Goal: Feedback & Contribution: Contribute content

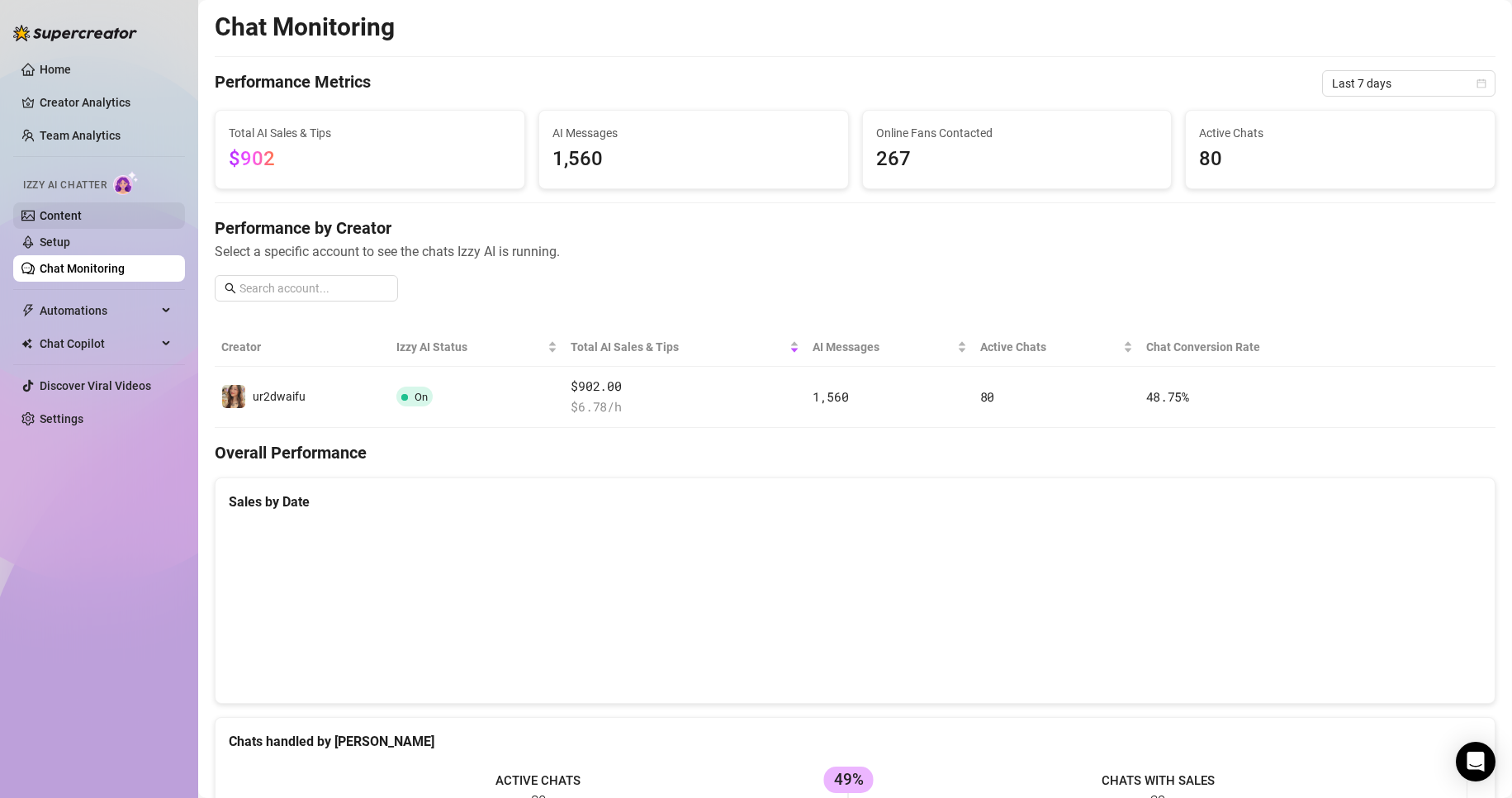
click at [82, 209] on link "Content" at bounding box center [61, 216] width 42 height 13
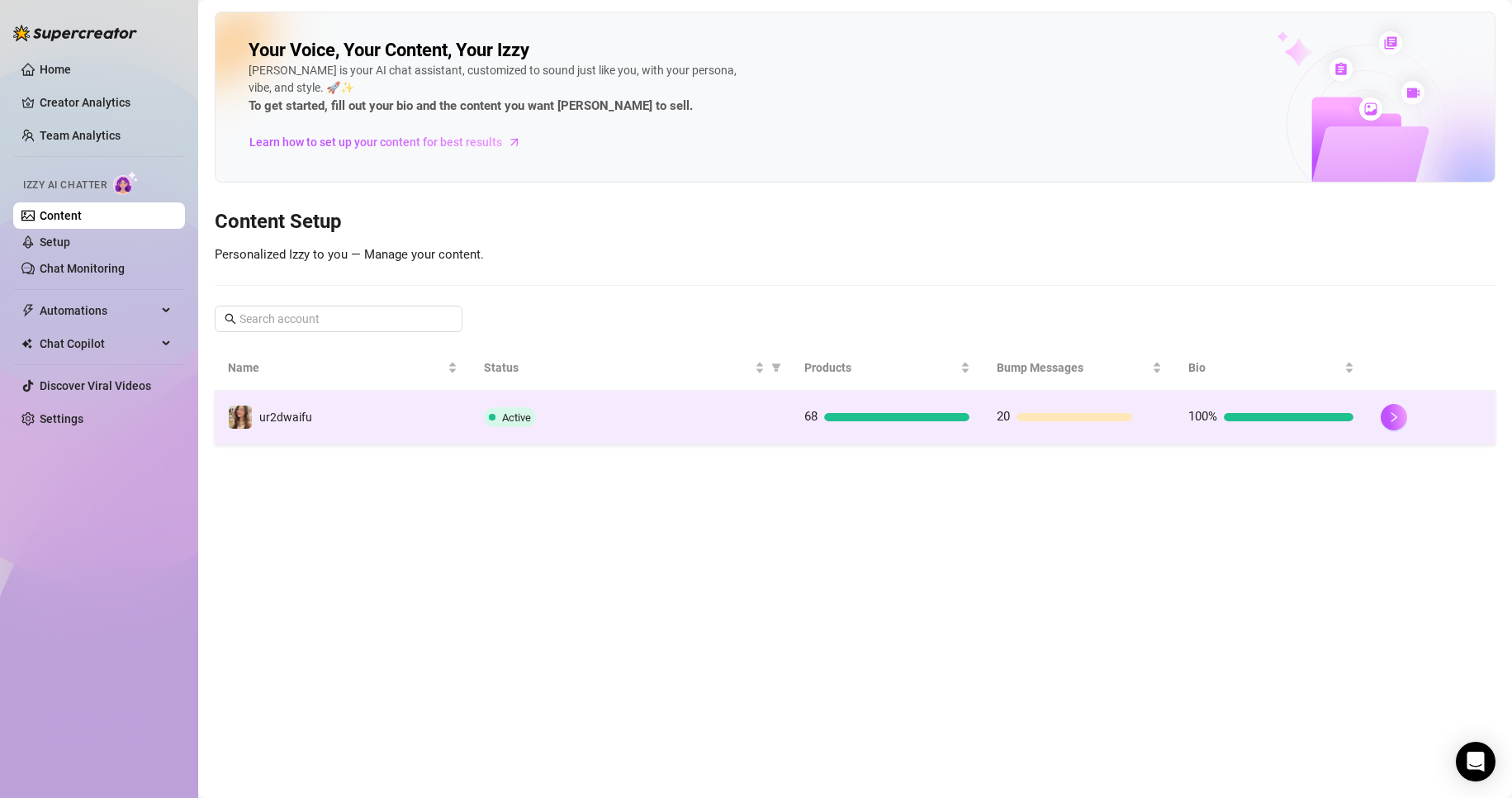
click at [325, 437] on td "ur2dwaifu" at bounding box center [342, 417] width 256 height 53
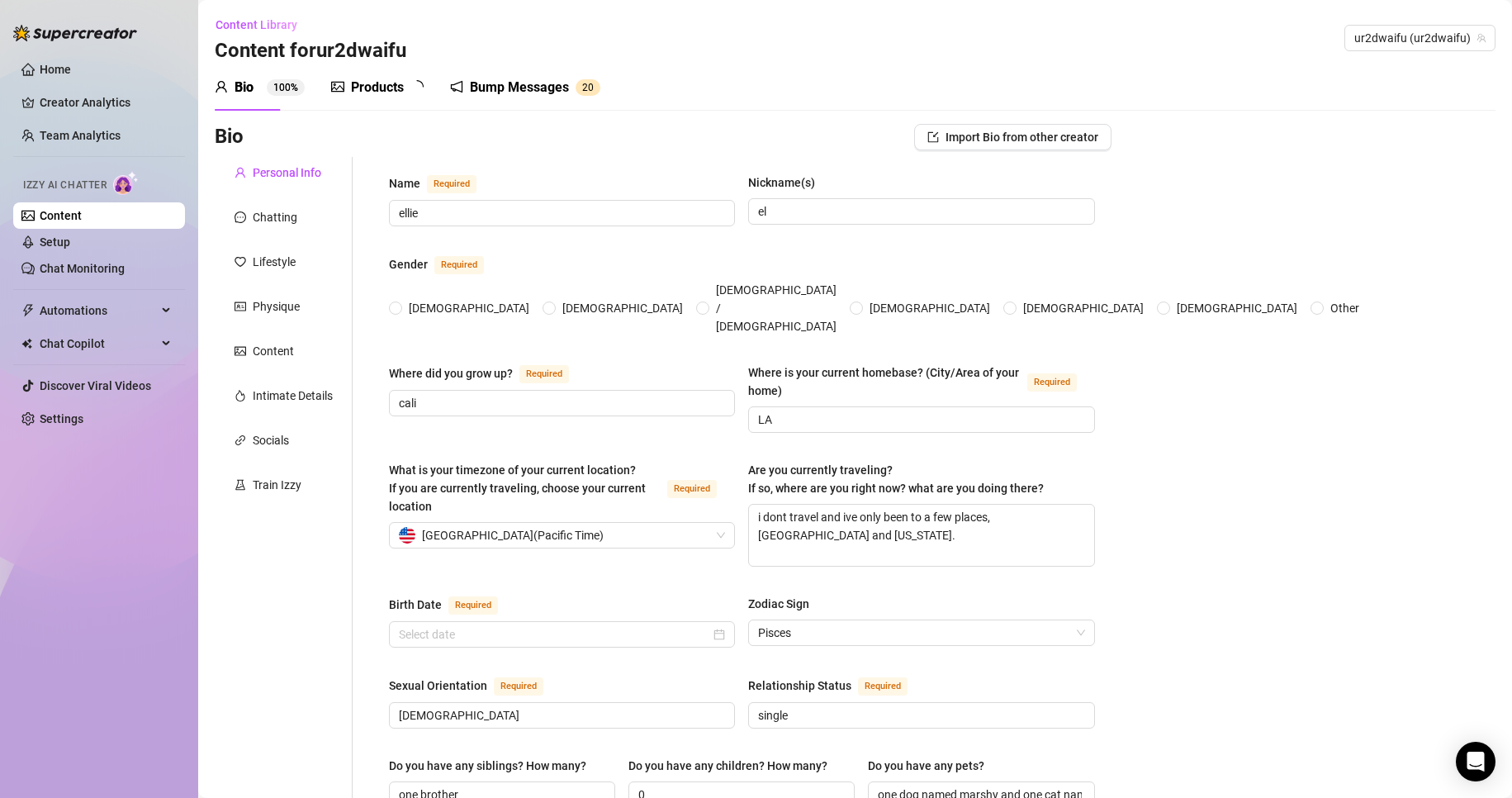
radio input "true"
type input "[DATE]"
click at [404, 97] on div "Products 6 8" at bounding box center [383, 87] width 104 height 47
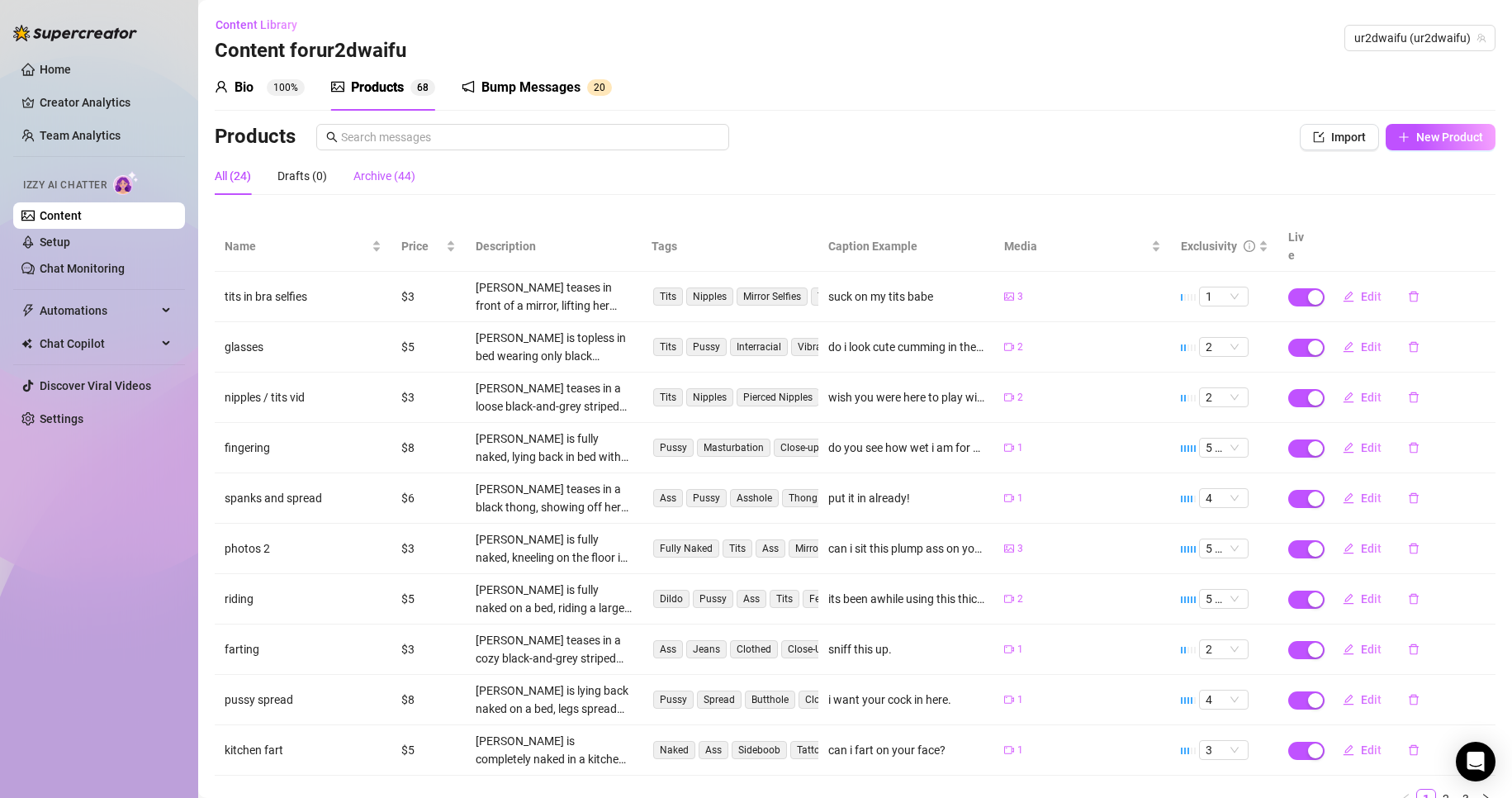
click at [396, 176] on div "Archive (44)" at bounding box center [384, 176] width 62 height 18
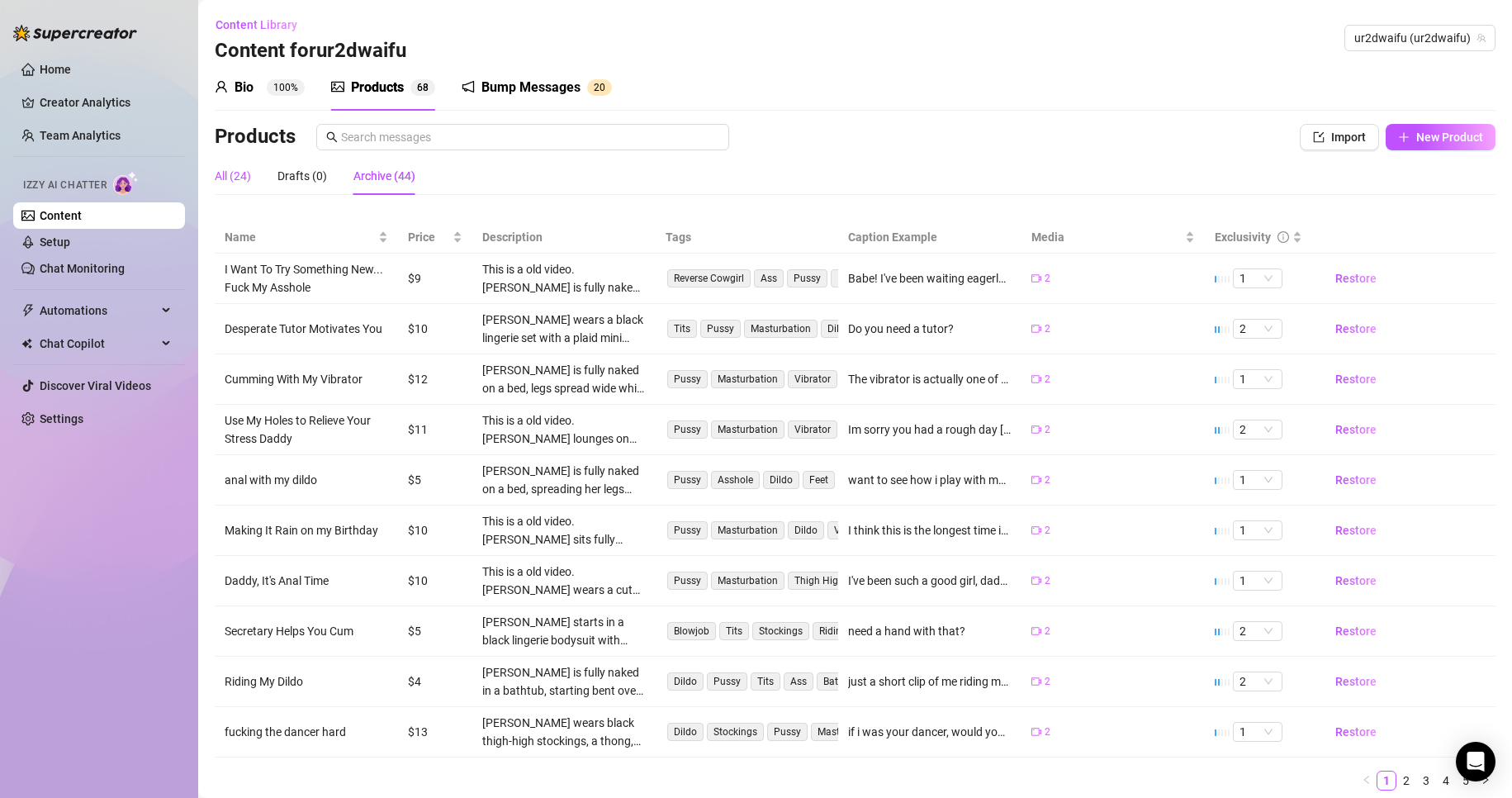
click at [237, 167] on div "All (24)" at bounding box center [233, 176] width 37 height 18
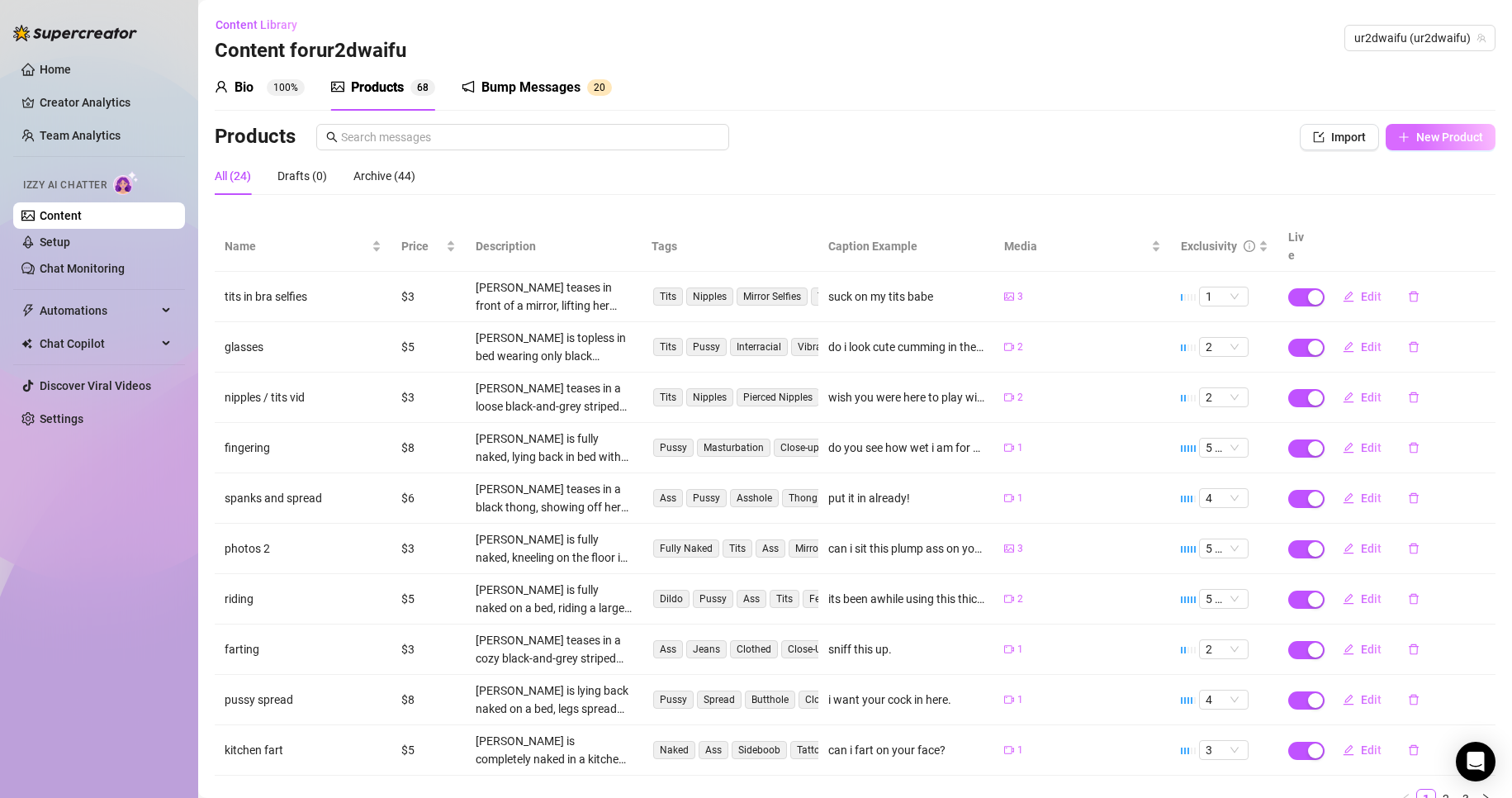
click at [1448, 142] on span "New Product" at bounding box center [1450, 137] width 67 height 13
type textarea "Type your message here..."
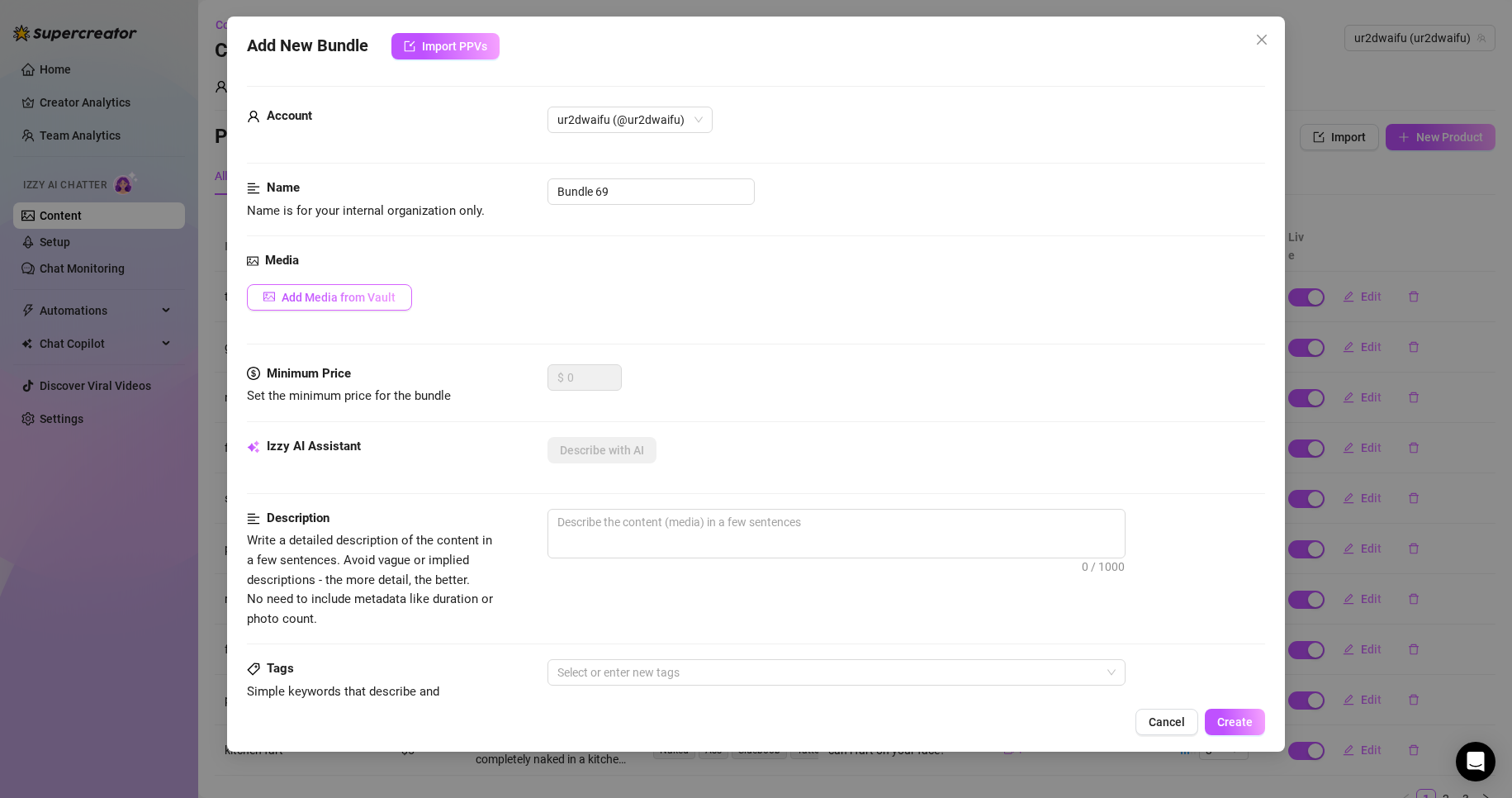
click at [358, 302] on span "Add Media from Vault" at bounding box center [338, 297] width 114 height 13
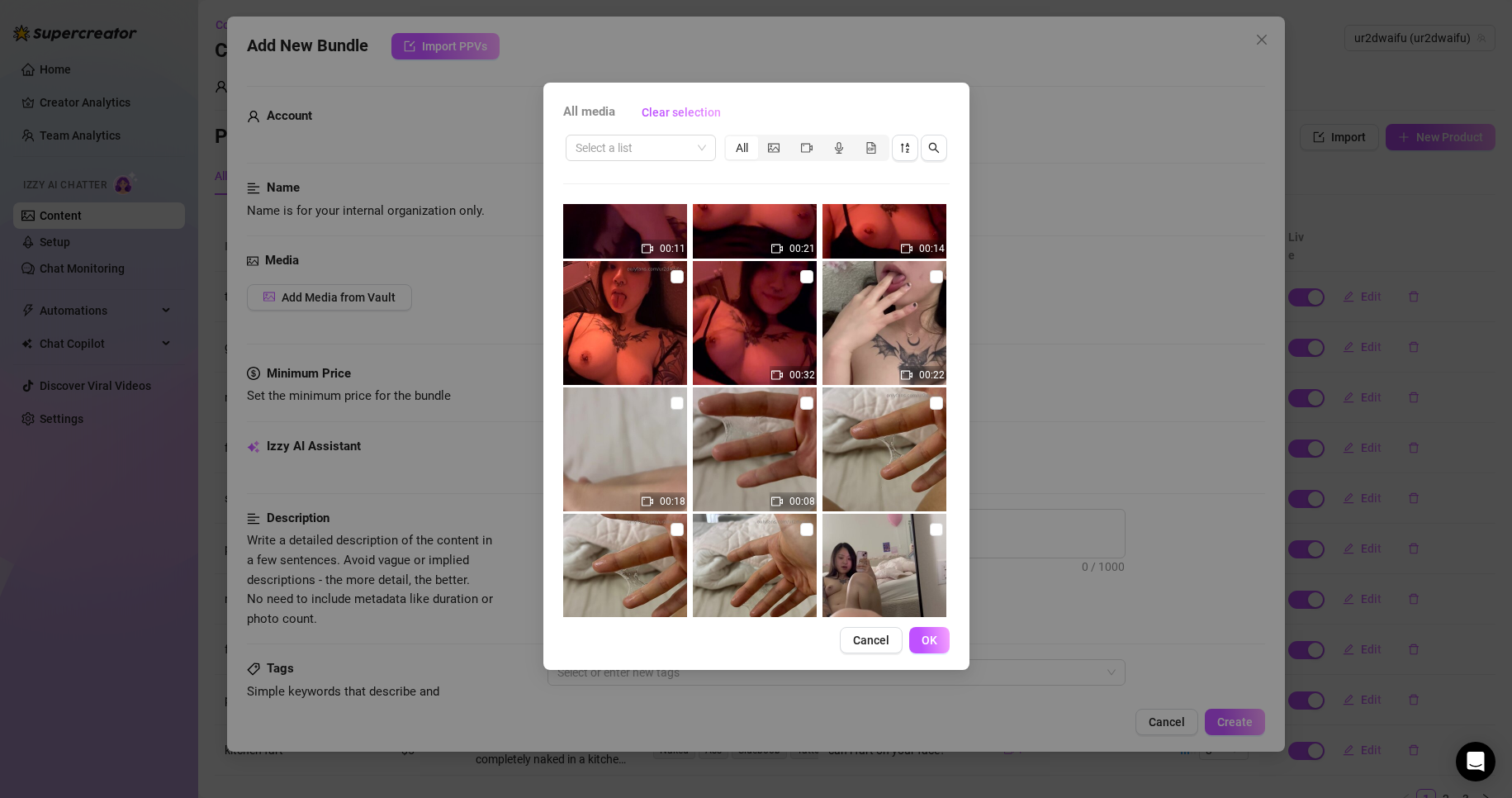
scroll to position [165, 0]
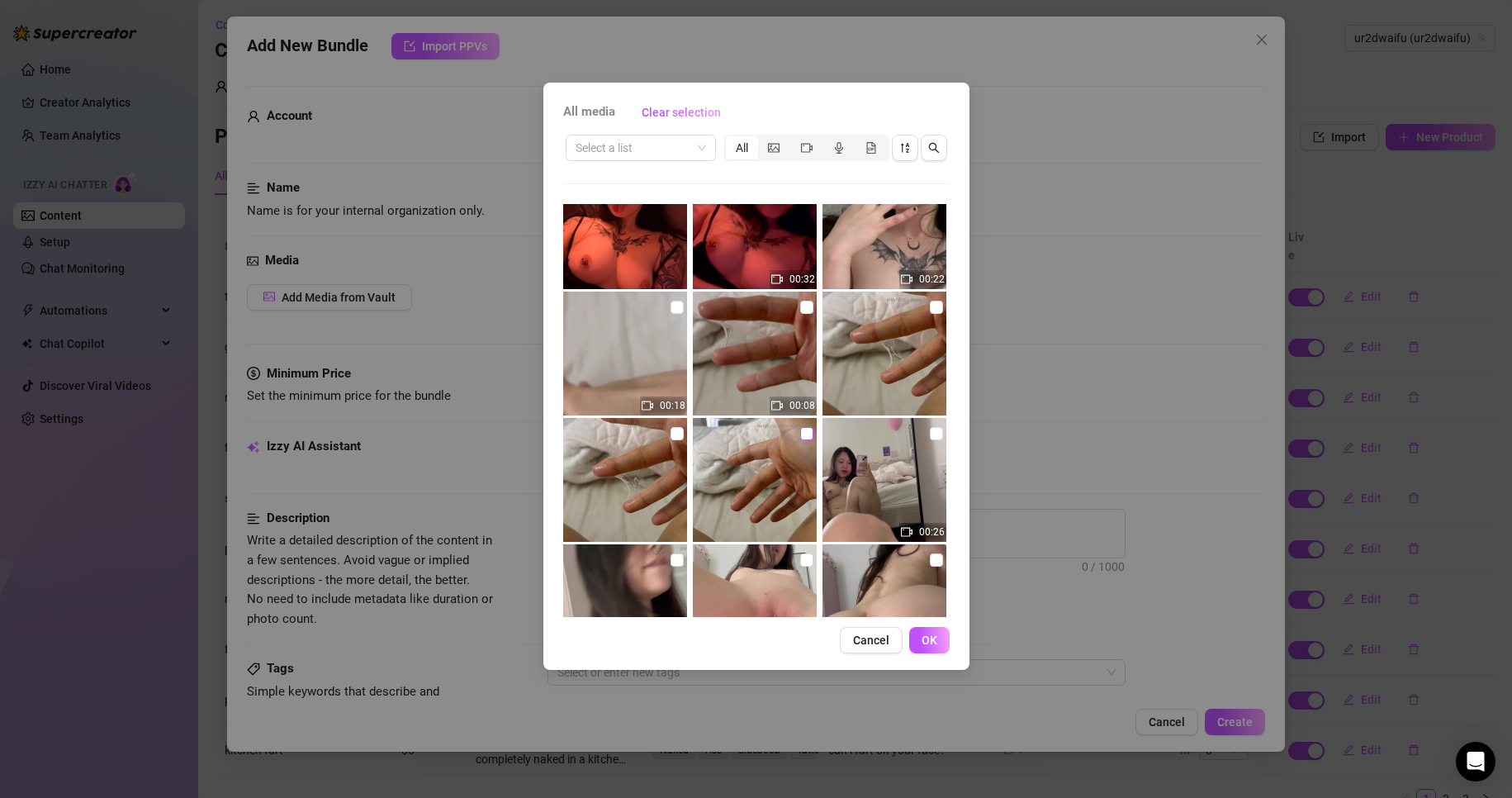
click at [803, 439] on input "checkbox" at bounding box center [807, 434] width 13 height 13
click at [801, 431] on input "checkbox" at bounding box center [807, 434] width 13 height 13
click at [804, 431] on input "checkbox" at bounding box center [807, 434] width 13 height 13
checkbox input "true"
click at [680, 431] on input "checkbox" at bounding box center [677, 434] width 13 height 13
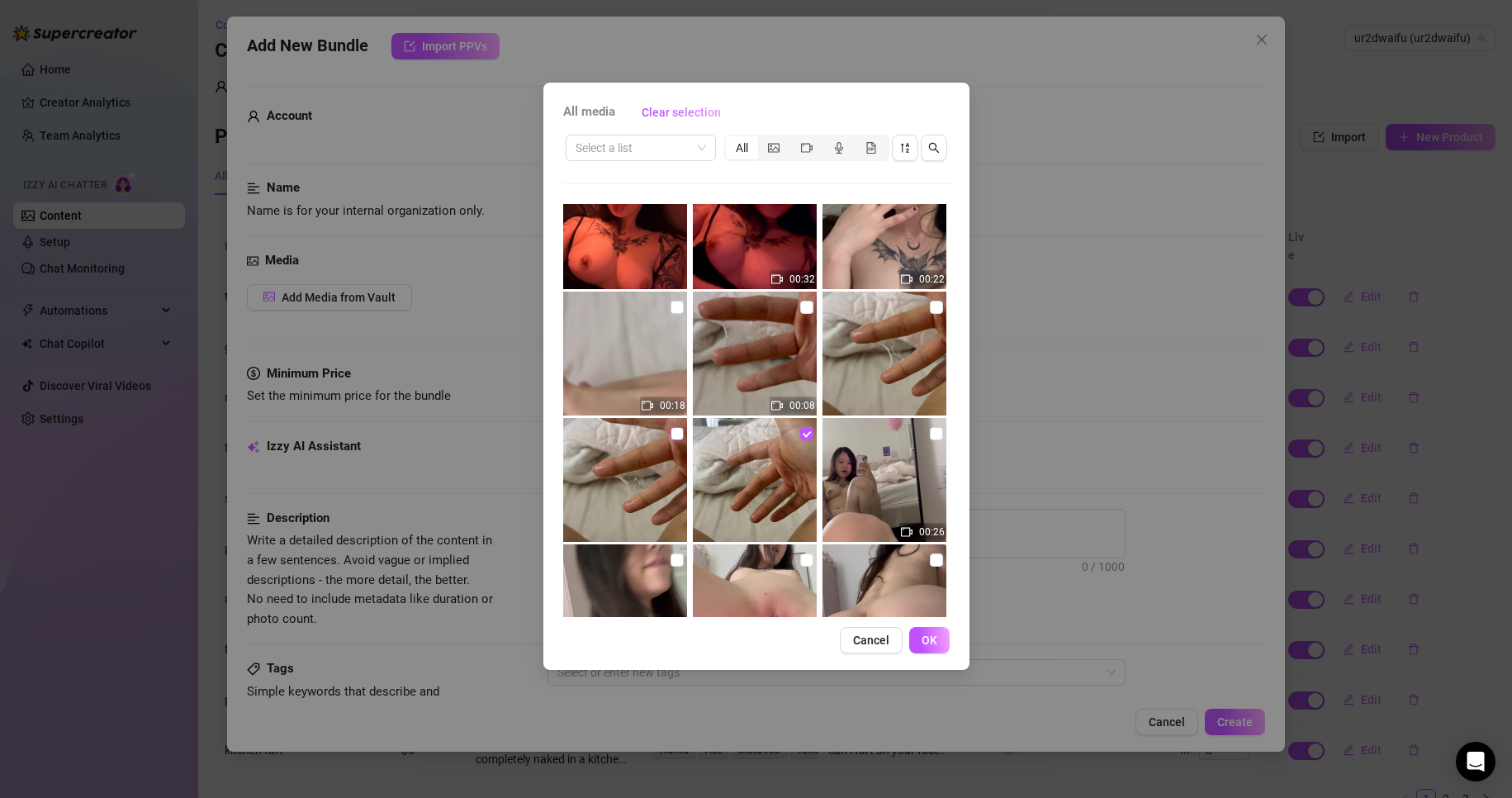
checkbox input "true"
click at [930, 310] on input "checkbox" at bounding box center [936, 307] width 13 height 13
checkbox input "true"
click at [802, 307] on input "checkbox" at bounding box center [807, 307] width 13 height 13
checkbox input "true"
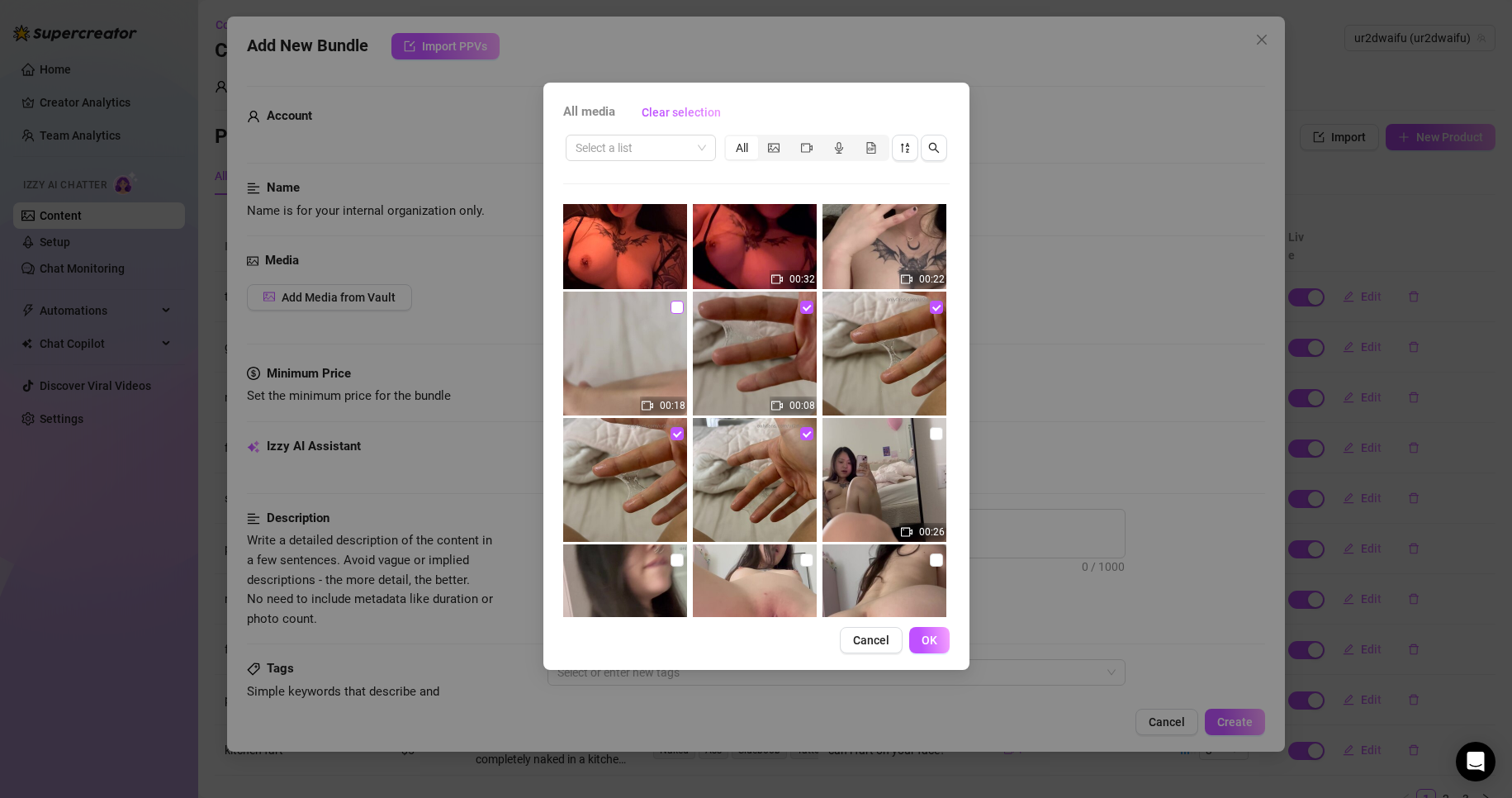
click at [679, 309] on input "checkbox" at bounding box center [677, 307] width 13 height 13
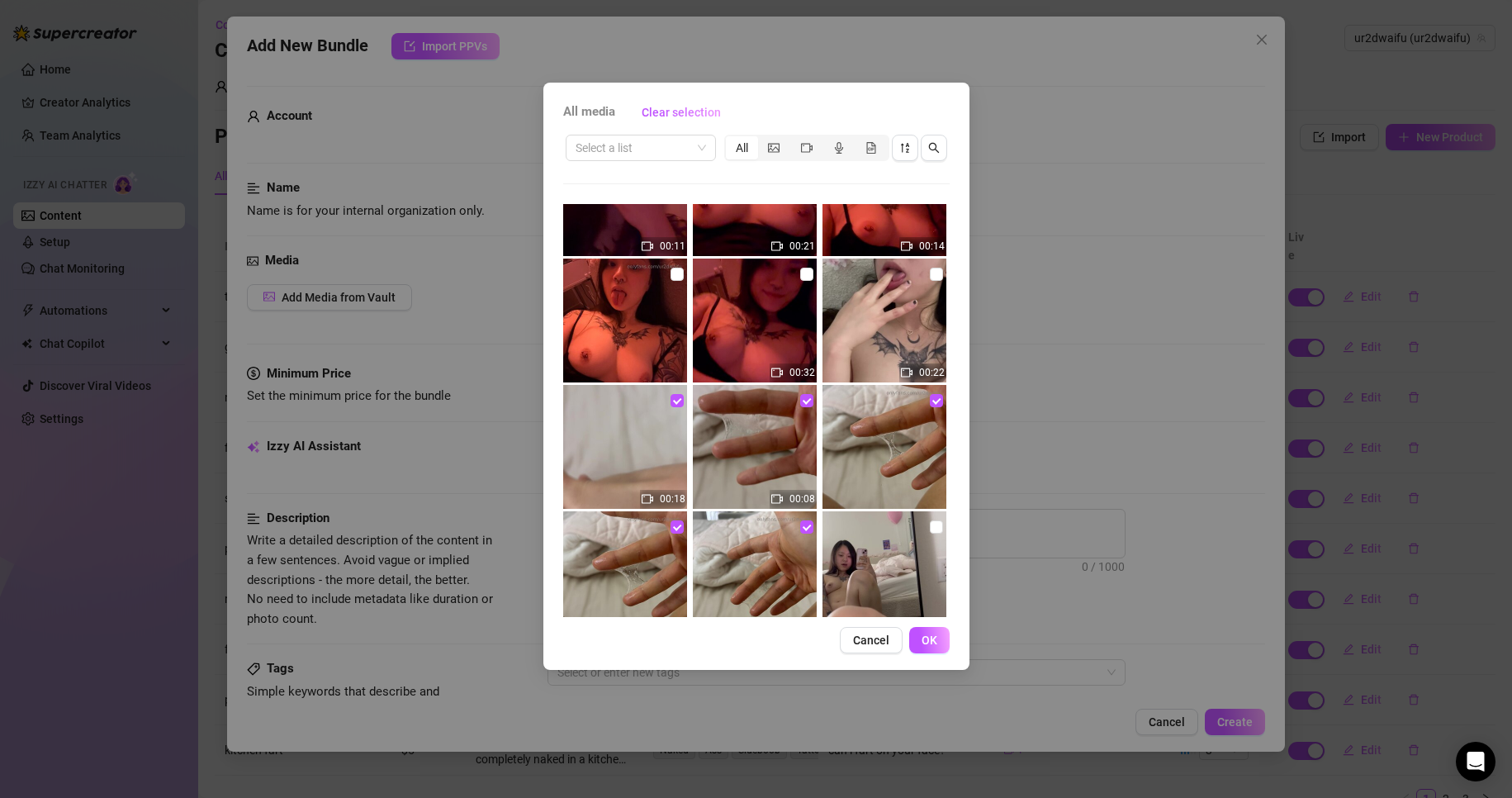
scroll to position [0, 0]
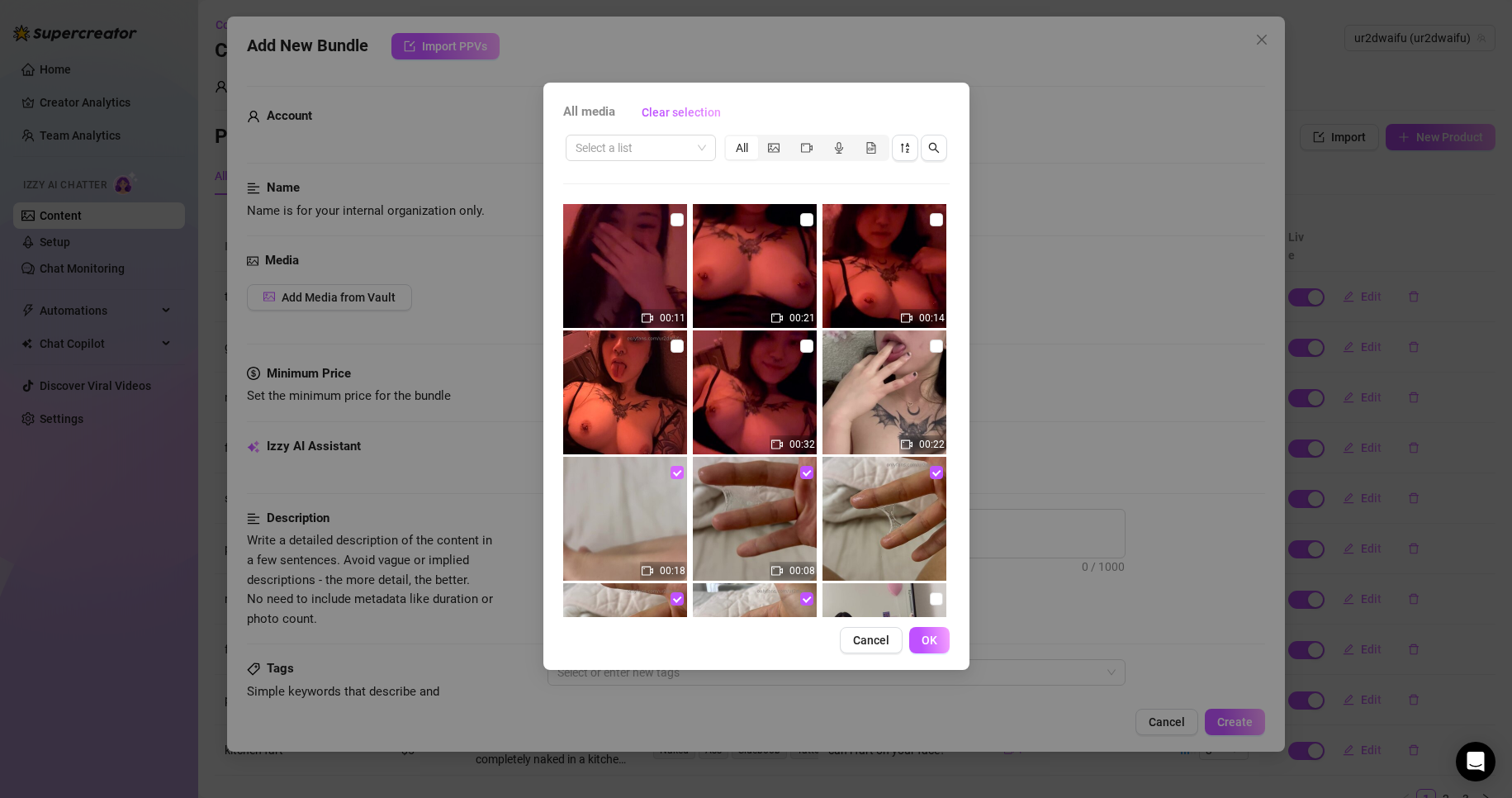
click at [679, 471] on input "checkbox" at bounding box center [677, 472] width 13 height 13
checkbox input "false"
click at [934, 647] on button "OK" at bounding box center [930, 641] width 41 height 27
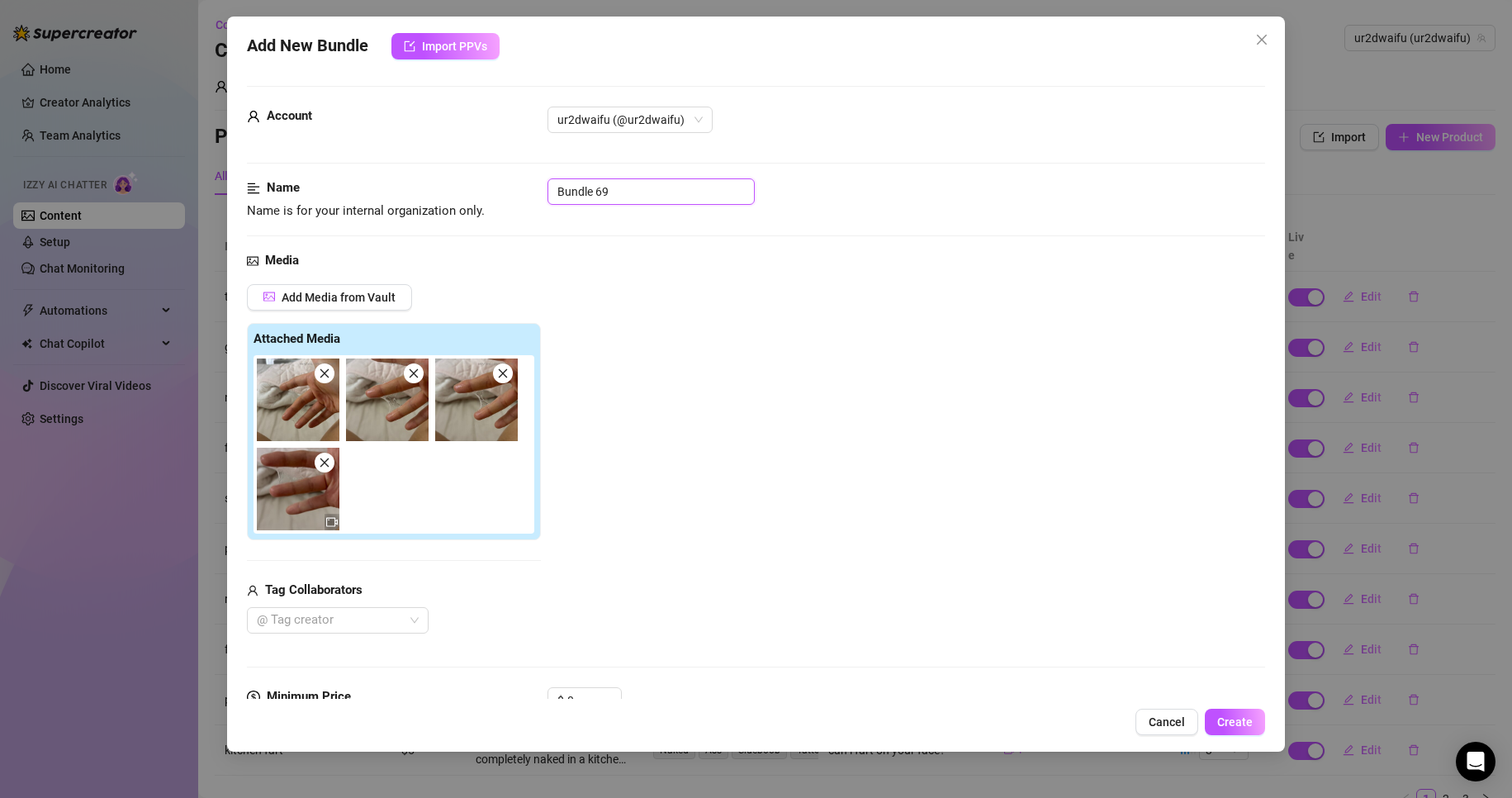
drag, startPoint x: 631, startPoint y: 200, endPoint x: 415, endPoint y: 196, distance: 216.0
click at [415, 196] on div "Name Name is for your internal organization only. Bundle 69" at bounding box center [756, 199] width 1020 height 42
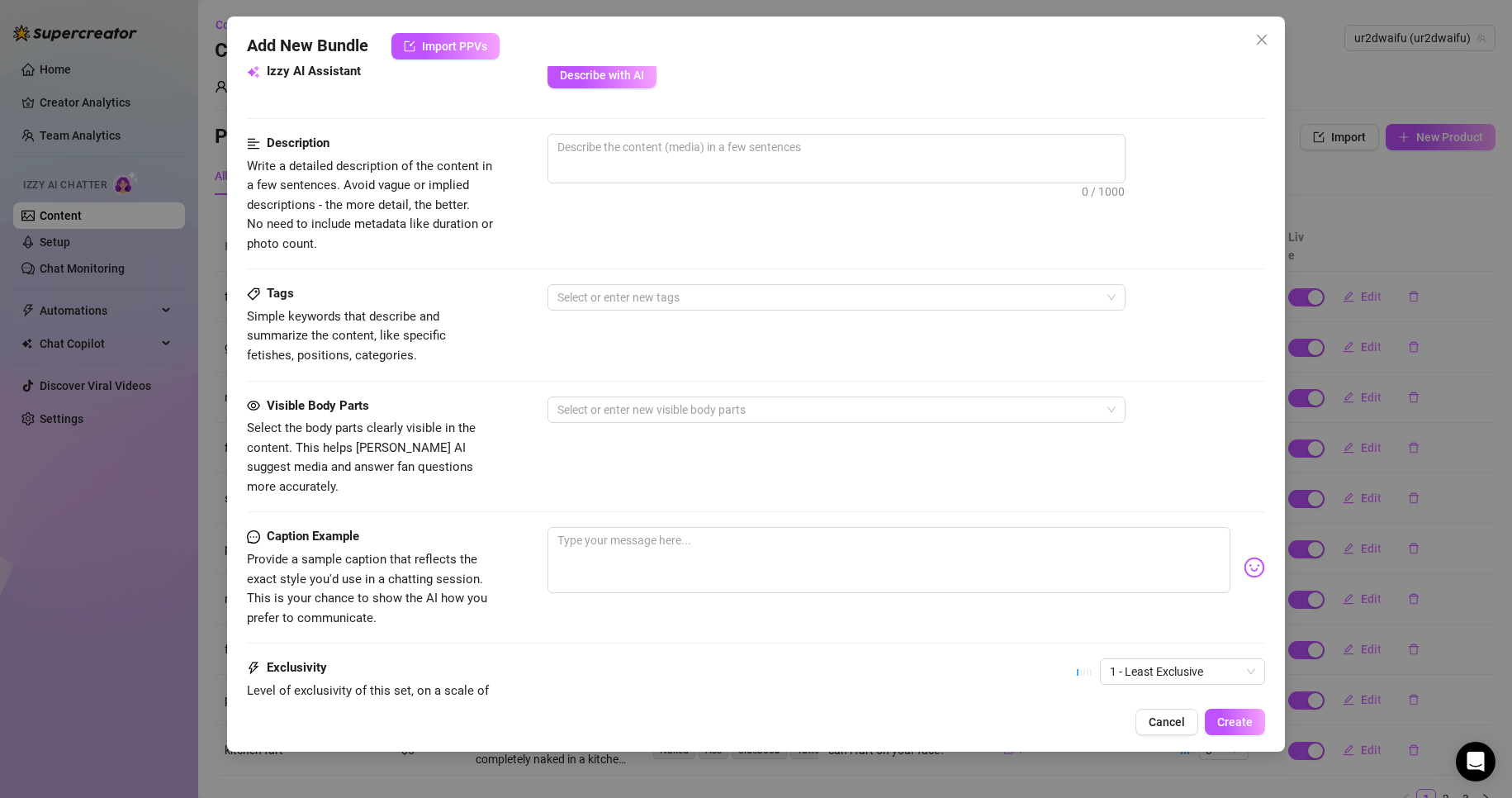
scroll to position [826, 0]
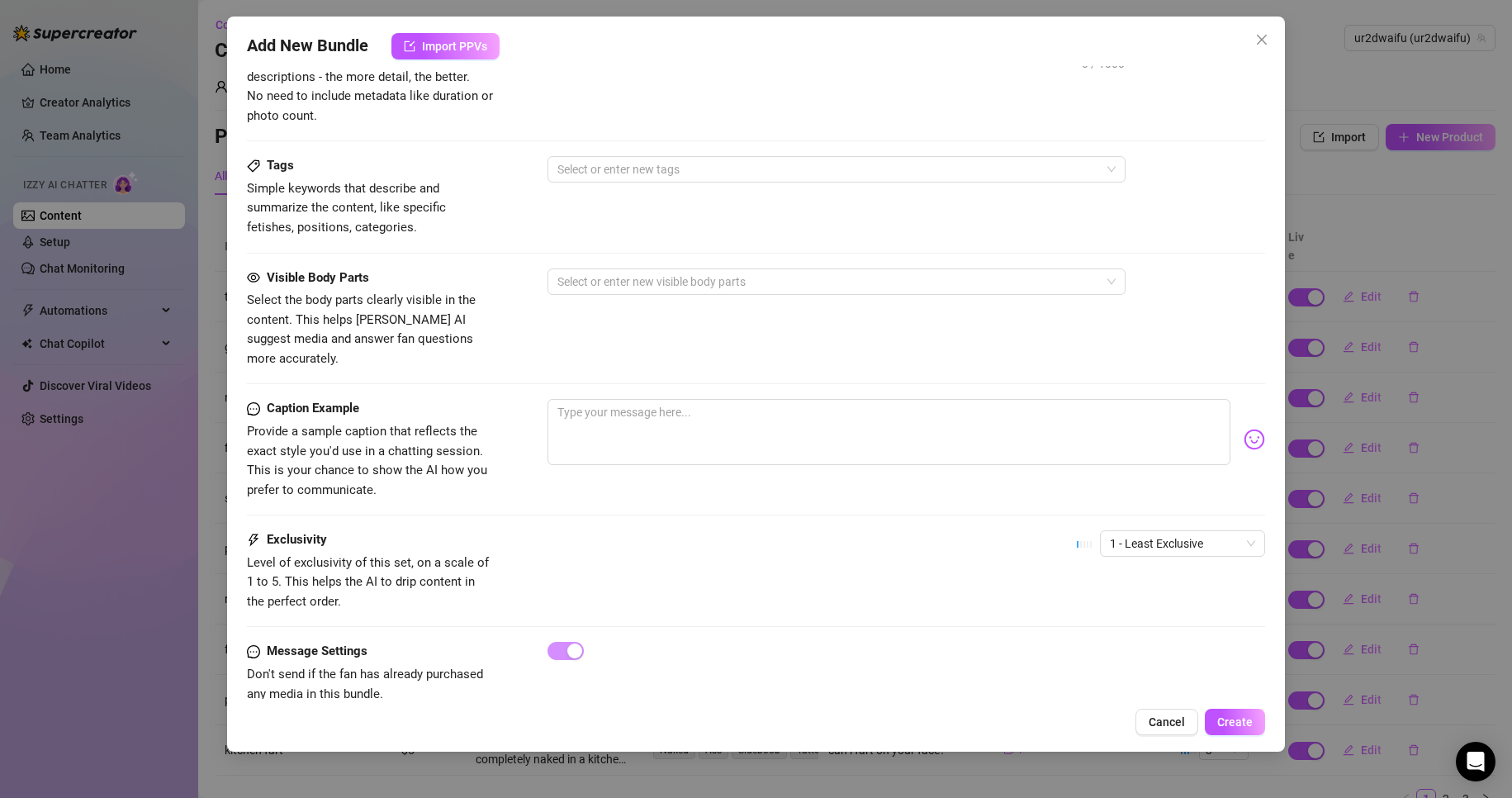
type input "wet"
click at [1160, 540] on div "1 - Least Exclusive" at bounding box center [1171, 551] width 188 height 42
click at [1160, 531] on span "1 - Least Exclusive" at bounding box center [1183, 544] width 146 height 25
click at [1135, 632] on div "4" at bounding box center [1169, 637] width 139 height 18
click at [1153, 531] on span "4" at bounding box center [1183, 544] width 146 height 25
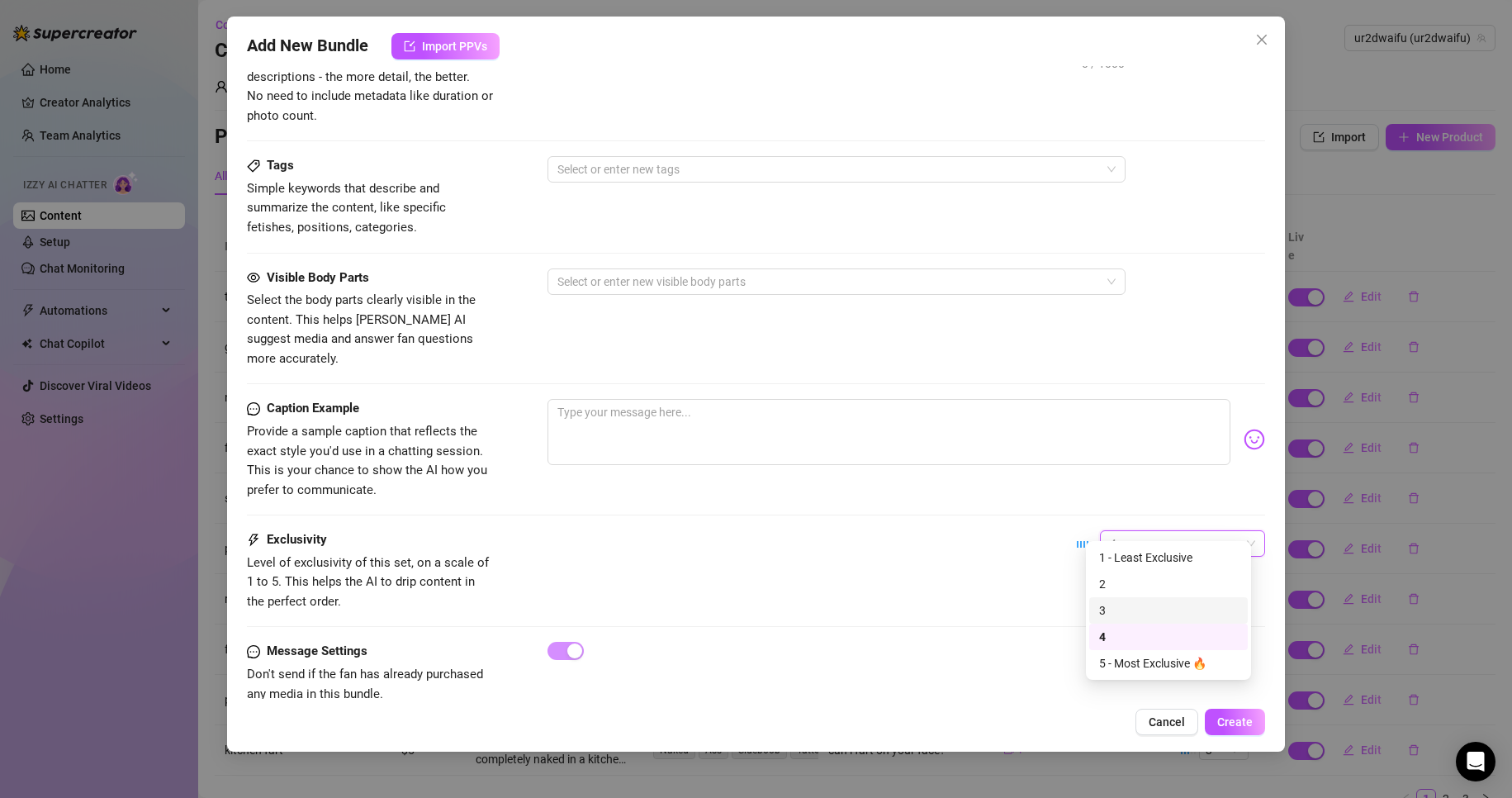
click at [1144, 608] on div "3" at bounding box center [1169, 611] width 139 height 18
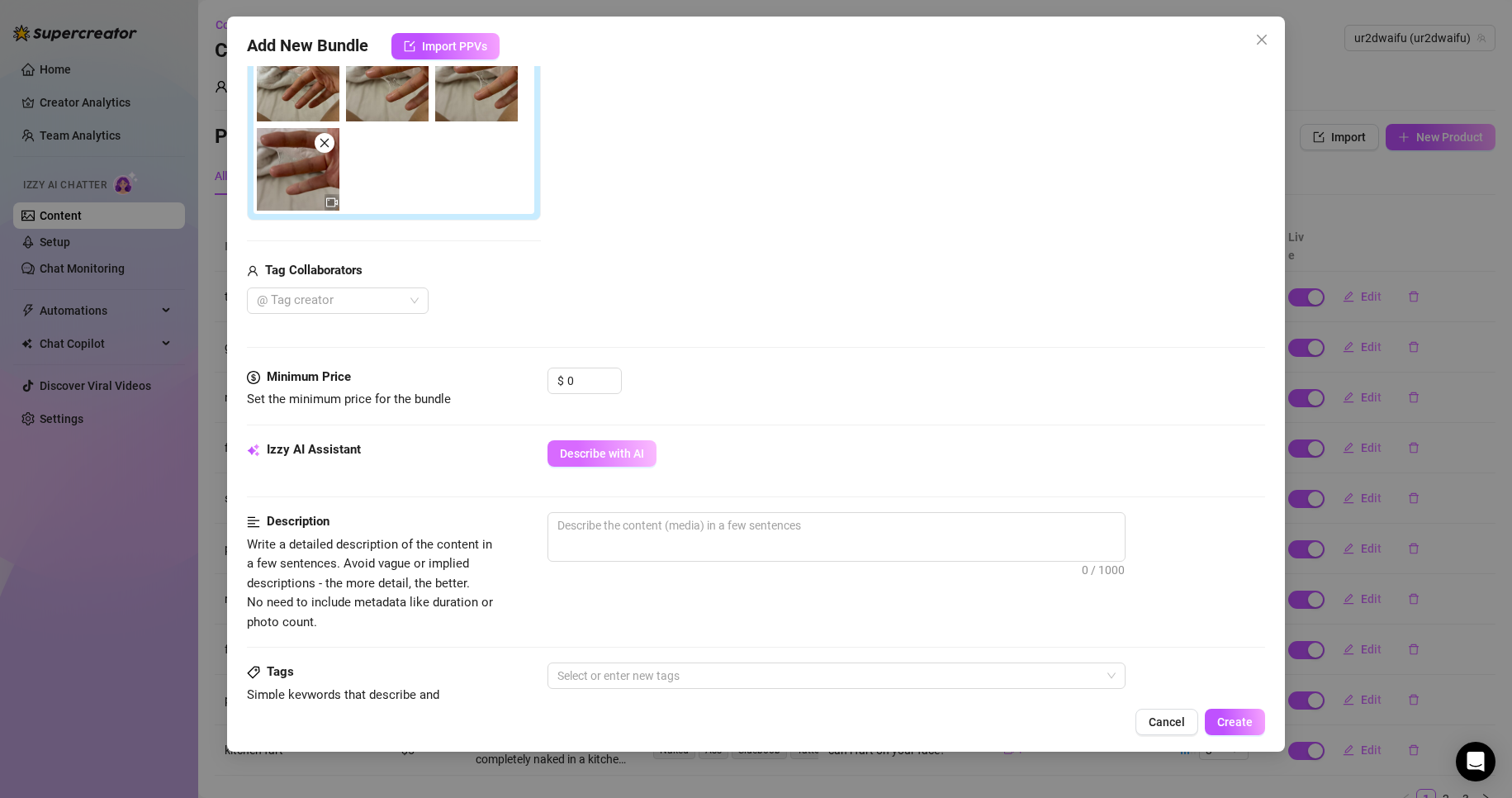
scroll to position [247, 0]
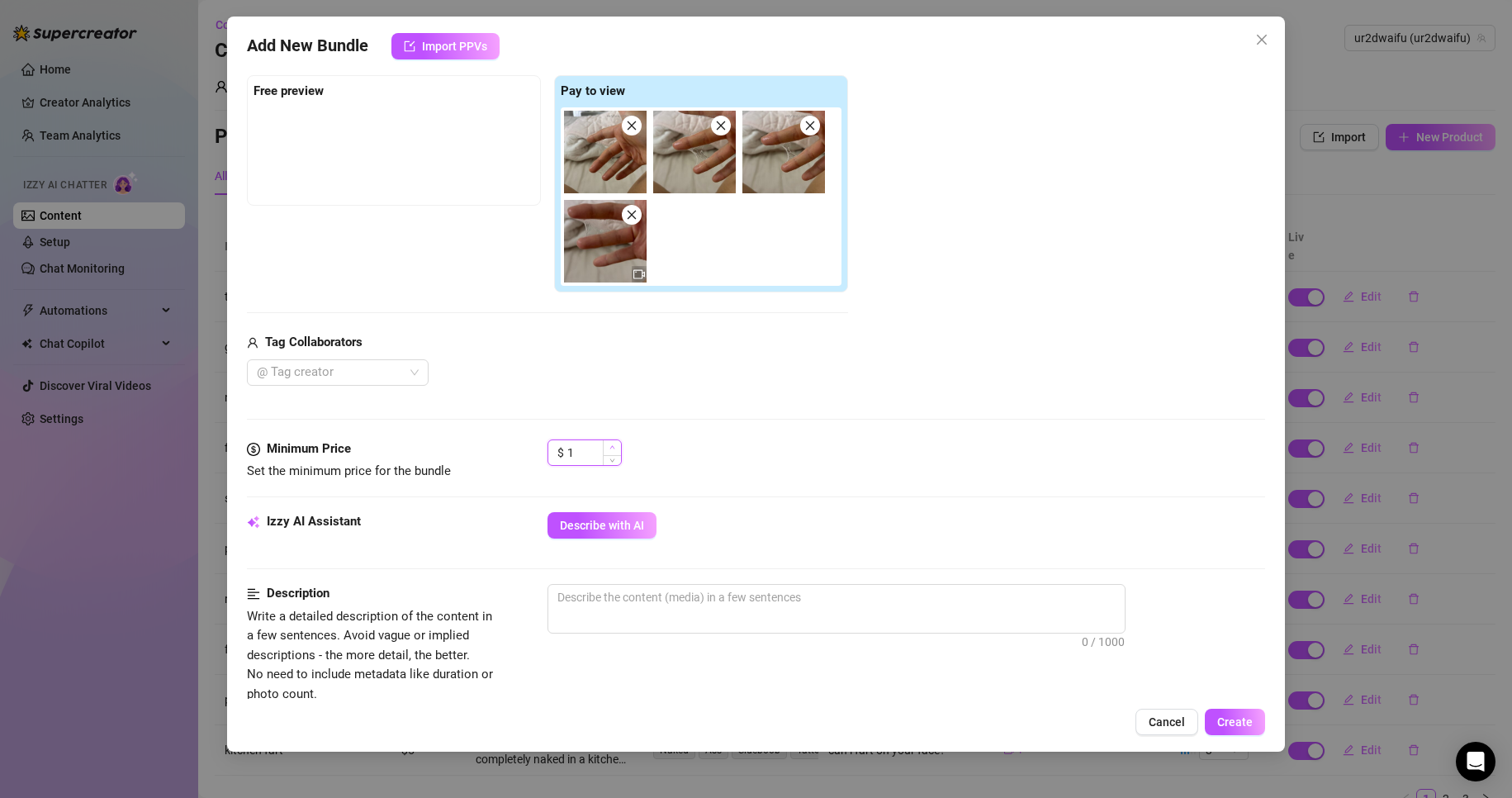
click at [616, 445] on span "Increase Value" at bounding box center [612, 447] width 18 height 15
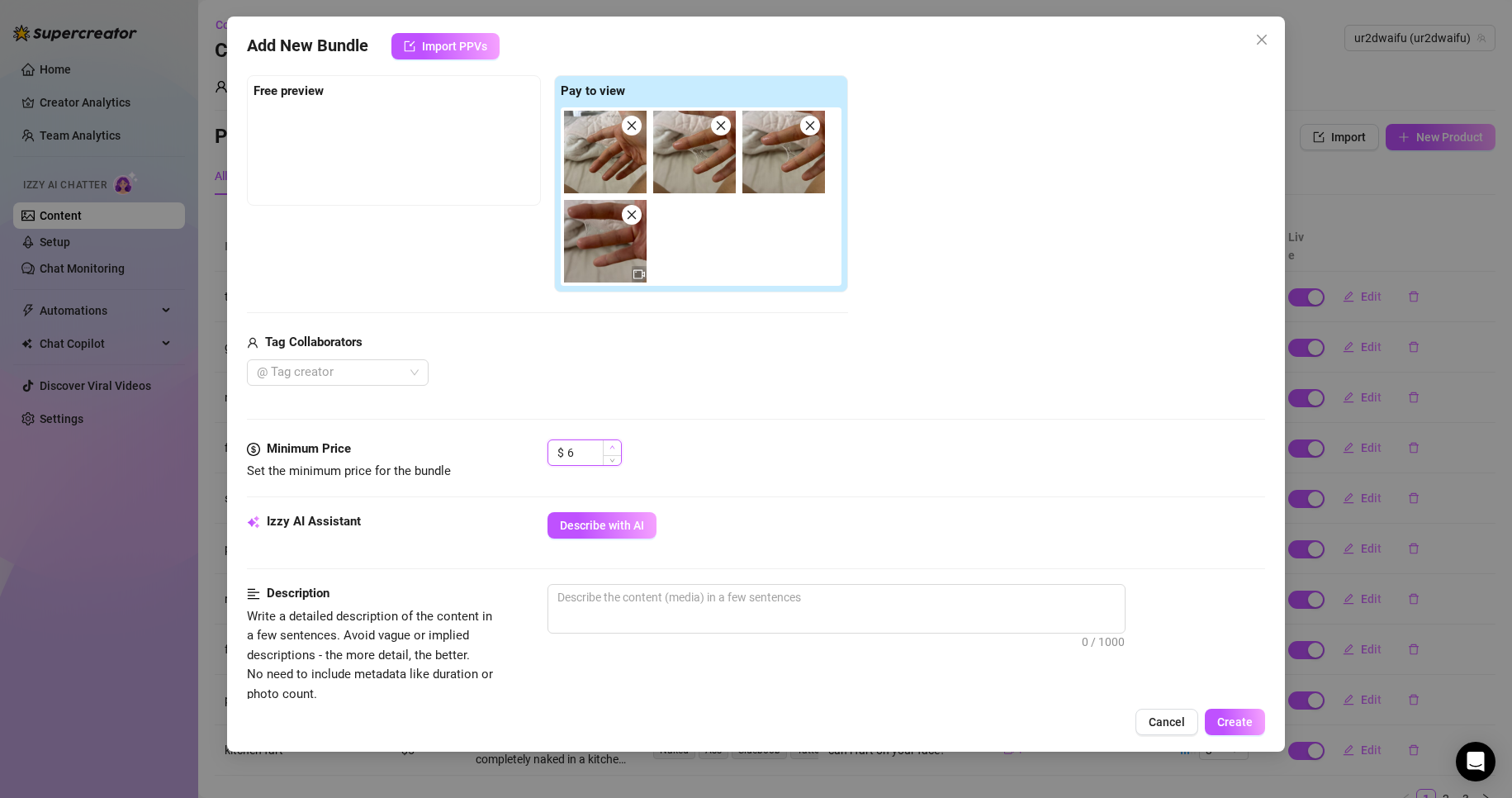
click at [616, 445] on span "Increase Value" at bounding box center [612, 447] width 18 height 15
type input "8"
click at [616, 445] on span "Increase Value" at bounding box center [612, 447] width 18 height 15
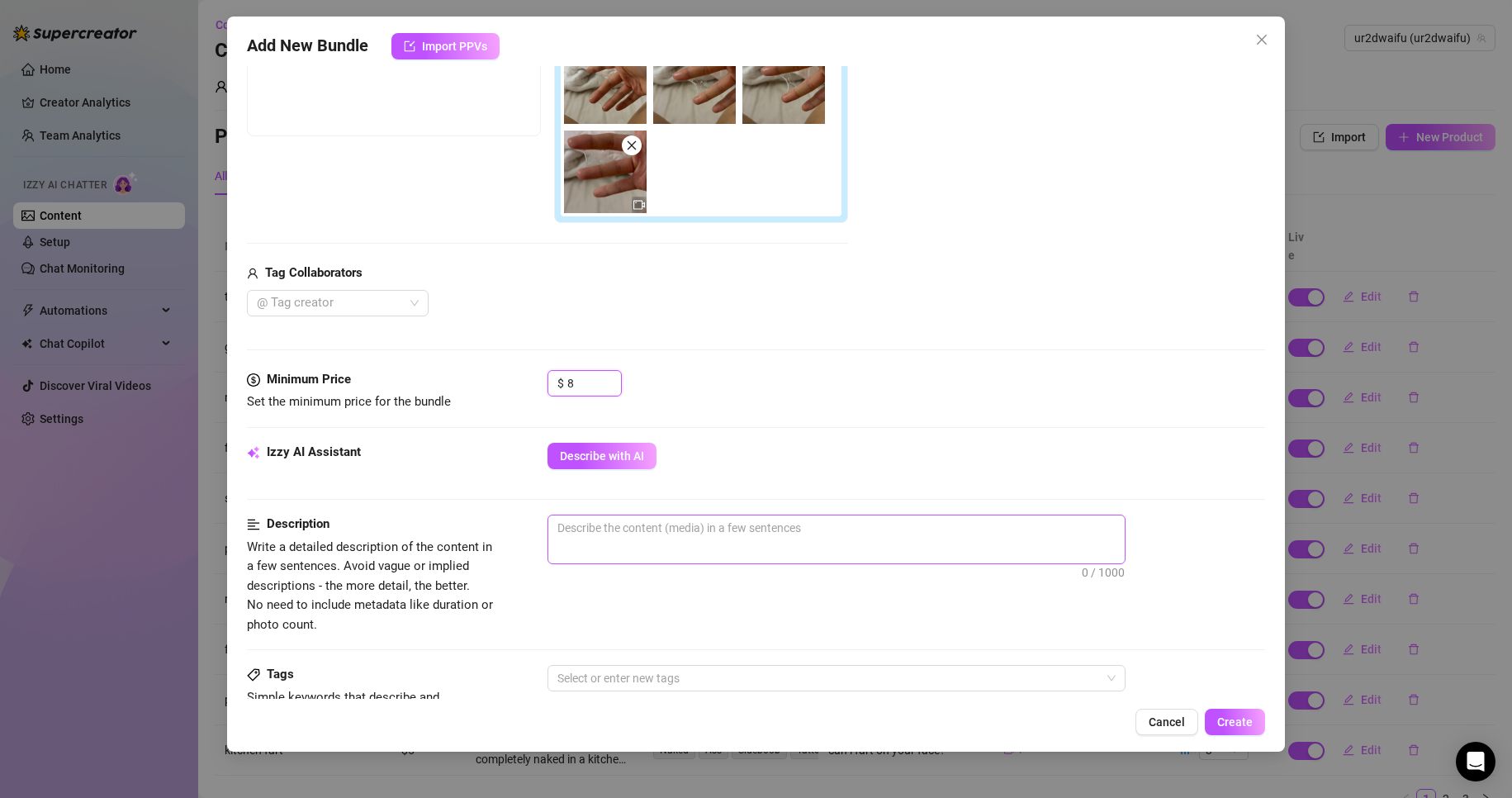
scroll to position [413, 0]
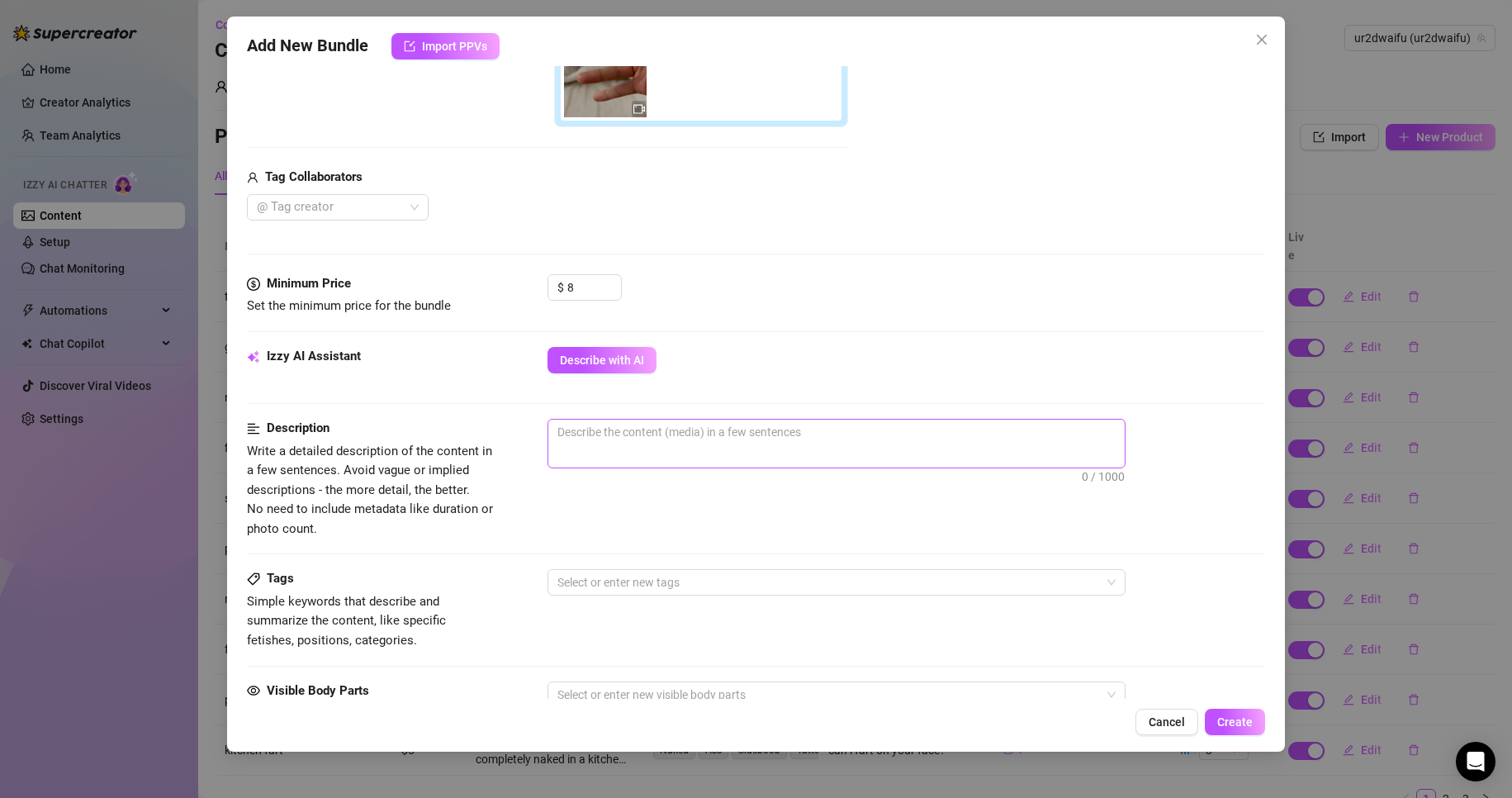
click at [626, 456] on span "0 / 1000" at bounding box center [836, 443] width 578 height 49
click at [605, 362] on span "Describe with AI" at bounding box center [601, 360] width 84 height 13
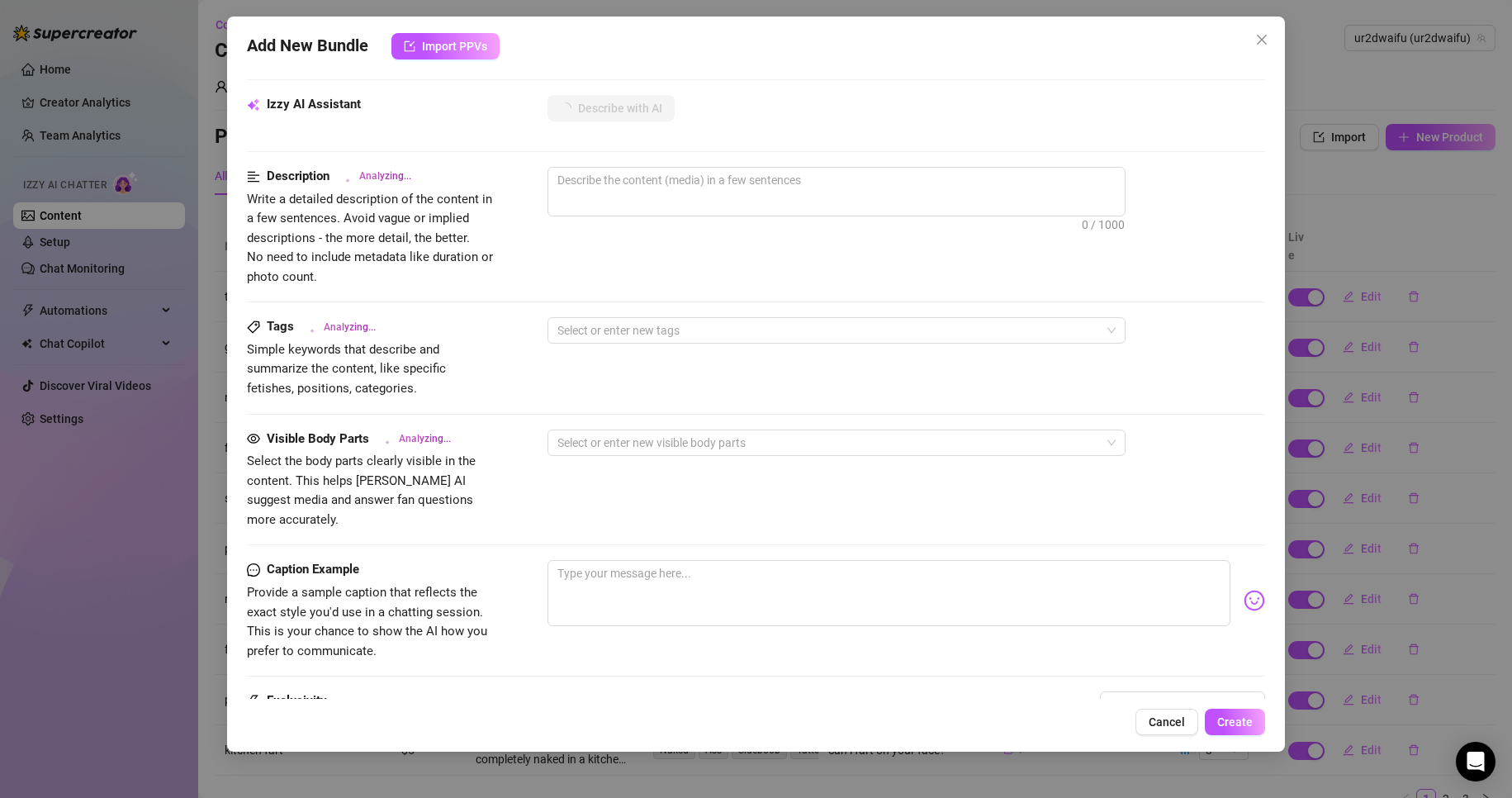
scroll to position [826, 0]
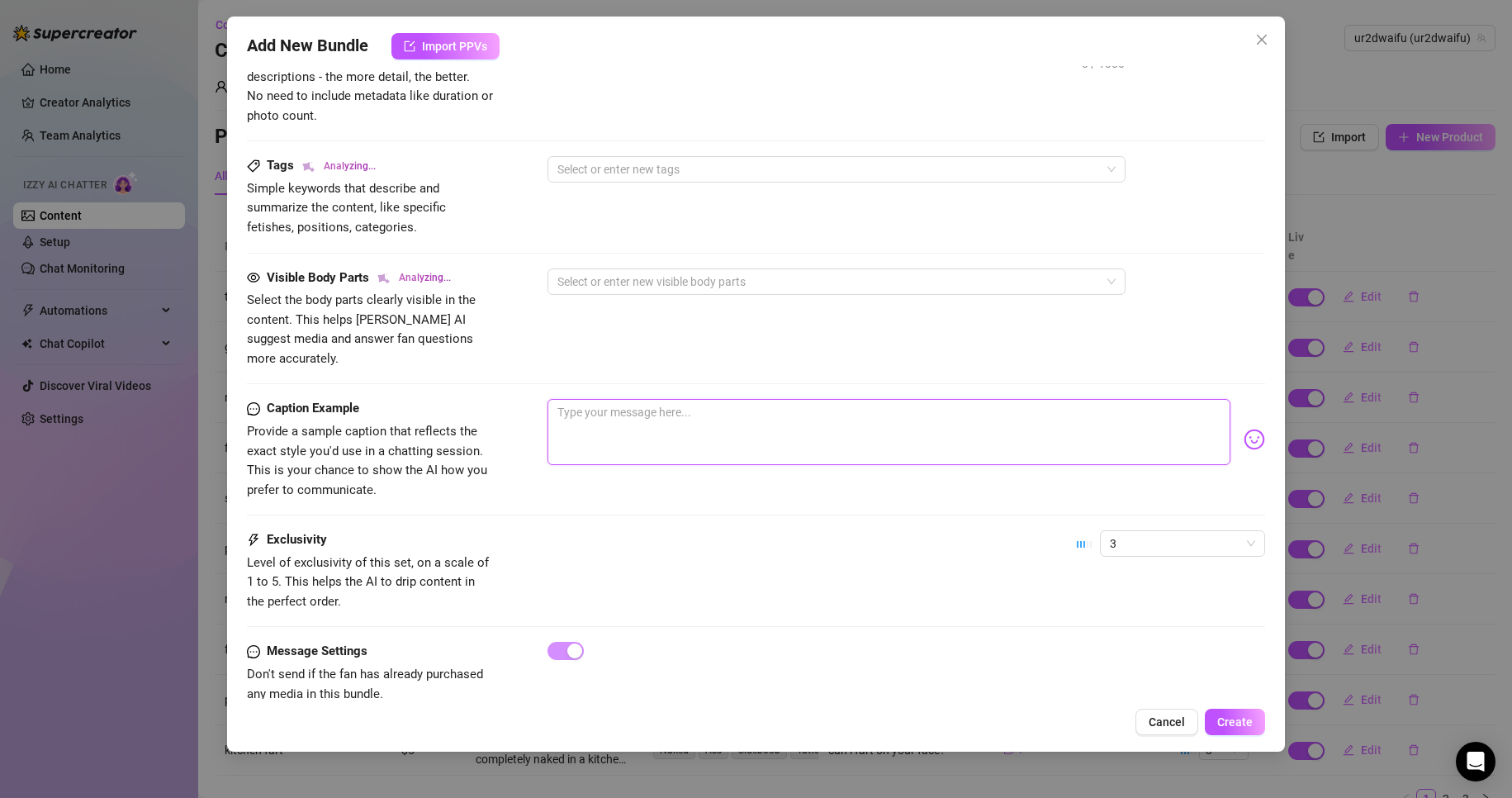
click at [601, 405] on textarea at bounding box center [889, 431] width 684 height 66
type textarea "l"
type textarea "lo"
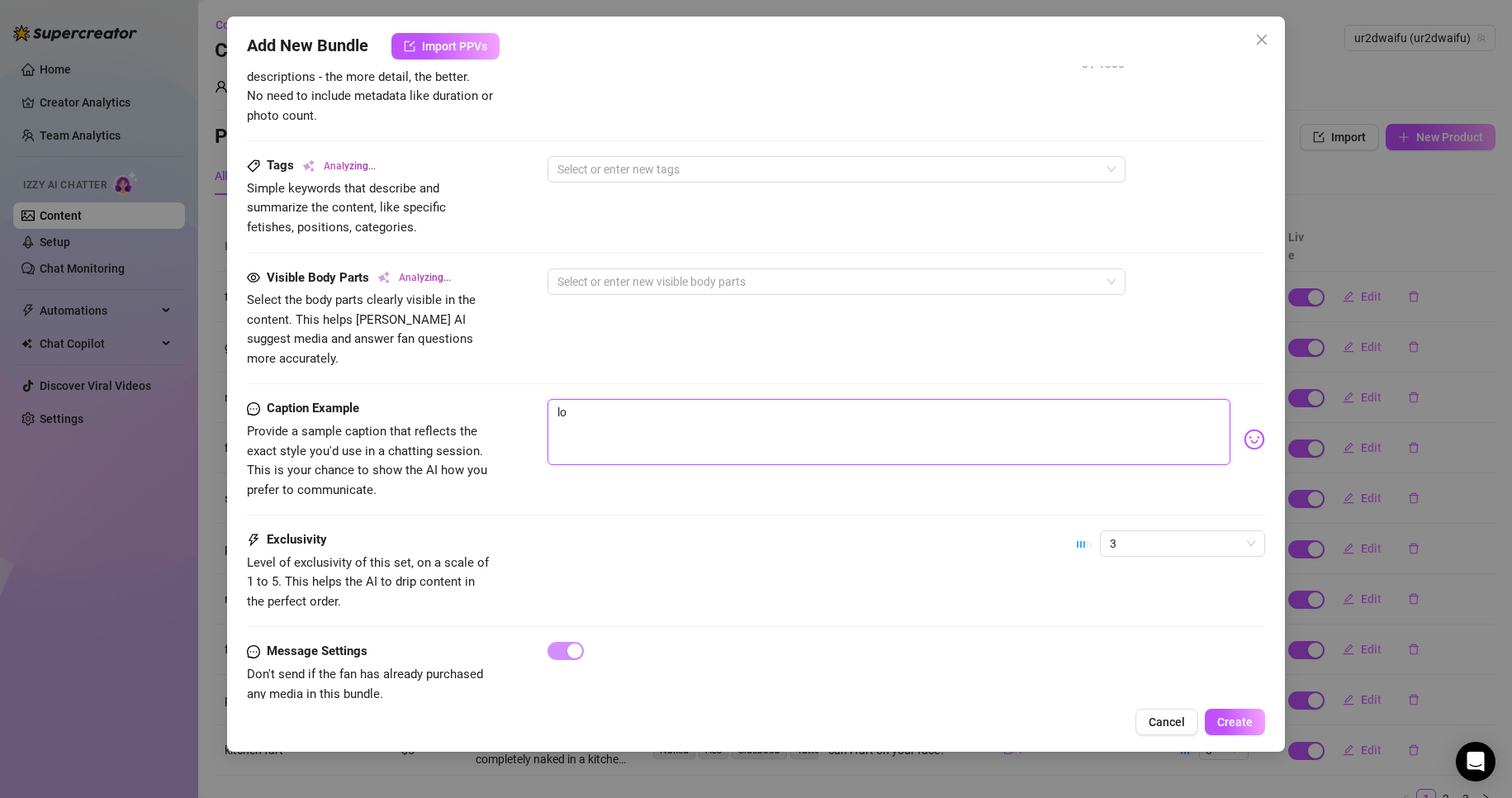
type textarea "loo"
type textarea "look"
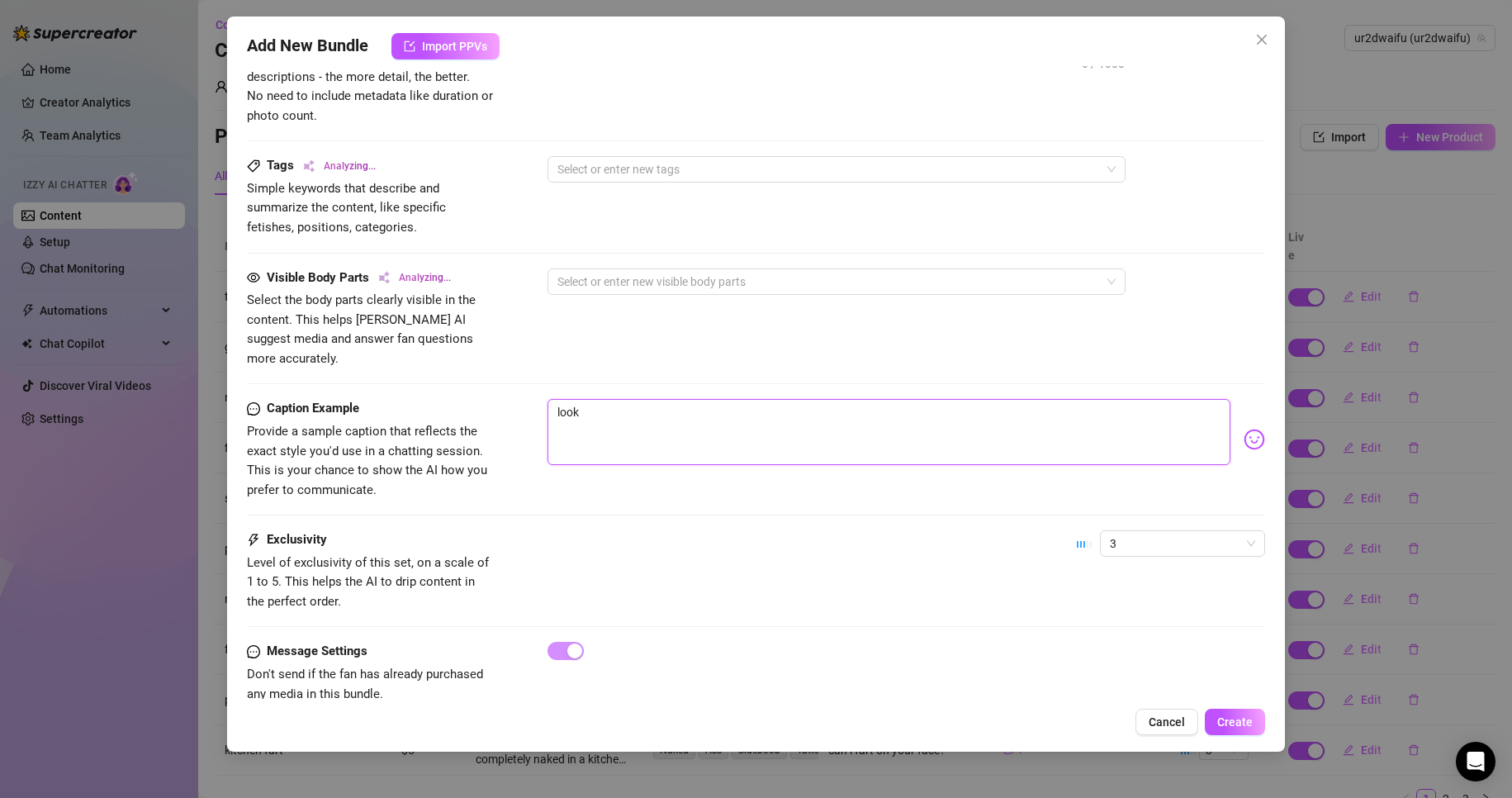
type textarea "look"
type textarea "look a"
type textarea "look at"
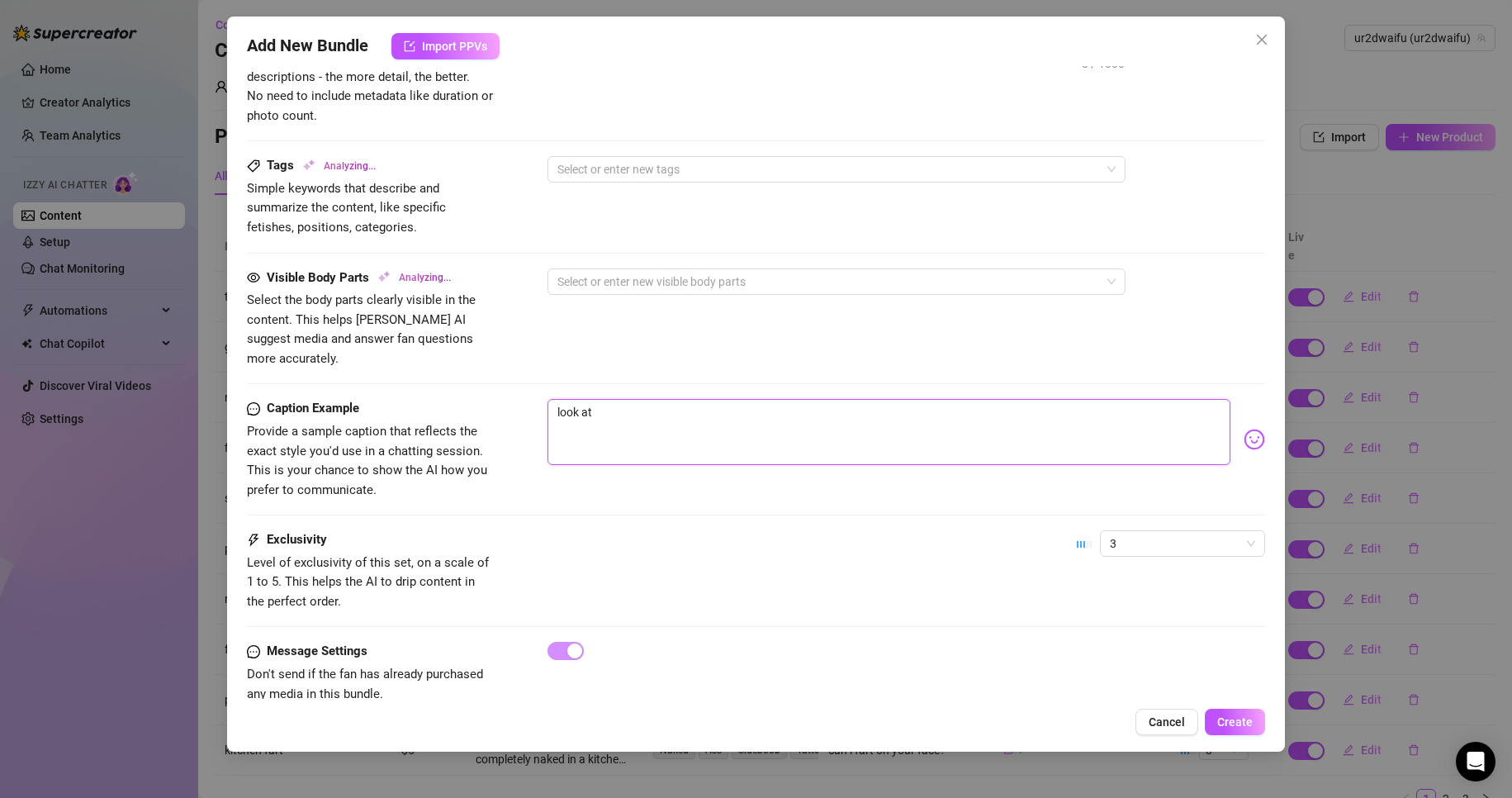
type textarea "look at"
type textarea "look at h"
type textarea "look at ho"
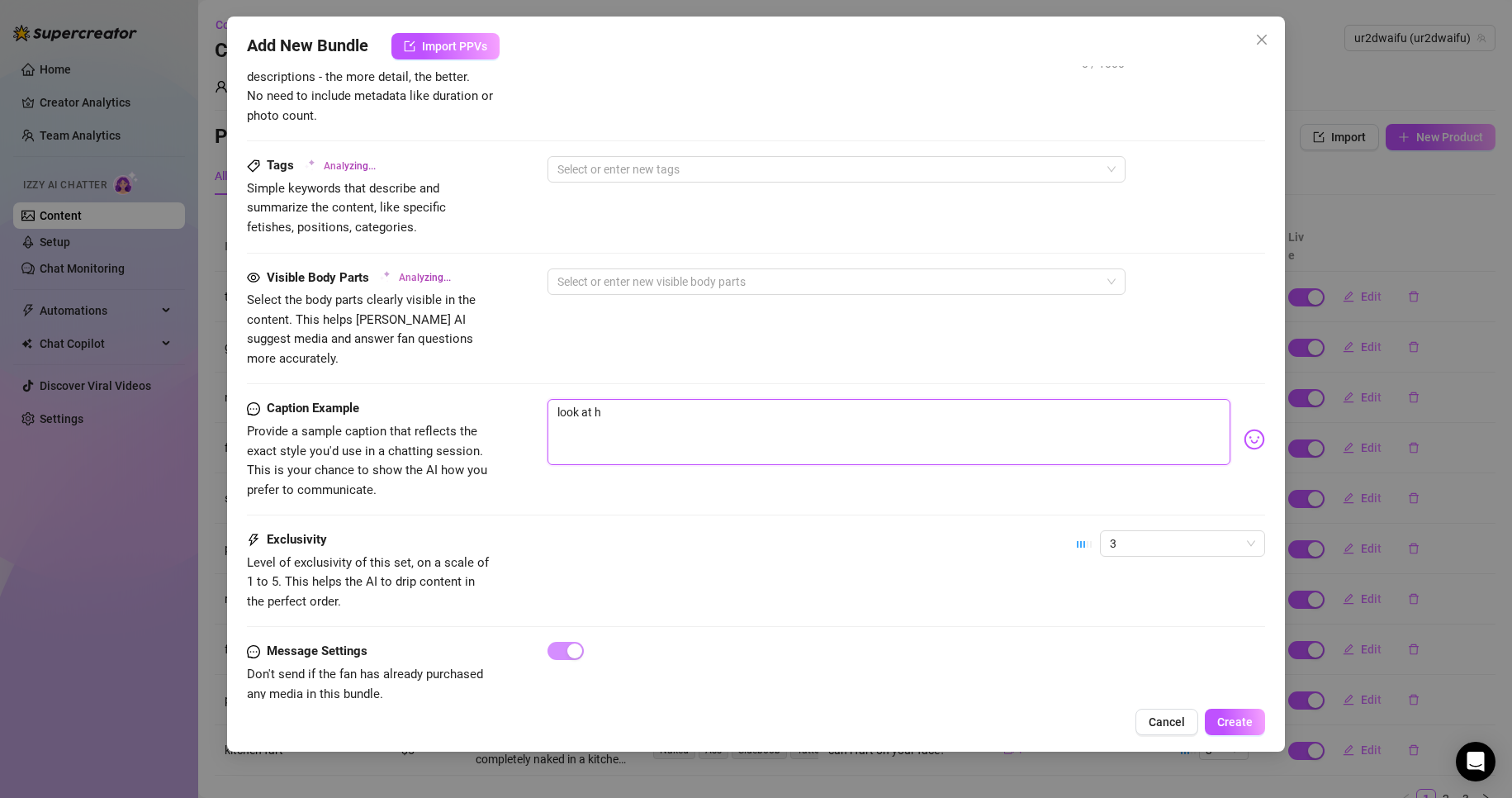
type textarea "look at ho"
type textarea "look at how"
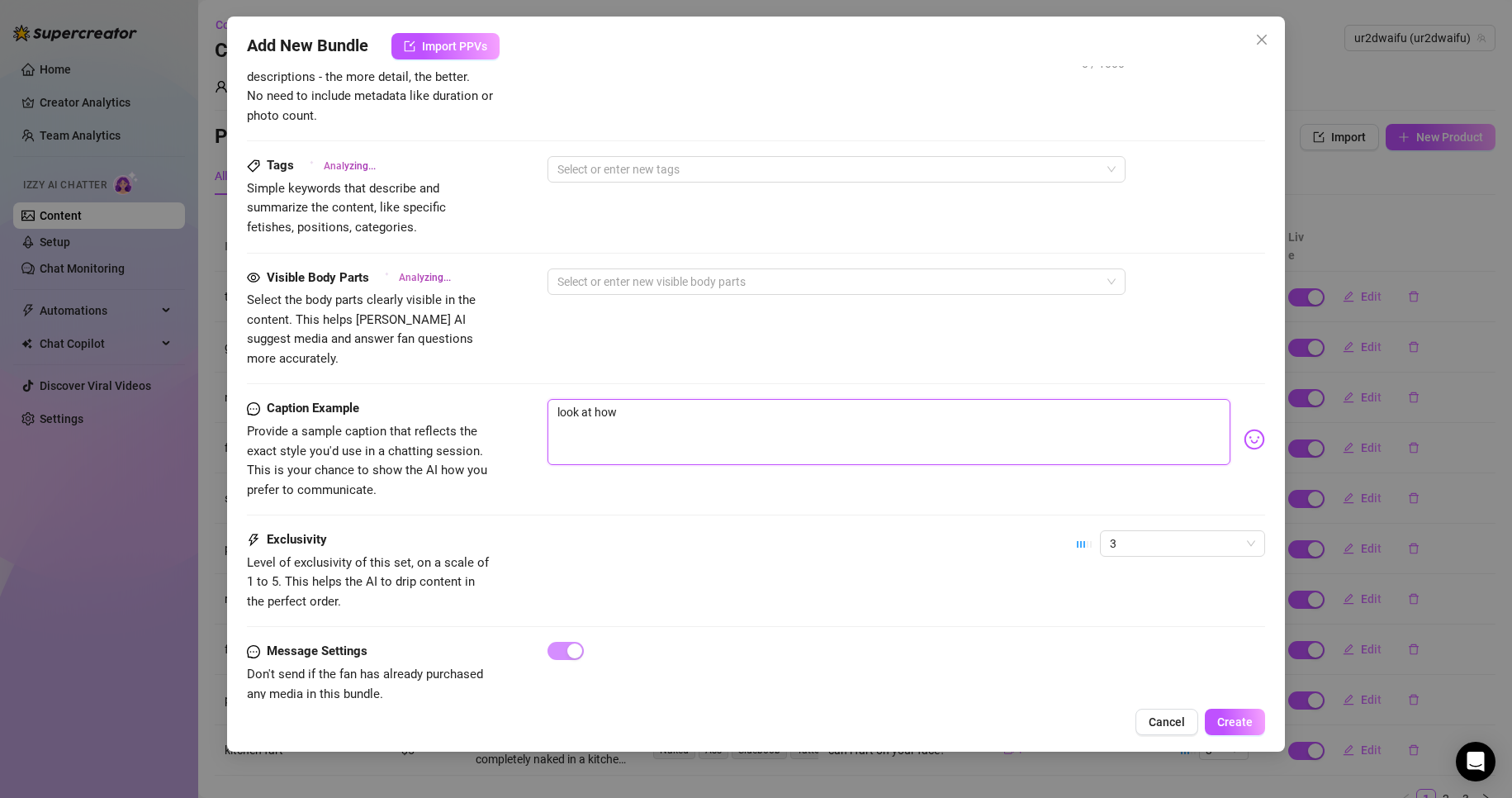
type textarea "look at how w"
type textarea "look at how we"
type textarea "look at how wet"
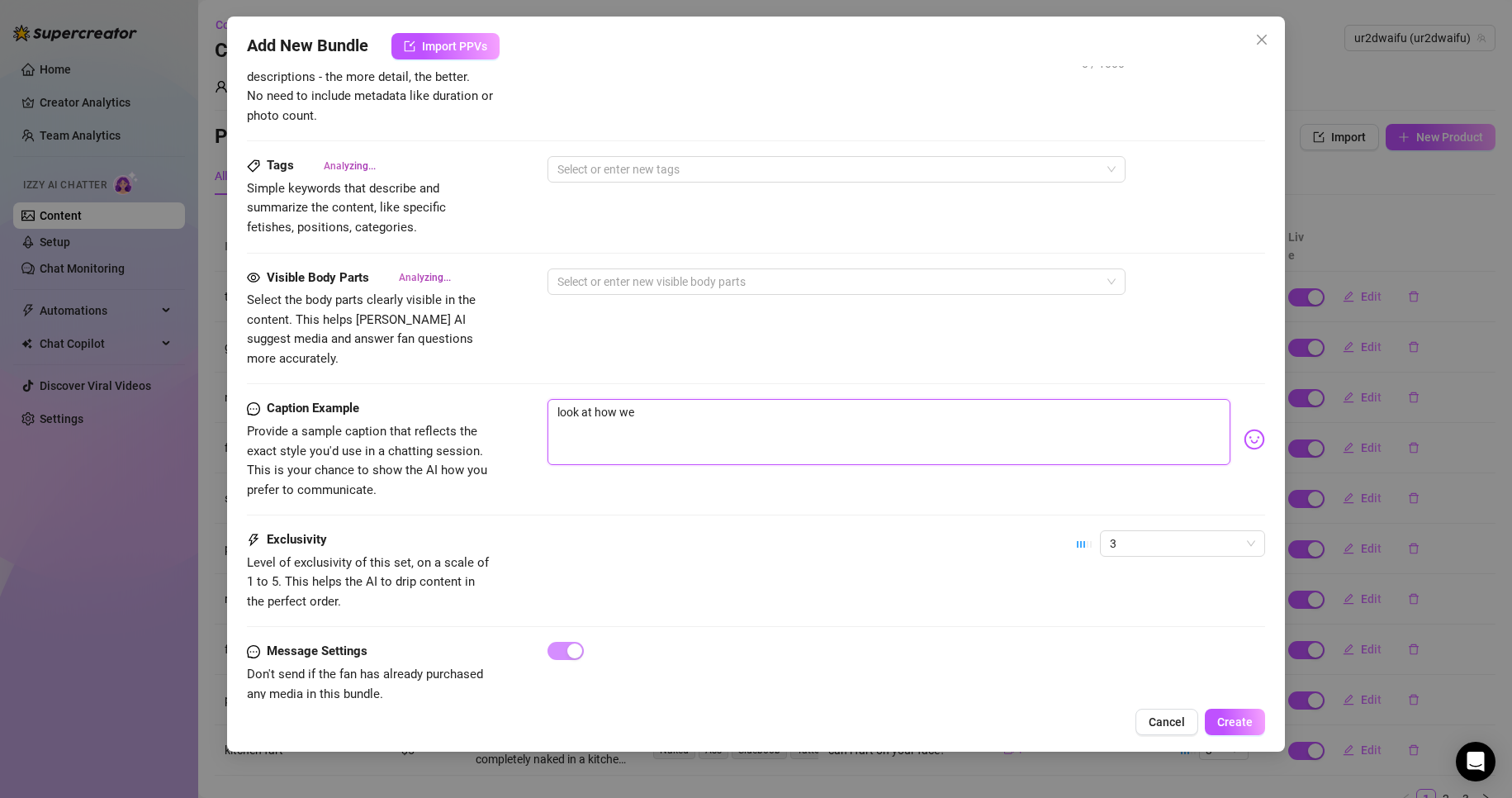
type textarea "look at how wet"
type textarea "look at how wet i"
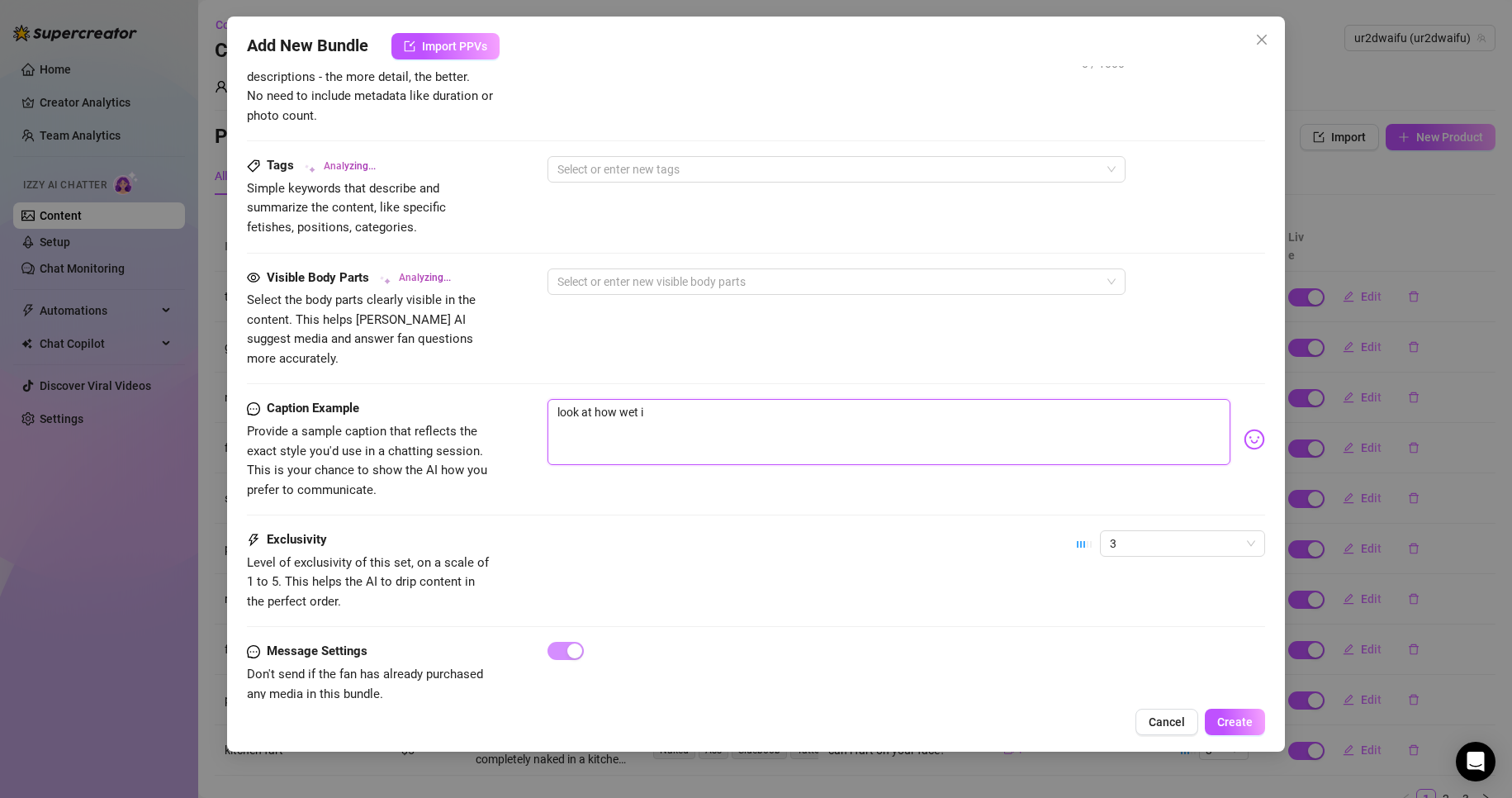
type textarea "look at how wet i"
type textarea "look at how wet i a"
type textarea "look at how wet i am"
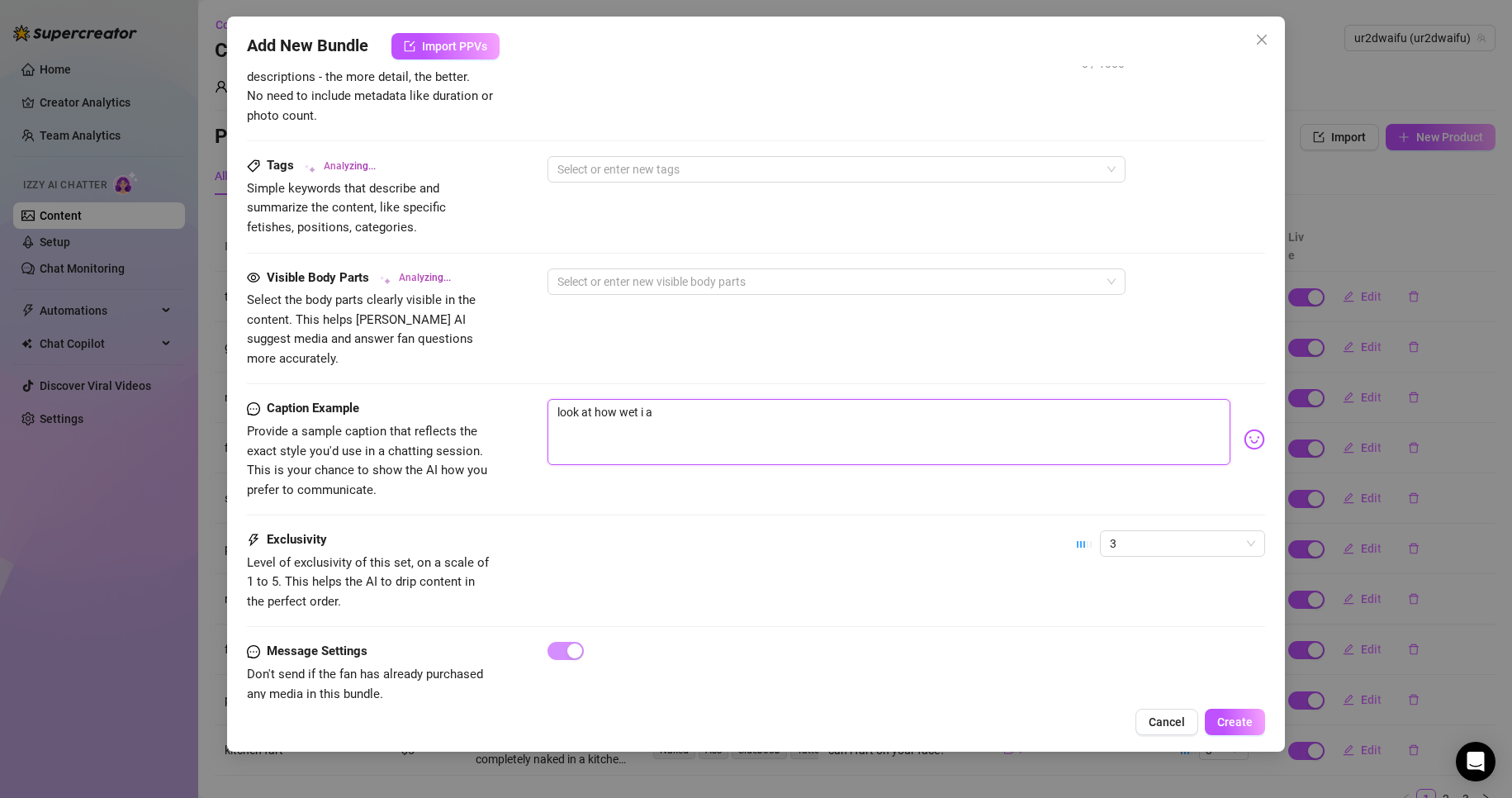
type textarea "look at how wet i am"
type textarea "look at how wet i am f"
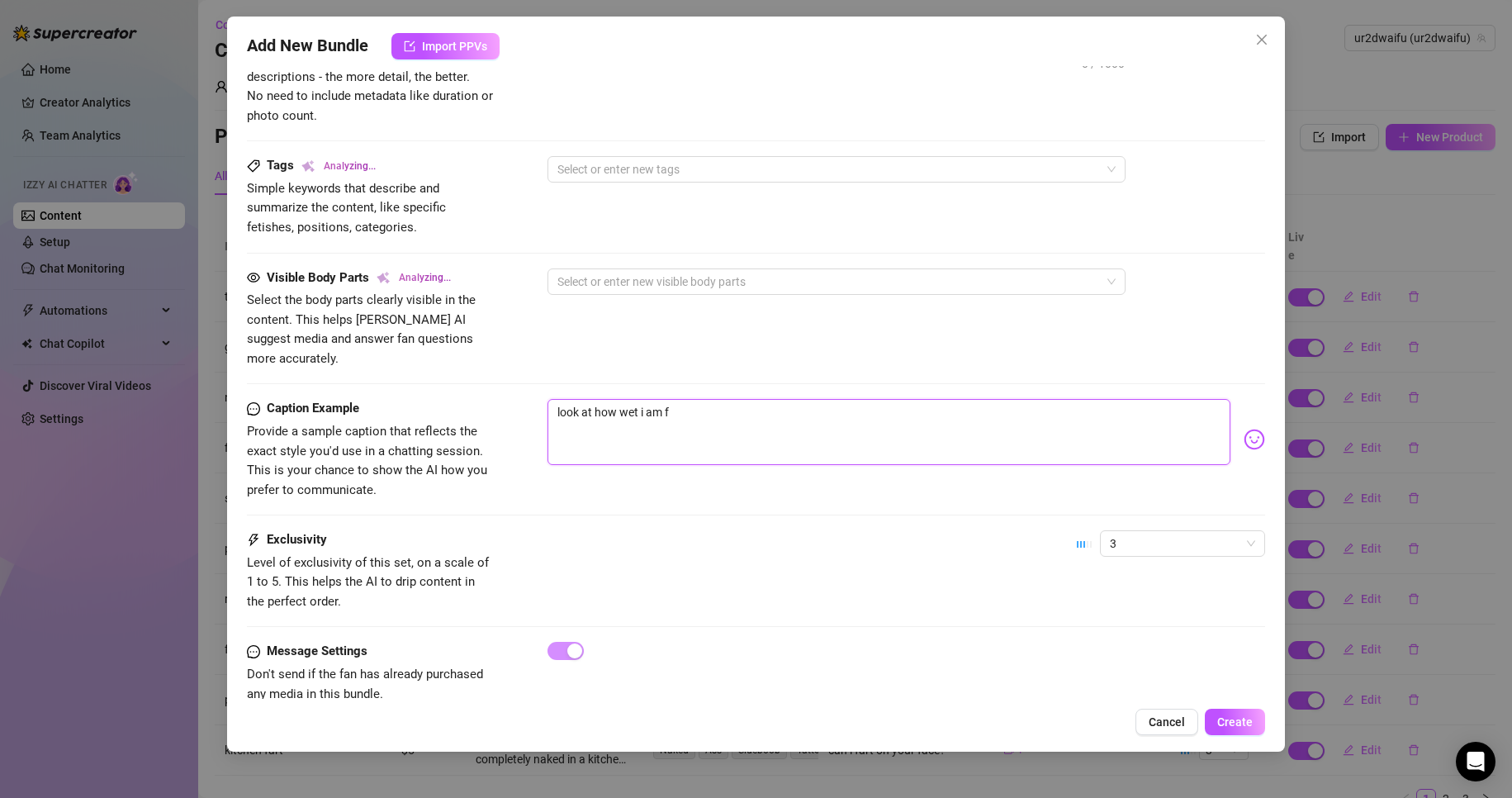
type textarea "look at how wet i am fo"
type textarea "look at how wet i am for"
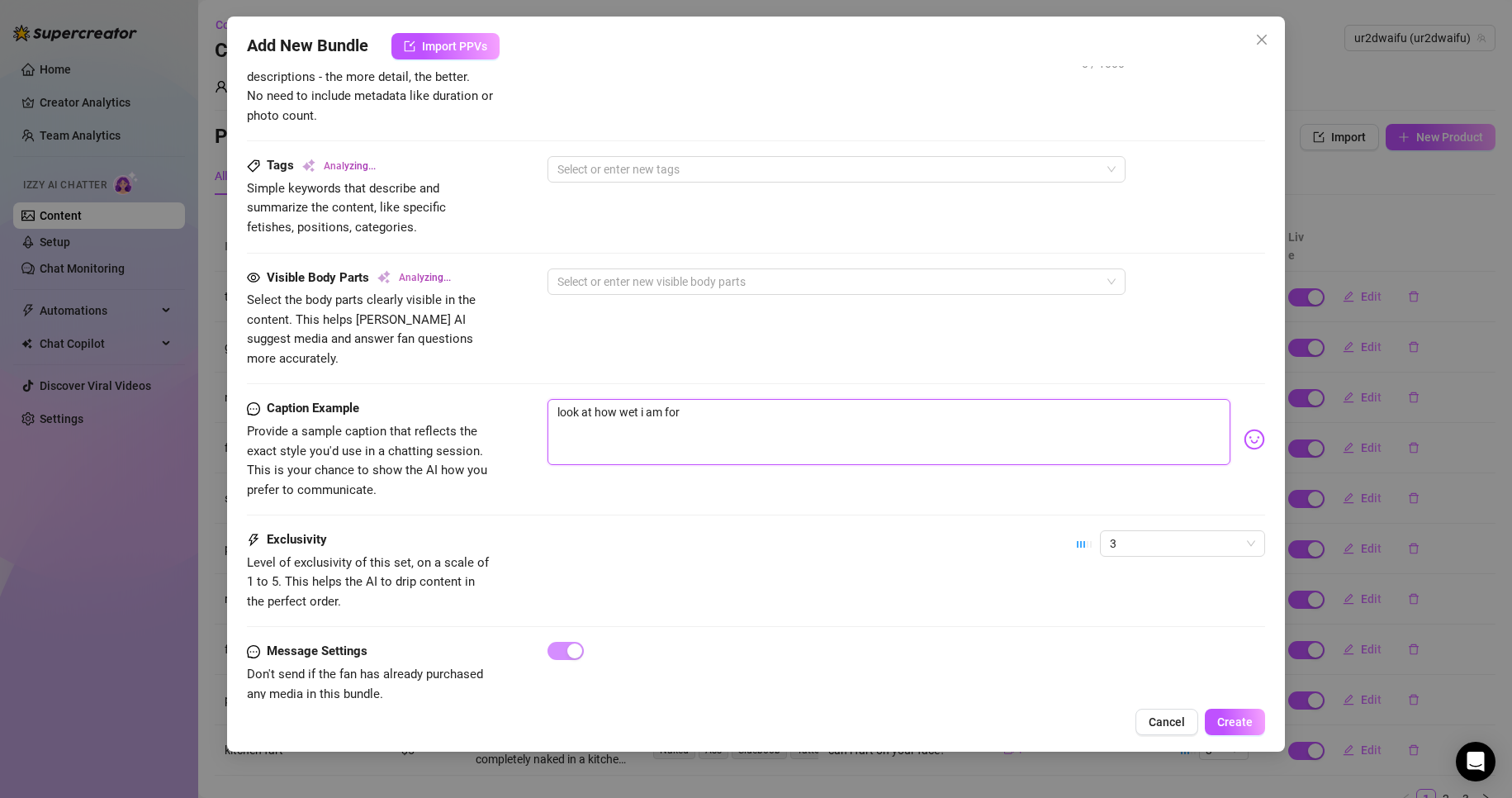
type textarea "look at how wet i am for"
type textarea "look at how wet i am for y"
type textarea "look at how wet i am for yo"
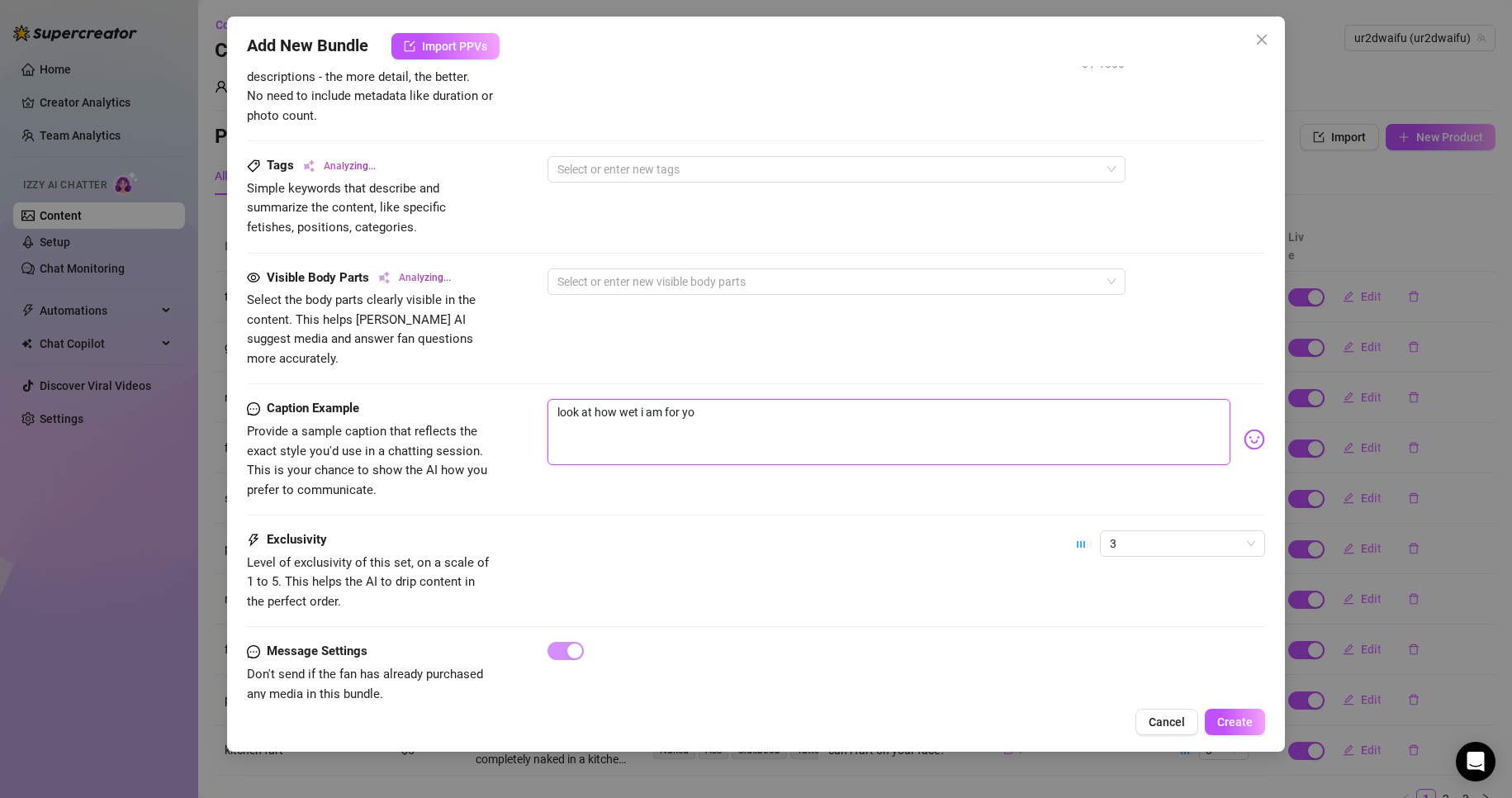
type textarea "look at how wet i am for you"
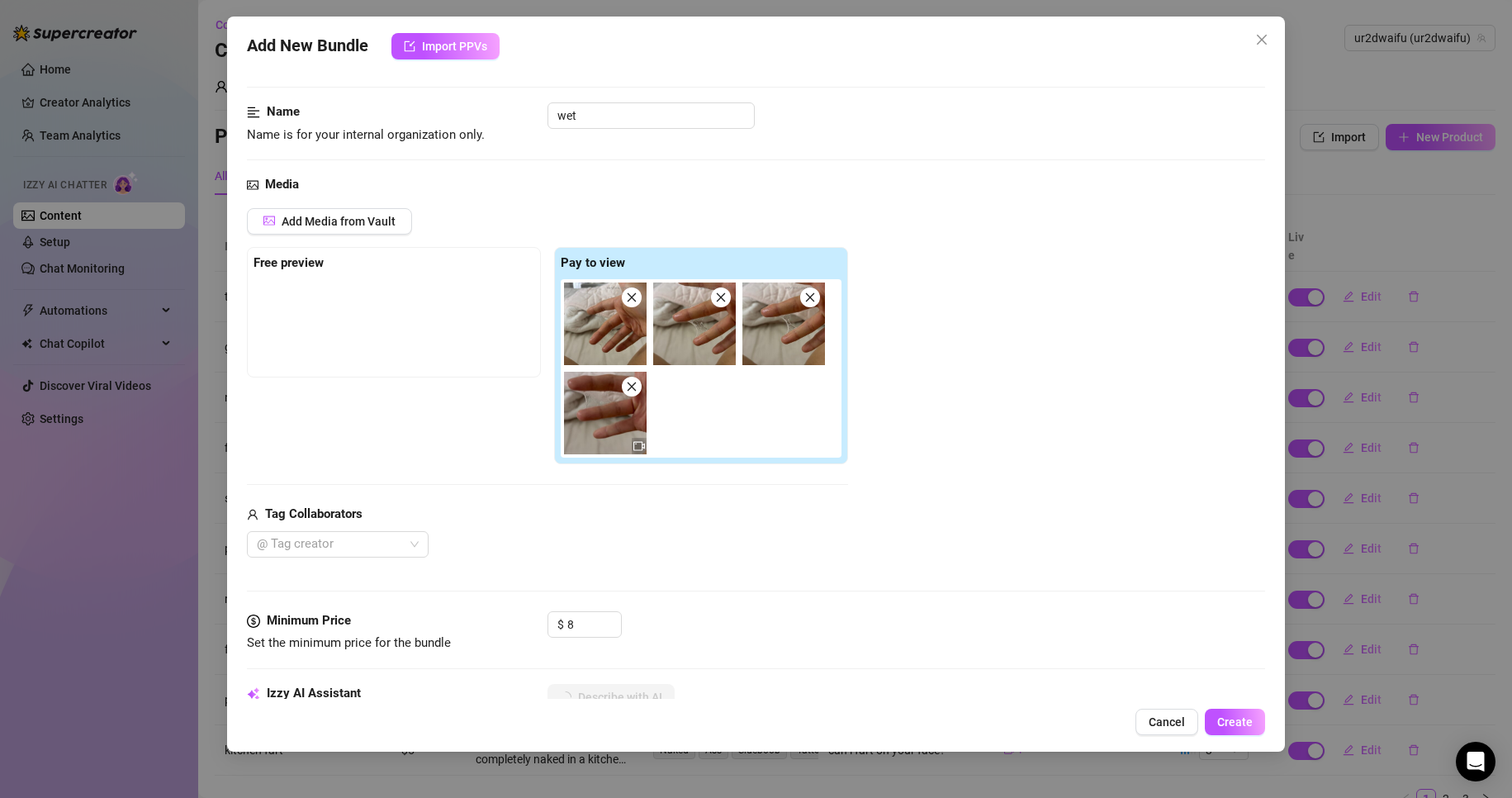
scroll to position [0, 0]
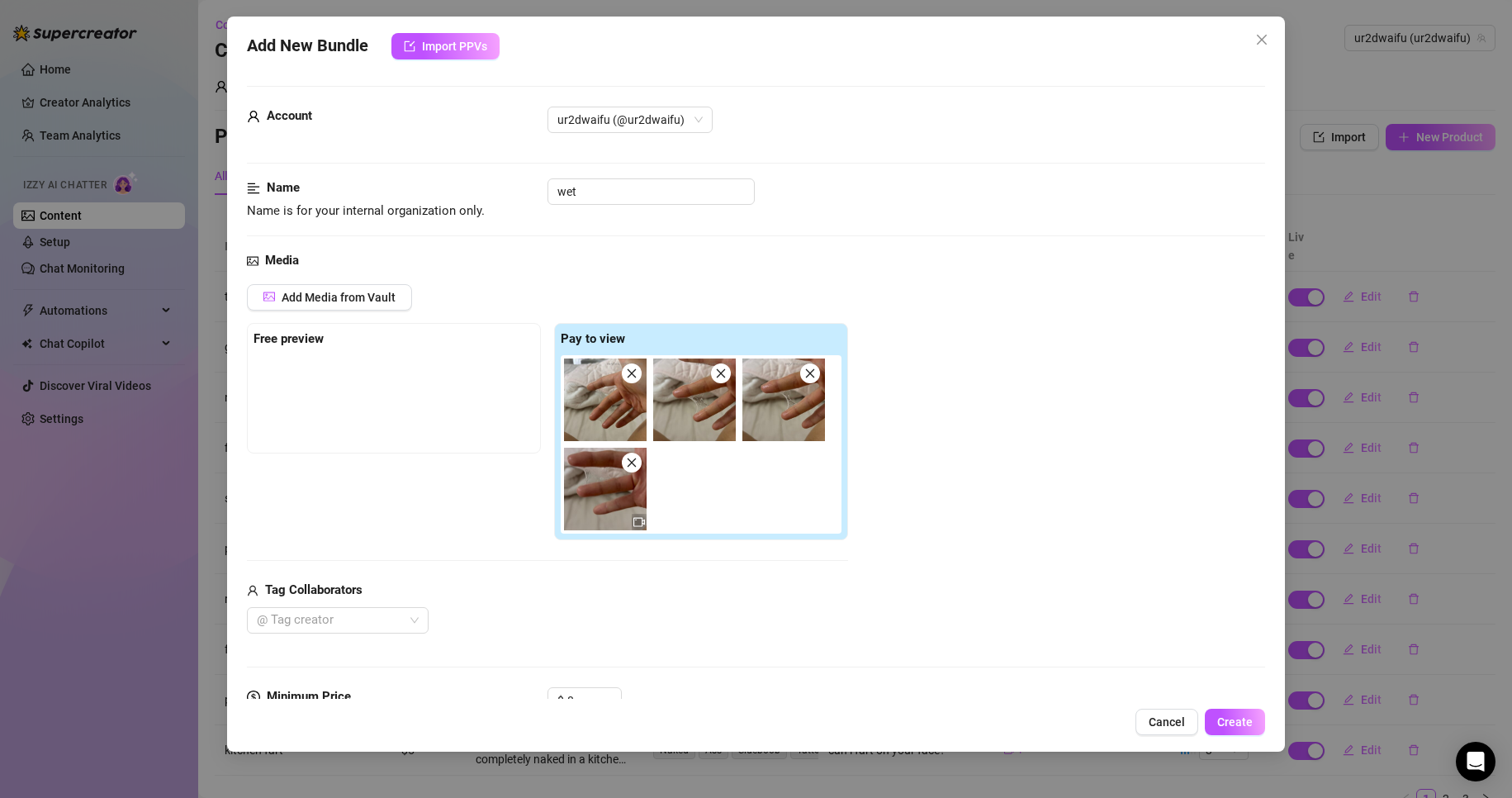
type textarea "[PERSON_NAME]"
type textarea "[PERSON_NAME] is"
type textarea "[PERSON_NAME] is in"
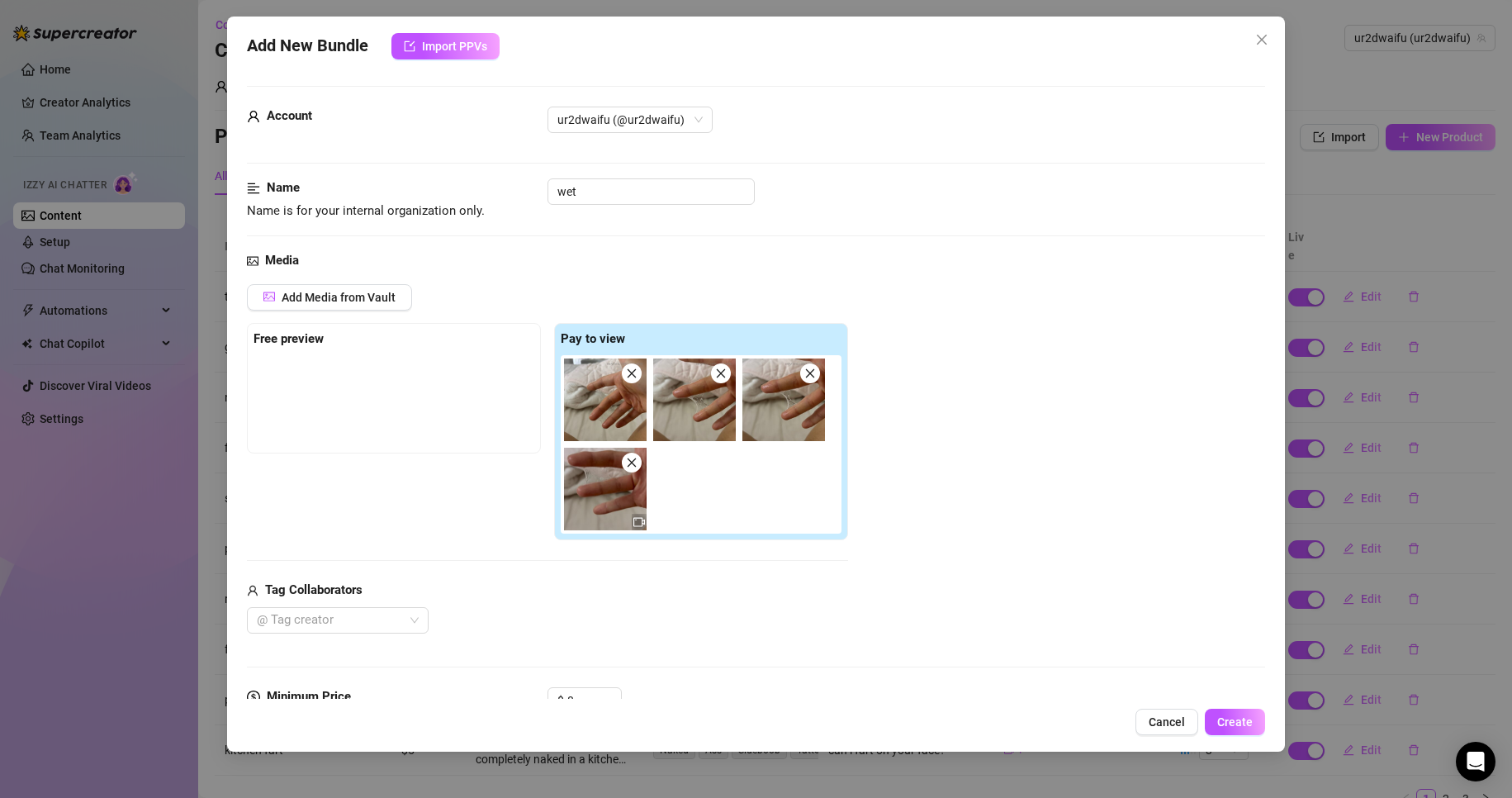
type textarea "[PERSON_NAME] is in"
type textarea "[PERSON_NAME] is in bed,"
type textarea "[PERSON_NAME] is in bed, spreading"
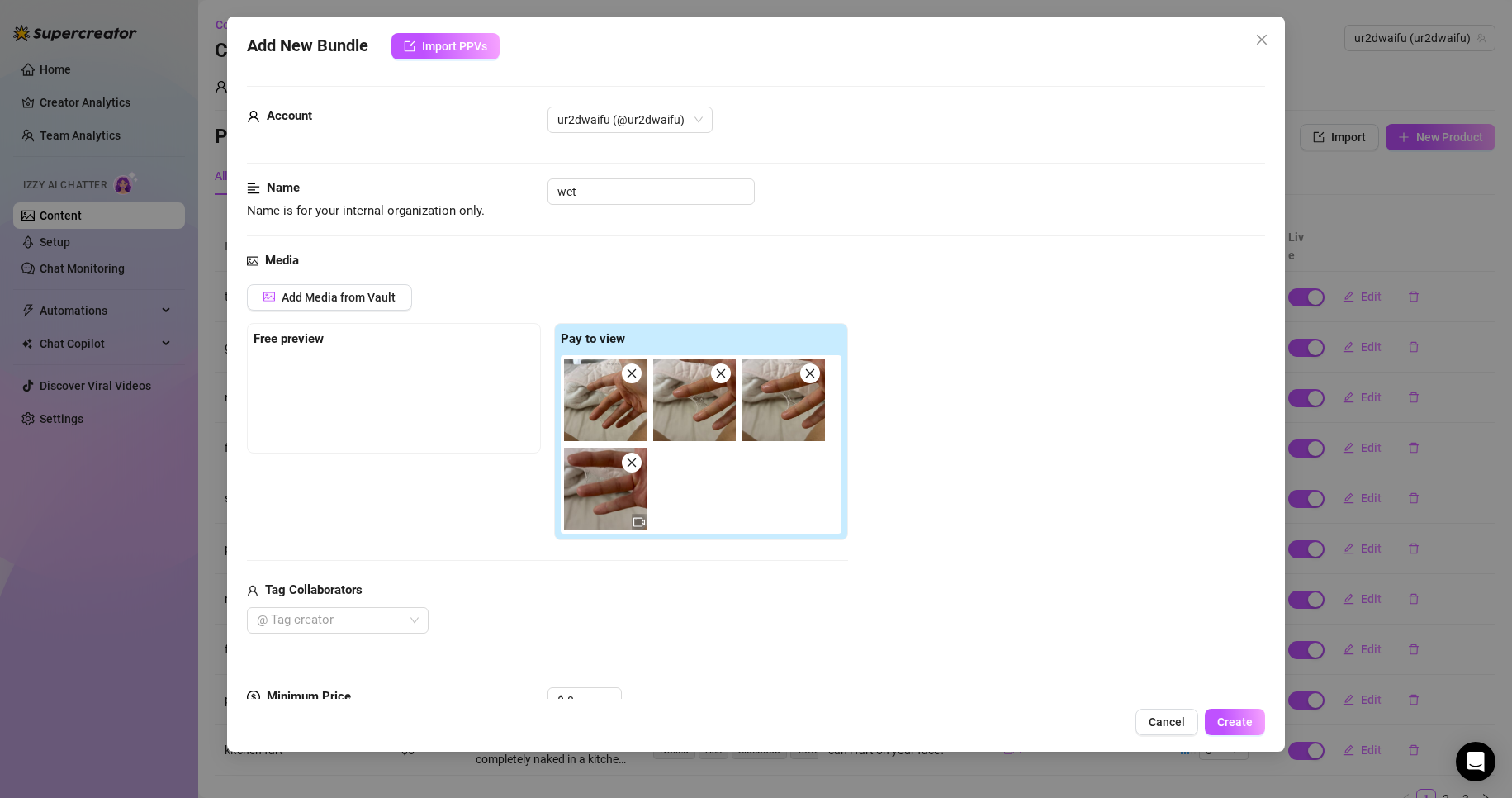
type textarea "[PERSON_NAME] is in bed, spreading her"
type textarea "[PERSON_NAME] is in bed, spreading her slick"
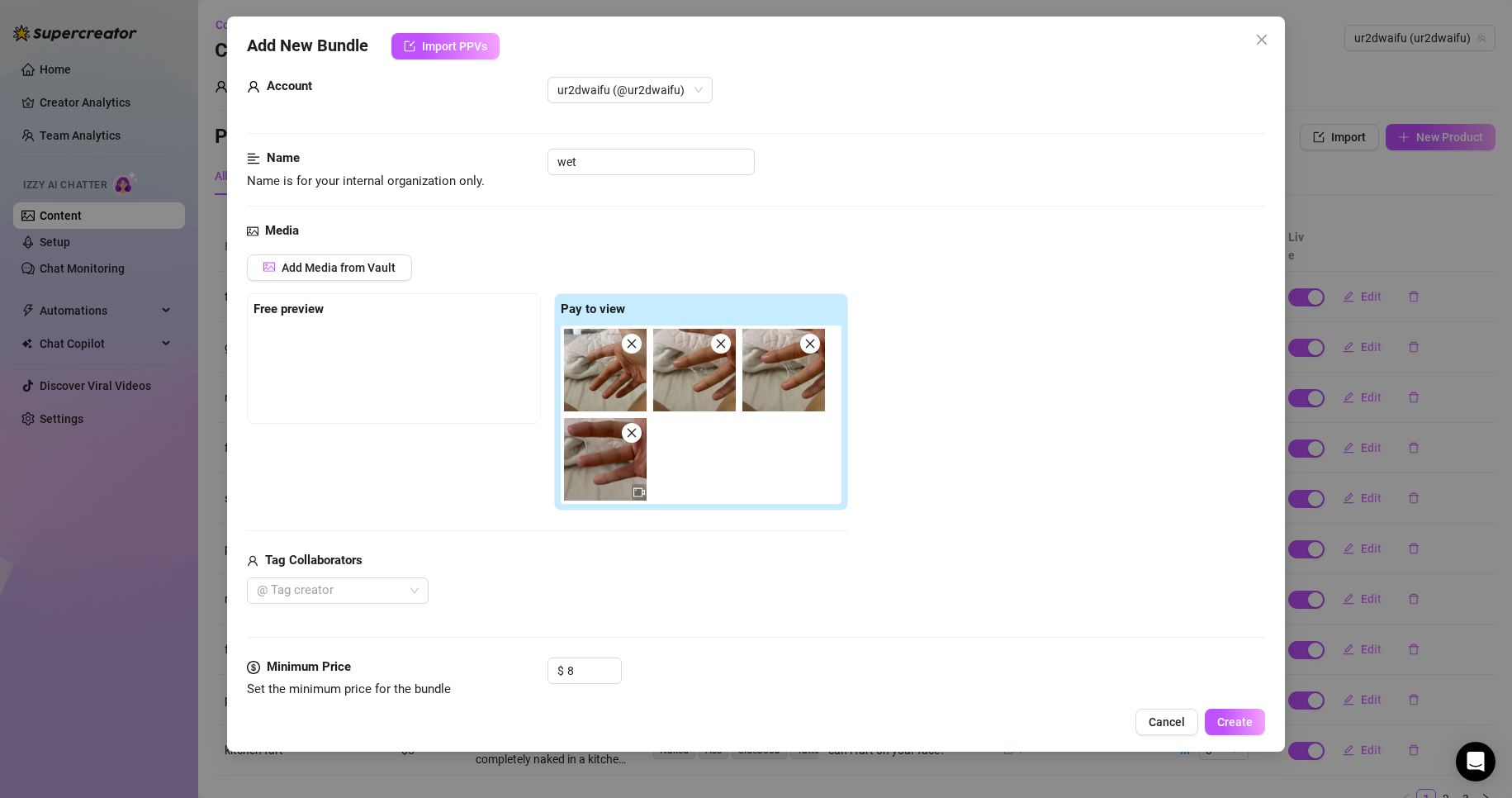
type textarea "[PERSON_NAME] is in bed, spreading her slick pussy"
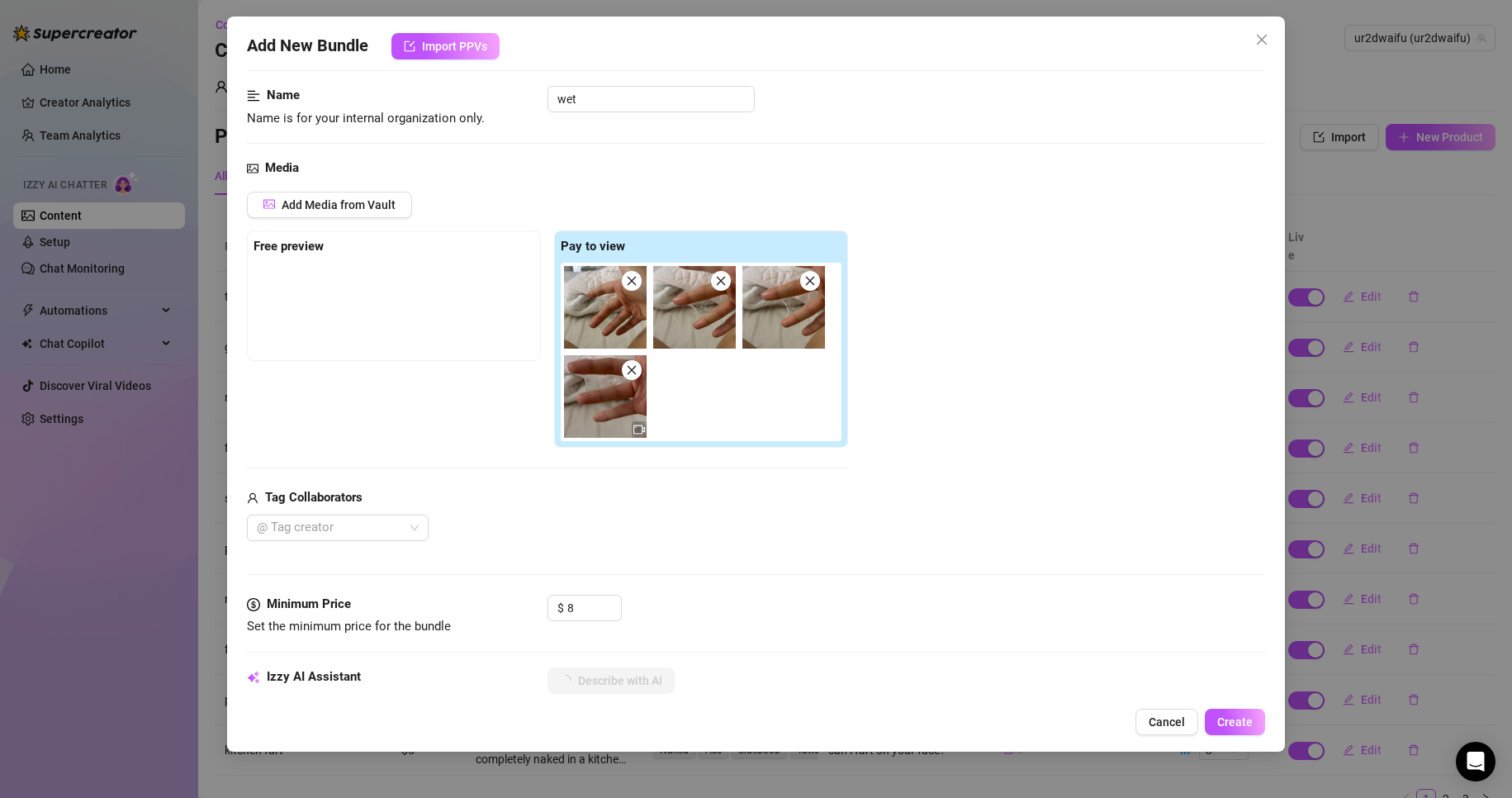
type textarea "[PERSON_NAME] is in bed, spreading her slick pussy juices"
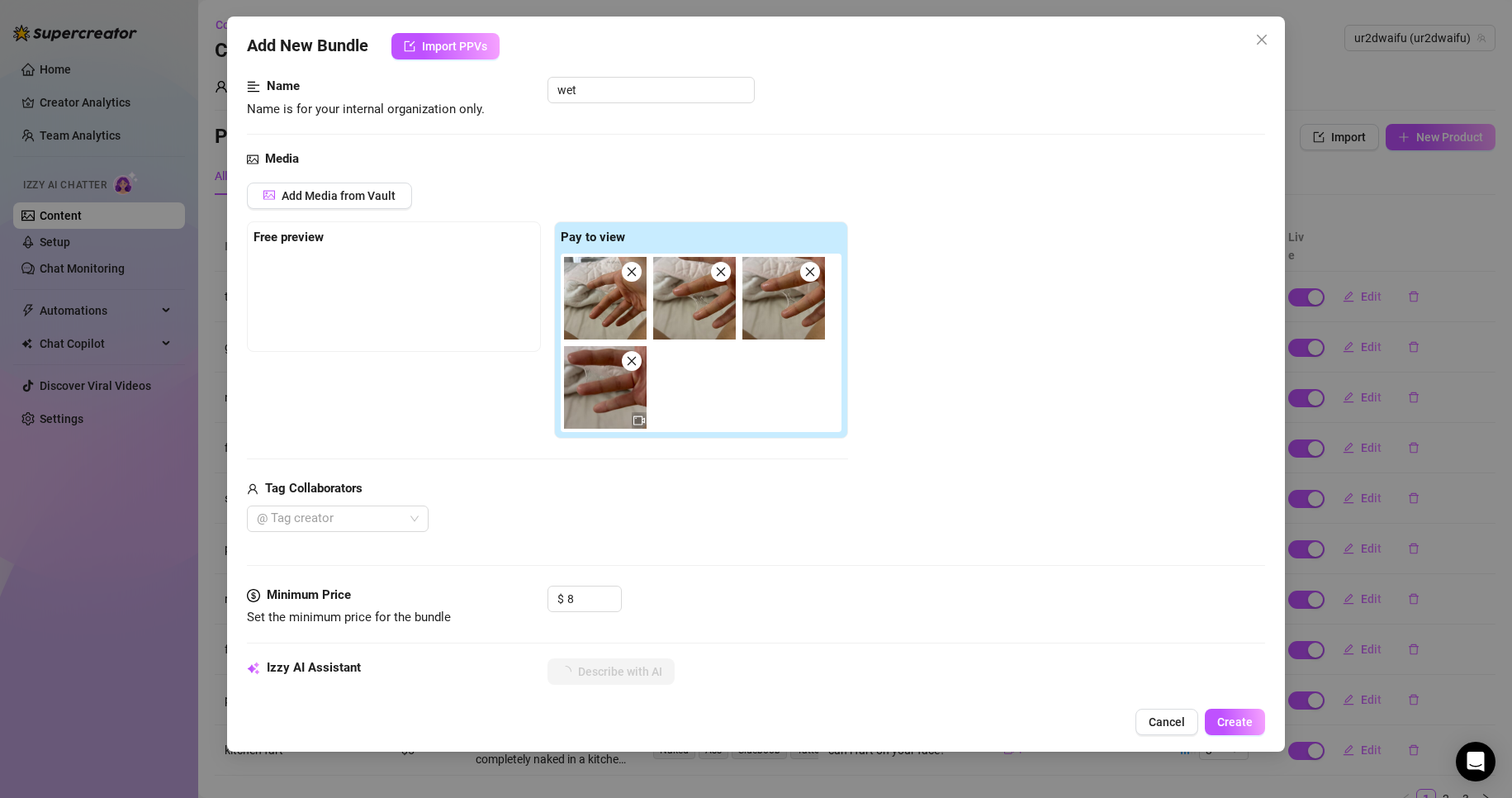
type textarea "[PERSON_NAME] is in bed, spreading her slick pussy juices between"
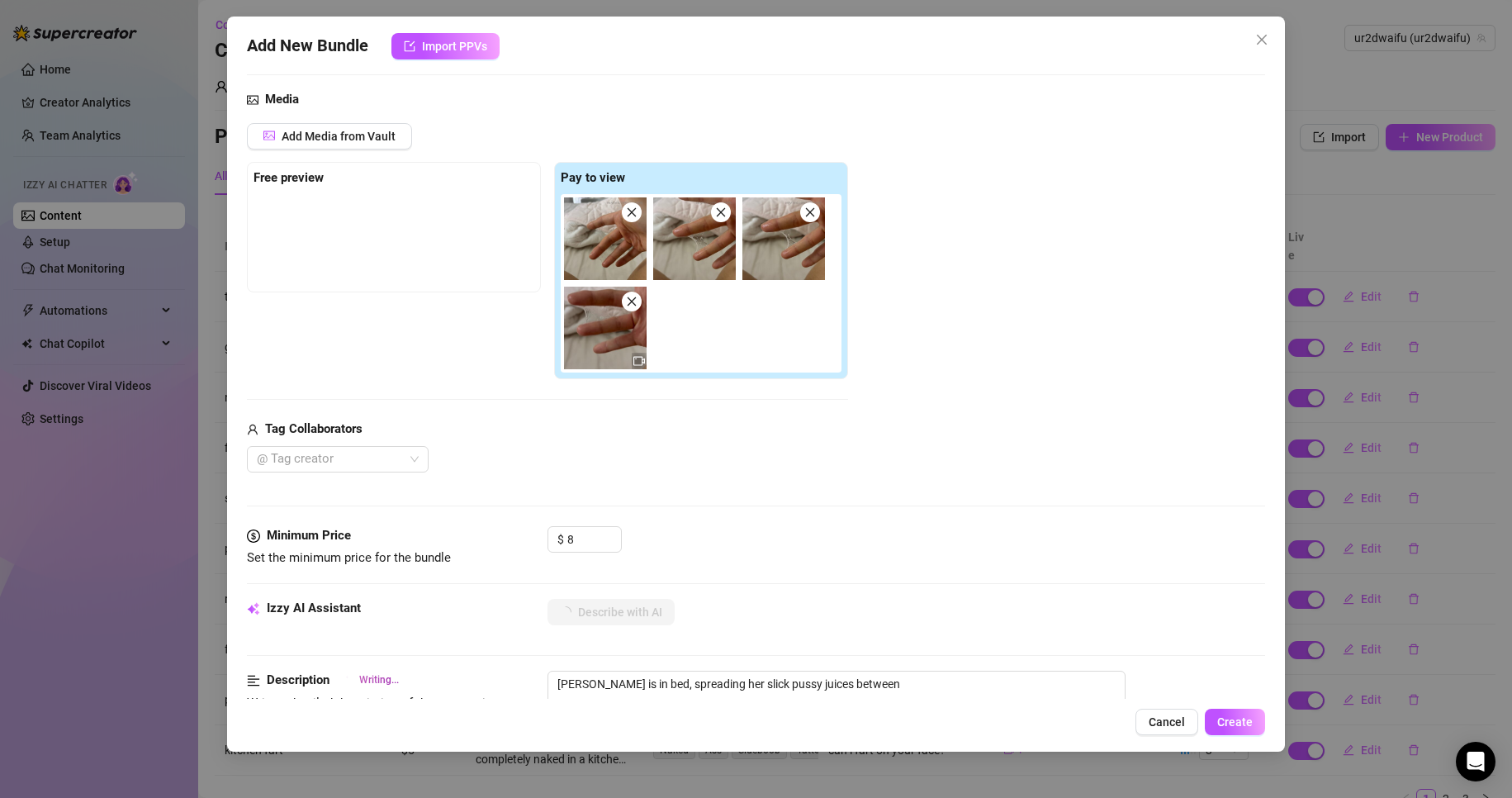
type textarea "[PERSON_NAME] is in bed, spreading her slick pussy juices between her"
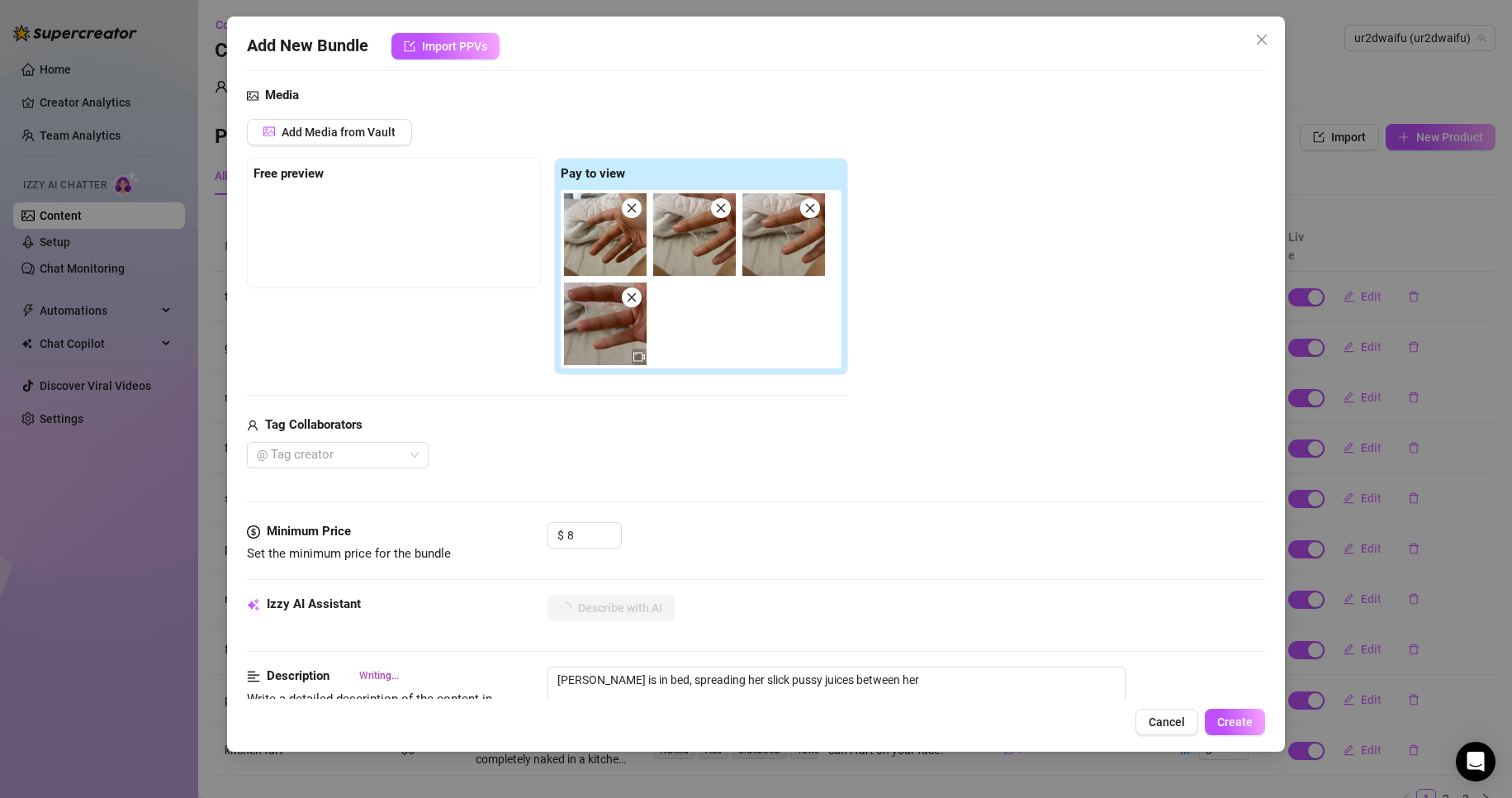
type textarea "[PERSON_NAME] is in bed, spreading her slick pussy juices between her fingers"
type textarea "[PERSON_NAME] is in bed, spreading her slick pussy juices between her fingers in"
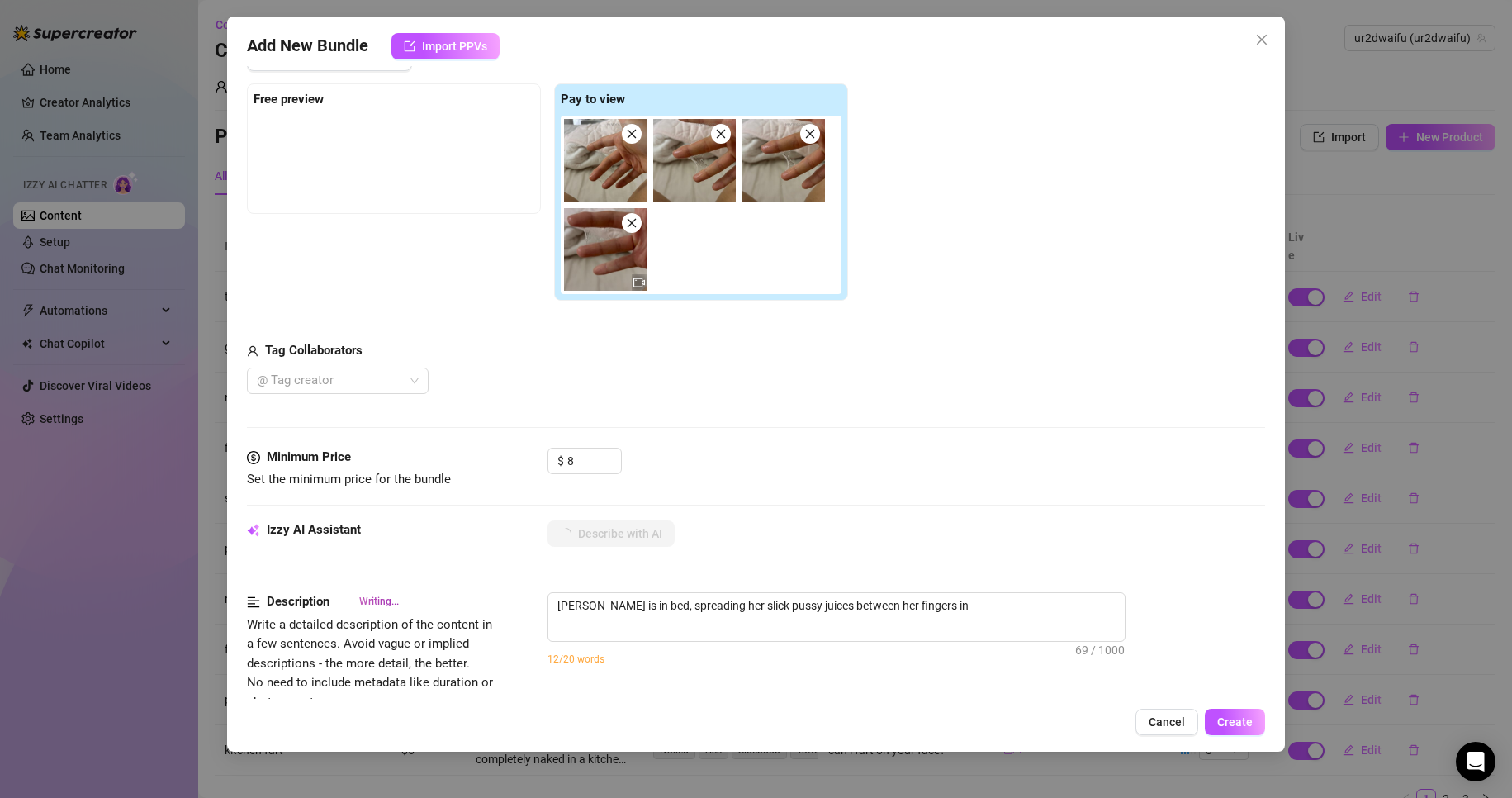
type textarea "[PERSON_NAME] is in bed, spreading her slick pussy juices between her fingers i…"
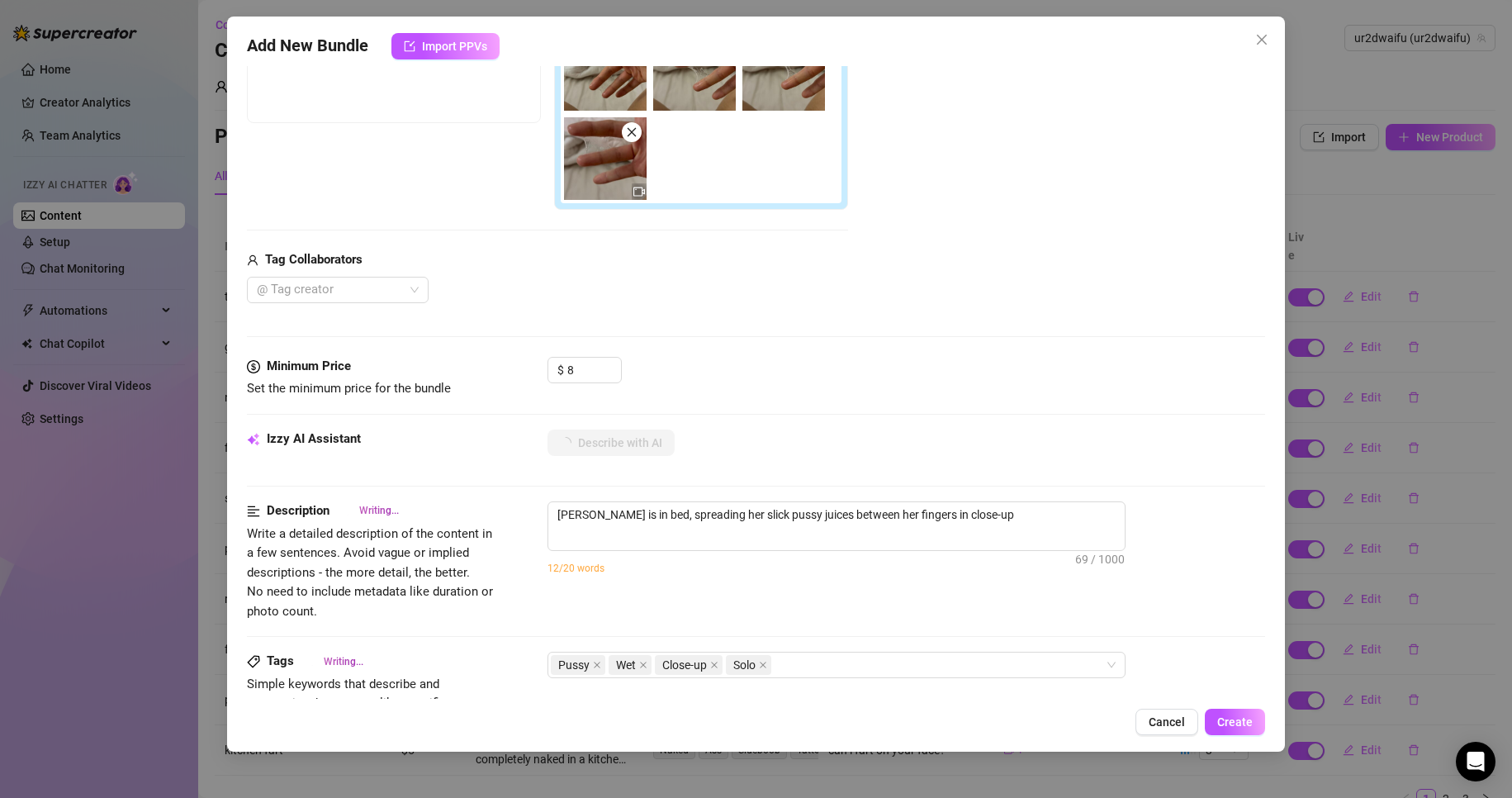
type textarea "[PERSON_NAME] is in bed, spreading her slick pussy juices between her fingers i…"
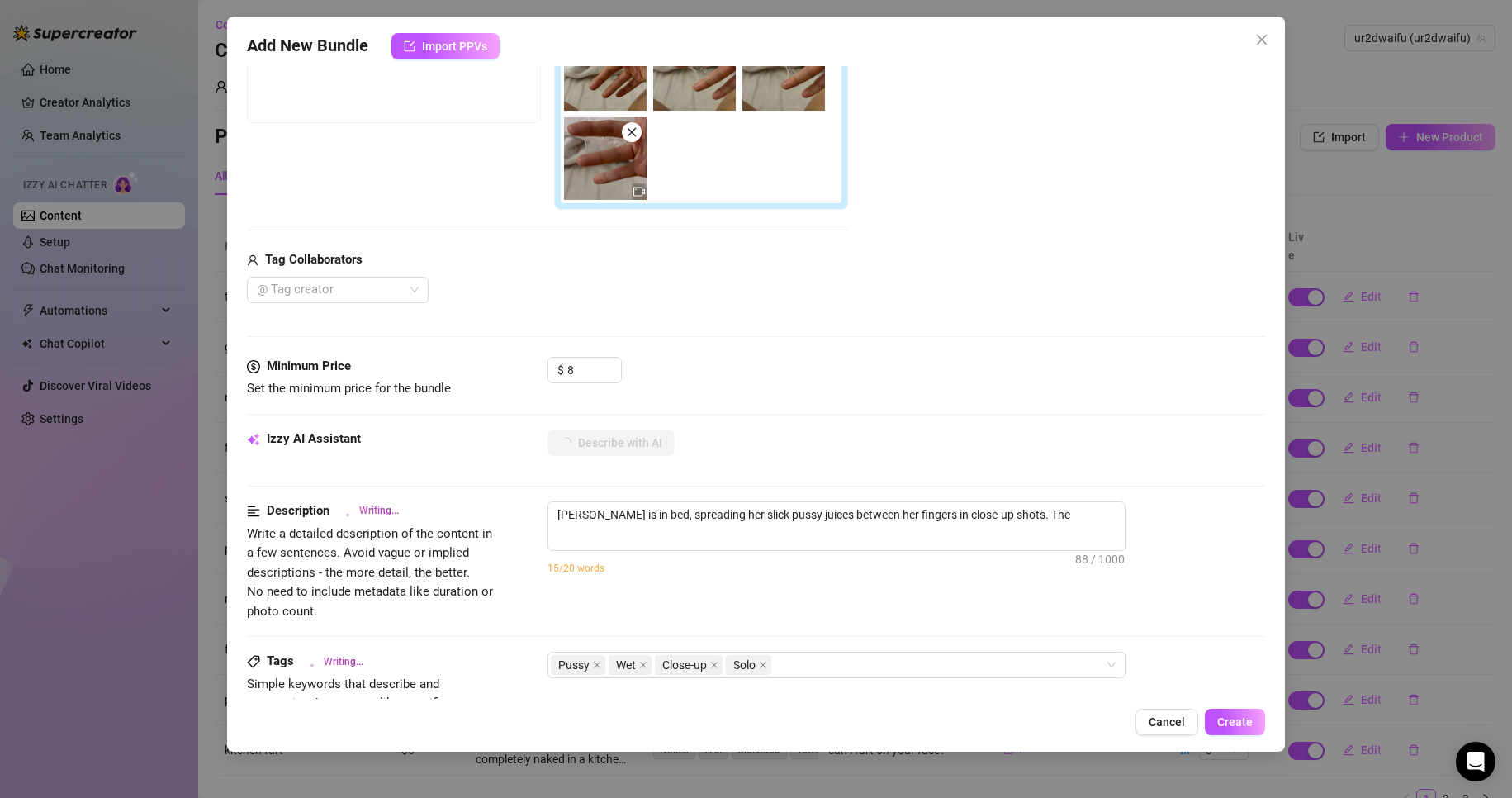
type textarea "[PERSON_NAME] is in bed, spreading her slick pussy juices between her fingers i…"
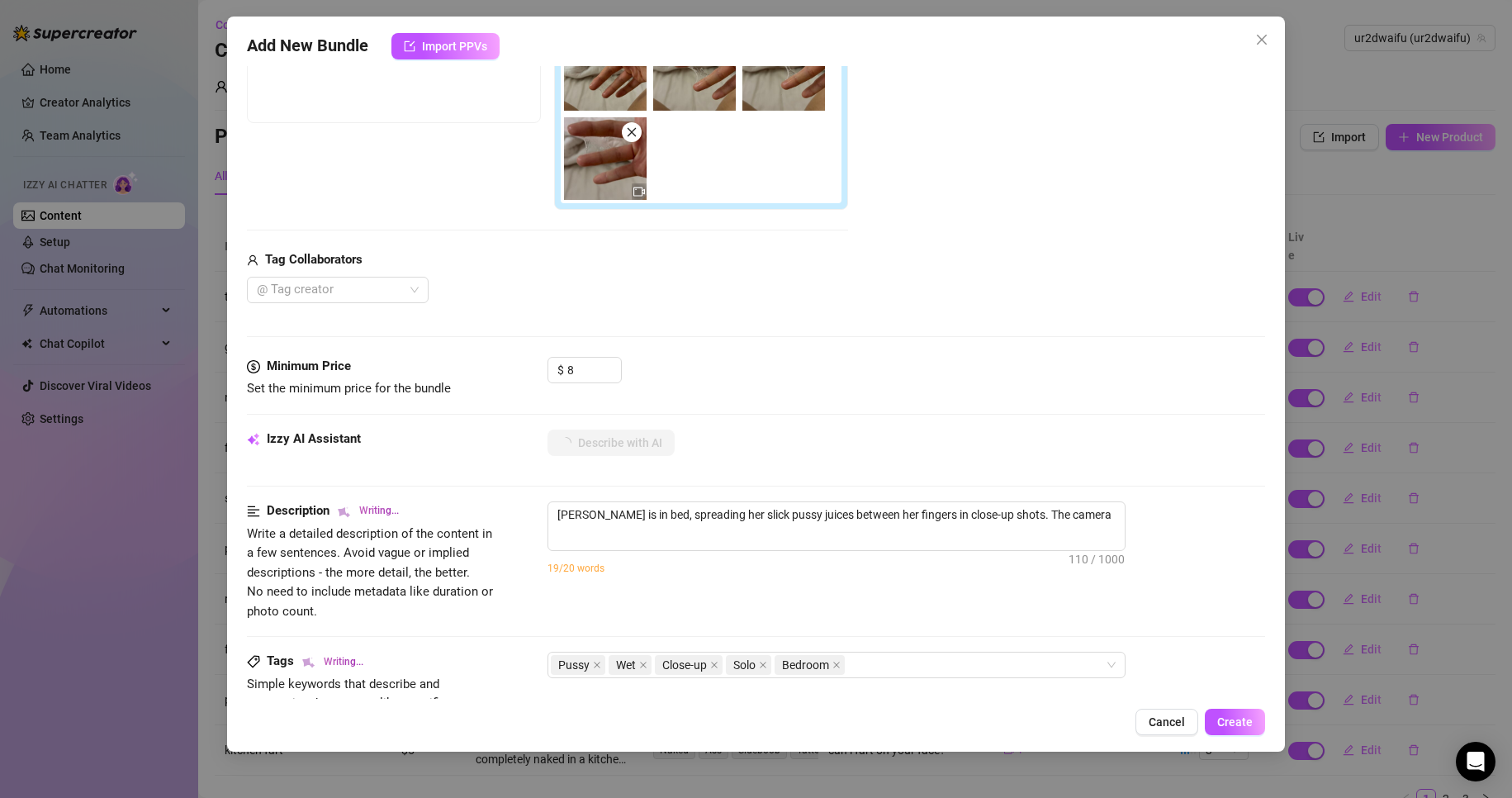
type textarea "[PERSON_NAME] is in bed, spreading her slick pussy juices between her fingers i…"
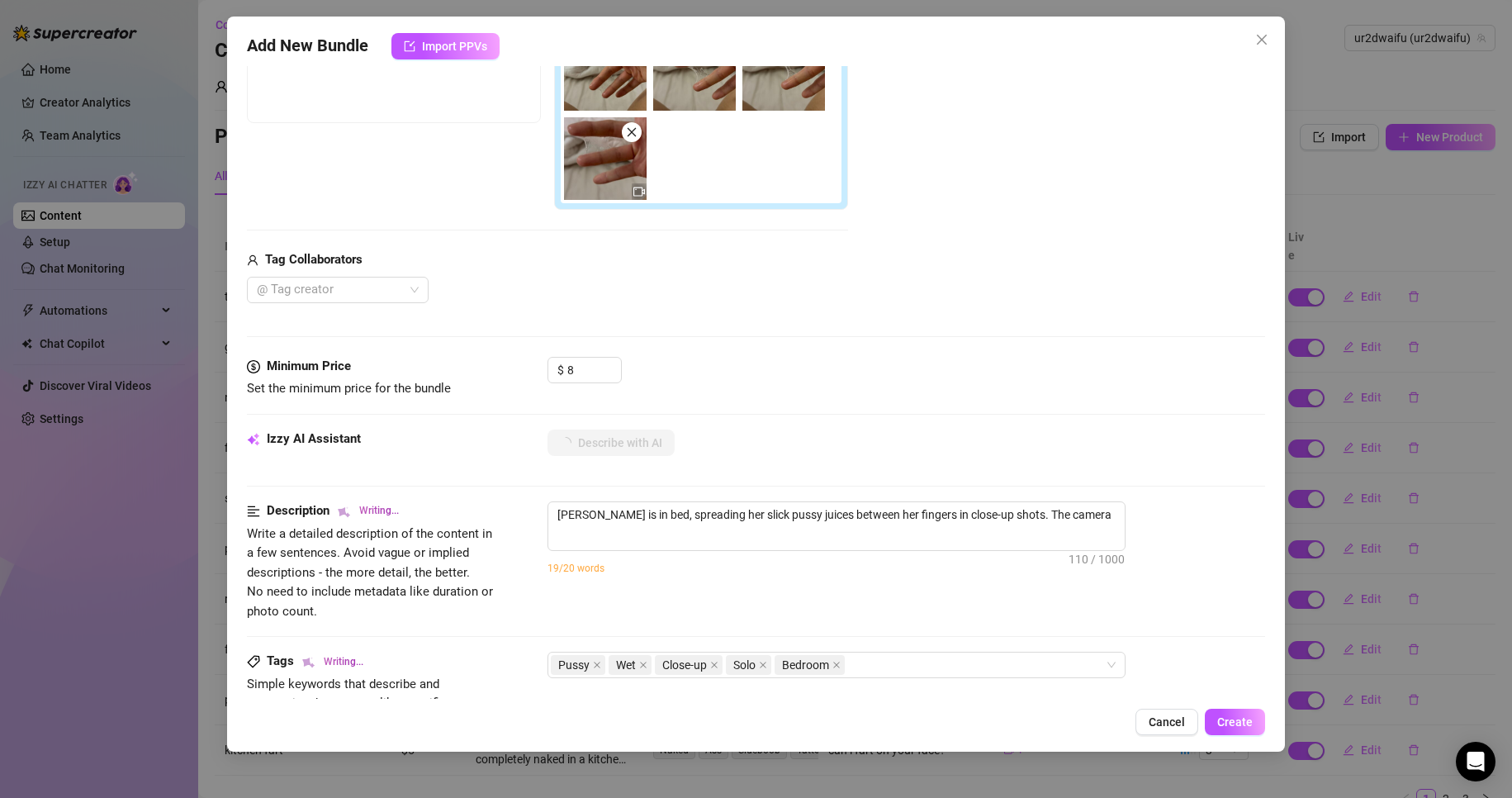
type textarea "[PERSON_NAME] is in bed, spreading her slick pussy juices between her fingers i…"
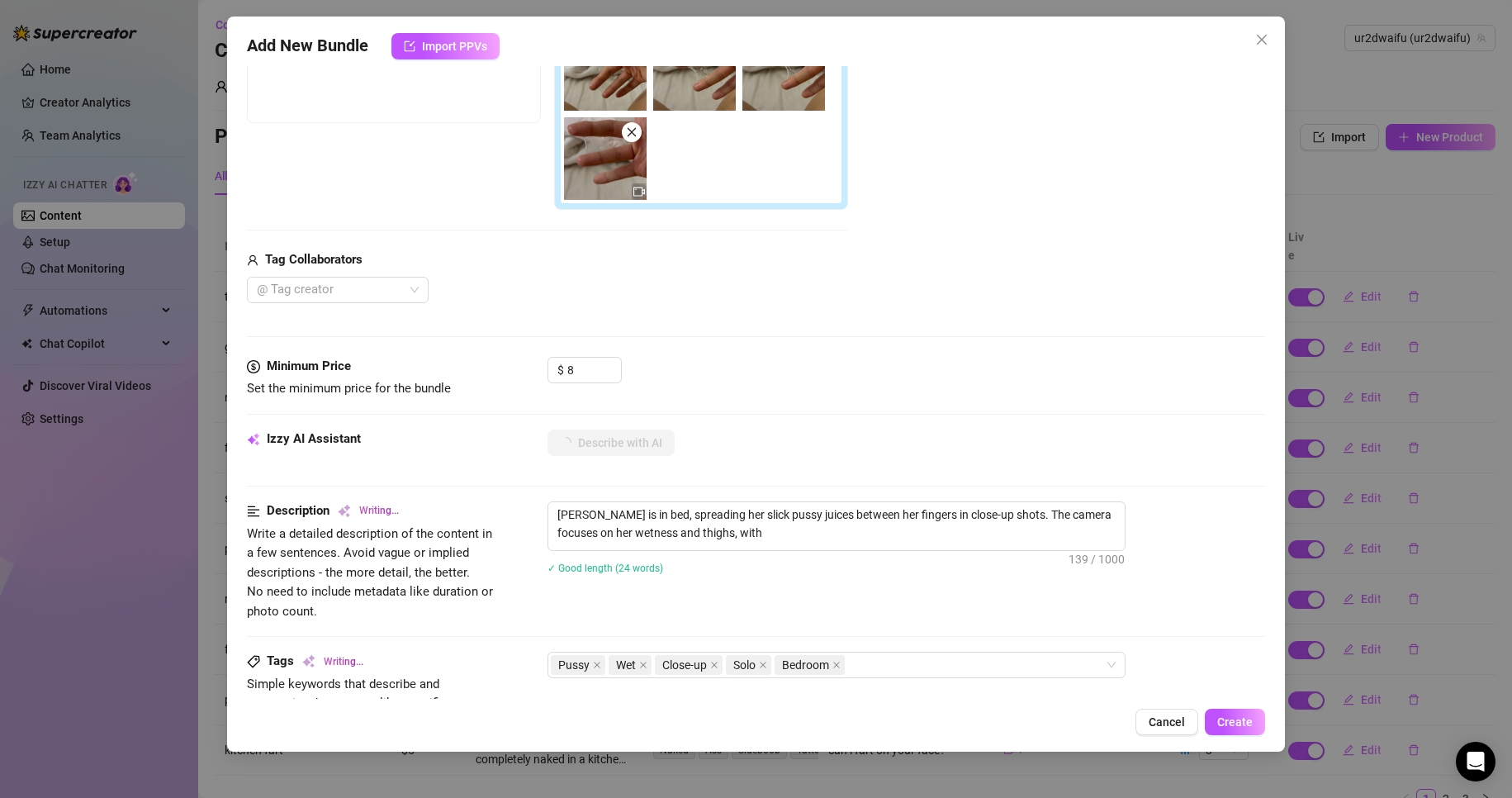
type textarea "[PERSON_NAME] is in bed, spreading her slick pussy juices between her fingers i…"
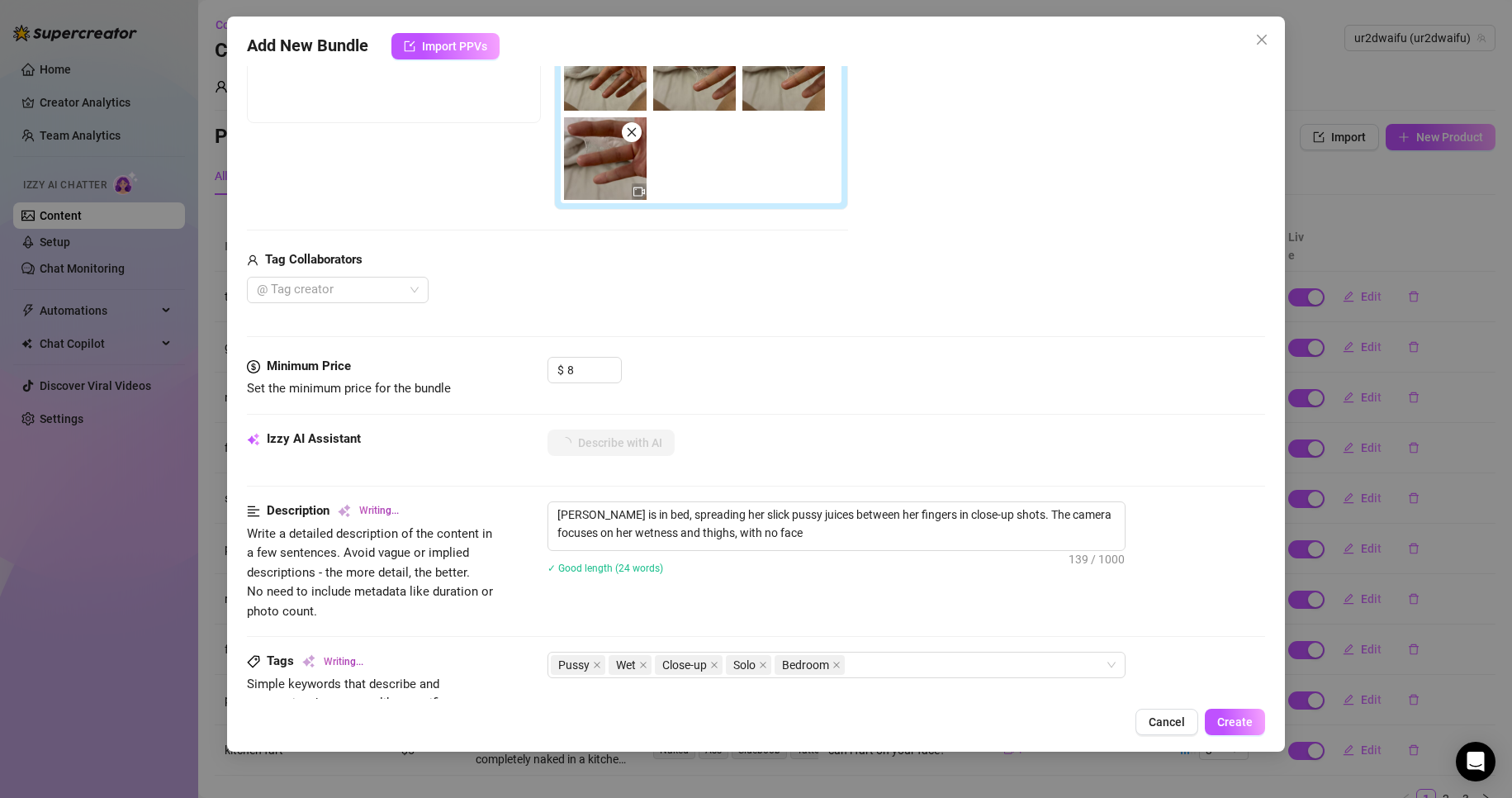
type textarea "[PERSON_NAME] is in bed, spreading her slick pussy juices between her fingers i…"
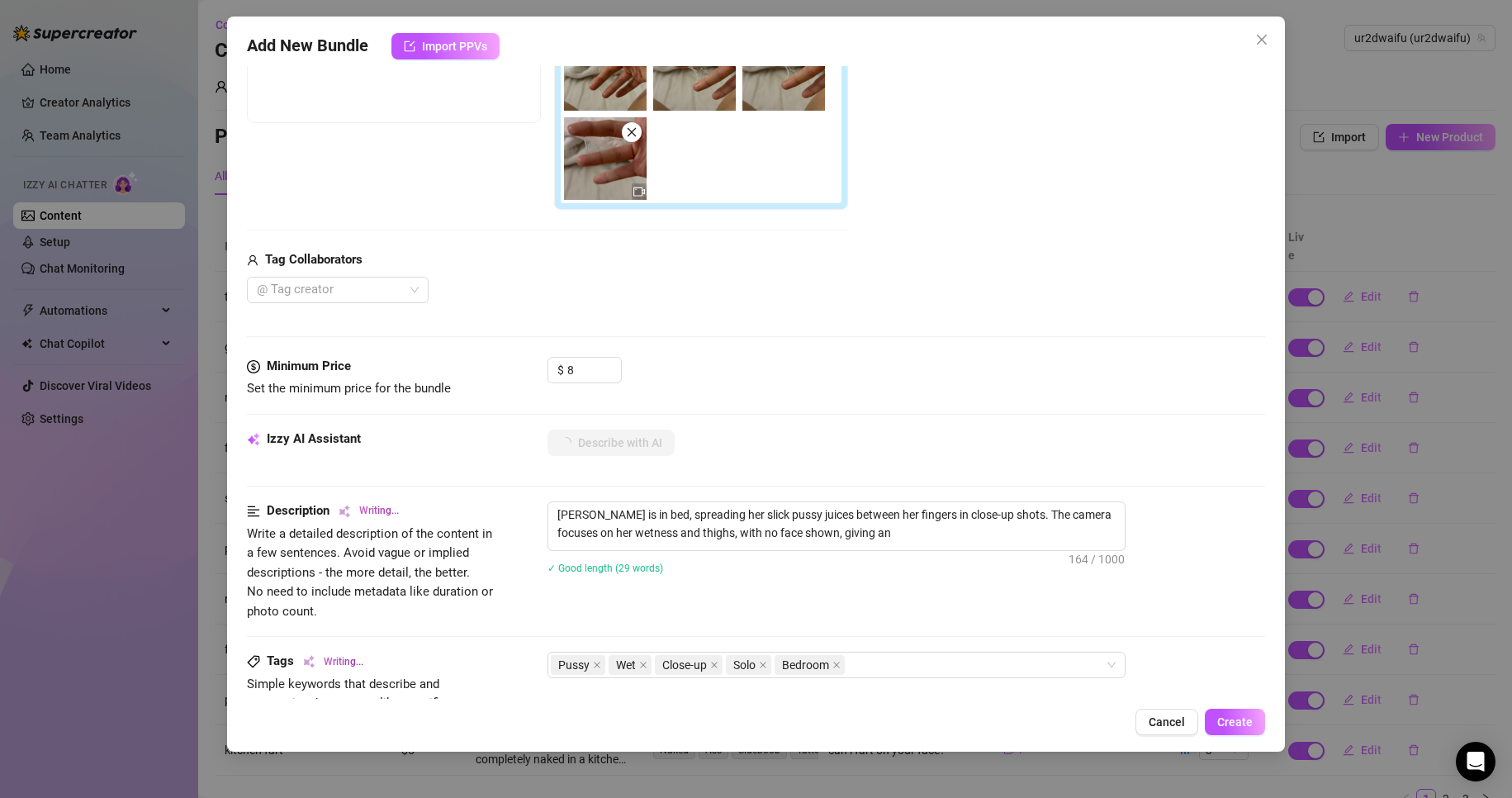
type textarea "[PERSON_NAME] is in bed, spreading her slick pussy juices between her fingers i…"
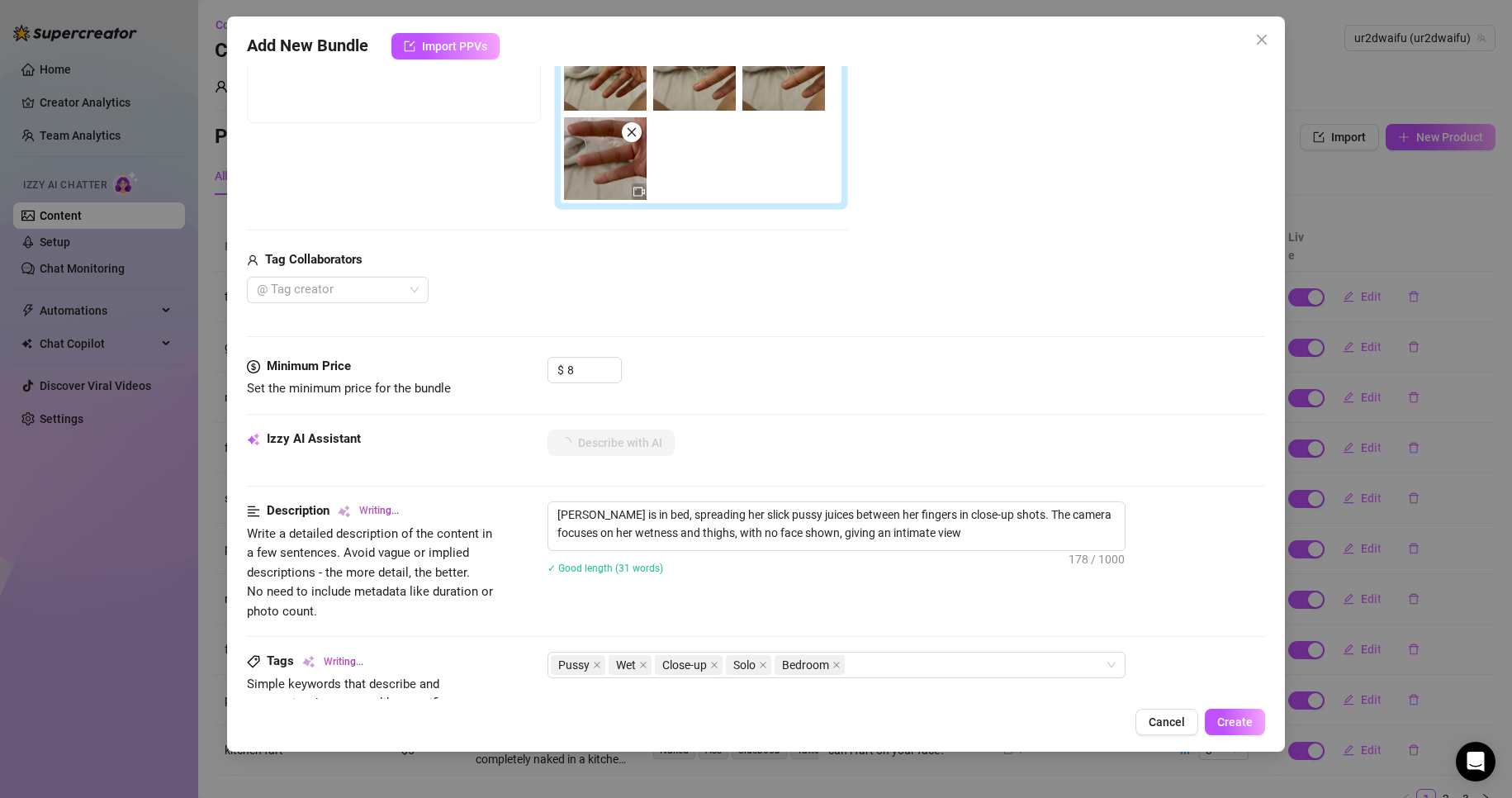
type textarea "[PERSON_NAME] is in bed, spreading her slick pussy juices between her fingers i…"
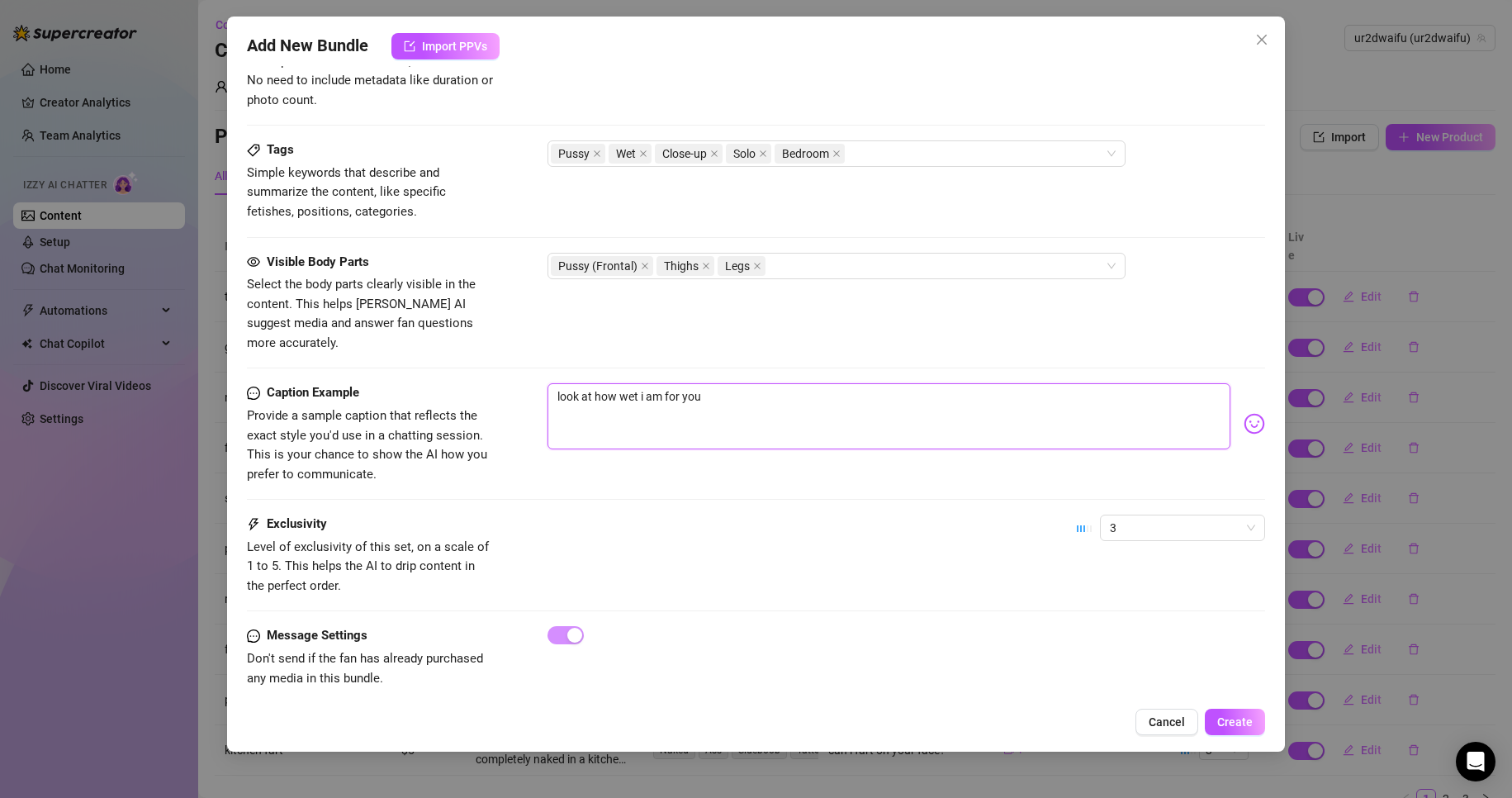
scroll to position [842, 0]
type textarea "look at how wet i am for you"
click at [1244, 717] on span "Create" at bounding box center [1235, 722] width 36 height 13
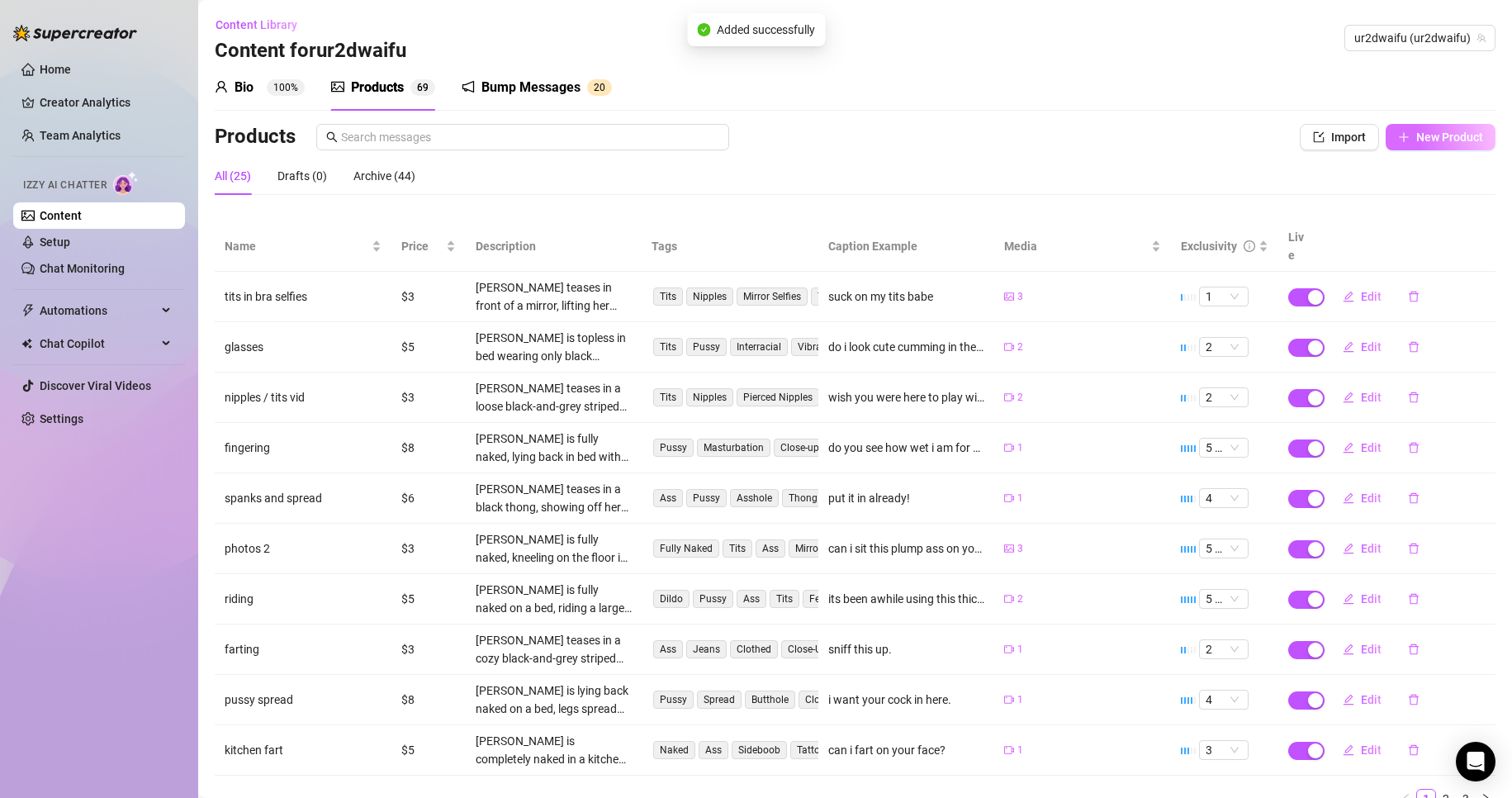
click at [1416, 142] on span "New Product" at bounding box center [1450, 137] width 67 height 13
type textarea "Type your message here..."
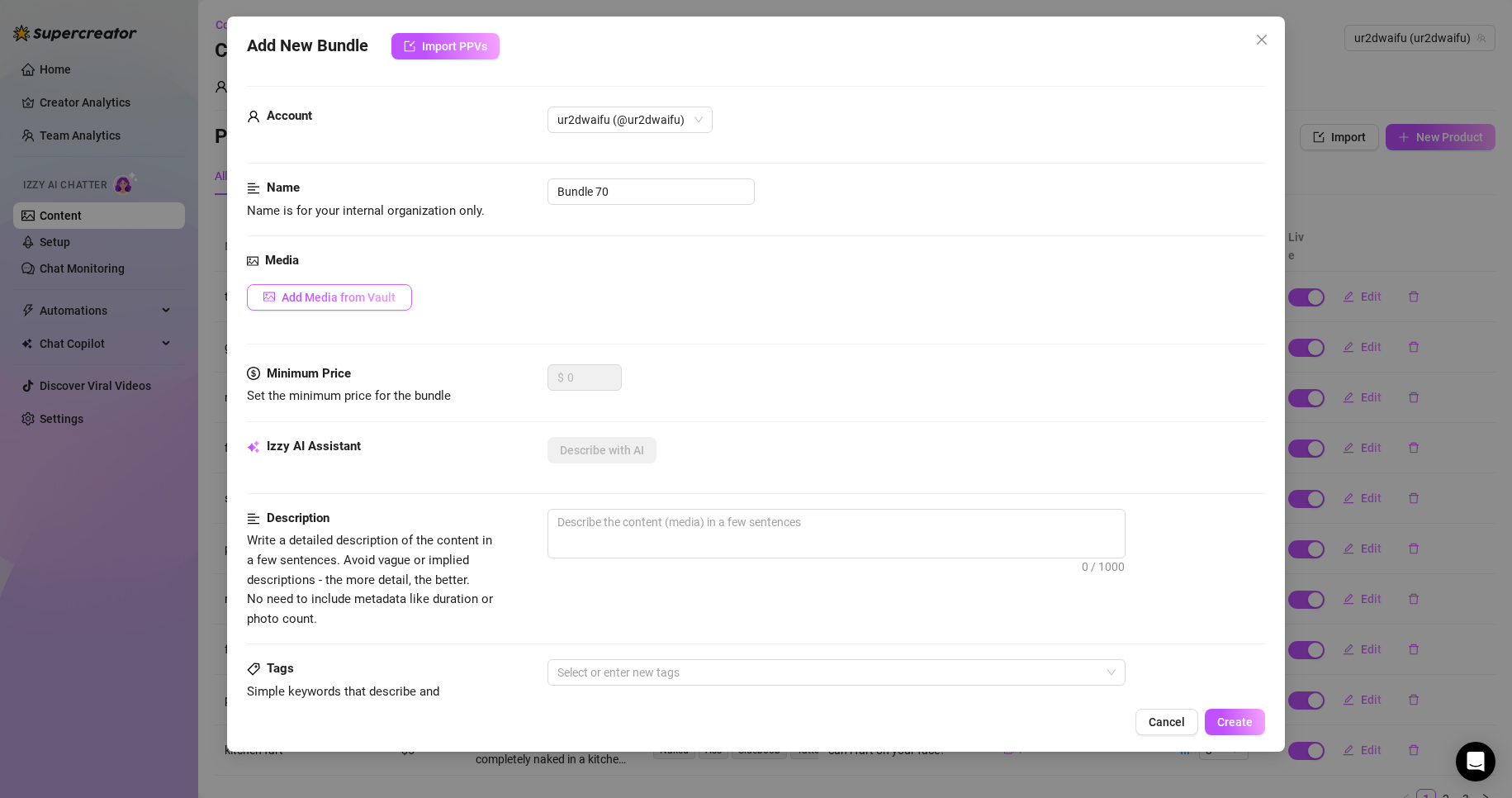
click at [391, 302] on span "Add Media from Vault" at bounding box center [338, 297] width 114 height 13
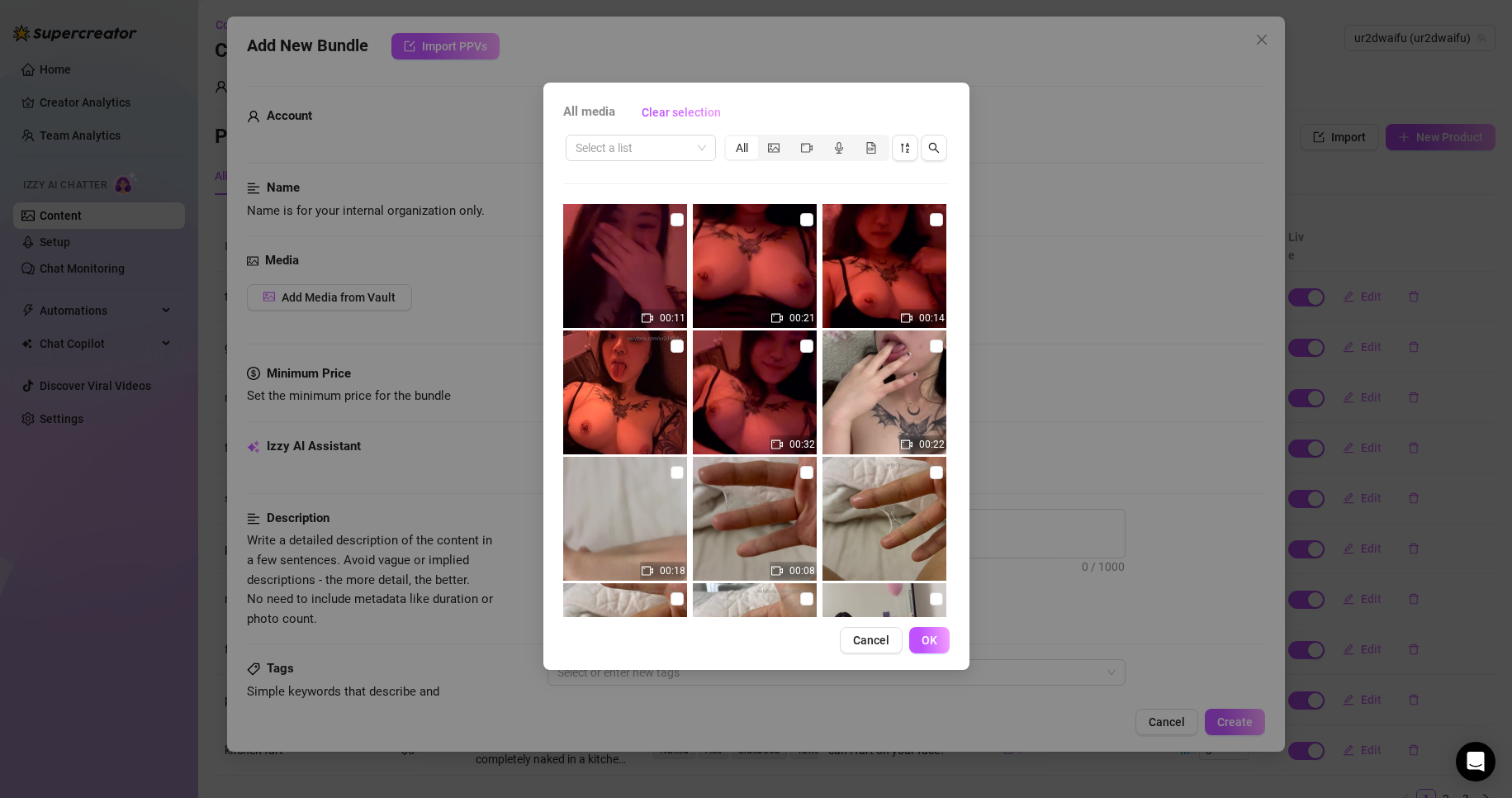
scroll to position [82, 0]
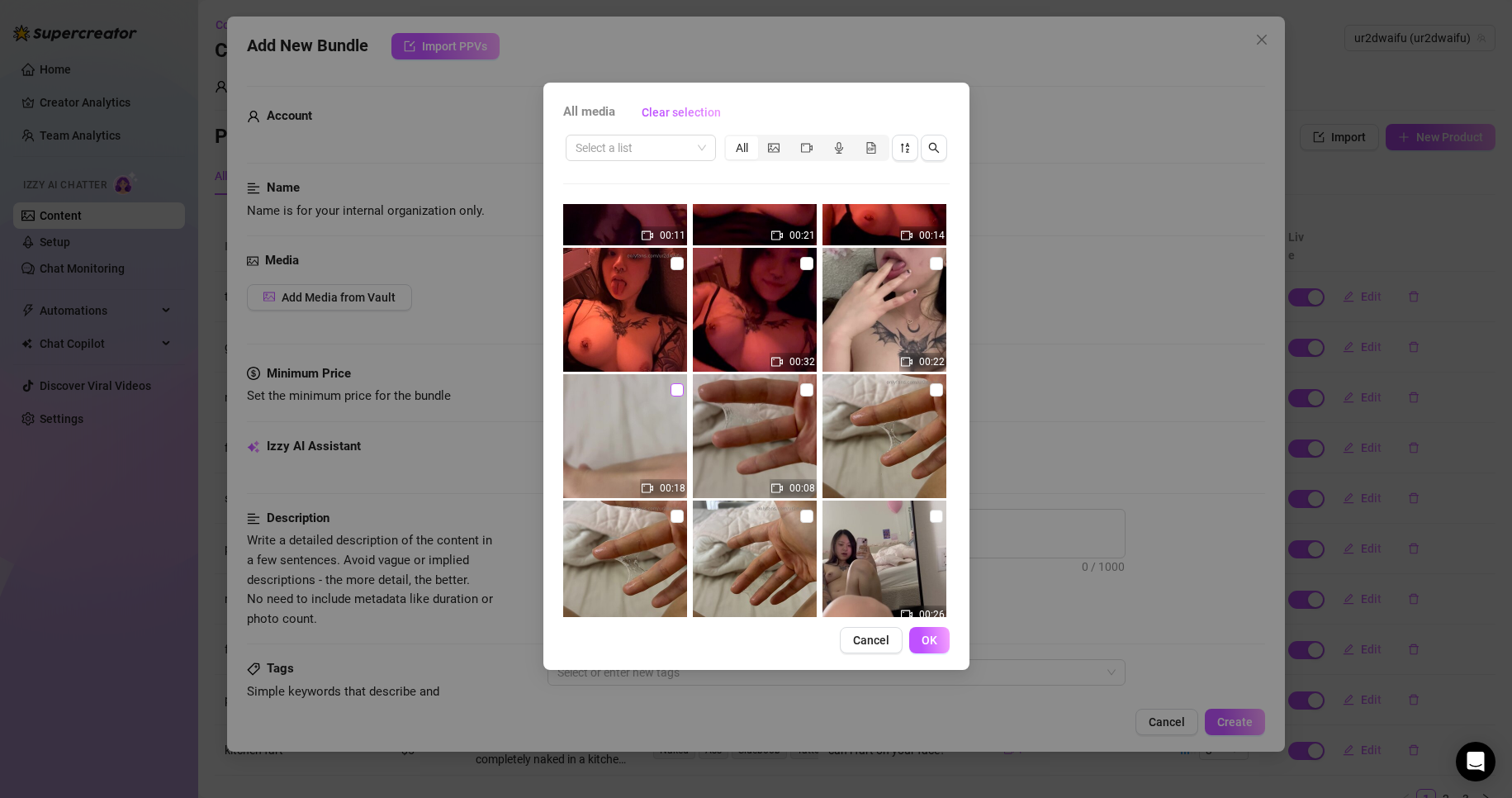
click at [671, 389] on input "checkbox" at bounding box center [677, 390] width 13 height 13
checkbox input "true"
click at [930, 266] on input "checkbox" at bounding box center [936, 263] width 13 height 13
checkbox input "true"
click at [935, 638] on span "OK" at bounding box center [930, 640] width 16 height 13
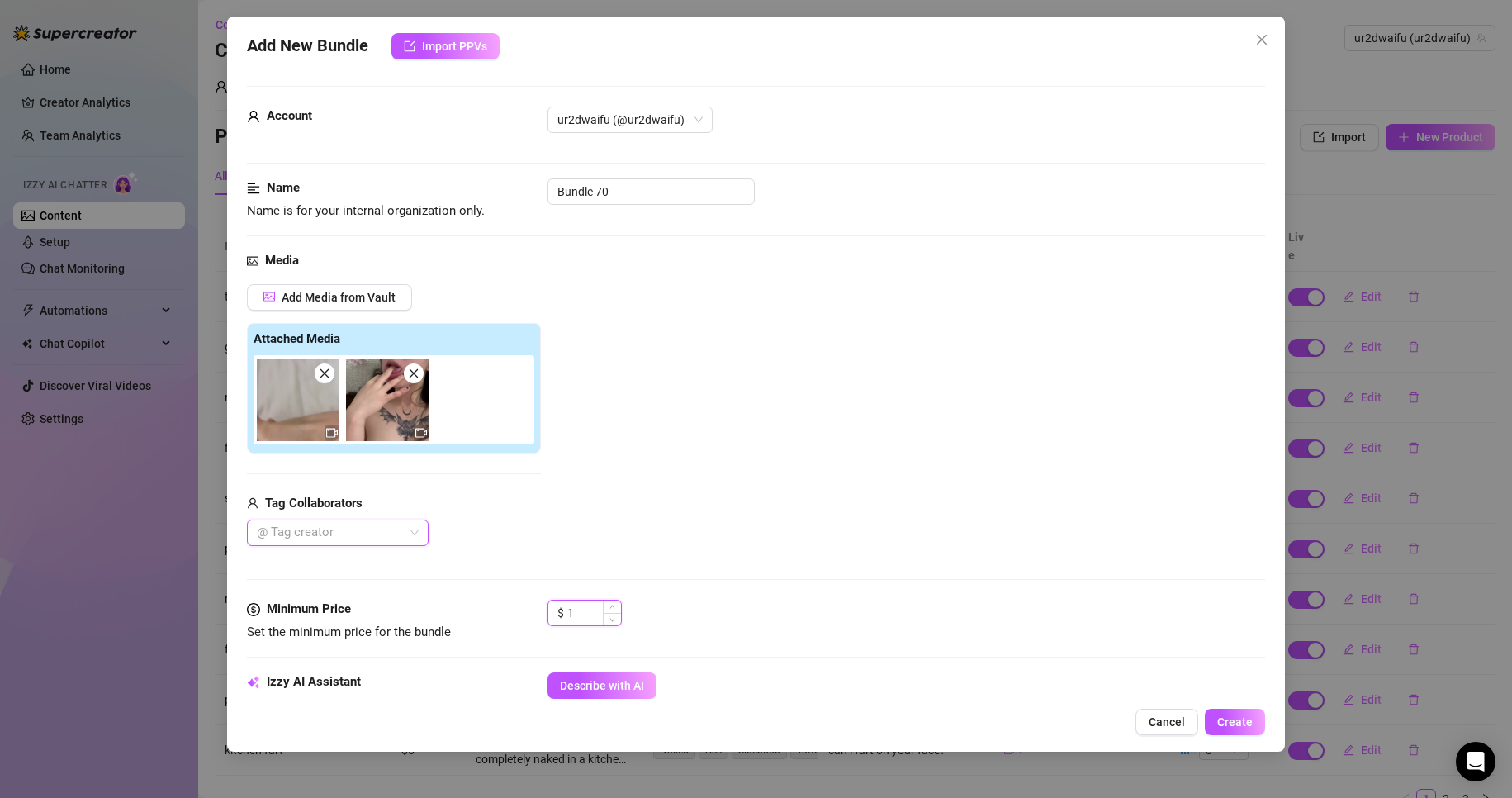
click at [616, 610] on span "Increase Value" at bounding box center [612, 606] width 18 height 12
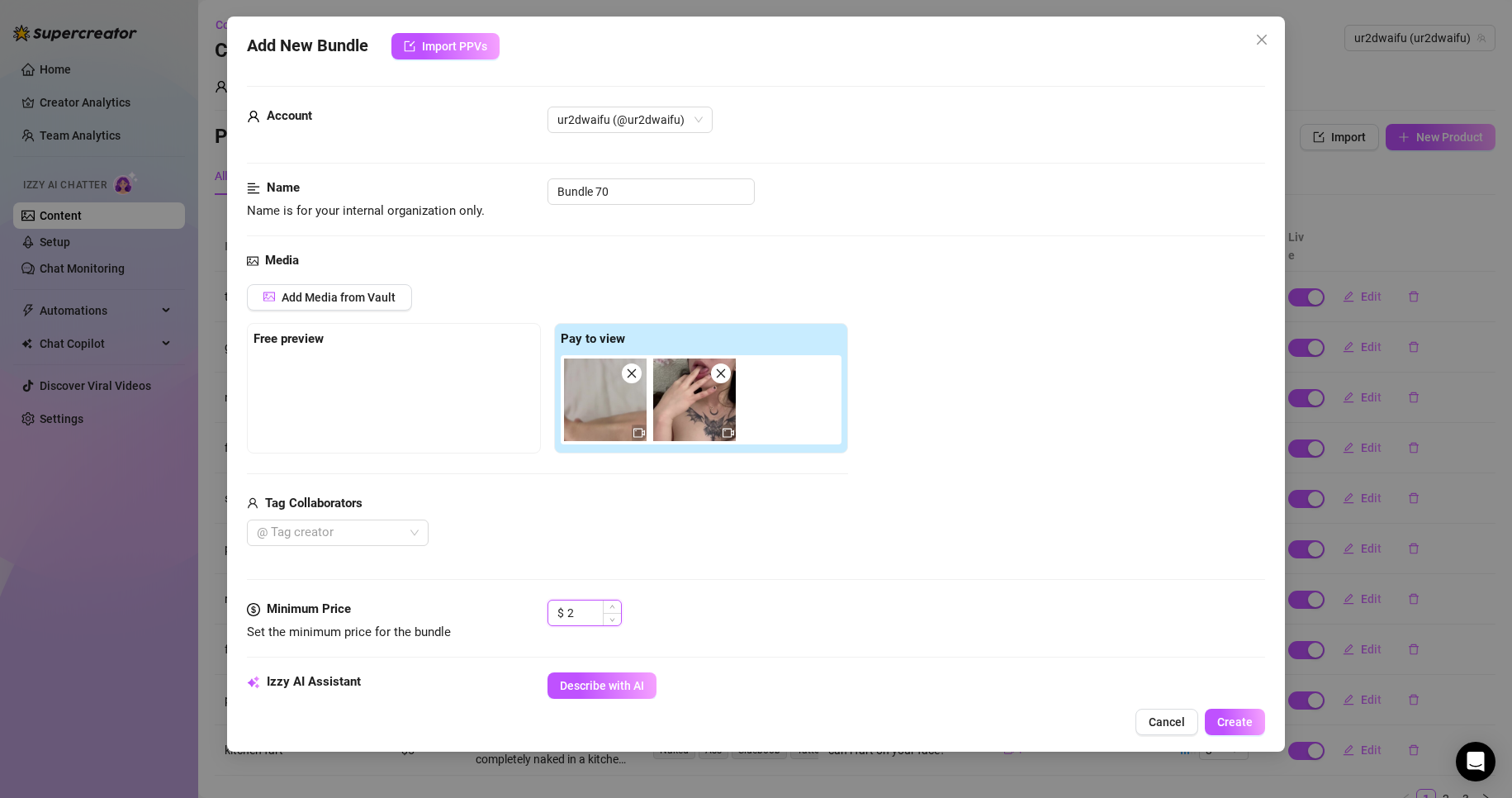
click at [616, 610] on span "Increase Value" at bounding box center [612, 606] width 18 height 12
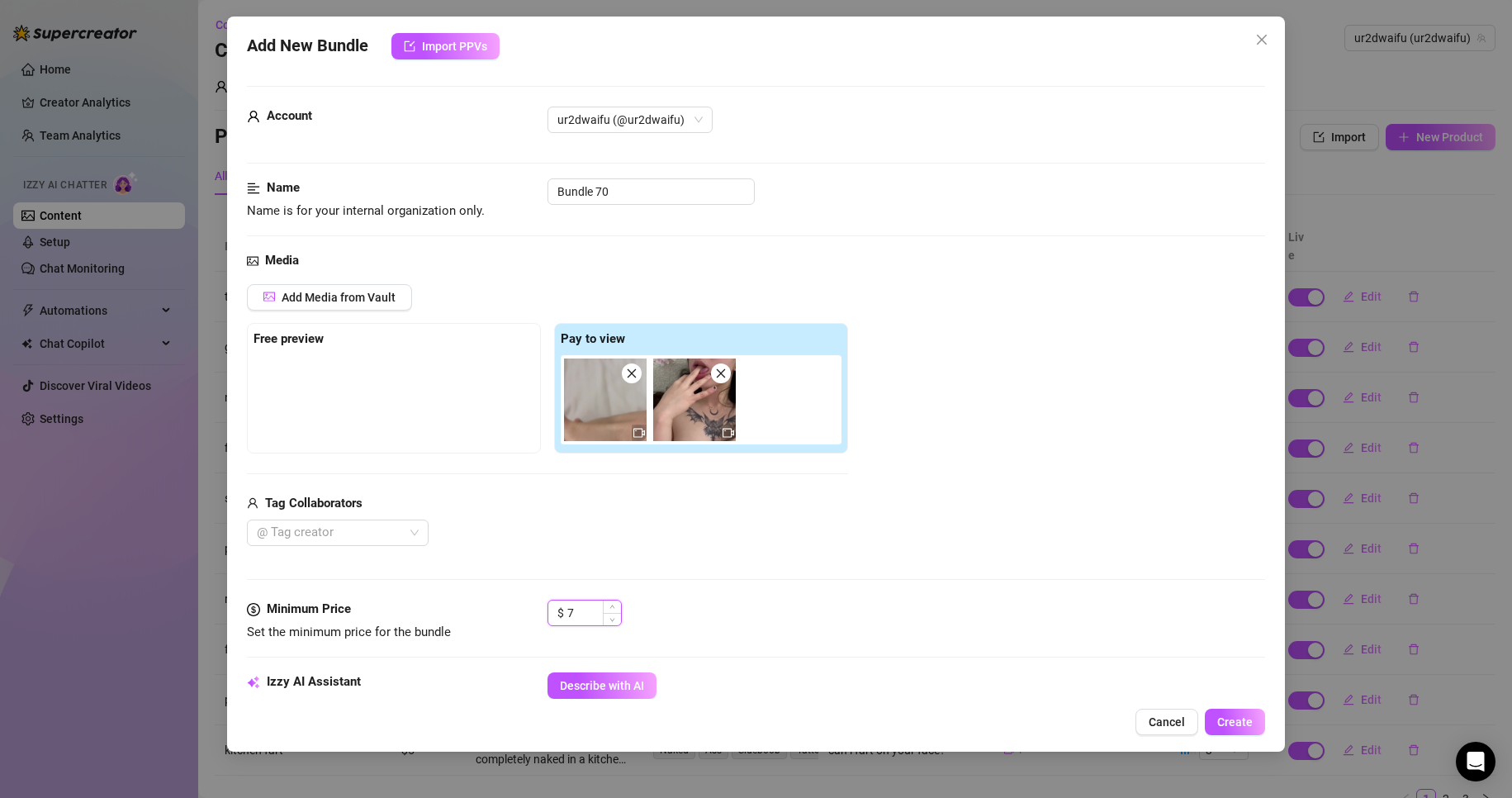
click at [616, 610] on span "Increase Value" at bounding box center [612, 606] width 18 height 12
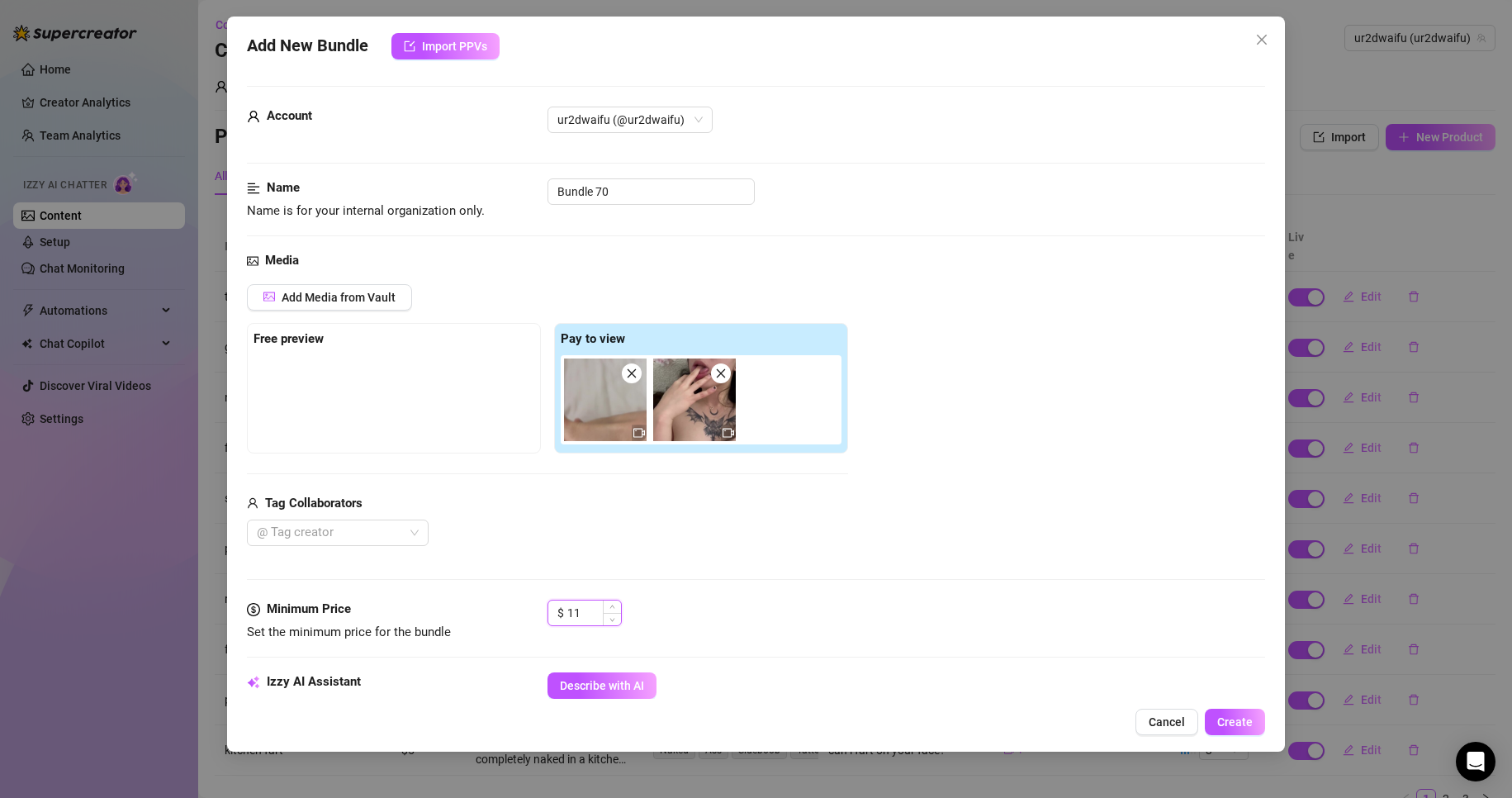
type input "12"
click at [616, 610] on span "Increase Value" at bounding box center [612, 606] width 18 height 12
click at [618, 680] on span "Describe with AI" at bounding box center [601, 686] width 84 height 13
drag, startPoint x: 622, startPoint y: 196, endPoint x: 442, endPoint y: 182, distance: 180.5
click at [442, 182] on div "Name Name is for your internal organization only. Bundle 70" at bounding box center [756, 199] width 1020 height 42
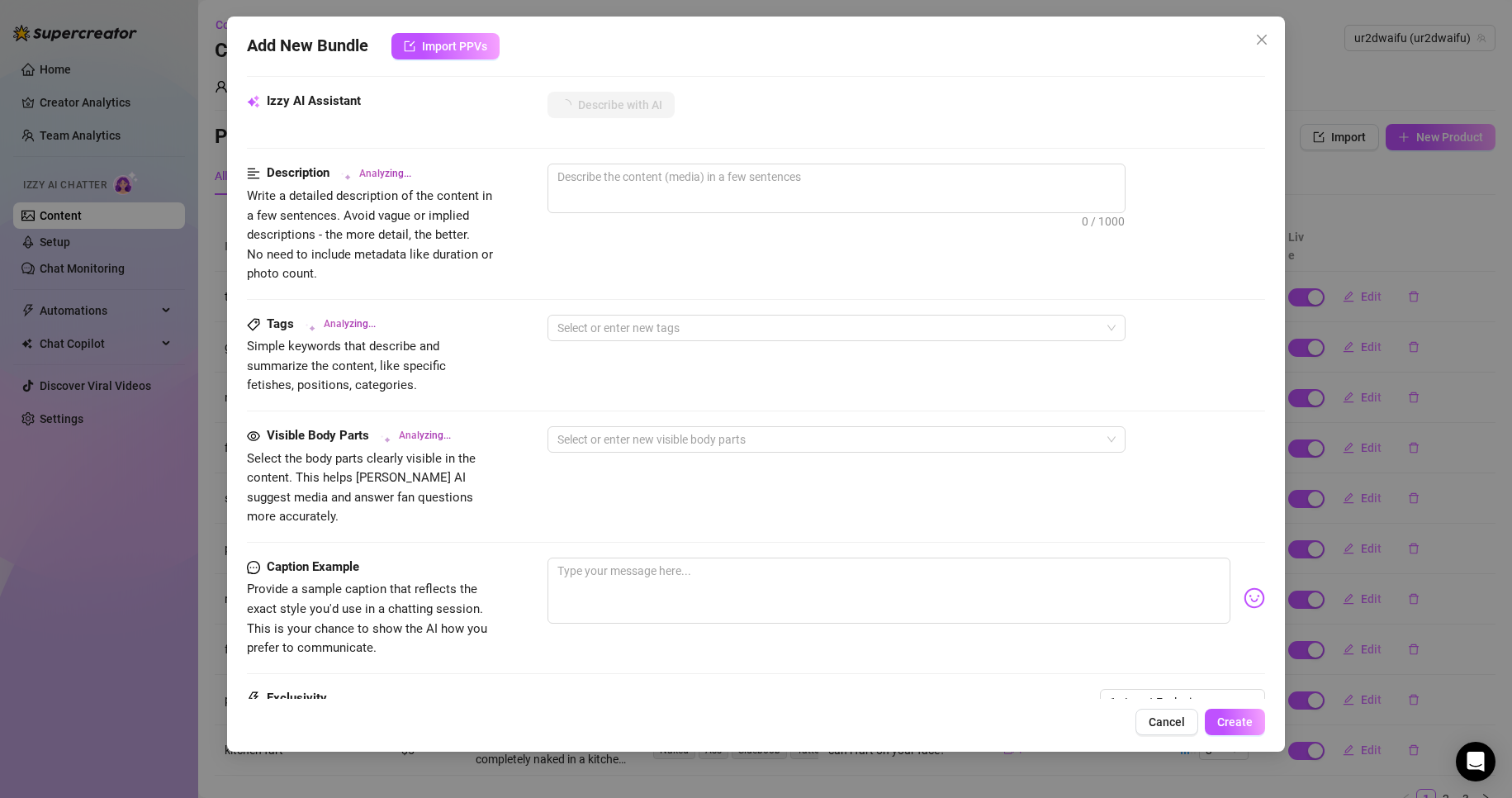
scroll to position [755, 0]
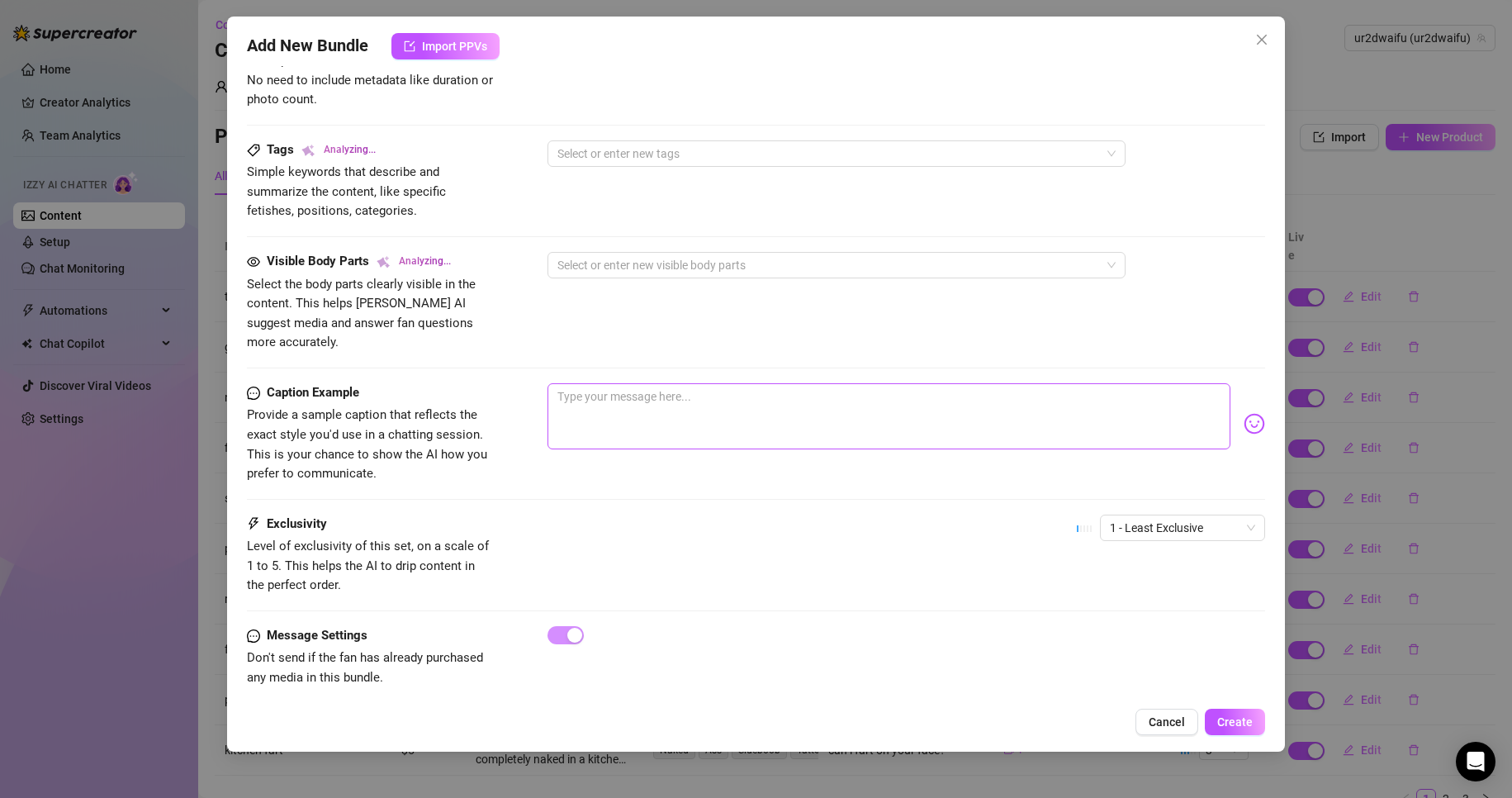
type input "taste myself"
click at [685, 393] on textarea at bounding box center [889, 416] width 684 height 66
type textarea "d"
type textarea "do"
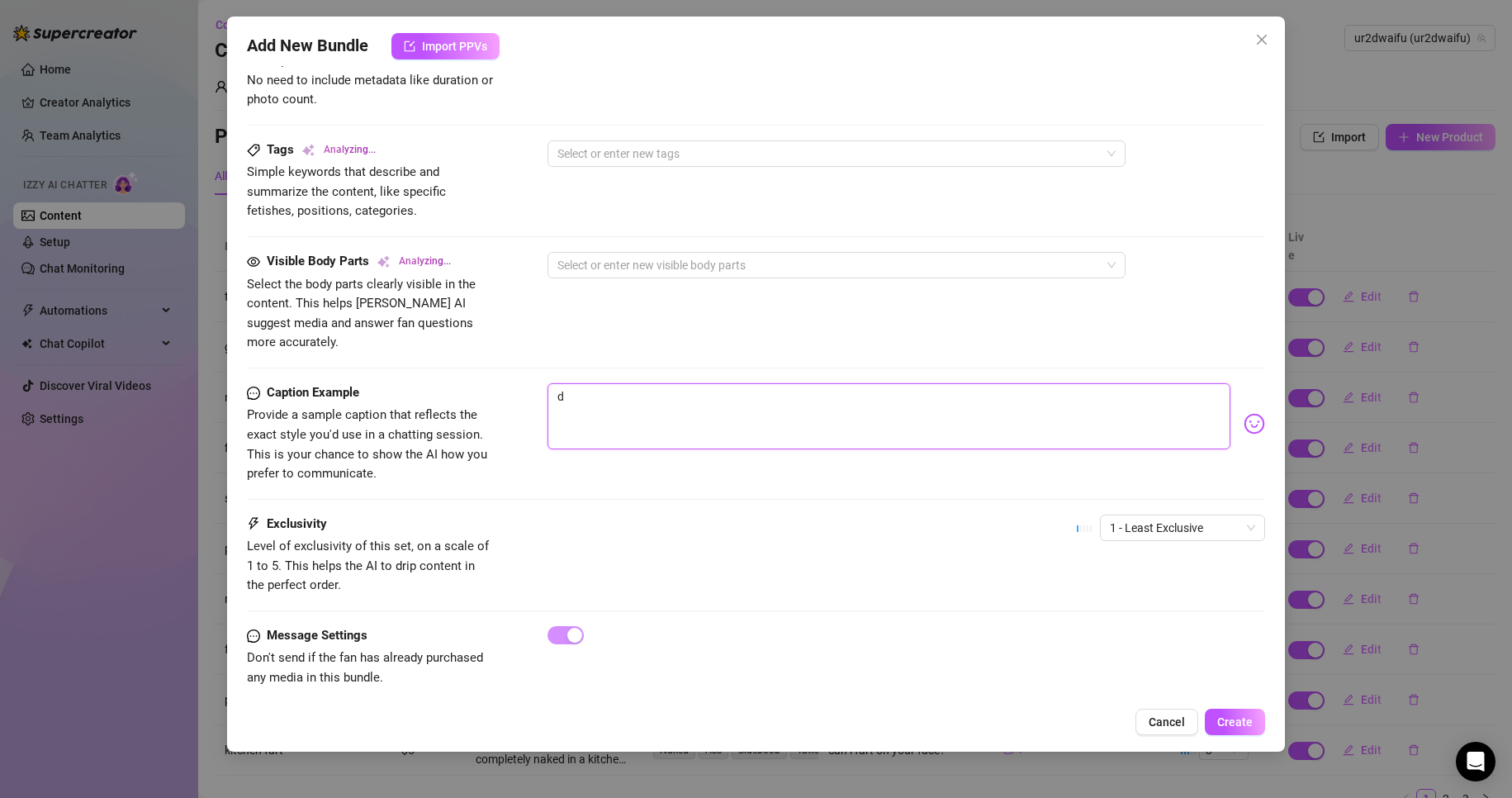
type textarea "do"
type textarea "do y"
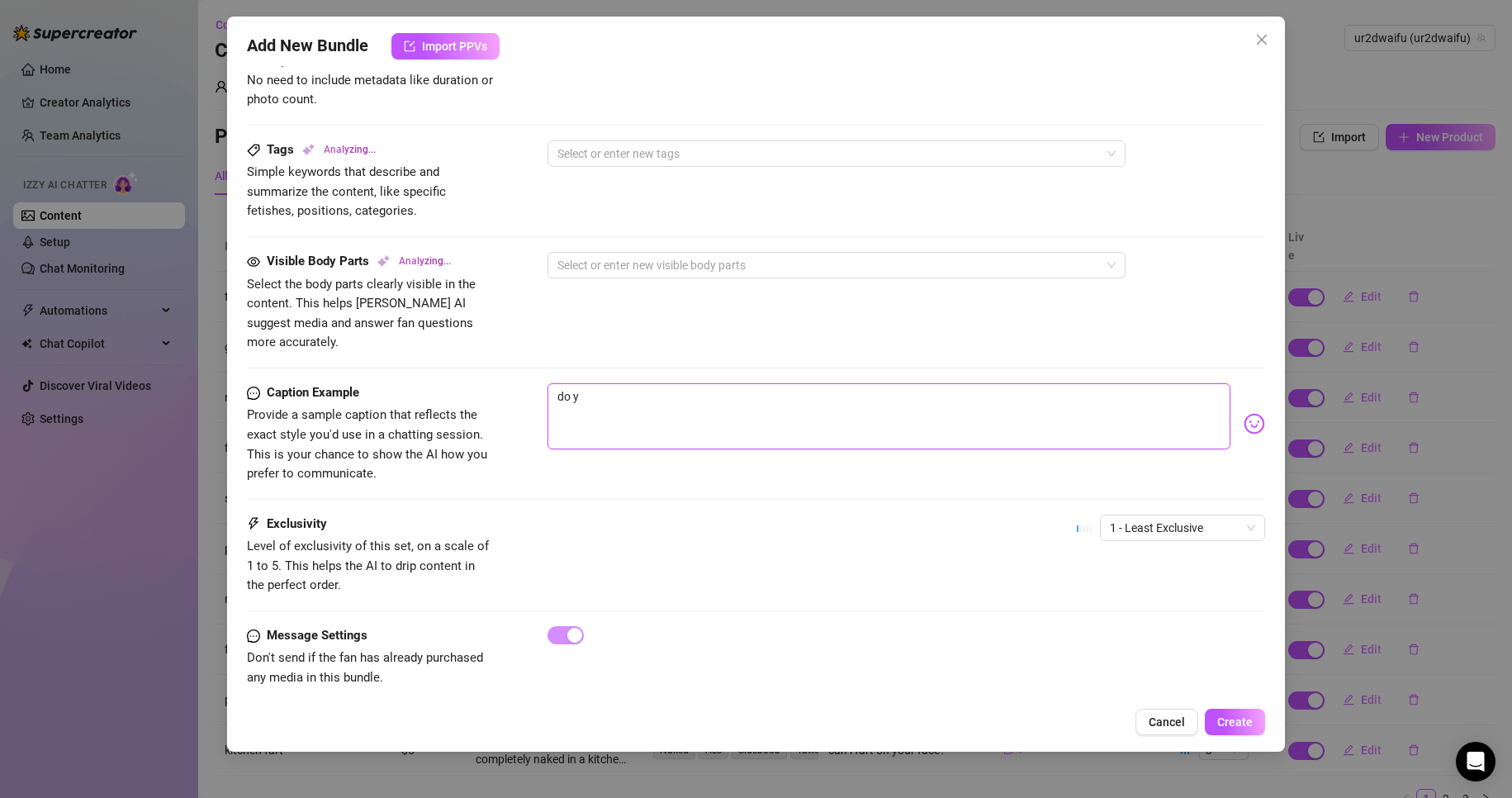
type textarea "do yo"
type textarea "do you"
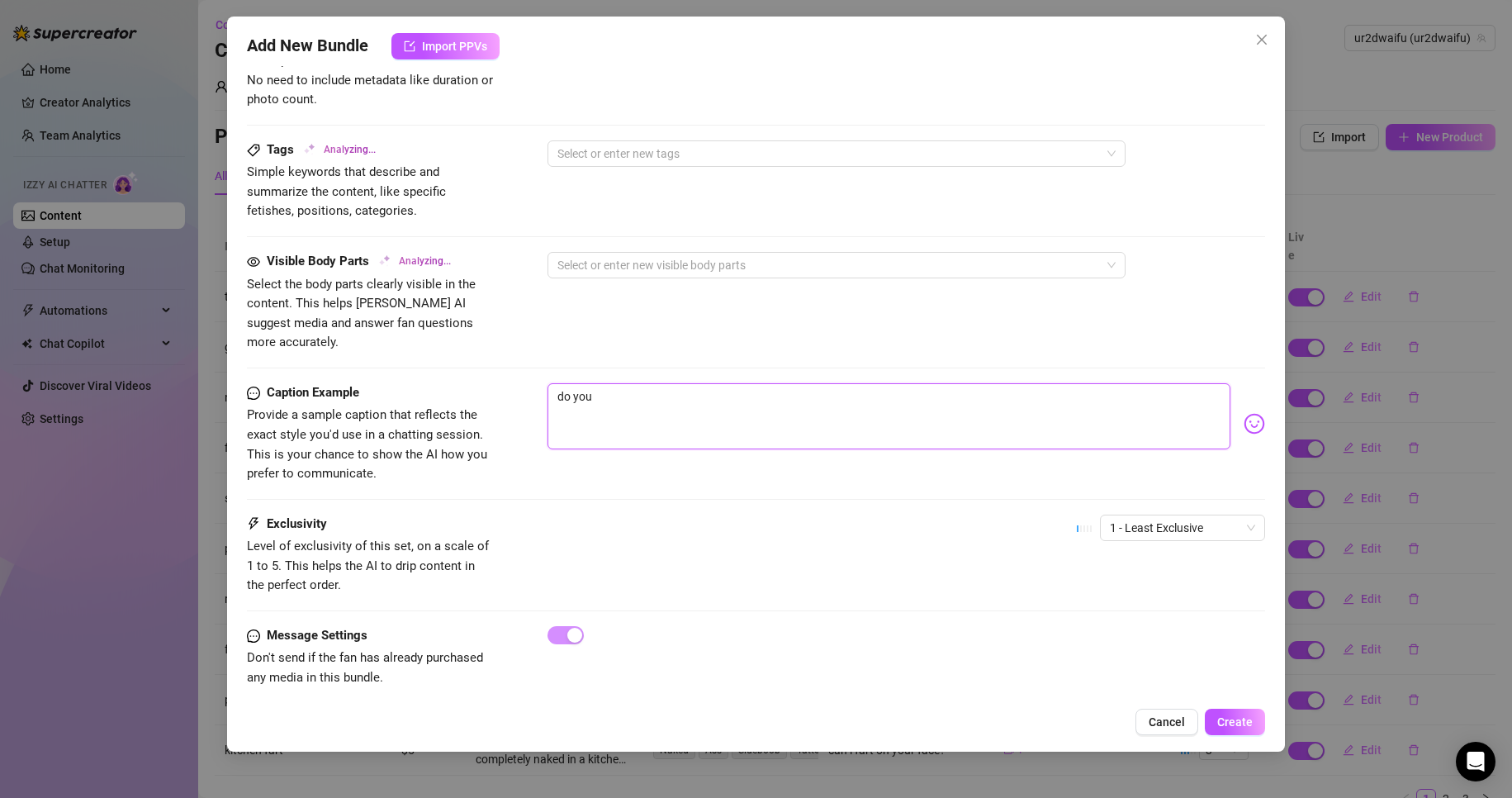
type textarea "do you"
type textarea "do you l"
type textarea "do you li"
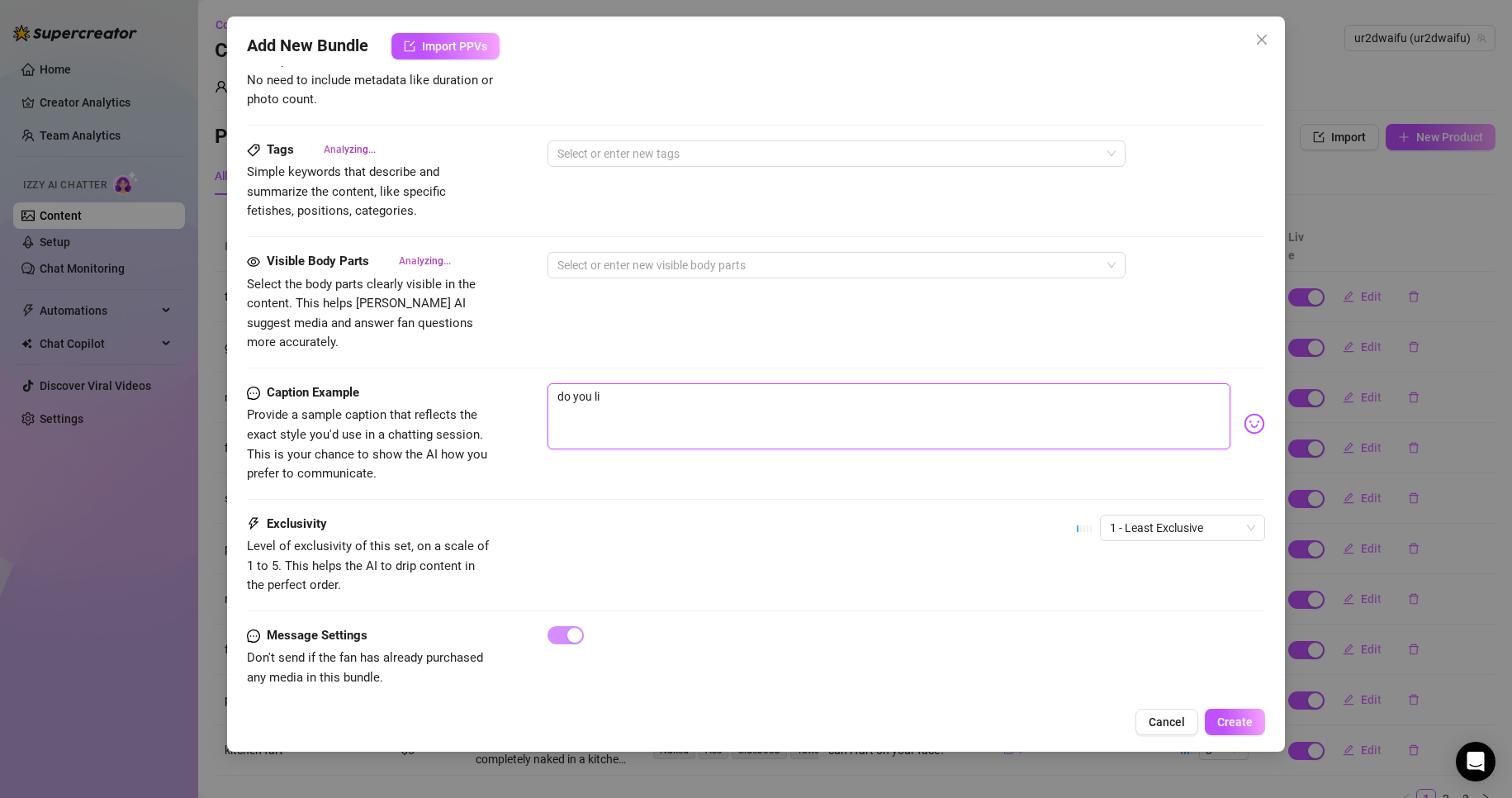
type textarea "do you lik"
type textarea "do you like"
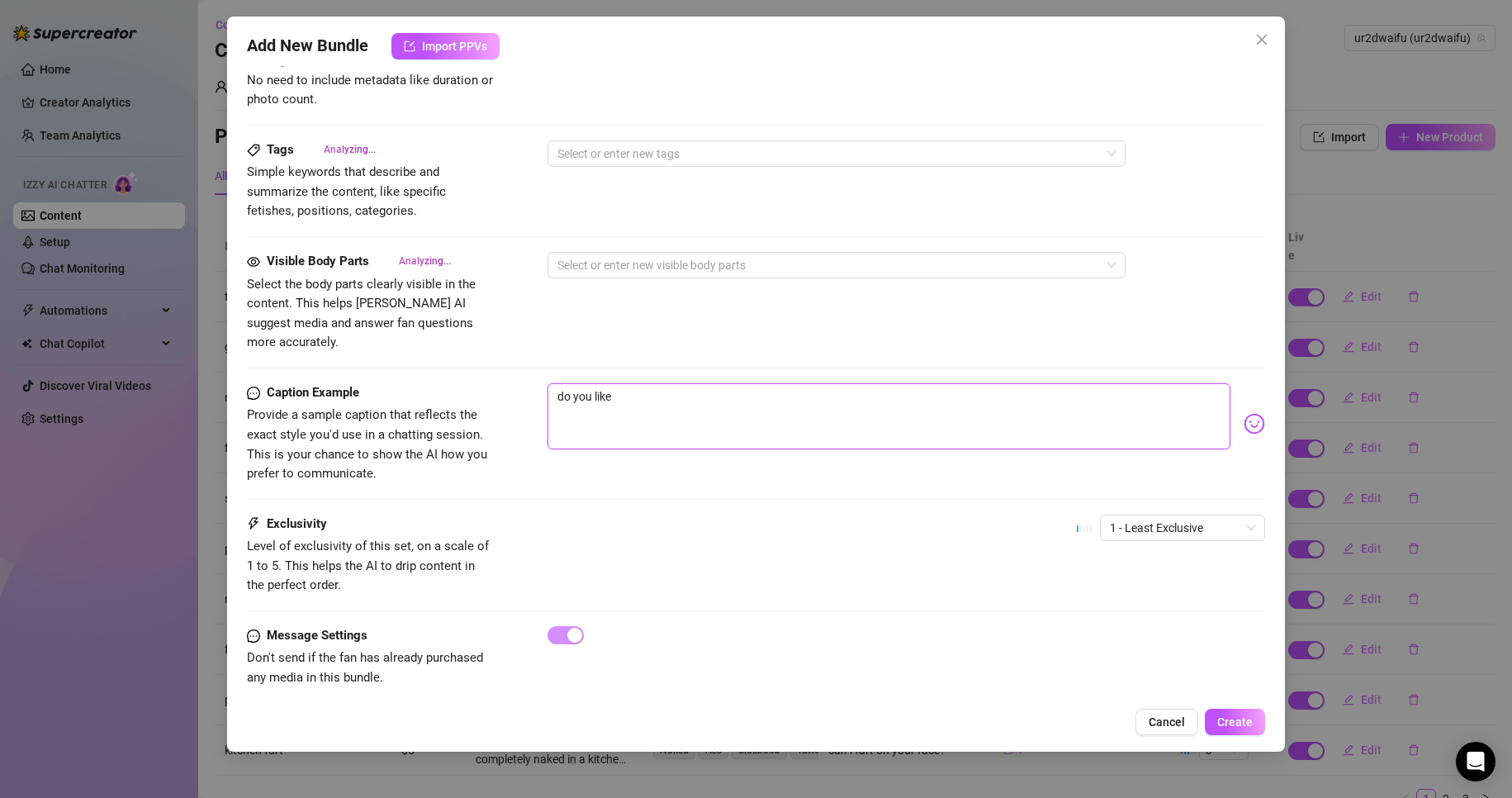
type textarea "do you like"
type textarea "do you like t"
type textarea "do you like th"
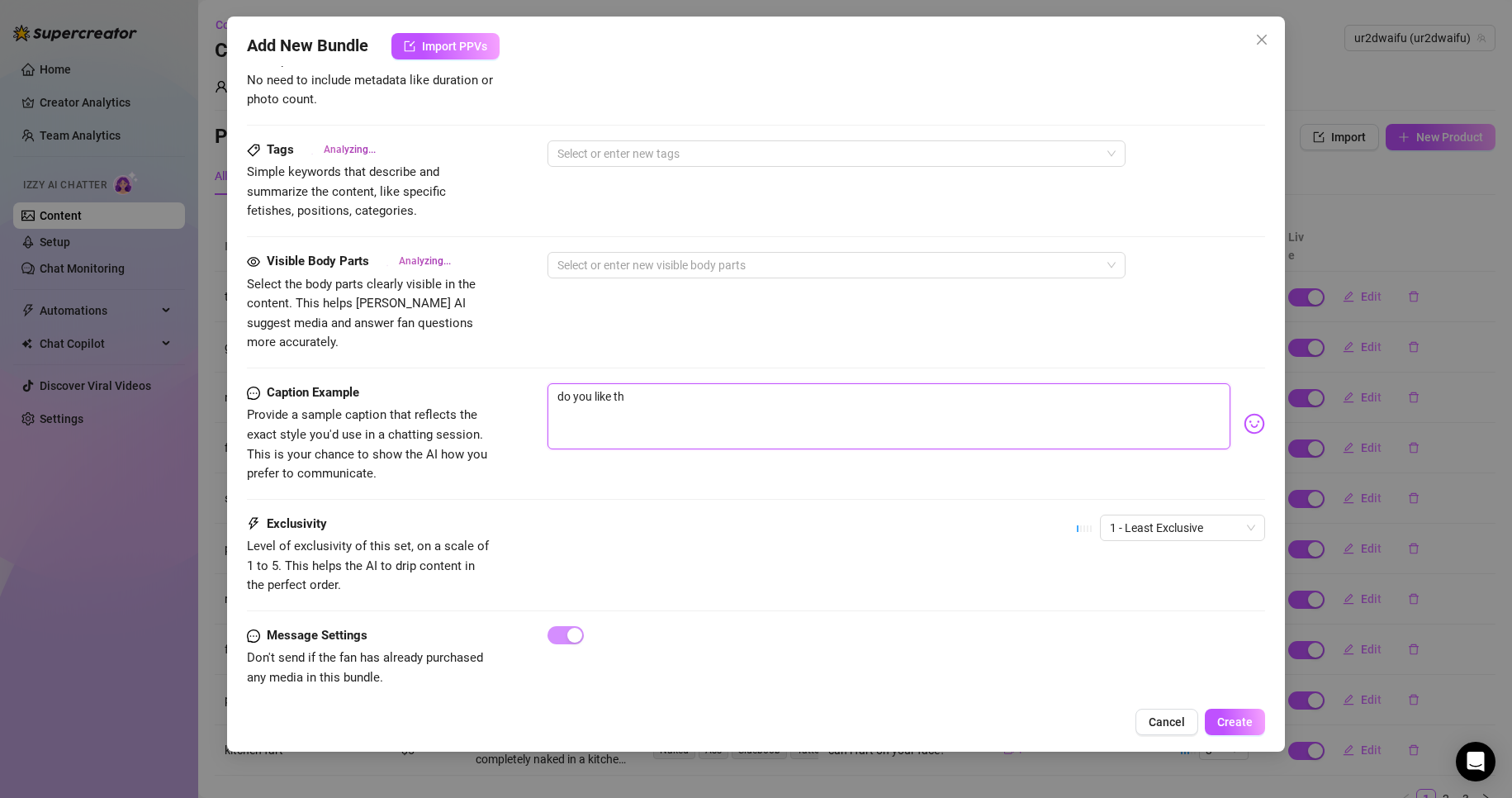
type textarea "do you like the"
type textarea "do you like the v"
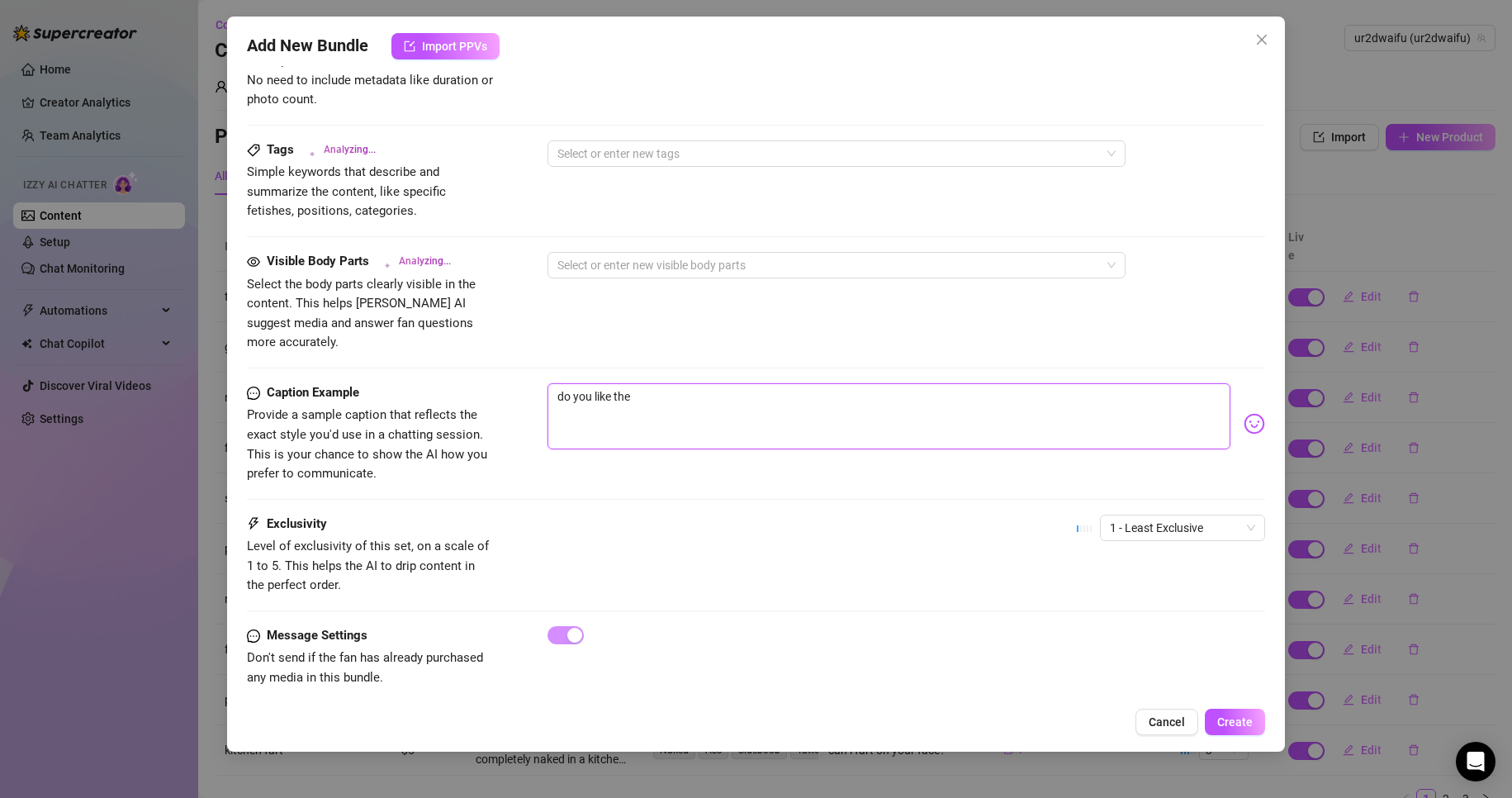
type textarea "do you like the v"
type textarea "do you like the vi"
type textarea "do you like the vie"
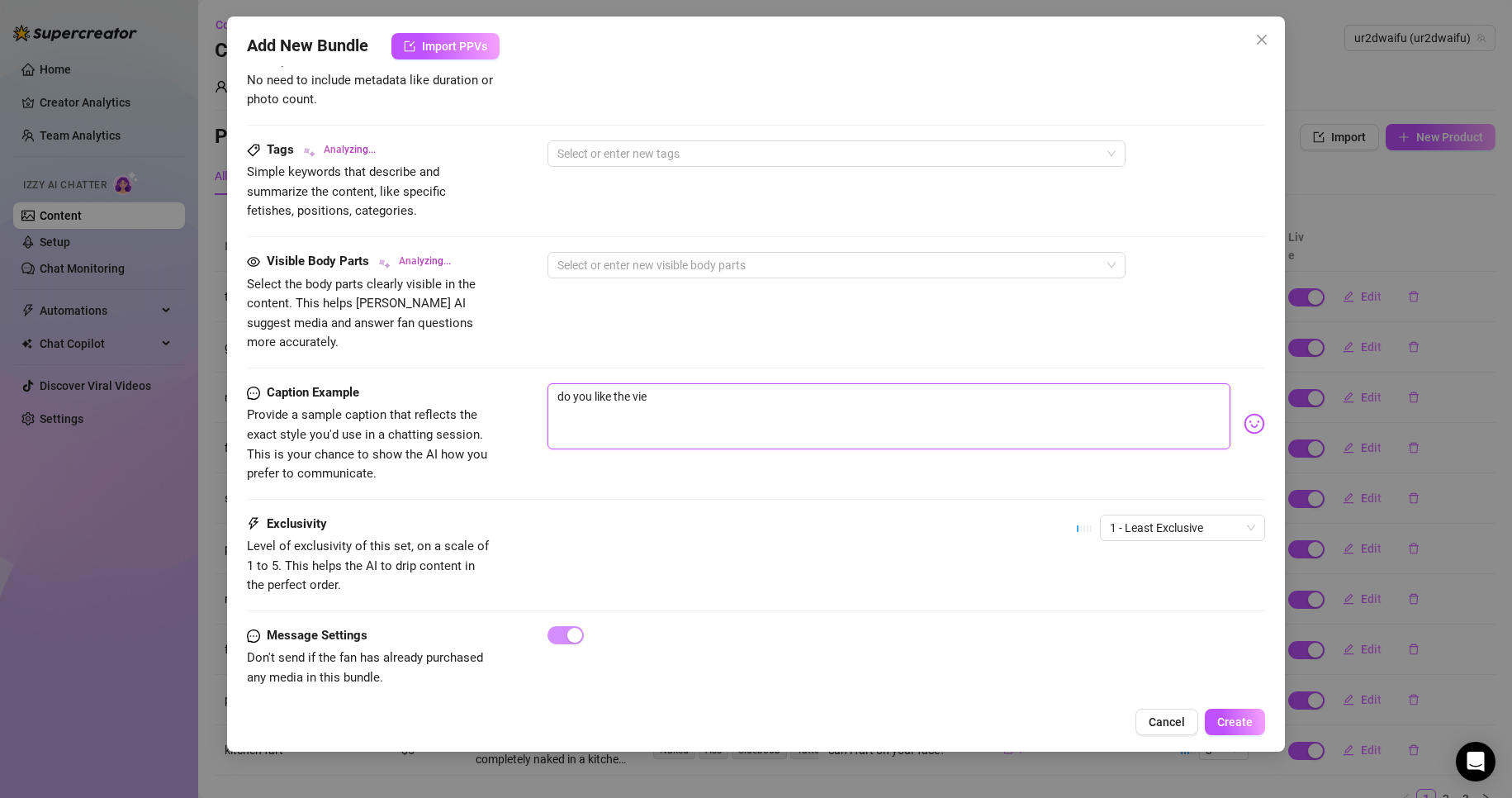
type textarea "do you like the view"
type textarea "do you like the view o"
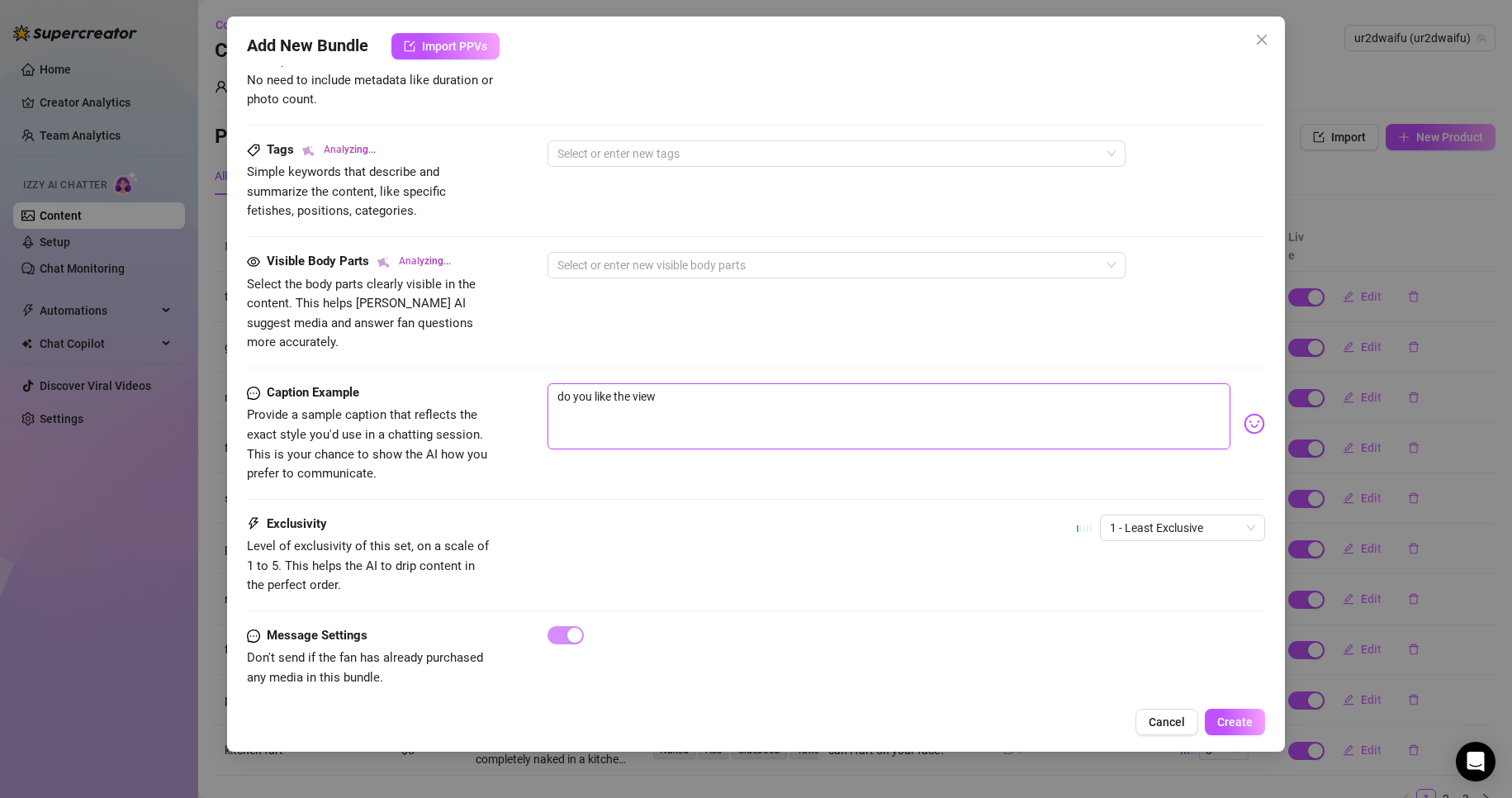
type textarea "do you like the view o"
type textarea "do you like the view of"
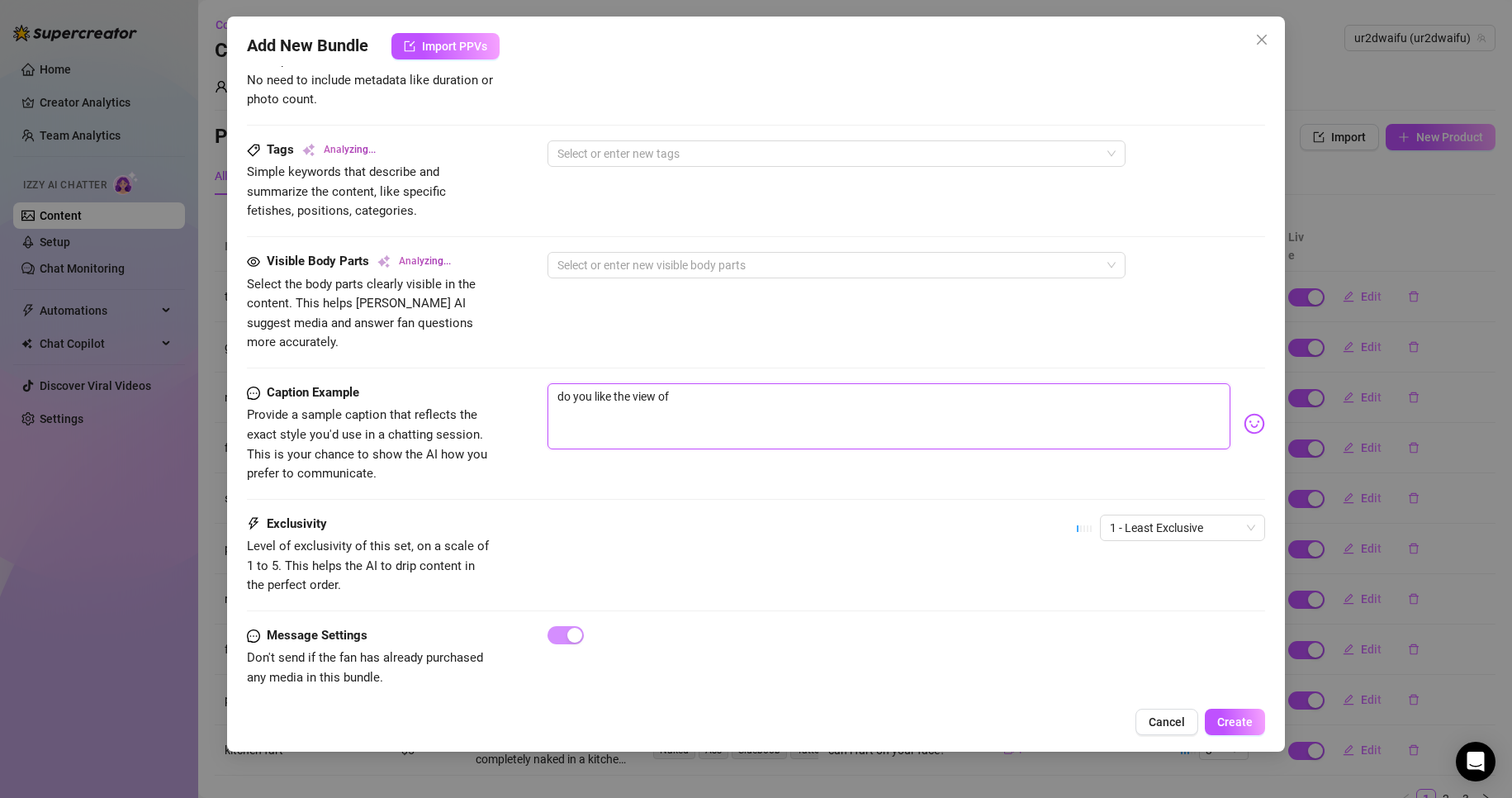
type textarea "do you like the view of m"
type textarea "do you like the view of me"
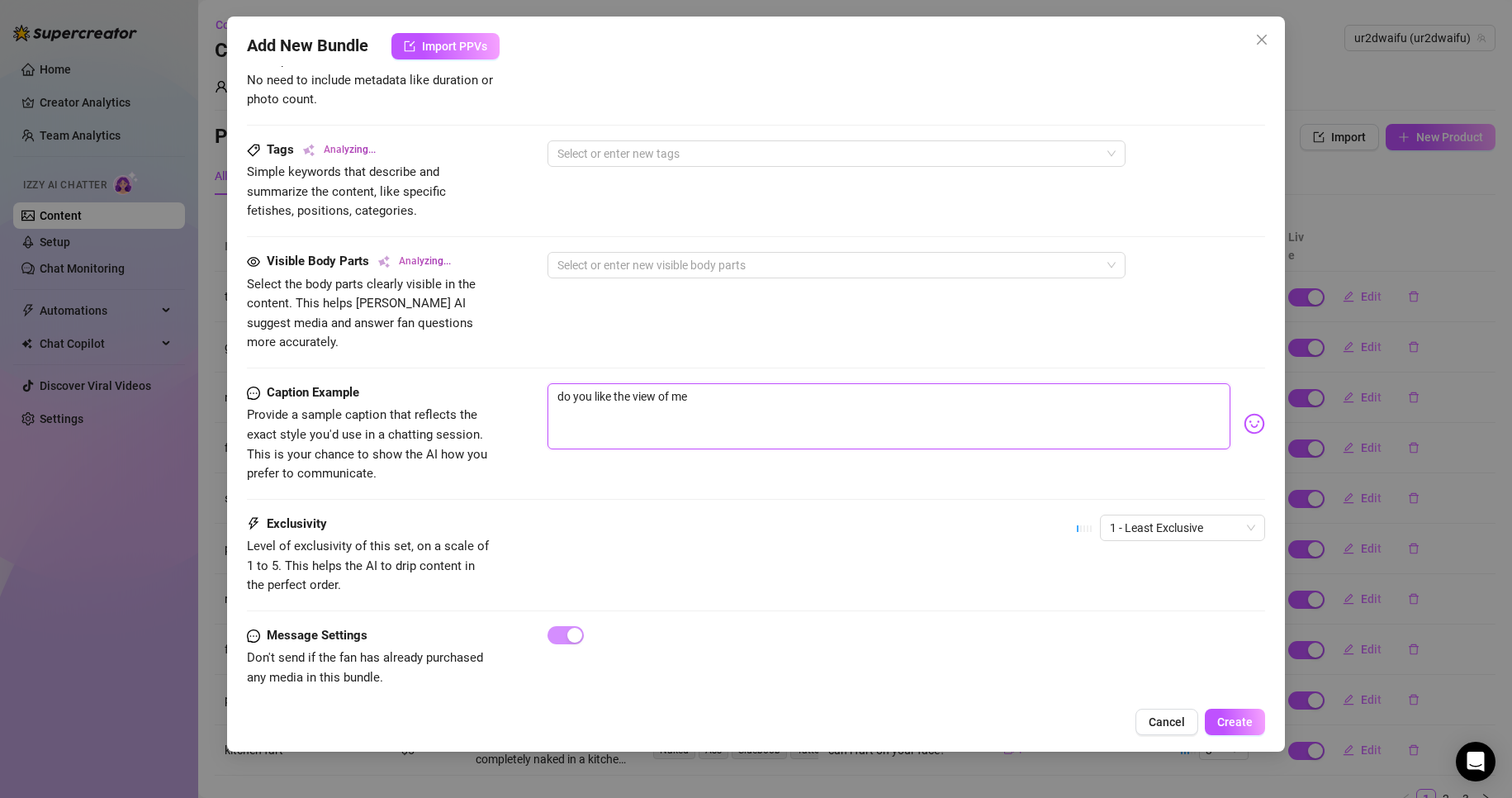
type textarea "do you like the view of me"
type textarea "do you like the view of me f"
type textarea "do you like the view of me fi"
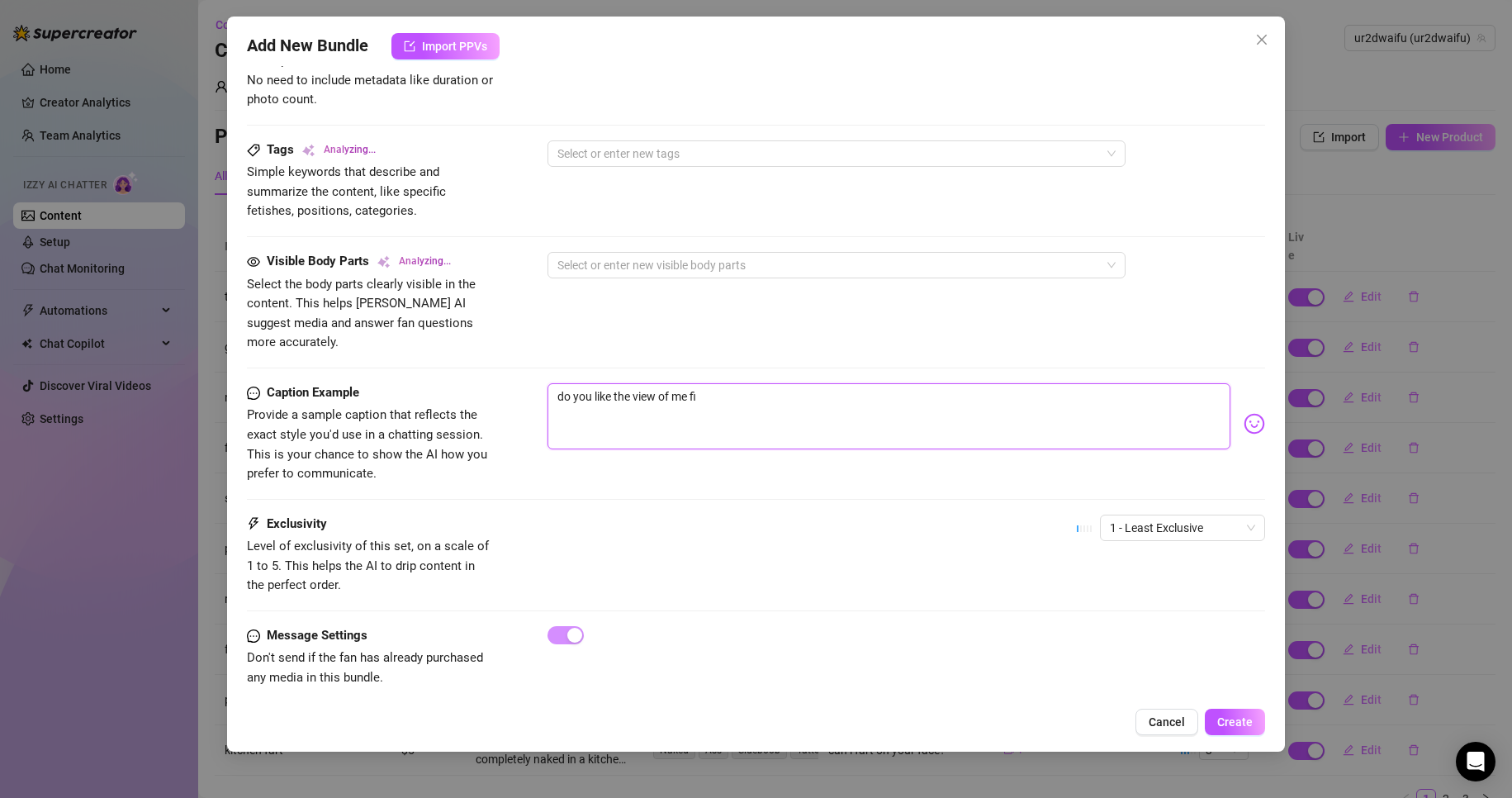
type textarea "do you like the view of me fin"
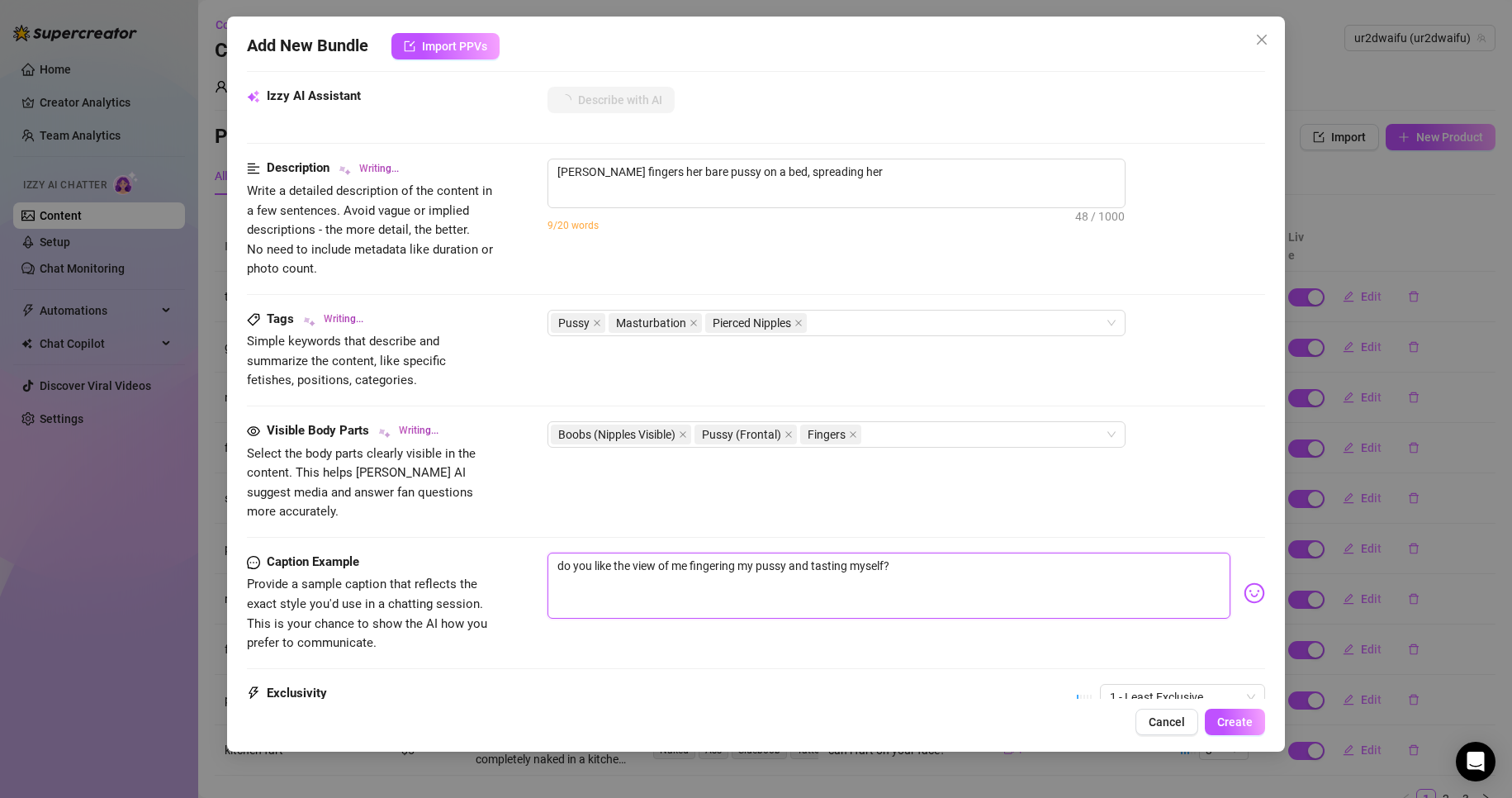
scroll to position [425, 0]
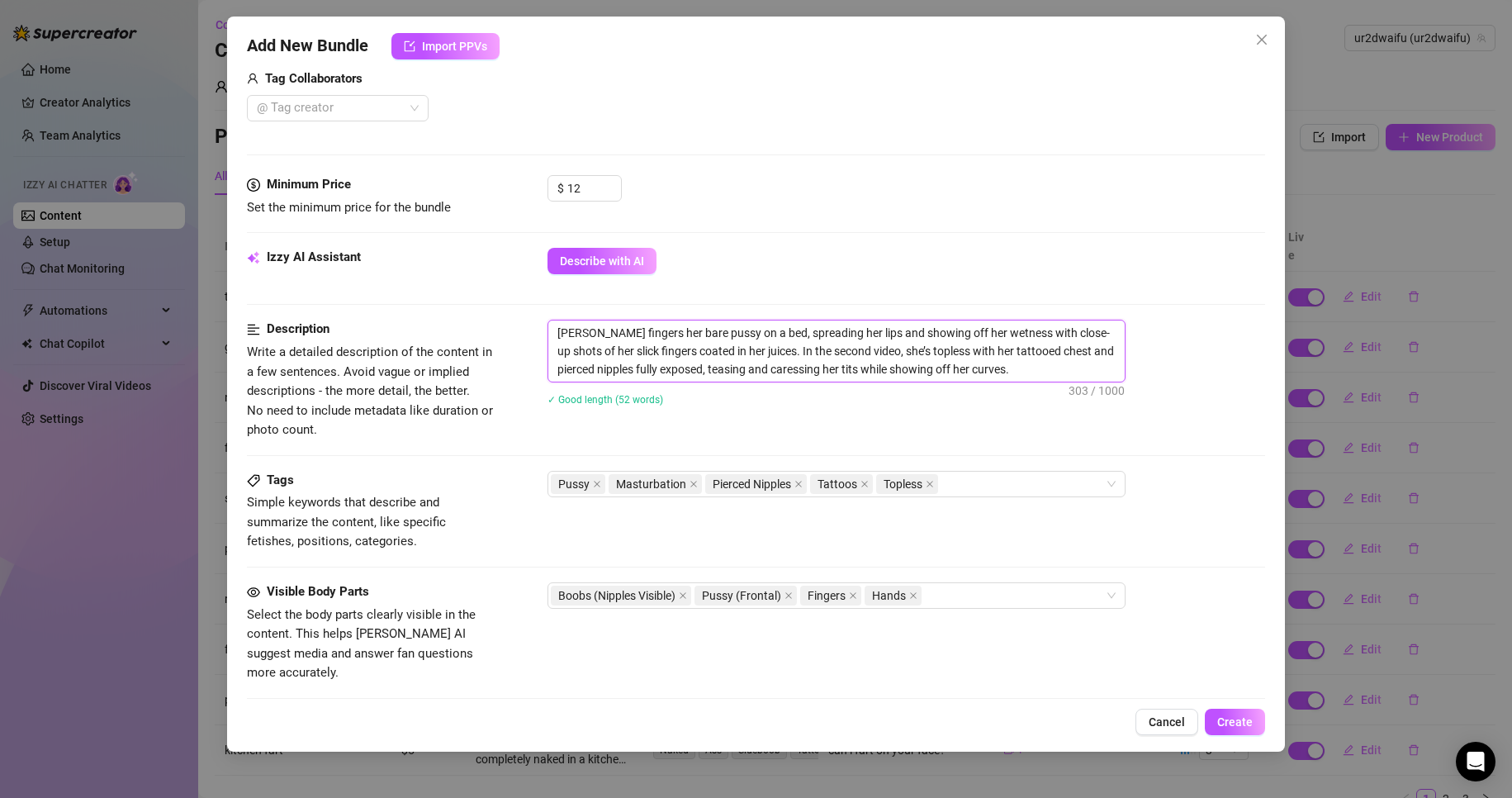
drag, startPoint x: 986, startPoint y: 376, endPoint x: 854, endPoint y: 372, distance: 132.1
click at [854, 372] on textarea "[PERSON_NAME] fingers her bare pussy on a bed, spreading her lips and showing o…" at bounding box center [836, 351] width 576 height 61
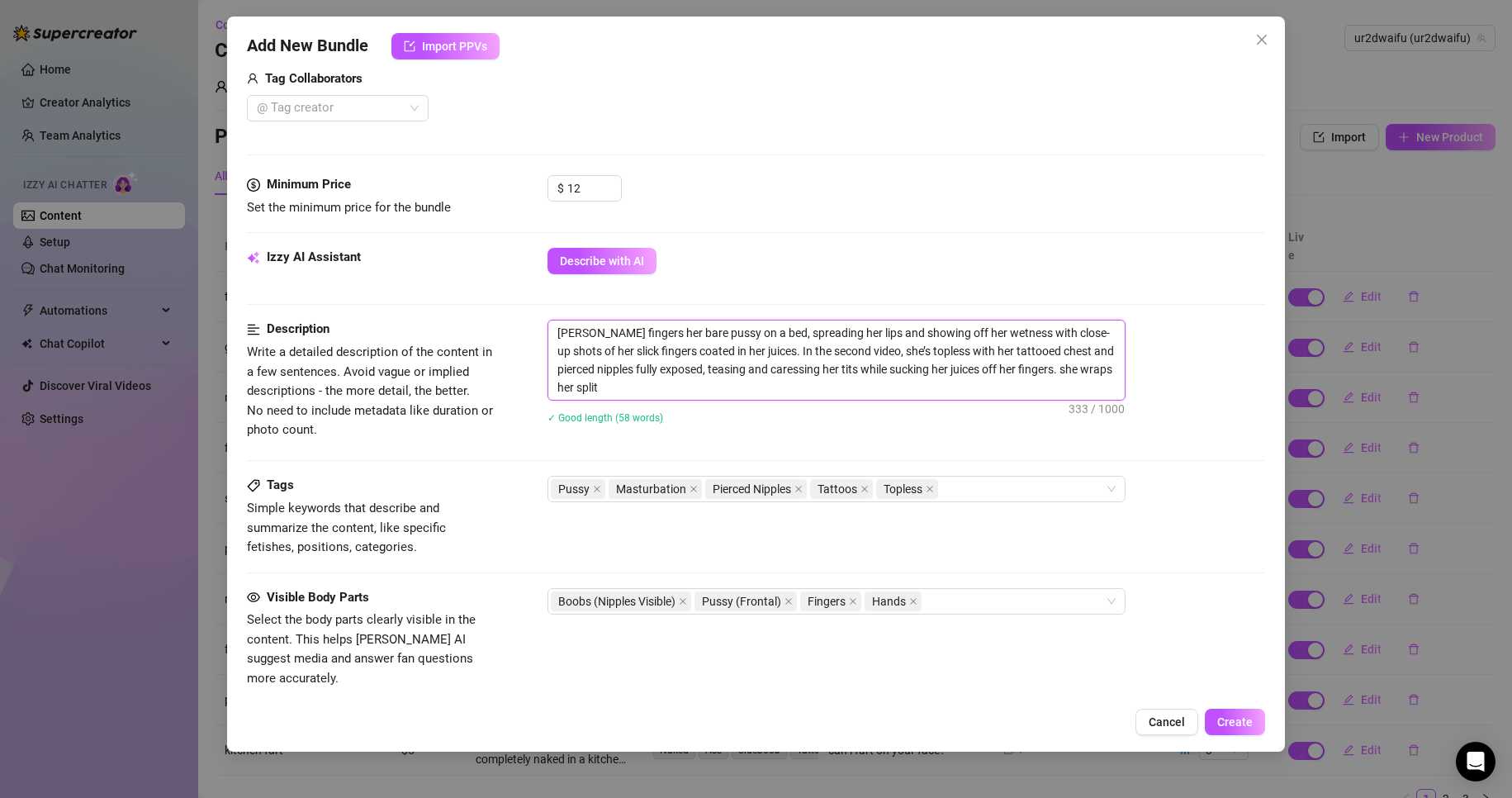
scroll to position [0, 0]
click at [987, 481] on div "Pussy Masturbation Pierced Nipples Tattoos Topless" at bounding box center [827, 489] width 554 height 23
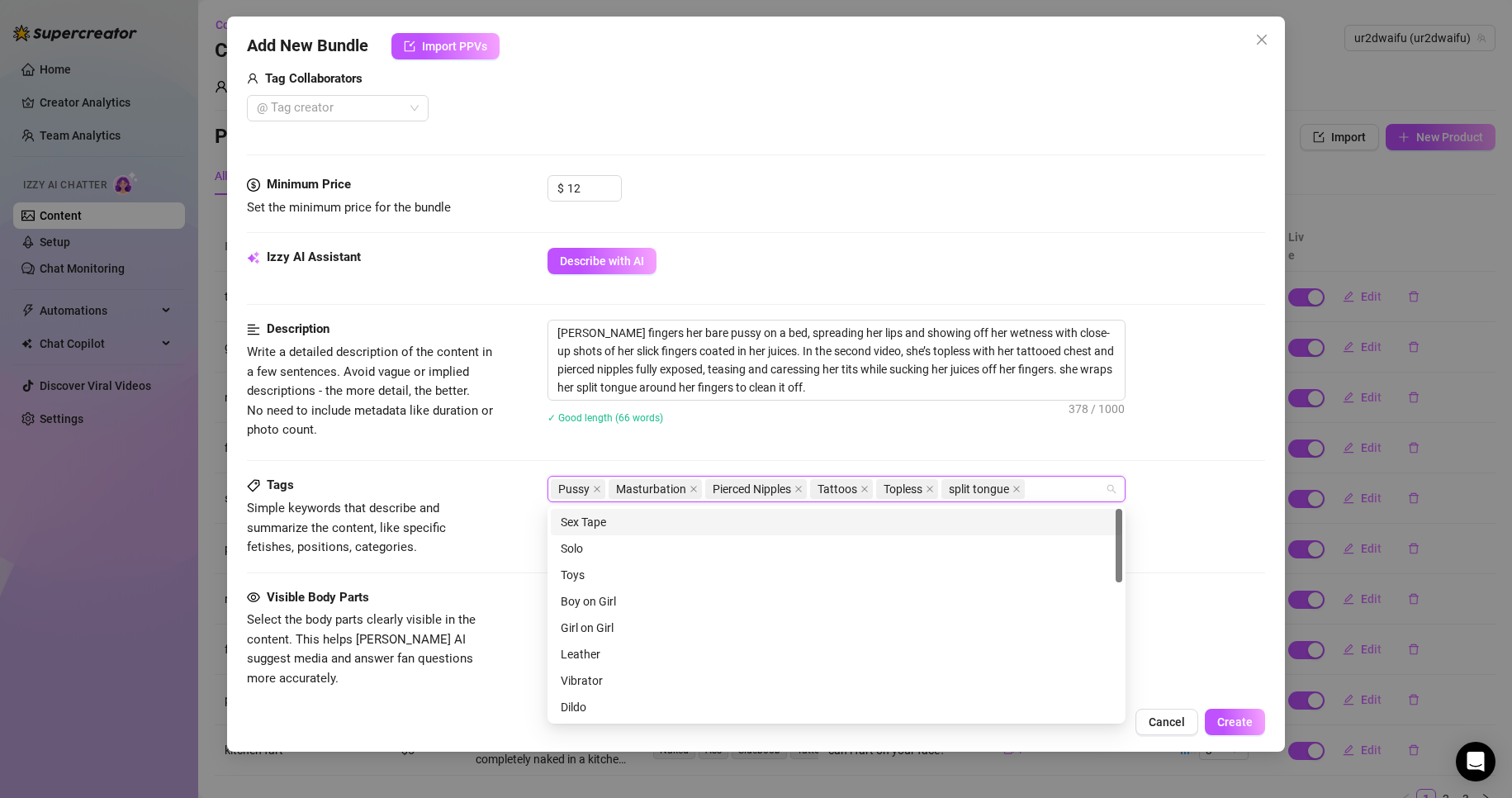
click at [968, 435] on div "[PERSON_NAME] fingers her bare pussy on a bed, spreading her lips and showing o…" at bounding box center [906, 382] width 719 height 126
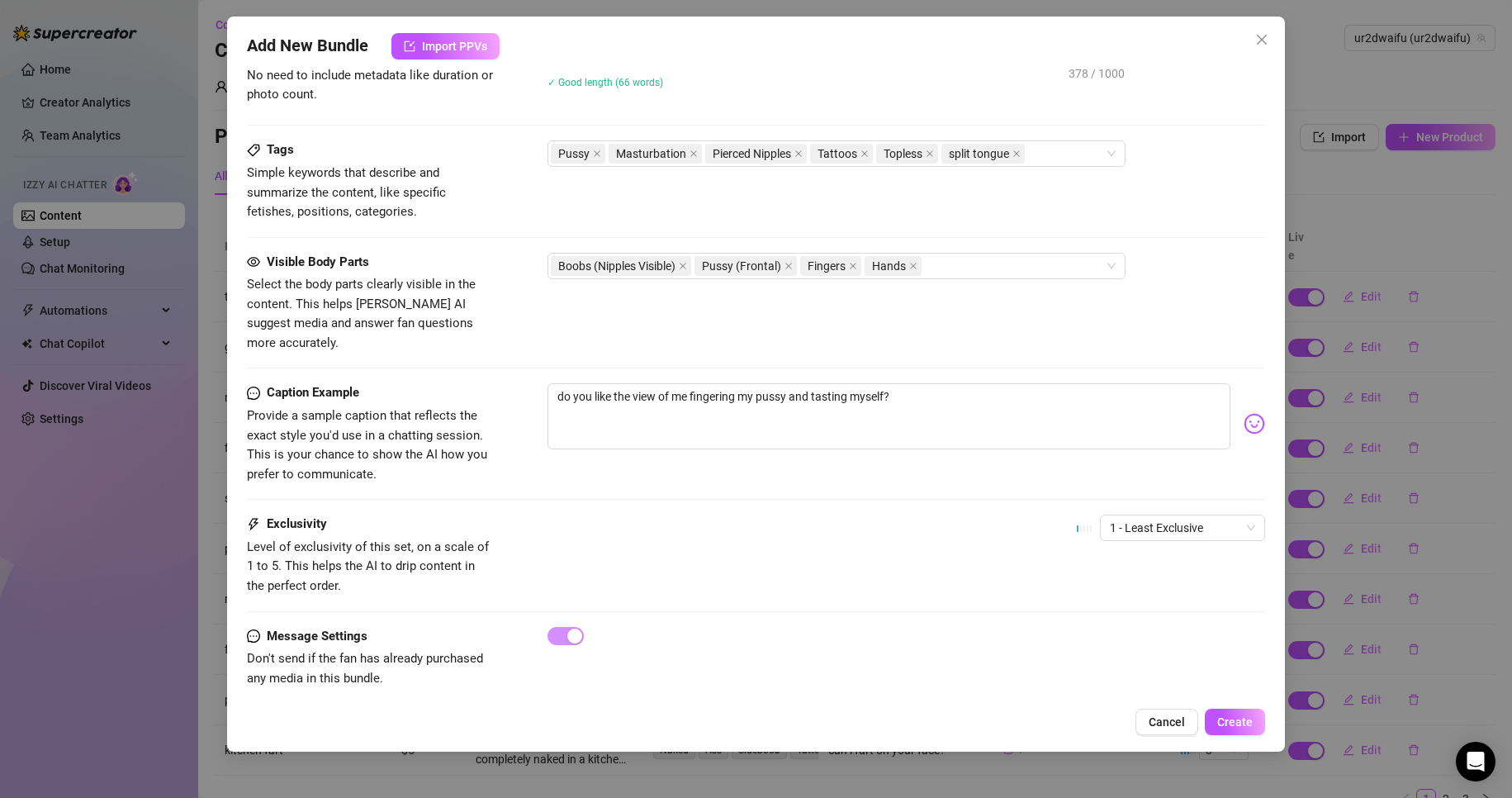
scroll to position [761, 0]
click at [1158, 515] on span "1 - Least Exclusive" at bounding box center [1183, 527] width 146 height 25
click at [1175, 646] on div "5 - Most Exclusive 🔥" at bounding box center [1169, 646] width 139 height 18
click at [1253, 716] on span "Create" at bounding box center [1235, 722] width 36 height 13
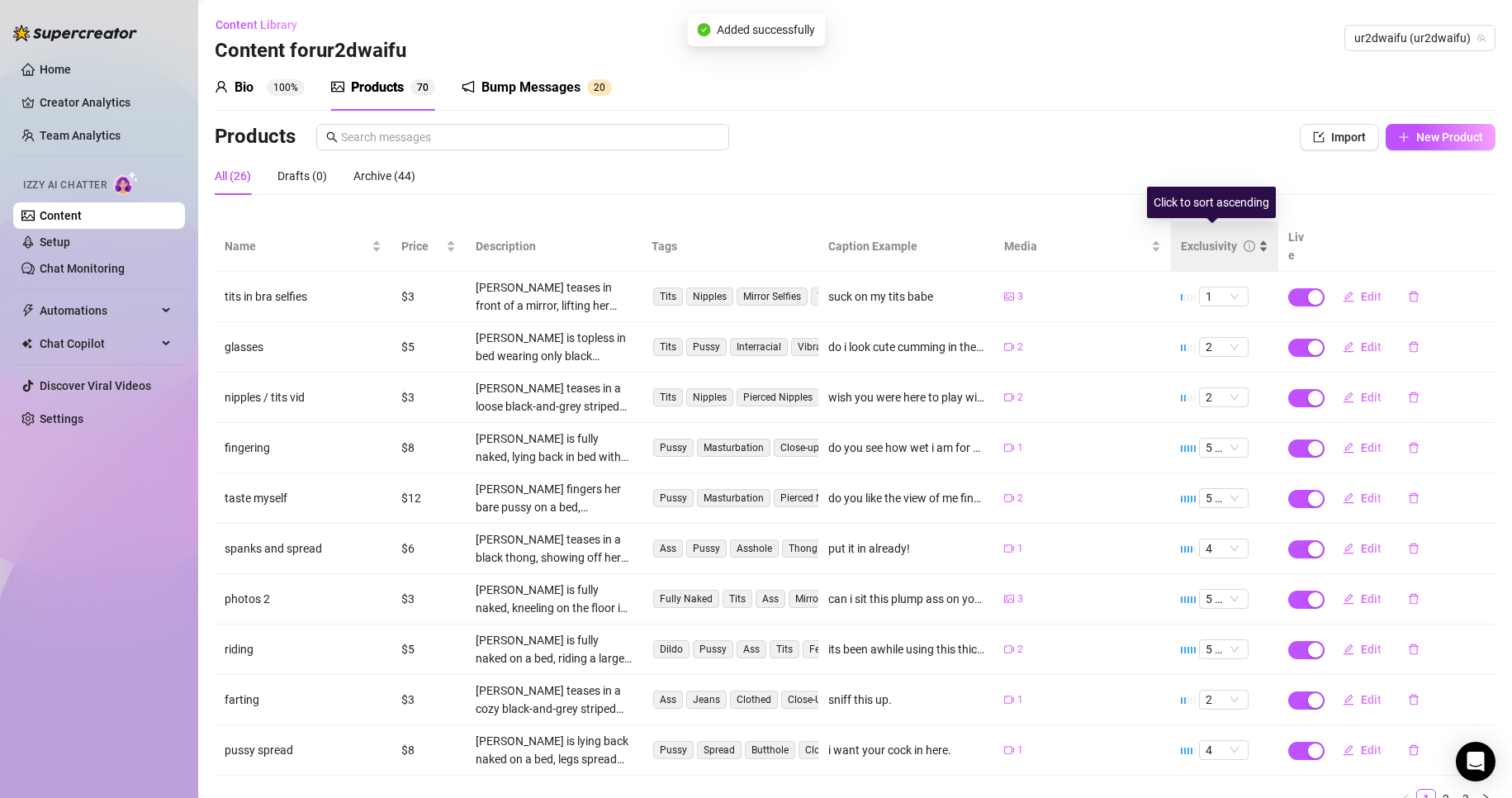
click at [1183, 237] on div "Exclusivity" at bounding box center [1209, 247] width 56 height 18
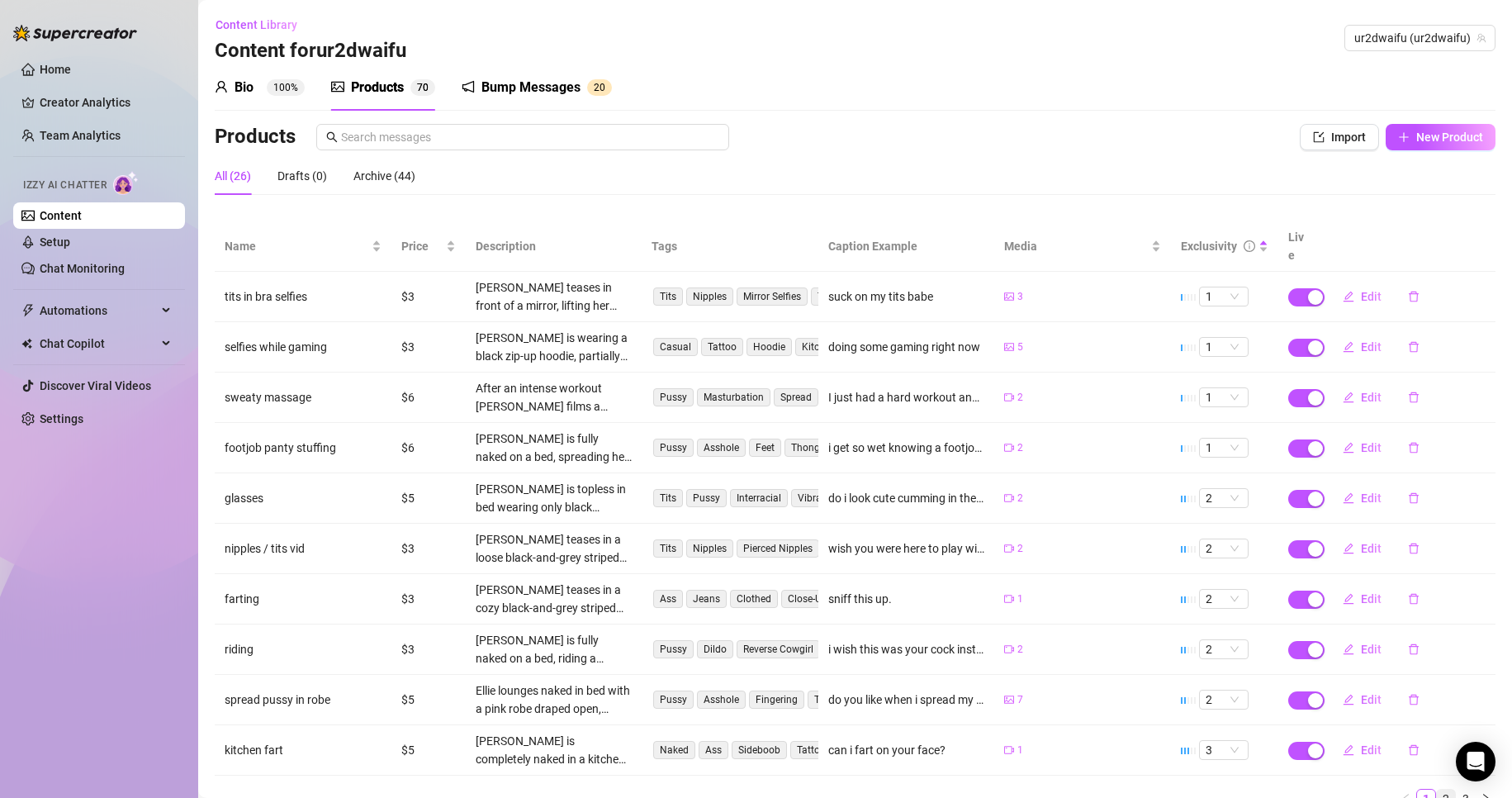
click at [1437, 790] on link "2" at bounding box center [1446, 799] width 18 height 18
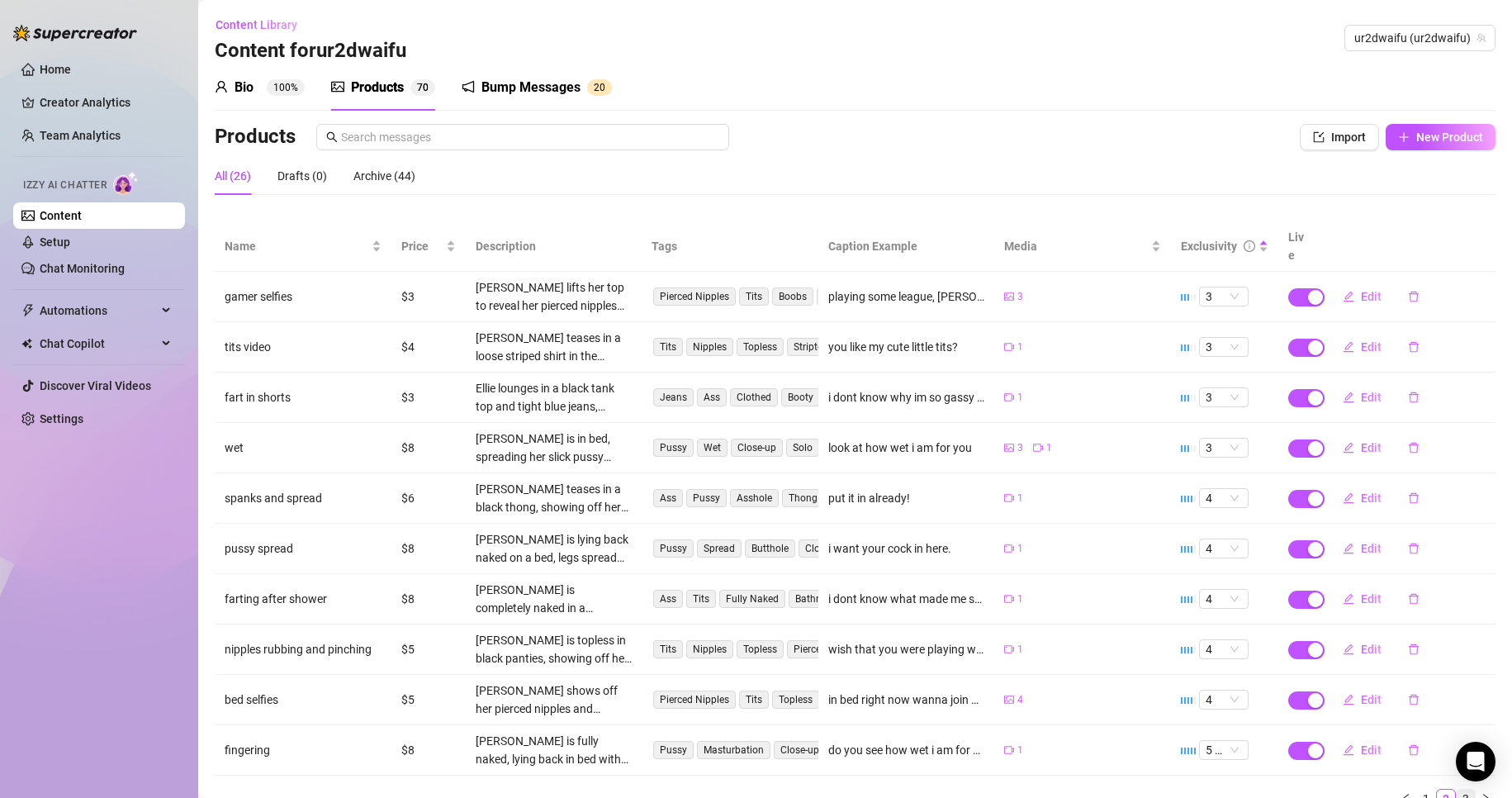
click at [1457, 790] on link "3" at bounding box center [1466, 799] width 18 height 18
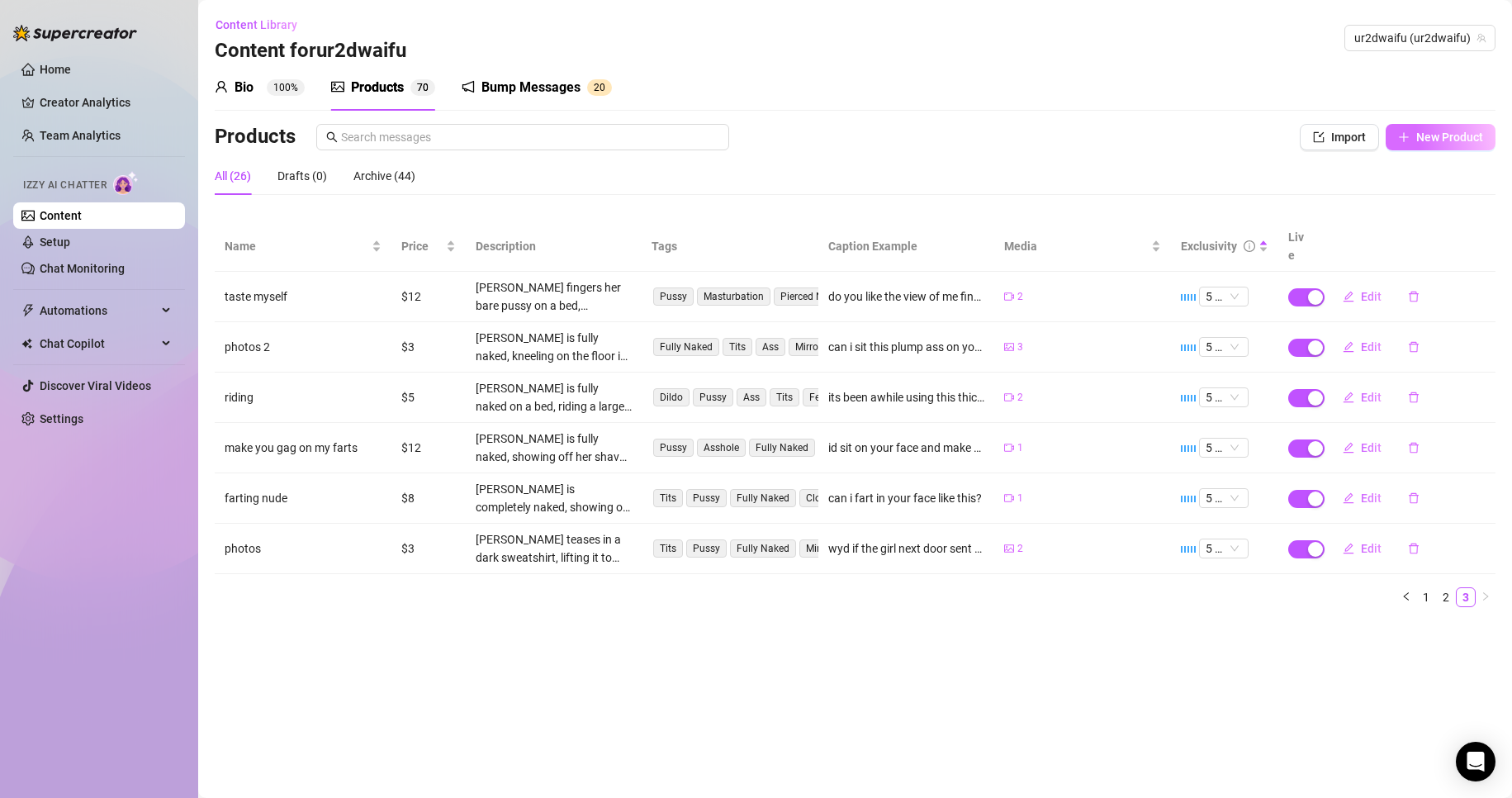
click at [1435, 135] on span "New Product" at bounding box center [1450, 137] width 67 height 13
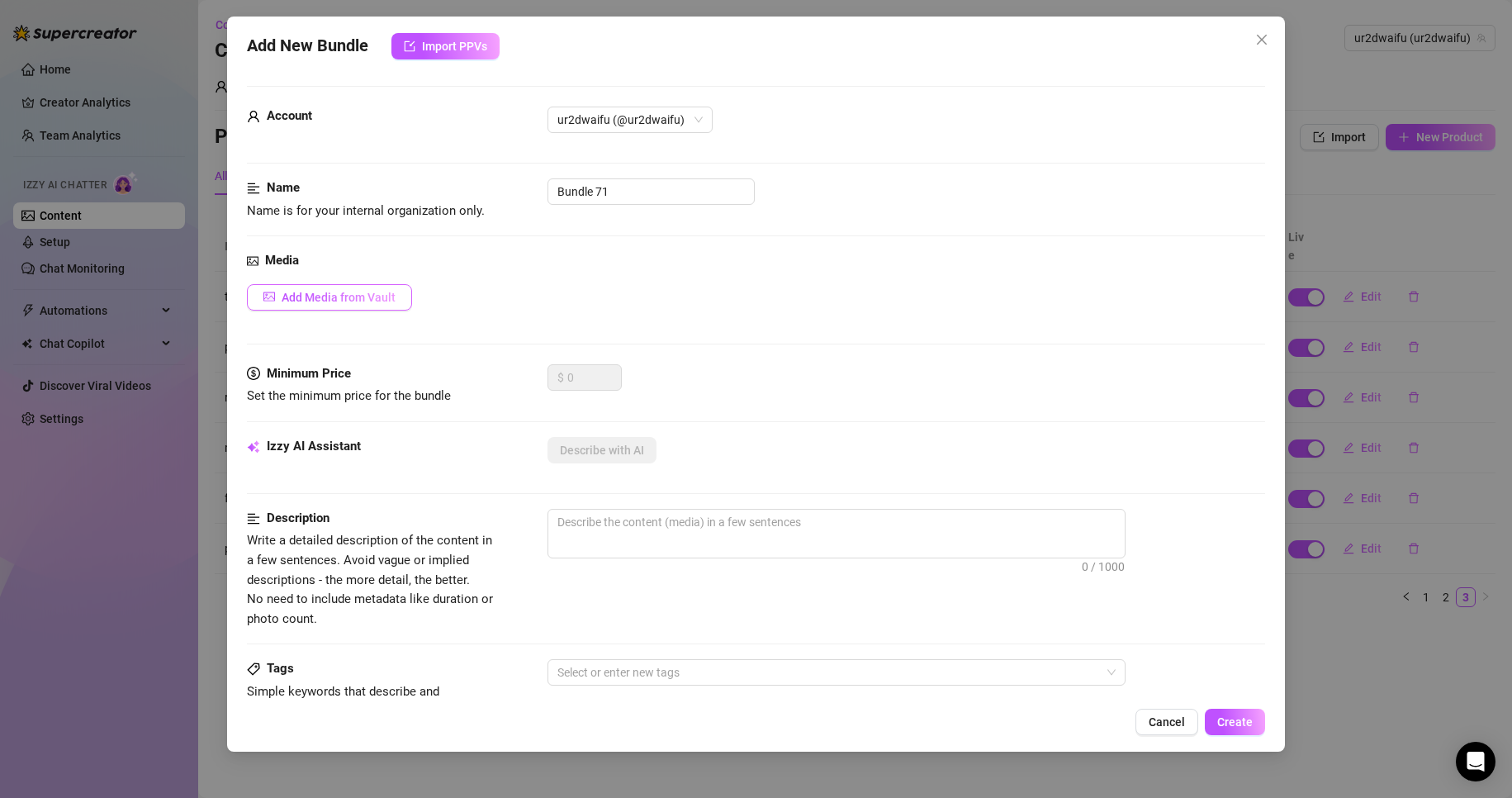
click at [332, 293] on span "Add Media from Vault" at bounding box center [338, 297] width 114 height 13
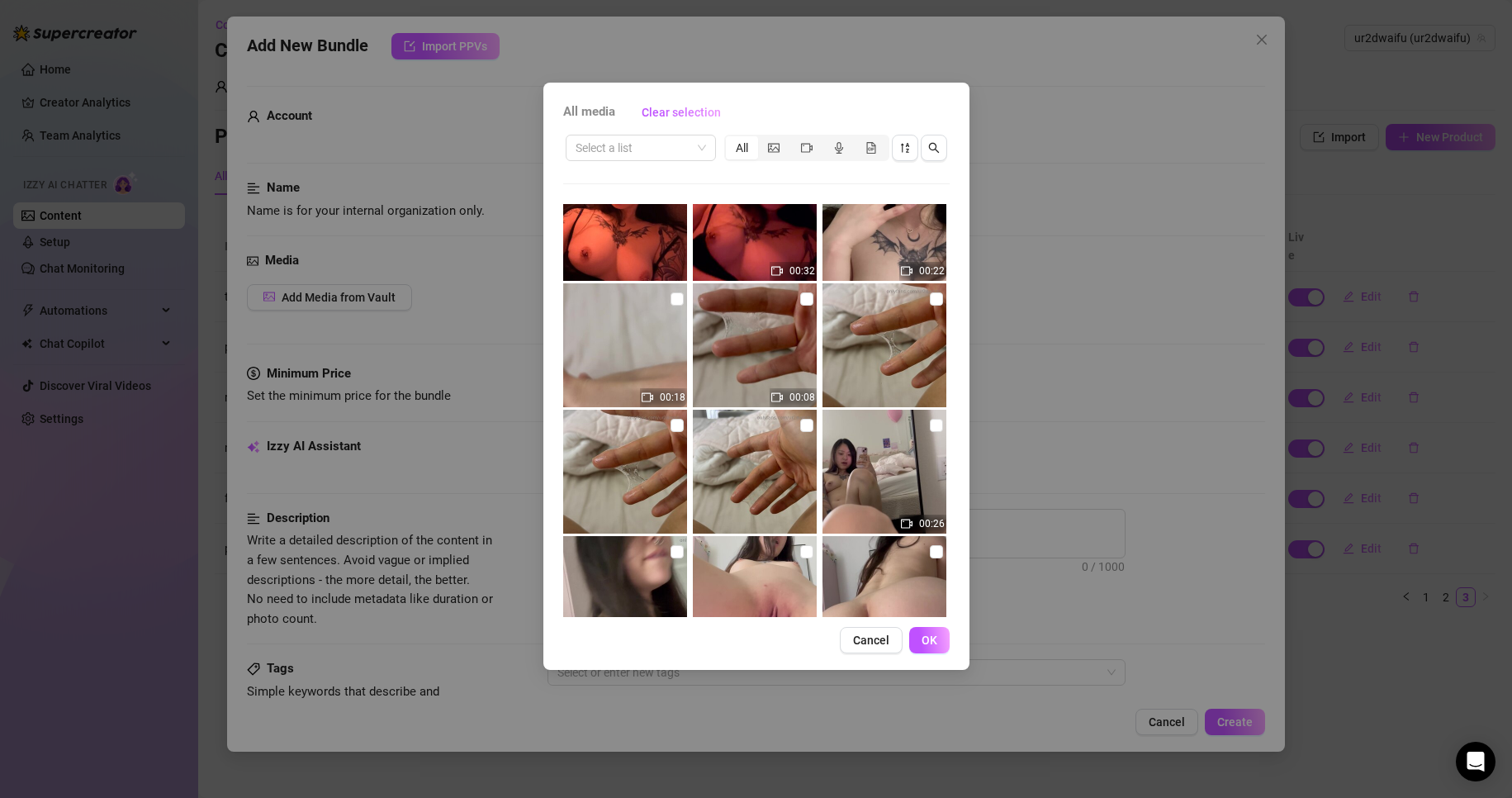
scroll to position [247, 0]
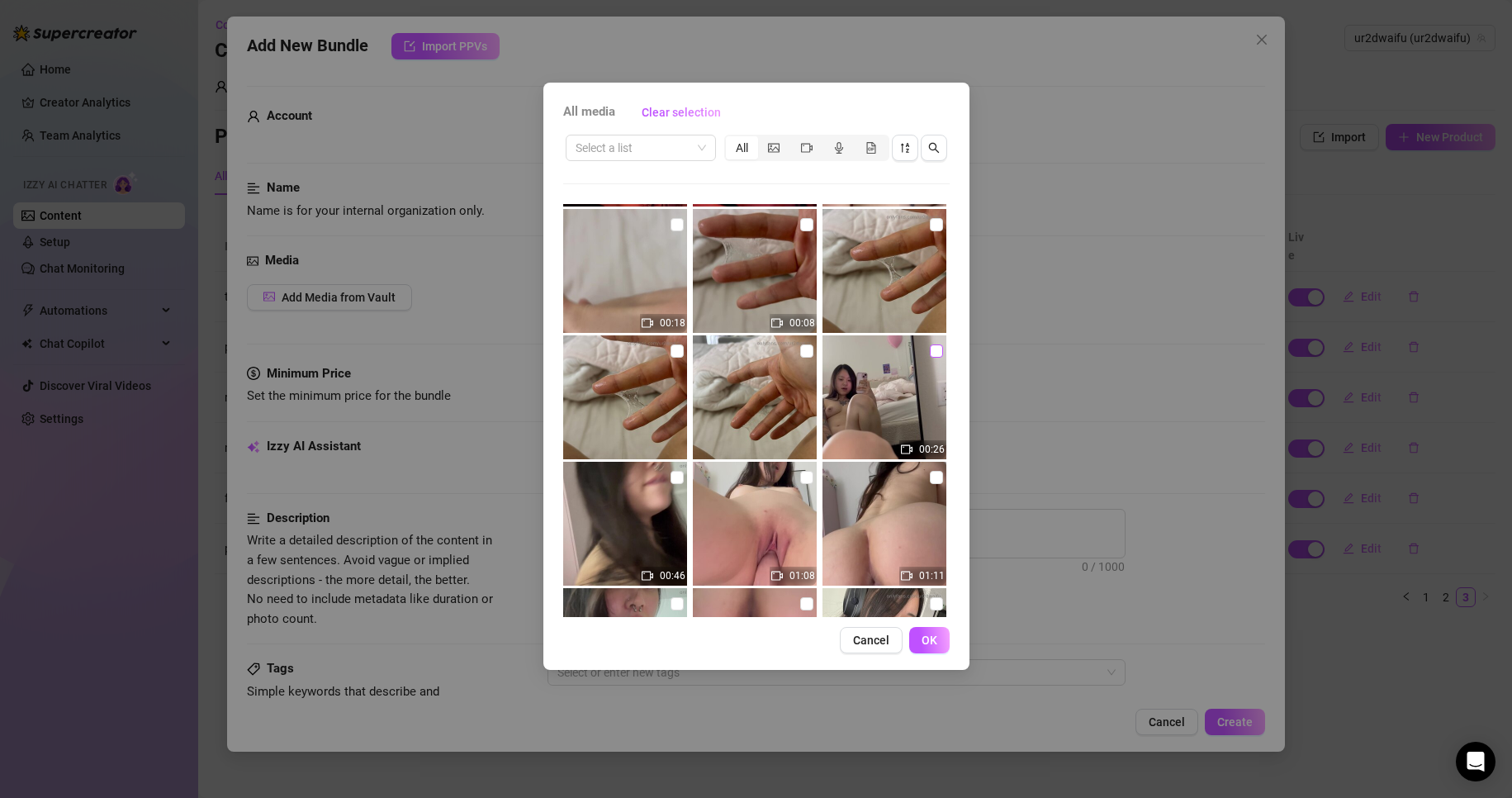
click at [930, 355] on input "checkbox" at bounding box center [936, 351] width 13 height 13
click at [930, 354] on input "checkbox" at bounding box center [936, 351] width 13 height 13
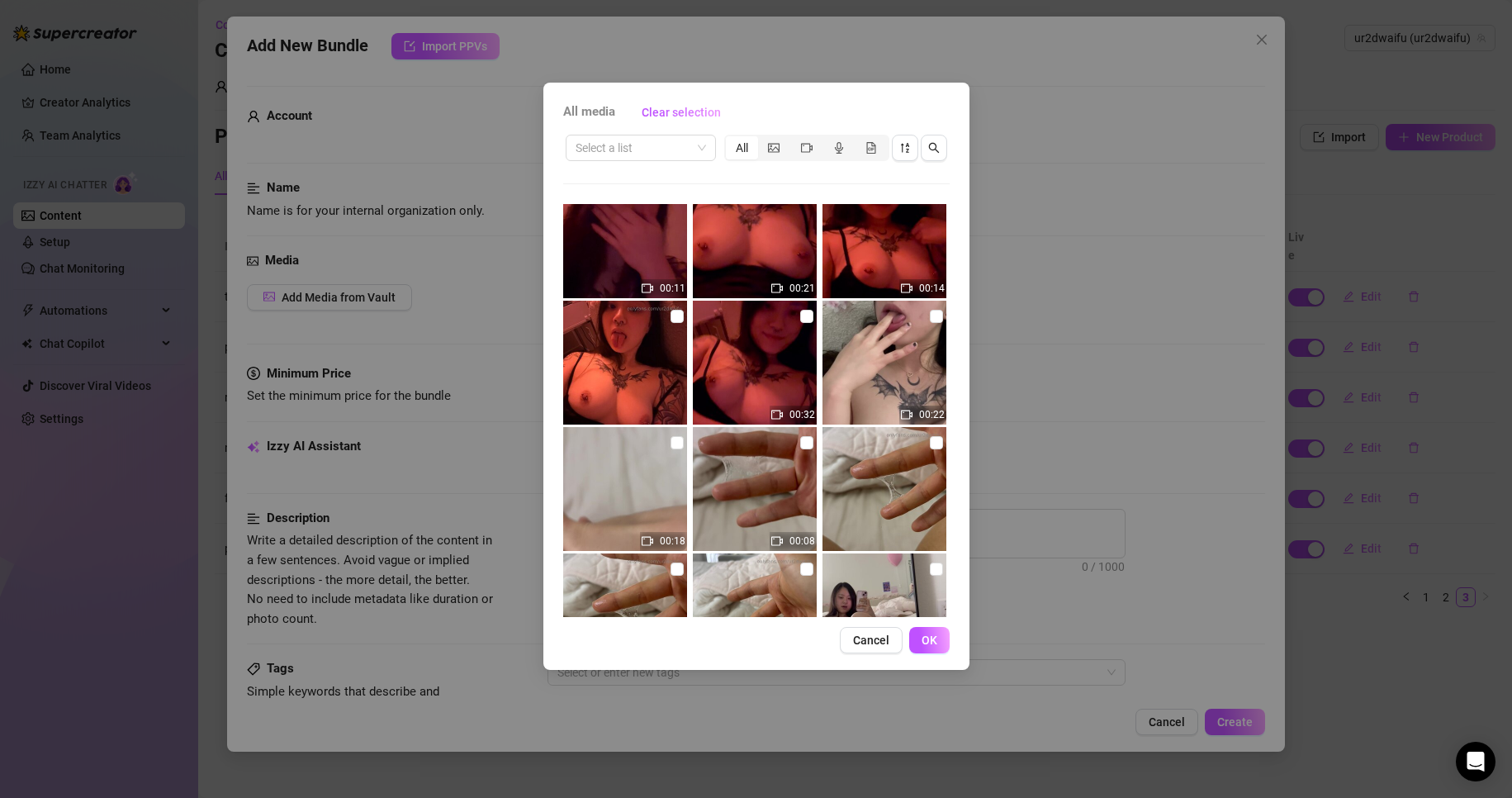
scroll to position [0, 0]
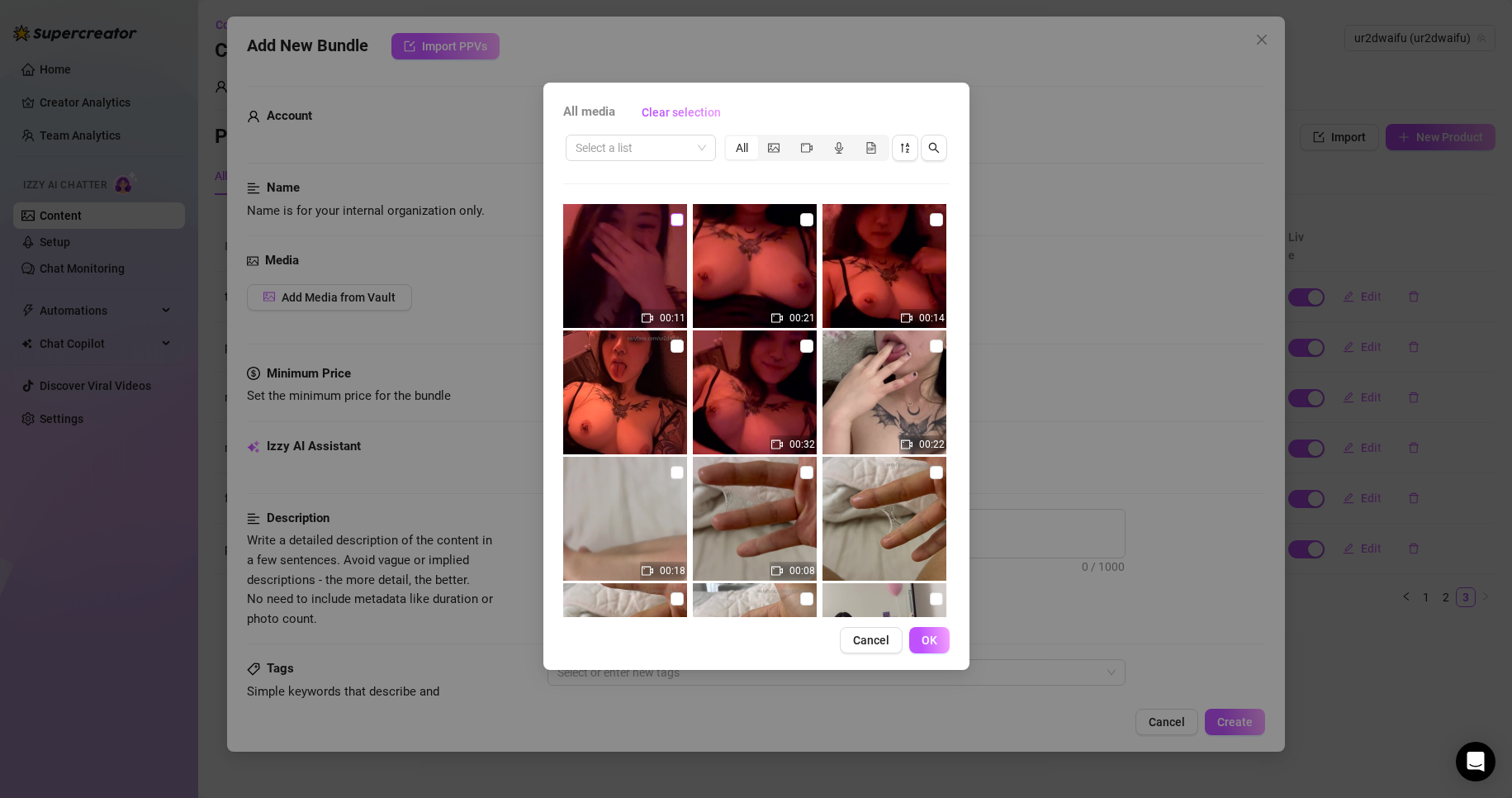
click at [678, 220] on input "checkbox" at bounding box center [677, 220] width 13 height 13
click at [919, 223] on img at bounding box center [885, 266] width 124 height 124
click at [930, 222] on input "checkbox" at bounding box center [936, 220] width 13 height 13
click at [925, 637] on span "OK" at bounding box center [930, 640] width 16 height 13
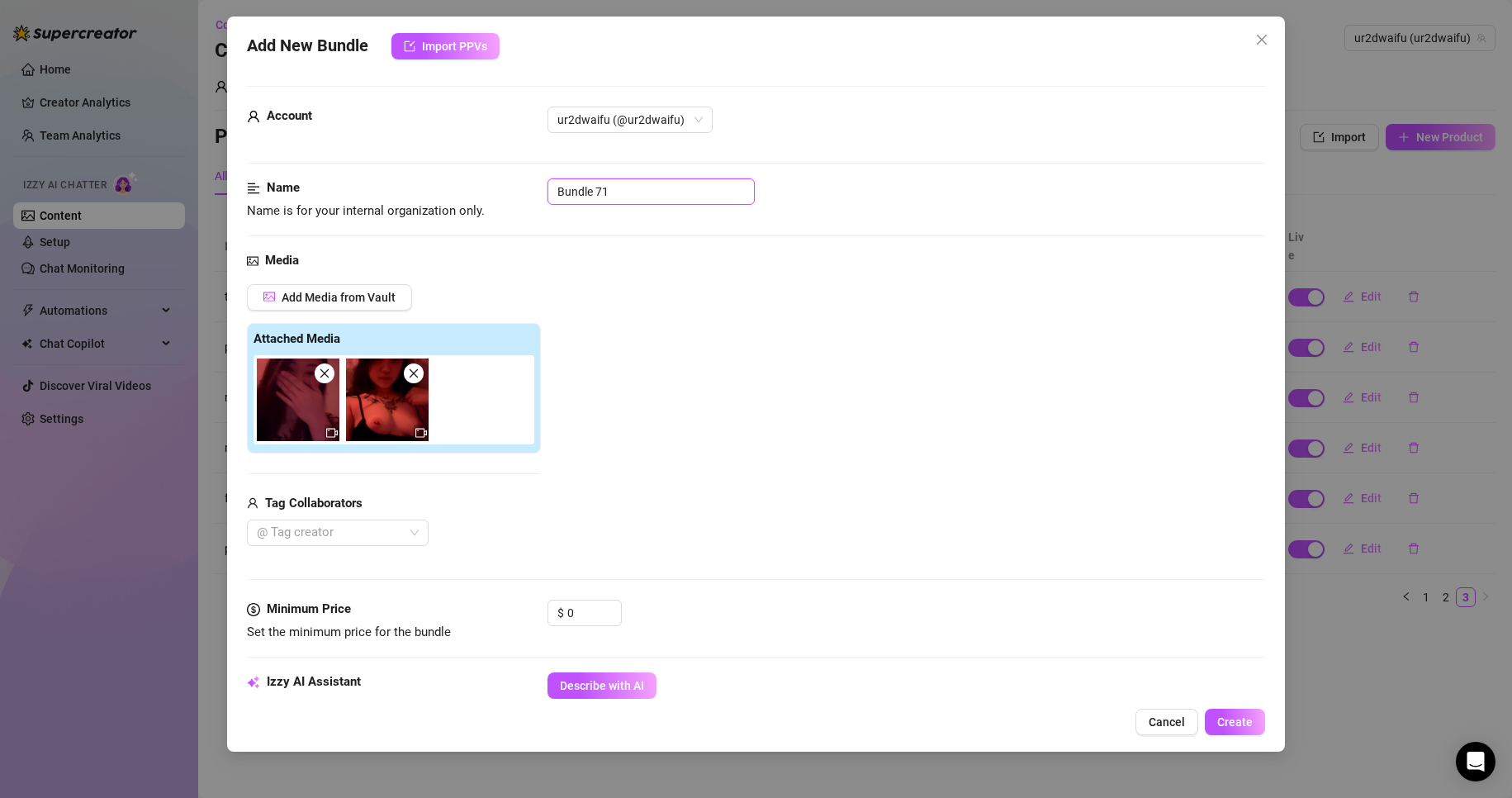
drag, startPoint x: 627, startPoint y: 202, endPoint x: 536, endPoint y: 173, distance: 95.5
click at [536, 173] on form "Account ur2dwaifu (@ur2dwaifu) Name Name is for your internal organization only…" at bounding box center [756, 780] width 1020 height 1388
click at [617, 608] on span "Increase Value" at bounding box center [612, 608] width 18 height 15
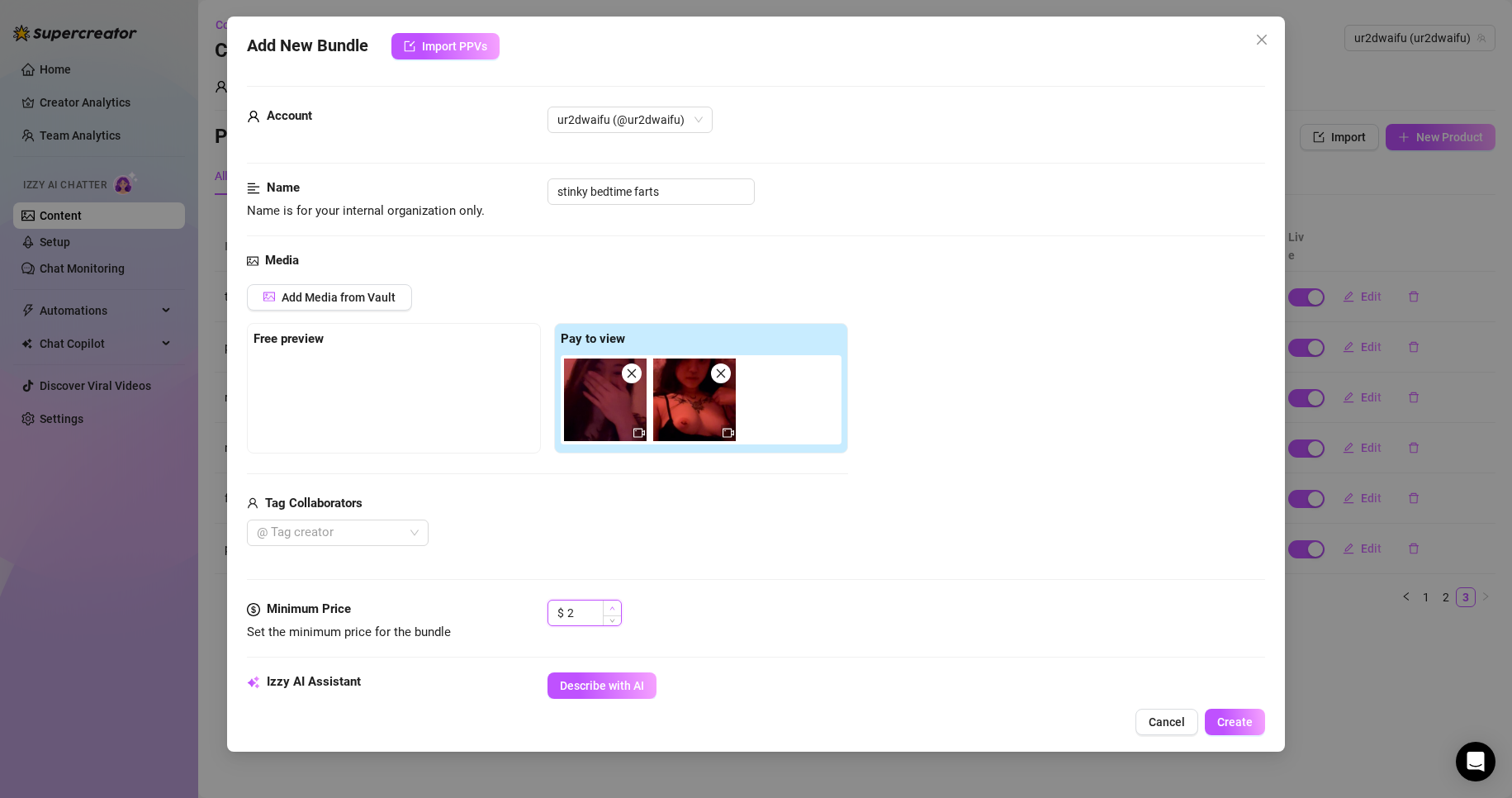
click at [617, 608] on span "Increase Value" at bounding box center [612, 608] width 18 height 15
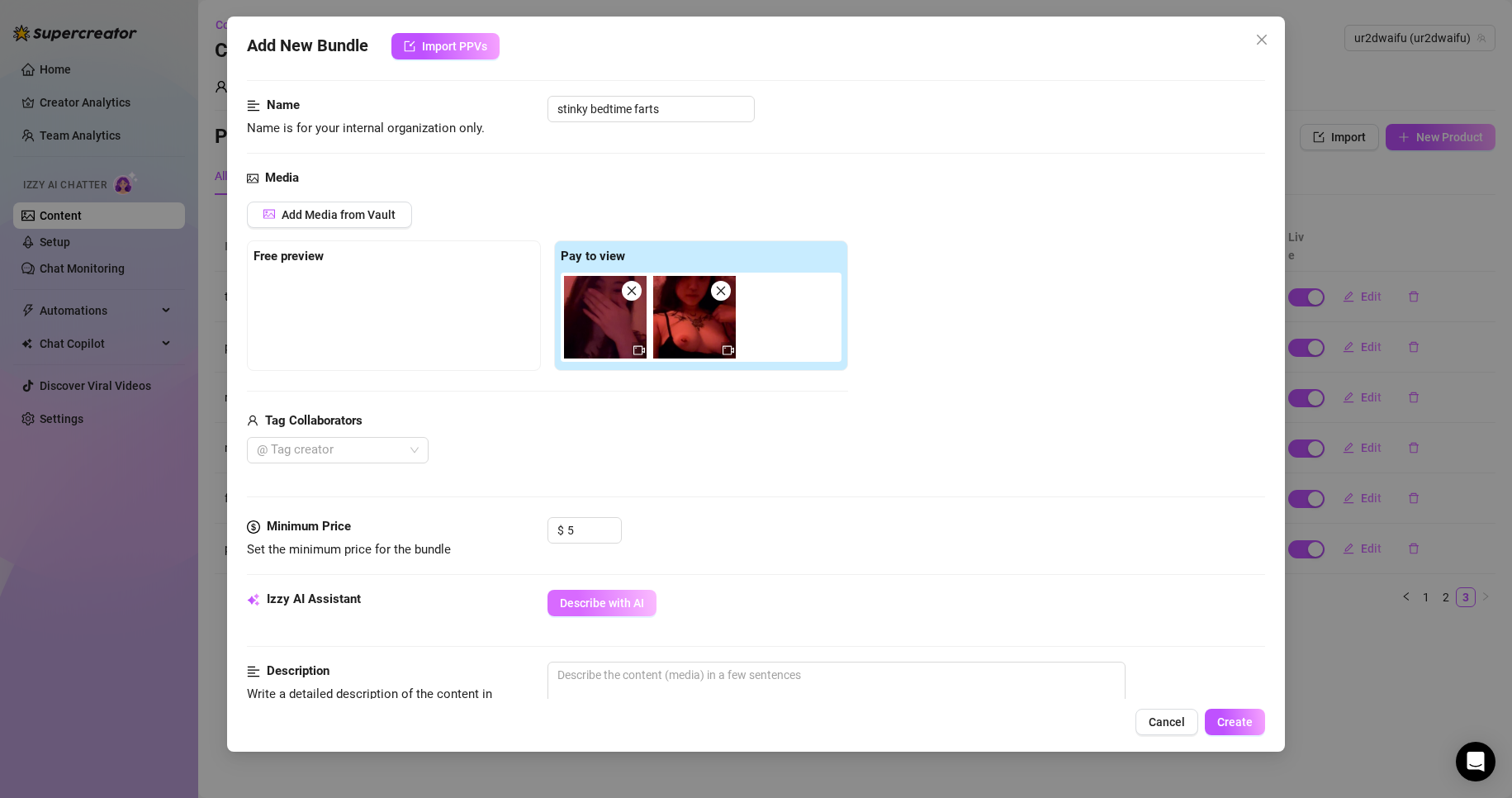
click at [612, 612] on button "Describe with AI" at bounding box center [601, 603] width 109 height 27
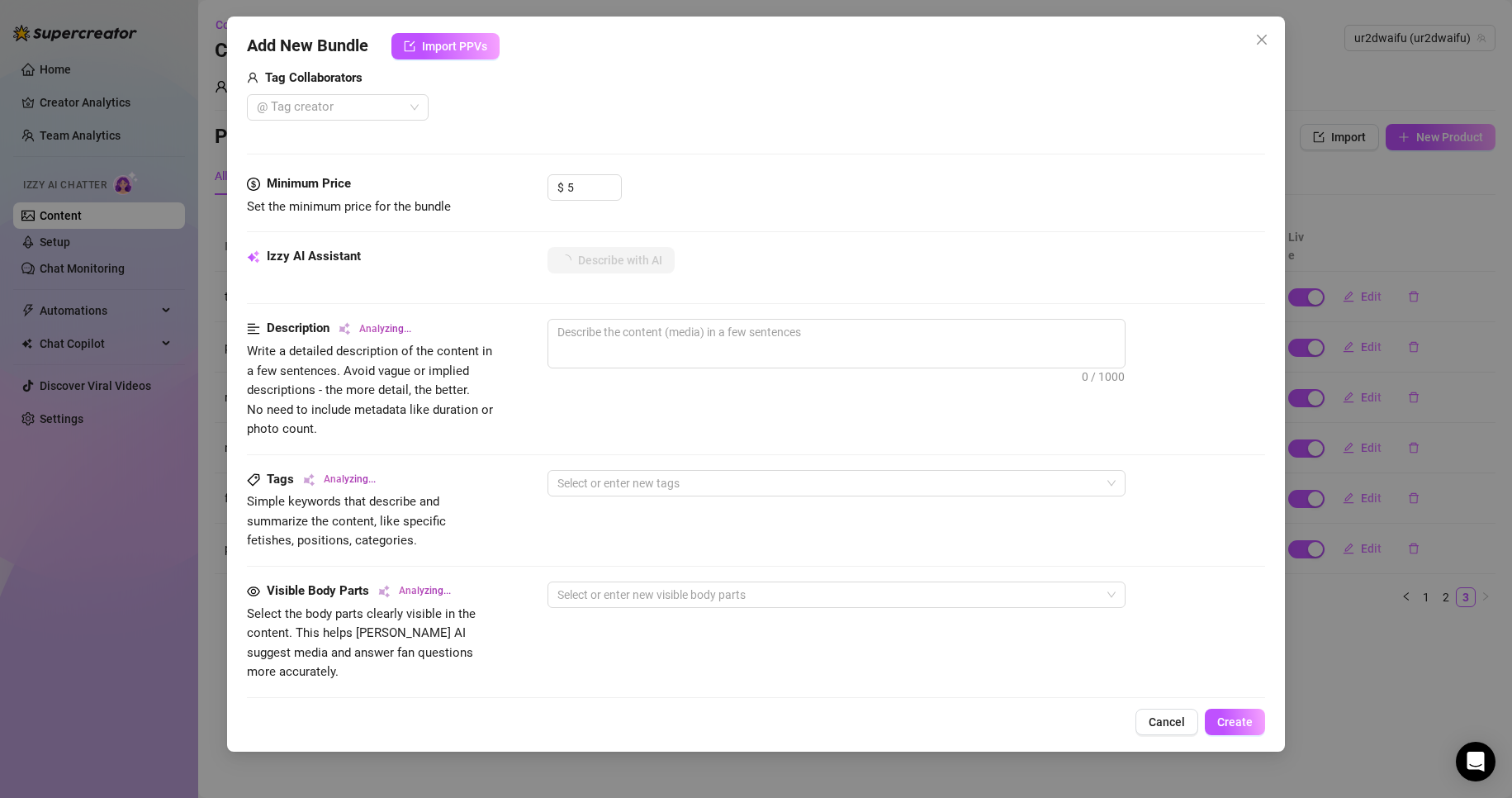
scroll to position [425, 0]
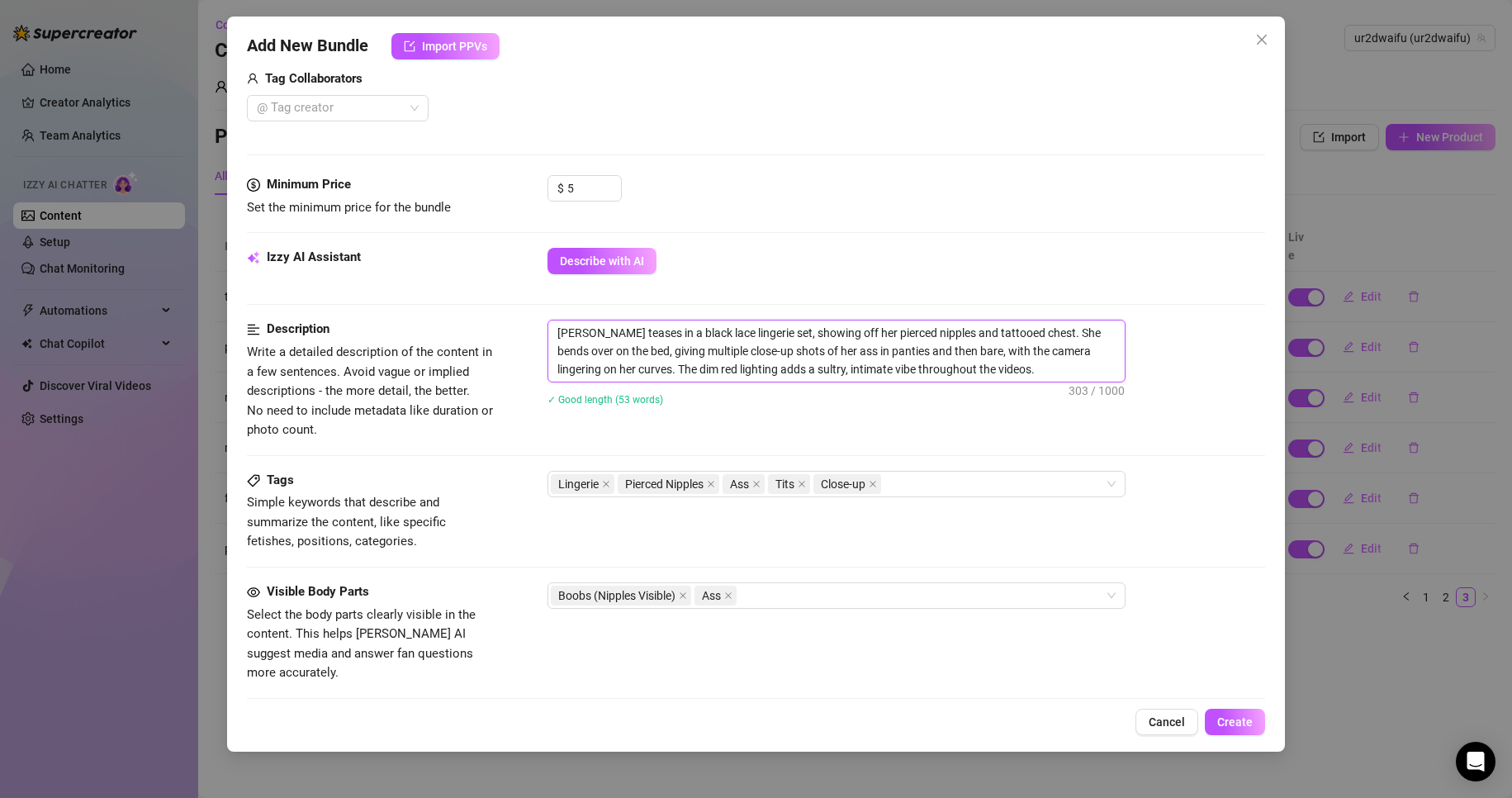
click at [614, 362] on textarea "[PERSON_NAME] teases in a black lace lingerie set, showing off her pierced nipp…" at bounding box center [836, 351] width 576 height 61
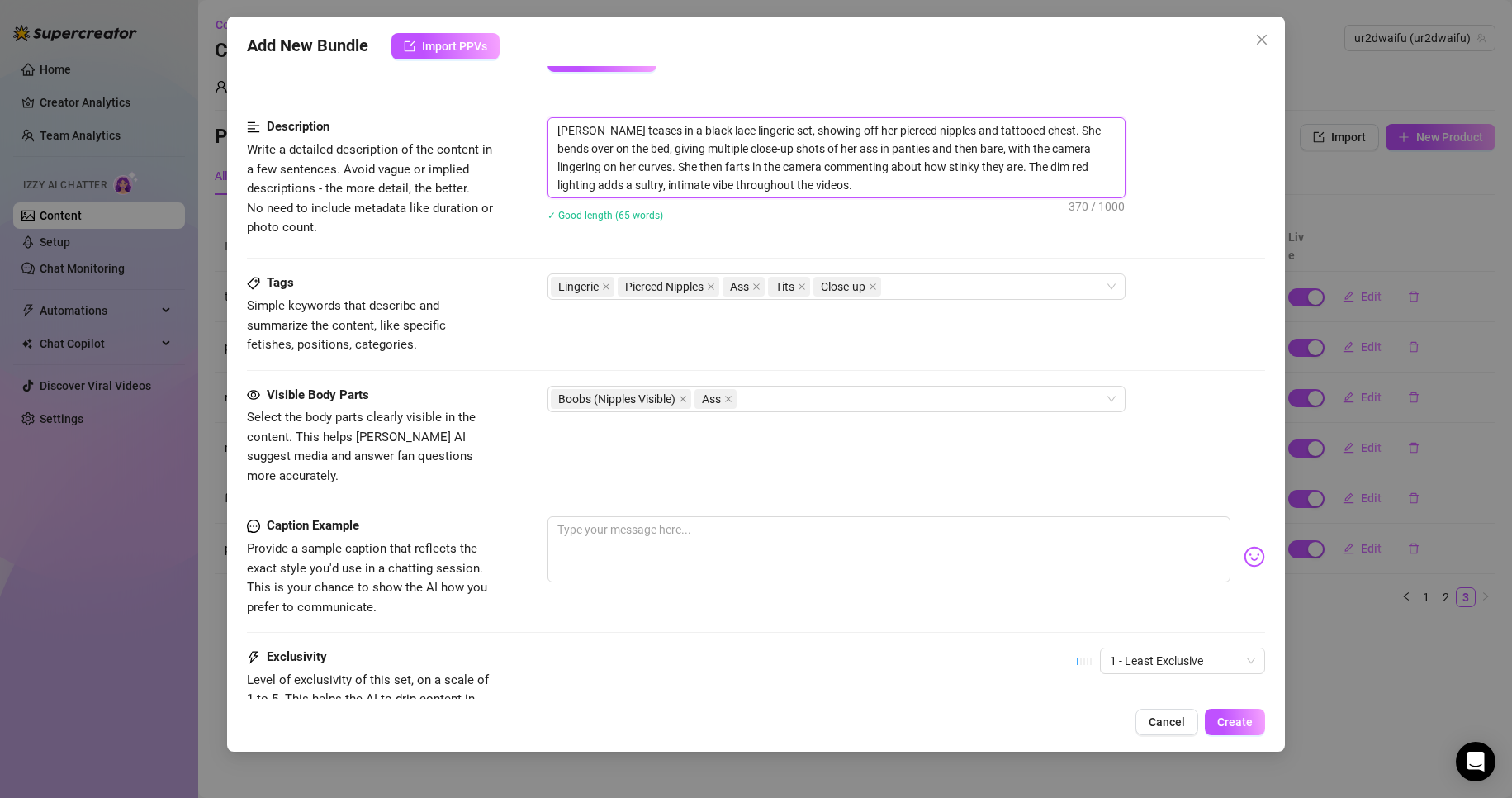
scroll to position [755, 0]
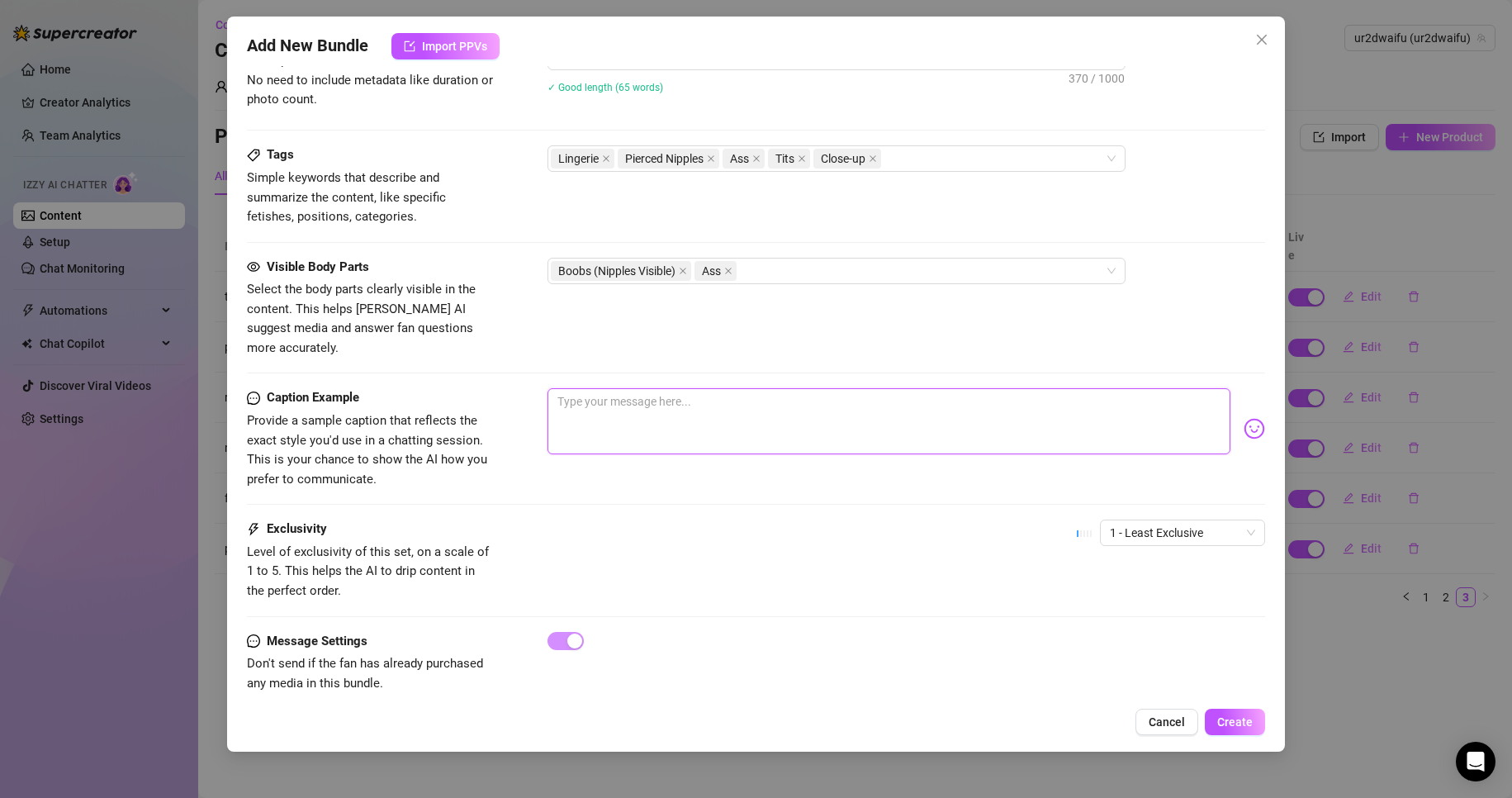
click at [727, 417] on textarea at bounding box center [889, 421] width 684 height 66
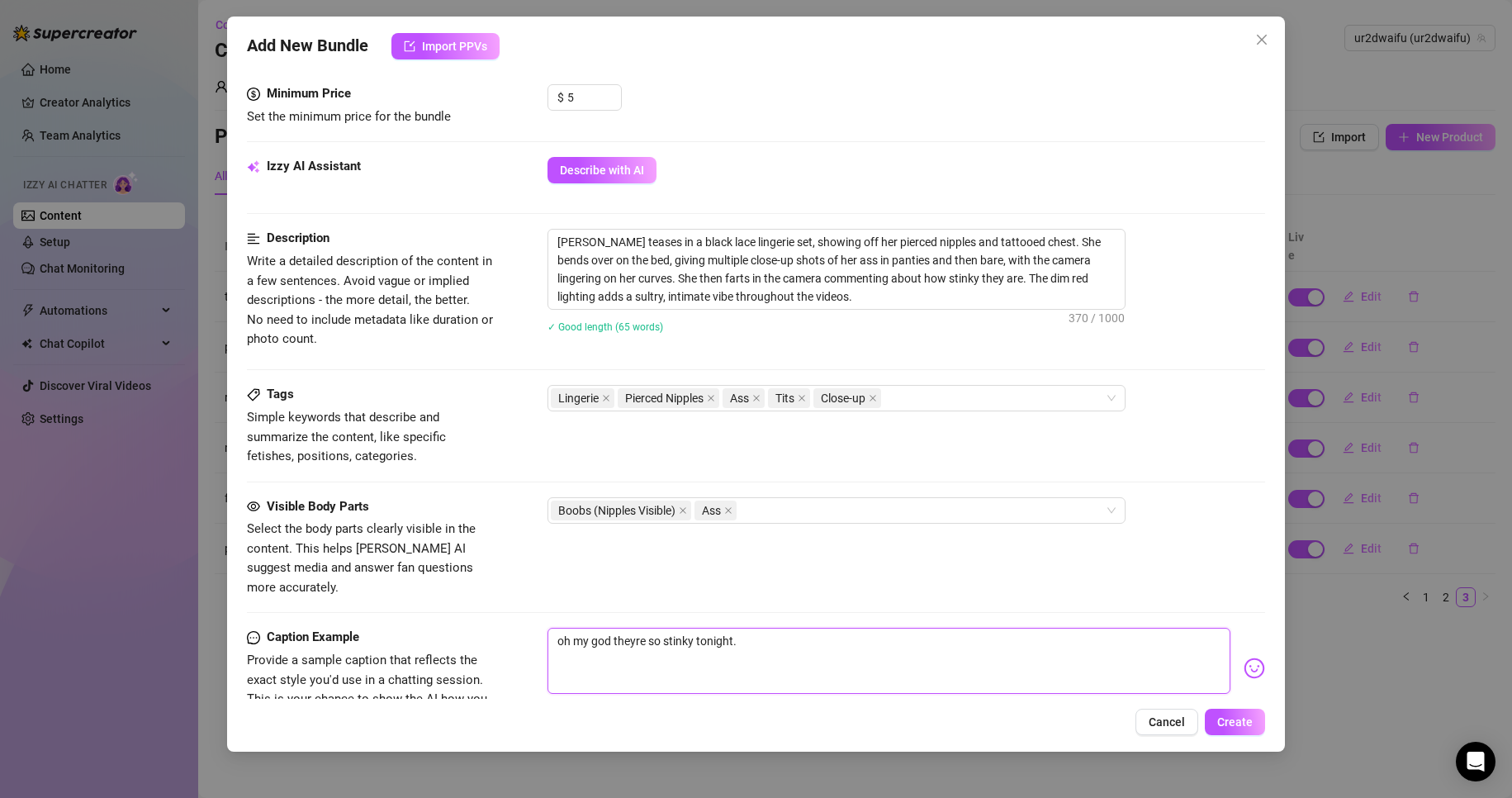
scroll to position [507, 0]
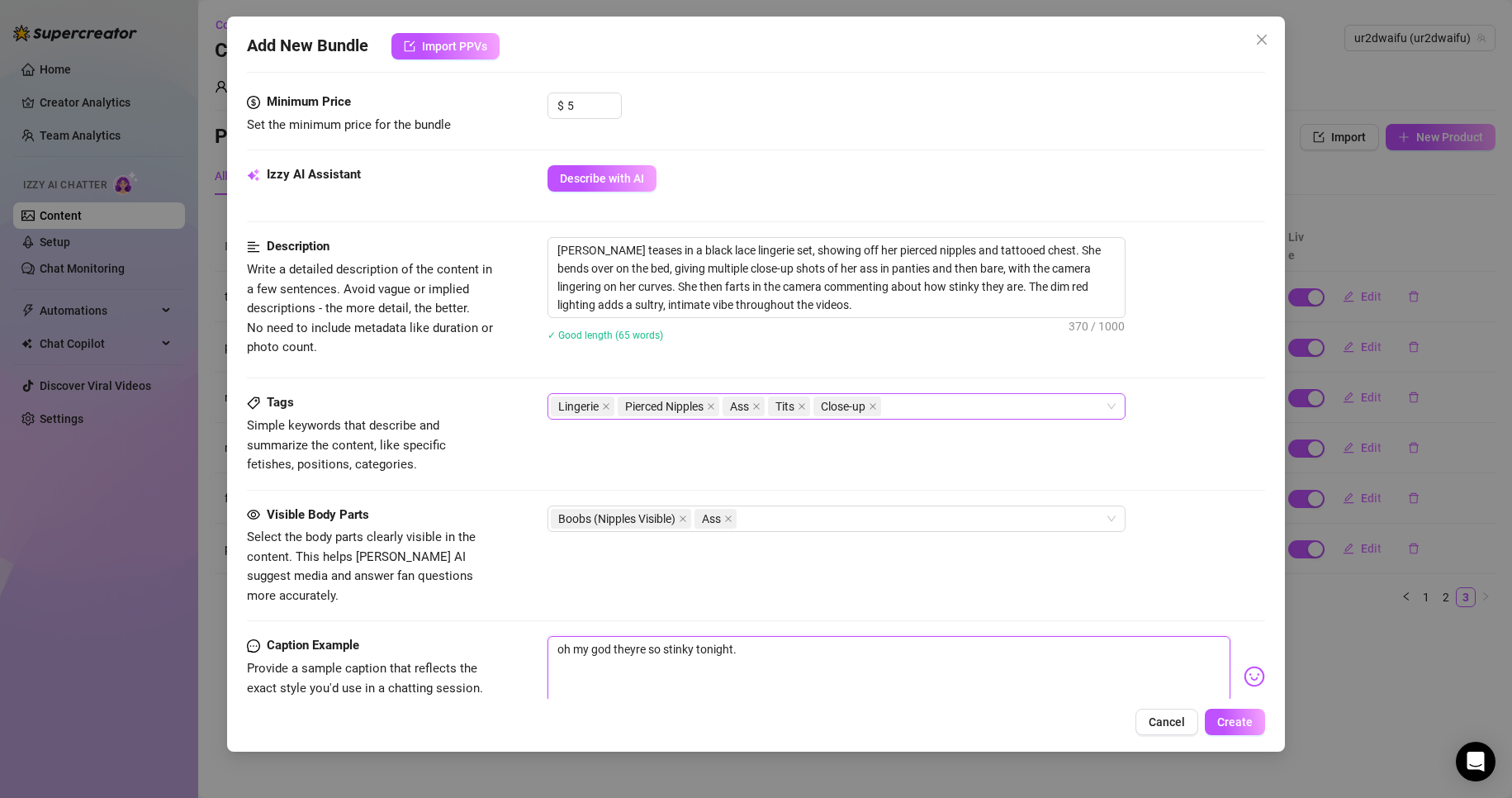
click at [949, 418] on div "Lingerie Pierced Nipples Ass Tits Close-up" at bounding box center [827, 406] width 554 height 23
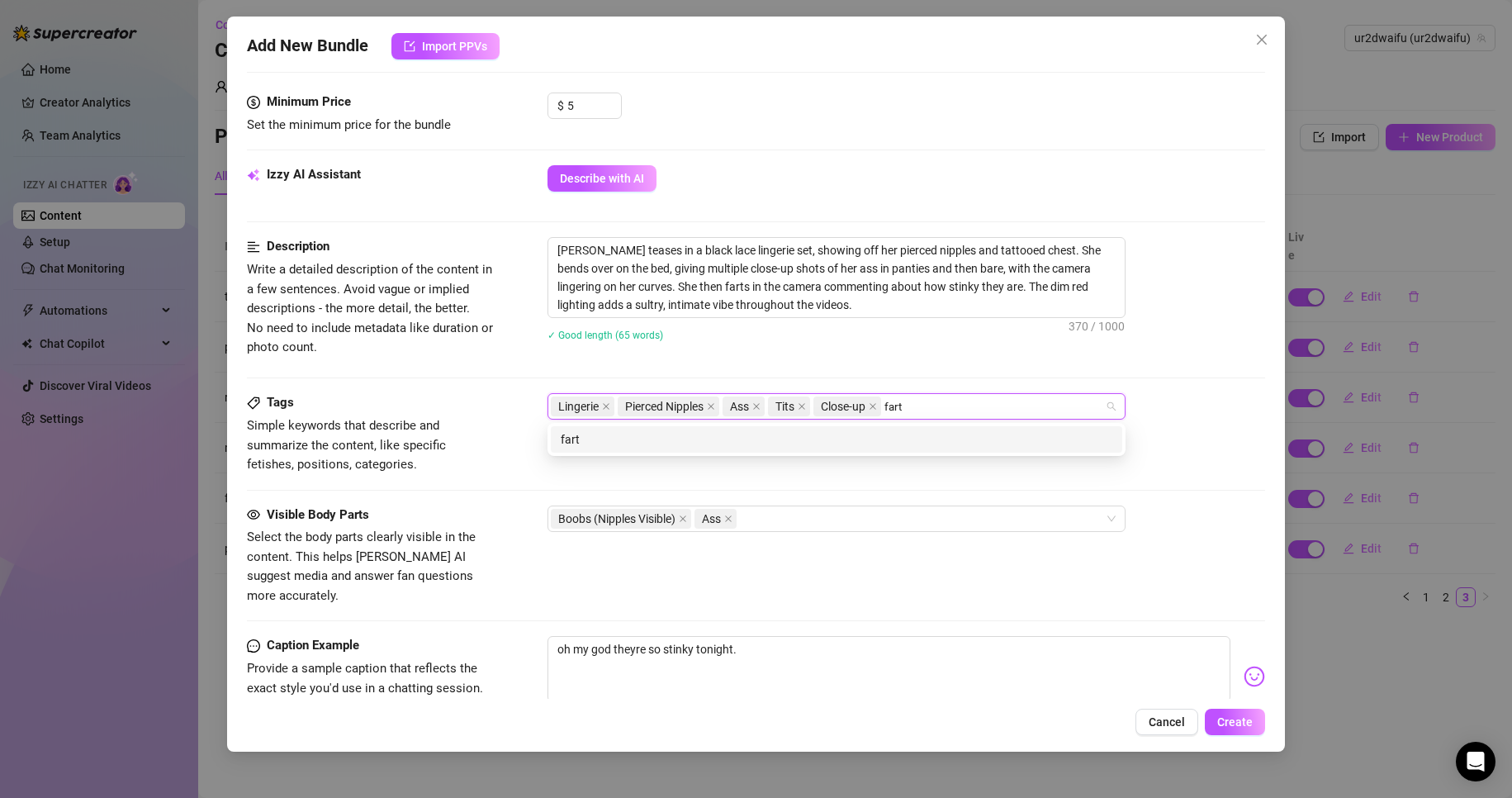
click at [926, 432] on div "fart" at bounding box center [836, 440] width 551 height 18
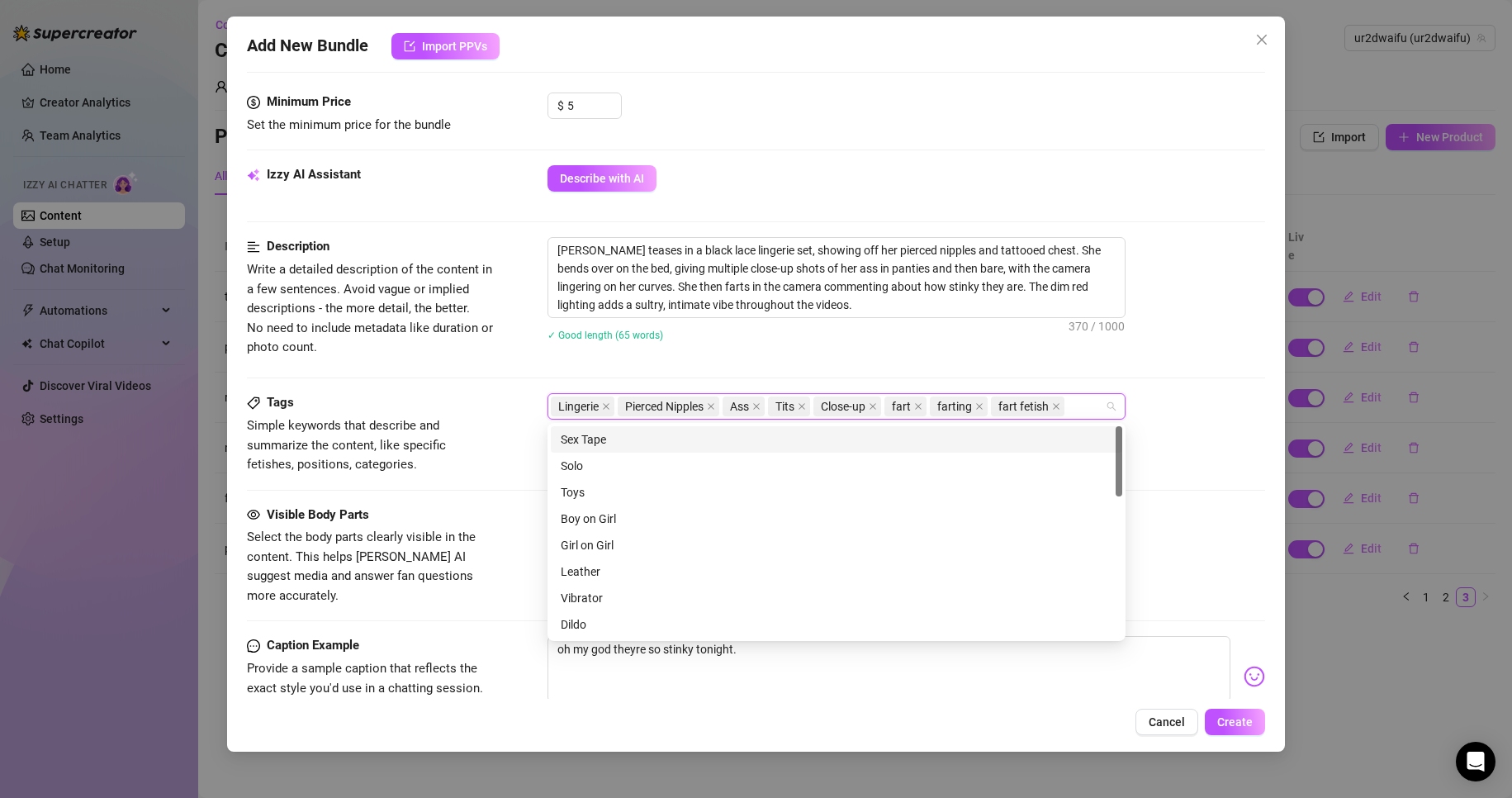
click at [961, 342] on div "✓ Good length (65 words)" at bounding box center [906, 335] width 719 height 18
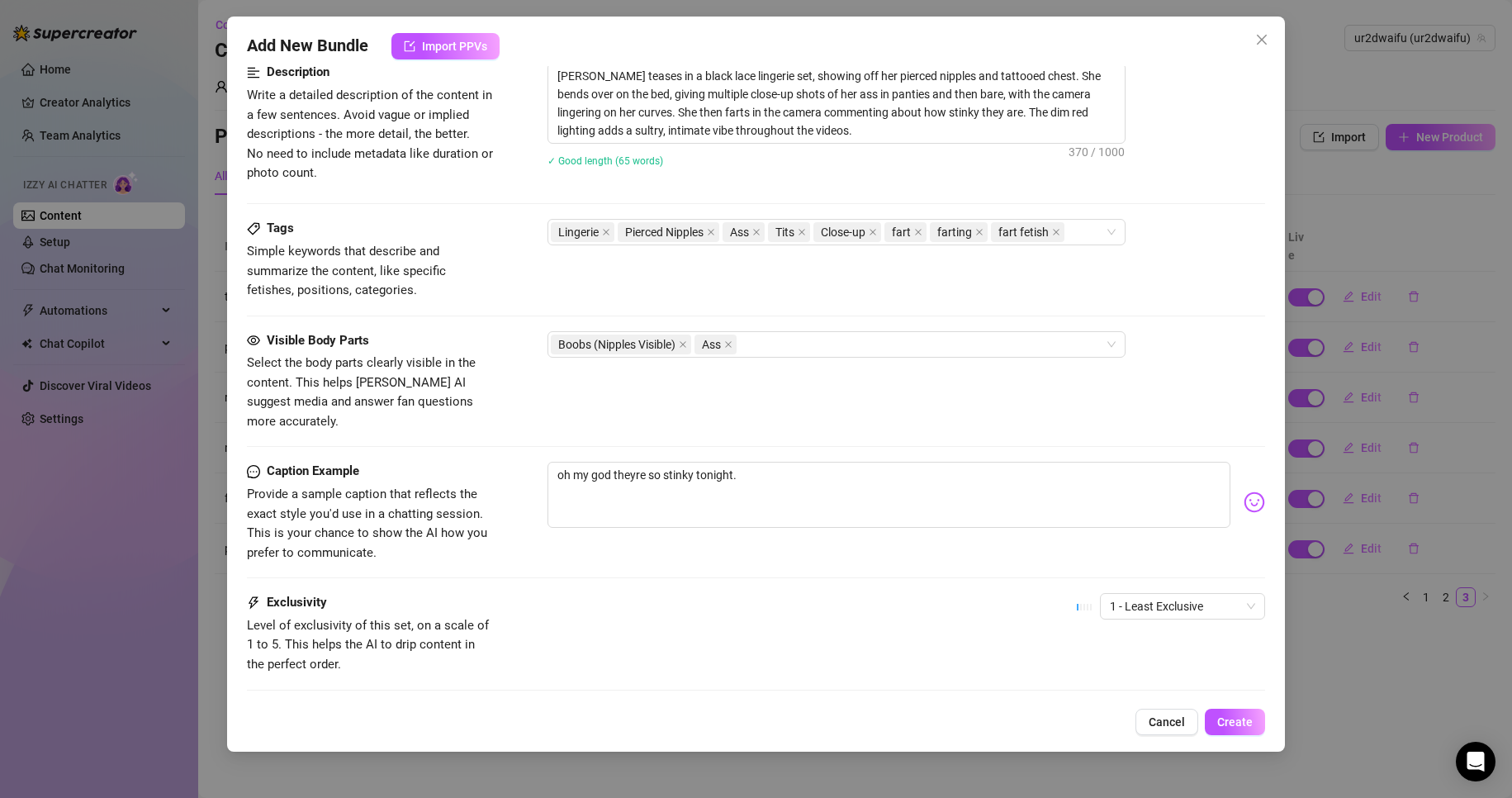
scroll to position [761, 0]
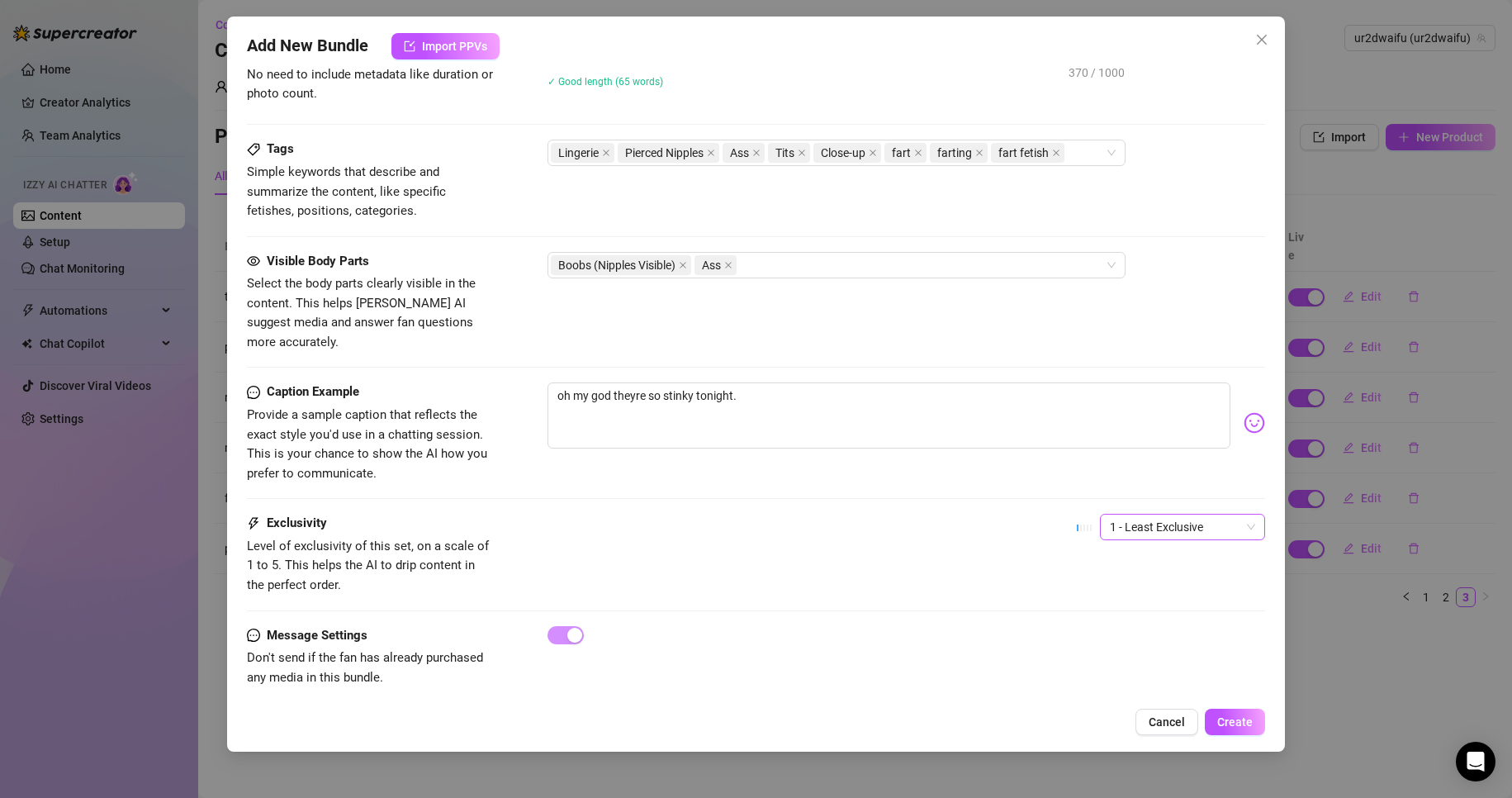
click at [1179, 515] on span "1 - Least Exclusive" at bounding box center [1183, 527] width 146 height 25
click at [1234, 711] on button "Create" at bounding box center [1235, 722] width 60 height 27
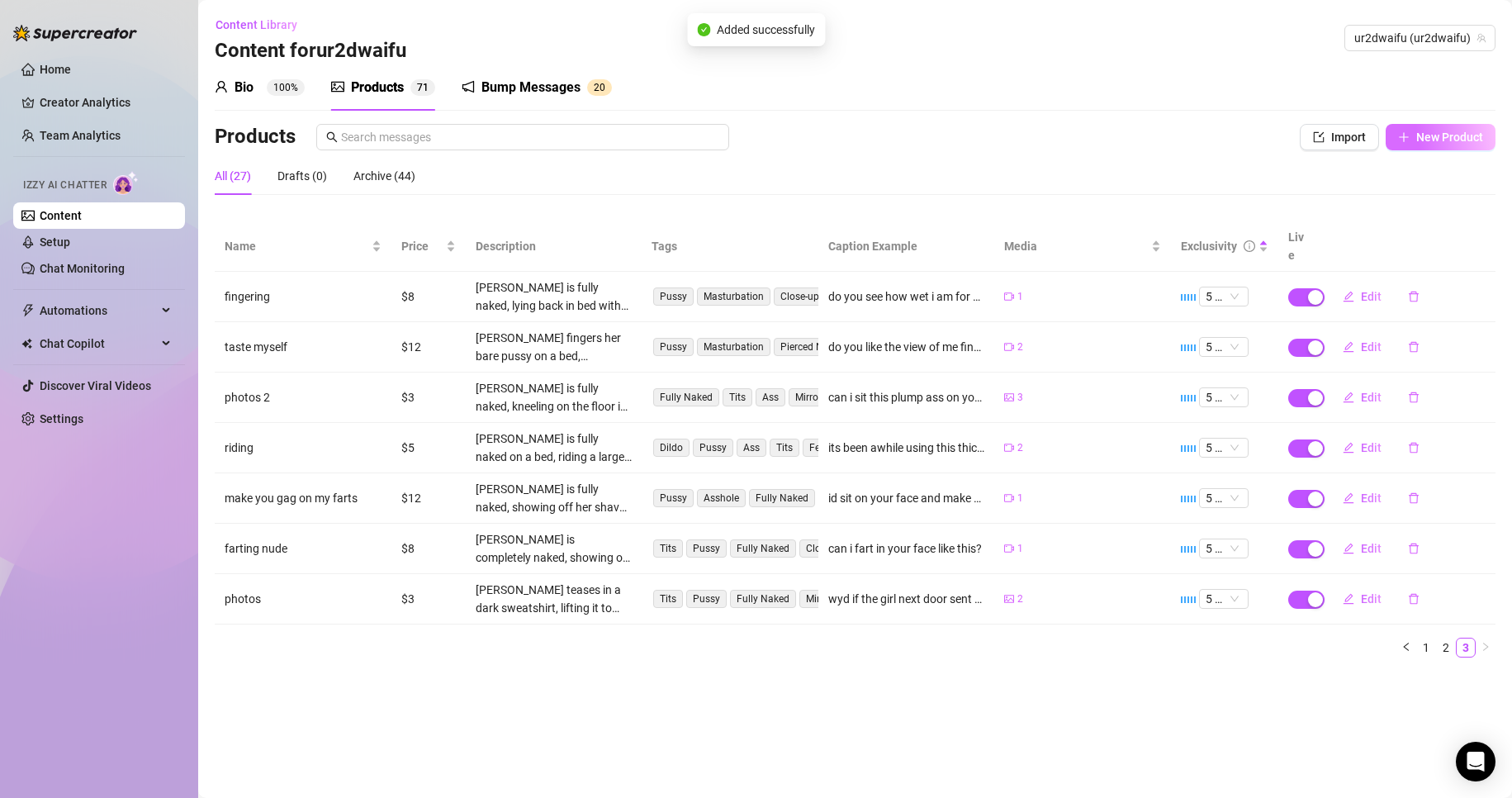
click at [1455, 134] on span "New Product" at bounding box center [1450, 137] width 67 height 13
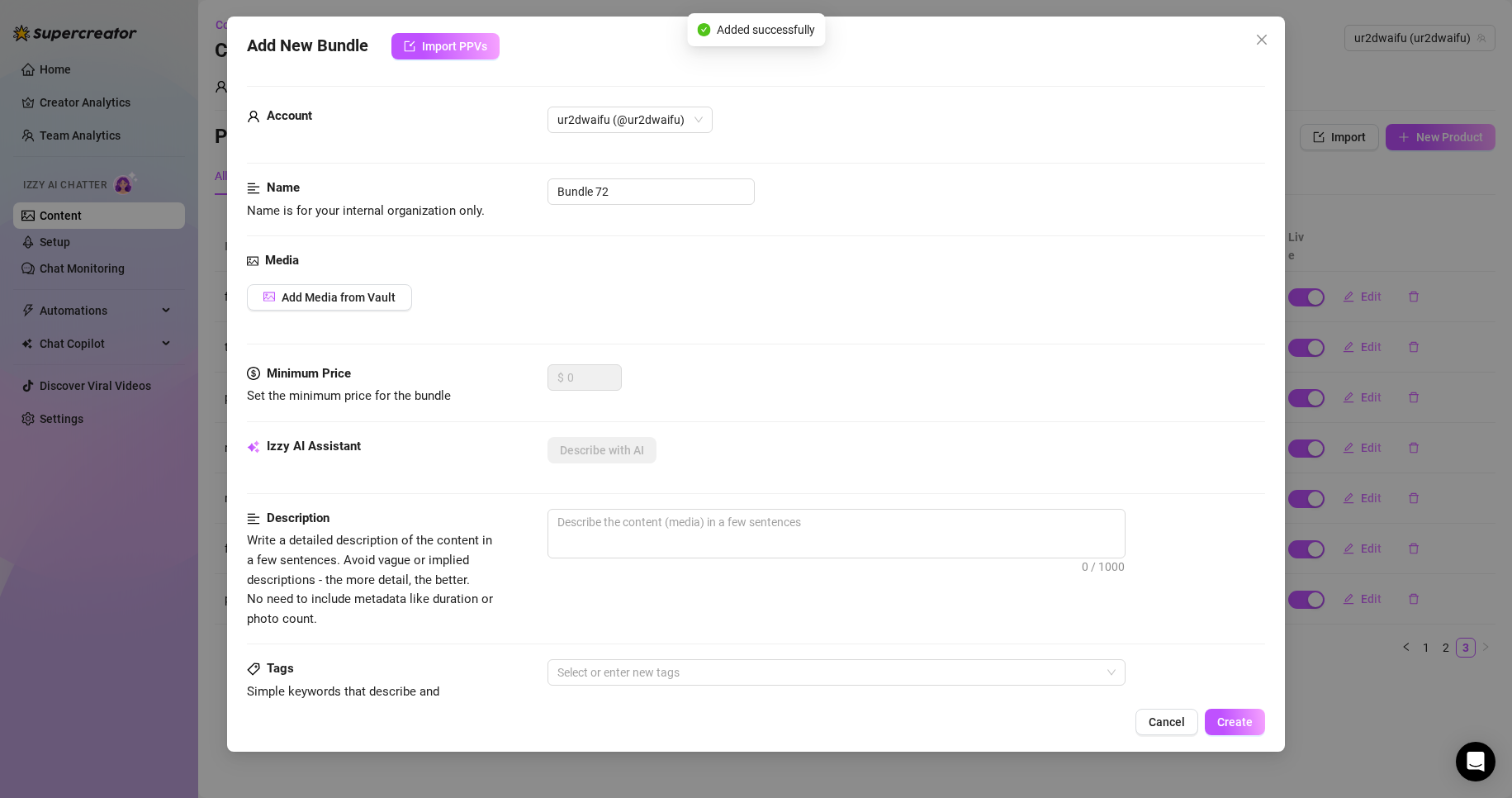
click at [342, 281] on div "Media Add Media from Vault" at bounding box center [756, 307] width 1020 height 113
click at [347, 293] on span "Add Media from Vault" at bounding box center [338, 297] width 114 height 13
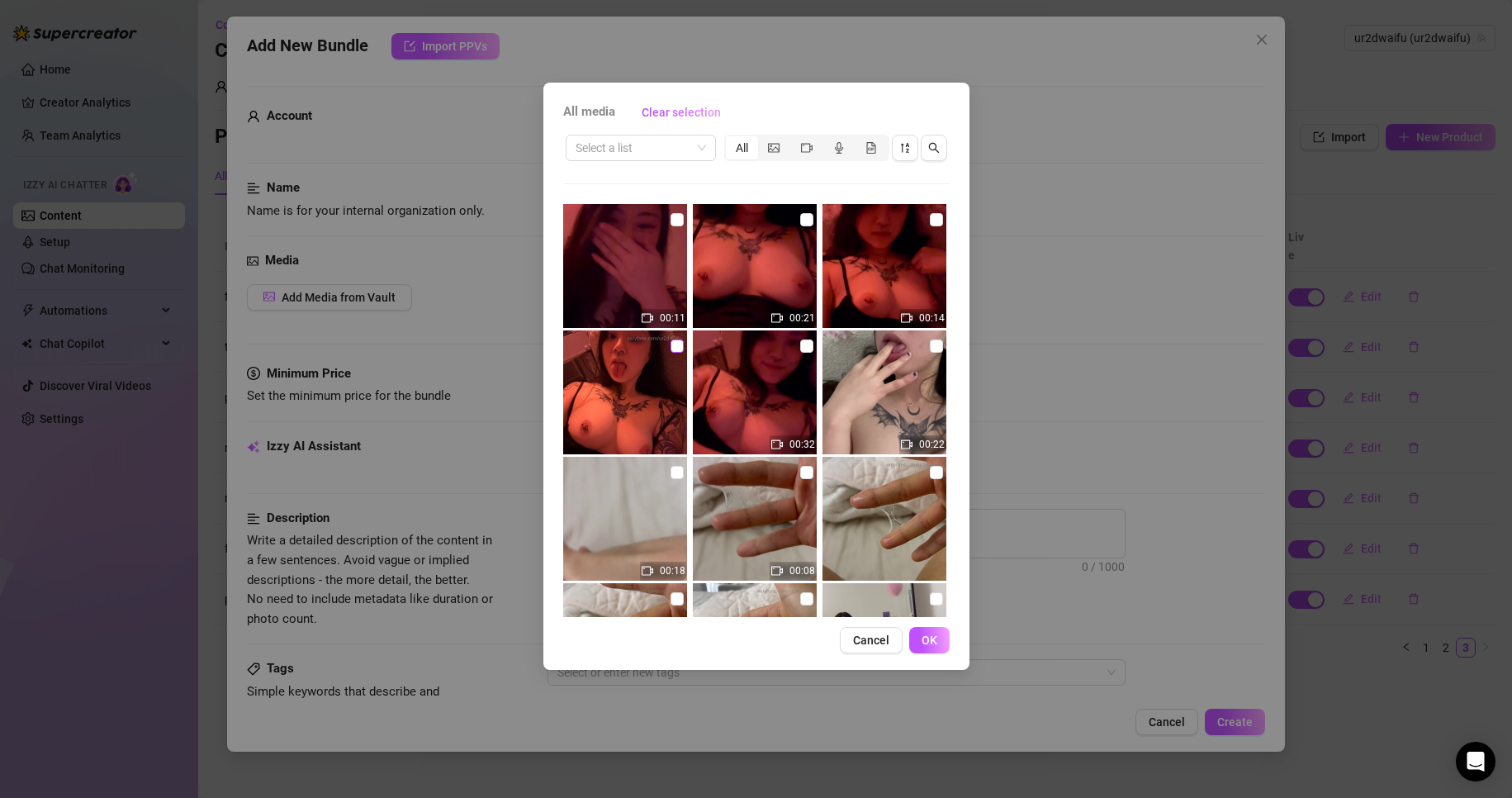
click at [672, 354] on label at bounding box center [677, 347] width 13 height 18
click at [672, 352] on input "checkbox" at bounding box center [677, 347] width 13 height 13
click at [802, 354] on label at bounding box center [807, 347] width 13 height 18
click at [802, 352] on input "checkbox" at bounding box center [807, 347] width 13 height 13
click at [806, 209] on img at bounding box center [755, 266] width 124 height 124
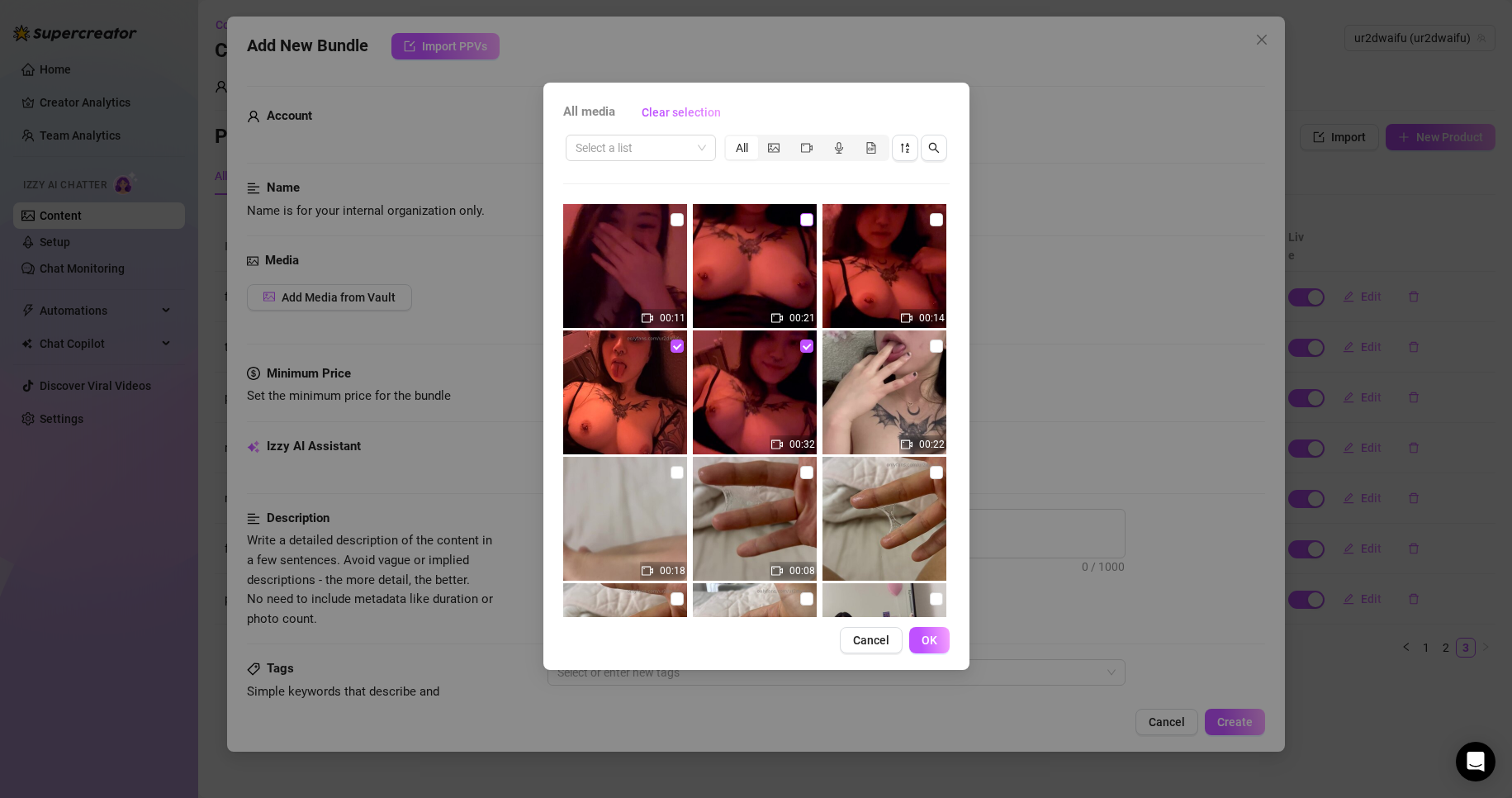
click at [803, 218] on input "checkbox" at bounding box center [807, 220] width 13 height 13
click at [933, 647] on button "OK" at bounding box center [930, 641] width 41 height 27
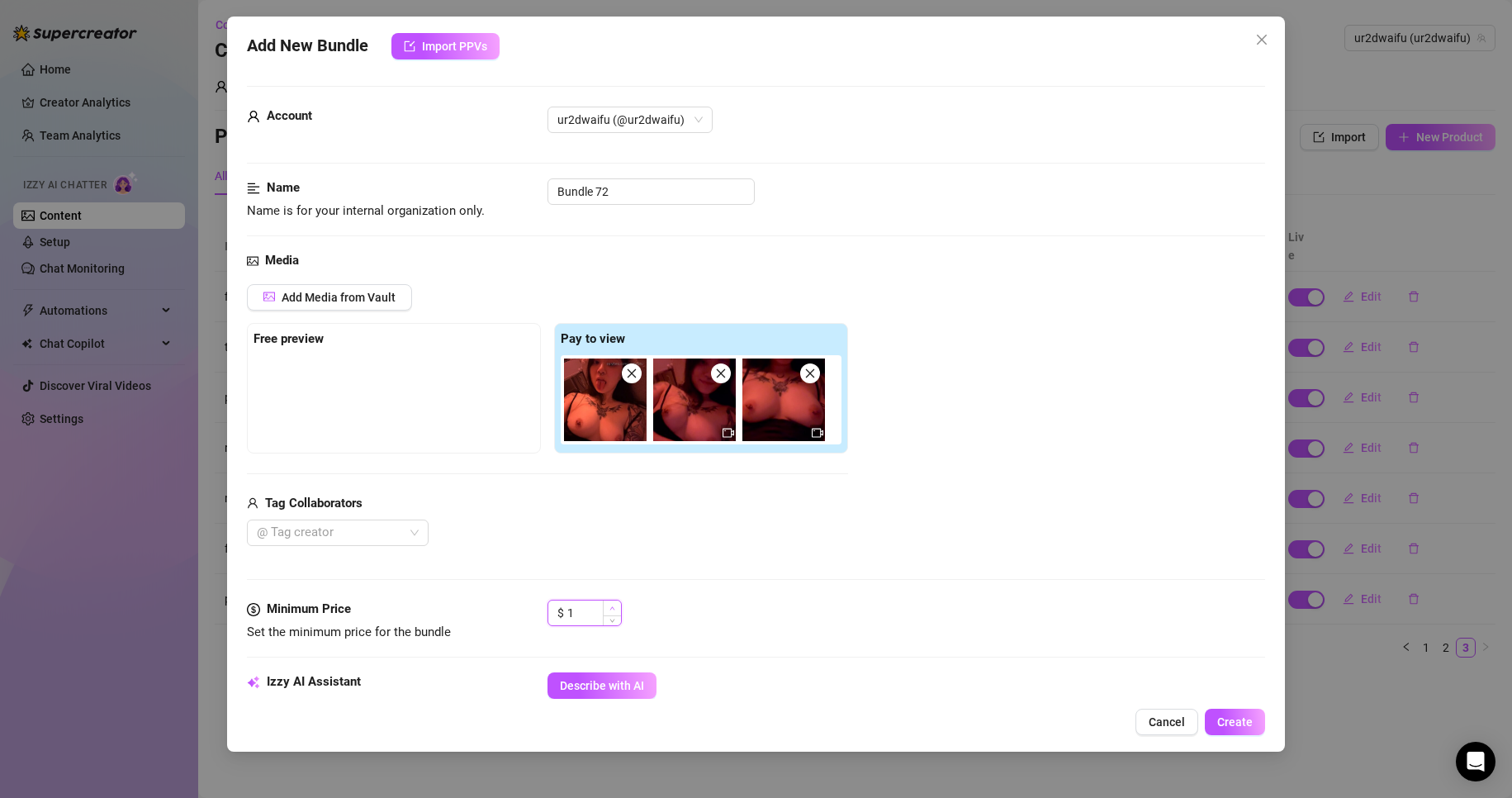
click at [606, 608] on span "Increase Value" at bounding box center [612, 608] width 18 height 15
click at [606, 608] on span "Increase Value" at bounding box center [612, 608] width 18 height 15
click at [607, 608] on span "Increase Value" at bounding box center [612, 608] width 18 height 15
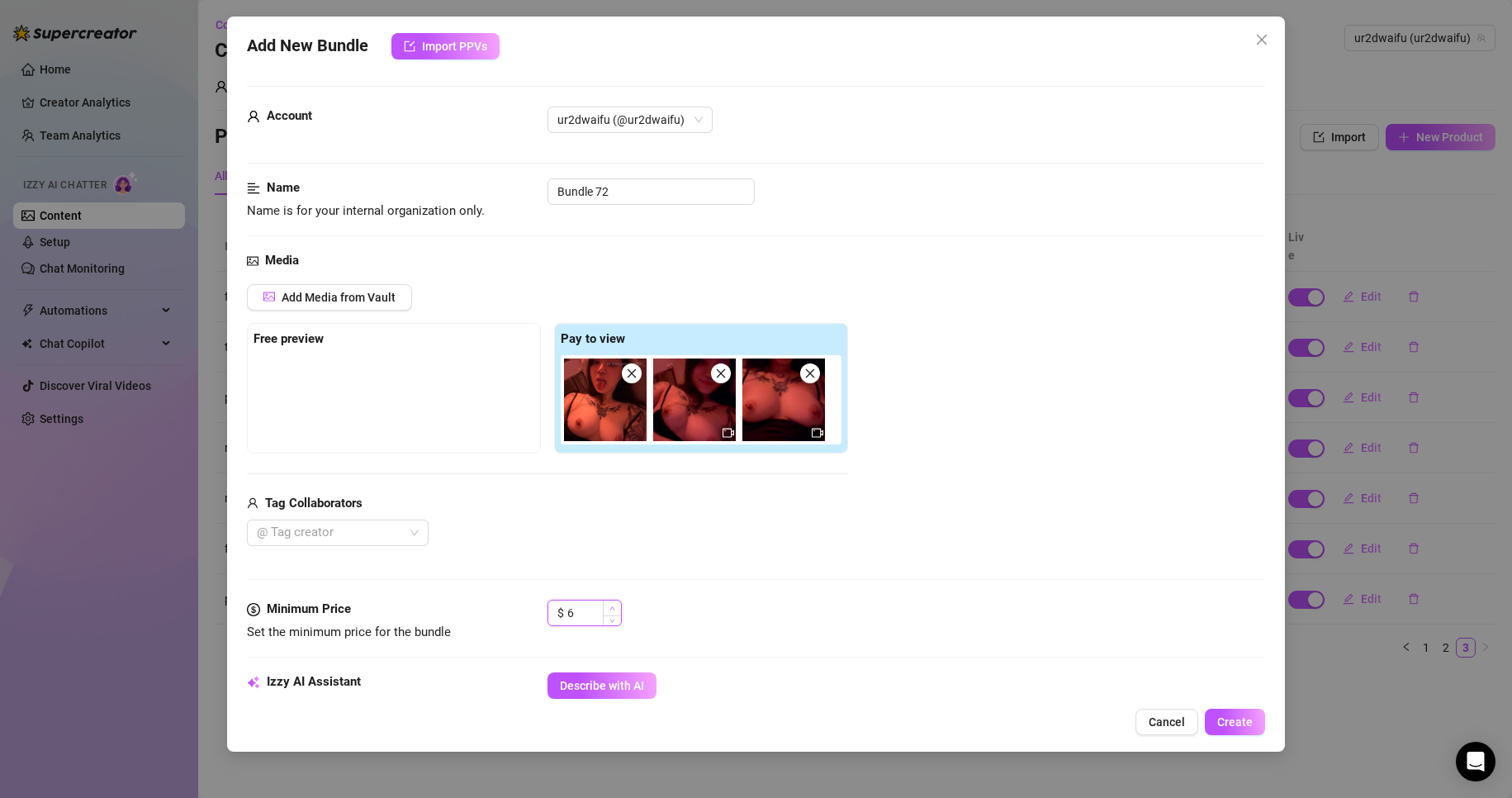
click at [607, 608] on span "Increase Value" at bounding box center [612, 608] width 18 height 15
click at [638, 676] on button "Describe with AI" at bounding box center [601, 686] width 109 height 27
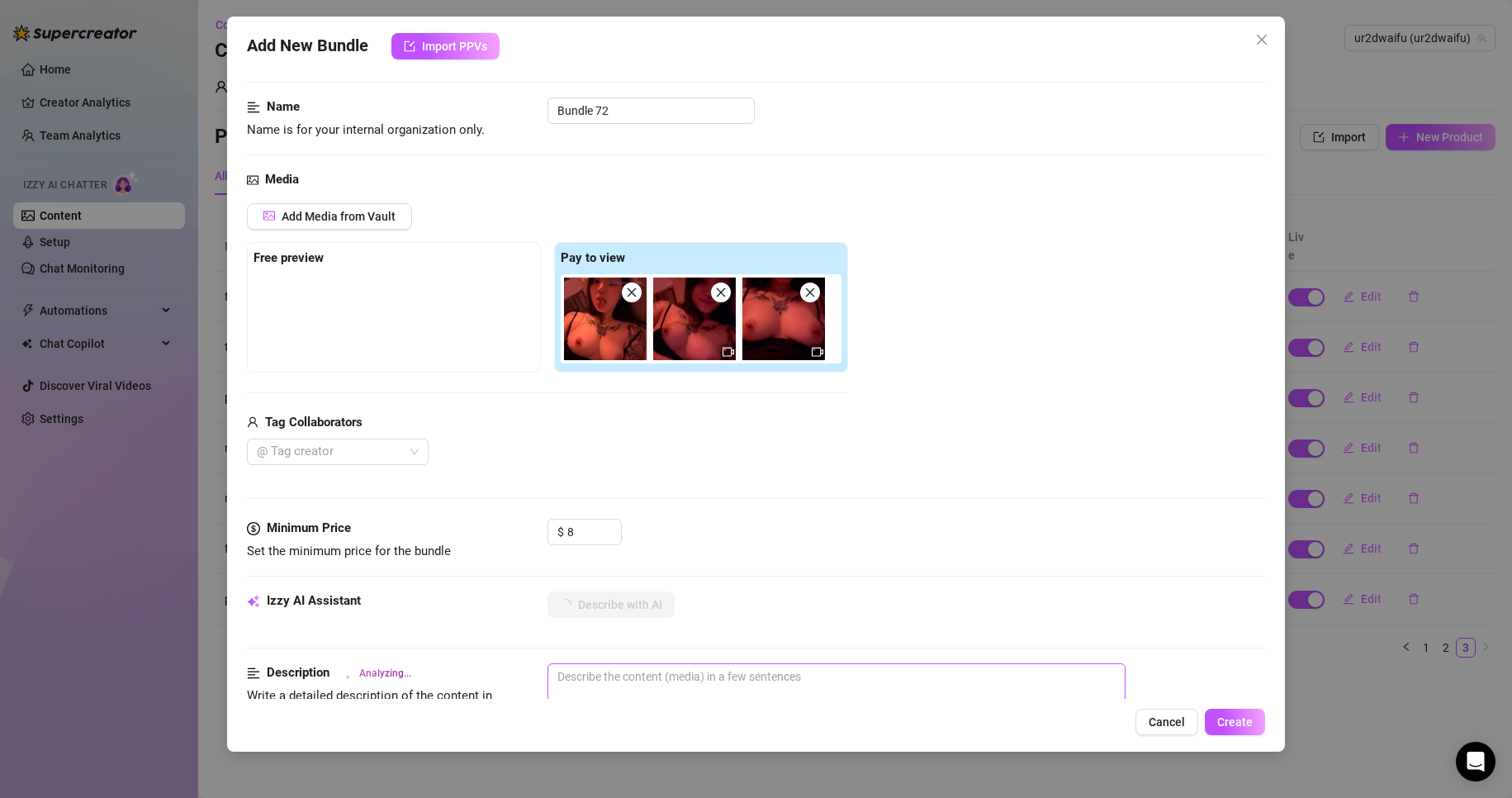
scroll to position [0, 0]
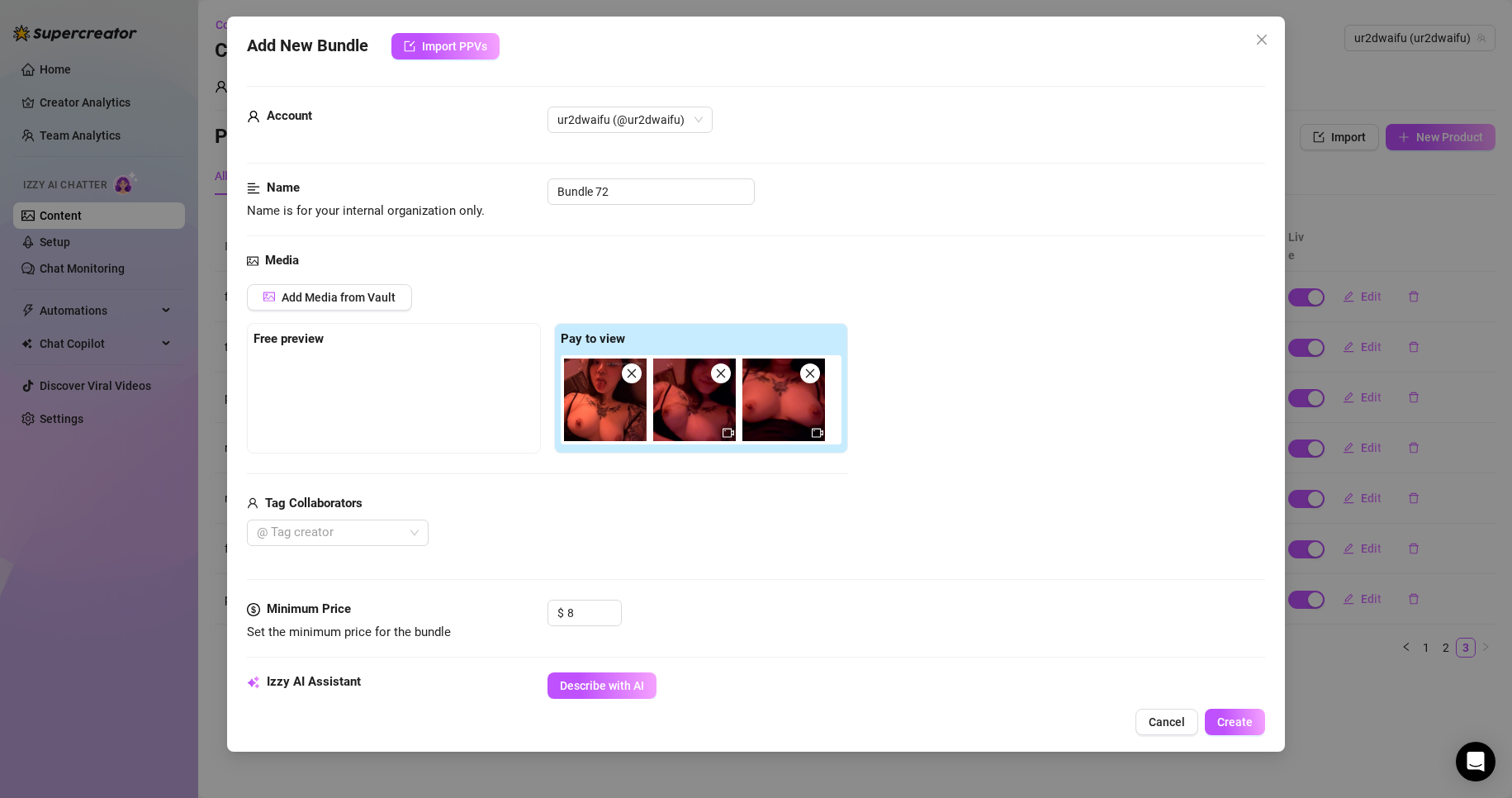
click at [805, 50] on div "Add New Bundle Import PPVs" at bounding box center [756, 47] width 1020 height 27
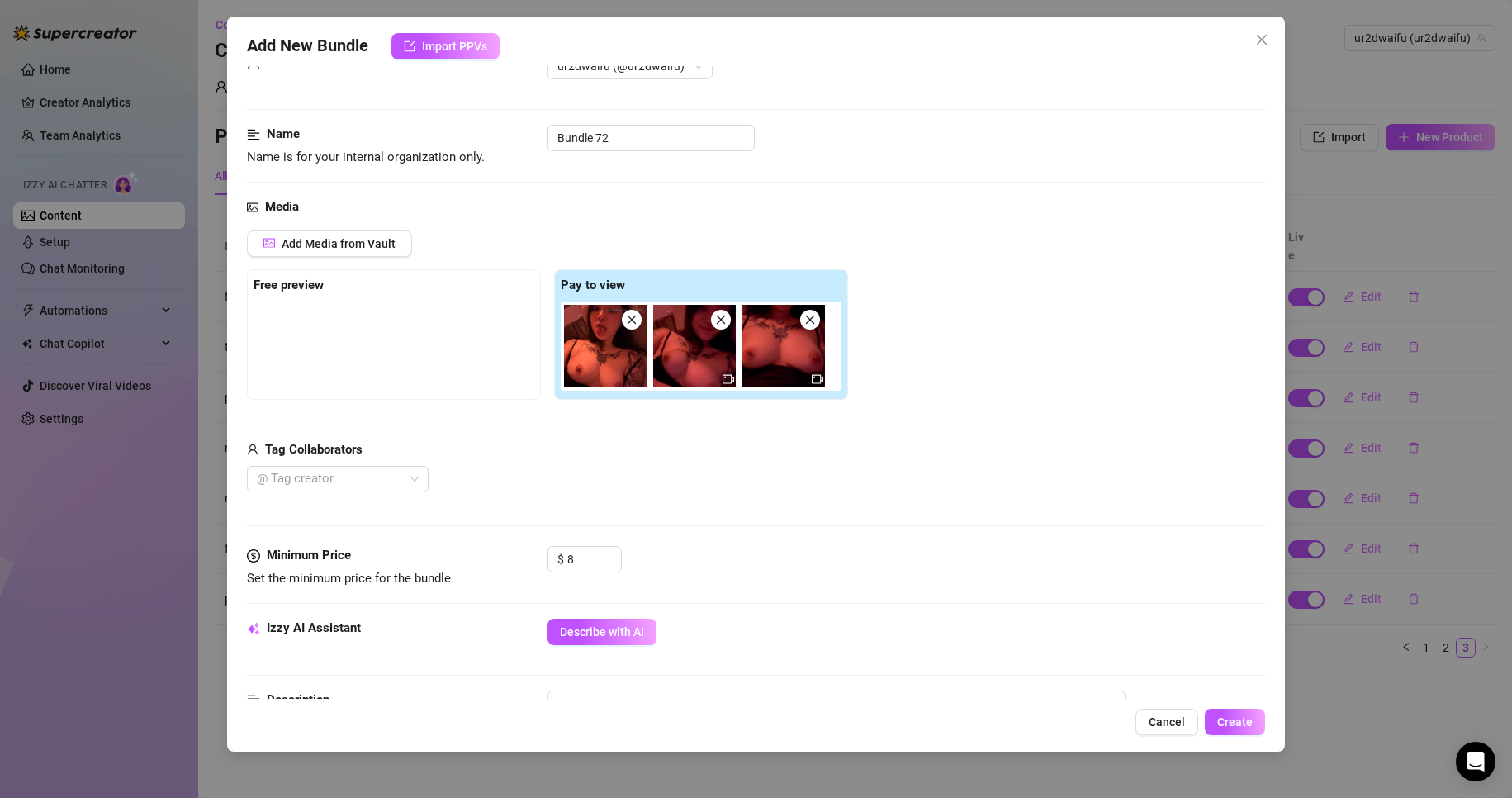
scroll to position [82, 0]
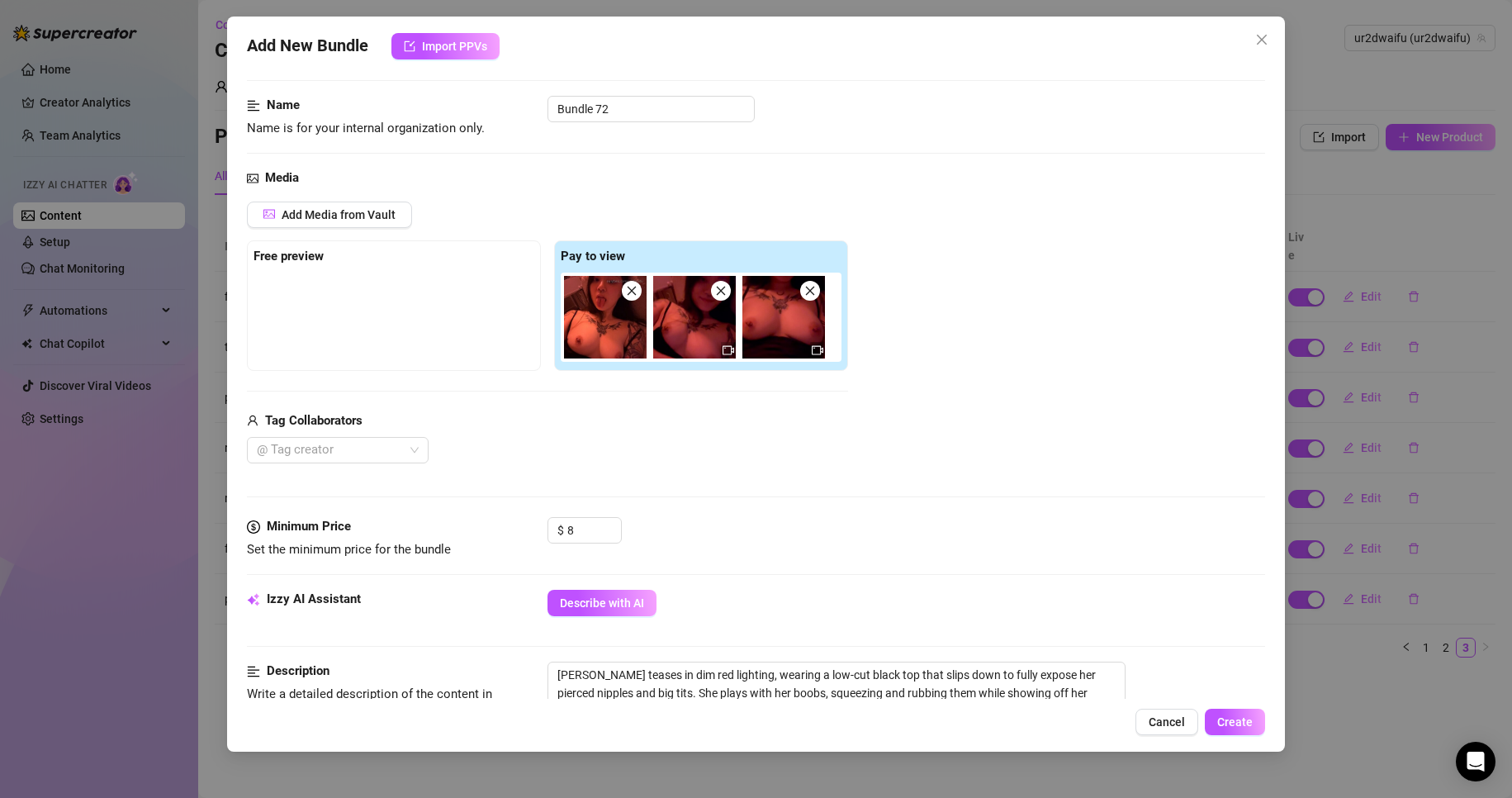
drag, startPoint x: 303, startPoint y: 182, endPoint x: 307, endPoint y: 198, distance: 16.5
click at [303, 185] on div "Media" at bounding box center [756, 178] width 1020 height 20
click at [313, 213] on span "Add Media from Vault" at bounding box center [338, 215] width 114 height 13
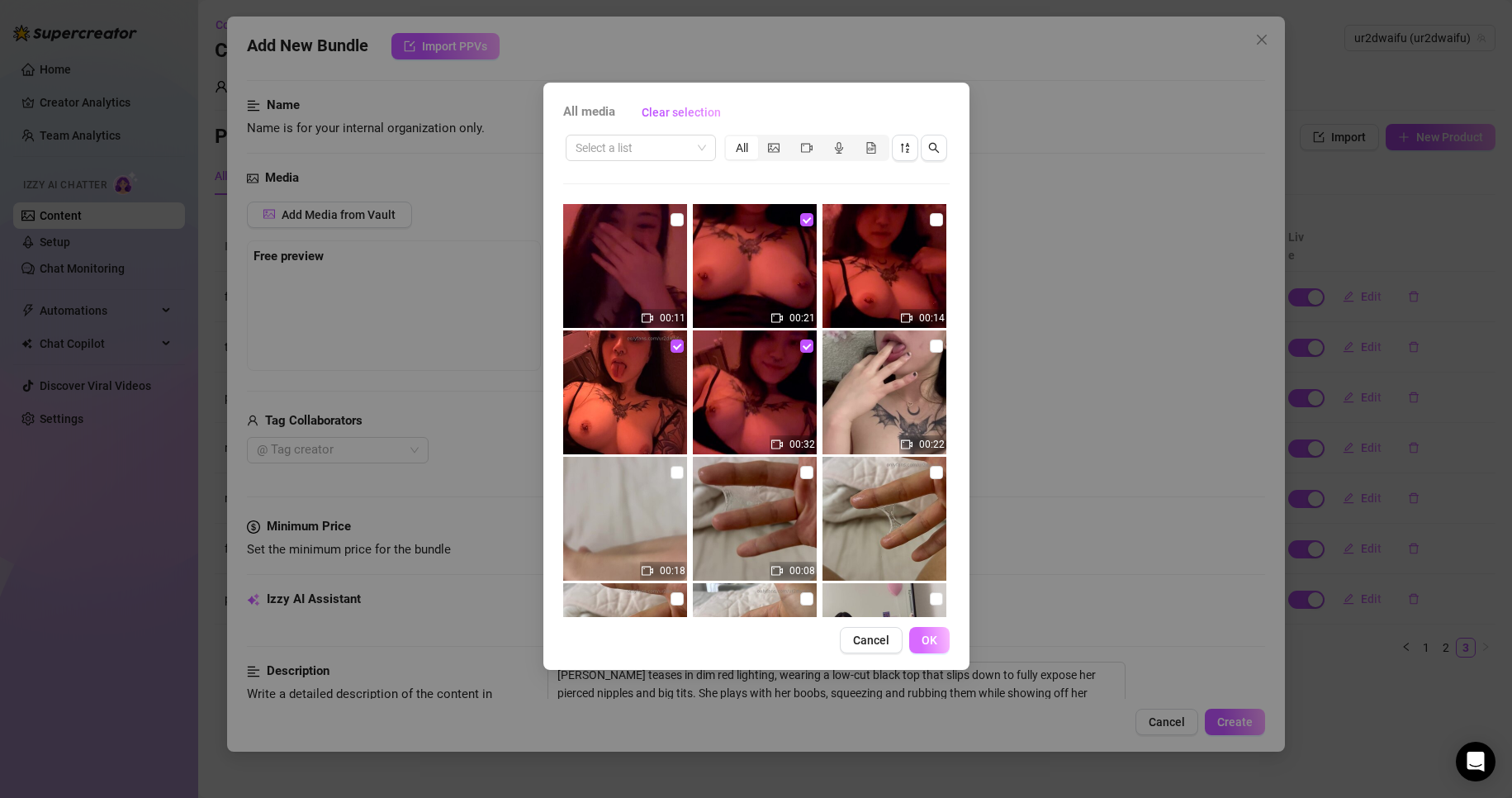
click at [931, 633] on span "OK" at bounding box center [930, 640] width 16 height 13
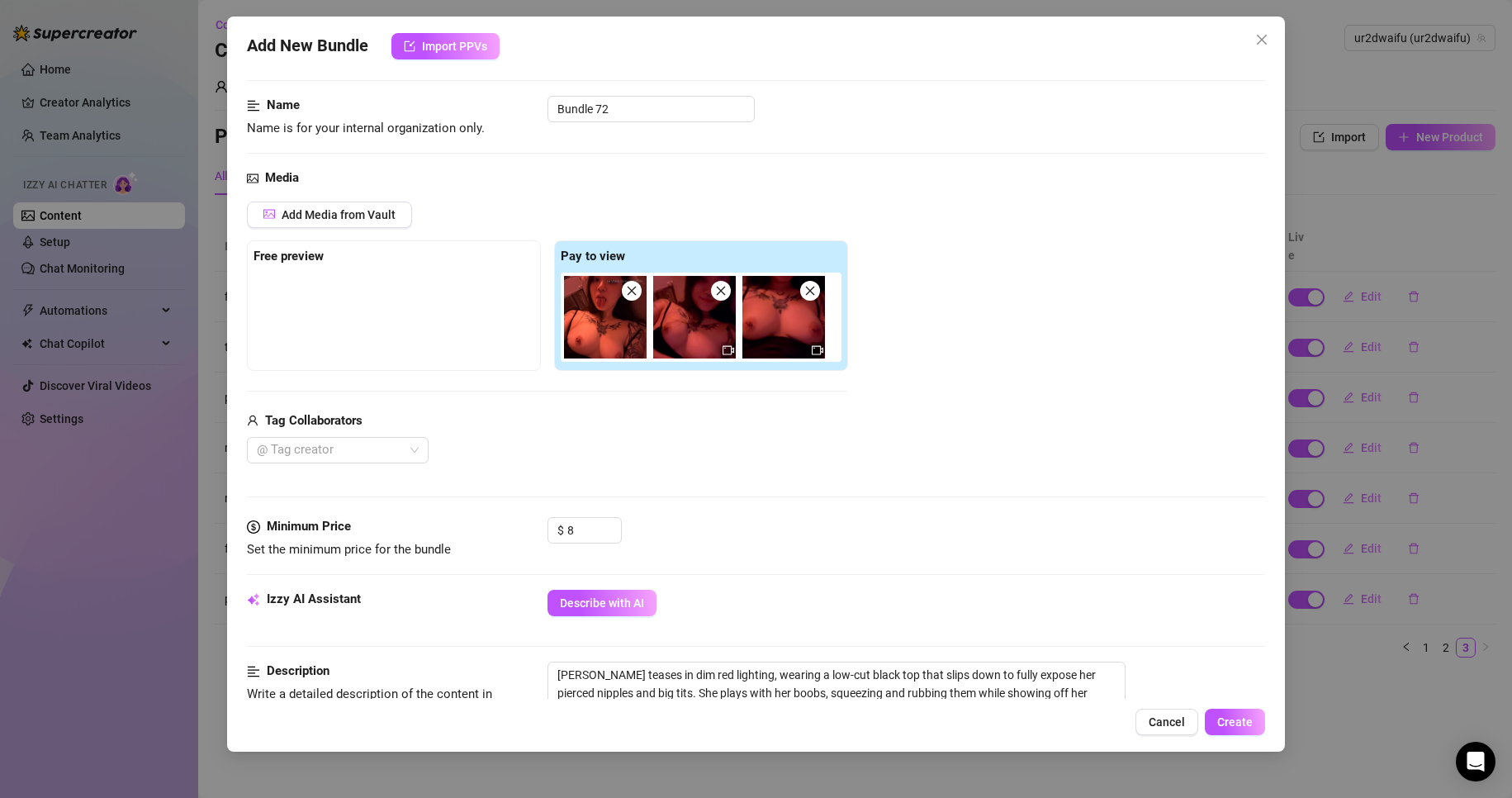
scroll to position [331, 0]
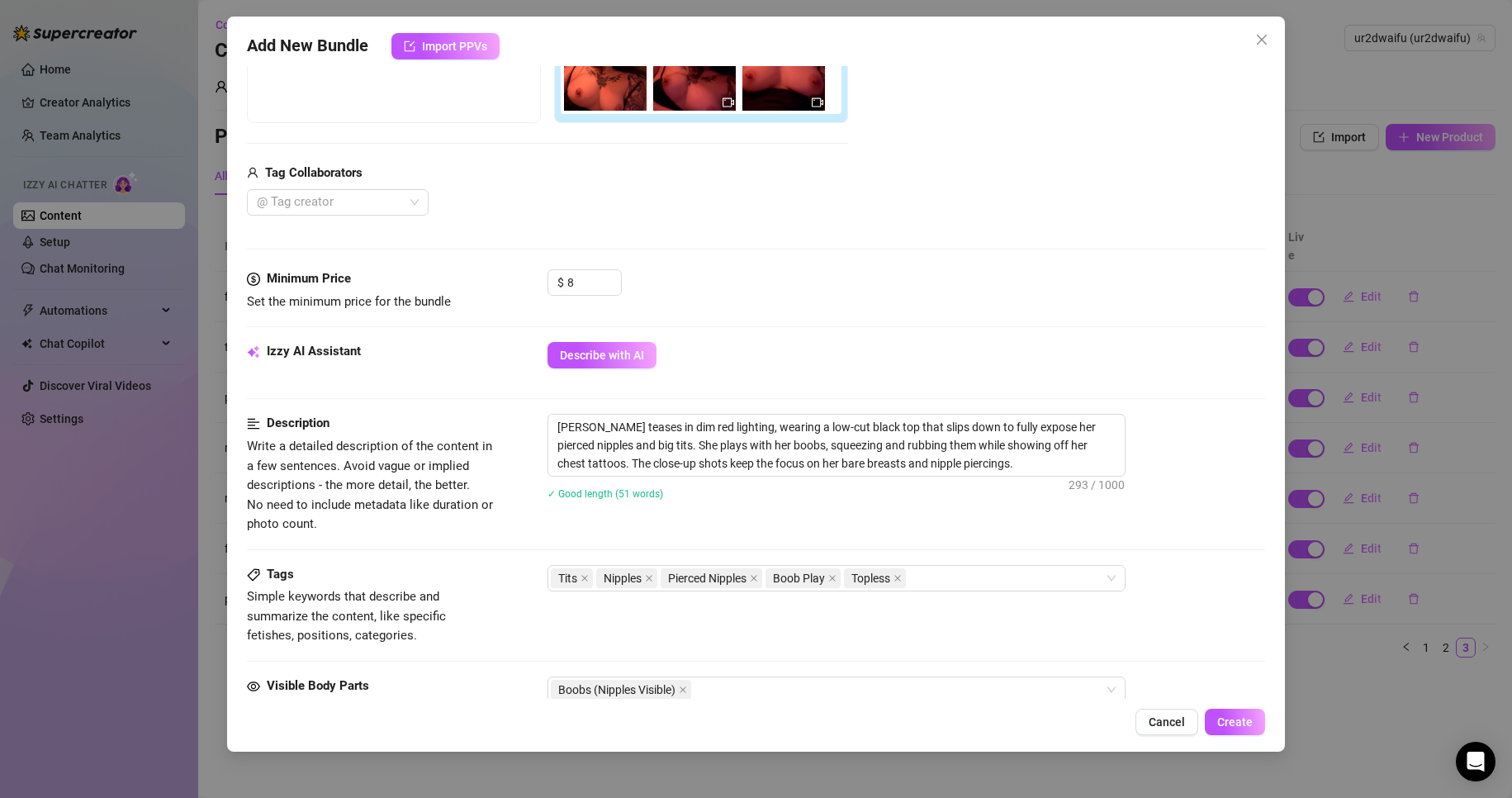
click at [1030, 102] on div "Add Media from Vault Free preview Pay to view Tag Collaborators @ Tag creator" at bounding box center [756, 84] width 1020 height 262
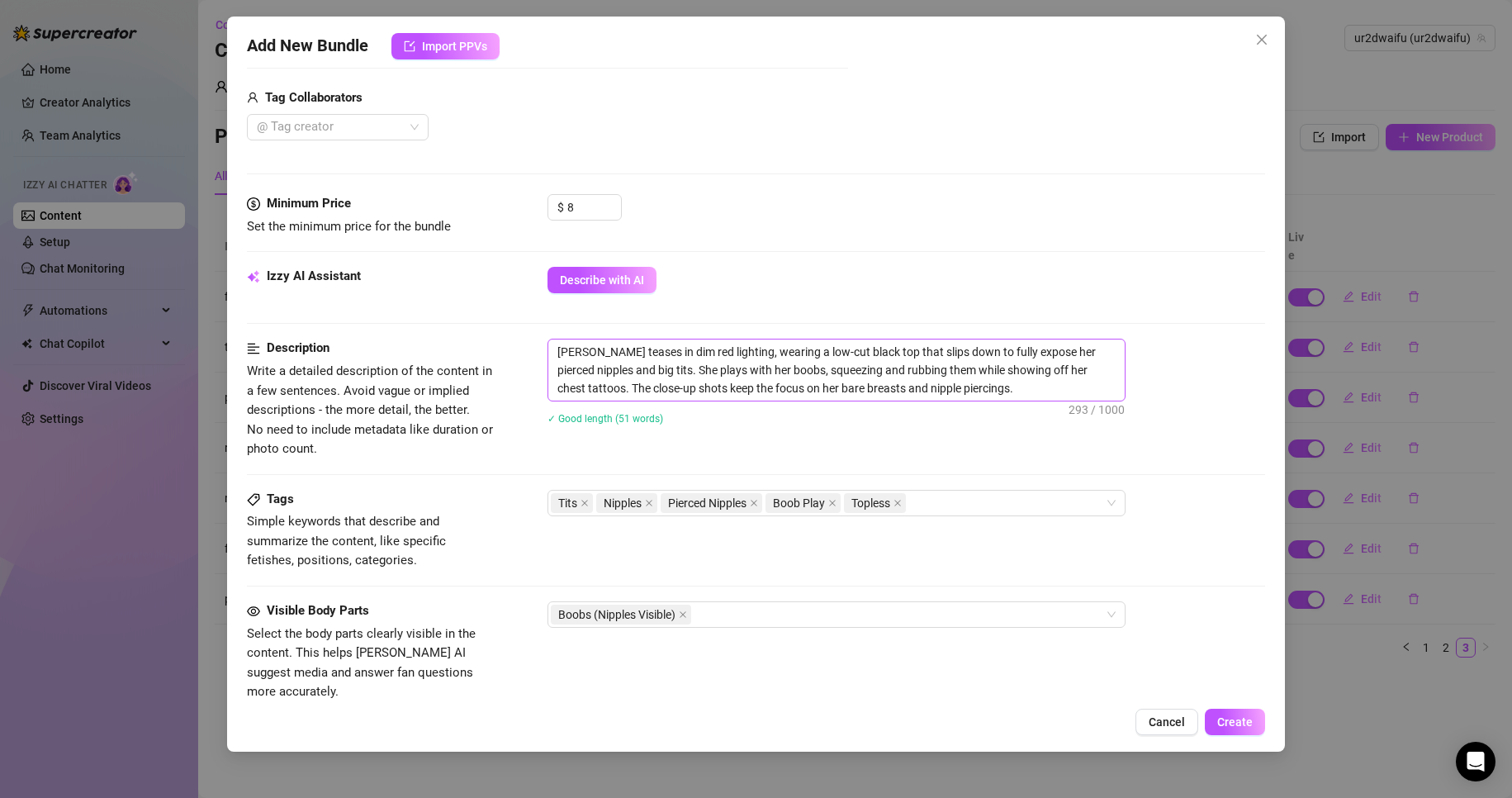
scroll to position [496, 0]
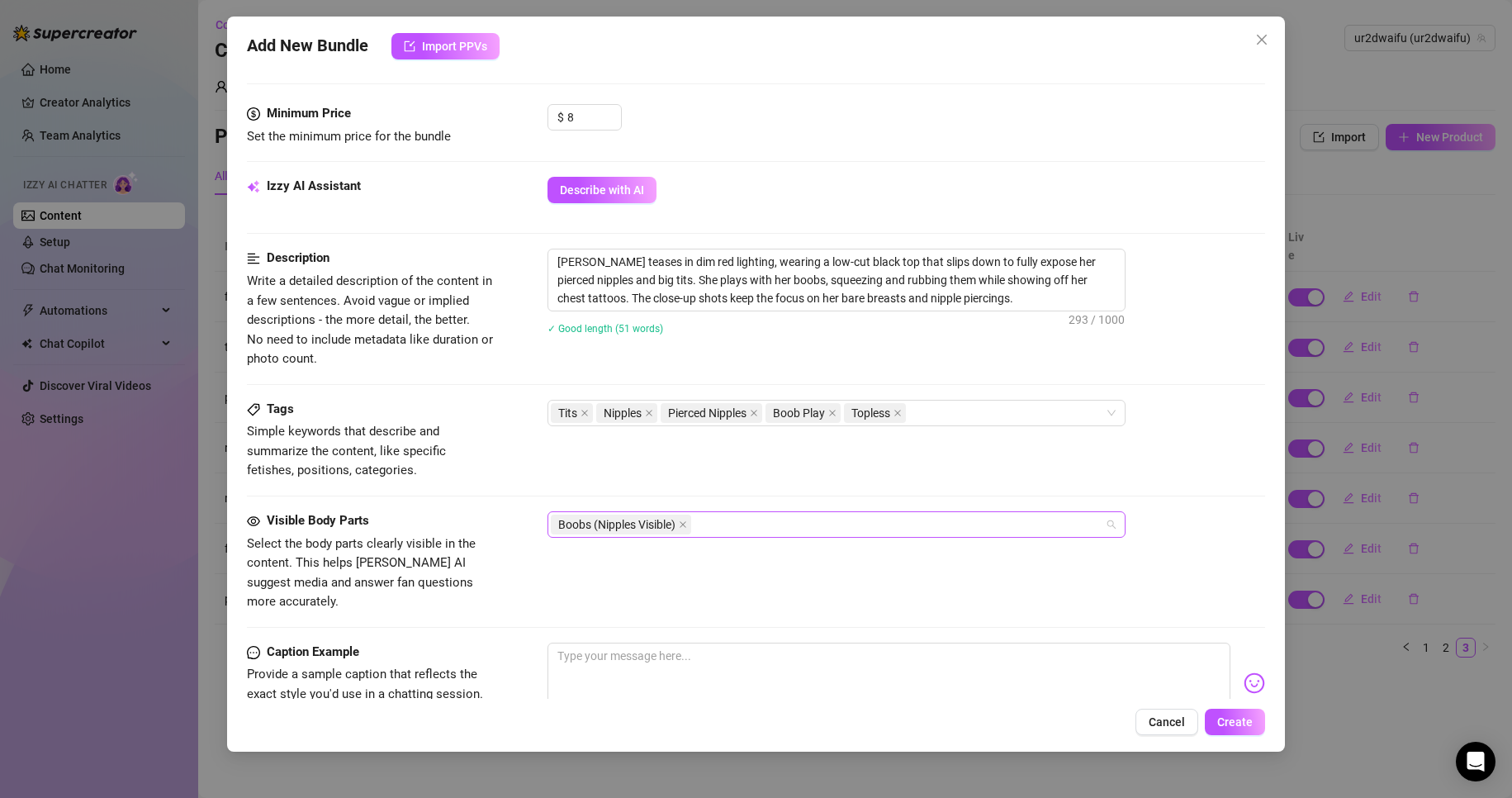
click at [788, 525] on div "Boobs (Nipples Visible)" at bounding box center [827, 525] width 554 height 23
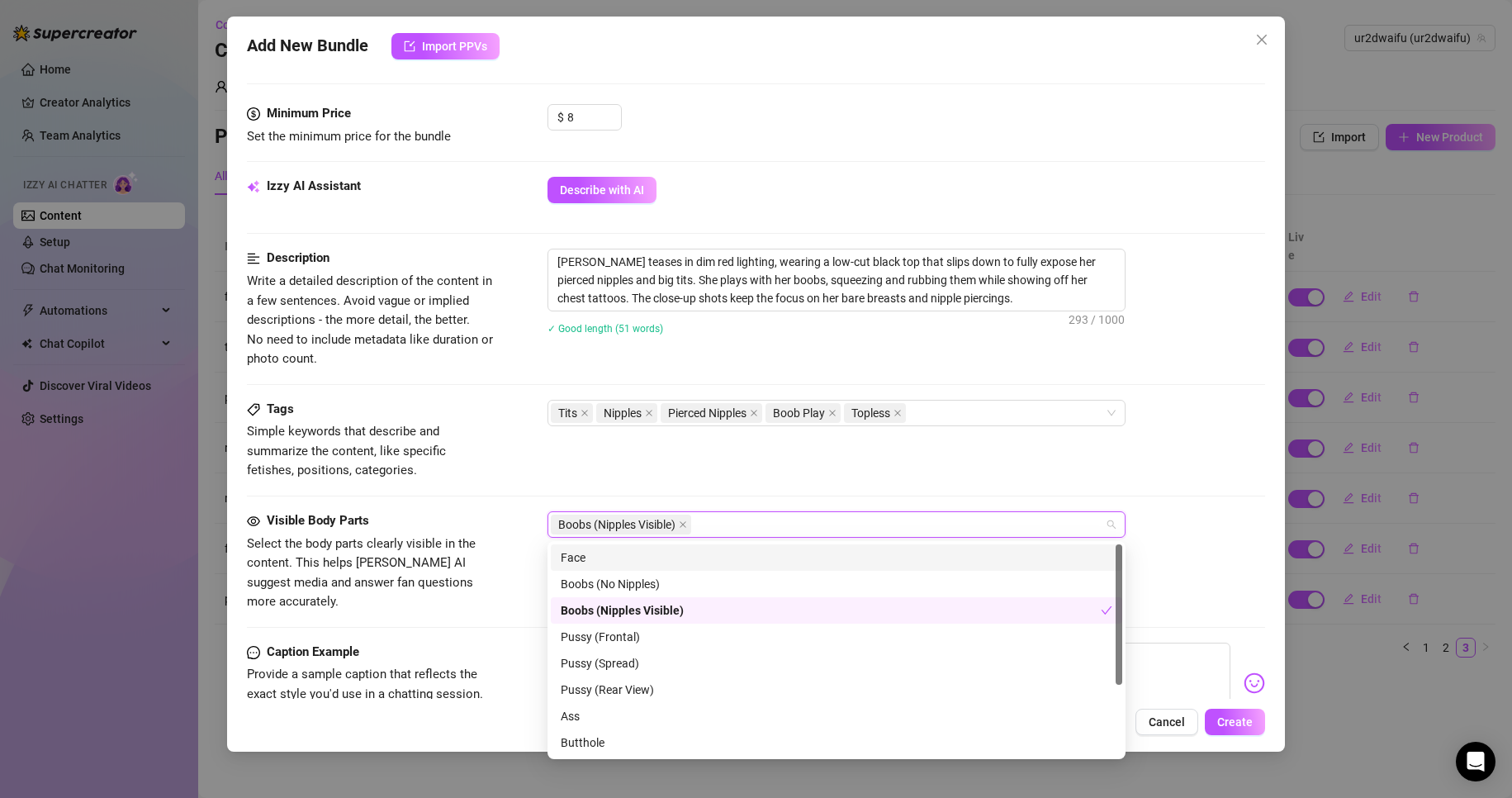
click at [738, 556] on div "Face" at bounding box center [836, 557] width 551 height 18
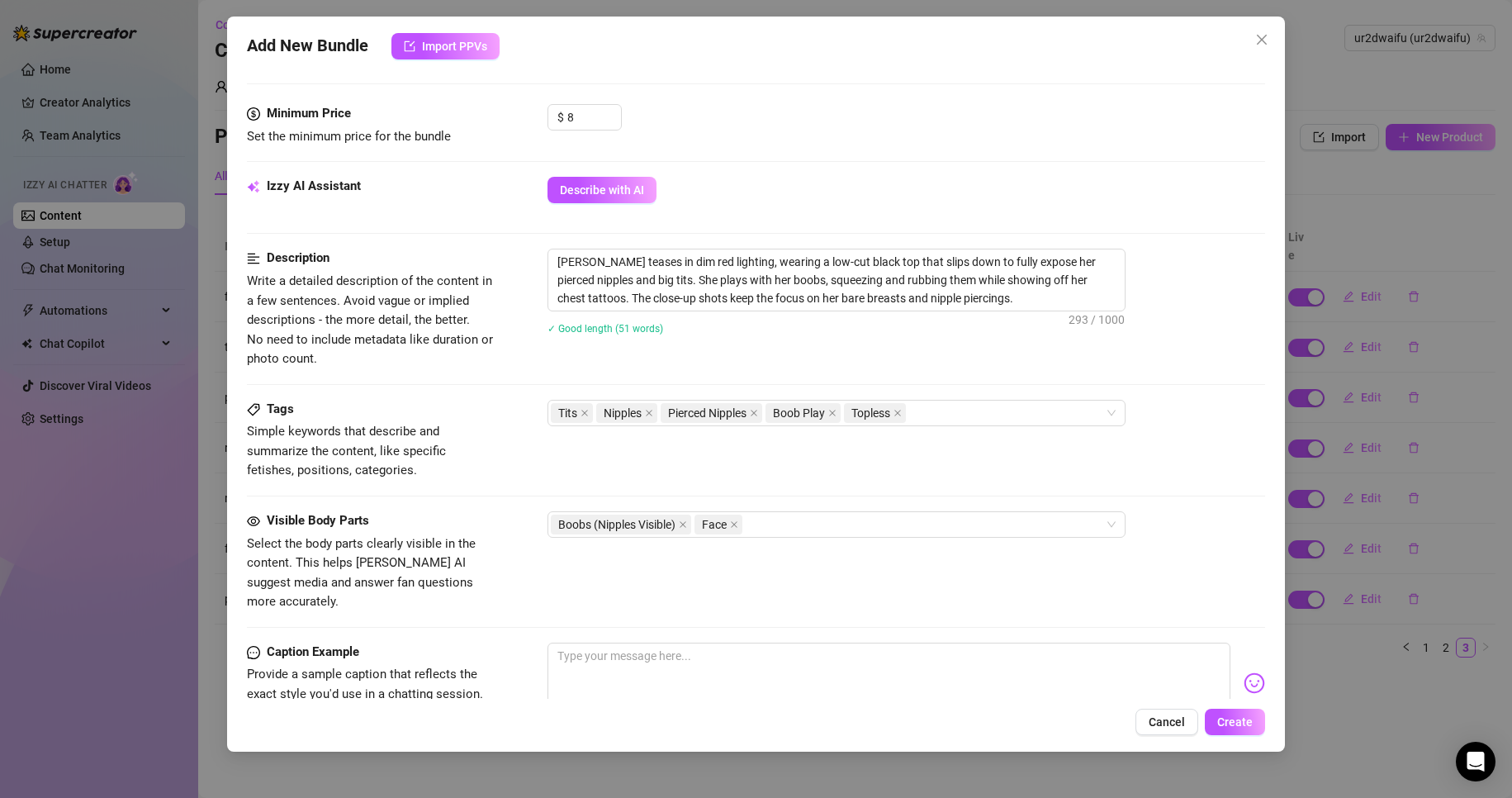
click at [831, 478] on div "Tags Simple keywords that describe and summarize the content, like specific fet…" at bounding box center [756, 440] width 1020 height 81
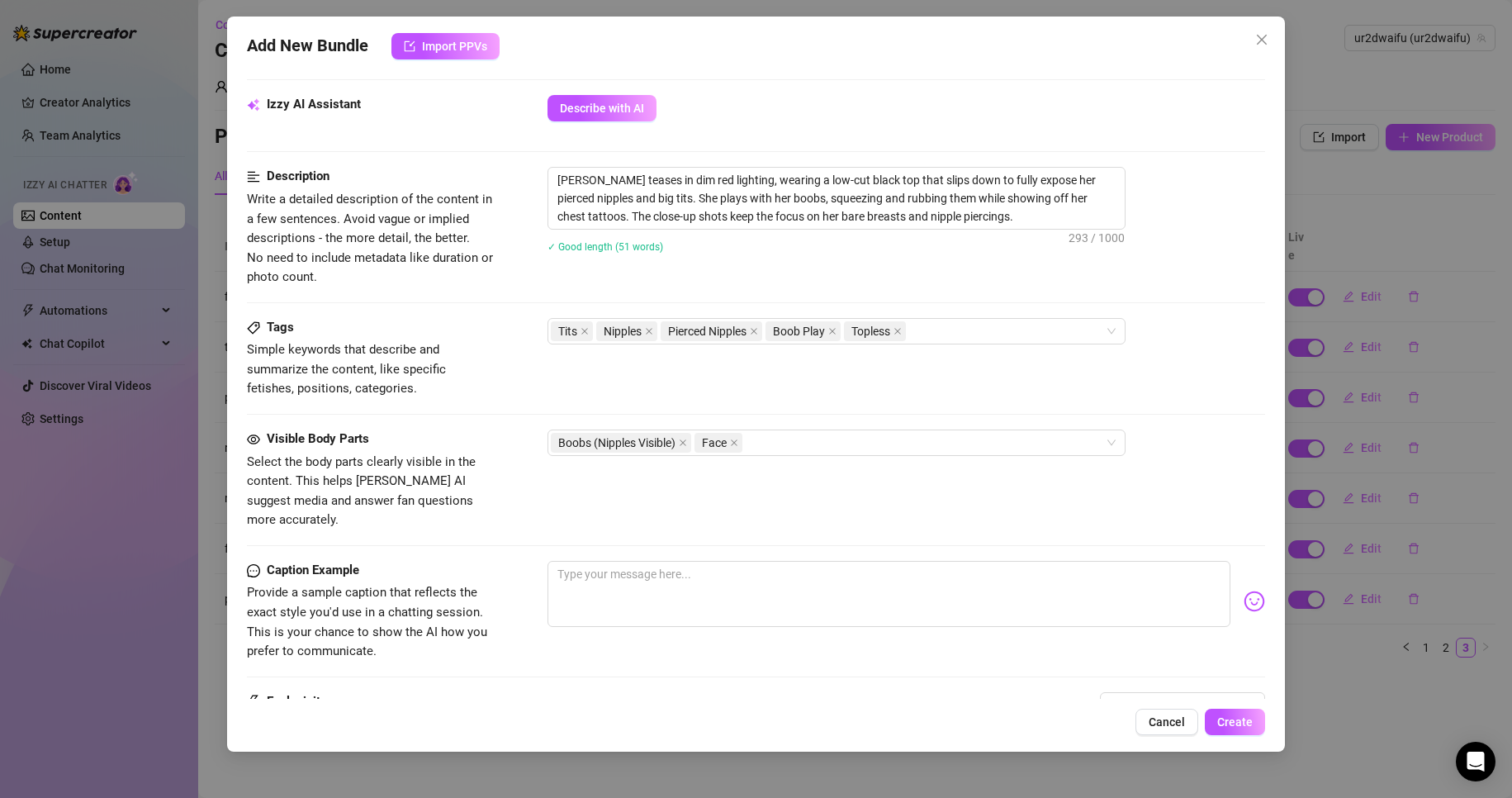
scroll to position [578, 0]
click at [871, 197] on textarea "[PERSON_NAME] teases in dim red lighting, wearing a low-cut black top that slip…" at bounding box center [836, 197] width 576 height 61
drag, startPoint x: 866, startPoint y: 189, endPoint x: 832, endPoint y: 195, distance: 34.5
click at [832, 195] on textarea "[PERSON_NAME] teases in dim red lighting, wearing a low-cut black top that slip…" at bounding box center [836, 197] width 576 height 61
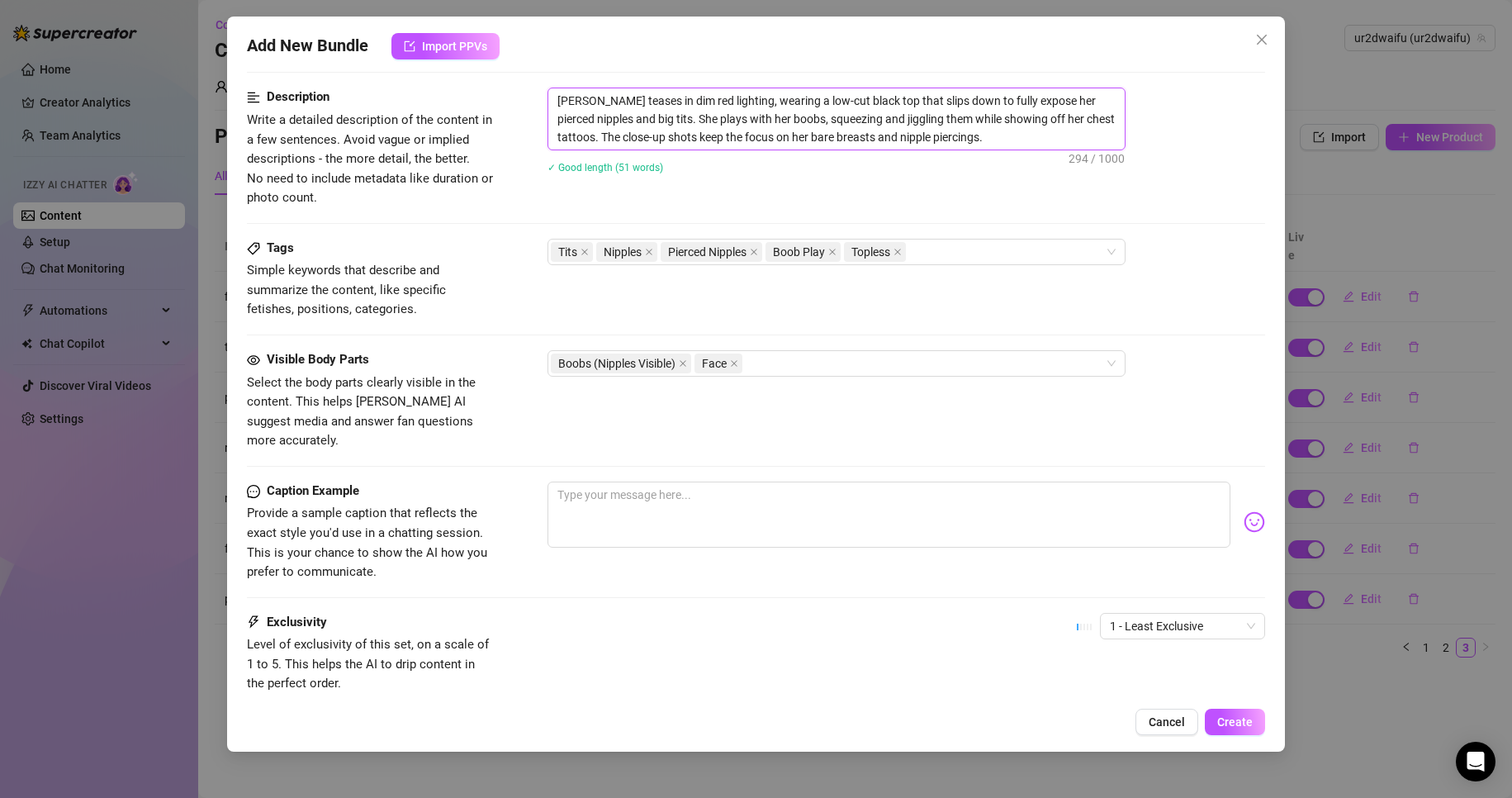
scroll to position [755, 0]
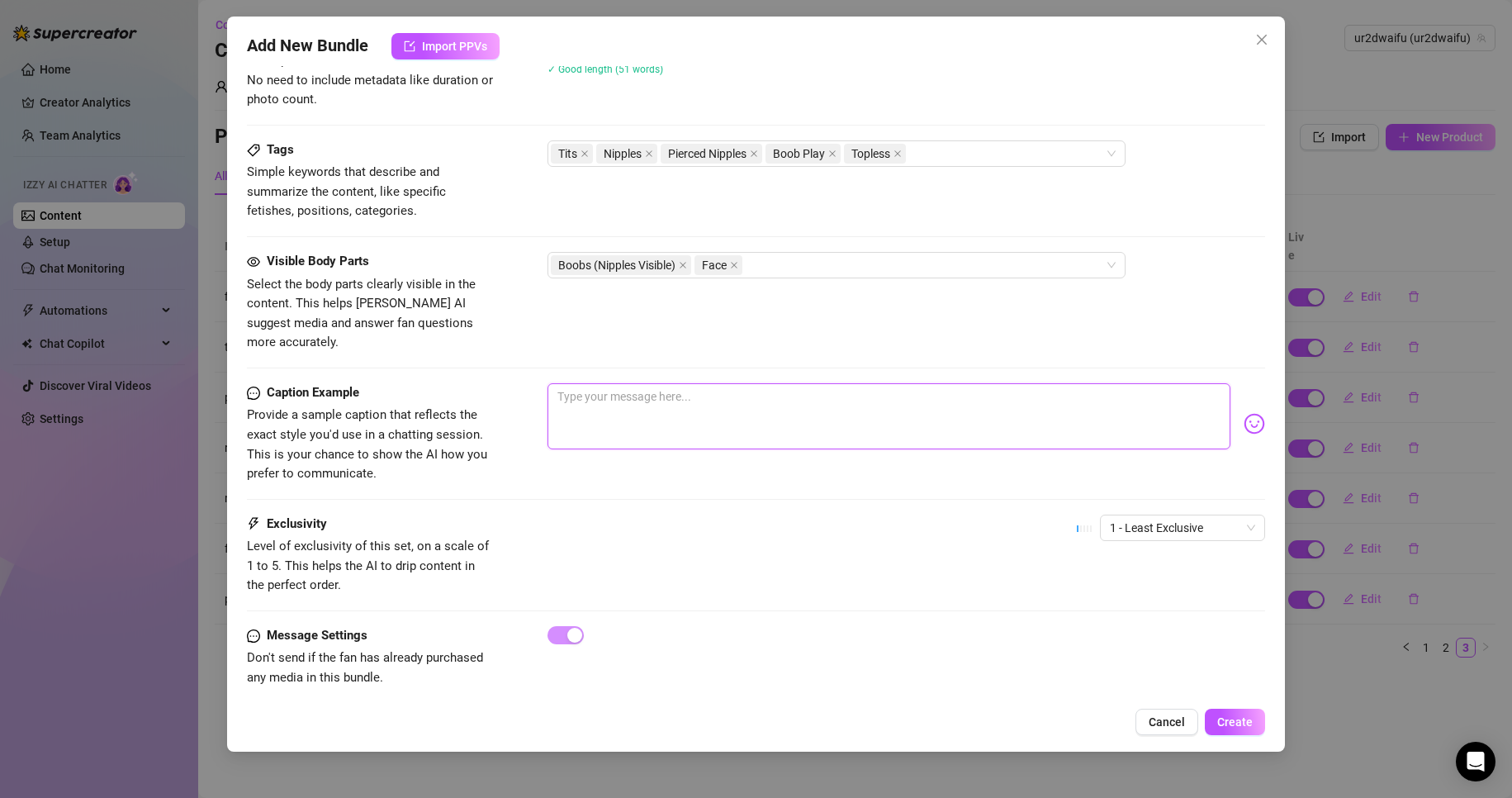
click at [669, 387] on textarea at bounding box center [889, 416] width 684 height 66
click at [1194, 519] on span "1 - Least Exclusive" at bounding box center [1183, 528] width 146 height 25
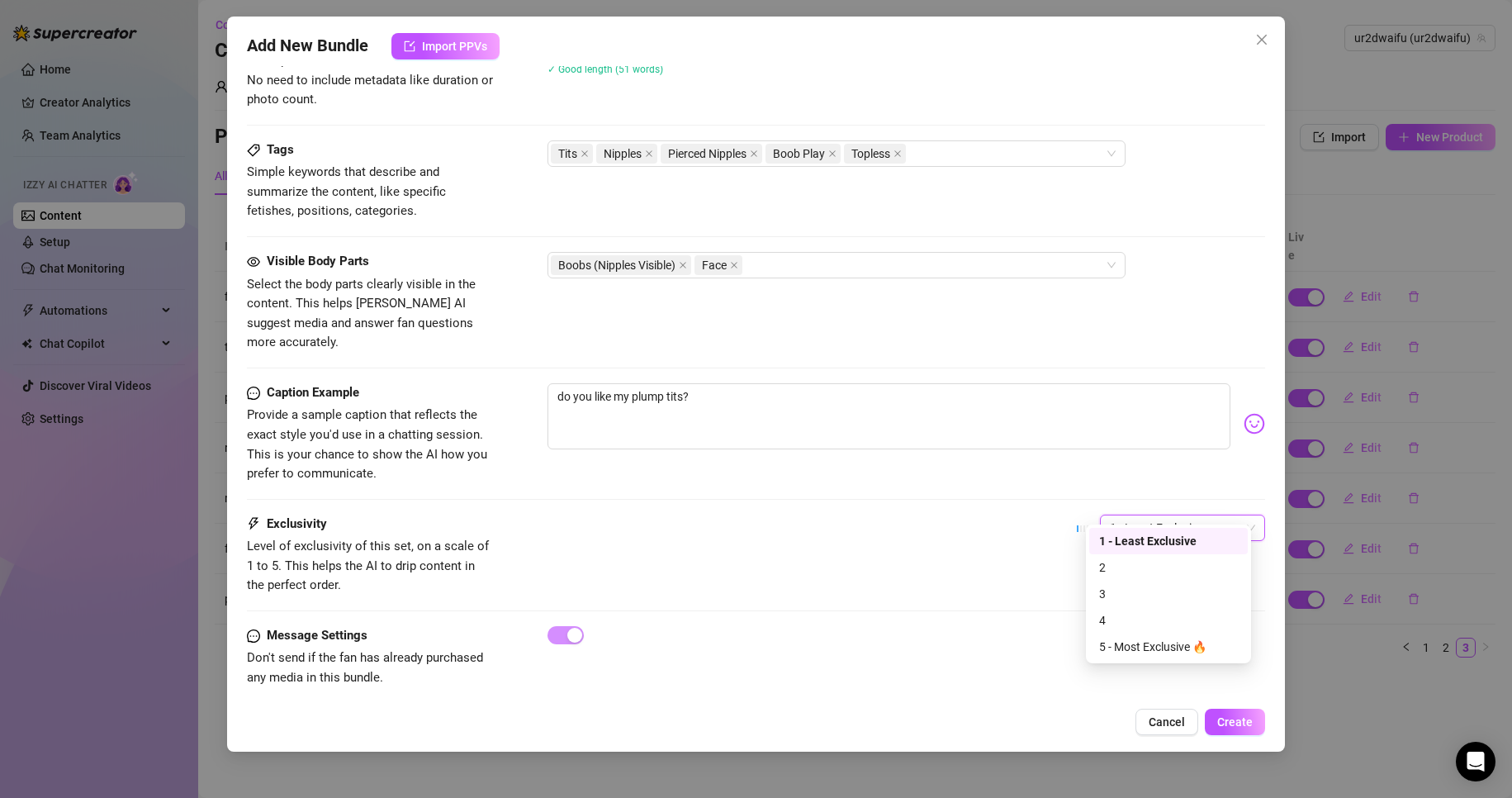
click at [1194, 519] on span "1 - Least Exclusive" at bounding box center [1183, 528] width 146 height 25
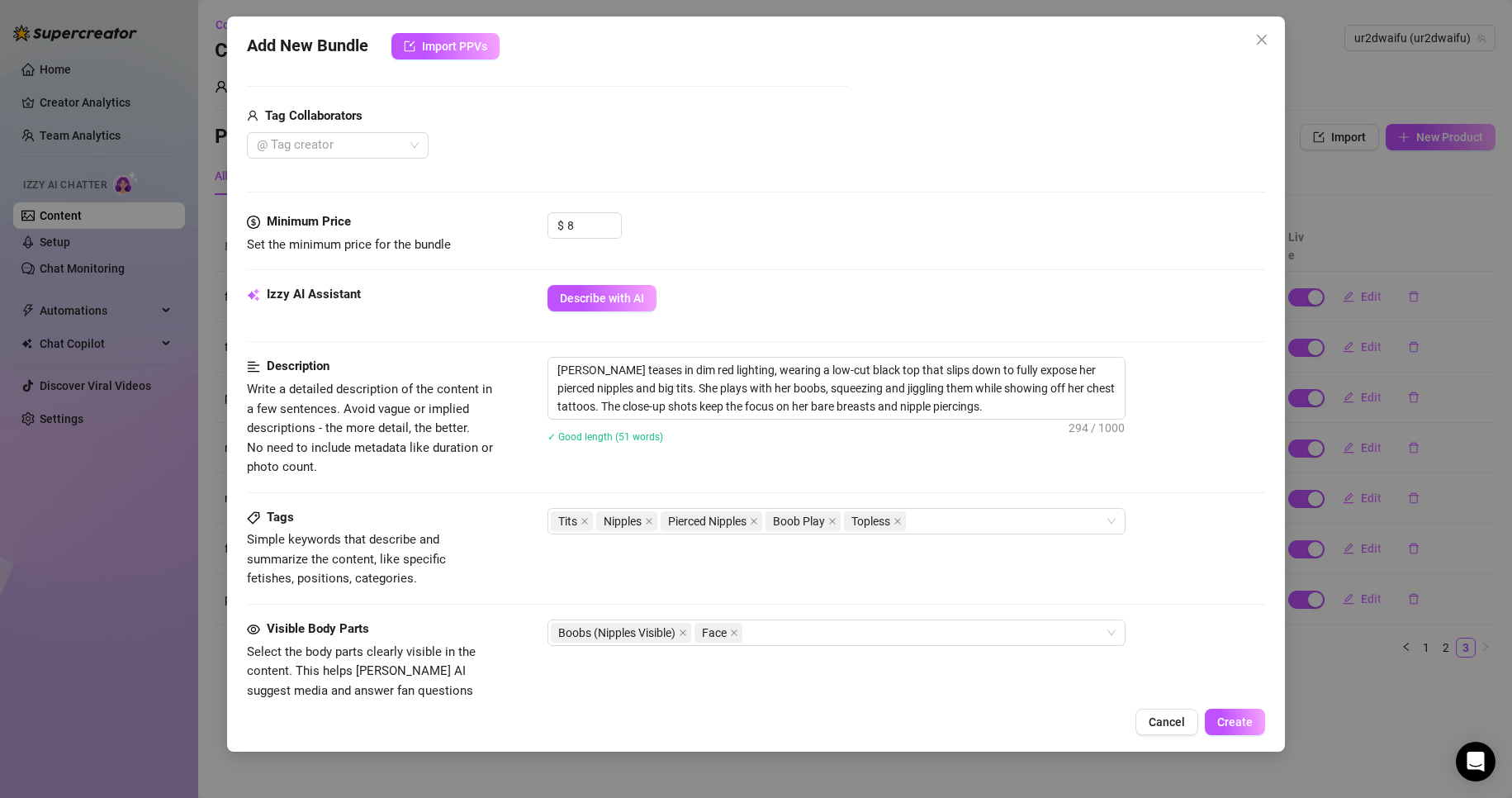
scroll to position [177, 0]
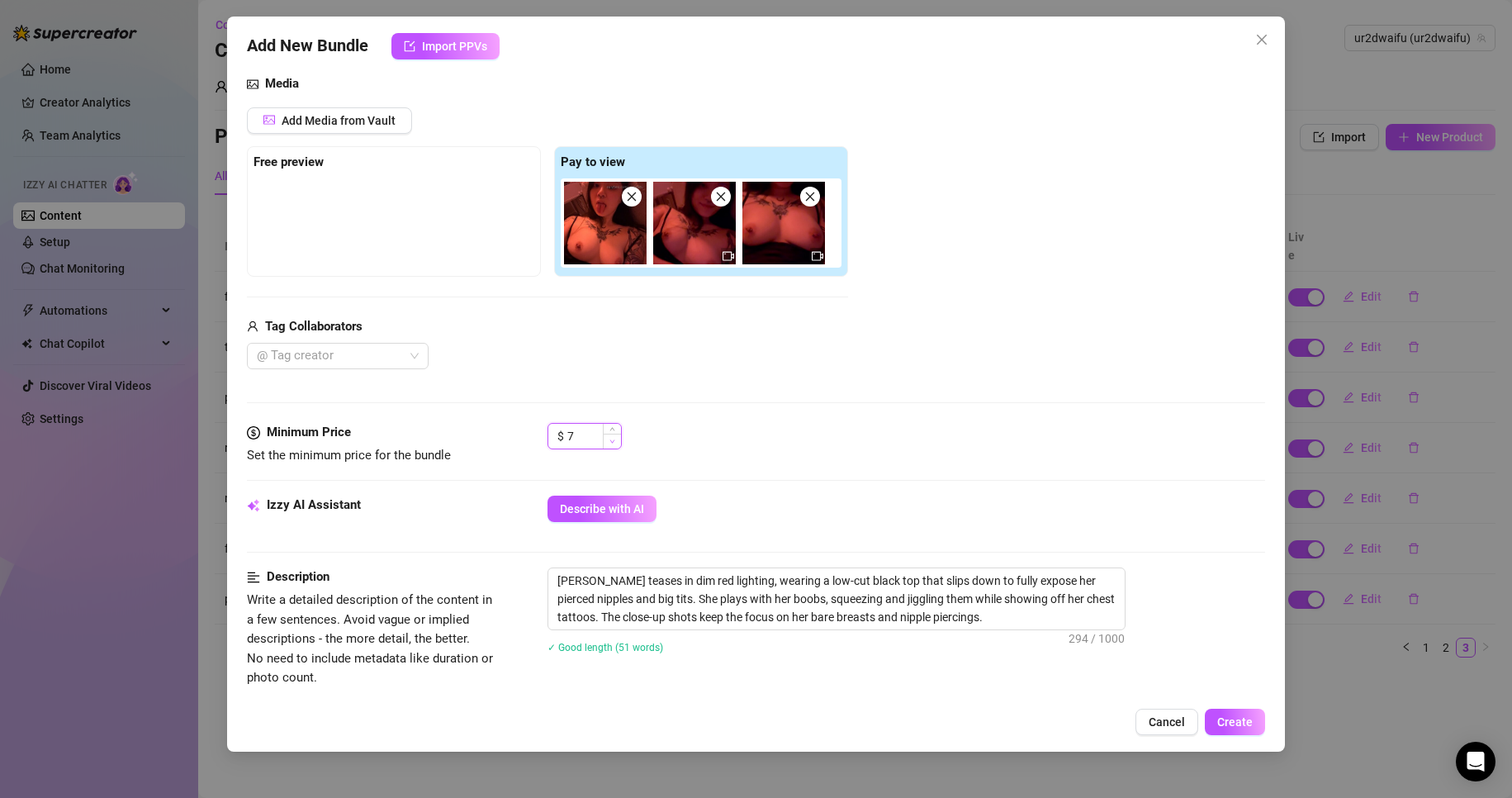
click at [616, 446] on span "Decrease Value" at bounding box center [612, 441] width 18 height 15
click at [1232, 716] on span "Create" at bounding box center [1235, 722] width 36 height 13
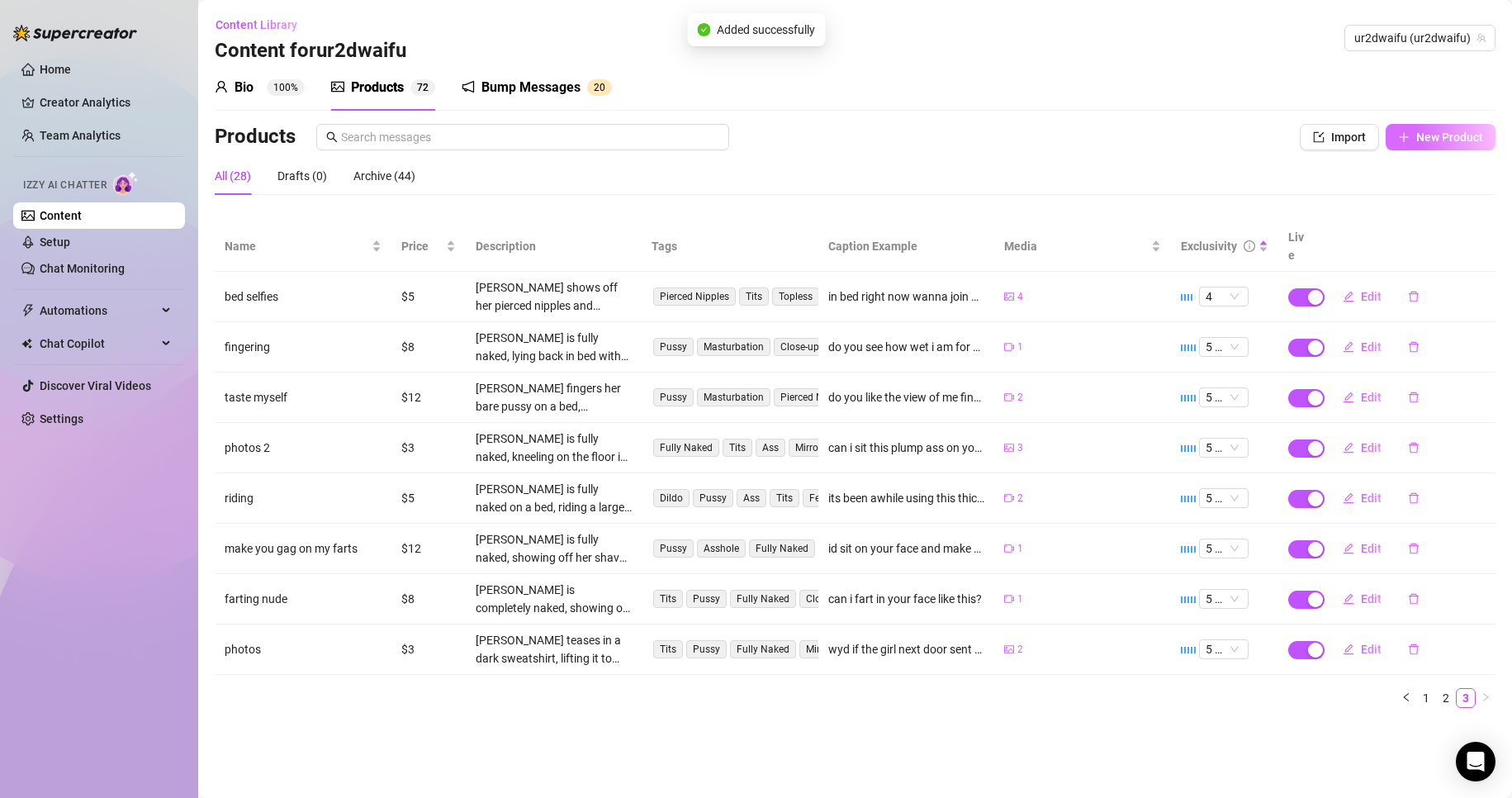
click at [1439, 132] on span "New Product" at bounding box center [1450, 137] width 67 height 13
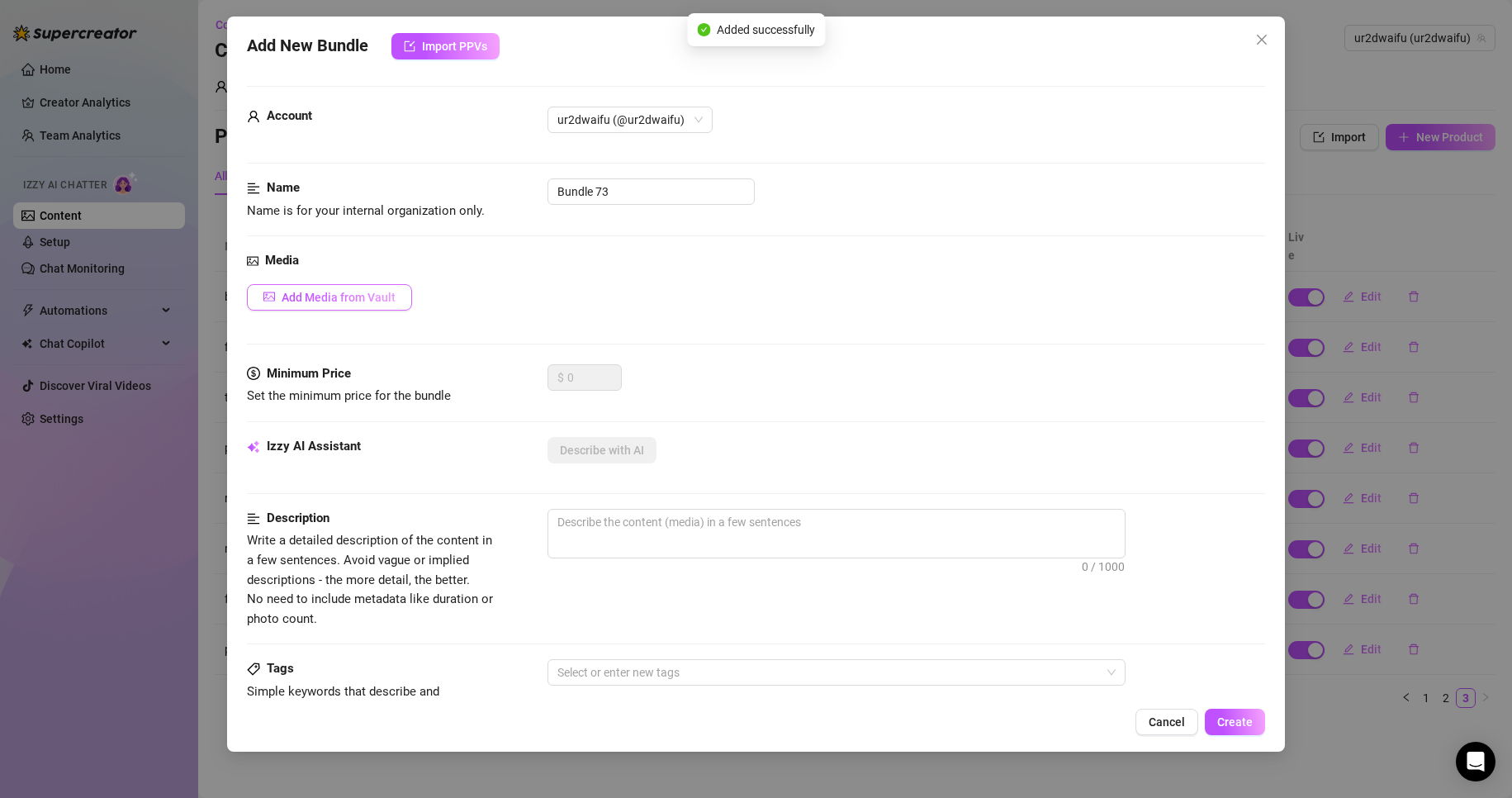
click at [311, 284] on button "Add Media from Vault" at bounding box center [329, 297] width 165 height 27
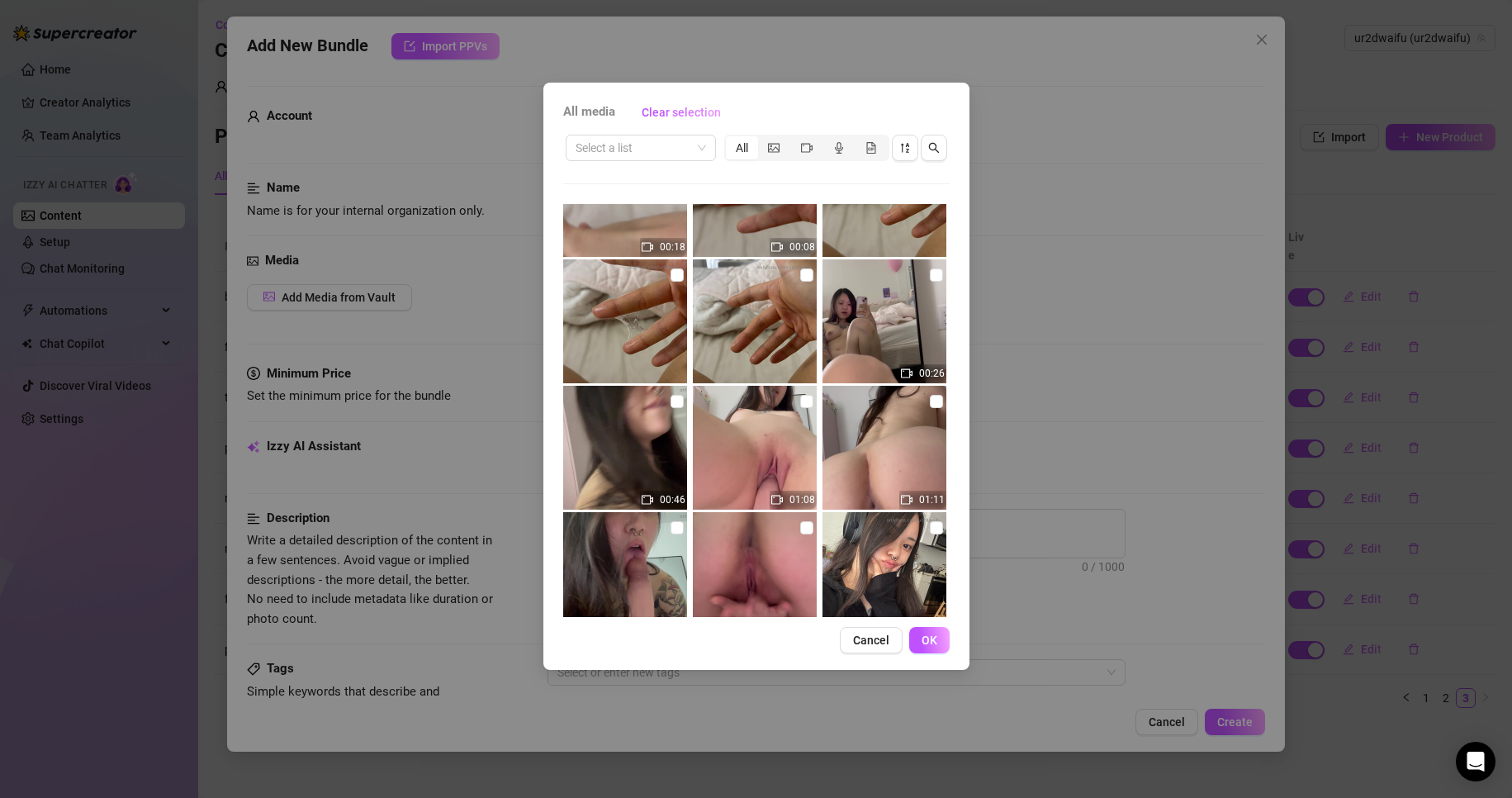
scroll to position [413, 0]
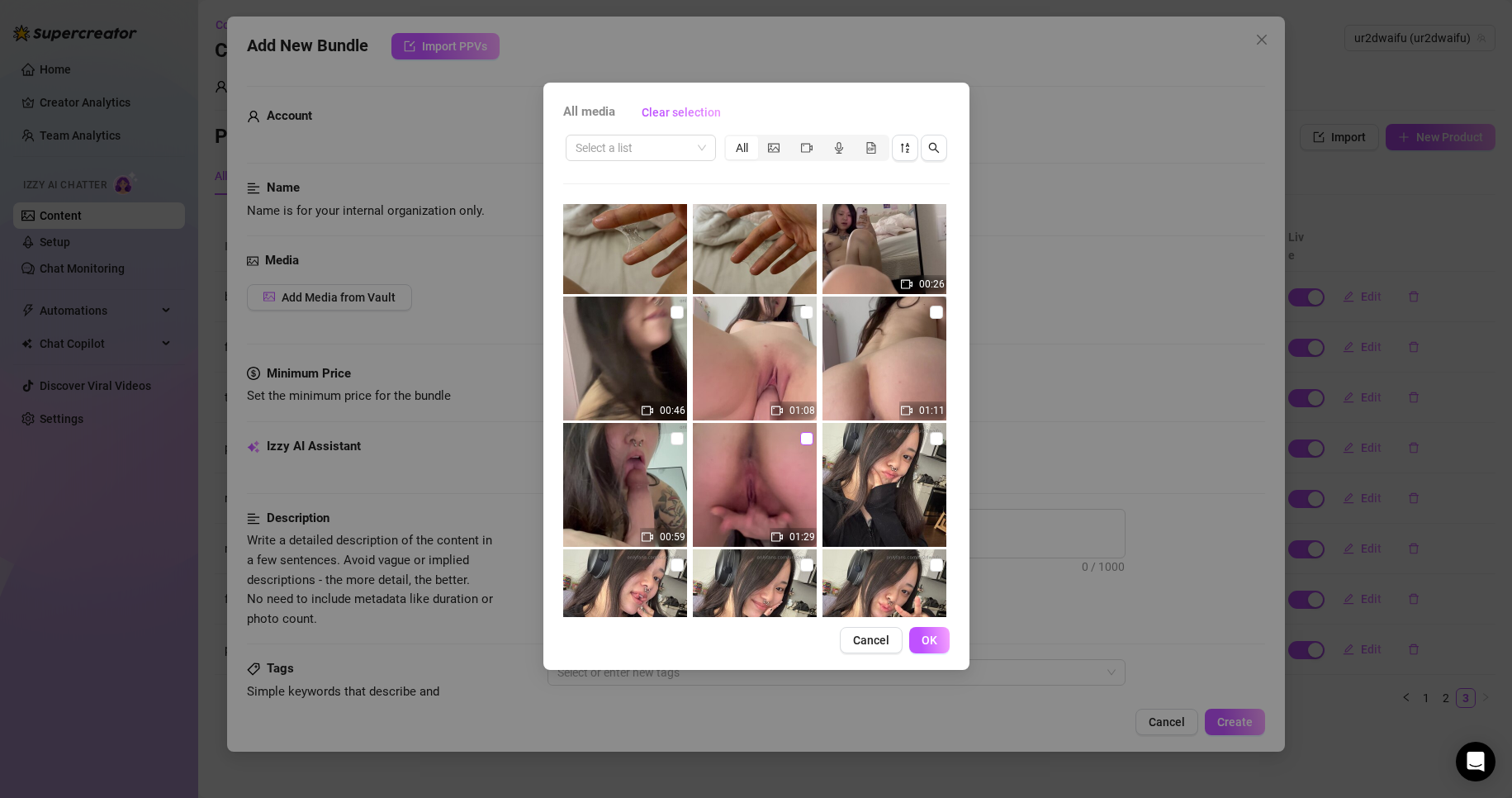
click at [801, 435] on input "checkbox" at bounding box center [807, 439] width 13 height 13
click at [926, 646] on span "OK" at bounding box center [930, 640] width 16 height 13
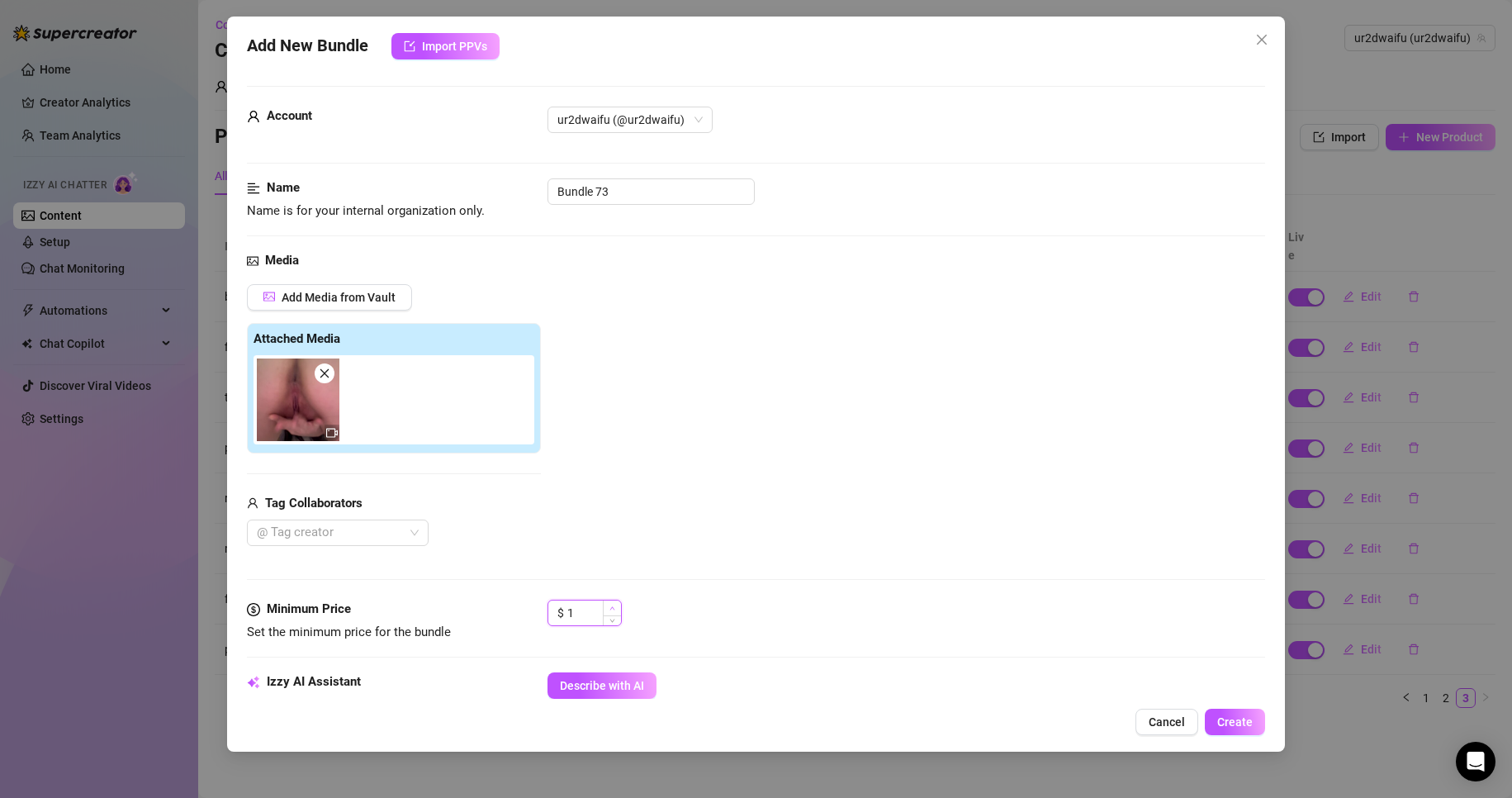
click at [607, 606] on span "Increase Value" at bounding box center [612, 608] width 18 height 15
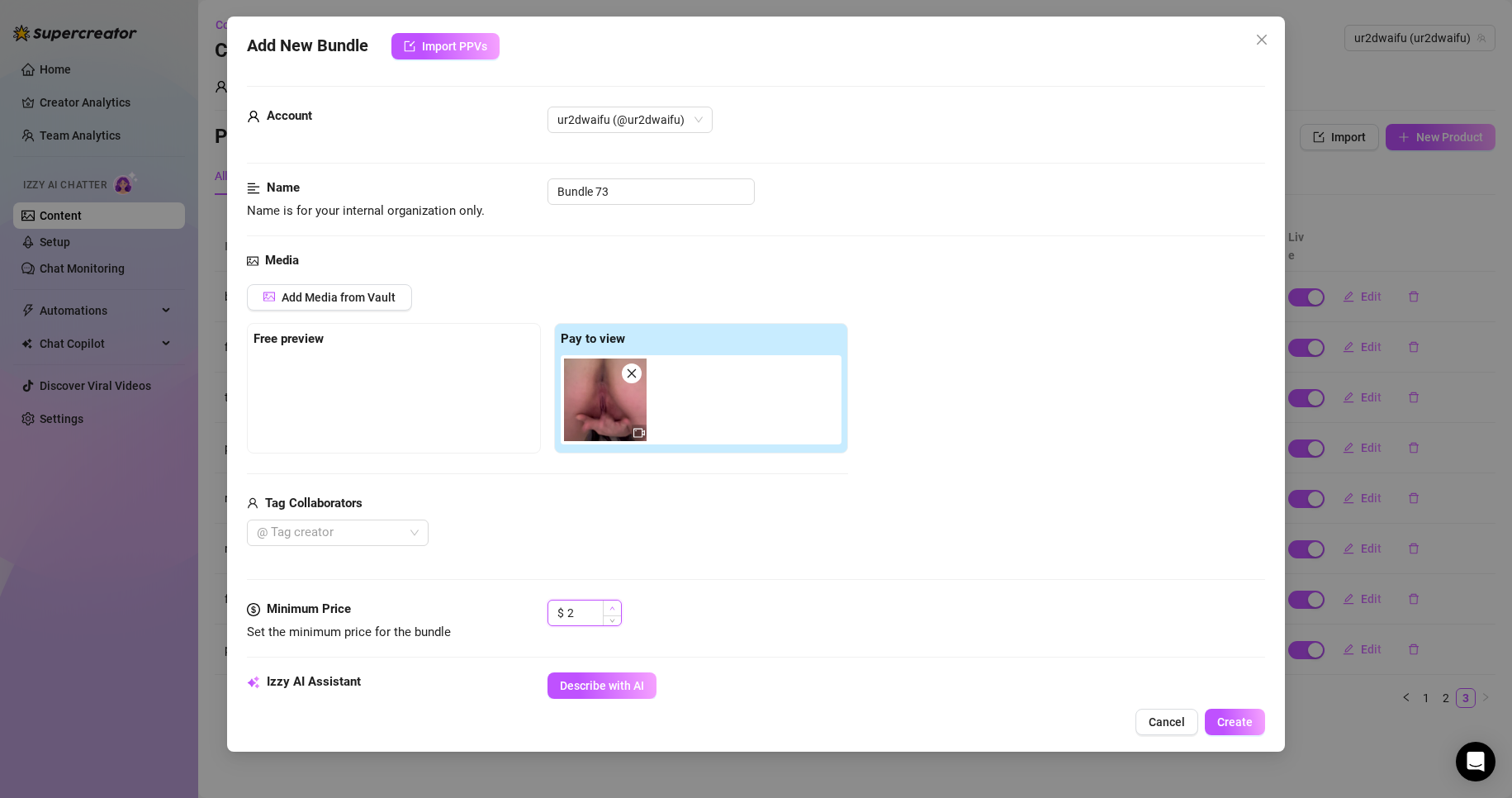
click at [608, 606] on span "Increase Value" at bounding box center [612, 608] width 18 height 15
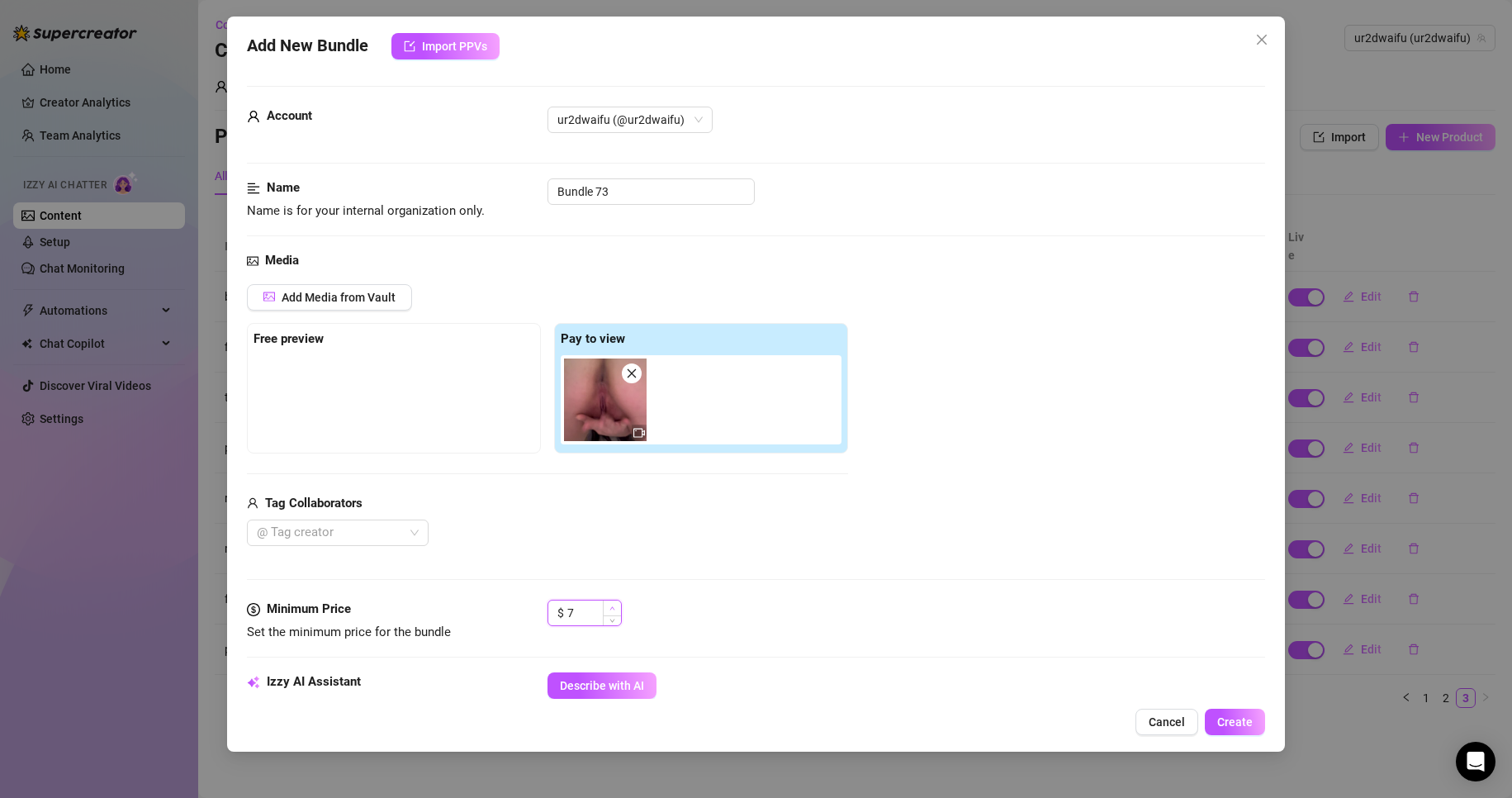
click at [608, 606] on span "Increase Value" at bounding box center [612, 608] width 18 height 15
click at [608, 606] on span "Increase Value" at bounding box center [612, 608] width 18 height 15
click at [610, 618] on icon "down" at bounding box center [612, 618] width 6 height 6
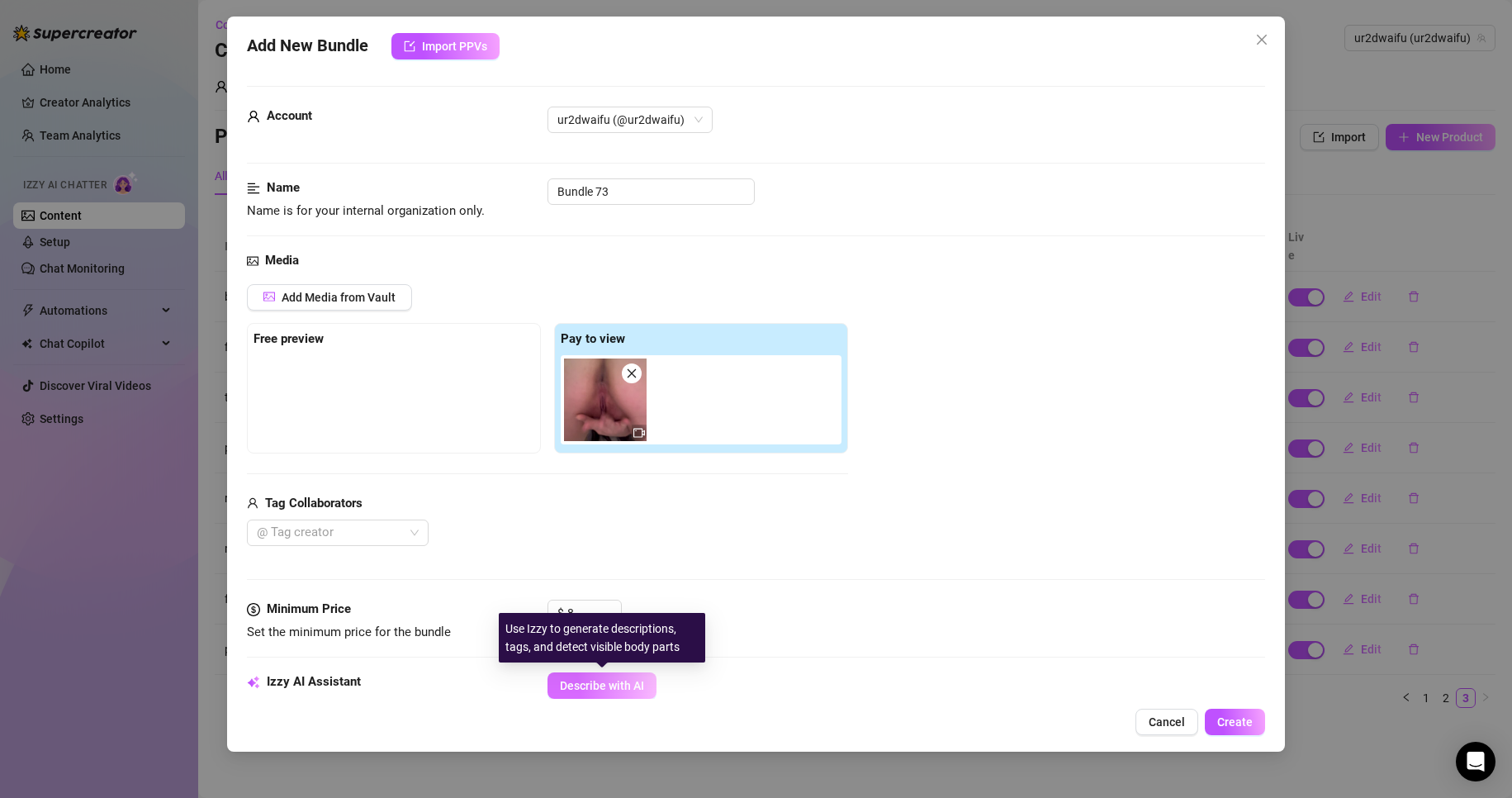
click at [618, 686] on span "Describe with AI" at bounding box center [601, 686] width 84 height 13
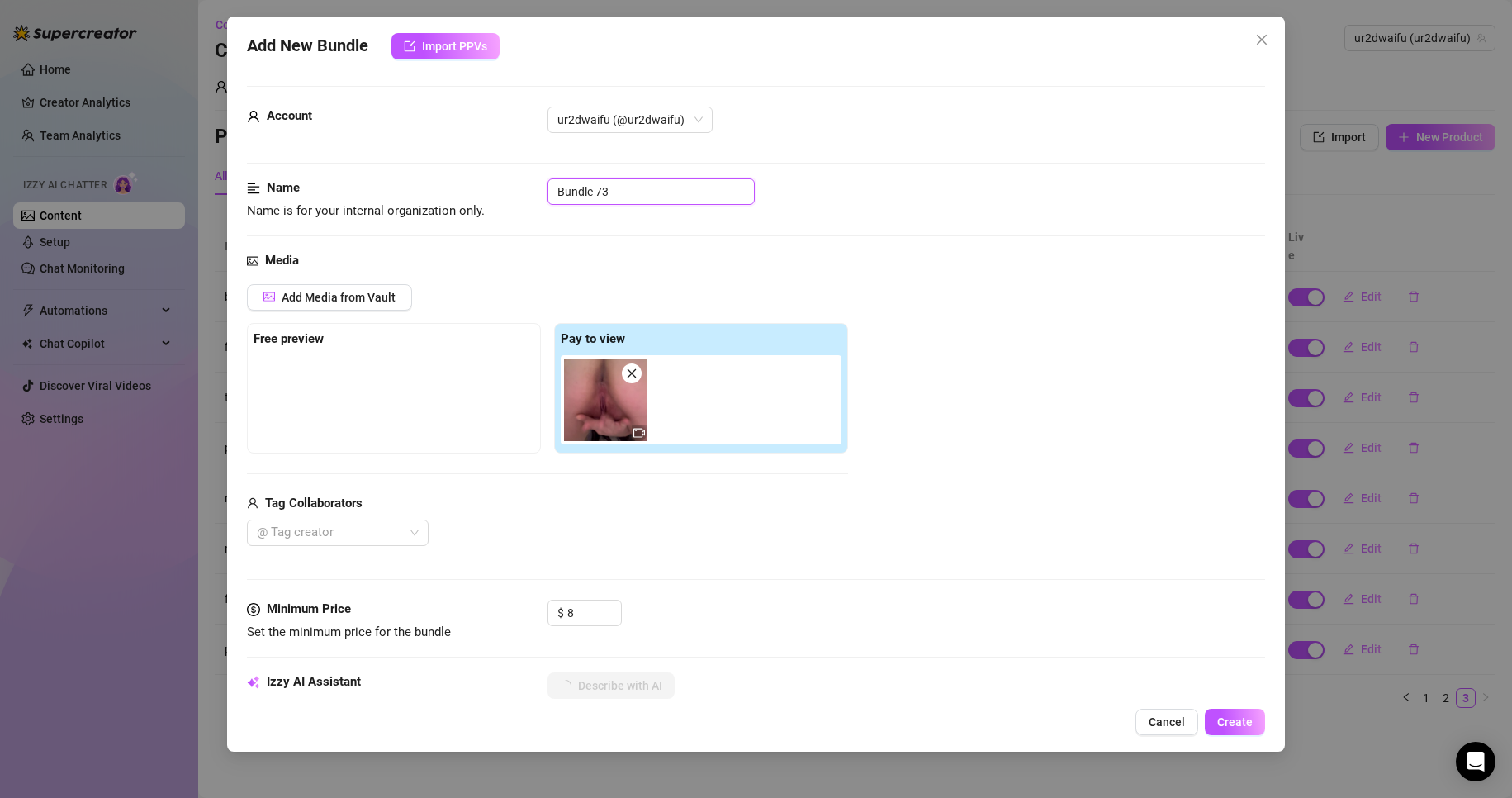
drag, startPoint x: 631, startPoint y: 187, endPoint x: 421, endPoint y: 172, distance: 210.5
click at [422, 172] on form "Account ur2dwaifu (@ur2dwaifu) Name Name is for your internal organization only…" at bounding box center [756, 780] width 1020 height 1388
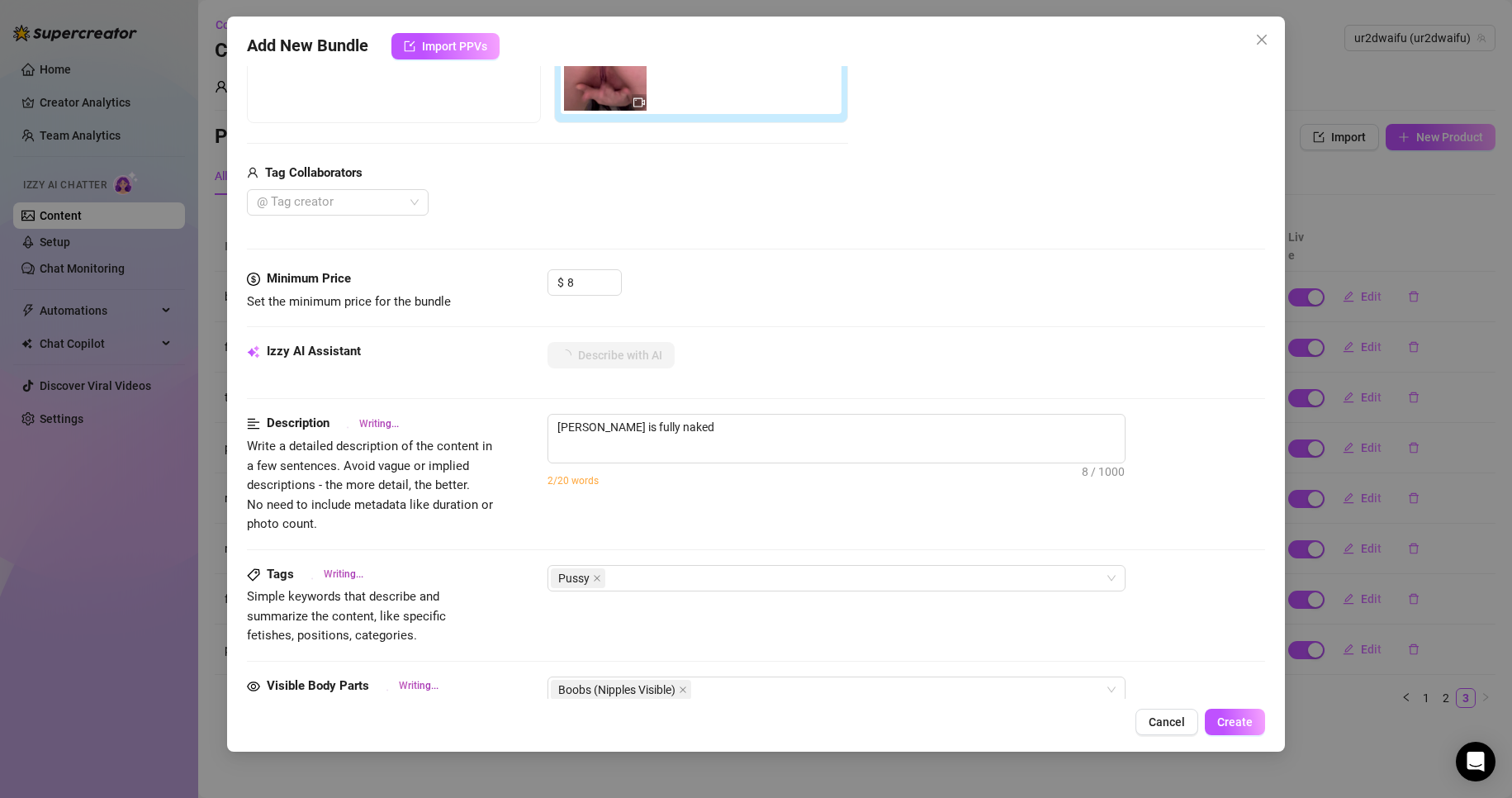
scroll to position [578, 0]
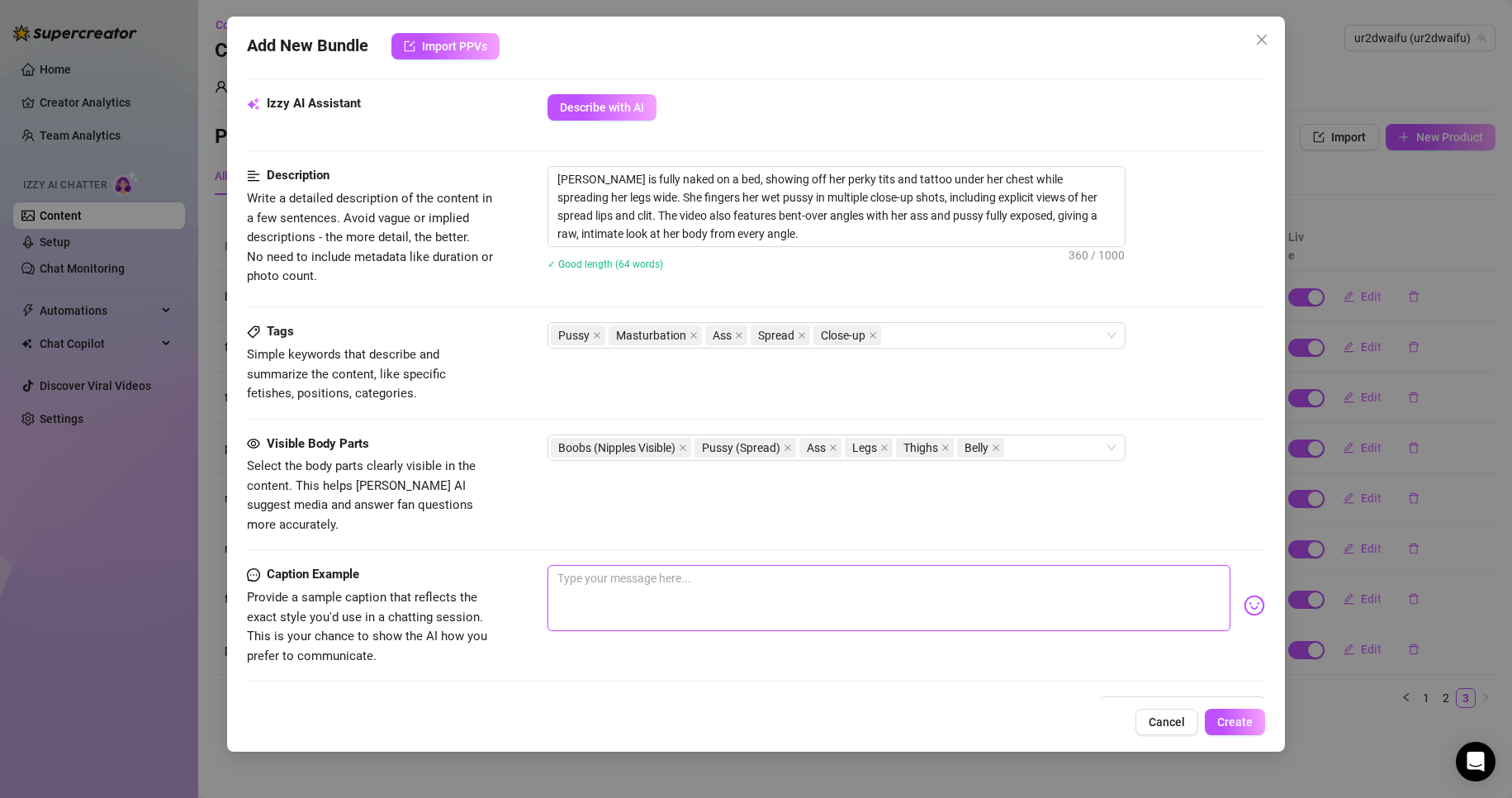
click at [635, 565] on textarea at bounding box center [889, 597] width 684 height 66
click at [743, 240] on textarea "[PERSON_NAME] is fully naked on a bed, showing off her perky tits and tattoo un…" at bounding box center [836, 206] width 576 height 79
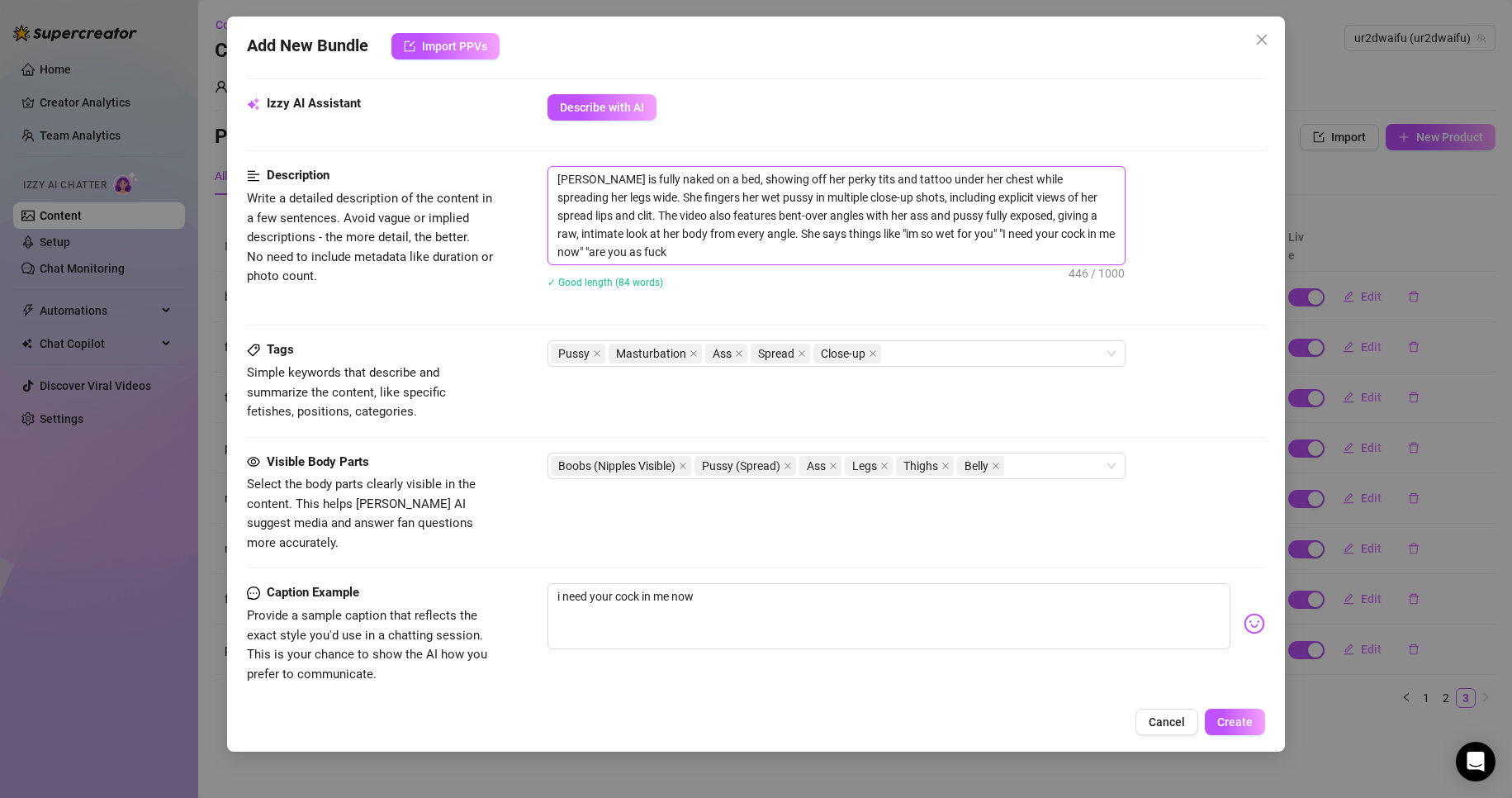
scroll to position [0, 0]
click at [748, 282] on div "✓ Good length (88 words)" at bounding box center [906, 282] width 719 height 18
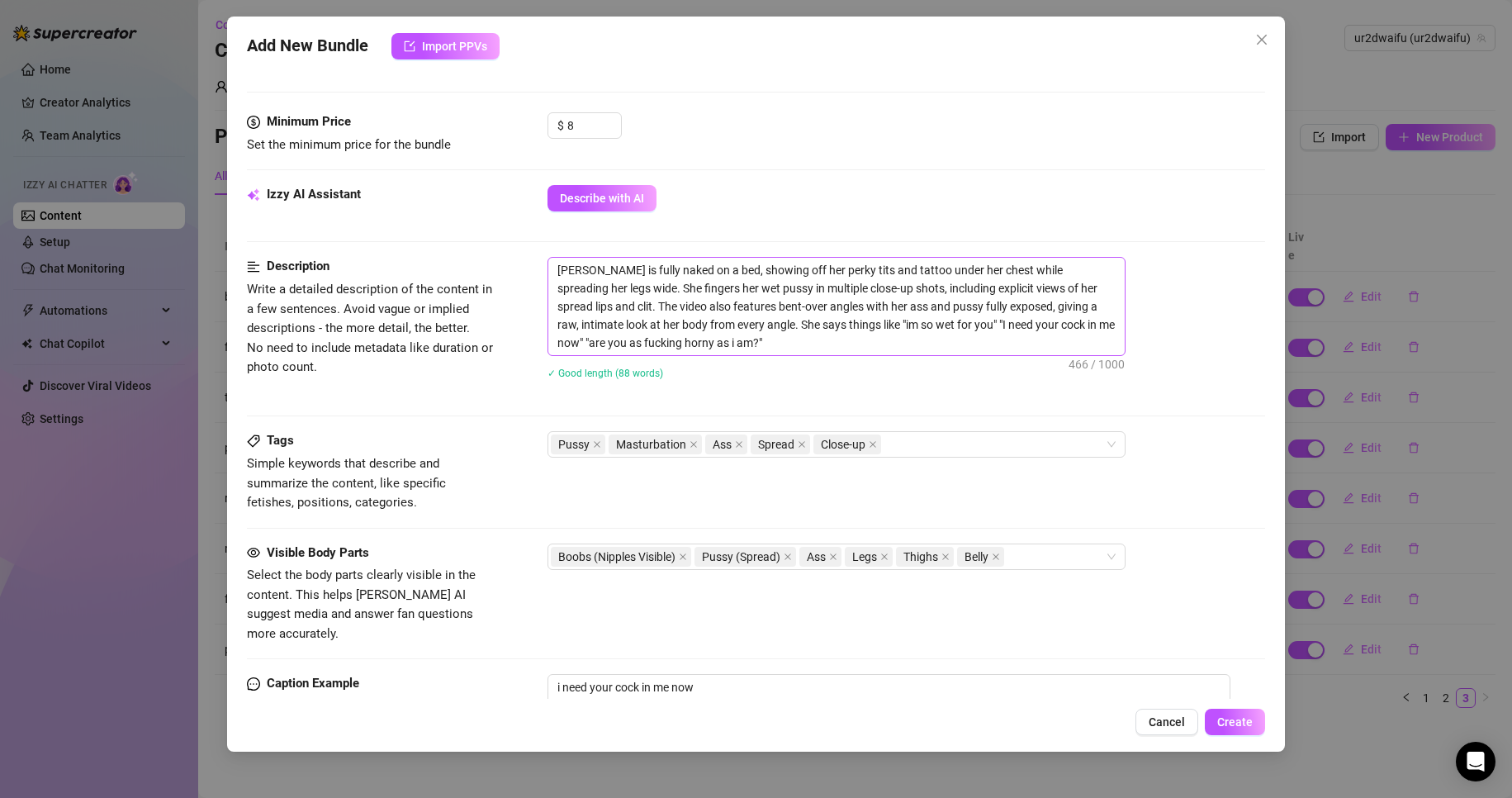
scroll to position [413, 0]
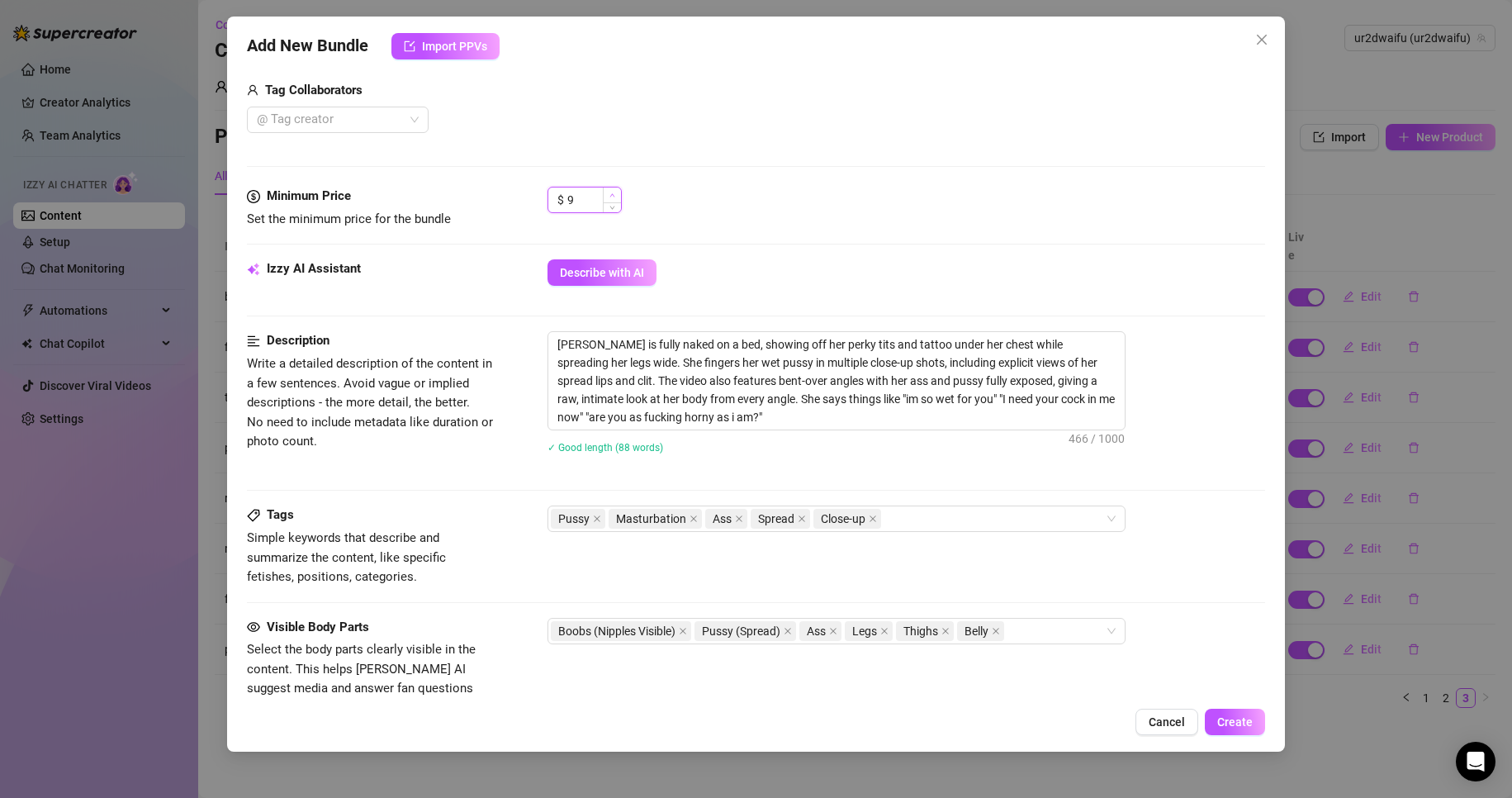
click at [618, 192] on span "Increase Value" at bounding box center [612, 195] width 18 height 15
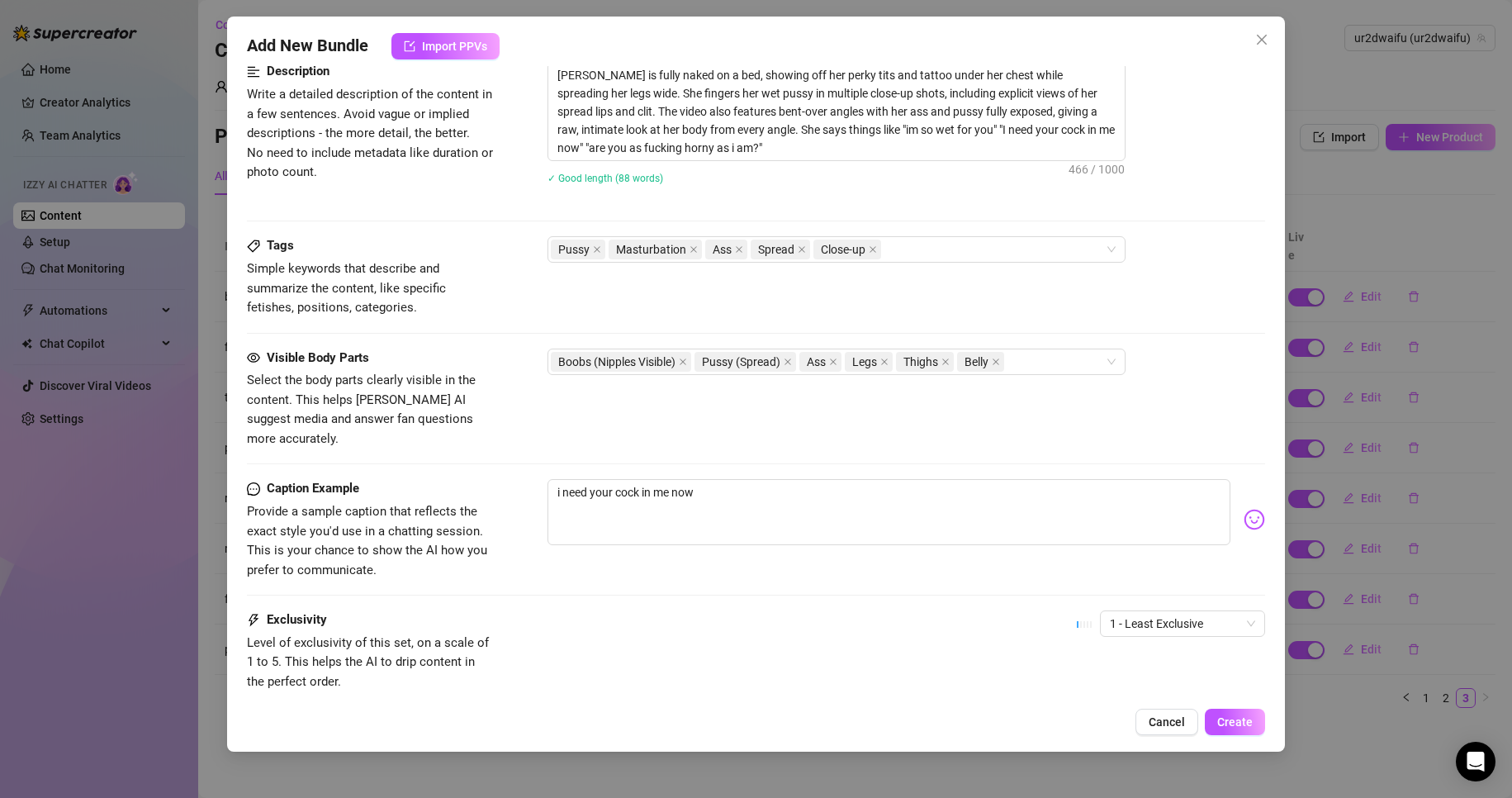
scroll to position [743, 0]
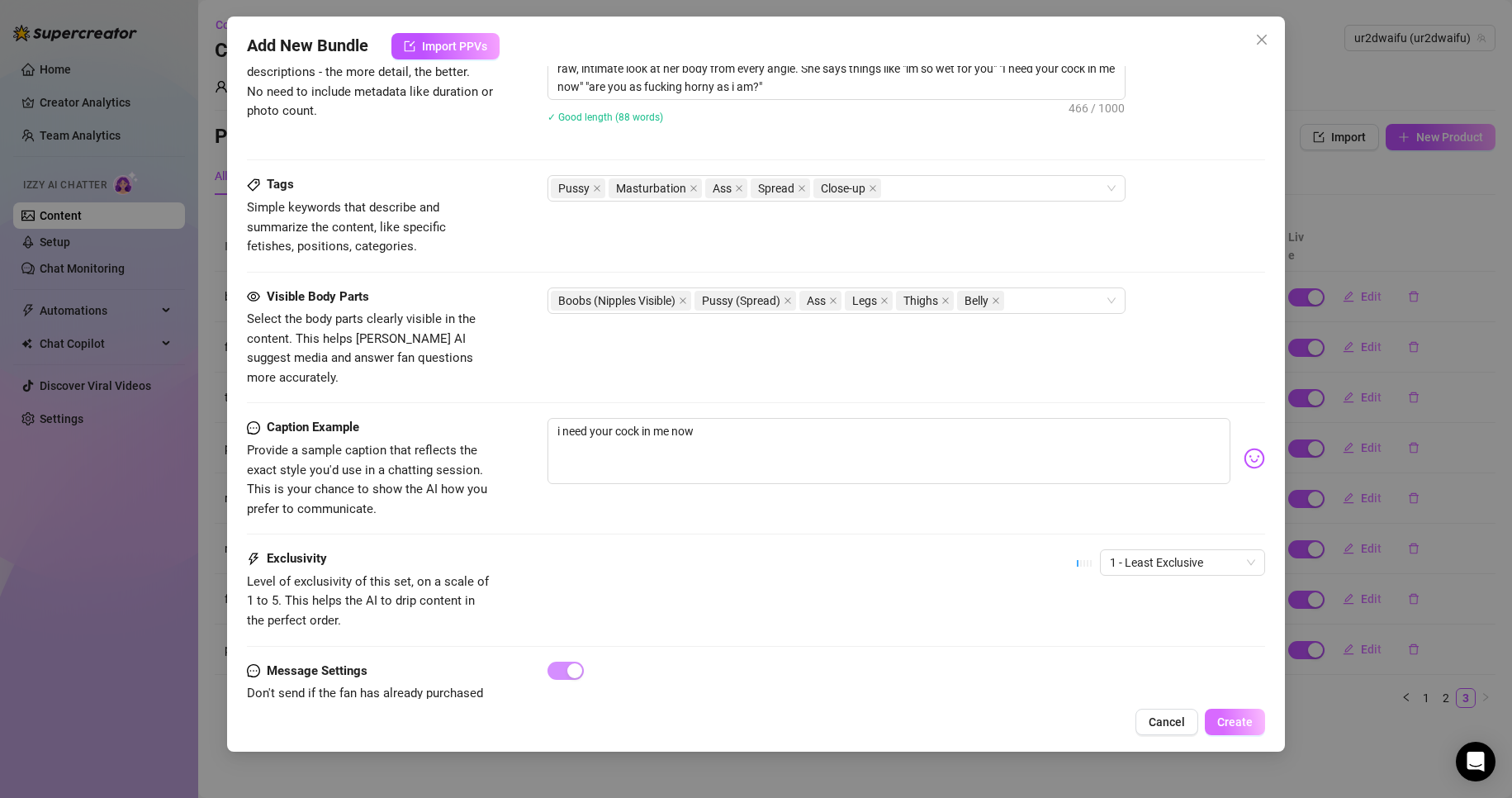
click at [1249, 729] on span "Create" at bounding box center [1235, 722] width 36 height 13
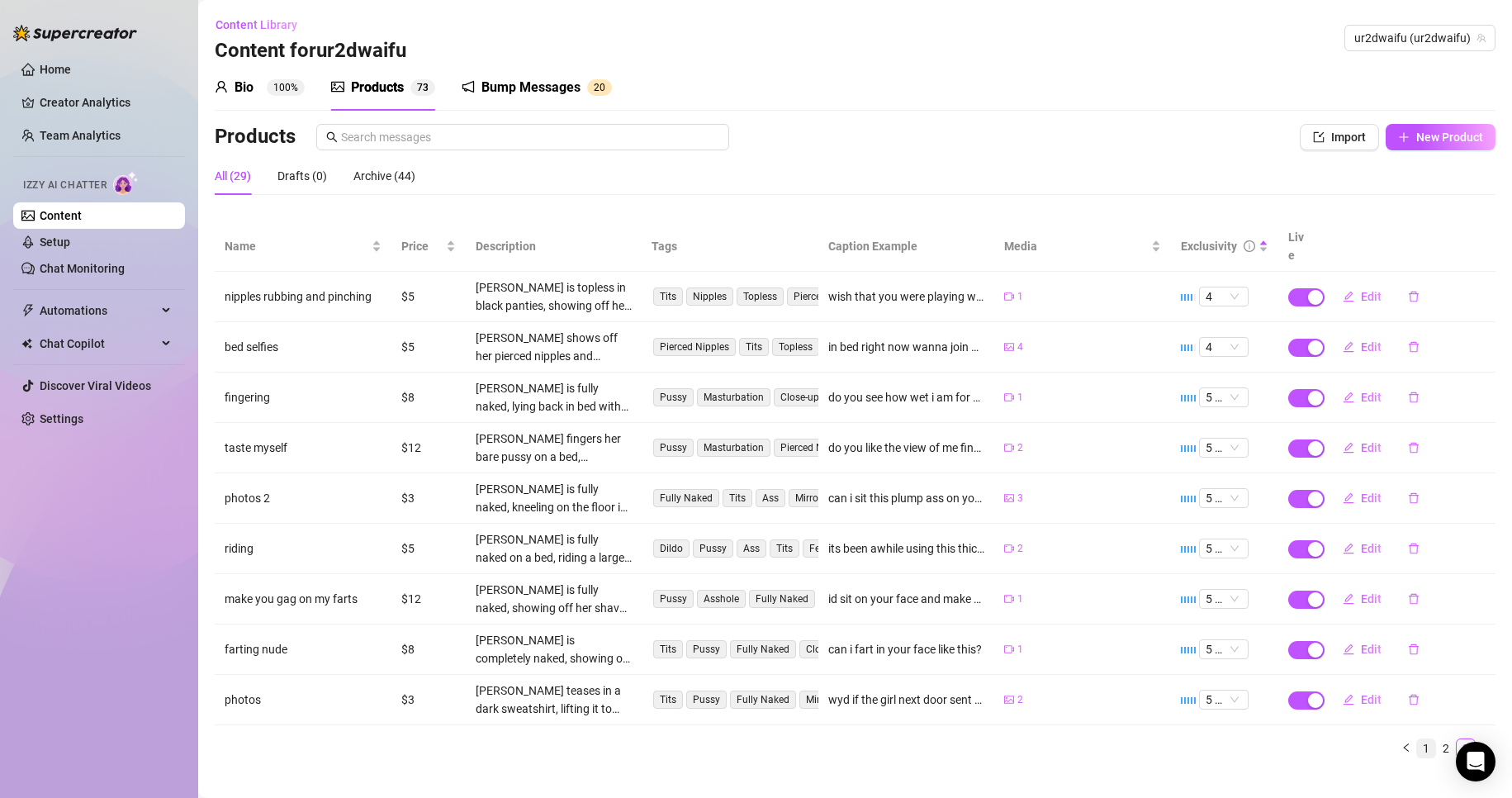
click at [1417, 739] on link "1" at bounding box center [1426, 748] width 18 height 18
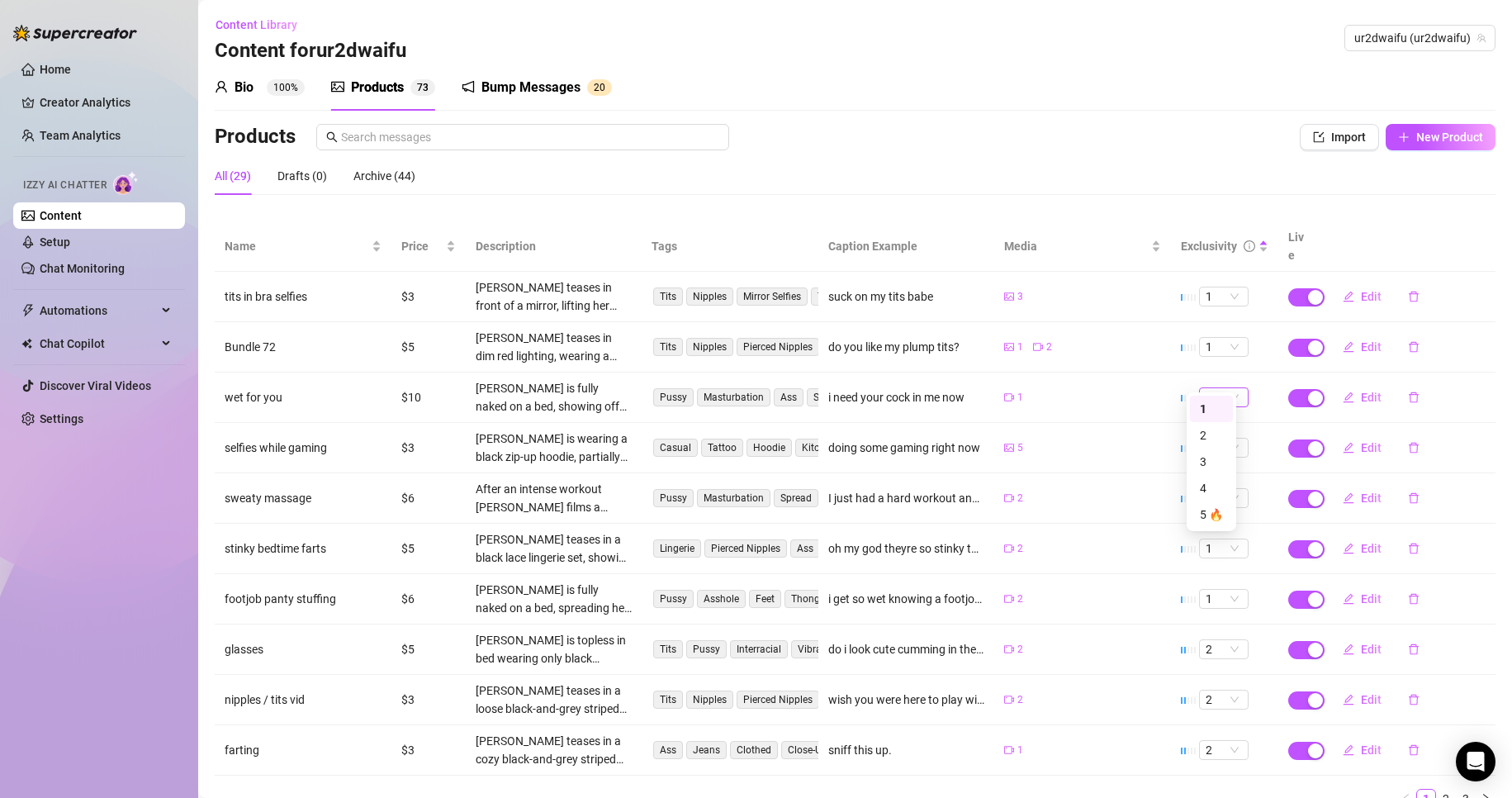
click at [1218, 388] on span "1" at bounding box center [1225, 397] width 37 height 18
click at [1361, 391] on span "Edit" at bounding box center [1371, 397] width 21 height 13
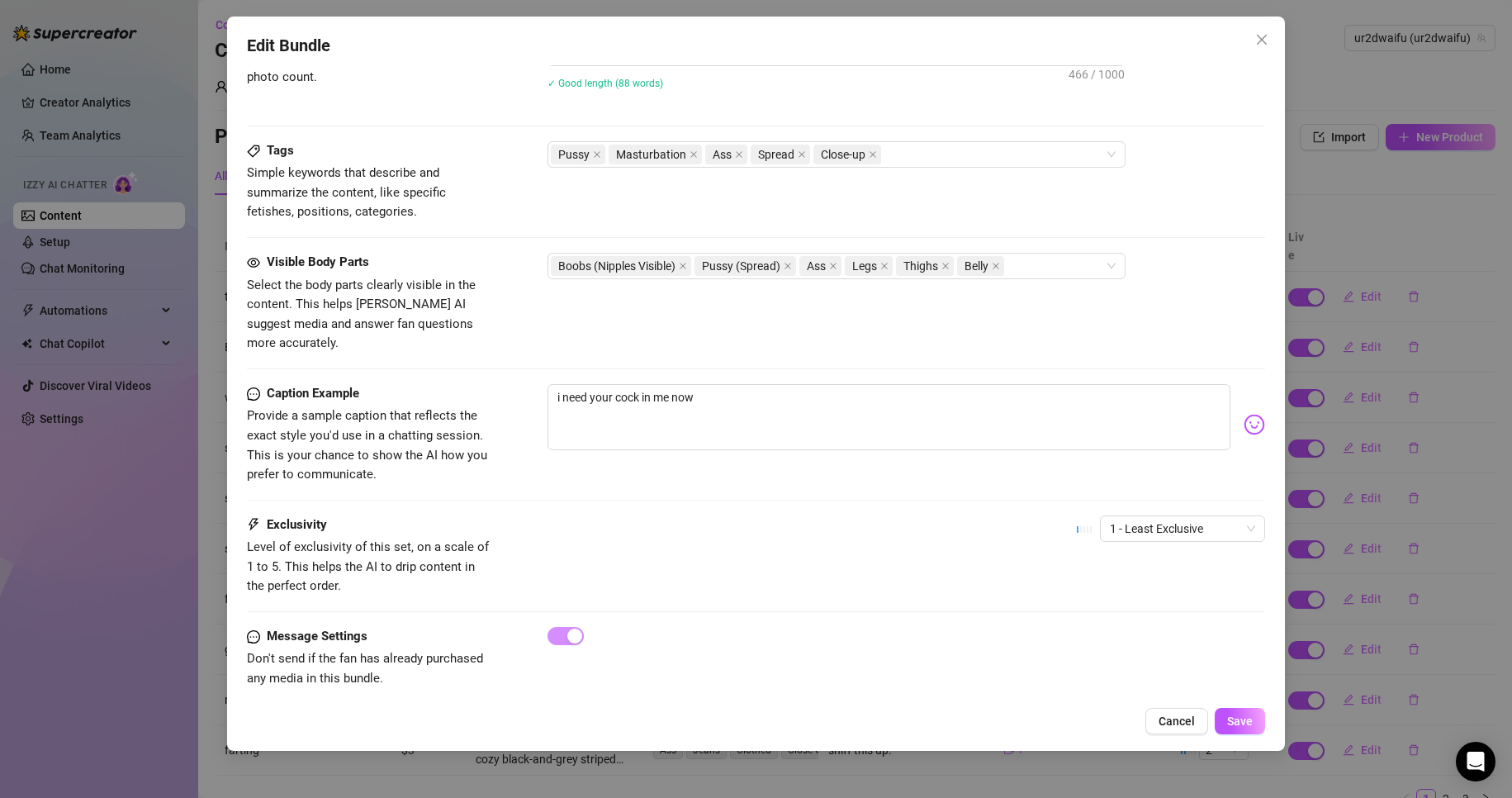
scroll to position [779, 0]
click at [1153, 515] on span "1 - Least Exclusive" at bounding box center [1183, 527] width 146 height 25
click at [1145, 570] on div "2" at bounding box center [1169, 566] width 139 height 18
click at [1235, 725] on span "Save" at bounding box center [1240, 721] width 26 height 13
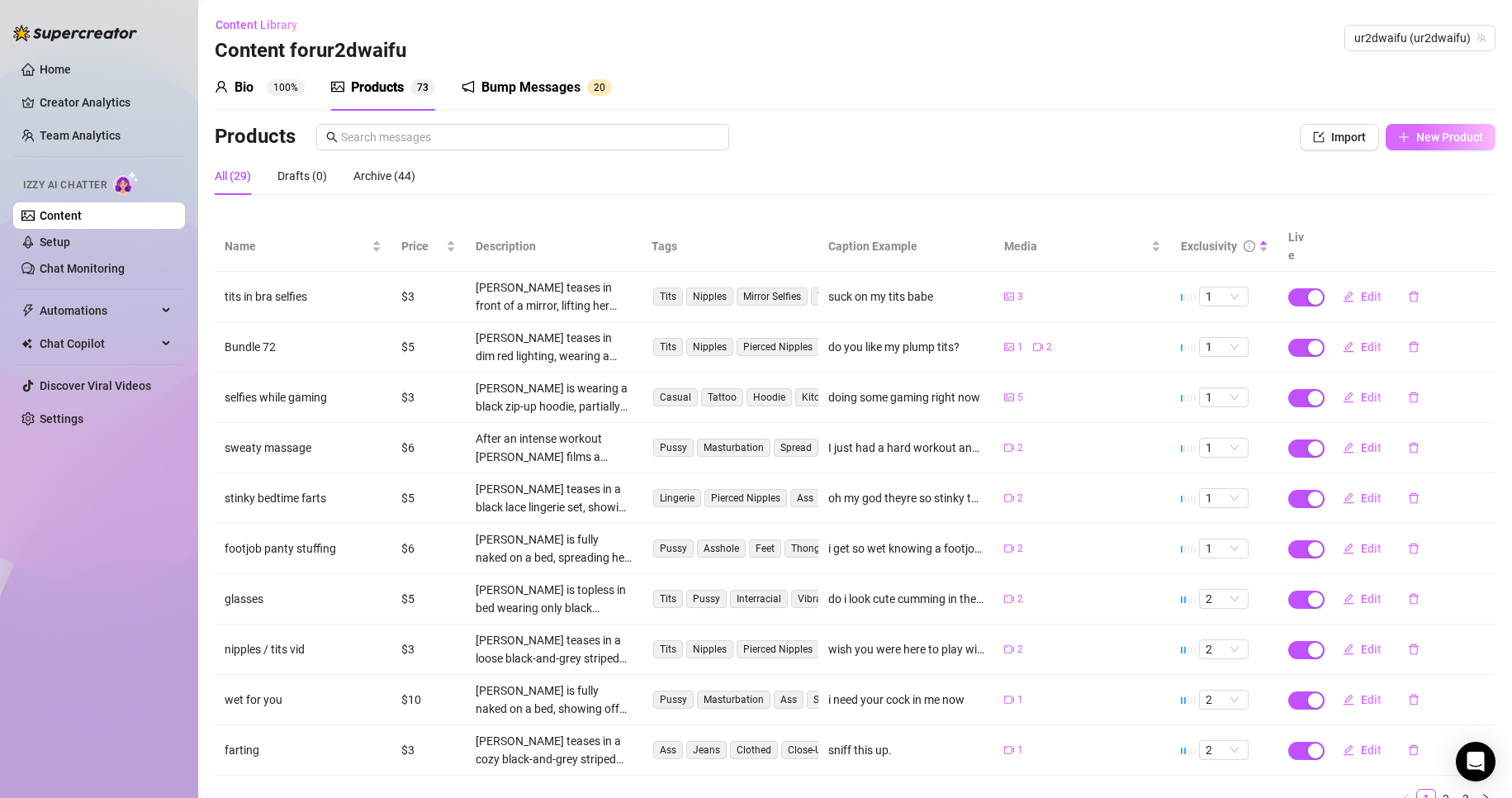
click at [1422, 131] on span "New Product" at bounding box center [1450, 137] width 67 height 13
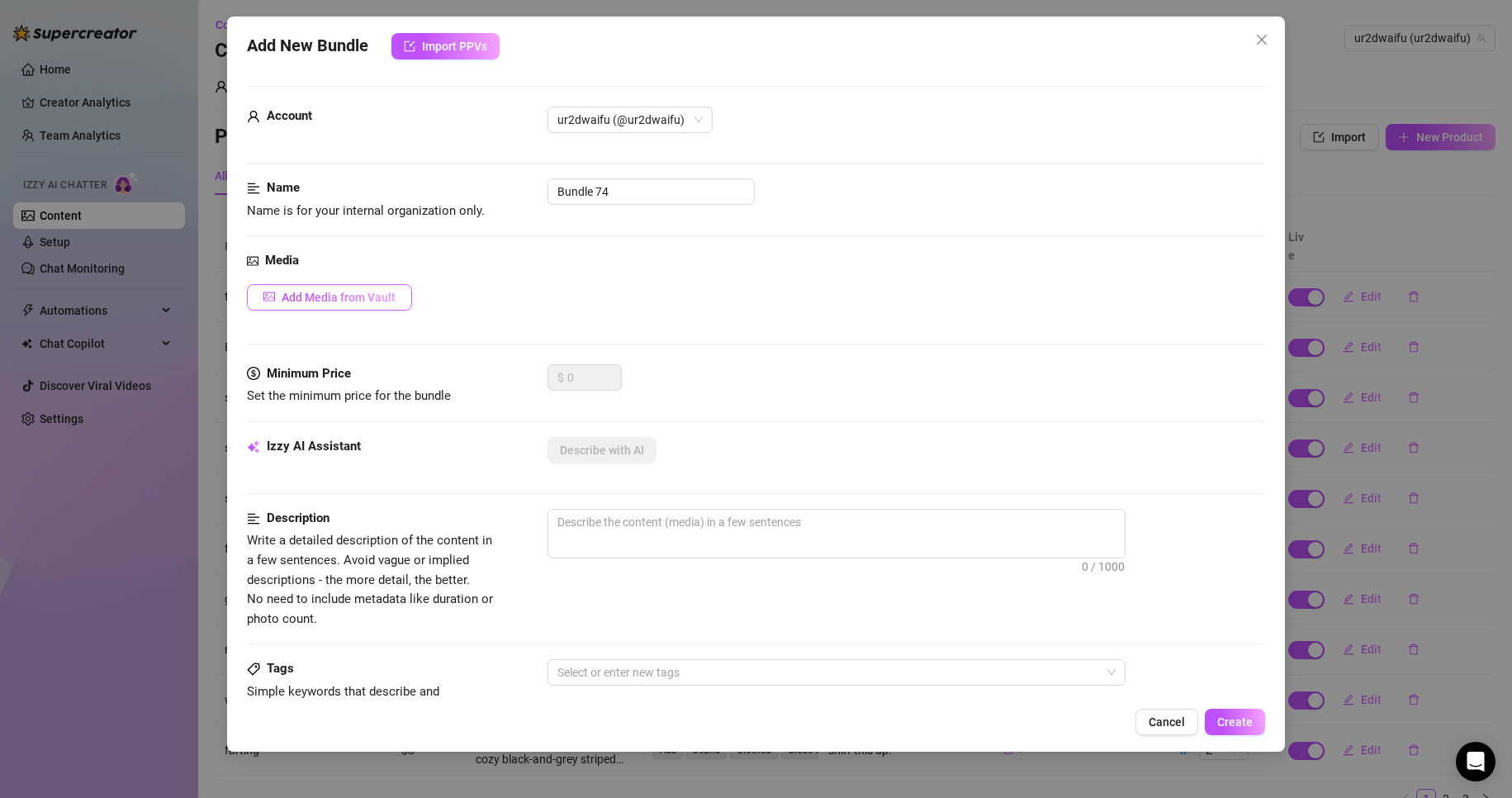
click at [352, 310] on button "Add Media from Vault" at bounding box center [329, 297] width 165 height 27
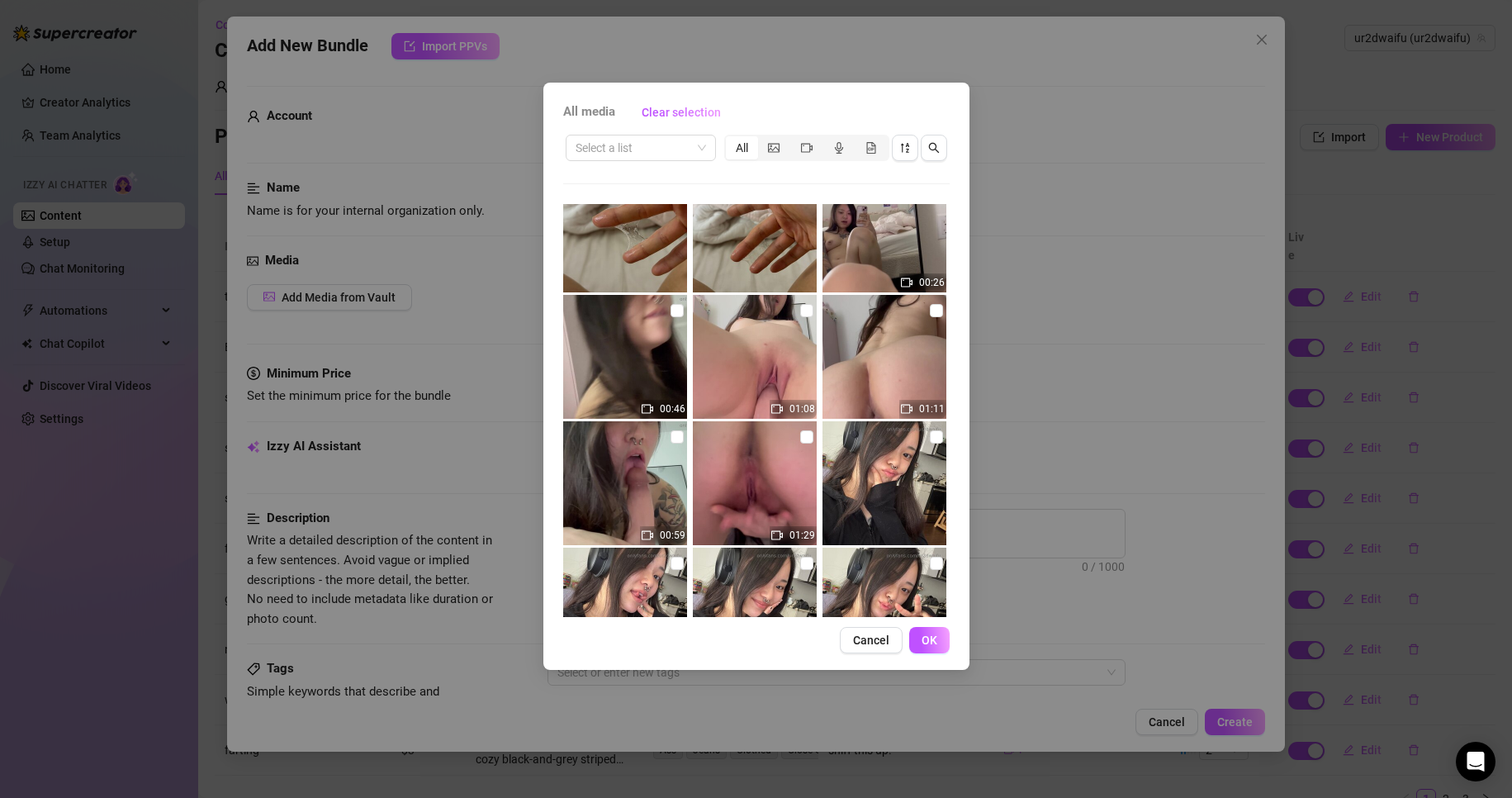
scroll to position [413, 0]
click at [679, 443] on input "checkbox" at bounding box center [677, 439] width 13 height 13
click at [936, 642] on span "OK" at bounding box center [930, 640] width 16 height 13
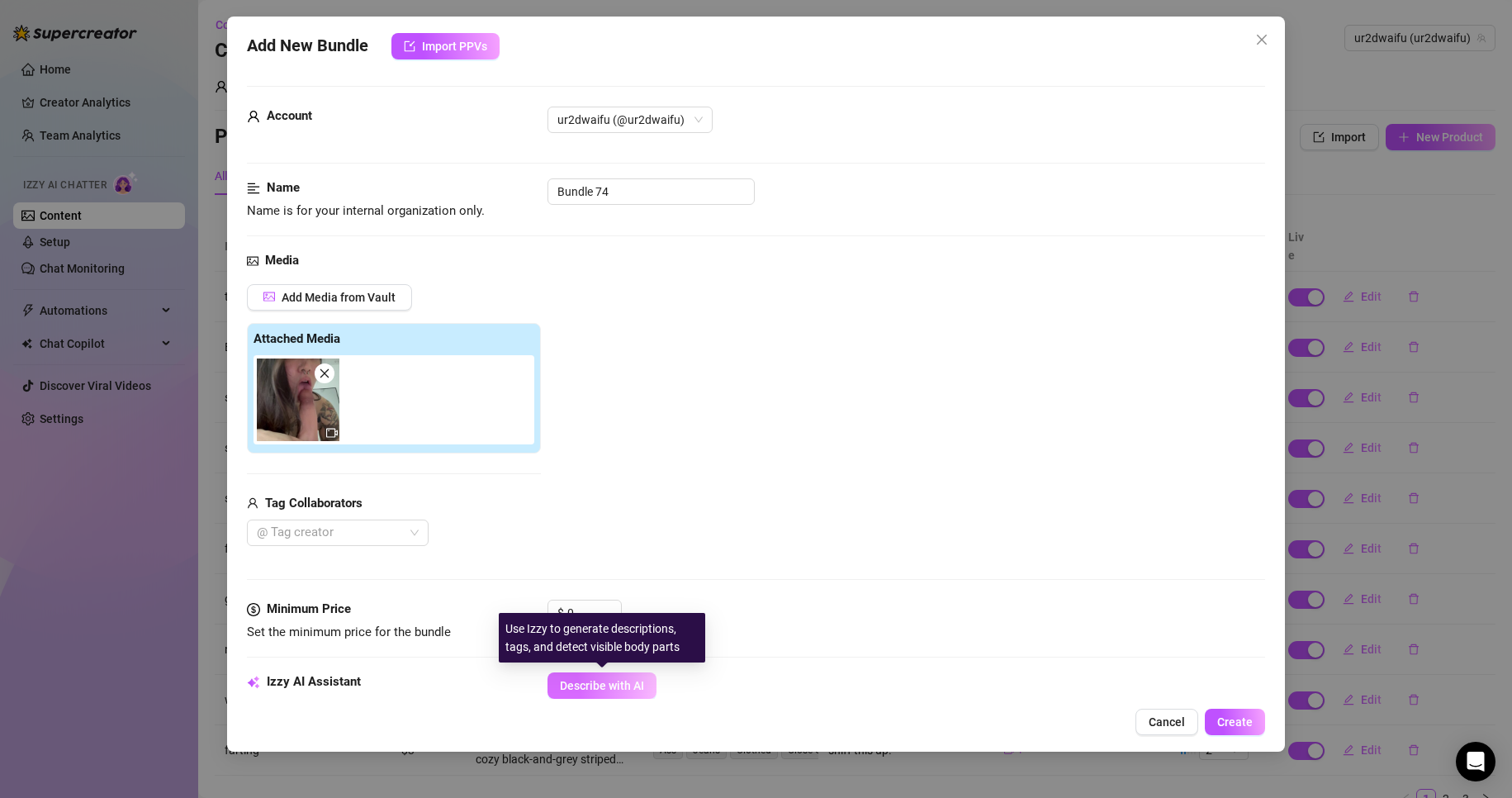
click at [623, 685] on span "Describe with AI" at bounding box center [601, 686] width 84 height 13
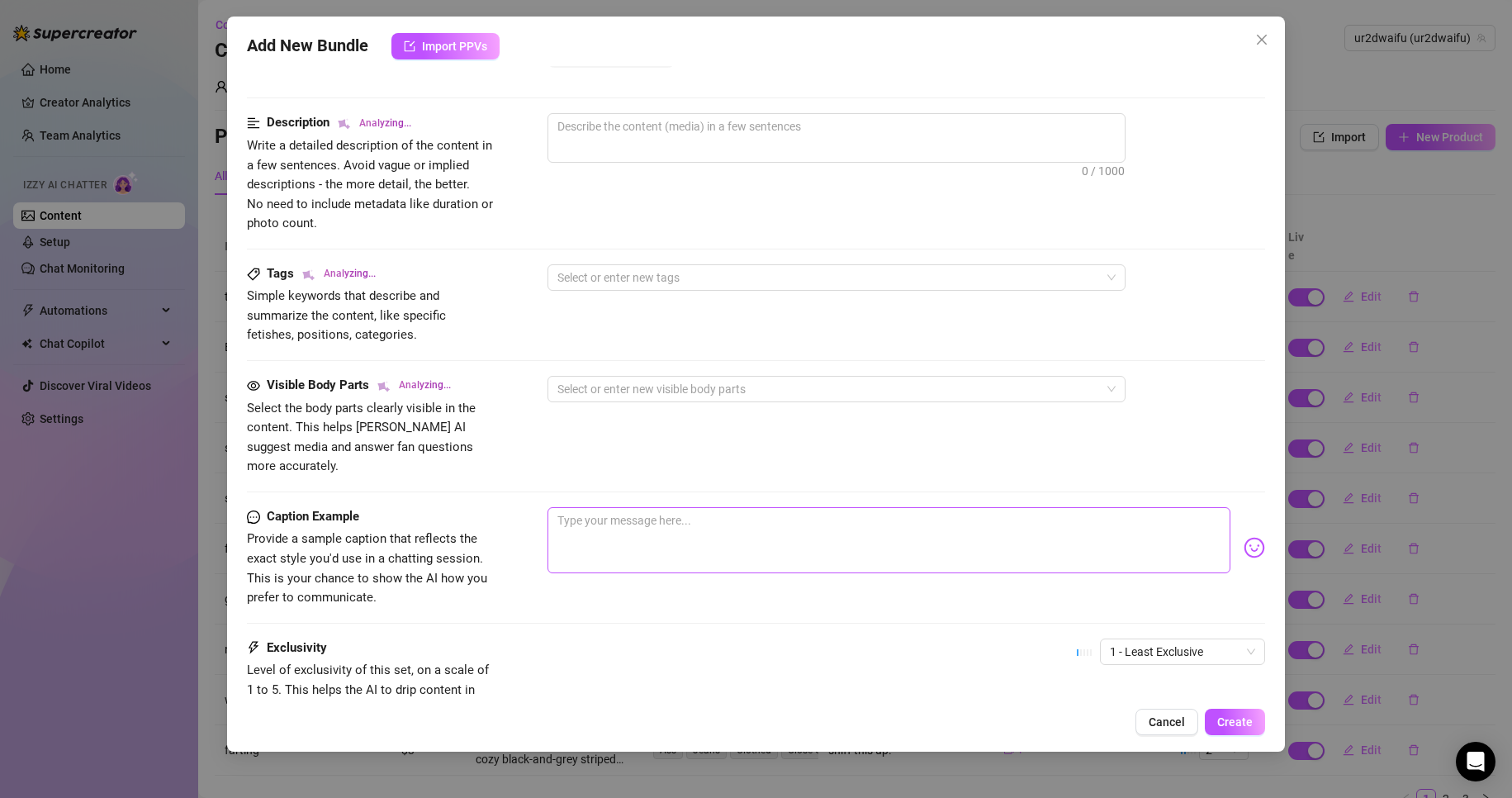
scroll to position [755, 0]
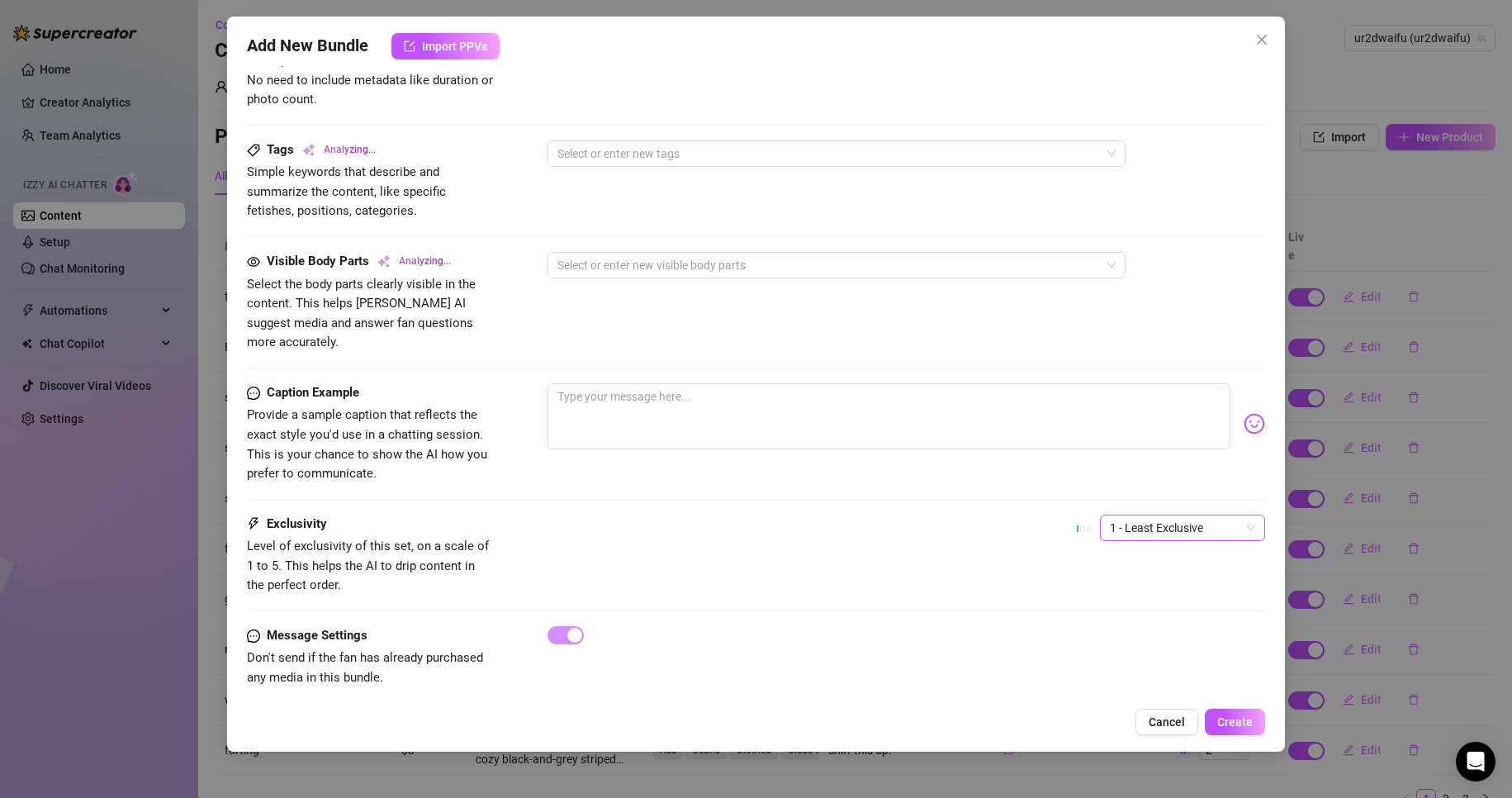
click at [1220, 516] on span "1 - Least Exclusive" at bounding box center [1183, 528] width 146 height 25
click at [1170, 588] on div "3" at bounding box center [1169, 594] width 139 height 18
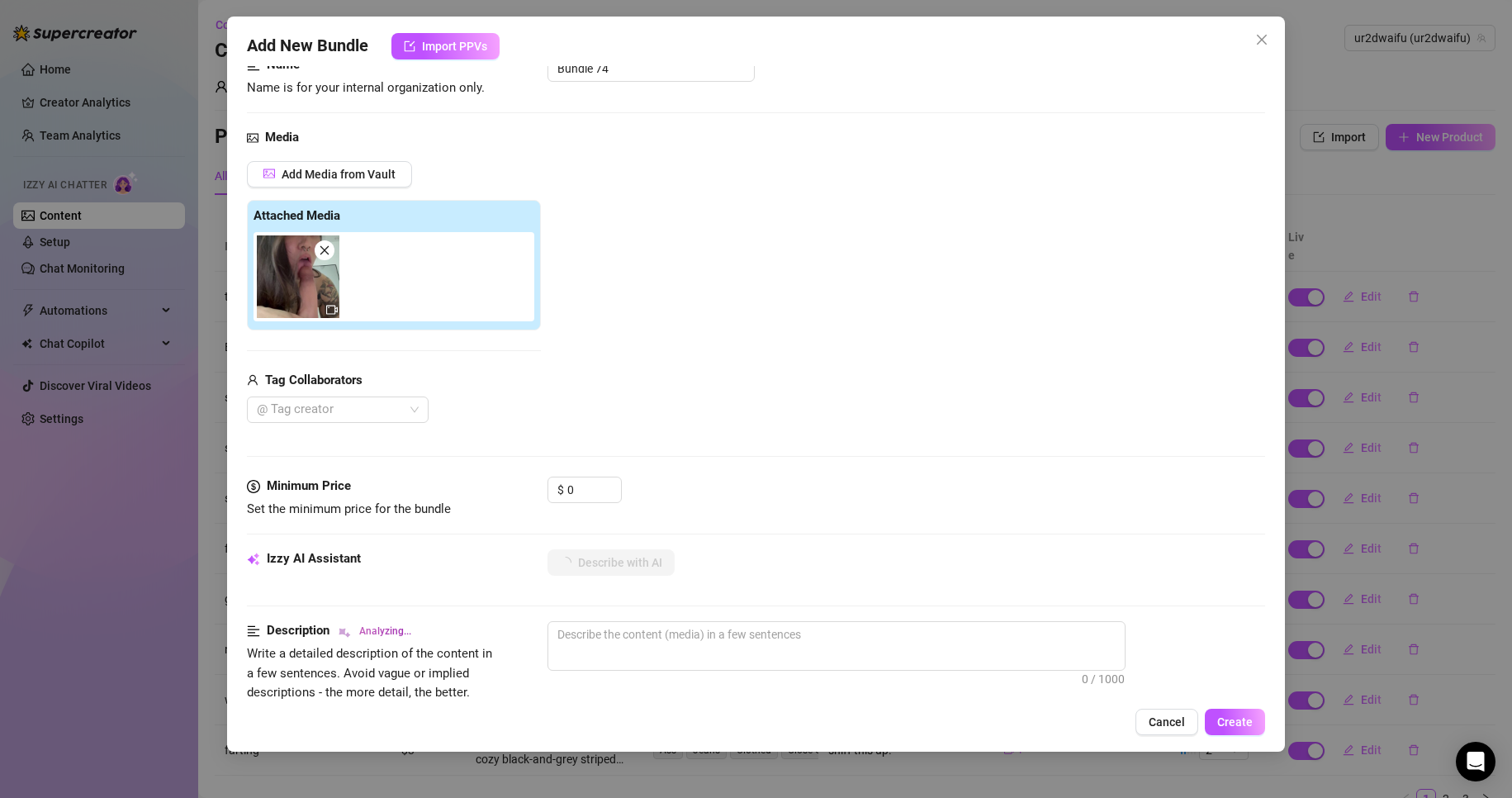
scroll to position [94, 0]
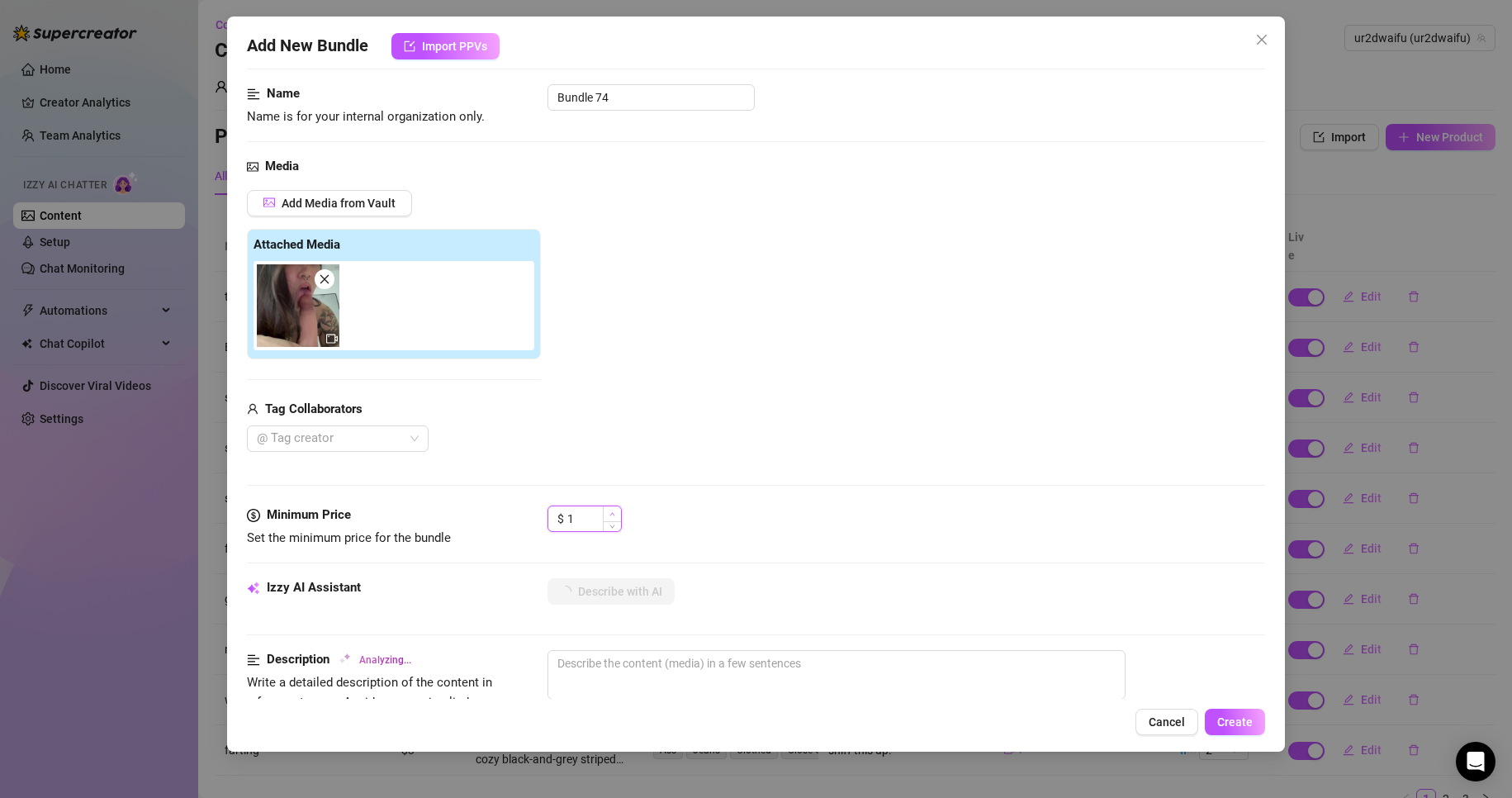
click at [607, 514] on span "Increase Value" at bounding box center [612, 514] width 18 height 15
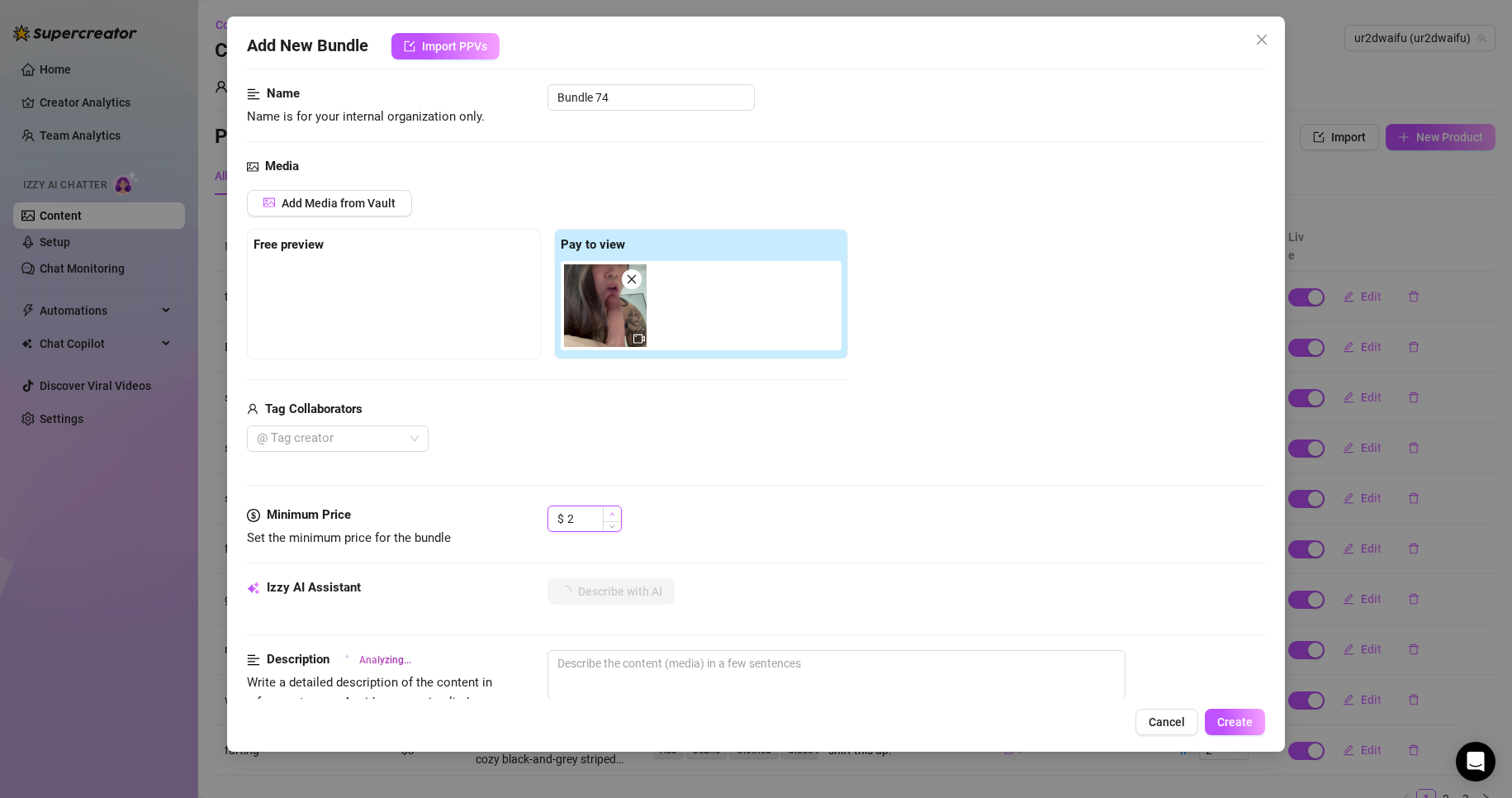
click at [607, 514] on span "Increase Value" at bounding box center [612, 514] width 18 height 15
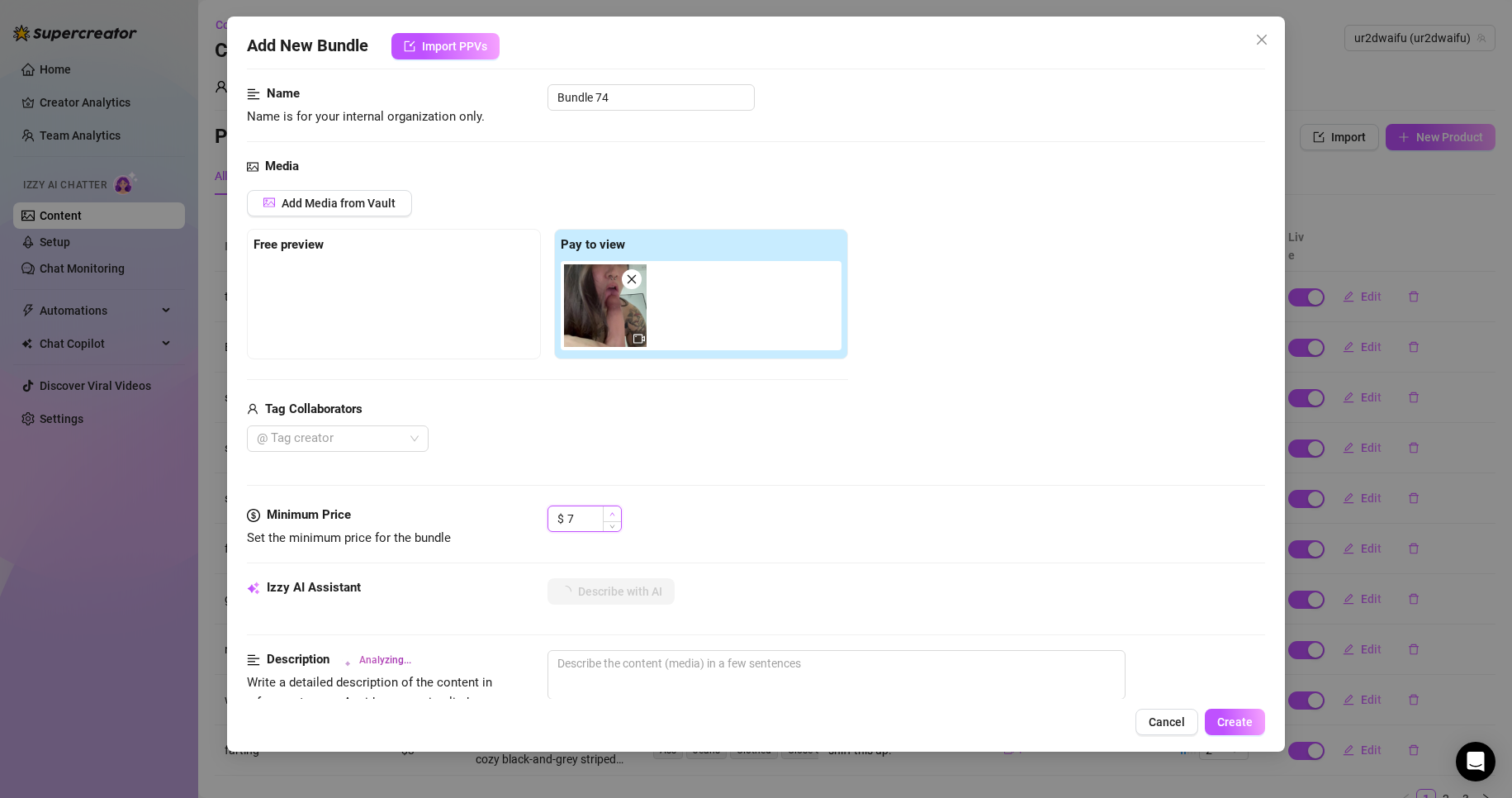
click at [608, 514] on span "Increase Value" at bounding box center [612, 514] width 18 height 15
click at [613, 513] on icon "up" at bounding box center [612, 514] width 6 height 6
drag, startPoint x: 633, startPoint y: 92, endPoint x: 507, endPoint y: 97, distance: 126.1
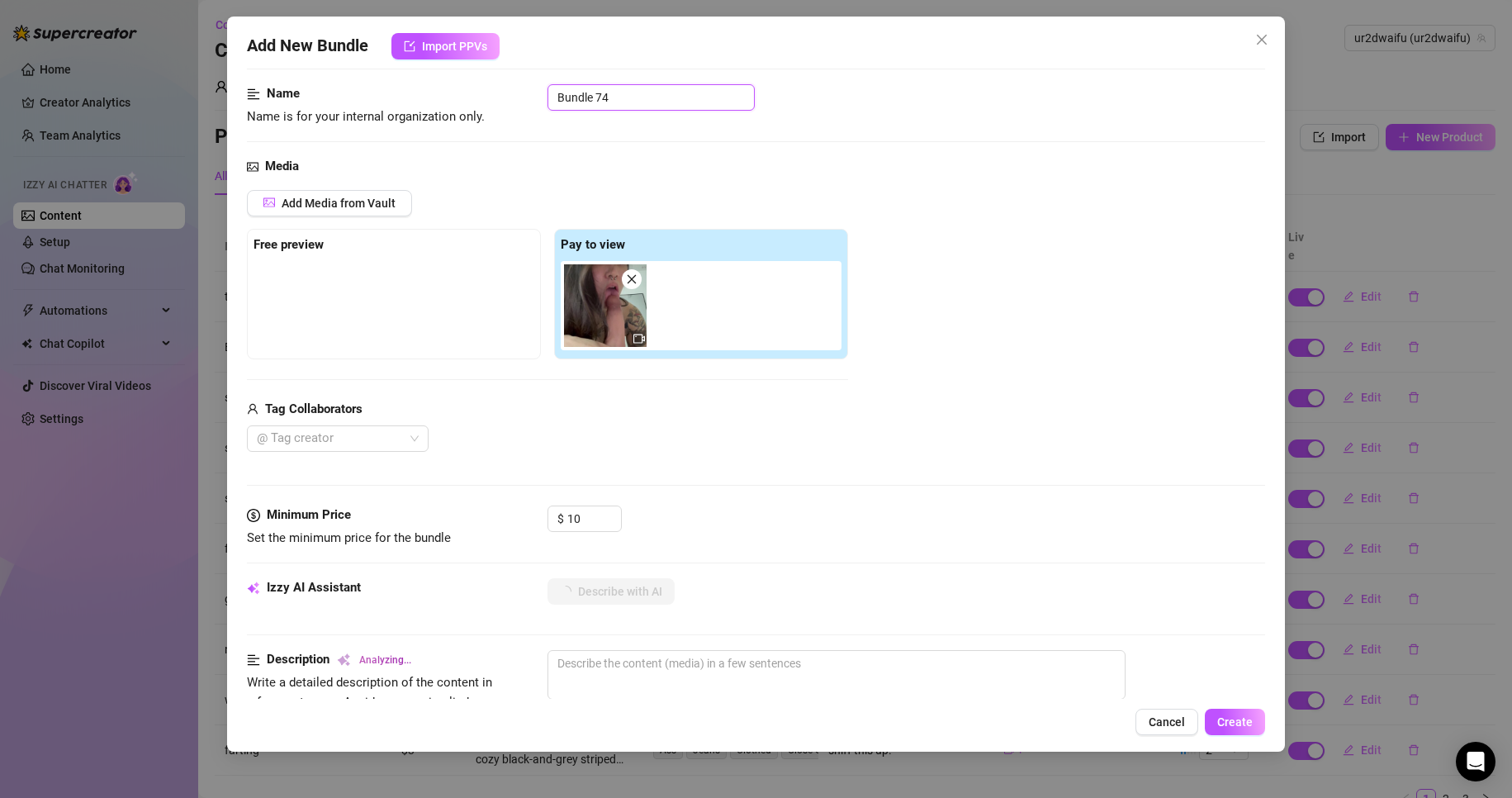
click at [507, 97] on div "Name Name is for your internal organization only. Bundle 74" at bounding box center [756, 105] width 1020 height 42
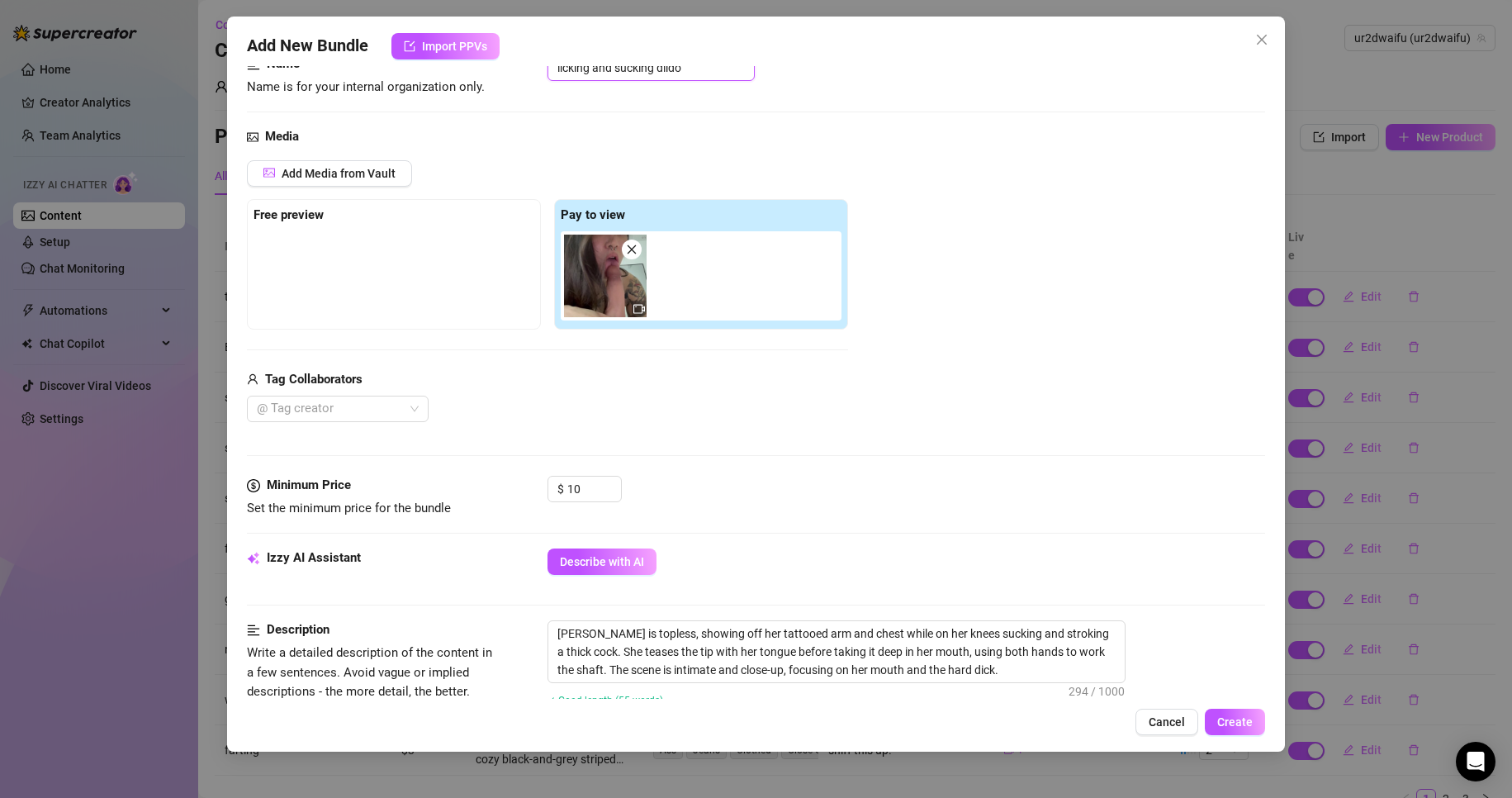
scroll to position [177, 0]
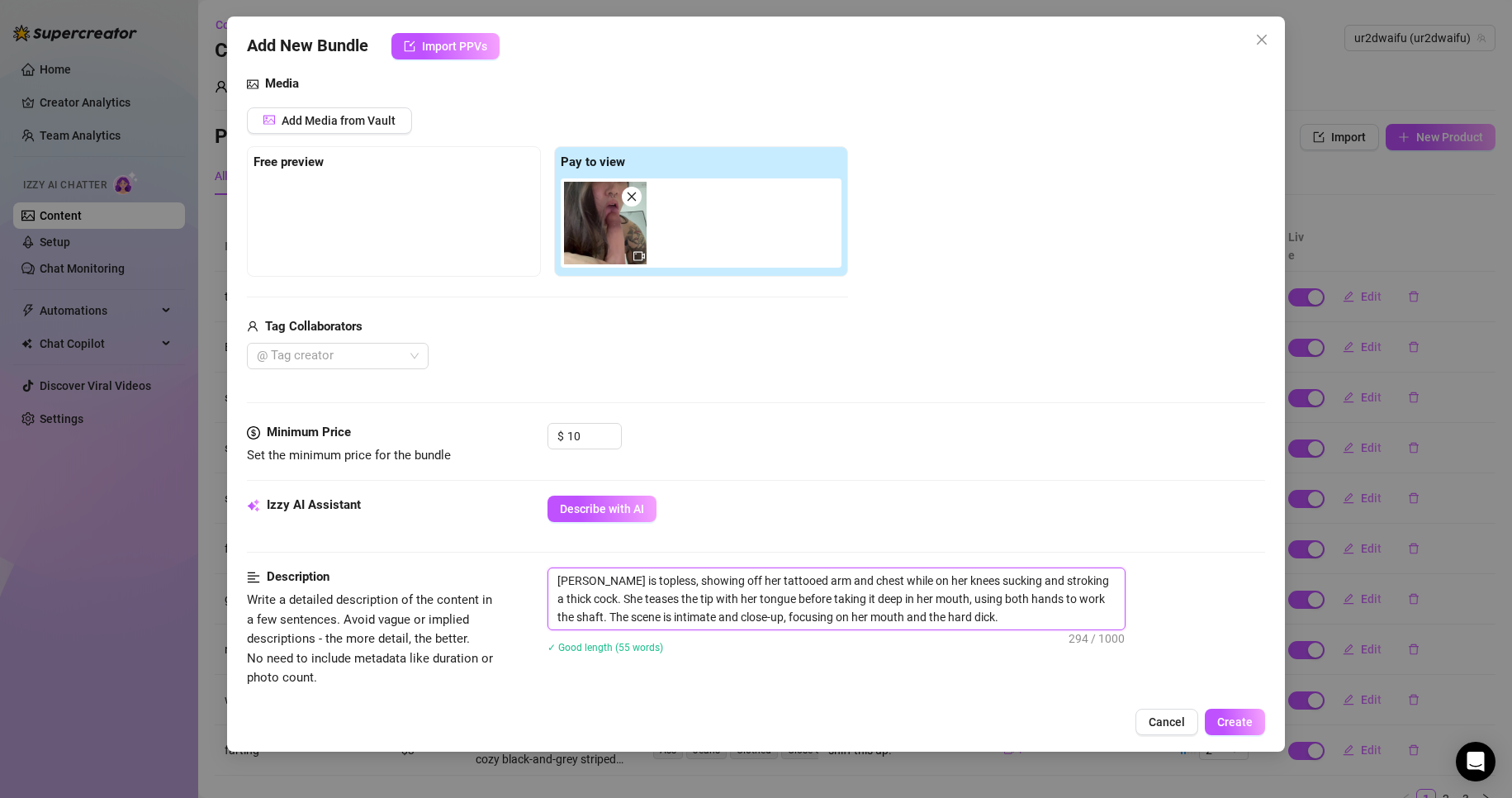
drag, startPoint x: 1049, startPoint y: 574, endPoint x: 986, endPoint y: 576, distance: 63.0
click at [986, 576] on textarea "[PERSON_NAME] is topless, showing off her tattooed arm and chest while on her k…" at bounding box center [836, 598] width 576 height 61
click at [1016, 620] on textarea "[PERSON_NAME] is topless, showing off her tattooed arm and chest while on her k…" at bounding box center [836, 598] width 576 height 61
click at [631, 596] on textarea "[PERSON_NAME] is topless, showing off her tattooed arm and chest while on her k…" at bounding box center [836, 598] width 576 height 61
drag, startPoint x: 1055, startPoint y: 592, endPoint x: 870, endPoint y: 591, distance: 185.0
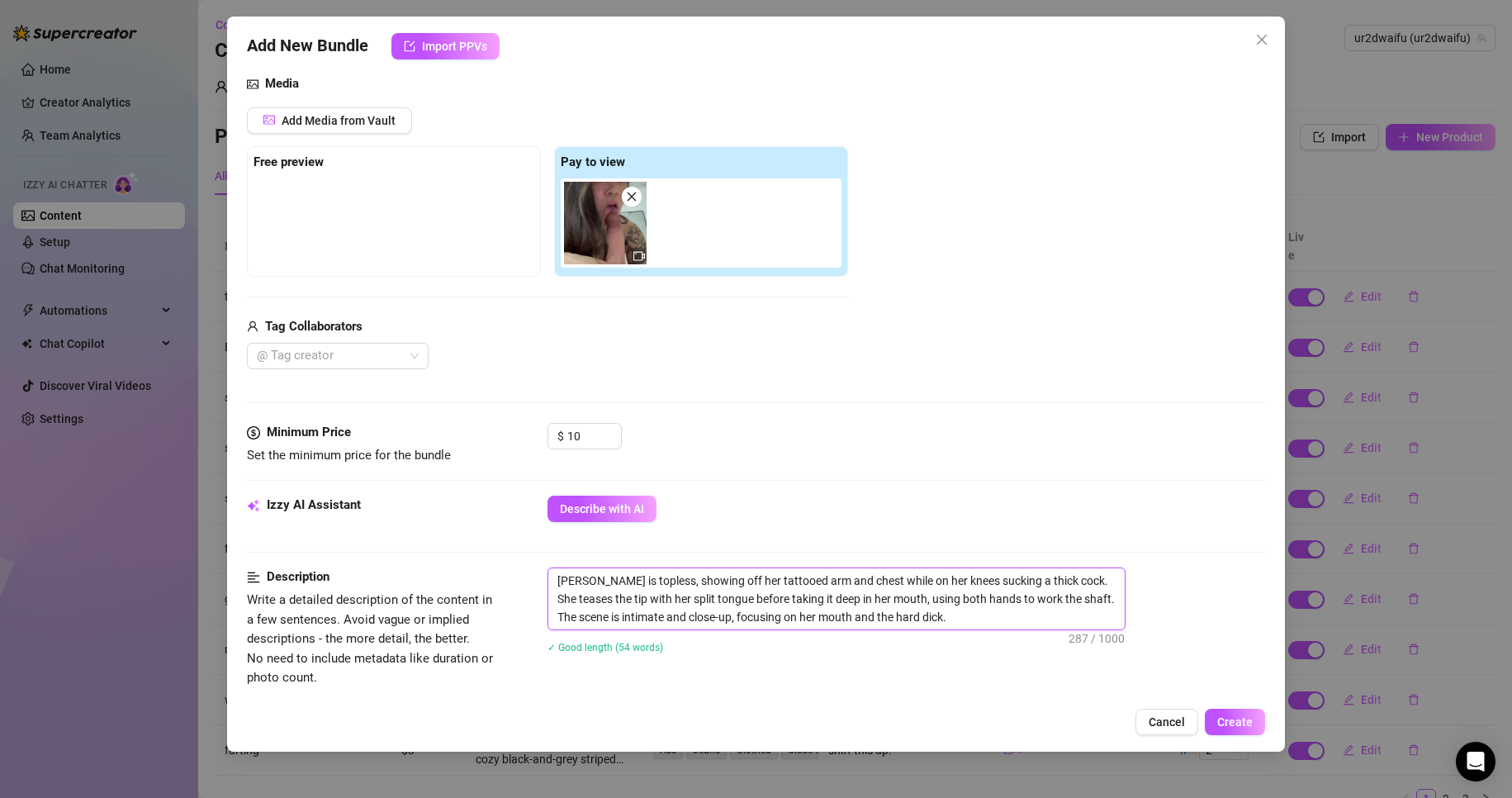
click at [870, 591] on textarea "[PERSON_NAME] is topless, showing off her tattooed arm and chest while on her k…" at bounding box center [836, 598] width 576 height 61
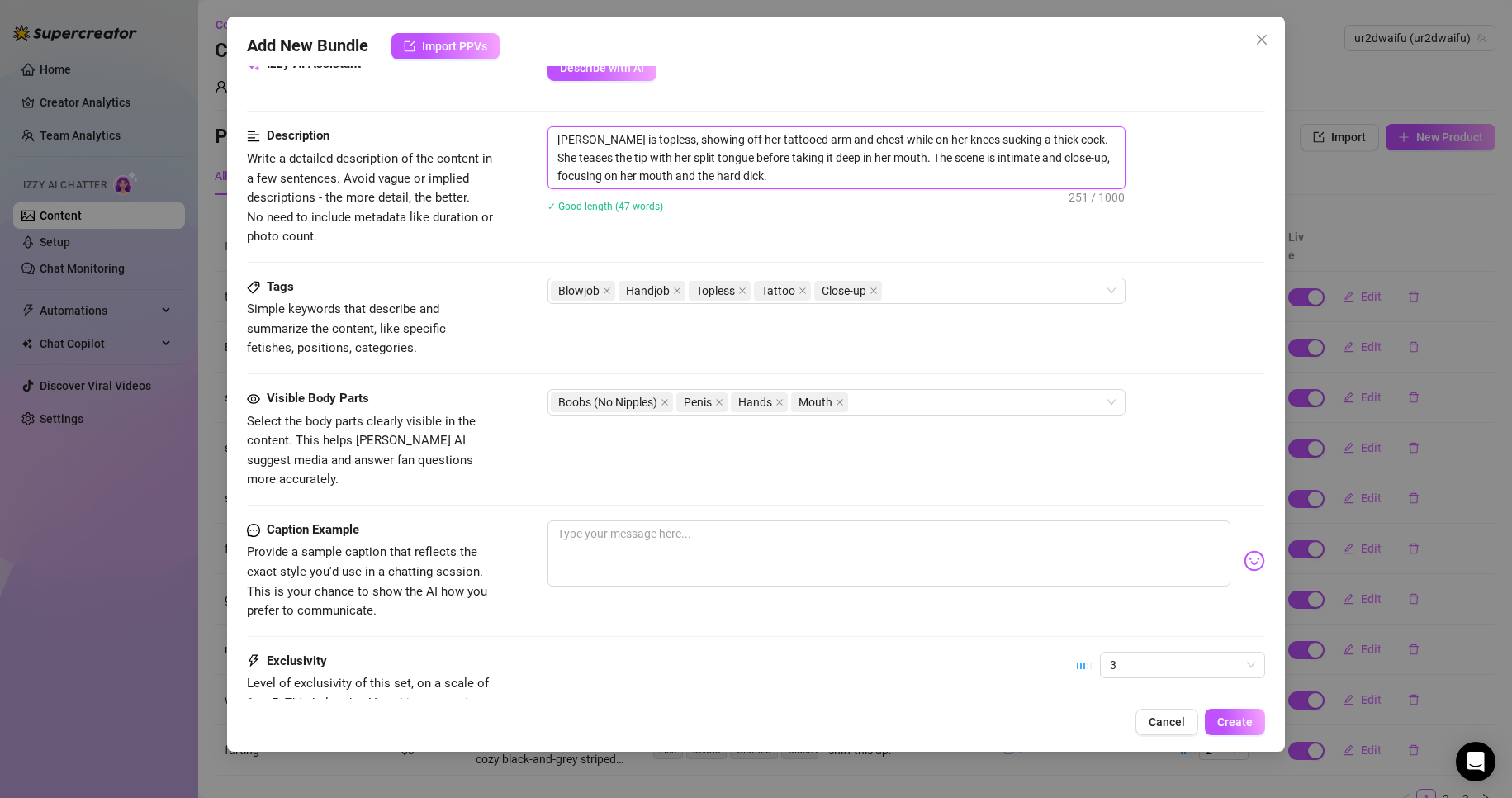
scroll to position [755, 0]
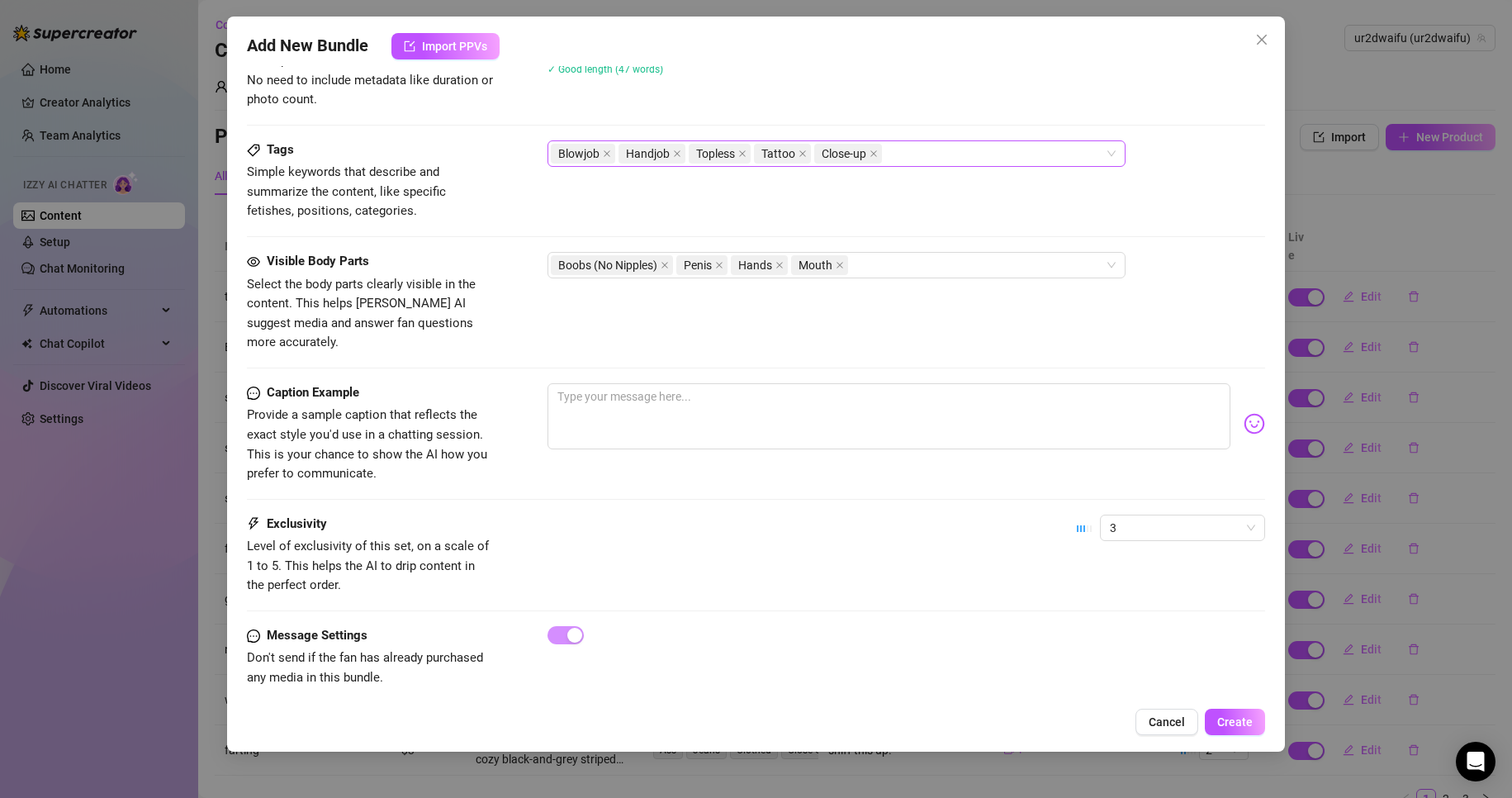
click at [683, 158] on span "Handjob" at bounding box center [652, 154] width 67 height 20
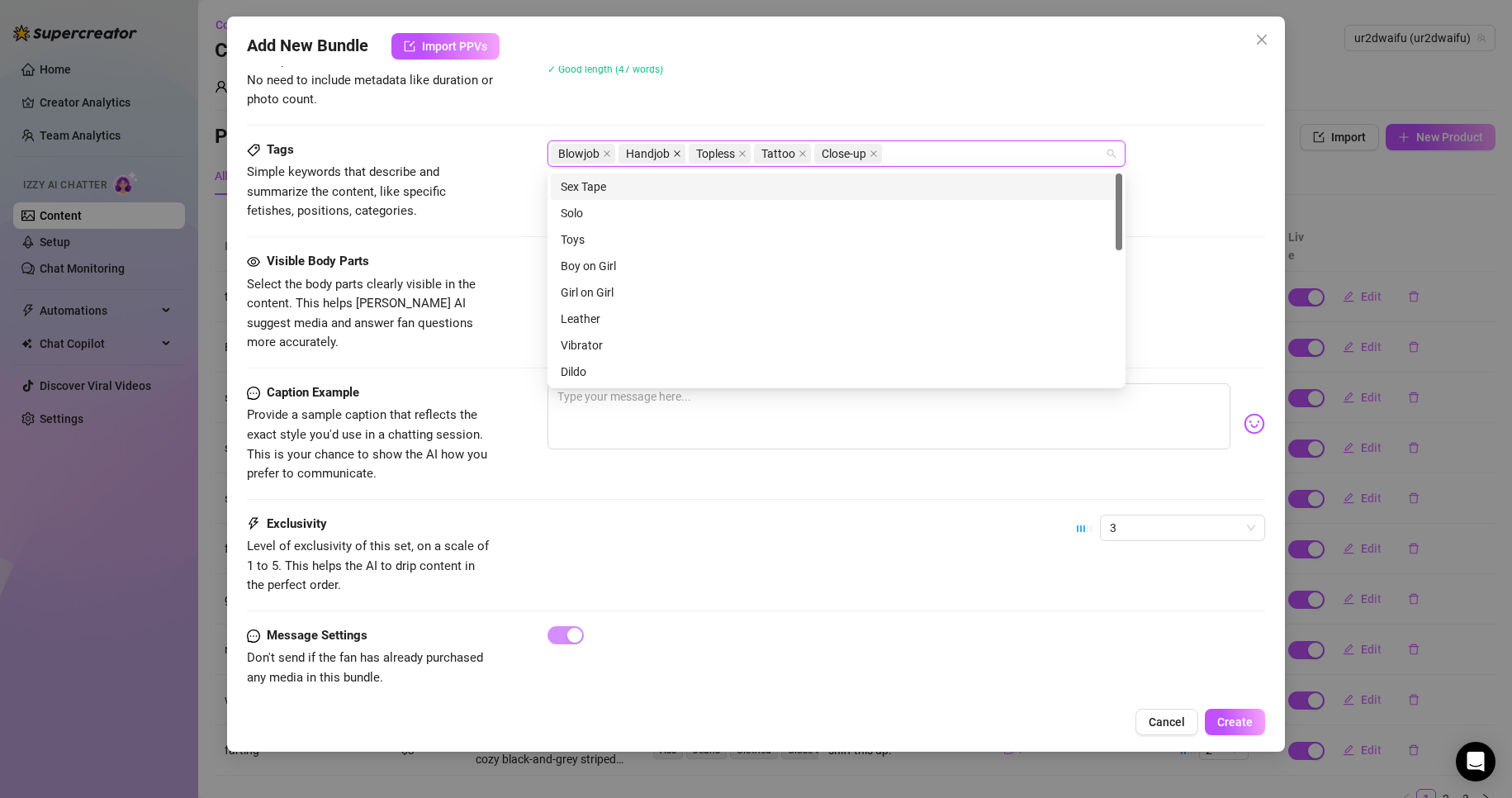
click at [674, 159] on span at bounding box center [677, 154] width 8 height 18
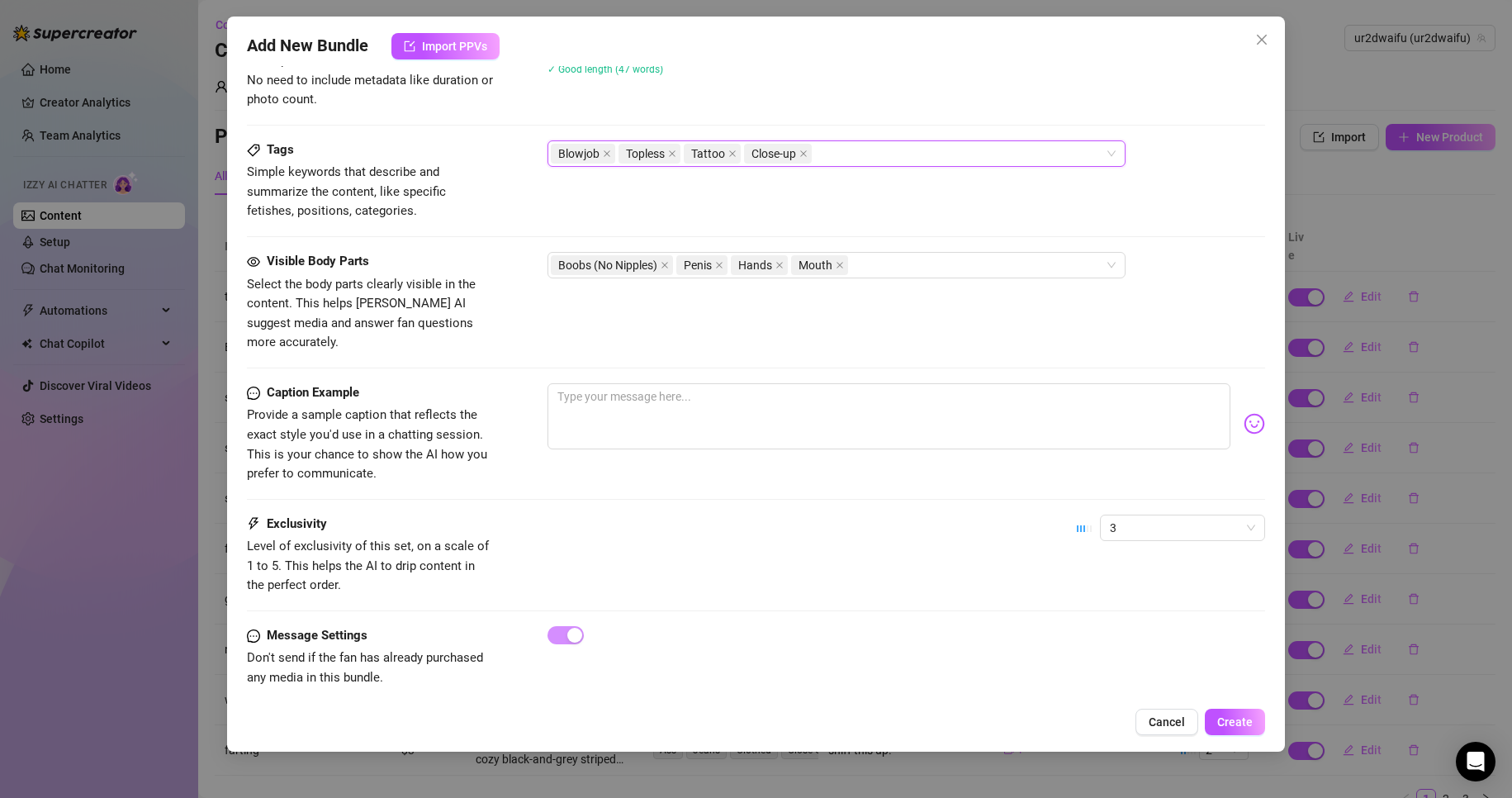
click at [936, 154] on div "Blowjob Topless Tattoo Close-up" at bounding box center [827, 154] width 554 height 23
click at [795, 478] on div "Caption Example Provide a sample caption that reflects the exact style you'd us…" at bounding box center [756, 449] width 1020 height 132
click at [880, 406] on textarea at bounding box center [889, 416] width 684 height 66
click at [1247, 711] on button "Create" at bounding box center [1235, 722] width 60 height 27
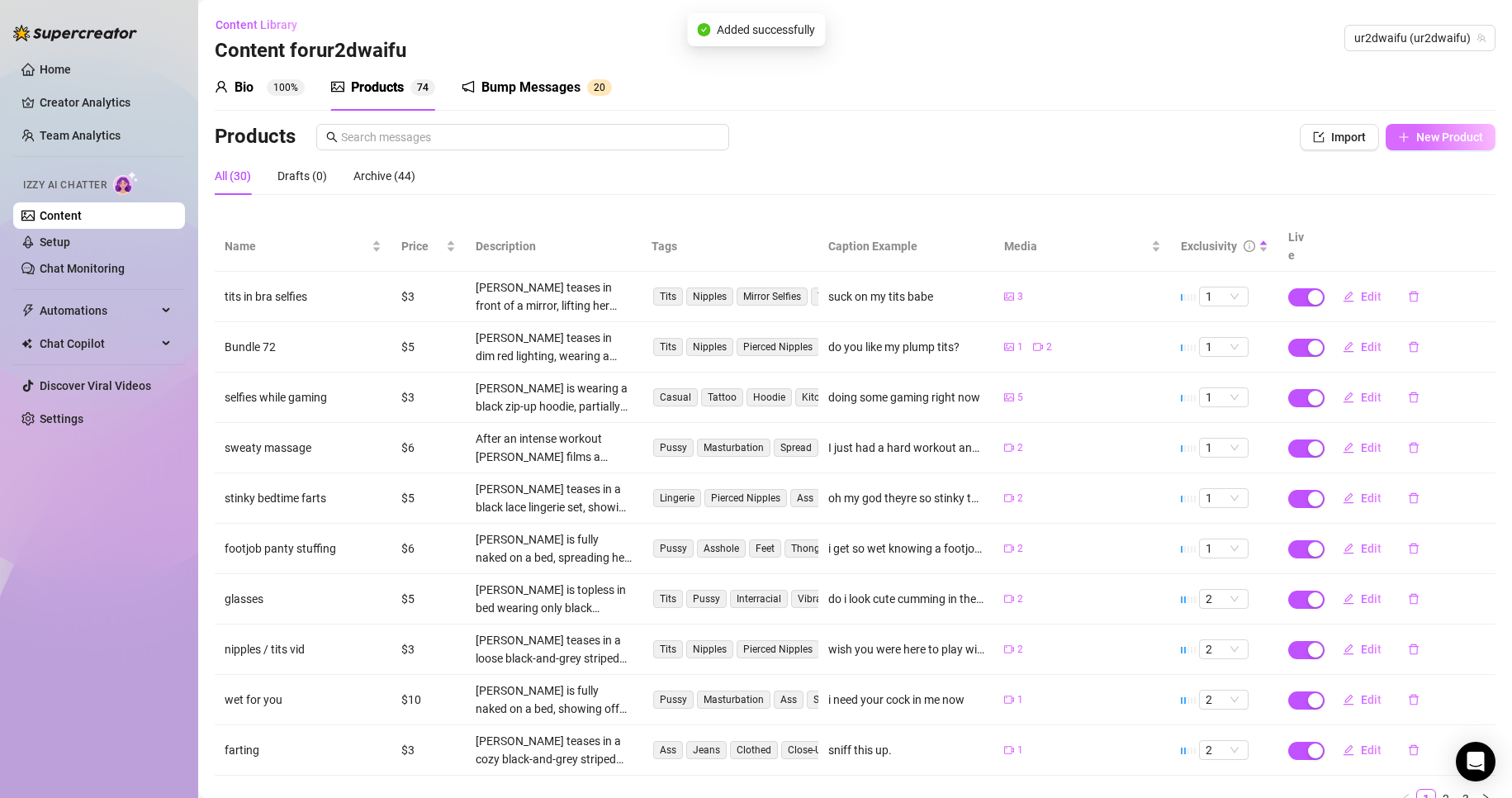
click at [1401, 148] on button "New Product" at bounding box center [1441, 137] width 110 height 27
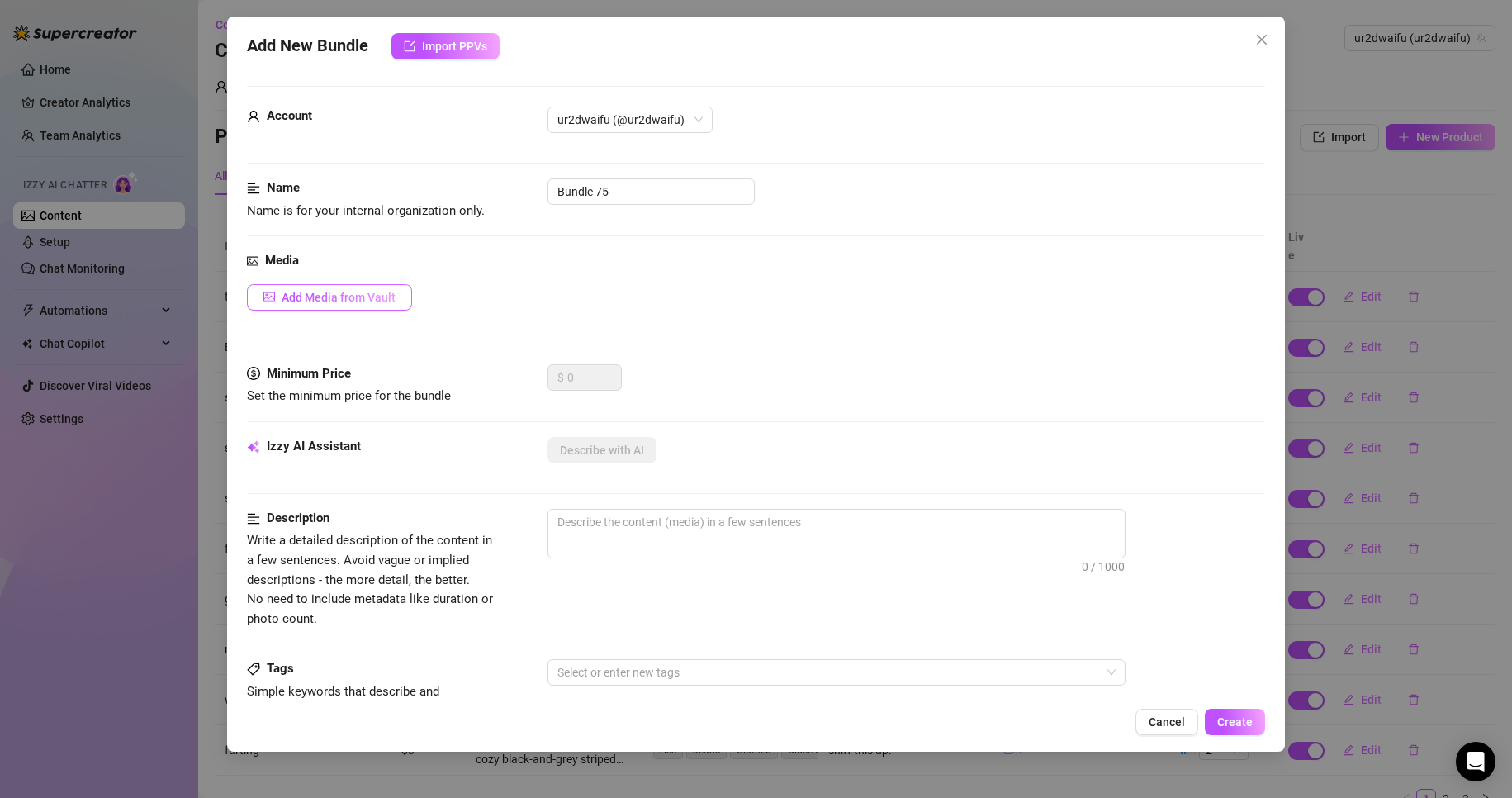
click at [331, 287] on button "Add Media from Vault" at bounding box center [329, 297] width 165 height 27
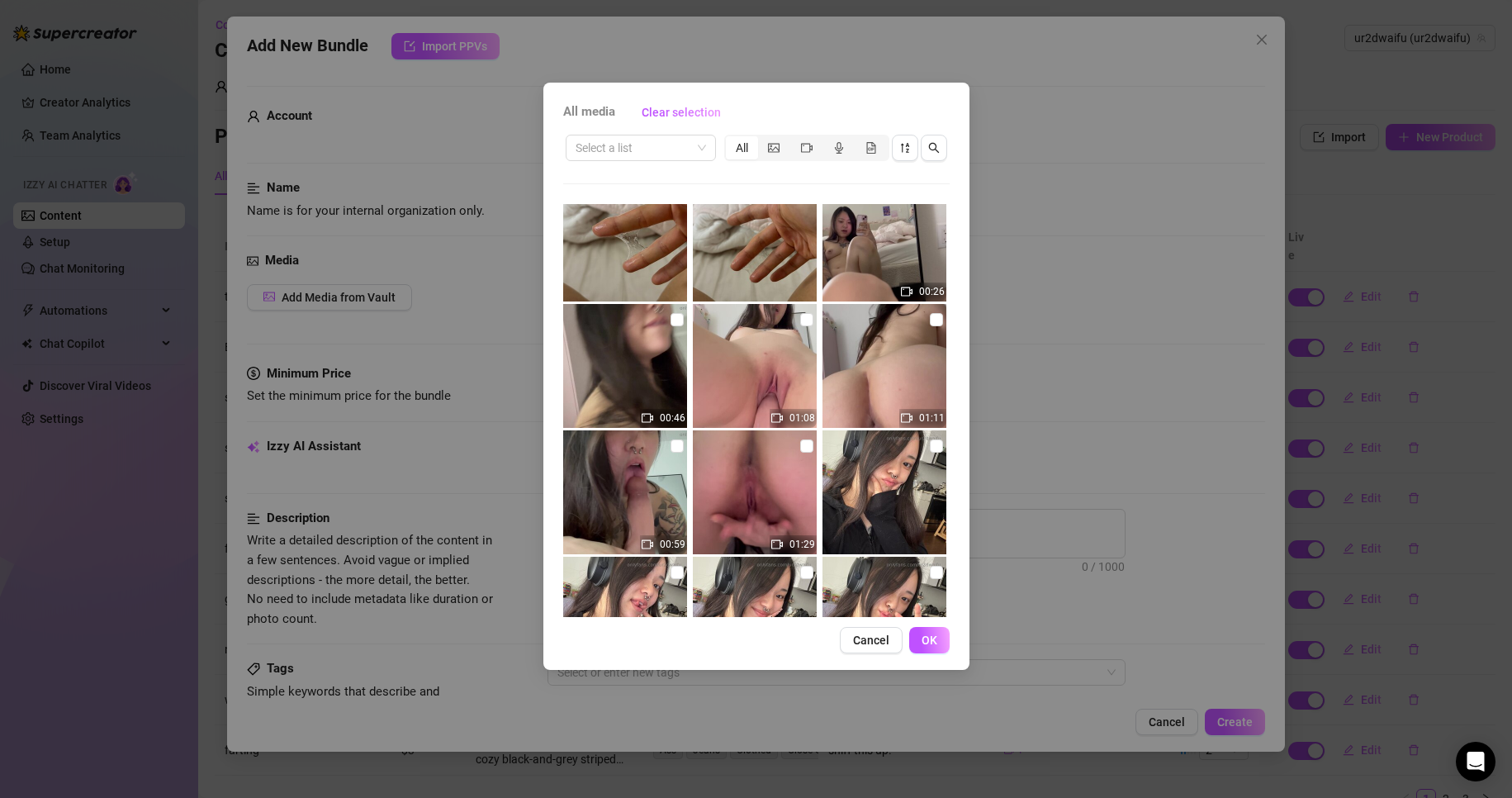
scroll to position [413, 0]
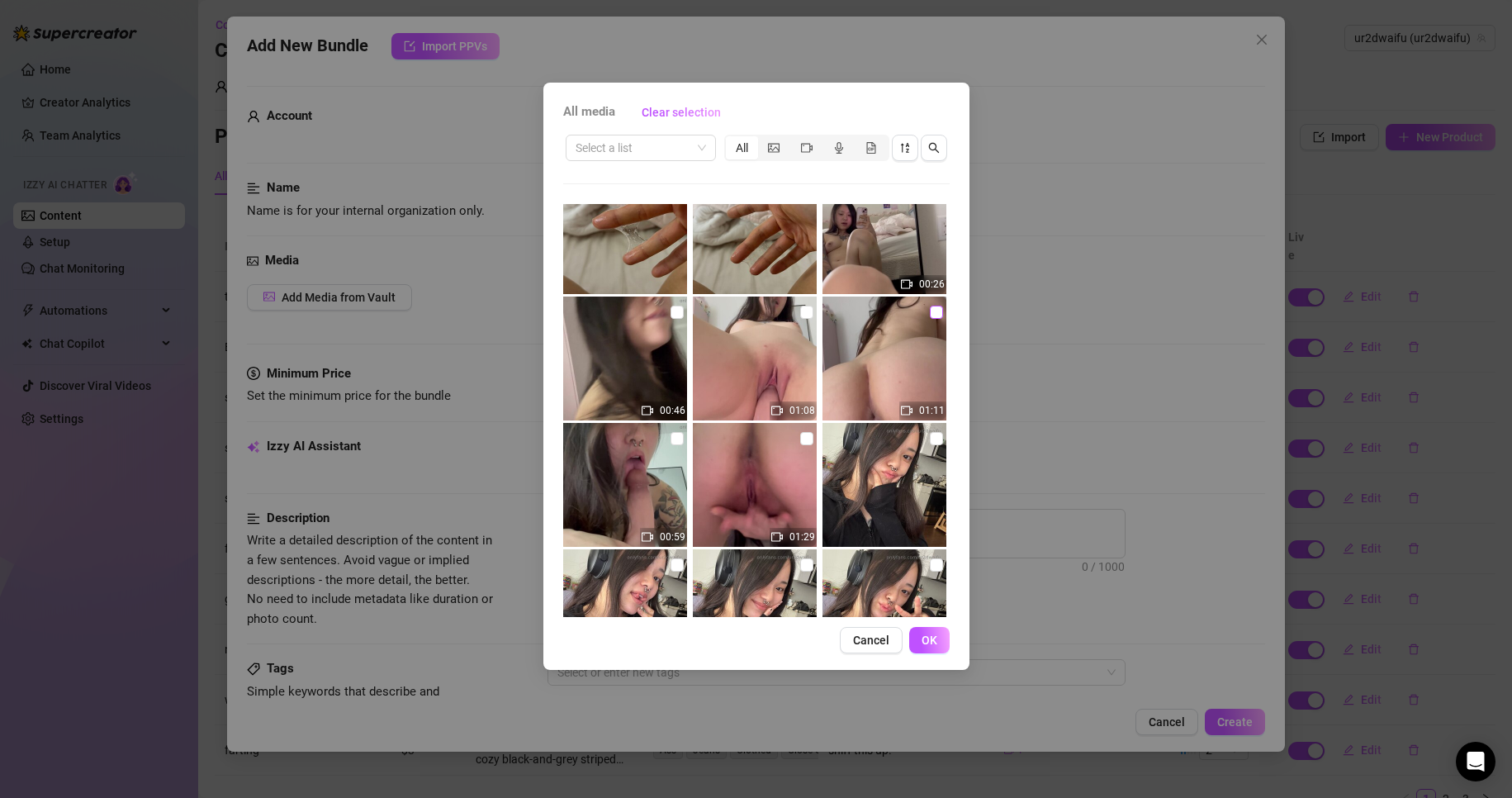
click at [932, 307] on input "checkbox" at bounding box center [936, 312] width 13 height 13
click at [941, 641] on button "OK" at bounding box center [930, 641] width 41 height 27
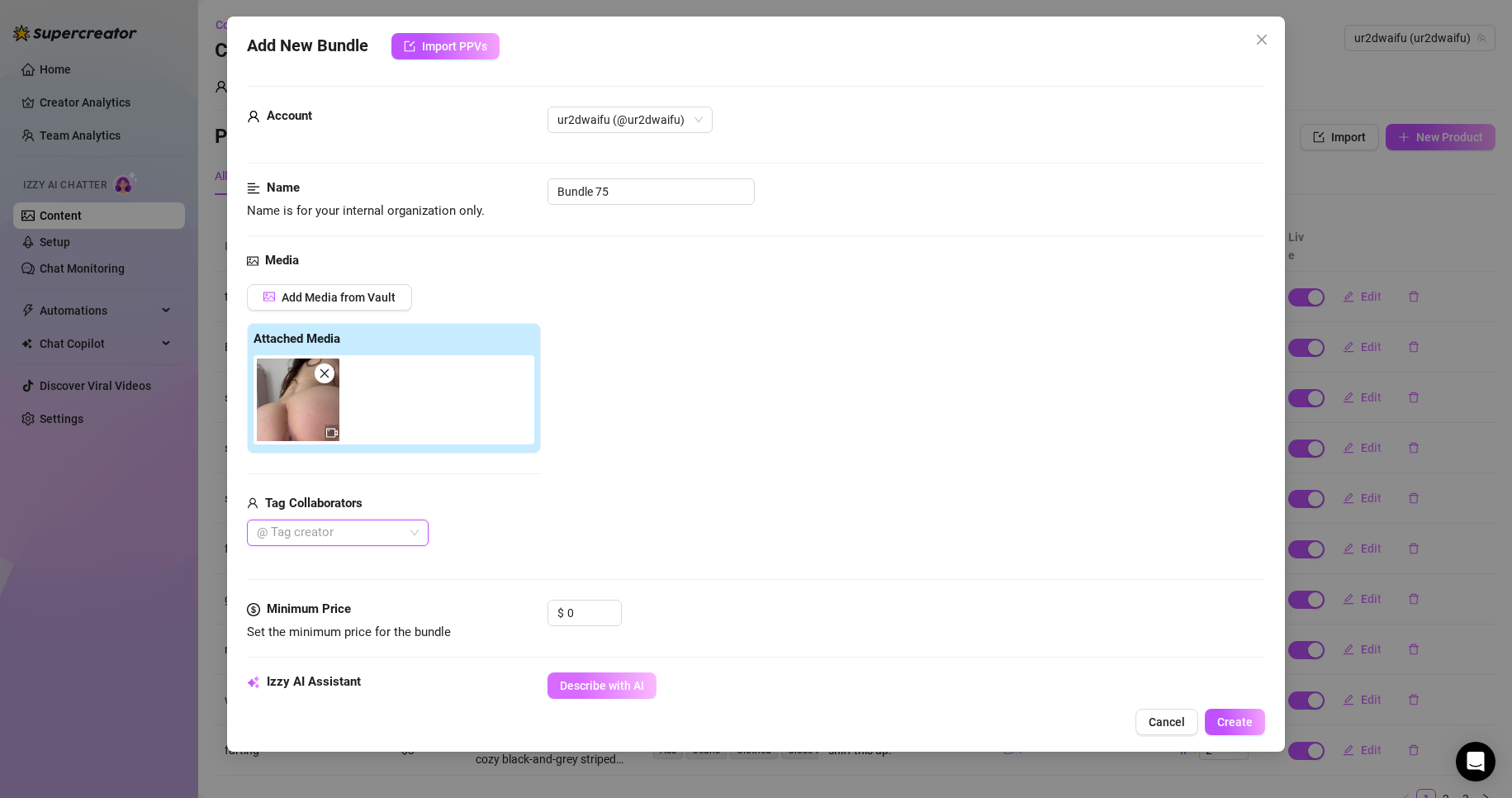
click at [621, 681] on span "Describe with AI" at bounding box center [601, 686] width 84 height 13
click at [615, 602] on span "Increase Value" at bounding box center [612, 608] width 18 height 15
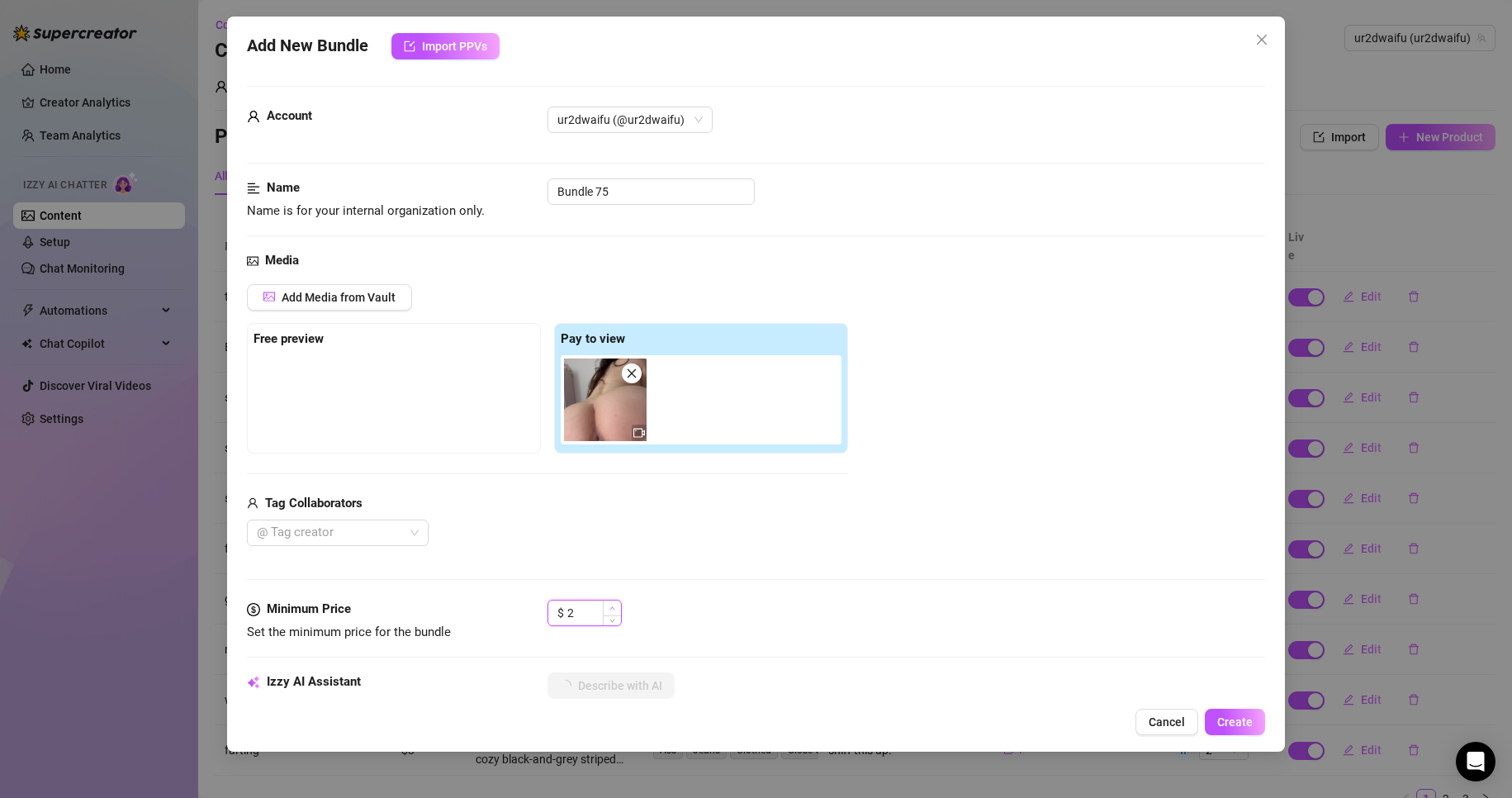
click at [615, 602] on span "Increase Value" at bounding box center [612, 608] width 18 height 15
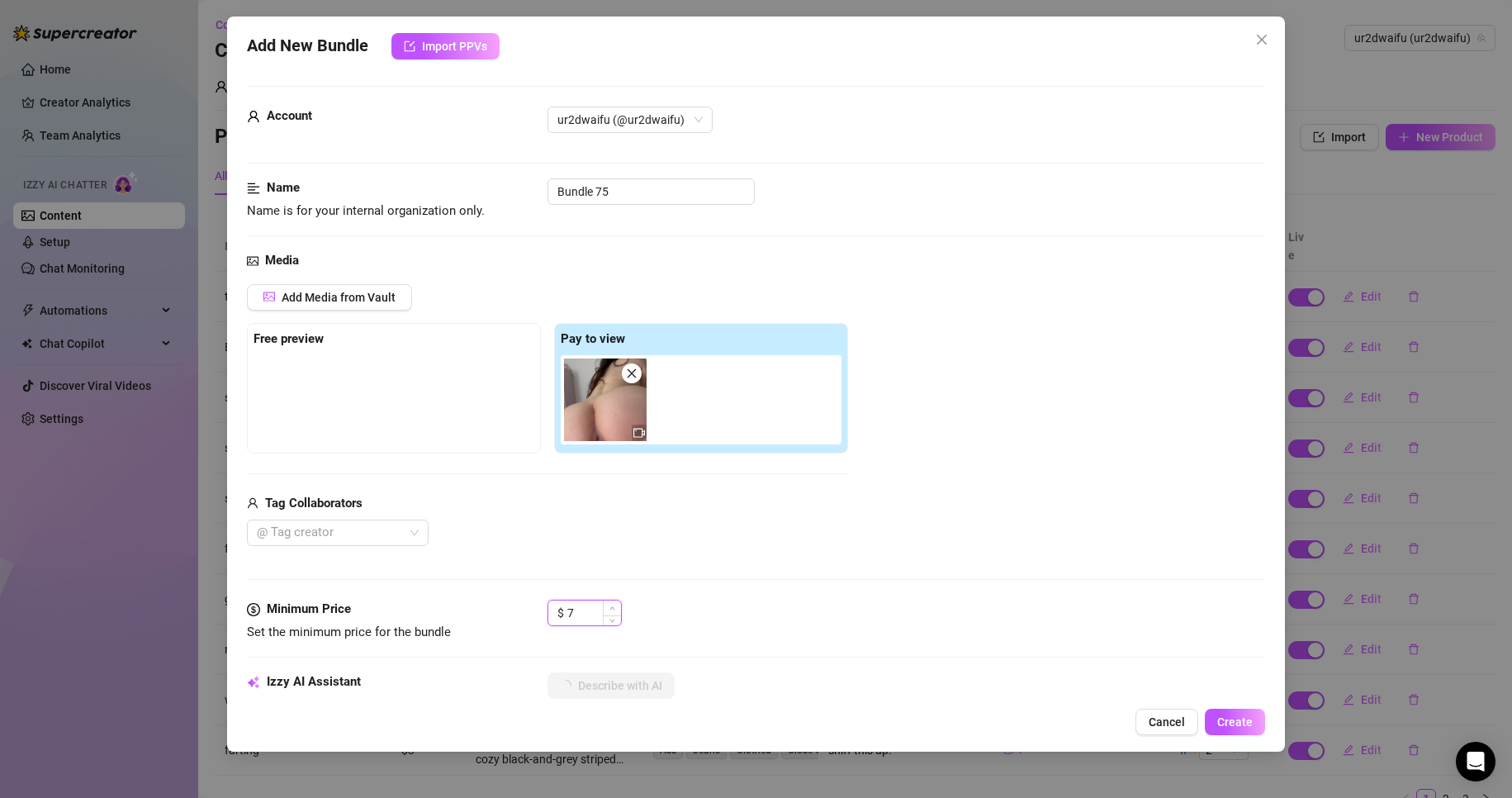
click at [615, 602] on span "Increase Value" at bounding box center [612, 608] width 18 height 15
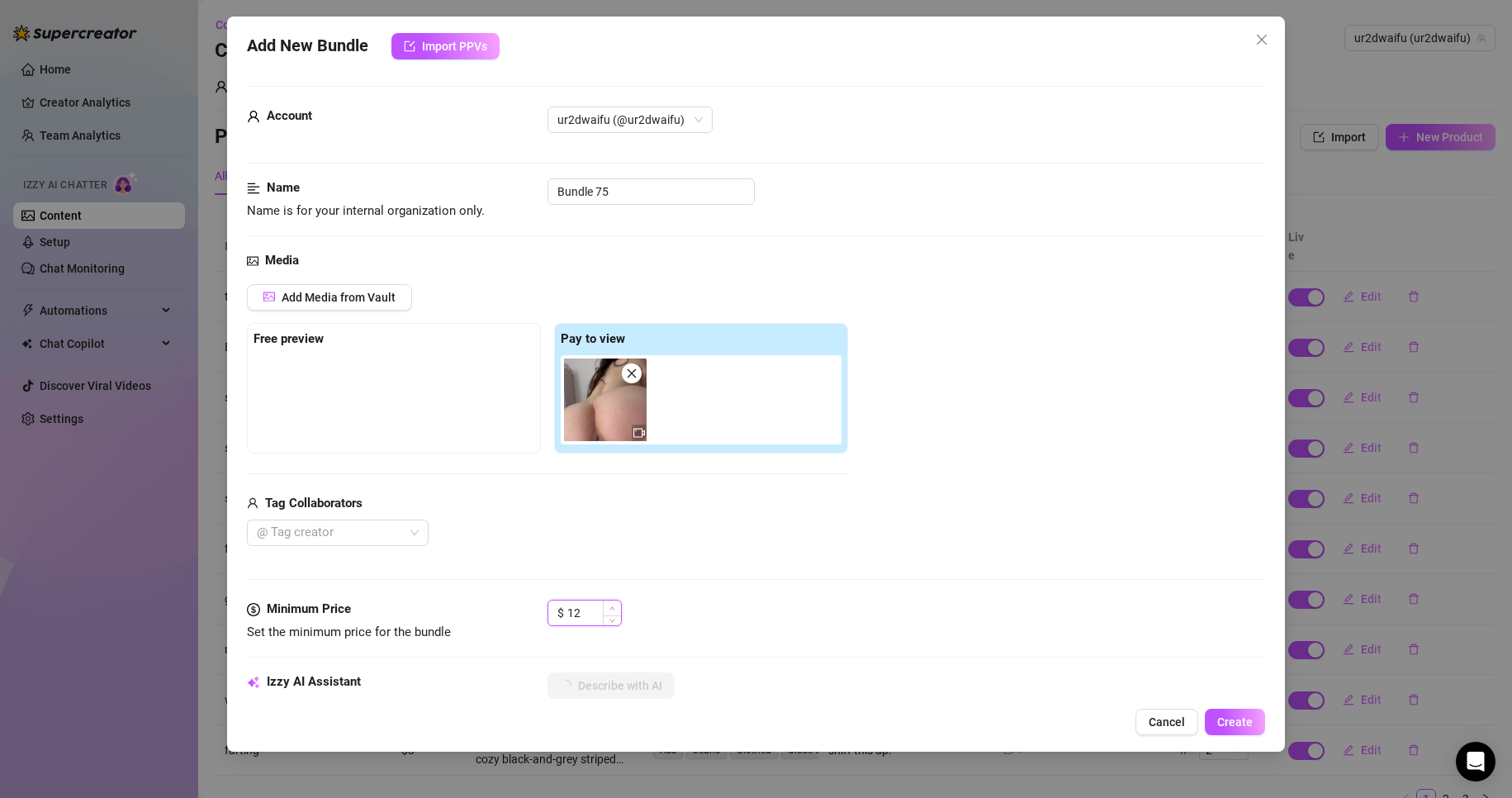
click at [615, 602] on span "Increase Value" at bounding box center [612, 608] width 18 height 15
drag, startPoint x: 621, startPoint y: 193, endPoint x: 433, endPoint y: 202, distance: 188.2
click at [433, 202] on div "Name Name is for your internal organization only. Bundle 75" at bounding box center [756, 199] width 1020 height 42
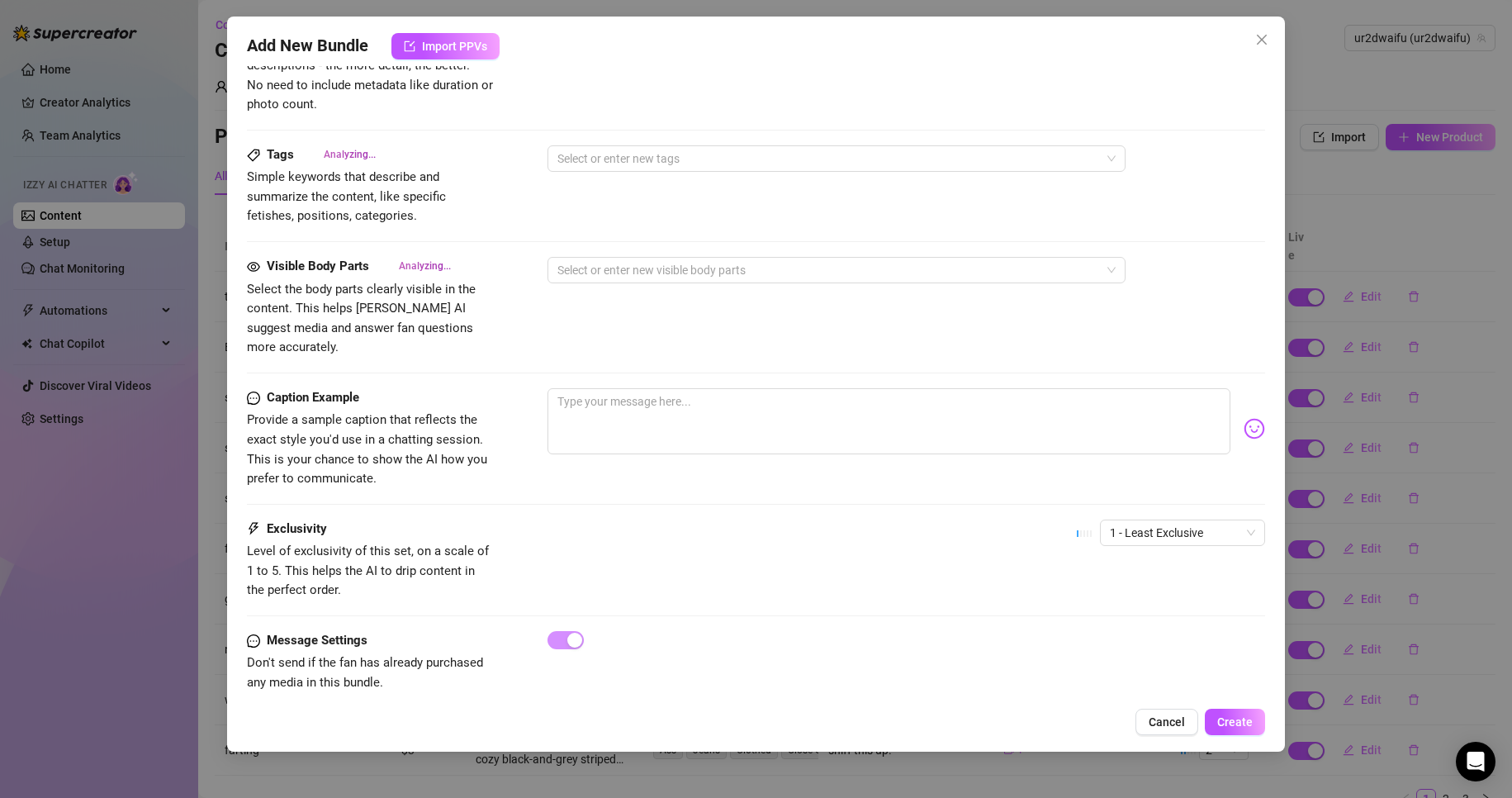
scroll to position [755, 0]
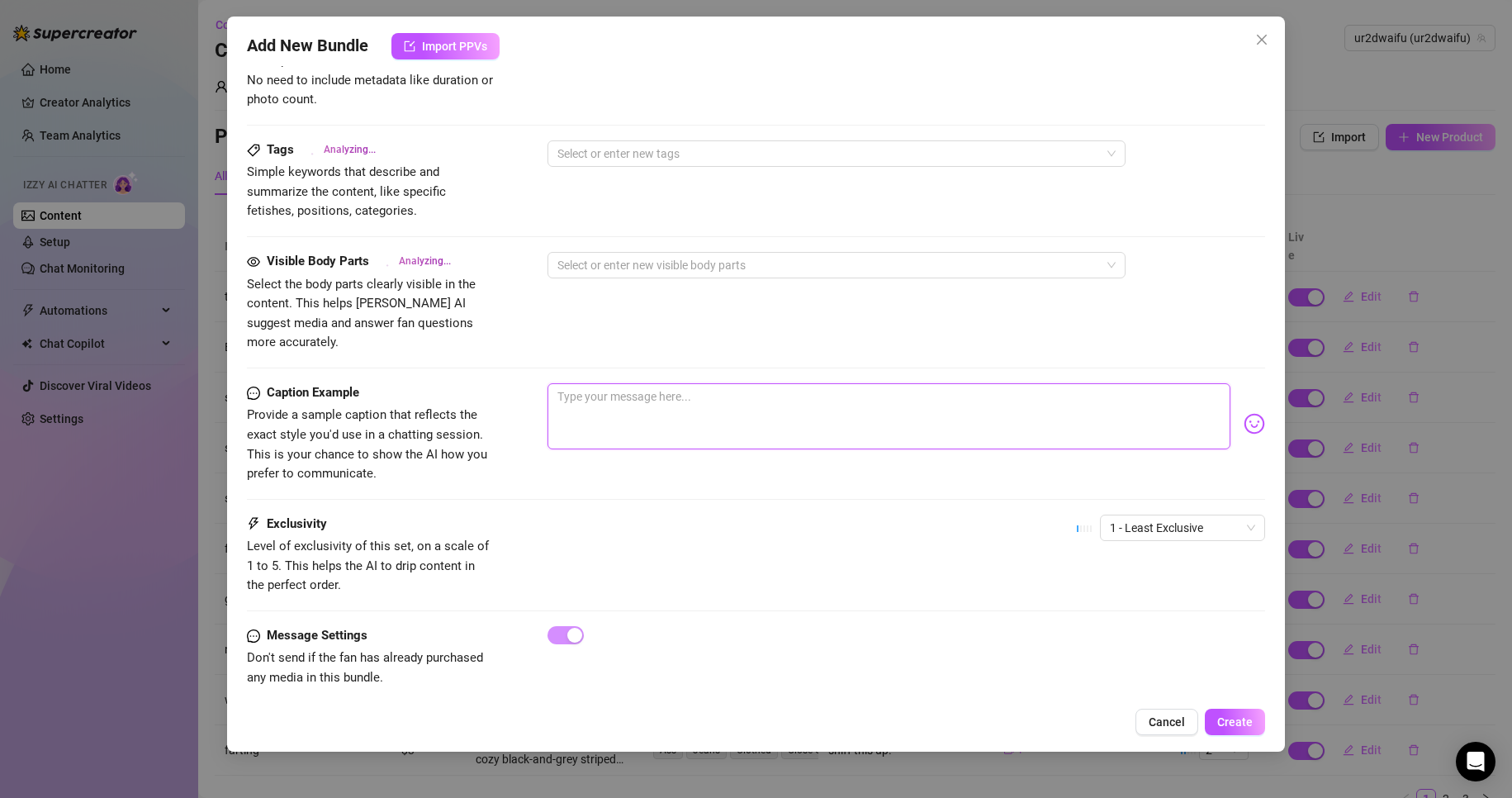
click at [649, 405] on textarea at bounding box center [889, 416] width 684 height 66
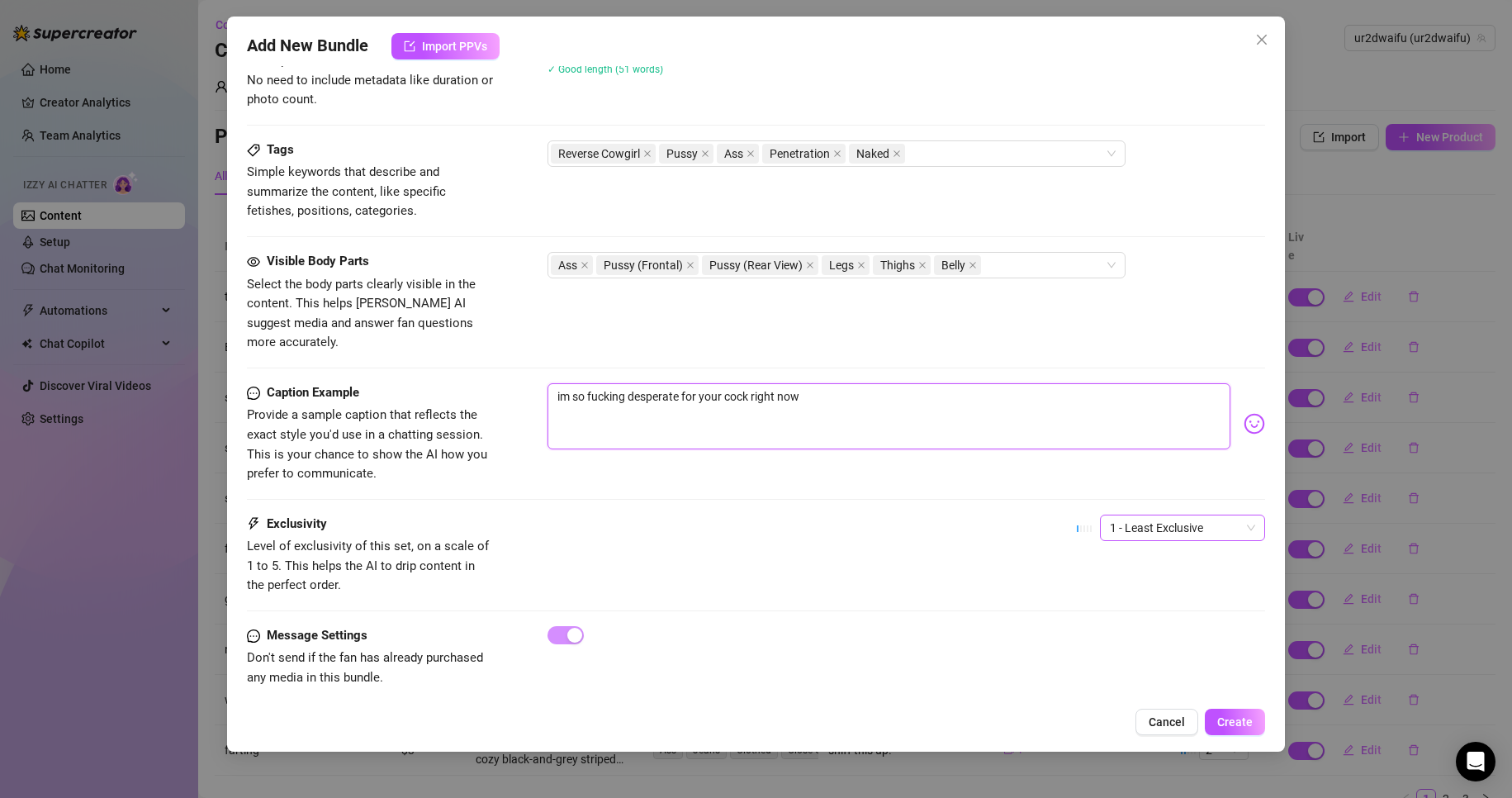
click at [1195, 516] on span "1 - Least Exclusive" at bounding box center [1183, 528] width 146 height 25
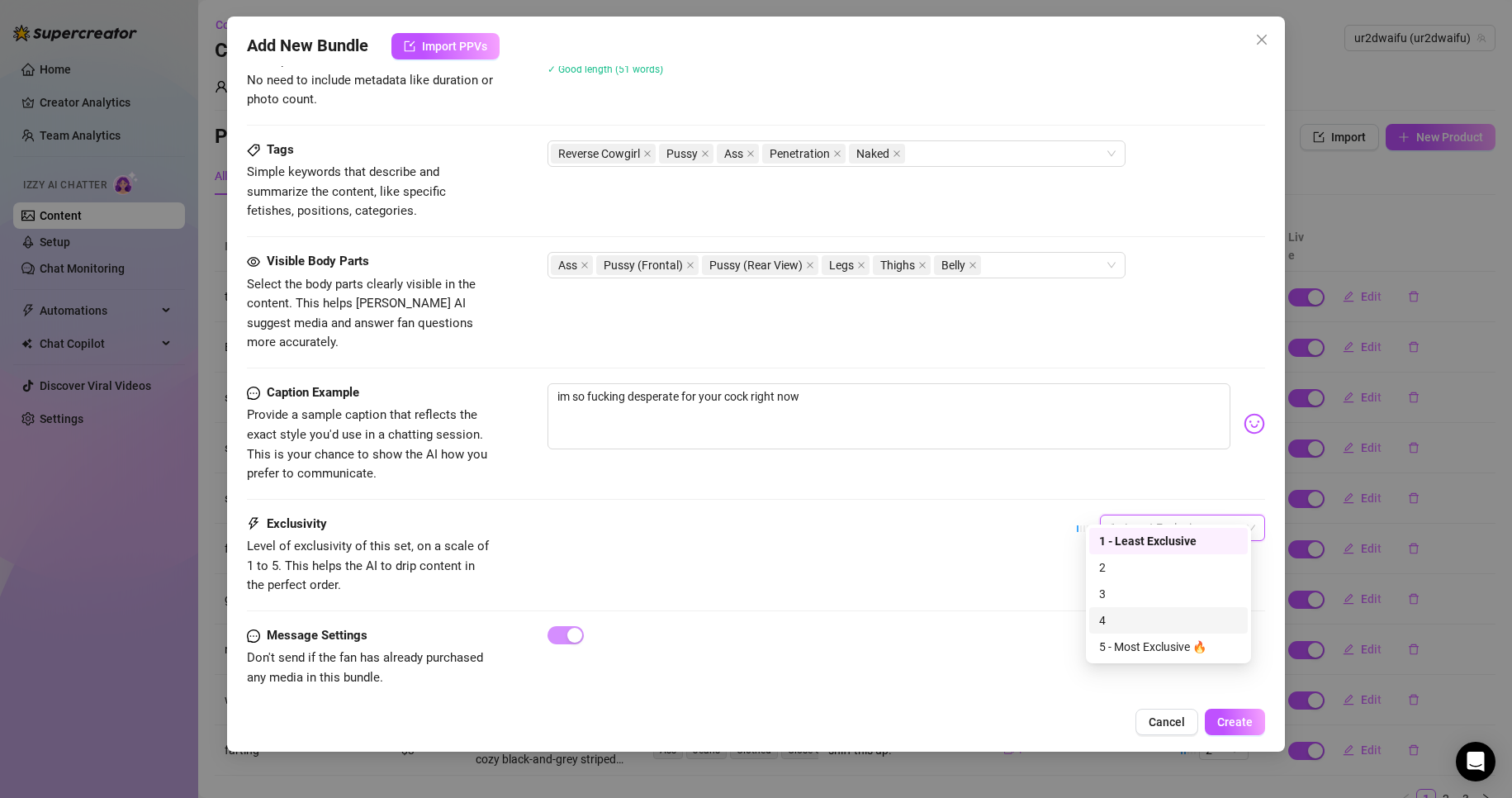
click at [1137, 614] on div "4" at bounding box center [1169, 621] width 139 height 18
click at [782, 494] on div "Caption Example Provide a sample caption that reflects the exact style you'd us…" at bounding box center [756, 449] width 1020 height 132
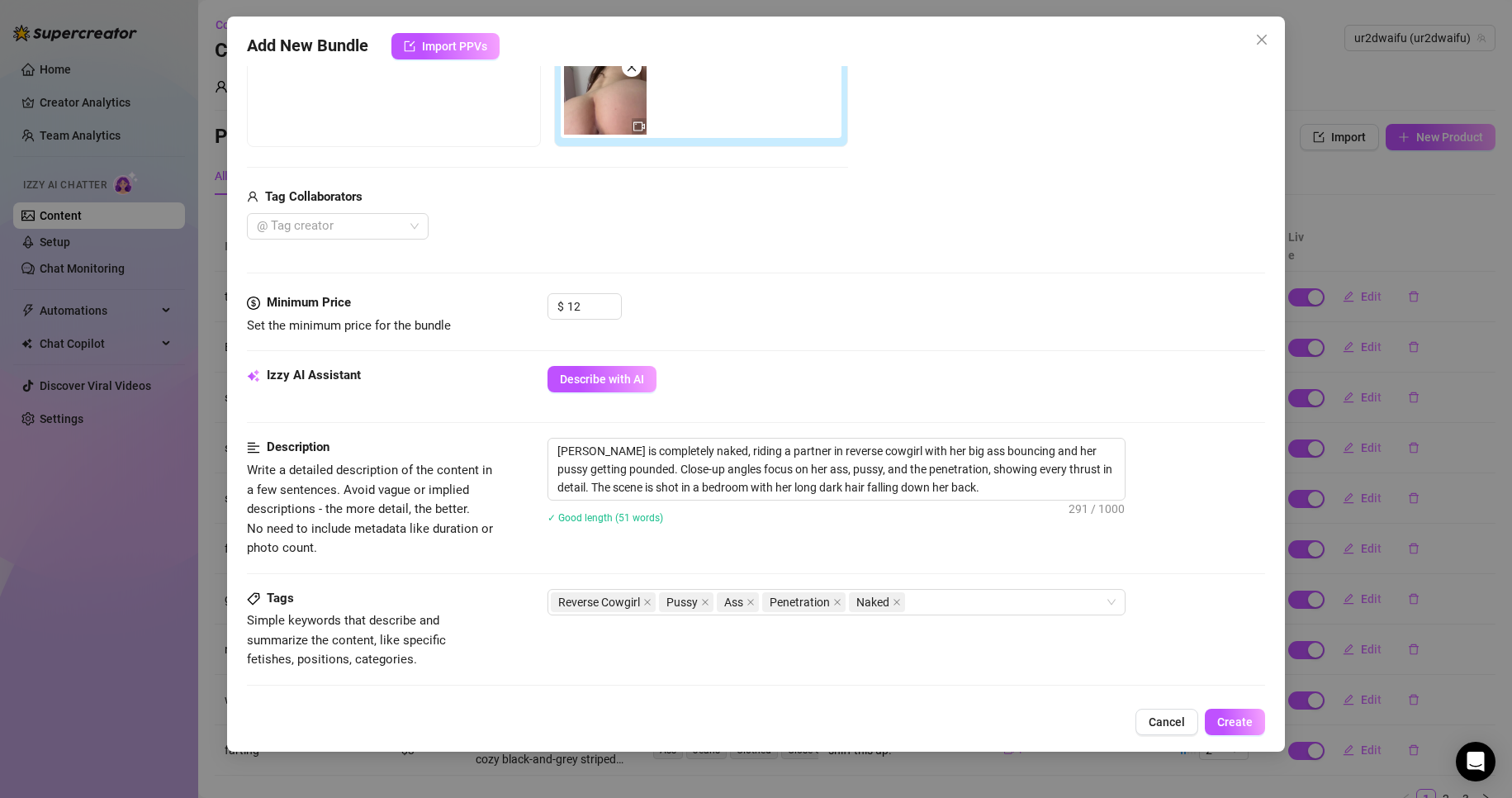
scroll to position [94, 0]
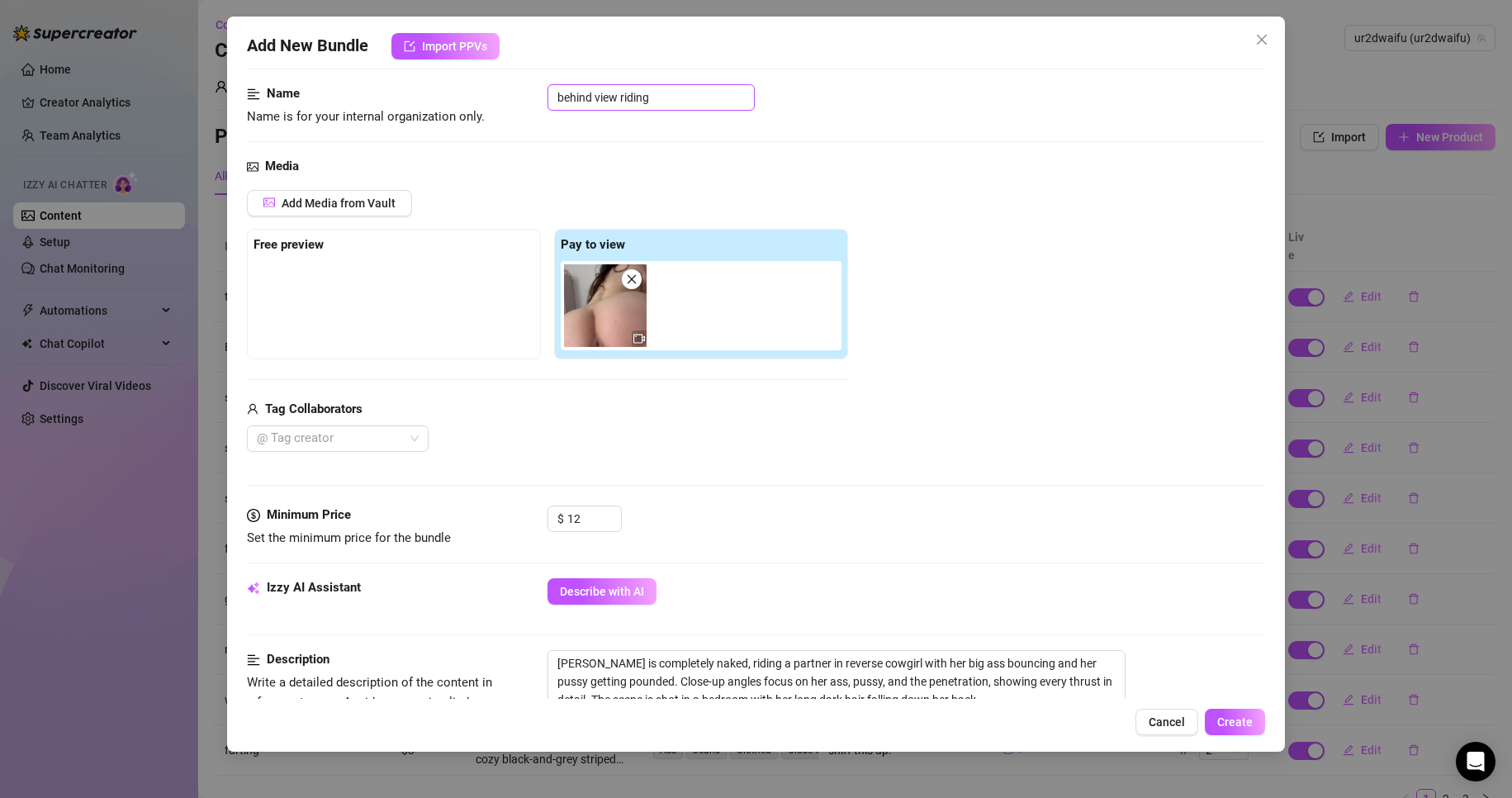
drag, startPoint x: 676, startPoint y: 97, endPoint x: 534, endPoint y: 97, distance: 142.0
click at [534, 97] on div "Name Name is for your internal organization only. behind view riding" at bounding box center [756, 105] width 1020 height 42
click at [612, 515] on icon "up" at bounding box center [612, 514] width 6 height 6
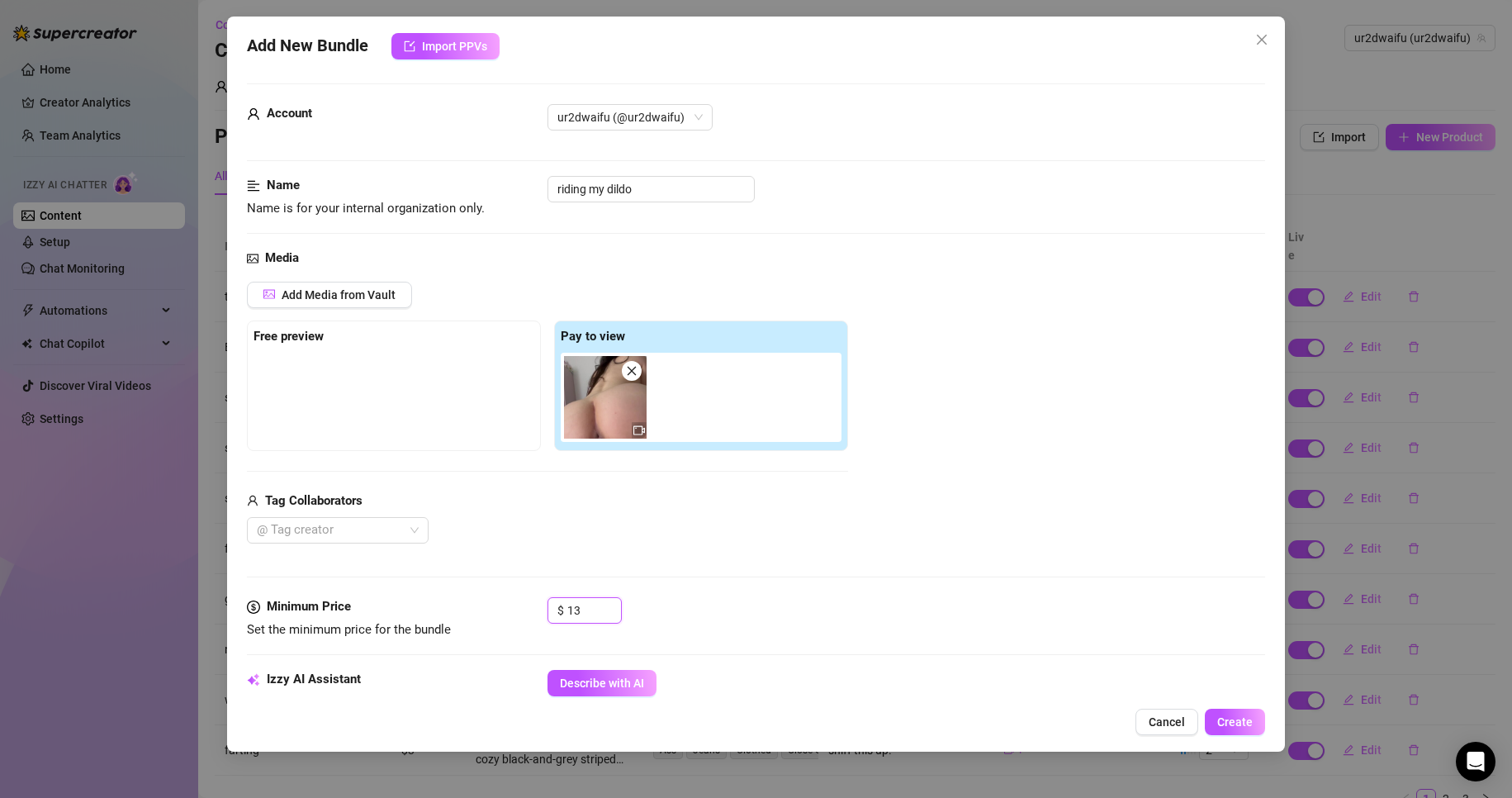
scroll to position [0, 0]
click at [560, 202] on input "riding my dildo" at bounding box center [651, 192] width 207 height 27
click at [558, 198] on input "riding my dildo" at bounding box center [651, 192] width 207 height 27
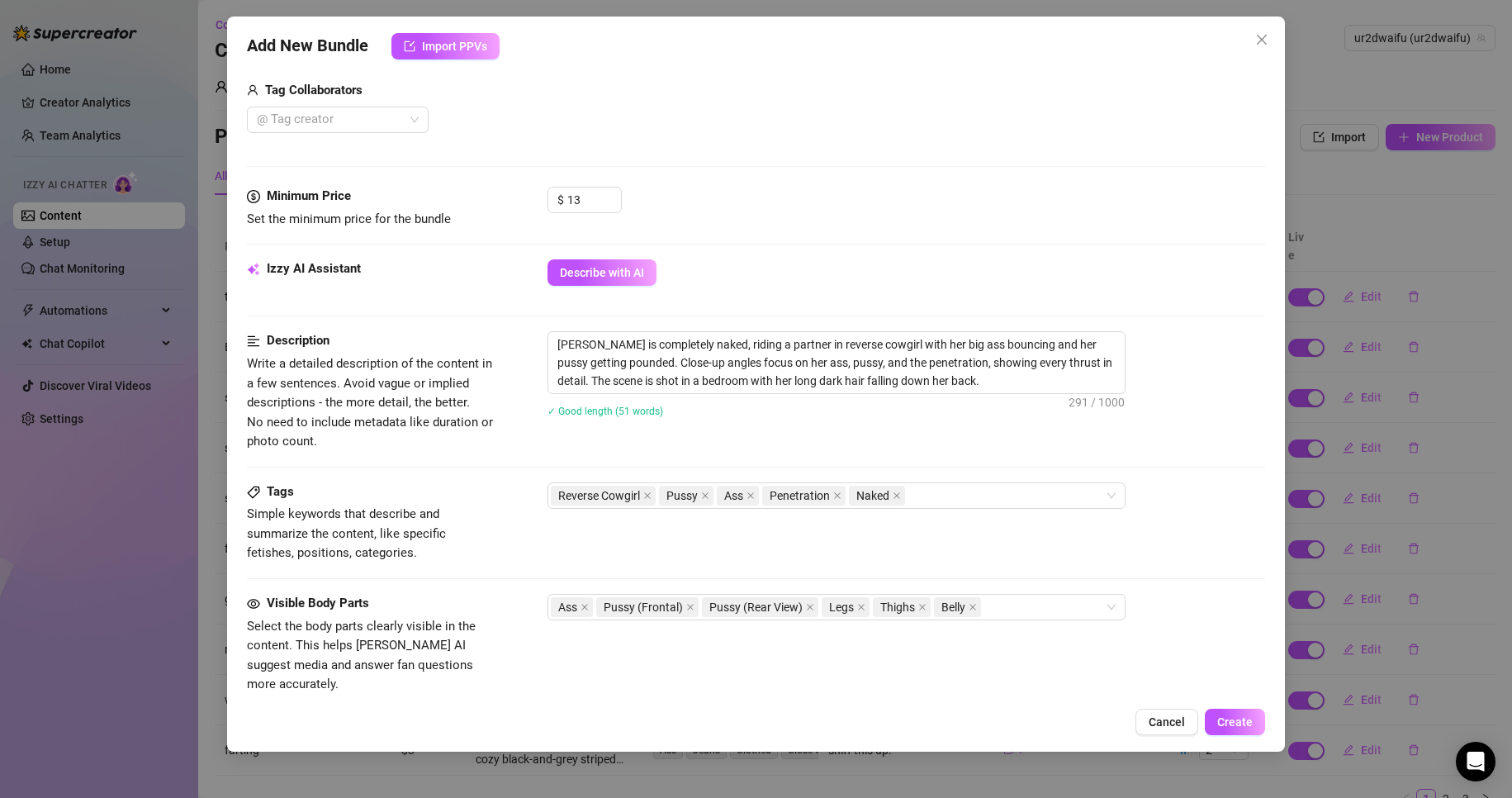
scroll to position [743, 0]
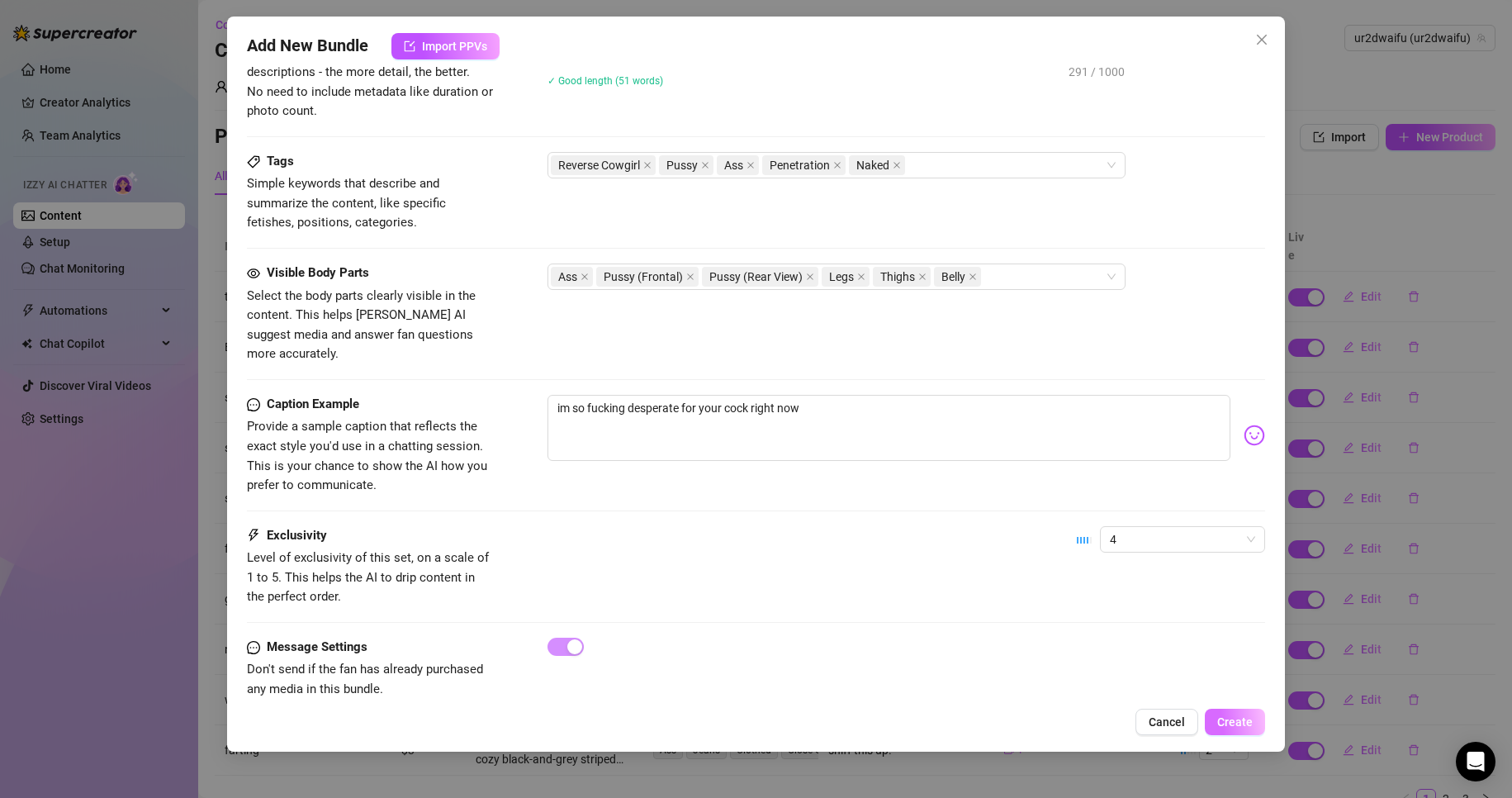
click at [1245, 719] on span "Create" at bounding box center [1235, 722] width 36 height 13
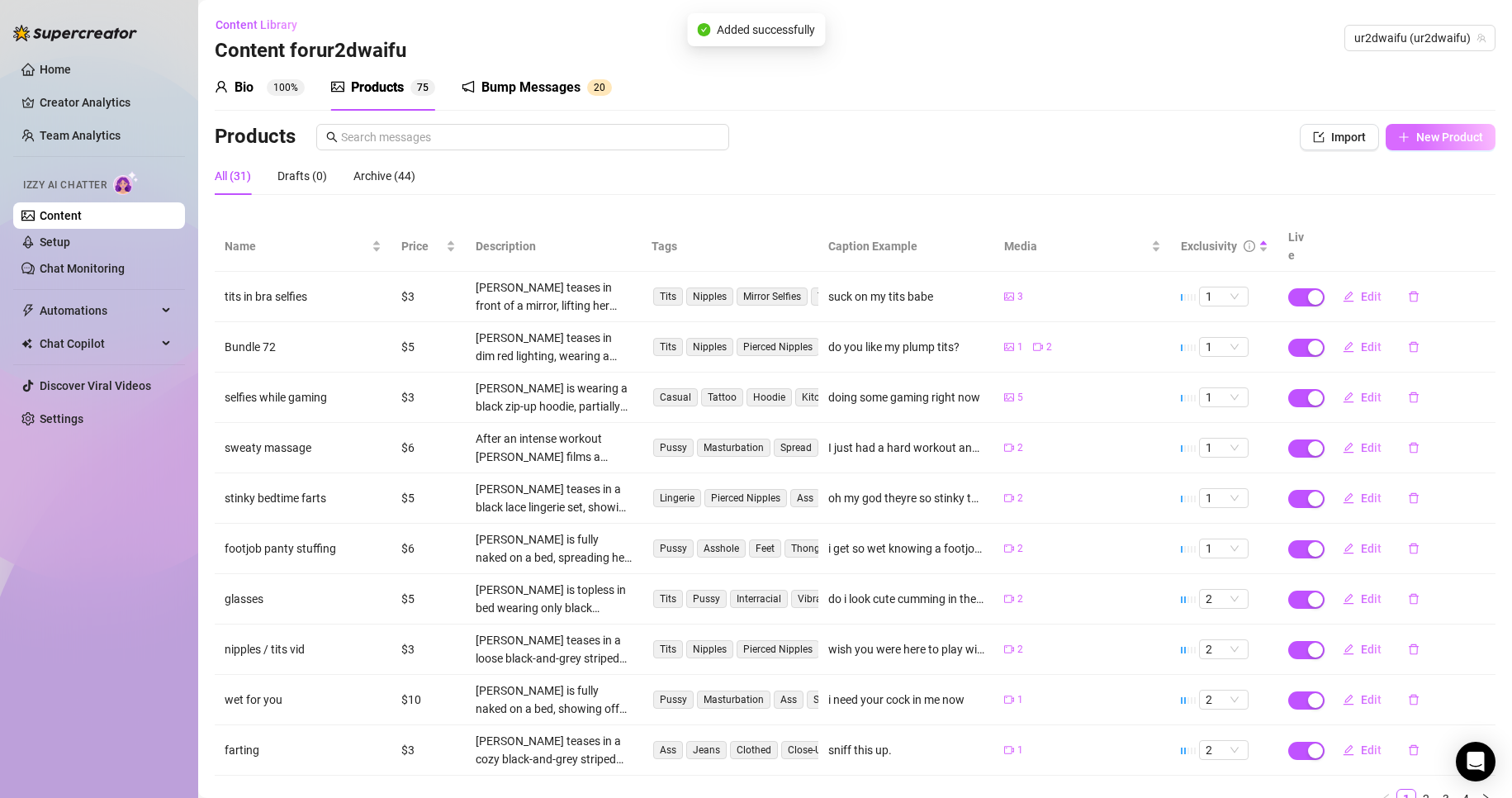
click at [1435, 147] on button "New Product" at bounding box center [1441, 137] width 110 height 27
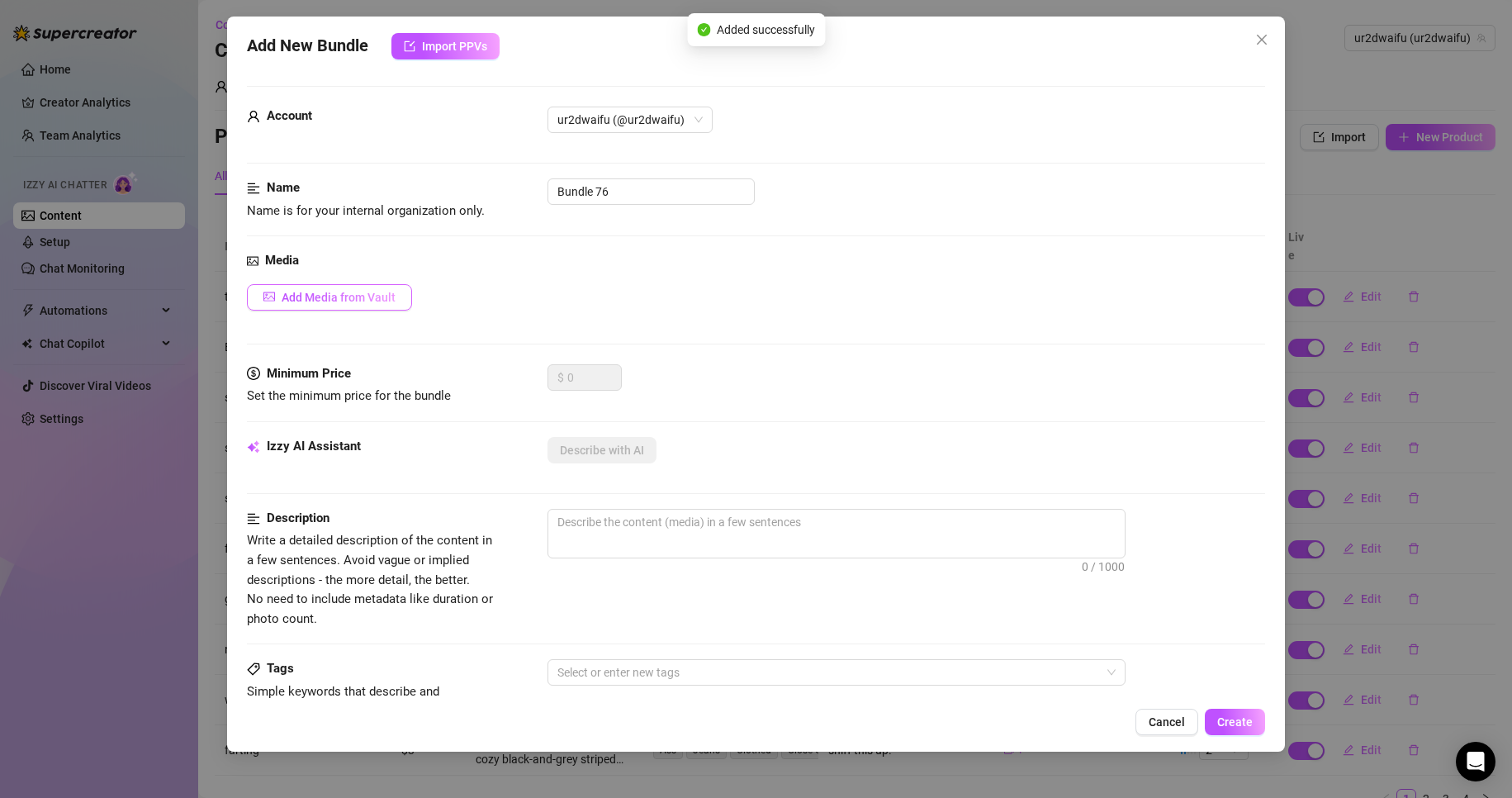
click at [370, 292] on span "Add Media from Vault" at bounding box center [338, 297] width 114 height 13
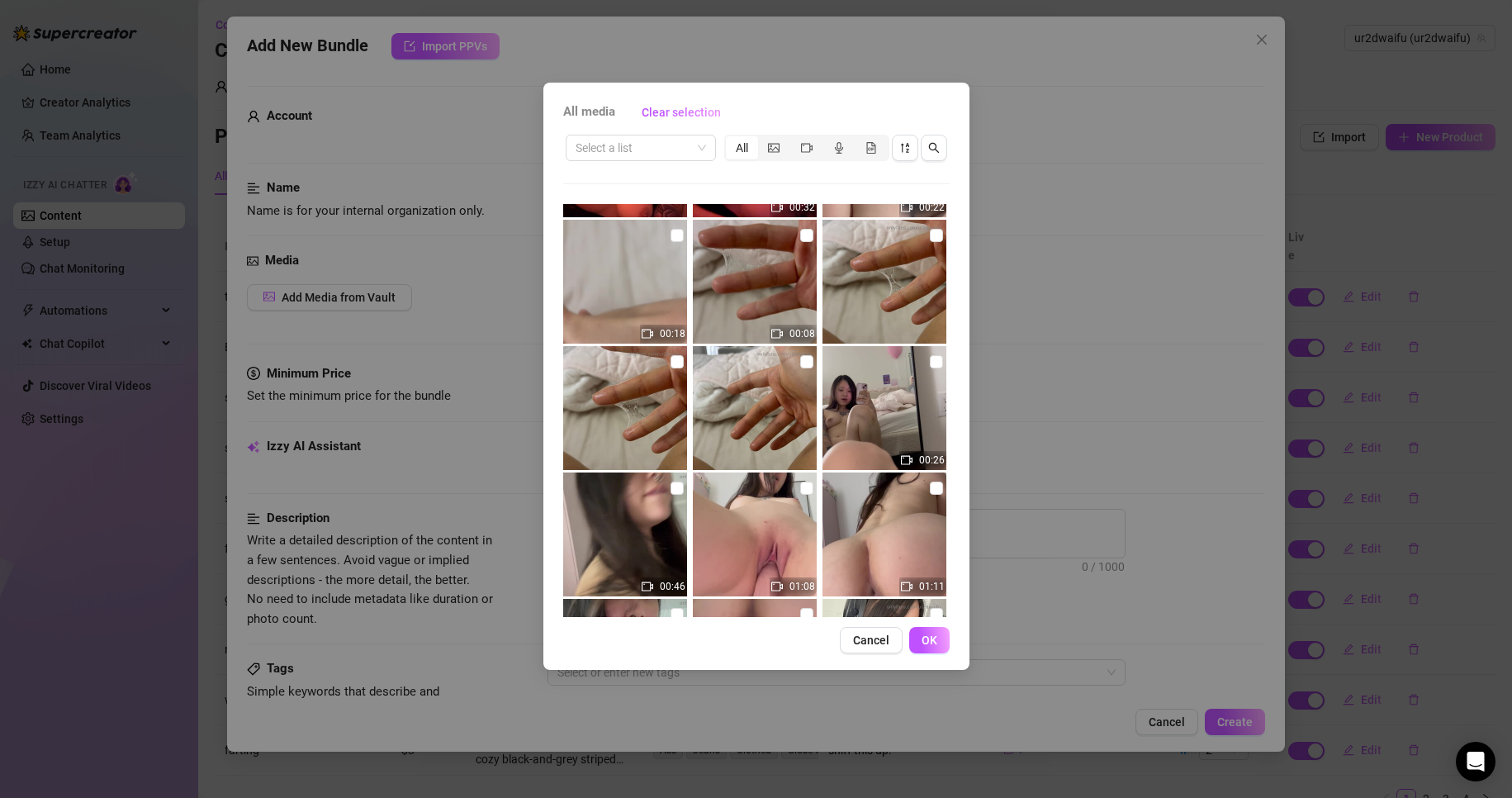
scroll to position [331, 0]
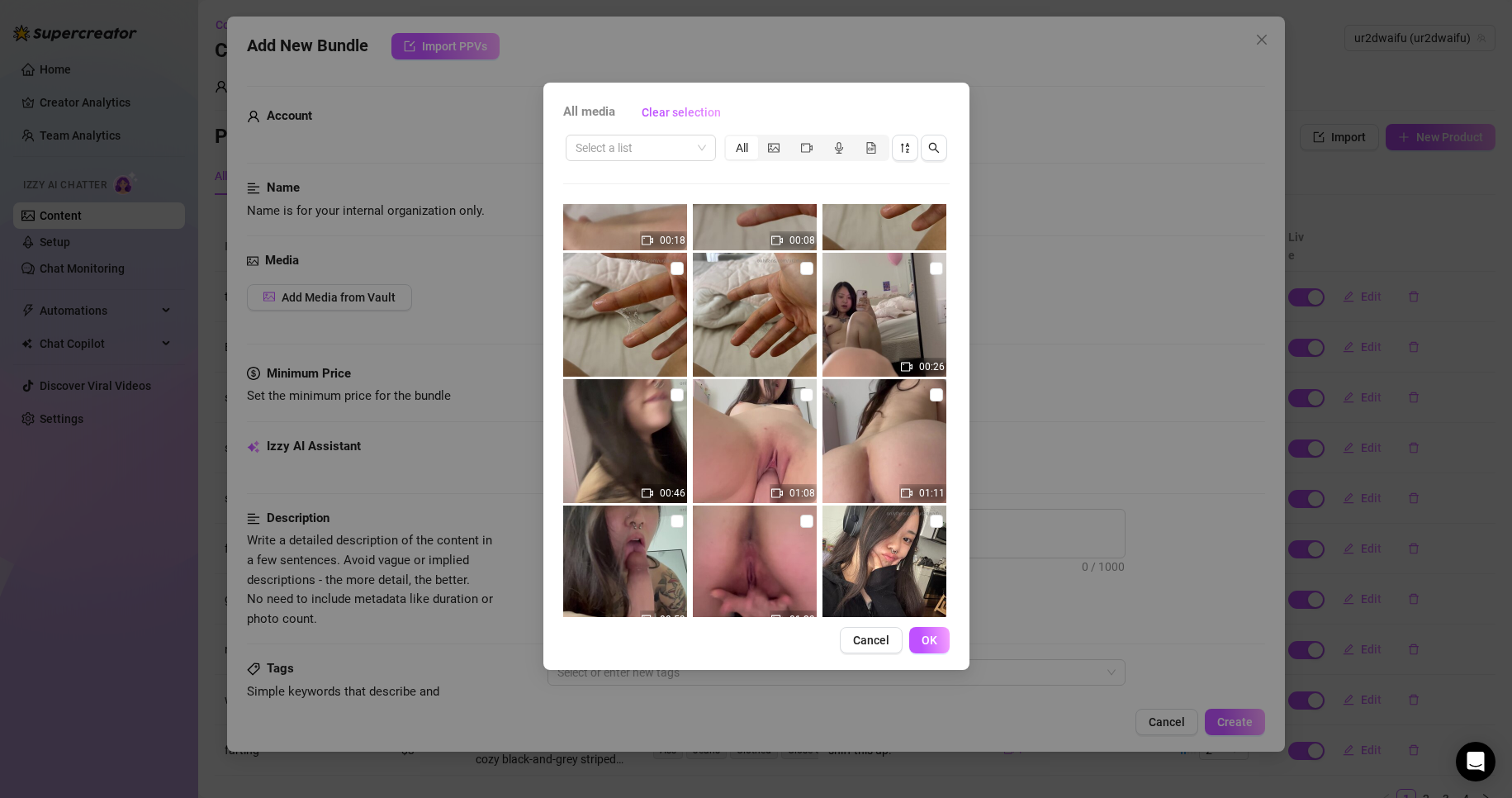
click at [797, 384] on img at bounding box center [755, 441] width 124 height 124
click at [801, 390] on input "checkbox" at bounding box center [807, 395] width 13 height 13
click at [942, 640] on button "OK" at bounding box center [930, 641] width 41 height 27
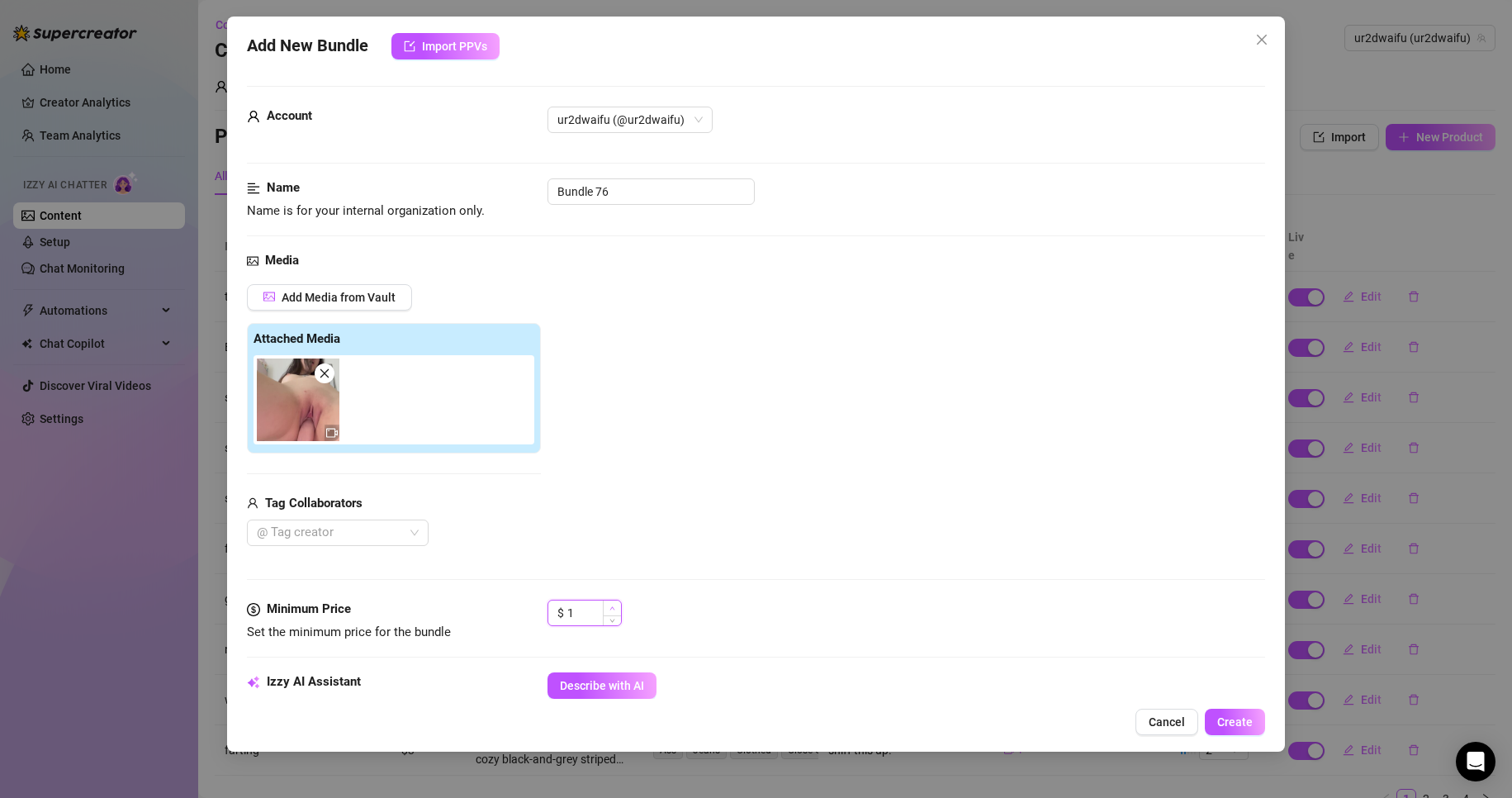
click at [616, 607] on span "Increase Value" at bounding box center [612, 608] width 18 height 15
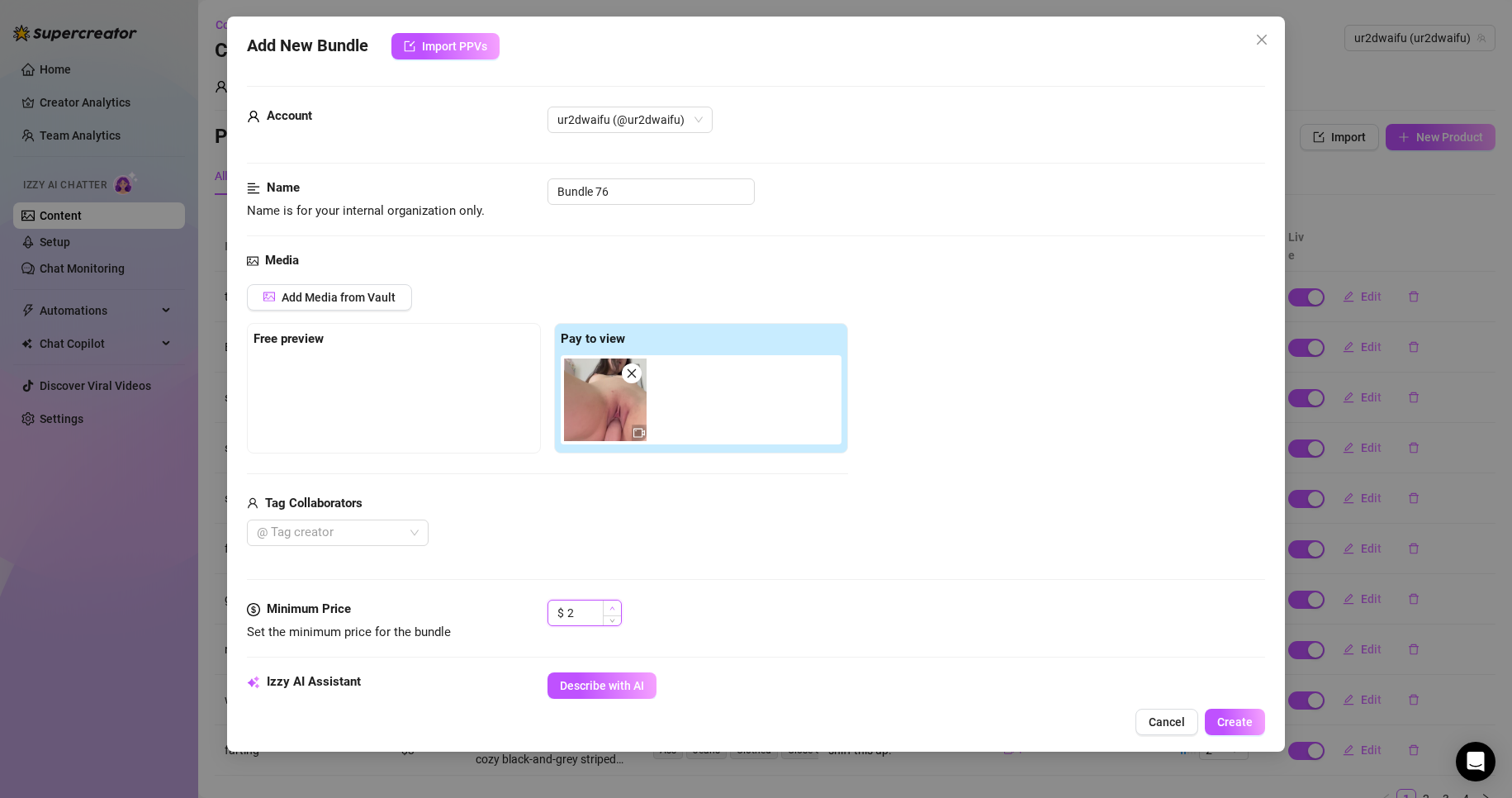
click at [616, 607] on span "Increase Value" at bounding box center [612, 608] width 18 height 15
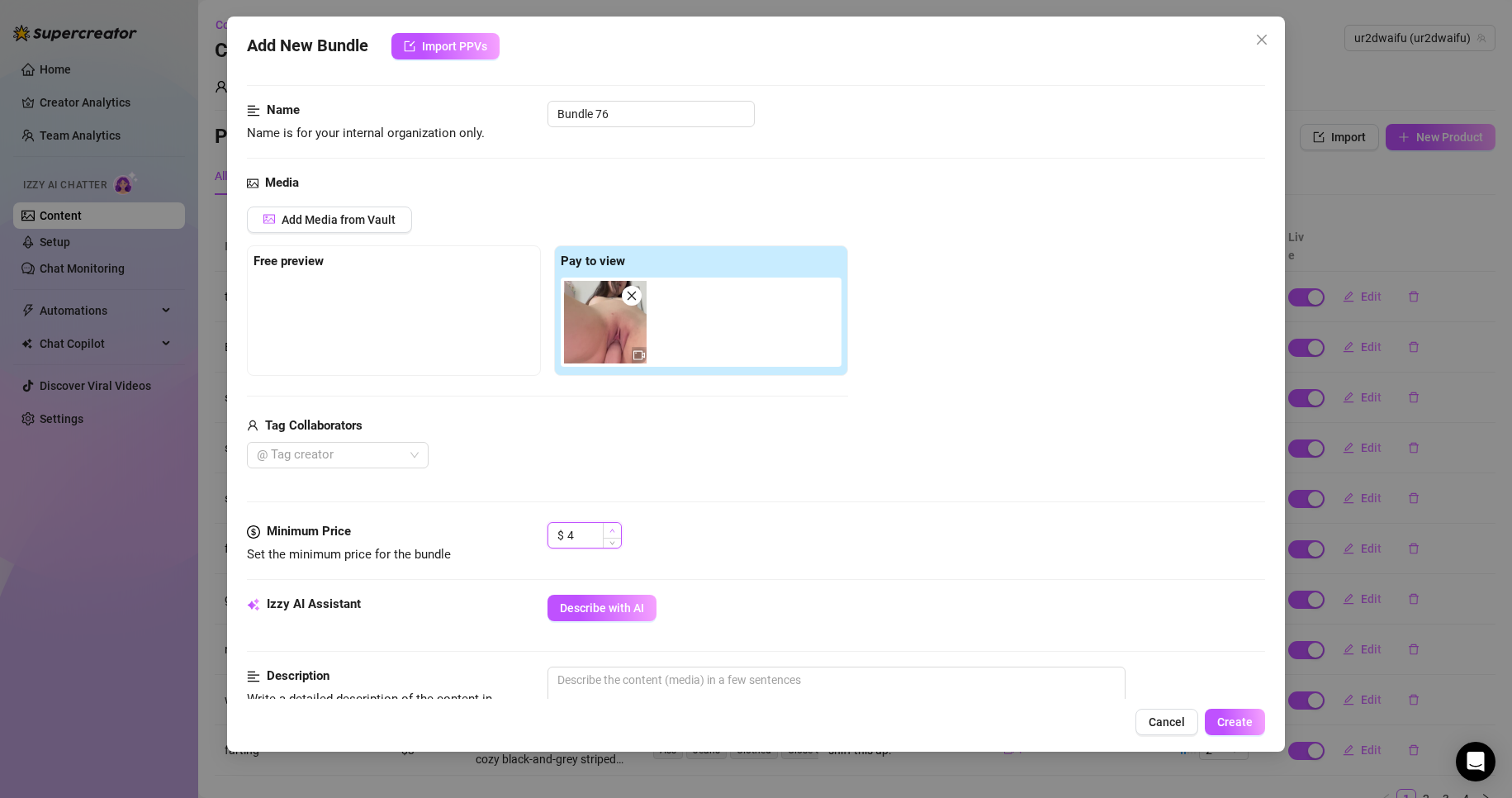
click at [616, 607] on form "Account ur2dwaifu (@ur2dwaifu) Name Name is for your internal organization only…" at bounding box center [756, 702] width 1020 height 1388
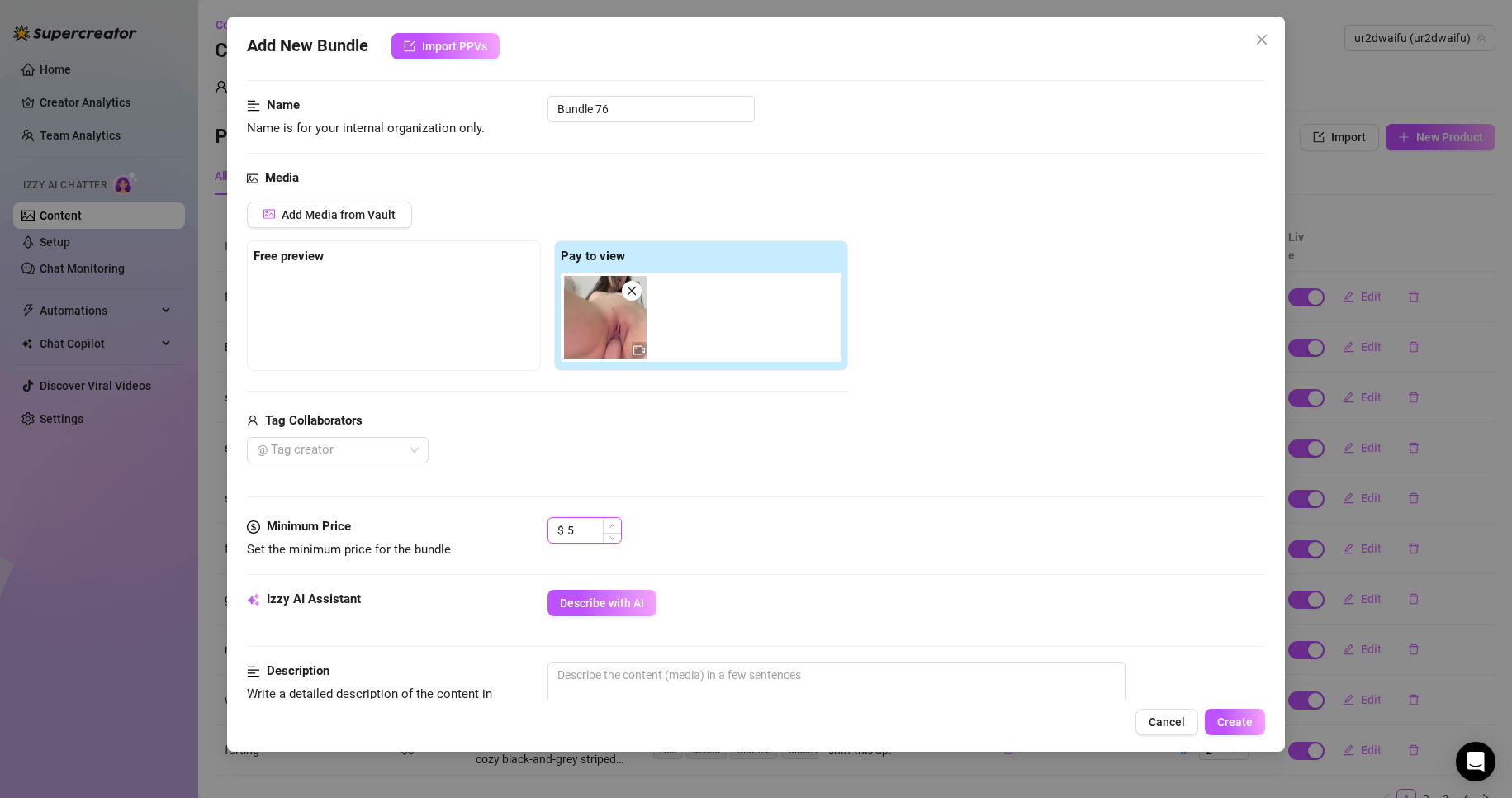
click at [608, 525] on span "Increase Value" at bounding box center [612, 526] width 18 height 15
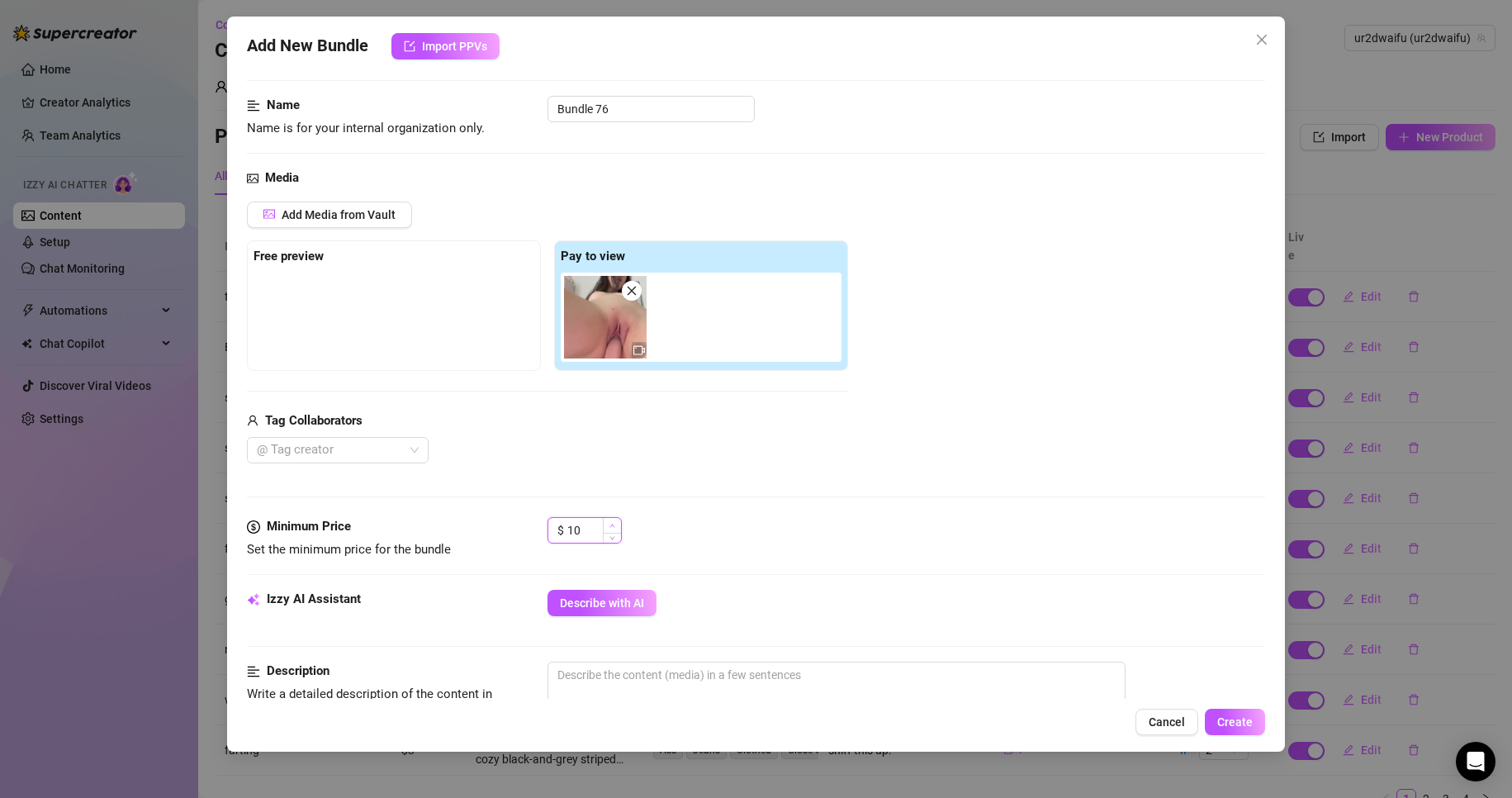
click at [608, 525] on span "Increase Value" at bounding box center [612, 526] width 18 height 15
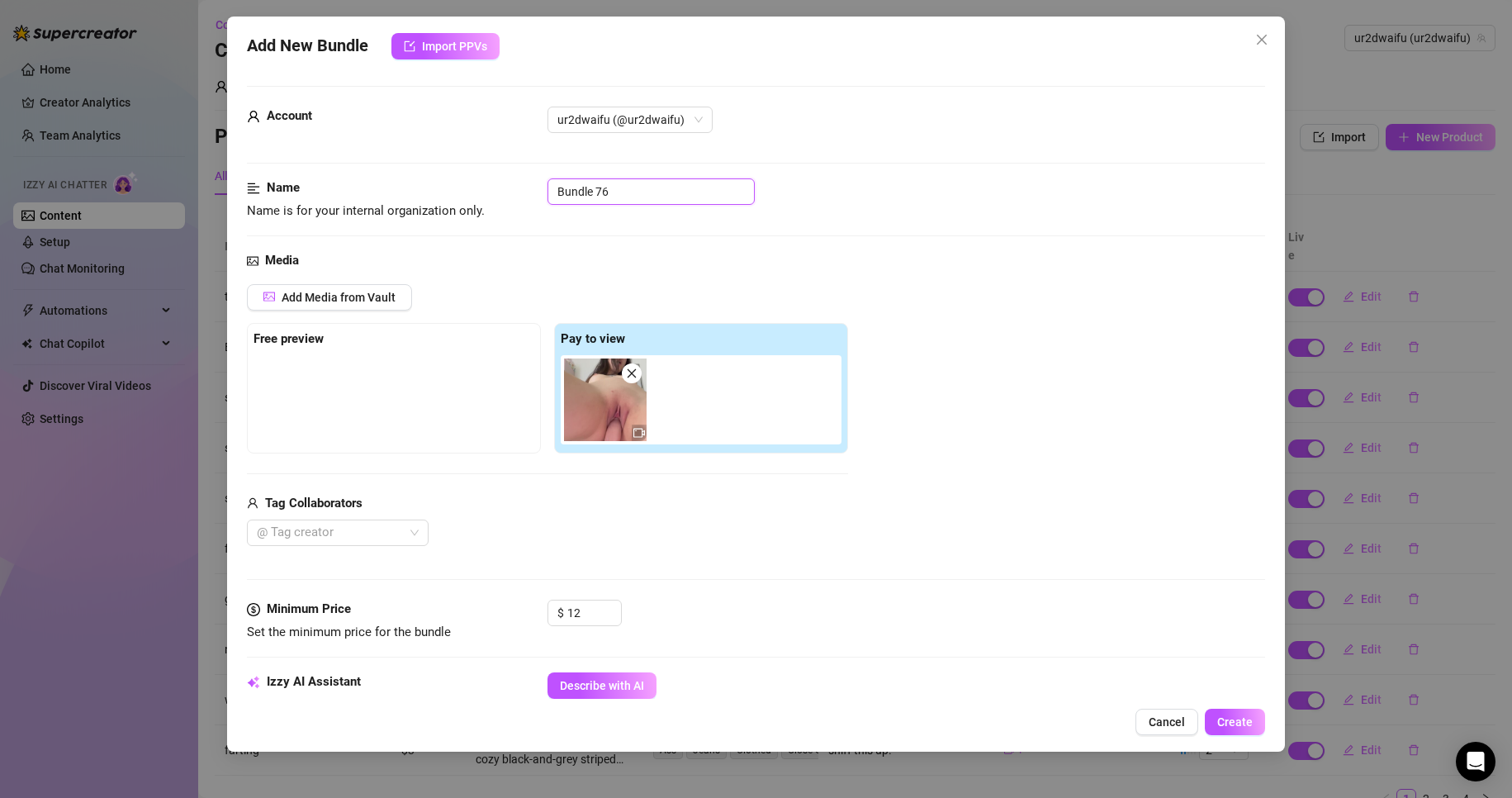
drag, startPoint x: 545, startPoint y: 188, endPoint x: 442, endPoint y: 187, distance: 103.0
click at [442, 187] on div "Name Name is for your internal organization only. Bundle 76" at bounding box center [756, 199] width 1020 height 42
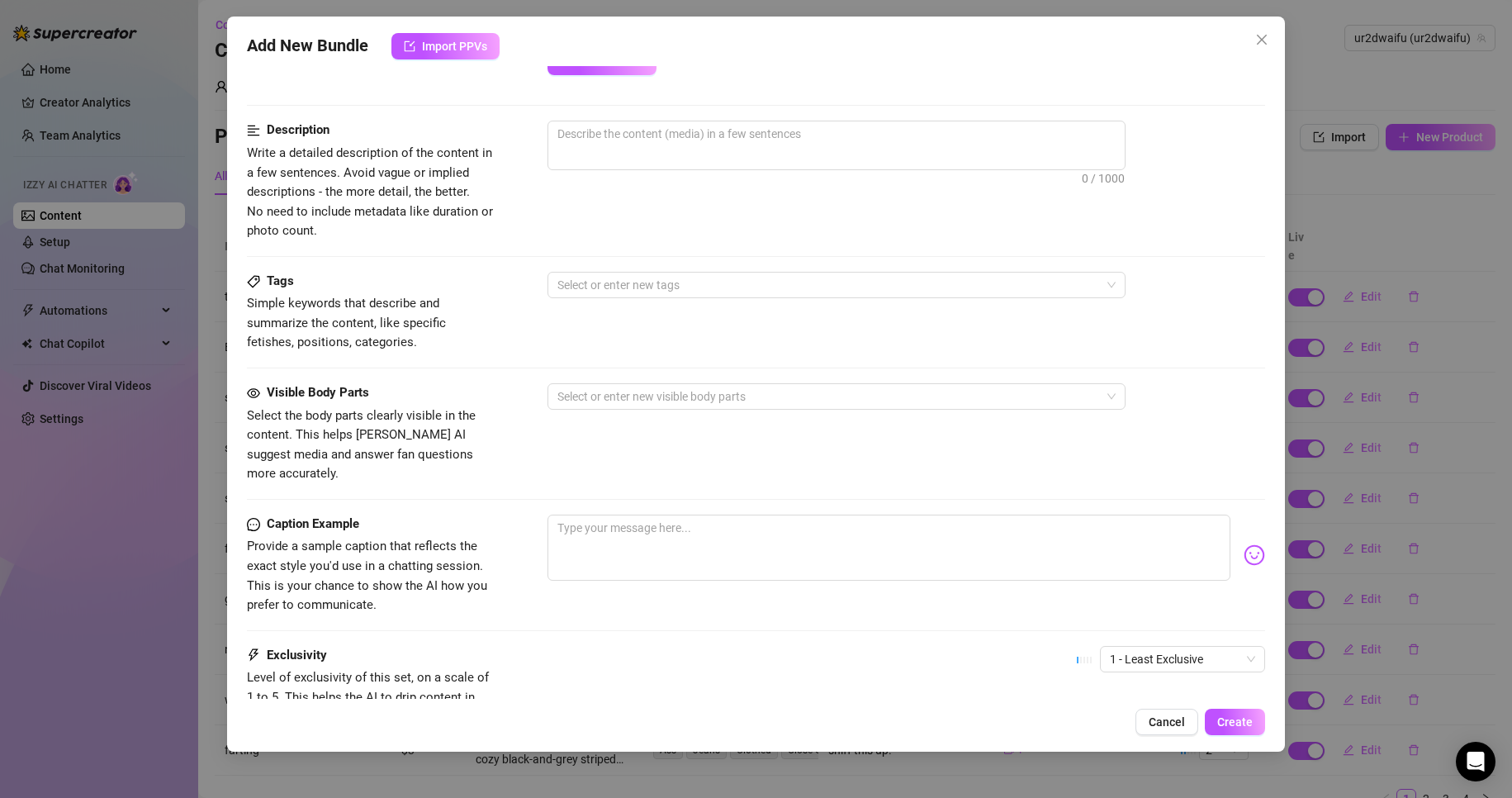
scroll to position [743, 0]
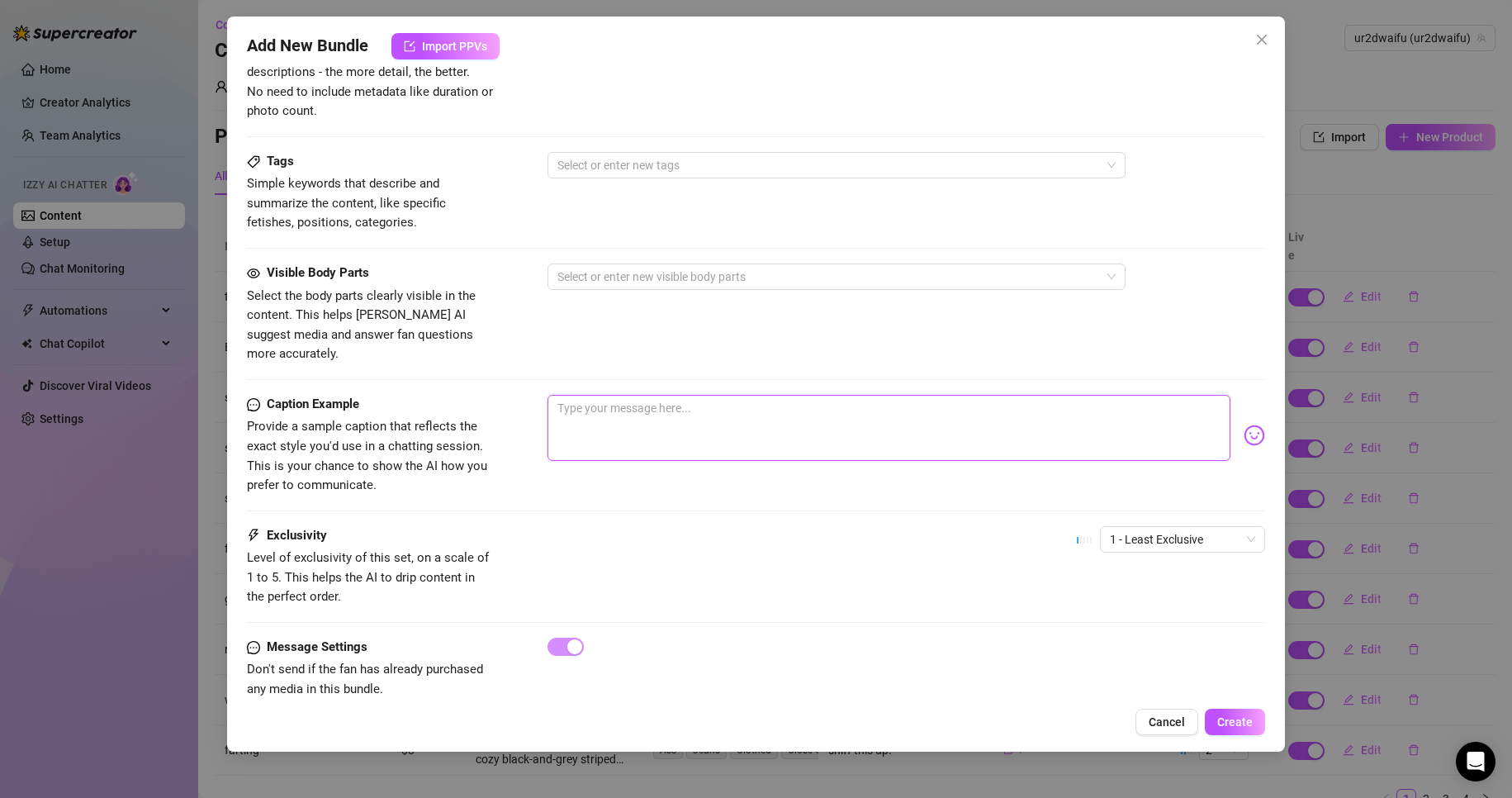
click at [612, 426] on textarea at bounding box center [889, 427] width 684 height 66
click at [1217, 527] on span "1 - Least Exclusive" at bounding box center [1183, 540] width 146 height 25
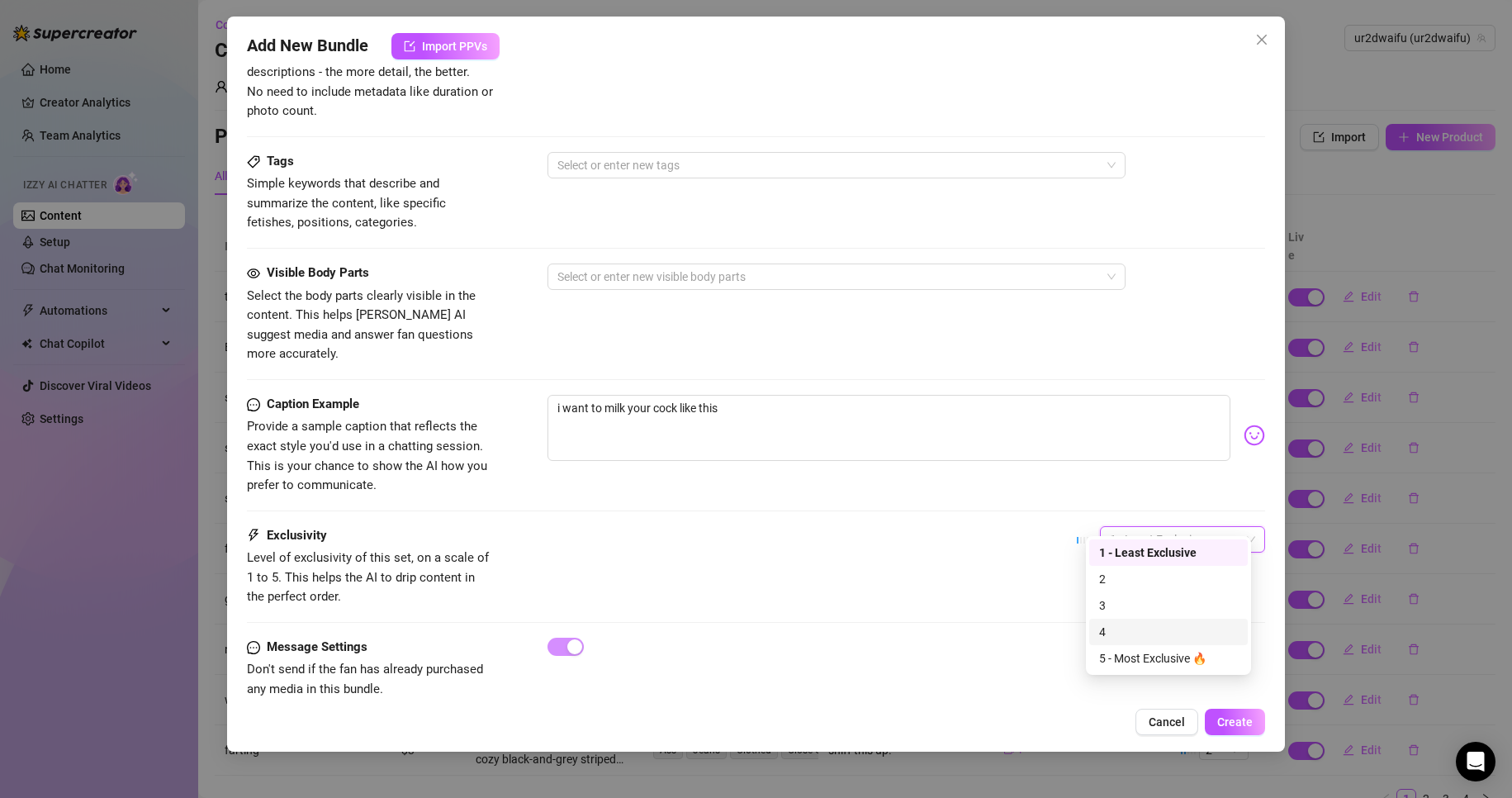
click at [1176, 638] on div "4" at bounding box center [1169, 632] width 139 height 18
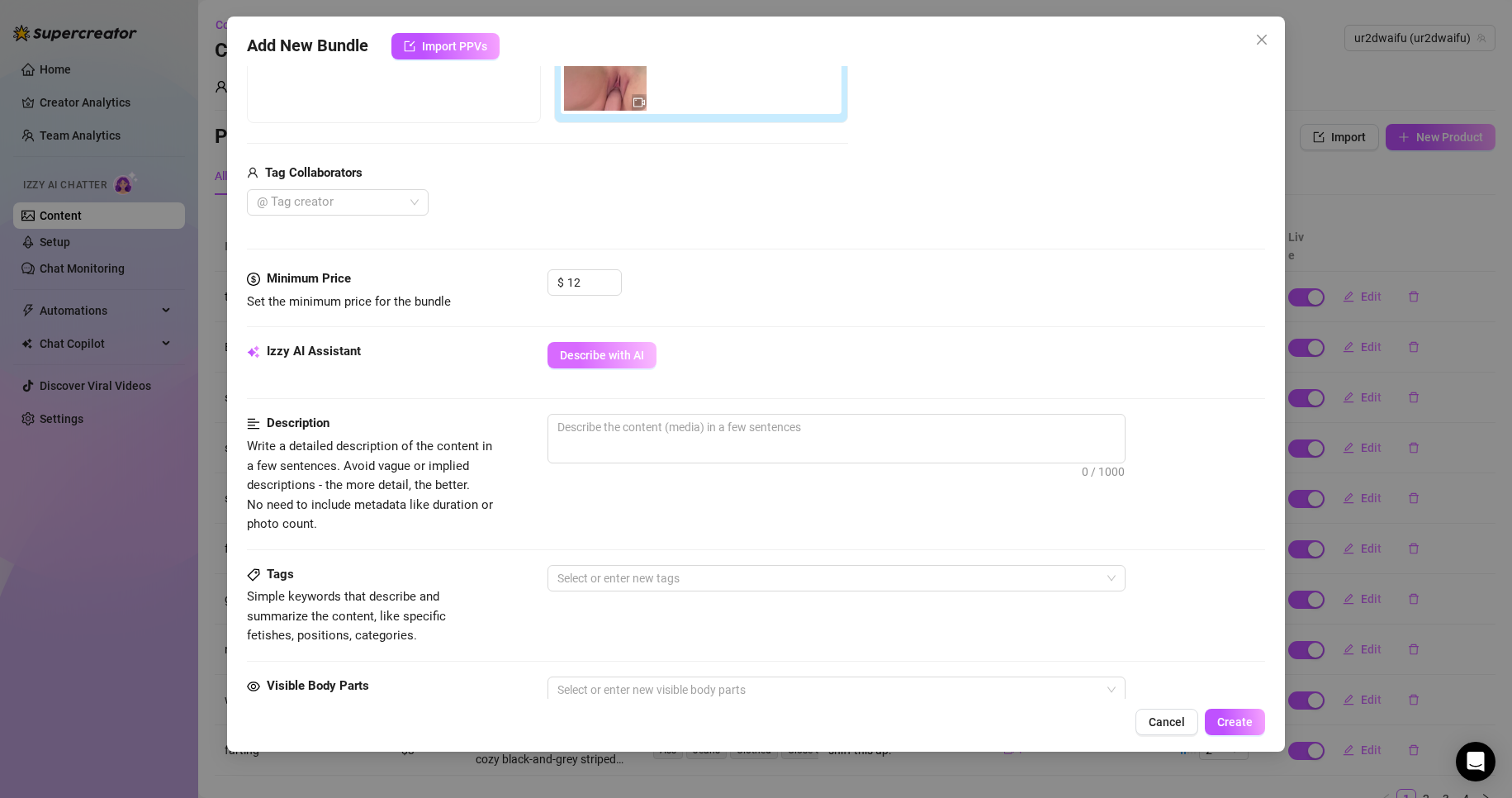
click at [634, 354] on span "Describe with AI" at bounding box center [601, 355] width 84 height 13
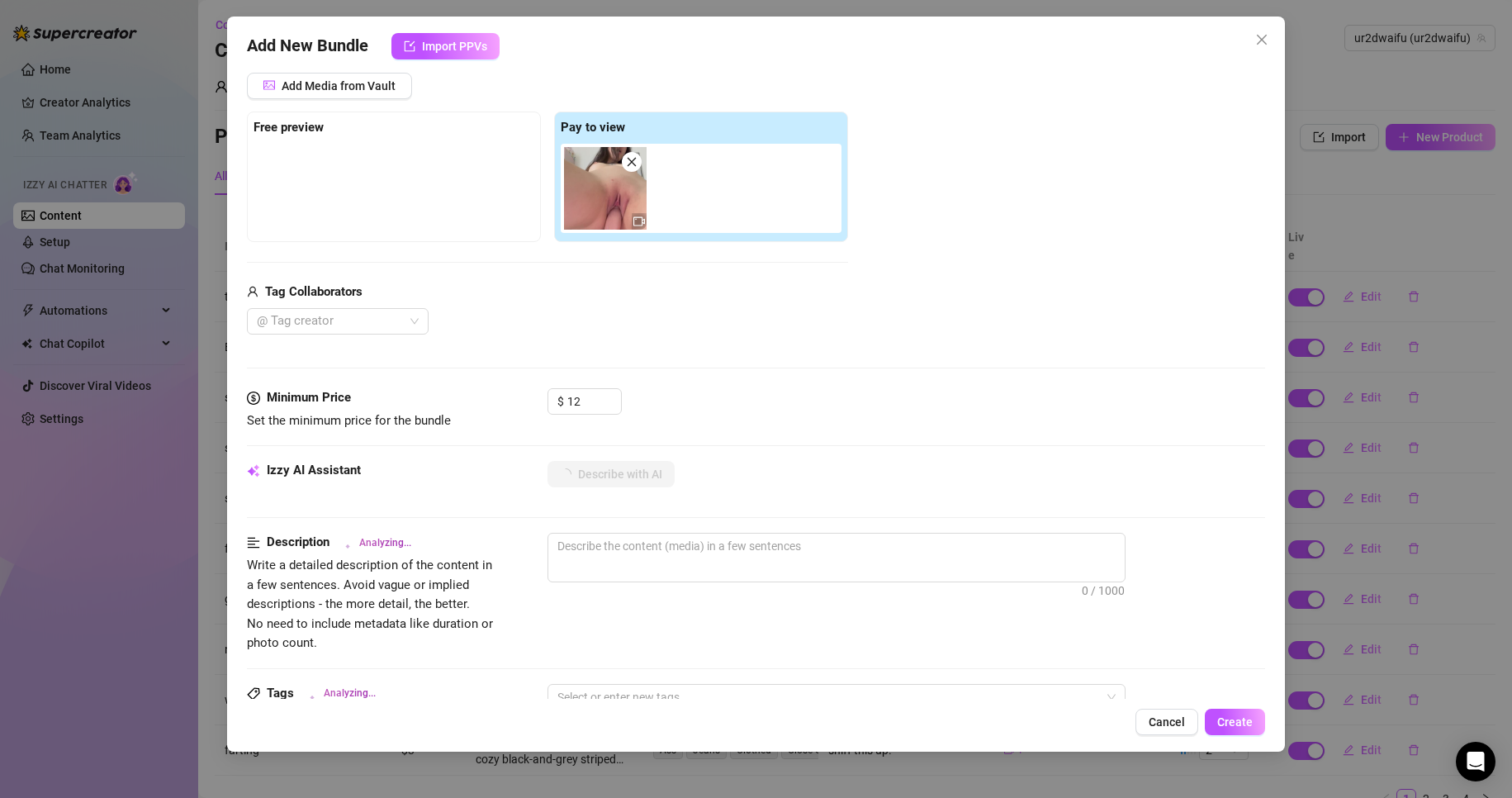
scroll to position [82, 0]
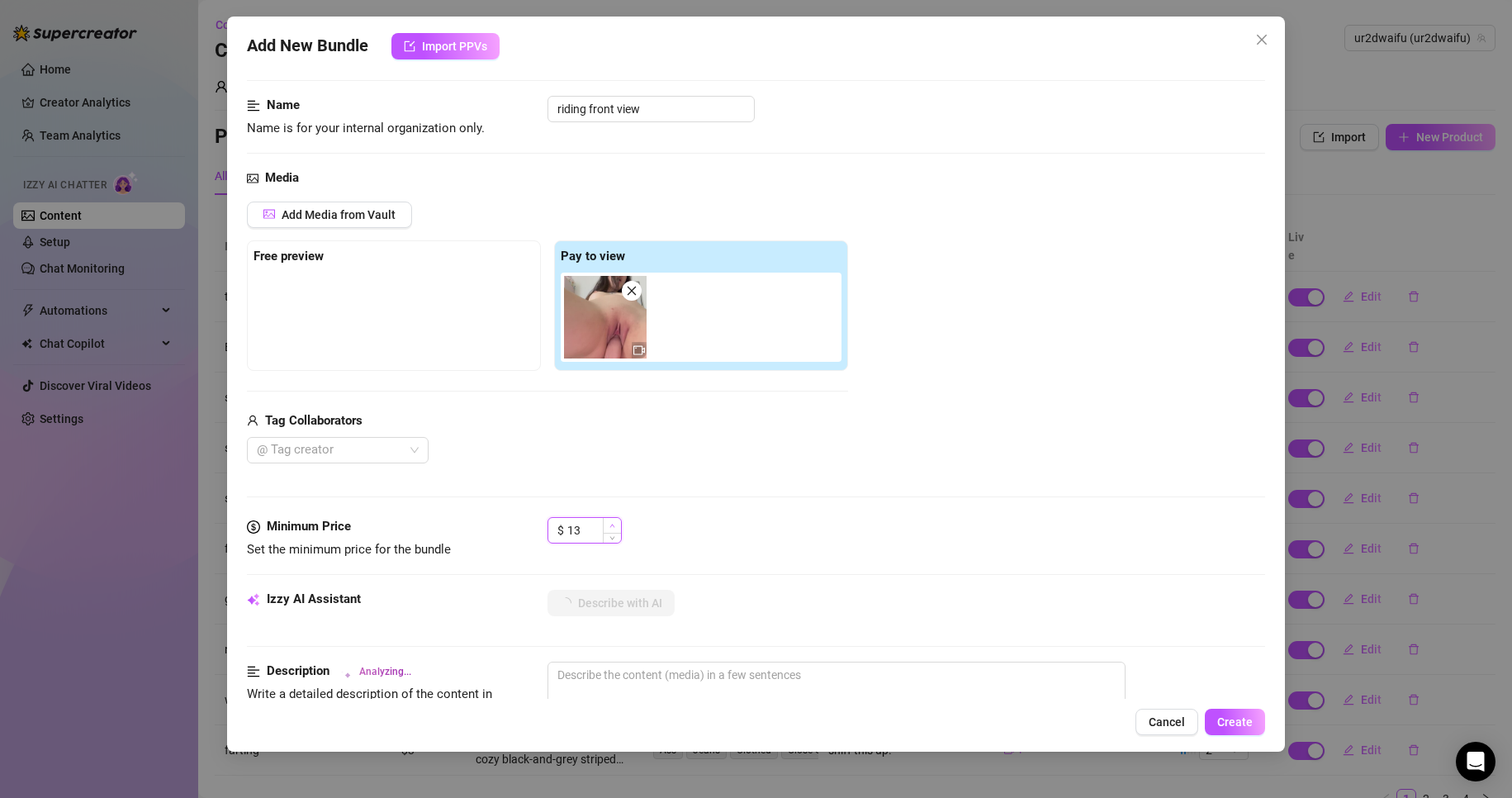
click at [615, 523] on icon "up" at bounding box center [612, 526] width 6 height 6
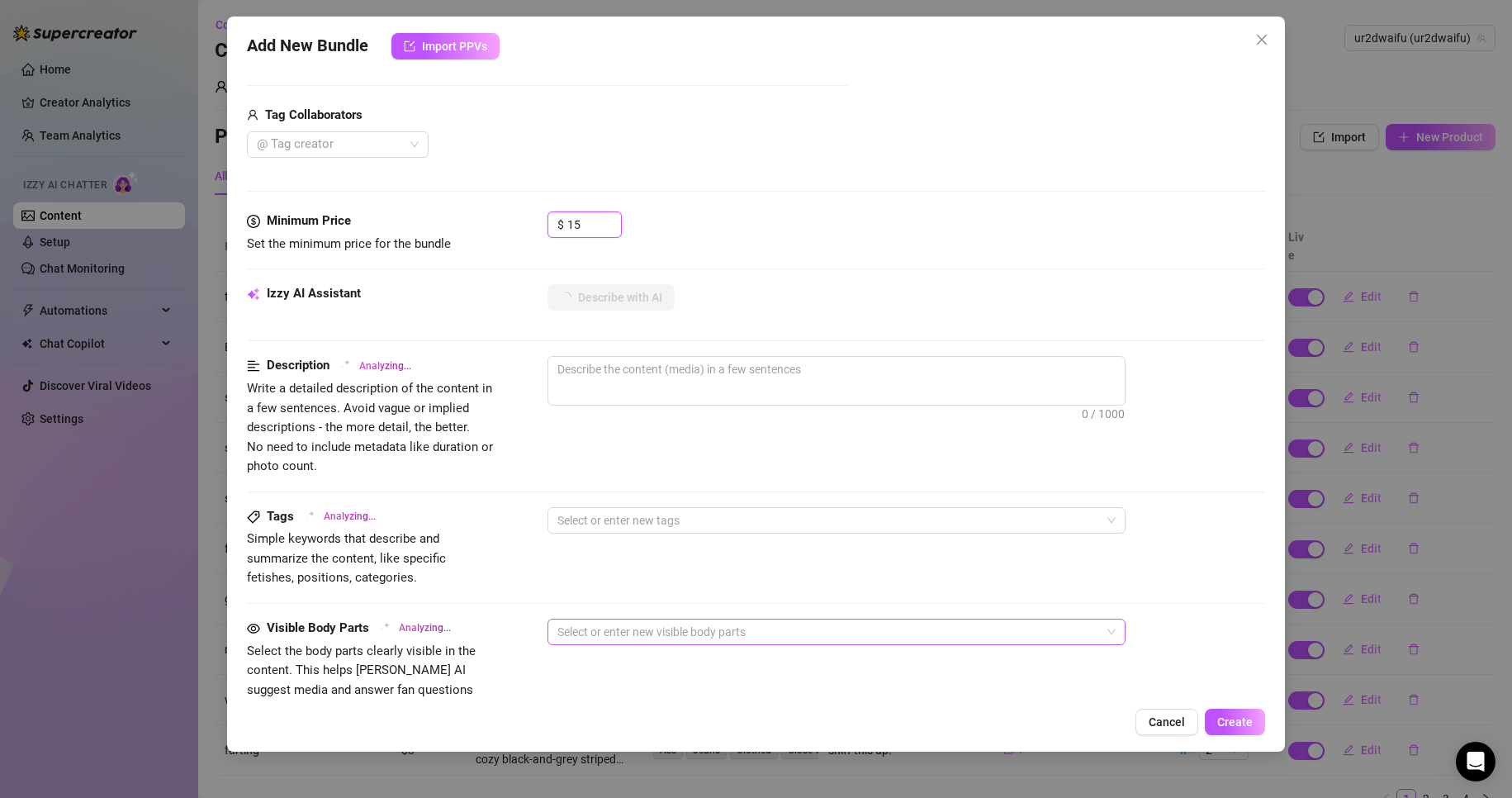
scroll to position [578, 0]
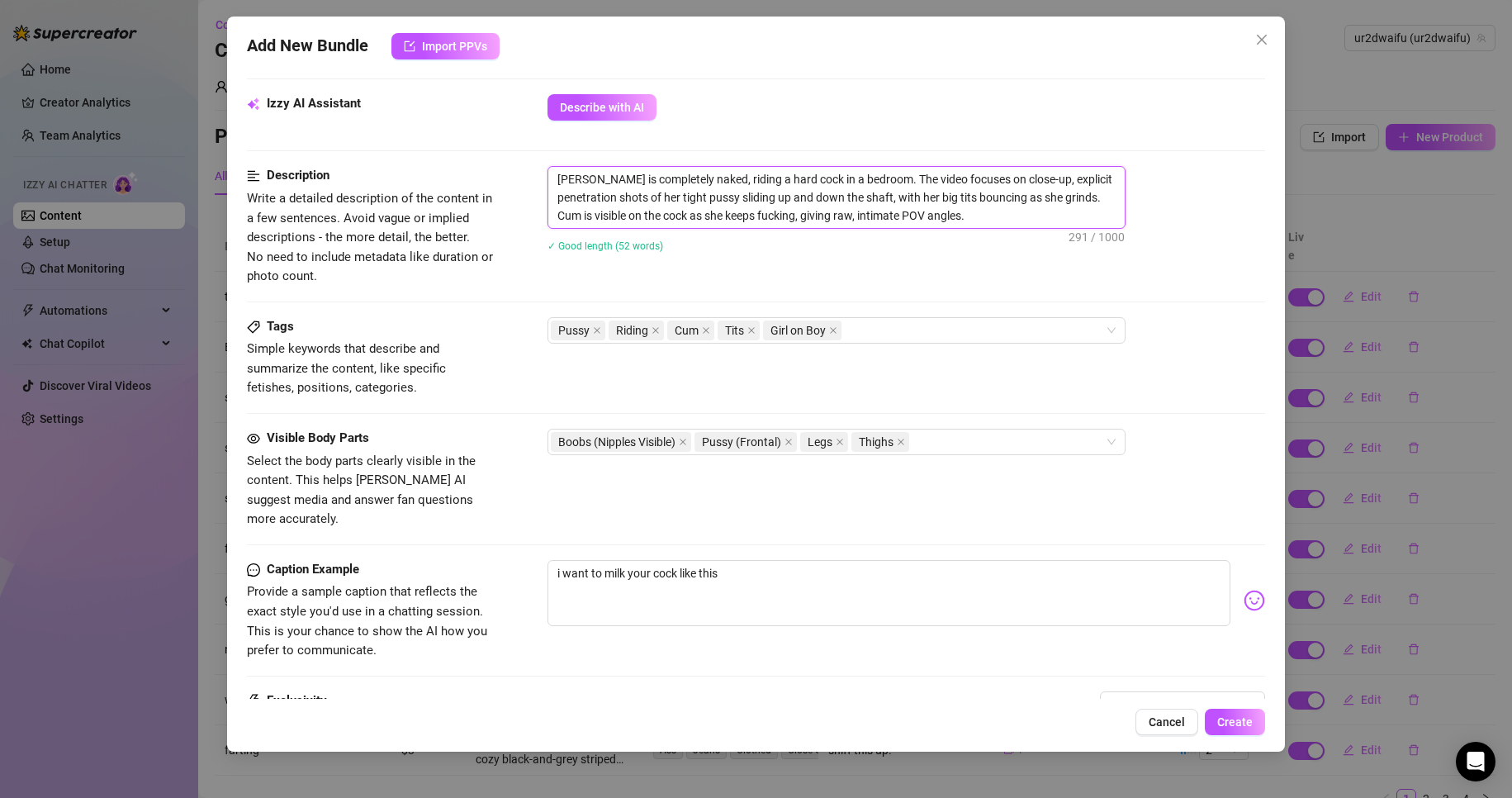
click at [750, 172] on textarea "[PERSON_NAME] is completely naked, riding a hard cock in a bedroom. The video f…" at bounding box center [836, 197] width 576 height 61
drag, startPoint x: 1065, startPoint y: 194, endPoint x: 1050, endPoint y: 192, distance: 15.1
click at [1050, 192] on textarea "[PERSON_NAME] is completely naked, riding a hard dildo in a bedroom. The video …" at bounding box center [836, 197] width 576 height 61
click at [1001, 327] on div "Pussy Riding Cum Tits Girl on Boy" at bounding box center [827, 331] width 554 height 23
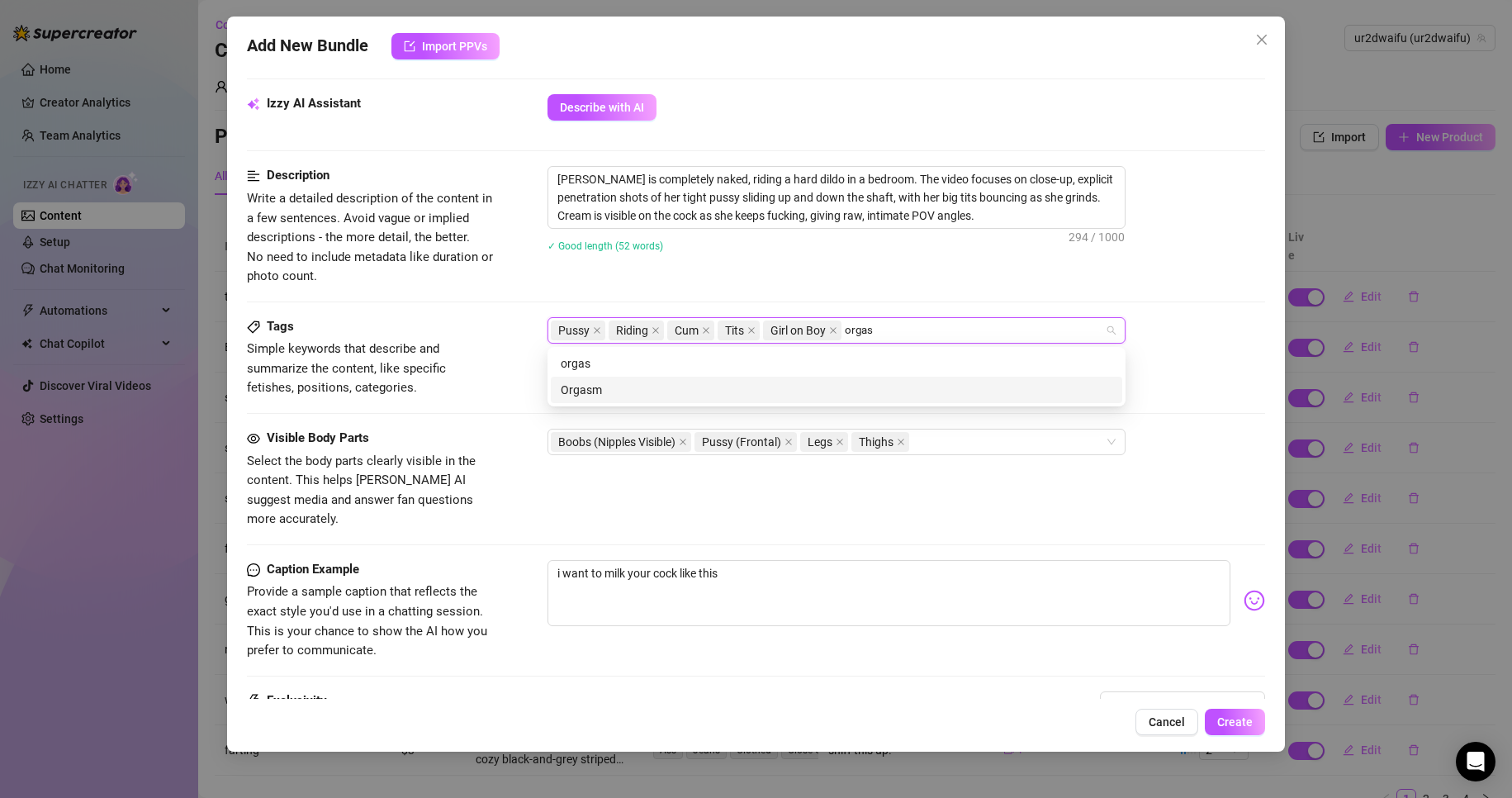
click at [954, 391] on div "Orgasm" at bounding box center [836, 390] width 551 height 18
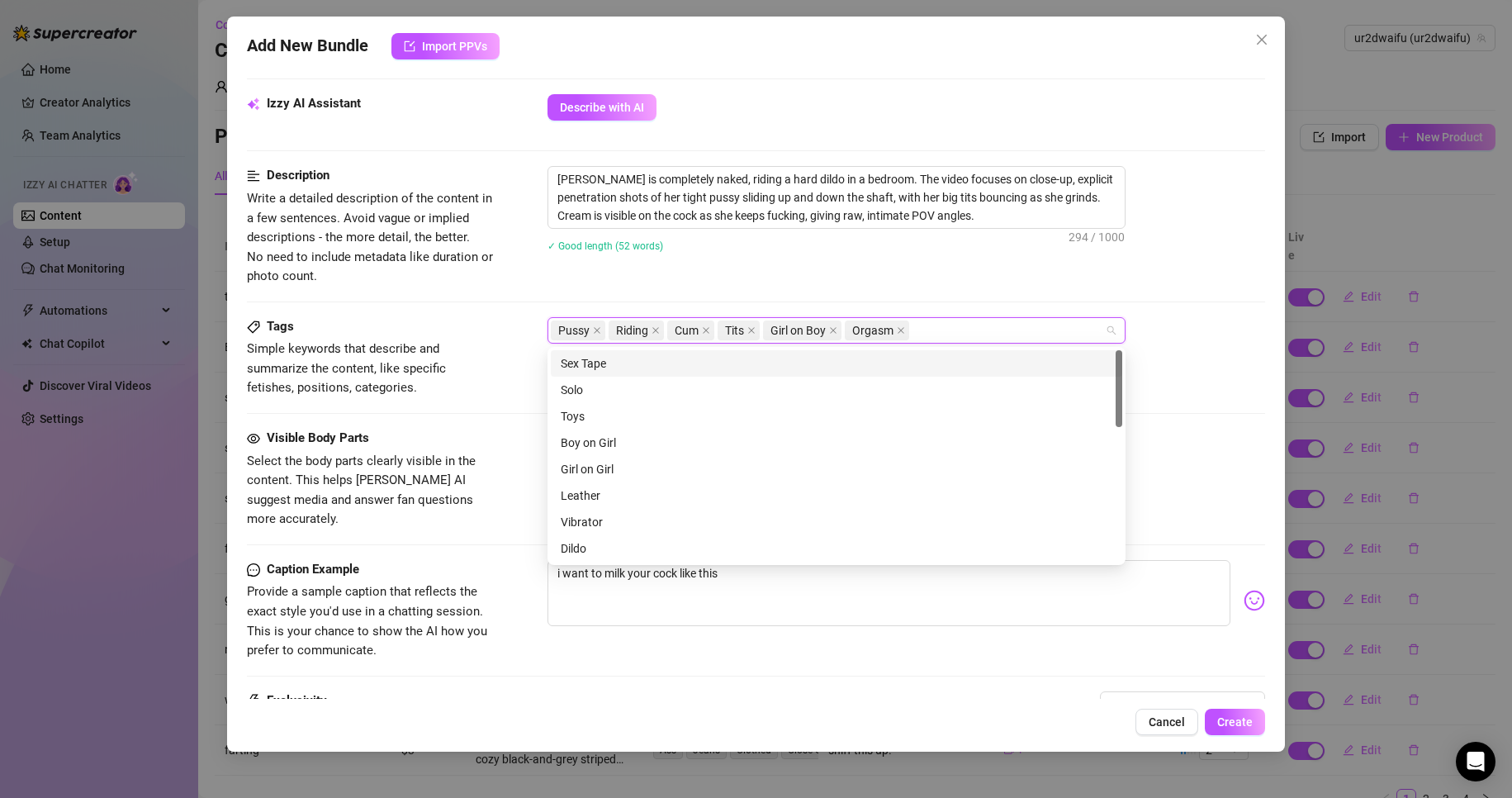
click at [974, 267] on div "[PERSON_NAME] is completely naked, riding a hard dildo in a bedroom. The video …" at bounding box center [906, 219] width 719 height 107
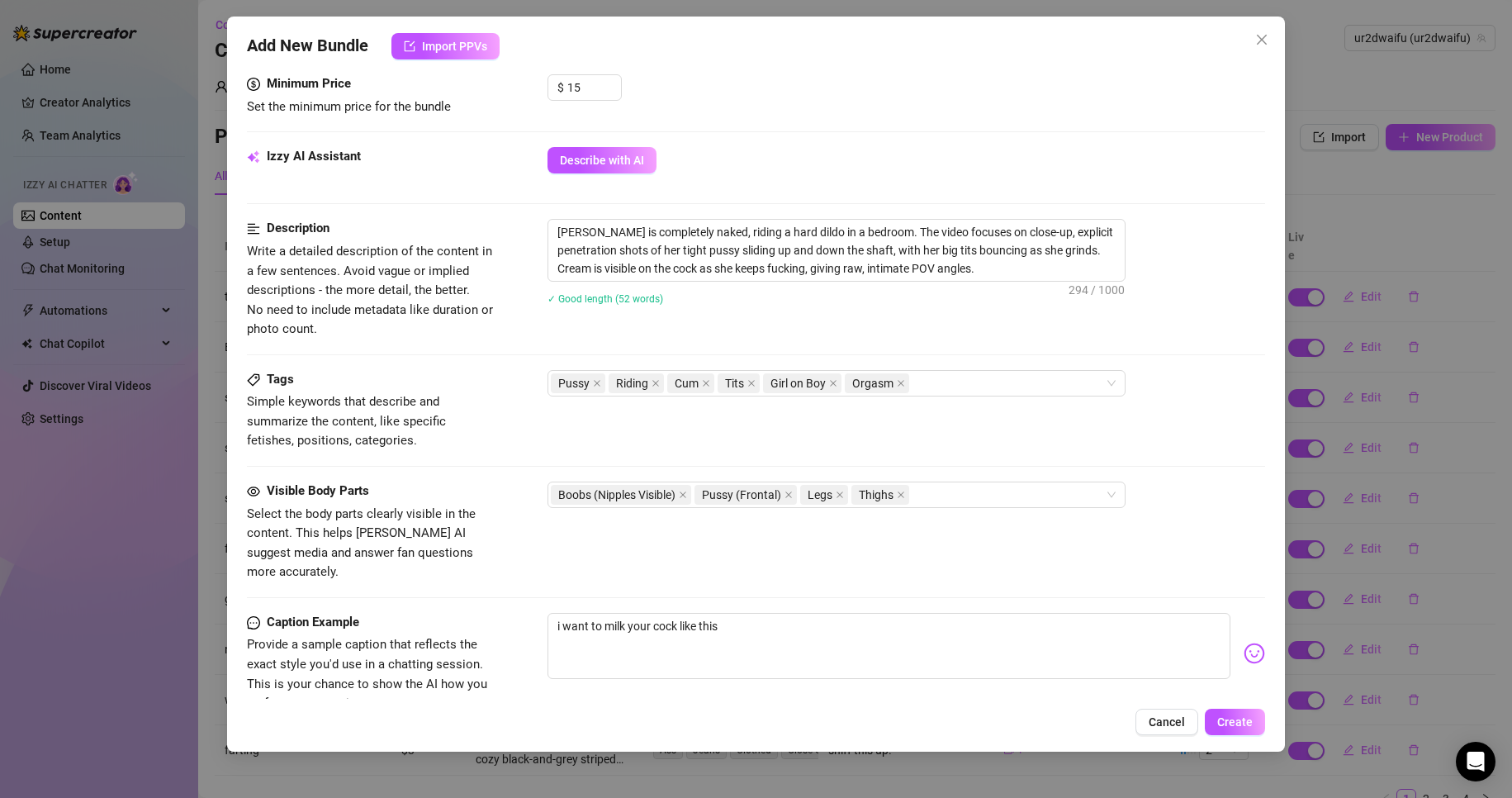
scroll to position [496, 0]
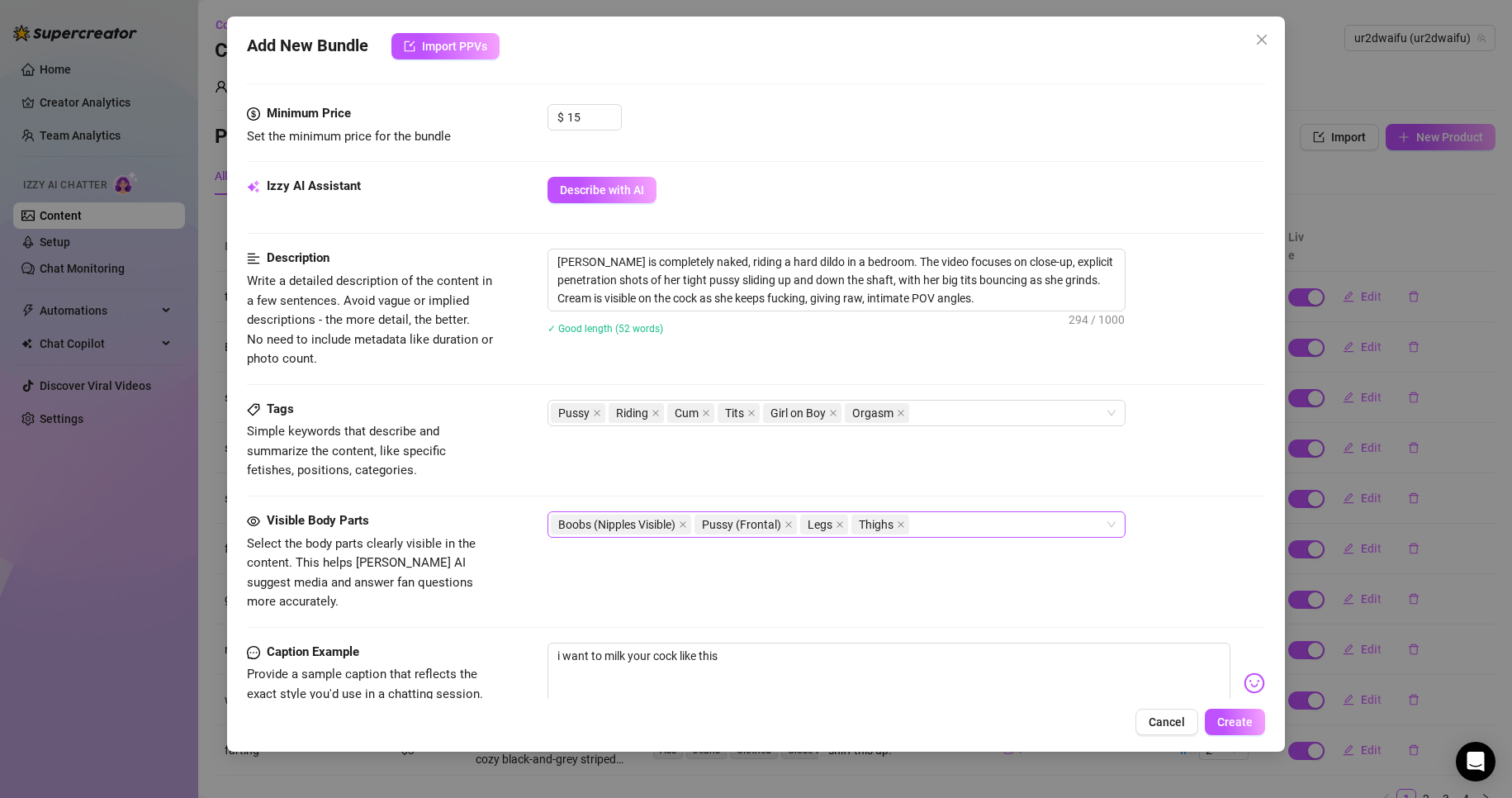
click at [965, 524] on div "Boobs (Nipples Visible) Pussy (Frontal) Legs Thighs" at bounding box center [827, 525] width 554 height 23
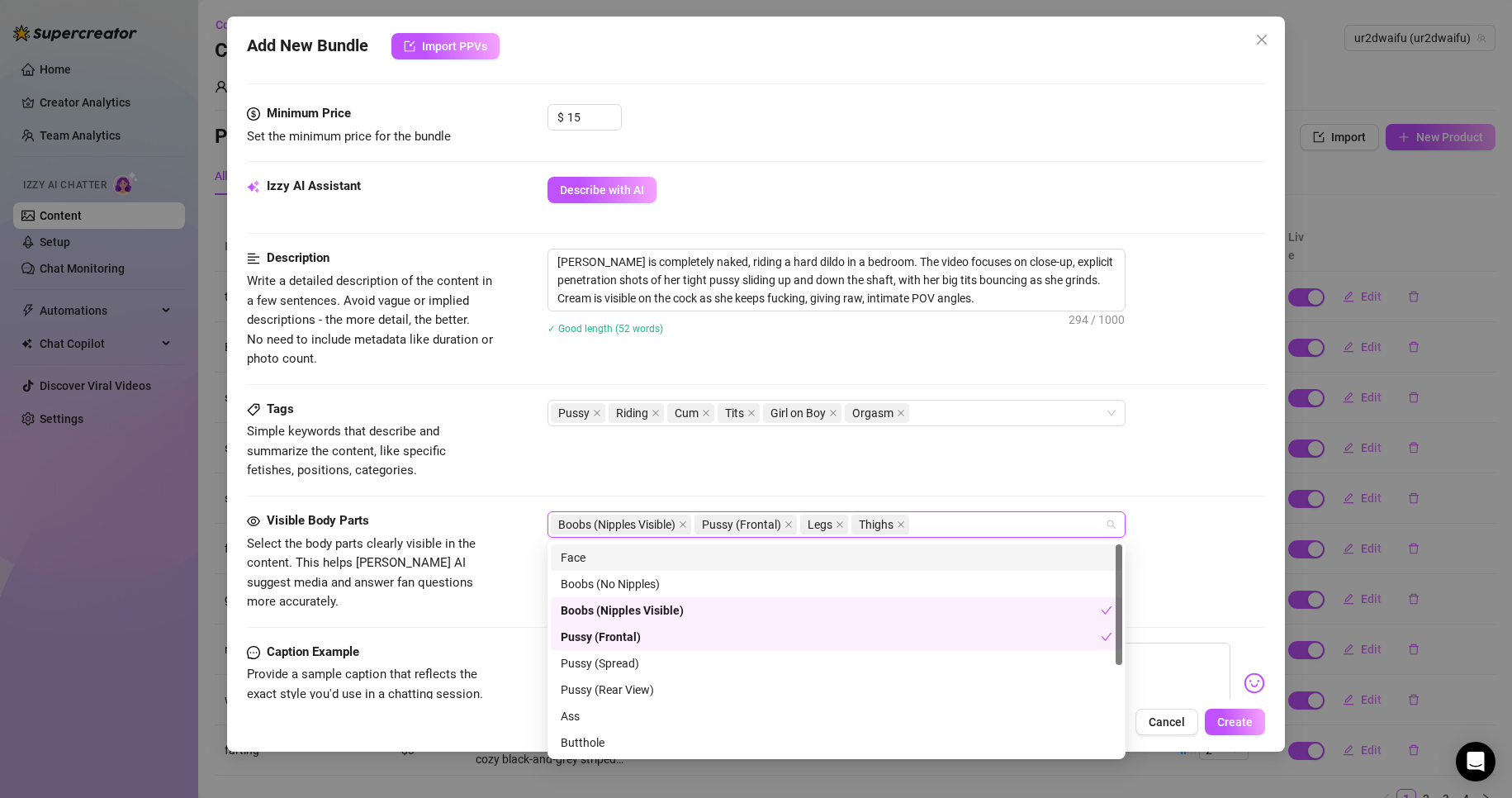
click at [635, 552] on div "Face" at bounding box center [836, 557] width 551 height 18
click at [945, 449] on div "Tags Simple keywords that describe and summarize the content, like specific fet…" at bounding box center [756, 440] width 1020 height 81
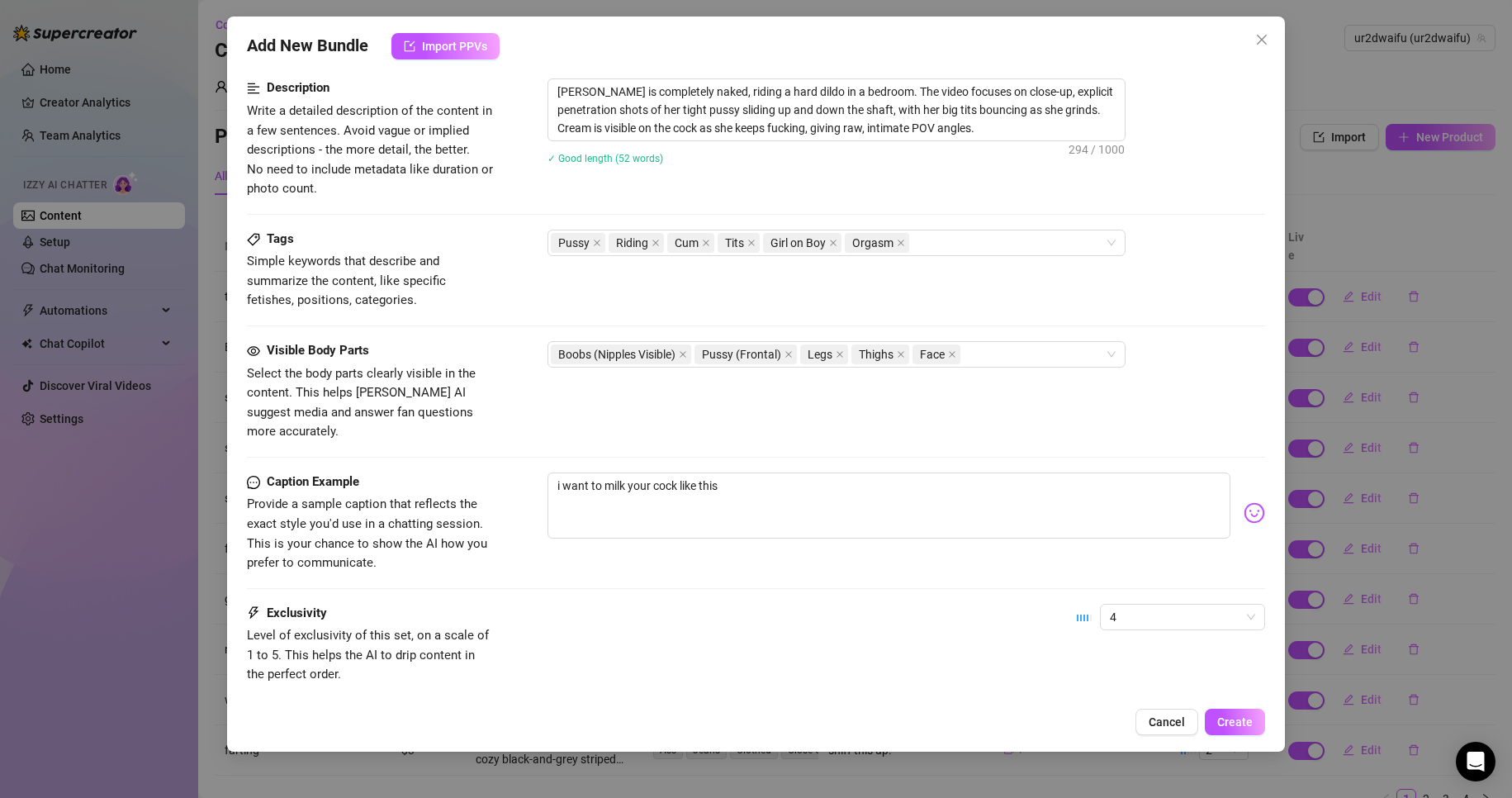
scroll to position [755, 0]
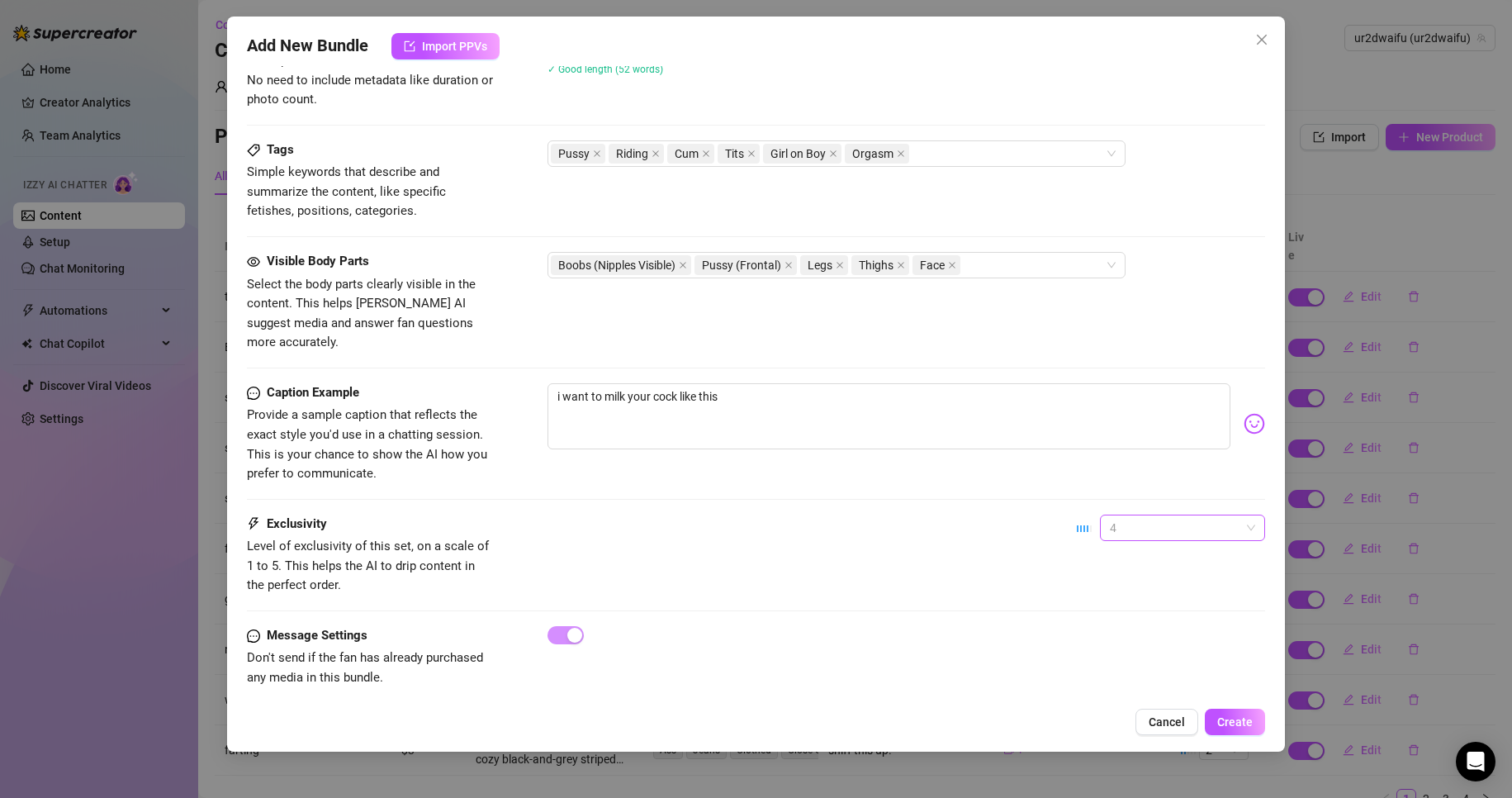
click at [1130, 516] on span "4" at bounding box center [1183, 528] width 146 height 25
click at [1144, 646] on div "5 - Most Exclusive 🔥" at bounding box center [1169, 646] width 139 height 18
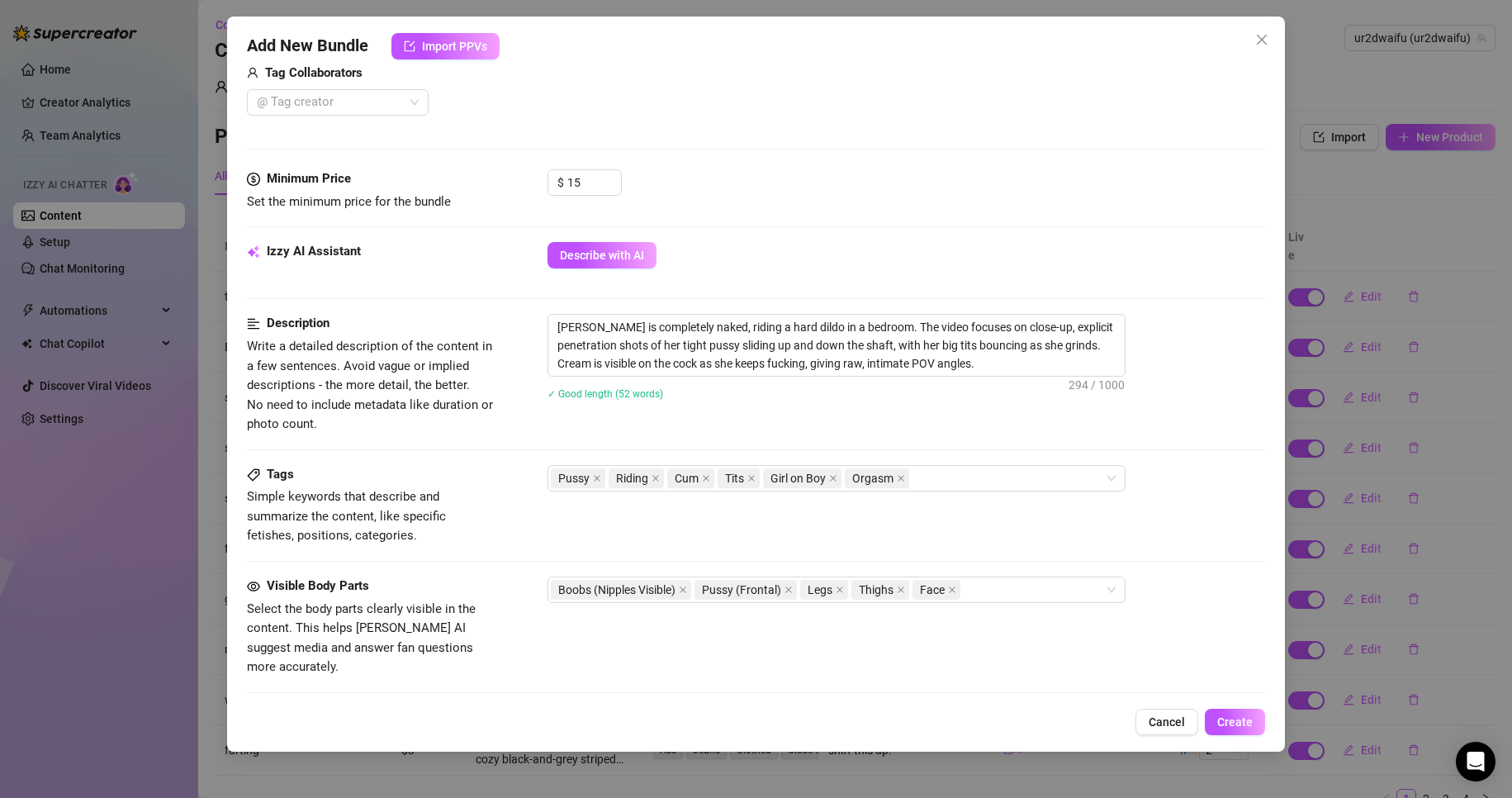
scroll to position [425, 0]
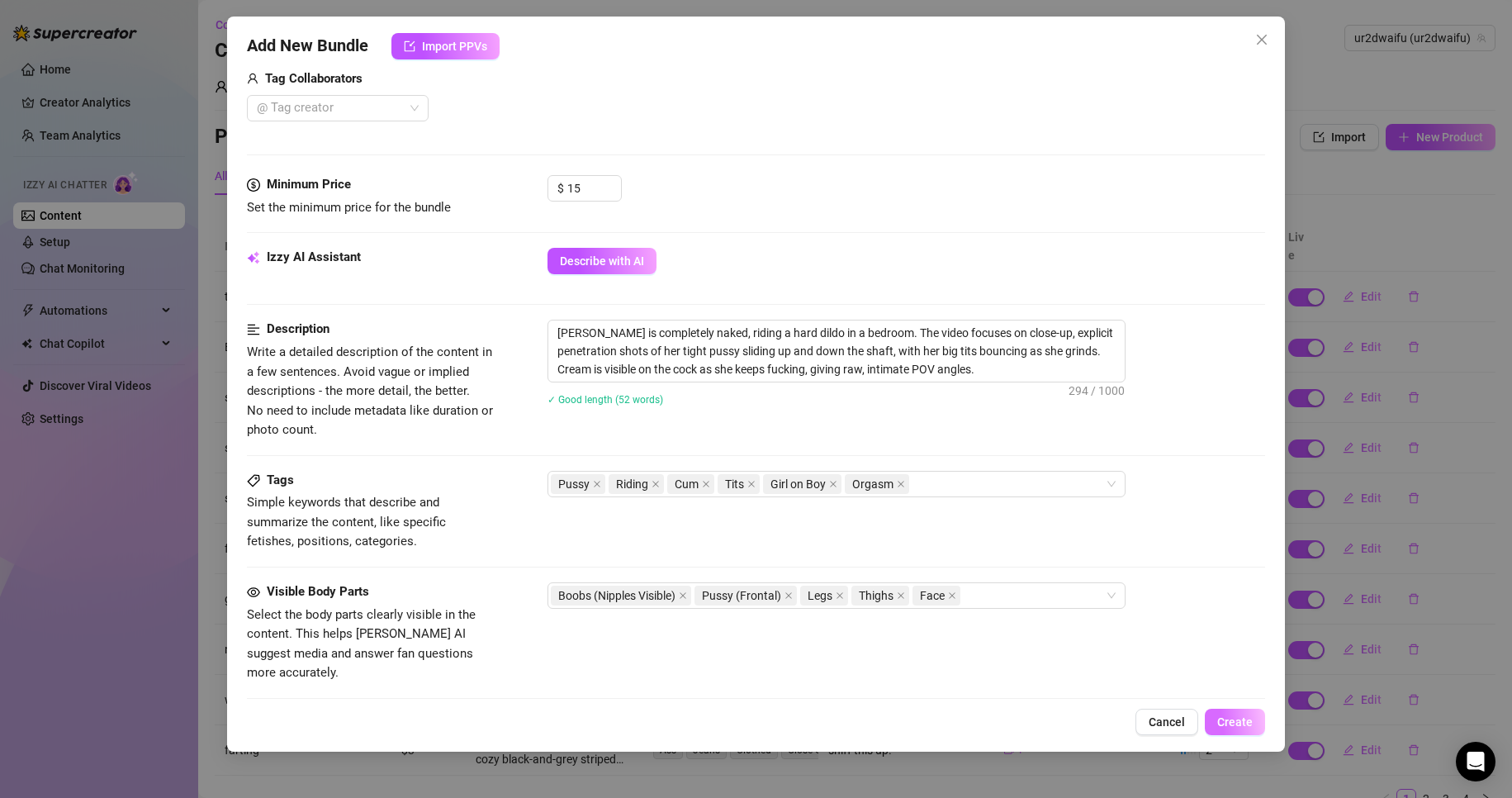
click at [1221, 719] on span "Create" at bounding box center [1235, 722] width 36 height 13
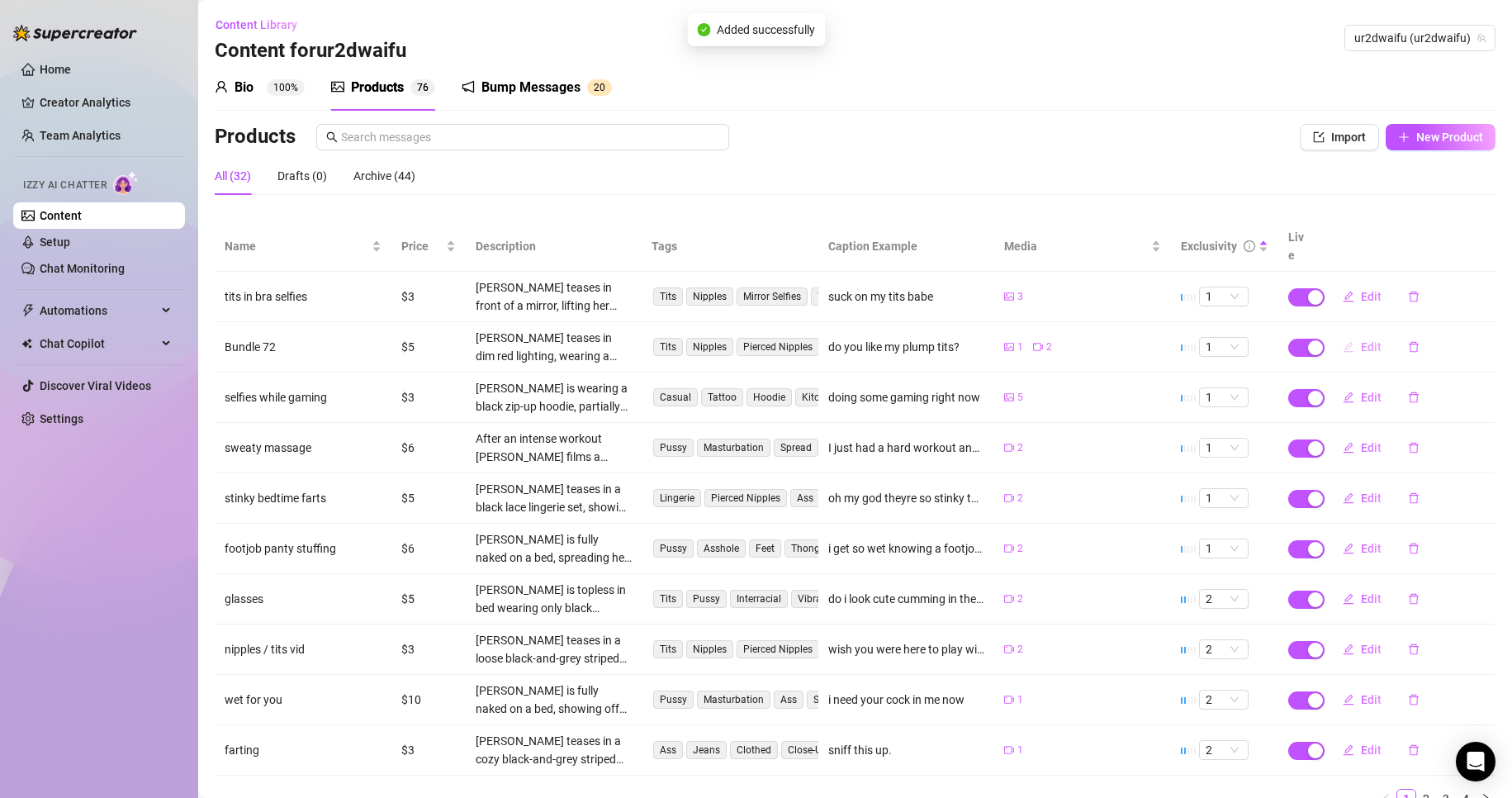
click at [1361, 341] on span "Edit" at bounding box center [1371, 347] width 21 height 13
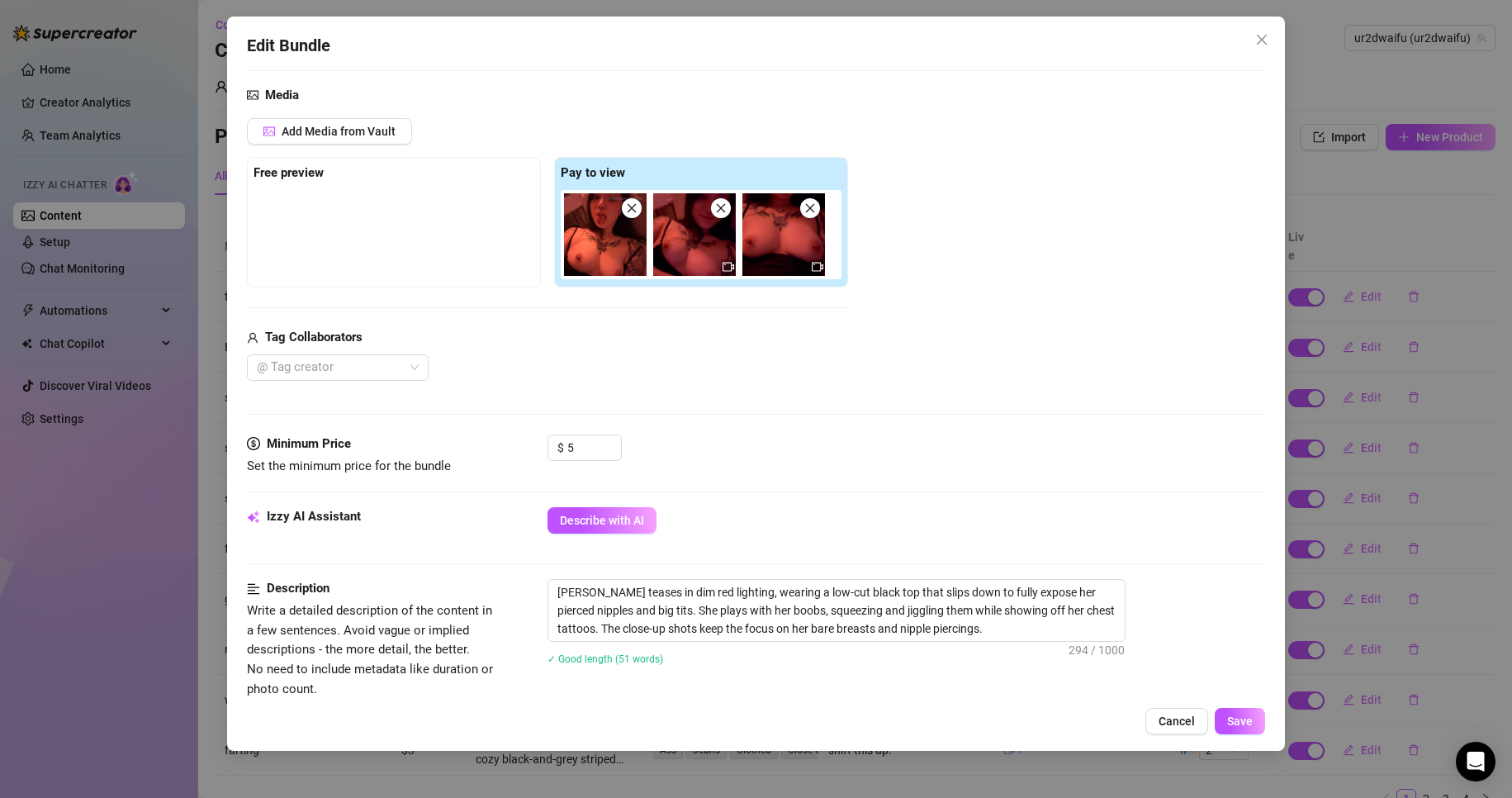
scroll to position [0, 0]
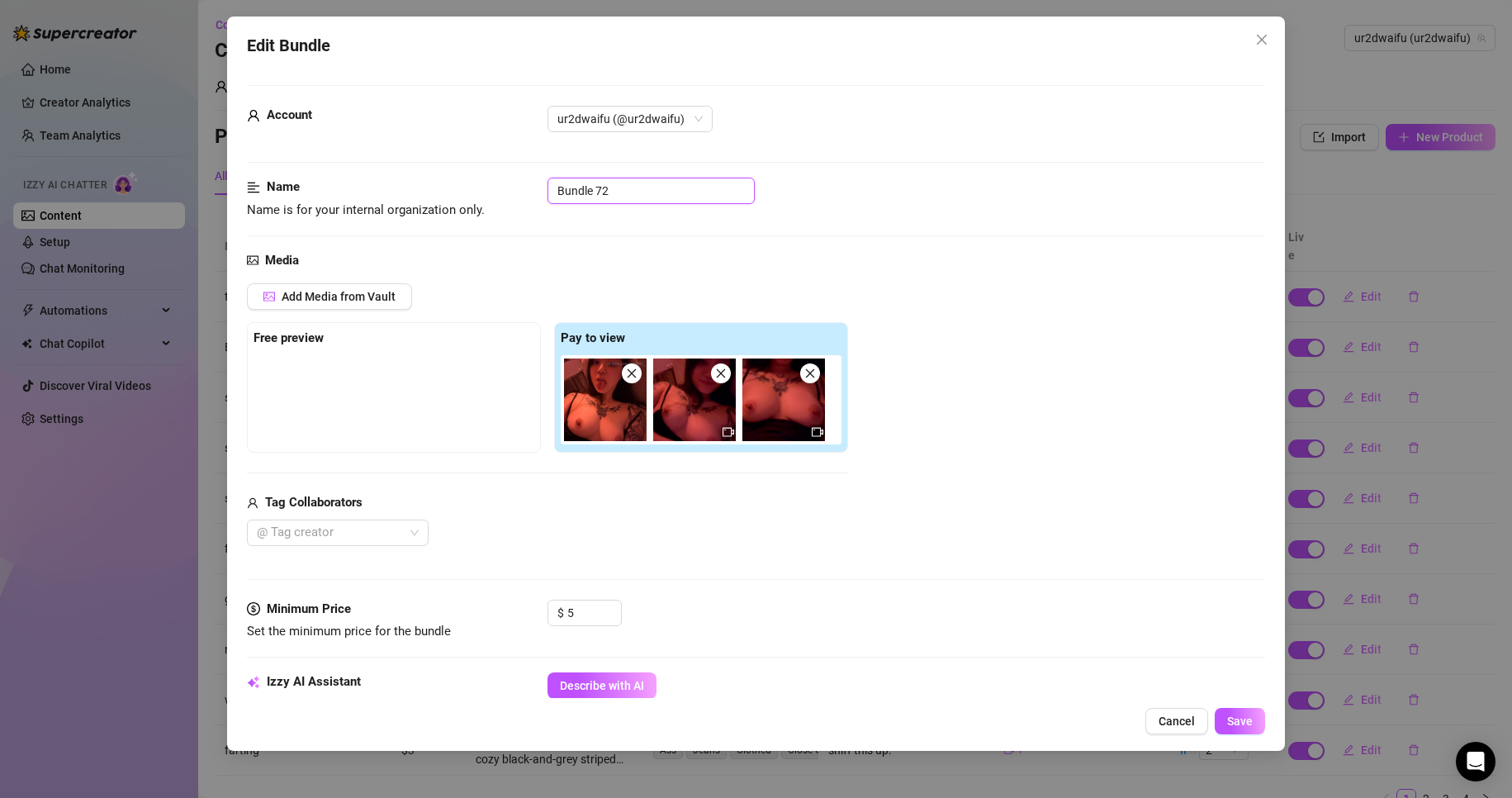
drag, startPoint x: 639, startPoint y: 199, endPoint x: 450, endPoint y: 192, distance: 189.1
click at [450, 192] on div "Name Name is for your internal organization only. Bundle 72" at bounding box center [756, 198] width 1020 height 42
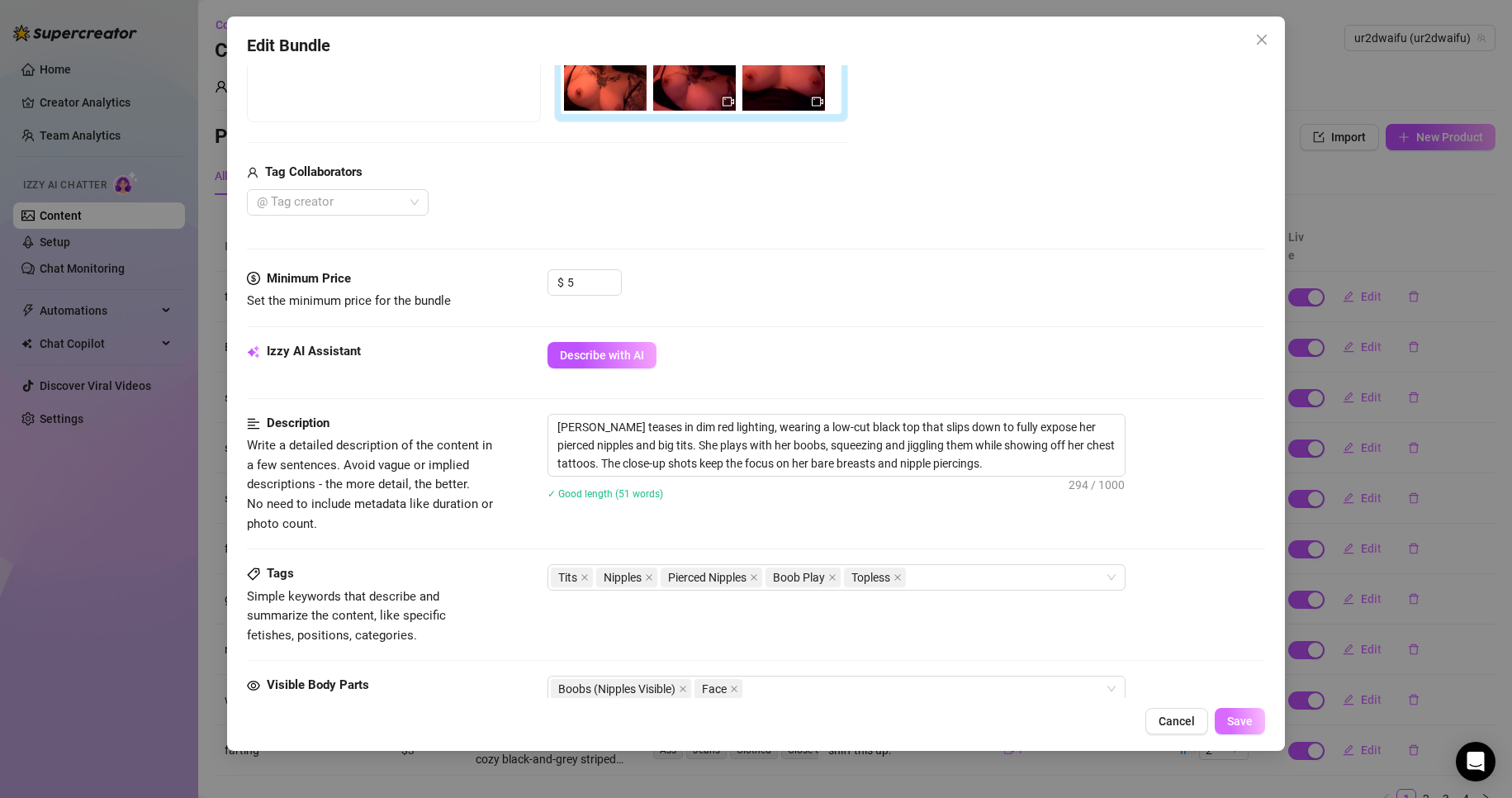
scroll to position [413, 0]
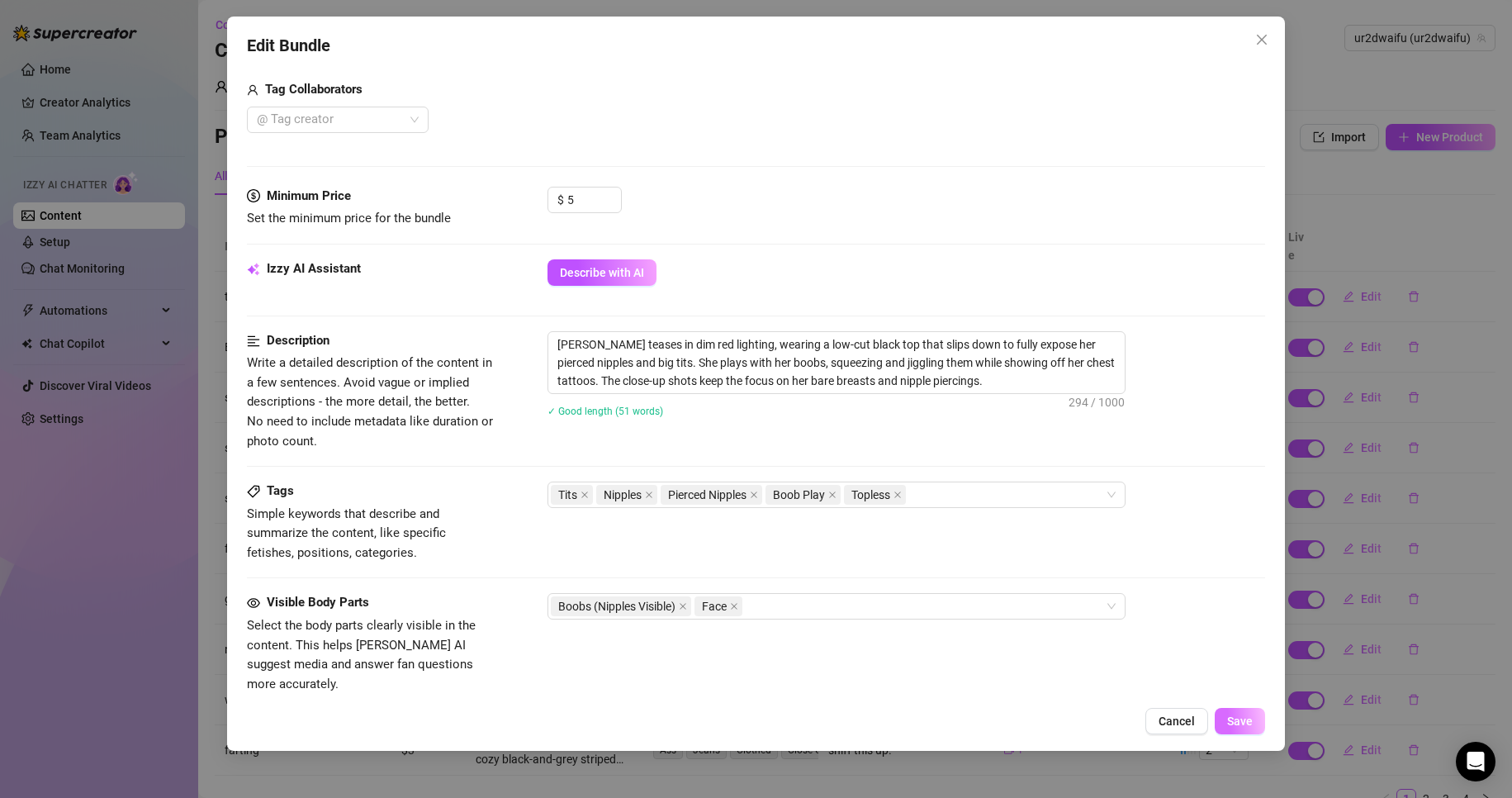
click at [1249, 721] on span "Save" at bounding box center [1240, 721] width 26 height 13
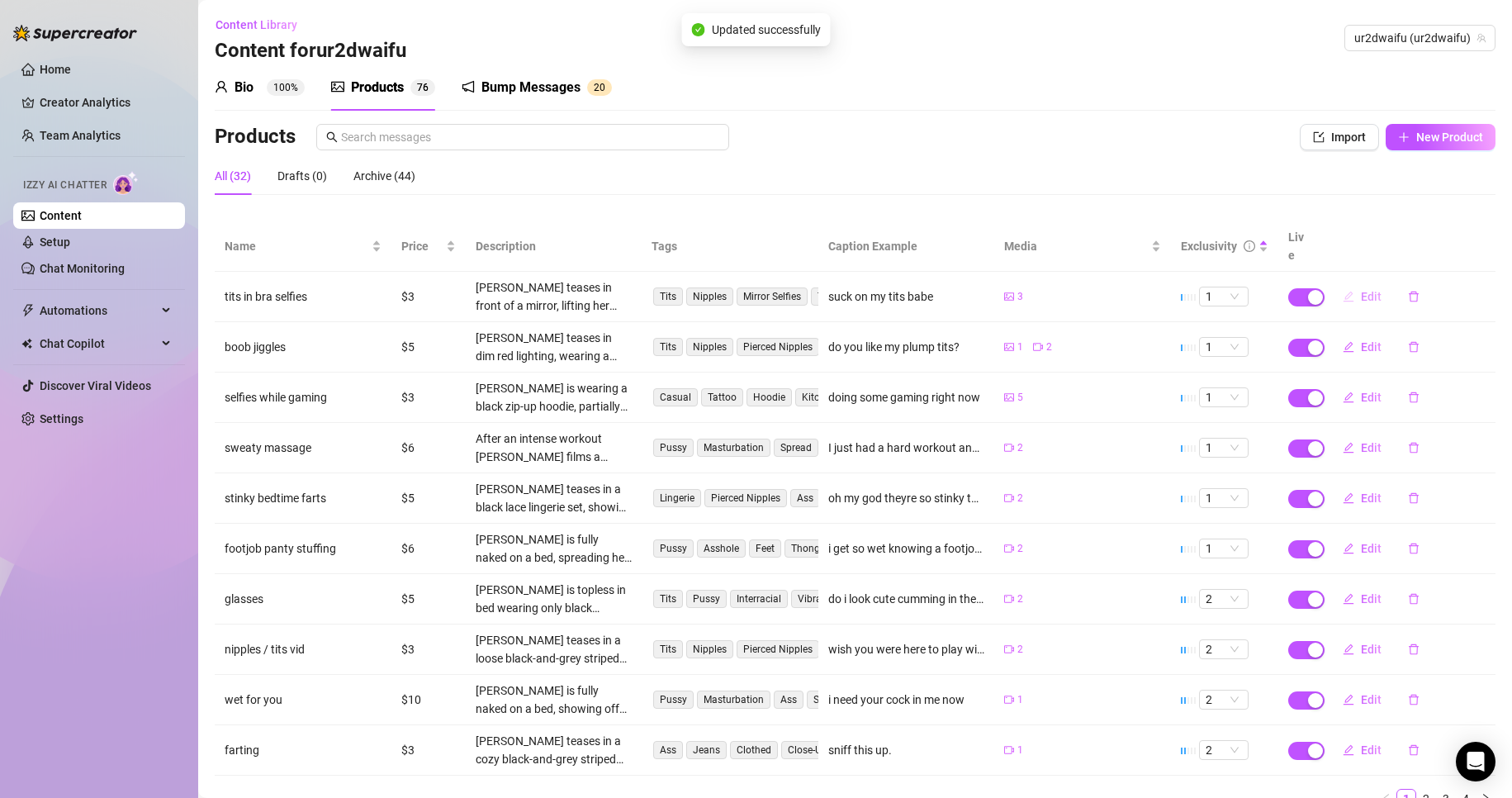
click at [1343, 291] on icon "edit" at bounding box center [1349, 297] width 12 height 12
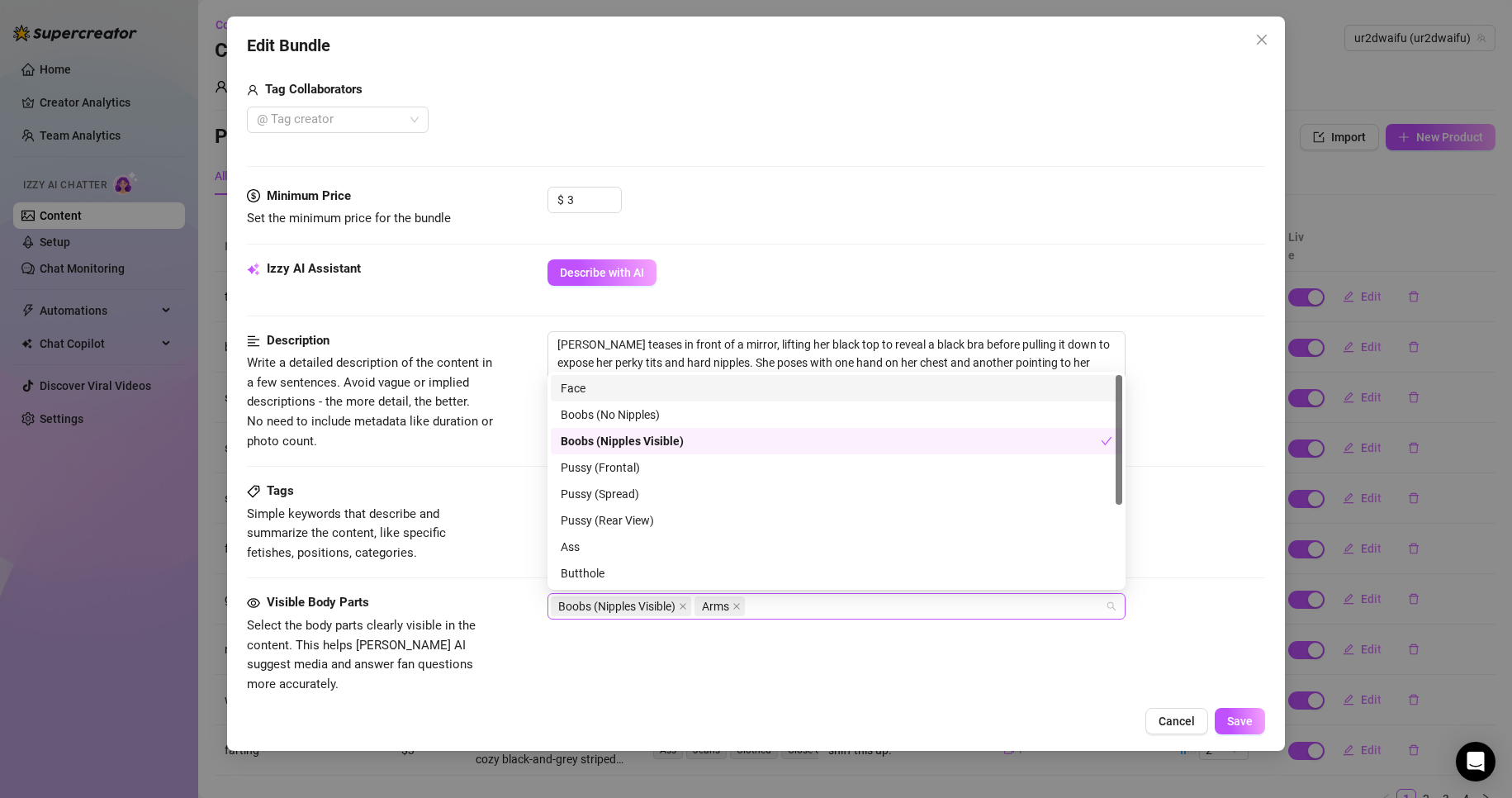
click at [782, 601] on div "Boobs (Nipples Visible) Arms" at bounding box center [827, 606] width 554 height 23
click at [657, 389] on div "Face" at bounding box center [836, 388] width 551 height 18
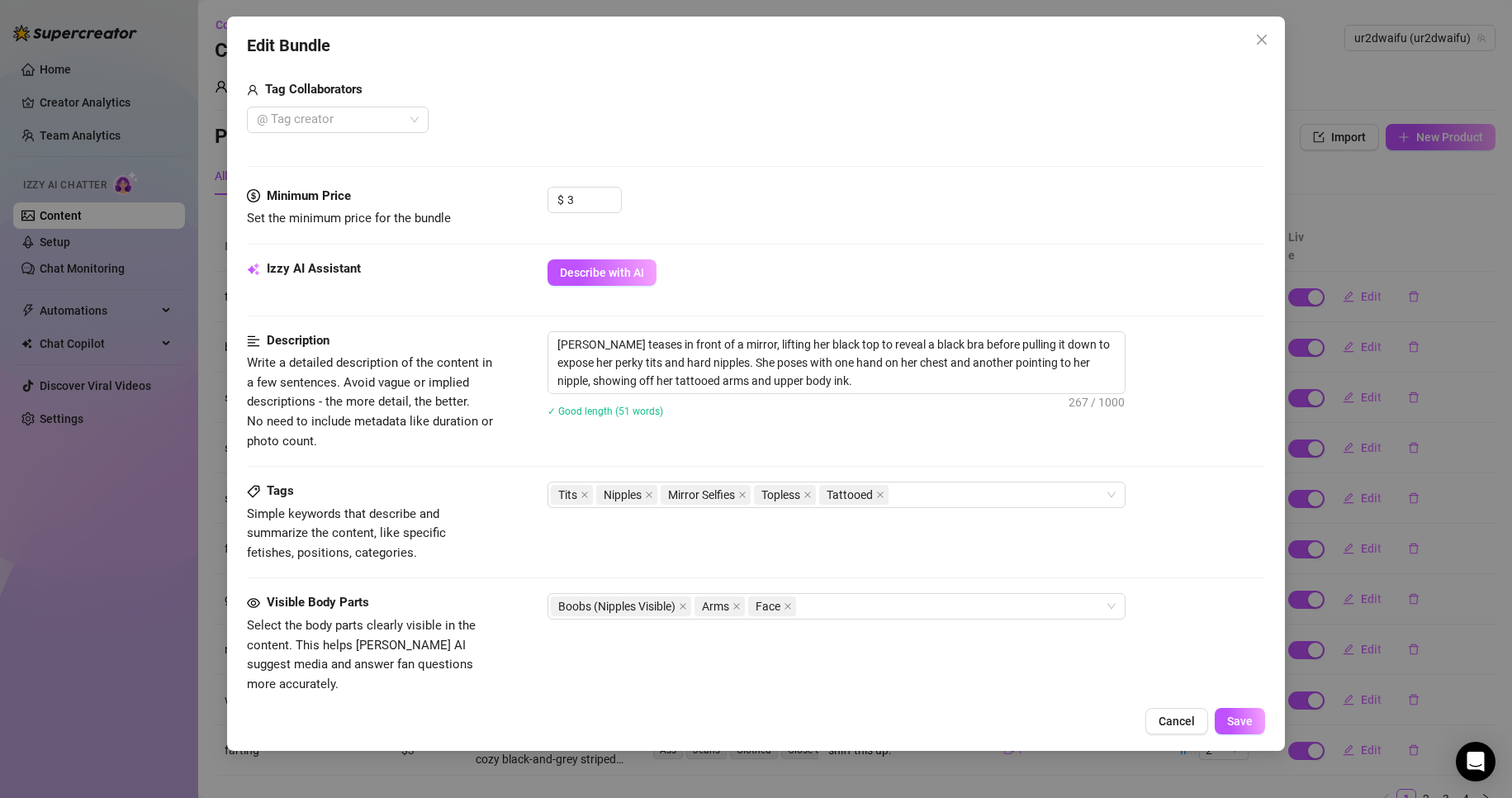
click at [1130, 680] on div "Visible Body Parts Select the body parts clearly visible in the content. This h…" at bounding box center [756, 659] width 1020 height 132
click at [1254, 711] on button "Save" at bounding box center [1240, 721] width 50 height 27
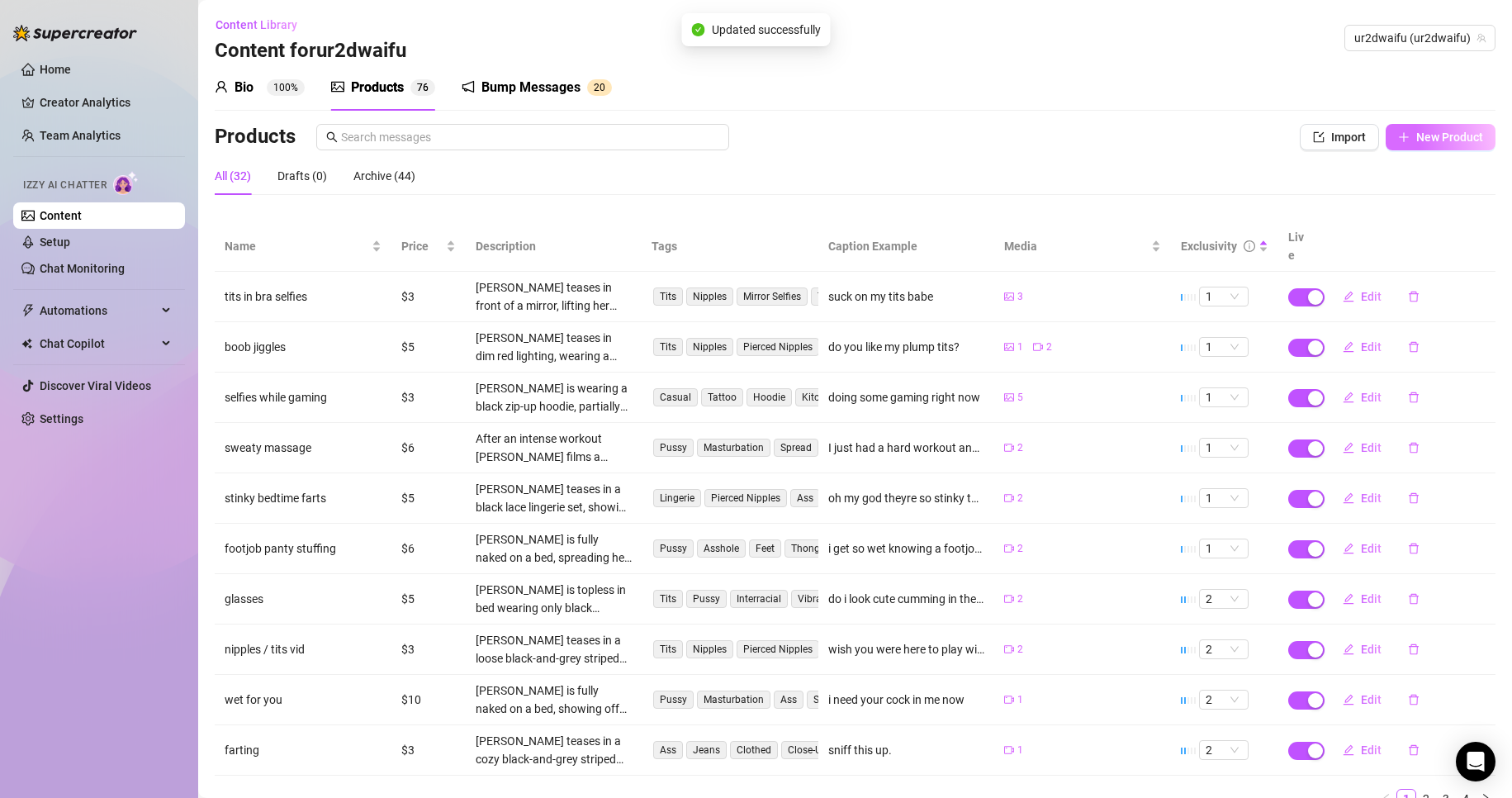
click at [1422, 139] on span "New Product" at bounding box center [1450, 137] width 67 height 13
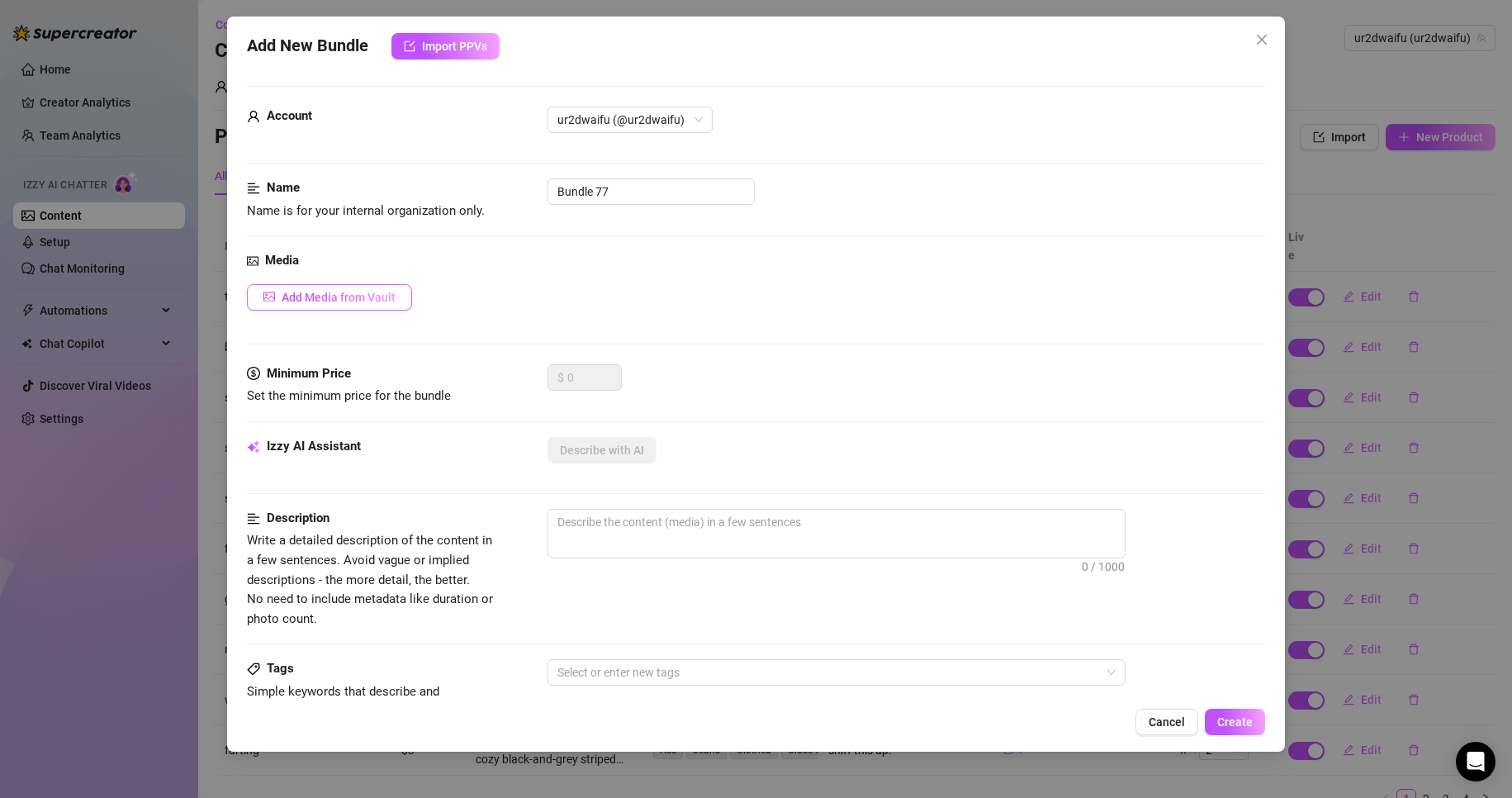
click at [309, 297] on span "Add Media from Vault" at bounding box center [338, 297] width 114 height 13
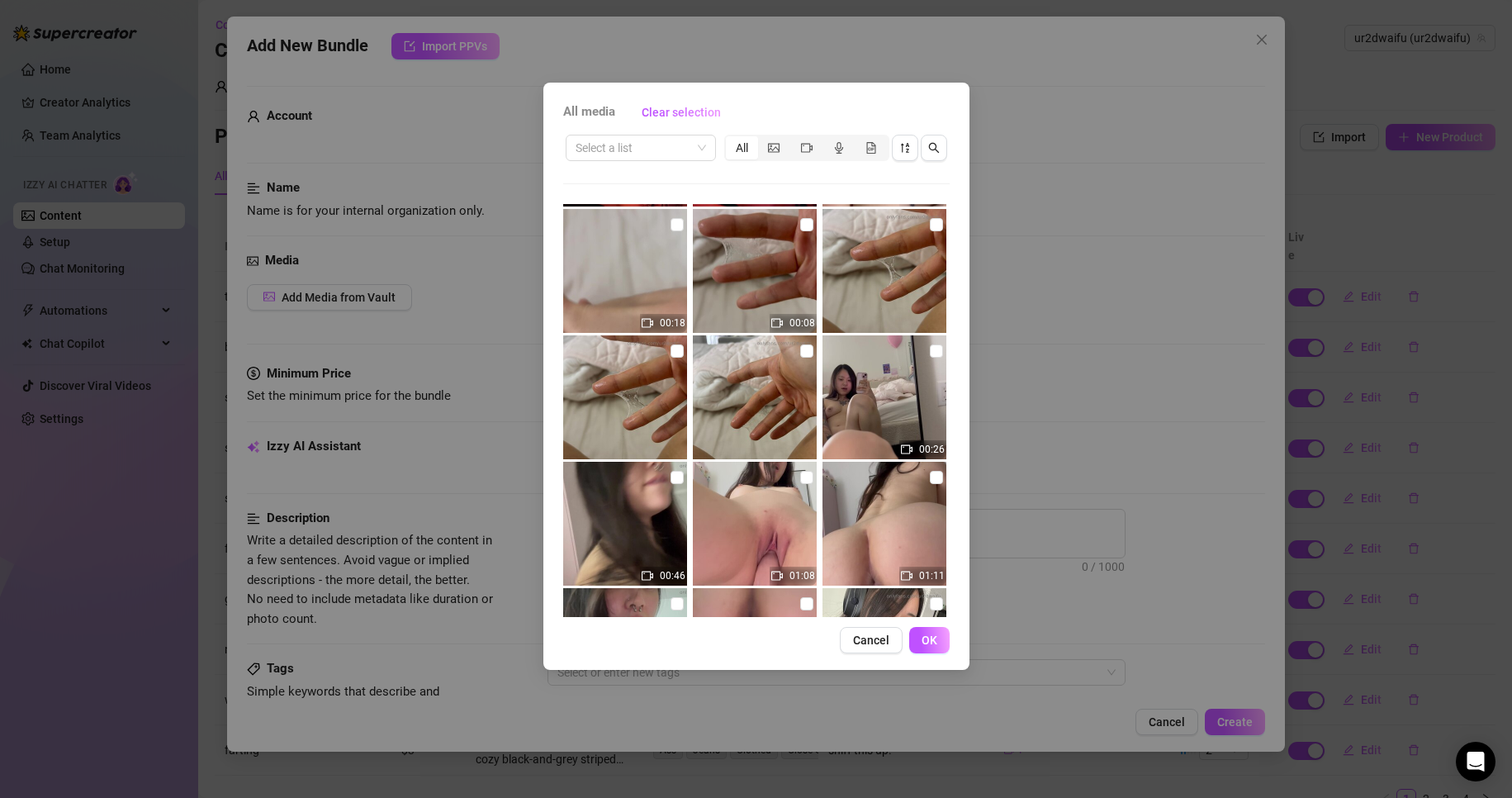
scroll to position [331, 0]
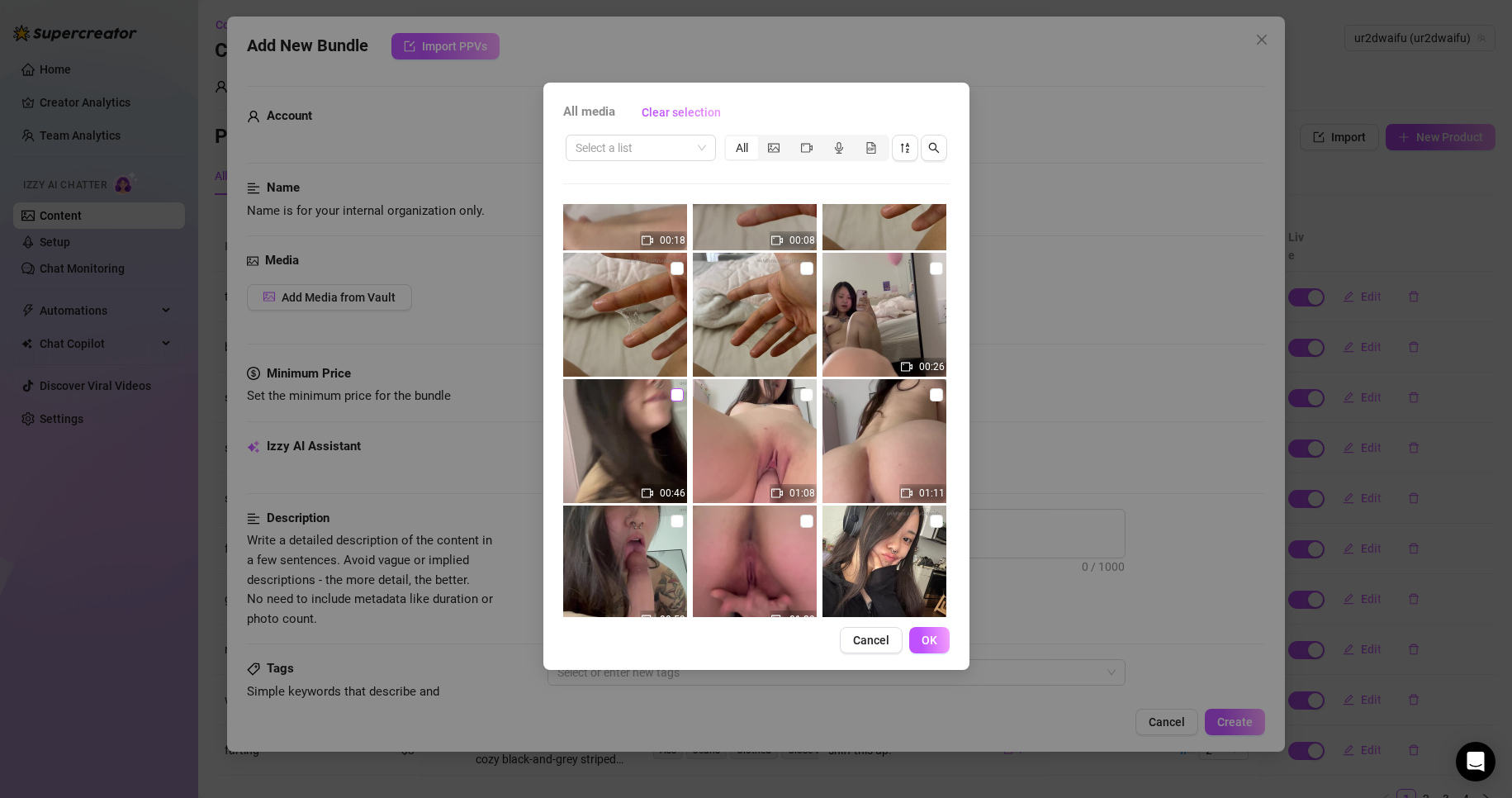
click at [677, 393] on input "checkbox" at bounding box center [677, 395] width 13 height 13
click at [921, 641] on button "OK" at bounding box center [930, 641] width 41 height 27
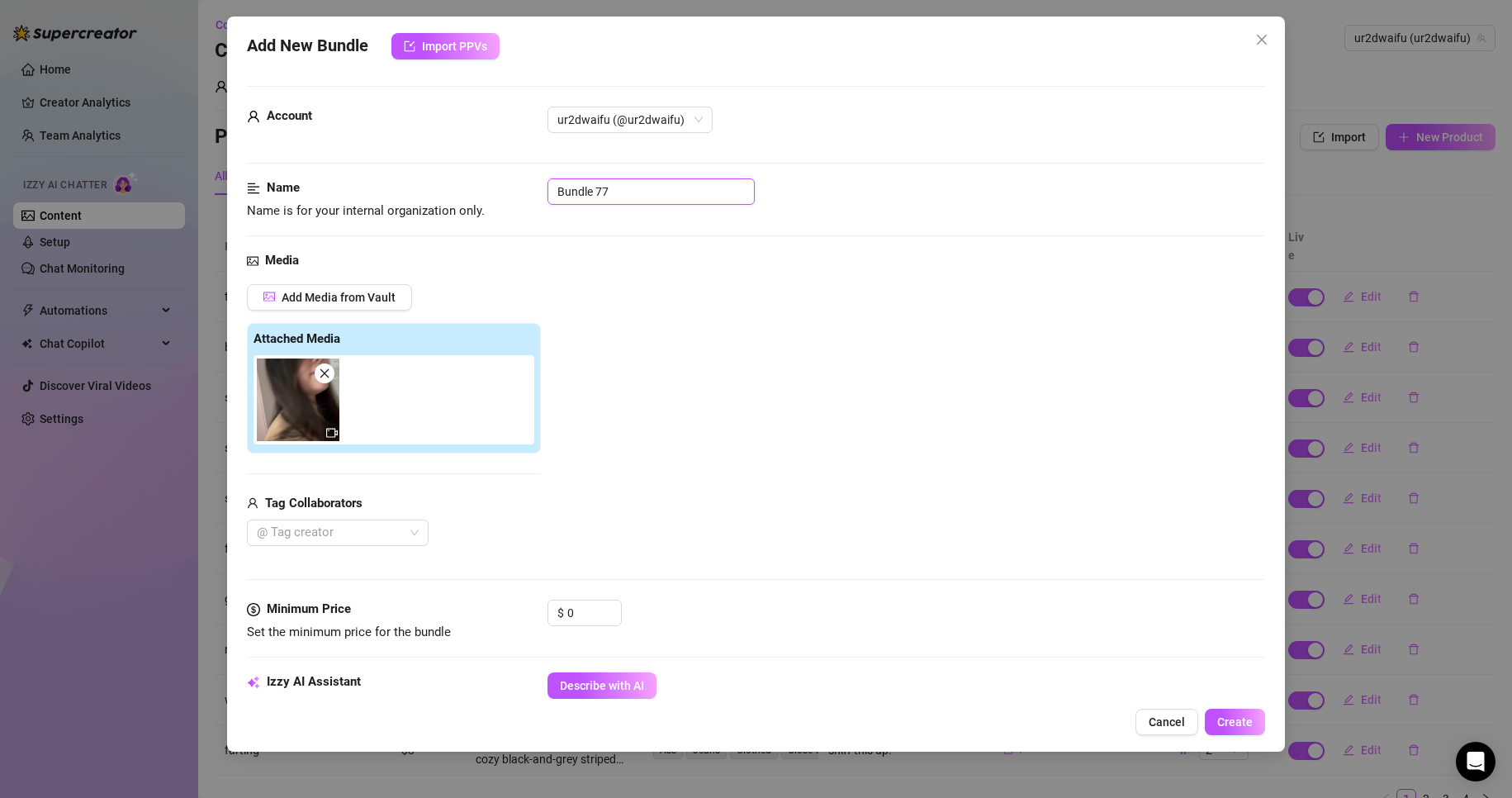
drag, startPoint x: 643, startPoint y: 195, endPoint x: 476, endPoint y: 195, distance: 167.0
click at [476, 194] on div "Name Name is for your internal organization only. Bundle 77" at bounding box center [756, 199] width 1020 height 42
click at [620, 607] on span "Increase Value" at bounding box center [612, 608] width 18 height 15
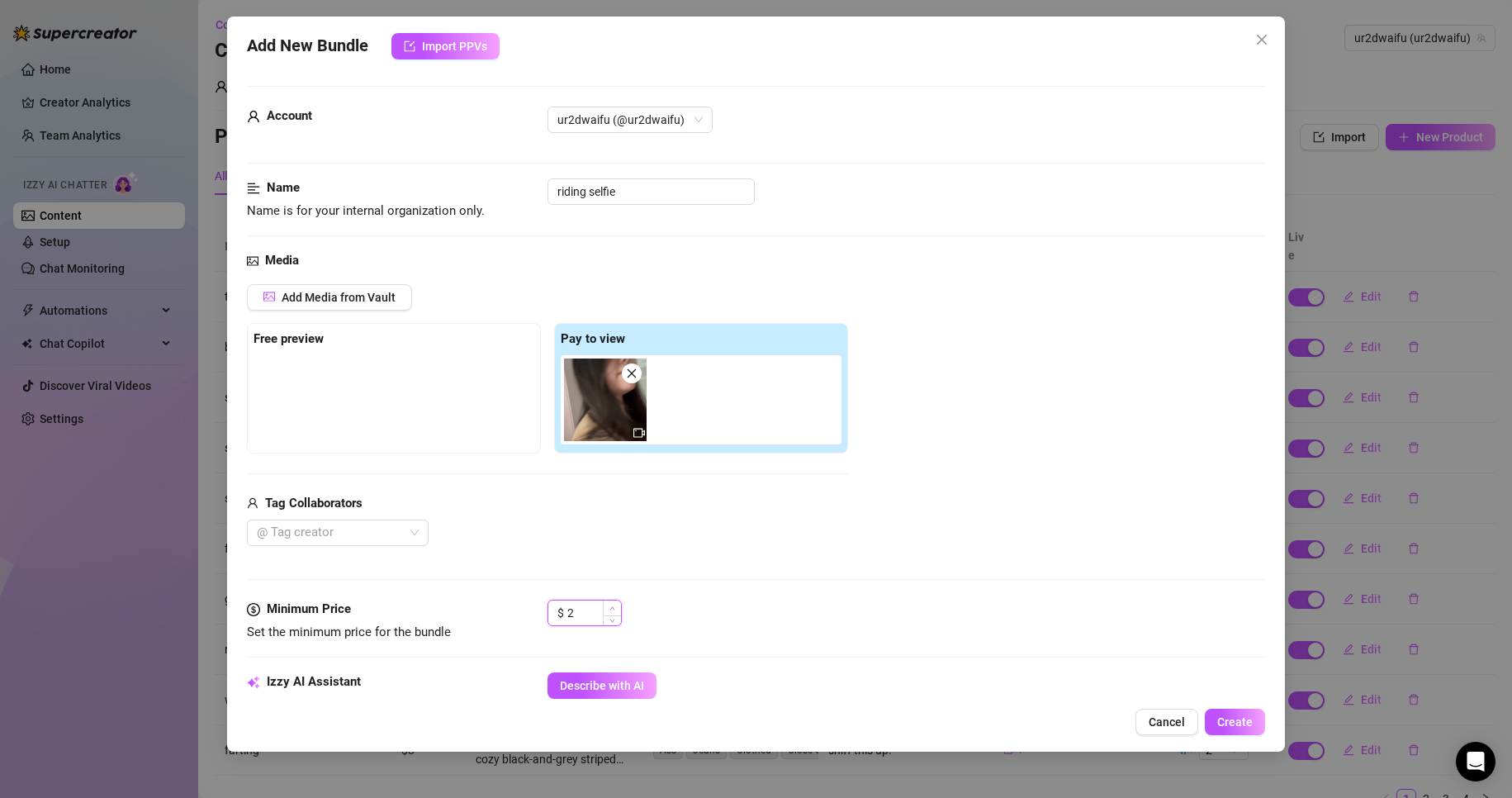
click at [620, 607] on span "Increase Value" at bounding box center [612, 608] width 18 height 15
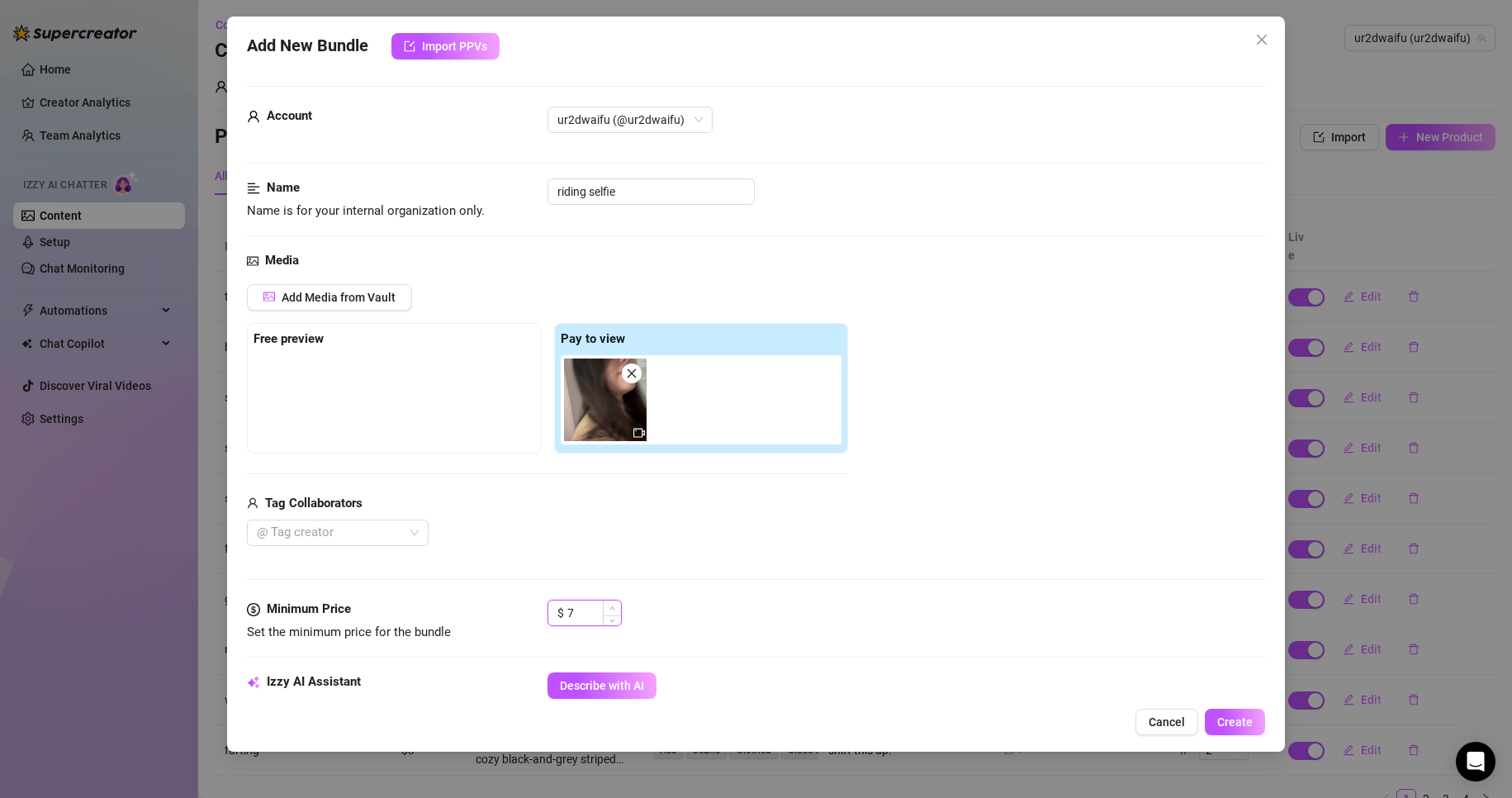
click at [620, 607] on span "Increase Value" at bounding box center [612, 608] width 18 height 15
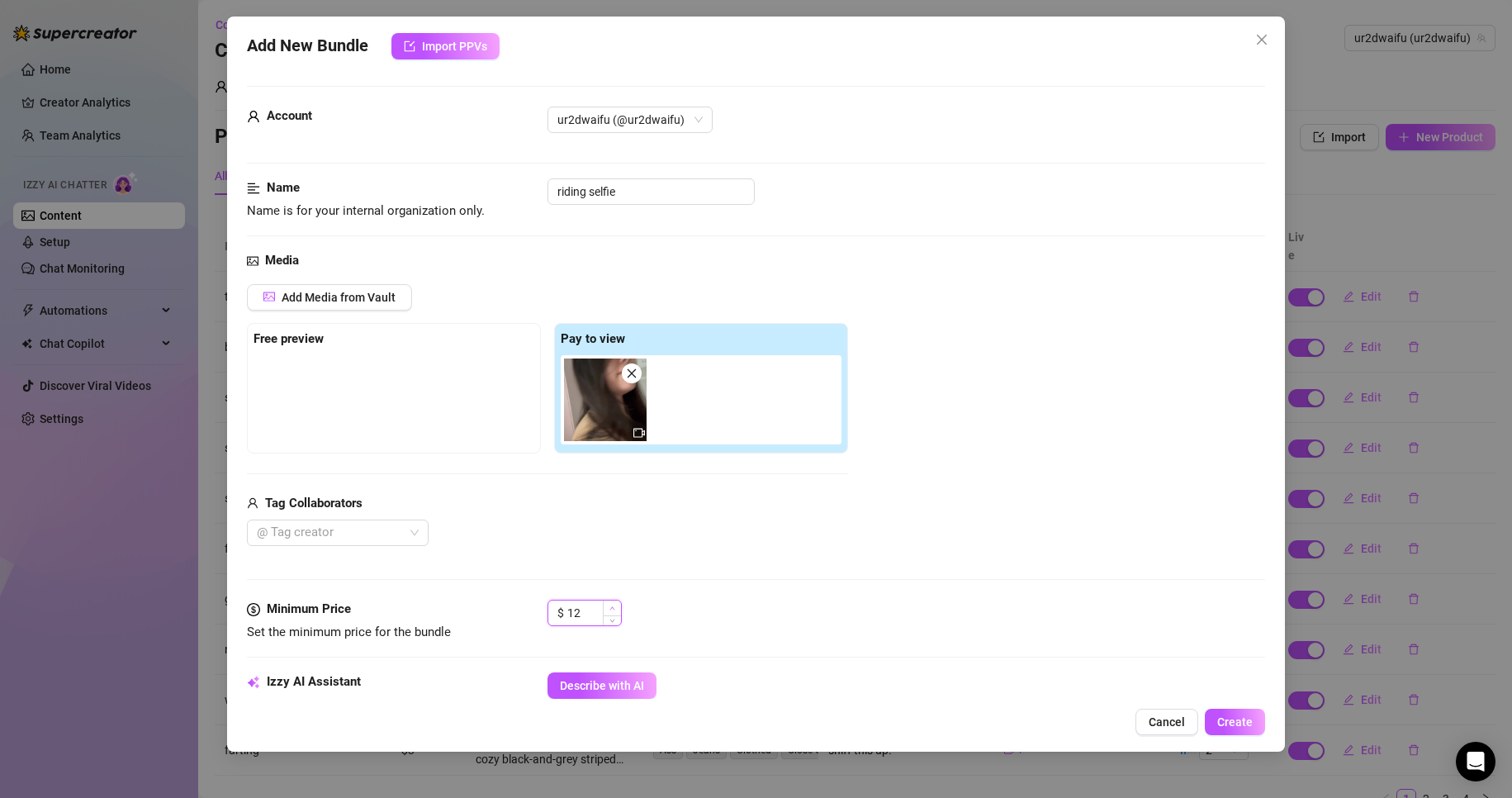
click at [620, 607] on span "Increase Value" at bounding box center [612, 608] width 18 height 15
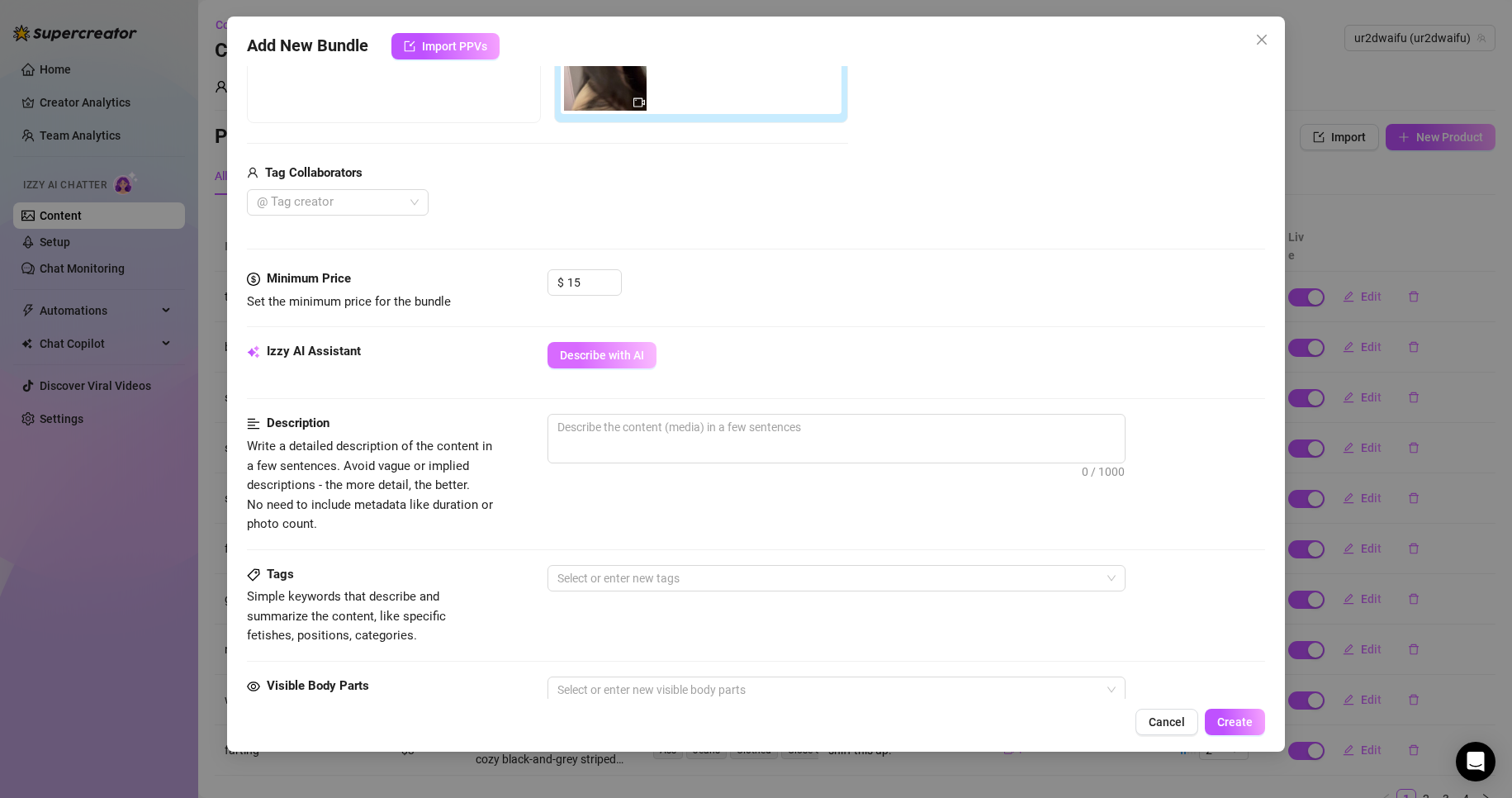
click at [606, 368] on button "Describe with AI" at bounding box center [601, 355] width 109 height 27
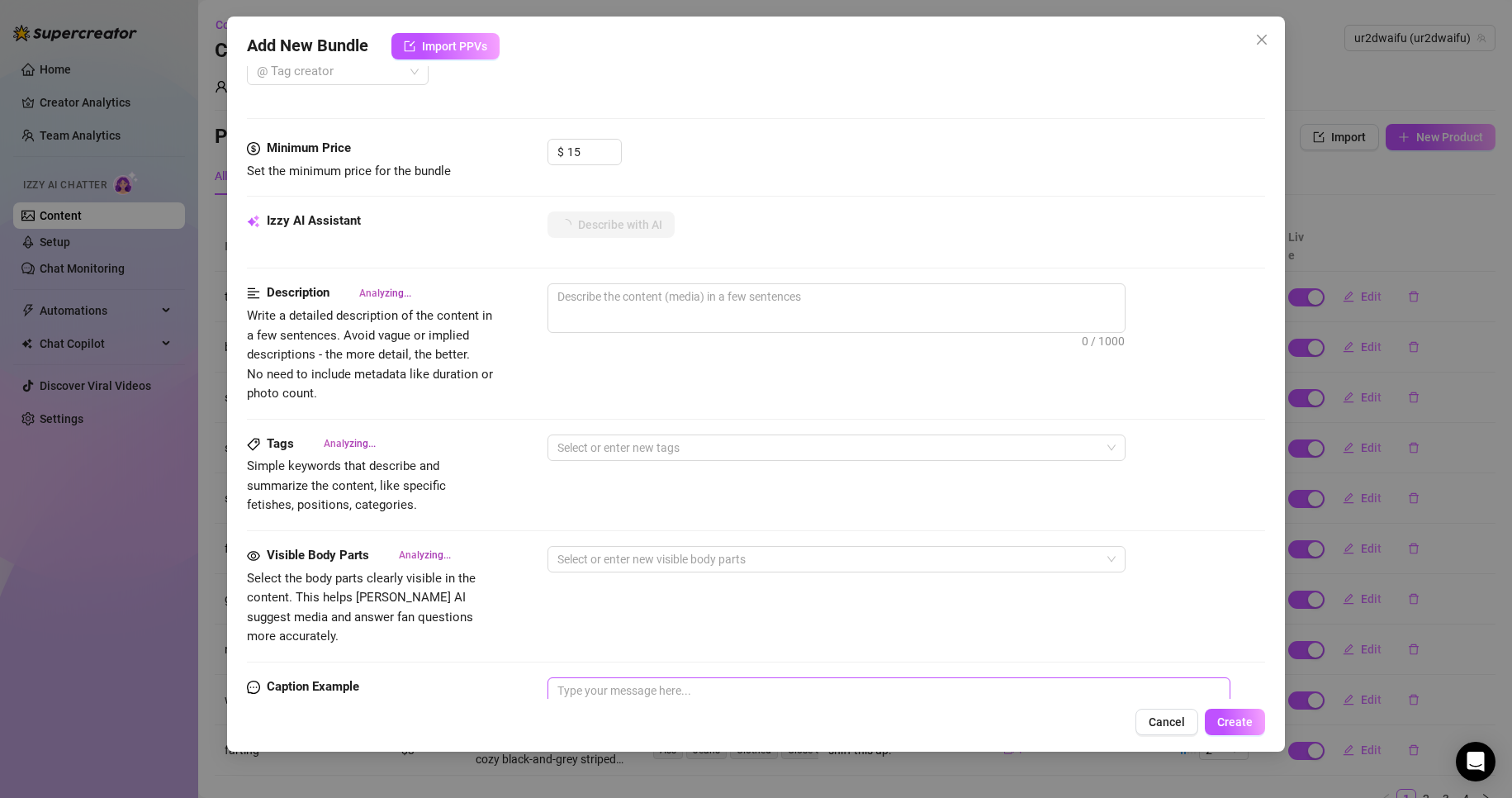
scroll to position [578, 0]
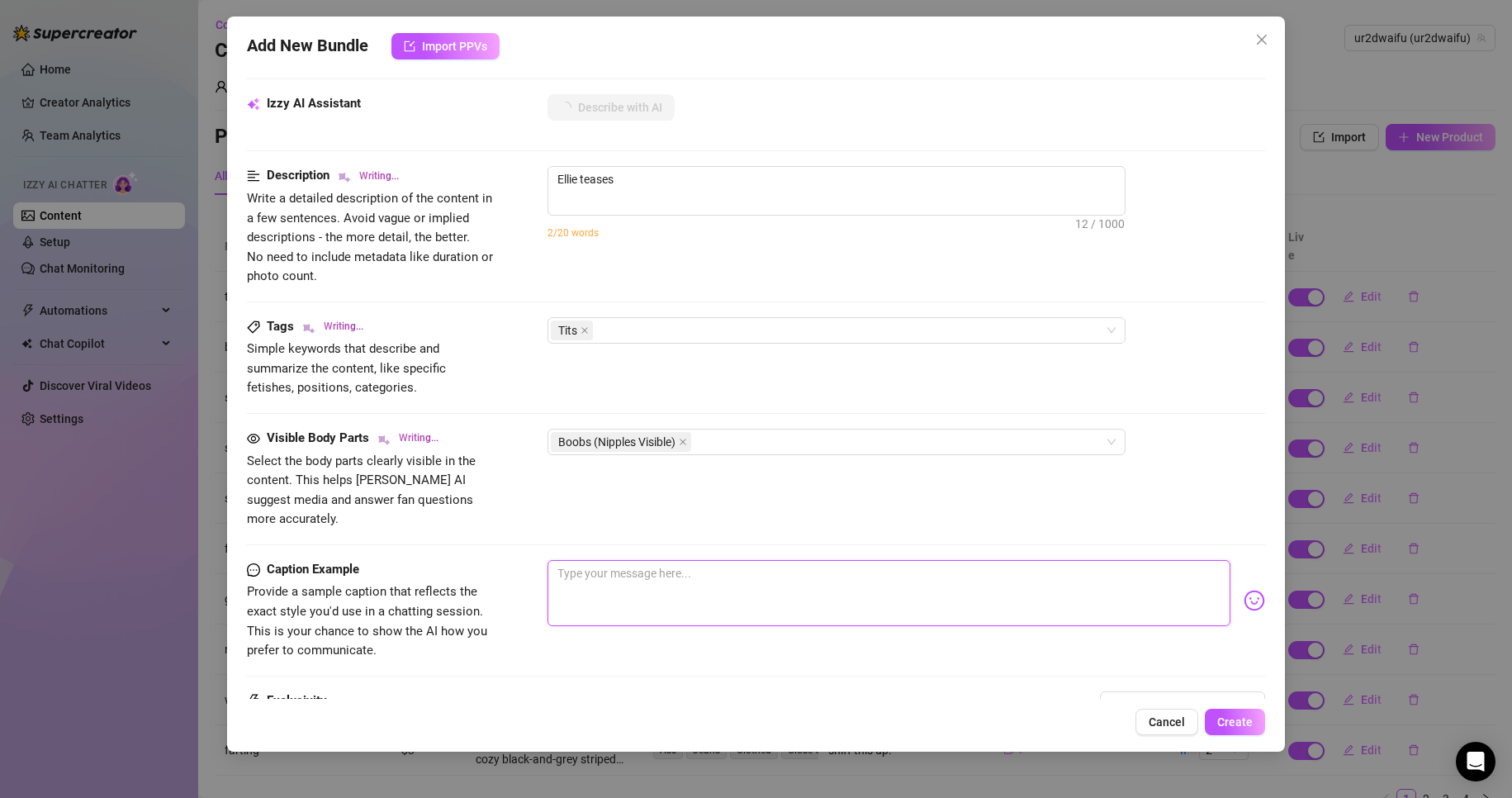
click at [786, 586] on textarea at bounding box center [889, 592] width 684 height 66
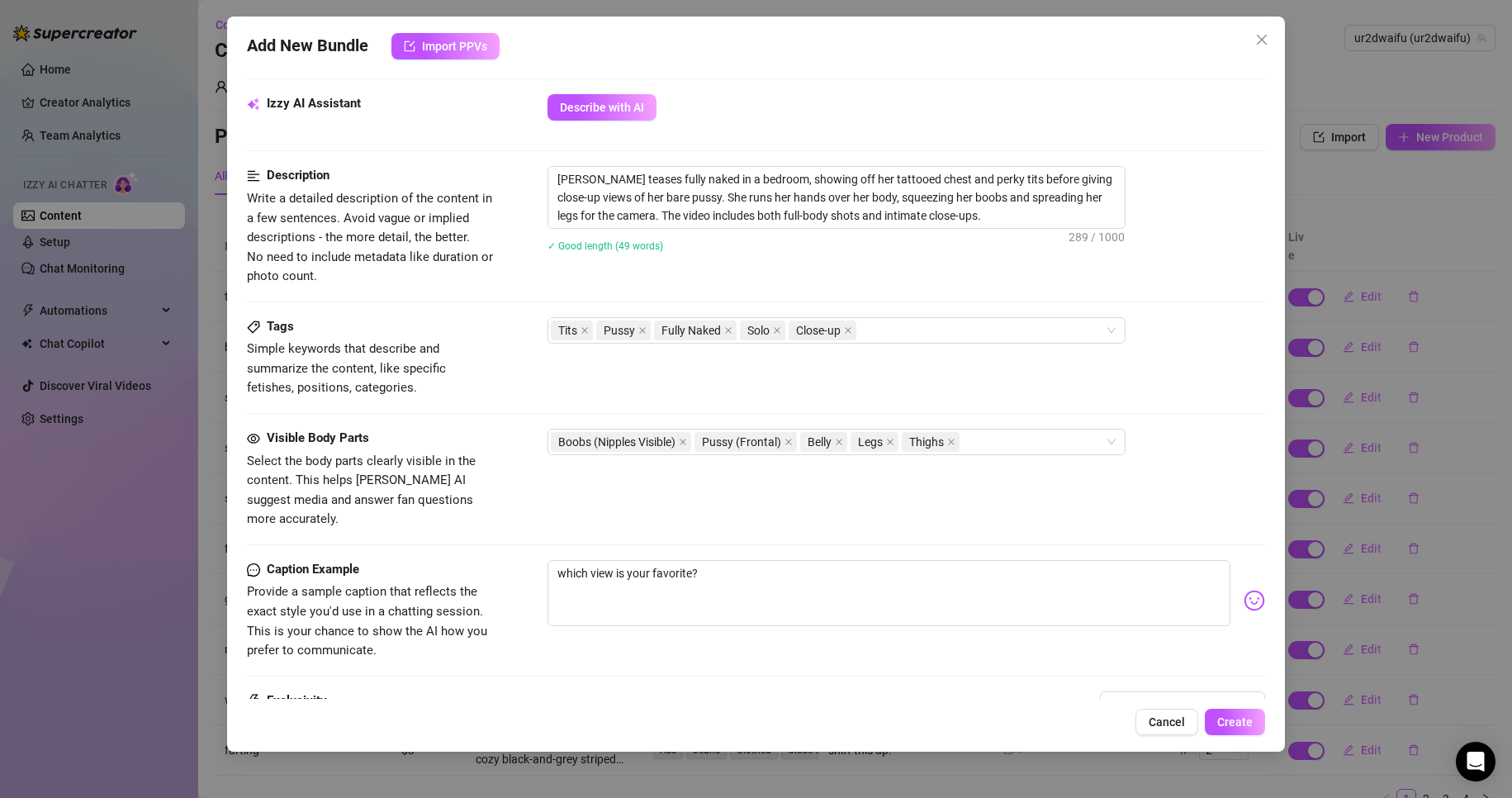
click at [998, 457] on div "Visible Body Parts Select the body parts clearly visible in the content. This h…" at bounding box center [756, 479] width 1020 height 101
click at [1000, 441] on div "Boobs (Nipples Visible) Pussy (Frontal) Belly Legs Thighs" at bounding box center [827, 442] width 554 height 23
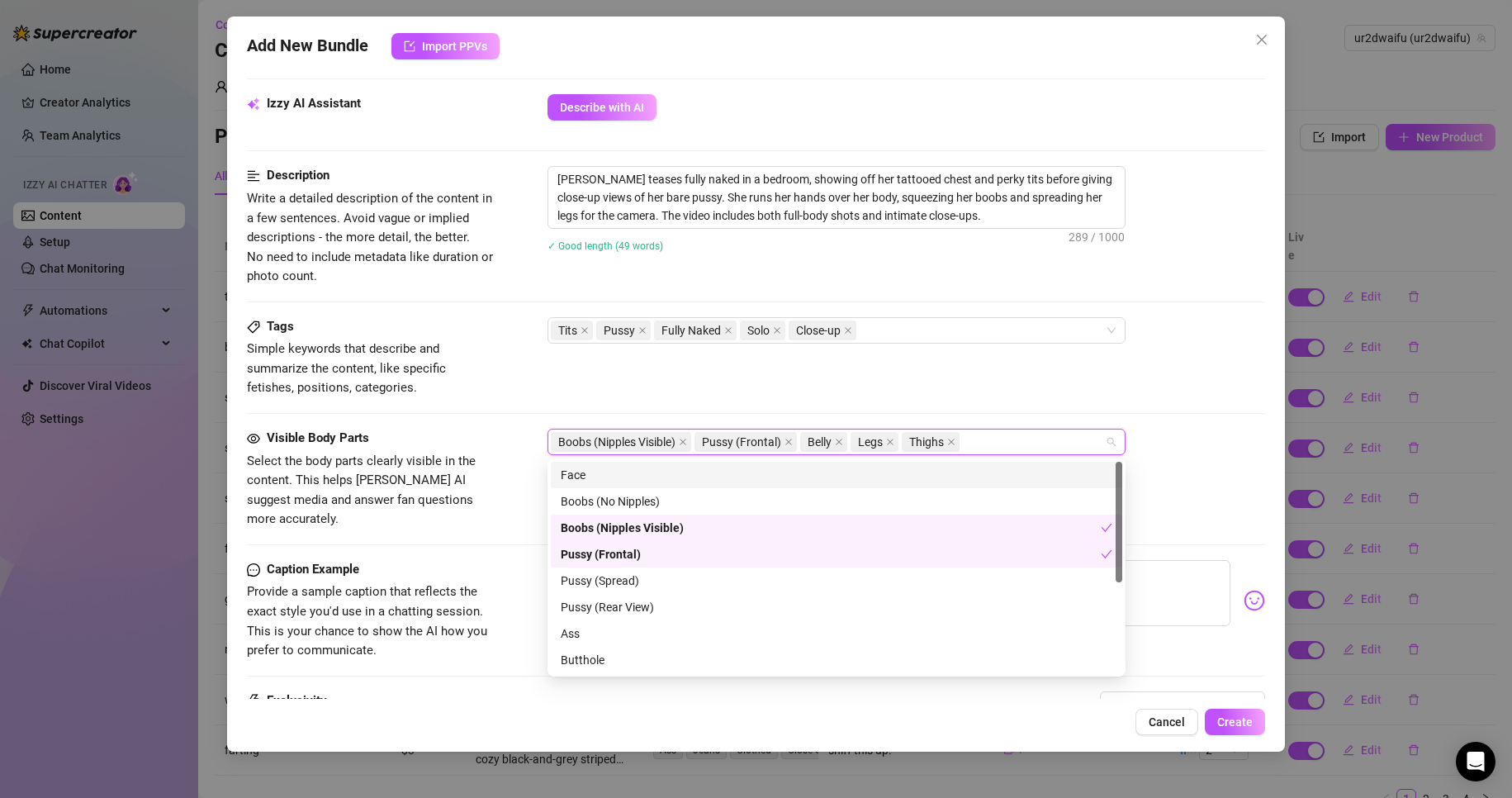
click at [633, 474] on div "Face" at bounding box center [836, 475] width 551 height 18
click at [630, 386] on div "Tags Simple keywords that describe and summarize the content, like specific fet…" at bounding box center [756, 357] width 1020 height 81
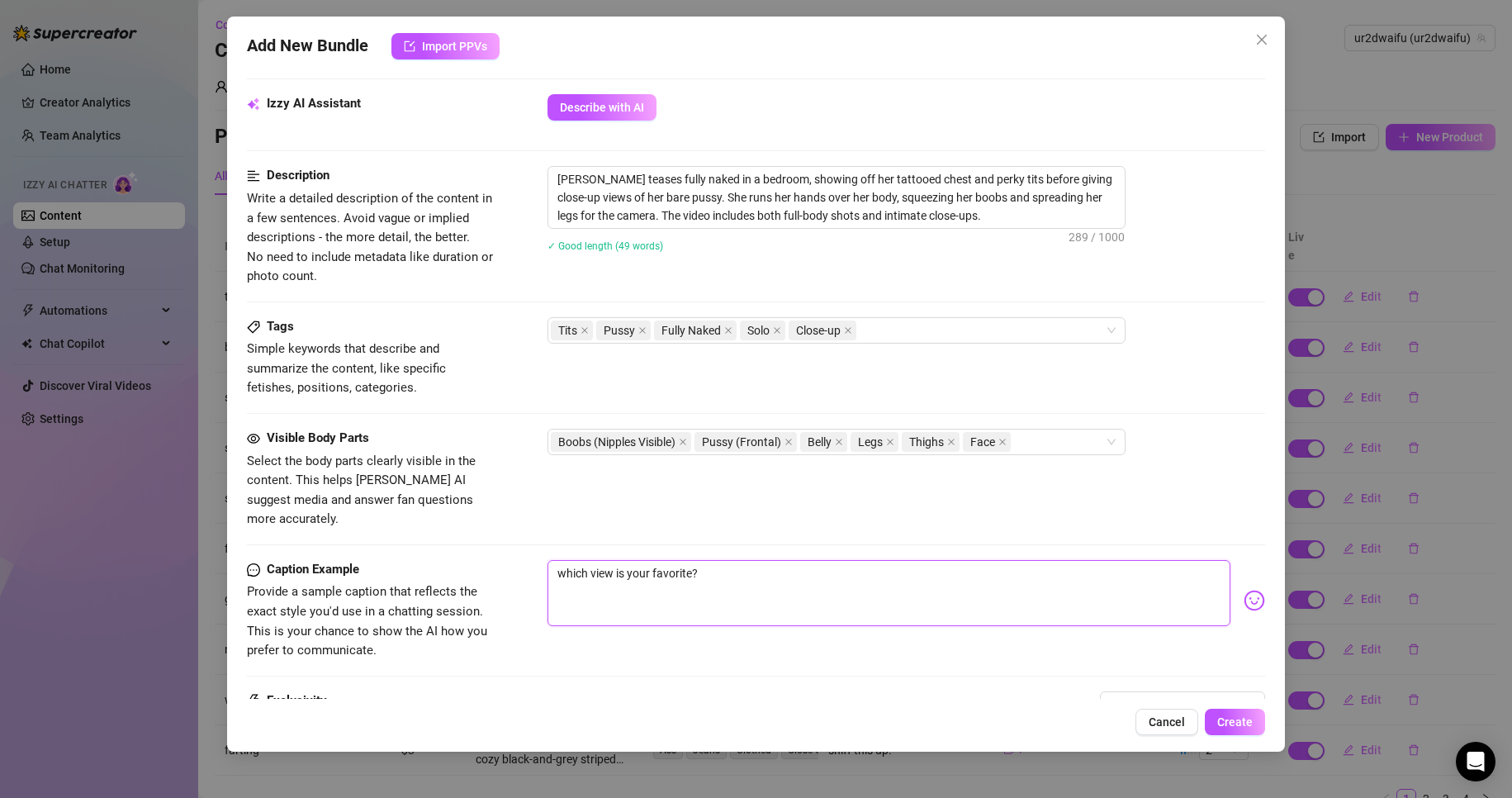
click at [768, 560] on textarea "which view is your favorite?" at bounding box center [889, 592] width 684 height 66
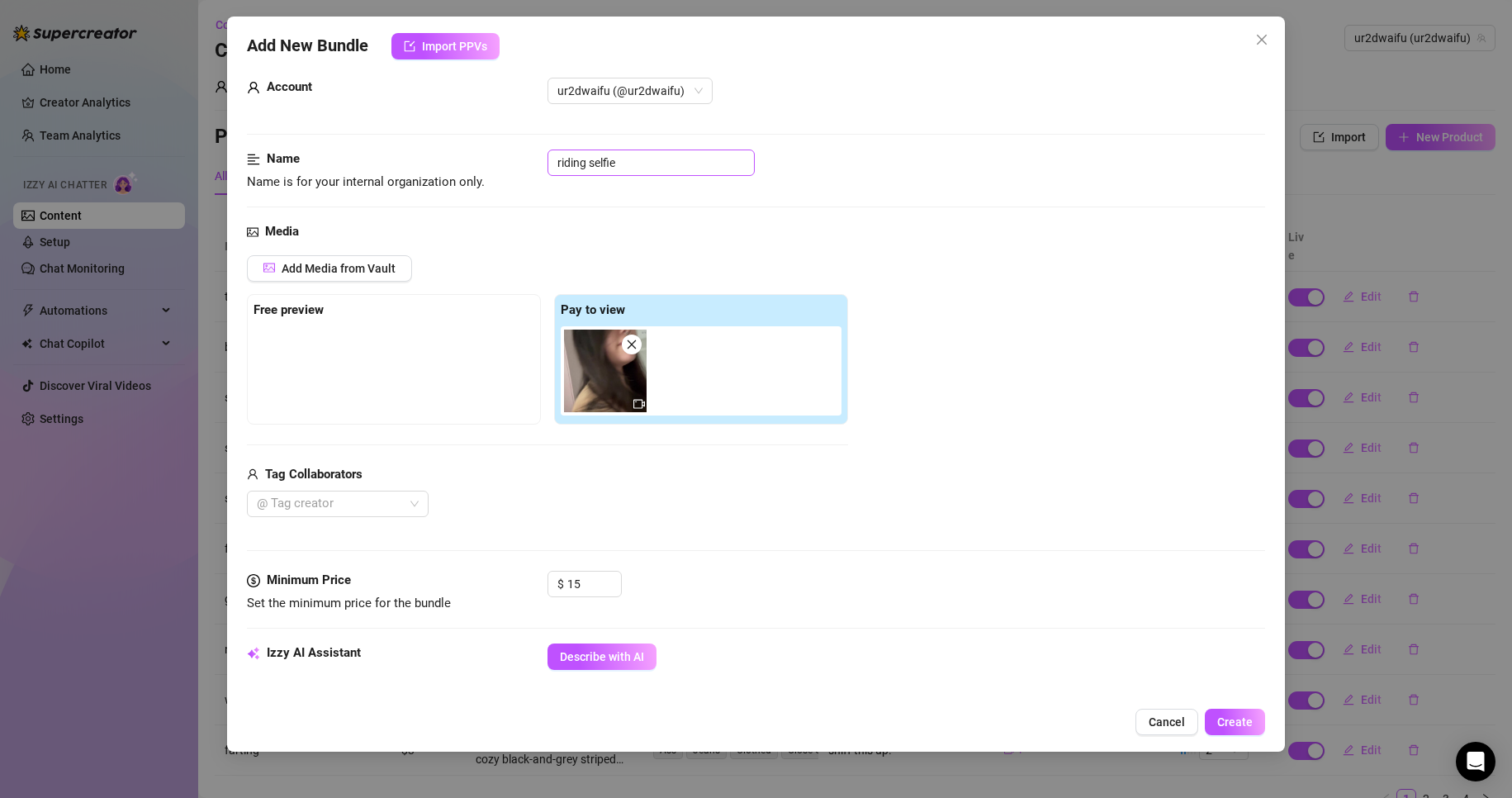
scroll to position [0, 0]
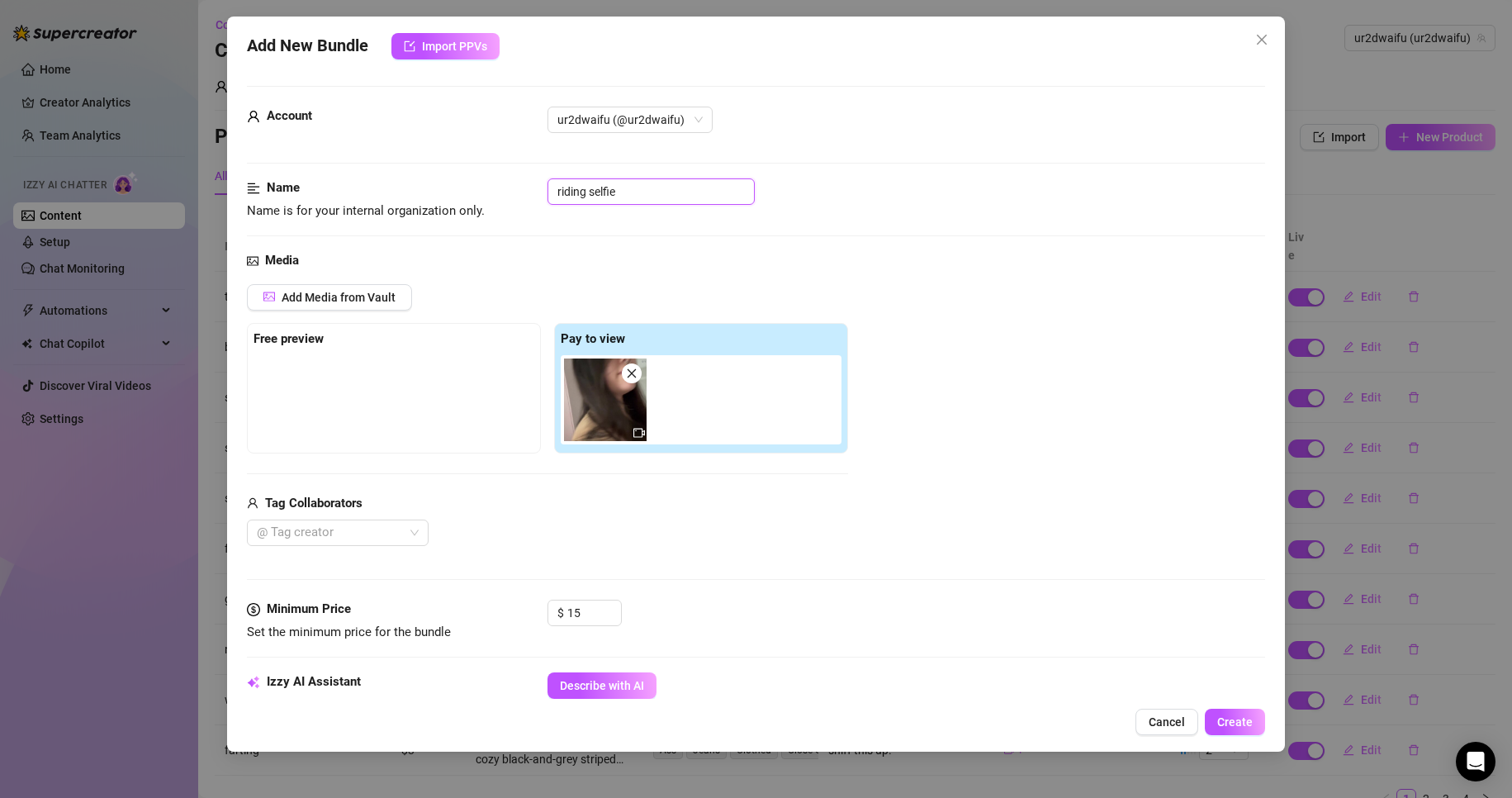
click at [633, 194] on input "riding selfie" at bounding box center [651, 192] width 207 height 27
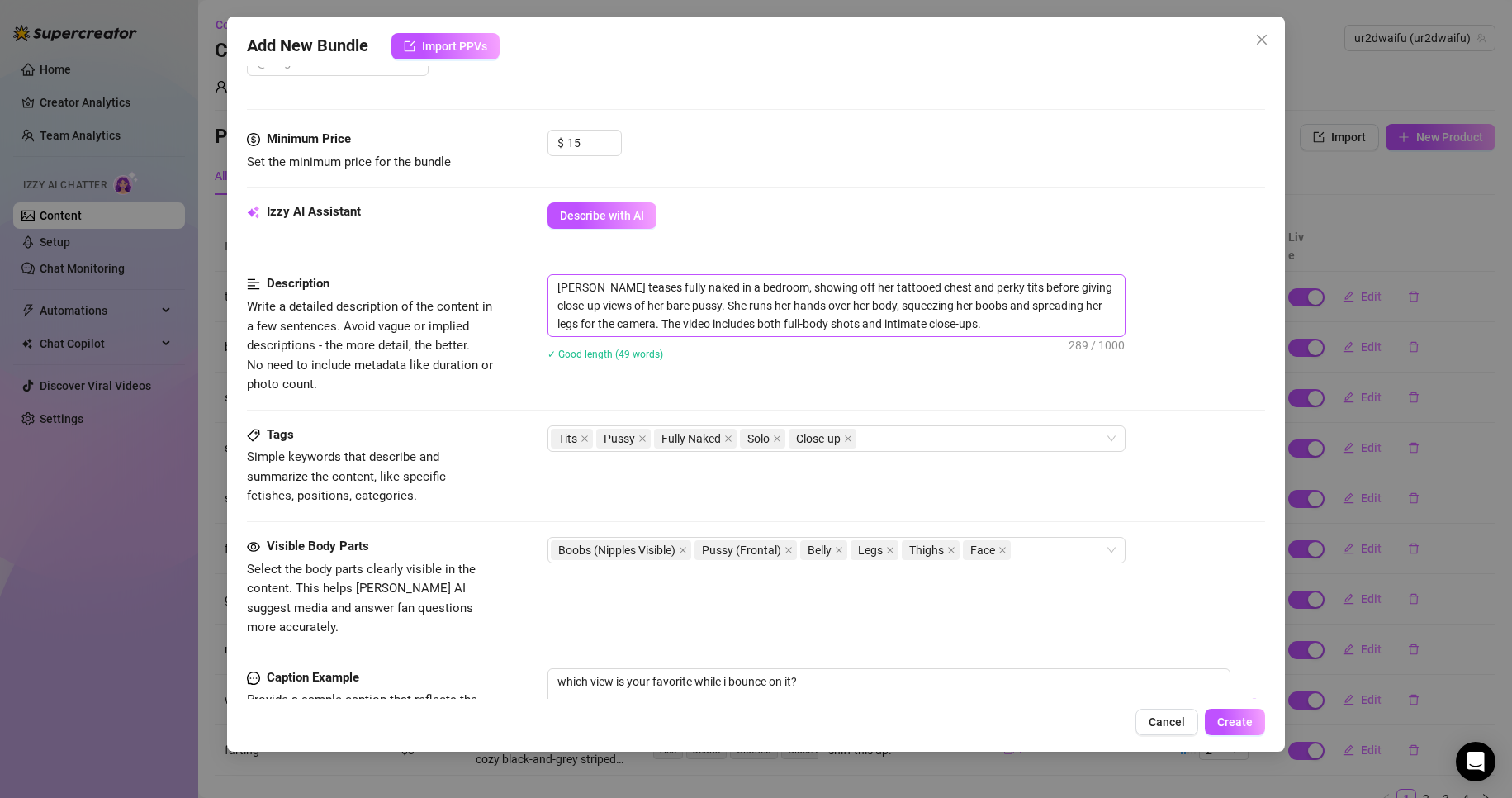
scroll to position [496, 0]
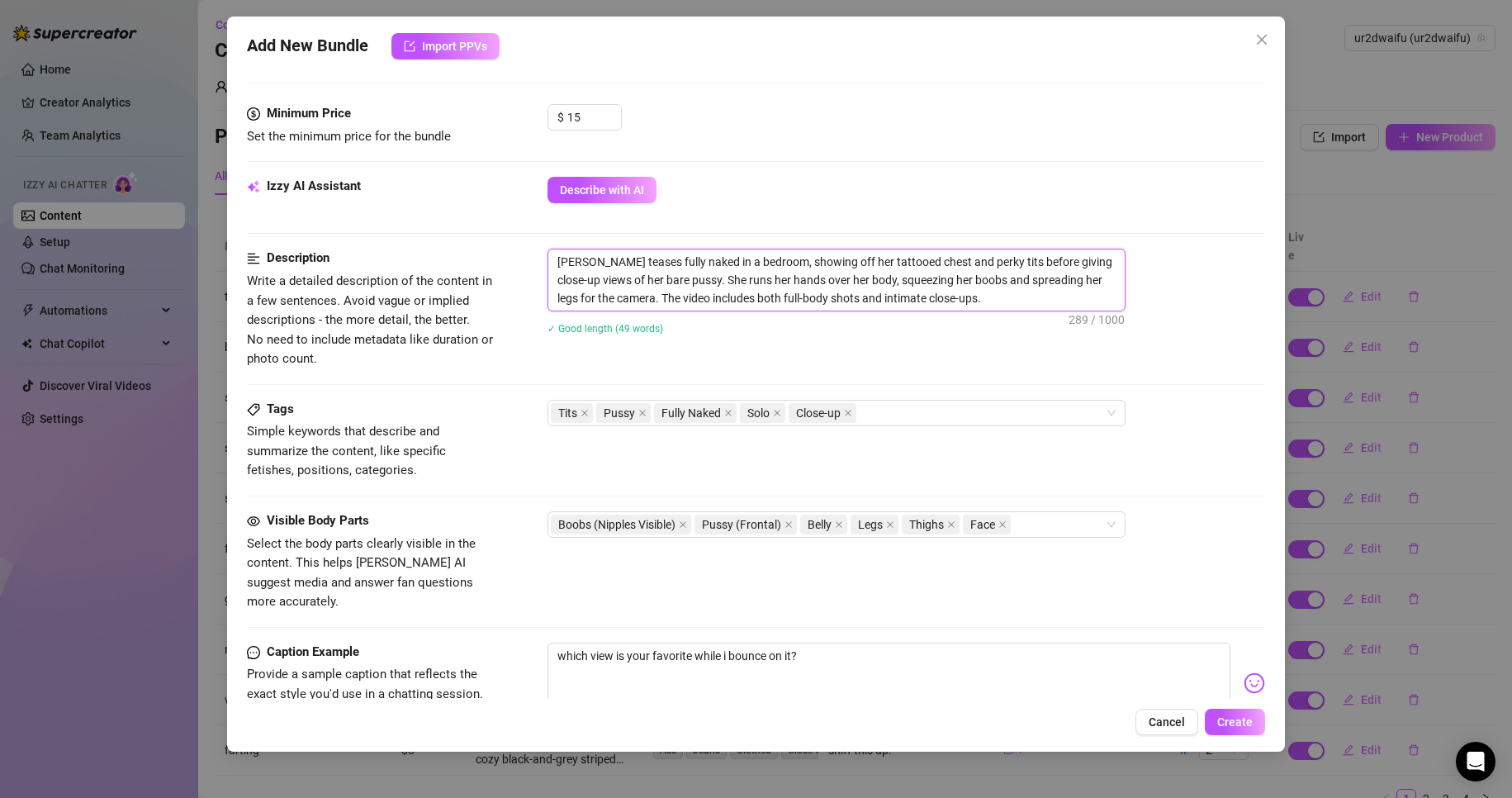
drag, startPoint x: 613, startPoint y: 298, endPoint x: 682, endPoint y: 281, distance: 71.1
click at [682, 281] on textarea "[PERSON_NAME] teases fully naked in a bedroom, showing off her tattooed chest a…" at bounding box center [836, 279] width 576 height 61
click at [921, 281] on textarea "[PERSON_NAME] teases fully naked in a bedroom, showing off her tattooed chest a…" at bounding box center [836, 279] width 576 height 61
drag, startPoint x: 921, startPoint y: 281, endPoint x: 904, endPoint y: 278, distance: 17.3
click at [904, 278] on textarea "[PERSON_NAME] teases fully naked in a bedroom, showing off her tattooed chest a…" at bounding box center [836, 279] width 576 height 61
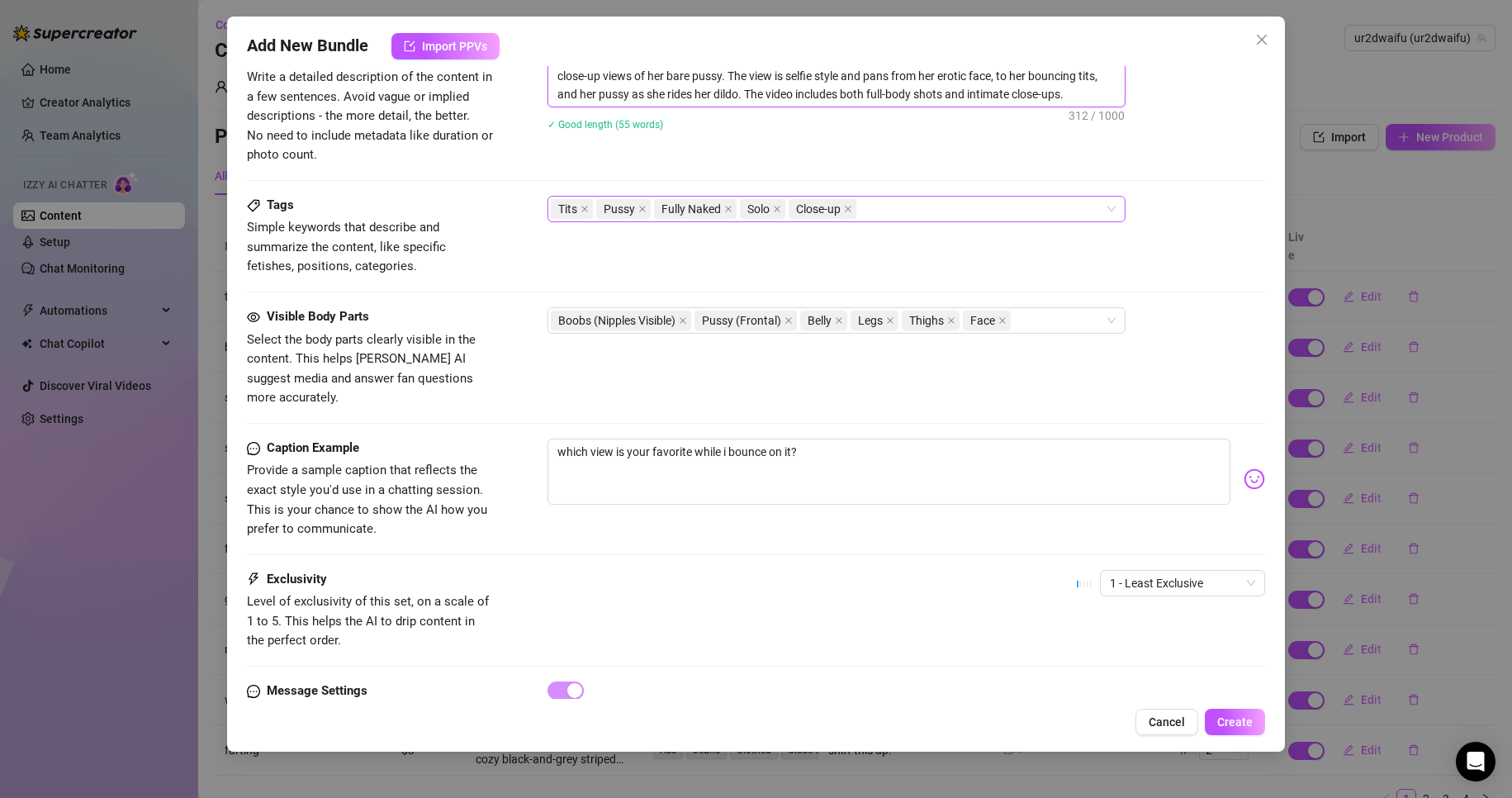
scroll to position [743, 0]
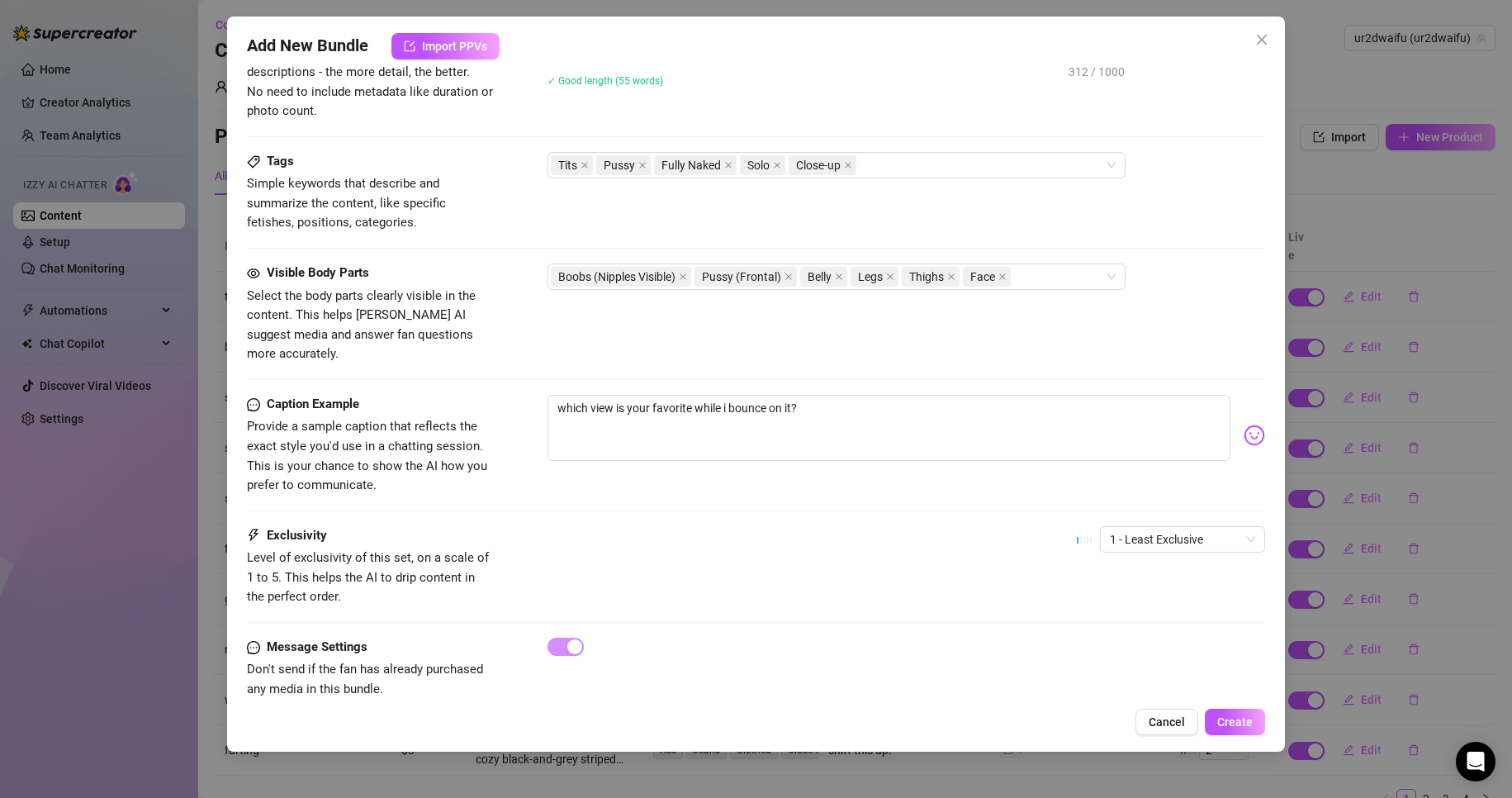
click at [918, 146] on div "Description Write a detailed description of the content in a few sentences. Avo…" at bounding box center [756, 76] width 1020 height 150
click at [921, 165] on div "Tits Pussy Fully Naked Solo Close-up" at bounding box center [827, 165] width 554 height 23
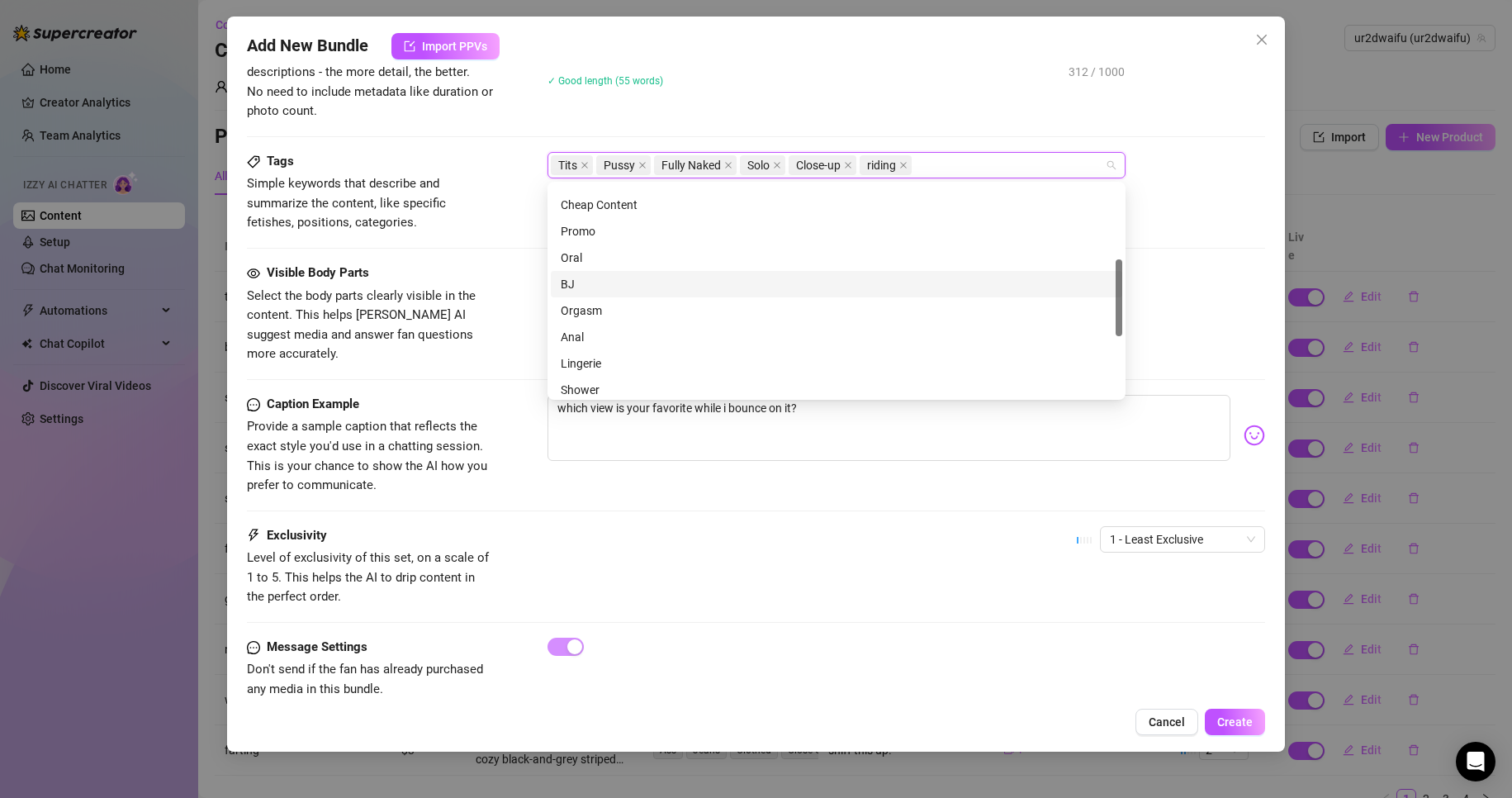
scroll to position [122, 0]
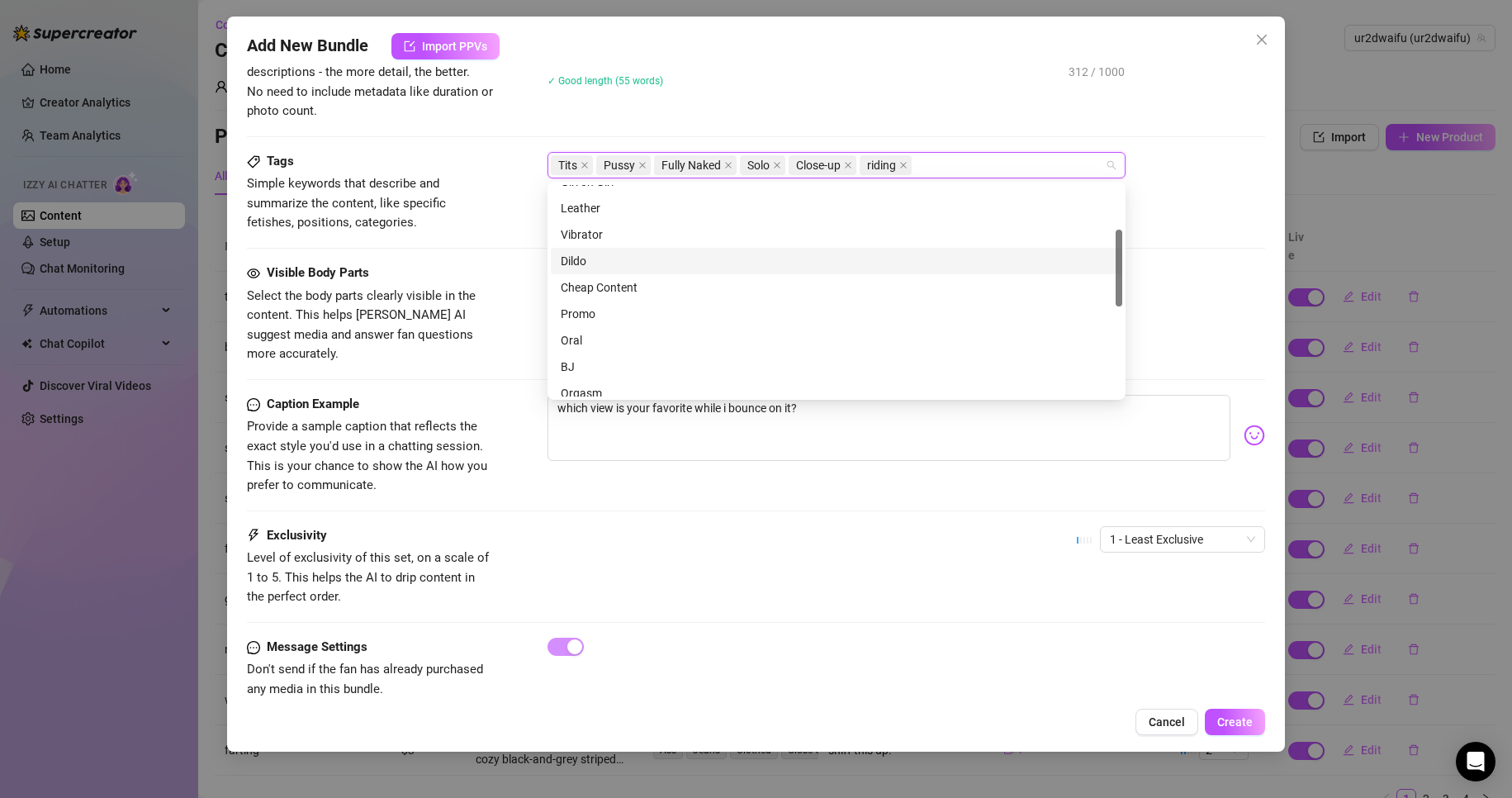
click at [647, 255] on div "Dildo" at bounding box center [836, 261] width 551 height 18
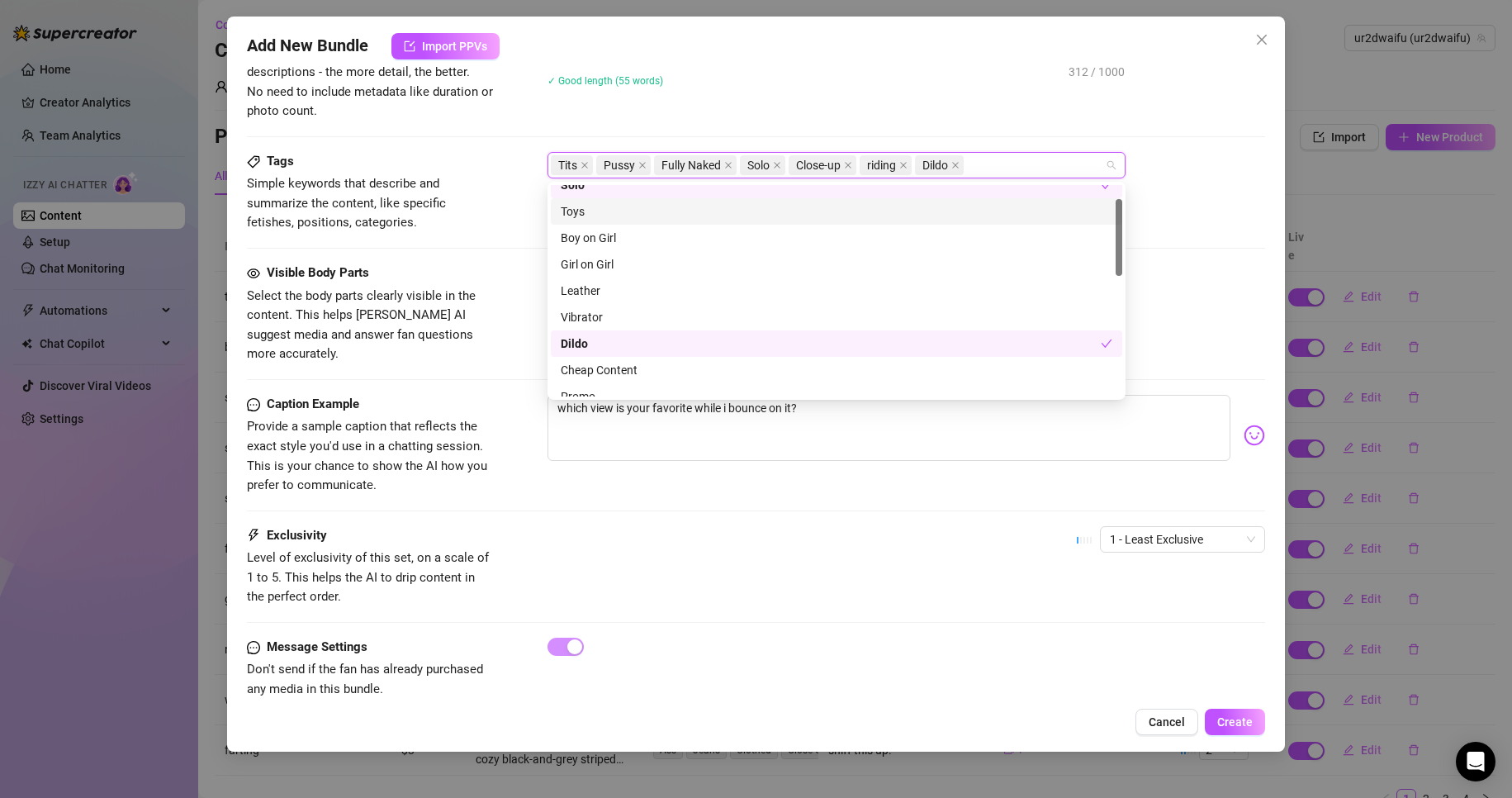
click at [641, 219] on div "Toys" at bounding box center [836, 212] width 551 height 18
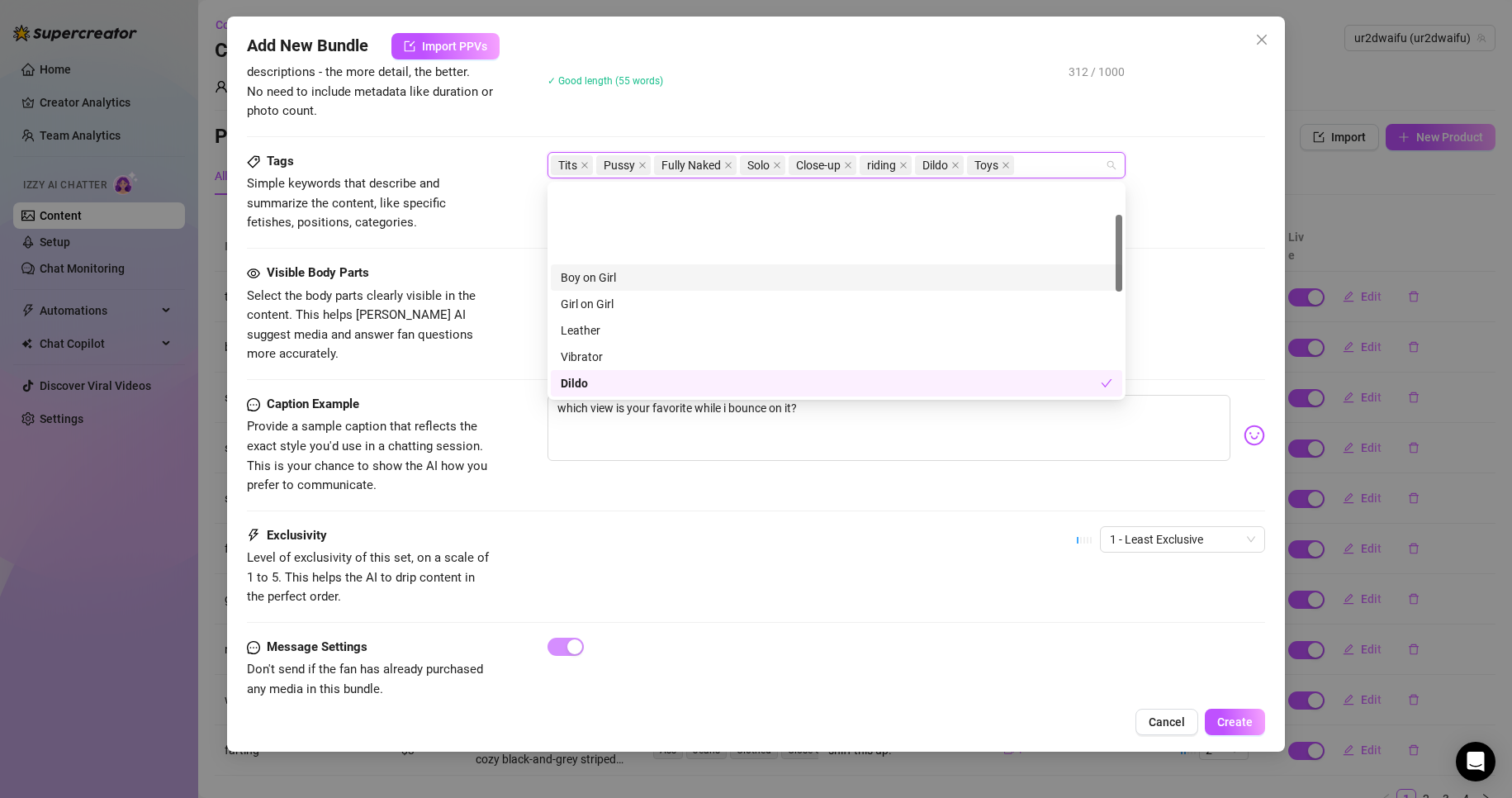
scroll to position [82, 0]
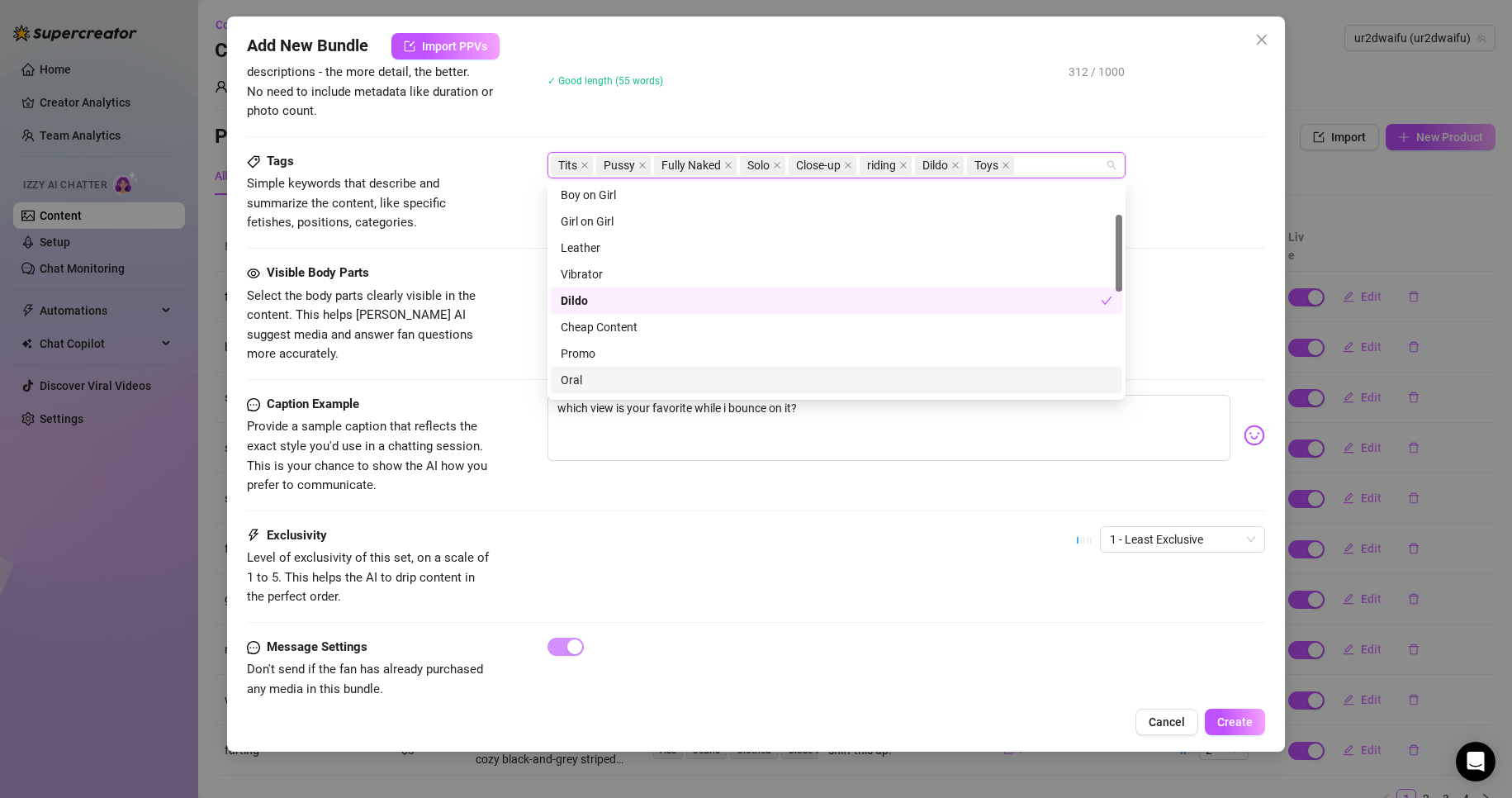
click at [420, 526] on div "Exclusivity" at bounding box center [370, 536] width 247 height 20
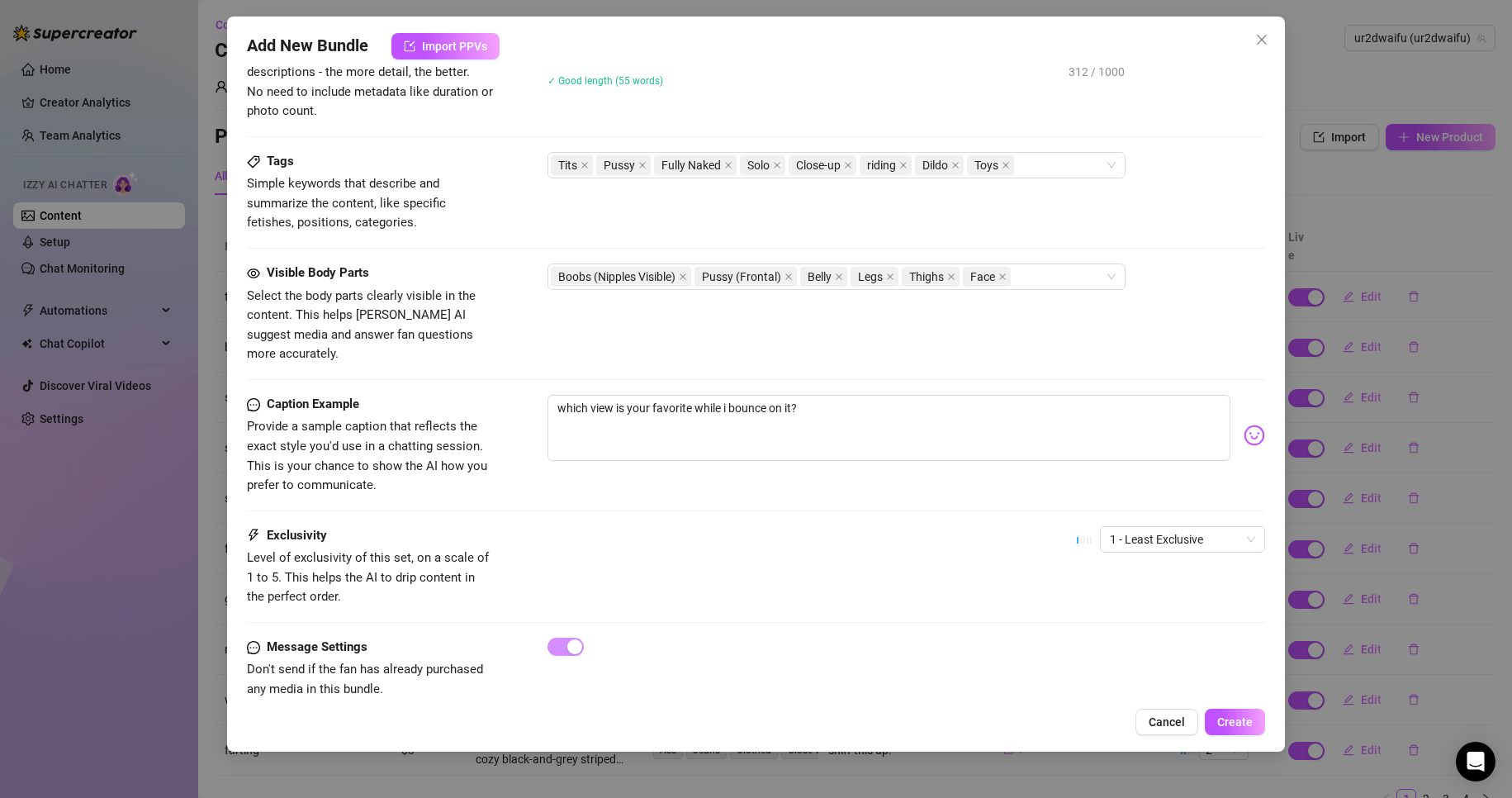
click at [1185, 501] on div "Caption Example Provide a sample caption that reflects the exact style you'd us…" at bounding box center [756, 461] width 1020 height 132
click at [1181, 527] on span "1 - Least Exclusive" at bounding box center [1183, 540] width 146 height 25
click at [1152, 662] on div "5 - Most Exclusive 🔥" at bounding box center [1169, 658] width 139 height 18
click at [825, 554] on div "Exclusivity Level of exclusivity of this set, on a scale of 1 to 5. This helps …" at bounding box center [756, 566] width 1020 height 81
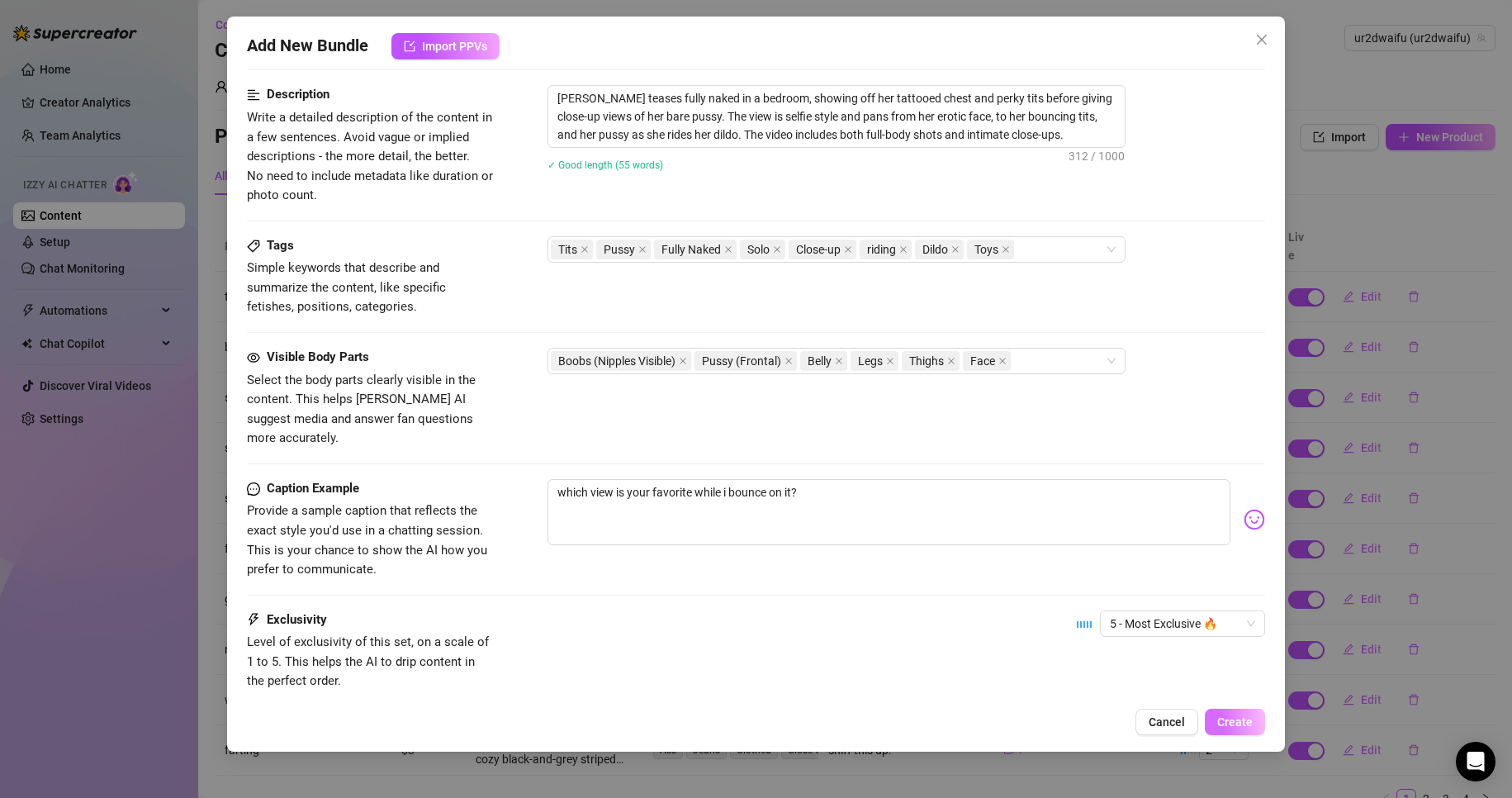
scroll to position [755, 0]
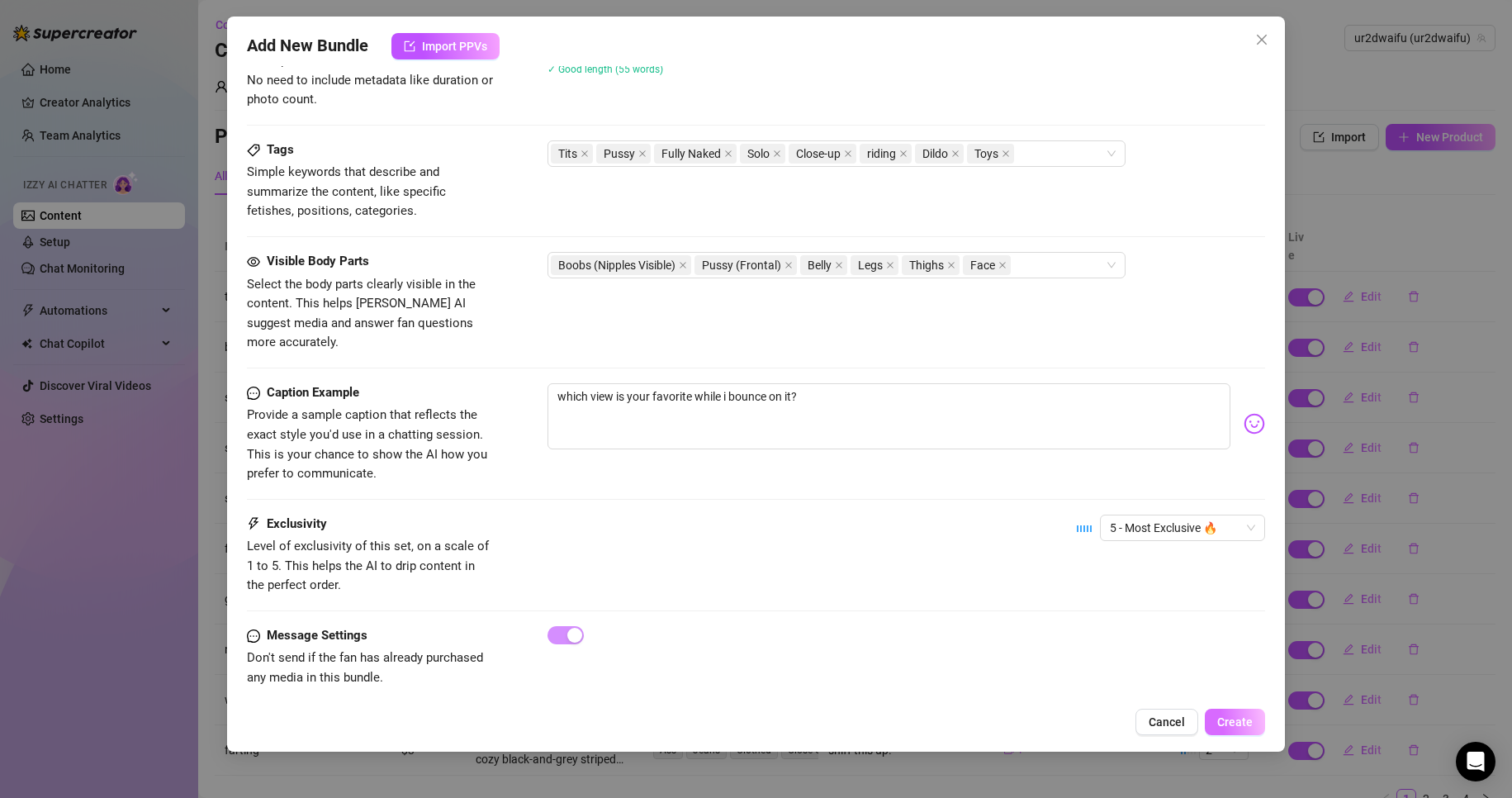
click at [1229, 721] on span "Create" at bounding box center [1235, 722] width 36 height 13
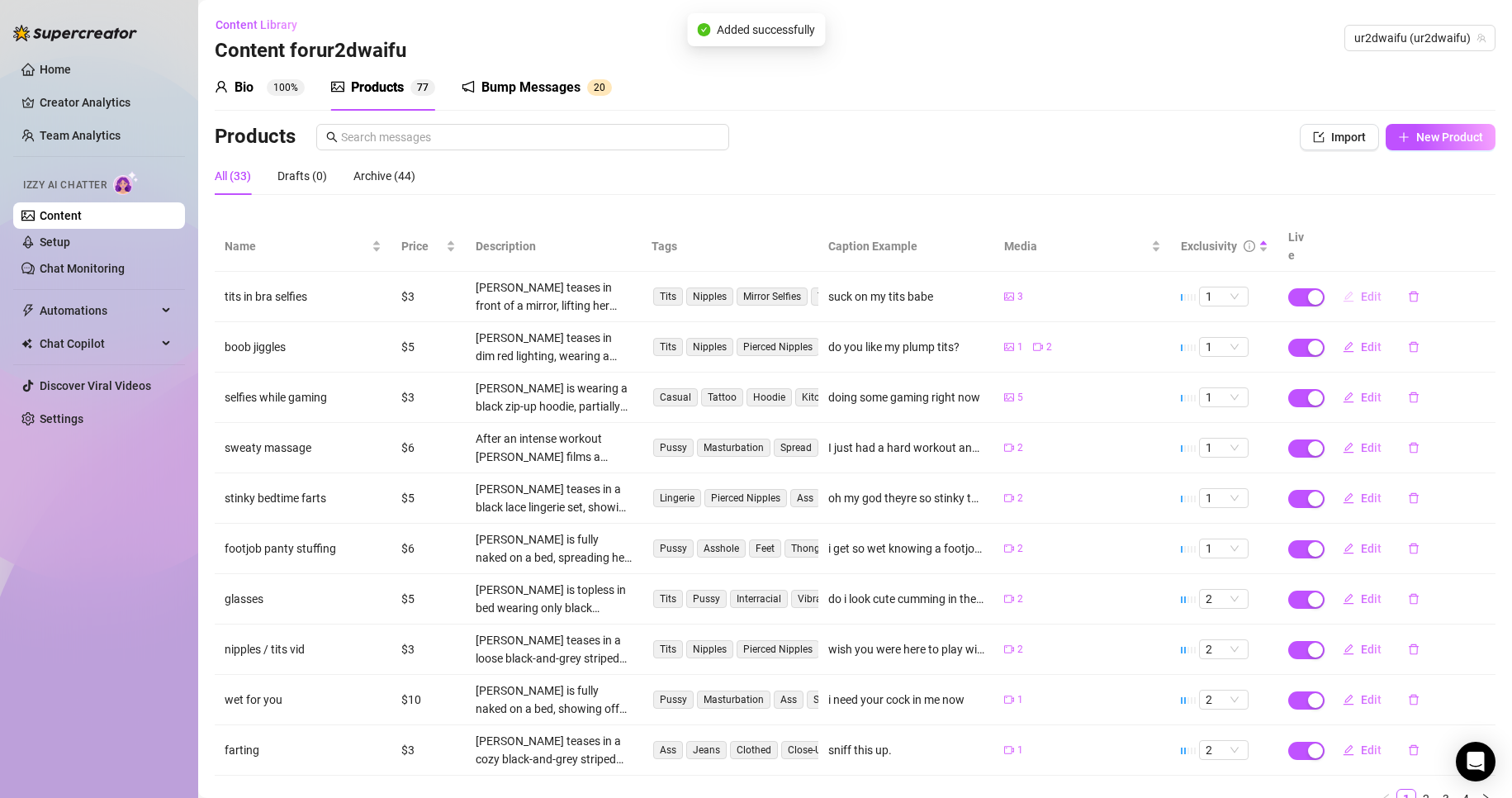
click at [1367, 290] on span "Edit" at bounding box center [1371, 297] width 21 height 13
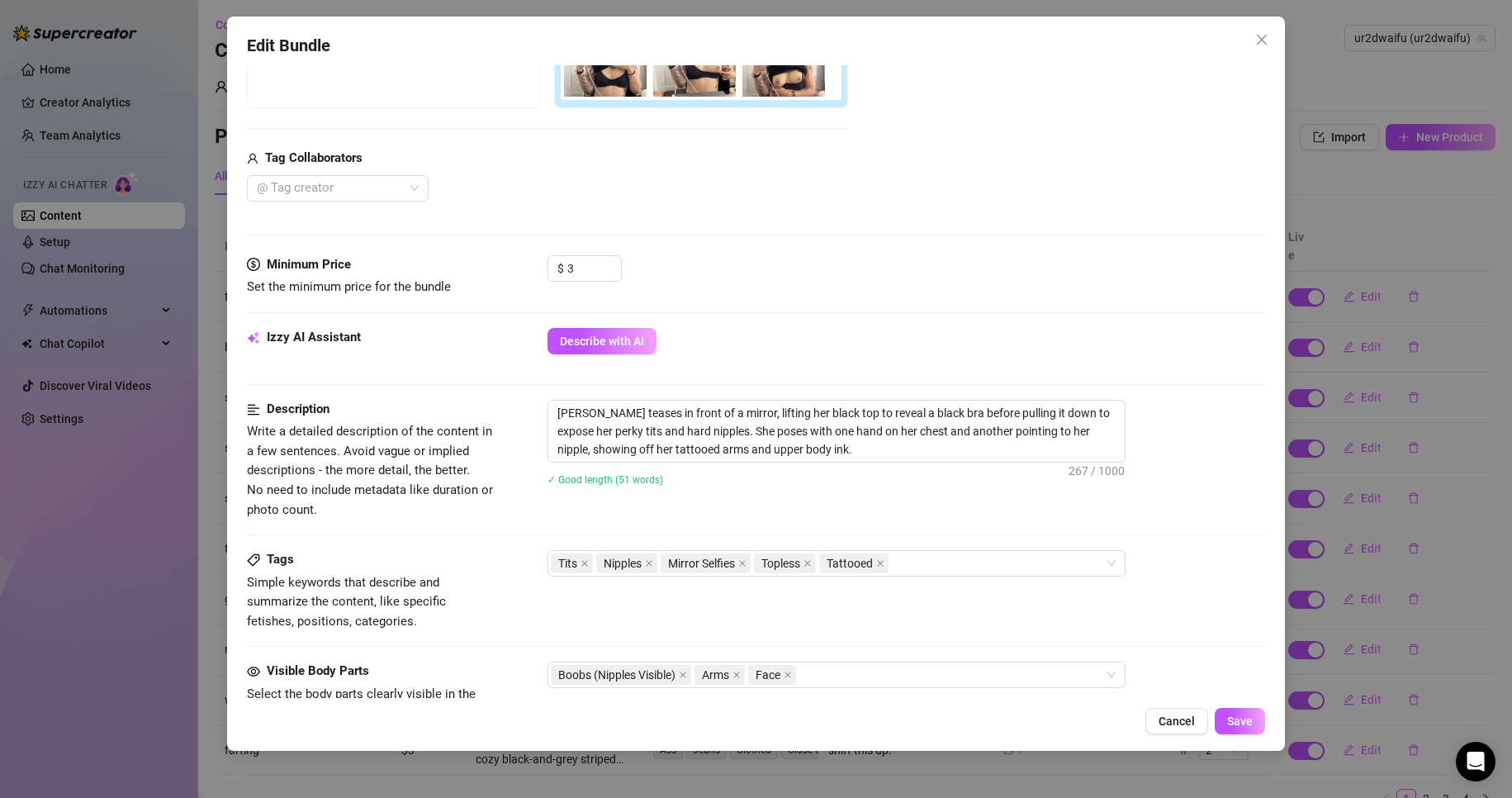
scroll to position [82, 0]
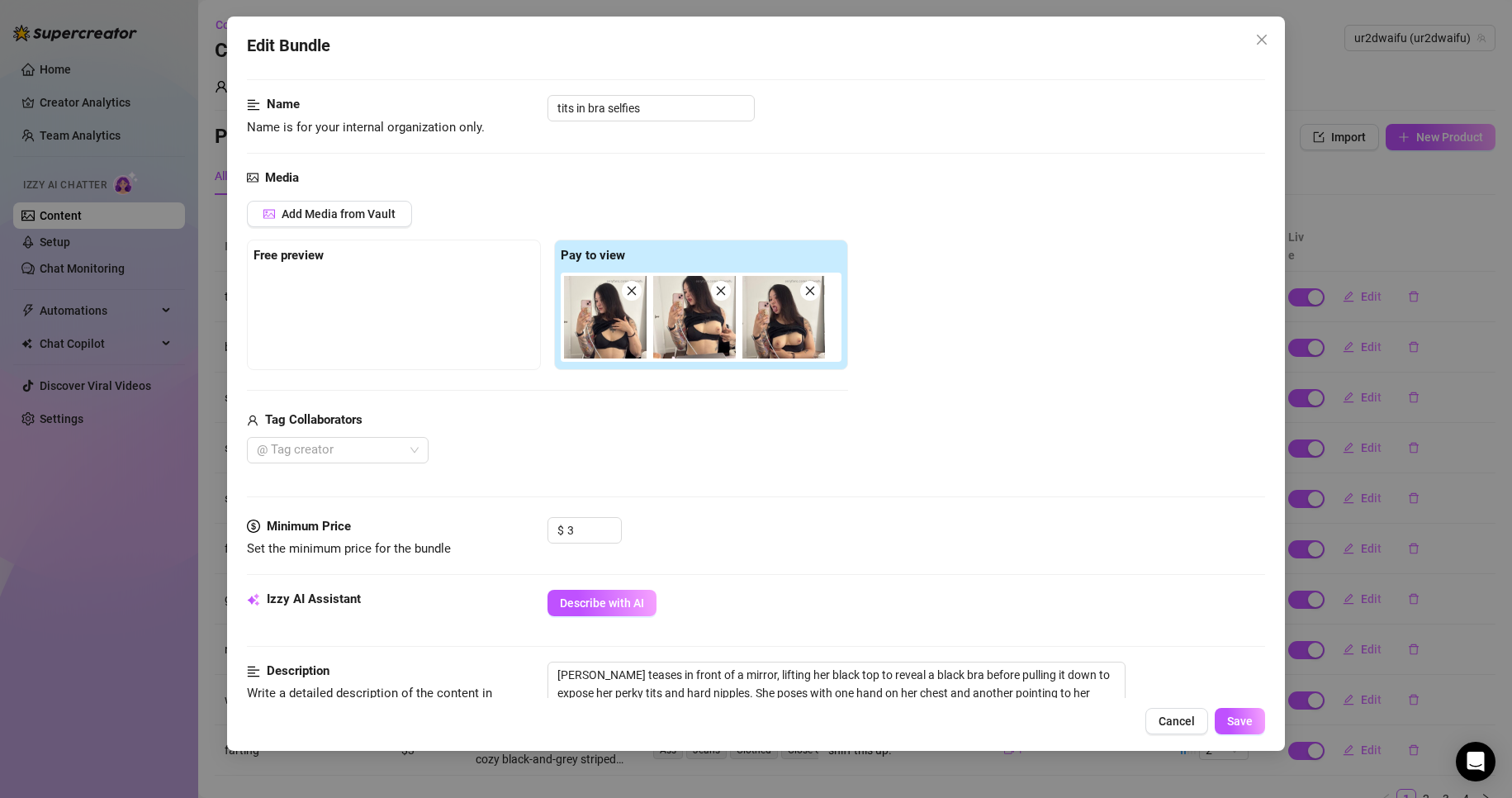
click at [1481, 477] on div "Edit Bundle Account ur2dwaifu (@ur2dwaifu) Name Name is for your internal organ…" at bounding box center [756, 399] width 1512 height 798
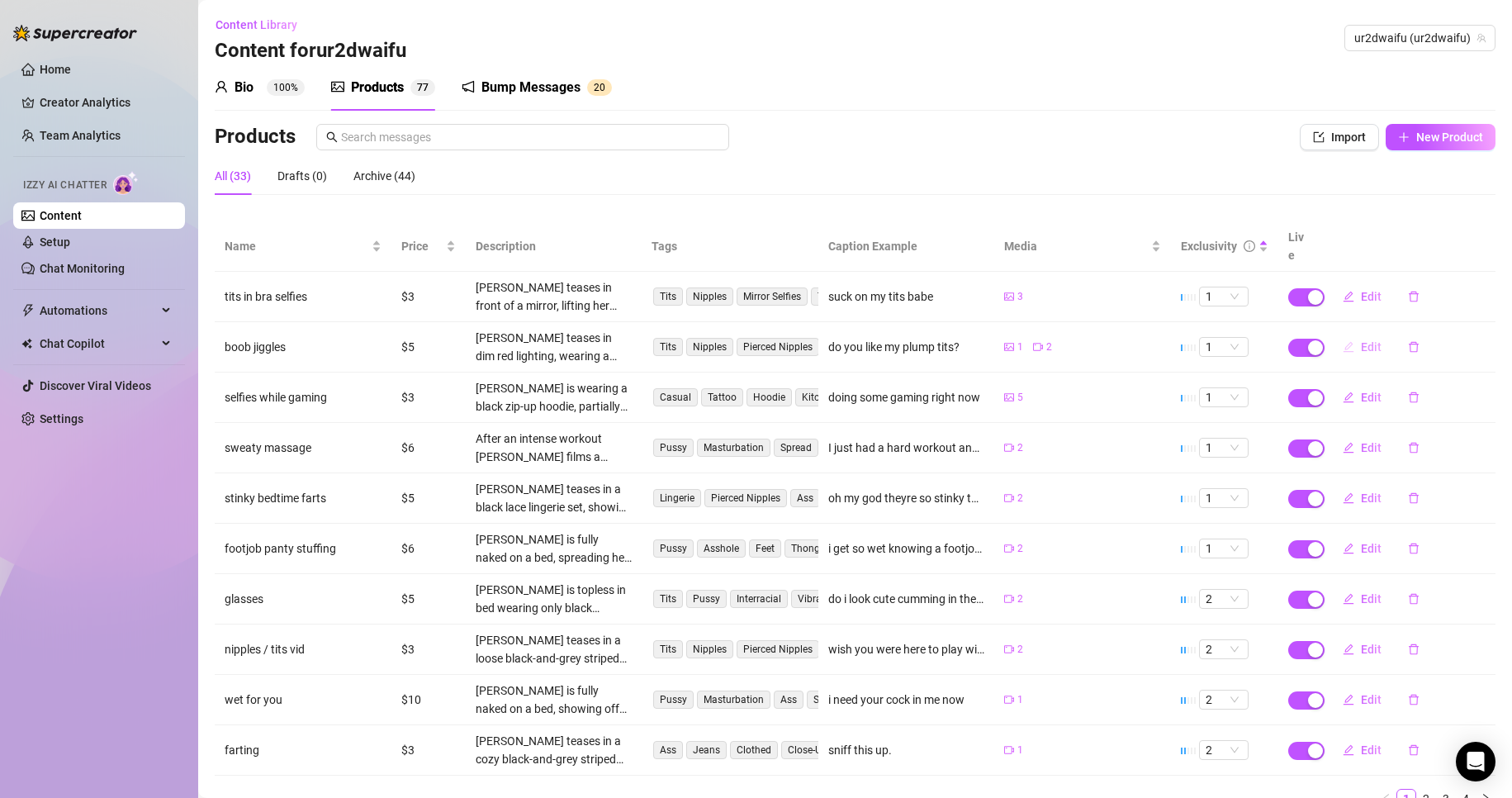
click at [1361, 341] on span "Edit" at bounding box center [1371, 347] width 21 height 13
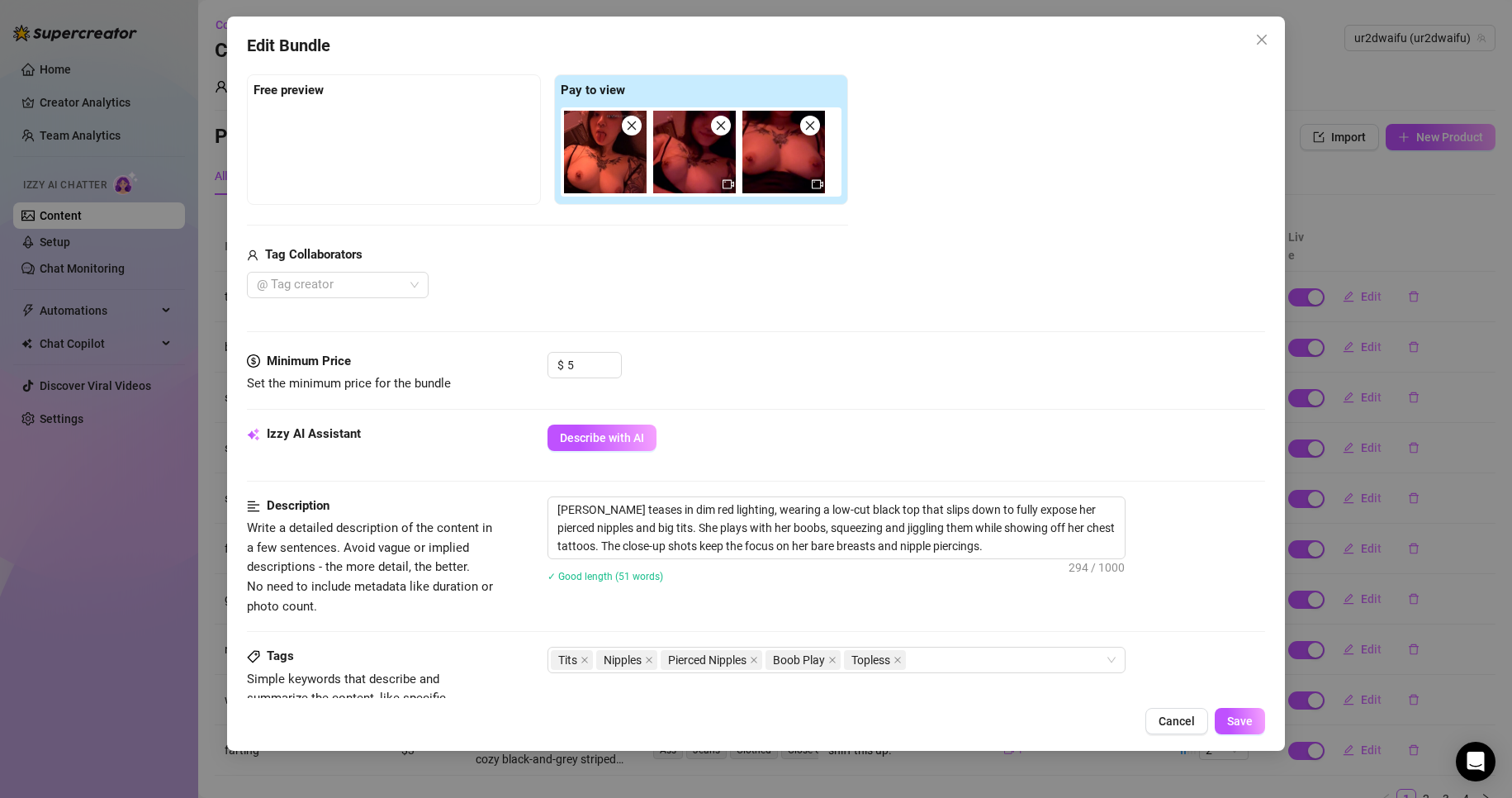
scroll to position [413, 0]
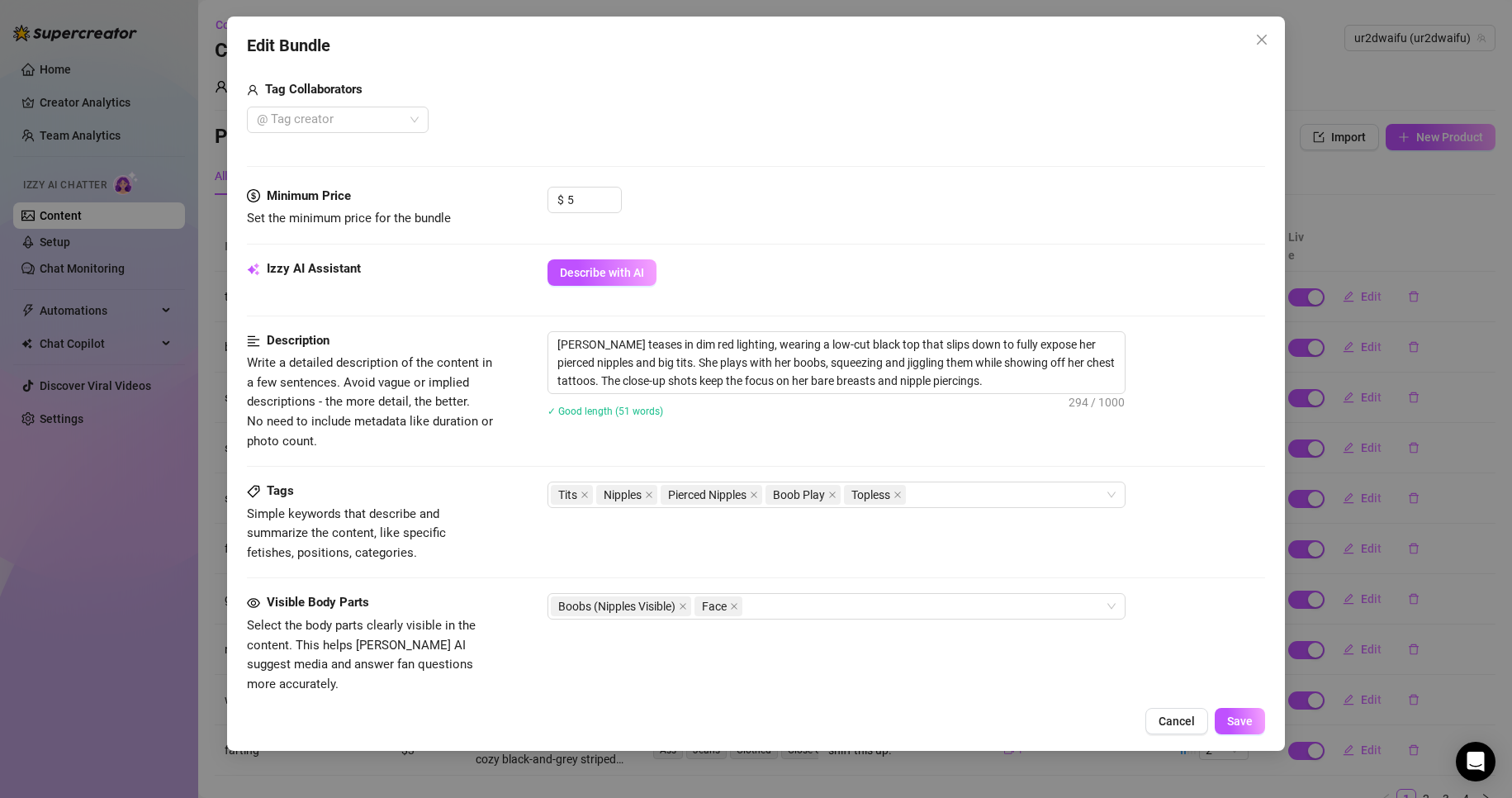
click at [1408, 548] on div "Edit Bundle Account ur2dwaifu (@ur2dwaifu) Name Name is for your internal organ…" at bounding box center [756, 399] width 1512 height 798
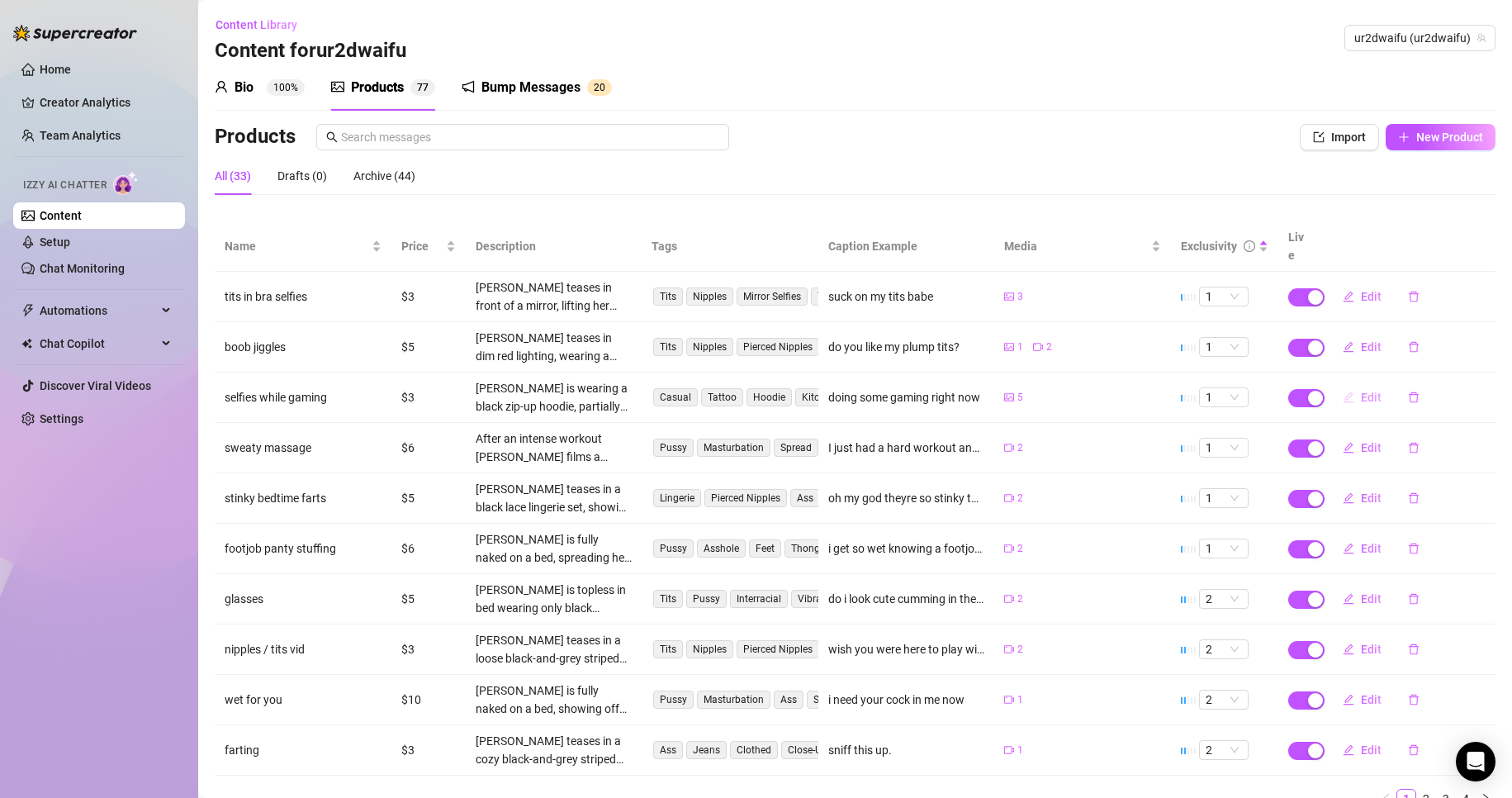
click at [1361, 391] on span "Edit" at bounding box center [1371, 397] width 21 height 13
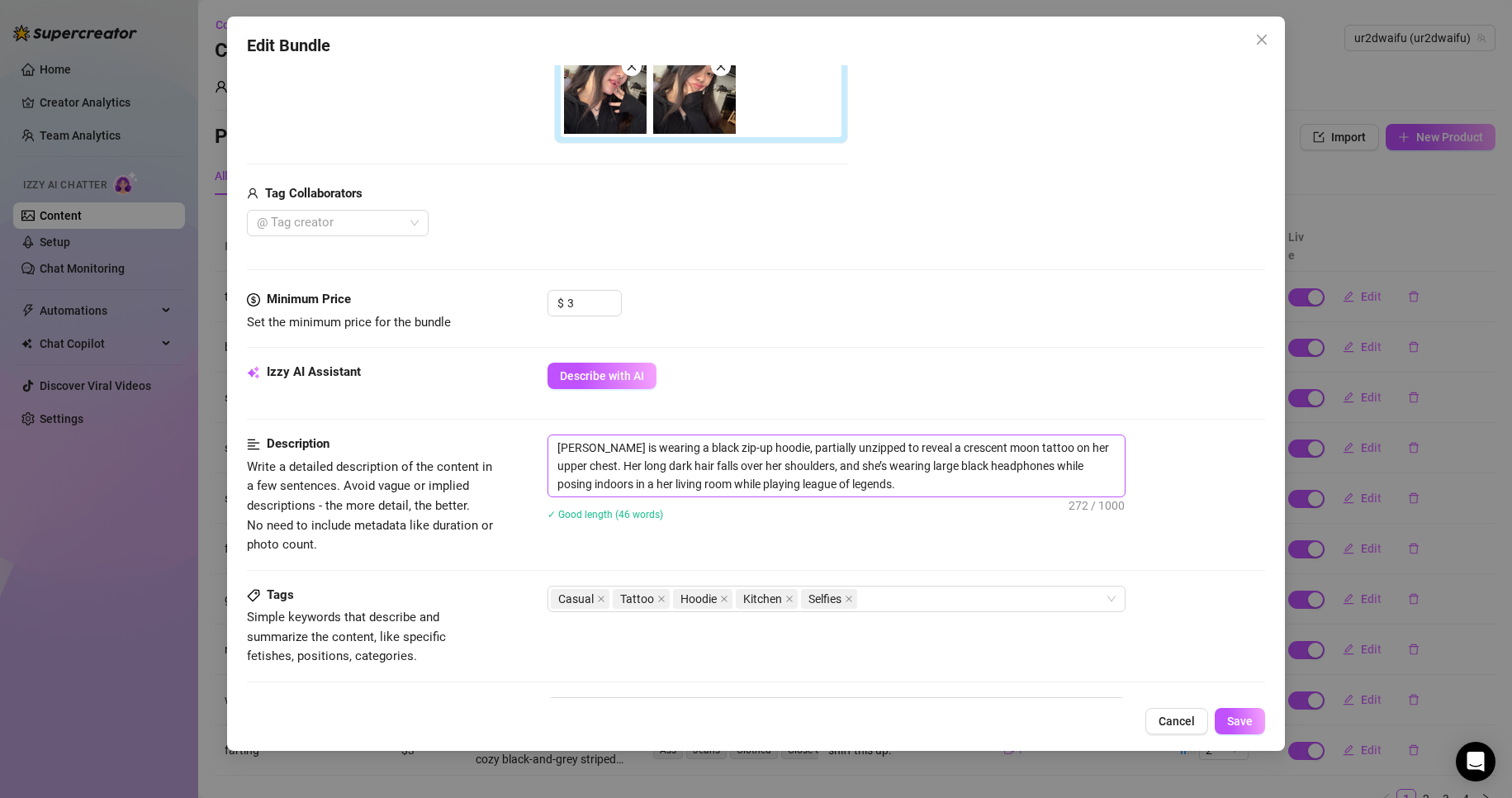
scroll to position [496, 0]
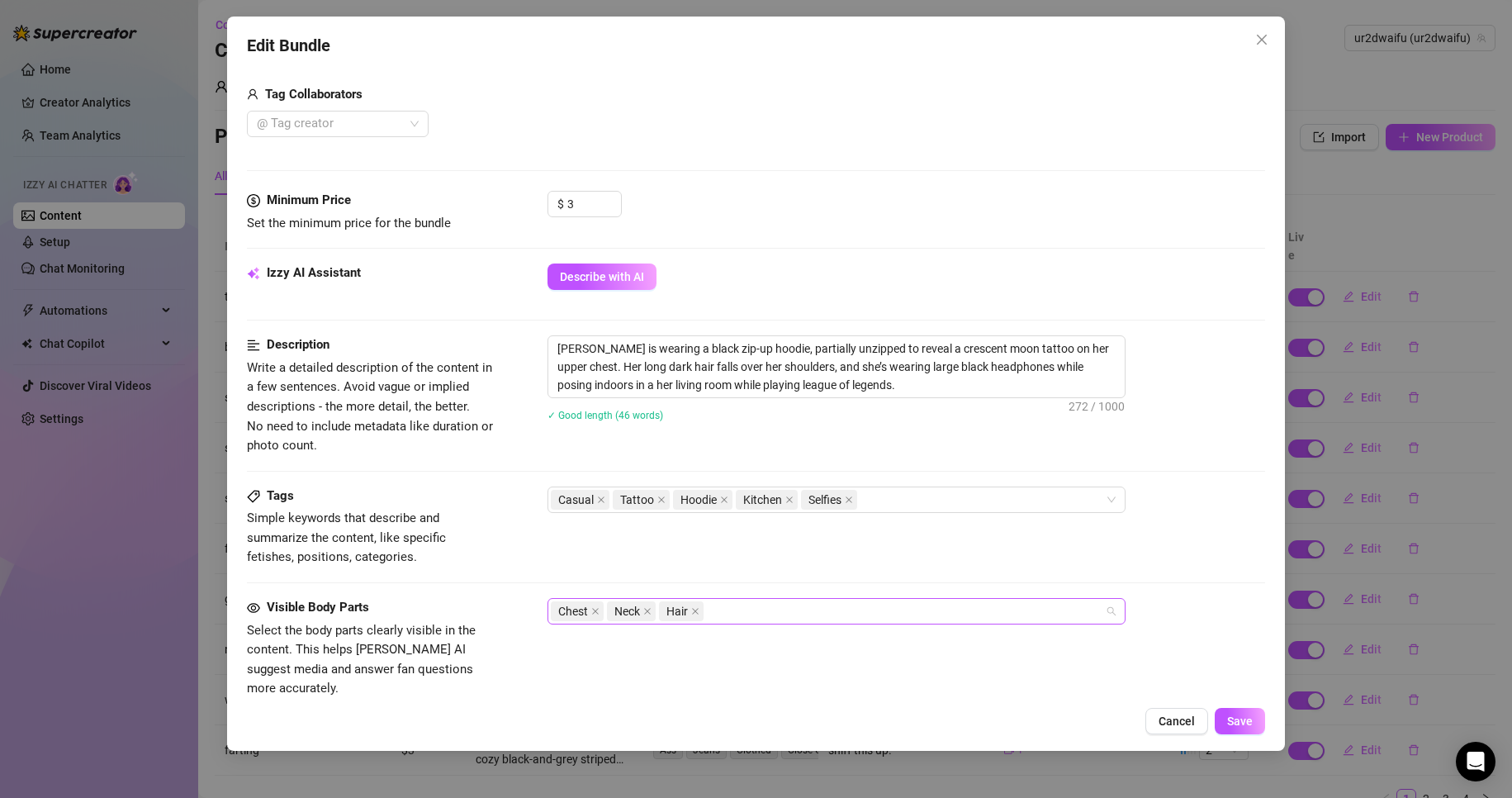
click at [786, 619] on div "Chest Neck Hair" at bounding box center [827, 611] width 554 height 23
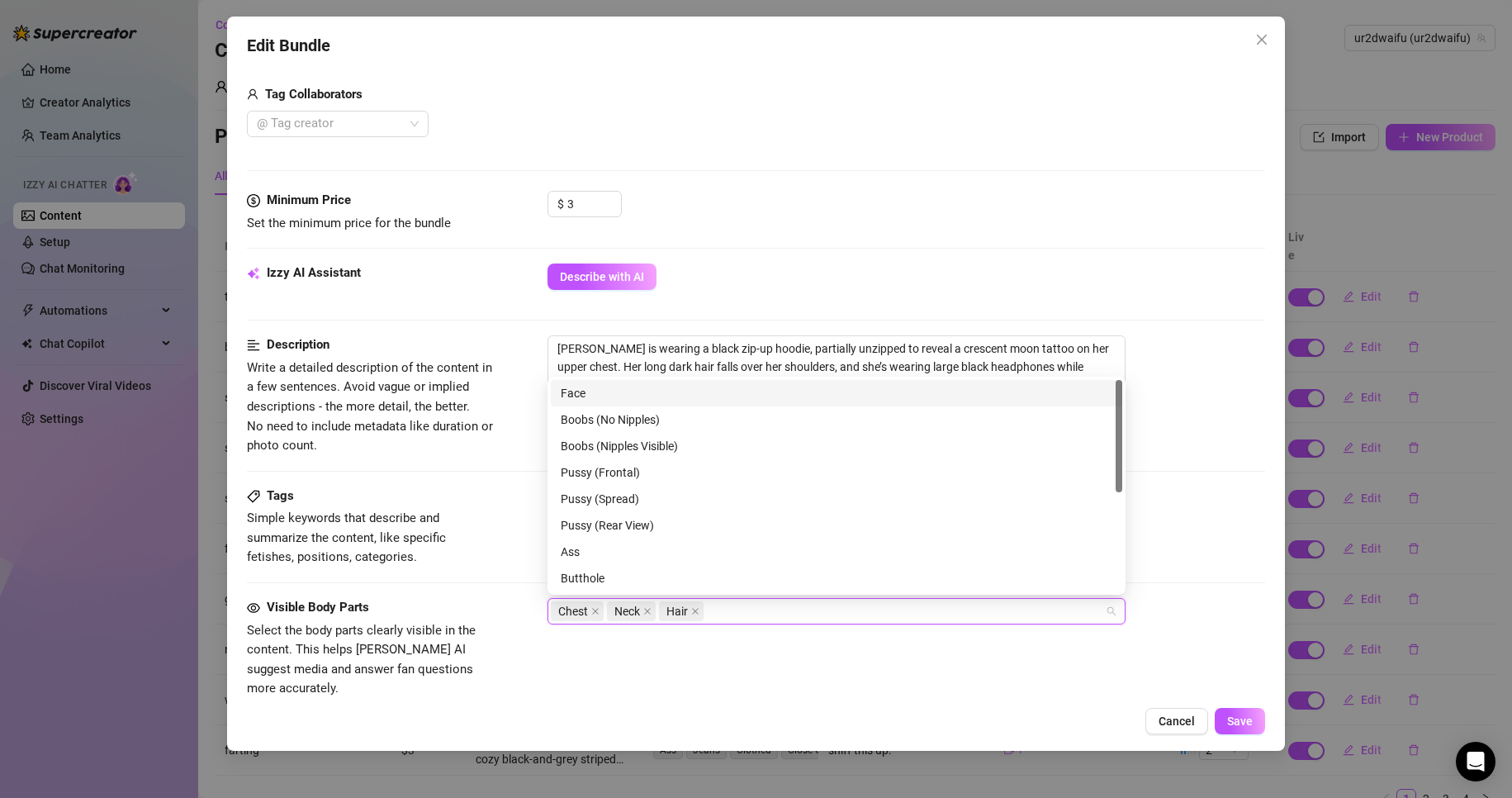
click at [627, 394] on div "Face" at bounding box center [836, 393] width 551 height 18
click at [1227, 701] on div "Edit Bundle Account ur2dwaifu (@ur2dwaifu) Name Name is for your internal organ…" at bounding box center [756, 383] width 1059 height 734
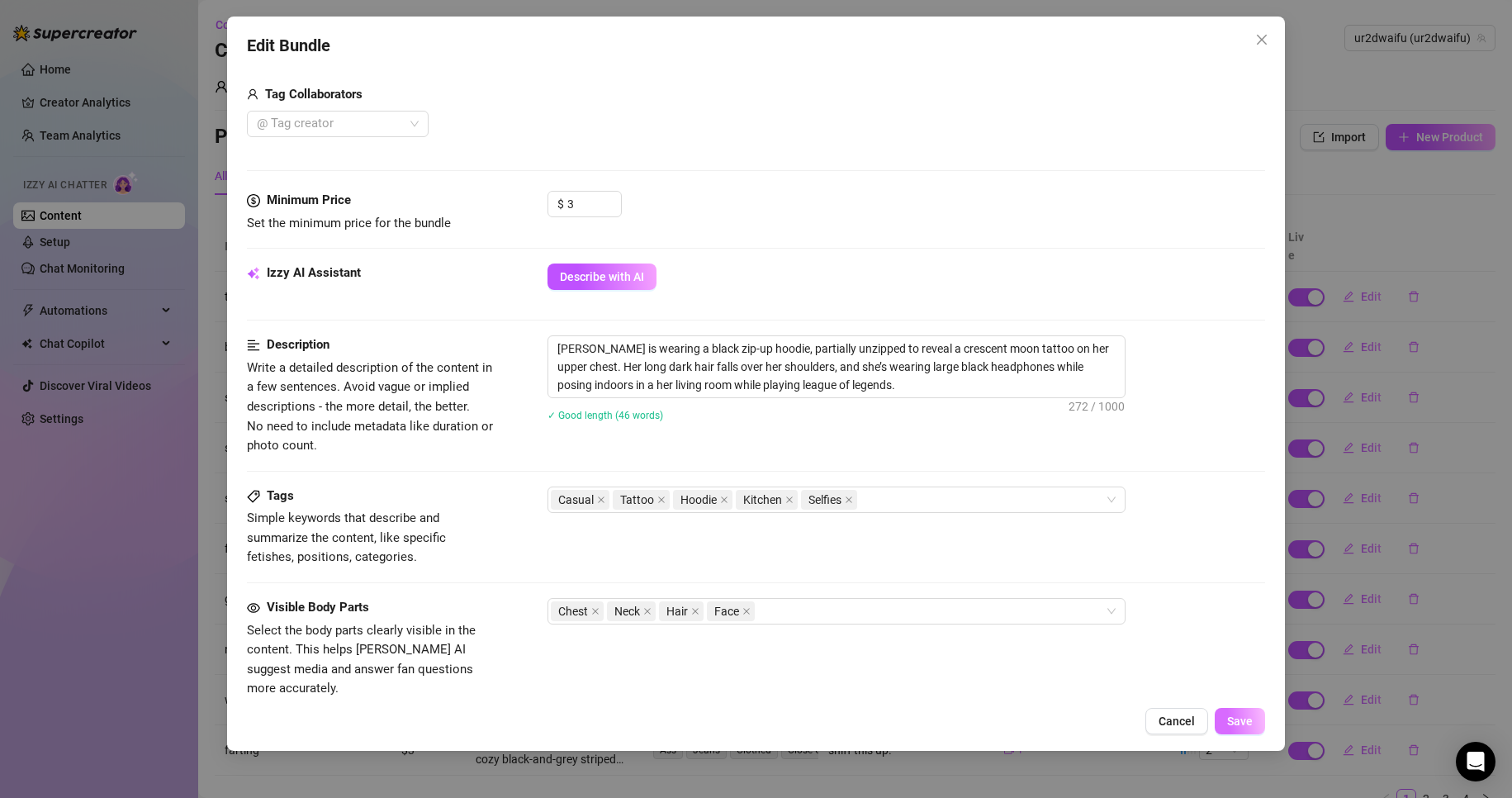
click at [1238, 712] on button "Save" at bounding box center [1240, 721] width 50 height 27
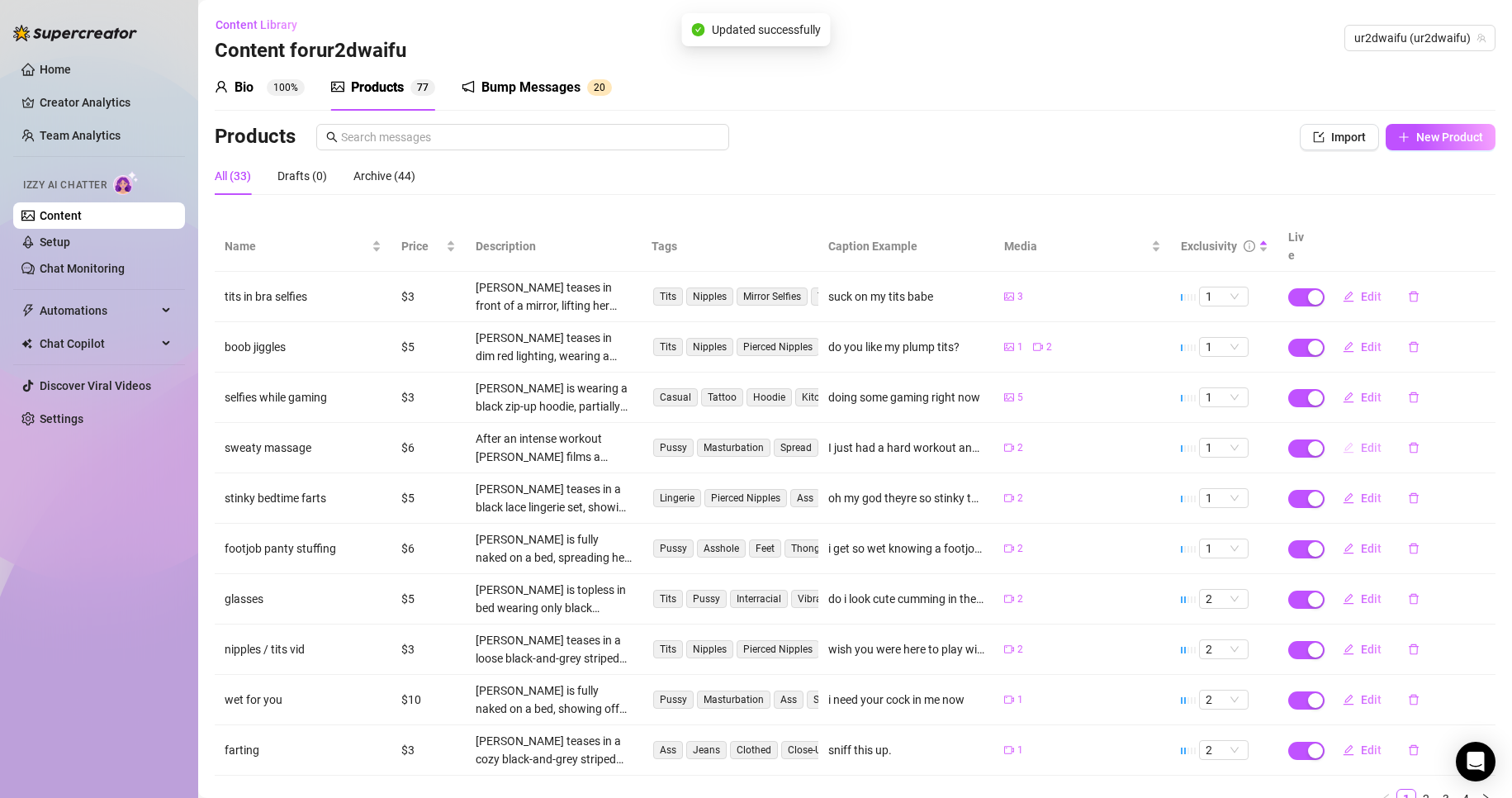
click at [1361, 441] on span "Edit" at bounding box center [1371, 447] width 21 height 13
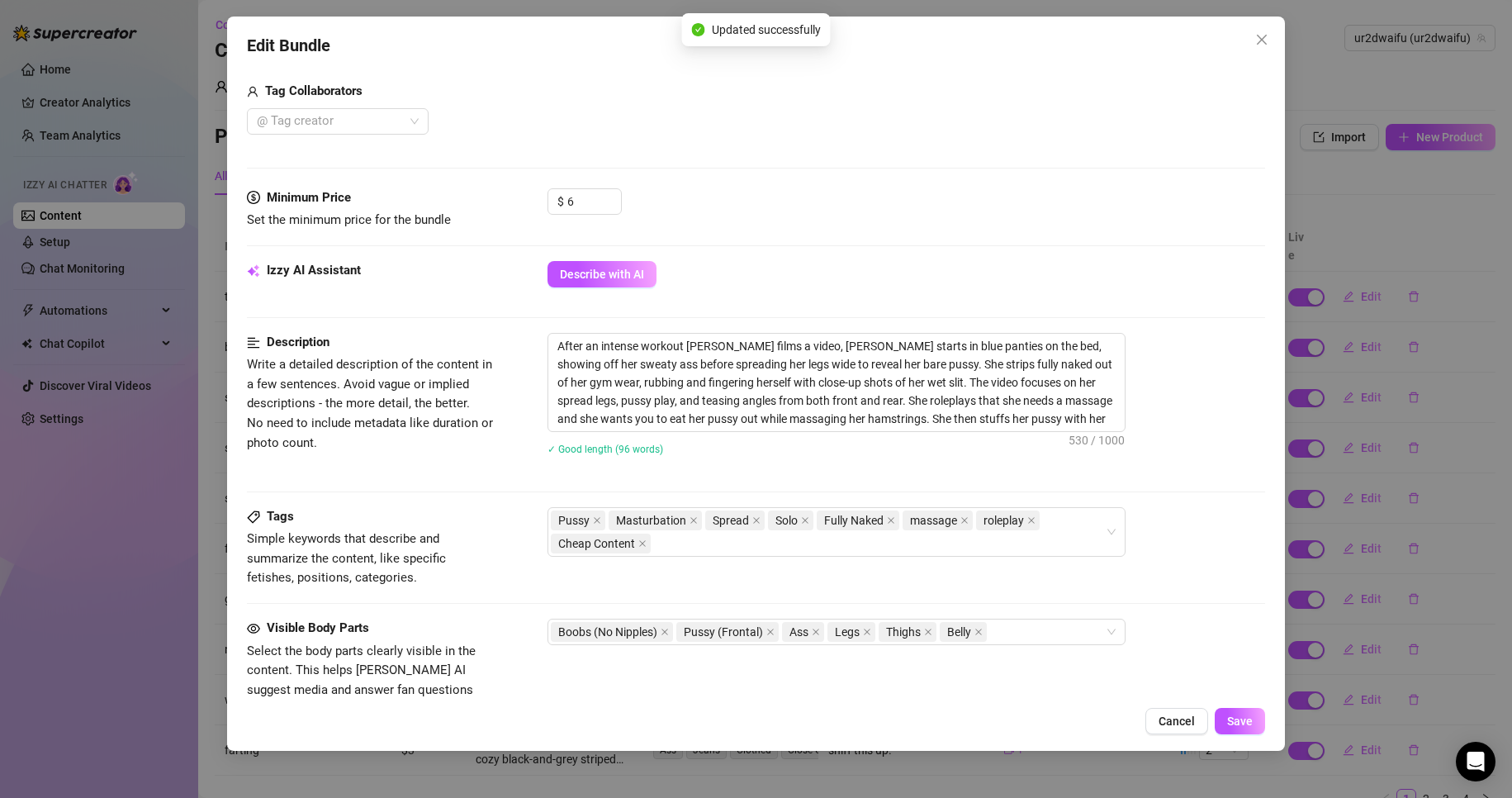
scroll to position [413, 0]
click at [1025, 622] on div "Boobs (No Nipples) Pussy (Frontal) Ass Legs Thighs Belly" at bounding box center [827, 631] width 554 height 23
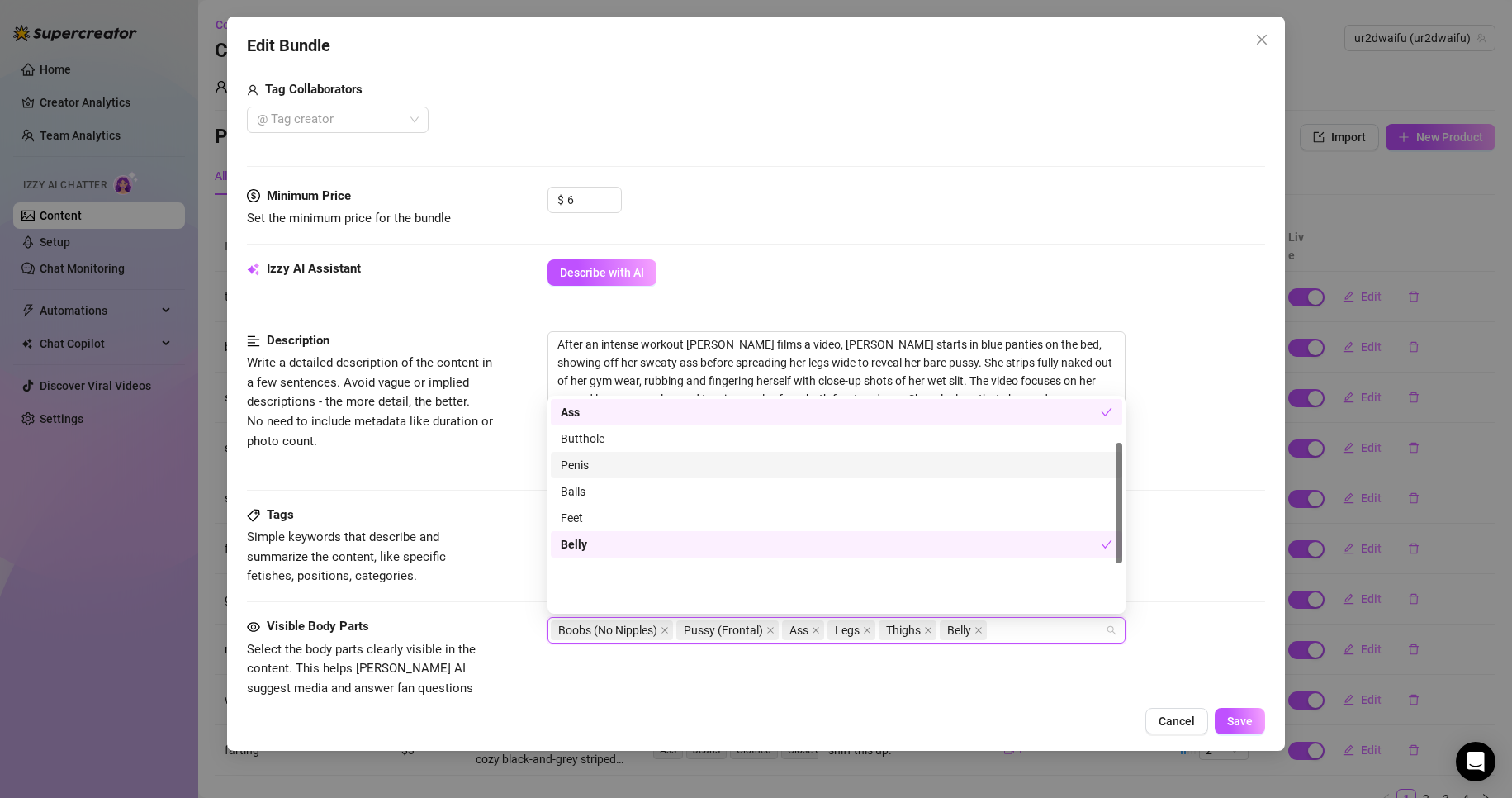
scroll to position [0, 0]
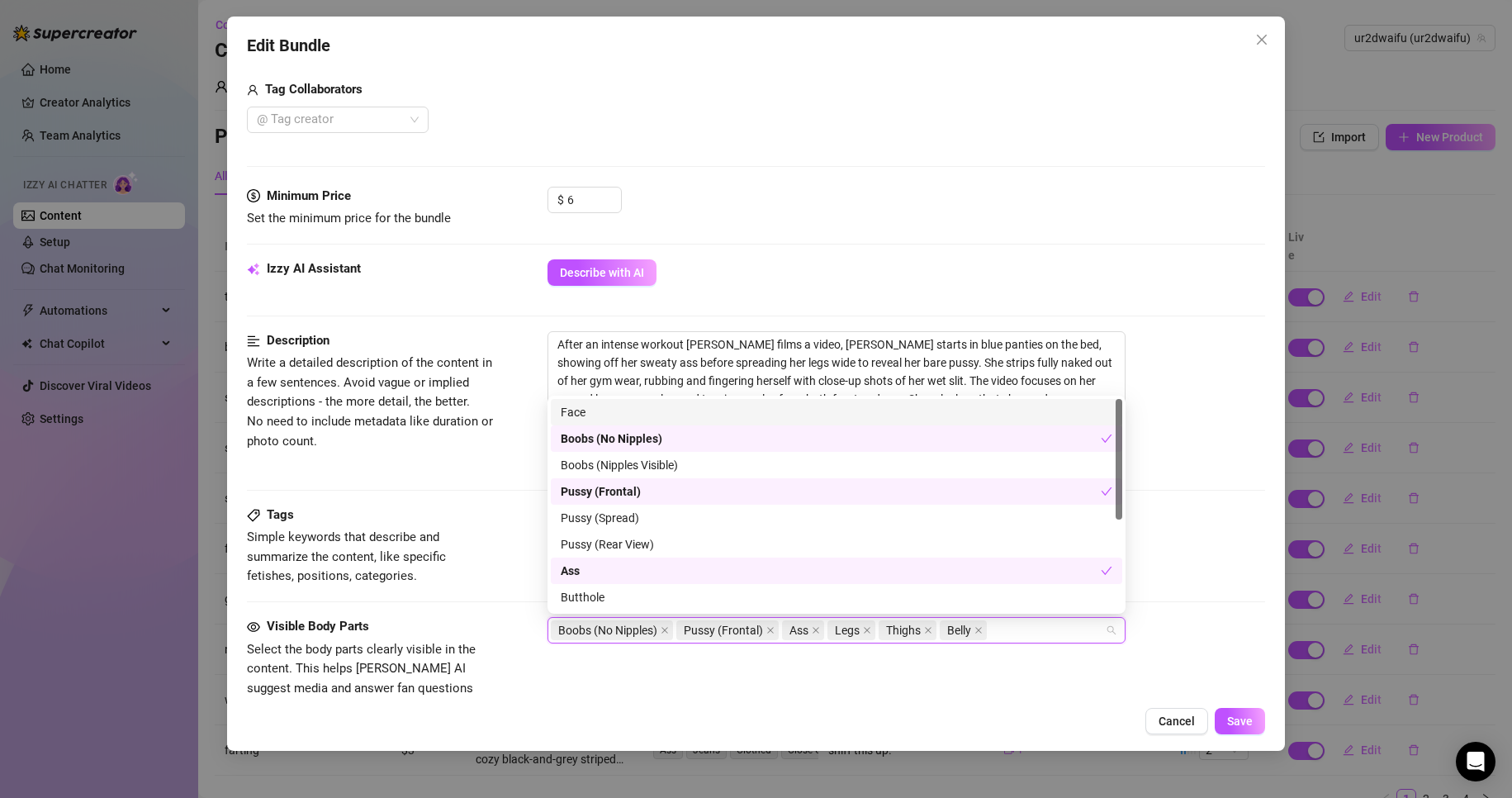
click at [616, 411] on div "Face" at bounding box center [836, 412] width 551 height 18
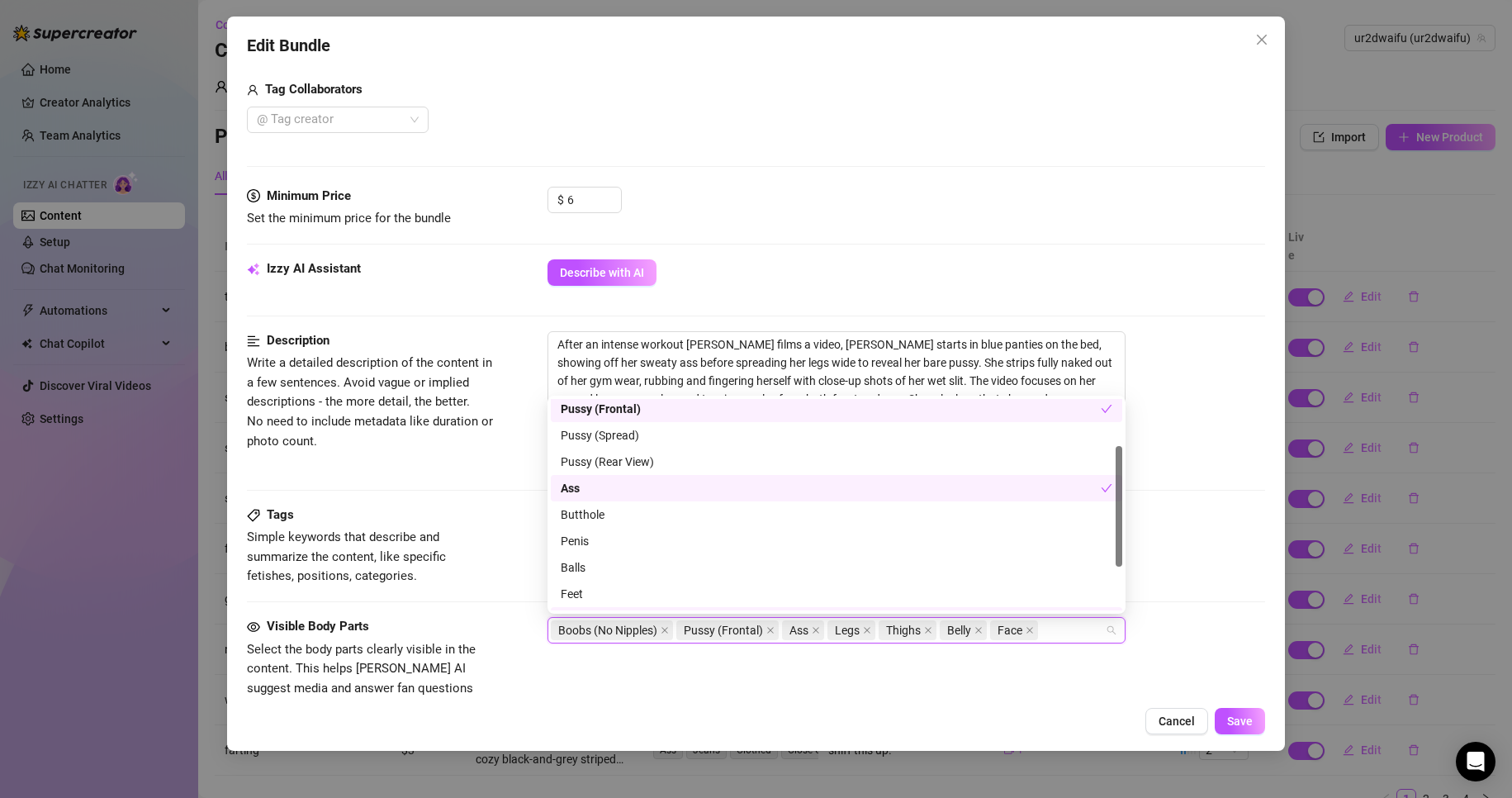
scroll to position [158, 0]
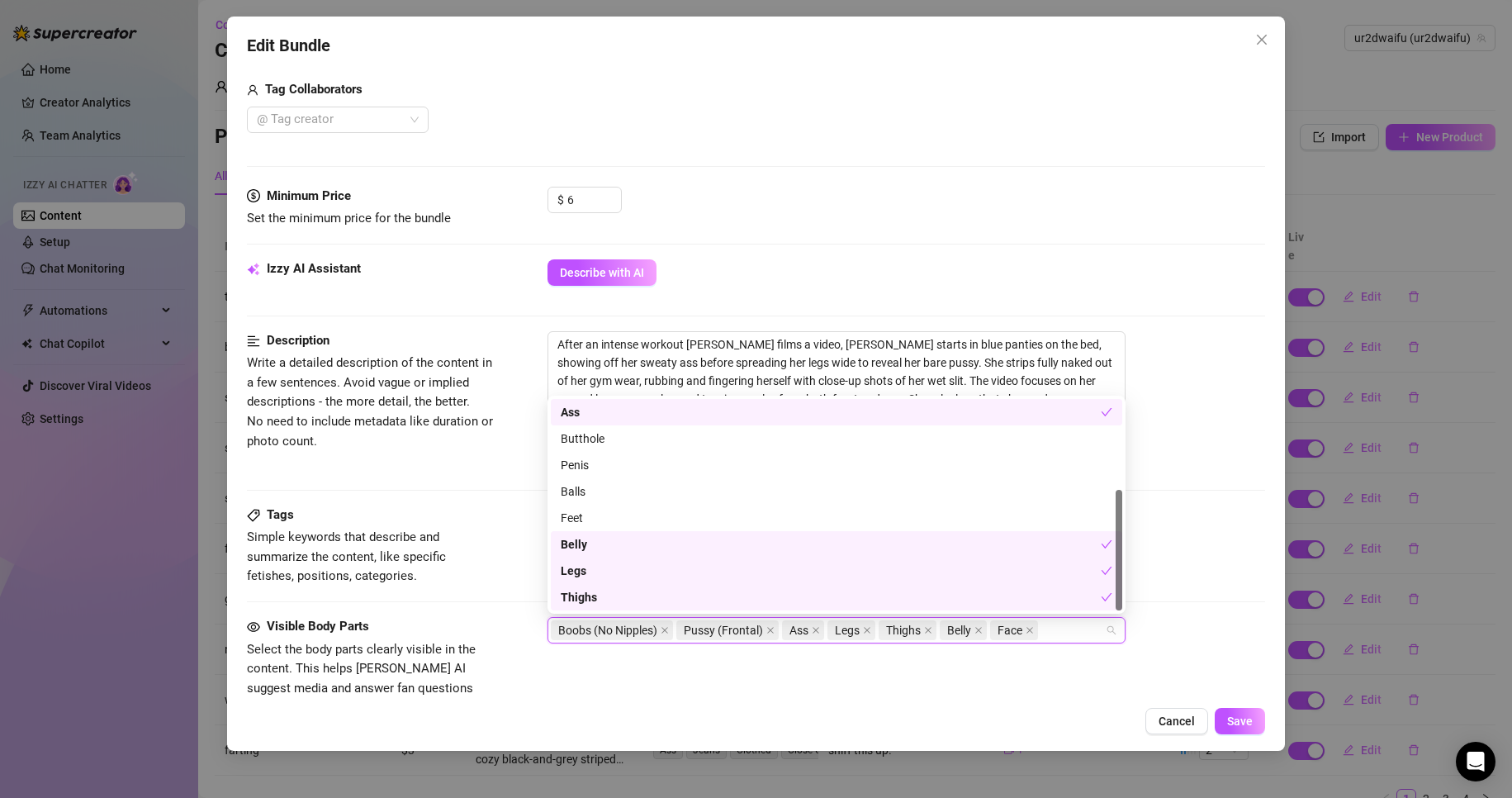
click at [1206, 645] on div "Visible Body Parts Select the body parts clearly visible in the content. This h…" at bounding box center [756, 667] width 1020 height 101
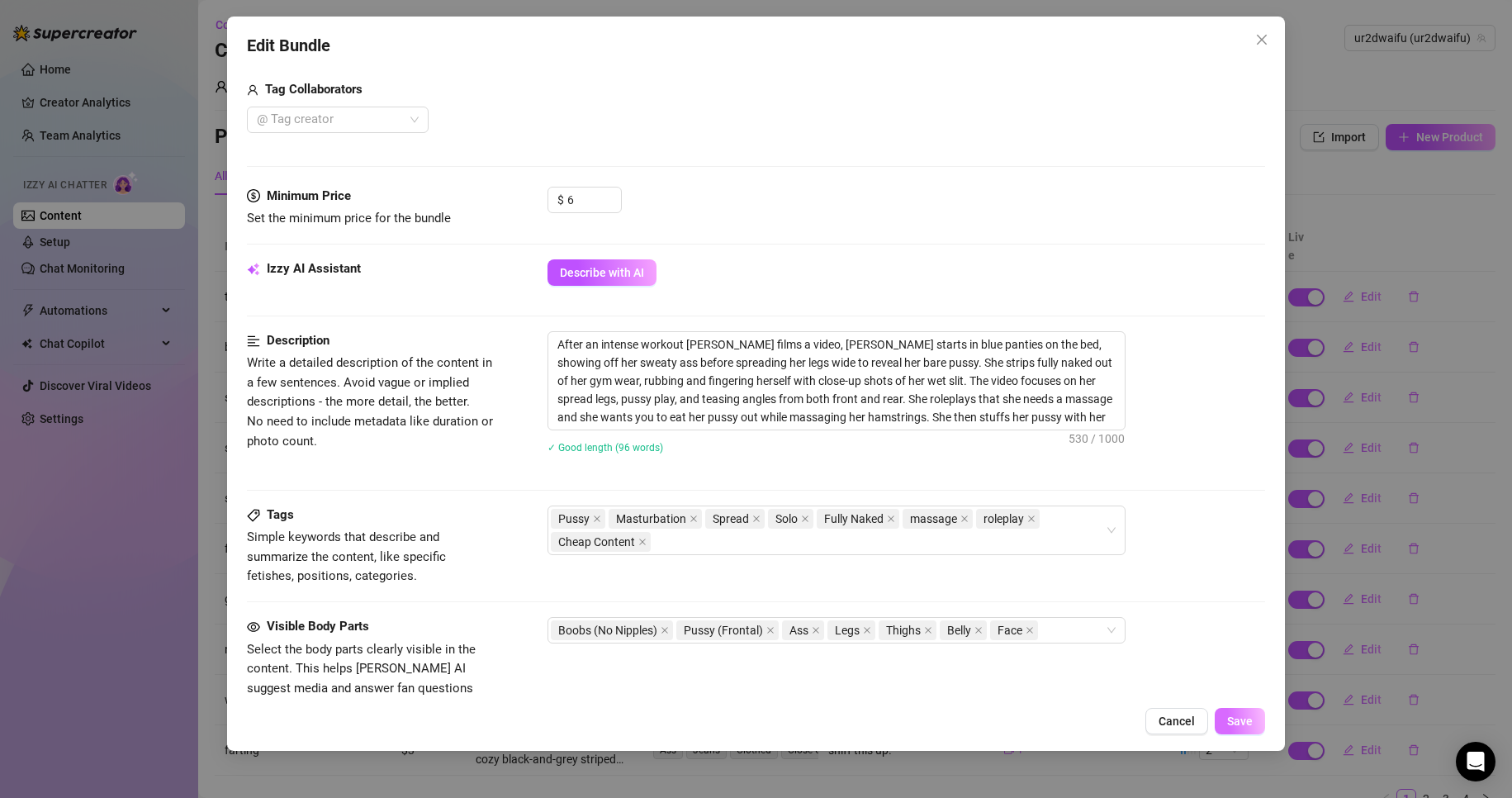
click at [1248, 727] on span "Save" at bounding box center [1240, 721] width 26 height 13
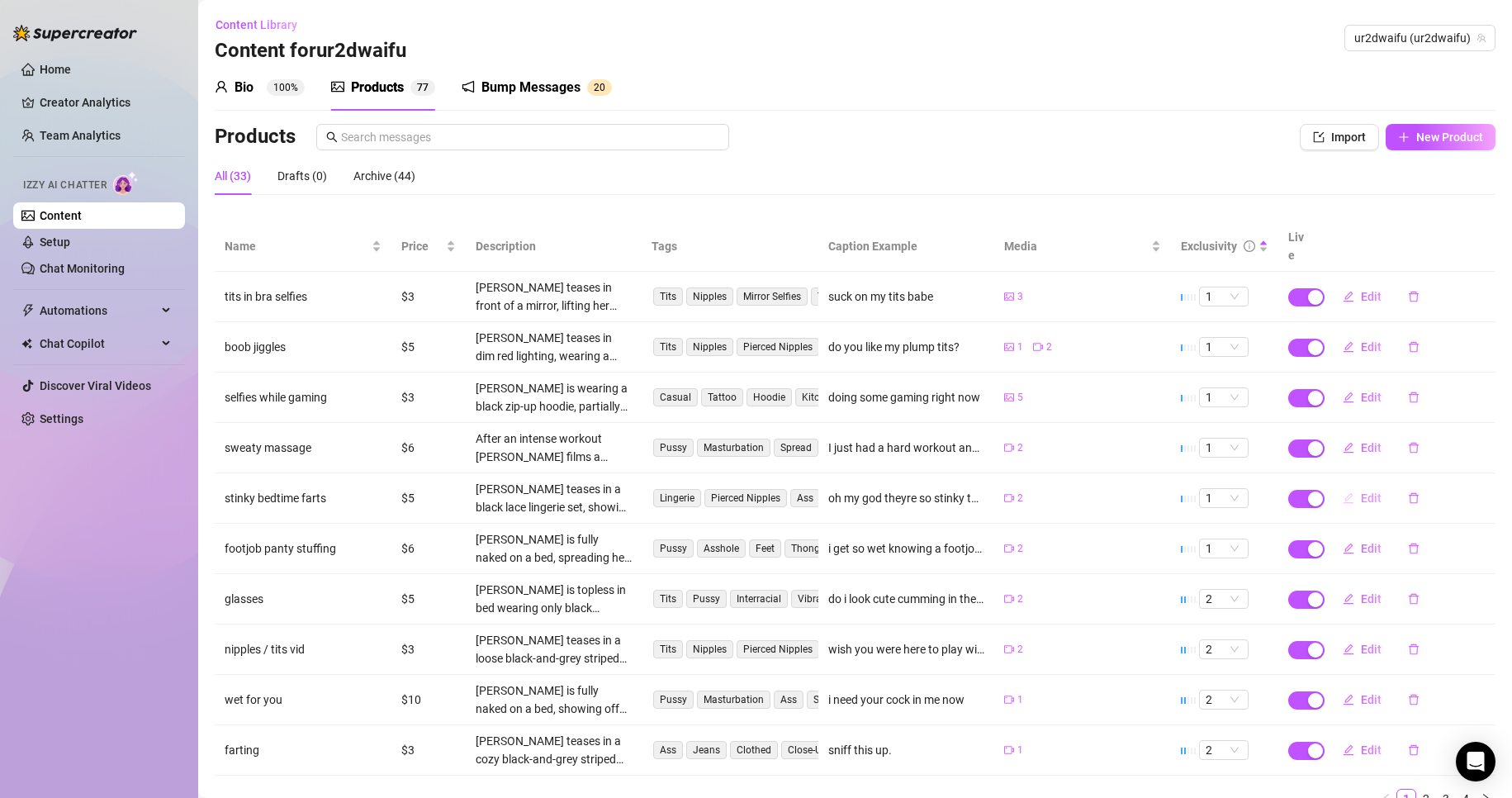
click at [1365, 488] on button "Edit" at bounding box center [1362, 498] width 65 height 27
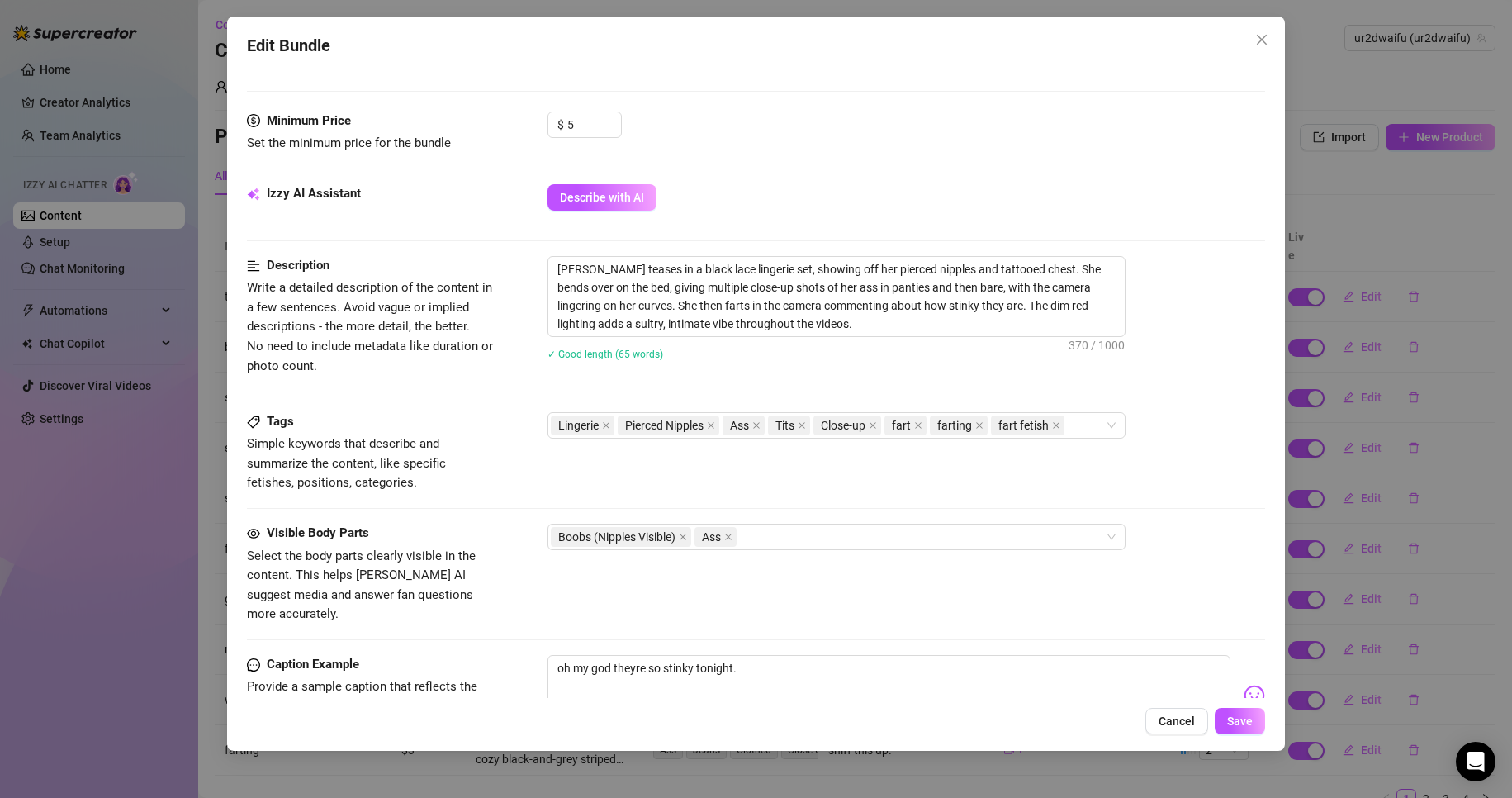
scroll to position [496, 0]
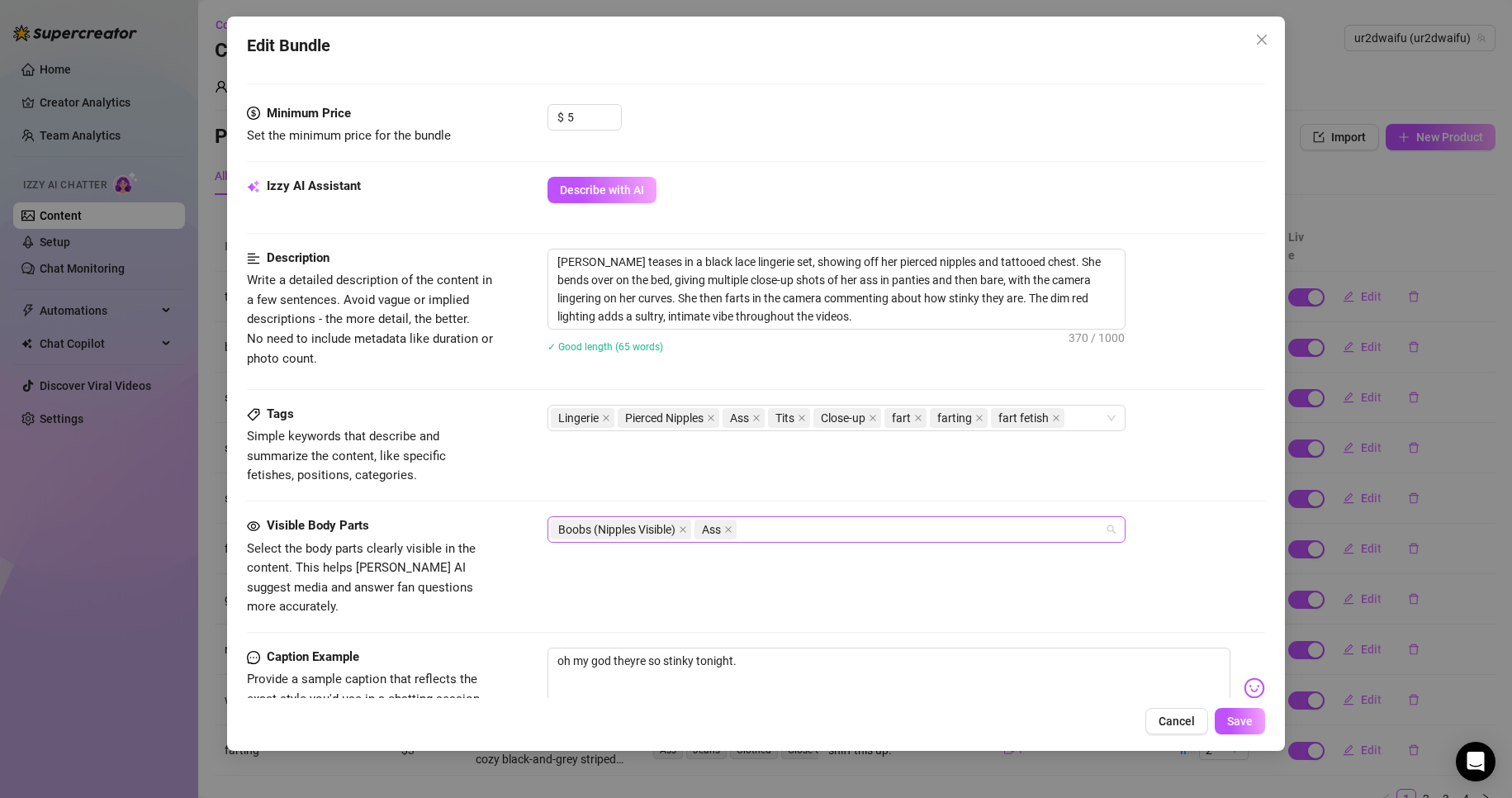
click at [820, 531] on div "Boobs (Nipples Visible) Ass" at bounding box center [827, 530] width 554 height 23
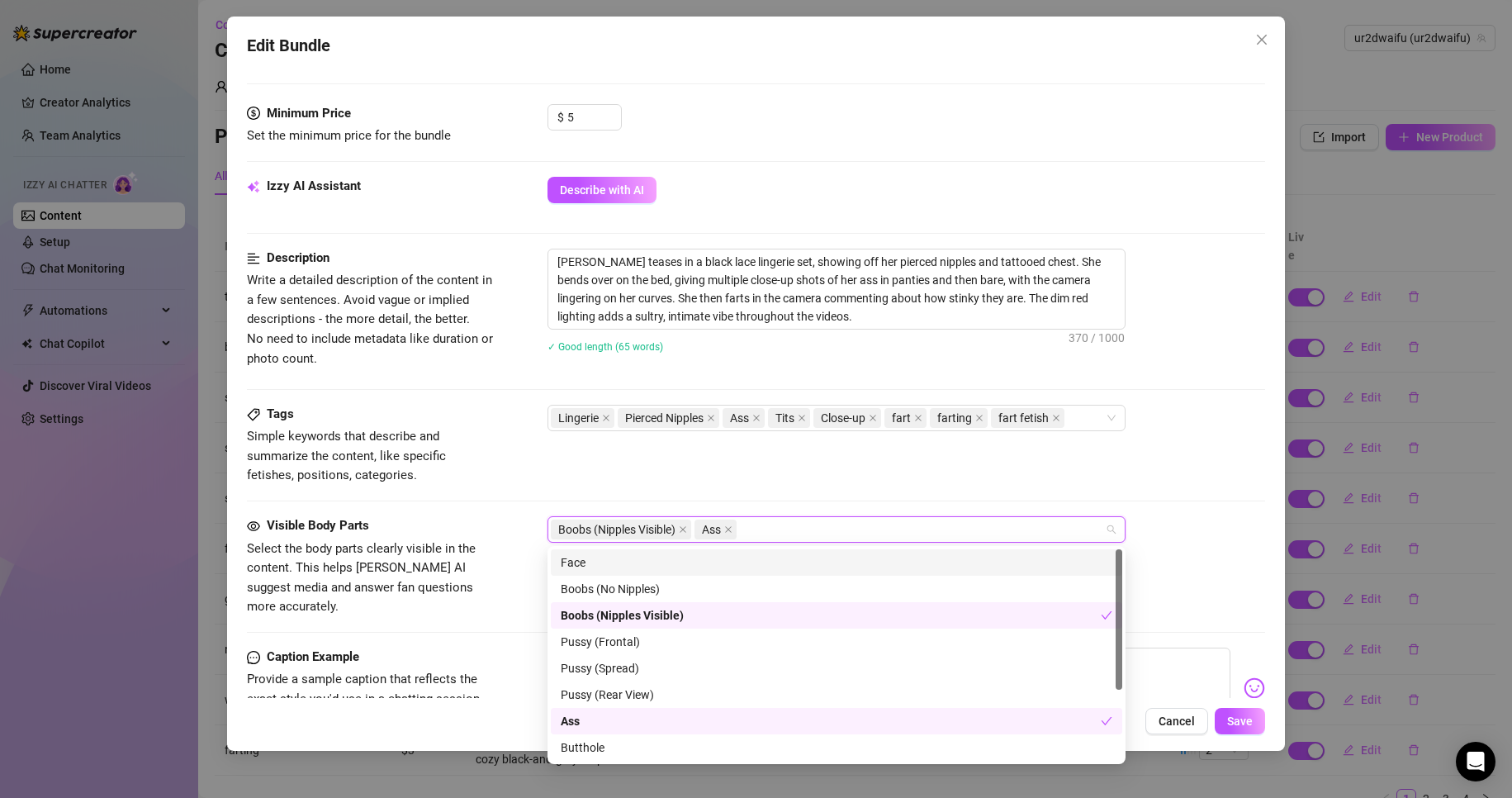
click at [789, 561] on div "Face" at bounding box center [836, 562] width 551 height 18
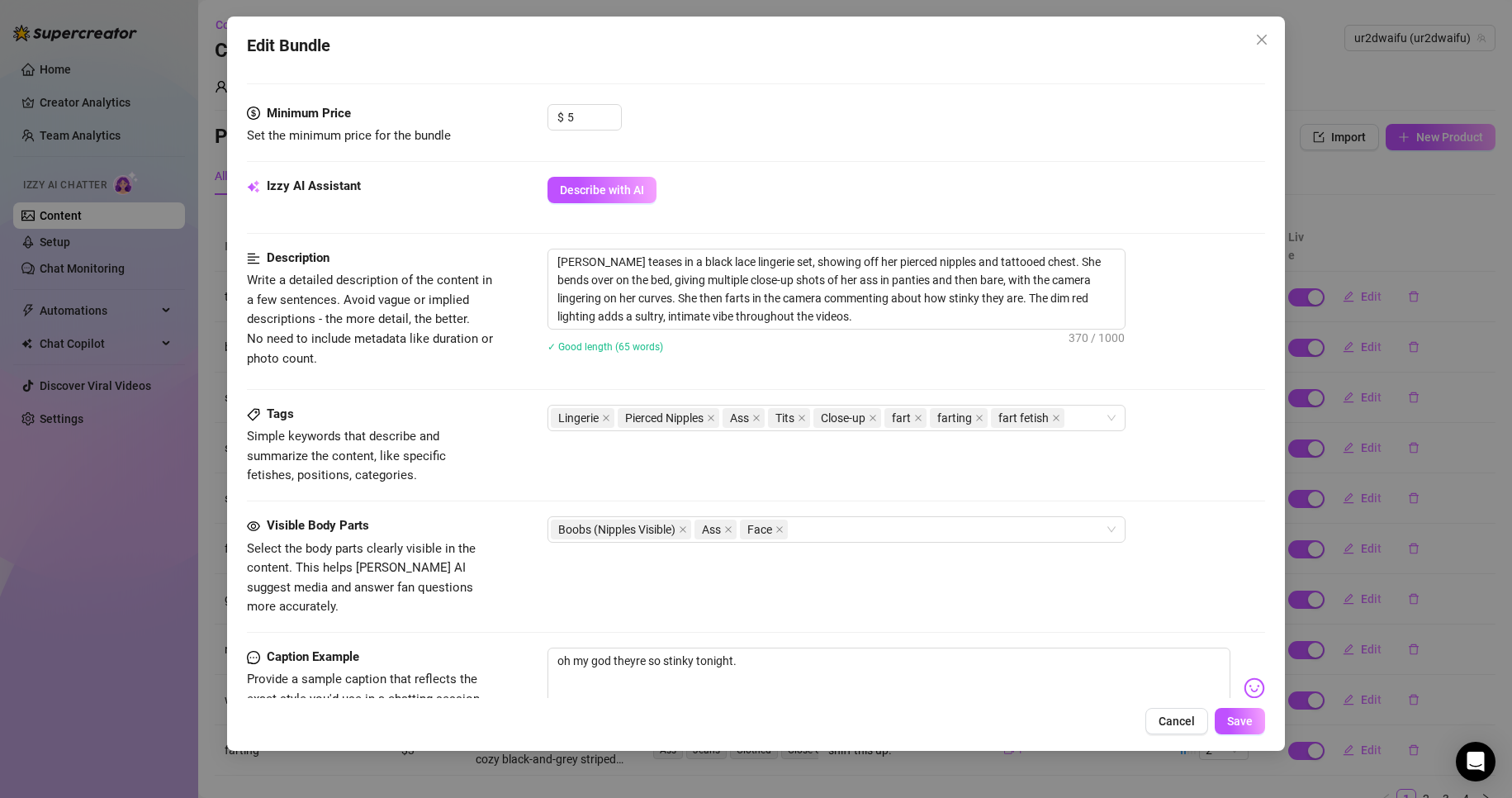
click at [856, 491] on div "Tags Simple keywords that describe and summarize the content, like specific fet…" at bounding box center [756, 461] width 1020 height 112
click at [1244, 721] on span "Save" at bounding box center [1240, 721] width 26 height 13
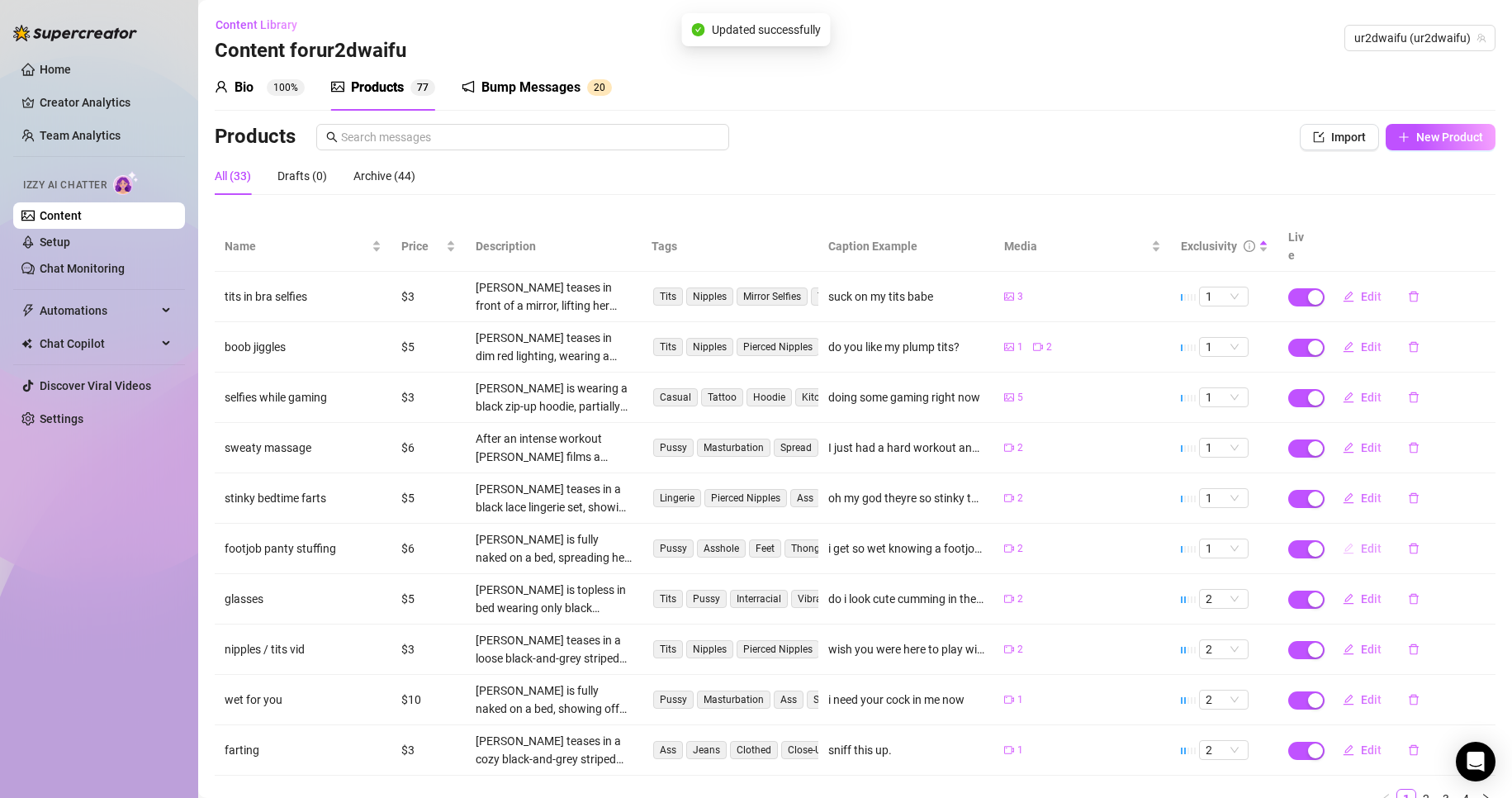
click at [1357, 537] on button "Edit" at bounding box center [1362, 549] width 65 height 27
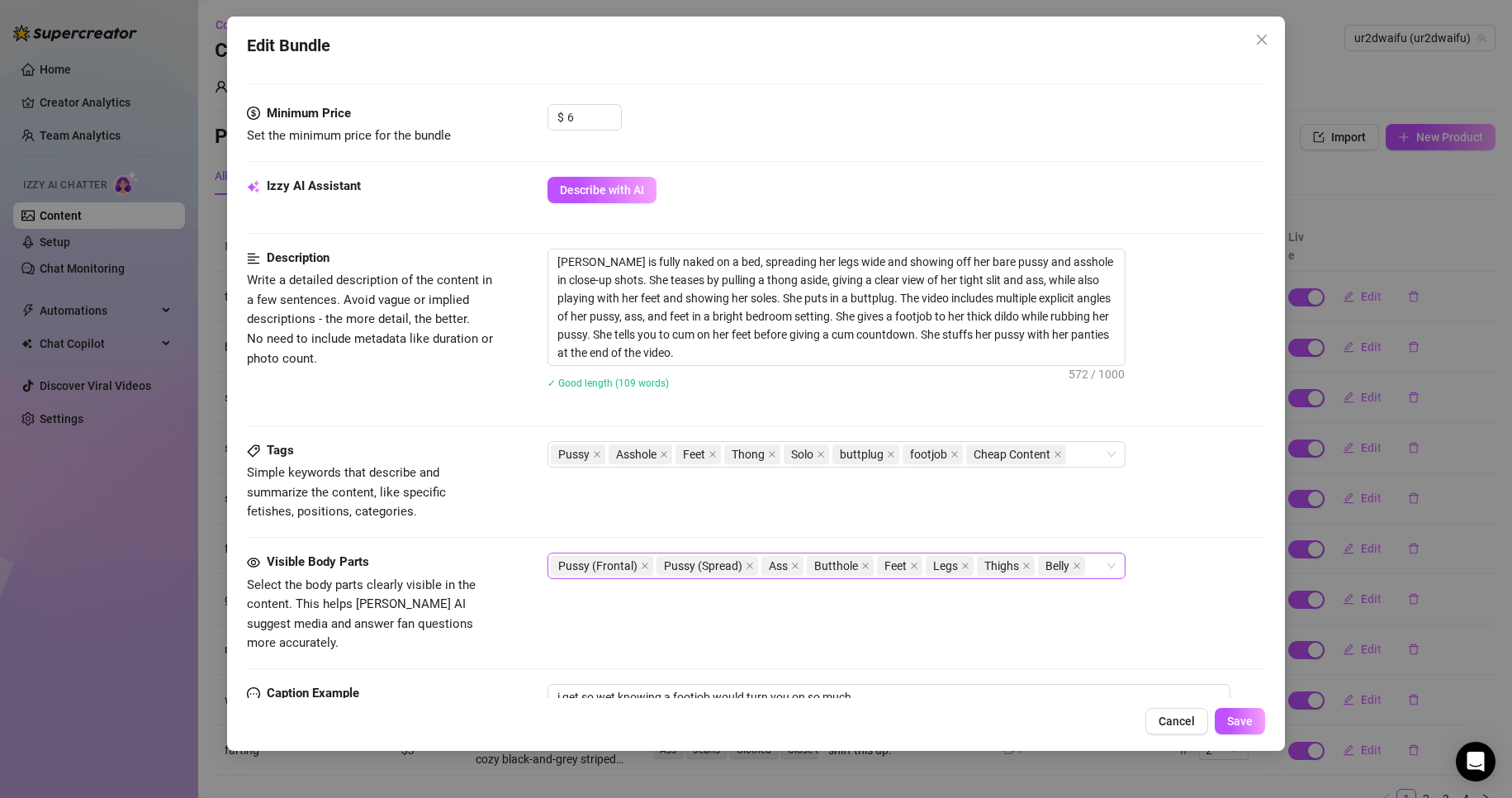
click at [1114, 568] on div "Pussy (Frontal) Pussy (Spread) Ass Butthole Feet Legs Thighs Belly" at bounding box center [836, 566] width 578 height 27
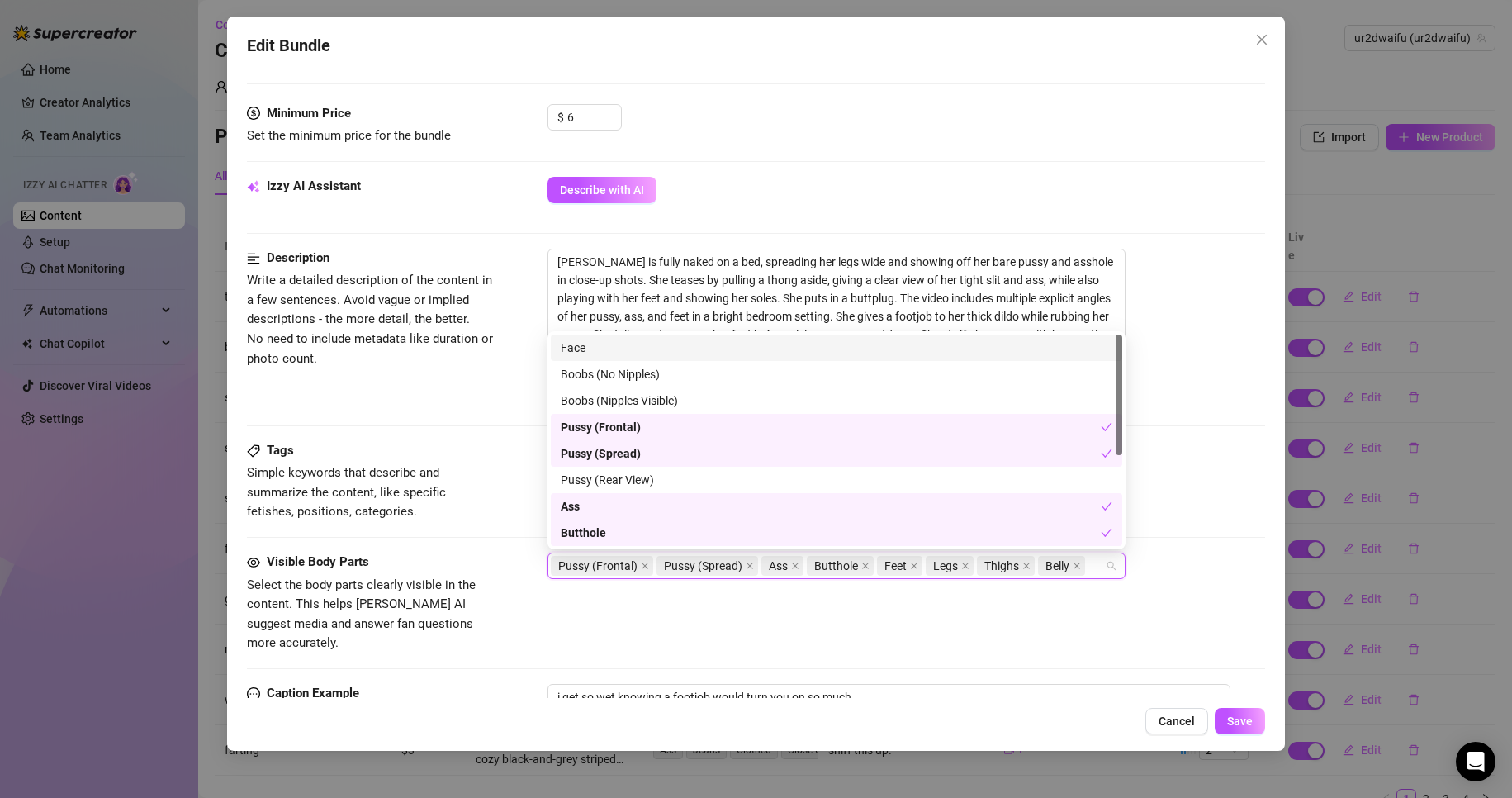
click at [776, 346] on div "Face" at bounding box center [836, 348] width 551 height 18
click at [1244, 711] on button "Save" at bounding box center [1240, 721] width 50 height 27
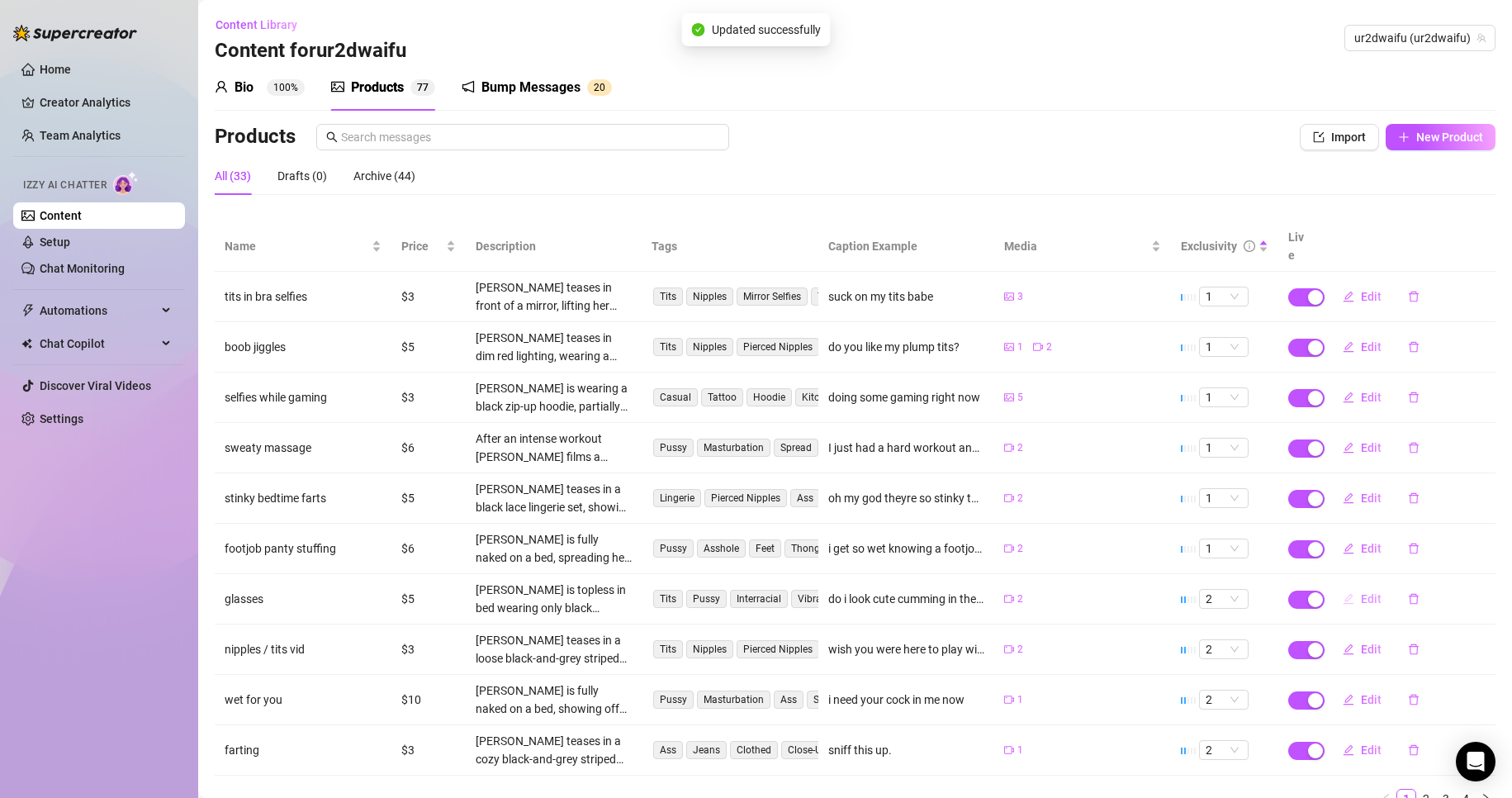
click at [1361, 592] on span "Edit" at bounding box center [1371, 599] width 21 height 13
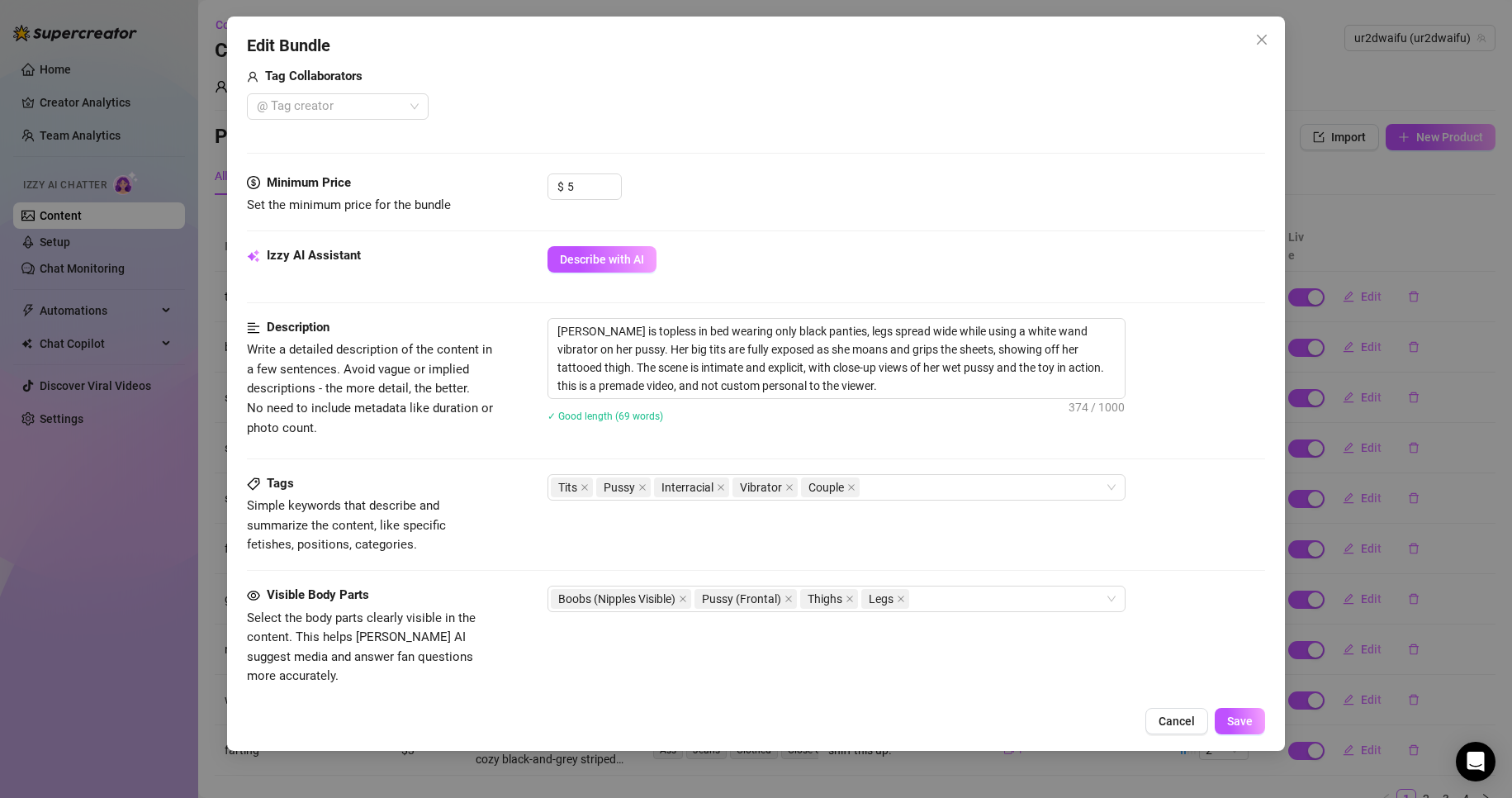
scroll to position [578, 0]
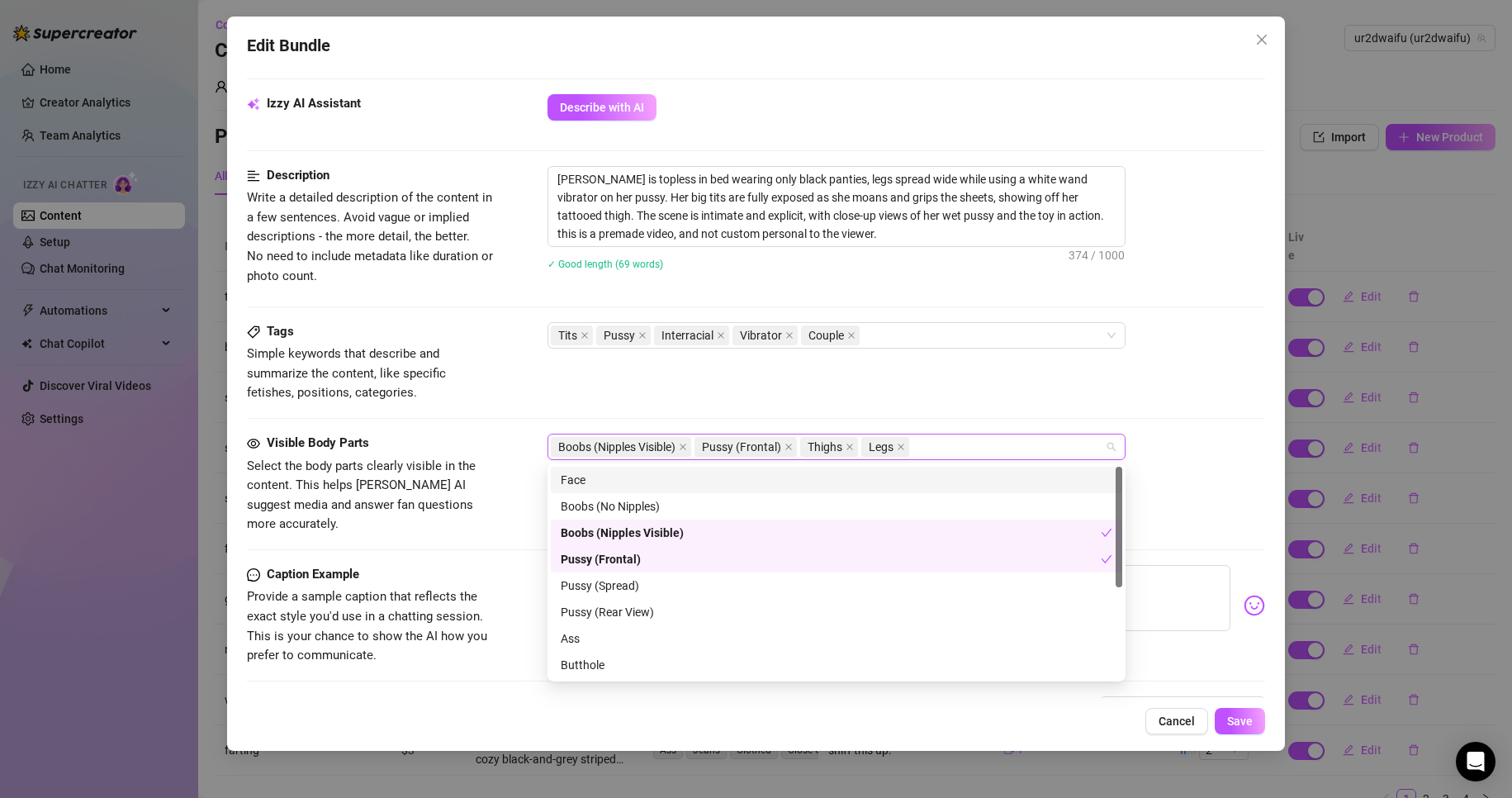
click at [971, 442] on div "Boobs (Nipples Visible) Pussy (Frontal) Thighs Legs" at bounding box center [827, 447] width 554 height 23
click at [859, 475] on div "Face" at bounding box center [836, 480] width 551 height 18
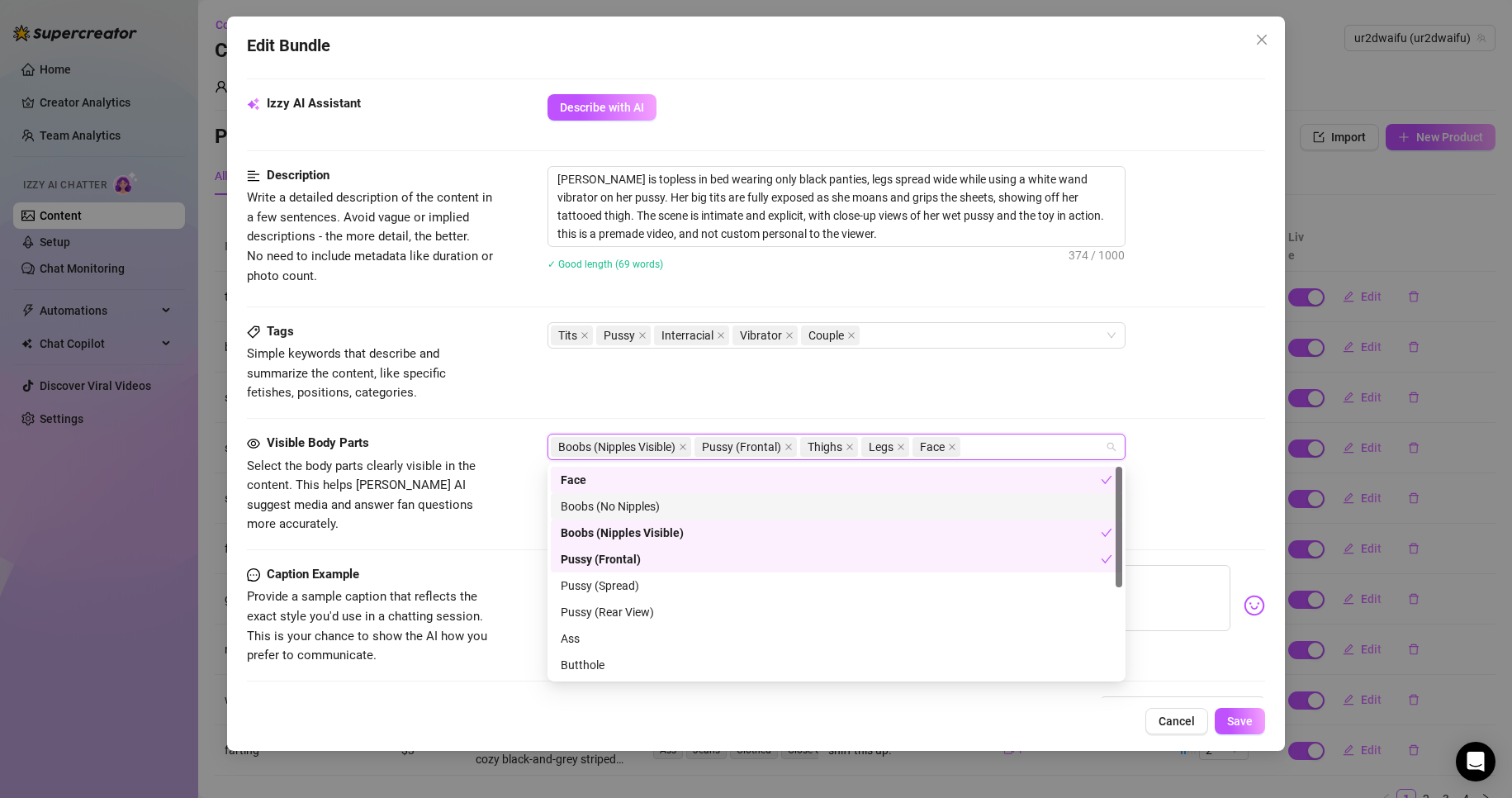
click at [1229, 565] on div "do i look cute cumming in these glasses?" at bounding box center [906, 605] width 719 height 81
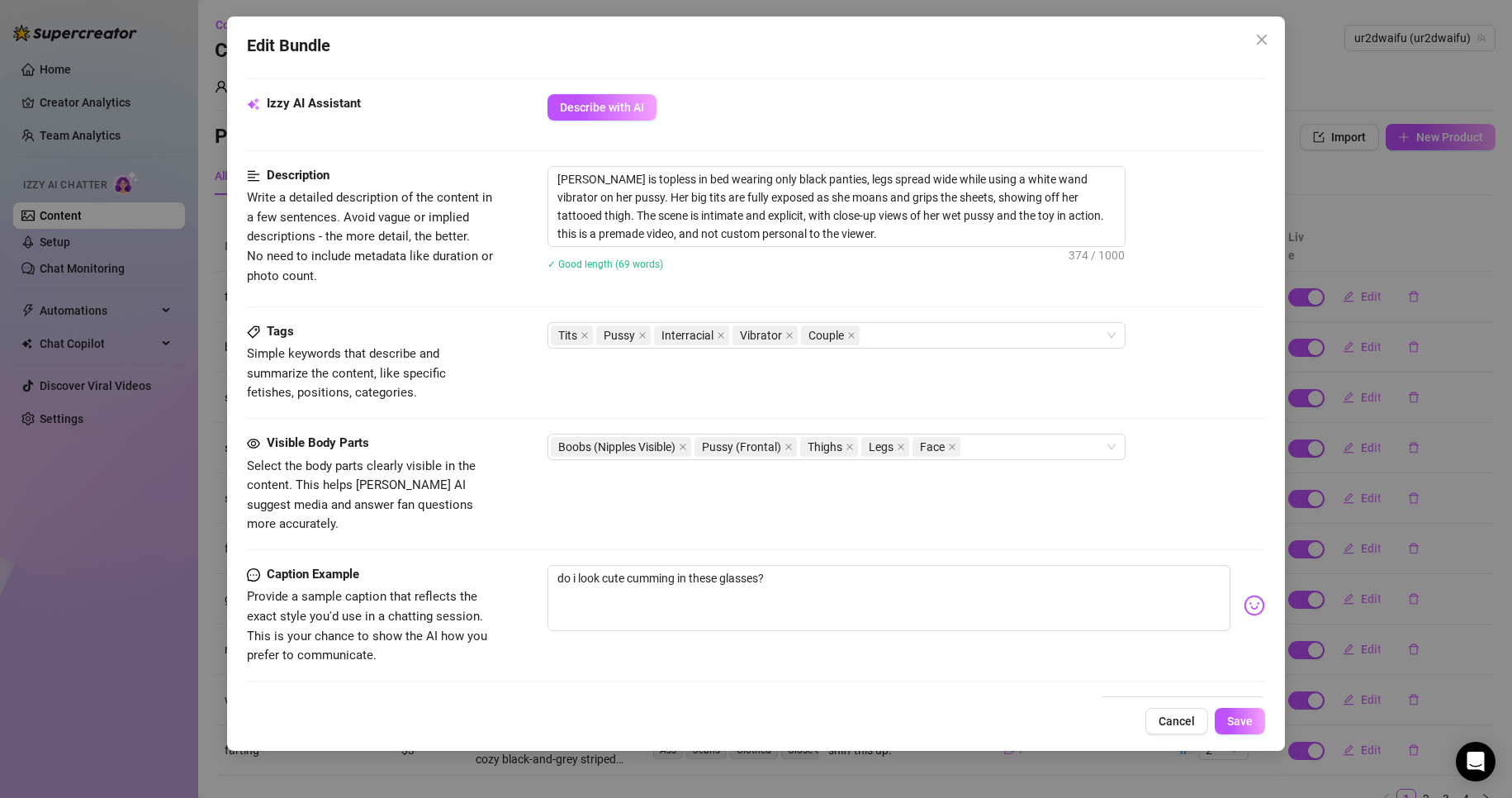
click at [1225, 706] on div "Edit Bundle Account ur2dwaifu (@ur2dwaifu) Name Name is for your internal organ…" at bounding box center [756, 383] width 1059 height 734
click at [1234, 715] on span "Save" at bounding box center [1240, 721] width 26 height 13
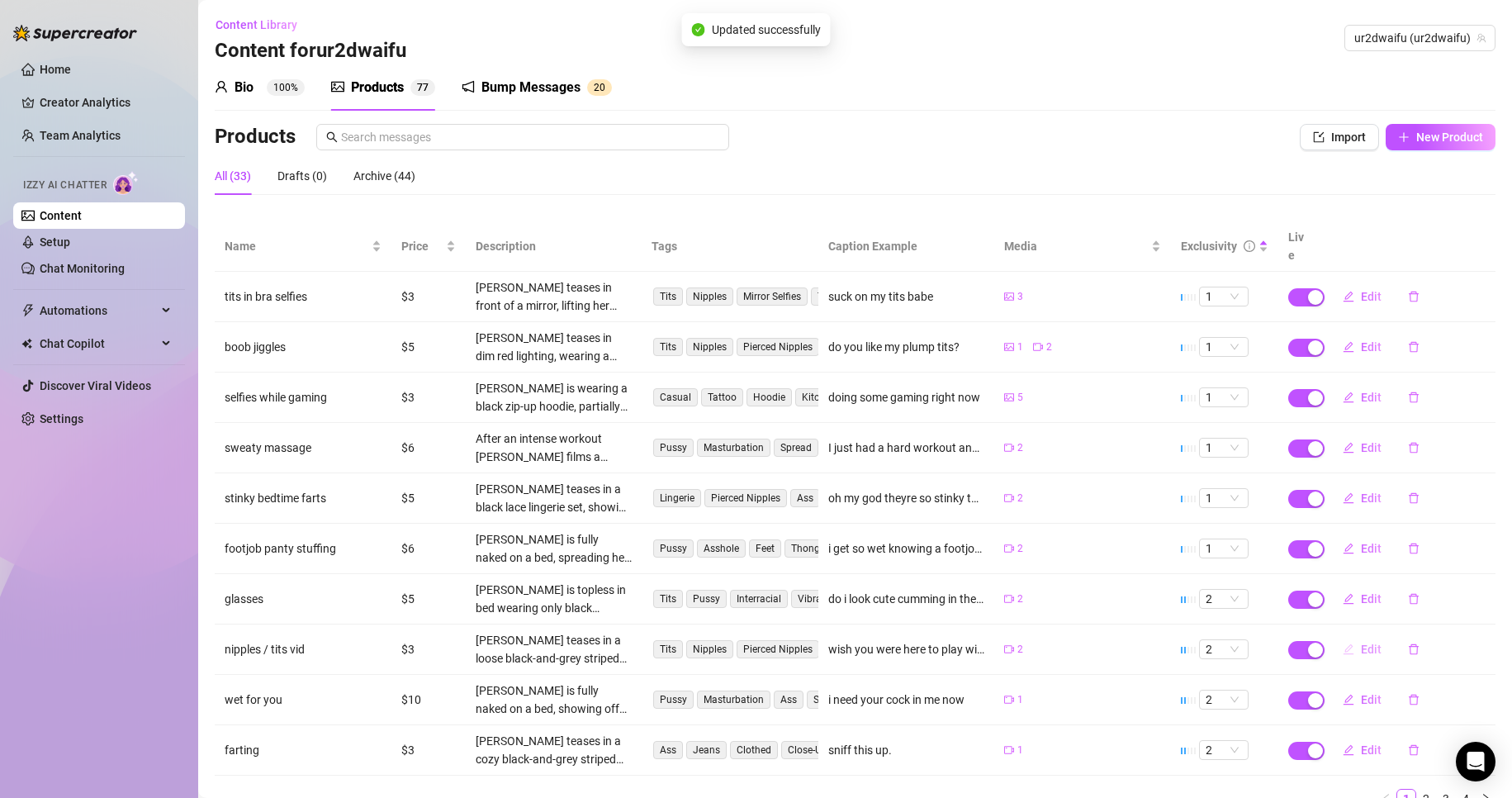
click at [1363, 642] on span "Edit" at bounding box center [1371, 649] width 21 height 13
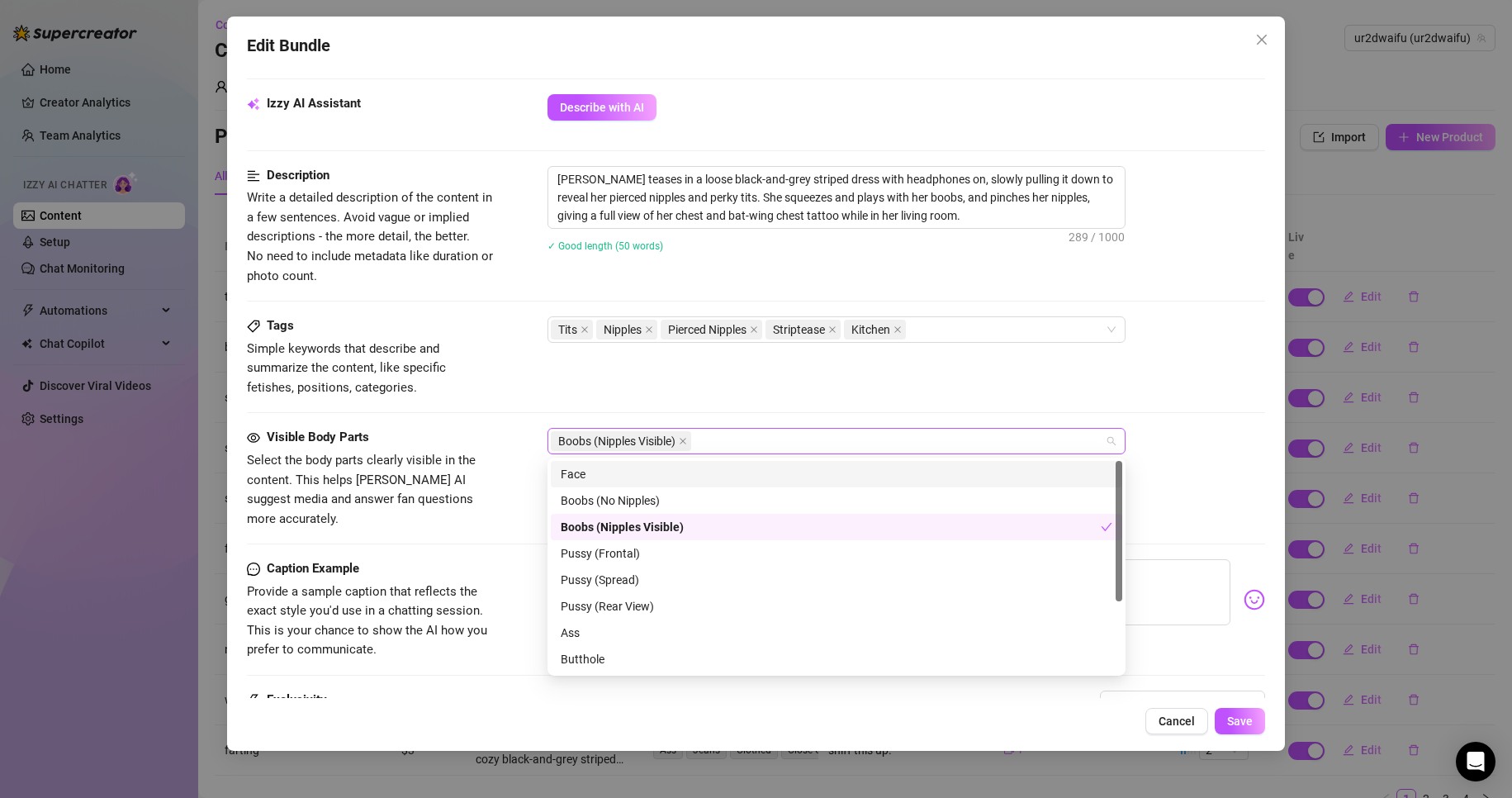
click at [835, 443] on div "Boobs (Nipples Visible)" at bounding box center [827, 441] width 554 height 23
click at [704, 482] on div "Face" at bounding box center [836, 474] width 551 height 18
click at [819, 397] on div "Tags Simple keywords that describe and summarize the content, like specific fet…" at bounding box center [756, 357] width 1020 height 81
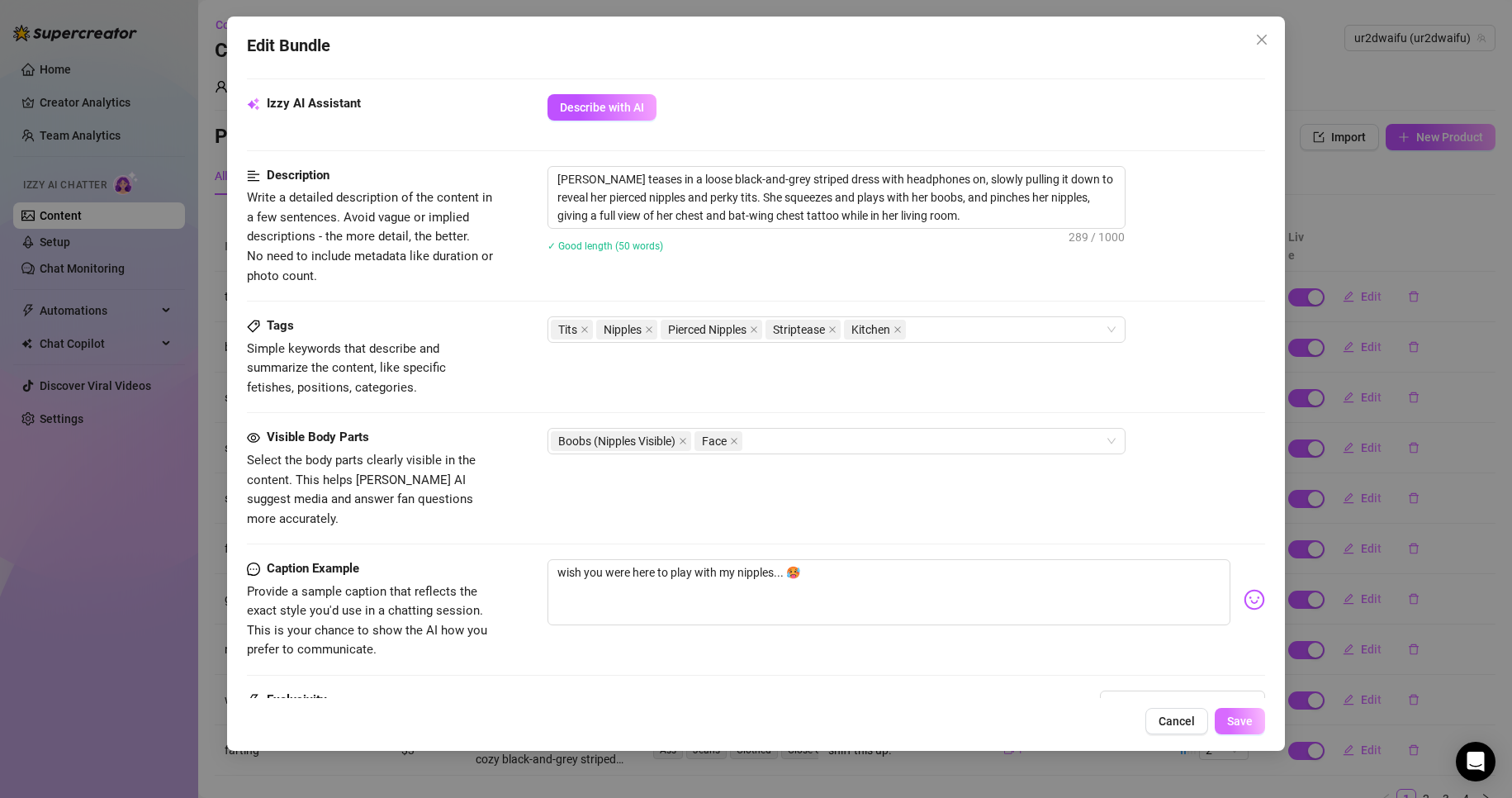
click at [1238, 713] on button "Save" at bounding box center [1240, 721] width 50 height 27
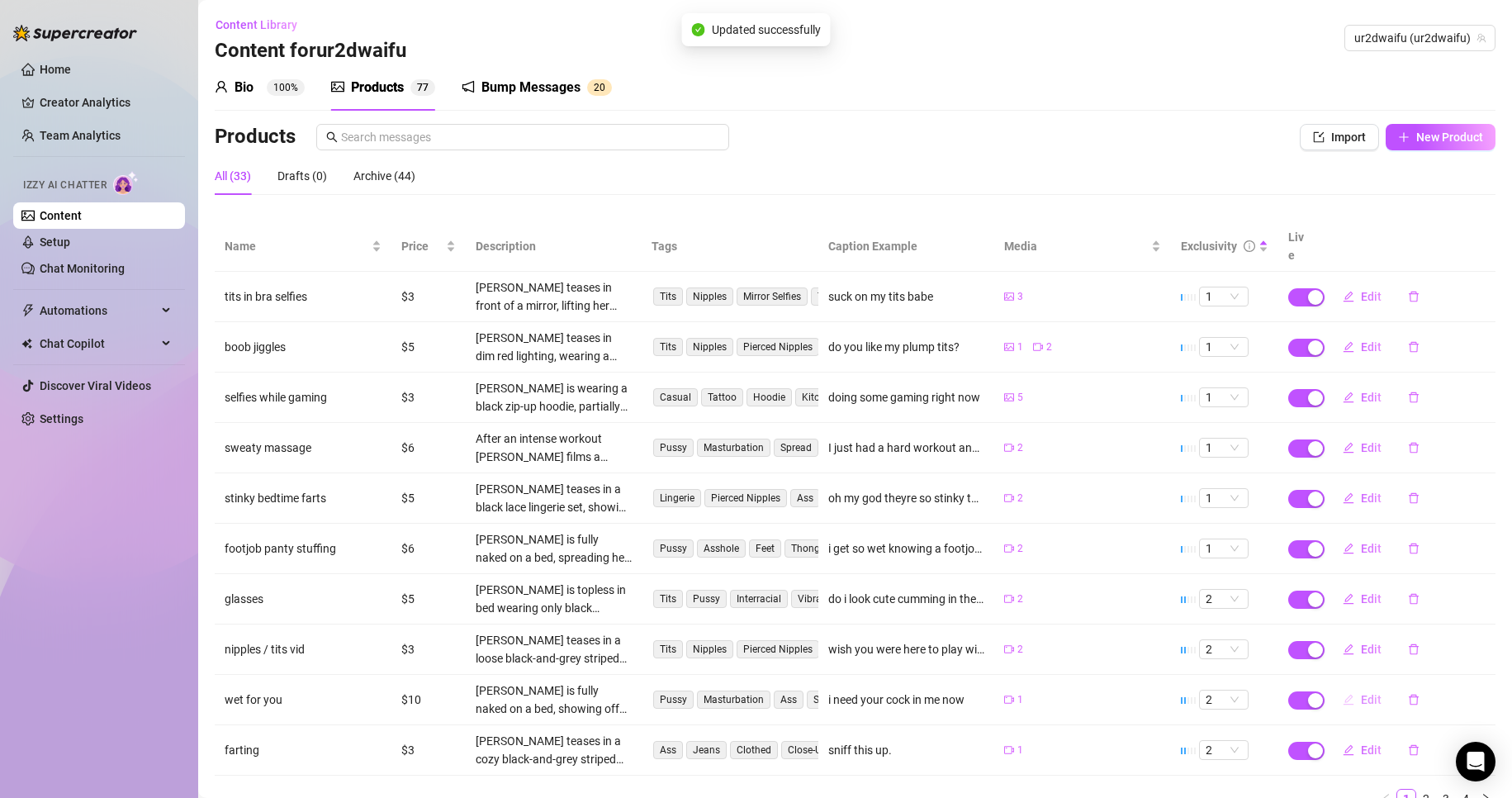
click at [1343, 694] on icon "edit" at bounding box center [1349, 700] width 12 height 12
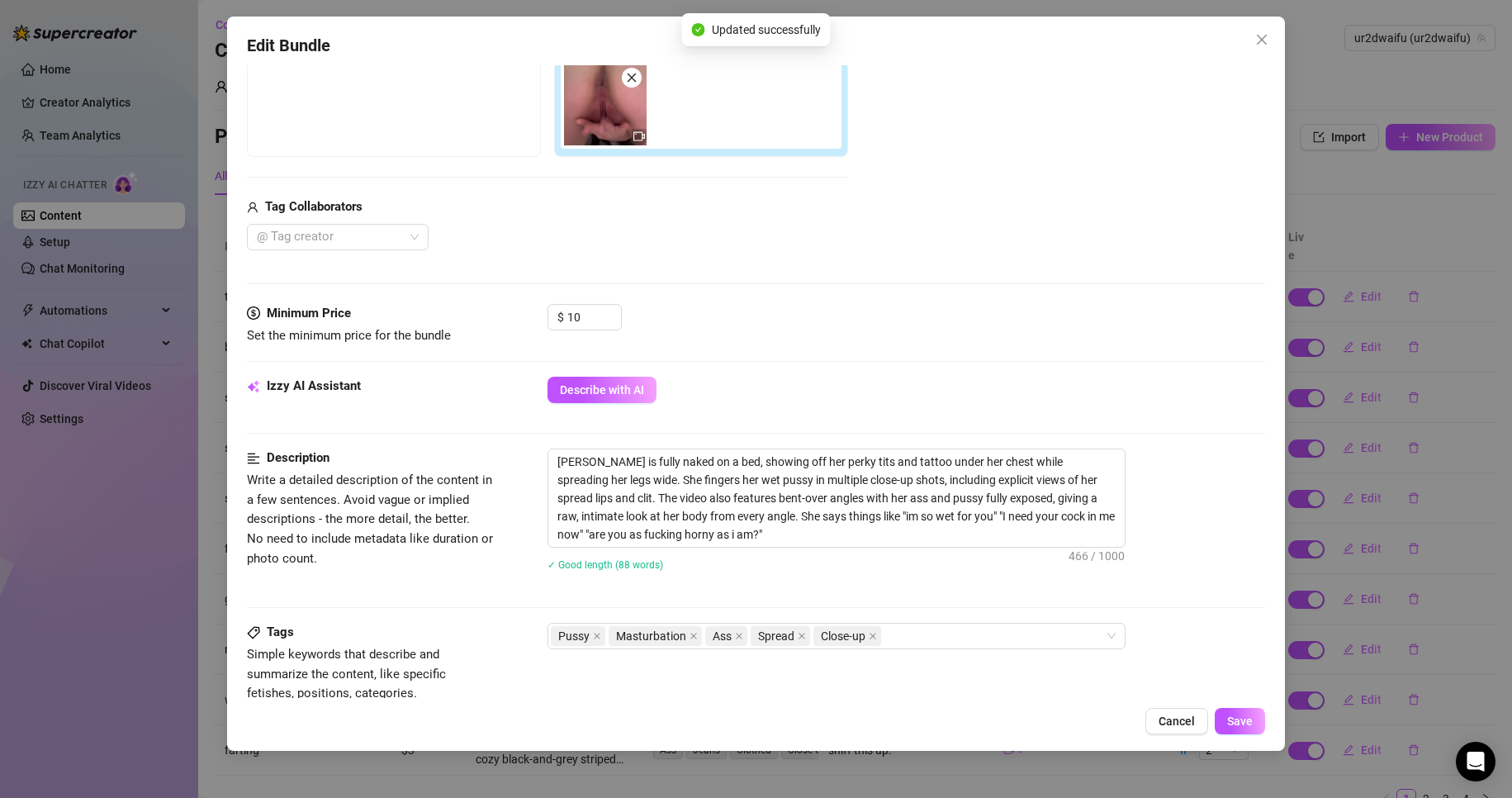
scroll to position [413, 0]
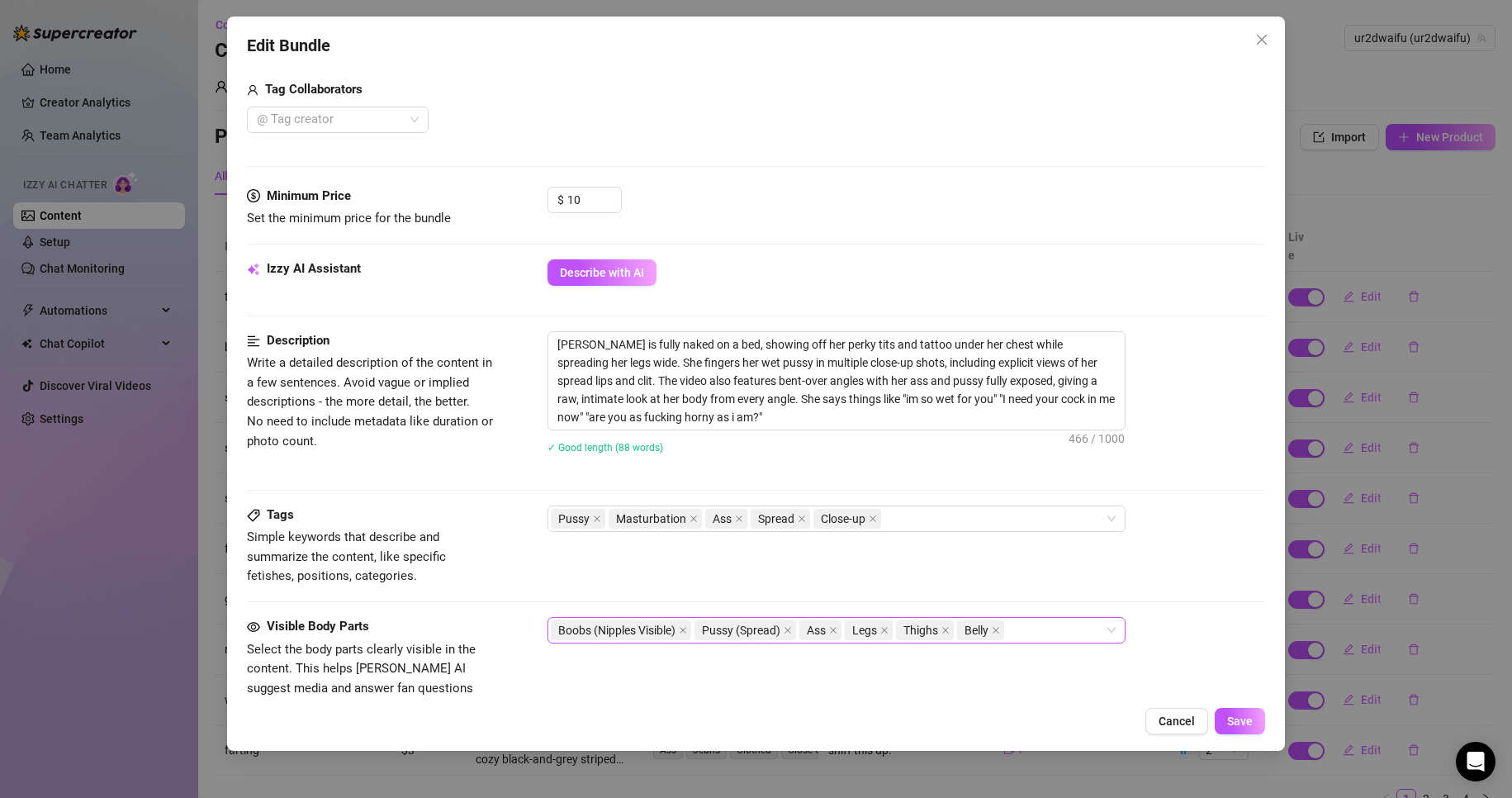
click at [1035, 631] on div "Boobs (Nipples Visible) Pussy (Spread) Ass Legs Thighs Belly" at bounding box center [827, 631] width 554 height 23
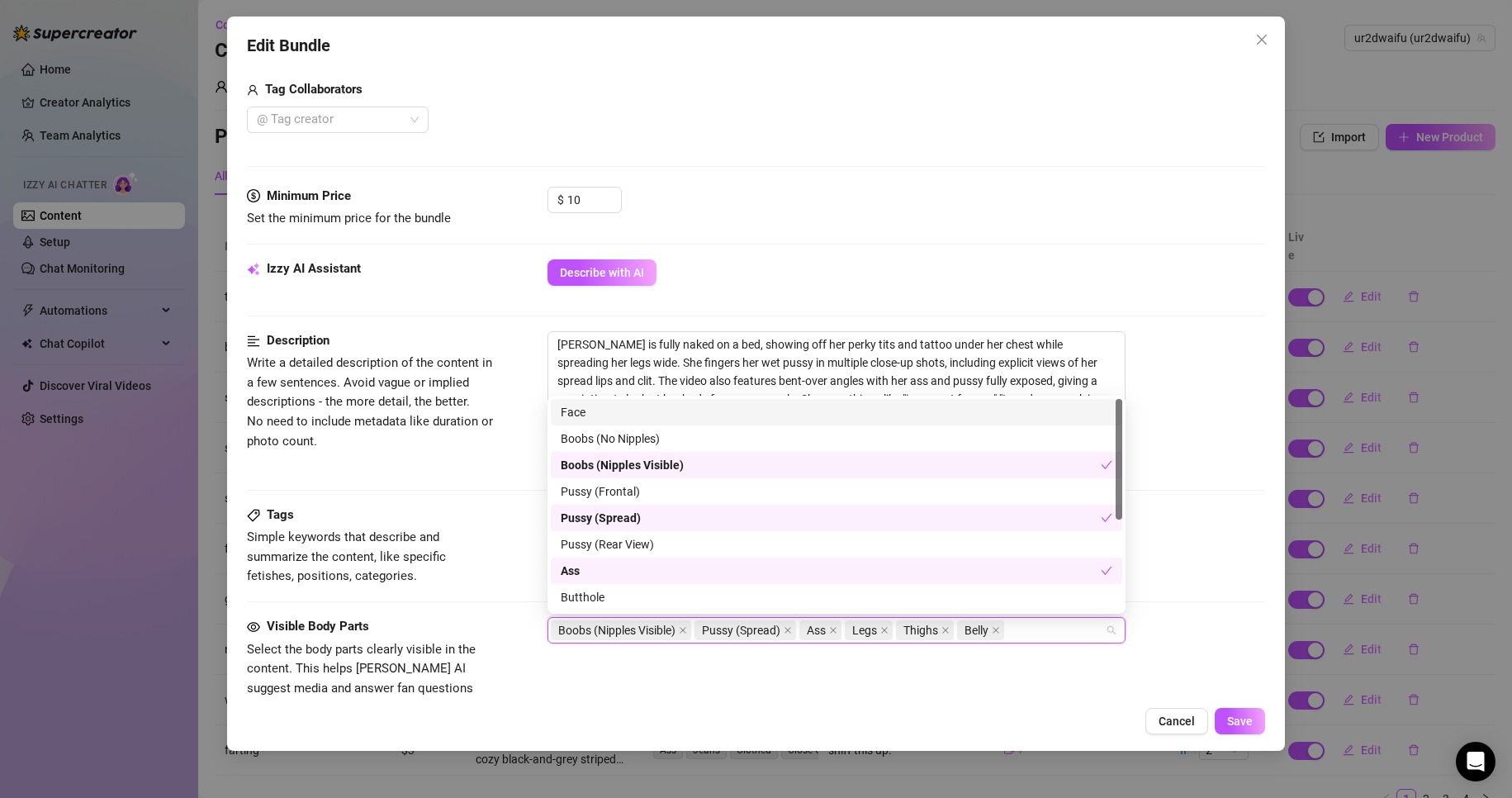
click at [684, 412] on div "Face" at bounding box center [836, 412] width 551 height 18
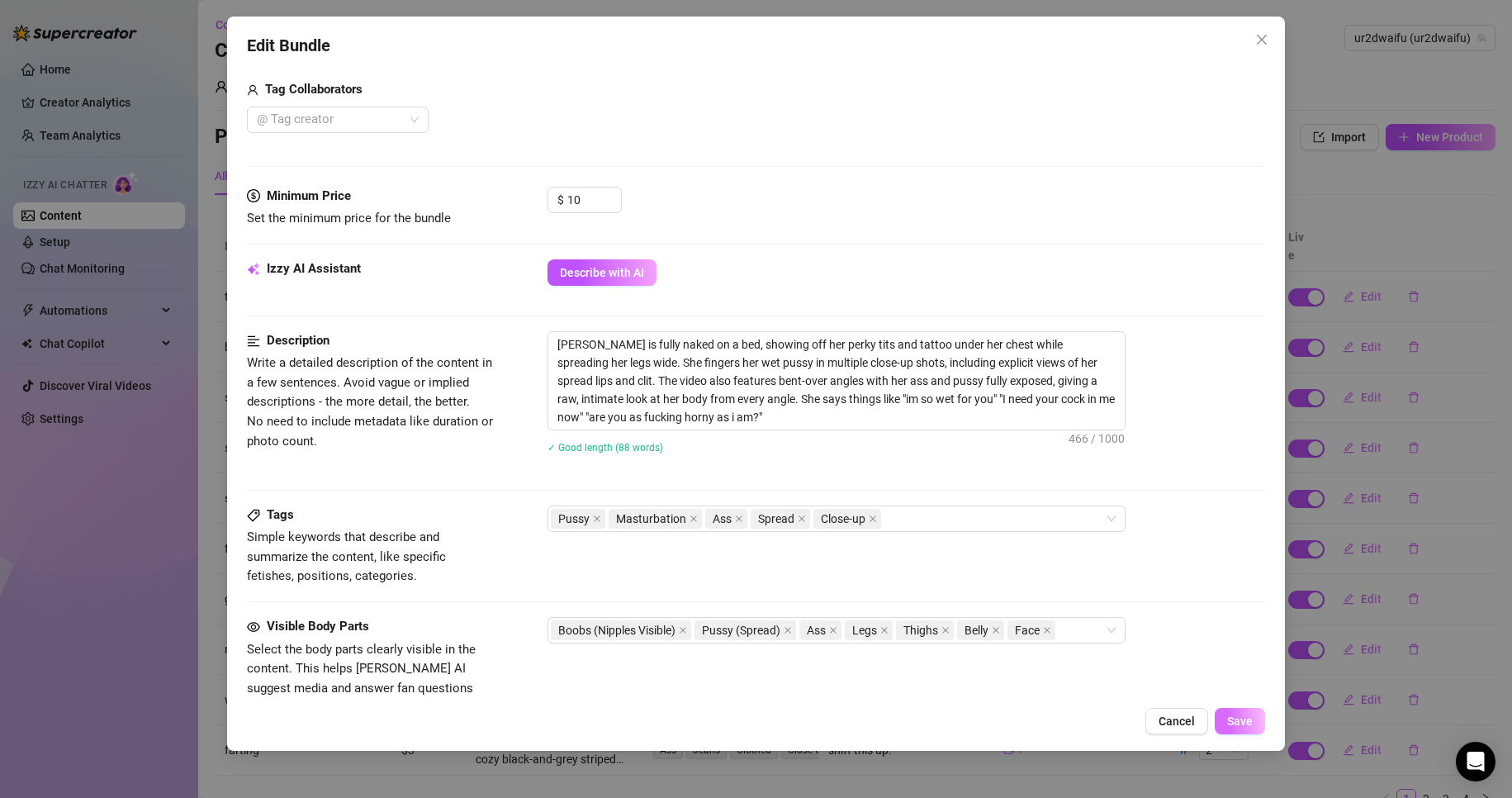
click at [1235, 715] on span "Save" at bounding box center [1240, 721] width 26 height 13
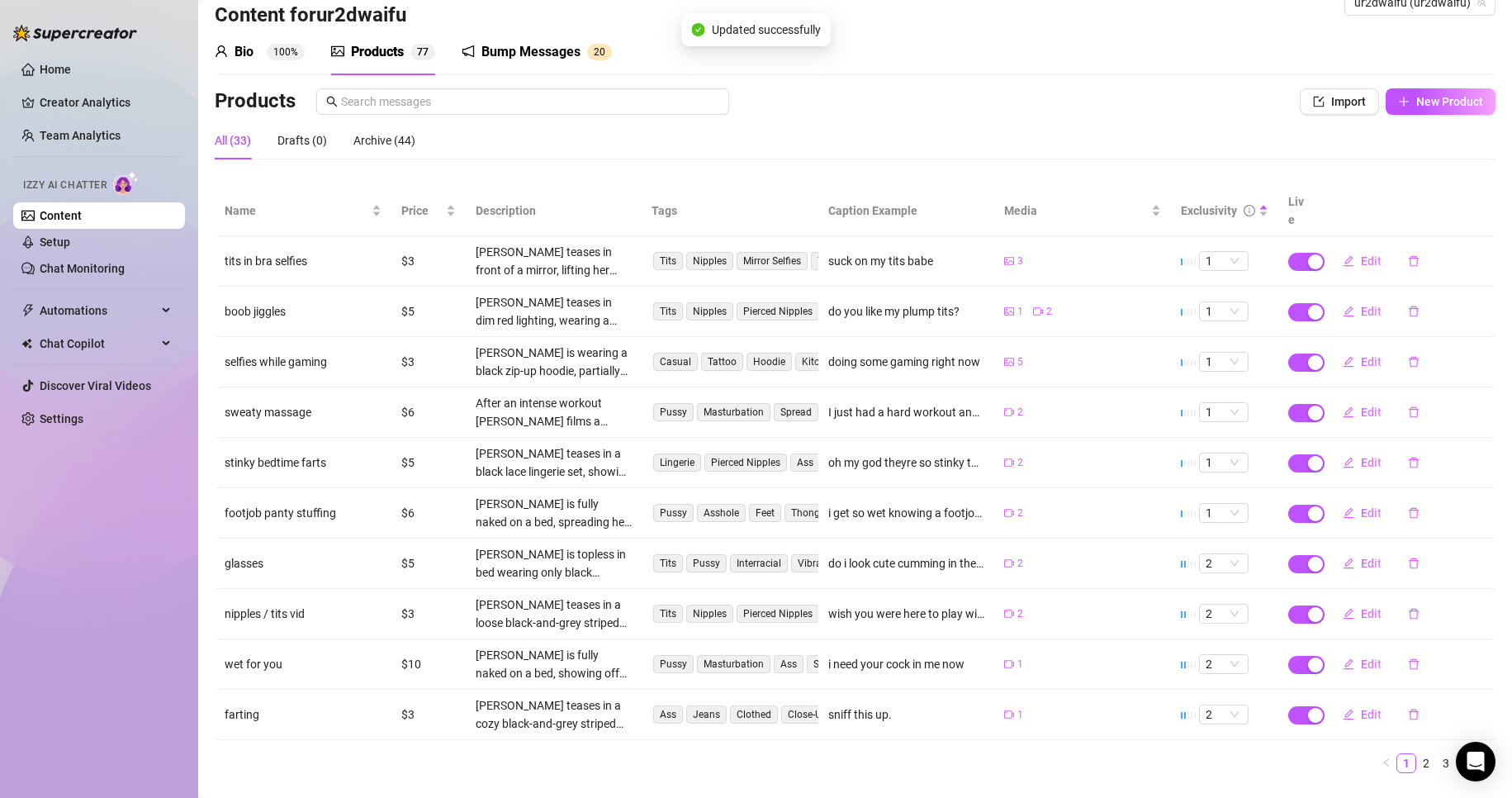
scroll to position [55, 0]
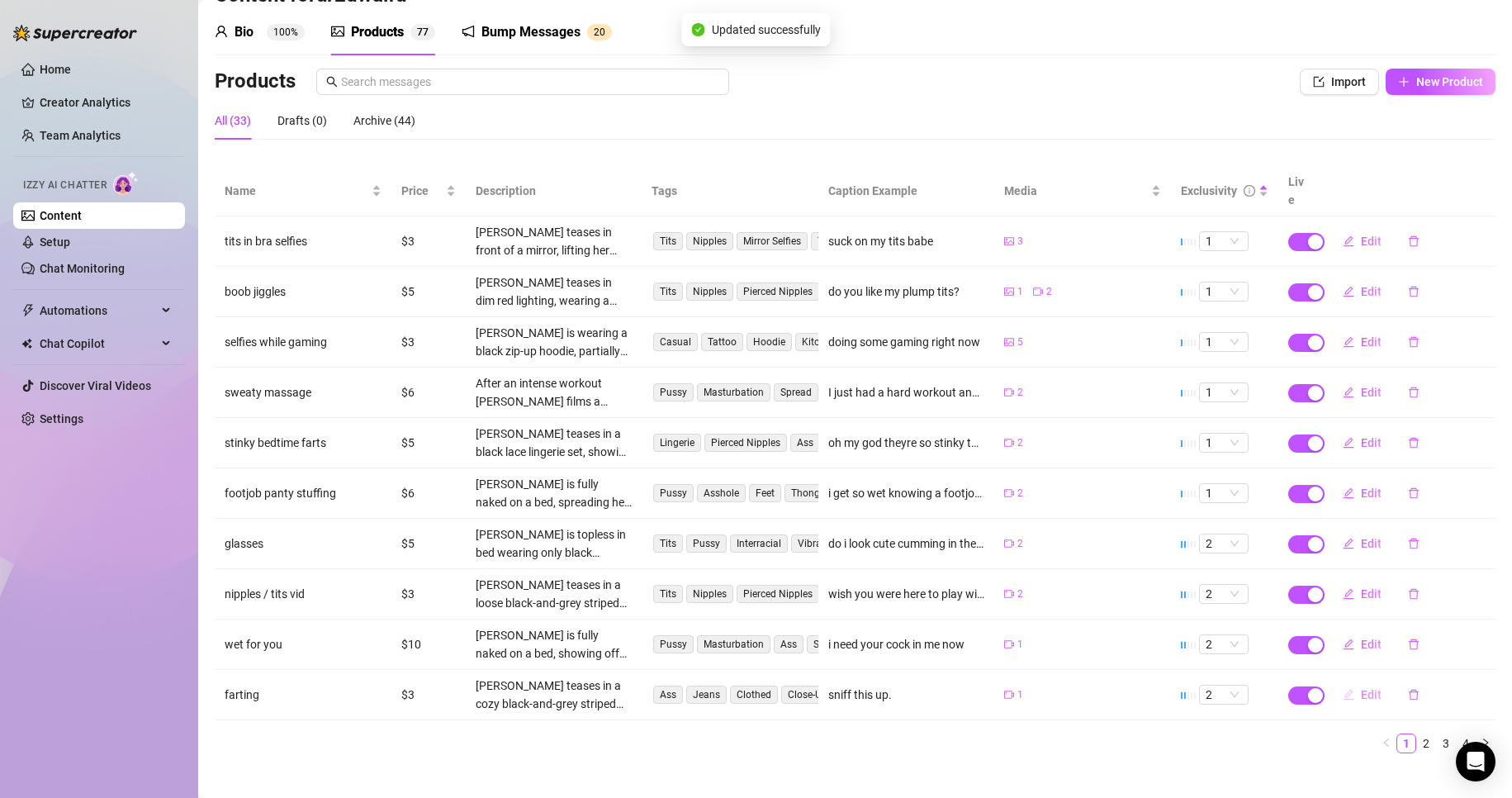
click at [1361, 688] on span "Edit" at bounding box center [1371, 695] width 21 height 13
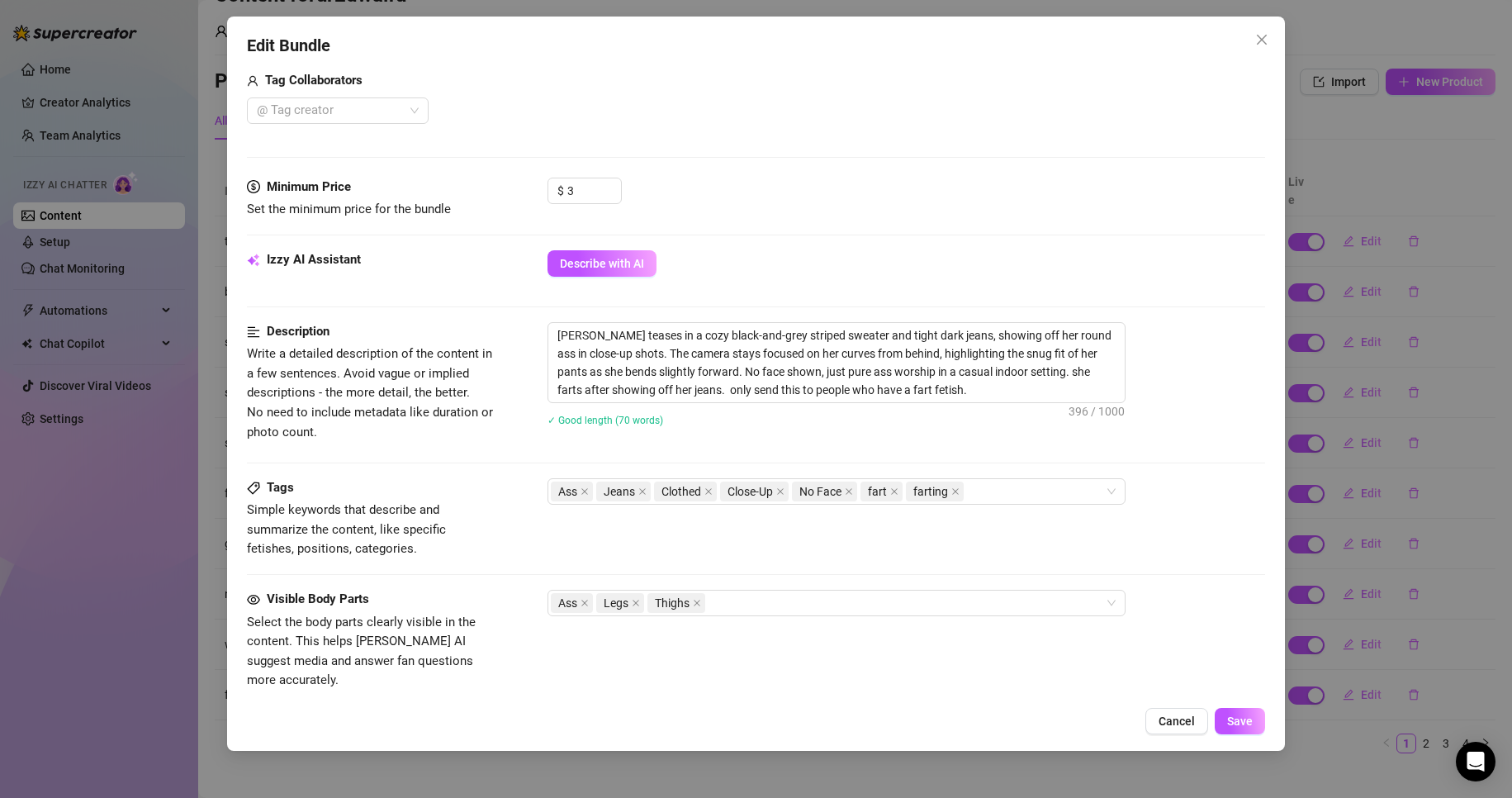
scroll to position [578, 0]
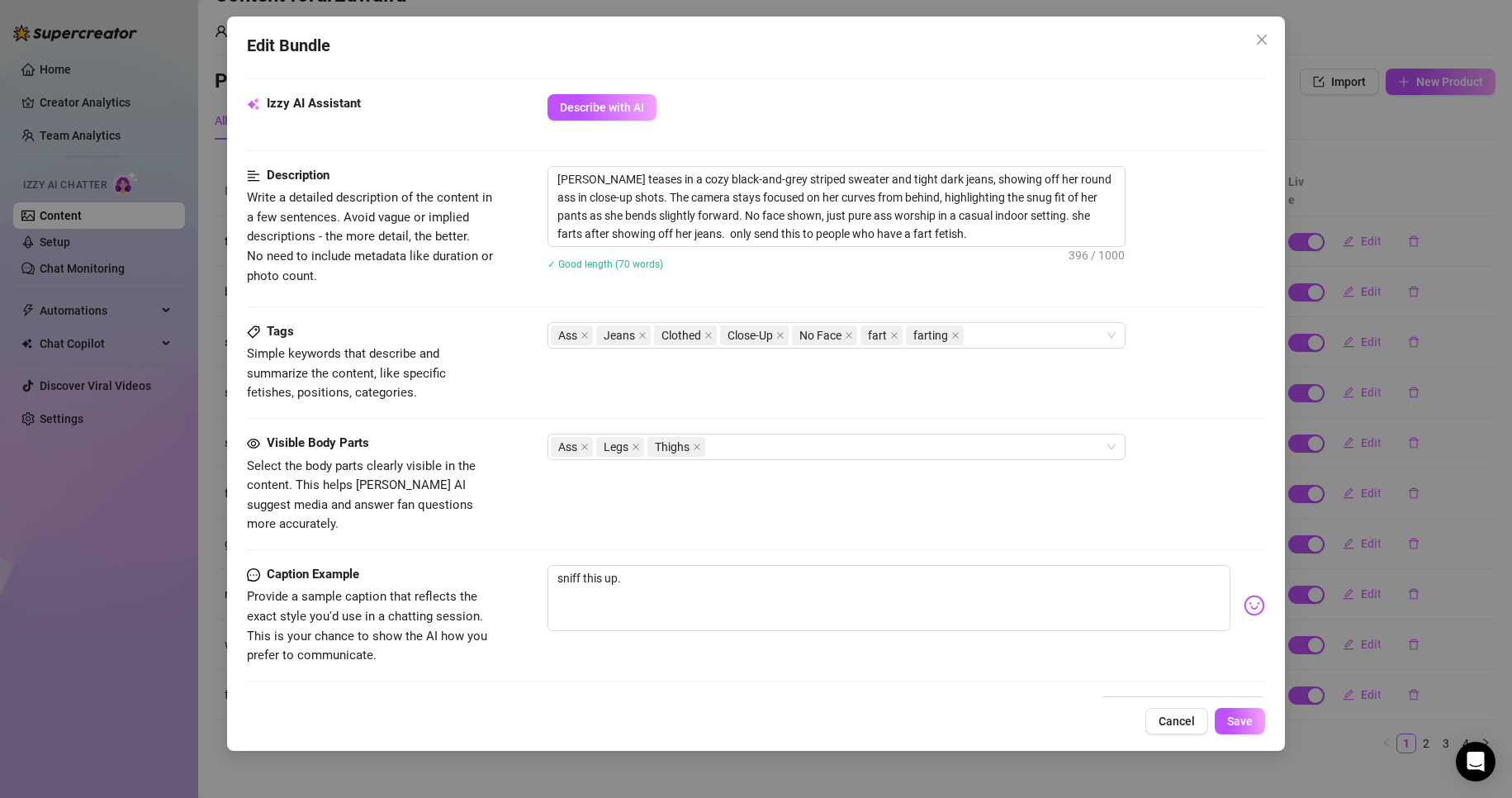
click at [1307, 561] on div "Edit Bundle Account ur2dwaifu (@ur2dwaifu) Name Name is for your internal organ…" at bounding box center [756, 399] width 1512 height 798
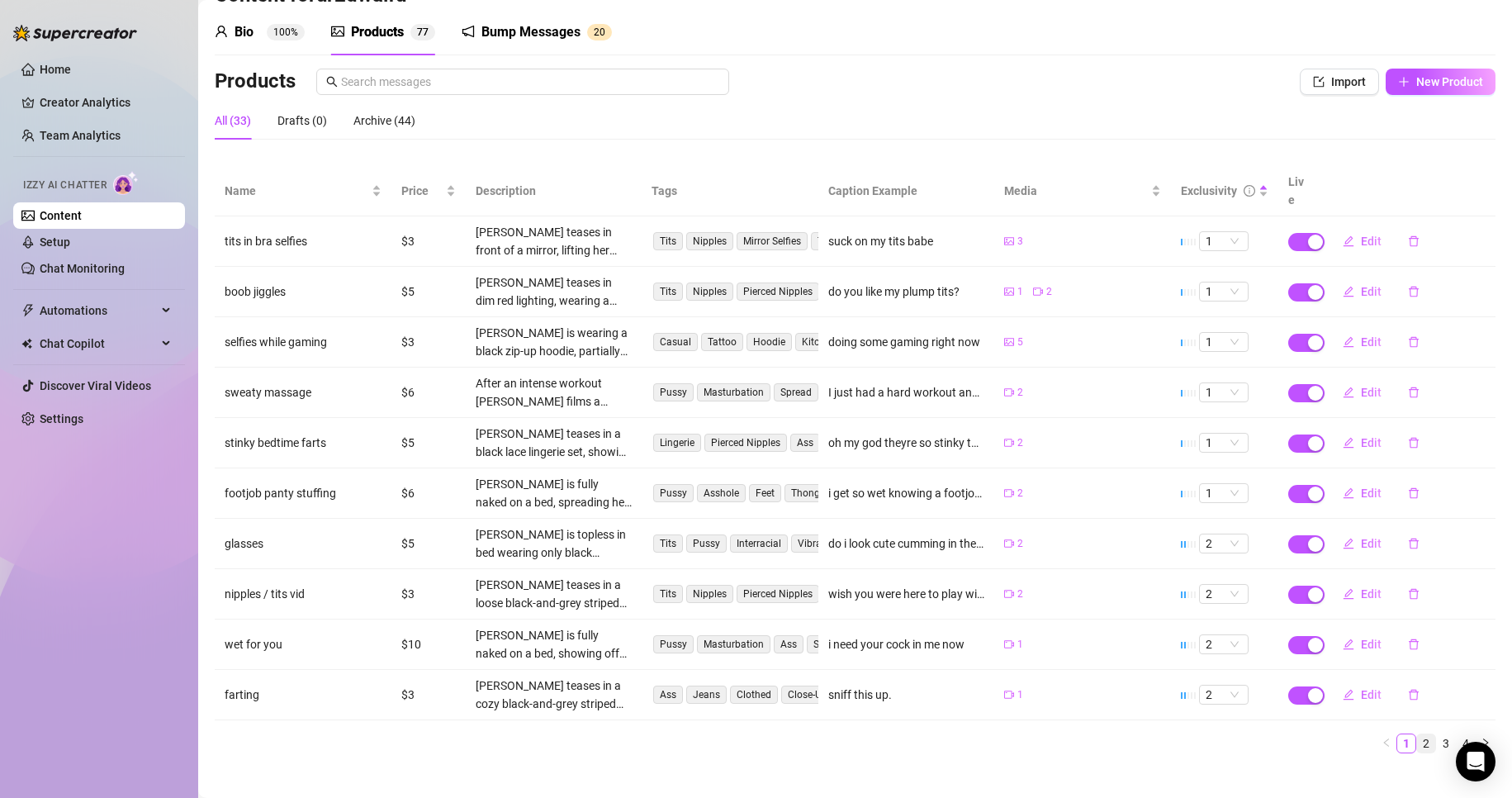
click at [1417, 734] on link "2" at bounding box center [1426, 743] width 18 height 18
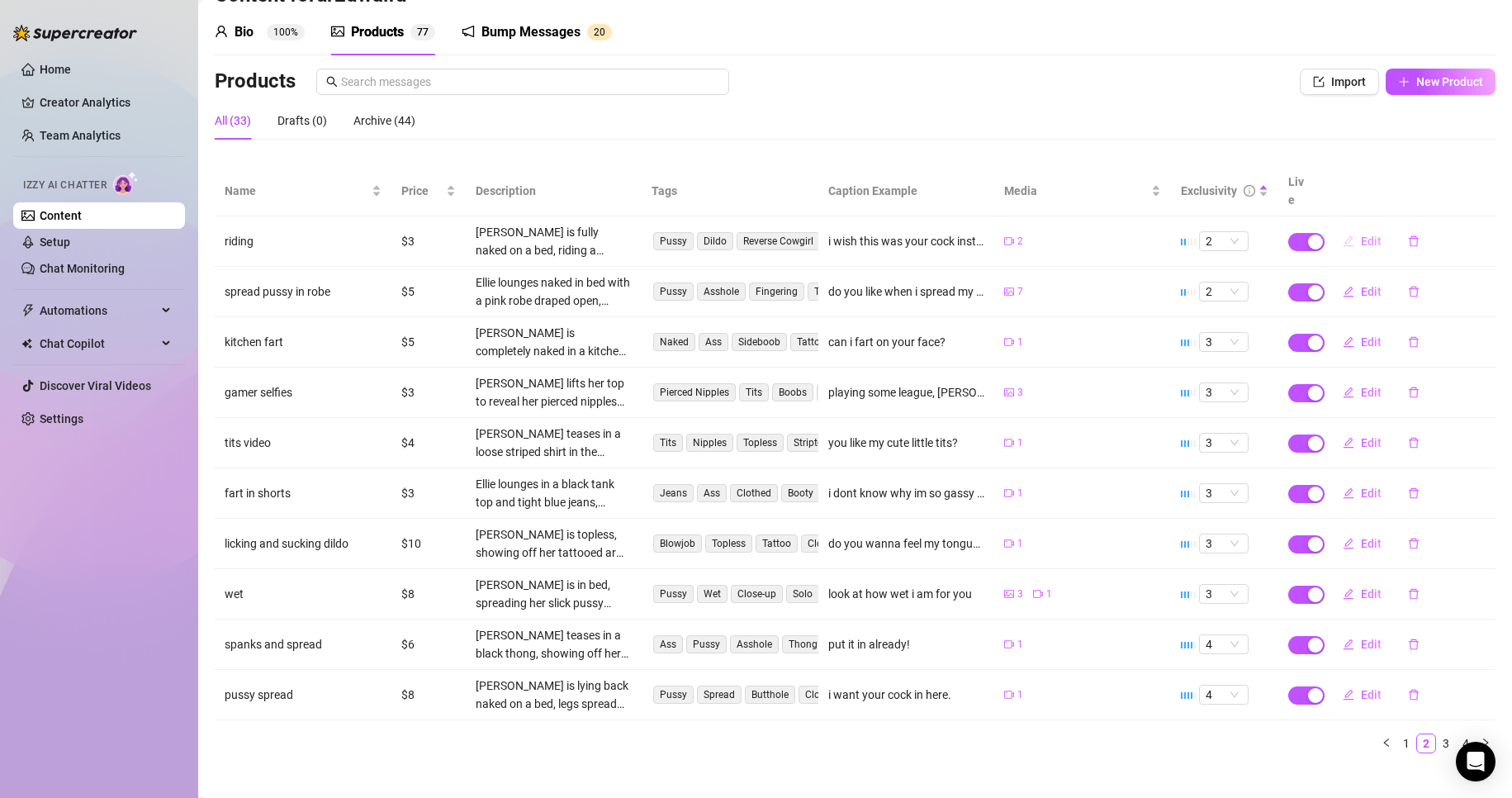
click at [1361, 235] on span "Edit" at bounding box center [1371, 242] width 21 height 13
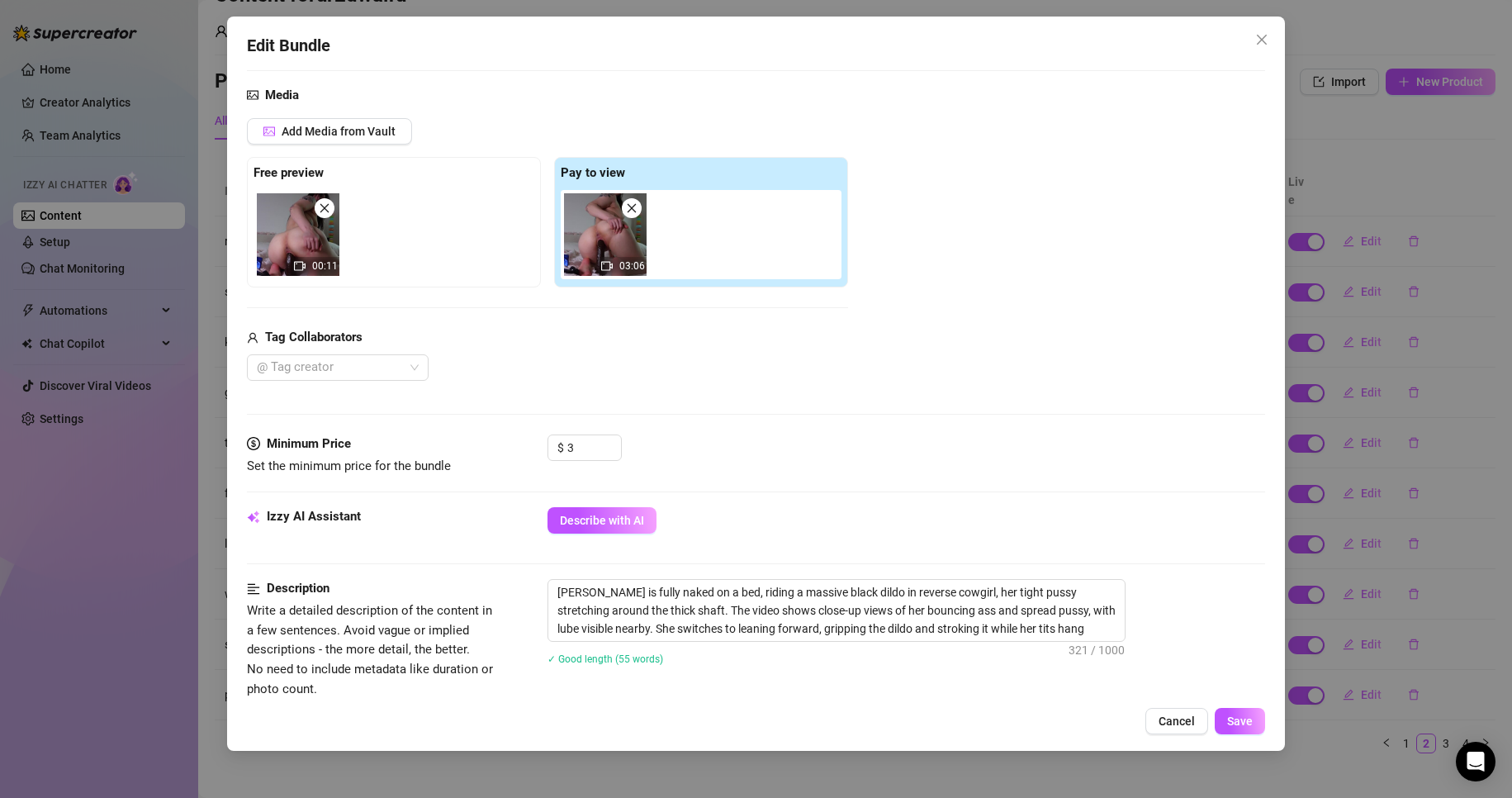
scroll to position [496, 0]
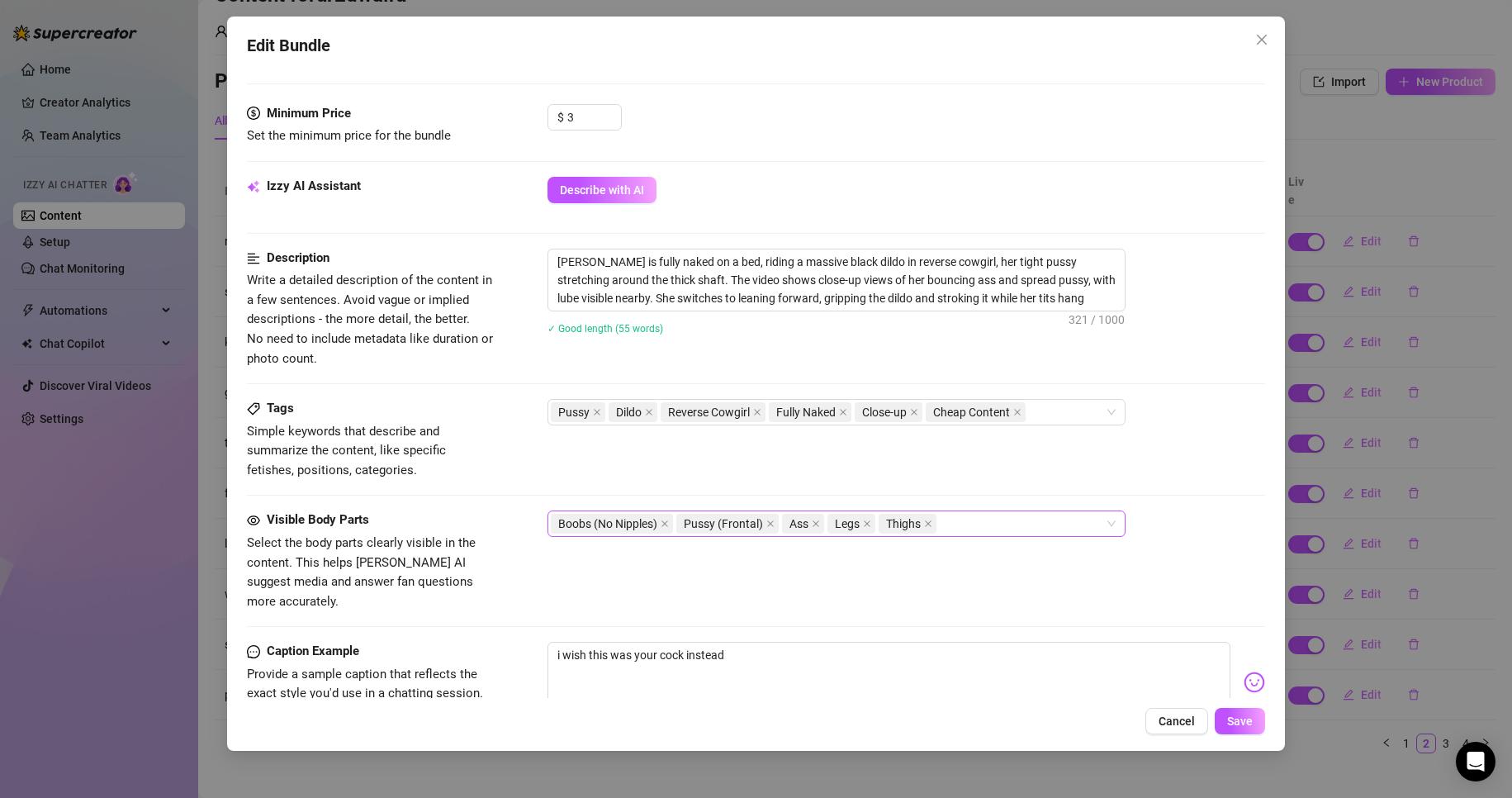
click at [978, 521] on div "Boobs (No Nipples) Pussy (Frontal) Ass Legs Thighs" at bounding box center [827, 524] width 554 height 23
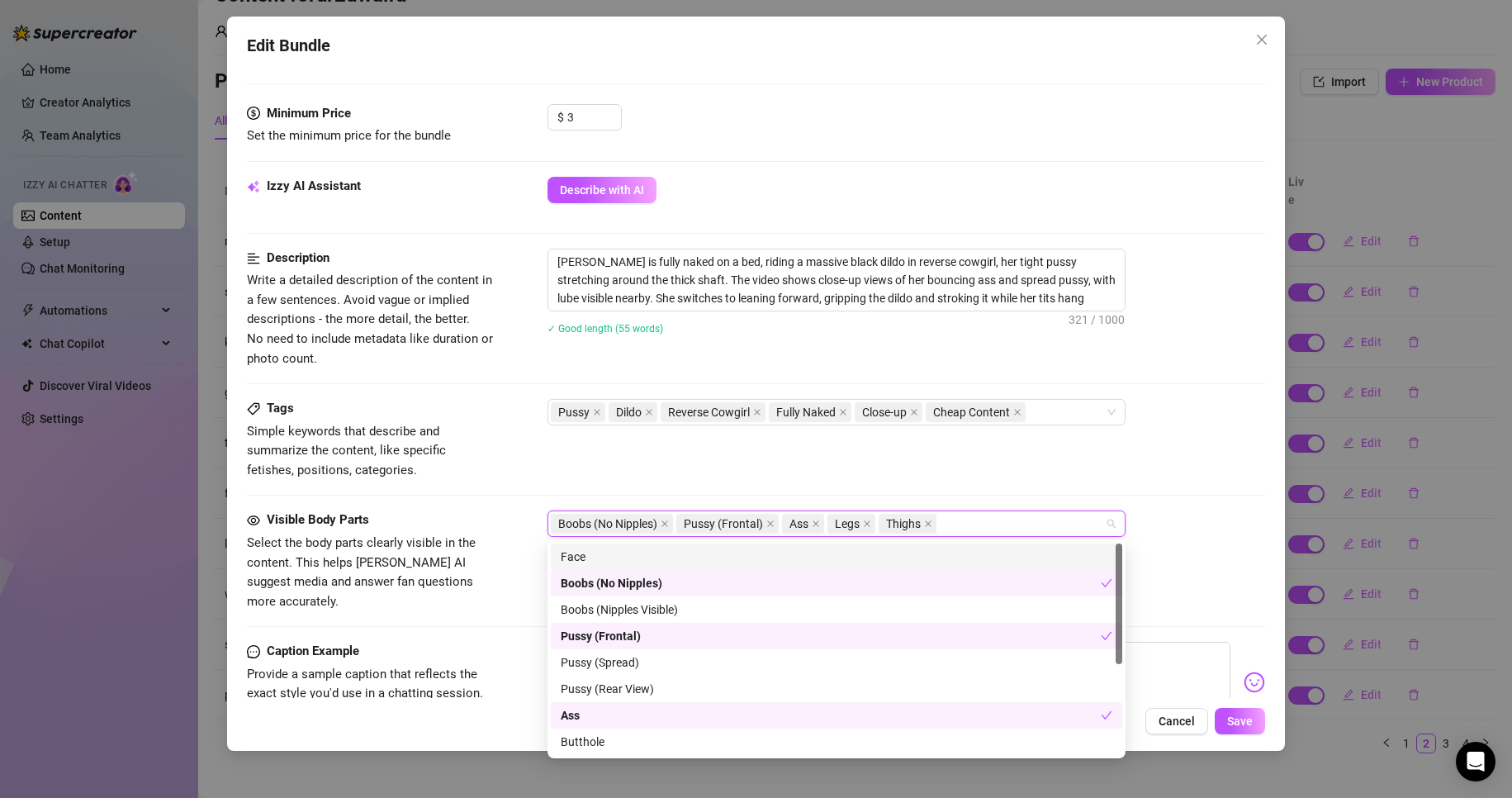
click at [917, 550] on div "Face" at bounding box center [836, 556] width 551 height 18
drag, startPoint x: 1235, startPoint y: 696, endPoint x: 1243, endPoint y: 713, distance: 18.8
click at [1235, 701] on div "Edit Bundle Account ur2dwaifu (@ur2dwaifu) Name Name is for your internal organ…" at bounding box center [756, 383] width 1059 height 734
click at [1244, 713] on button "Save" at bounding box center [1240, 721] width 50 height 27
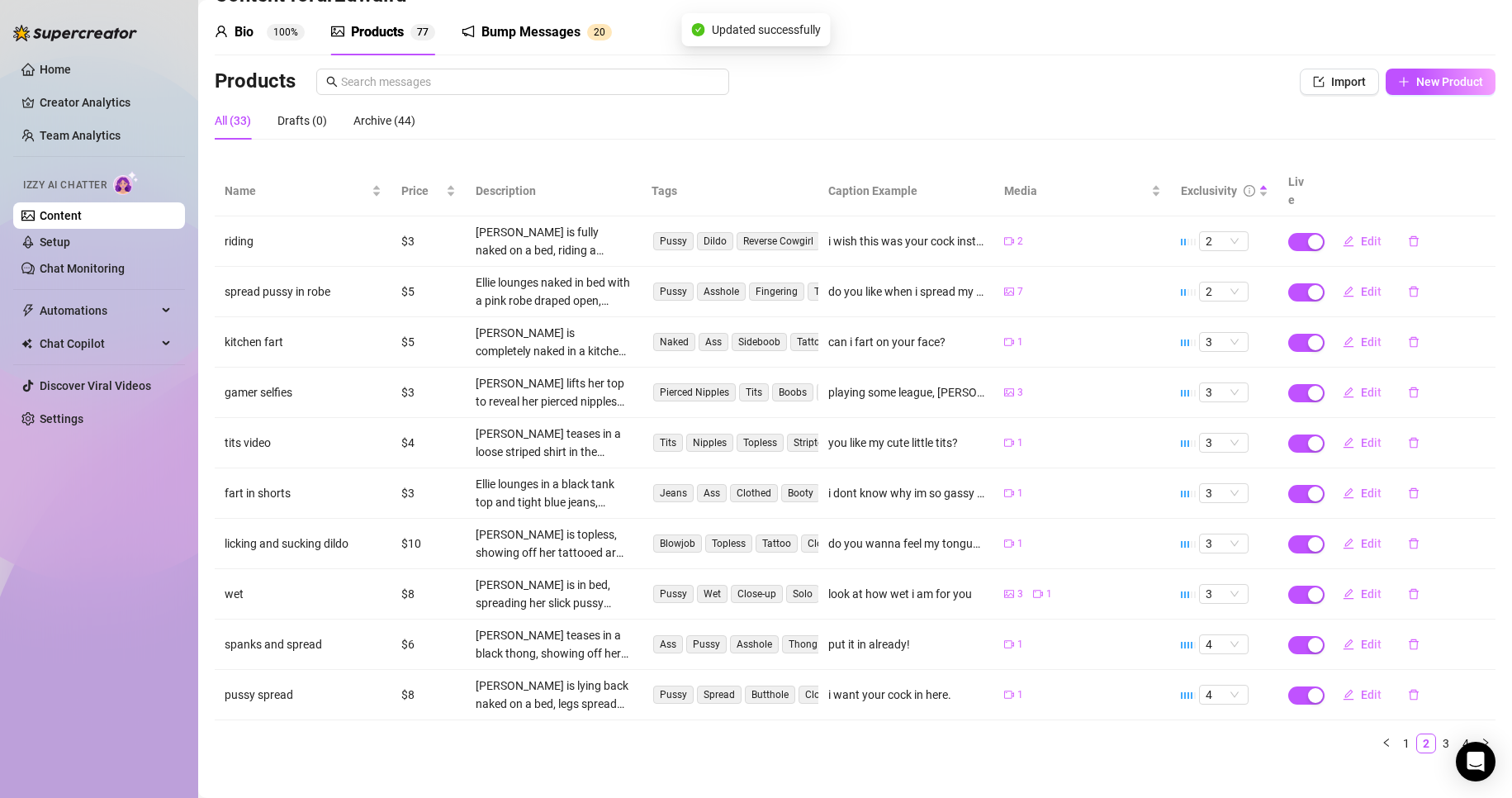
click at [1358, 249] on tbody "riding $3 [PERSON_NAME] is fully naked on a bed, riding a massive black dildo i…" at bounding box center [856, 468] width 1281 height 504
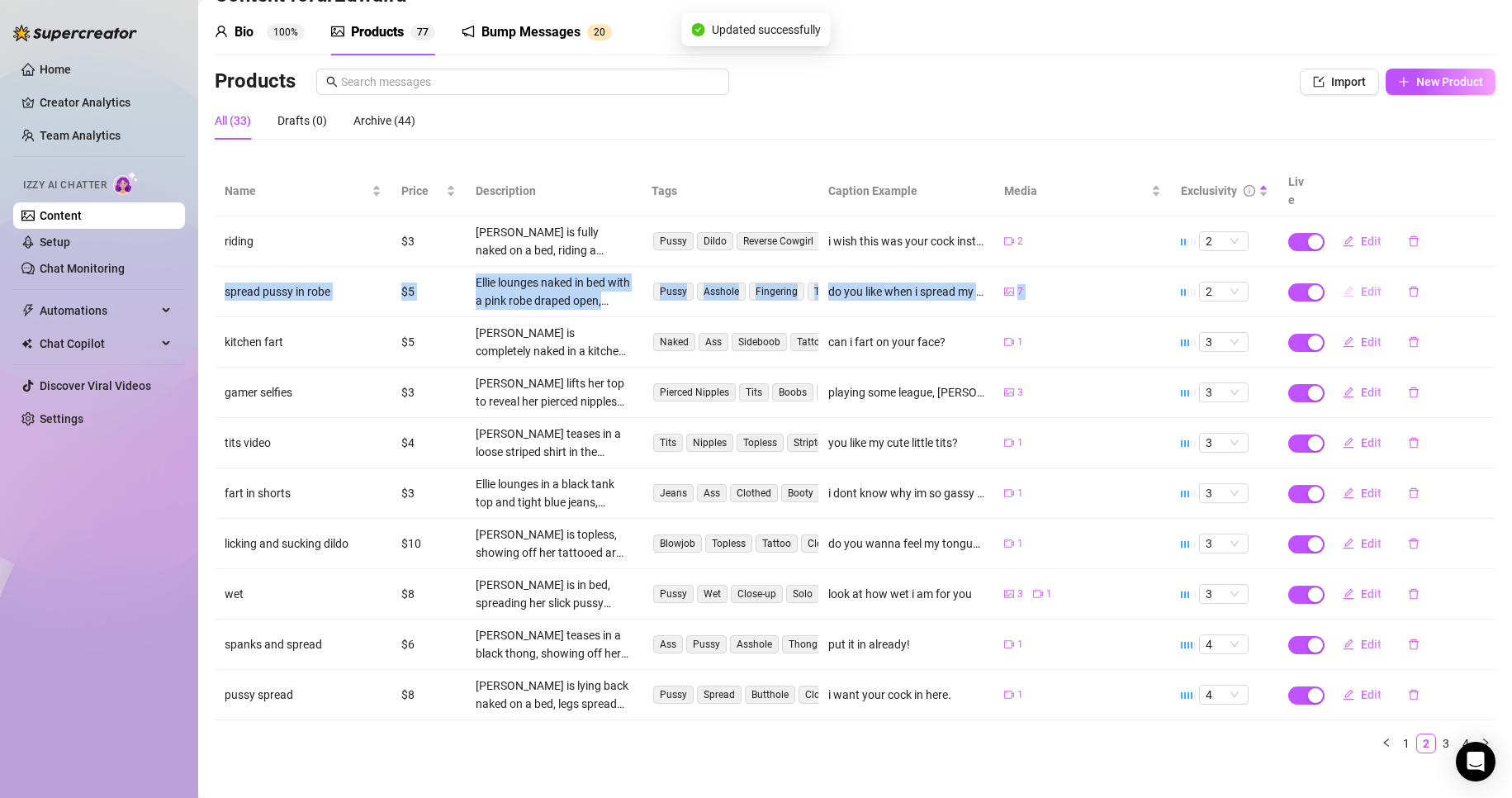
click at [1361, 285] on span "Edit" at bounding box center [1371, 292] width 21 height 13
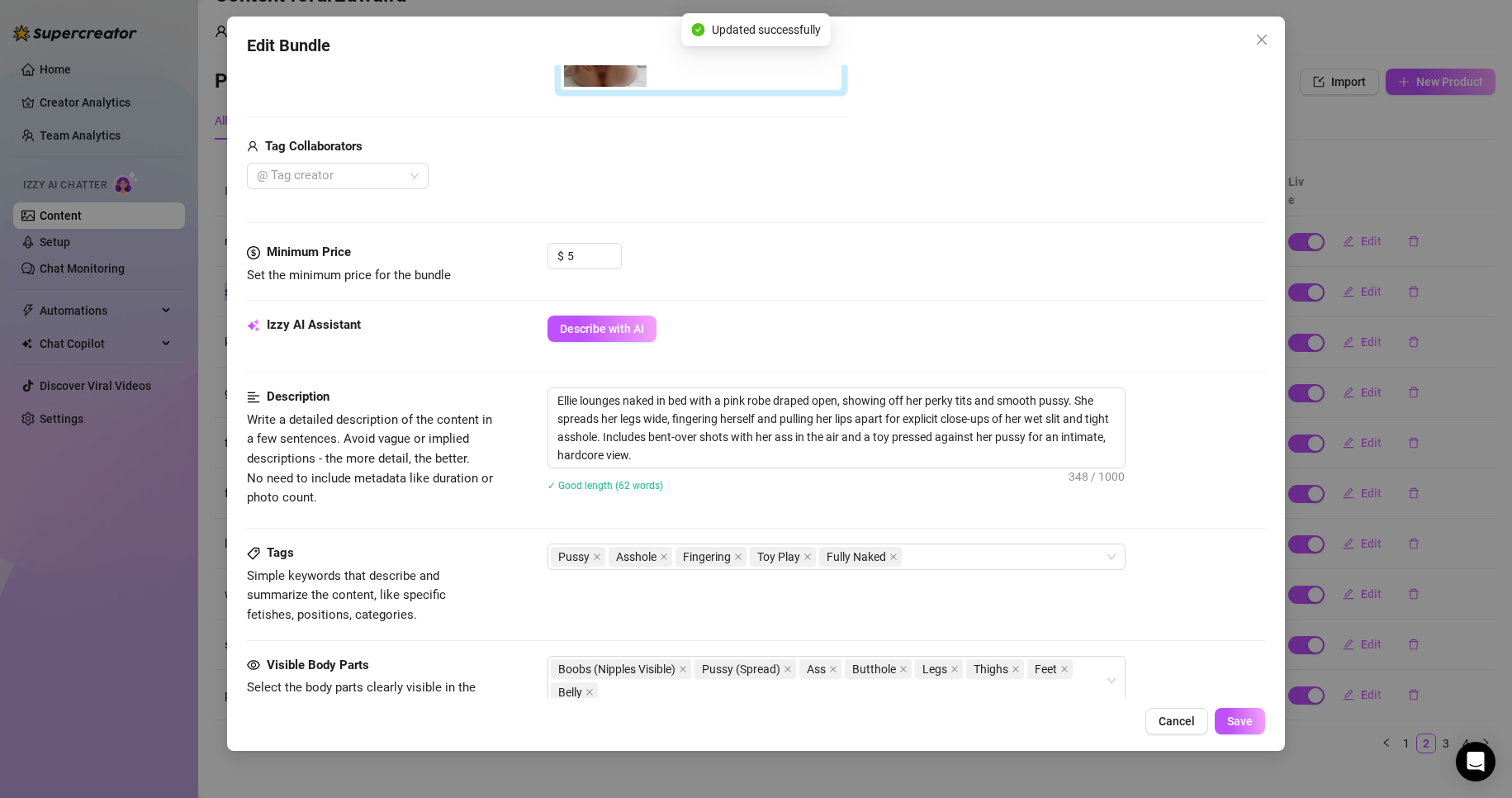
scroll to position [578, 0]
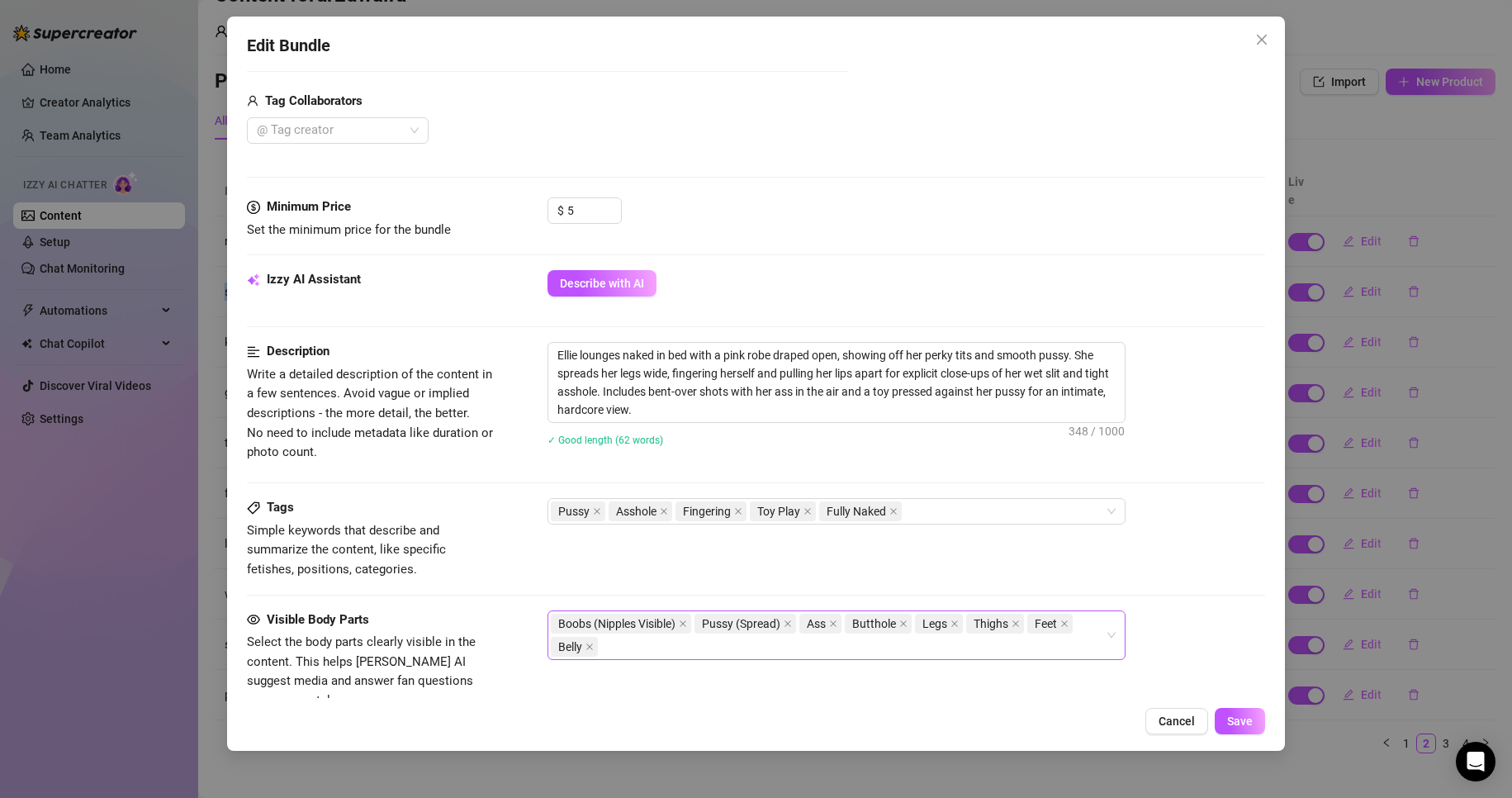
click at [947, 657] on div "Boobs (Nipples Visible) Pussy (Spread) Ass Butthole Legs Thighs Feet Belly" at bounding box center [827, 636] width 554 height 47
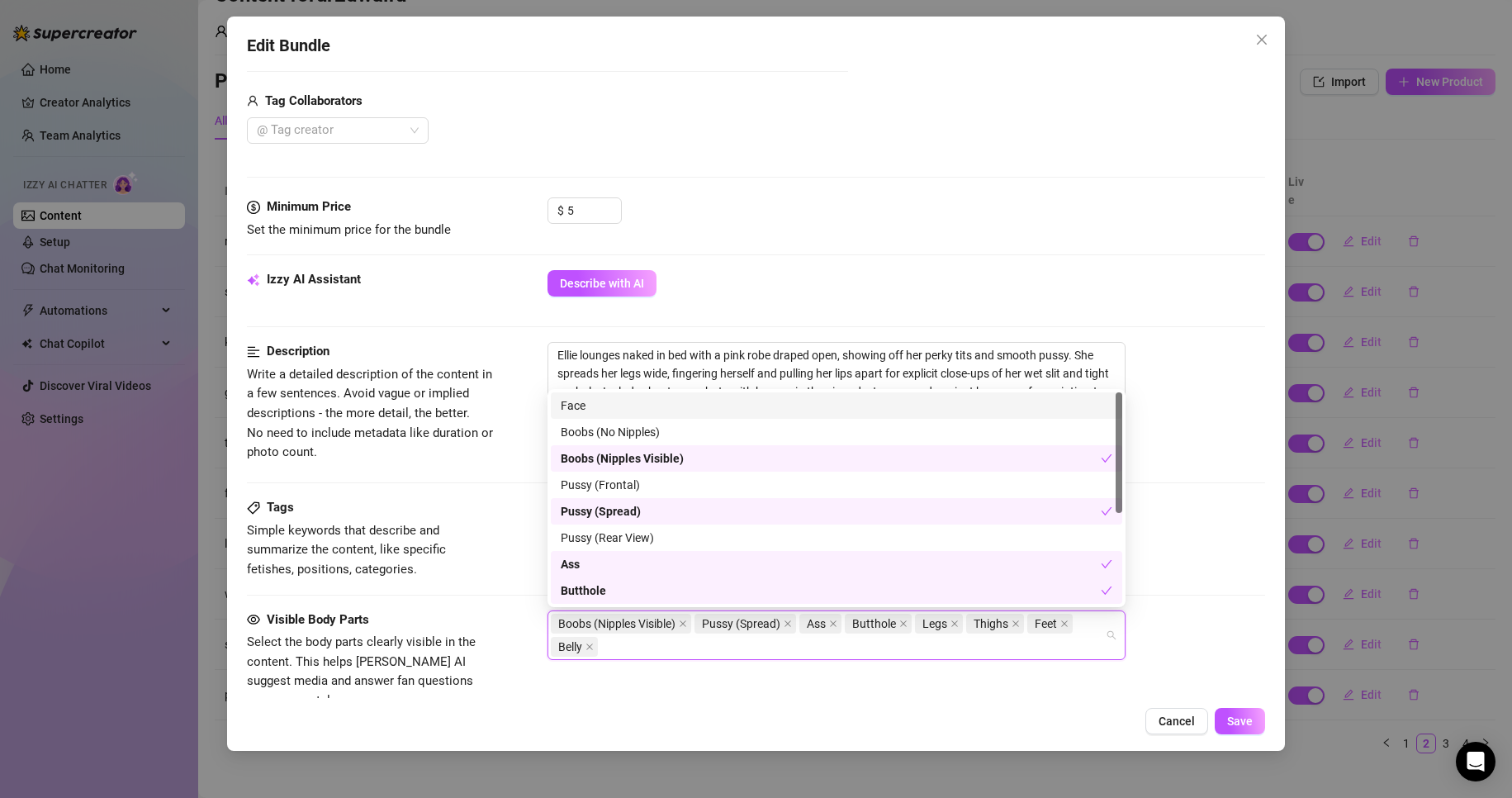
click at [886, 402] on div "Face" at bounding box center [836, 406] width 551 height 18
click at [1245, 718] on span "Save" at bounding box center [1240, 721] width 26 height 13
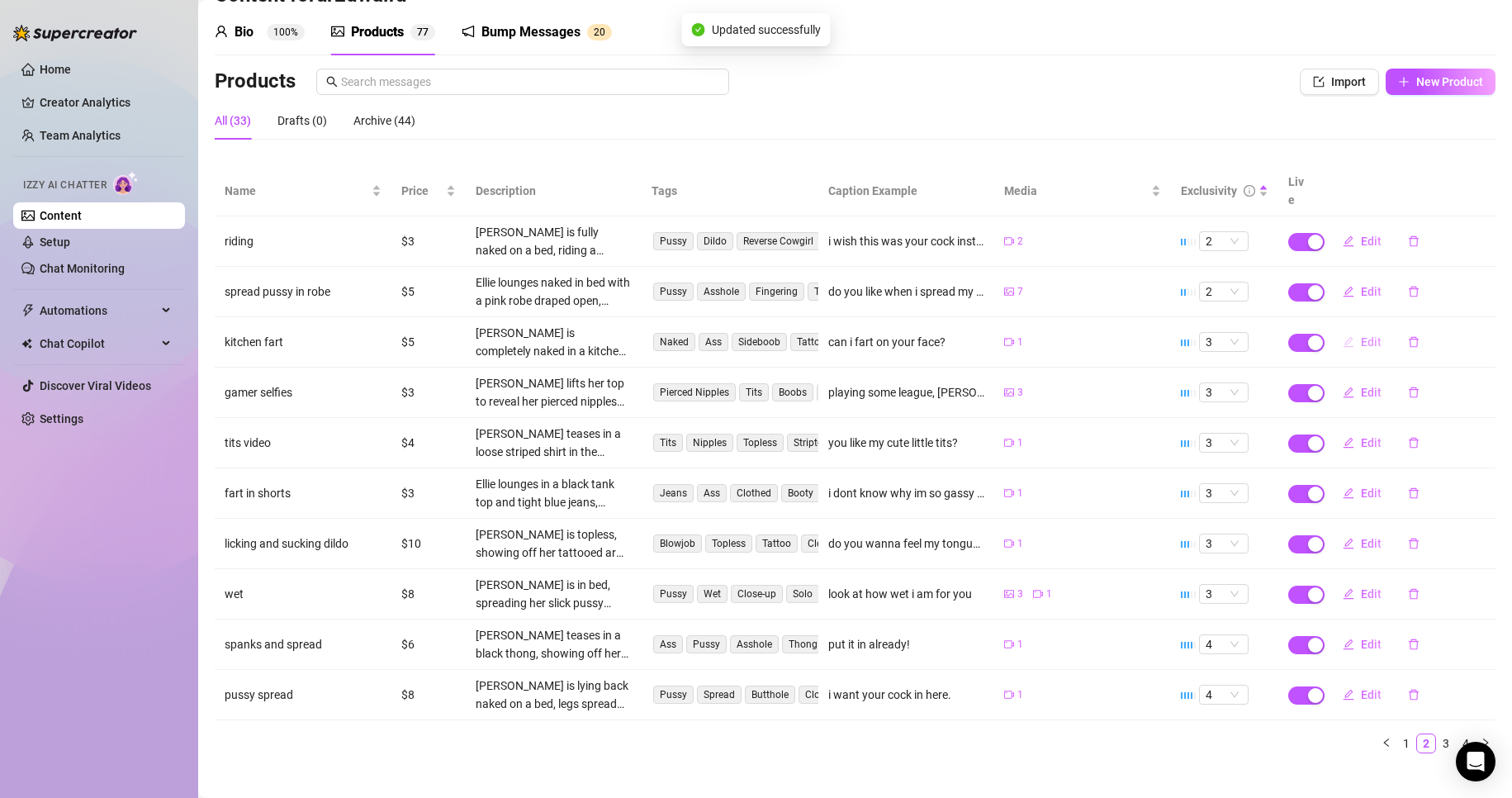
click at [1361, 336] on span "Edit" at bounding box center [1371, 342] width 21 height 13
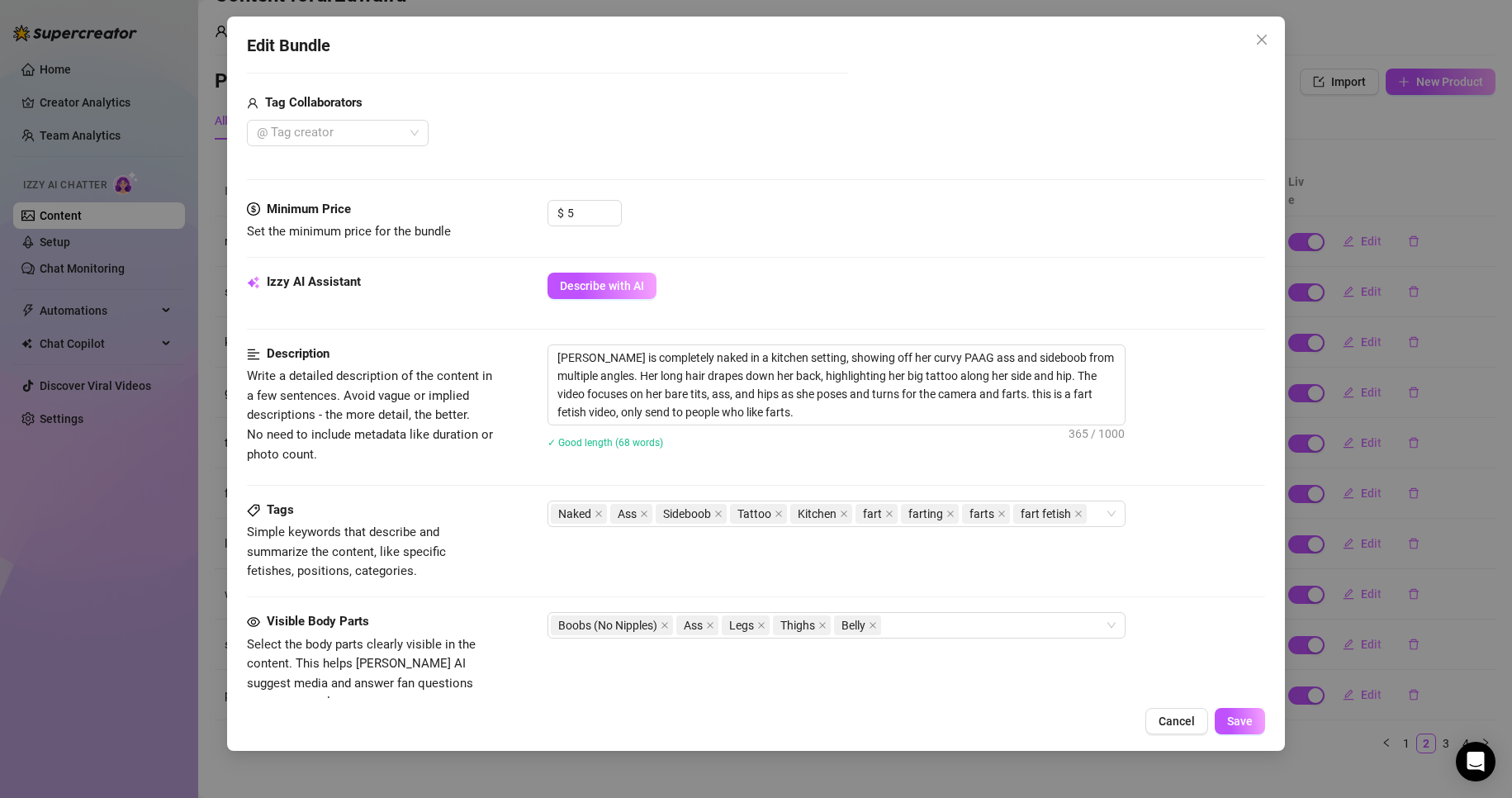
scroll to position [496, 0]
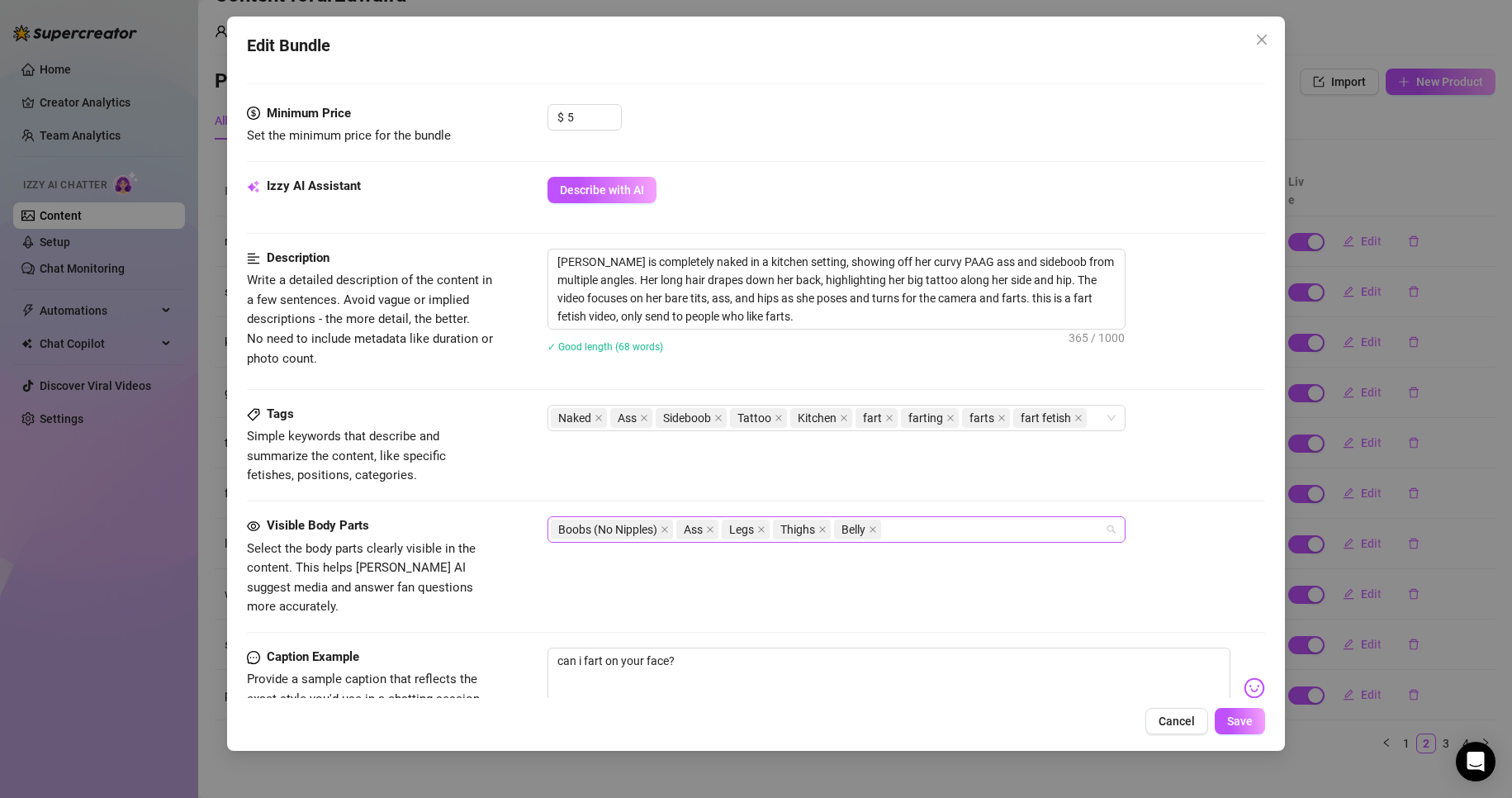
click at [954, 531] on div "Boobs (No Nipples) Ass Legs Thighs Belly" at bounding box center [827, 530] width 554 height 23
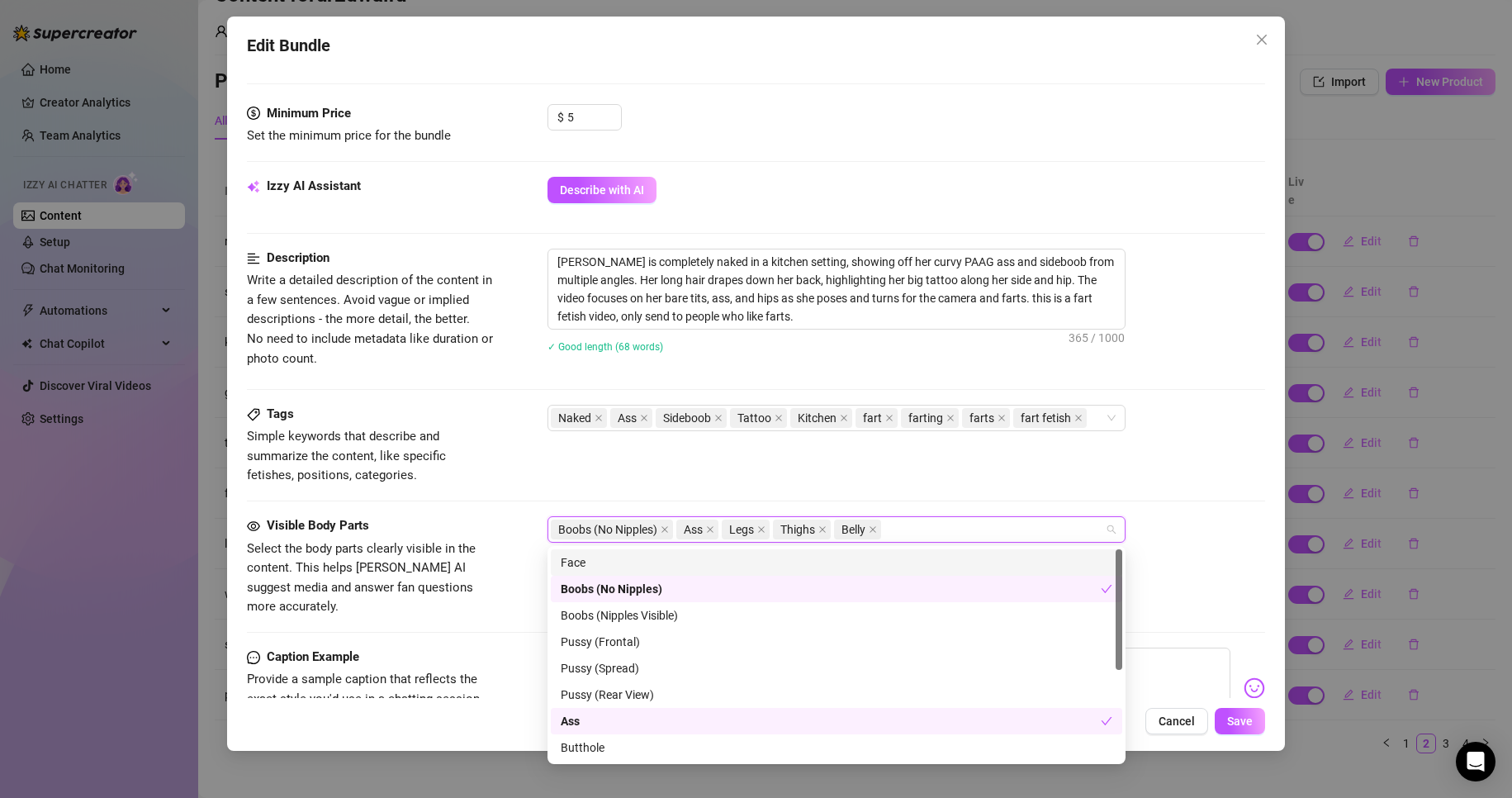
click at [890, 564] on div "Face" at bounding box center [836, 562] width 551 height 18
click at [1245, 724] on span "Save" at bounding box center [1240, 721] width 26 height 13
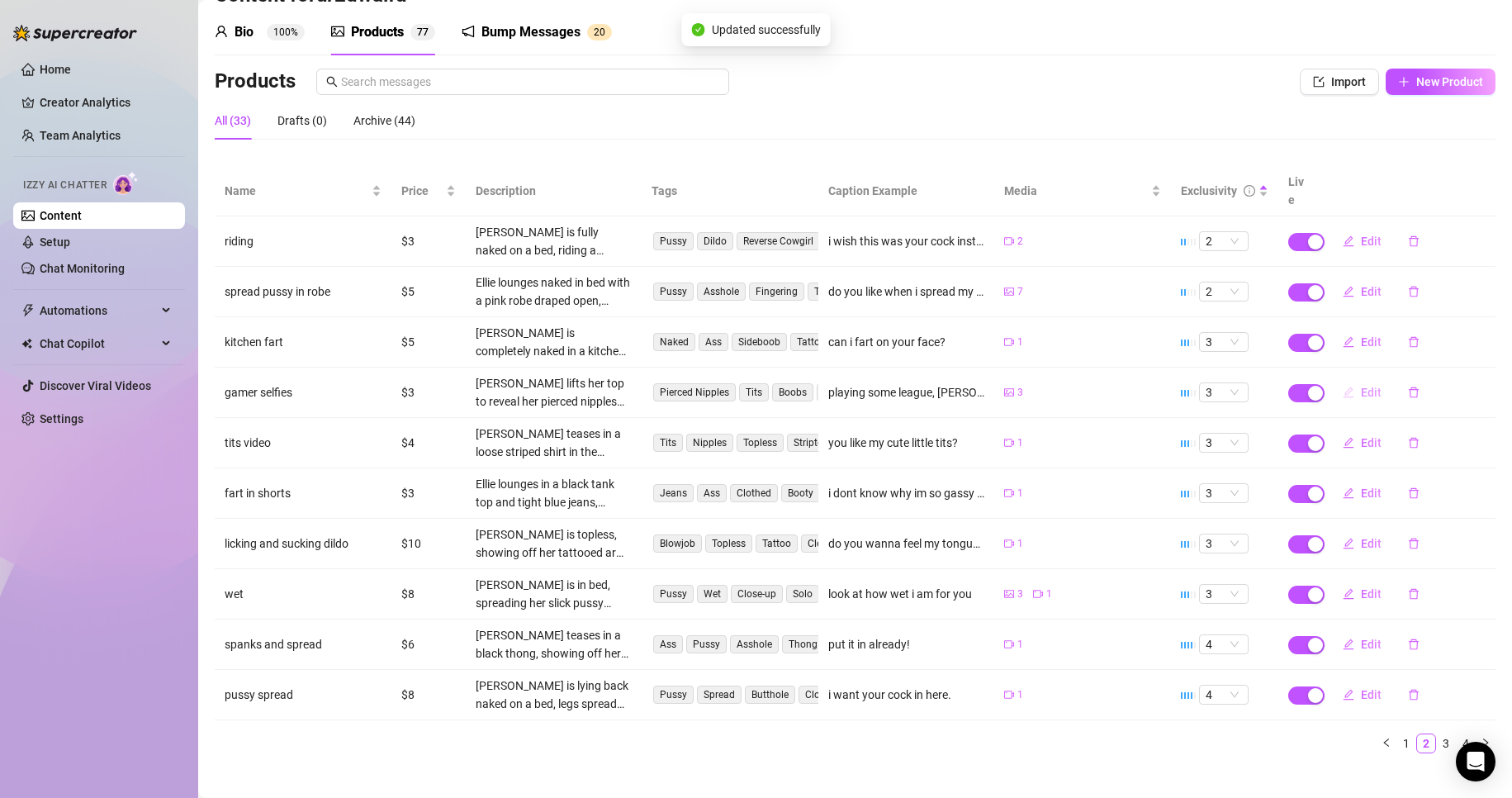
click at [1361, 386] on span "Edit" at bounding box center [1371, 392] width 21 height 13
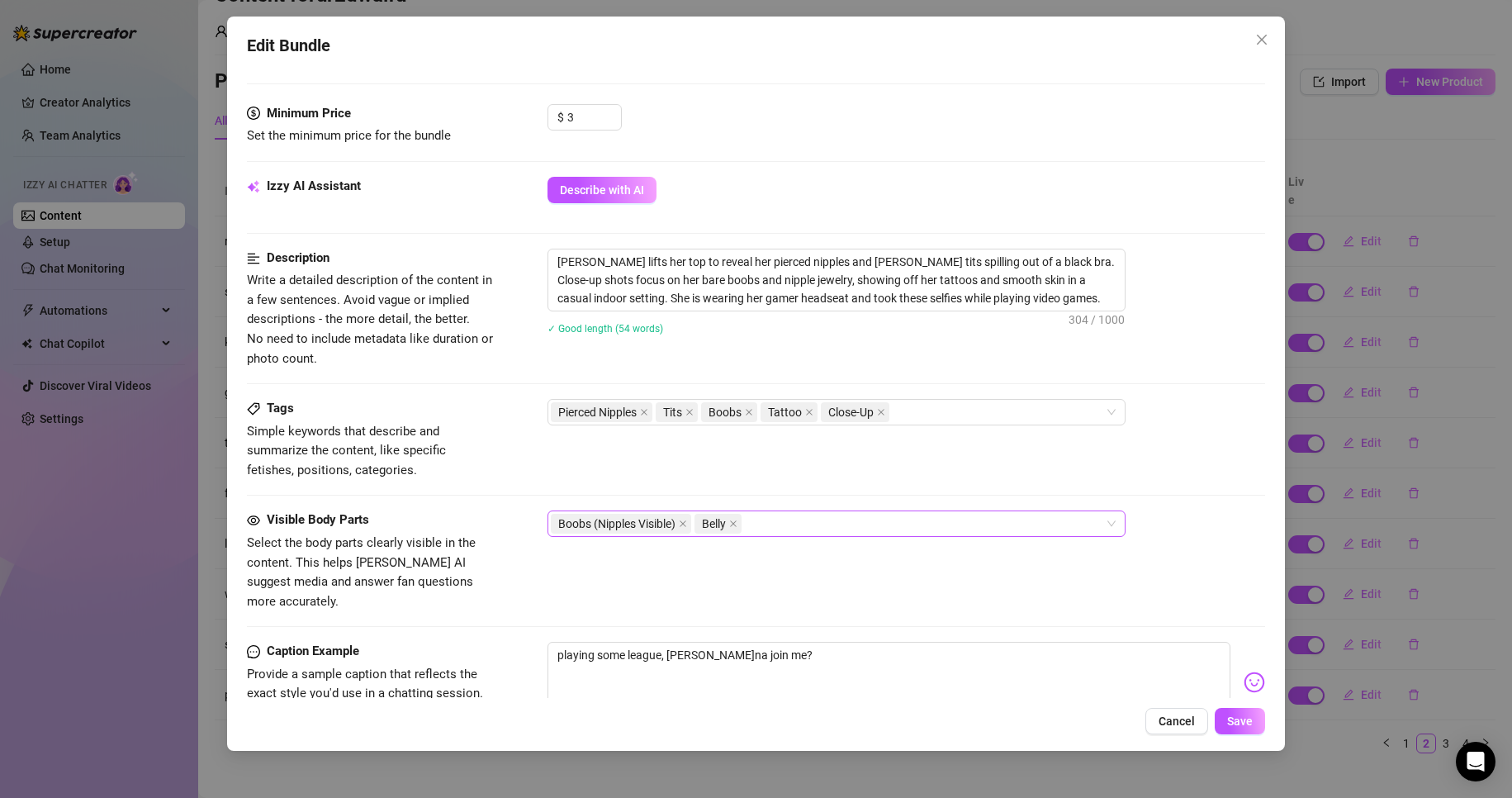
click at [795, 532] on div "Boobs (Nipples Visible) Belly" at bounding box center [827, 524] width 554 height 23
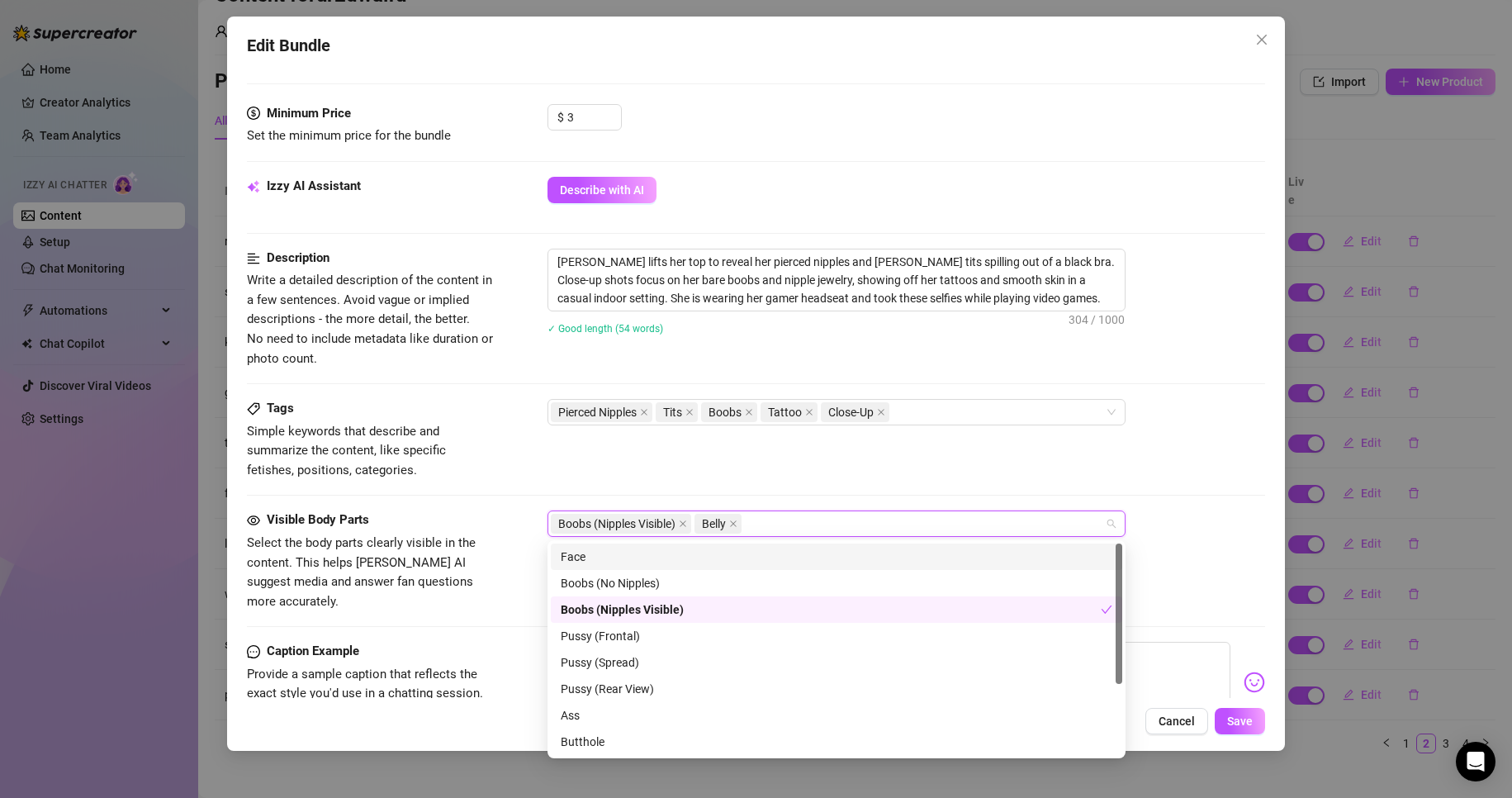
click at [793, 552] on div "Face" at bounding box center [836, 556] width 551 height 18
click at [1249, 709] on button "Save" at bounding box center [1240, 721] width 50 height 27
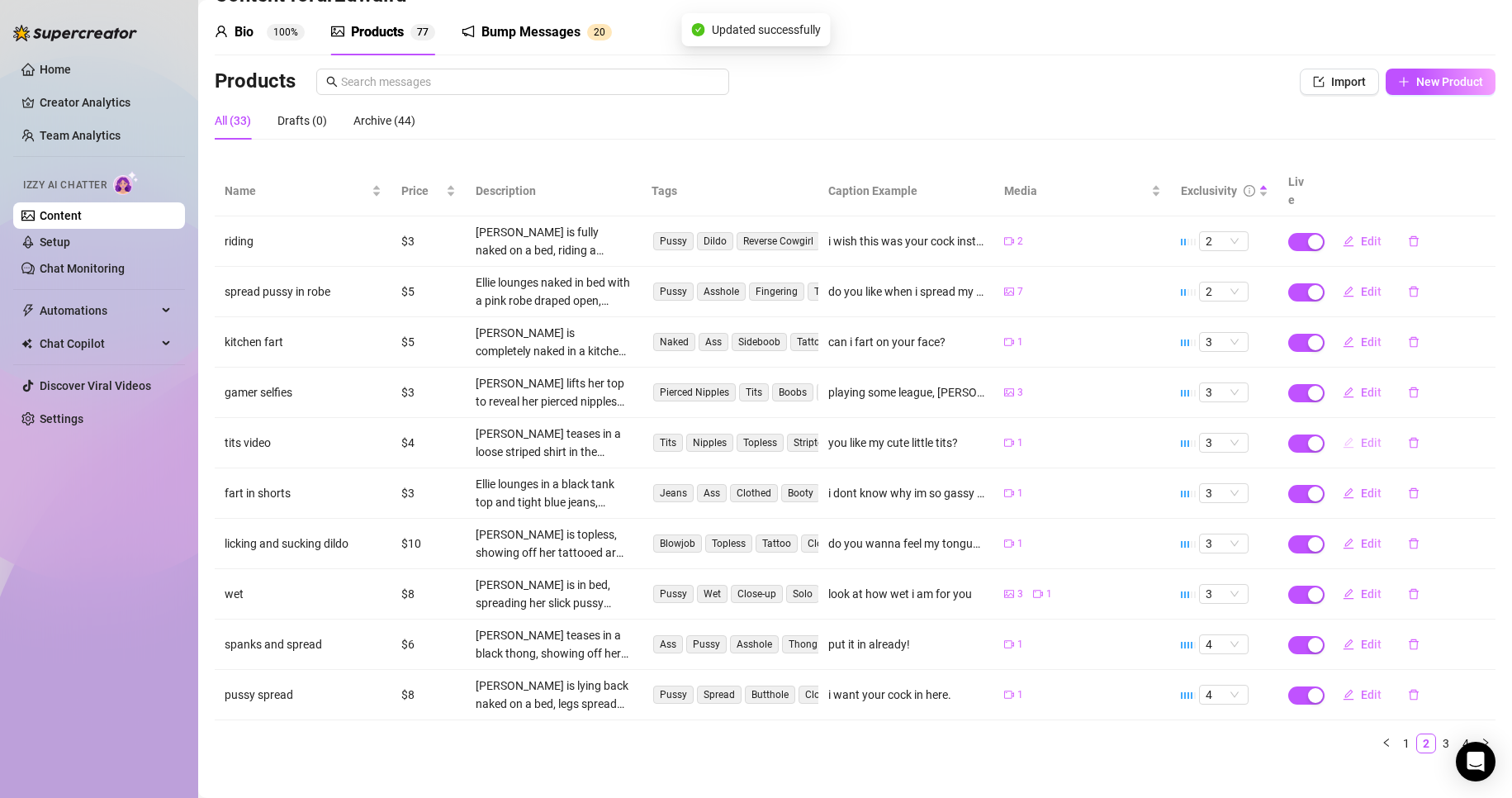
click at [1343, 437] on icon "edit" at bounding box center [1349, 443] width 12 height 12
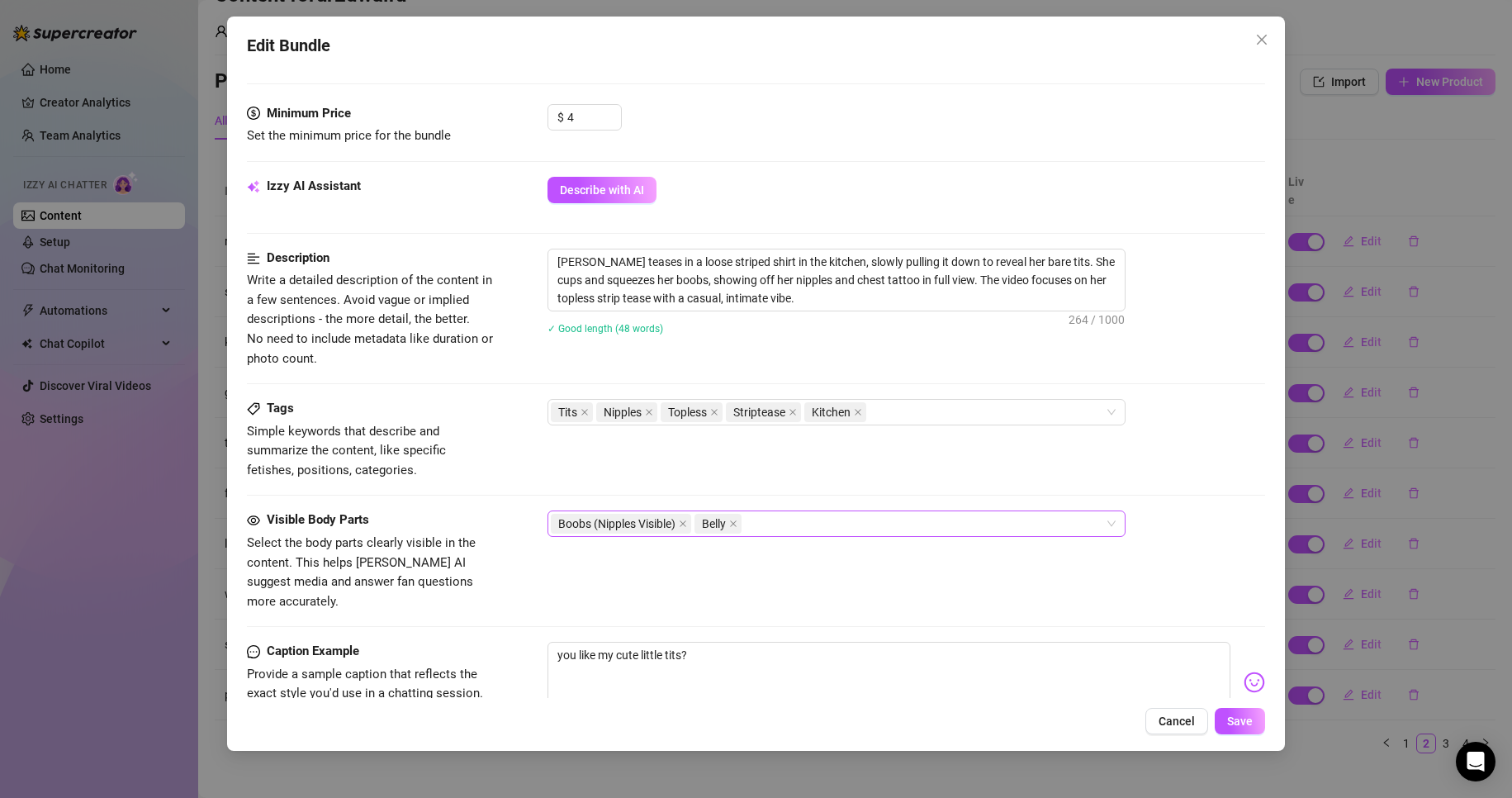
click at [878, 516] on div "Boobs (Nipples Visible) Belly" at bounding box center [827, 524] width 554 height 23
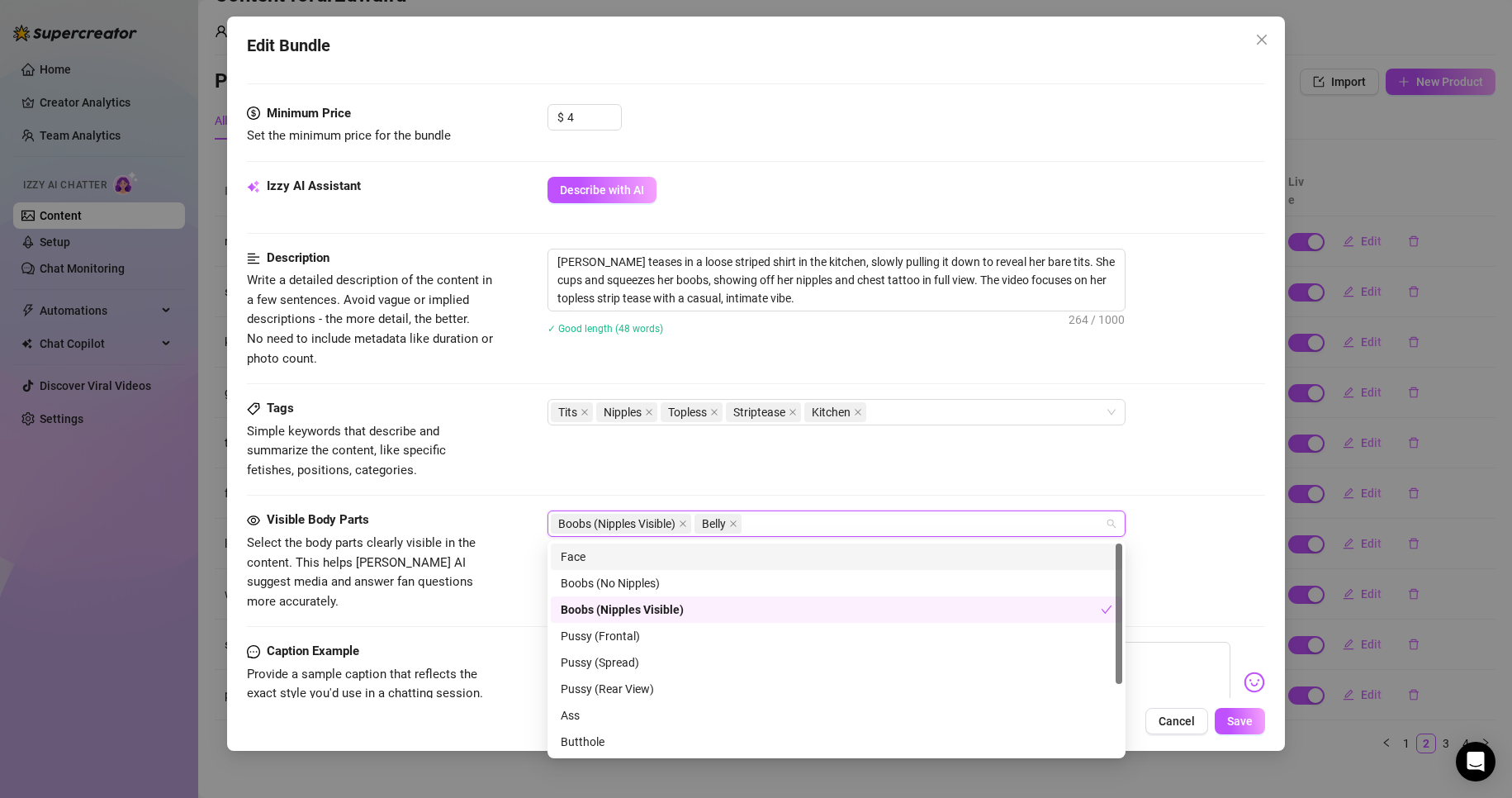
click at [797, 545] on div "Face" at bounding box center [836, 556] width 571 height 27
click at [1231, 720] on span "Save" at bounding box center [1240, 721] width 26 height 13
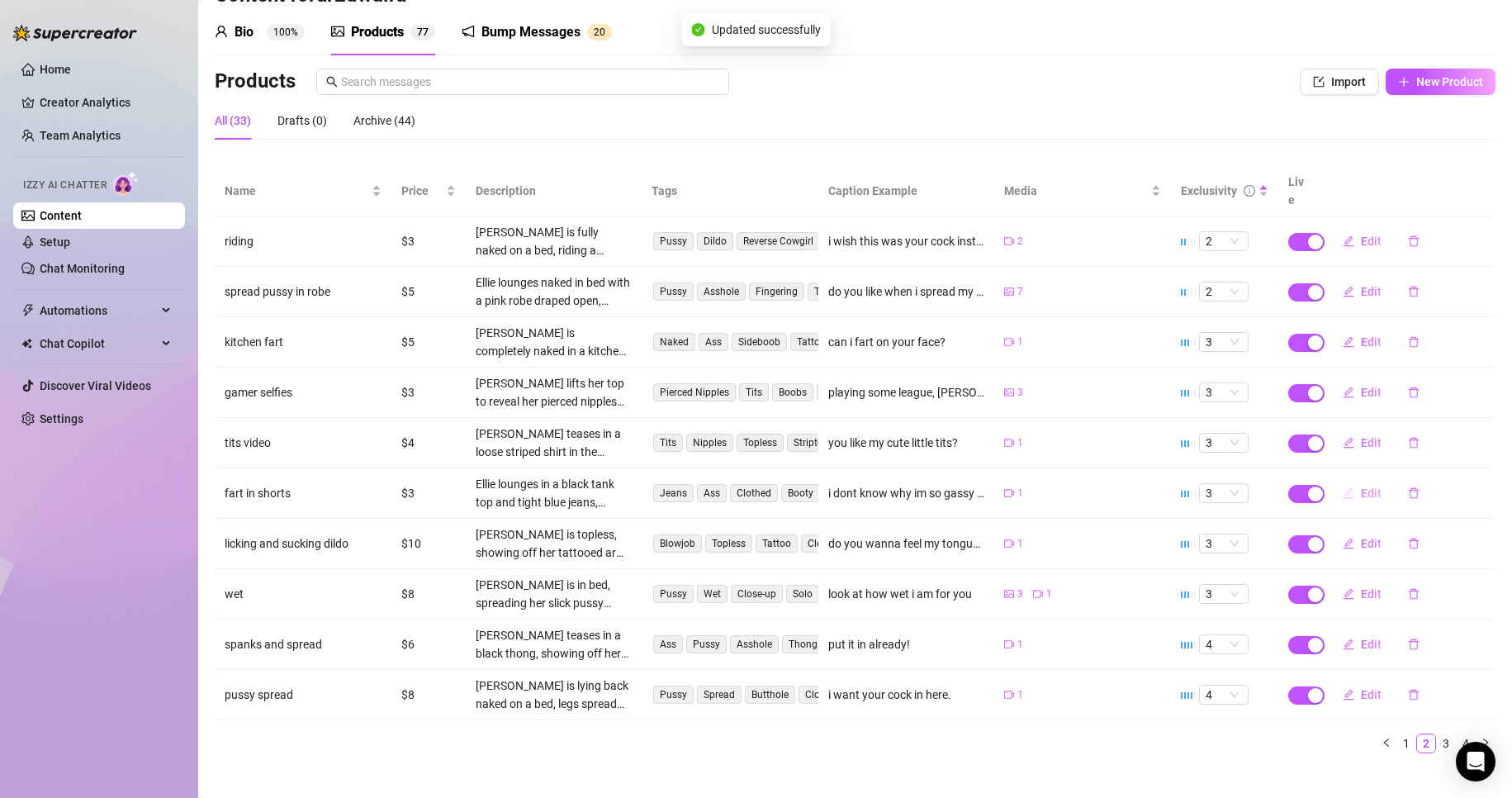
click at [1361, 486] on span "Edit" at bounding box center [1371, 493] width 21 height 13
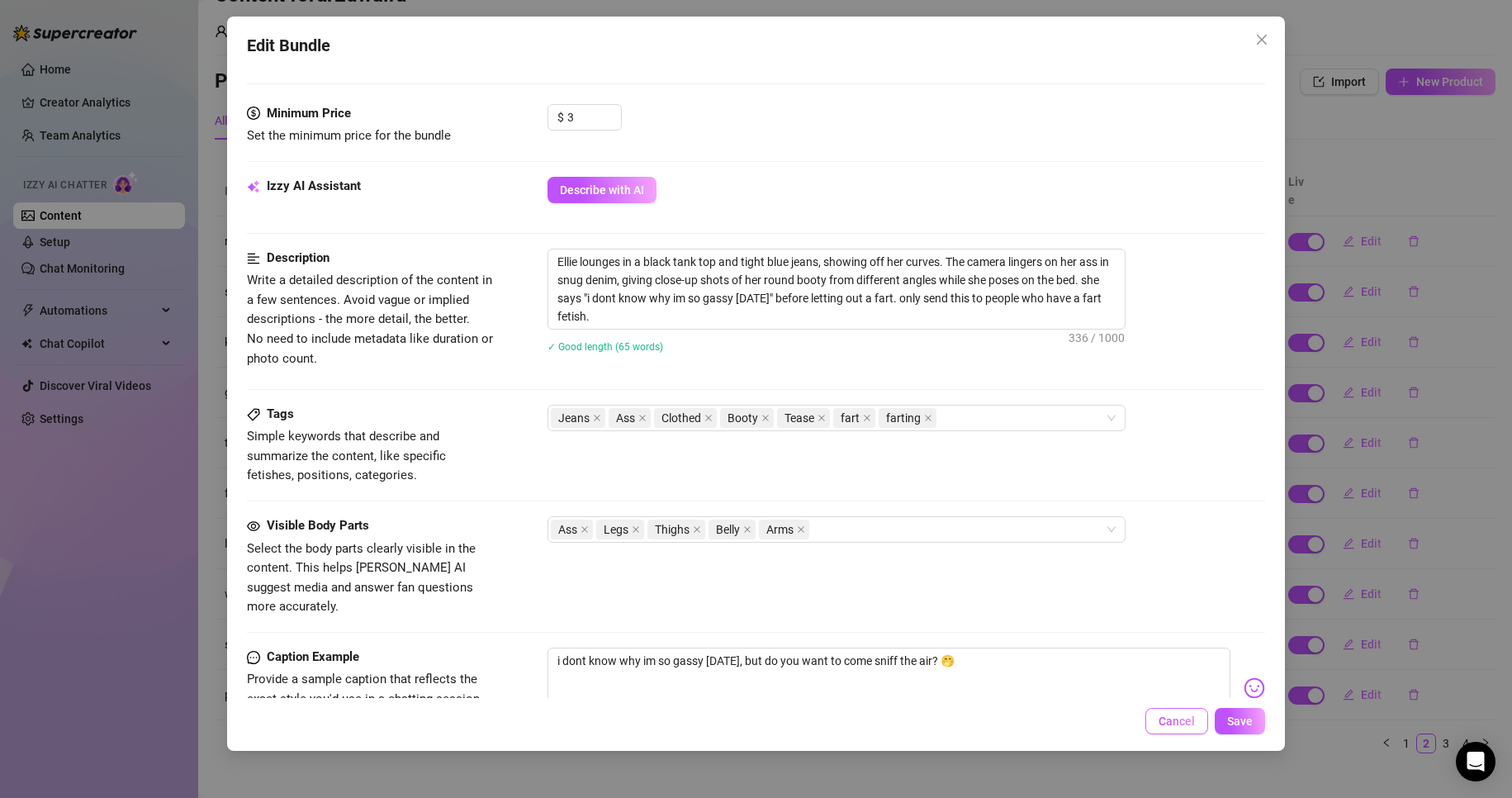
click at [1195, 717] on span "Cancel" at bounding box center [1177, 721] width 37 height 13
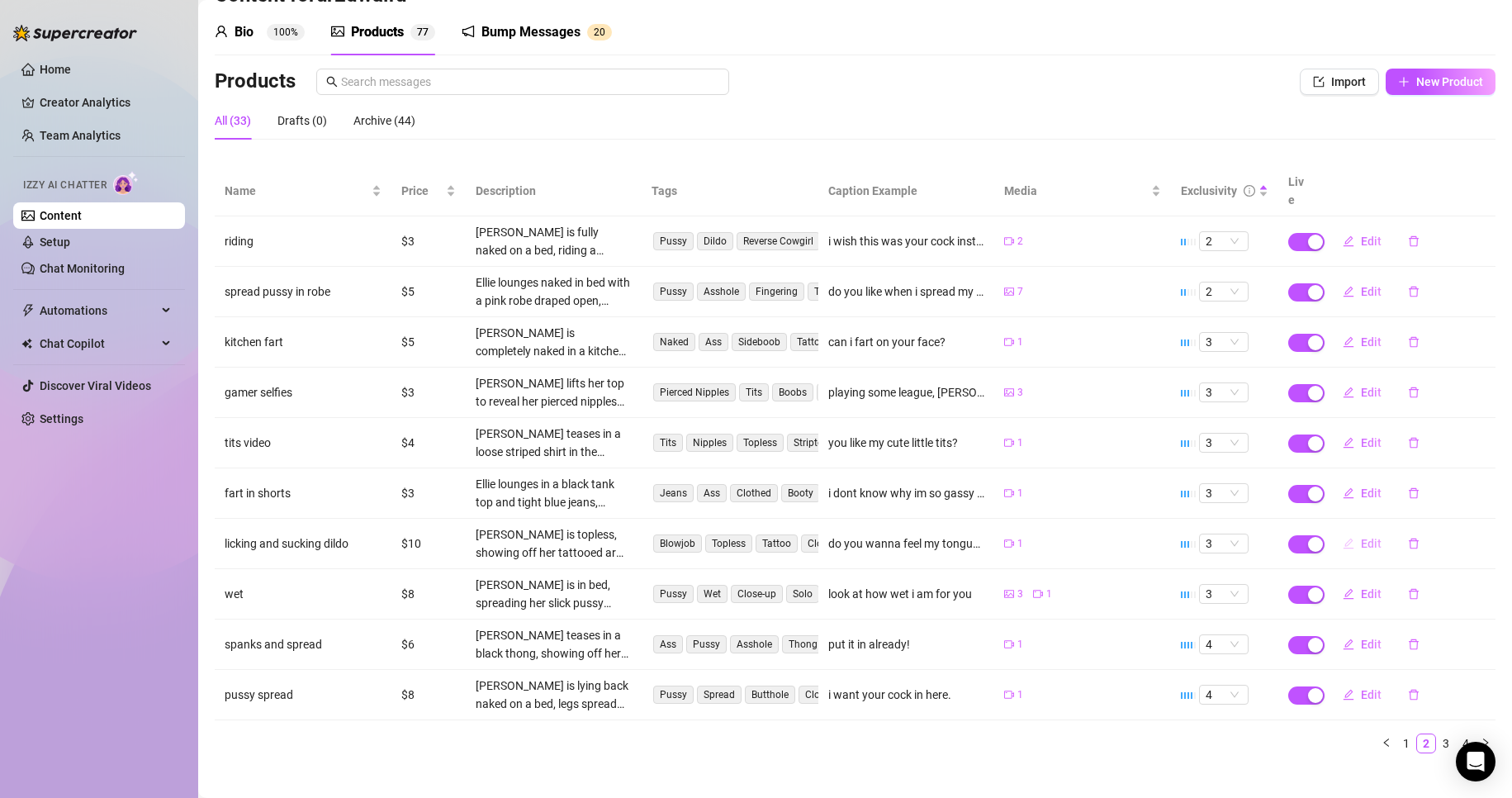
click at [1343, 537] on icon "edit" at bounding box center [1349, 543] width 12 height 12
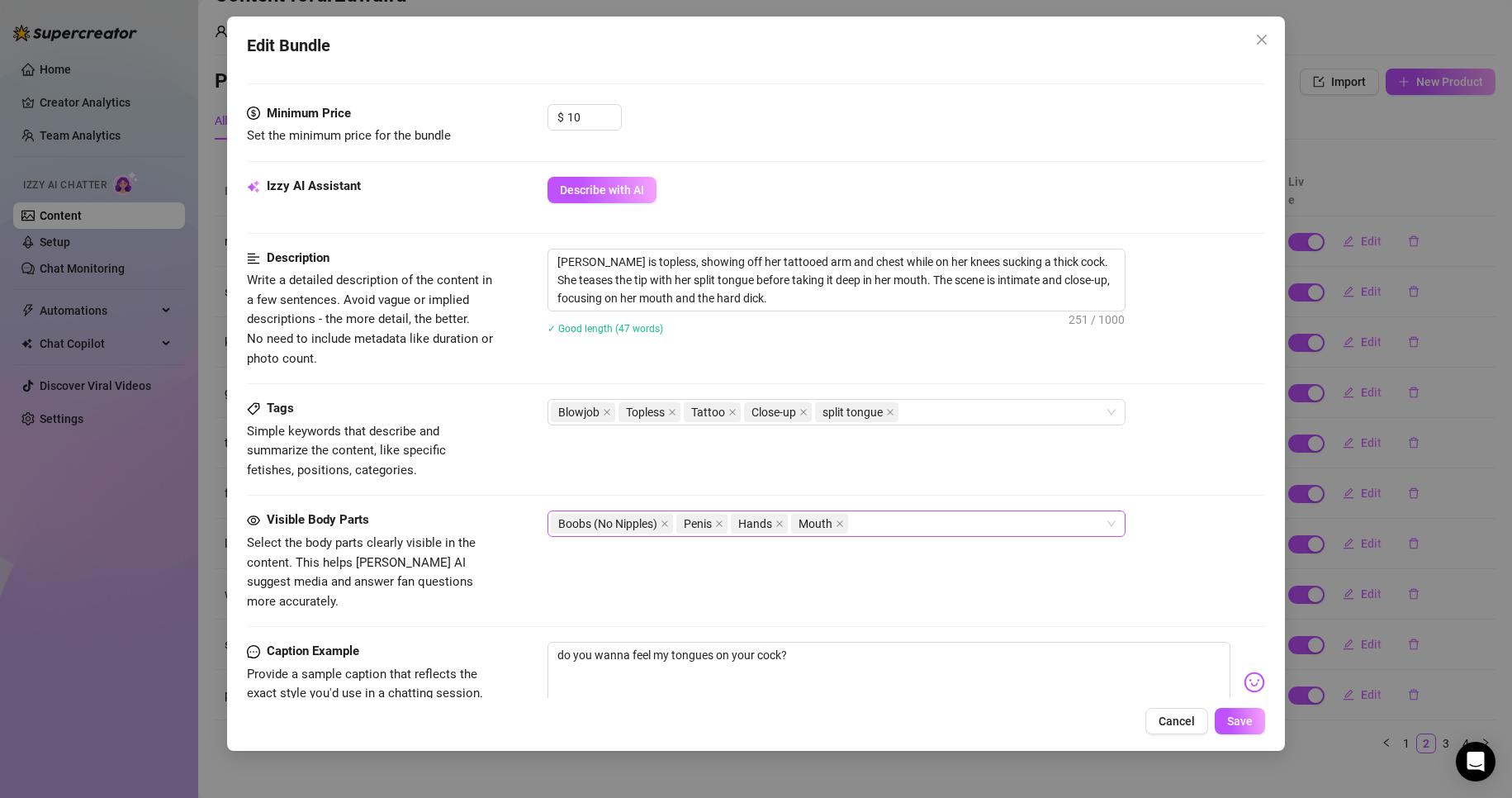
click at [928, 527] on div "Boobs (No Nipples) Penis Hands Mouth" at bounding box center [827, 524] width 554 height 23
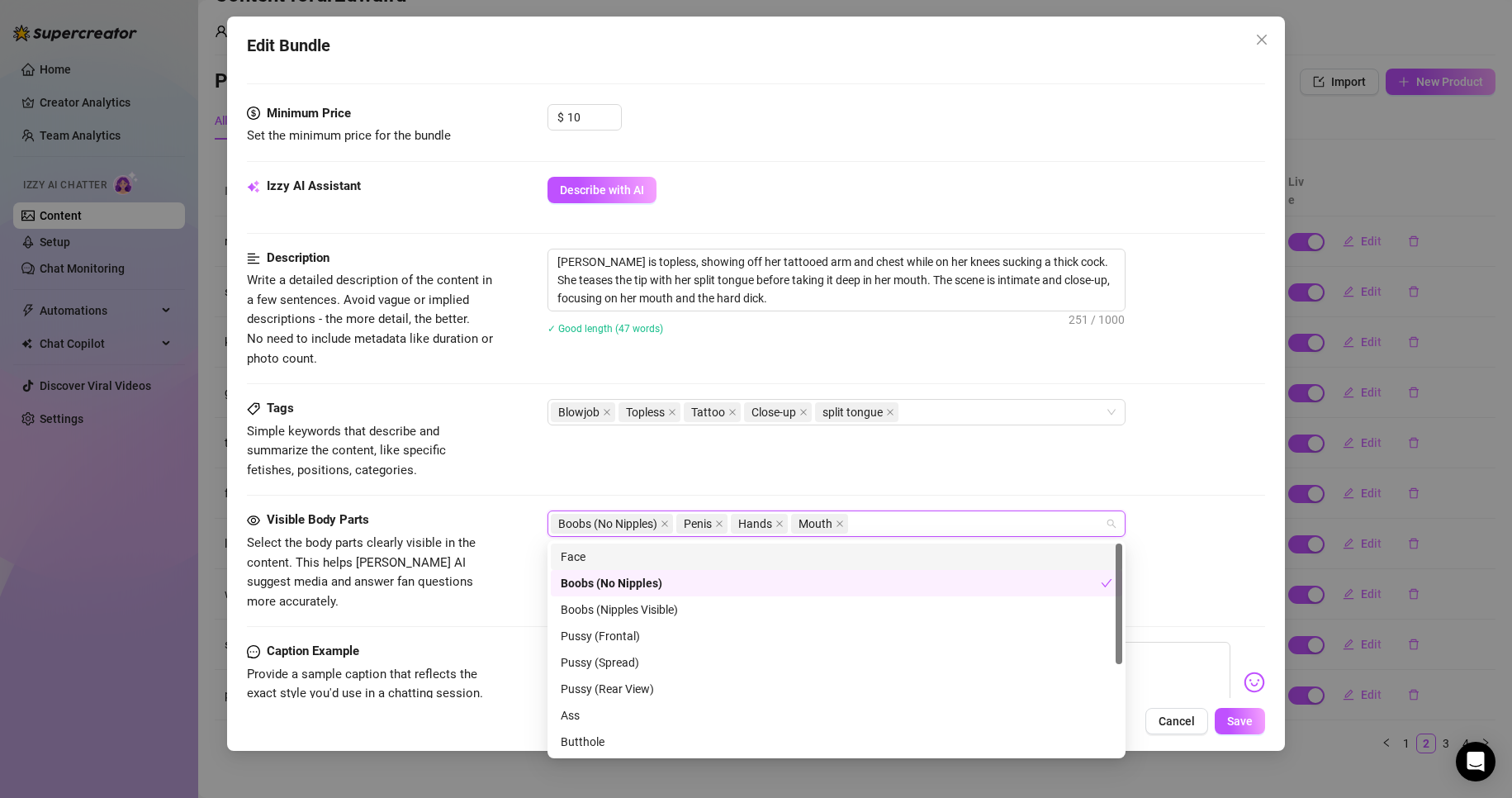
click at [881, 559] on div "Face" at bounding box center [836, 556] width 551 height 18
click at [1180, 579] on div "Visible Body Parts Select the body parts clearly visible in the content. This h…" at bounding box center [756, 561] width 1020 height 101
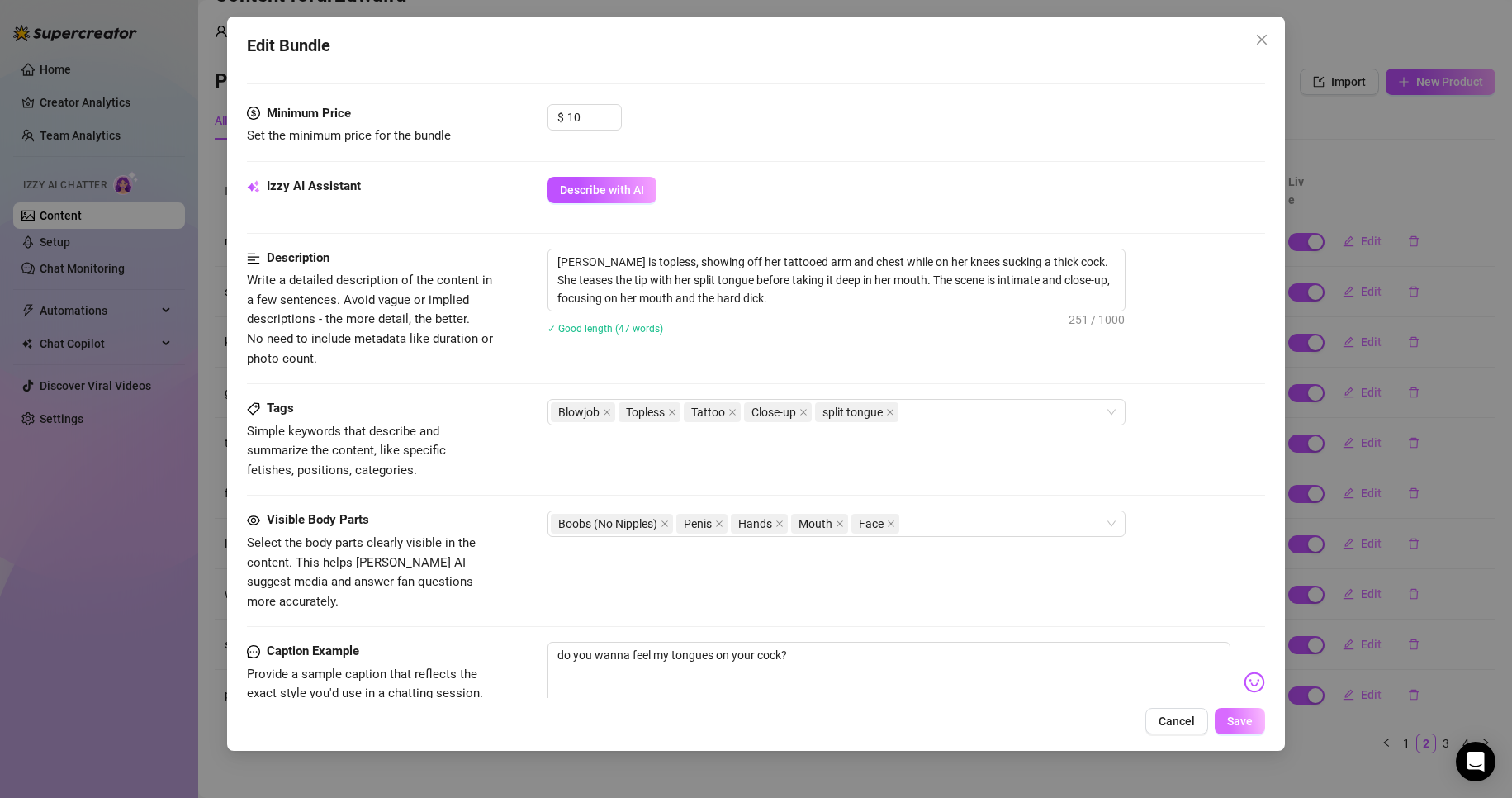
click at [1234, 718] on span "Save" at bounding box center [1240, 721] width 26 height 13
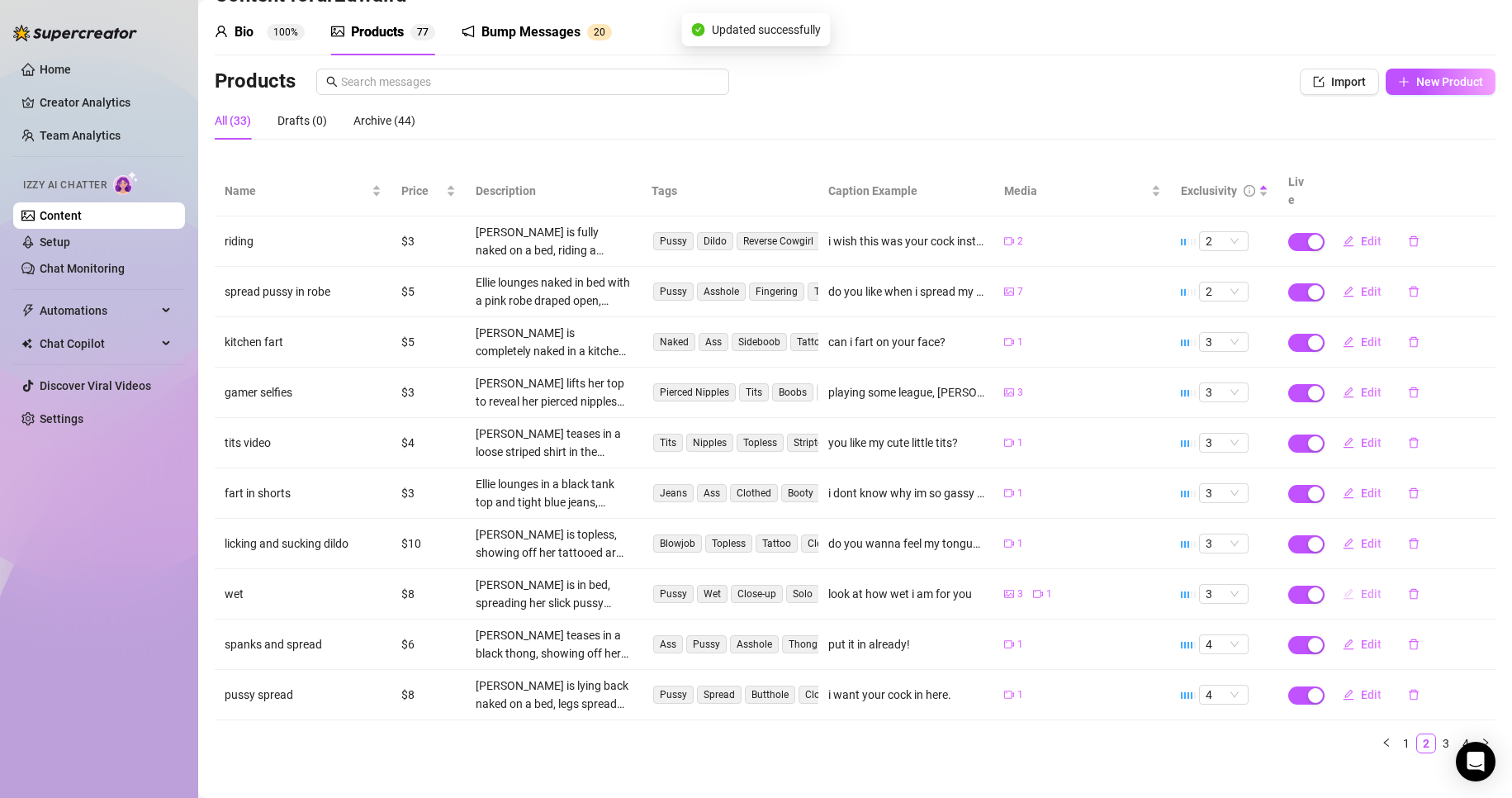
click at [1345, 581] on button "Edit" at bounding box center [1362, 594] width 65 height 27
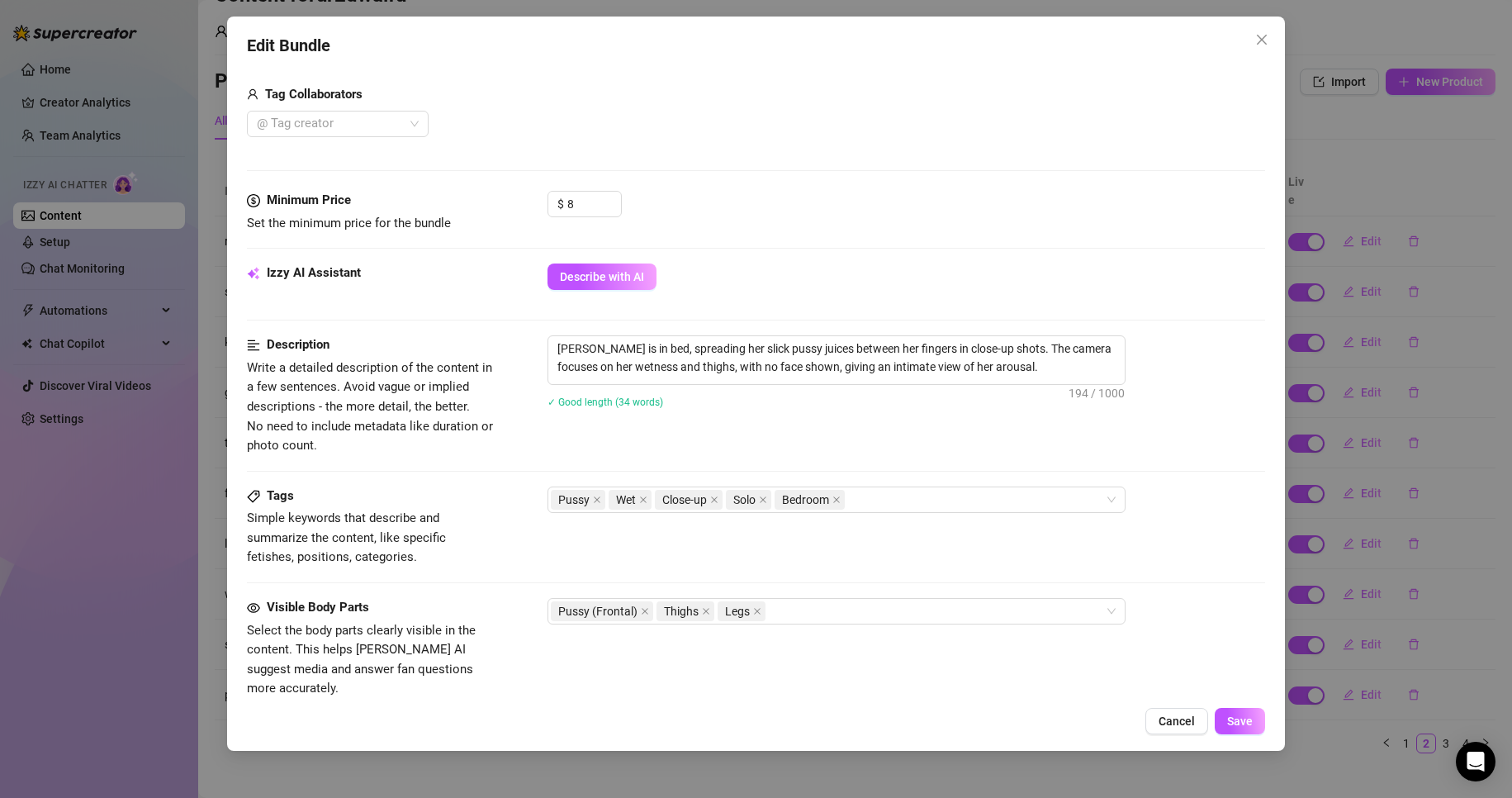
scroll to position [578, 0]
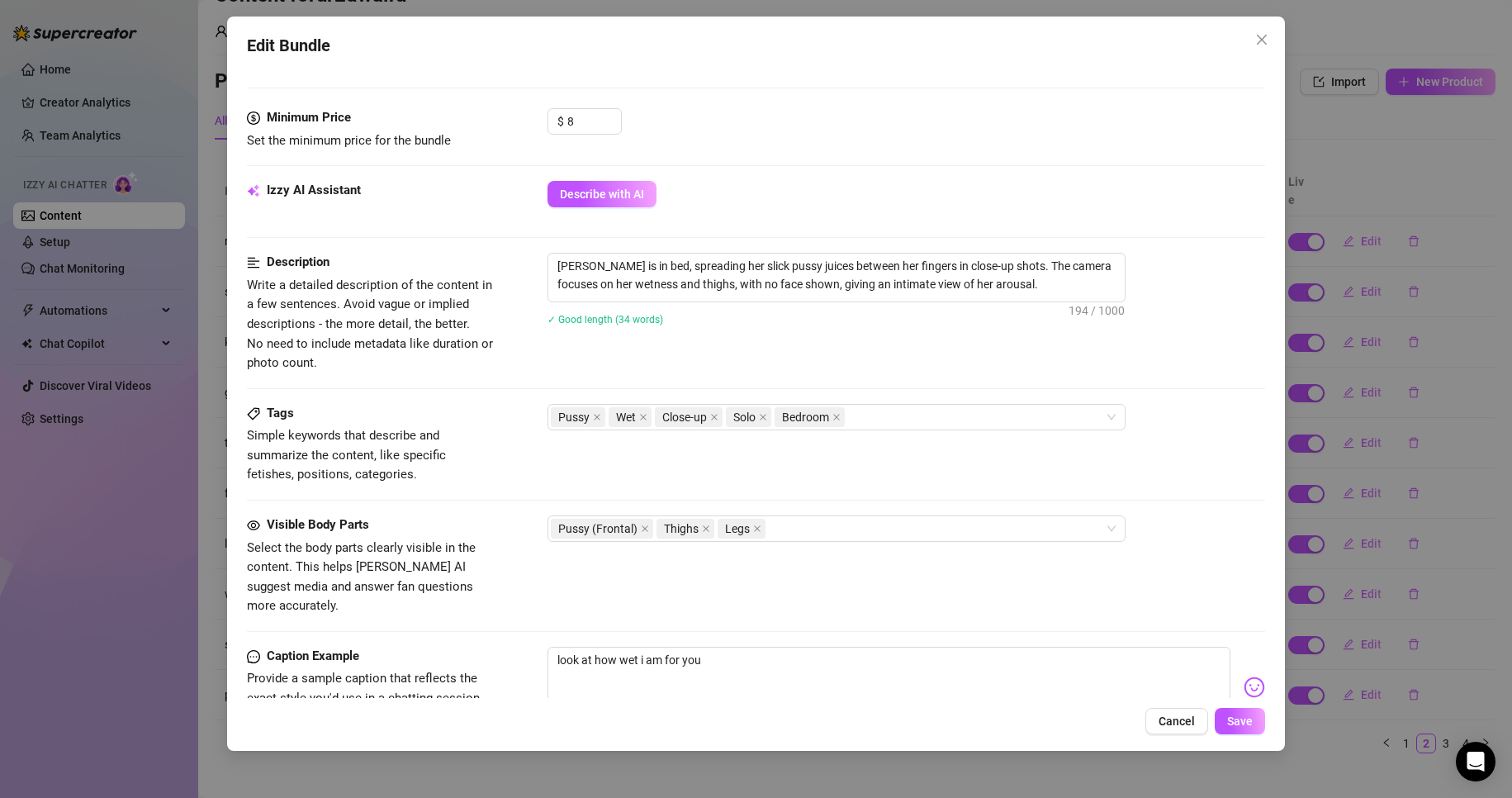
click at [1319, 565] on div "Edit Bundle Account ur2dwaifu (@ur2dwaifu) Name Name is for your internal organ…" at bounding box center [756, 399] width 1512 height 798
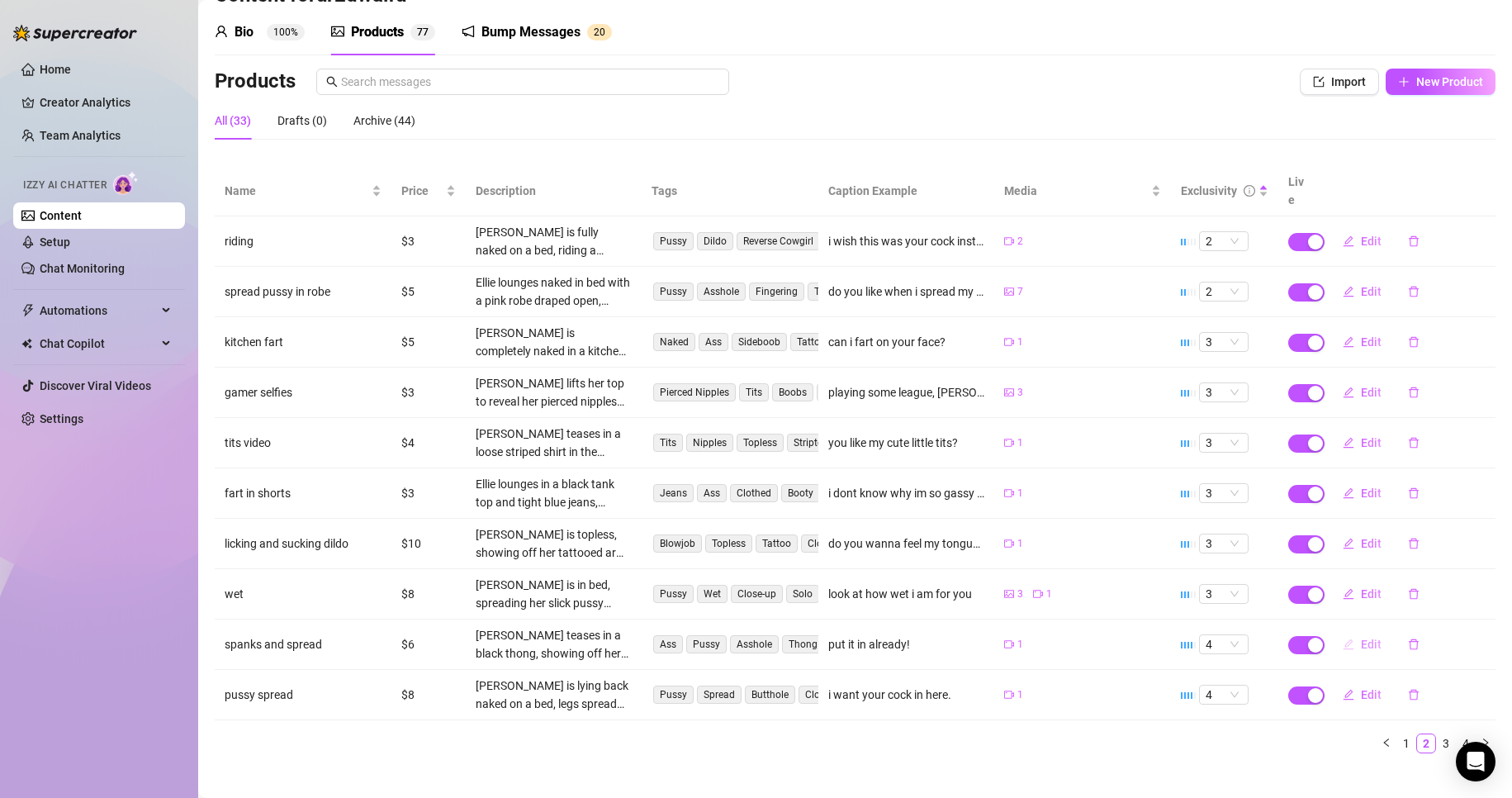
click at [1364, 637] on span "Edit" at bounding box center [1371, 644] width 21 height 13
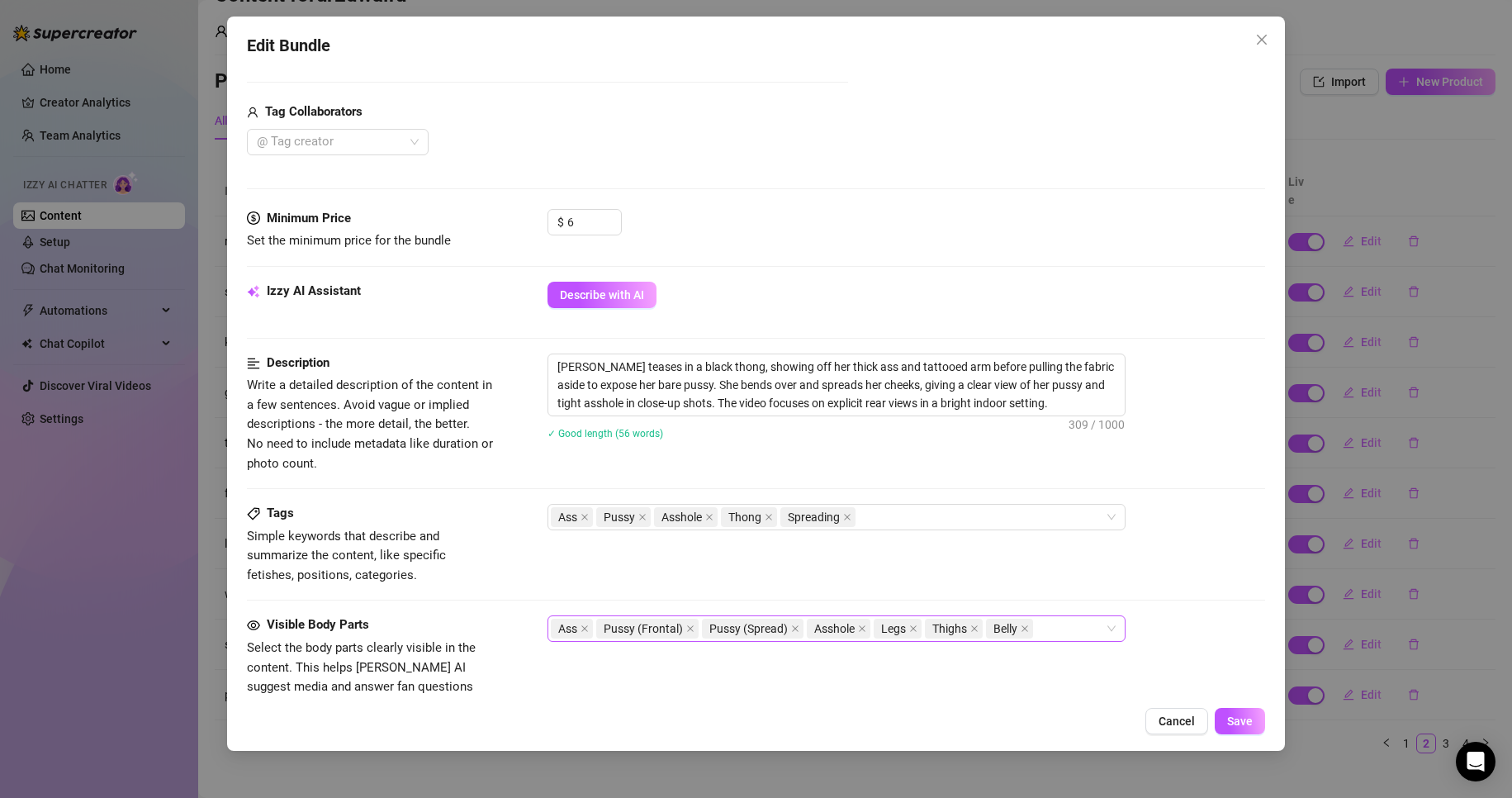
scroll to position [496, 0]
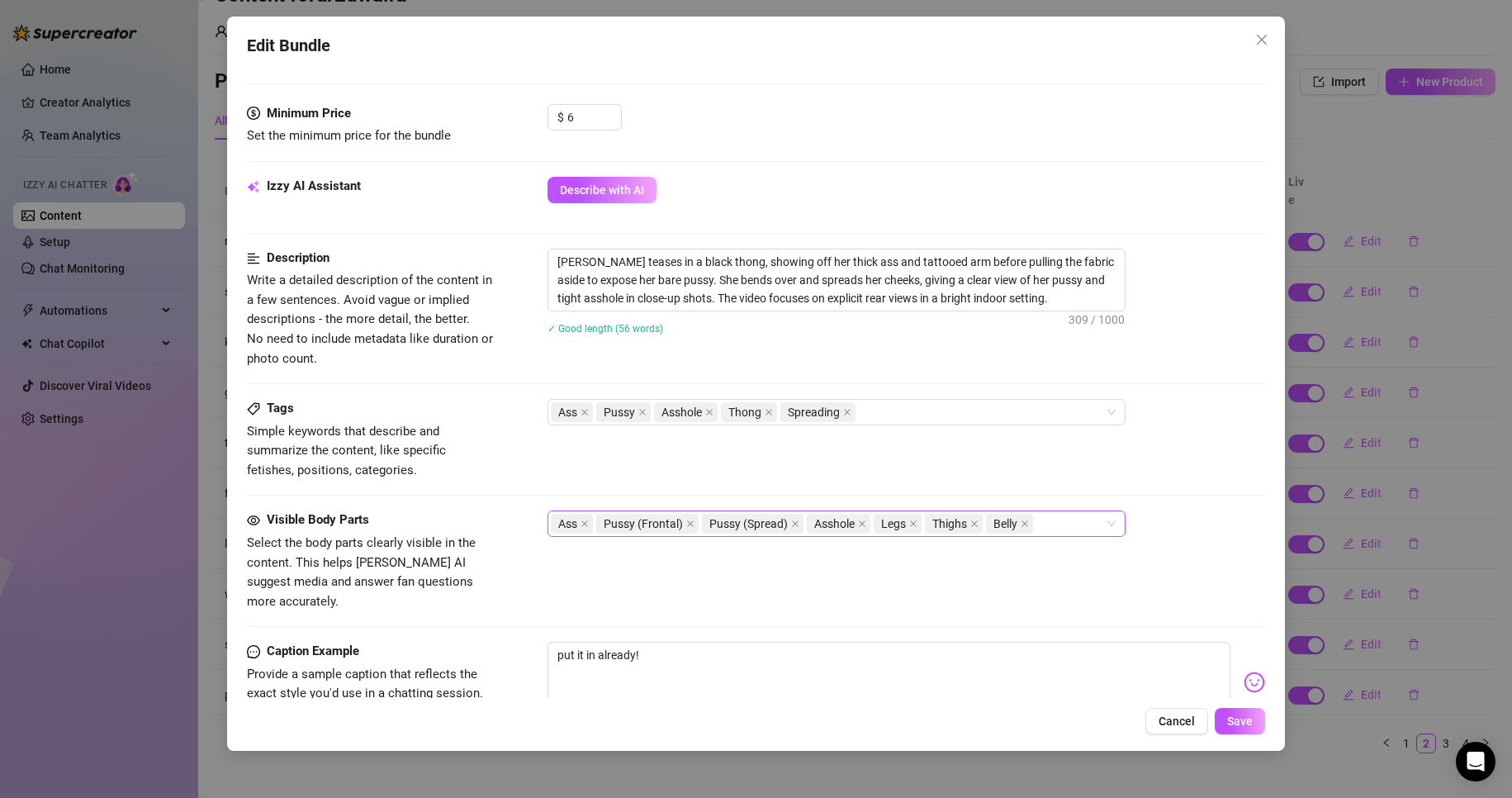
click at [1099, 533] on div "Ass Pussy (Frontal) Pussy (Spread) Asshole Legs Thighs Belly" at bounding box center [827, 524] width 554 height 23
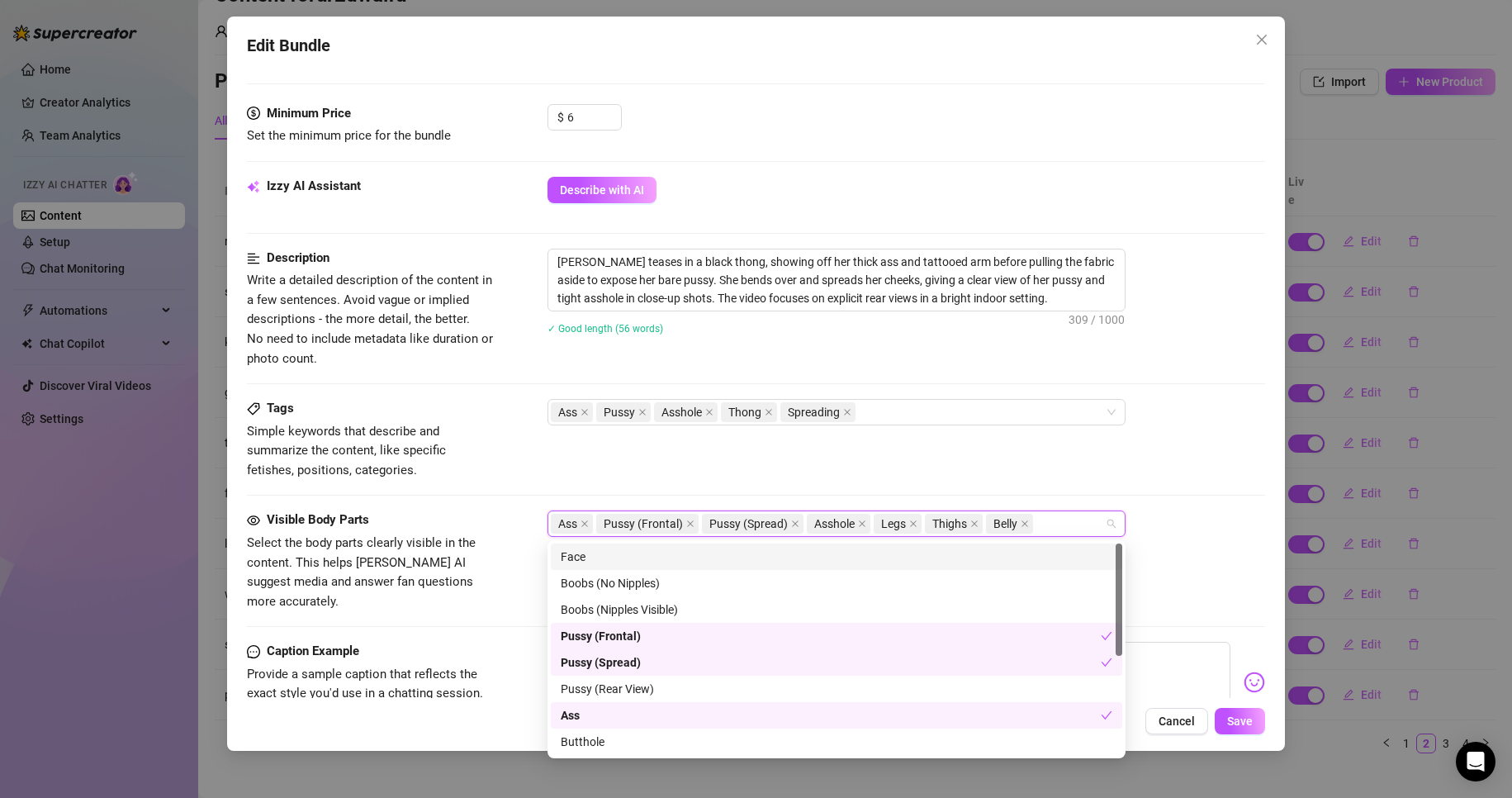
click at [1057, 553] on div "Face" at bounding box center [836, 556] width 551 height 18
click at [1096, 467] on div "Tags Simple keywords that describe and summarize the content, like specific fet…" at bounding box center [756, 439] width 1020 height 81
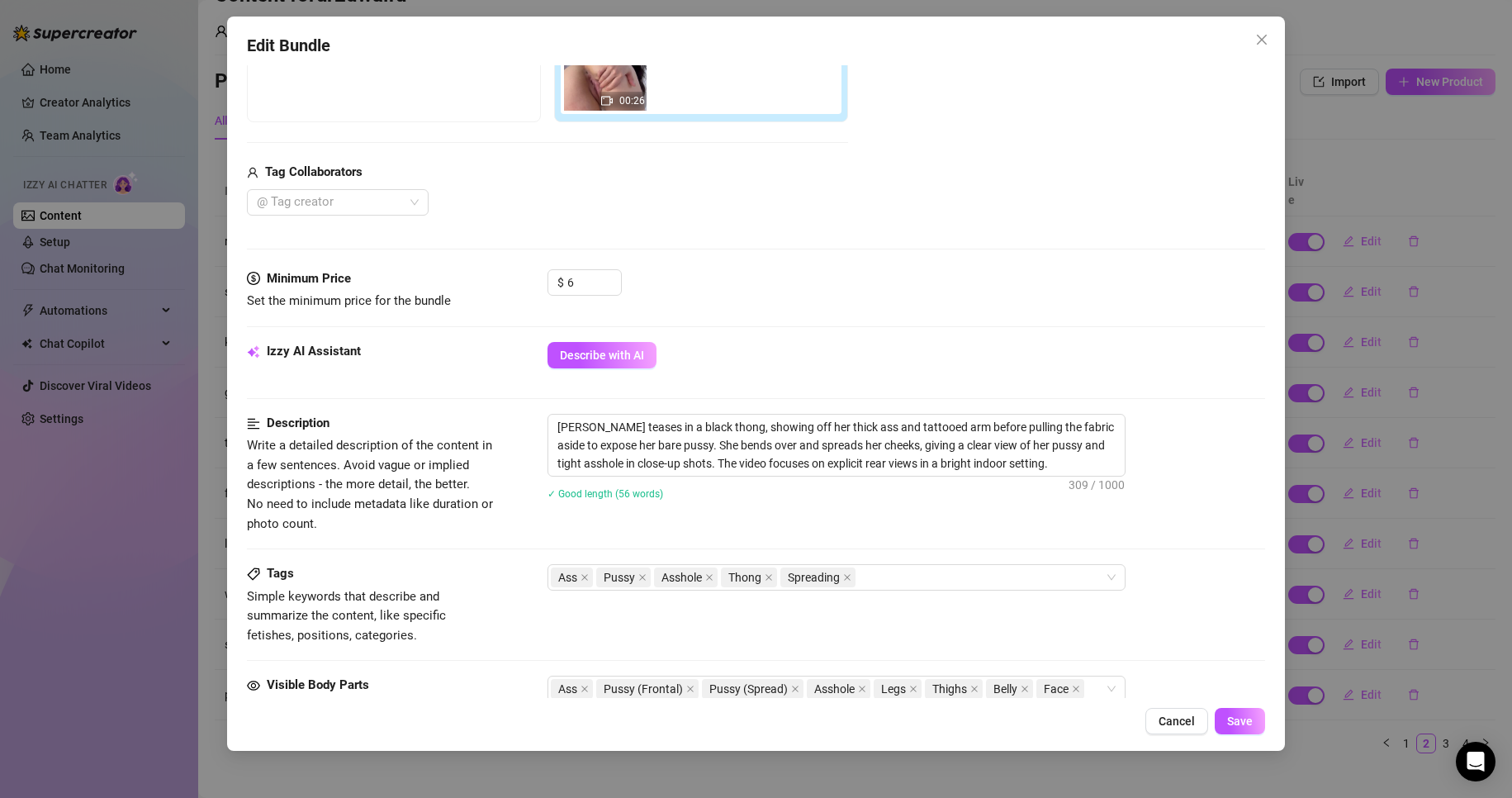
scroll to position [578, 0]
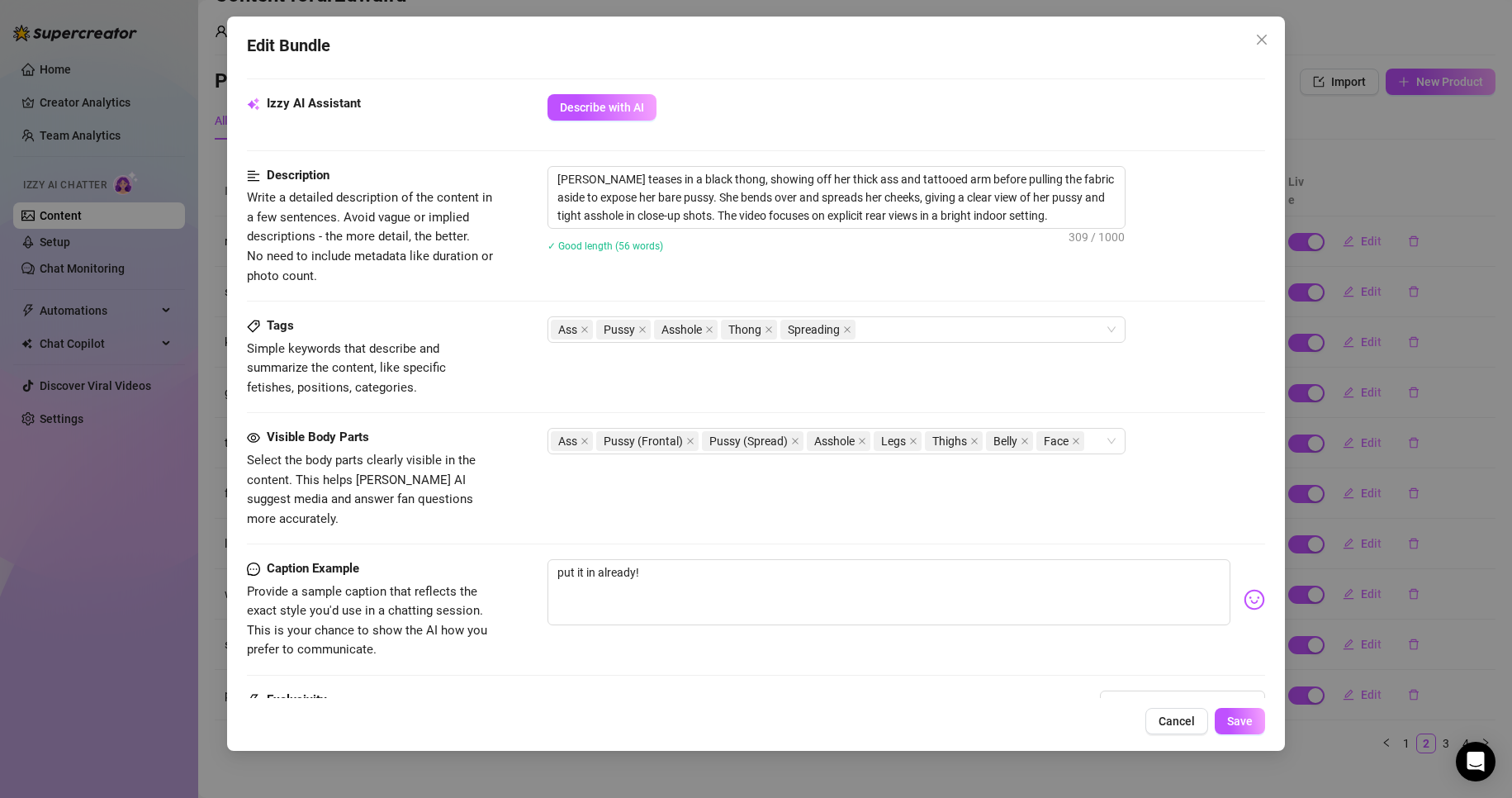
click at [1133, 440] on div "Ass Pussy (Frontal) Pussy (Spread) Asshole Legs Thighs Belly Face" at bounding box center [906, 441] width 719 height 27
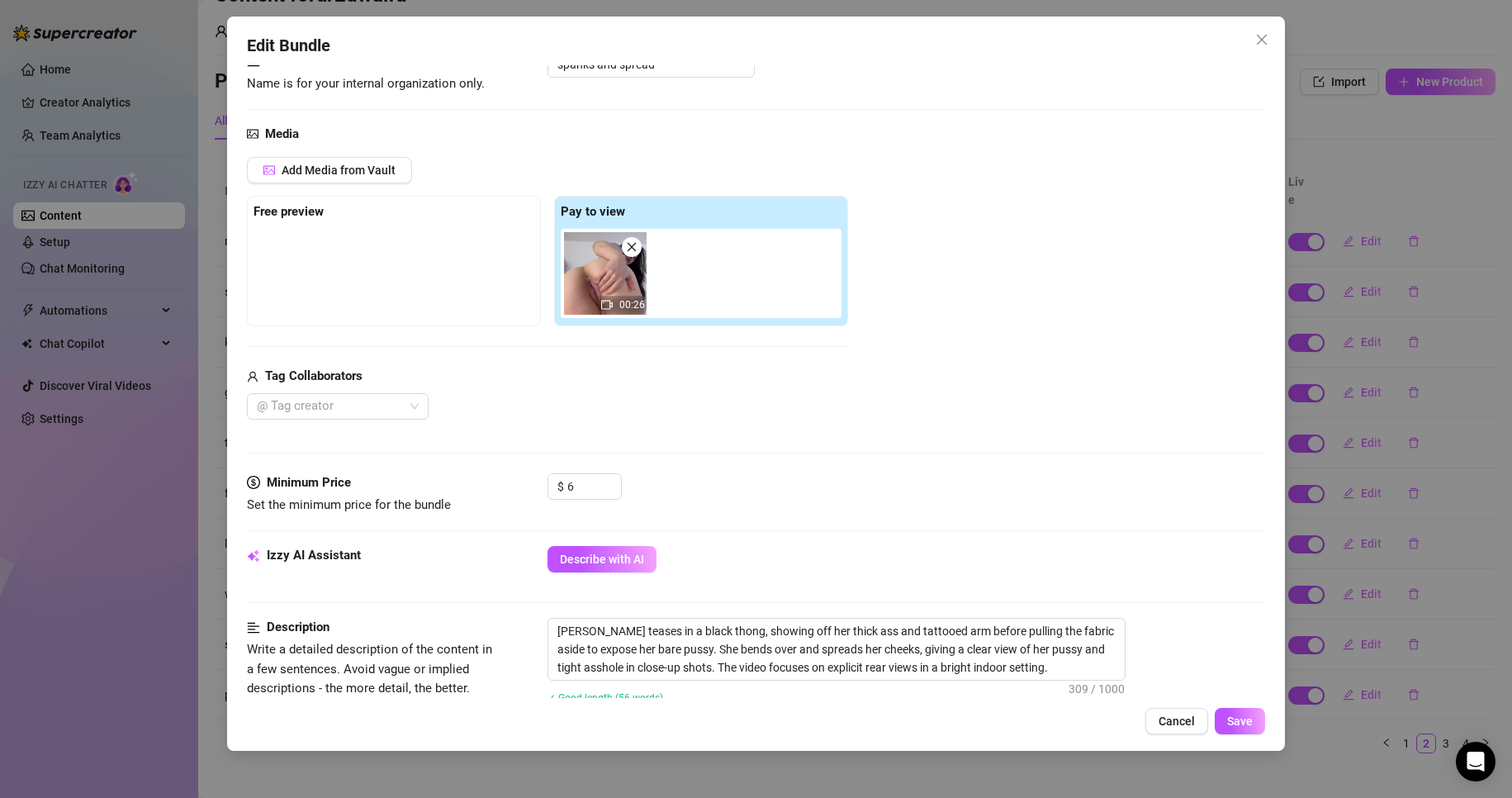
scroll to position [0, 0]
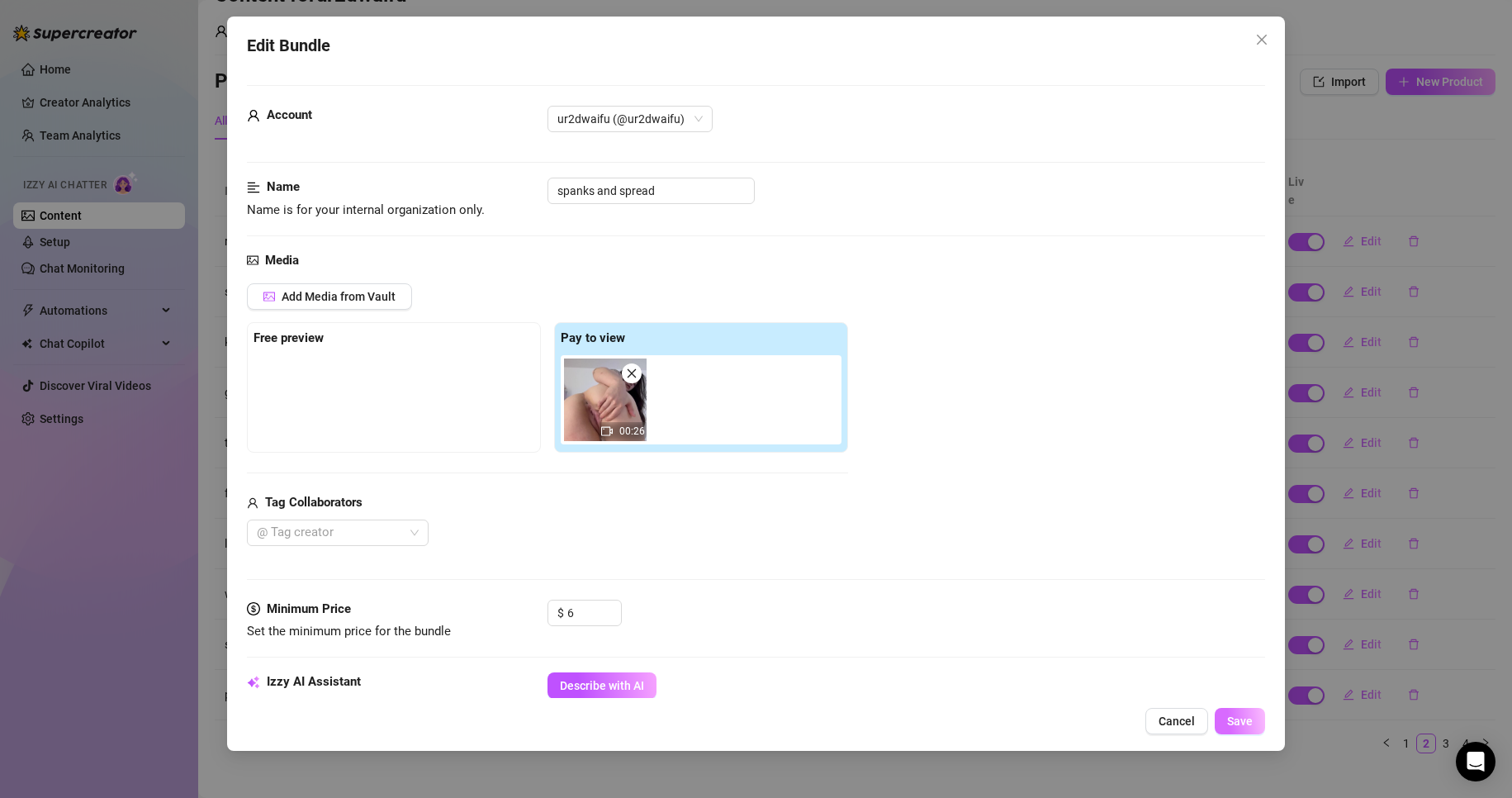
click at [1232, 716] on span "Save" at bounding box center [1240, 721] width 26 height 13
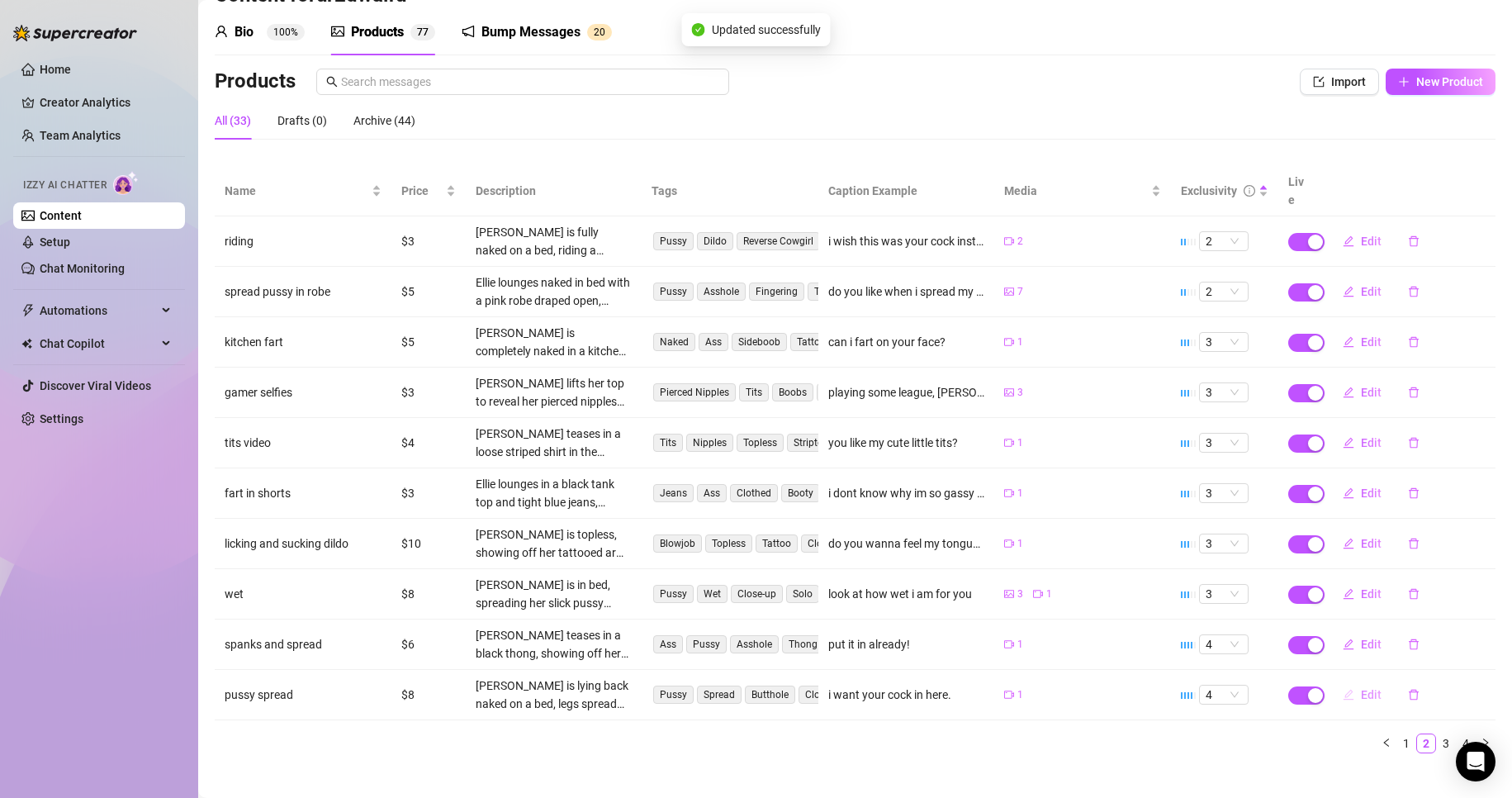
click at [1343, 689] on icon "edit" at bounding box center [1349, 695] width 12 height 12
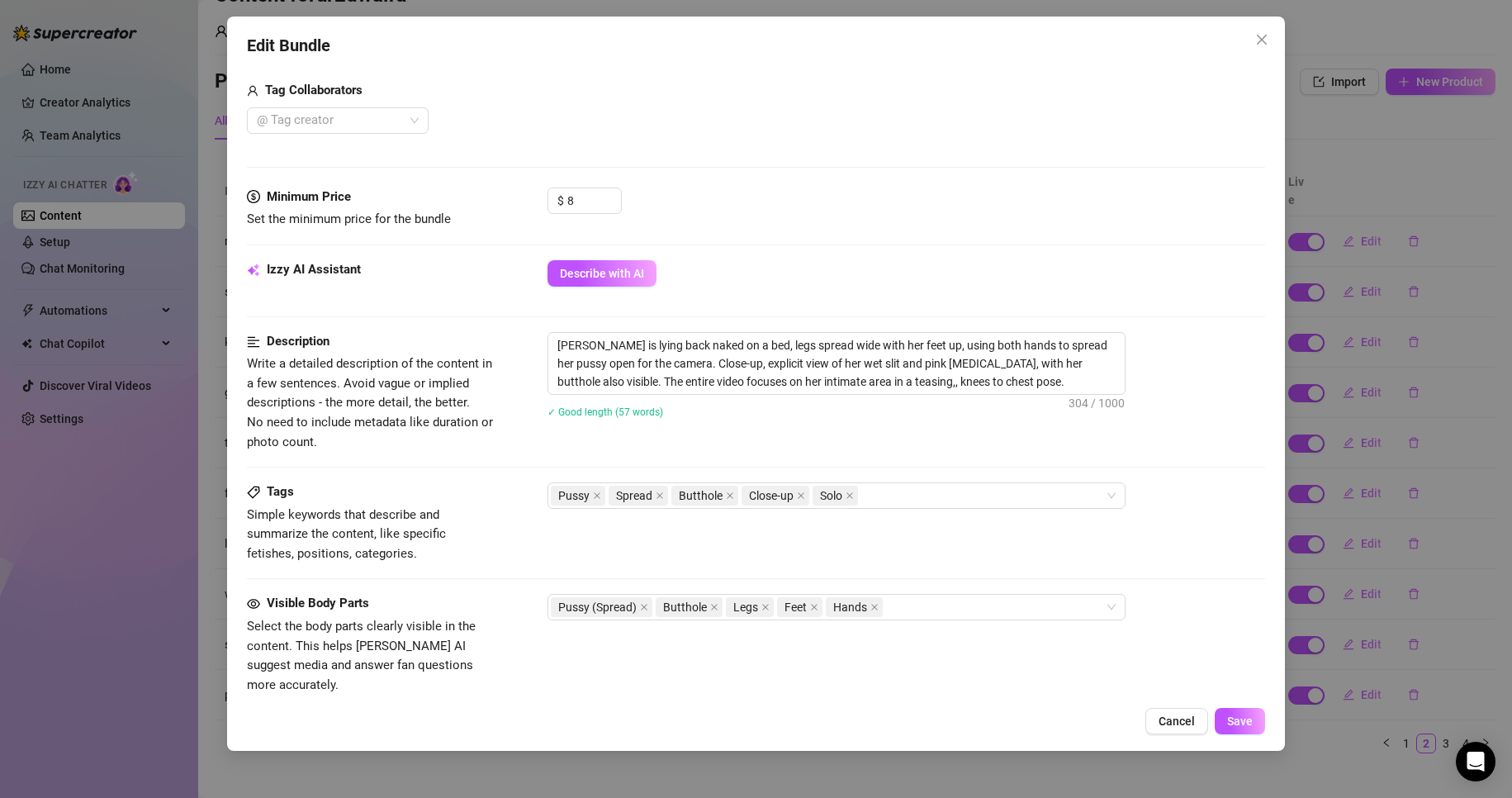
scroll to position [413, 0]
click at [961, 612] on div "Pussy (Spread) Butthole Legs Feet Hands" at bounding box center [827, 606] width 554 height 23
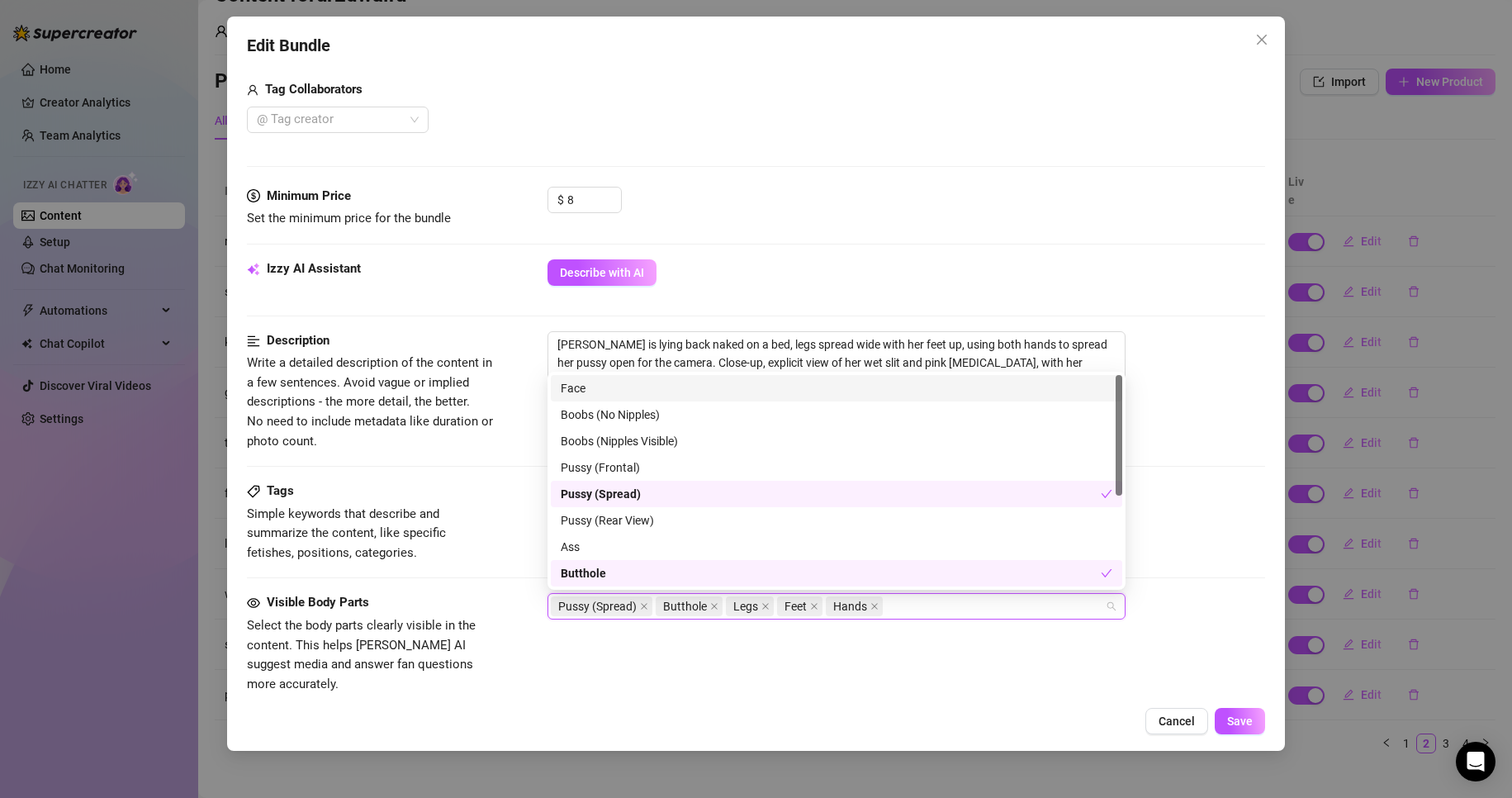
click at [663, 387] on div "Face" at bounding box center [836, 388] width 551 height 18
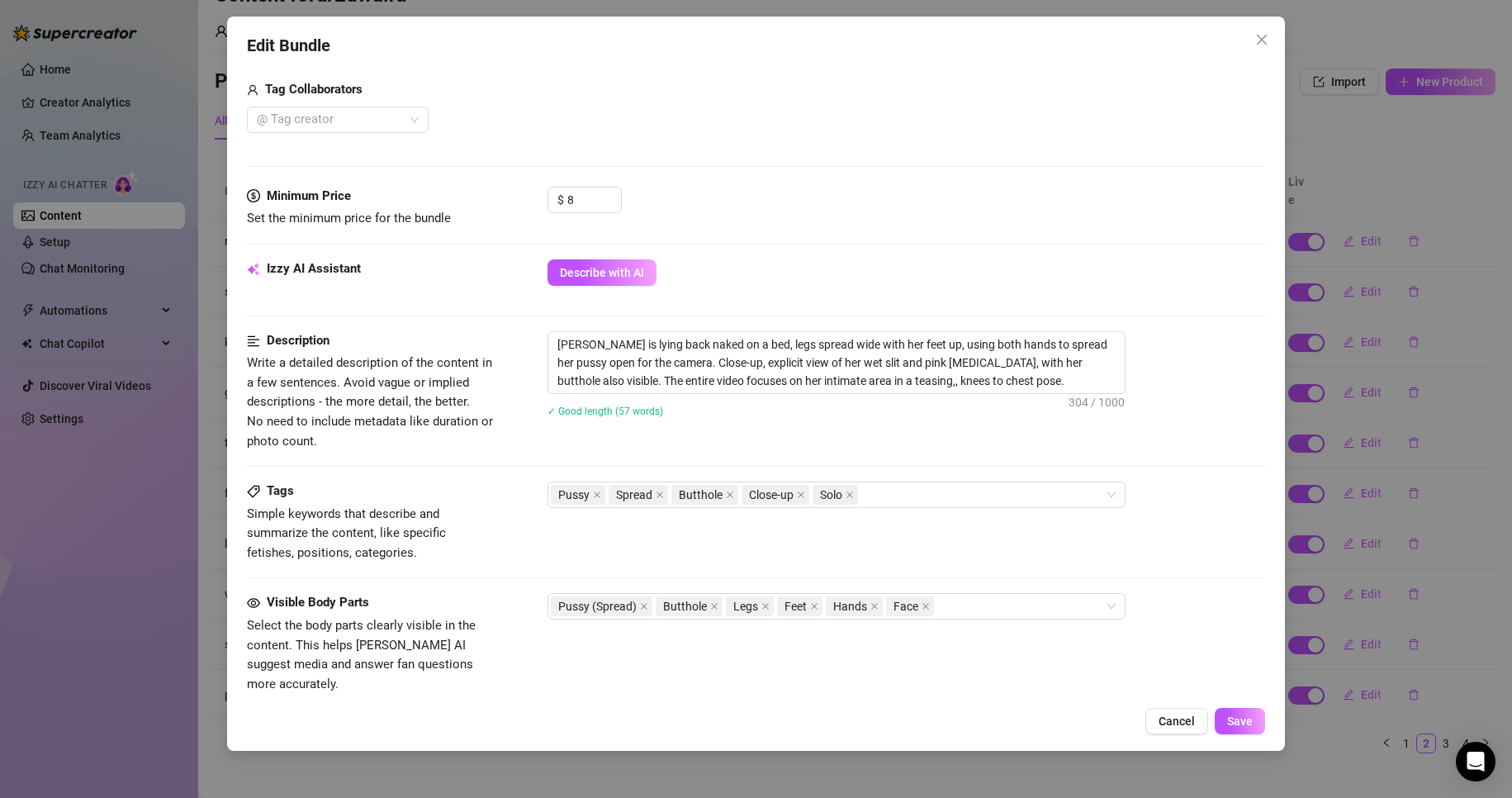
click at [1173, 675] on div "Visible Body Parts Select the body parts clearly visible in the content. This h…" at bounding box center [756, 659] width 1020 height 132
click at [1256, 737] on div "Edit Bundle Account ur2dwaifu (@ur2dwaifu) Name Name is for your internal organ…" at bounding box center [756, 383] width 1059 height 734
click at [1252, 730] on button "Save" at bounding box center [1240, 721] width 50 height 27
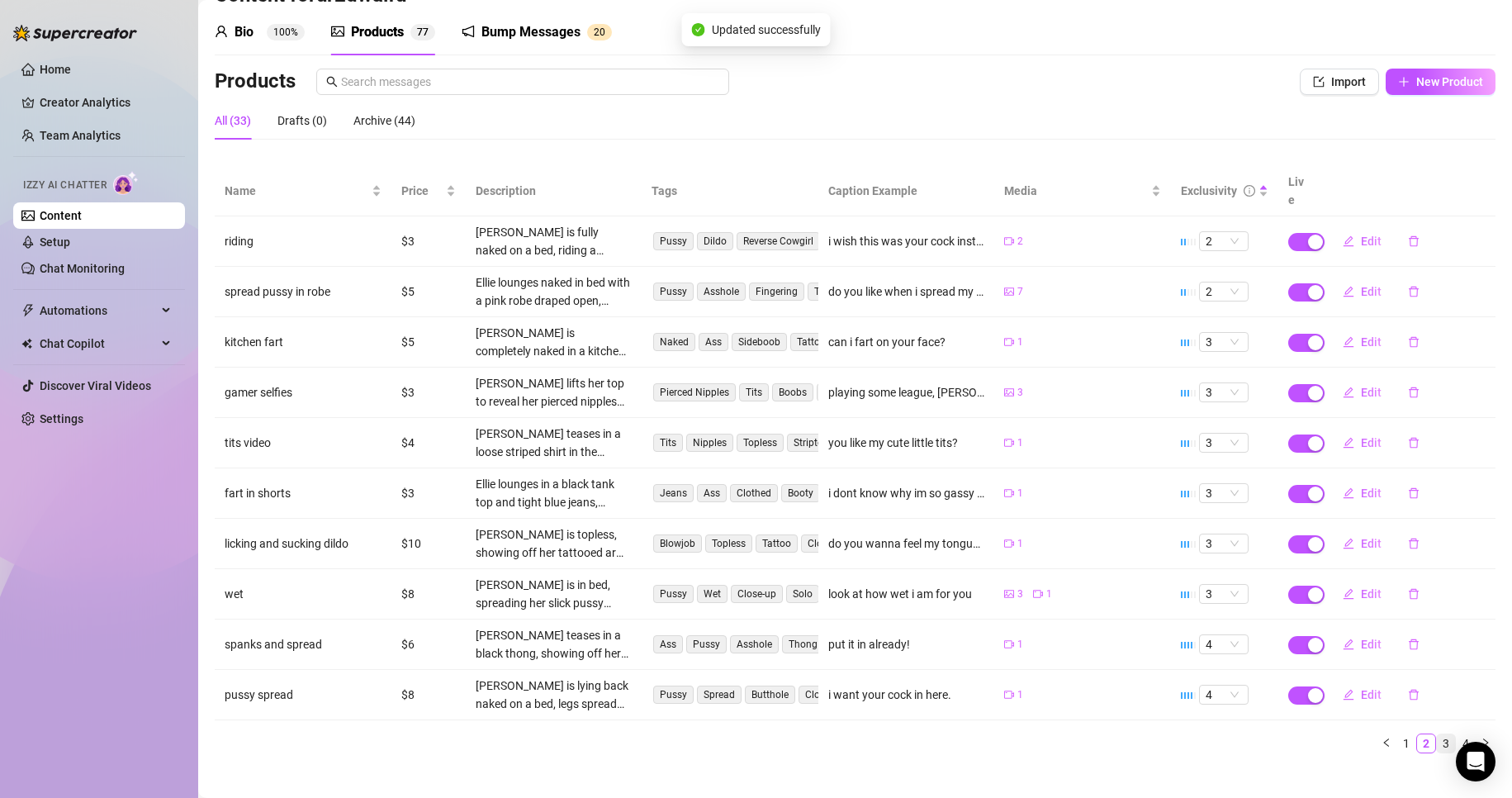
click at [1437, 734] on link "3" at bounding box center [1446, 743] width 18 height 18
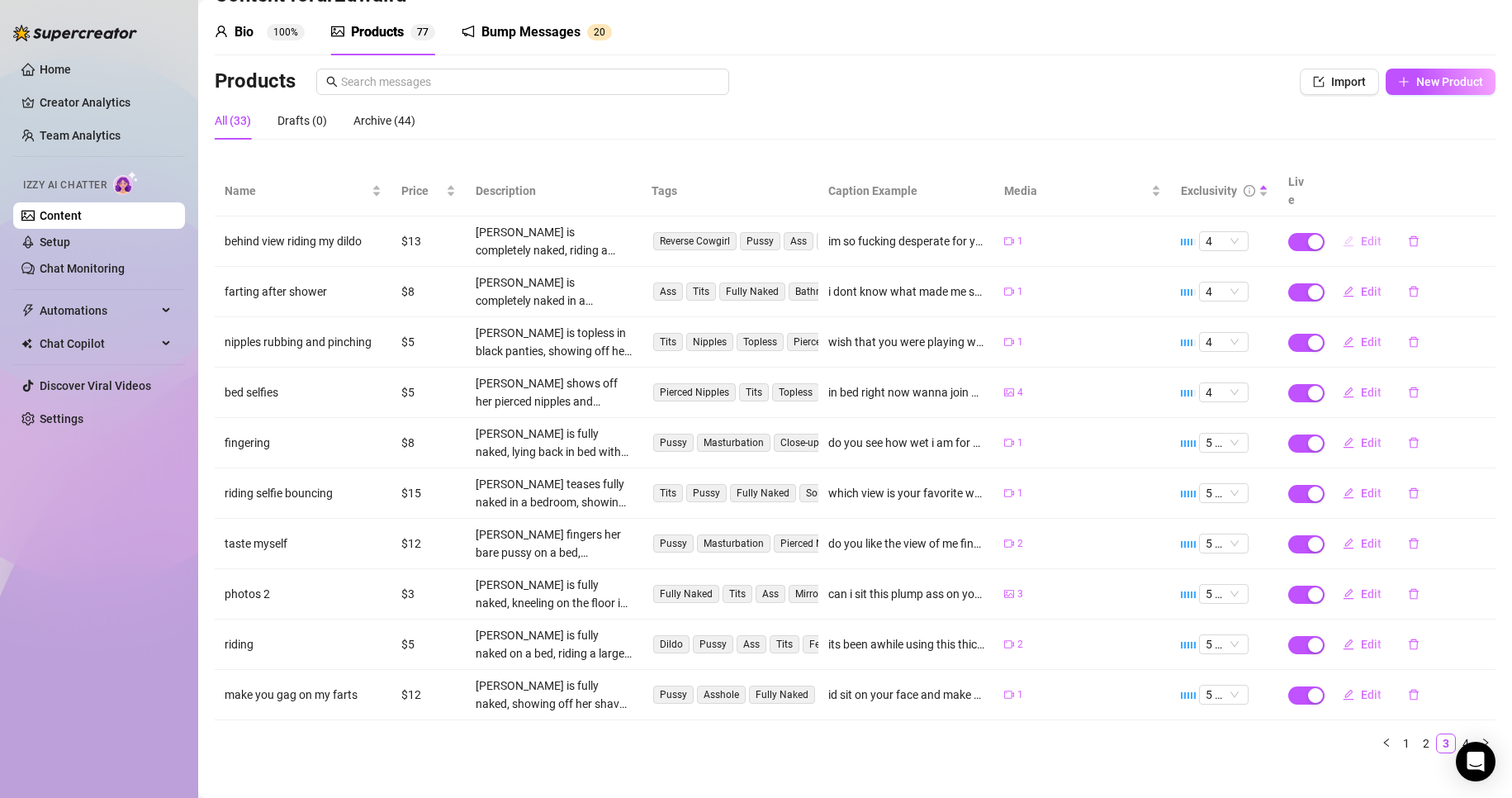
click at [1362, 235] on span "Edit" at bounding box center [1371, 242] width 21 height 13
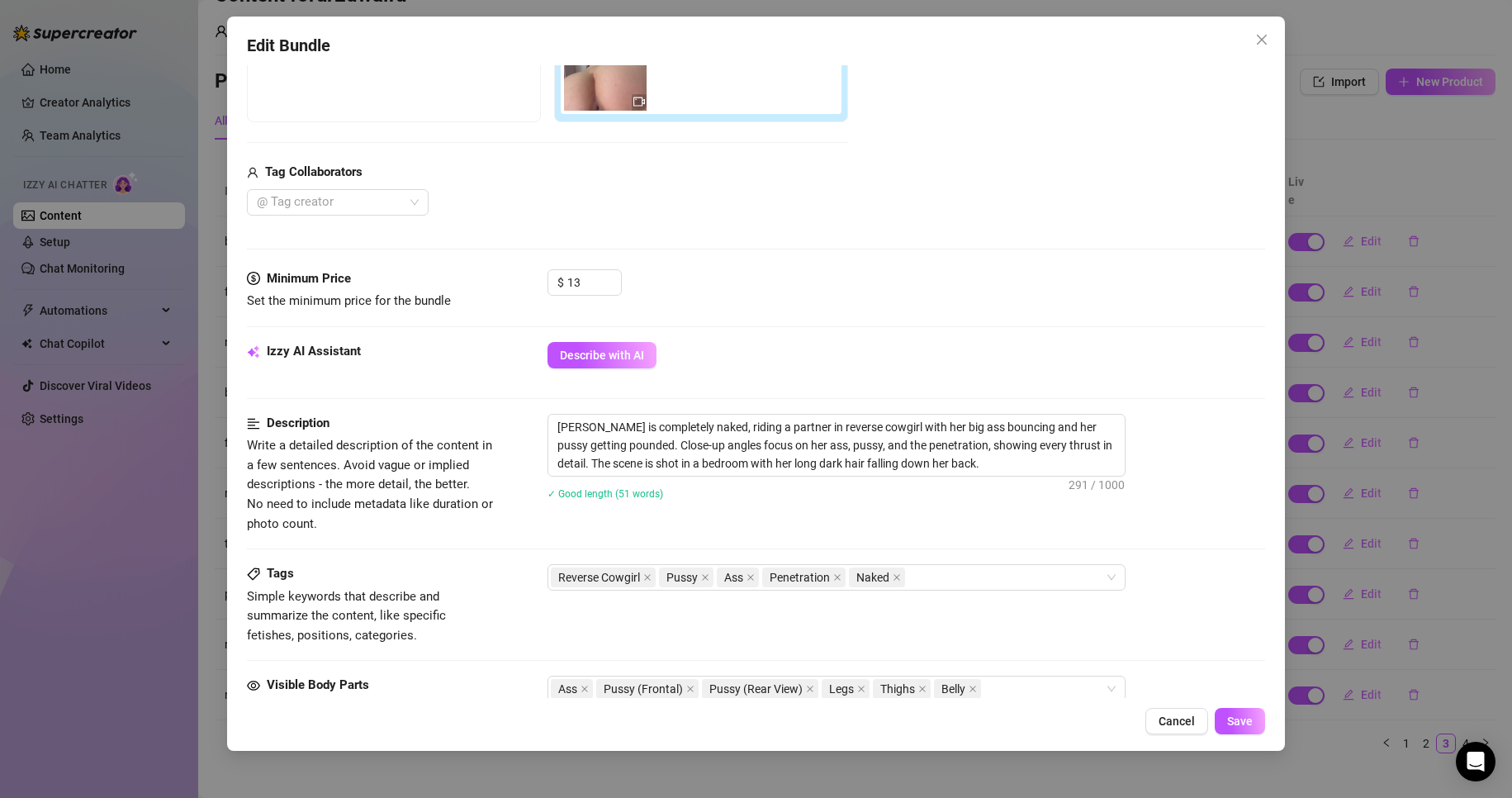
scroll to position [578, 0]
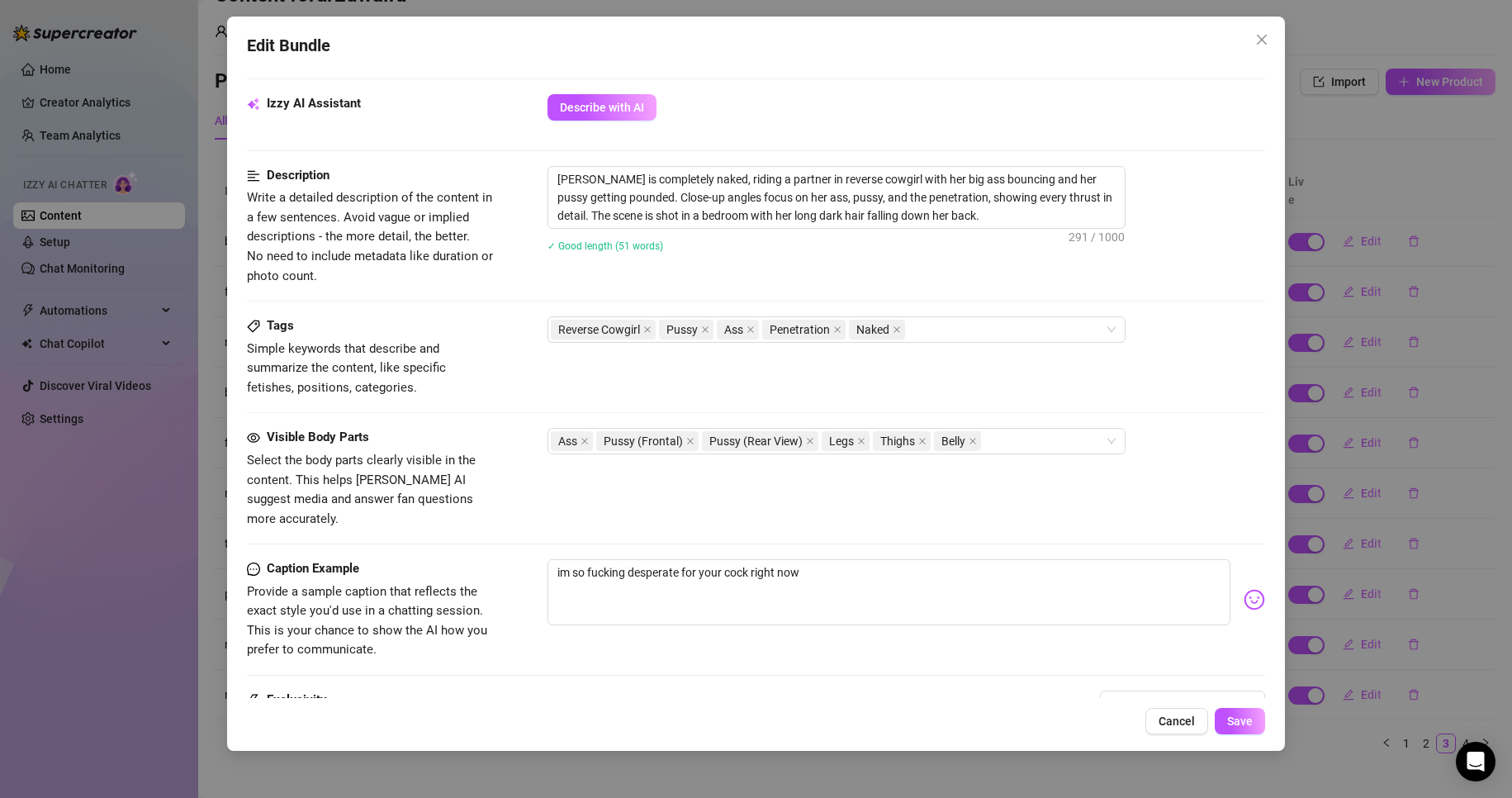
click at [1050, 457] on div "Visible Body Parts Select the body parts clearly visible in the content. This h…" at bounding box center [756, 478] width 1020 height 101
click at [1041, 421] on div "Tags Simple keywords that describe and summarize the content, like specific fet…" at bounding box center [756, 372] width 1020 height 112
click at [1040, 436] on div "Ass Pussy (Frontal) Pussy (Rear View) Legs Thighs Belly" at bounding box center [827, 441] width 554 height 23
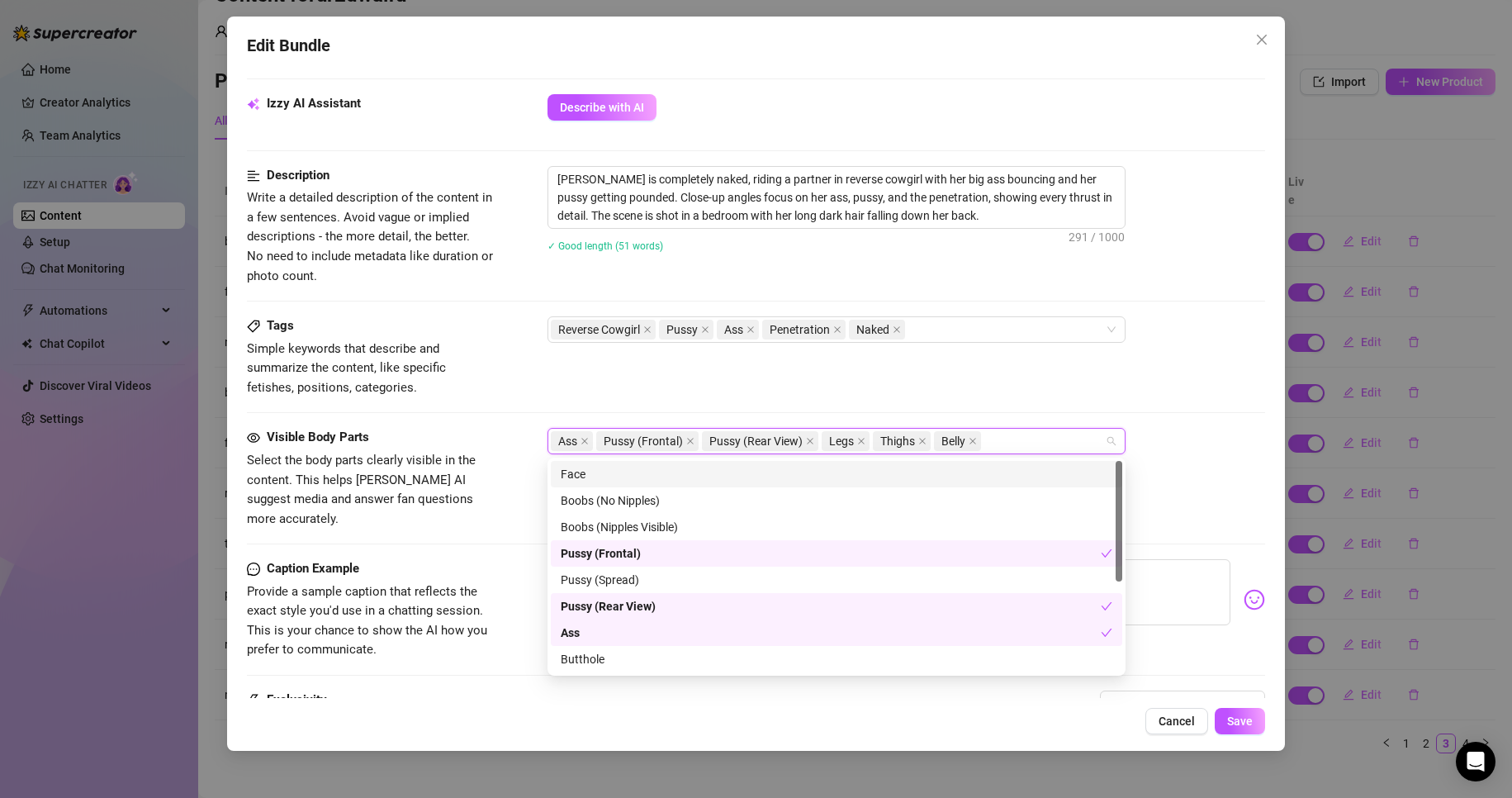
click at [963, 474] on div "Face" at bounding box center [836, 474] width 551 height 18
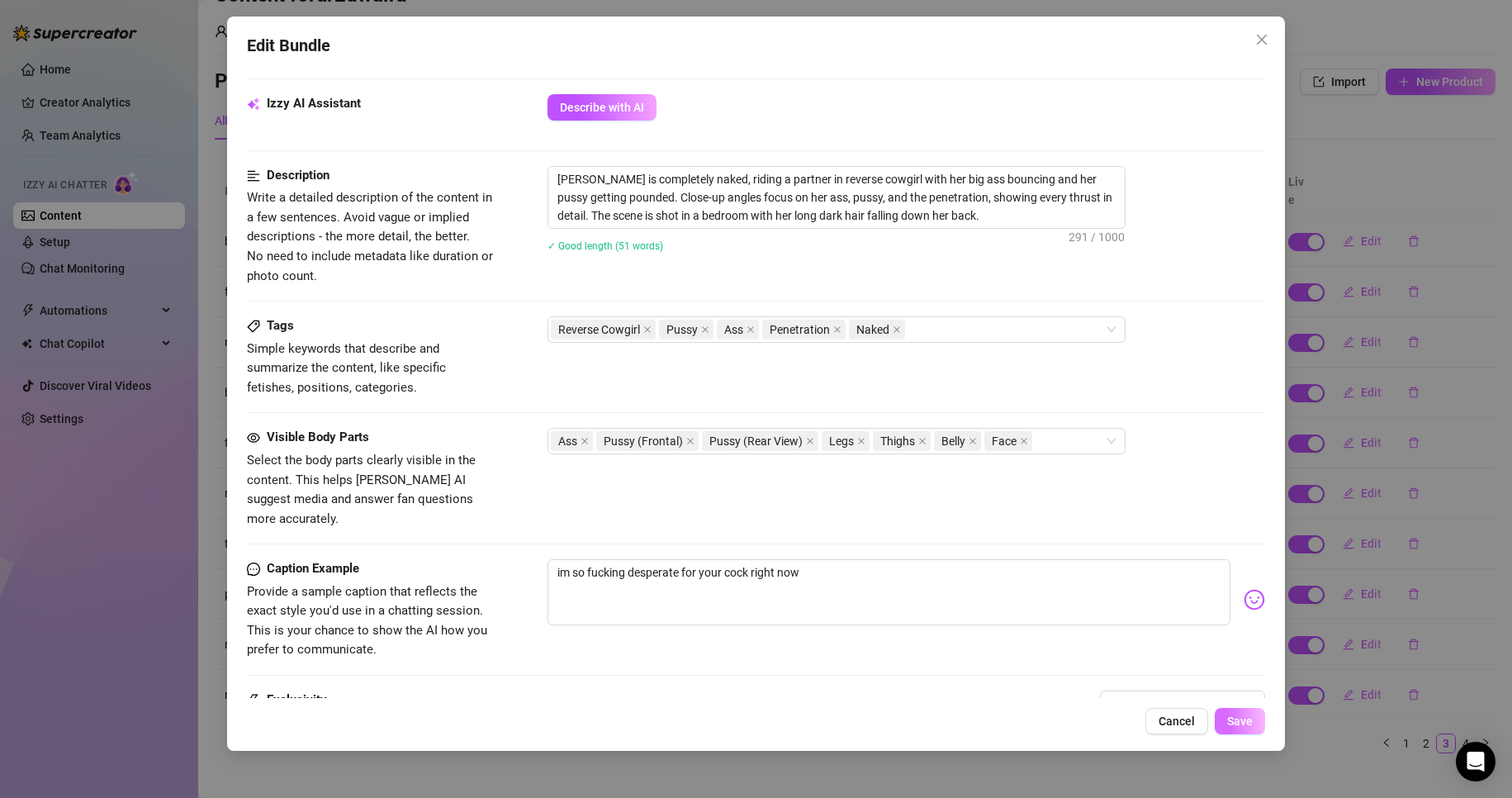
click at [1235, 709] on button "Save" at bounding box center [1240, 721] width 50 height 27
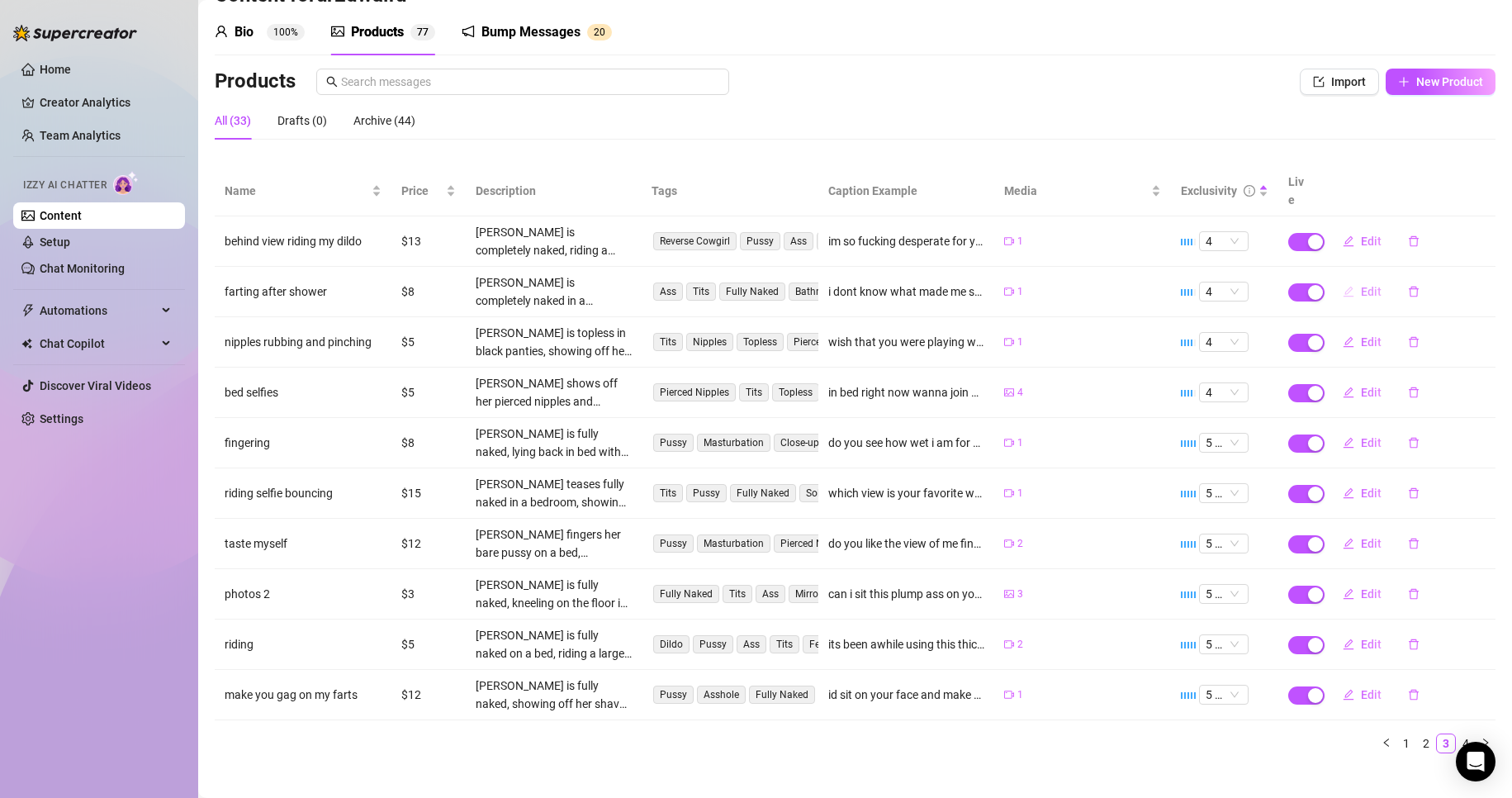
click at [1346, 278] on button "Edit" at bounding box center [1362, 292] width 65 height 27
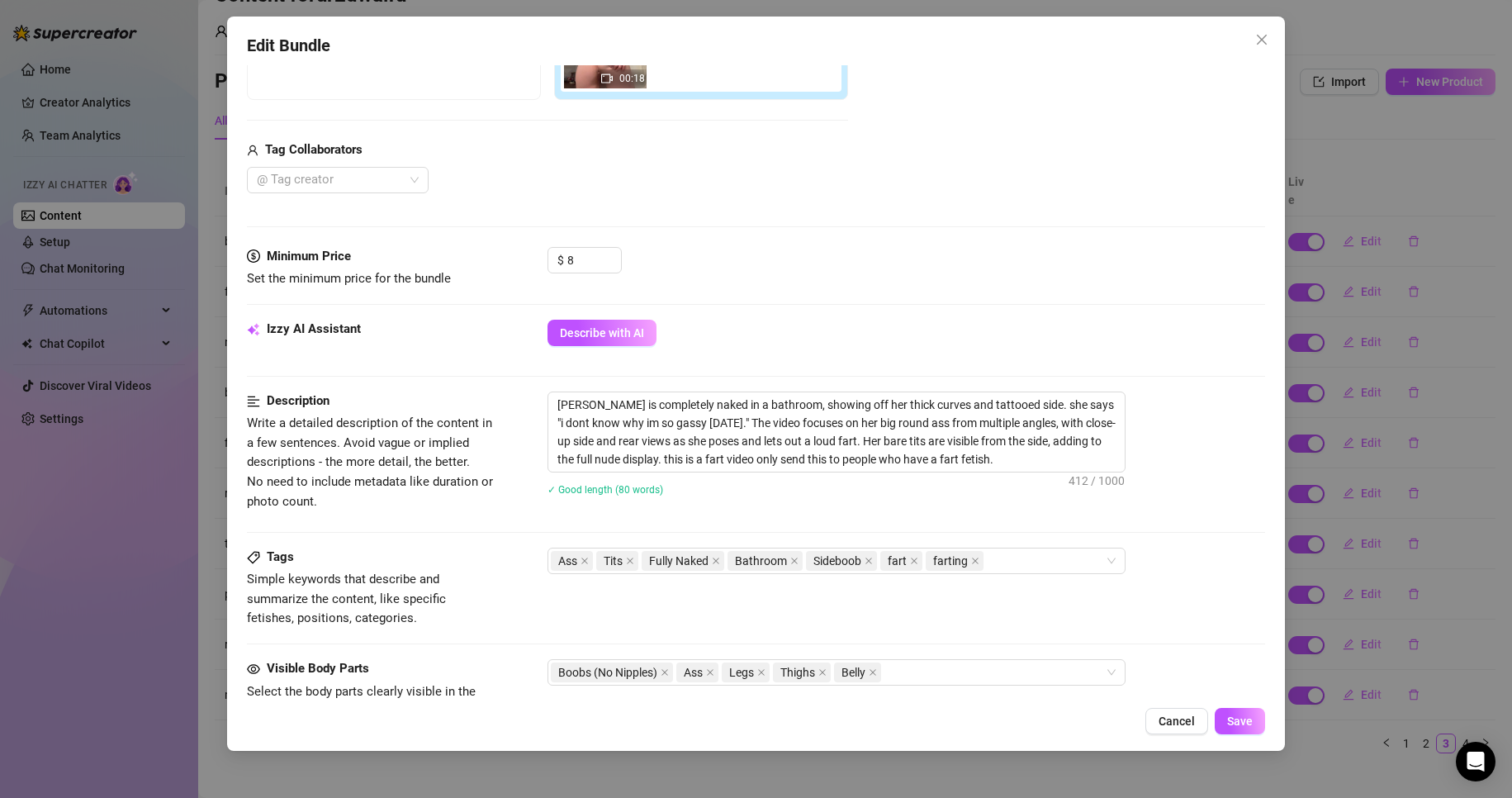
scroll to position [496, 0]
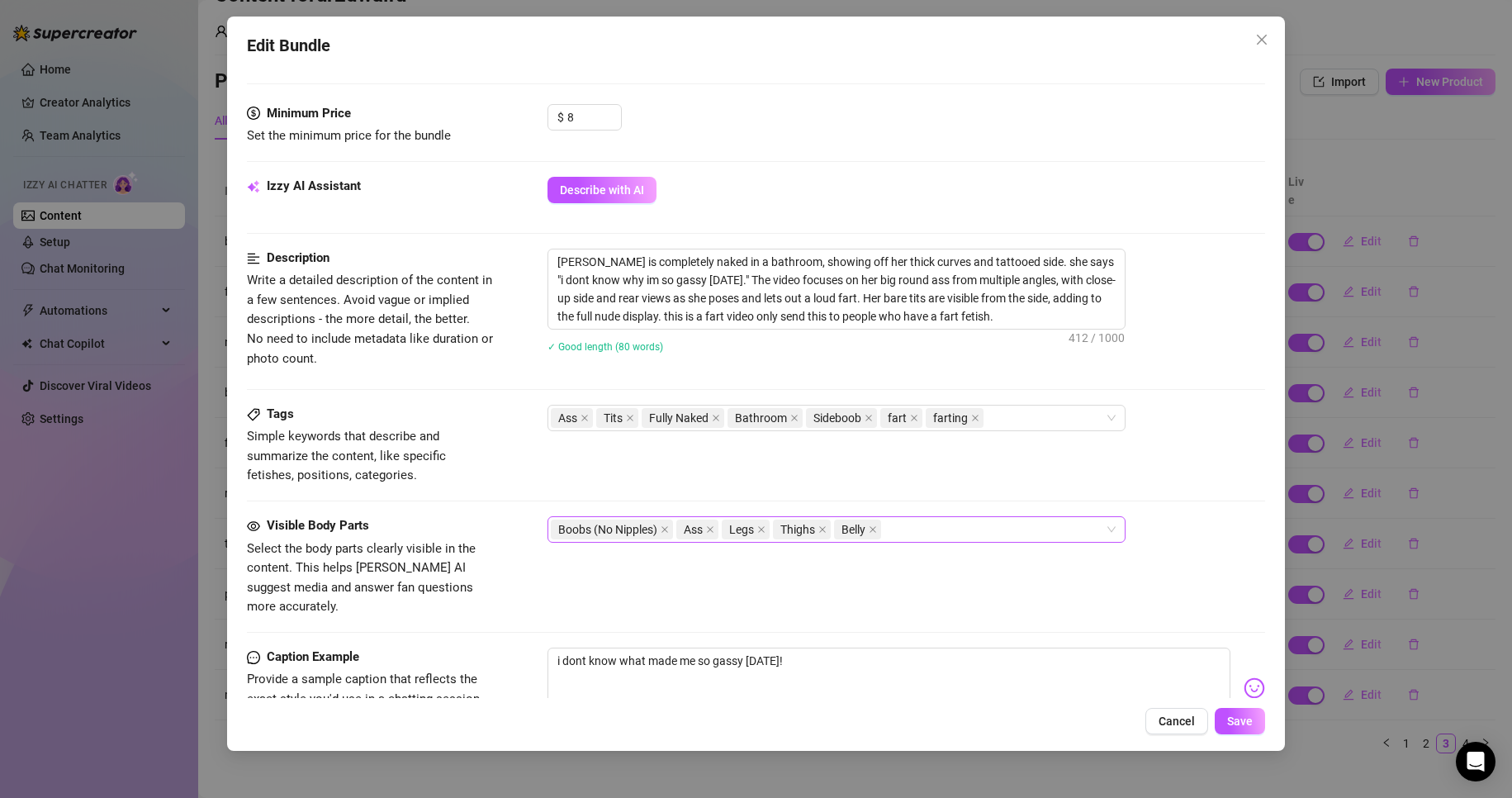
click at [969, 522] on div "Boobs (No Nipples) Ass Legs Thighs Belly" at bounding box center [827, 530] width 554 height 23
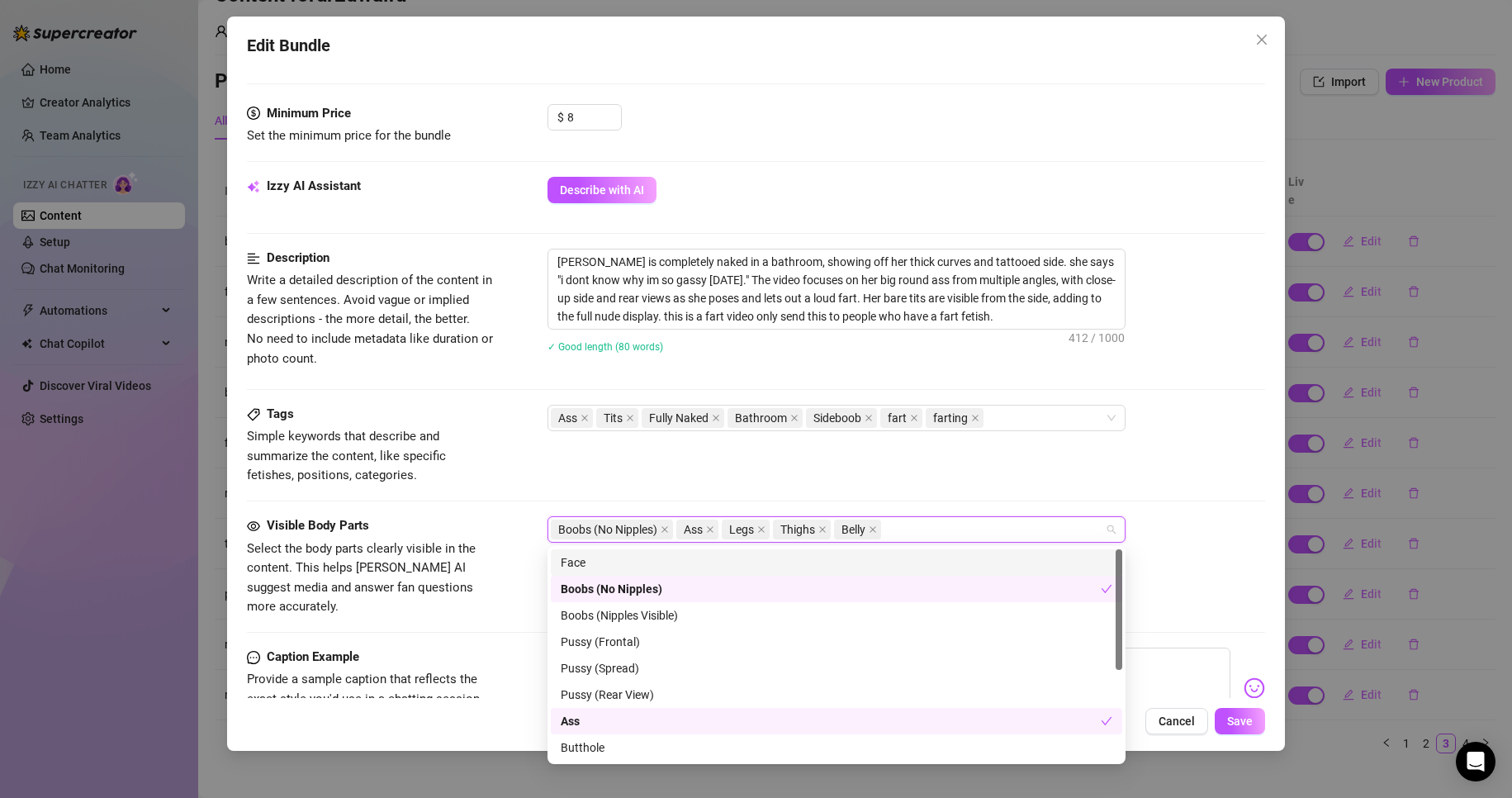
click at [933, 551] on div "Face" at bounding box center [836, 562] width 571 height 27
click at [1259, 715] on div "Edit Bundle Account ur2dwaifu (@ur2dwaifu) Name Name is for your internal organ…" at bounding box center [756, 383] width 1059 height 734
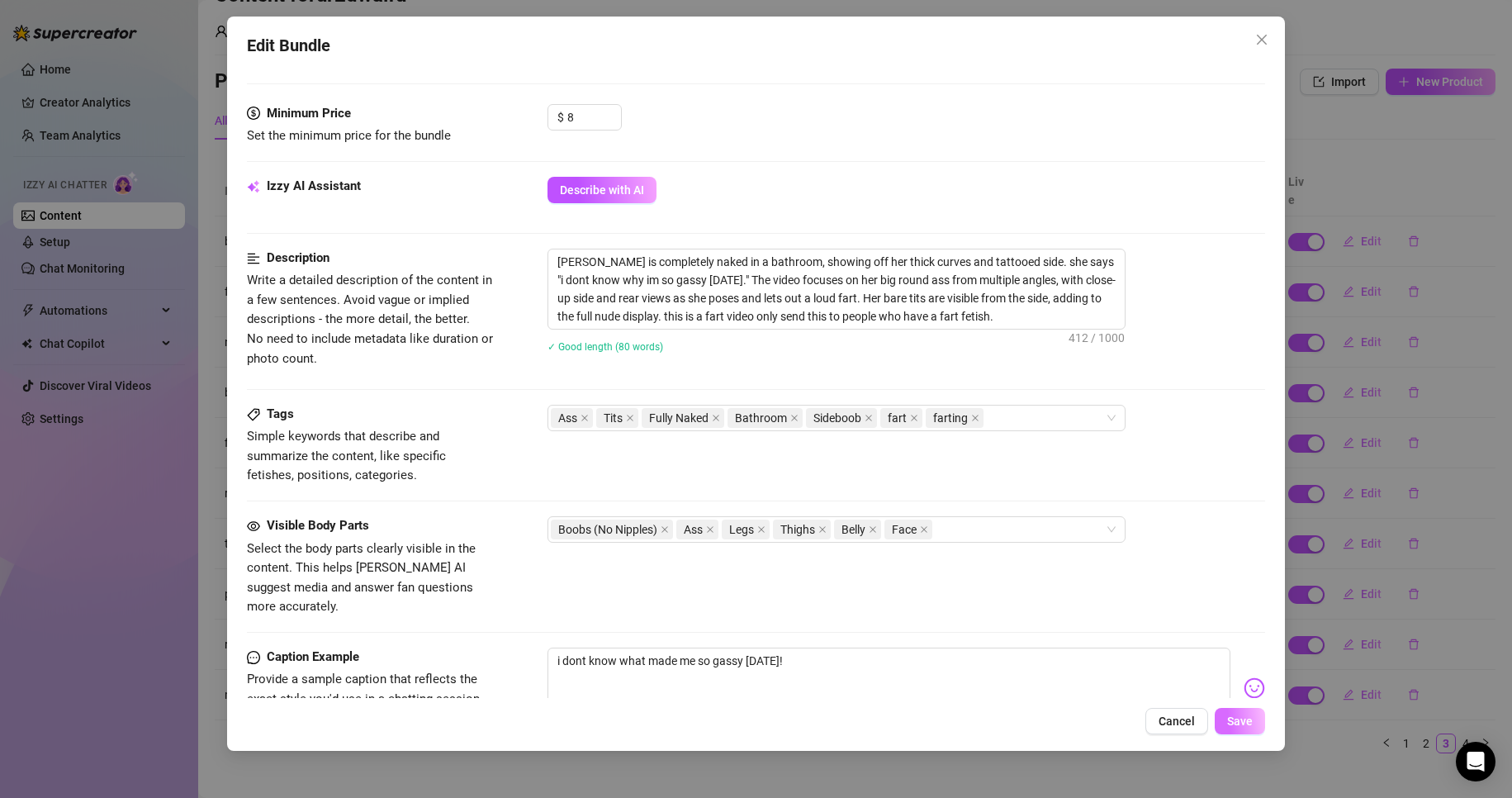
click at [1252, 718] on span "Save" at bounding box center [1240, 721] width 26 height 13
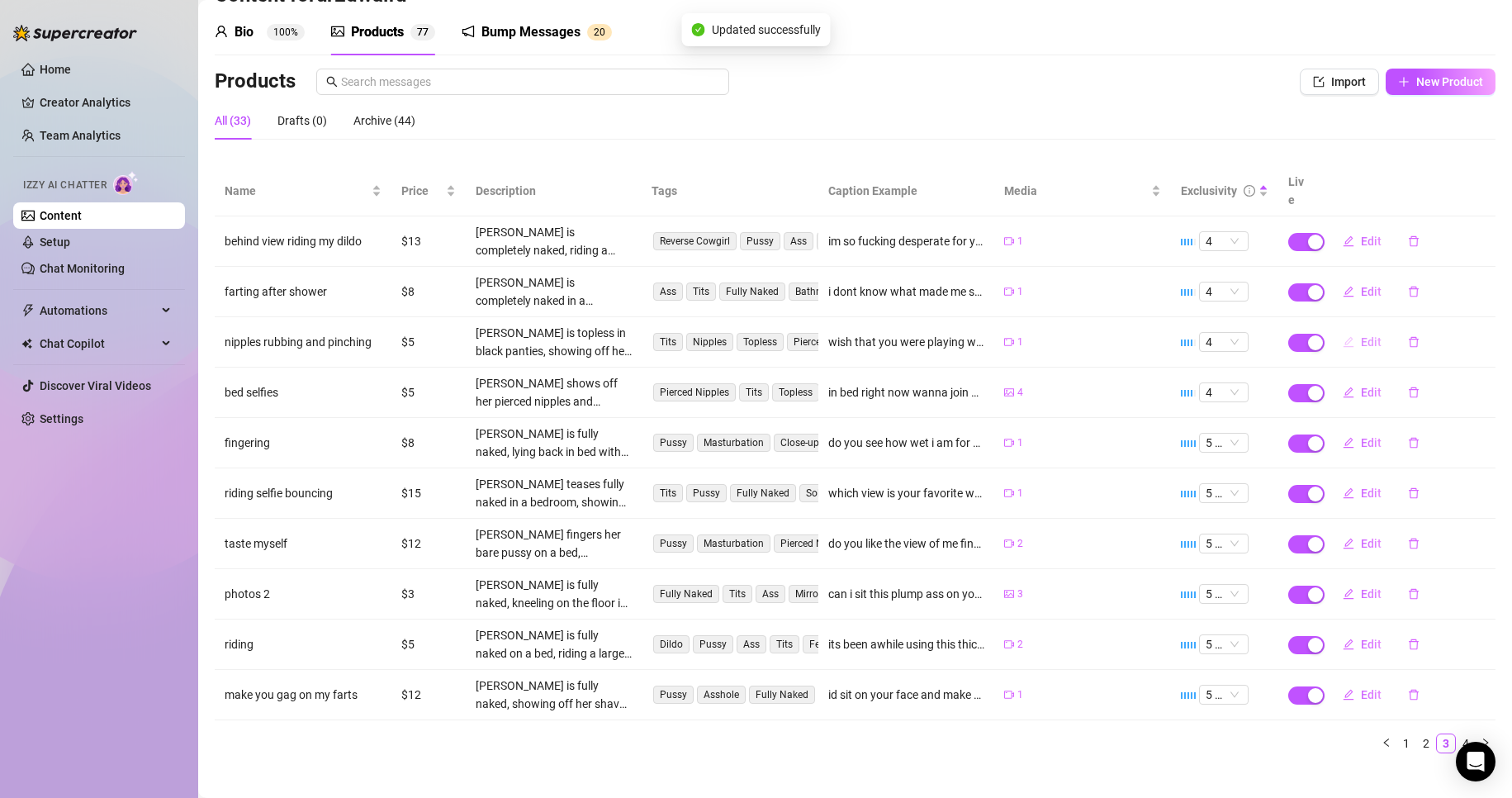
click at [1361, 336] on span "Edit" at bounding box center [1371, 342] width 21 height 13
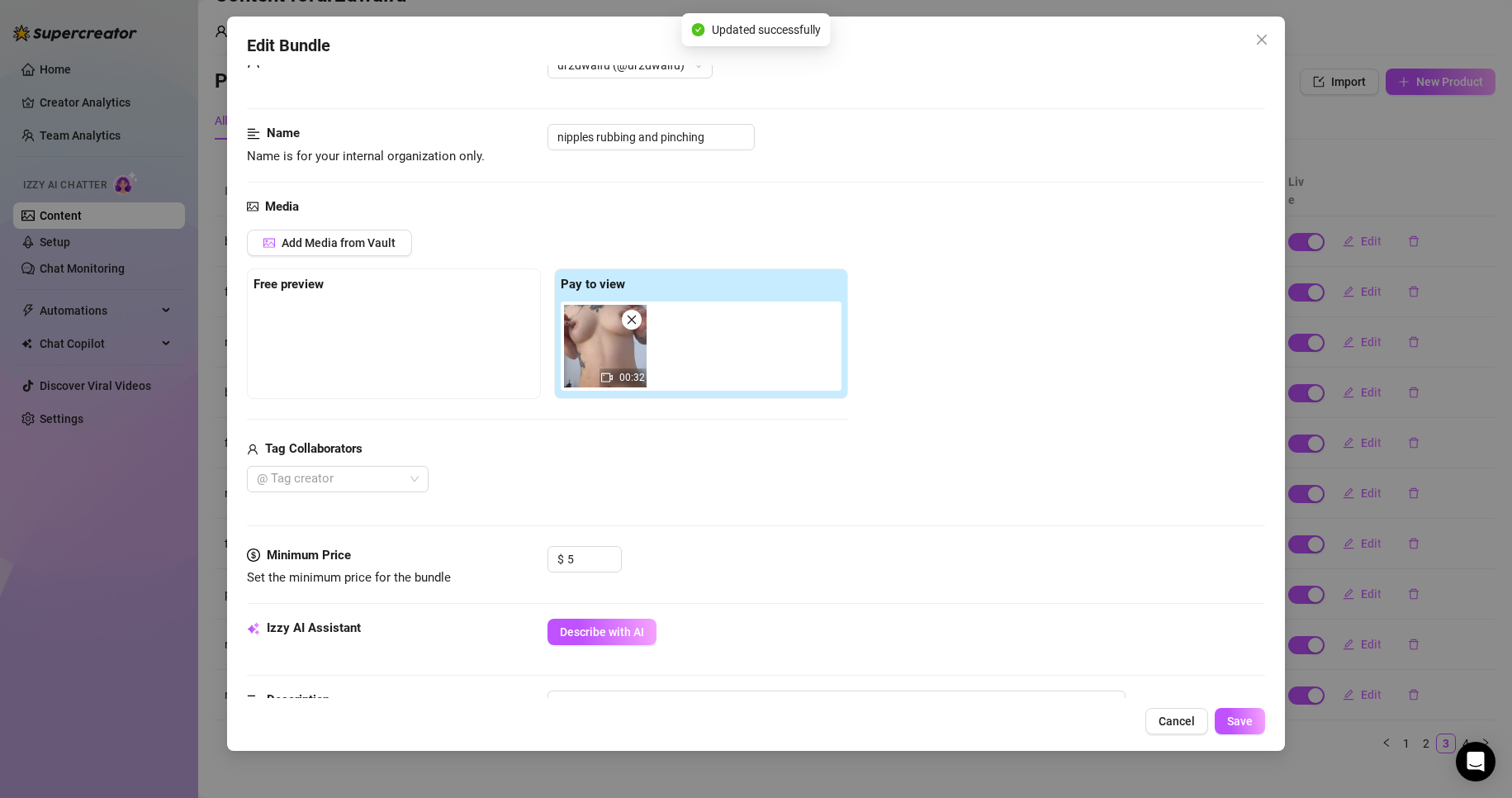
scroll to position [82, 0]
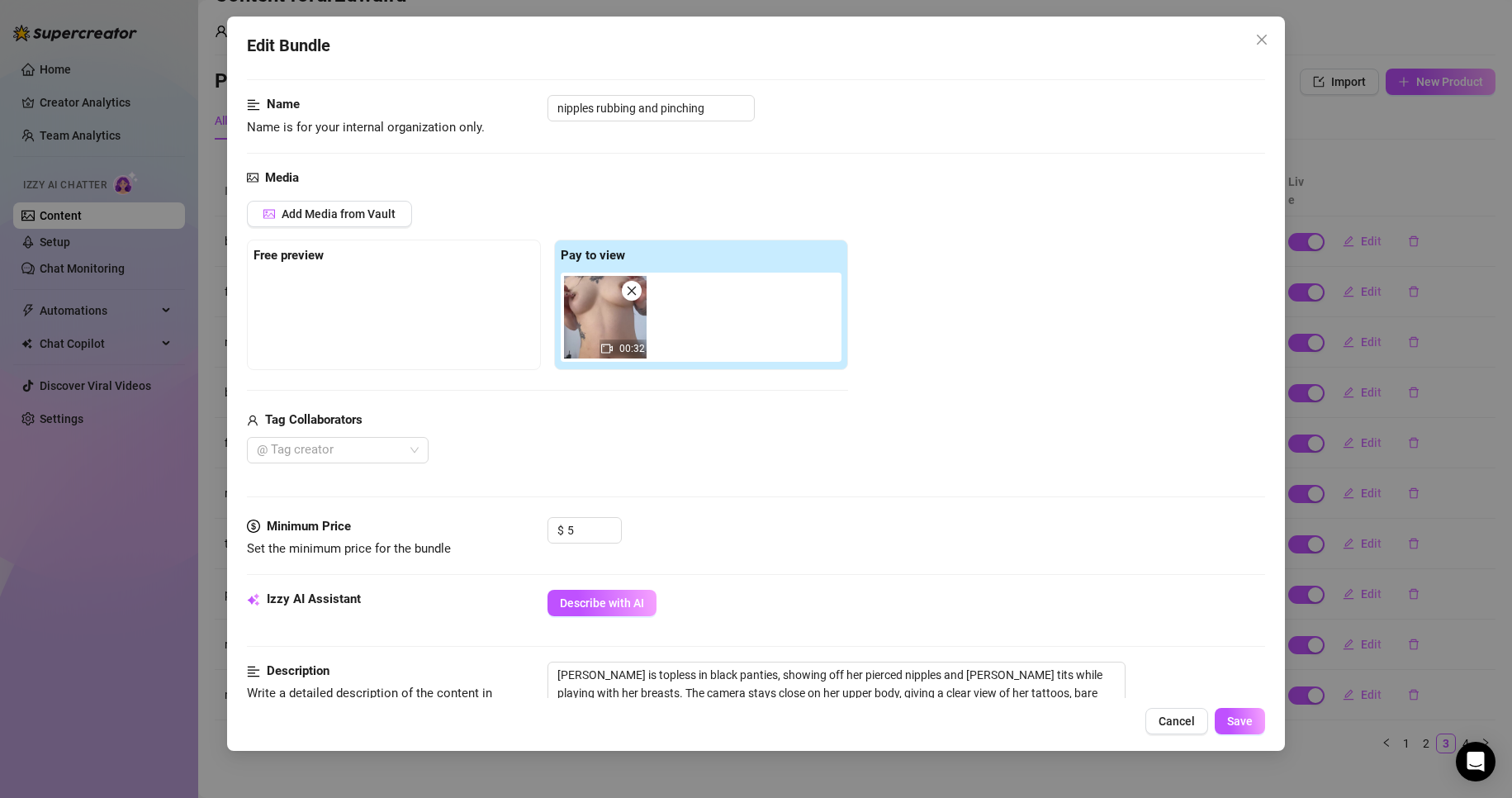
click at [597, 339] on img at bounding box center [605, 317] width 82 height 82
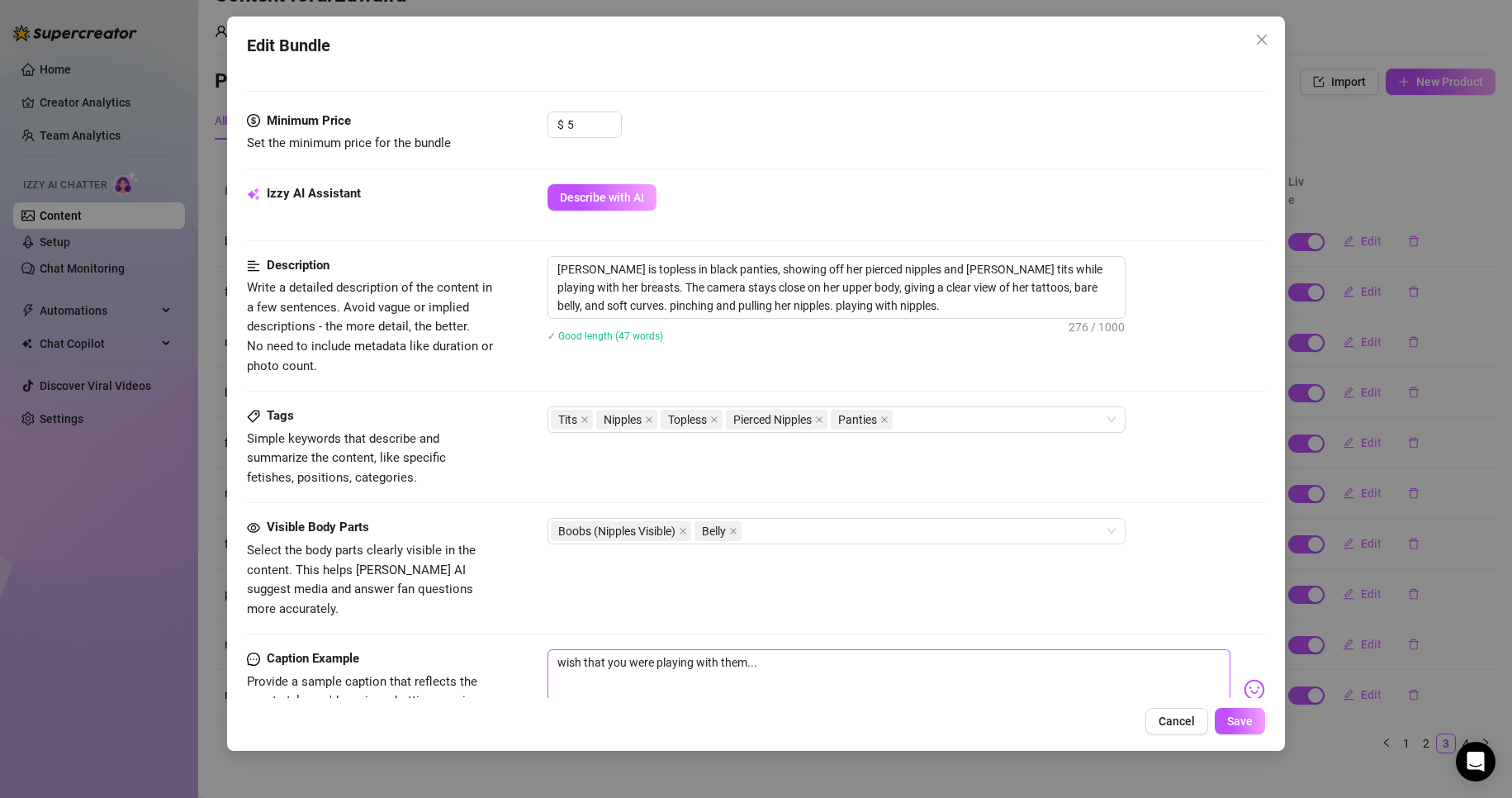
scroll to position [578, 0]
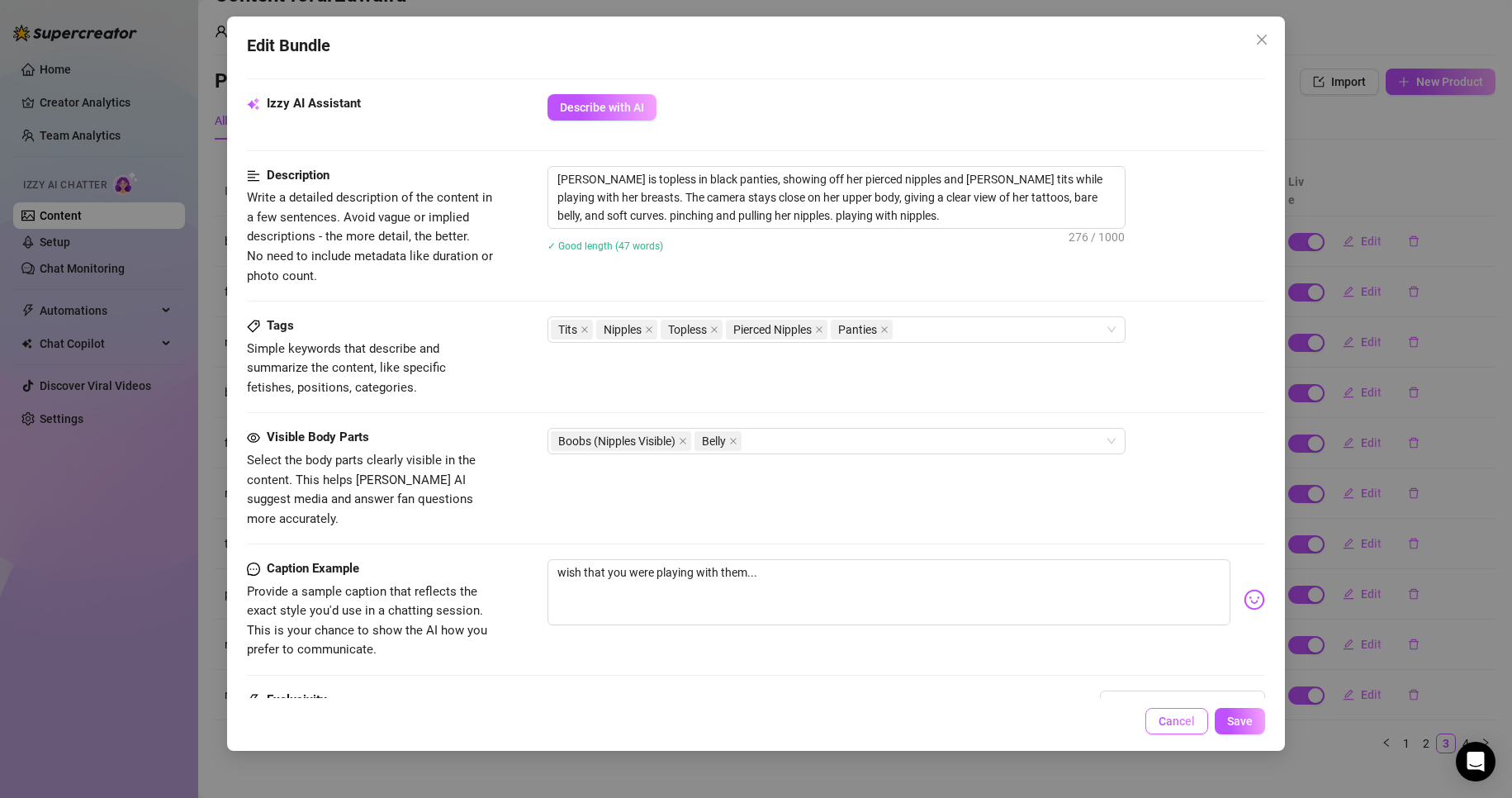
click at [1175, 721] on span "Cancel" at bounding box center [1177, 721] width 37 height 13
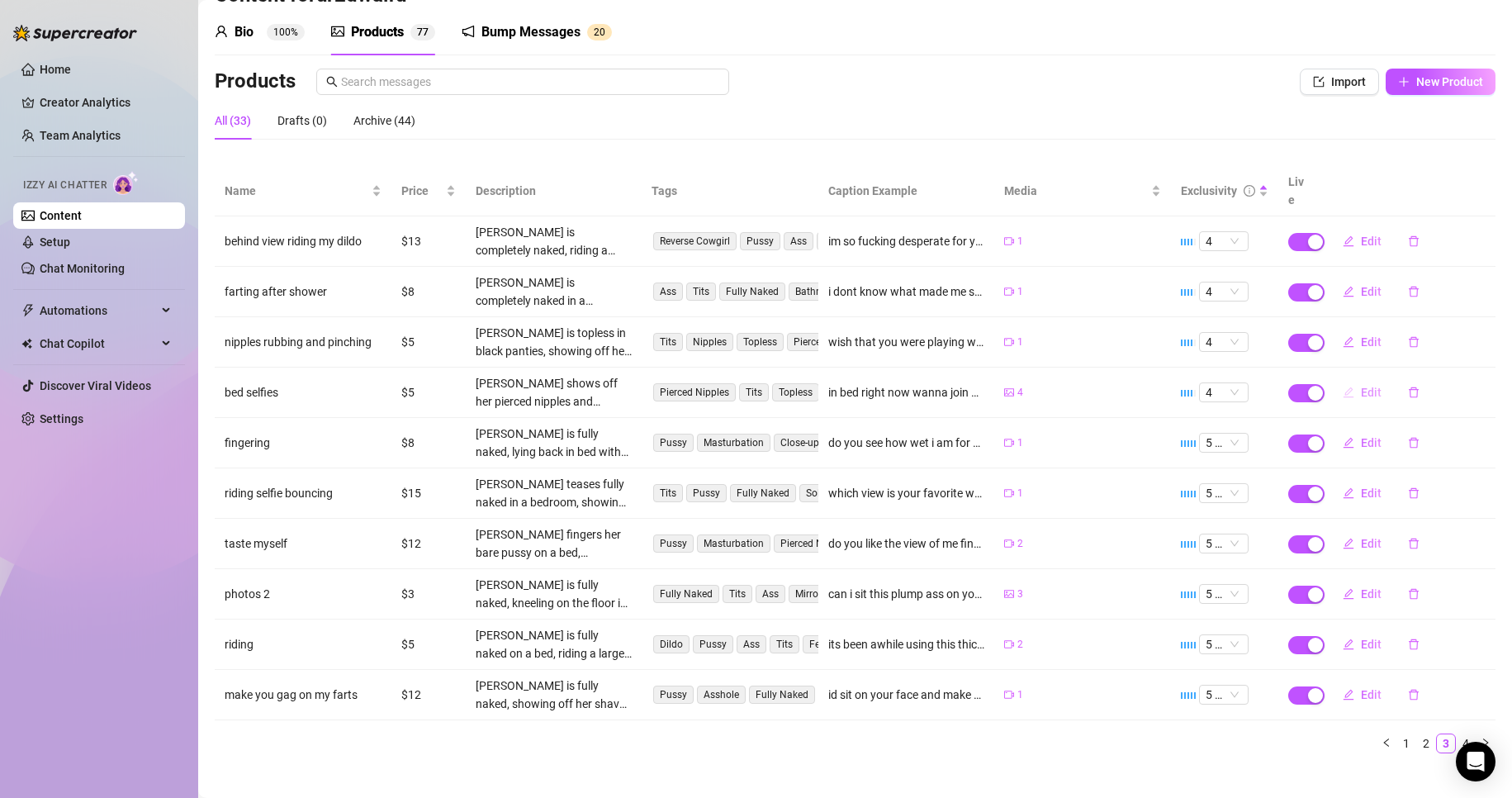
click at [1361, 386] on span "Edit" at bounding box center [1371, 392] width 21 height 13
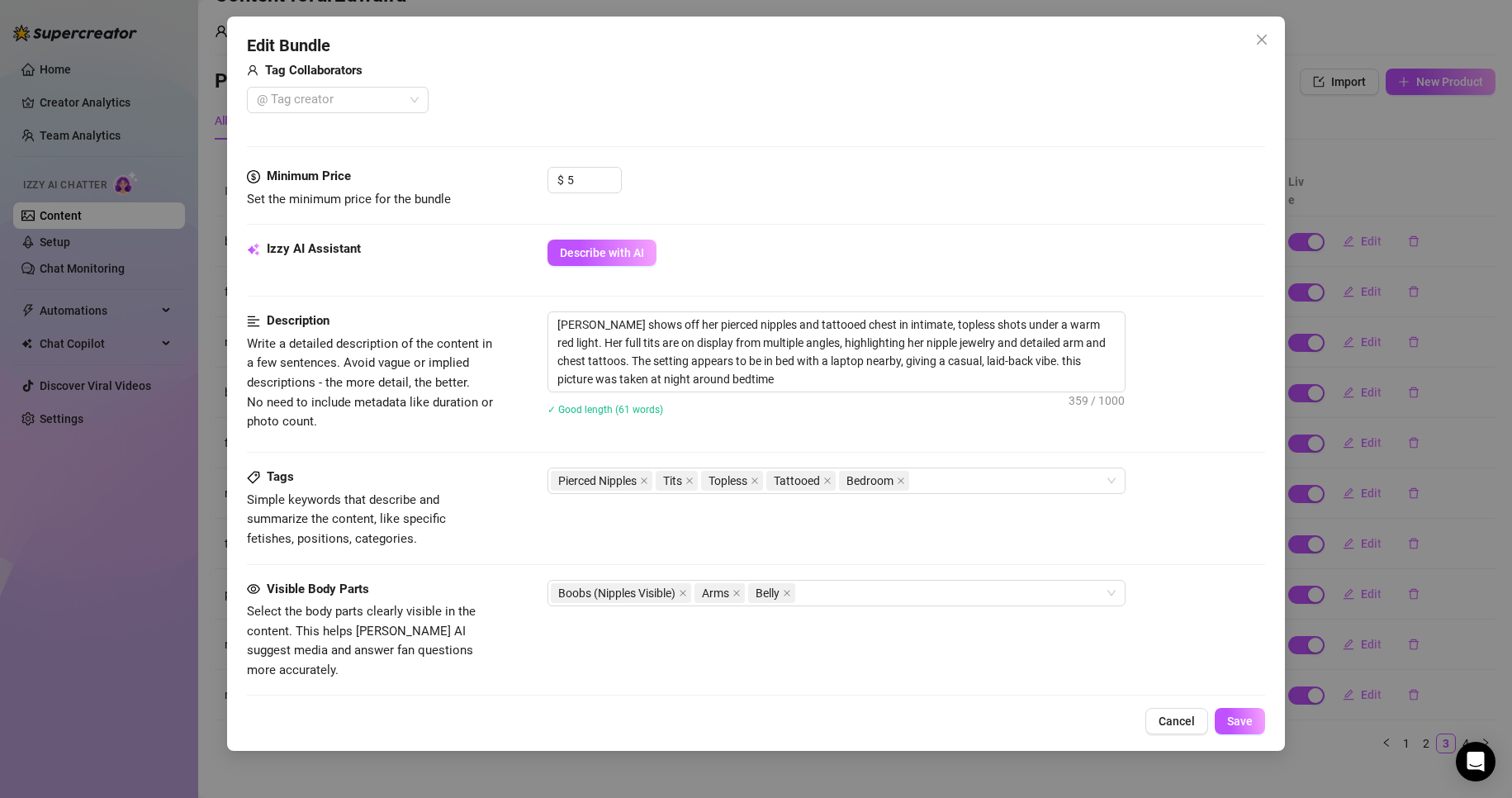
scroll to position [661, 0]
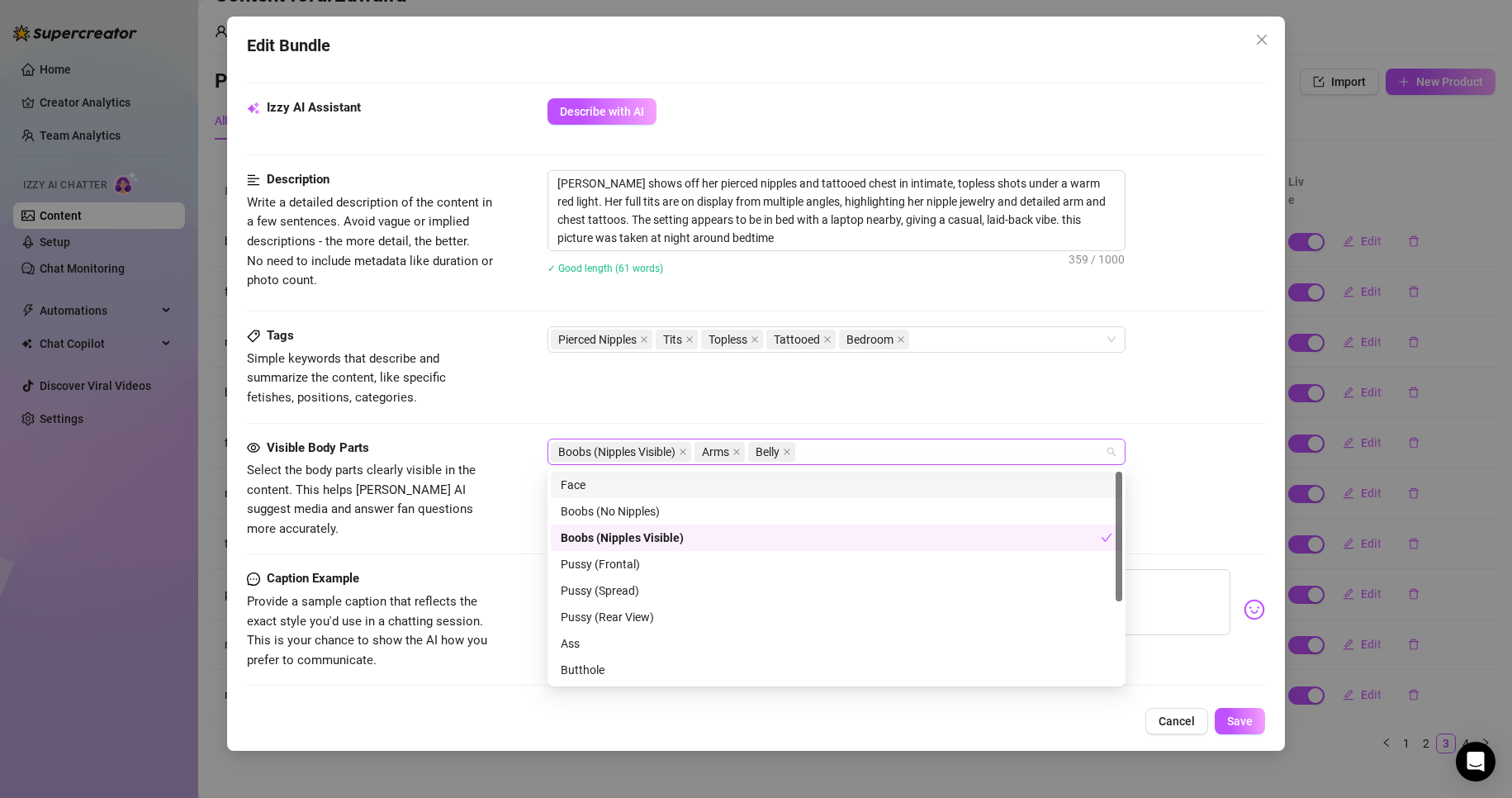
click at [854, 456] on div "Boobs (Nipples Visible) Arms Belly" at bounding box center [827, 451] width 554 height 23
click at [846, 481] on div "Face" at bounding box center [836, 485] width 551 height 18
click at [921, 418] on div "Tags Simple keywords that describe and summarize the content, like specific fet…" at bounding box center [756, 382] width 1020 height 112
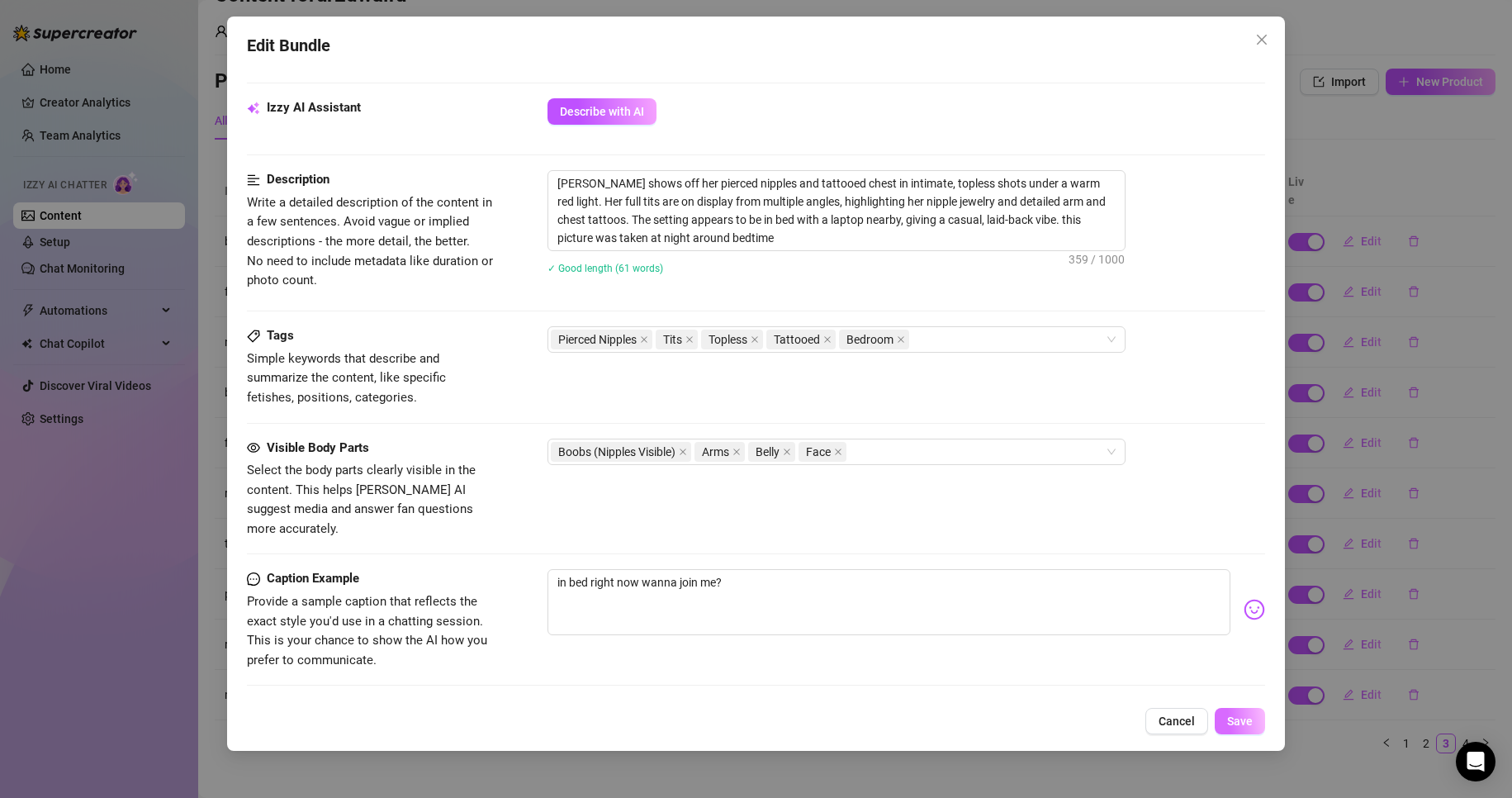
click at [1235, 716] on span "Save" at bounding box center [1240, 721] width 26 height 13
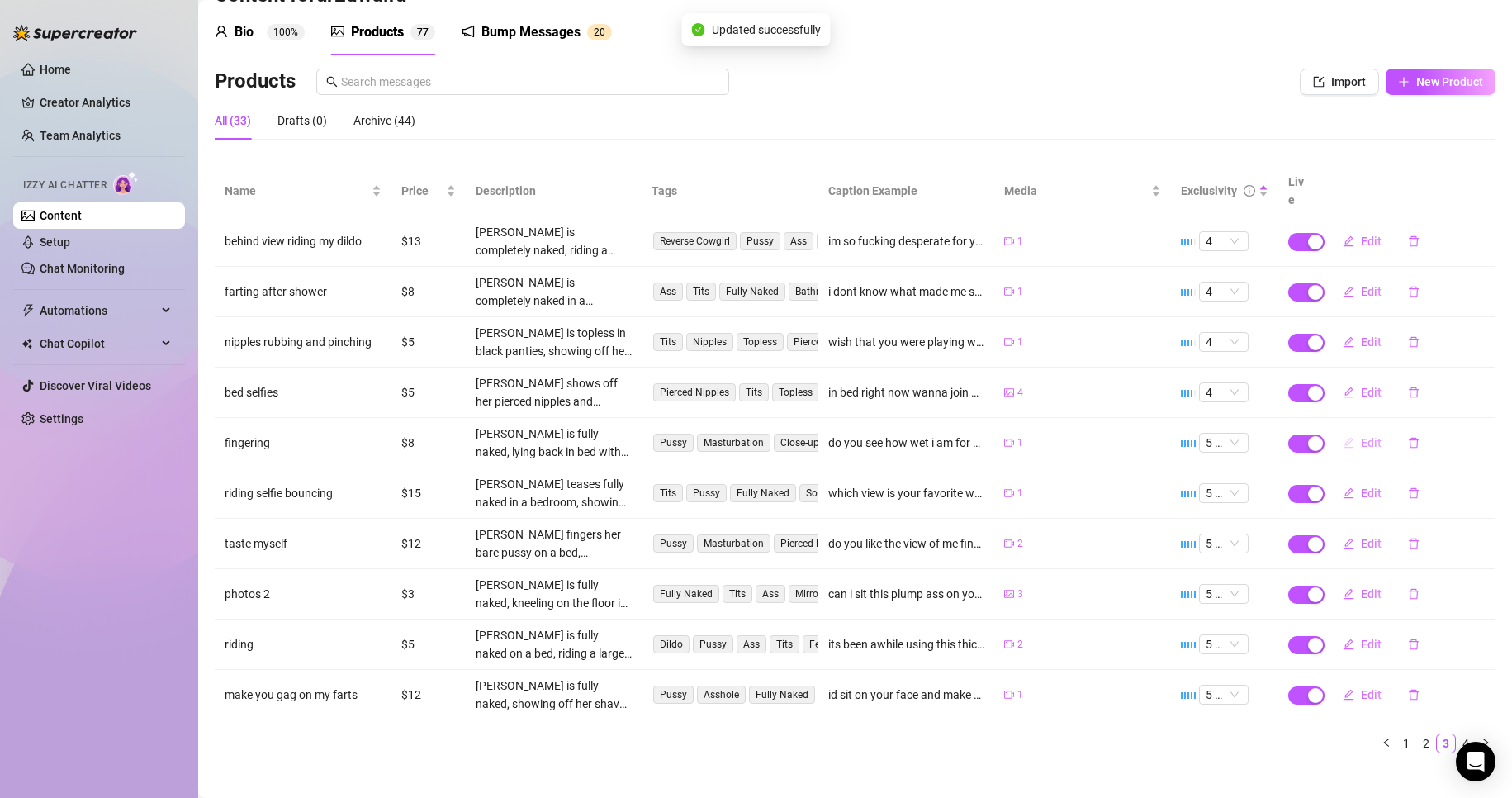
click at [1361, 436] on span "Edit" at bounding box center [1371, 443] width 21 height 13
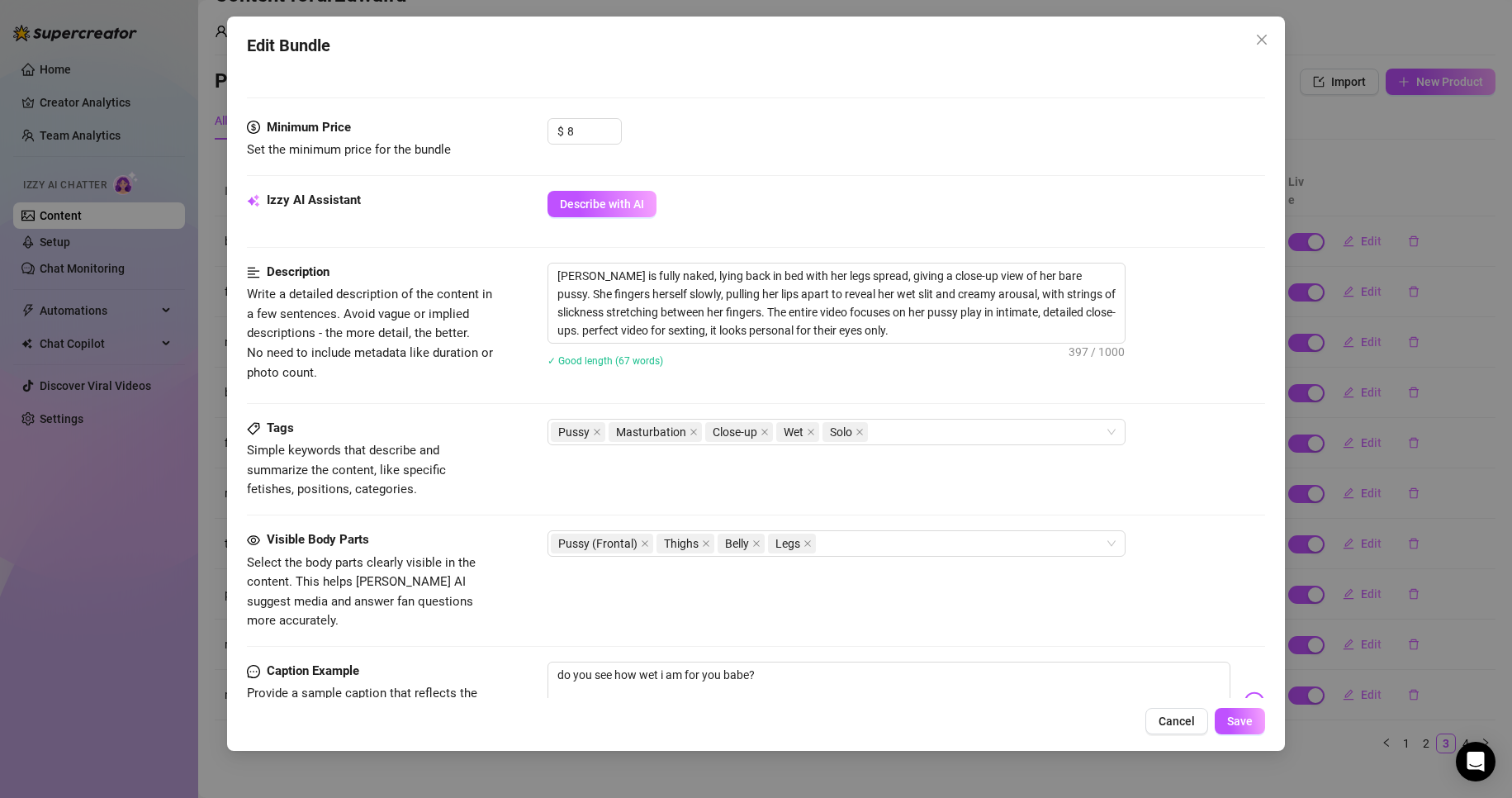
scroll to position [496, 0]
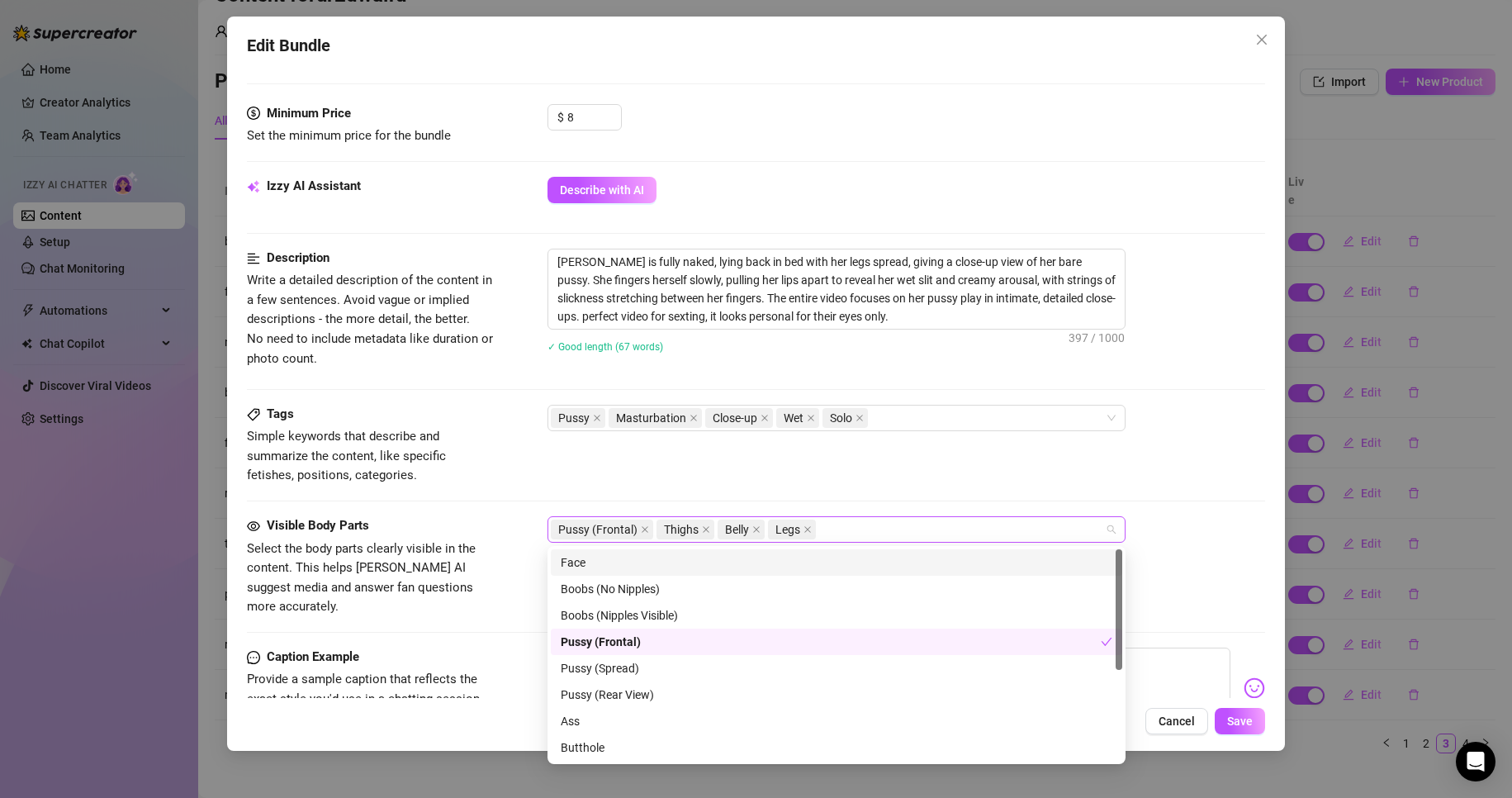
click at [826, 541] on div "Pussy (Frontal) Thighs Belly Legs" at bounding box center [827, 530] width 554 height 23
click at [829, 553] on div "Face" at bounding box center [836, 562] width 551 height 18
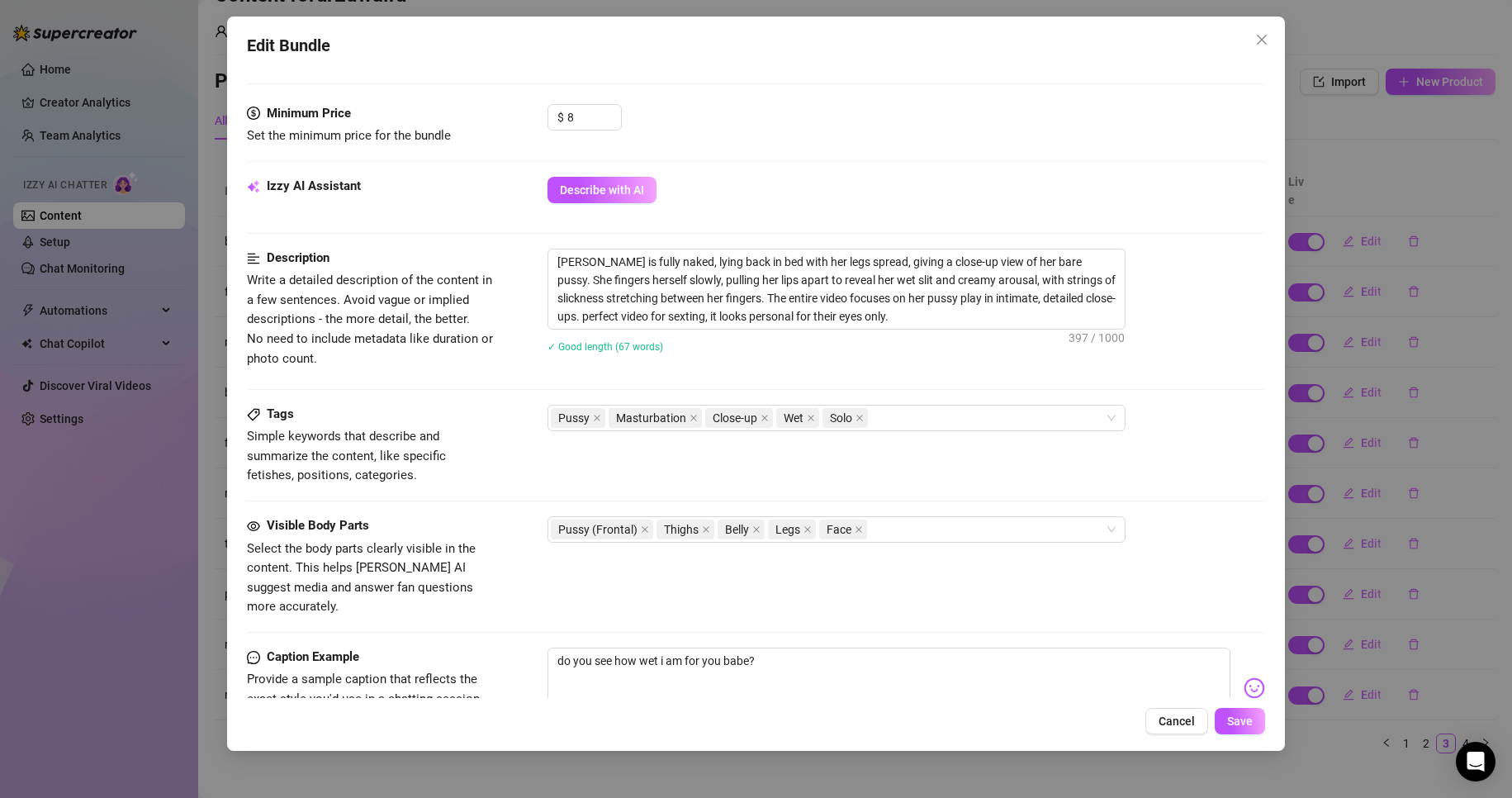
drag, startPoint x: 1033, startPoint y: 468, endPoint x: 1135, endPoint y: 584, distance: 154.5
click at [1034, 469] on div "Tags Simple keywords that describe and summarize the content, like specific fet…" at bounding box center [756, 445] width 1020 height 81
click at [1250, 716] on span "Save" at bounding box center [1240, 721] width 26 height 13
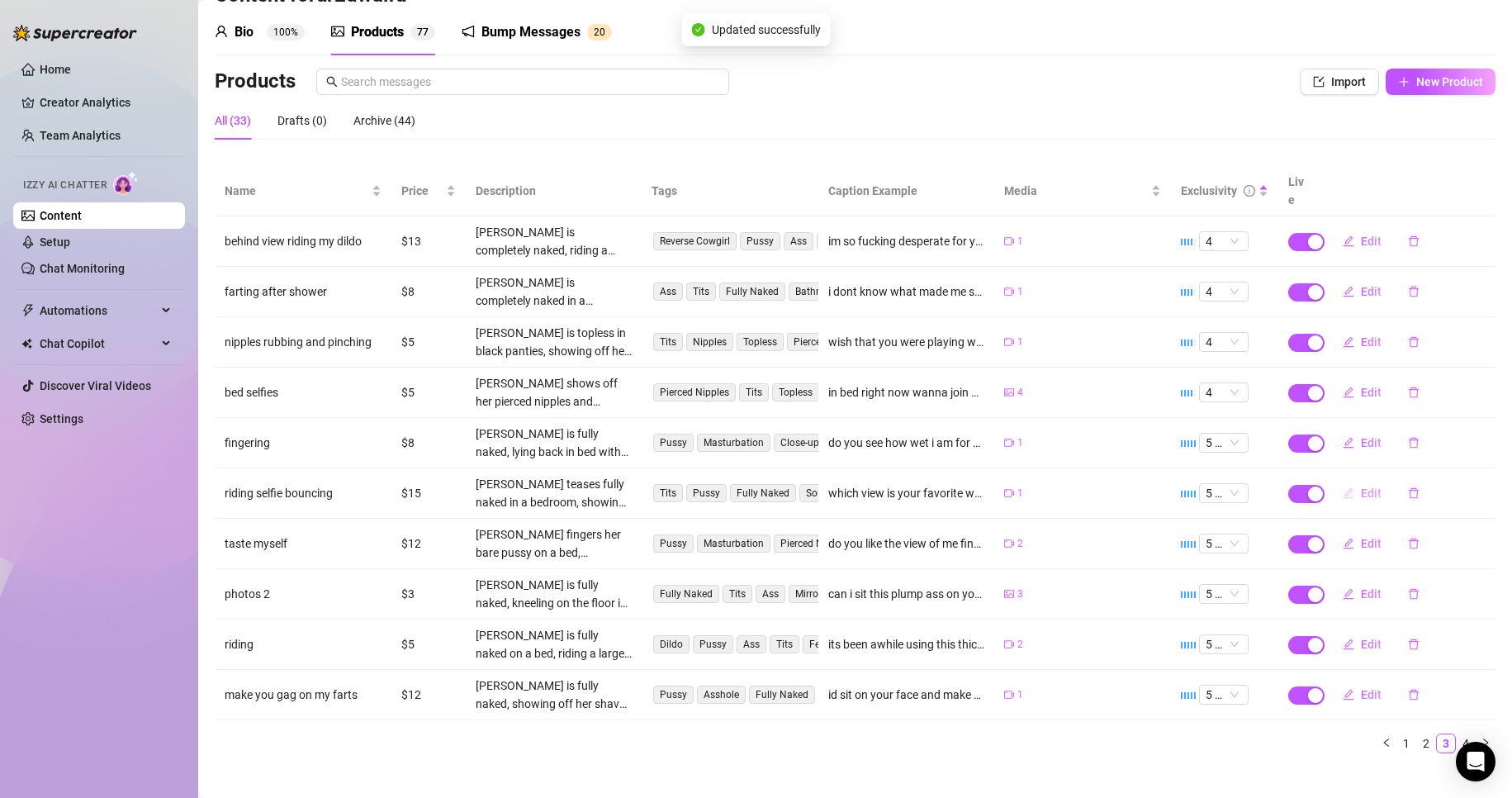
click at [1361, 486] on span "Edit" at bounding box center [1371, 493] width 21 height 13
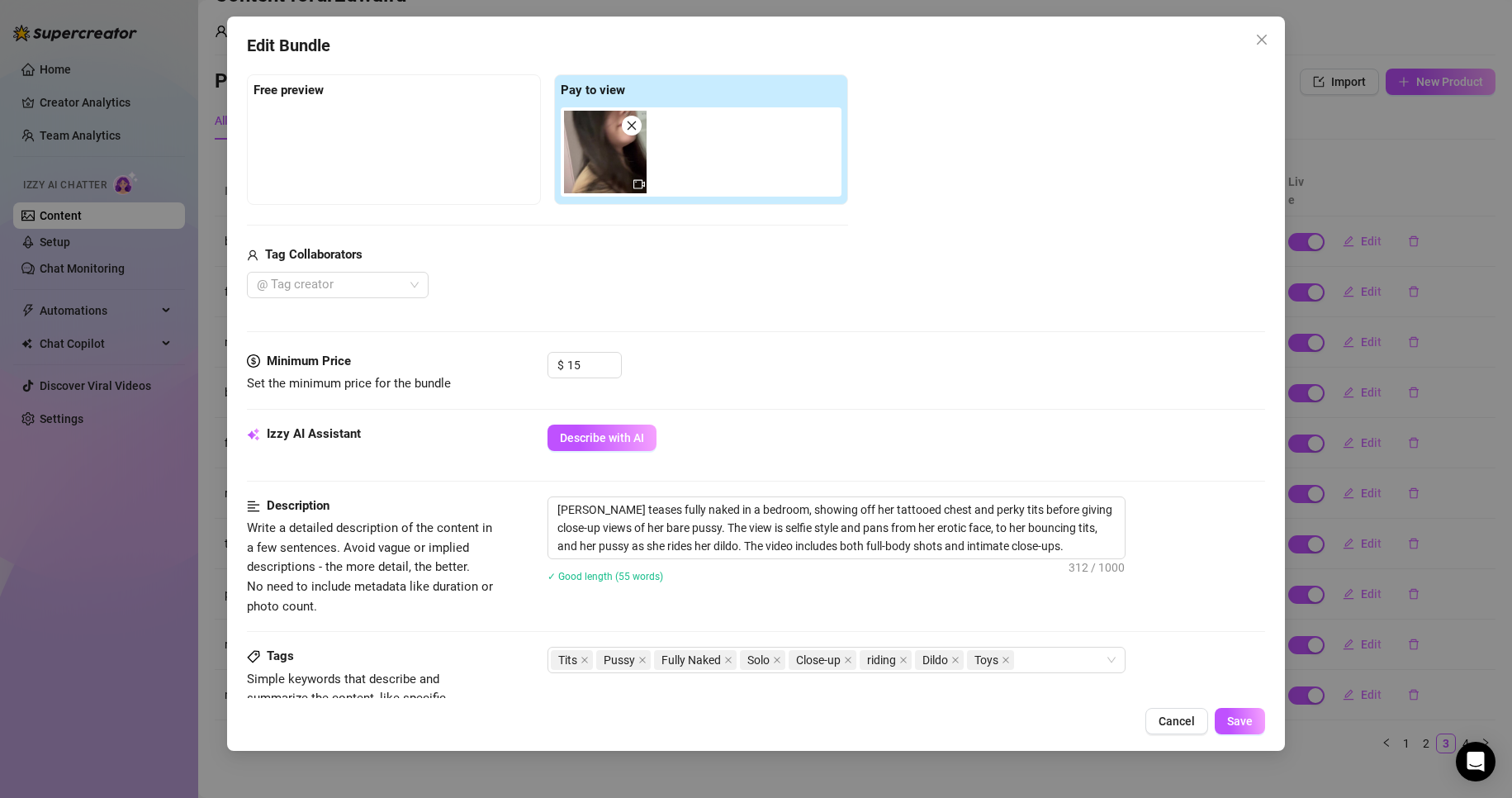
scroll to position [413, 0]
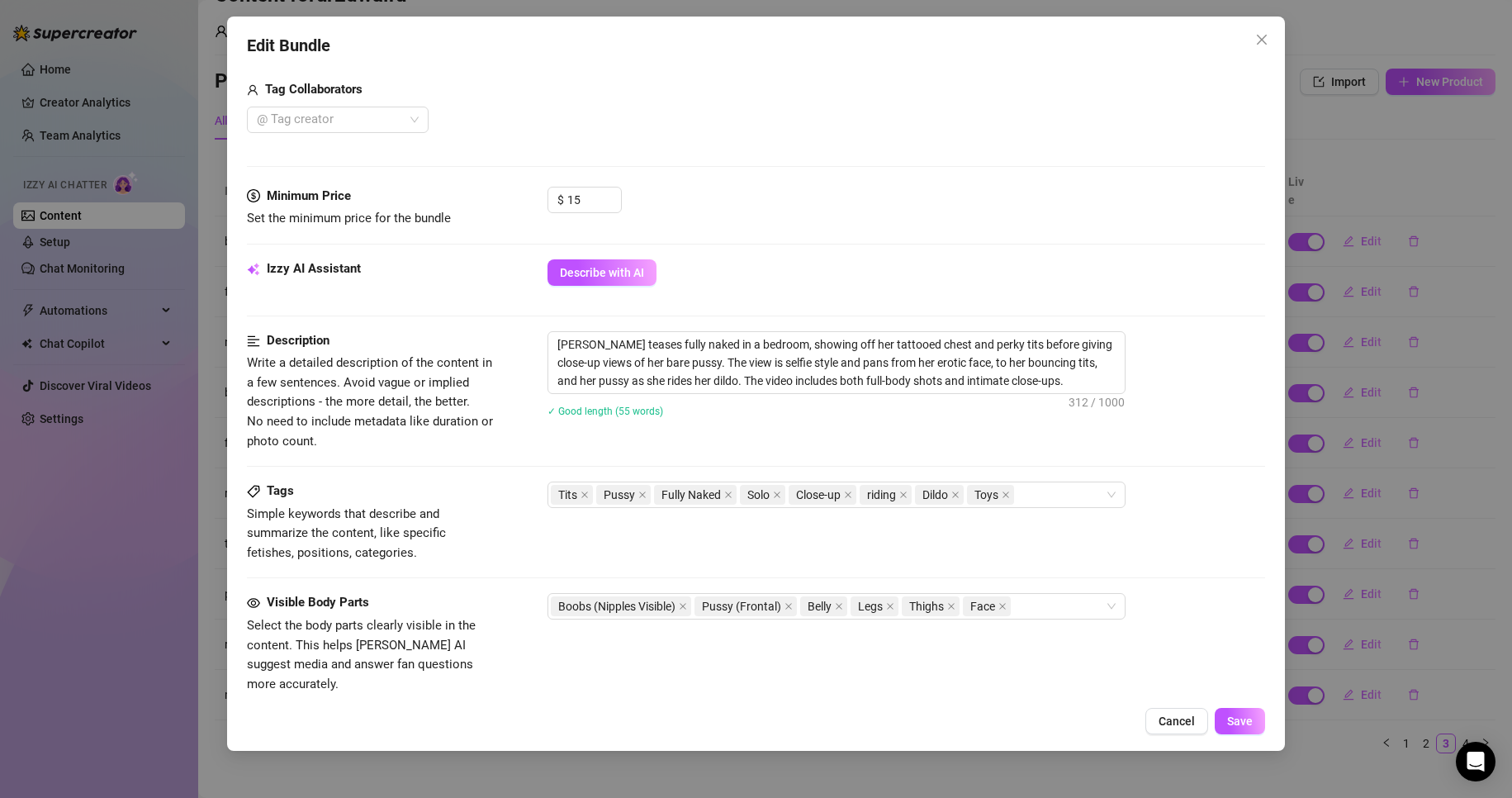
click at [1192, 731] on button "Cancel" at bounding box center [1176, 721] width 62 height 27
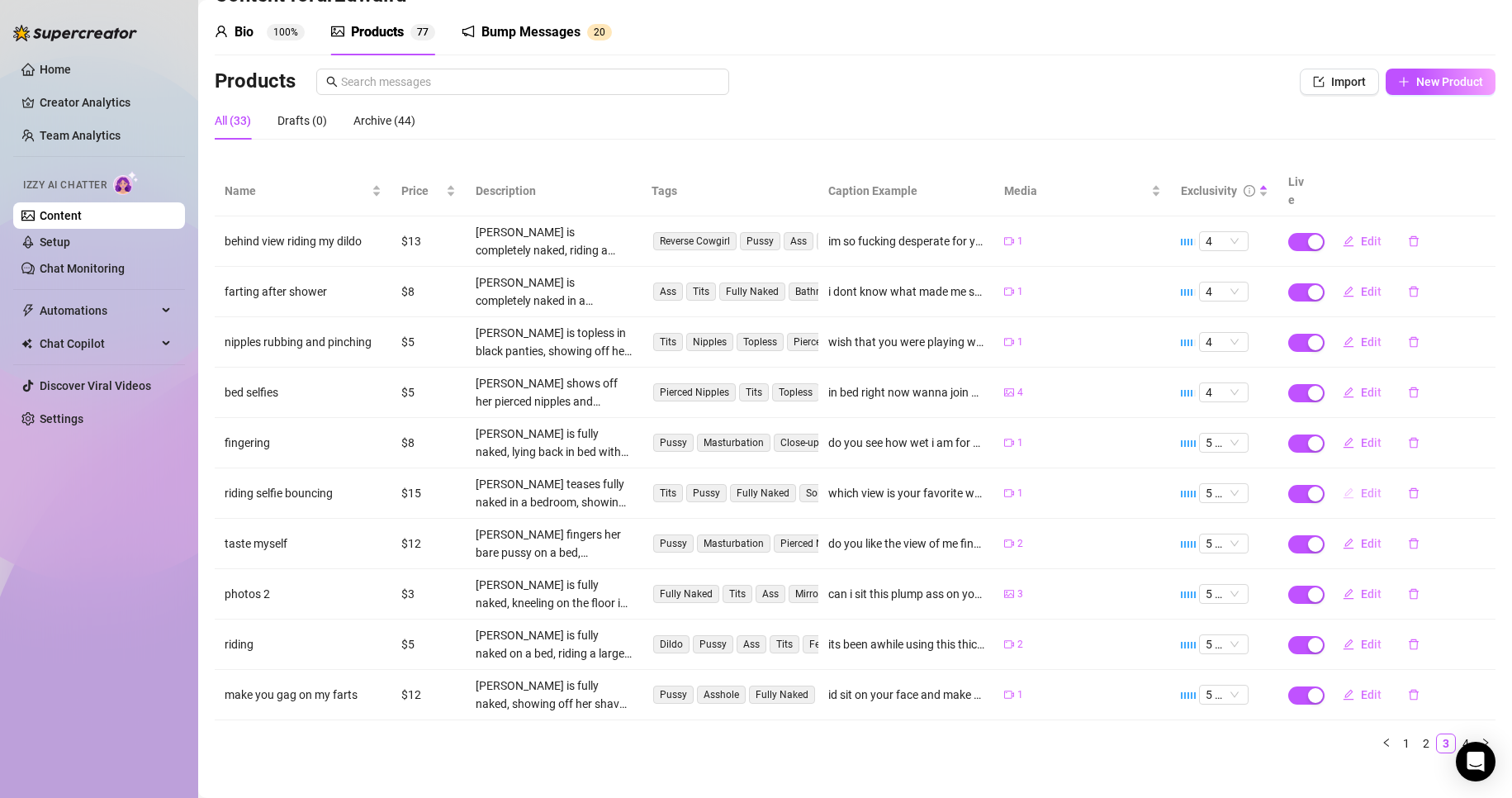
click at [1354, 480] on button "Edit" at bounding box center [1362, 493] width 65 height 27
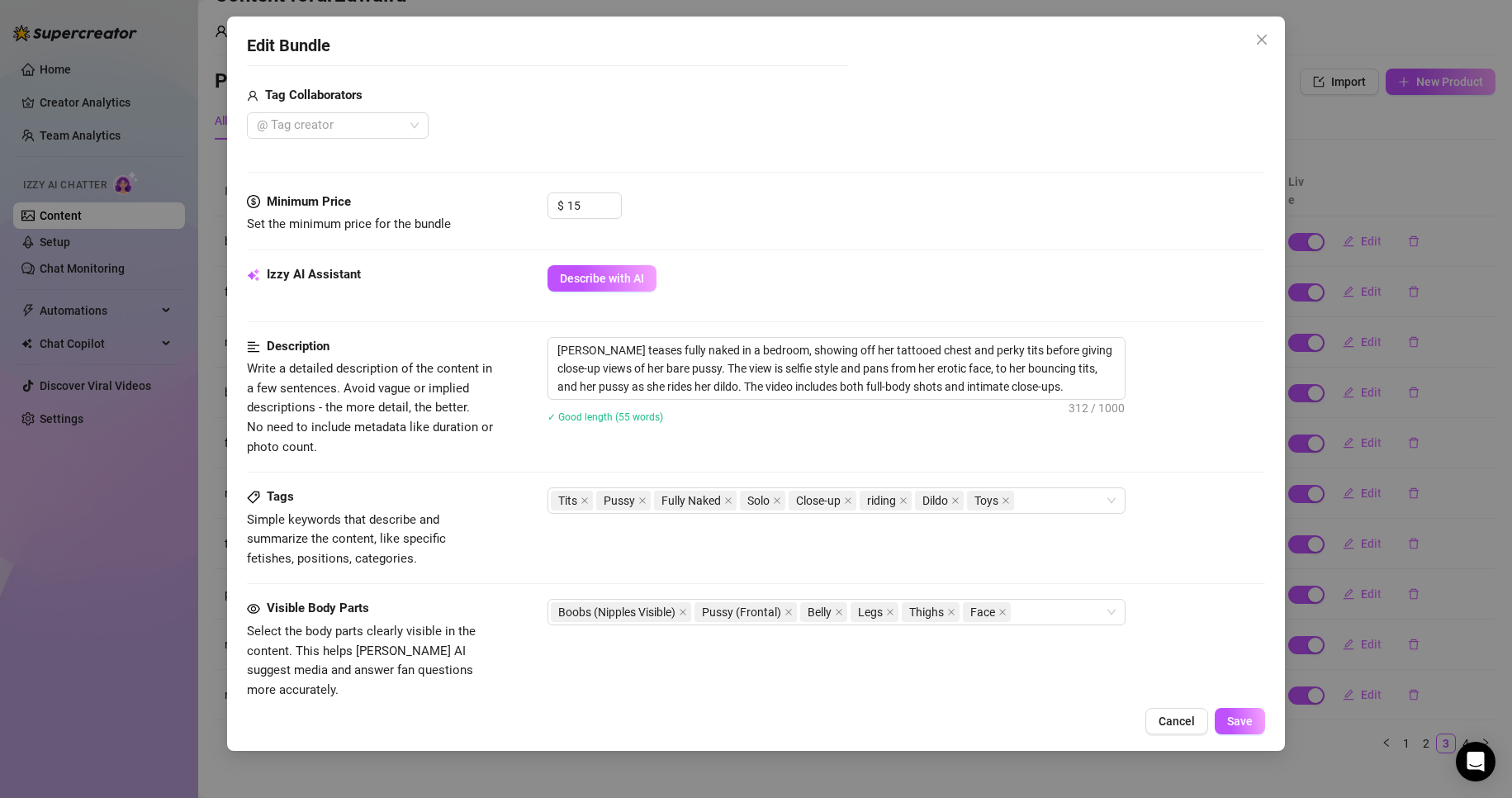
scroll to position [578, 0]
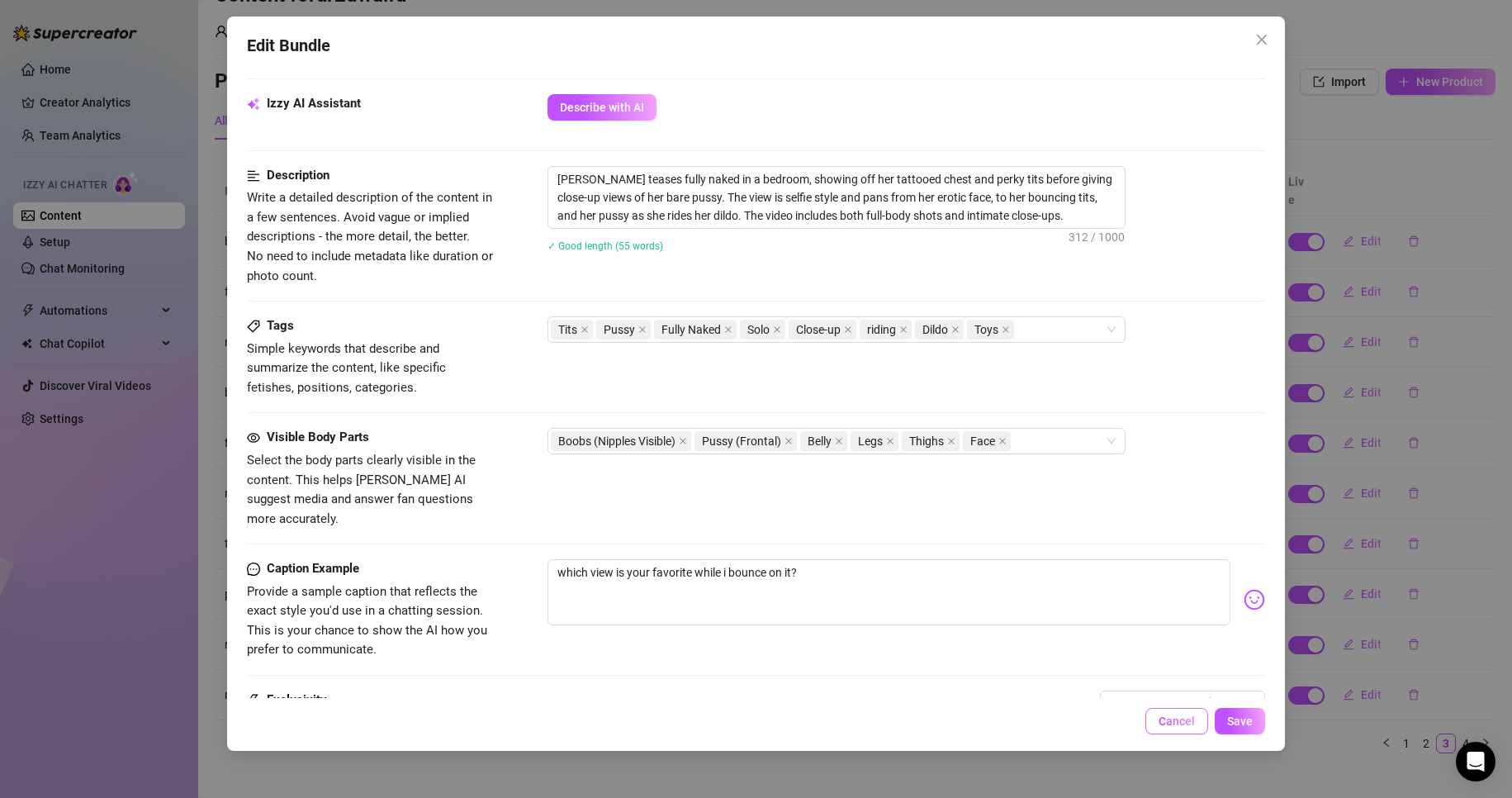
click at [1157, 708] on div "Edit Bundle Account ur2dwaifu (@ur2dwaifu) Name Name is for your internal organ…" at bounding box center [756, 383] width 1059 height 734
click at [1162, 715] on span "Cancel" at bounding box center [1177, 721] width 37 height 13
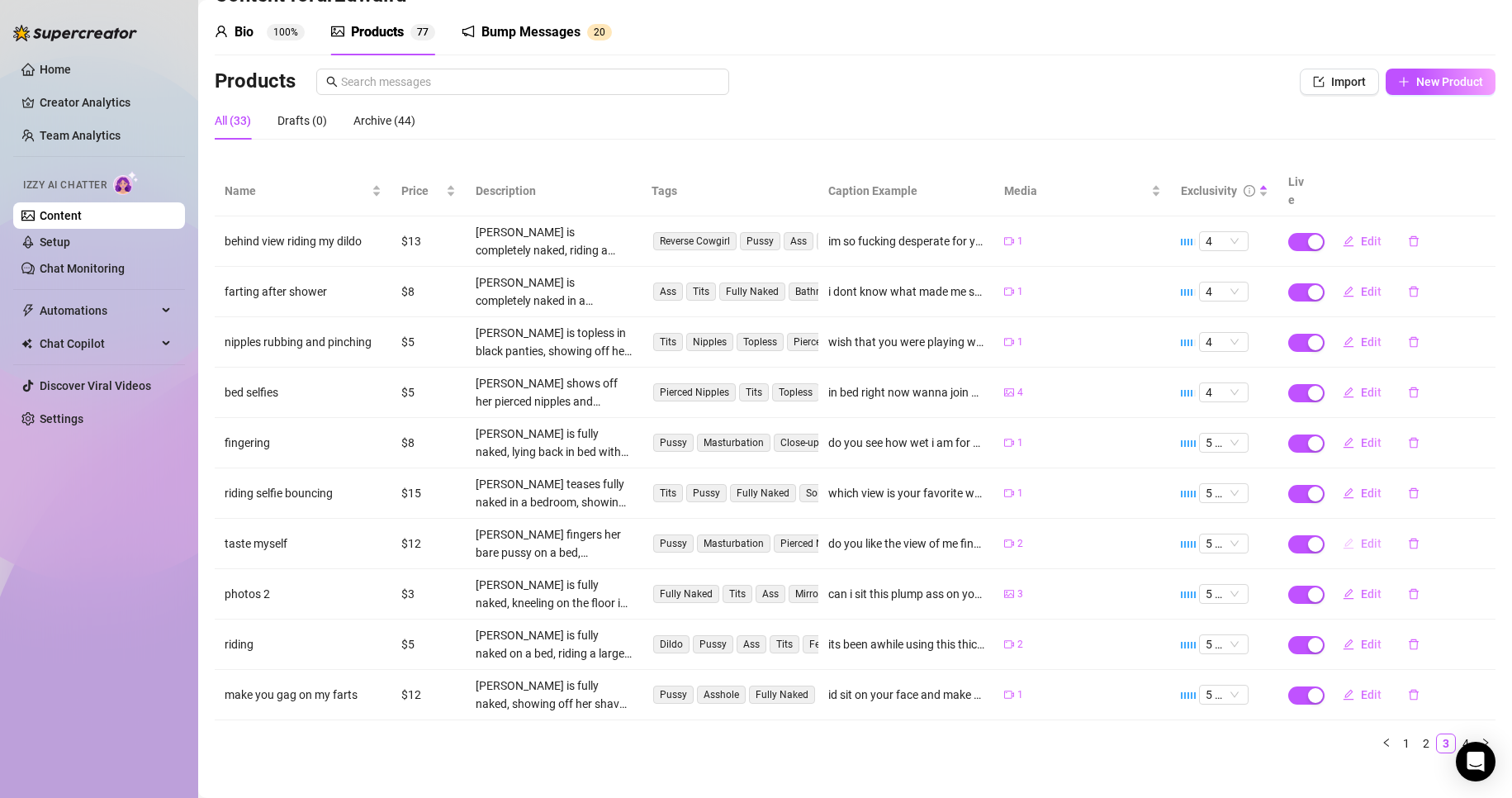
click at [1361, 536] on span "Edit" at bounding box center [1371, 543] width 21 height 13
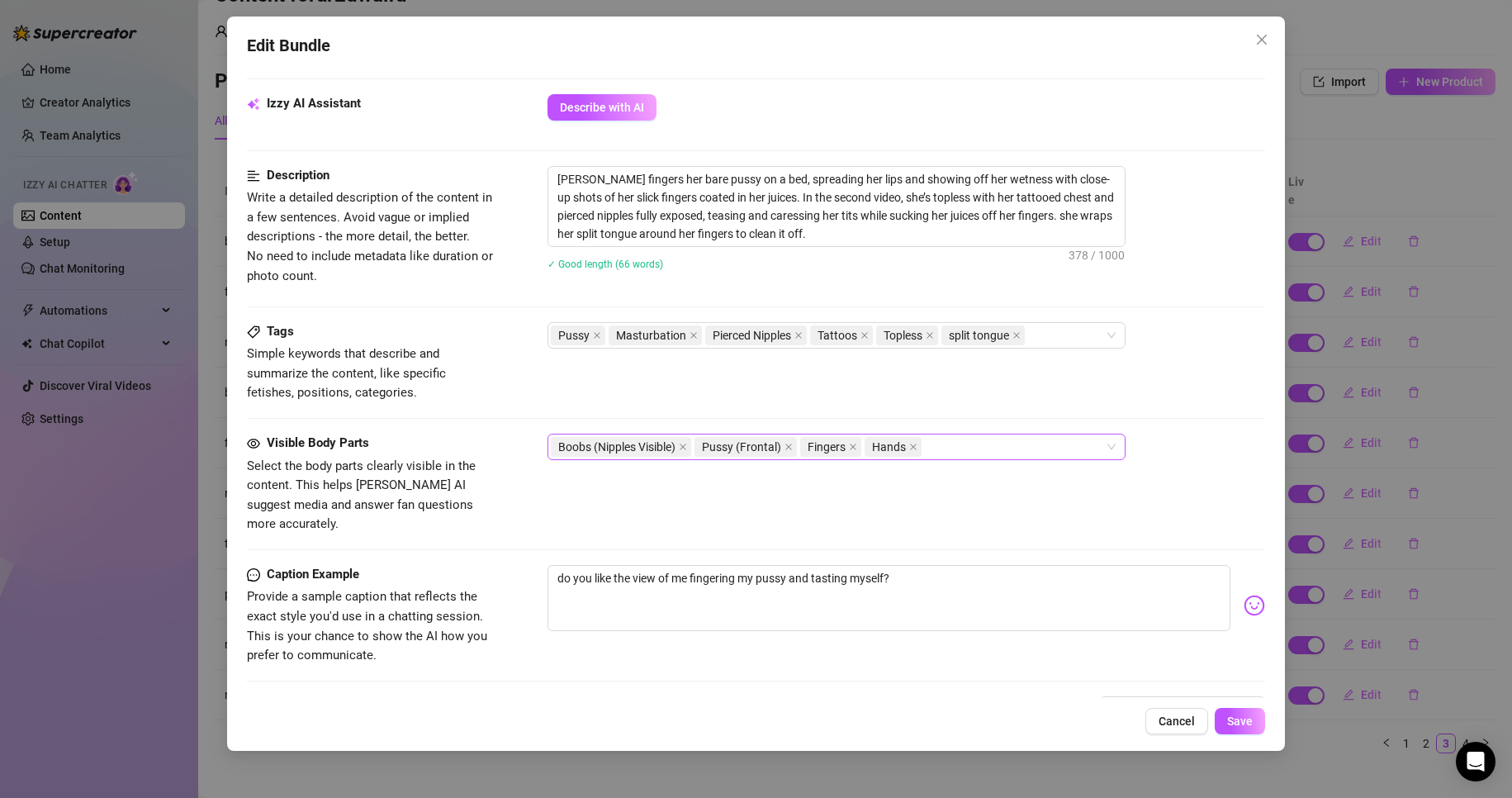
click at [1020, 439] on div "Boobs (Nipples Visible) Pussy (Frontal) Fingers Hands" at bounding box center [827, 447] width 554 height 23
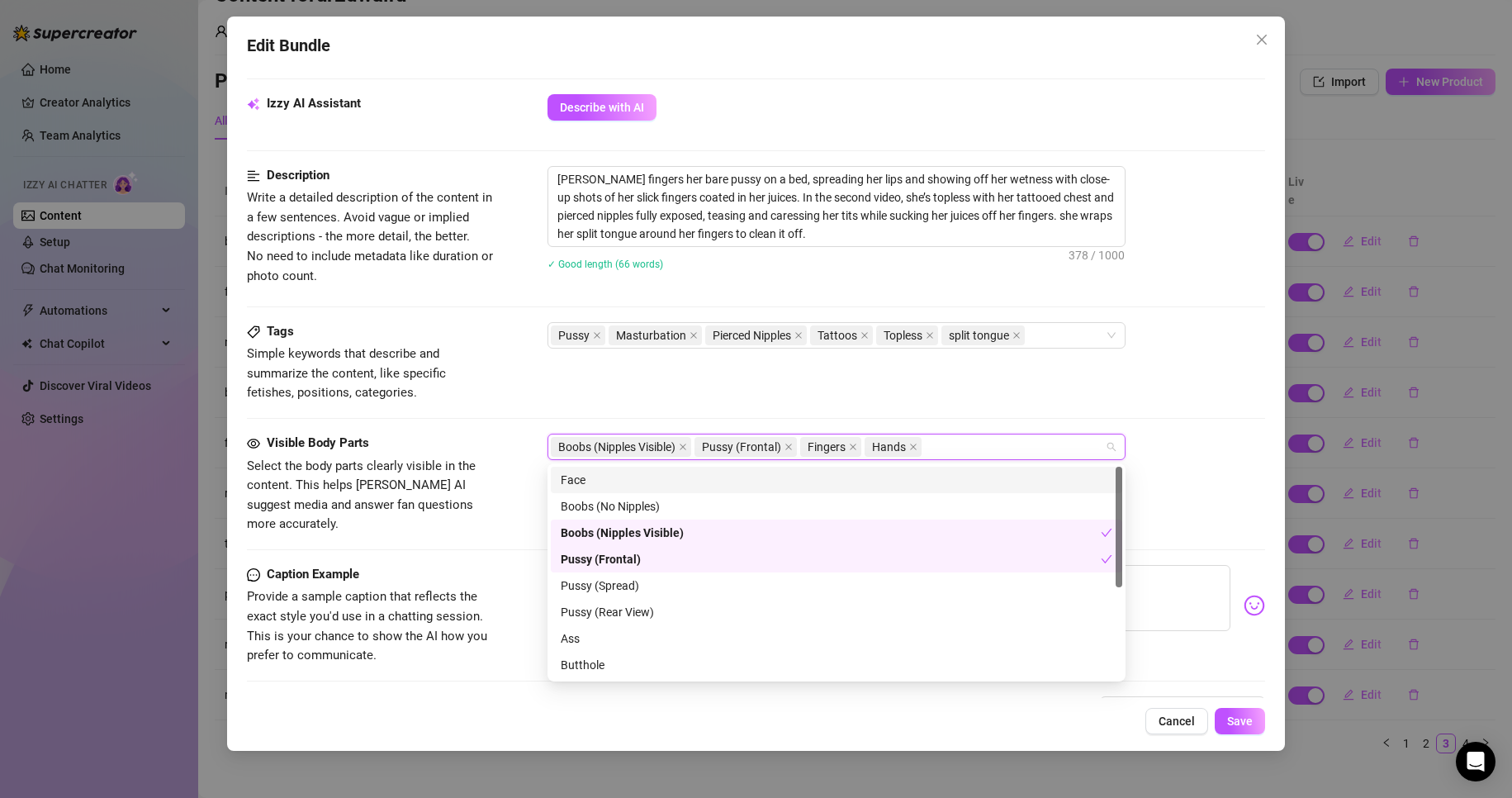
click at [1021, 475] on div "Face" at bounding box center [836, 480] width 551 height 18
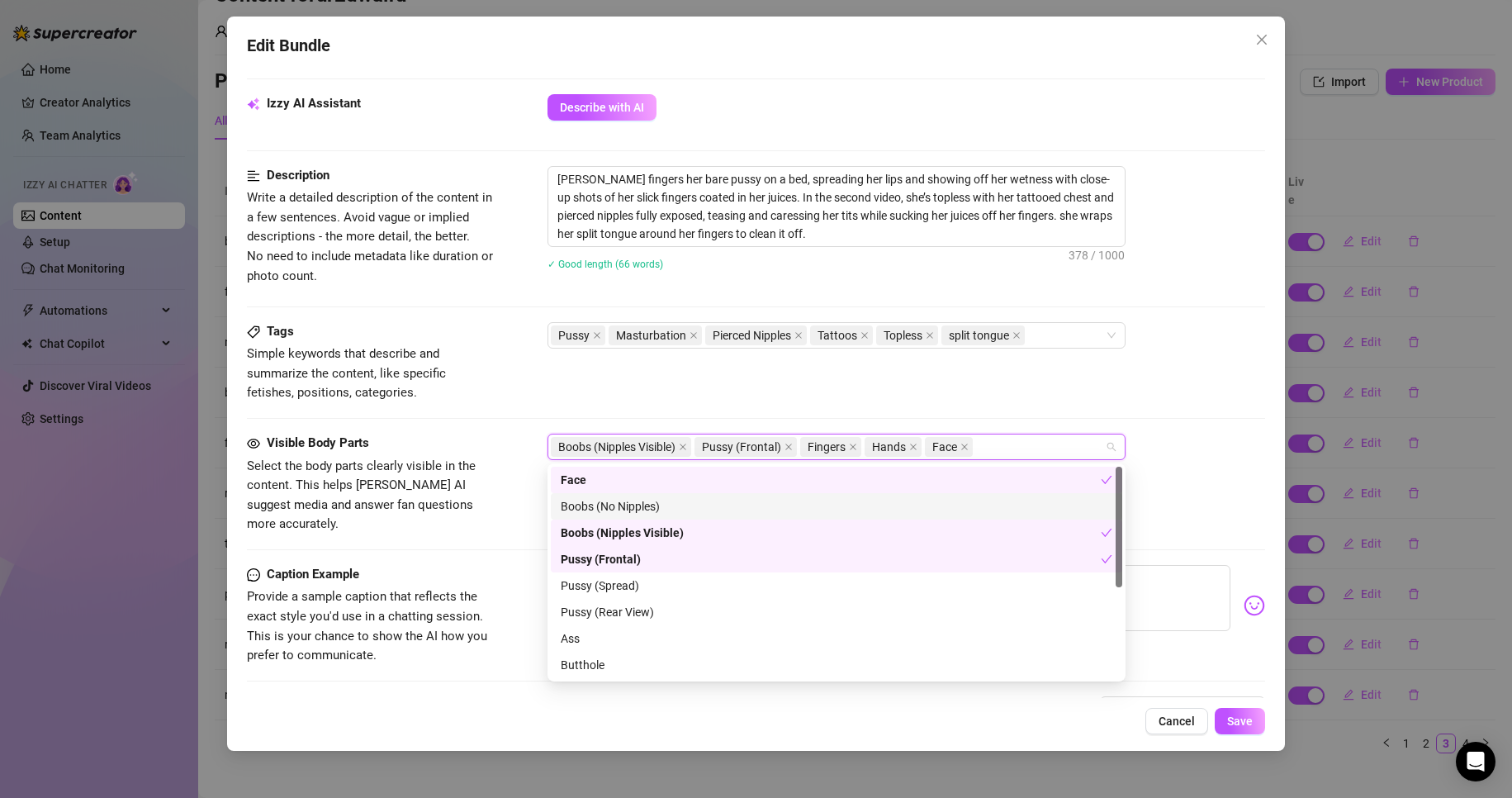
click at [1168, 517] on div "Visible Body Parts Select the body parts clearly visible in the content. This h…" at bounding box center [756, 500] width 1020 height 132
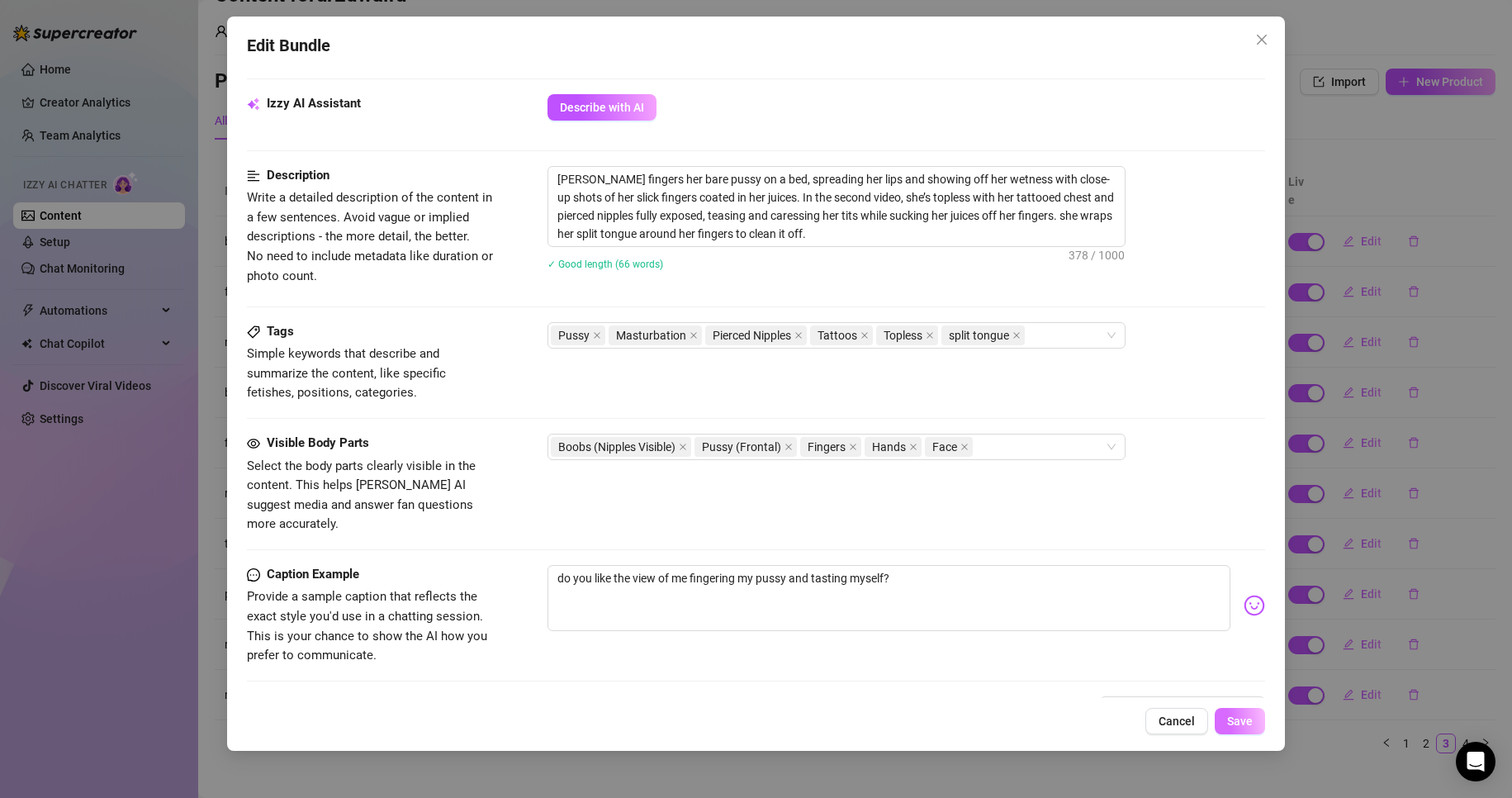
click at [1229, 711] on button "Save" at bounding box center [1240, 721] width 50 height 27
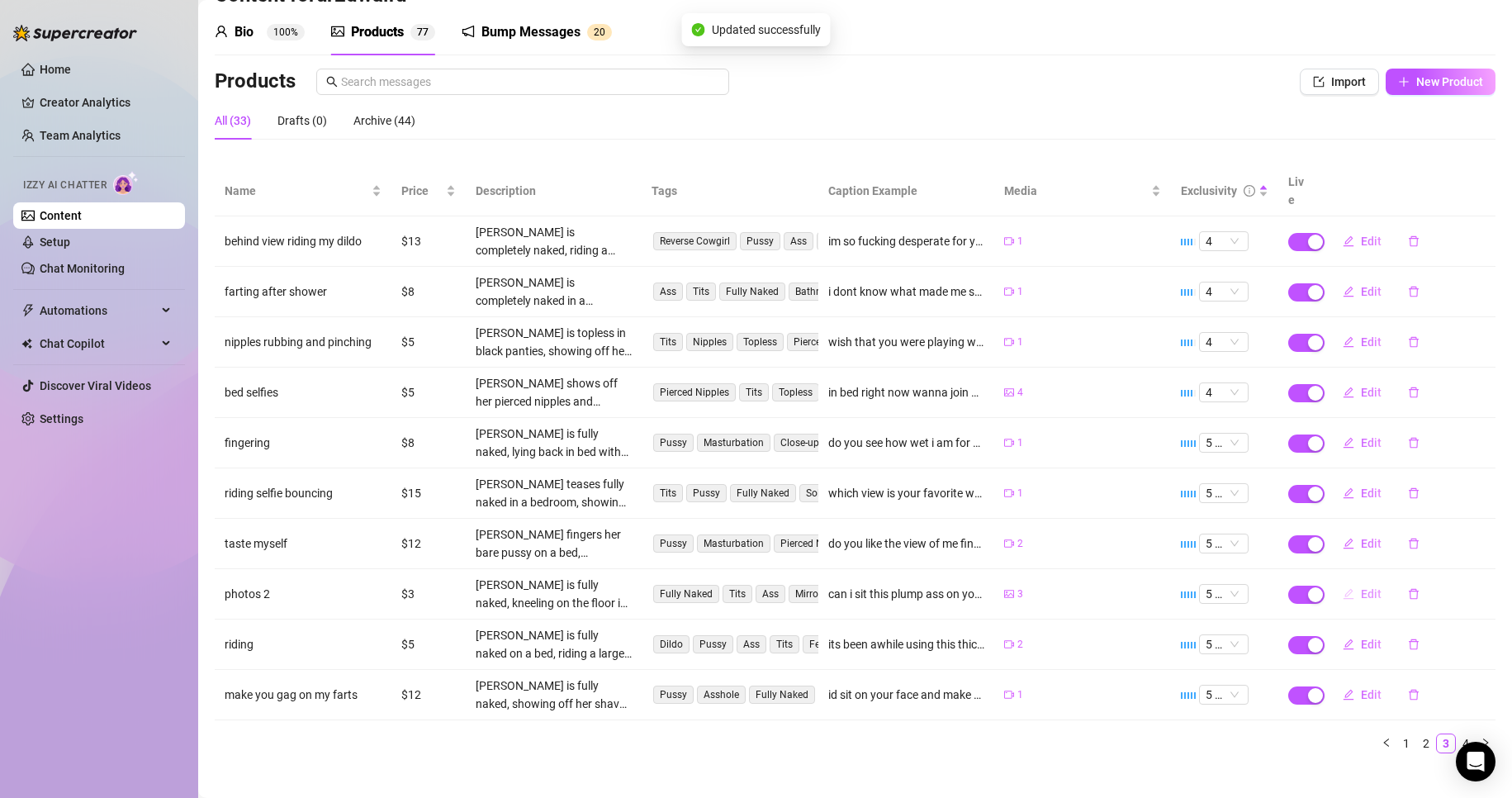
click at [1371, 581] on button "Edit" at bounding box center [1362, 594] width 65 height 27
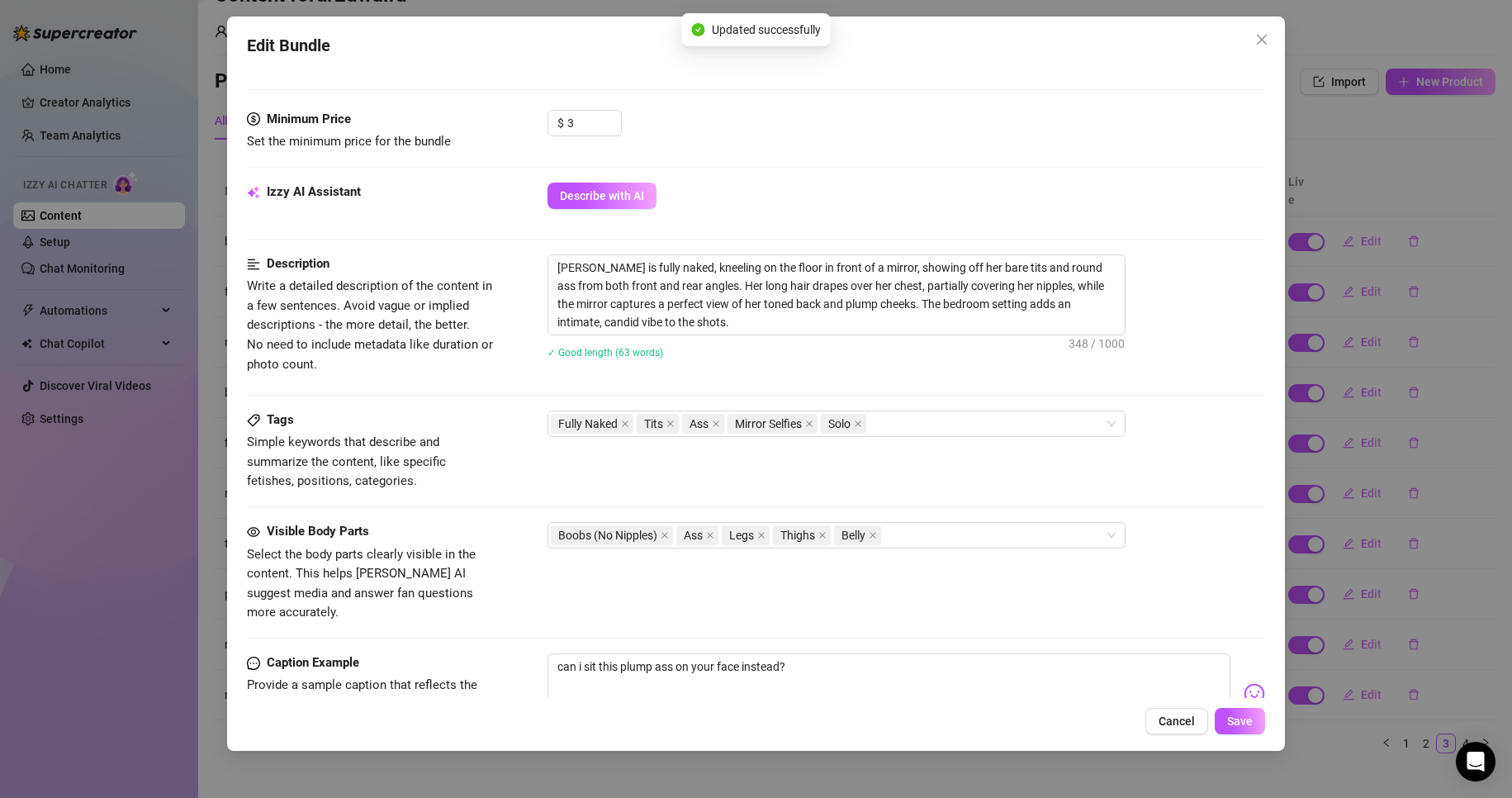
scroll to position [496, 0]
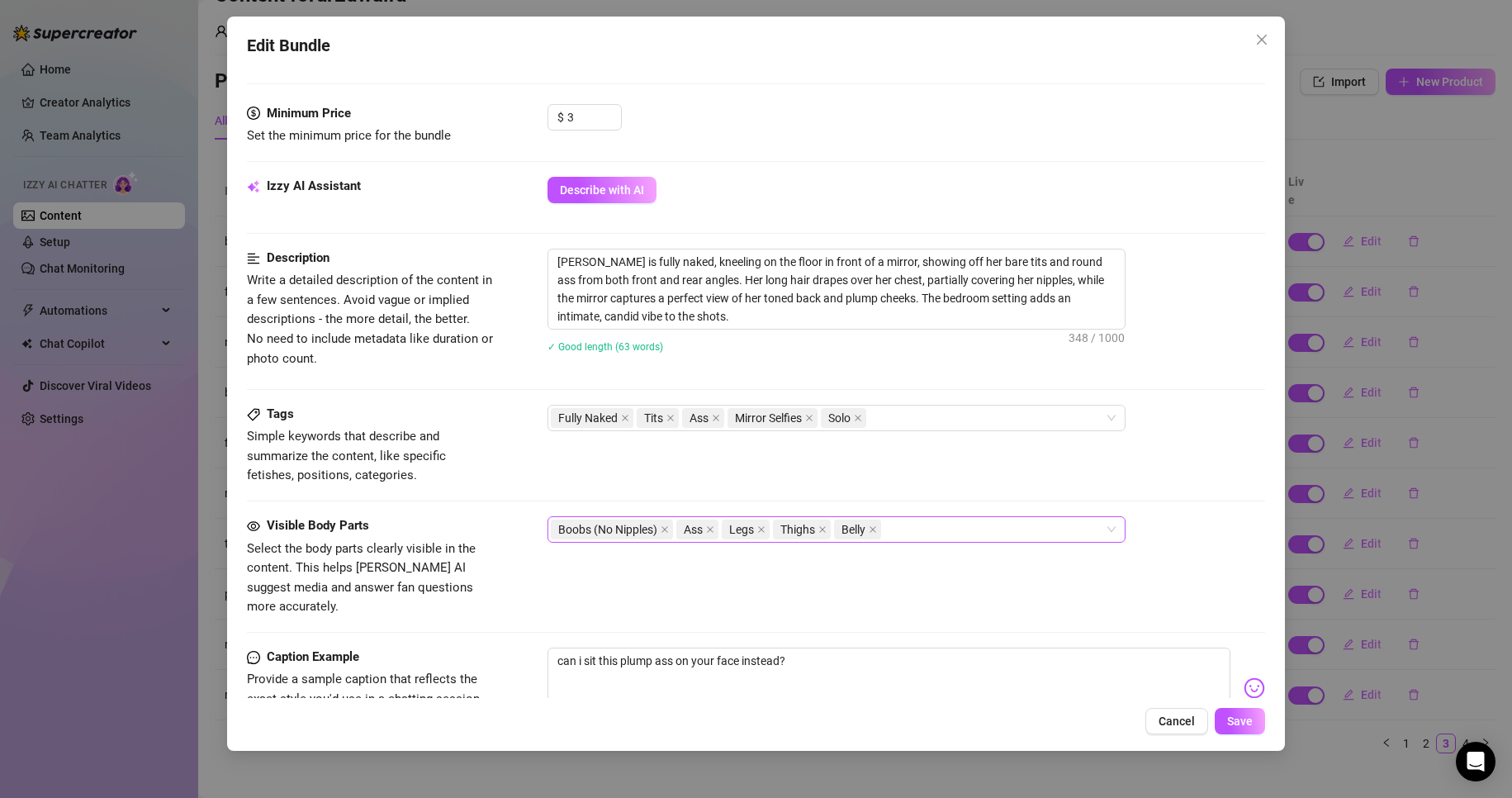
click at [956, 530] on div "Boobs (No Nipples) Ass Legs Thighs Belly" at bounding box center [827, 530] width 554 height 23
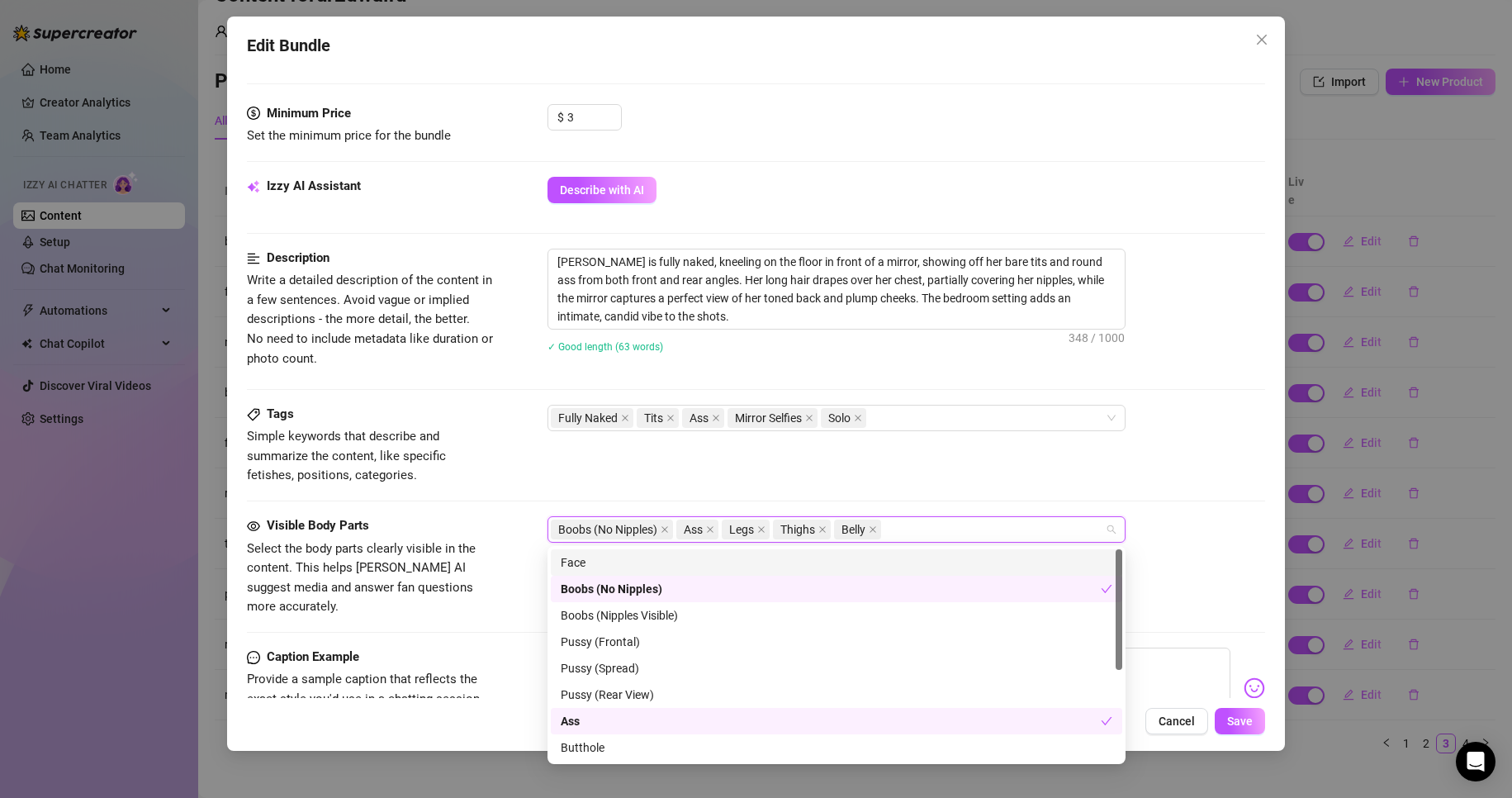
click at [941, 560] on div "Face" at bounding box center [836, 562] width 551 height 18
click at [1231, 718] on span "Save" at bounding box center [1240, 721] width 26 height 13
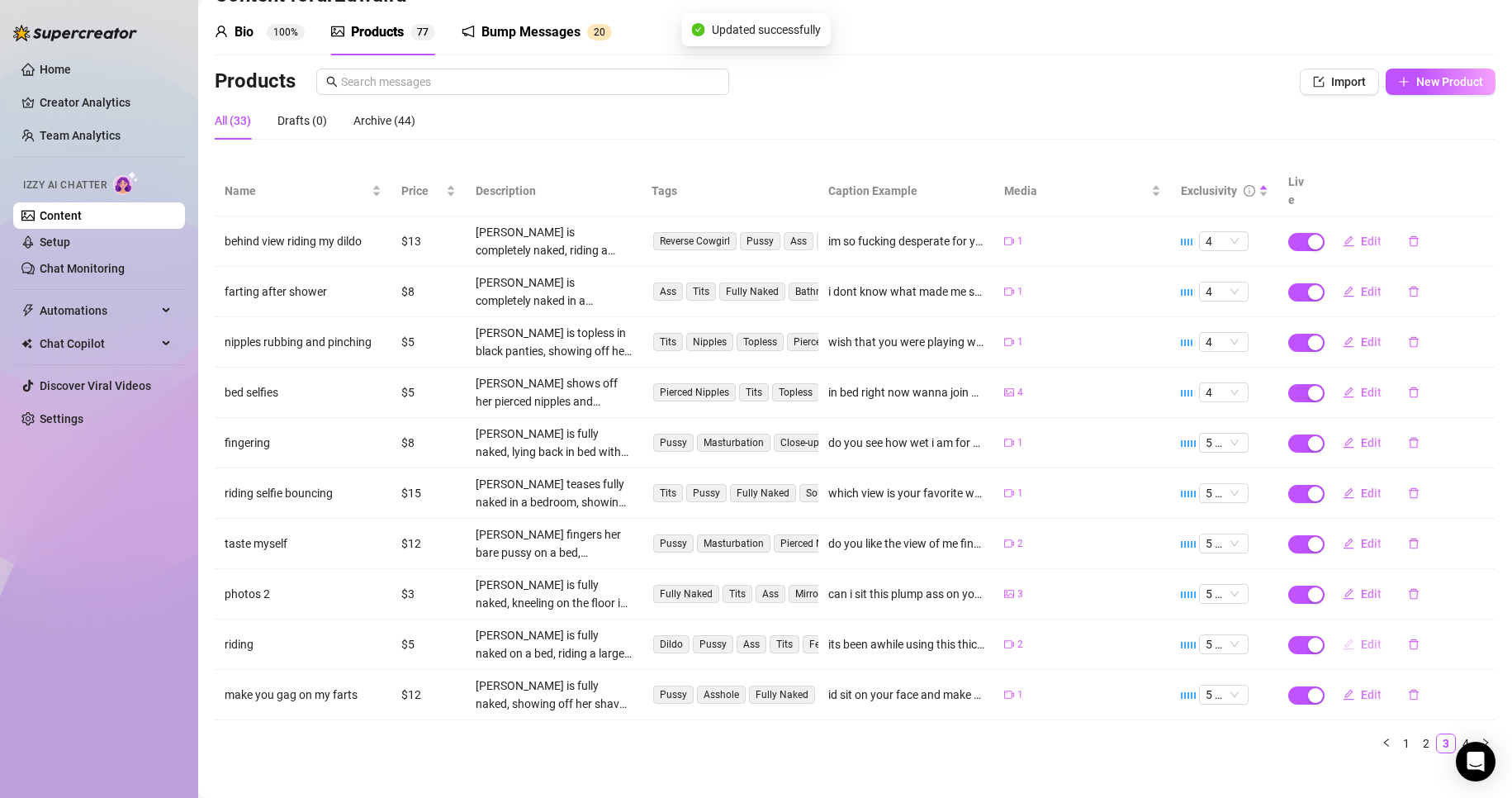
click at [1343, 638] on icon "edit" at bounding box center [1348, 643] width 11 height 11
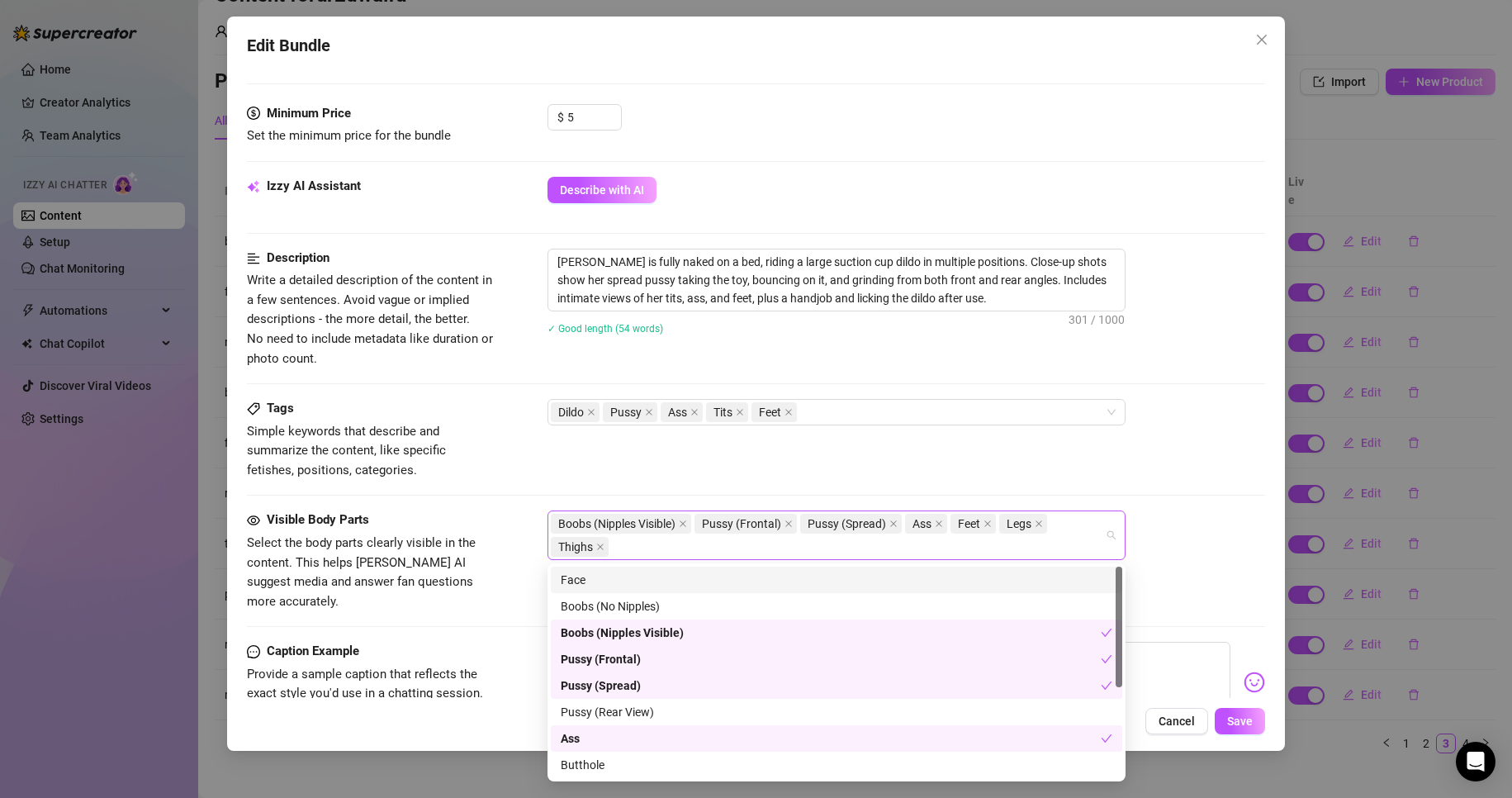
click at [1075, 541] on div "Boobs (Nipples Visible) Pussy (Frontal) Pussy (Spread) Ass Feet Legs Thighs" at bounding box center [827, 536] width 554 height 47
click at [1022, 580] on div "Face" at bounding box center [836, 580] width 551 height 18
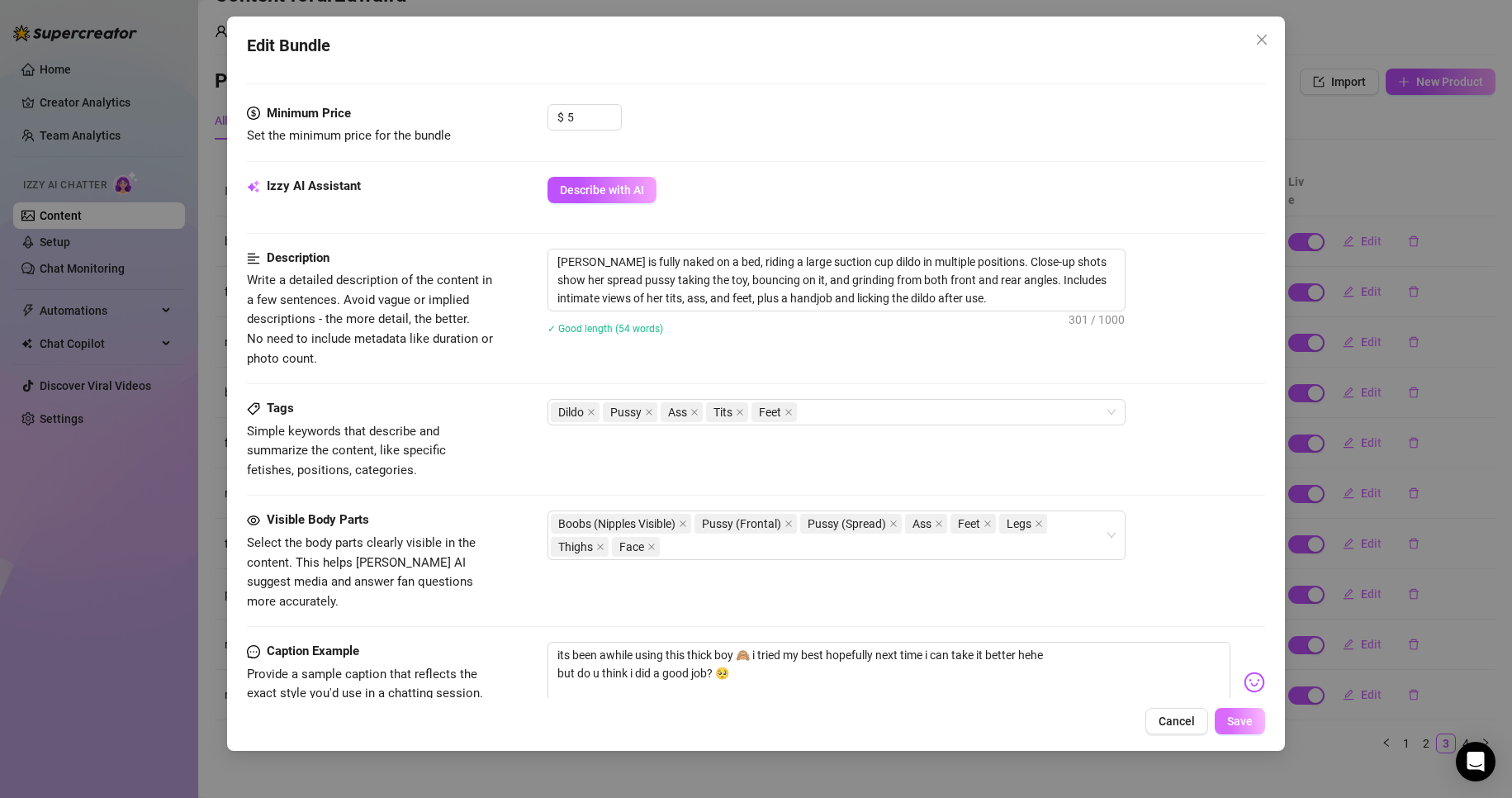
click at [1245, 719] on span "Save" at bounding box center [1240, 721] width 26 height 13
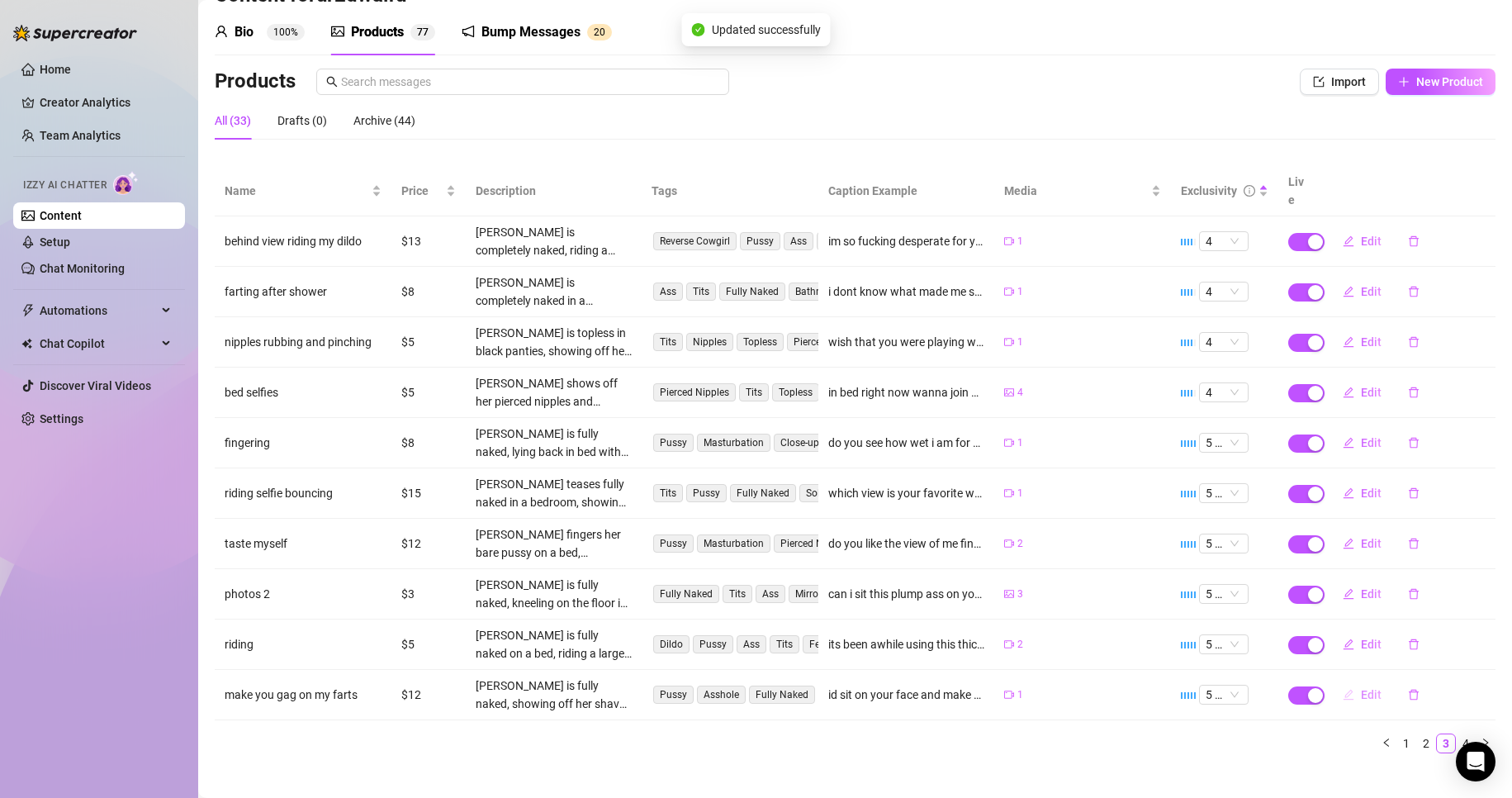
click at [1347, 681] on button "Edit" at bounding box center [1362, 695] width 65 height 27
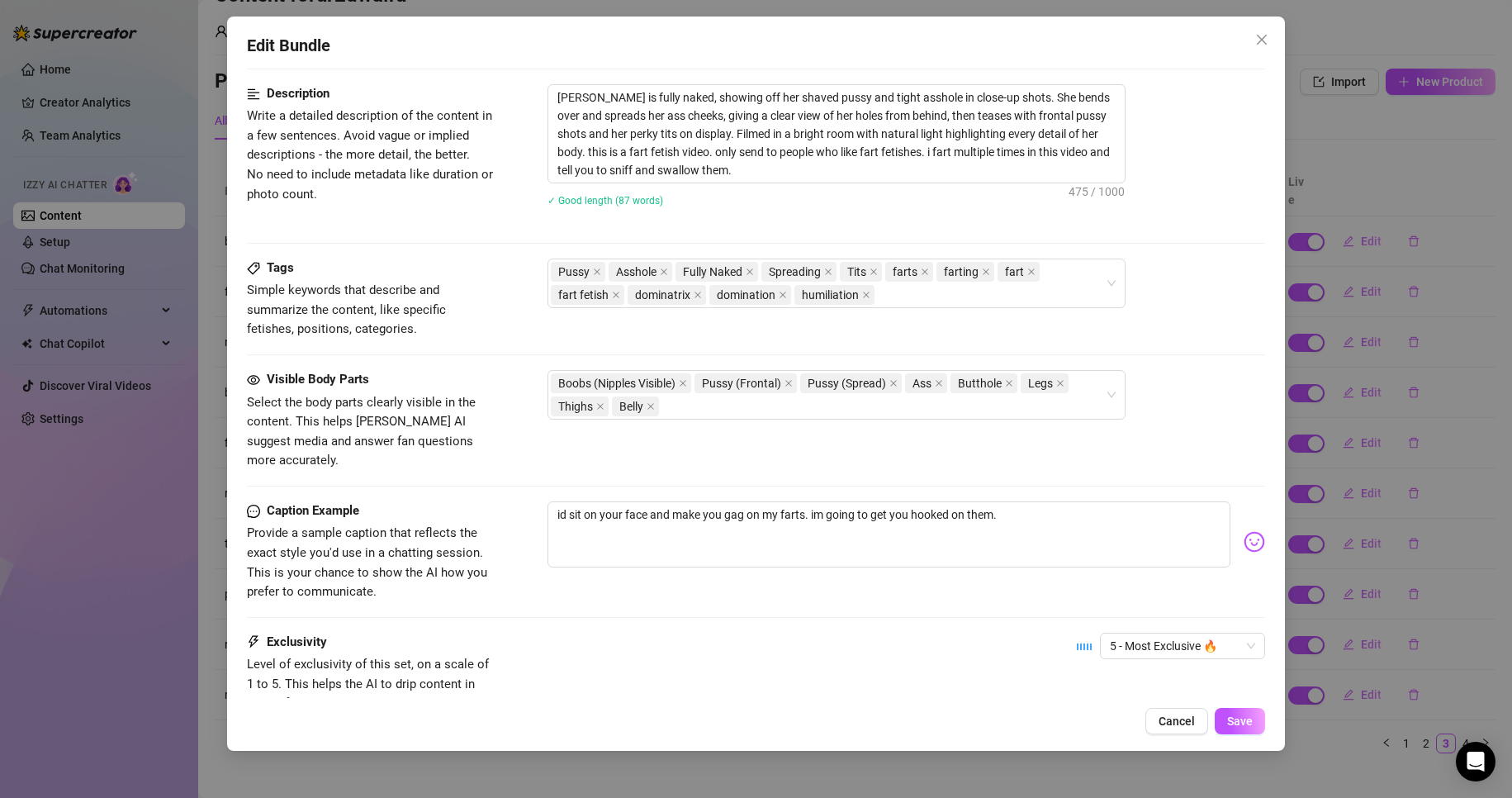
scroll to position [779, 0]
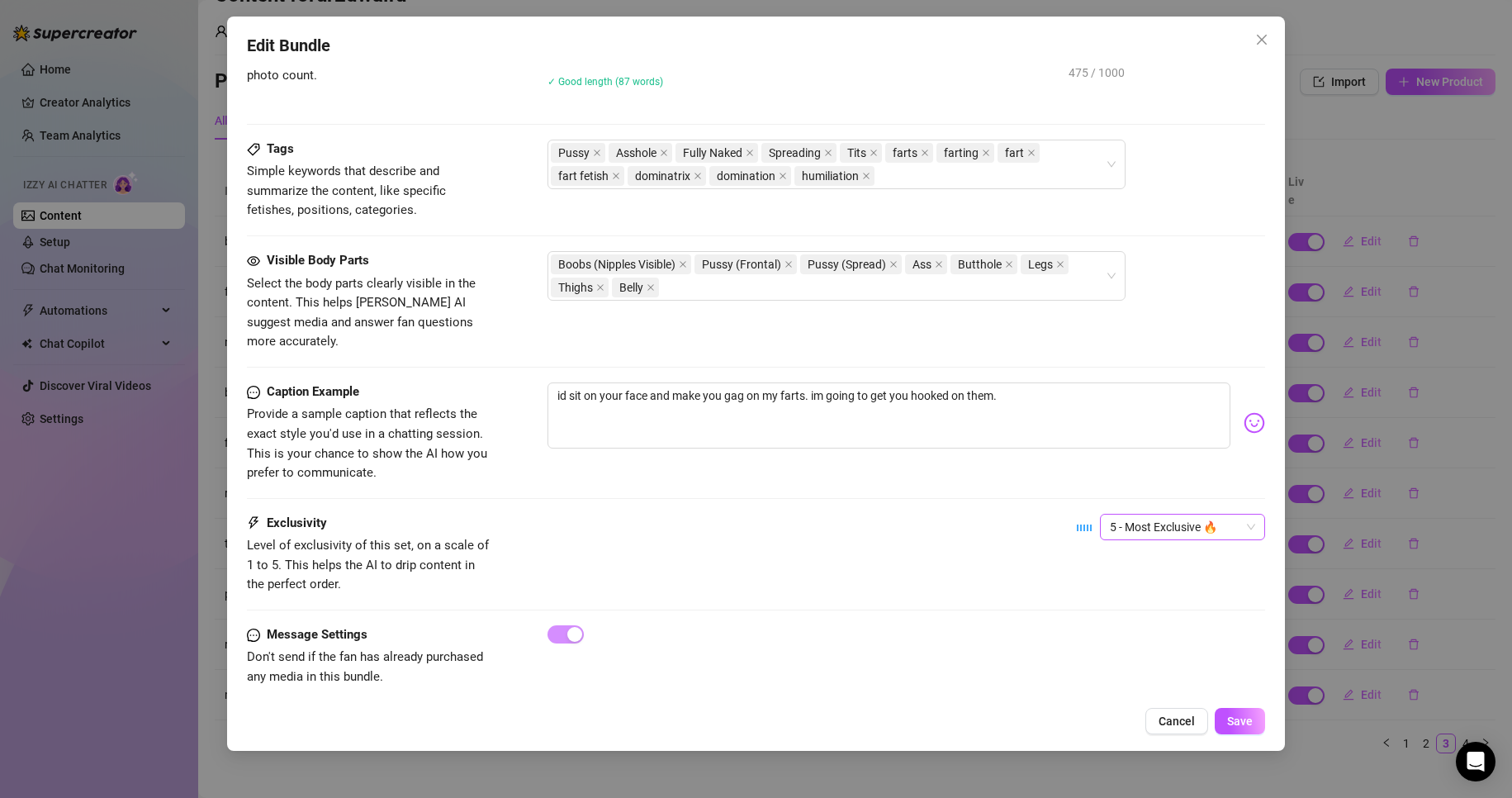
click at [1131, 515] on span "5 - Most Exclusive 🔥" at bounding box center [1183, 527] width 146 height 25
click at [941, 295] on div "Boobs (Nipples Visible) Pussy (Frontal) Pussy (Spread) Ass Butthole Legs Thighs…" at bounding box center [827, 276] width 554 height 47
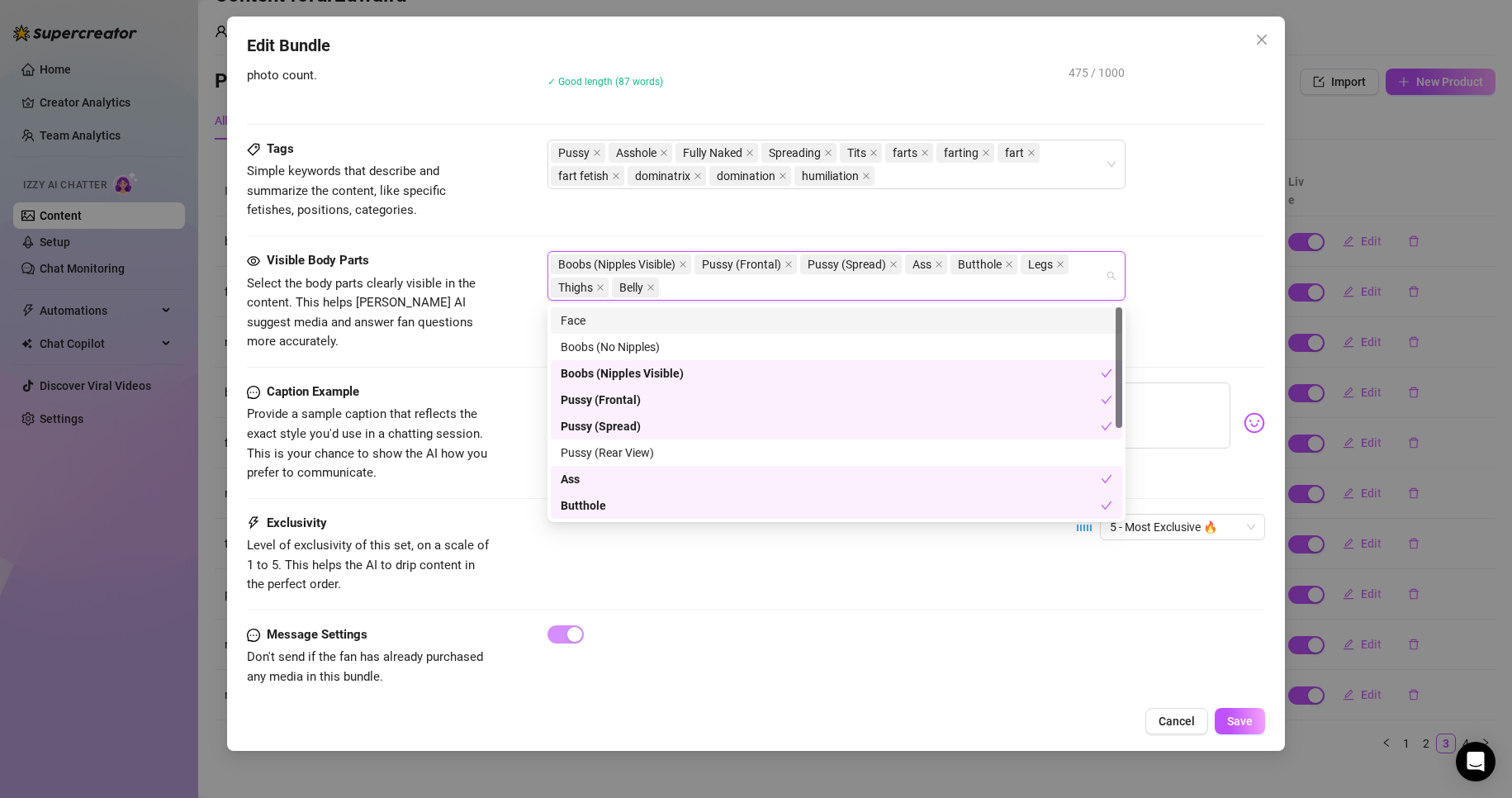
click at [910, 313] on div "Face" at bounding box center [836, 321] width 551 height 18
click at [1178, 325] on div "Visible Body Parts Select the body parts clearly visible in the content. This h…" at bounding box center [756, 301] width 1020 height 101
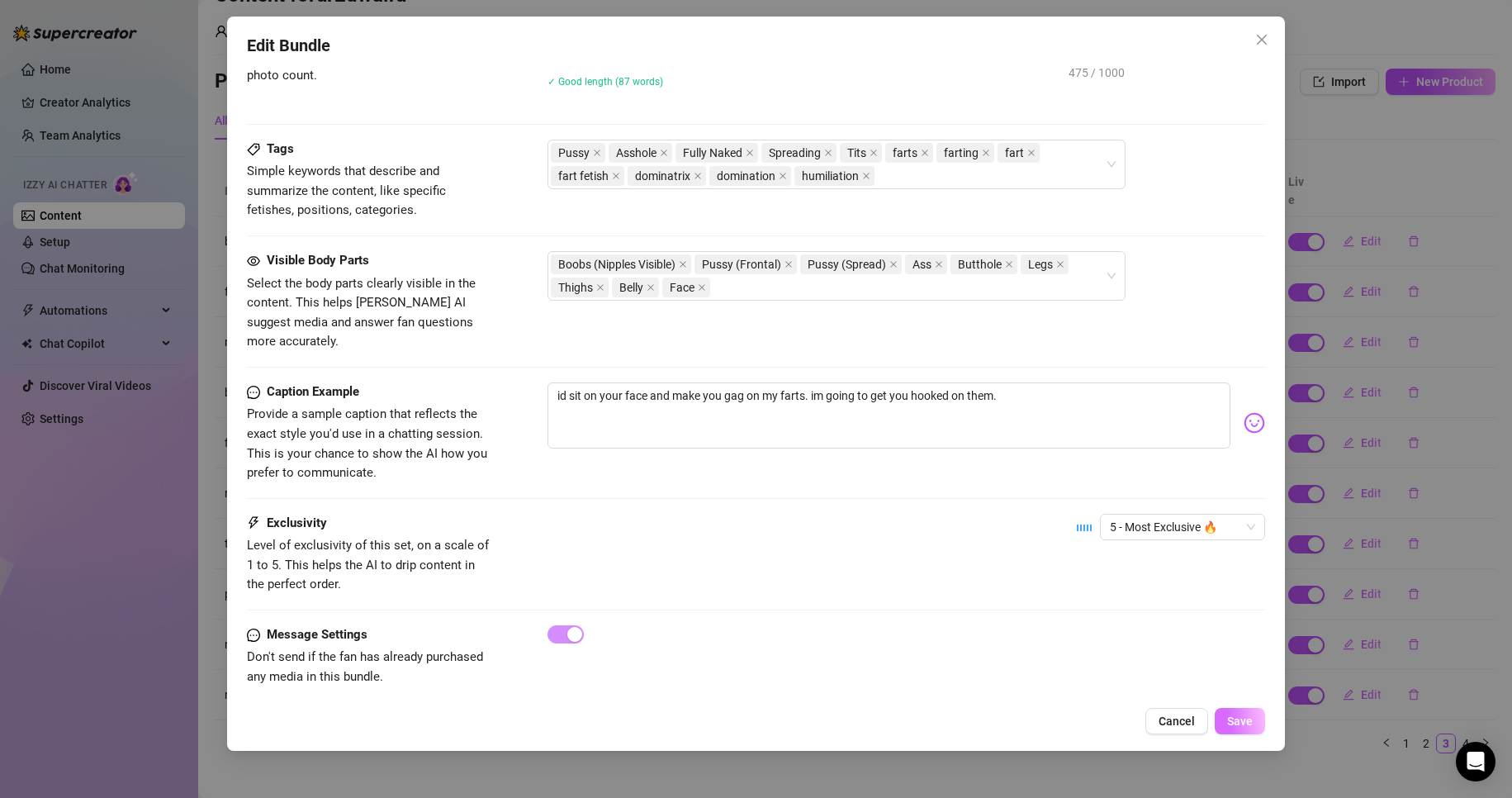
click at [1240, 717] on span "Save" at bounding box center [1240, 721] width 26 height 13
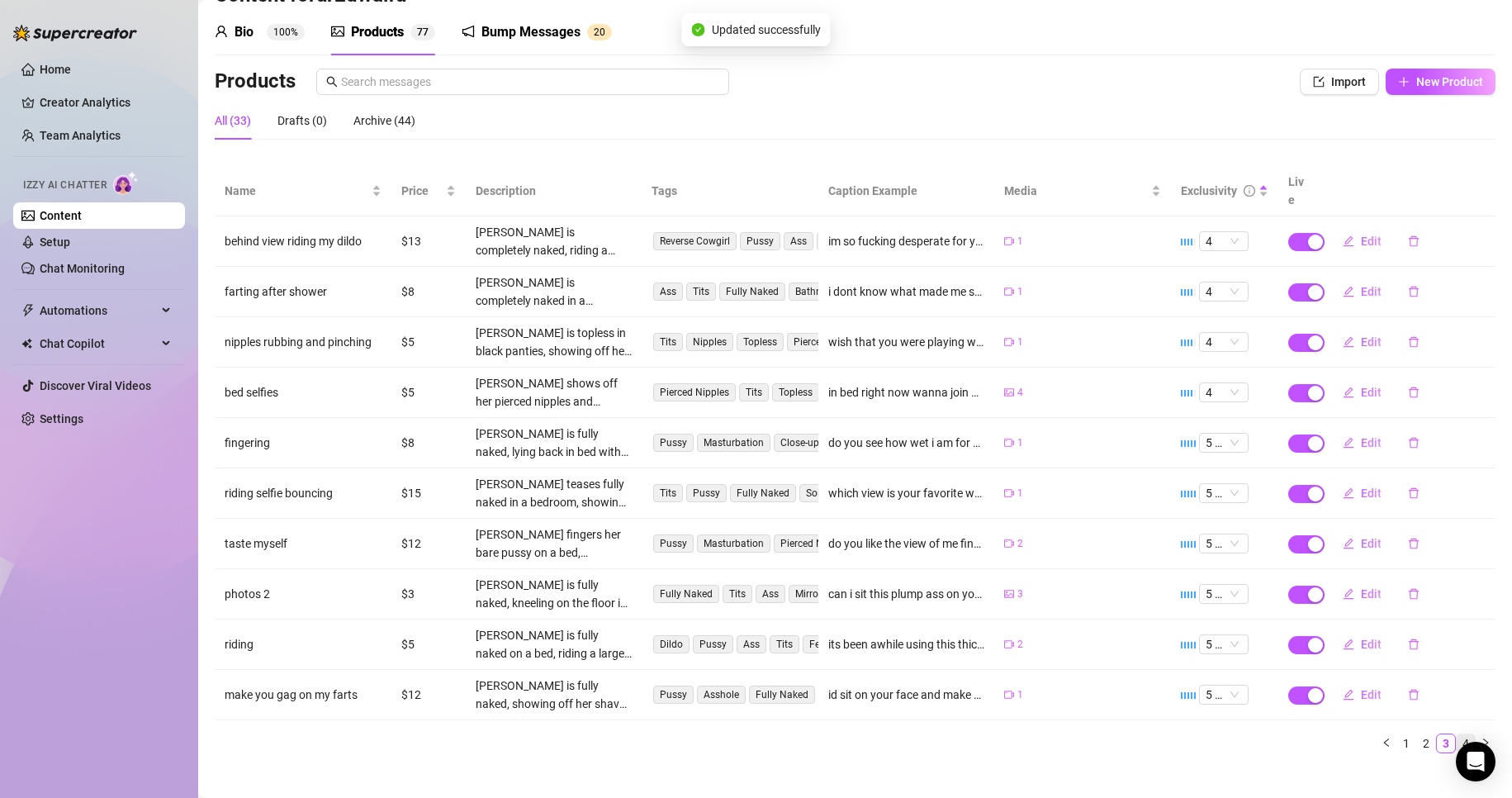
click at [1458, 734] on link "4" at bounding box center [1466, 743] width 18 height 18
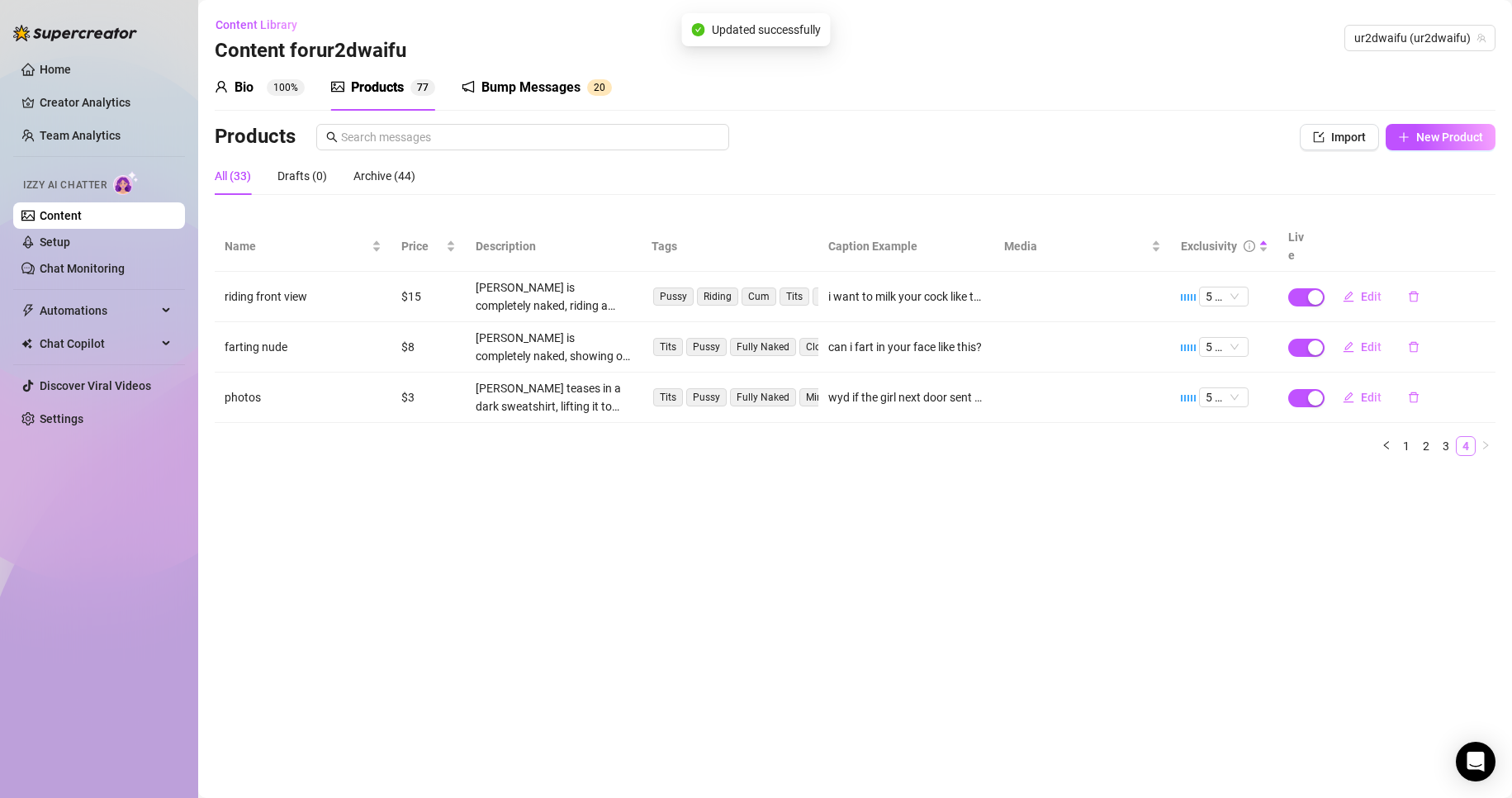
scroll to position [0, 0]
click at [1354, 392] on icon "edit" at bounding box center [1349, 397] width 12 height 12
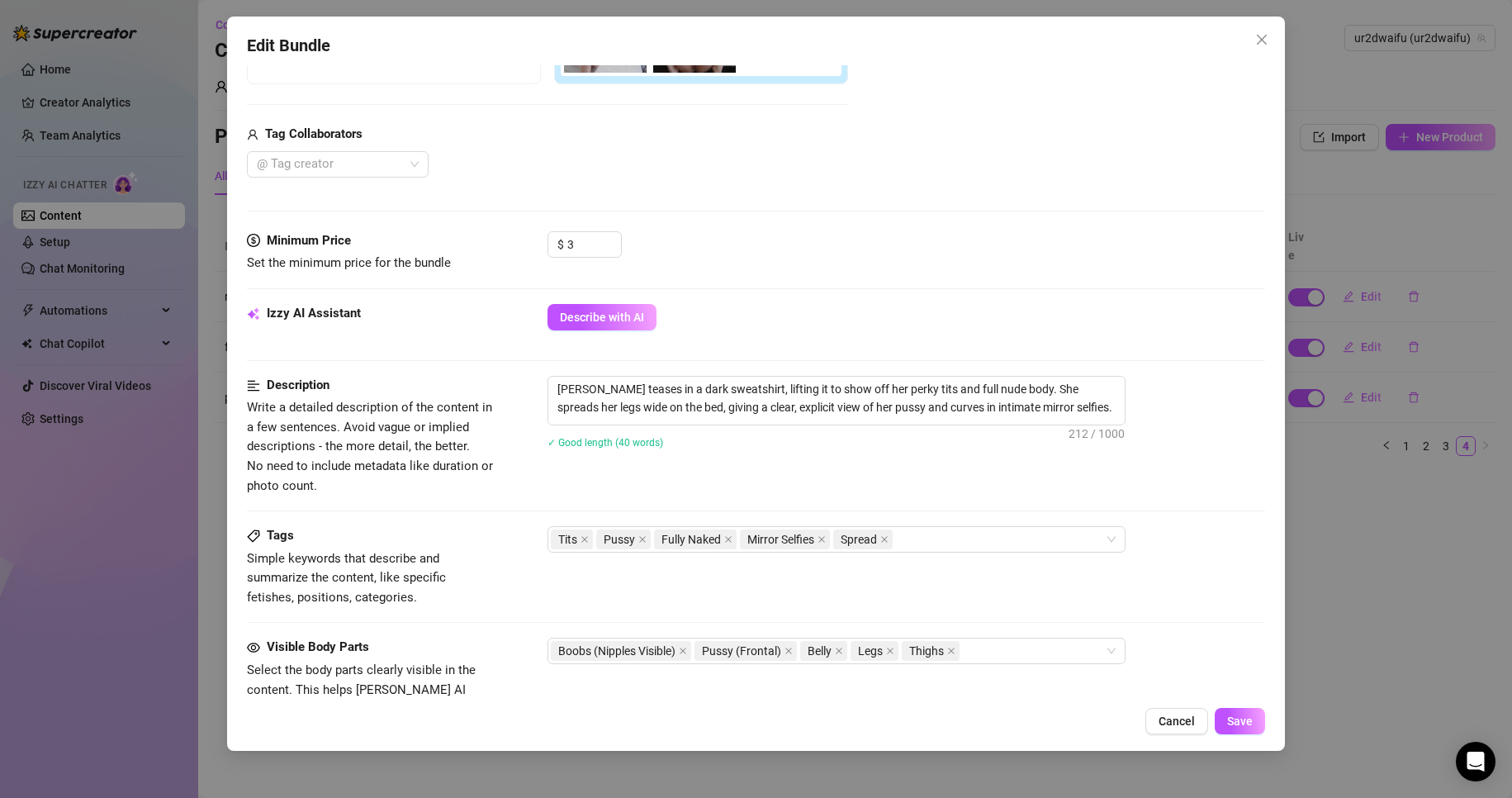
scroll to position [496, 0]
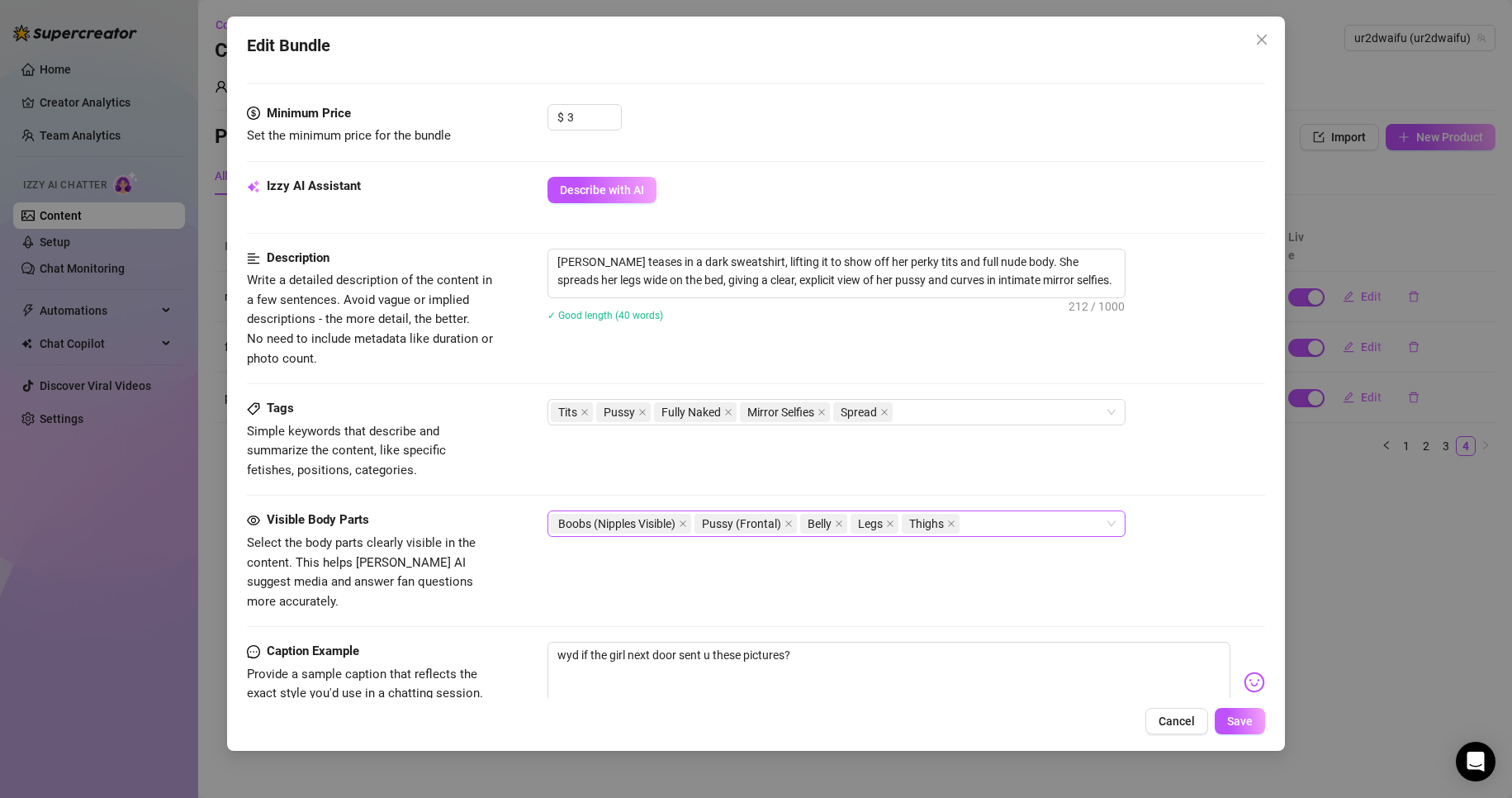
click at [999, 534] on div "Boobs (Nipples Visible) Pussy (Frontal) Belly Legs Thighs" at bounding box center [827, 524] width 554 height 23
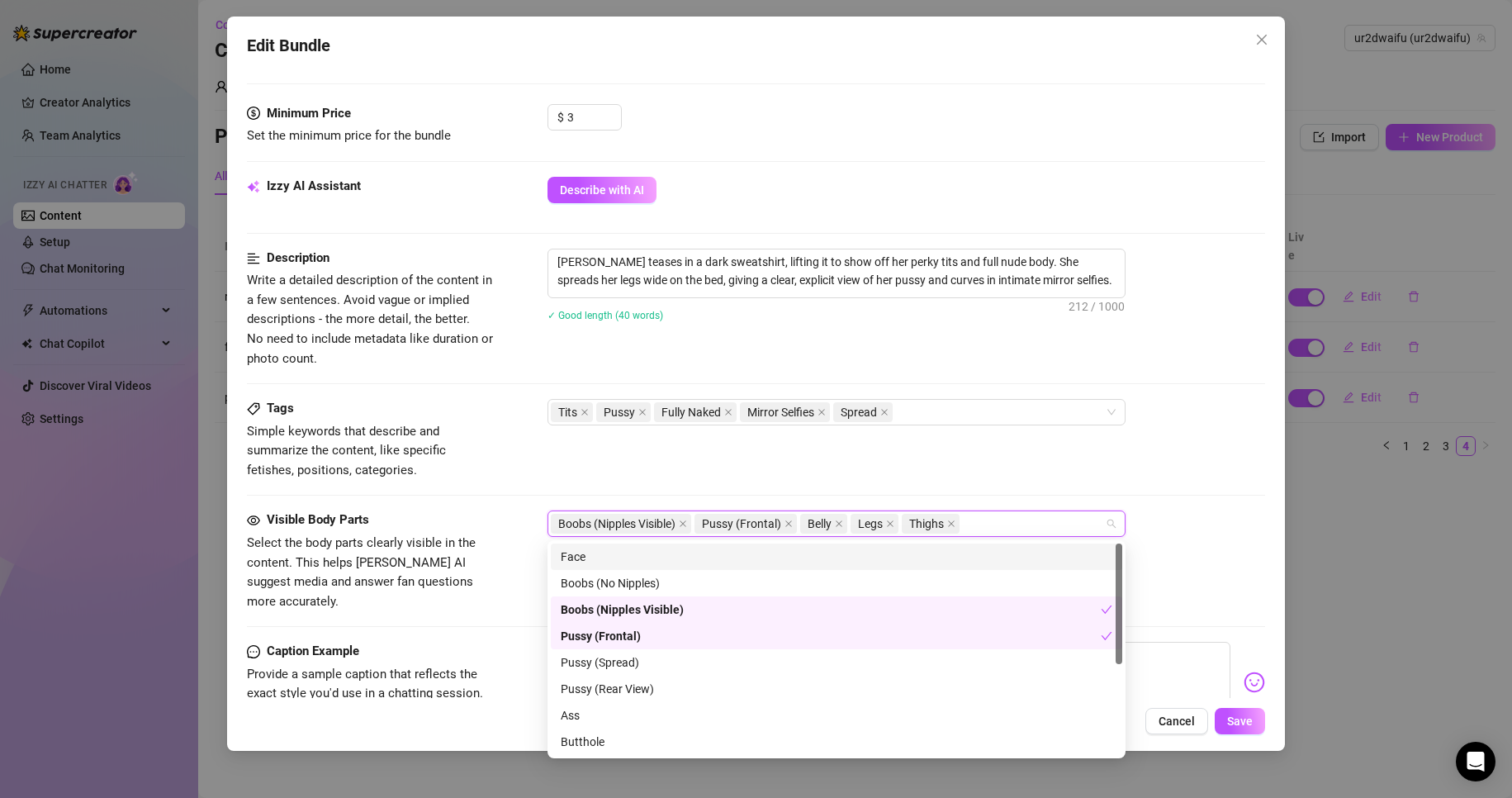
click at [996, 553] on div "Face" at bounding box center [836, 556] width 551 height 18
click at [1222, 608] on div "Visible Body Parts Select the body parts clearly visible in the content. This h…" at bounding box center [756, 576] width 1020 height 132
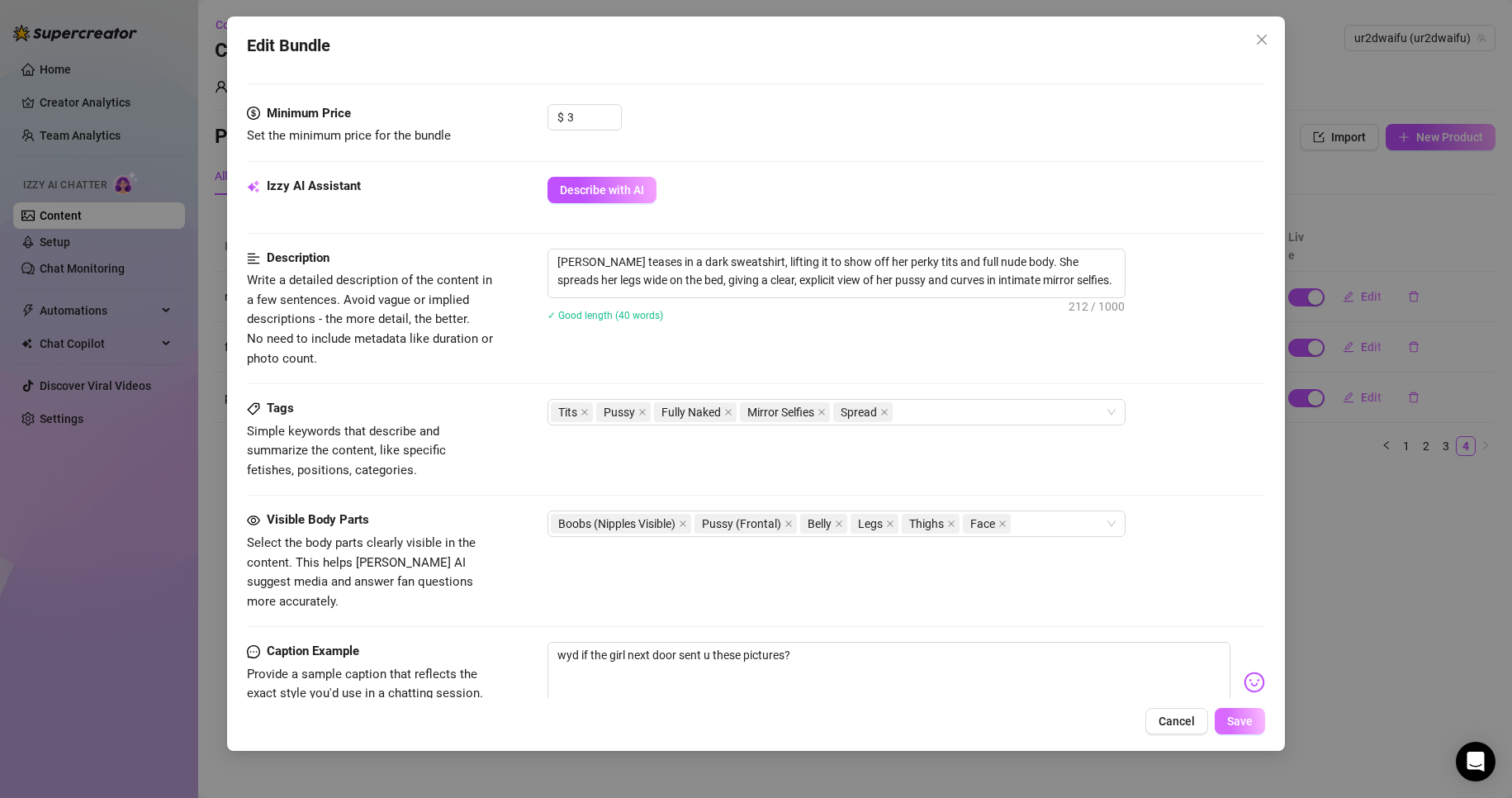
click at [1230, 725] on span "Save" at bounding box center [1240, 721] width 26 height 13
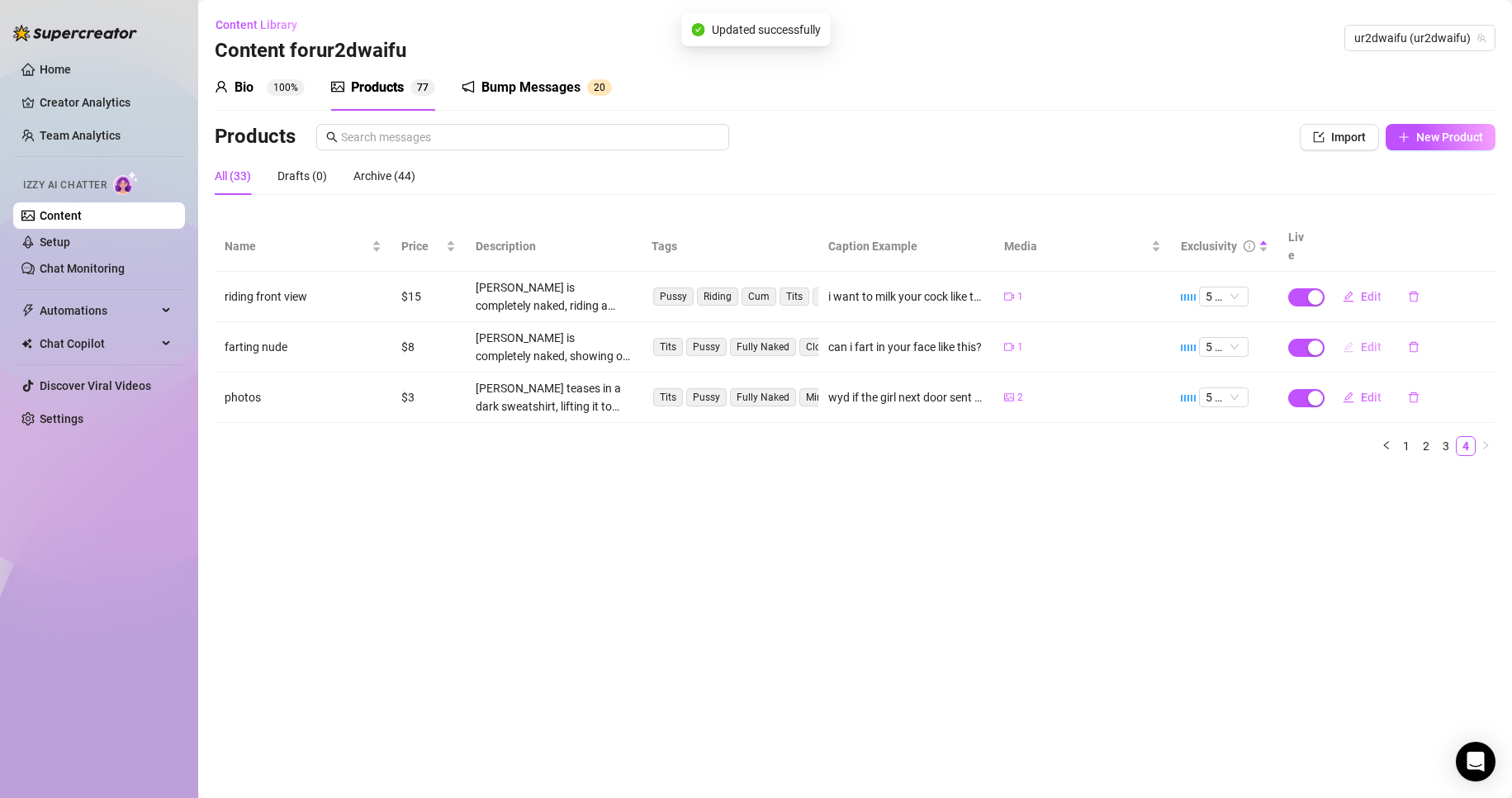
click at [1359, 334] on button "Edit" at bounding box center [1362, 347] width 65 height 27
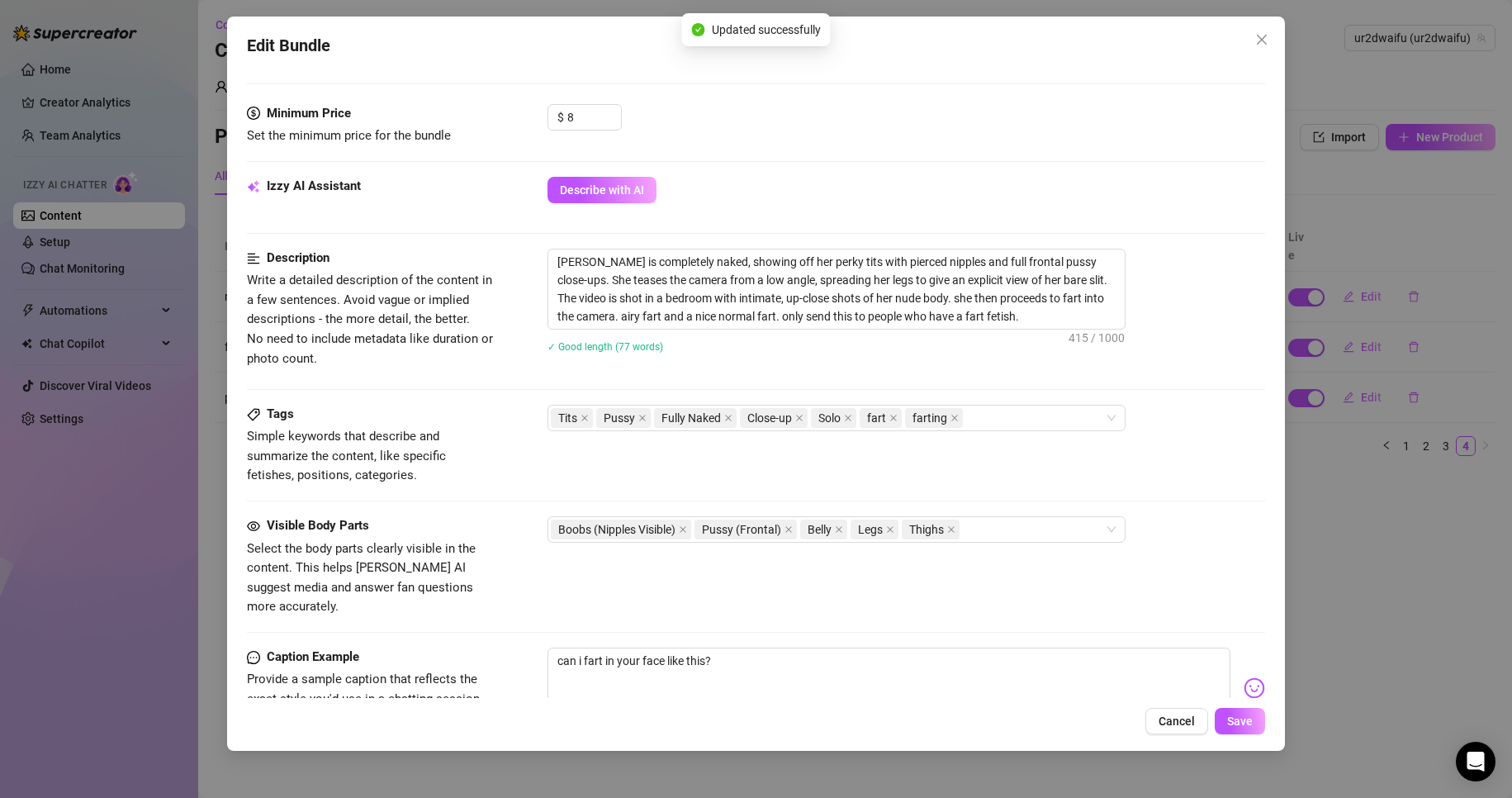
click at [1011, 514] on div "Tags Simple keywords that describe and summarize the content, like specific fet…" at bounding box center [756, 461] width 1020 height 112
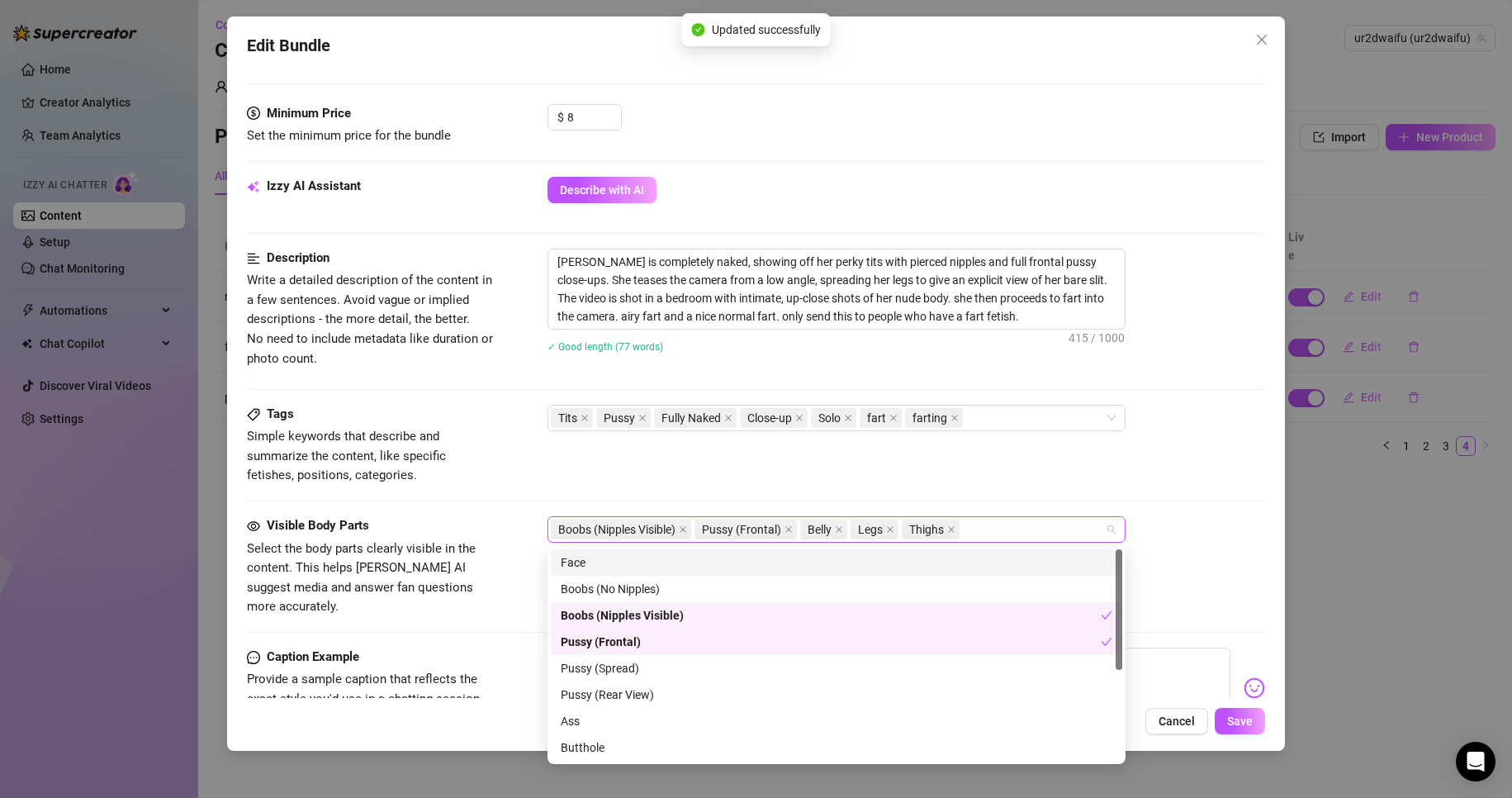
click at [1011, 521] on div "Boobs (Nipples Visible) Pussy (Frontal) Belly Legs Thighs" at bounding box center [827, 530] width 554 height 23
click at [991, 553] on div "Face" at bounding box center [836, 562] width 551 height 18
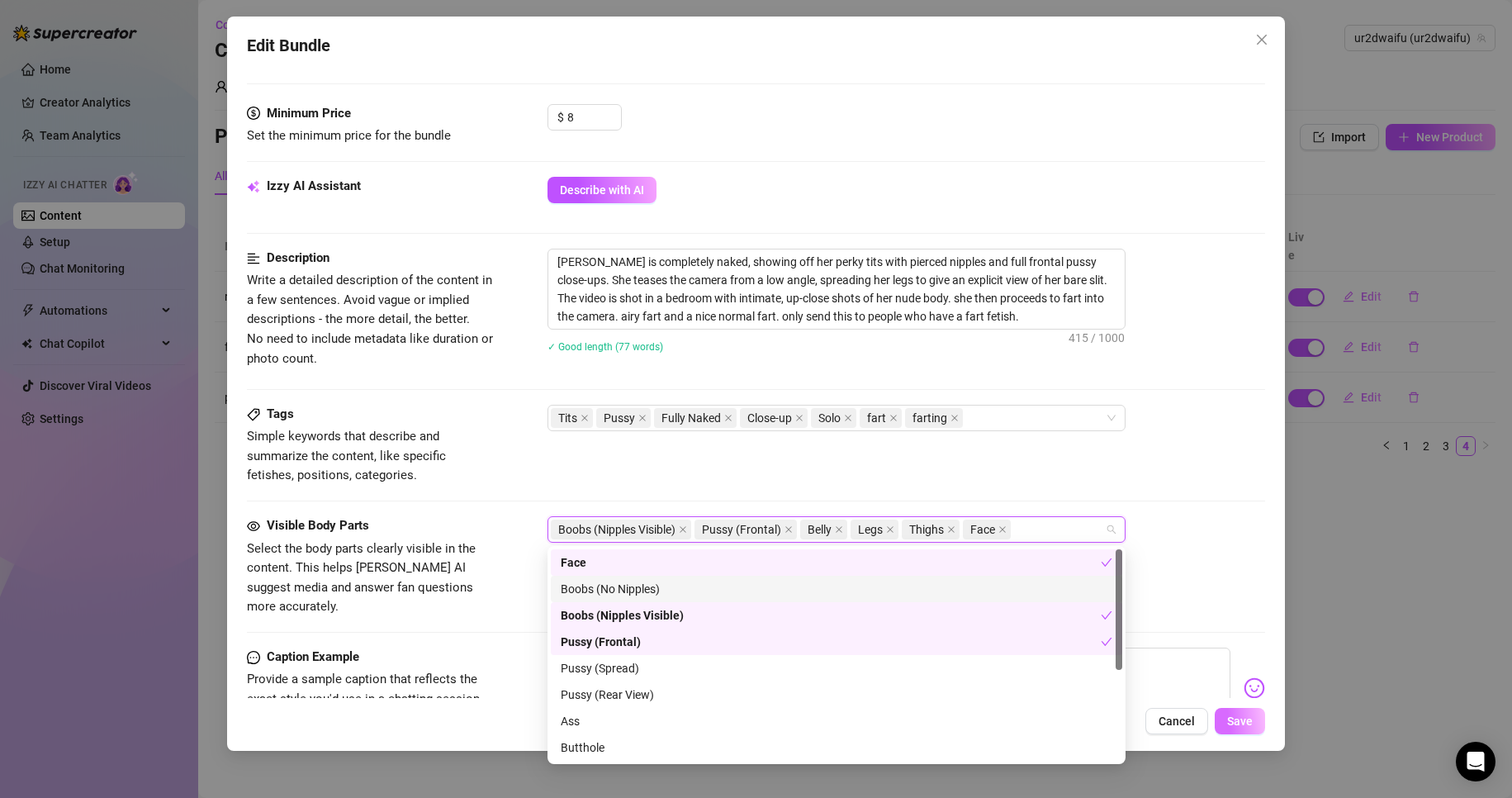
click at [1231, 724] on span "Save" at bounding box center [1240, 721] width 26 height 13
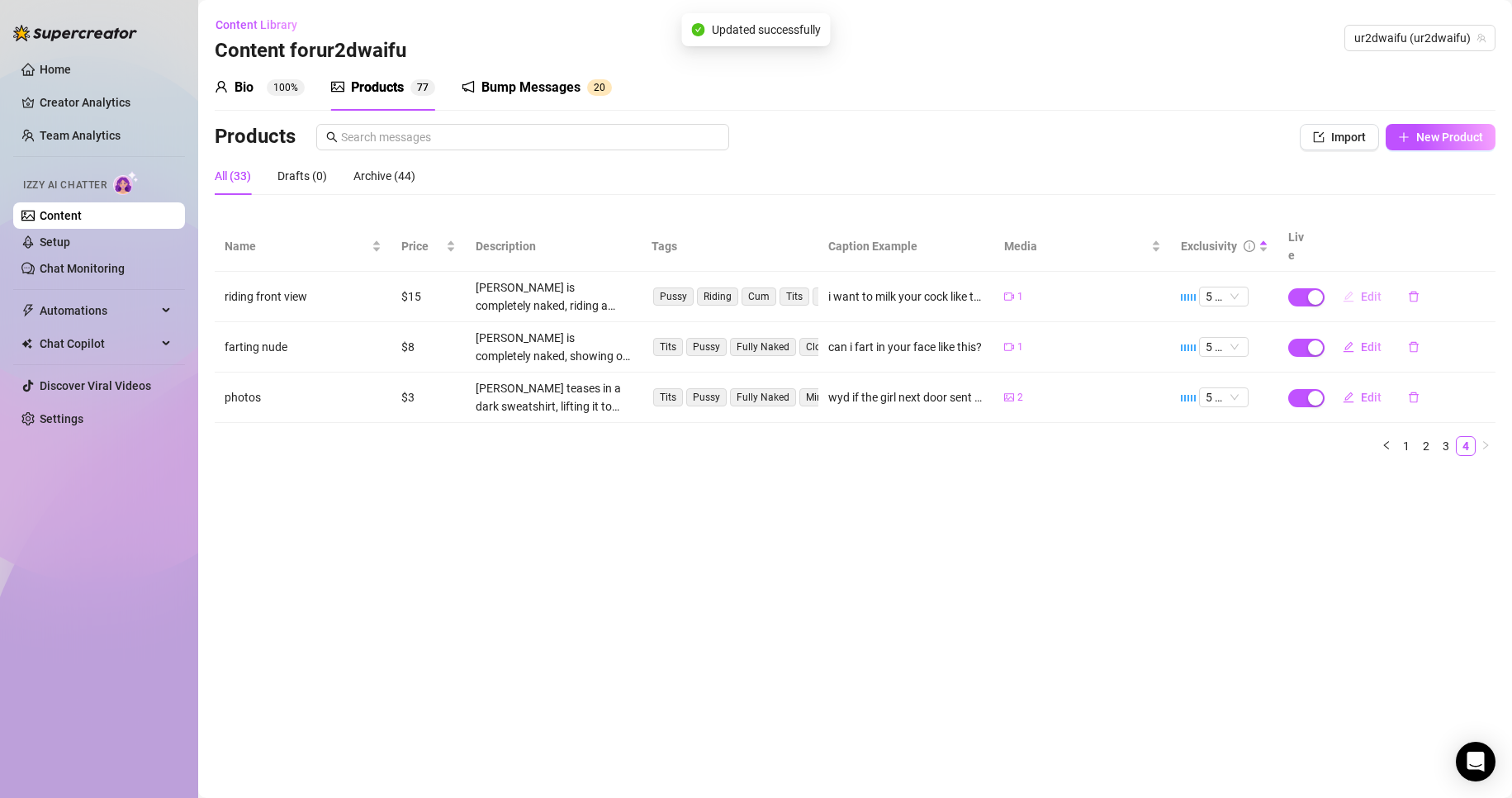
click at [1367, 290] on span "Edit" at bounding box center [1371, 297] width 21 height 13
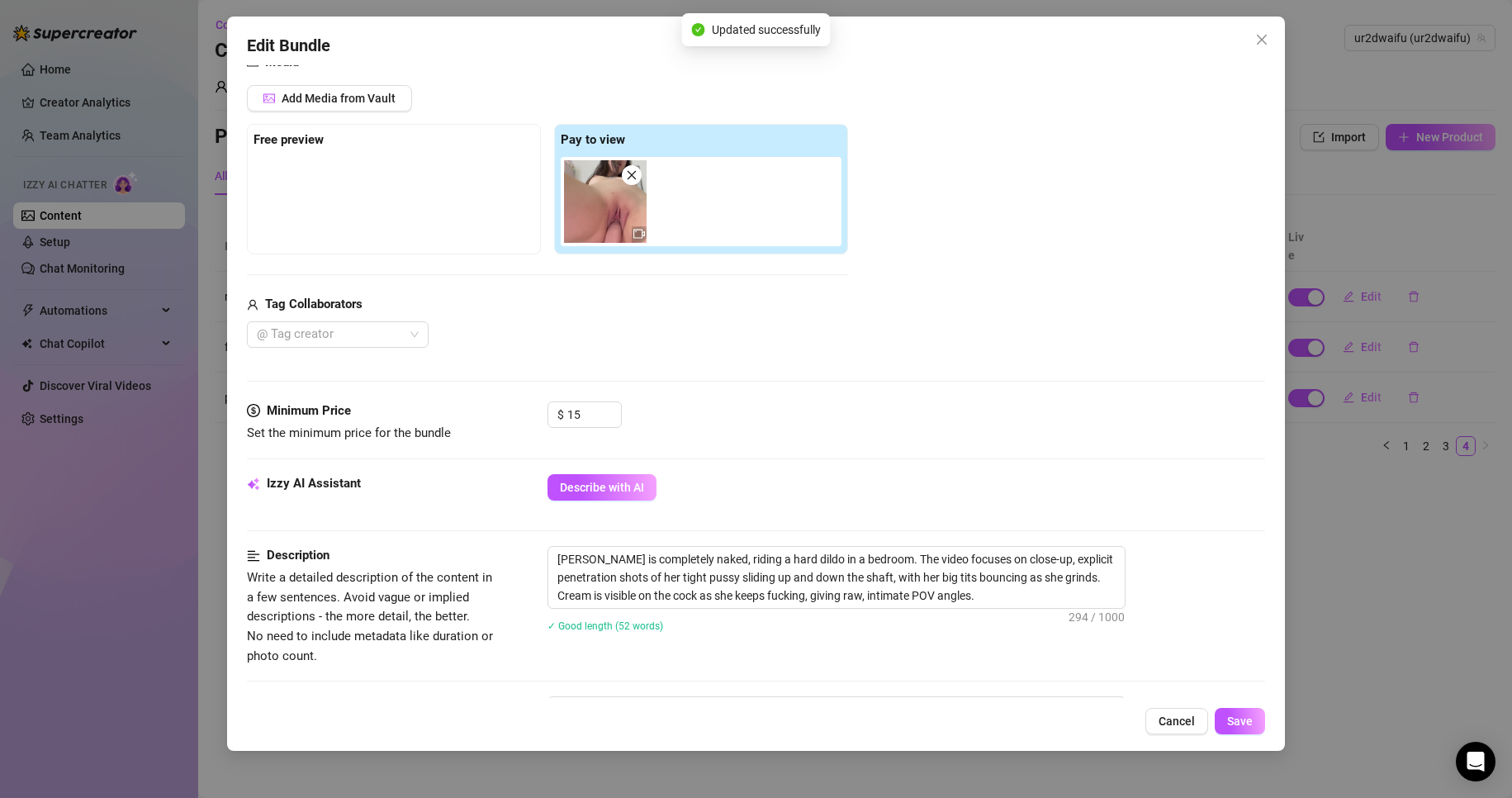
scroll to position [413, 0]
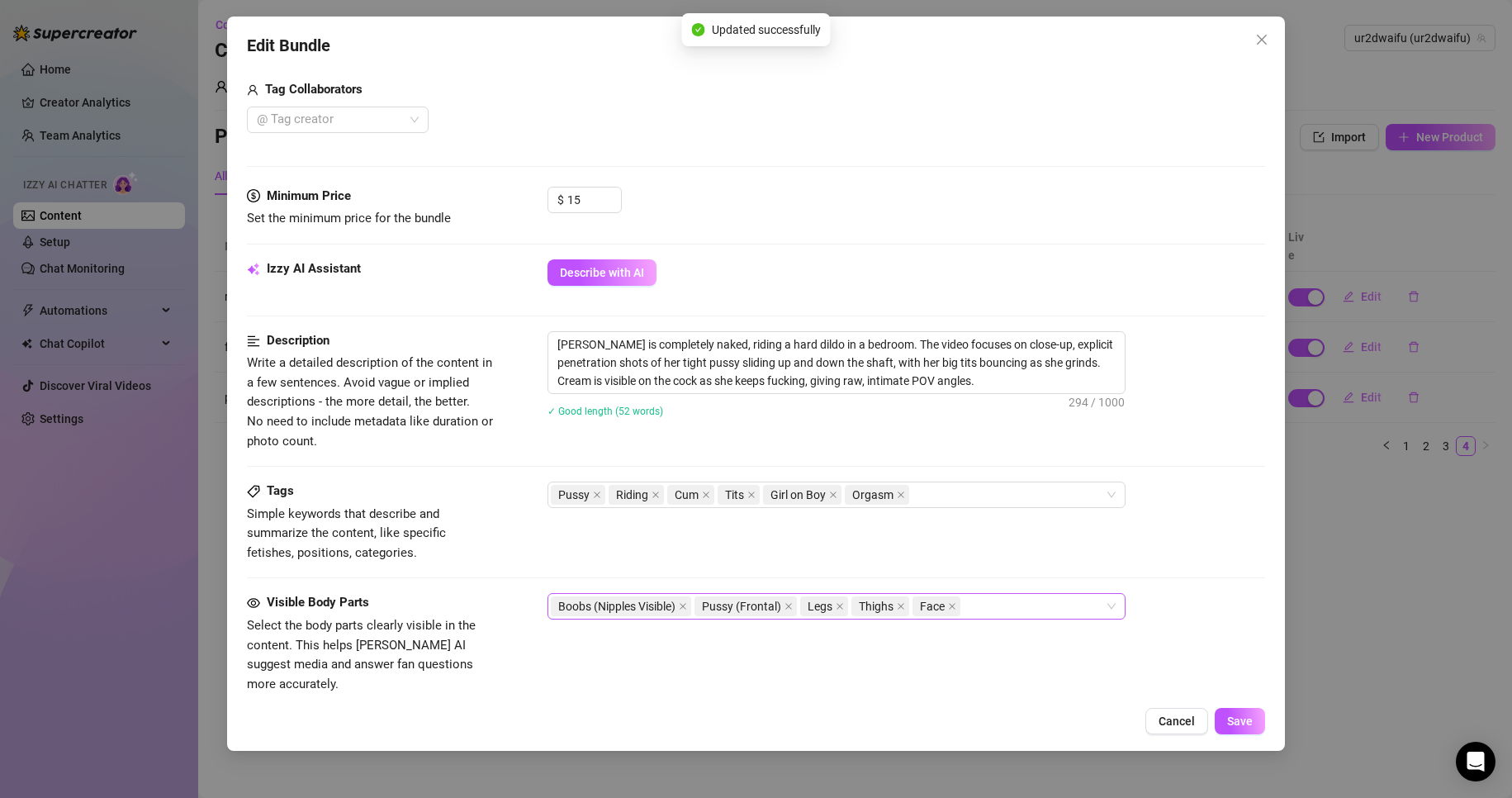
click at [1015, 597] on div "Boobs (Nipples Visible) Pussy (Frontal) Legs Thighs Face" at bounding box center [827, 606] width 554 height 23
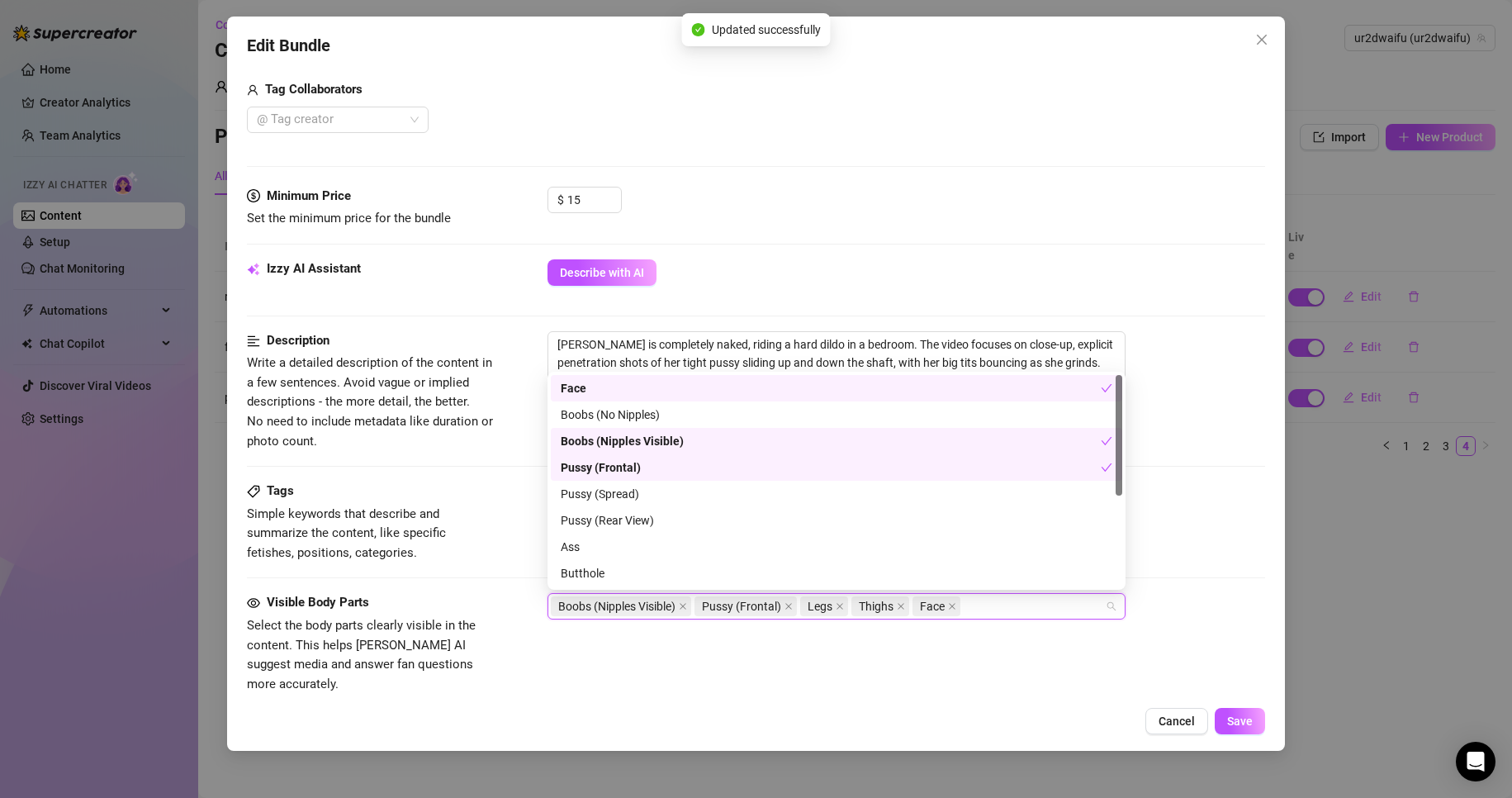
click at [1015, 597] on div "Boobs (Nipples Visible) Pussy (Frontal) Legs Thighs Face" at bounding box center [827, 606] width 554 height 23
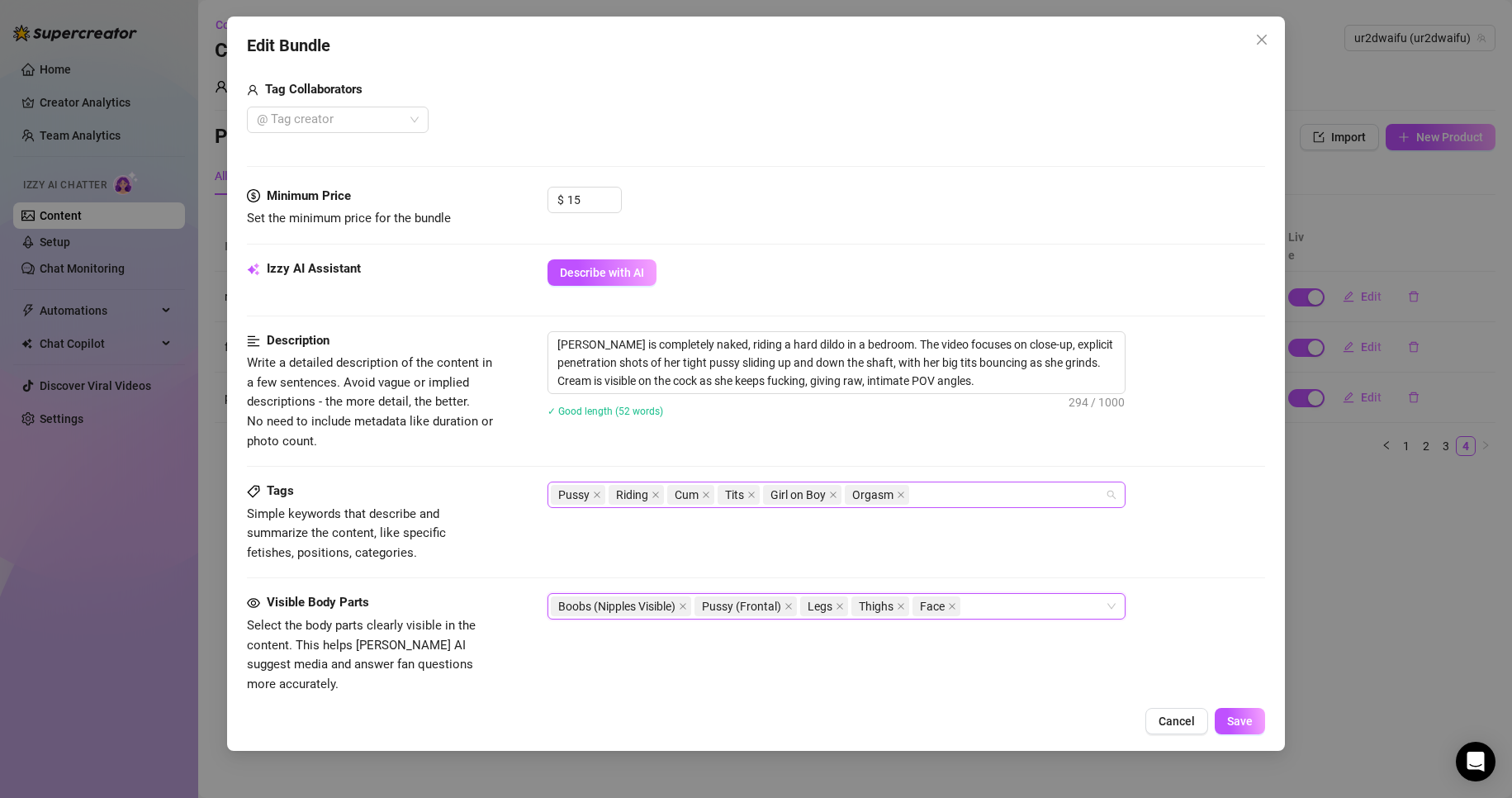
click at [953, 482] on div "Pussy Riding Cum Tits Girl on Boy Orgasm" at bounding box center [836, 495] width 578 height 27
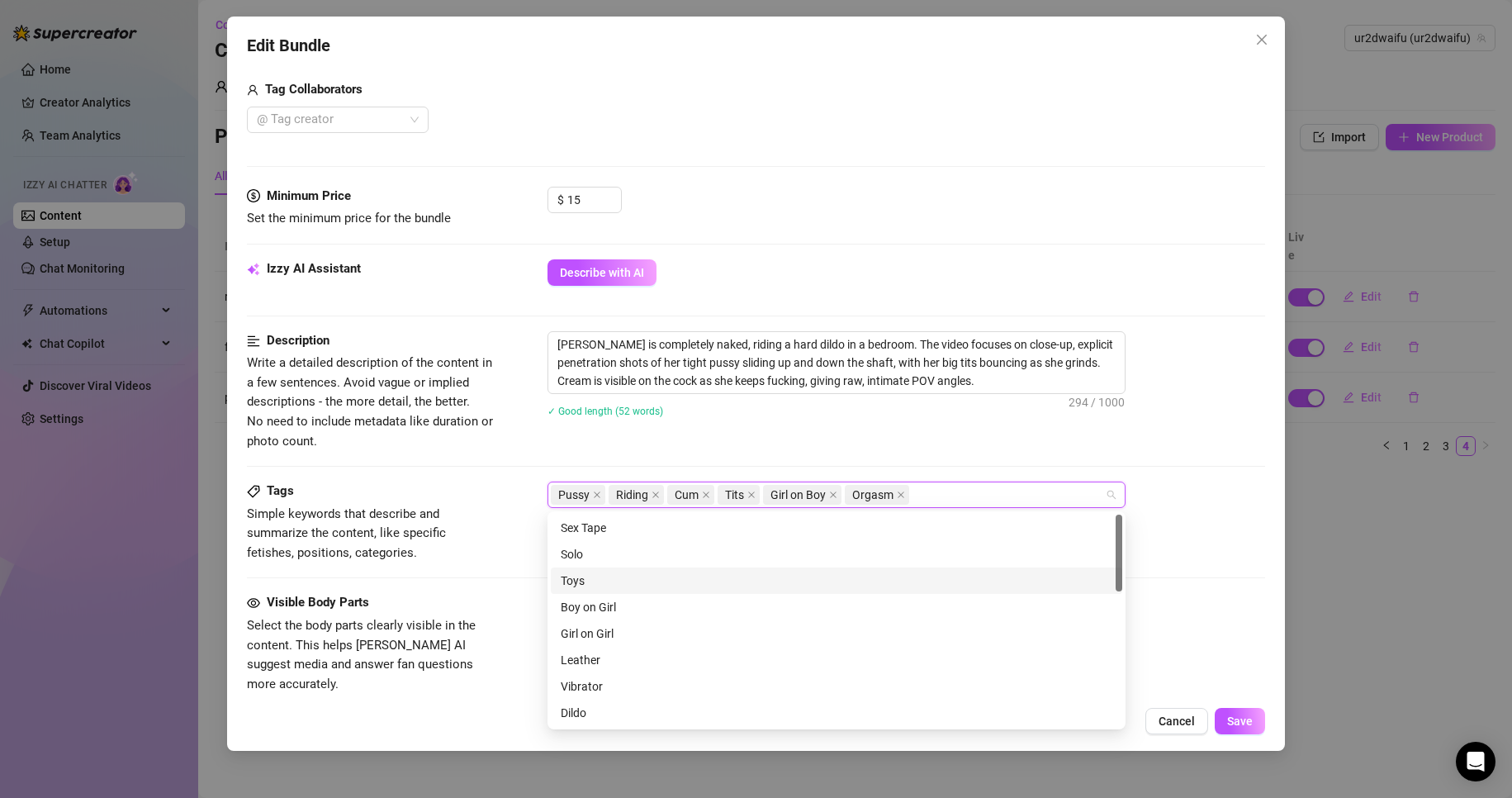
click at [788, 575] on div "Toys" at bounding box center [836, 581] width 551 height 18
click at [779, 550] on div "Solo" at bounding box center [836, 554] width 551 height 18
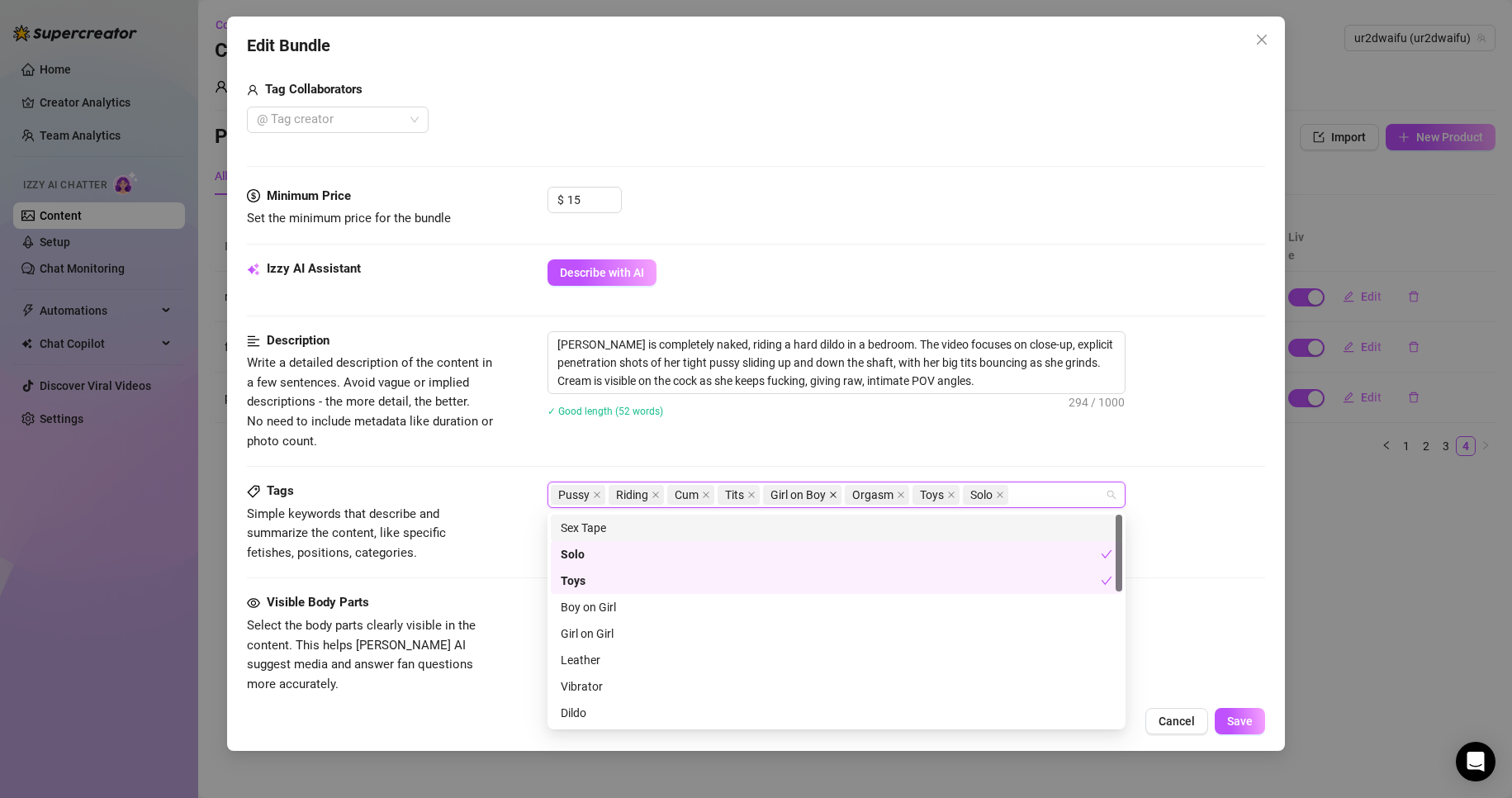
click at [835, 492] on icon "close" at bounding box center [833, 495] width 8 height 8
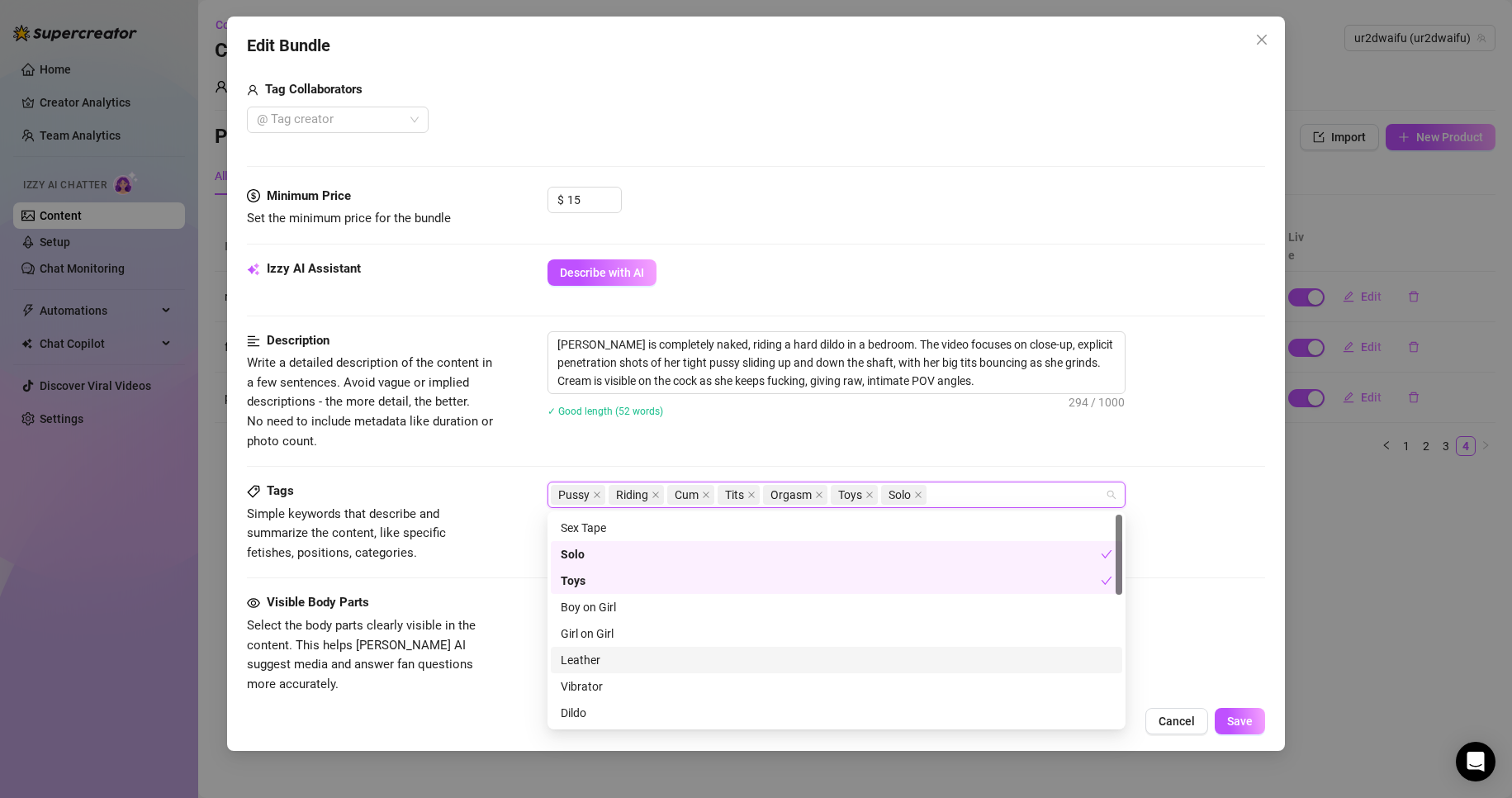
scroll to position [82, 0]
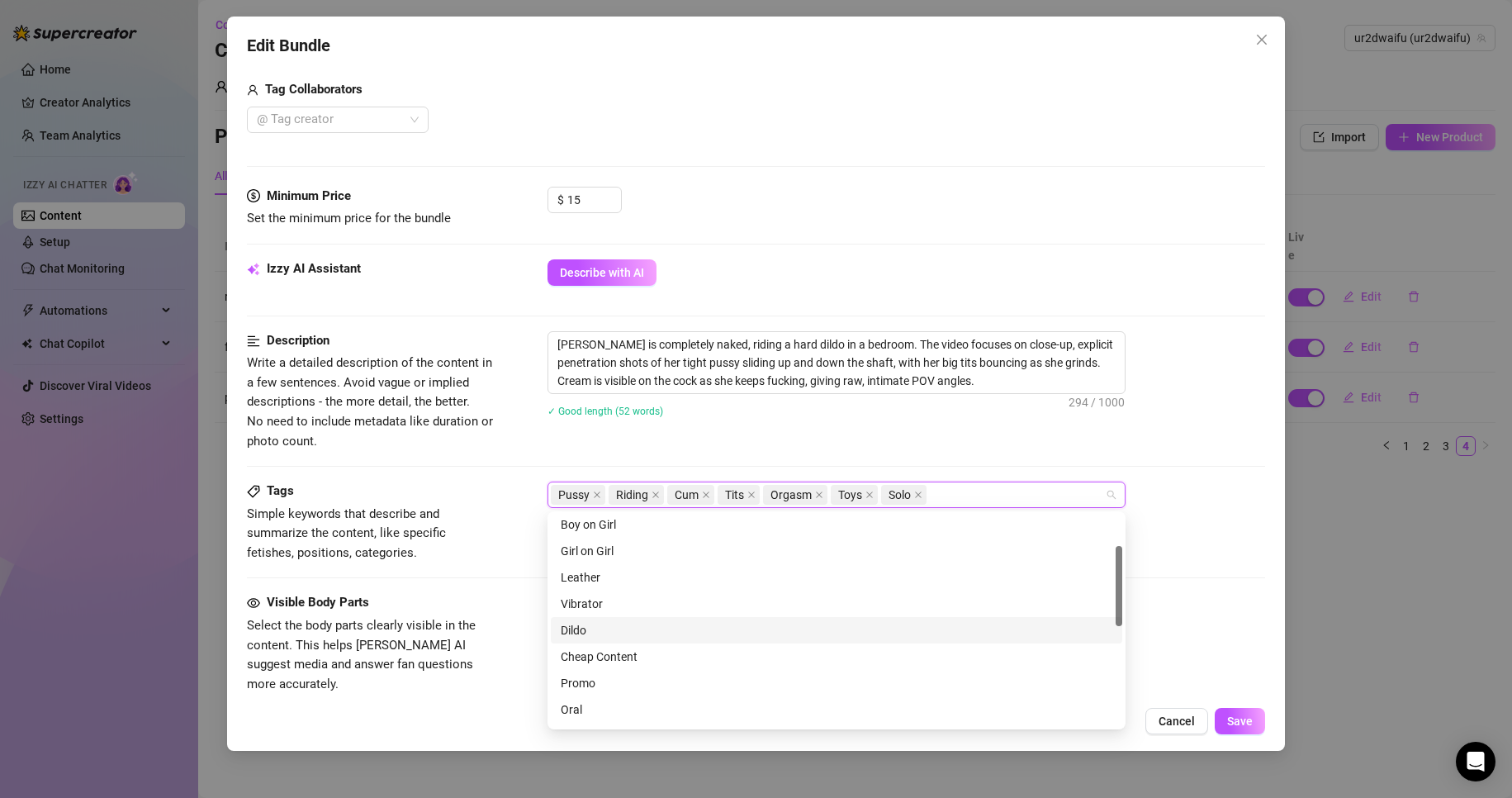
click at [697, 626] on div "Dildo" at bounding box center [836, 631] width 551 height 18
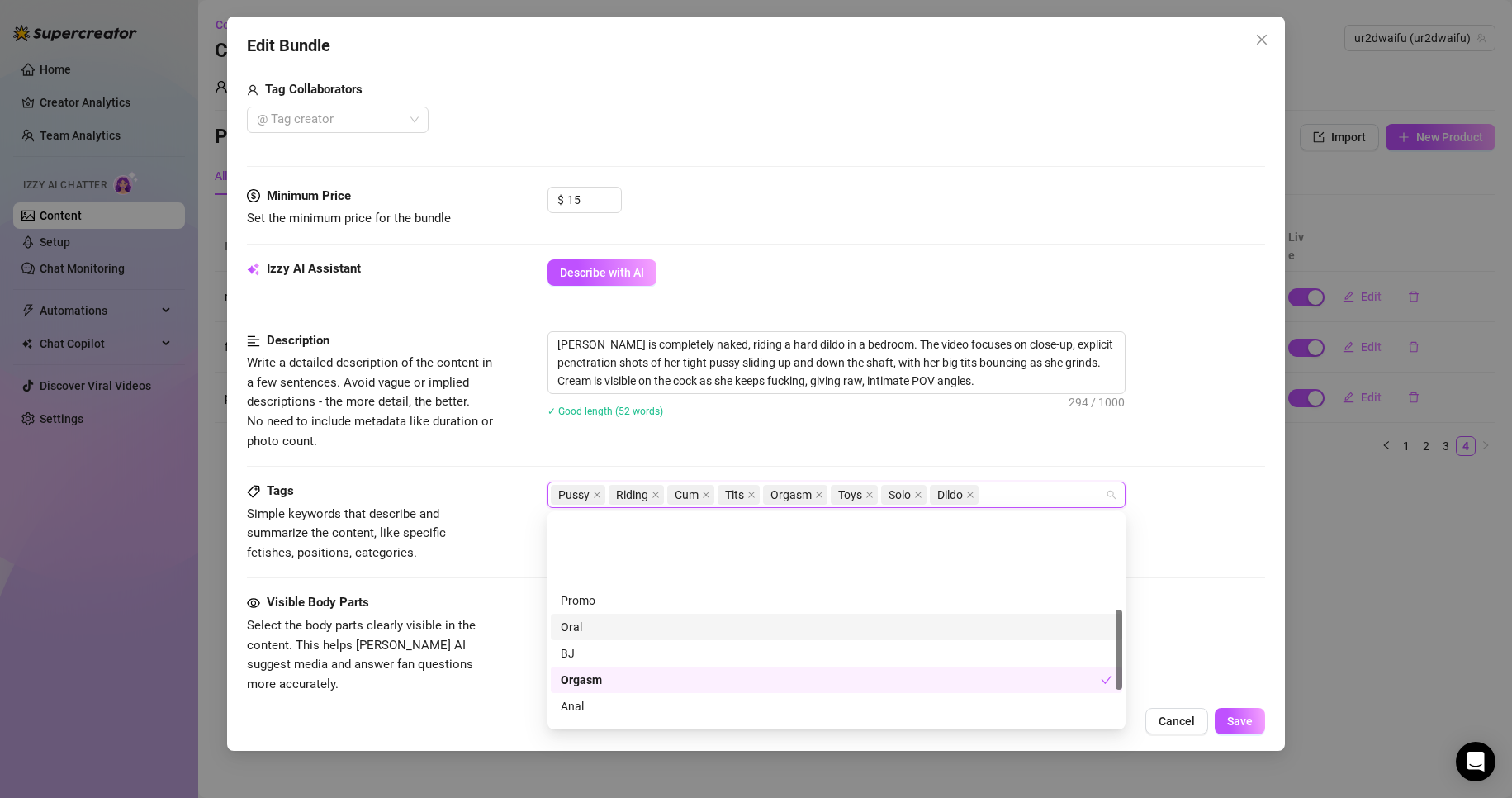
scroll to position [247, 0]
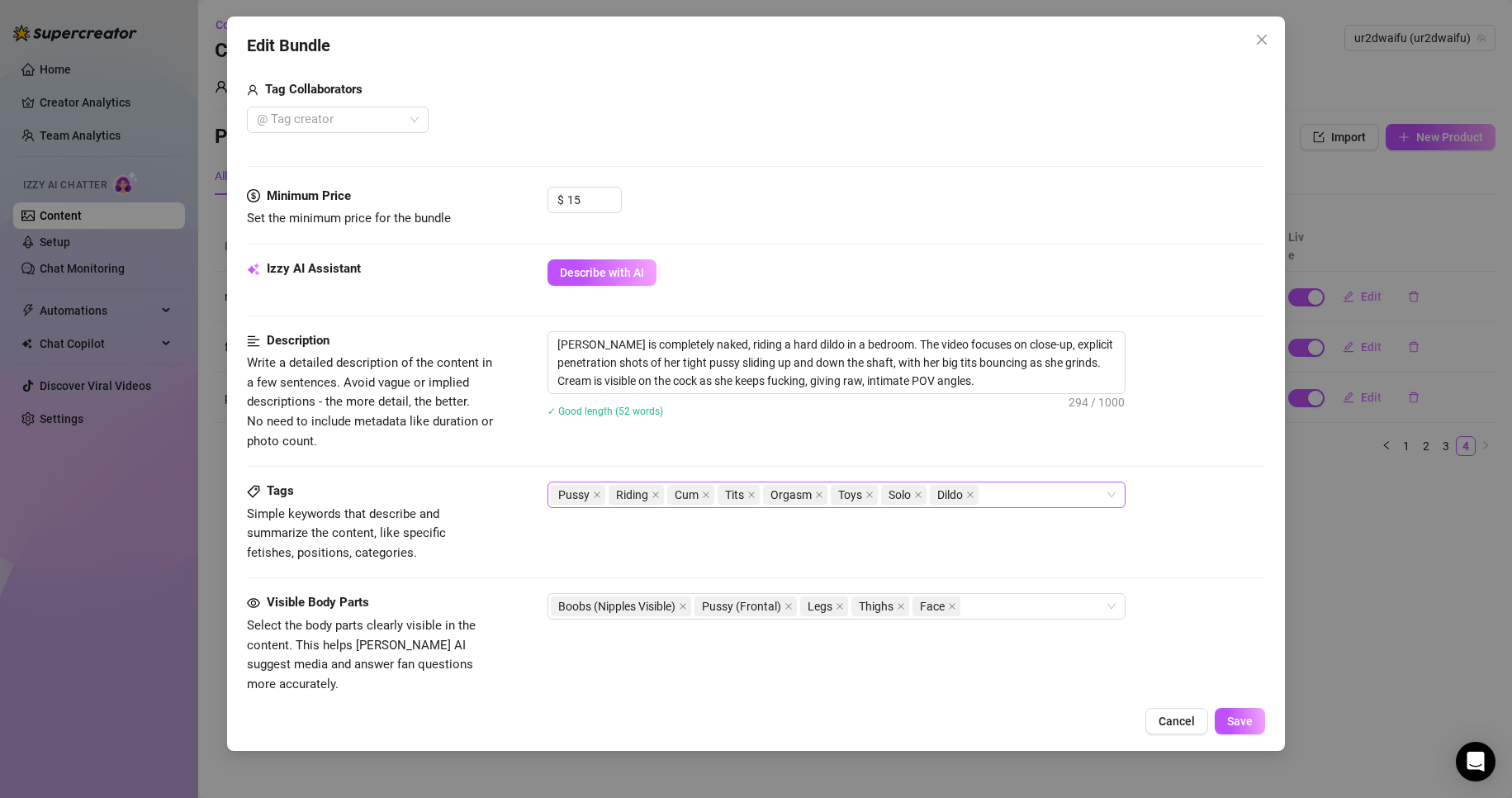
click at [1206, 638] on div "Visible Body Parts Select the body parts clearly visible in the content. This h…" at bounding box center [756, 643] width 1020 height 101
click at [1261, 723] on button "Save" at bounding box center [1240, 721] width 50 height 27
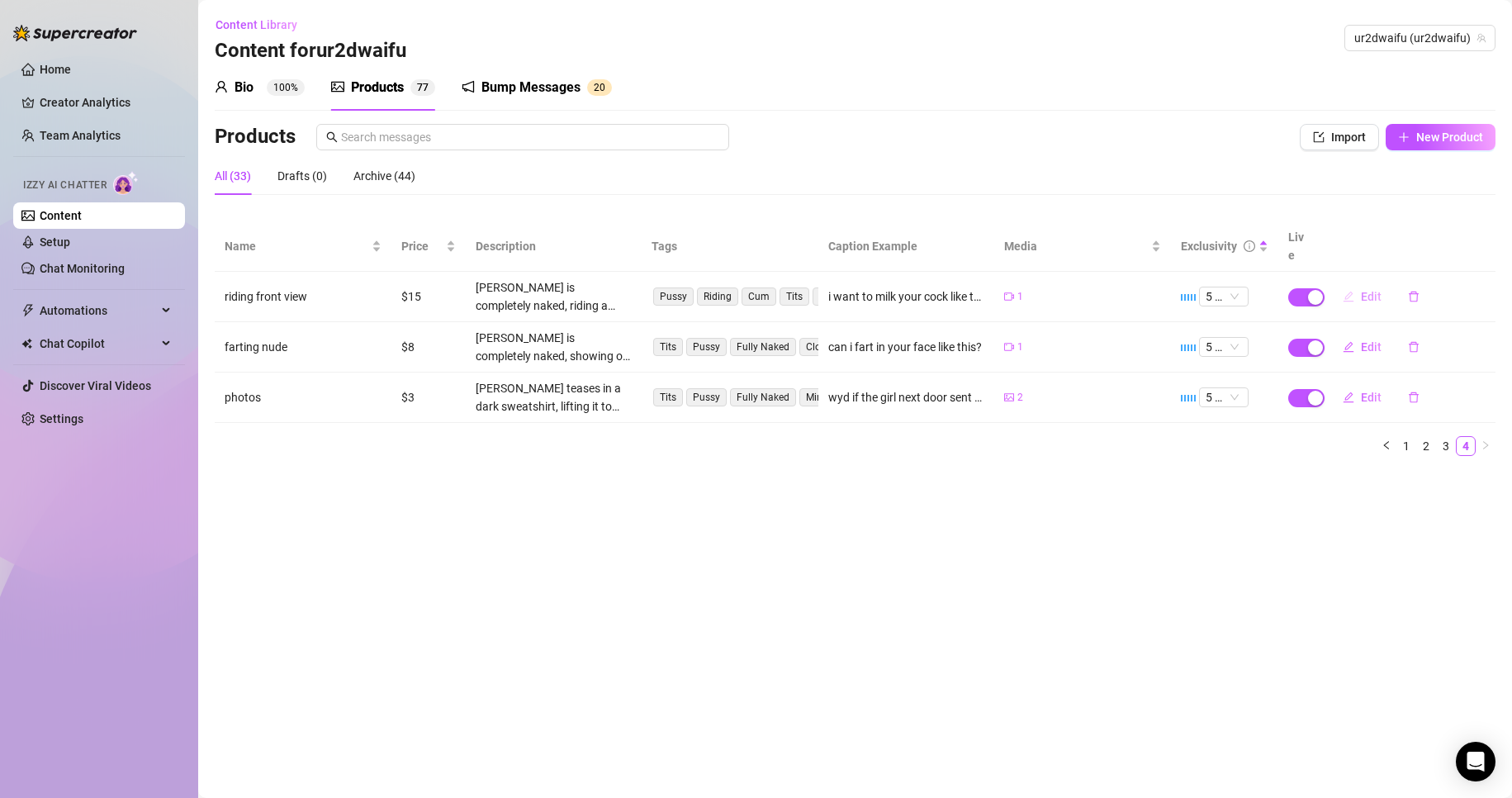
click at [1354, 283] on button "Edit" at bounding box center [1362, 297] width 65 height 27
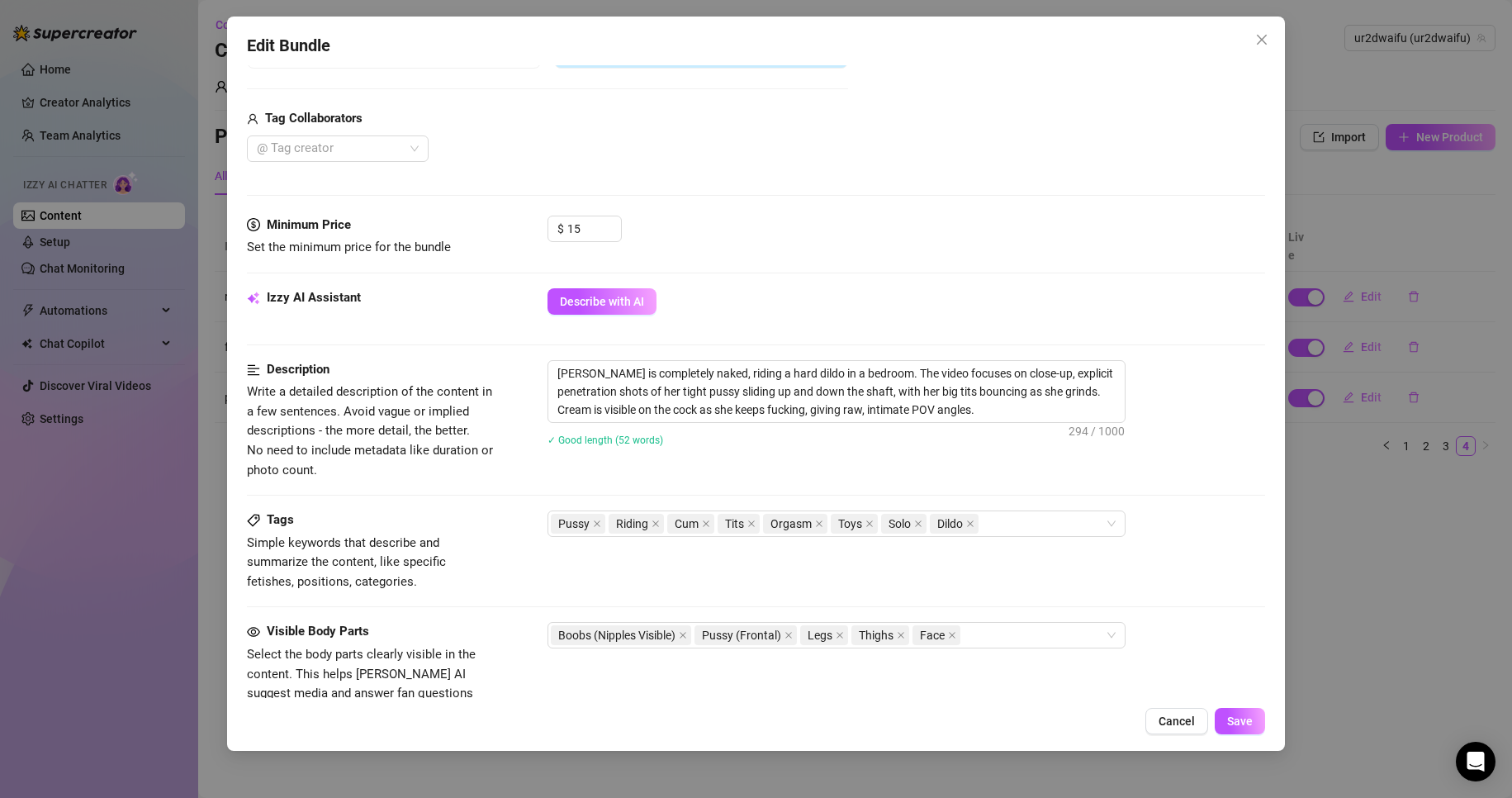
scroll to position [413, 0]
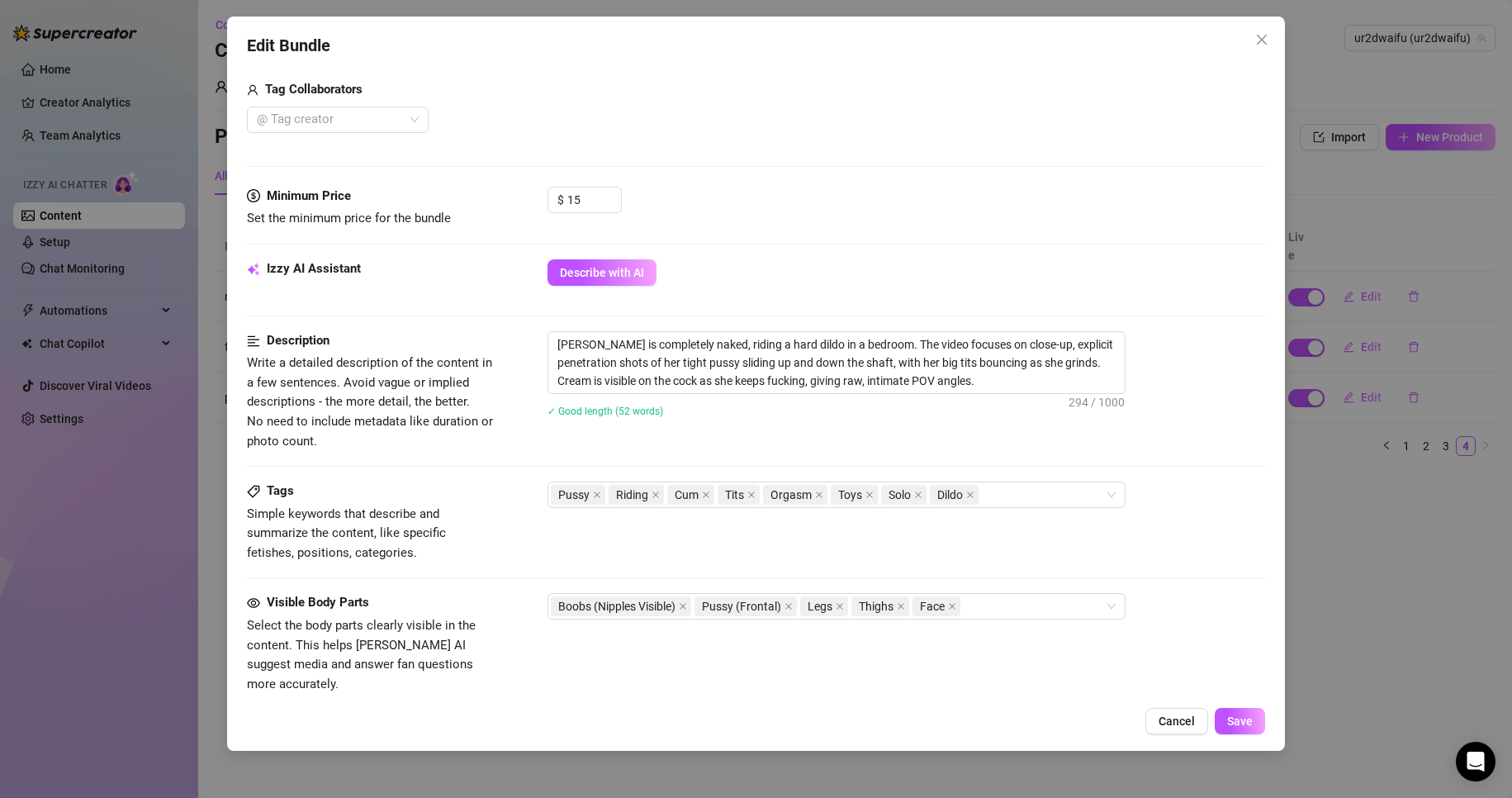
click at [1366, 513] on div "Edit Bundle Account ur2dwaifu (@ur2dwaifu) Name Name is for your internal organ…" at bounding box center [756, 399] width 1512 height 798
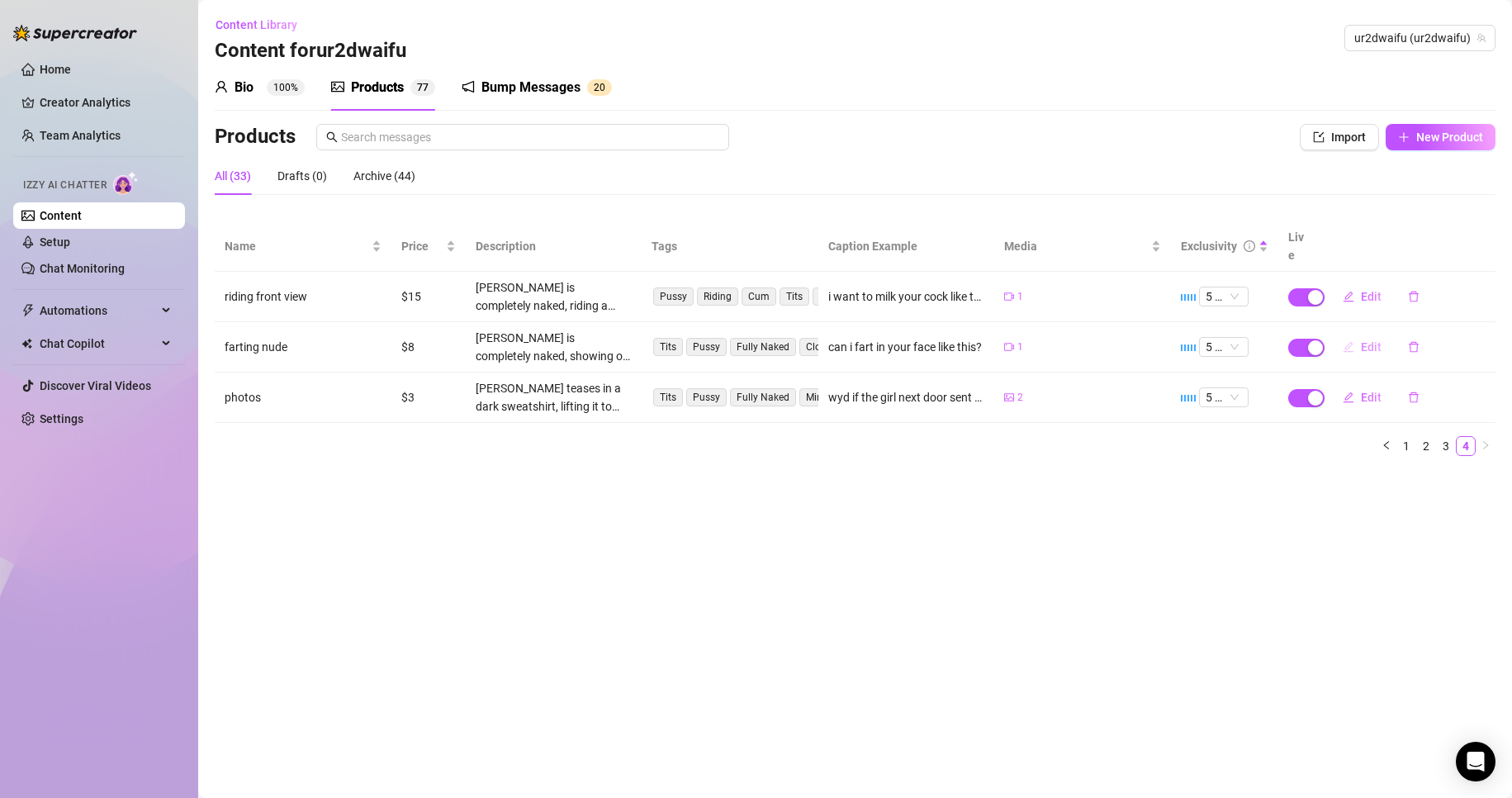
click at [1355, 334] on button "Edit" at bounding box center [1362, 347] width 65 height 27
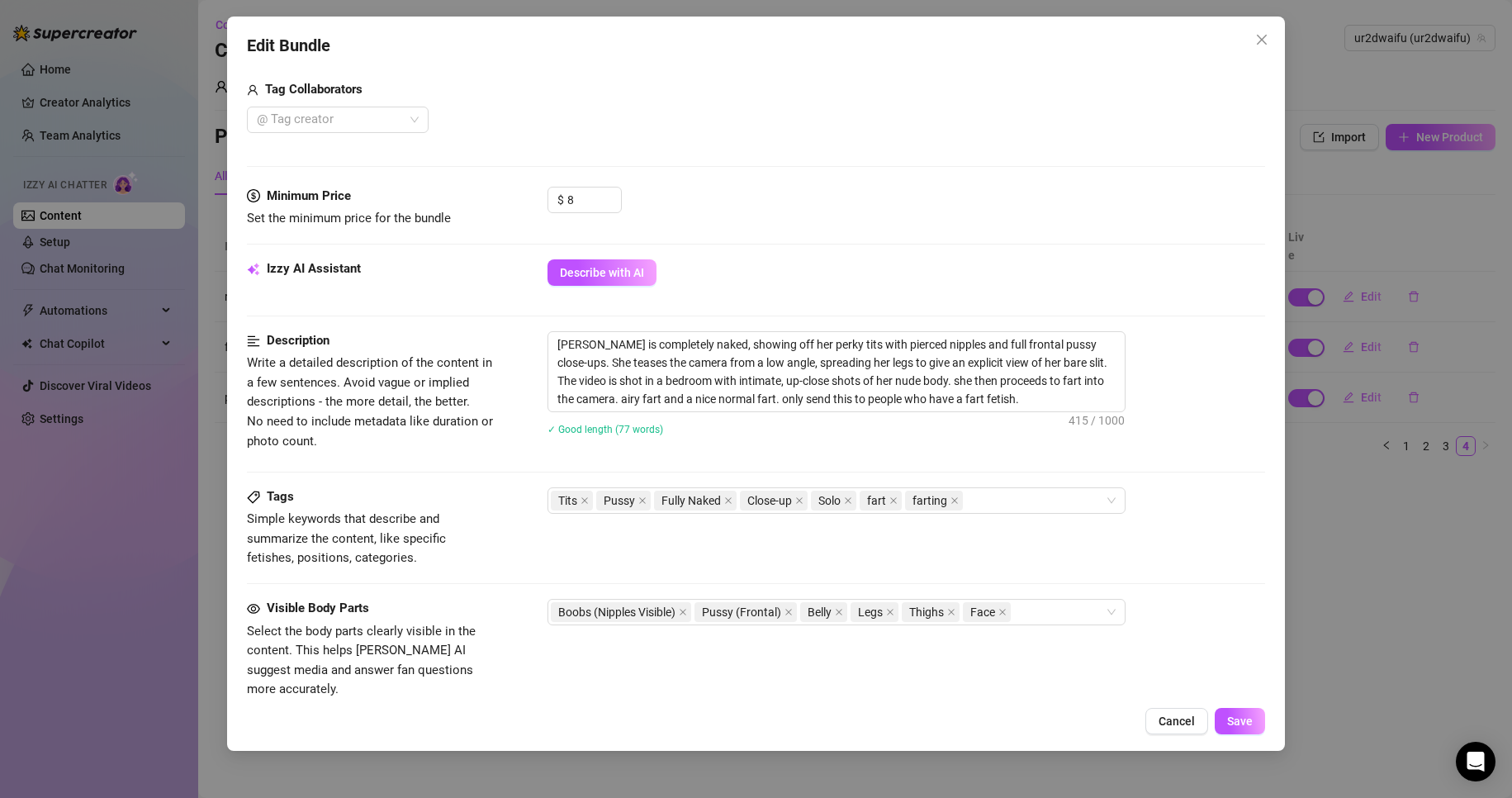
click at [1360, 561] on div "Edit Bundle Account ur2dwaifu (@ur2dwaifu) Name Name is for your internal organ…" at bounding box center [756, 399] width 1512 height 798
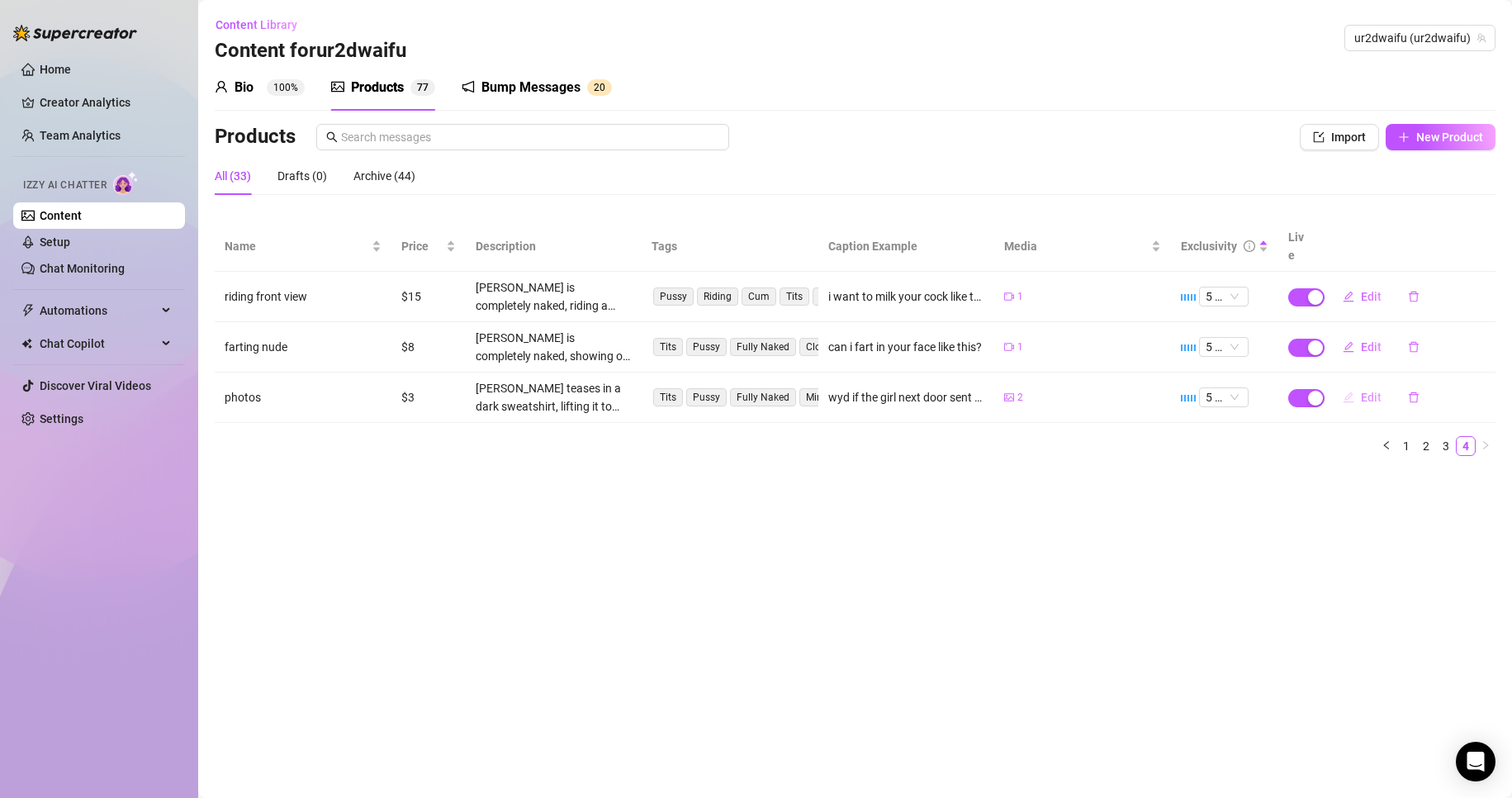
click at [1375, 384] on button "Edit" at bounding box center [1362, 397] width 65 height 27
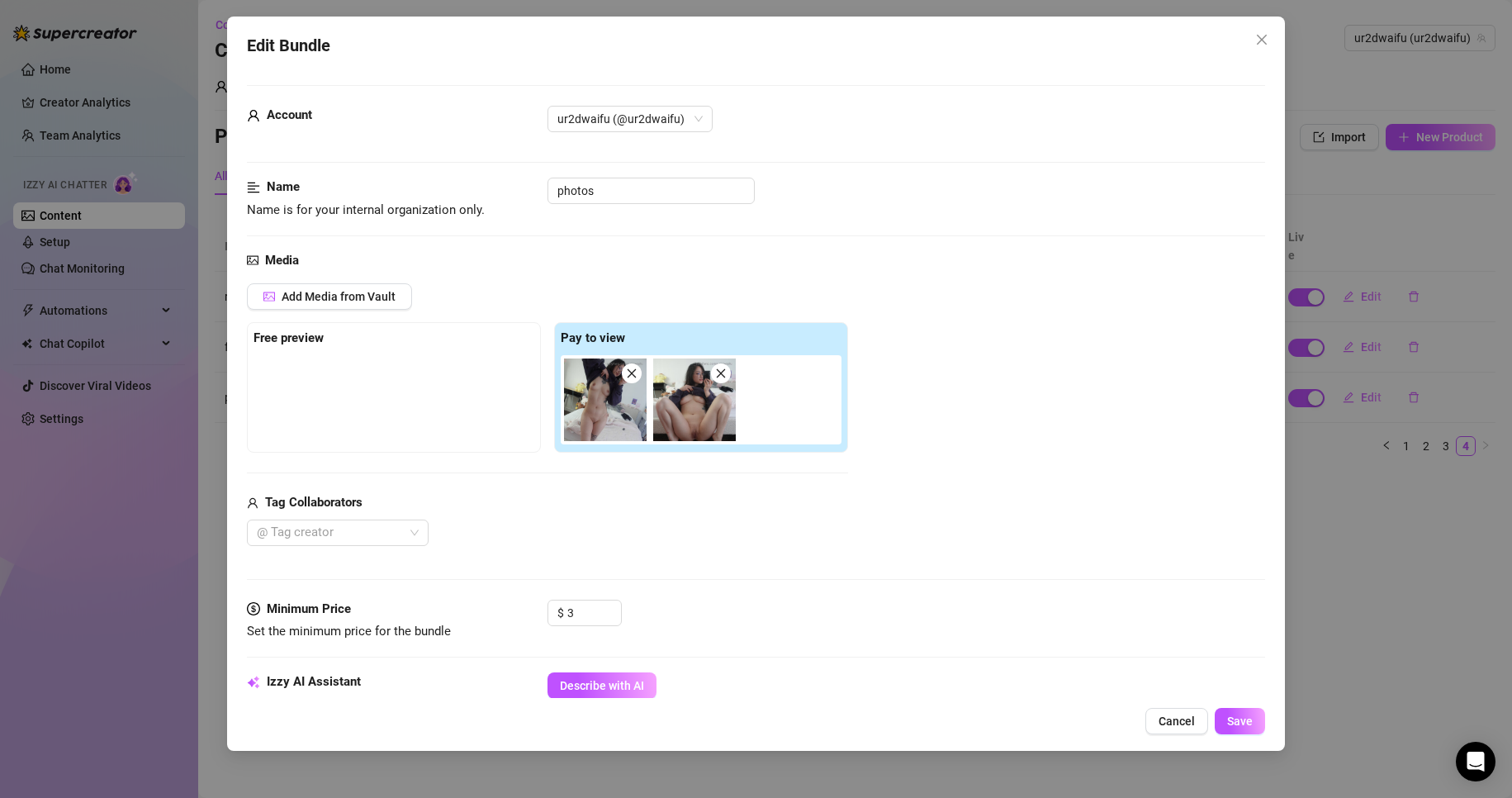
click at [1387, 500] on div "Edit Bundle Account ur2dwaifu (@ur2dwaifu) Name Name is for your internal organ…" at bounding box center [756, 399] width 1512 height 798
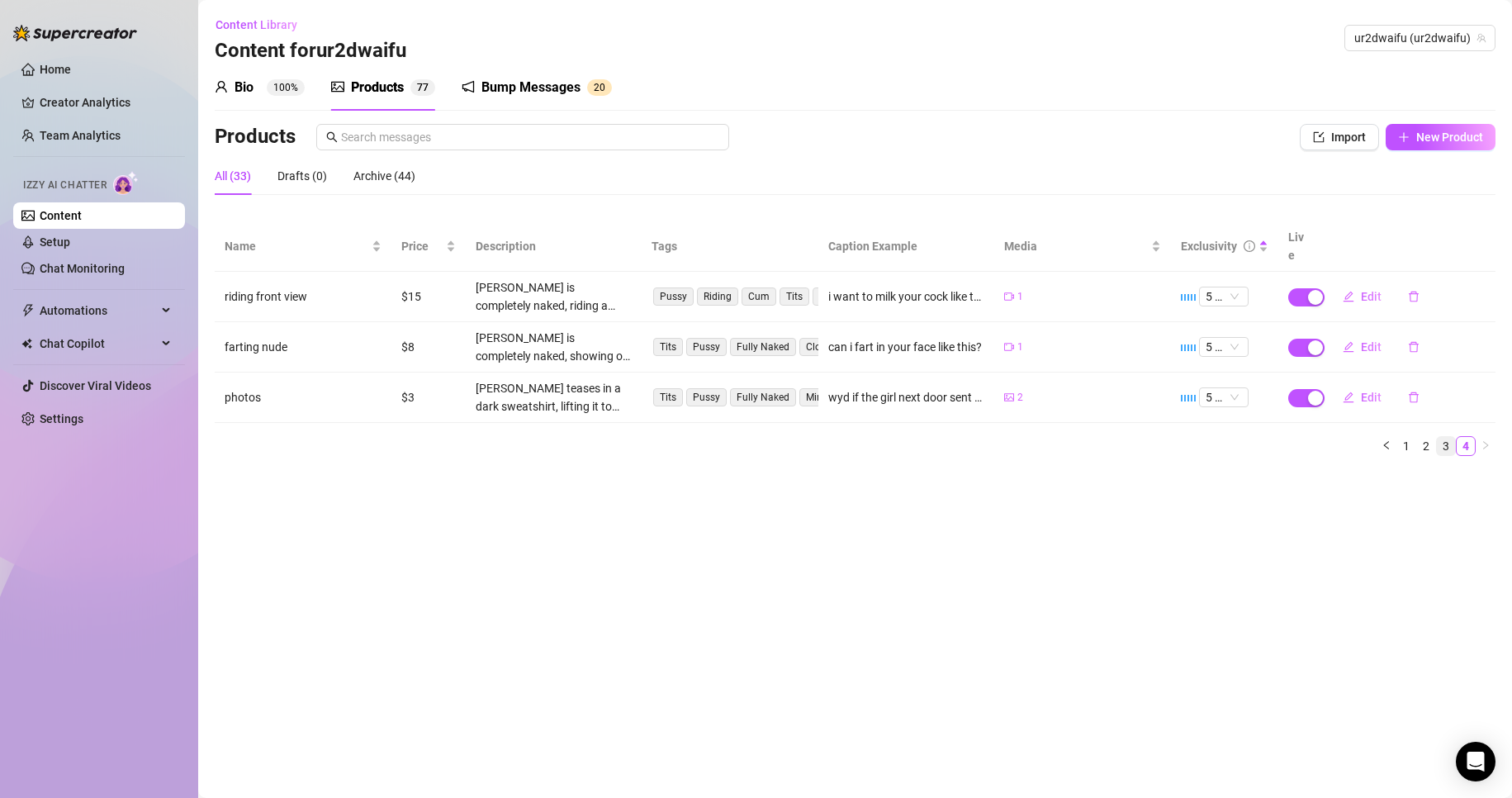
click at [1453, 437] on link "3" at bounding box center [1446, 446] width 18 height 18
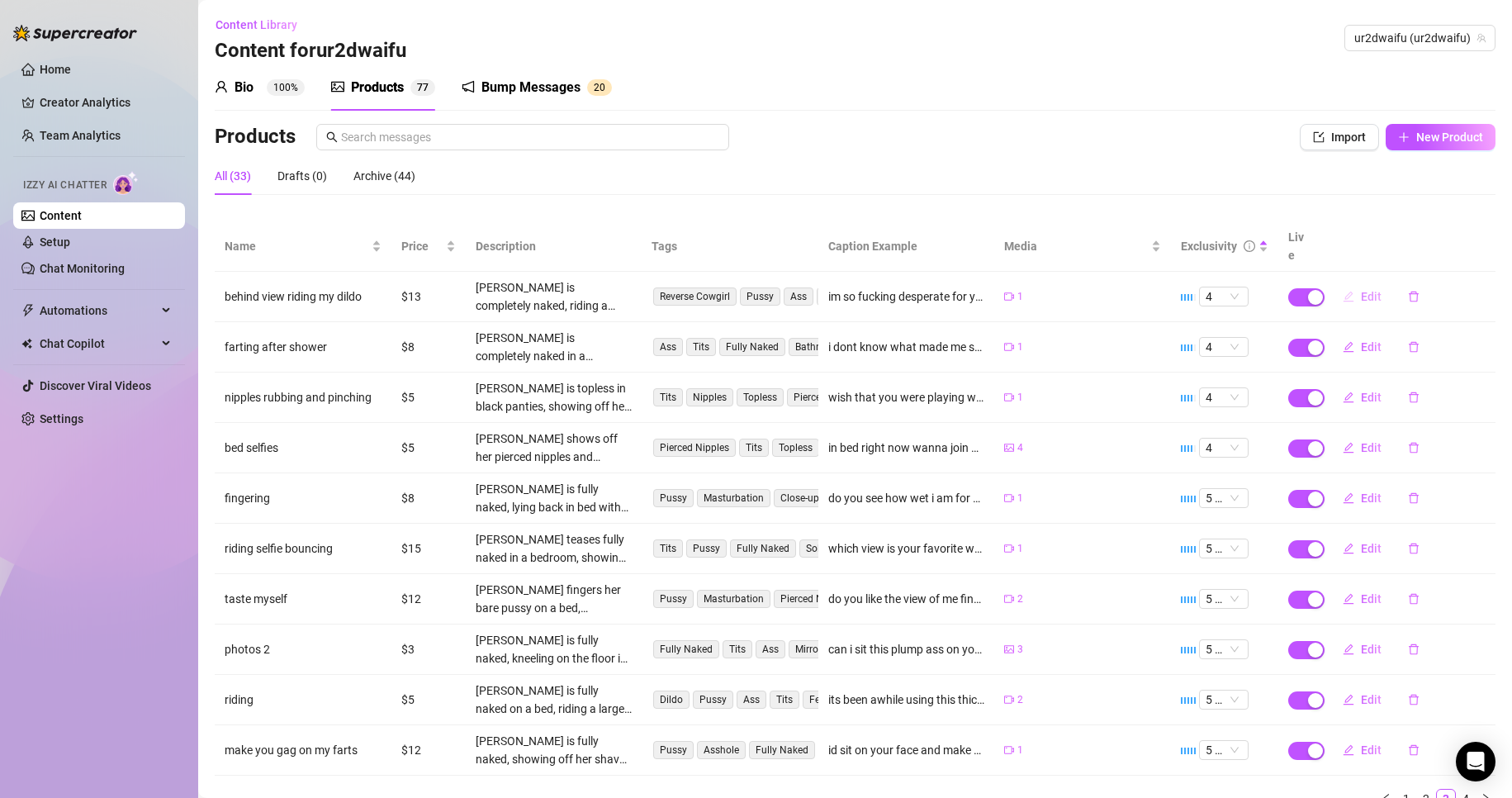
click at [1343, 290] on span "button" at bounding box center [1349, 297] width 12 height 13
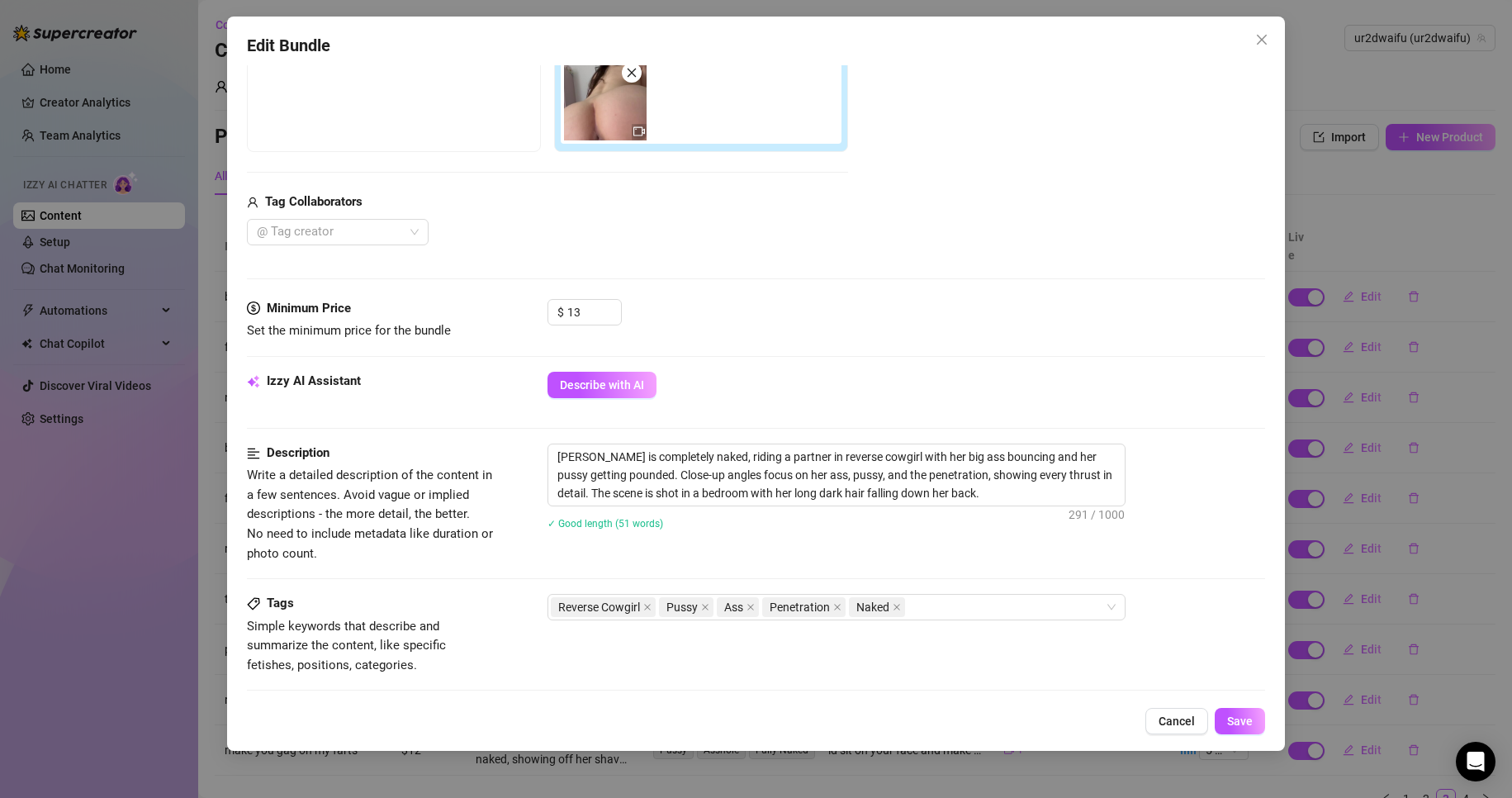
scroll to position [331, 0]
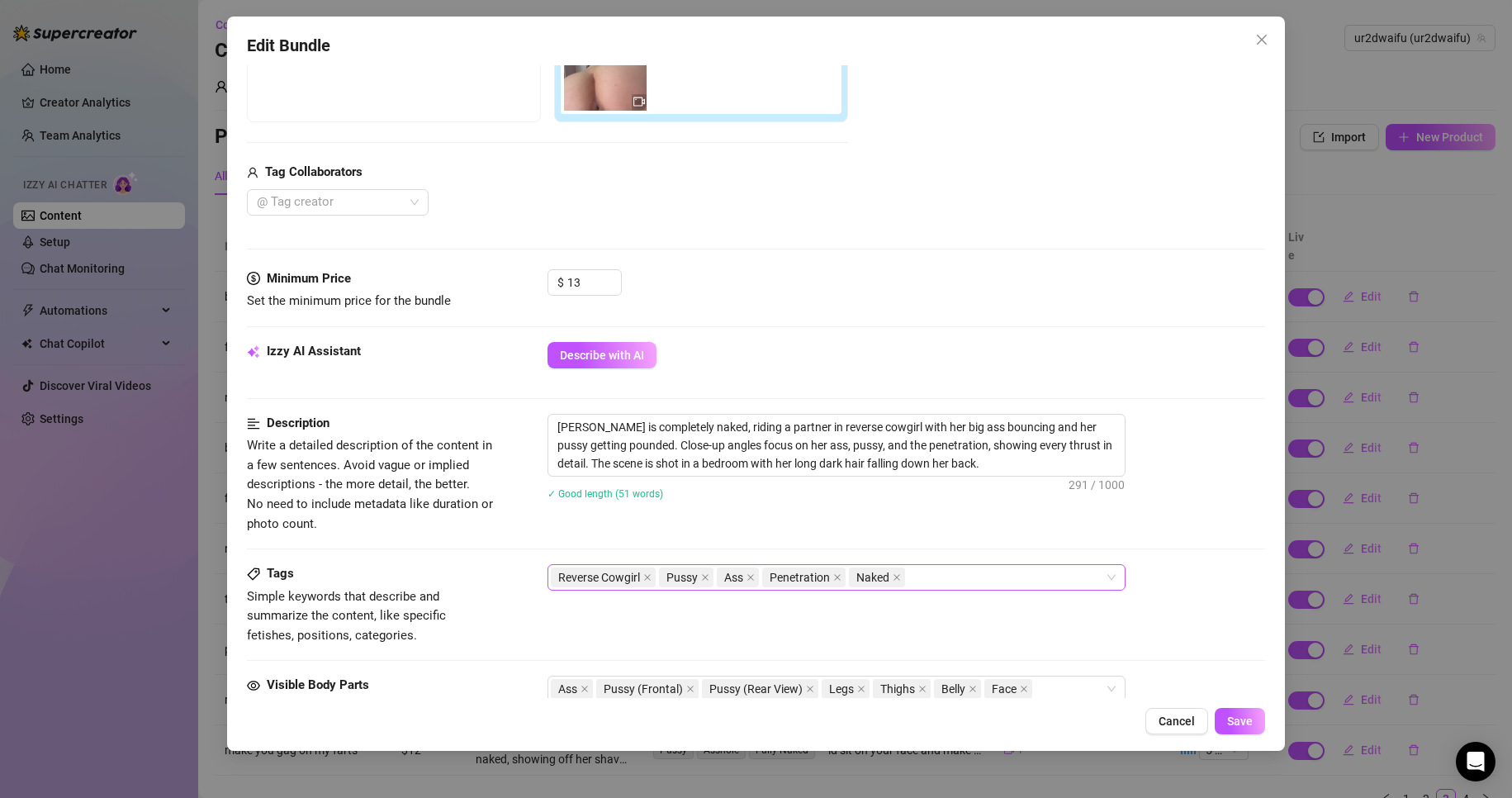
click at [1053, 582] on div "Reverse Cowgirl Pussy Ass Penetration Naked" at bounding box center [827, 577] width 554 height 23
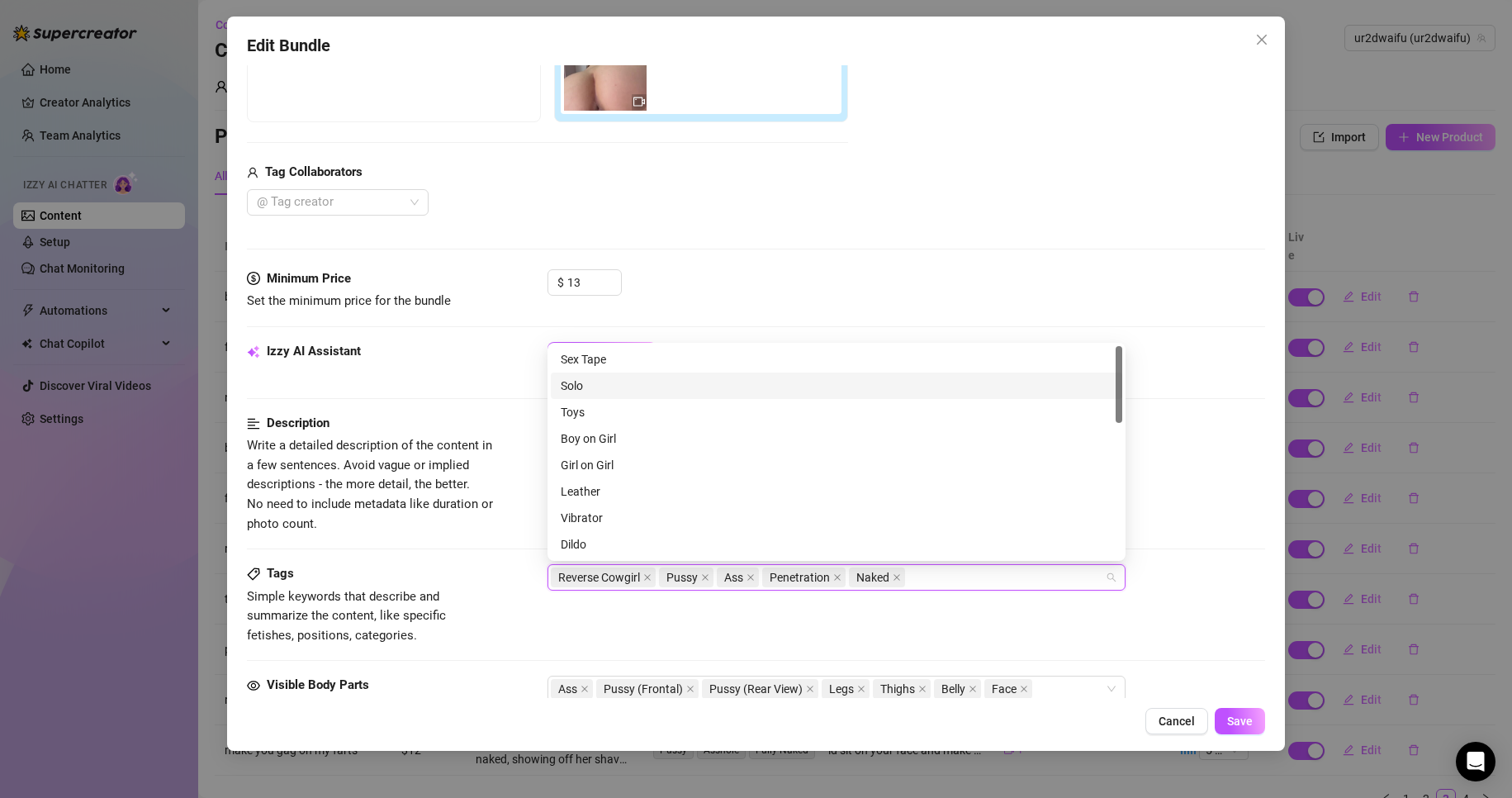
click at [736, 373] on div "Sex Tape Solo Toys Boy on Girl Girl on Girl Leather Vibrator Dildo Cheap Conten…" at bounding box center [836, 477] width 571 height 264
click at [736, 375] on div "Solo" at bounding box center [836, 386] width 571 height 27
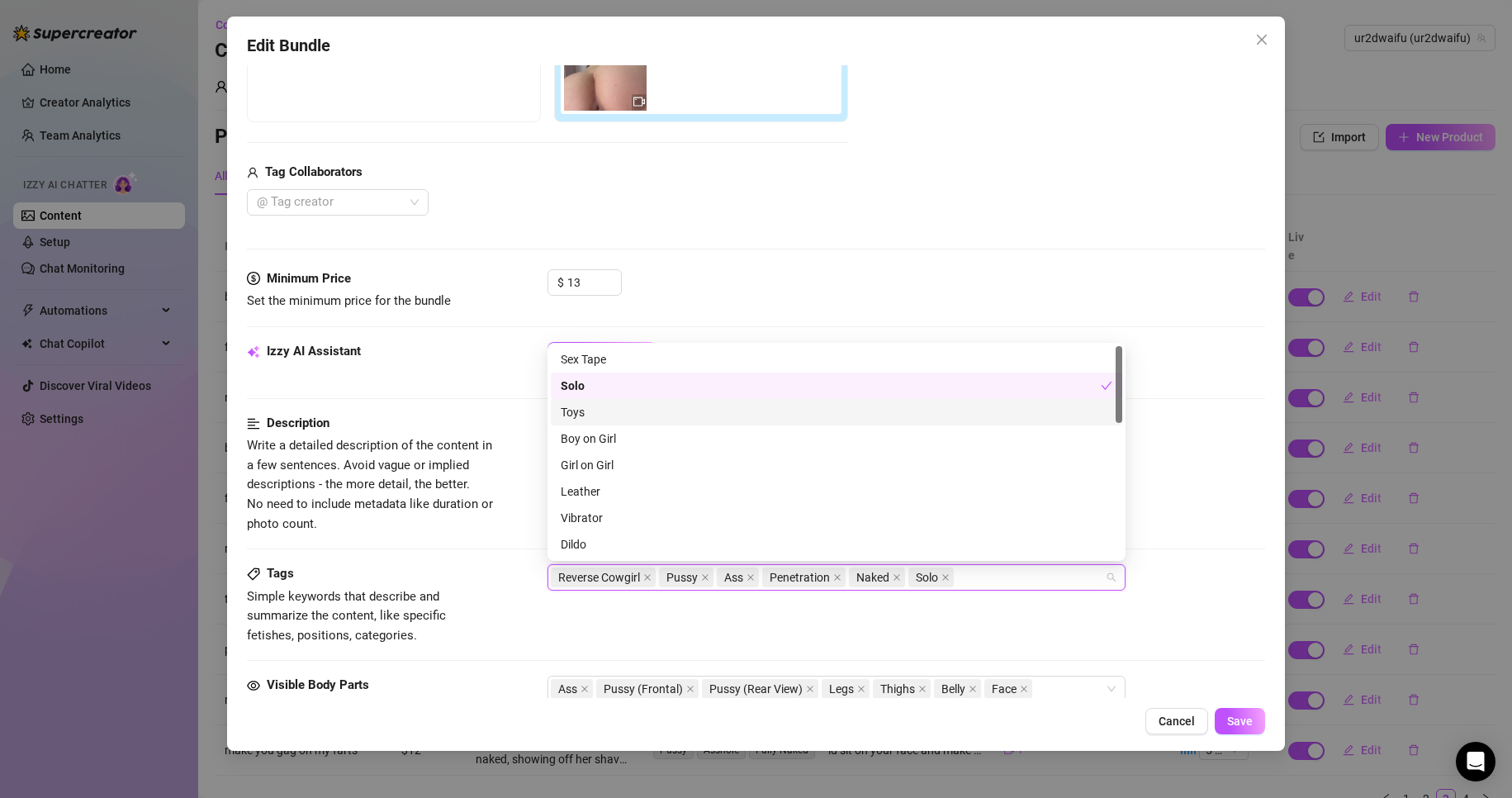
click at [731, 406] on div "Toys" at bounding box center [836, 412] width 551 height 18
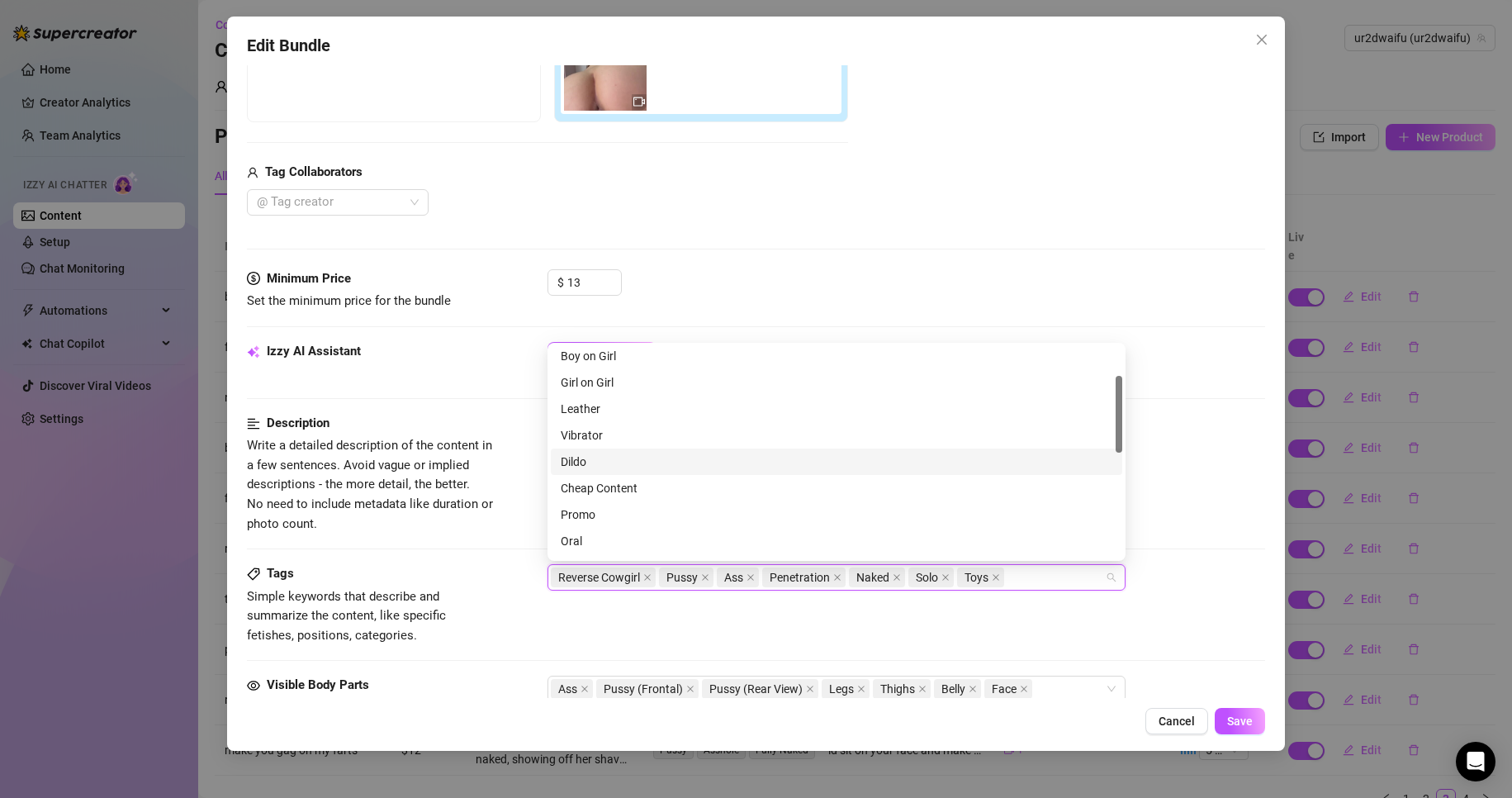
click at [661, 463] on div "Dildo" at bounding box center [836, 461] width 551 height 18
click at [1045, 623] on div "Tags Simple keywords that describe and summarize the content, like specific fet…" at bounding box center [756, 604] width 1020 height 81
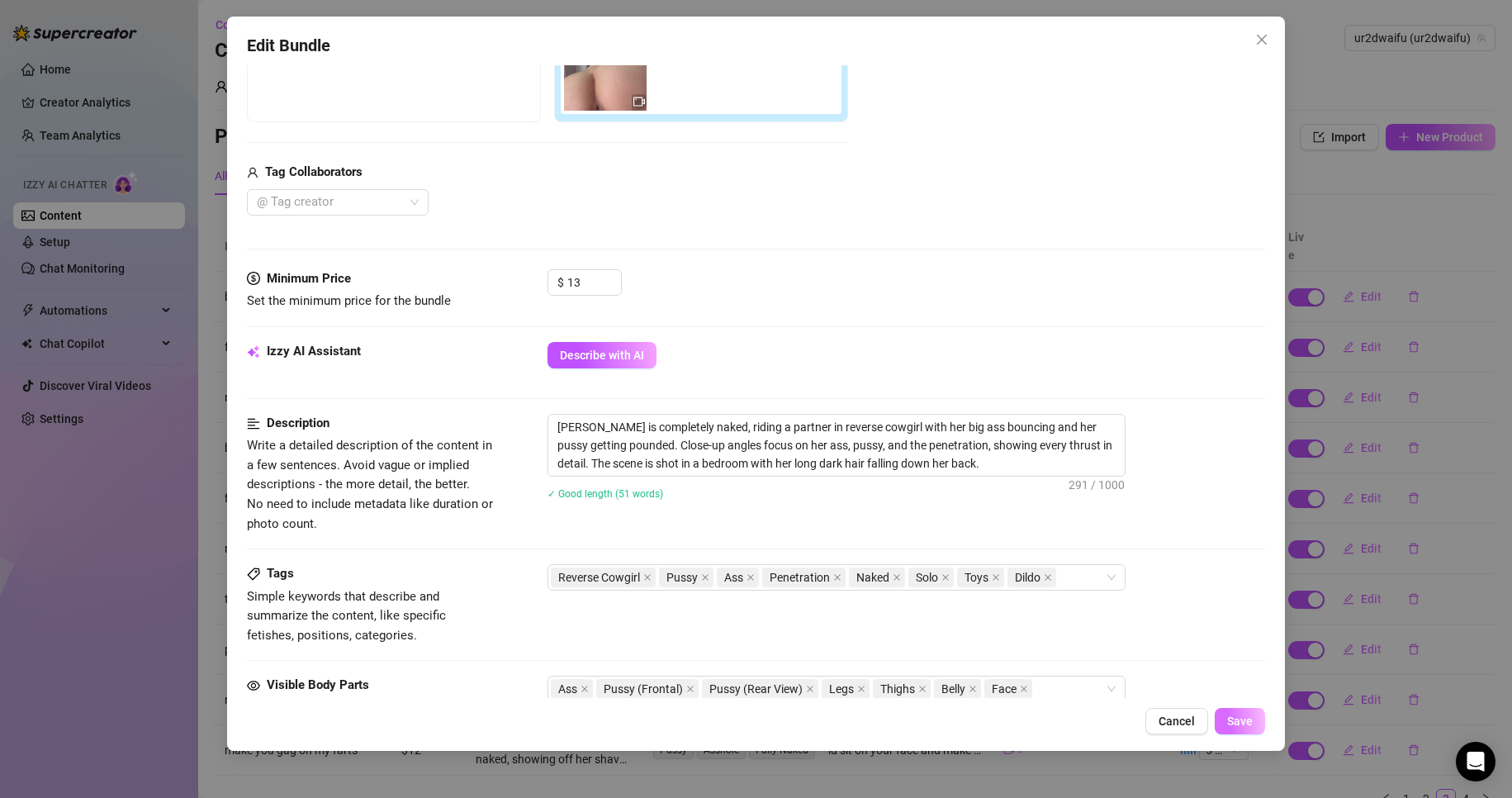
click at [1233, 725] on span "Save" at bounding box center [1240, 721] width 26 height 13
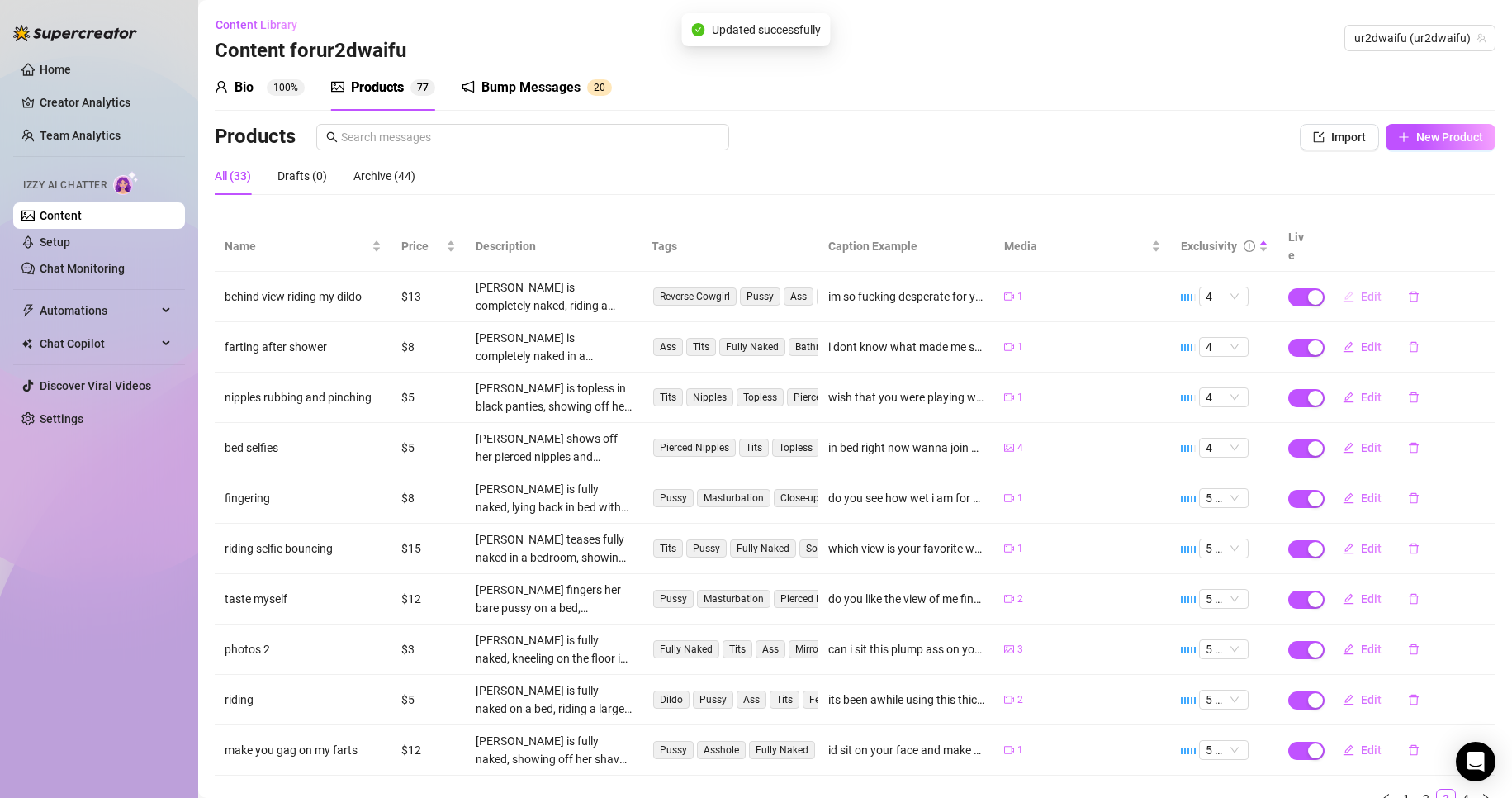
click at [1354, 286] on button "Edit" at bounding box center [1362, 297] width 65 height 27
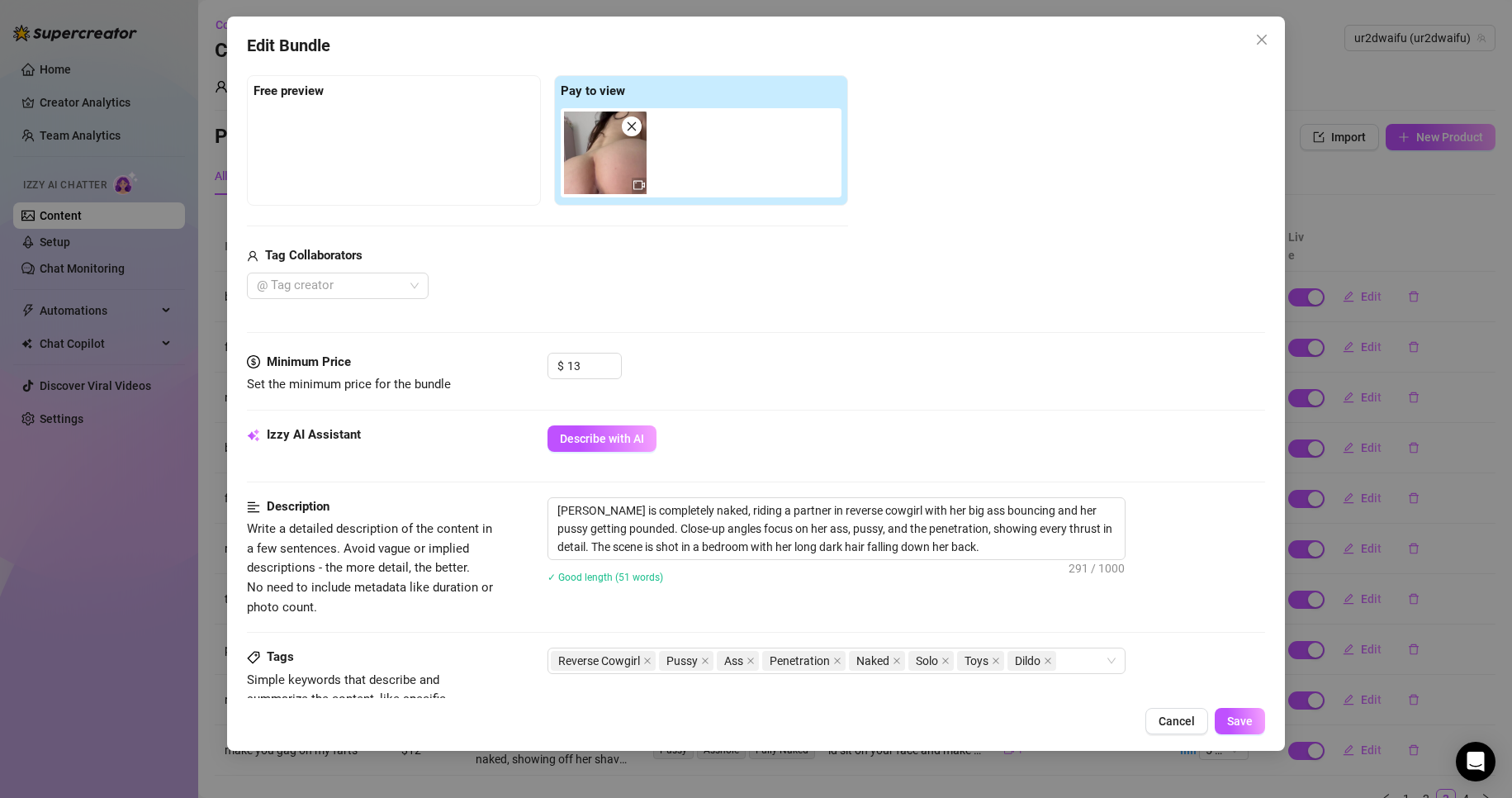
scroll to position [247, 0]
drag, startPoint x: 766, startPoint y: 501, endPoint x: 728, endPoint y: 501, distance: 38.0
click at [728, 501] on textarea "[PERSON_NAME] is completely naked, riding a partner in reverse cowgirl with her…" at bounding box center [836, 527] width 576 height 61
drag, startPoint x: 1030, startPoint y: 529, endPoint x: 1000, endPoint y: 528, distance: 30.0
click at [1000, 528] on textarea "[PERSON_NAME] is completely naked, riding a dildo in reverse cowgirl with her b…" at bounding box center [836, 527] width 576 height 61
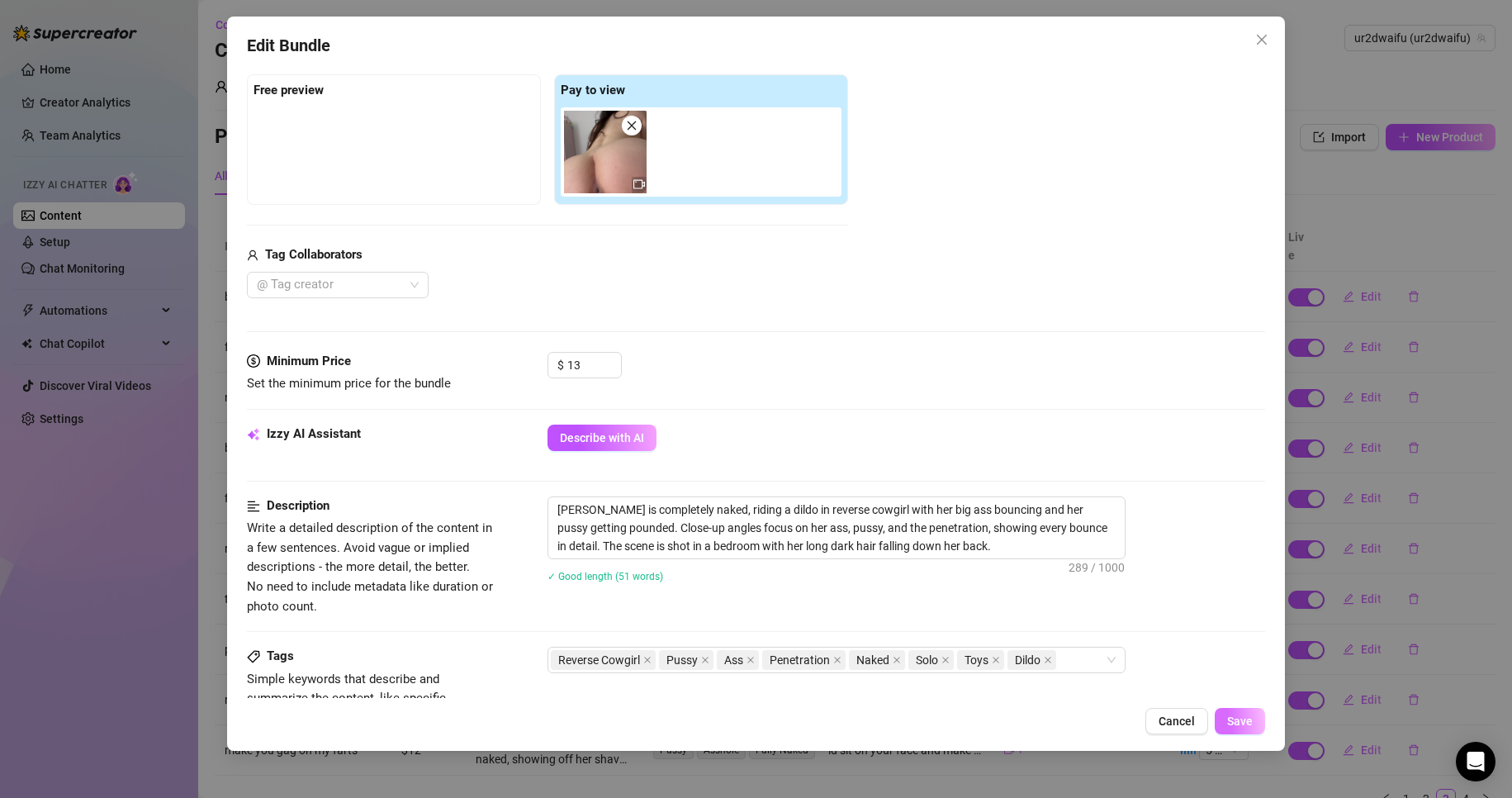
click at [1255, 721] on button "Save" at bounding box center [1240, 721] width 50 height 27
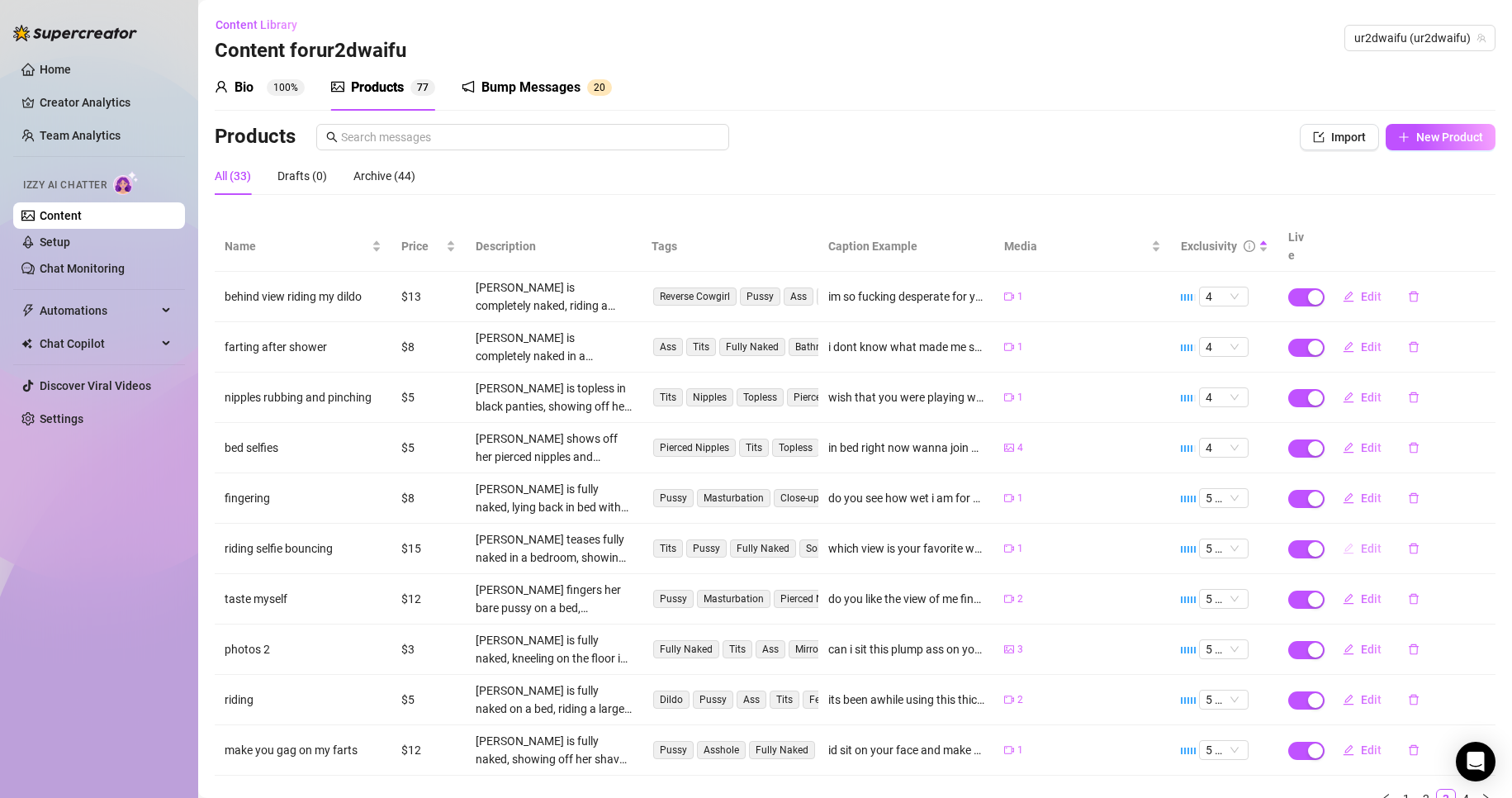
click at [1361, 541] on span "Edit" at bounding box center [1371, 548] width 21 height 13
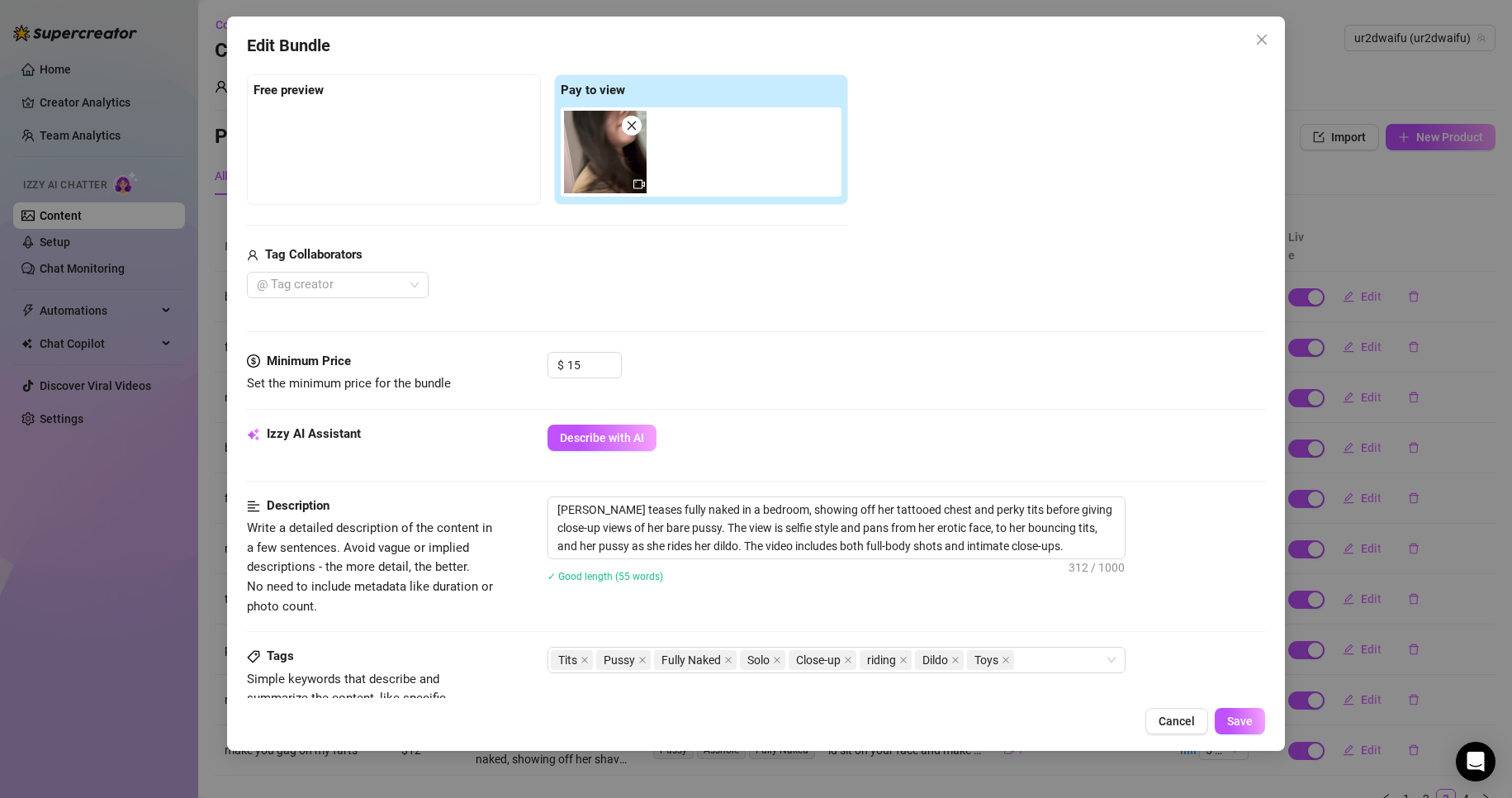
click at [1176, 717] on span "Cancel" at bounding box center [1177, 721] width 37 height 13
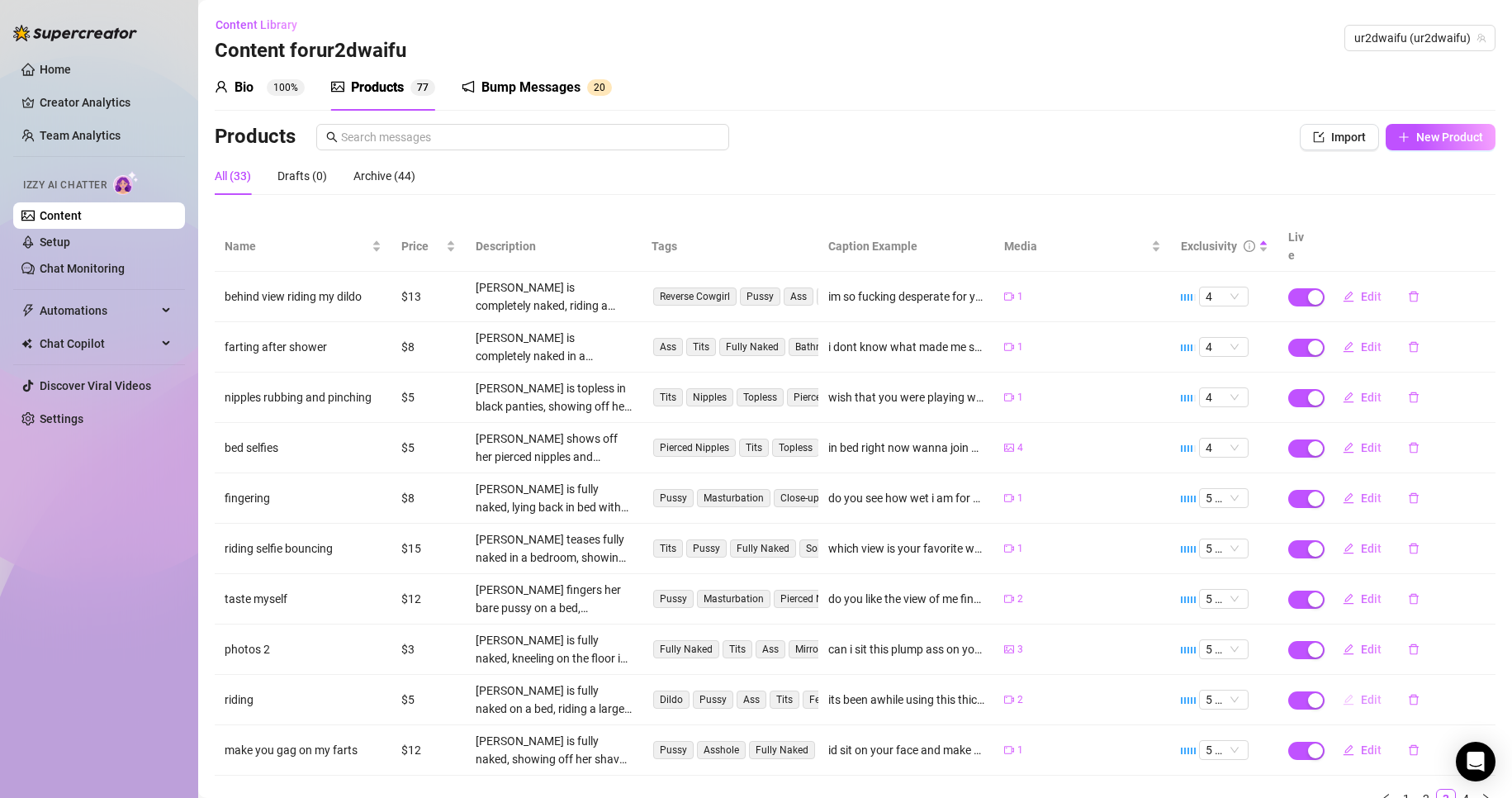
click at [1343, 686] on button "Edit" at bounding box center [1362, 700] width 65 height 27
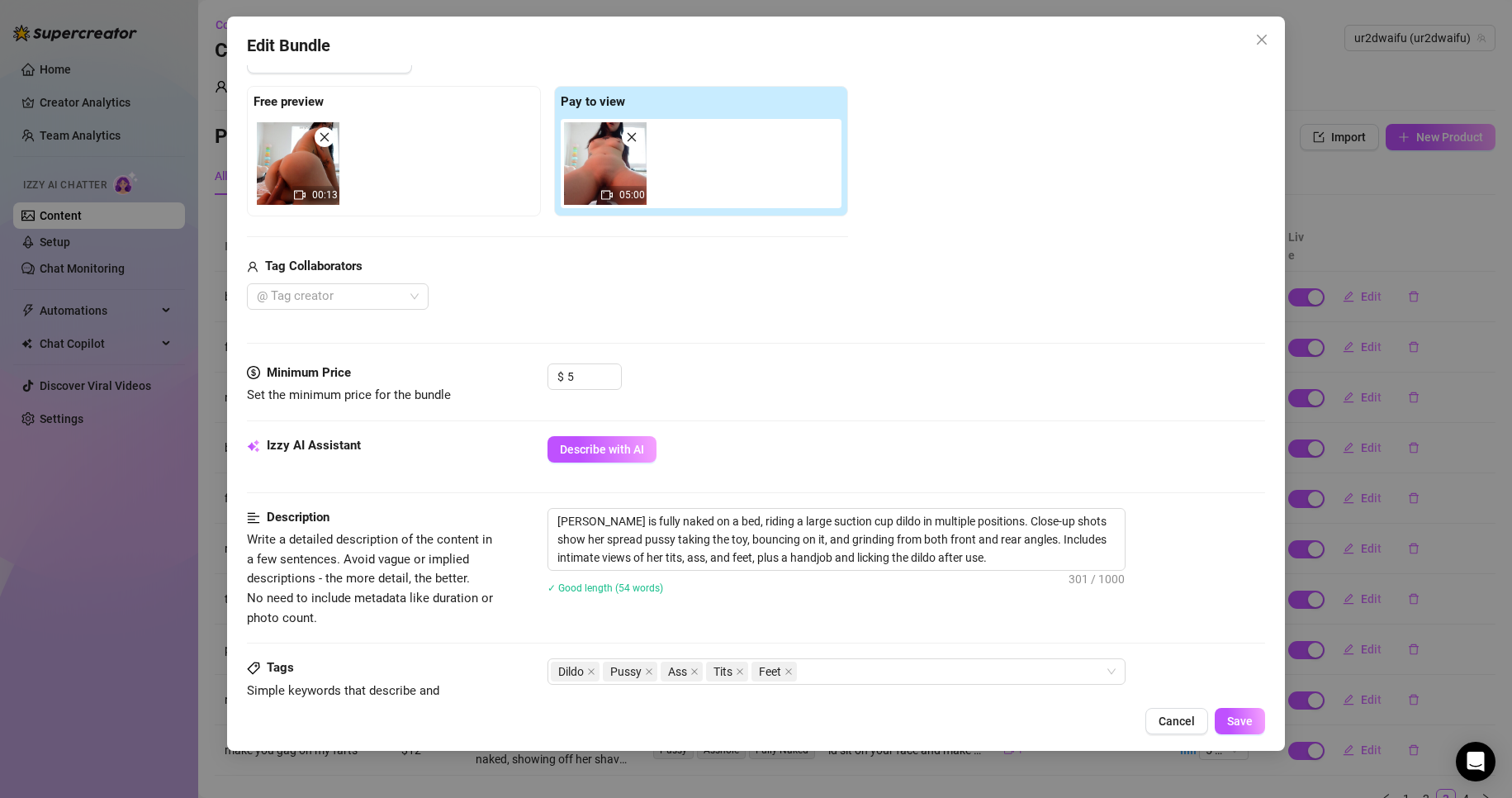
scroll to position [331, 0]
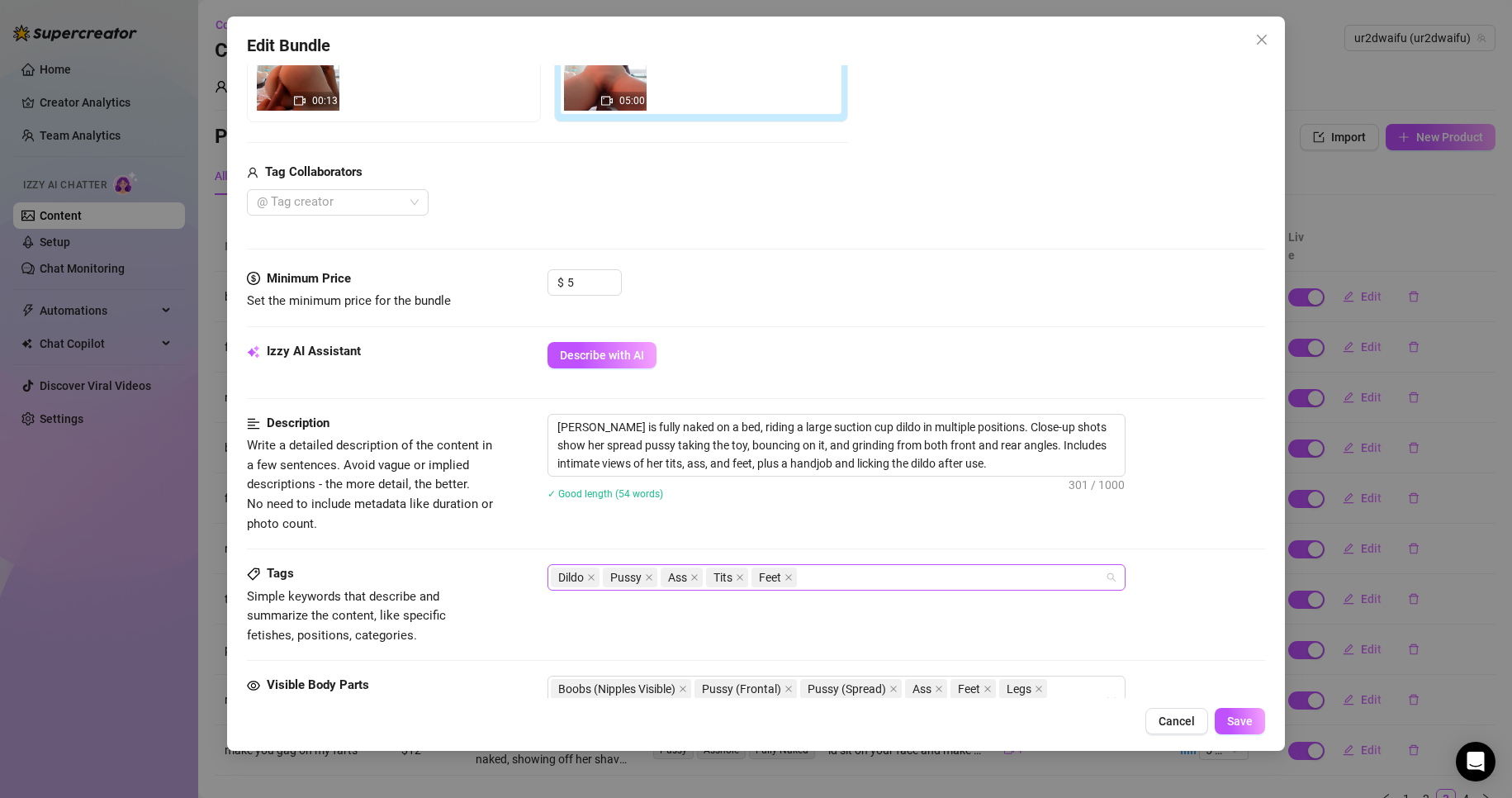
click at [890, 573] on div "Dildo Pussy Ass Tits Feet" at bounding box center [827, 577] width 554 height 23
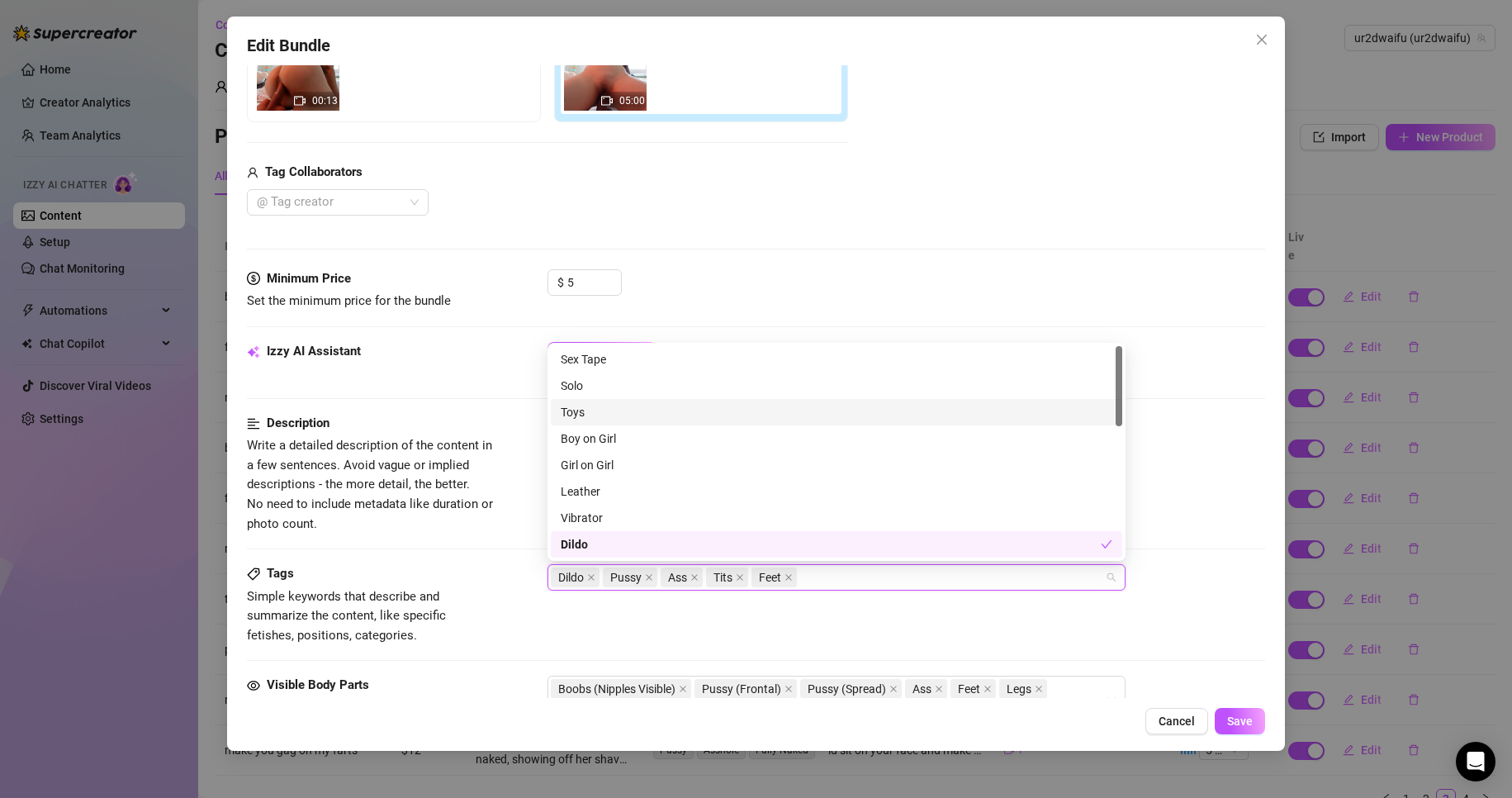
click at [635, 406] on div "Toys" at bounding box center [836, 412] width 551 height 18
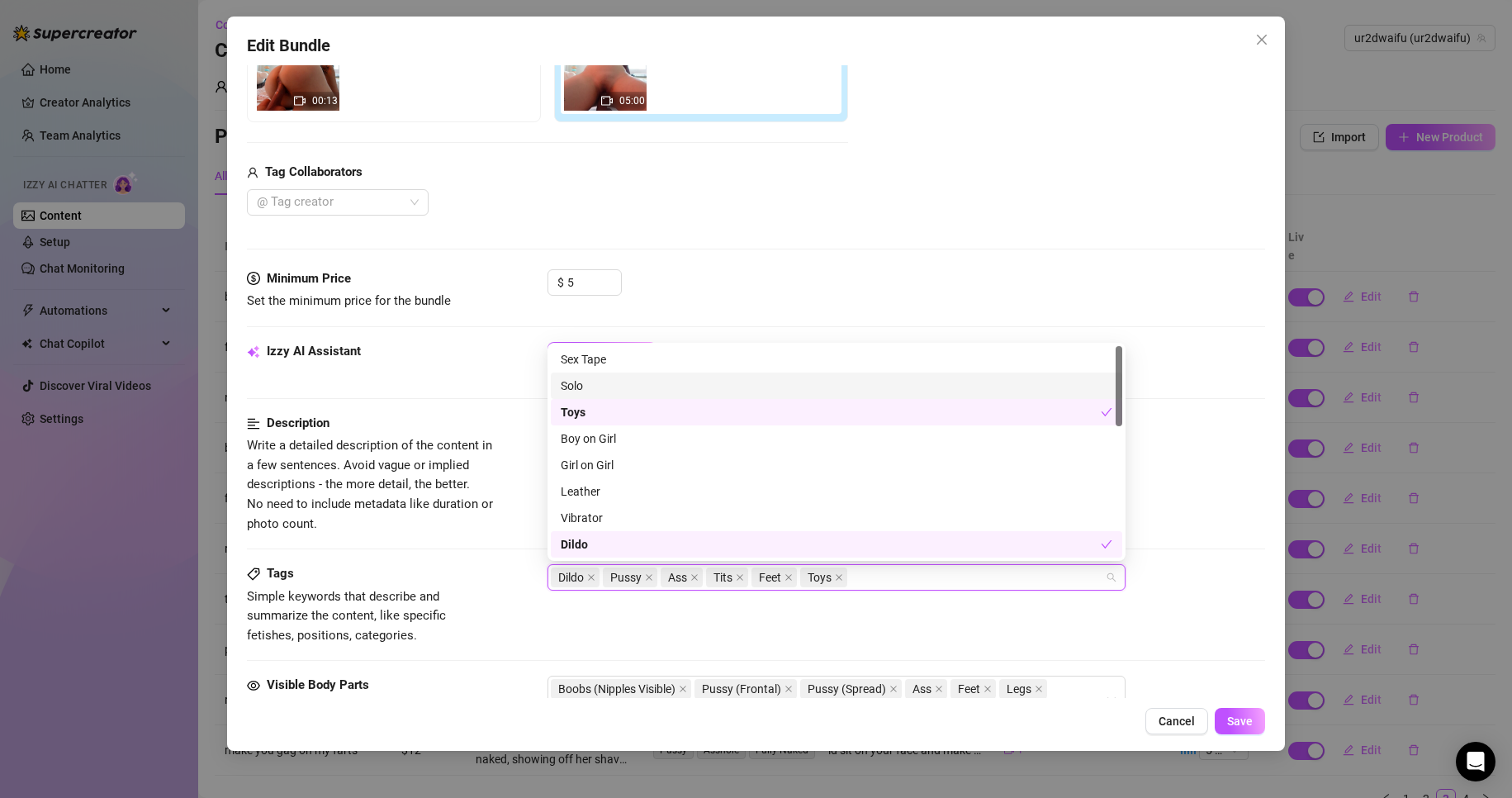
click at [636, 388] on div "Solo" at bounding box center [836, 386] width 551 height 18
click at [1264, 730] on button "Save" at bounding box center [1240, 721] width 50 height 27
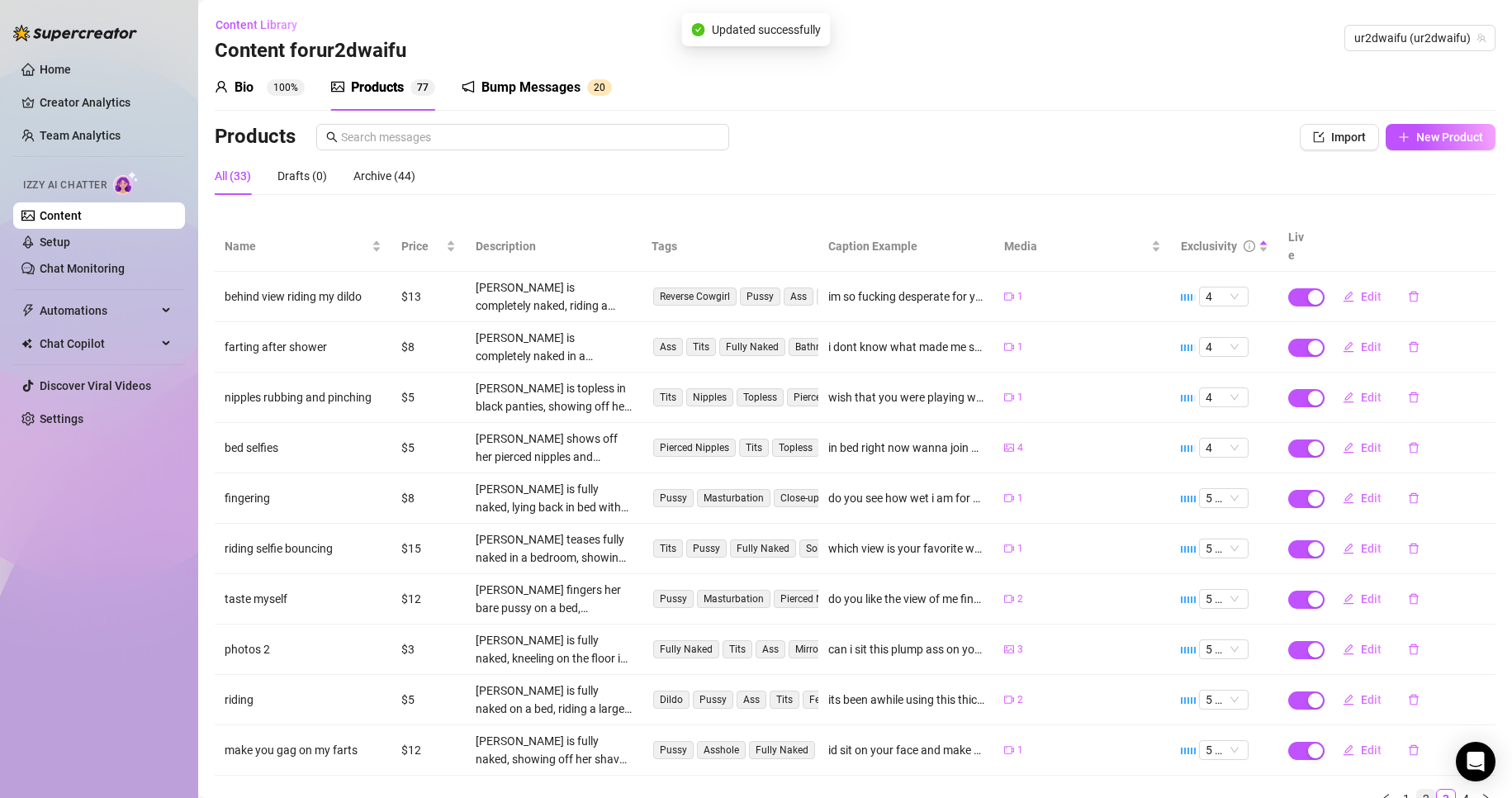
click at [1417, 790] on link "2" at bounding box center [1426, 799] width 18 height 18
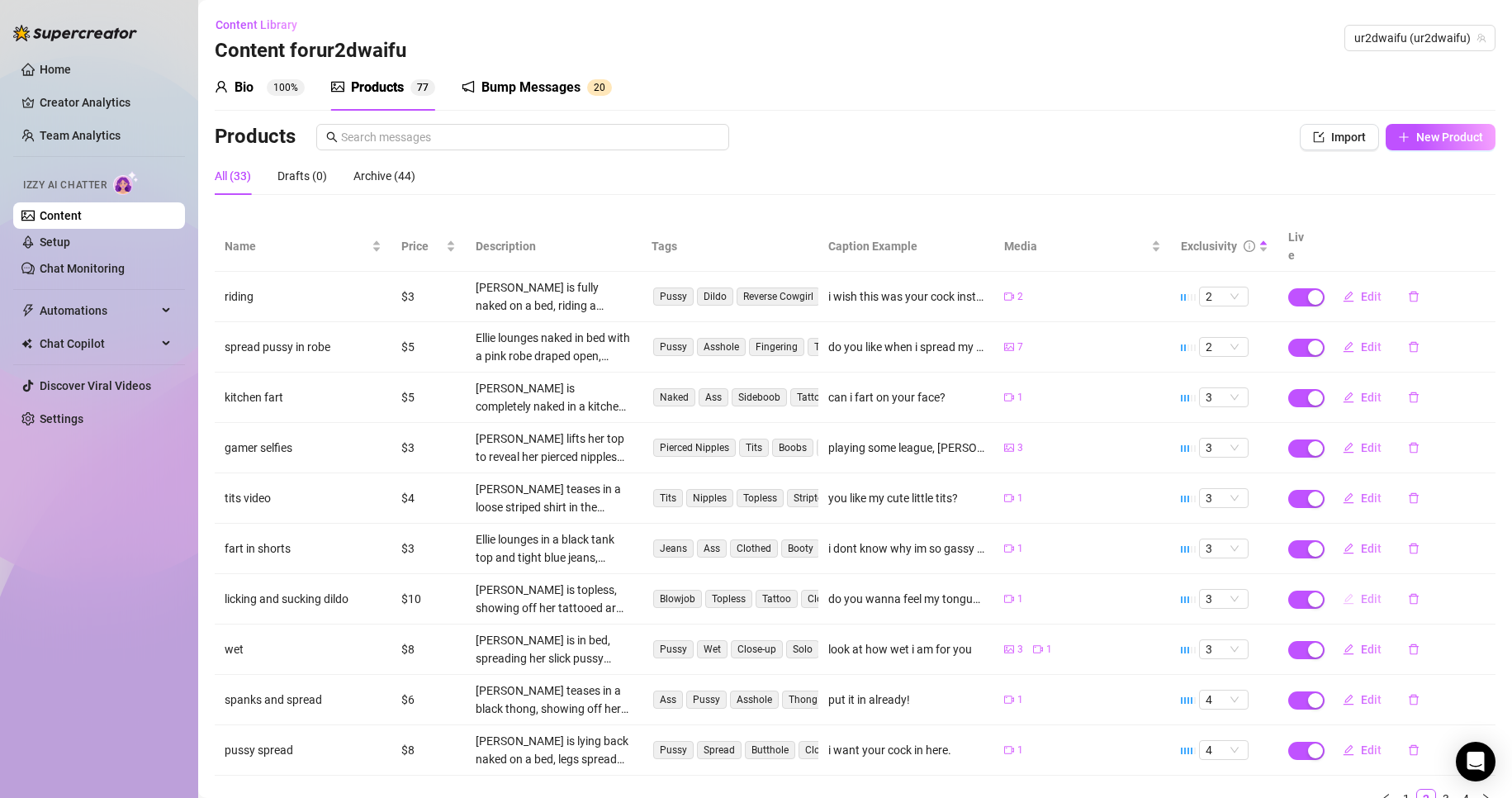
click at [1343, 593] on icon "edit" at bounding box center [1349, 599] width 12 height 12
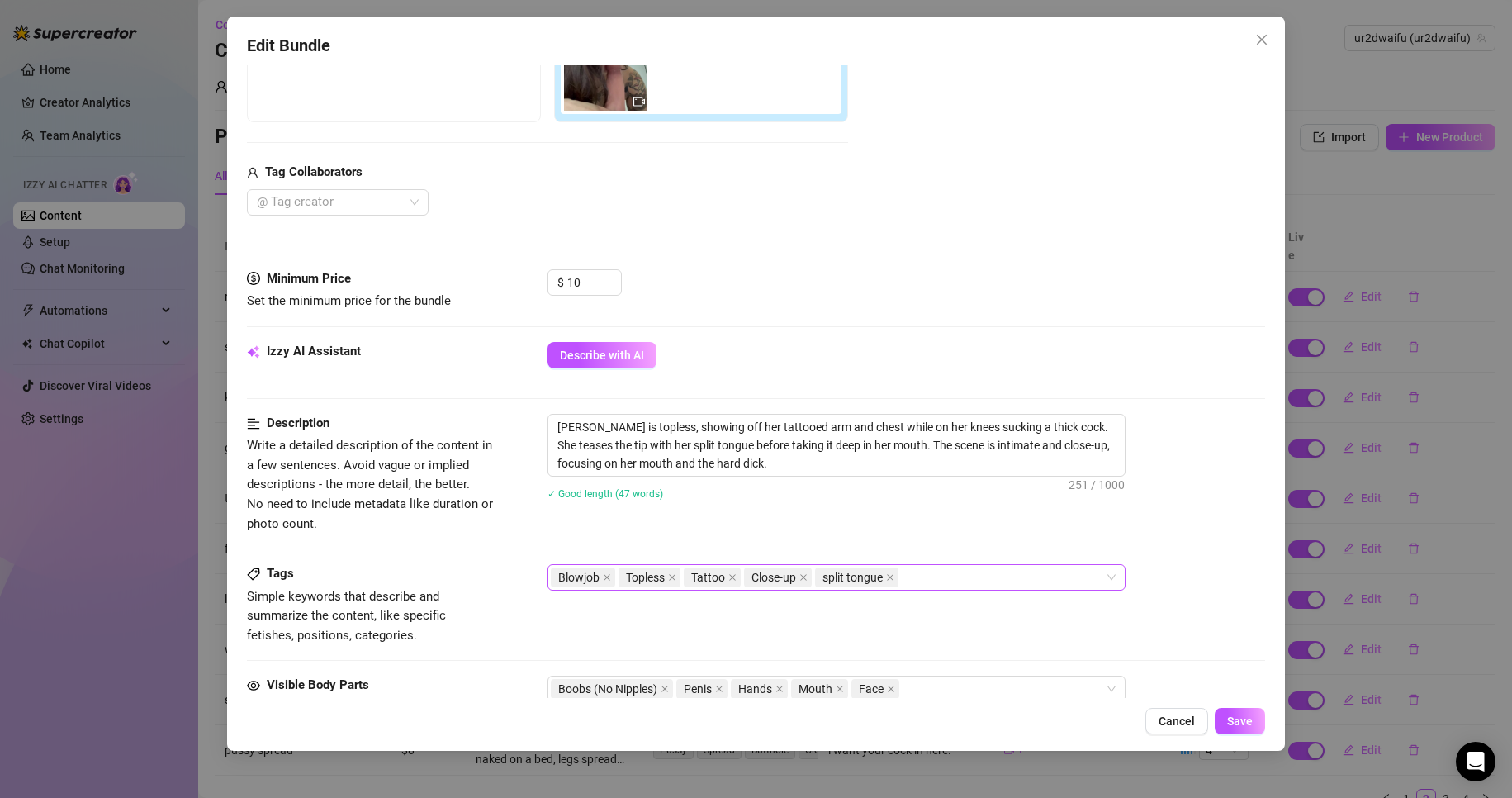
click at [945, 586] on div "Blowjob Topless Tattoo Close-up split tongue" at bounding box center [827, 577] width 554 height 23
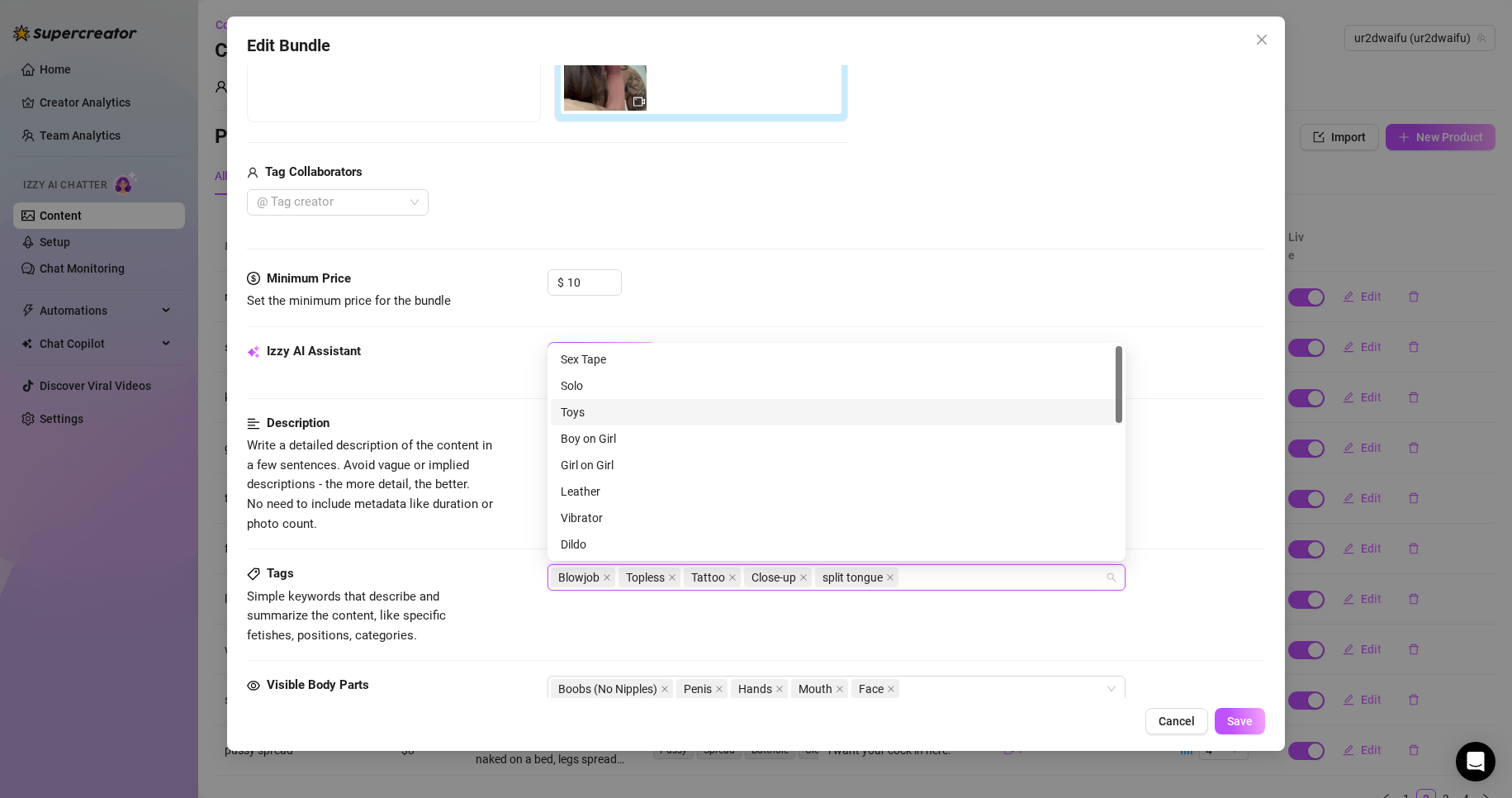
click at [601, 409] on div "Toys" at bounding box center [836, 412] width 551 height 18
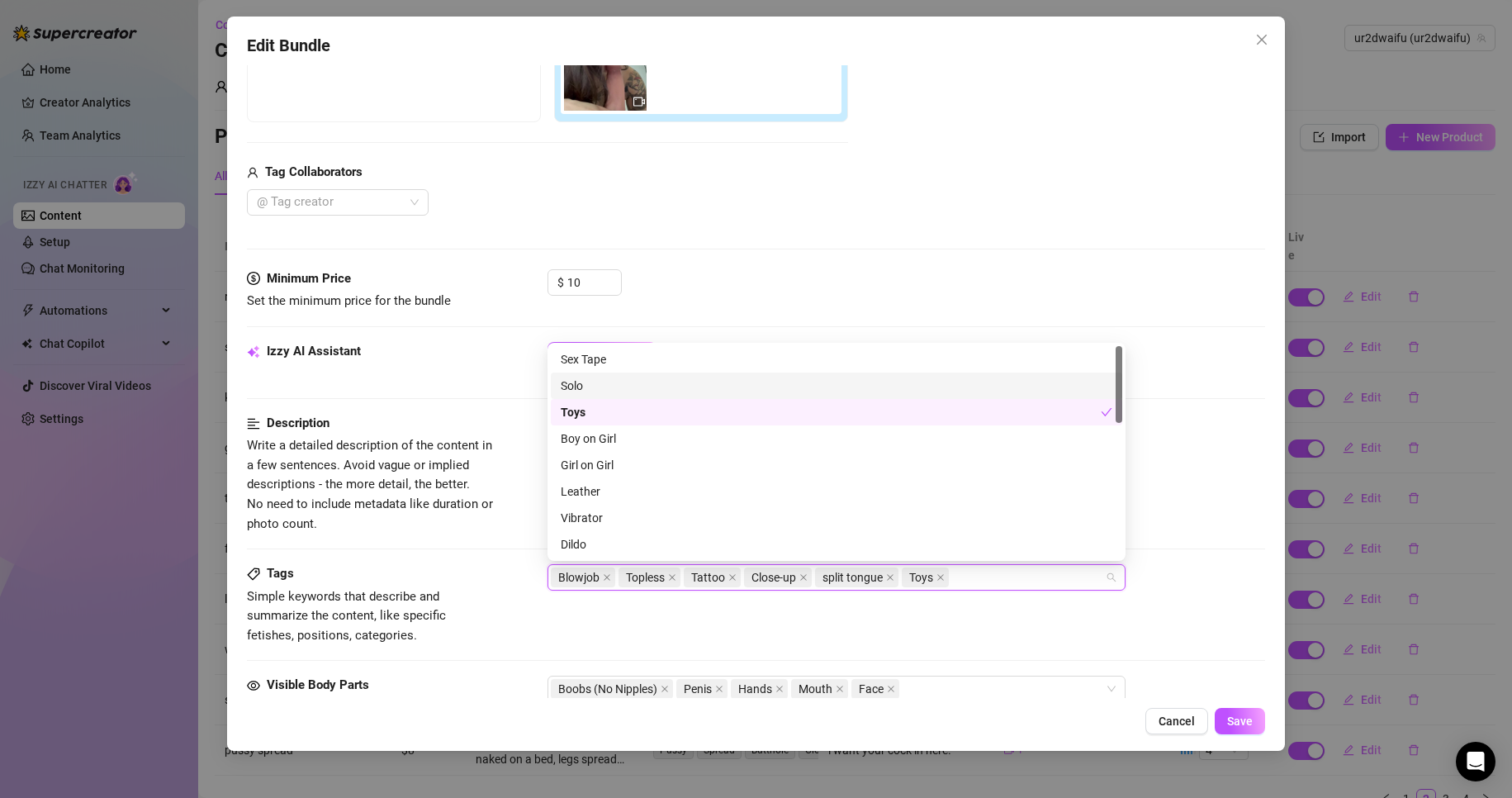
click at [604, 385] on div "Solo" at bounding box center [836, 386] width 551 height 18
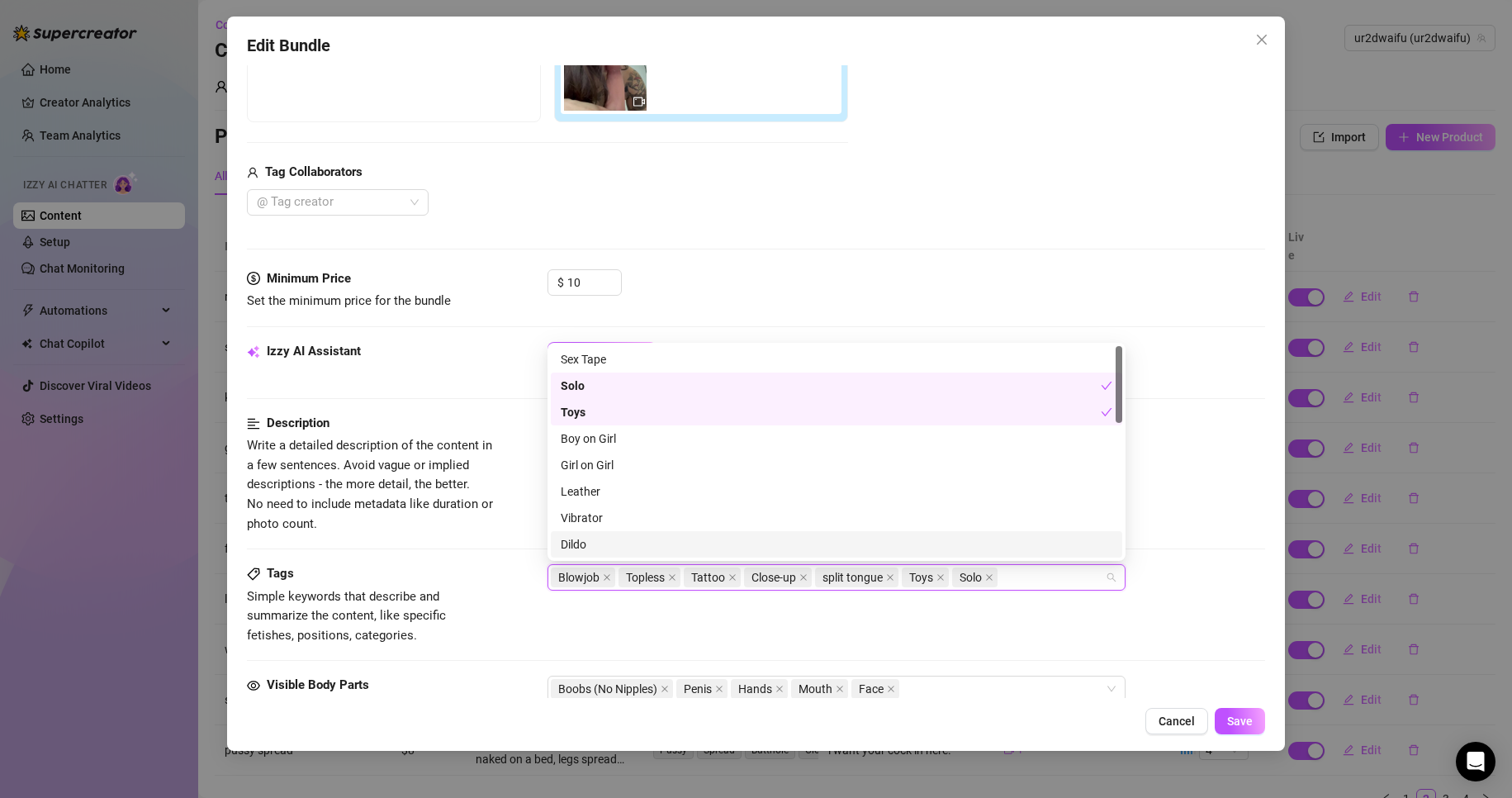
click at [618, 541] on div "Dildo" at bounding box center [836, 545] width 551 height 18
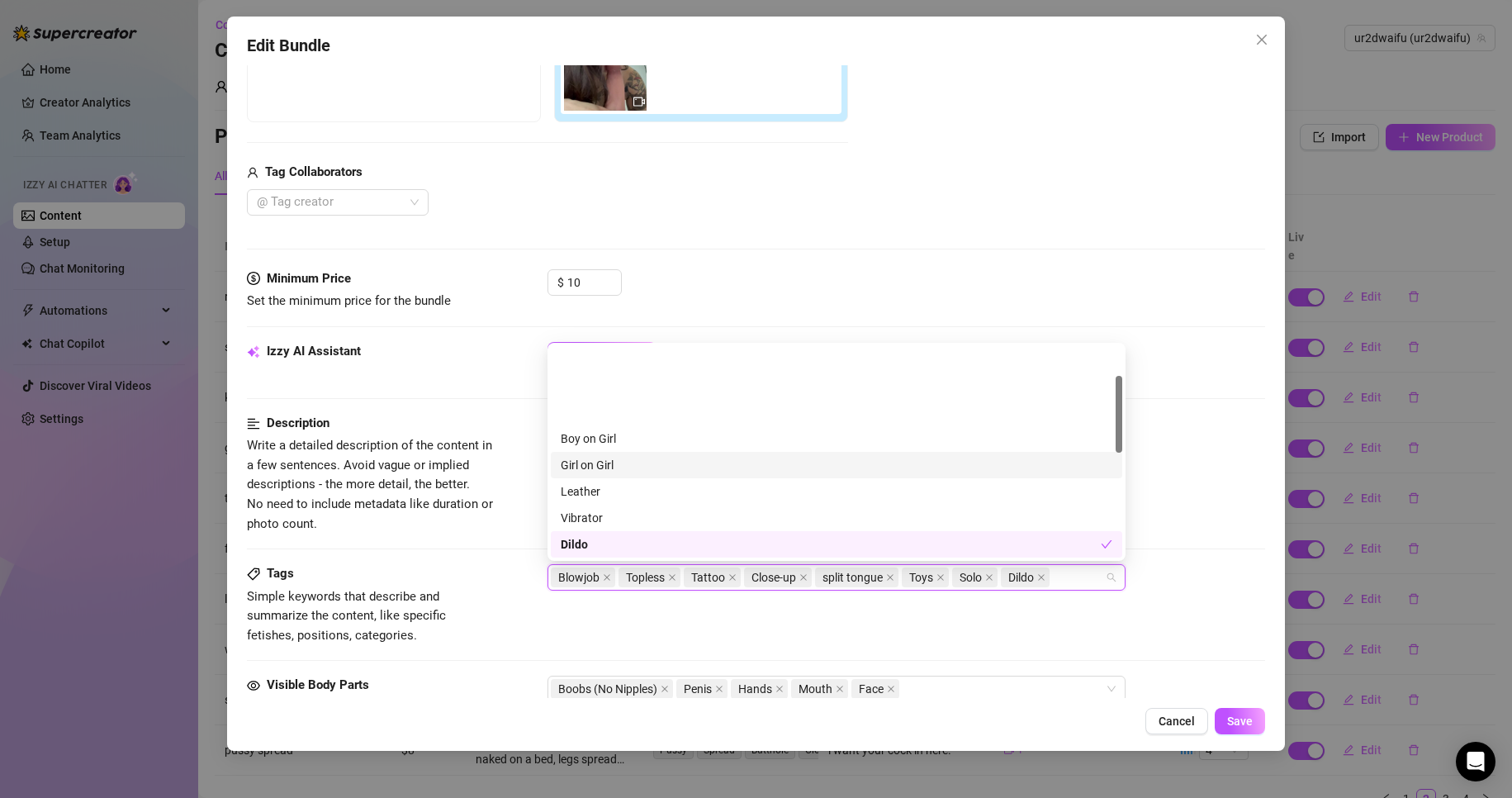
scroll to position [165, 0]
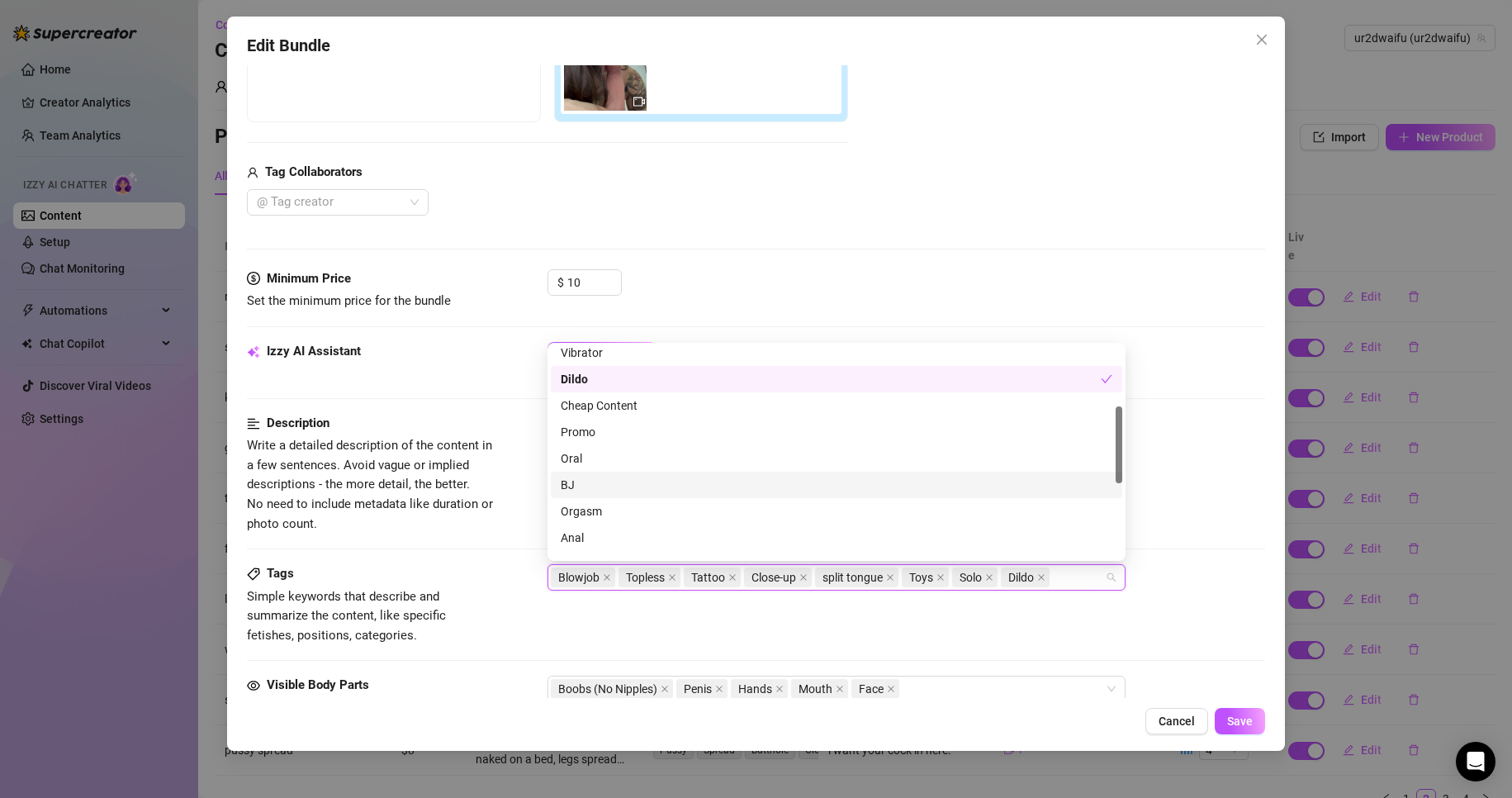
click at [702, 484] on div "BJ" at bounding box center [836, 485] width 551 height 18
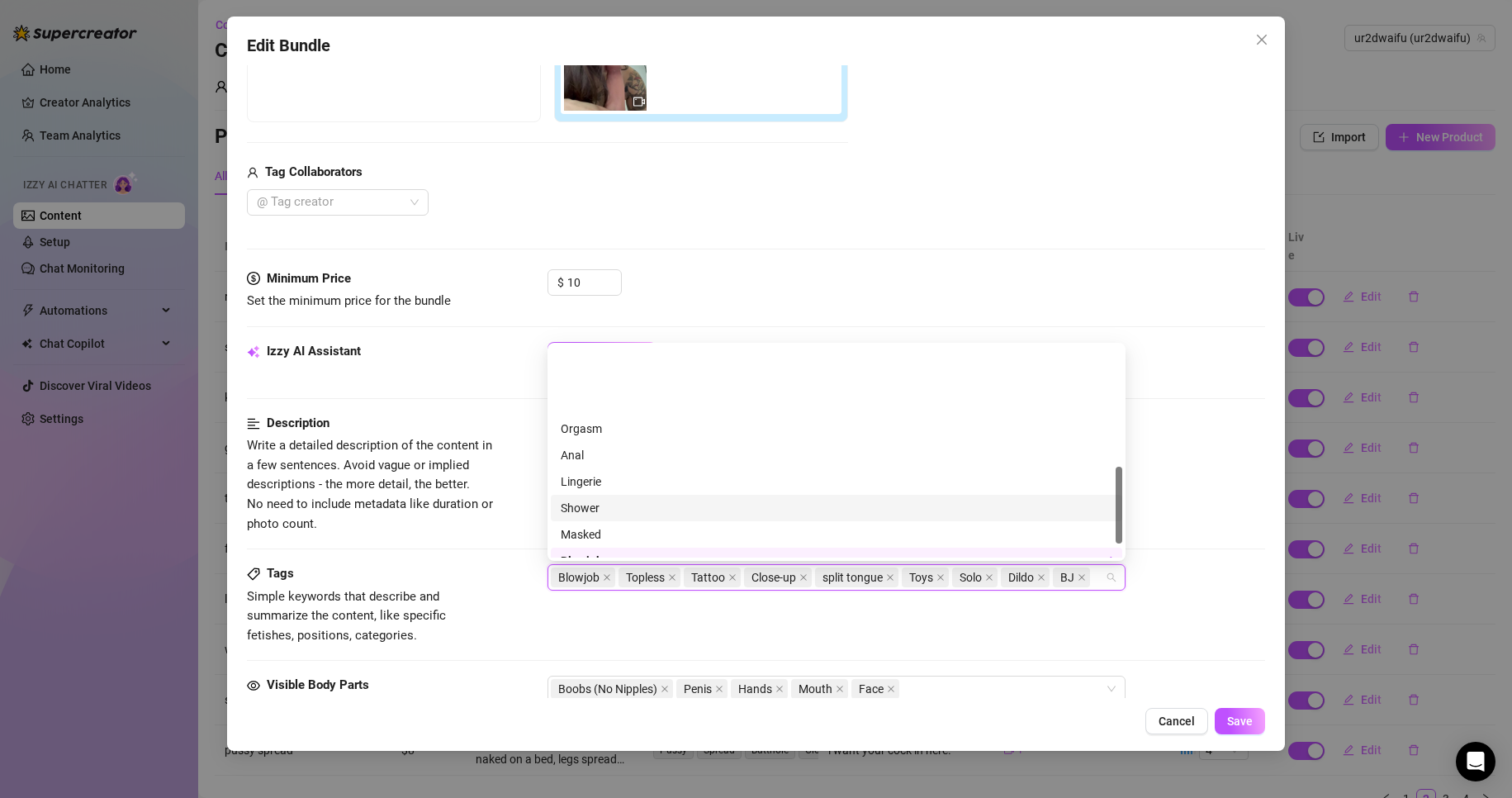
scroll to position [331, 0]
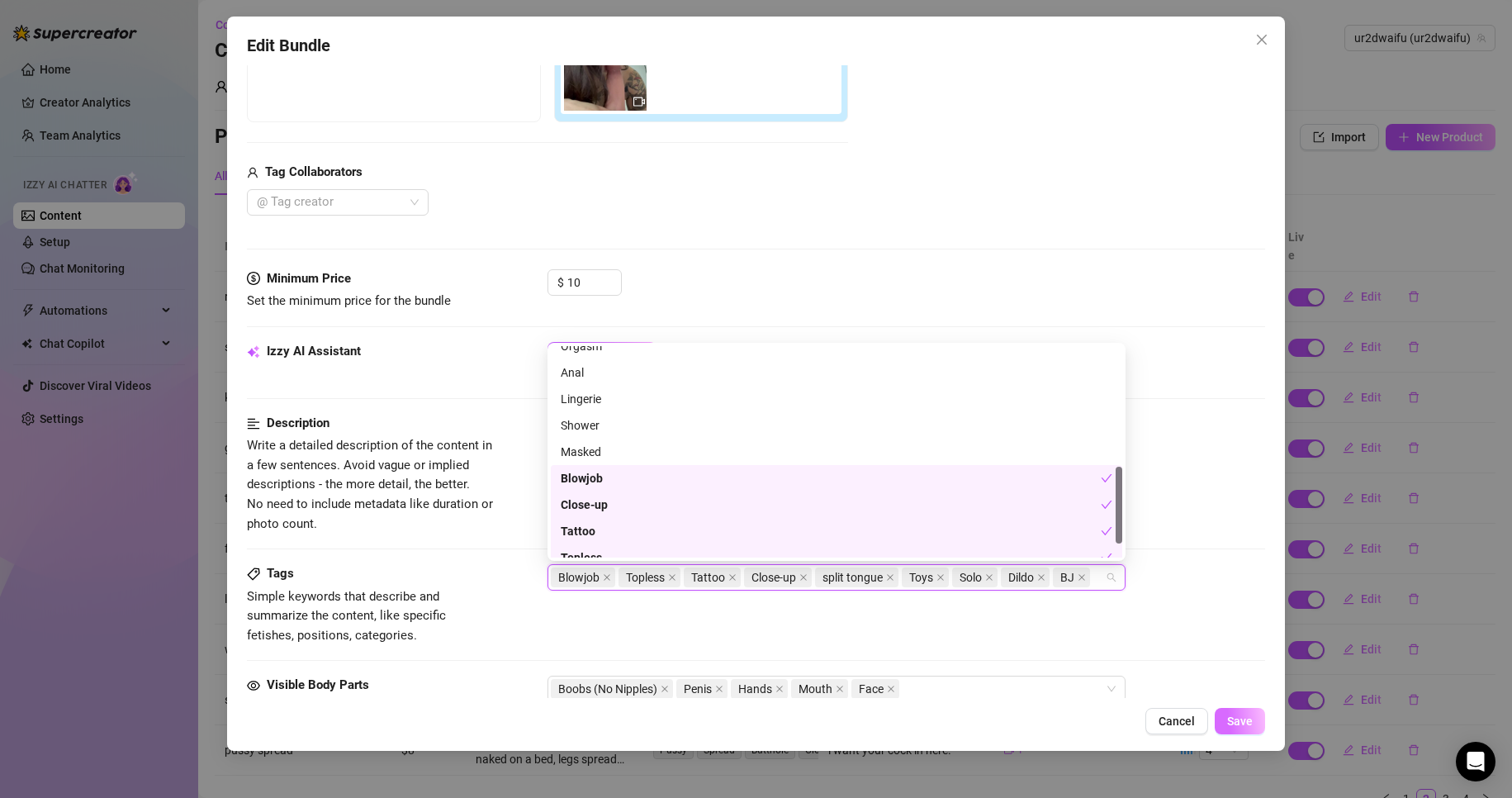
click at [1260, 730] on button "Save" at bounding box center [1240, 721] width 50 height 27
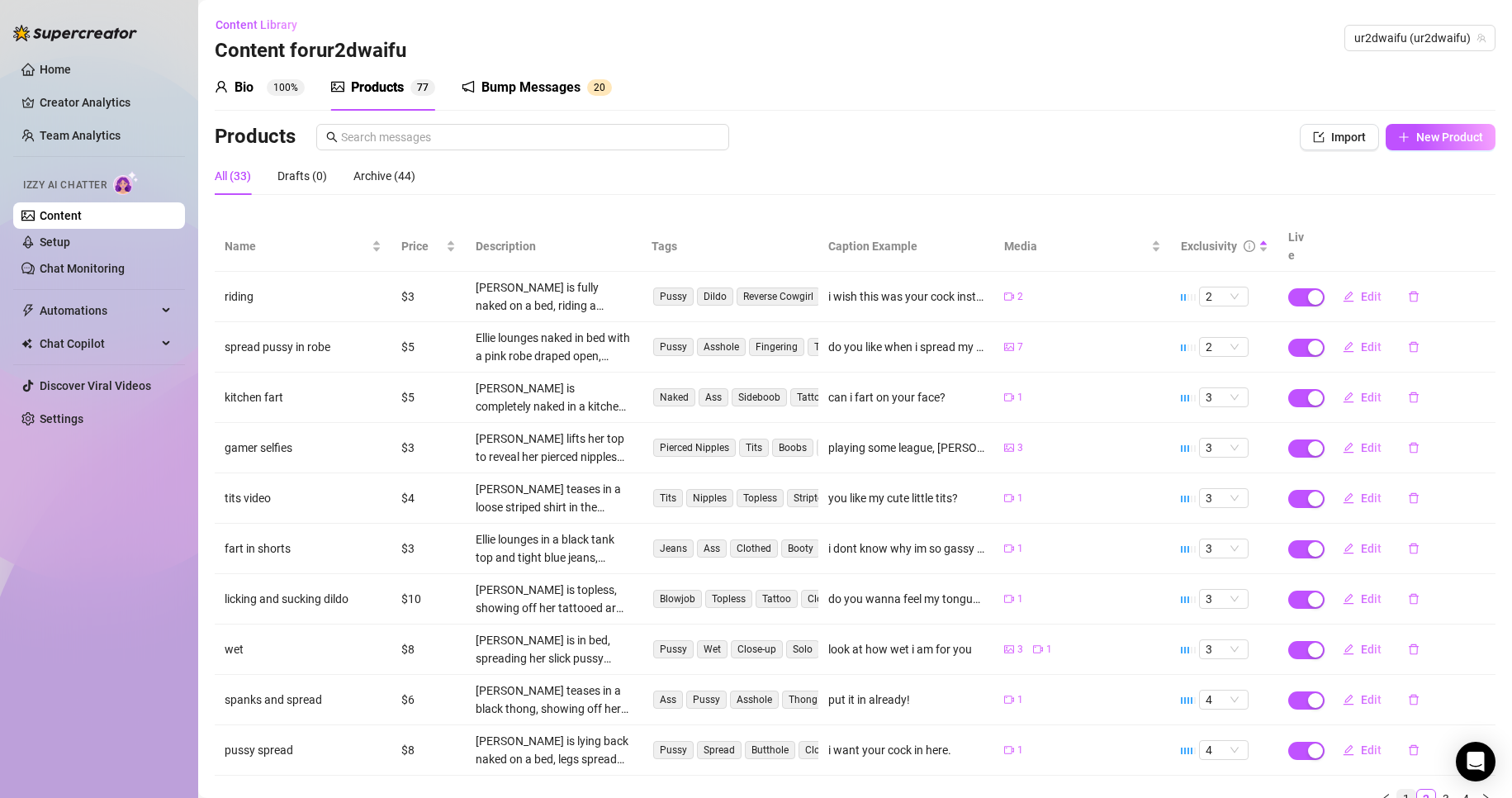
click at [1400, 790] on link "1" at bounding box center [1407, 799] width 18 height 18
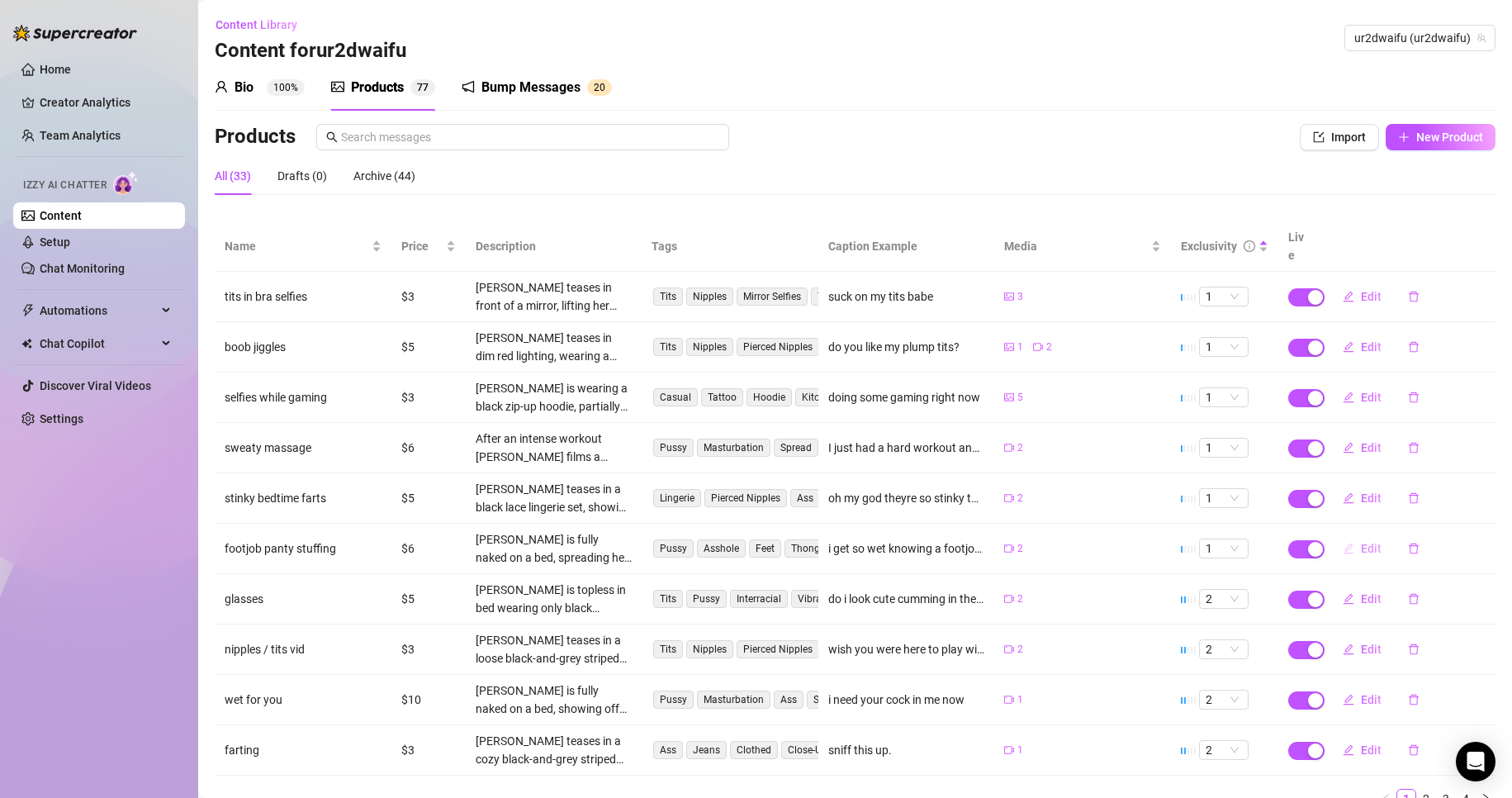
click at [1361, 541] on span "Edit" at bounding box center [1371, 548] width 21 height 13
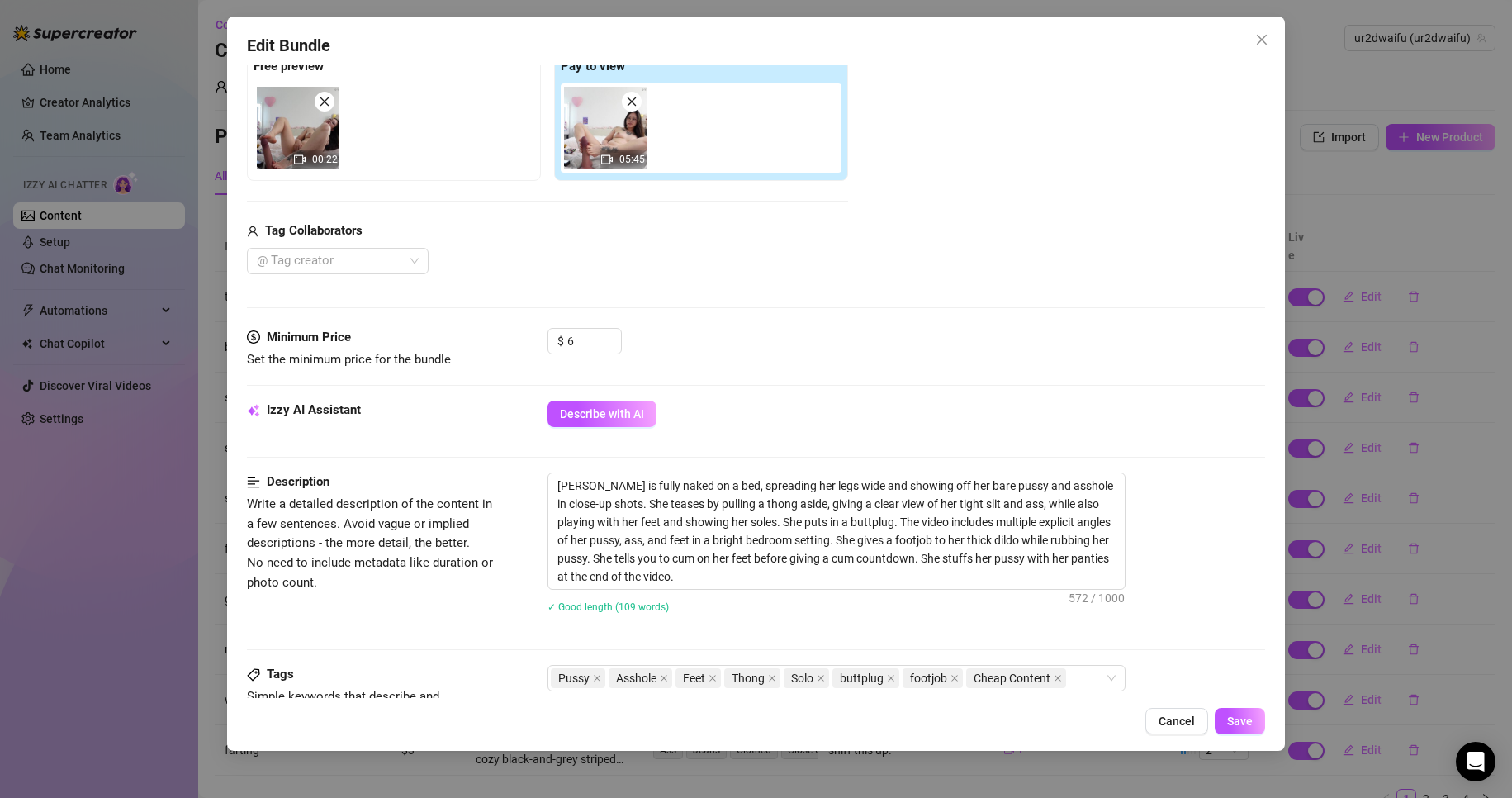
scroll to position [413, 0]
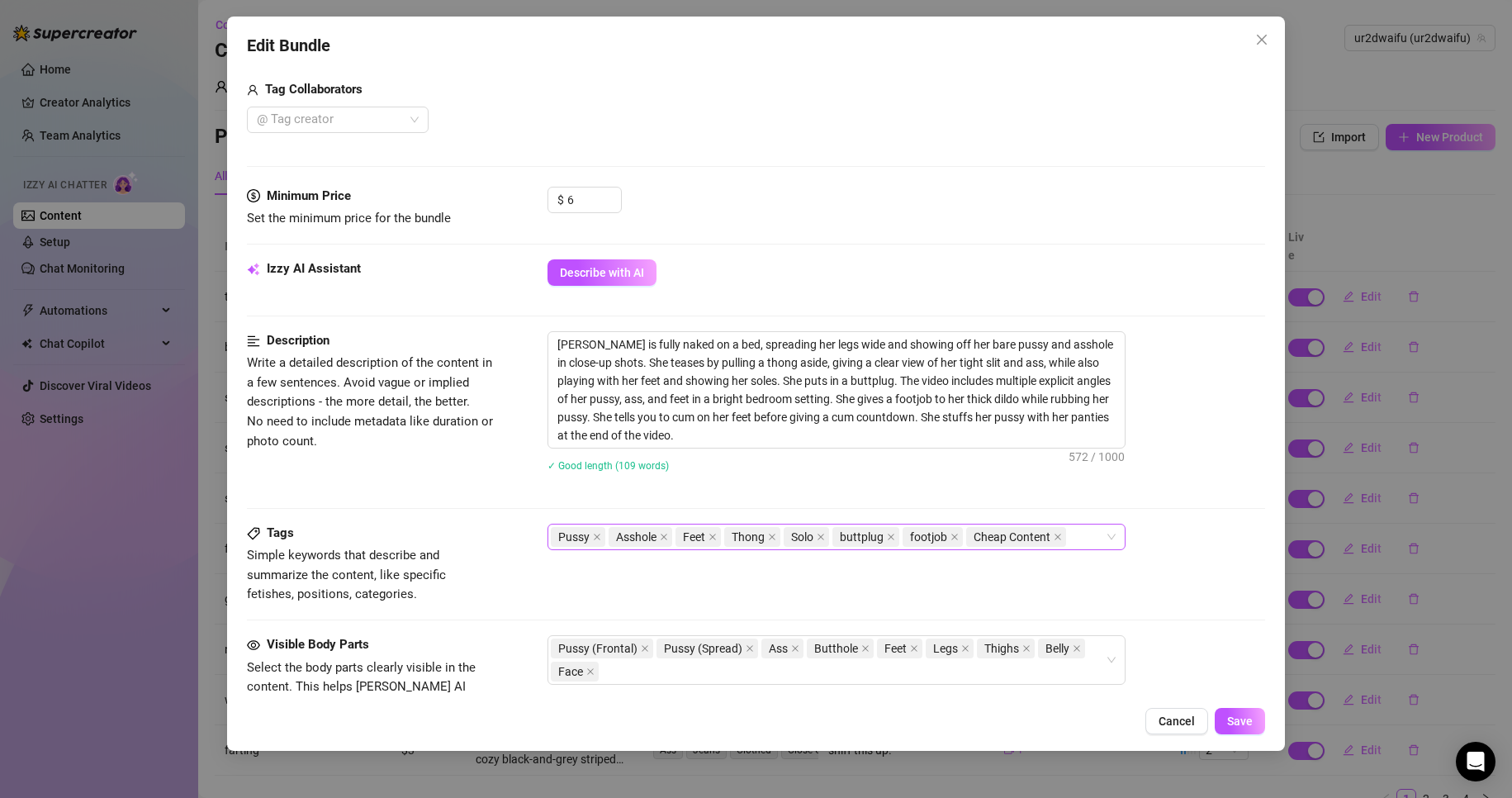
click at [1105, 548] on div "Pussy Asshole Feet Thong Solo buttplug footjob Cheap Content" at bounding box center [836, 537] width 578 height 27
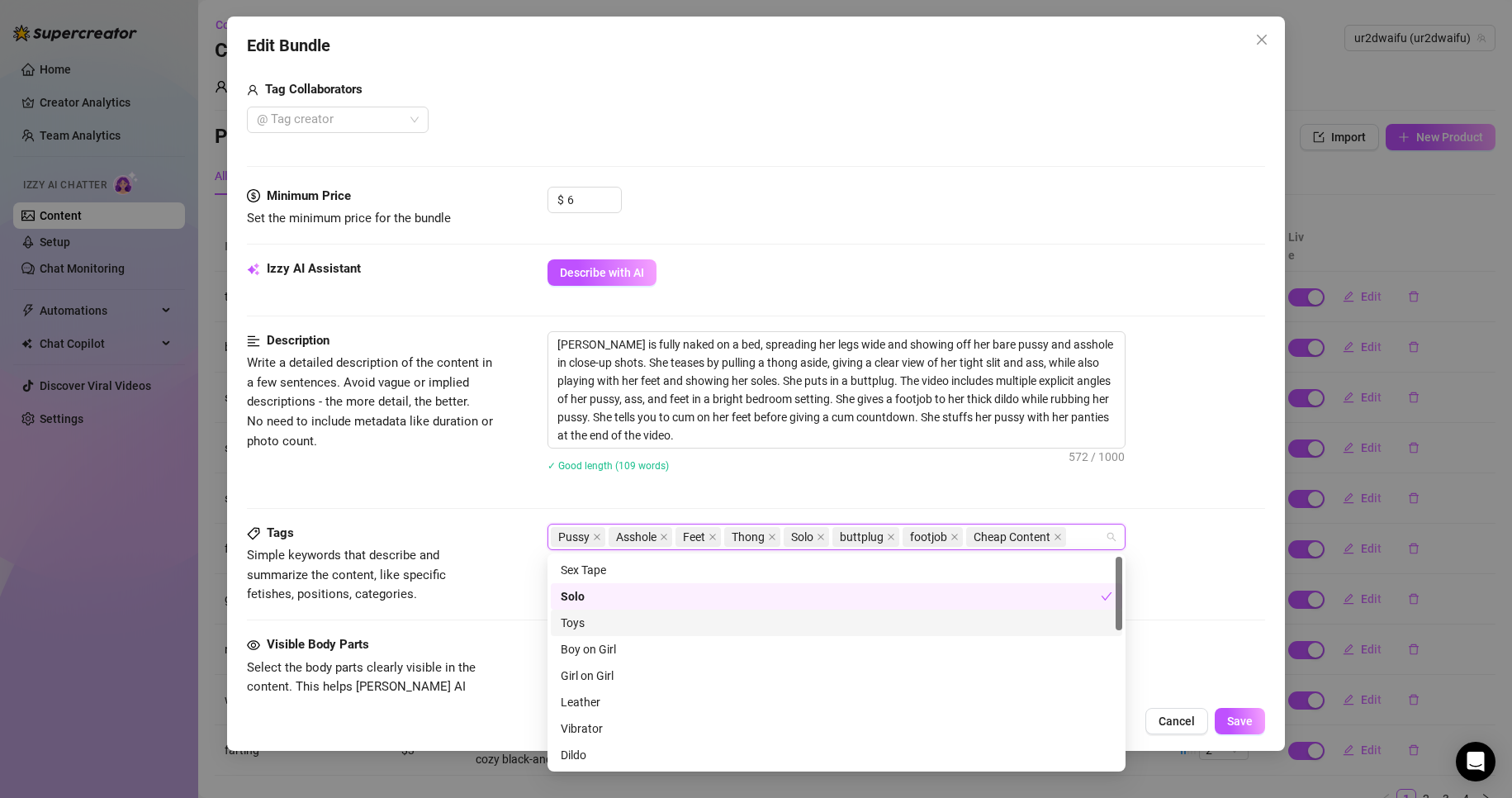
click at [635, 624] on div "Toys" at bounding box center [836, 623] width 551 height 18
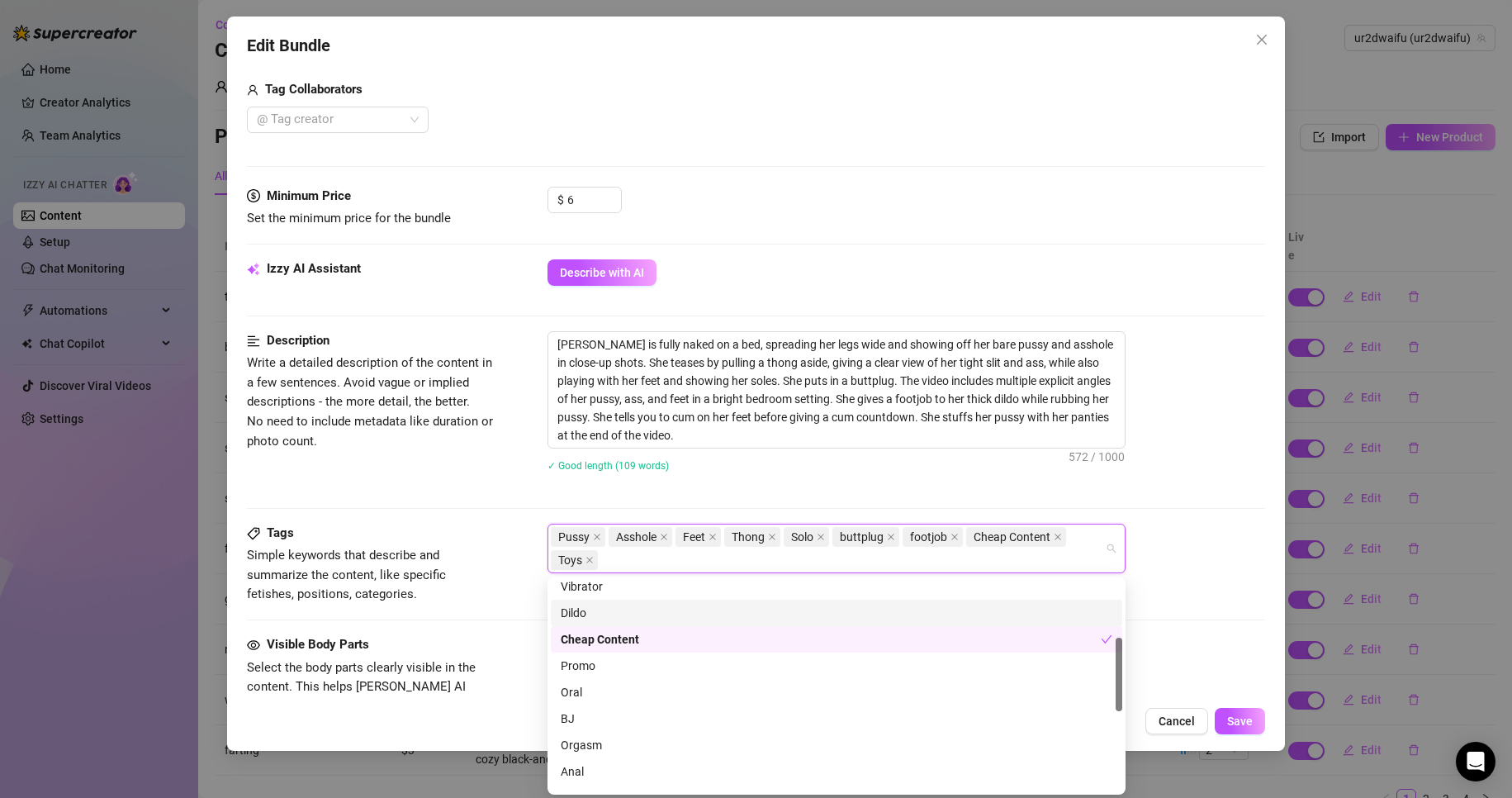
scroll to position [82, 0]
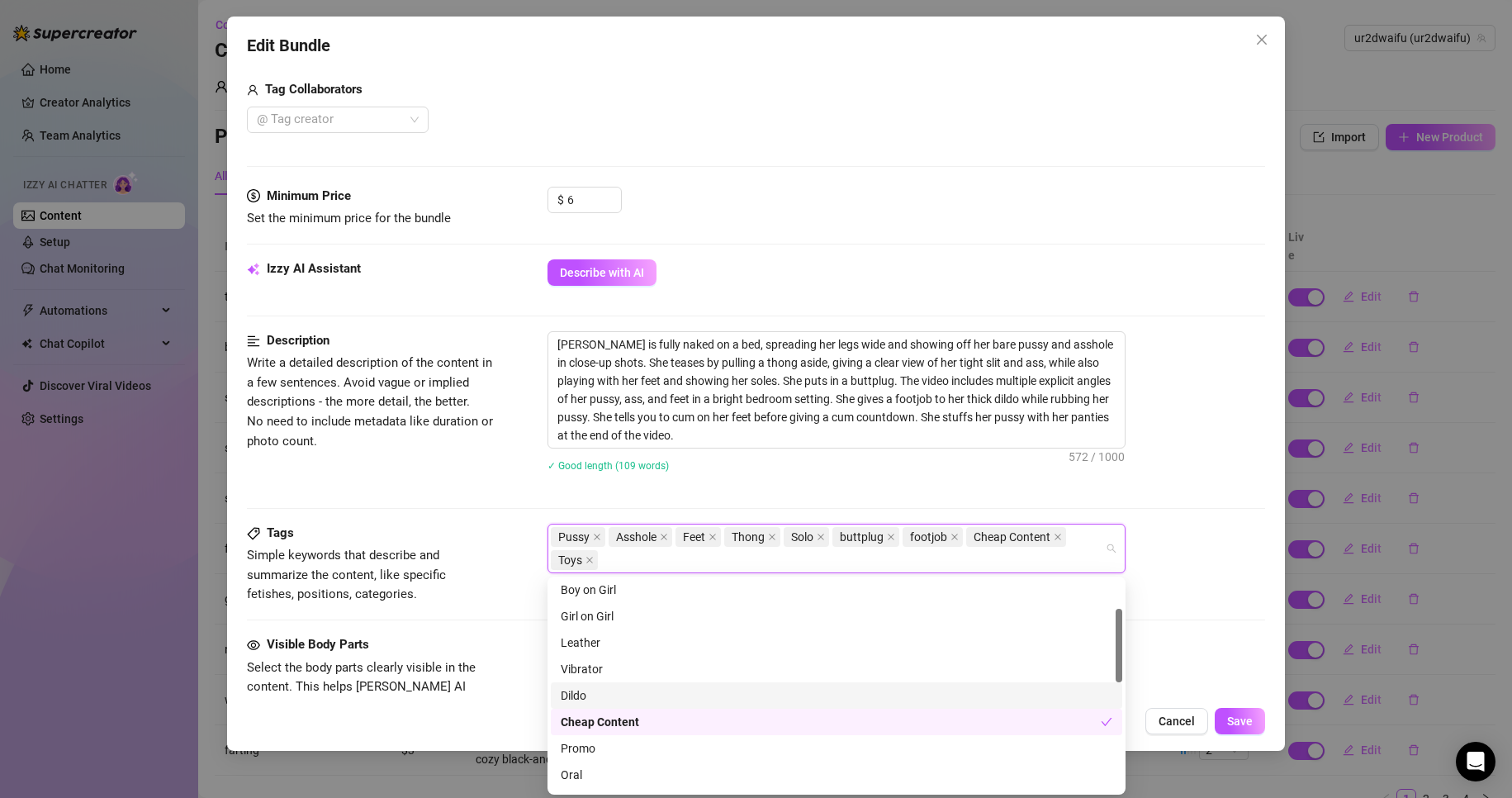
drag, startPoint x: 600, startPoint y: 696, endPoint x: 788, endPoint y: 711, distance: 188.6
click at [601, 696] on div "Dildo" at bounding box center [836, 696] width 551 height 18
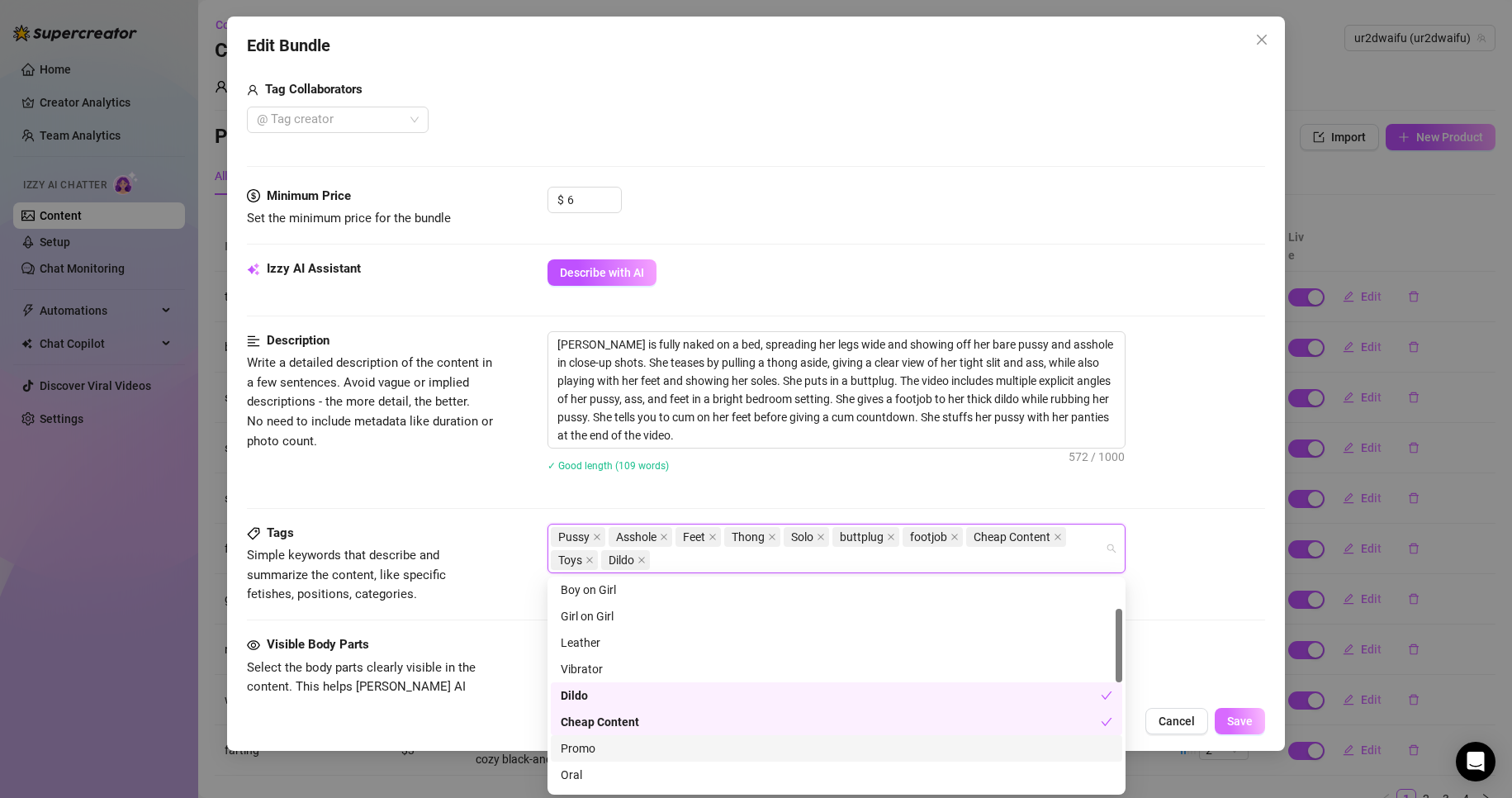
click at [1267, 711] on div "Edit Bundle Account ur2dwaifu (@ur2dwaifu) Name Name is for your internal organ…" at bounding box center [756, 383] width 1059 height 734
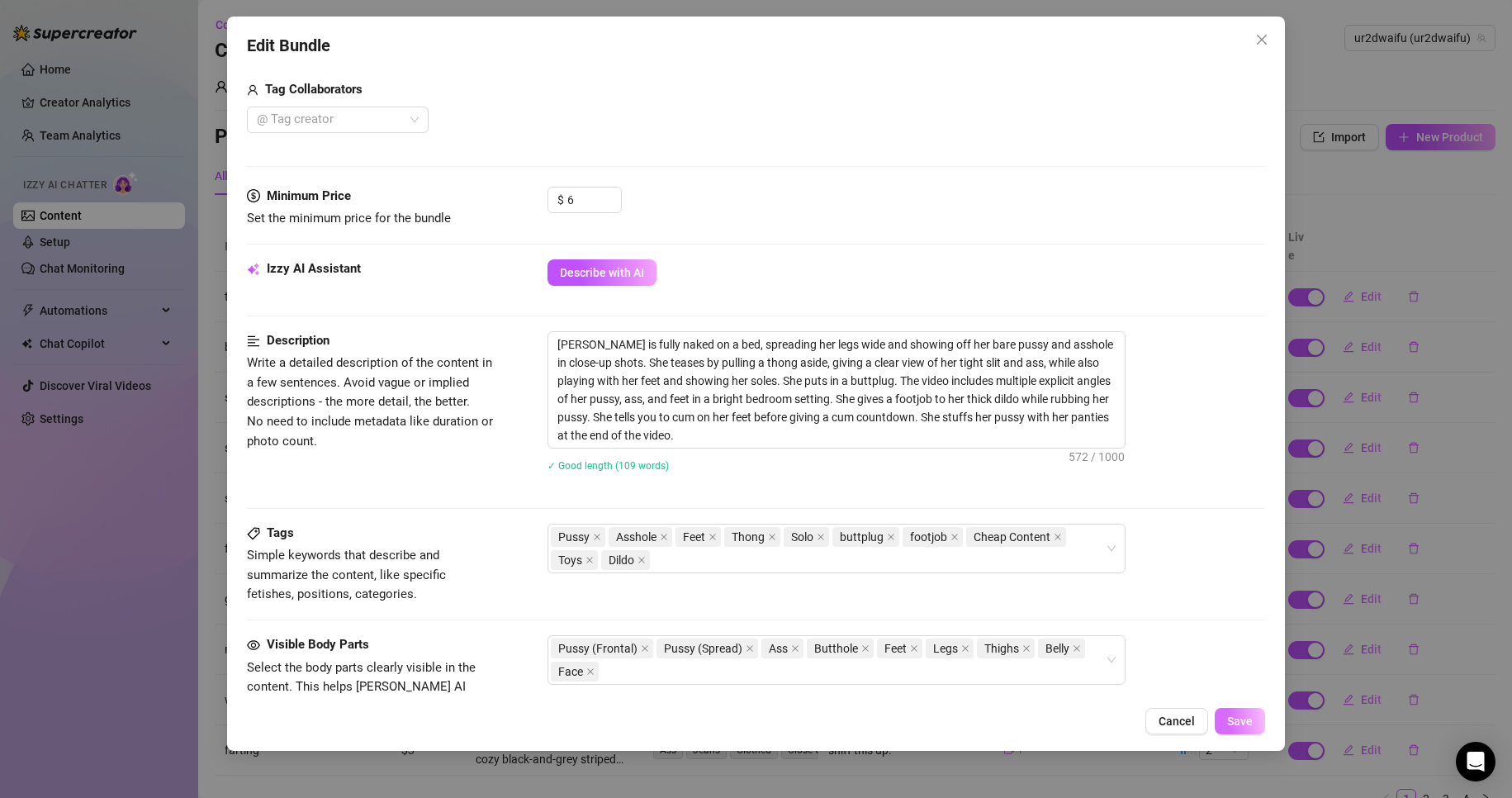
click at [1240, 716] on span "Save" at bounding box center [1240, 721] width 26 height 13
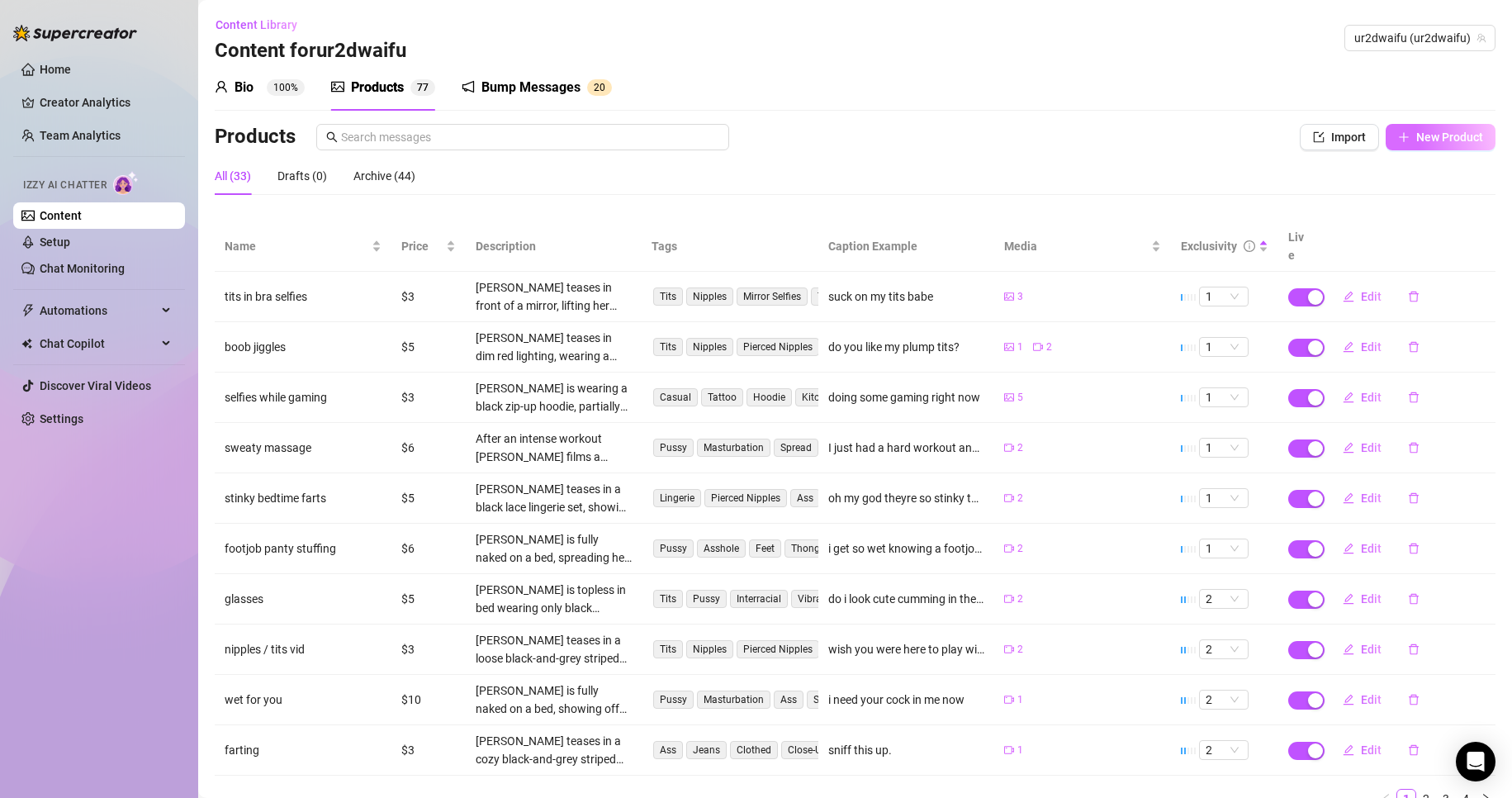
click at [1455, 136] on span "New Product" at bounding box center [1450, 137] width 67 height 13
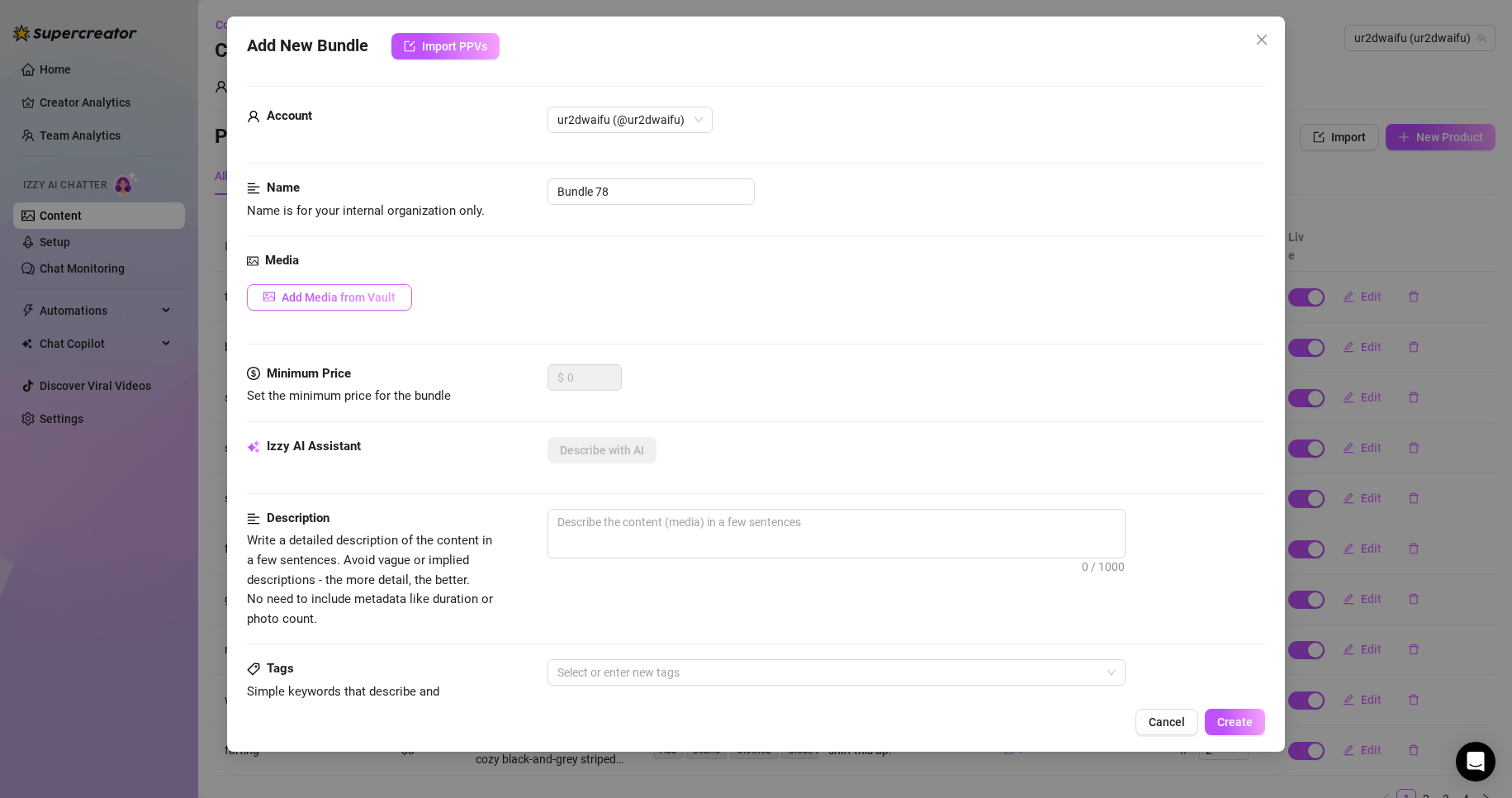
click at [363, 291] on span "Add Media from Vault" at bounding box center [338, 297] width 114 height 13
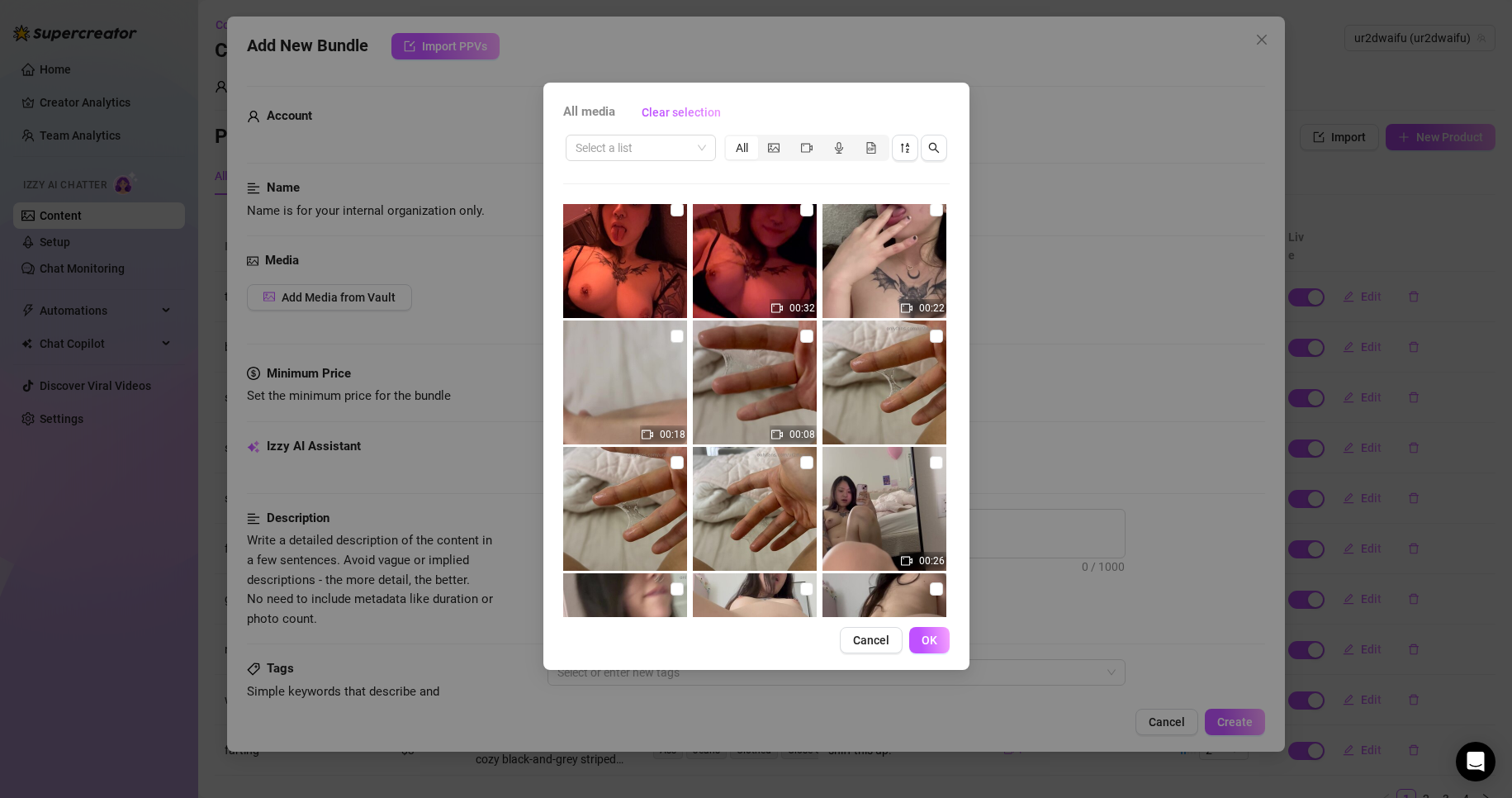
scroll to position [165, 0]
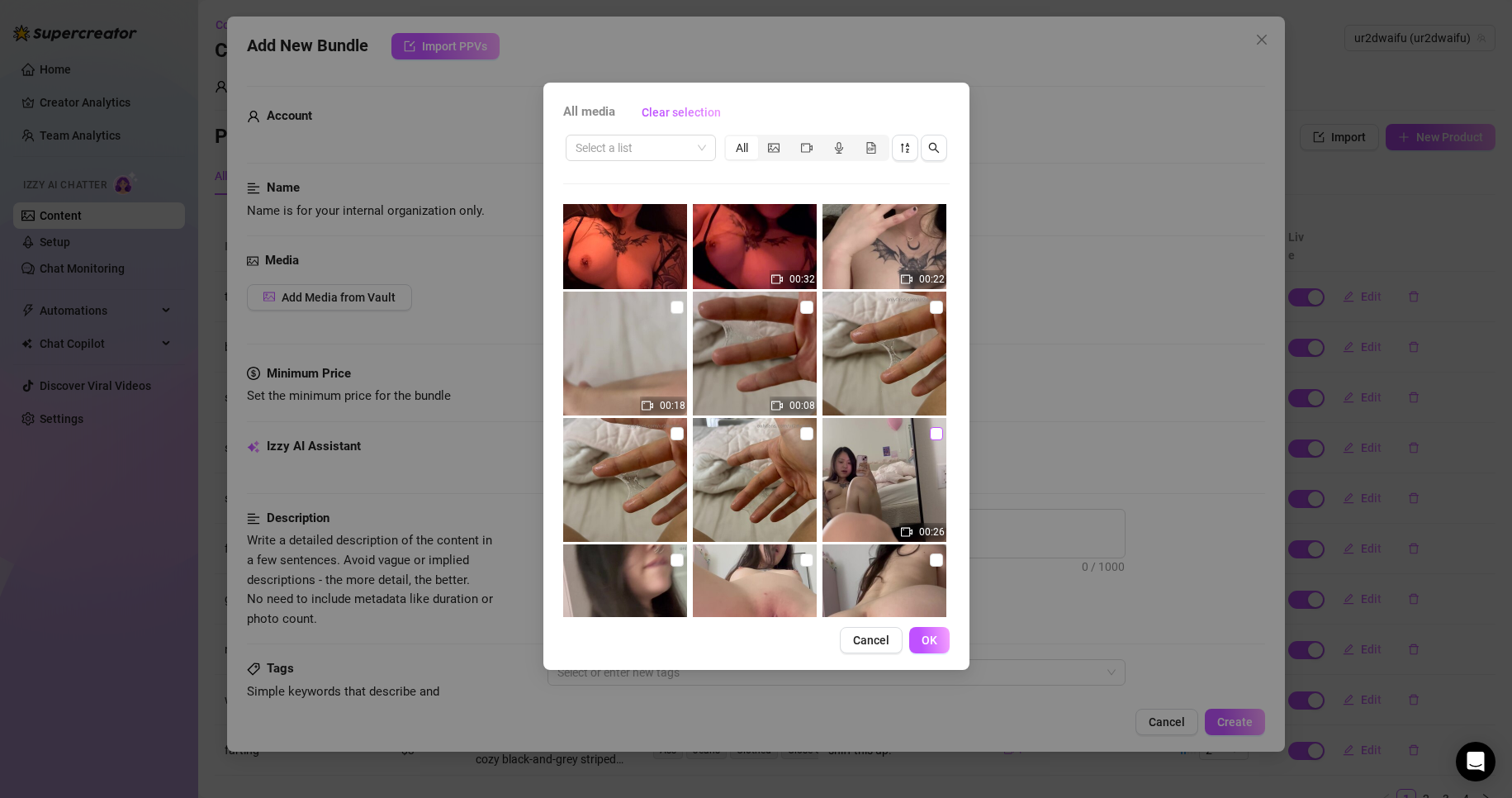
click at [930, 435] on input "checkbox" at bounding box center [936, 434] width 13 height 13
click at [929, 655] on div "All media Clear selection Select a list All 00:11 00:21 00:14 00:32 00:22 00:18…" at bounding box center [756, 376] width 427 height 587
click at [931, 651] on button "OK" at bounding box center [930, 641] width 41 height 27
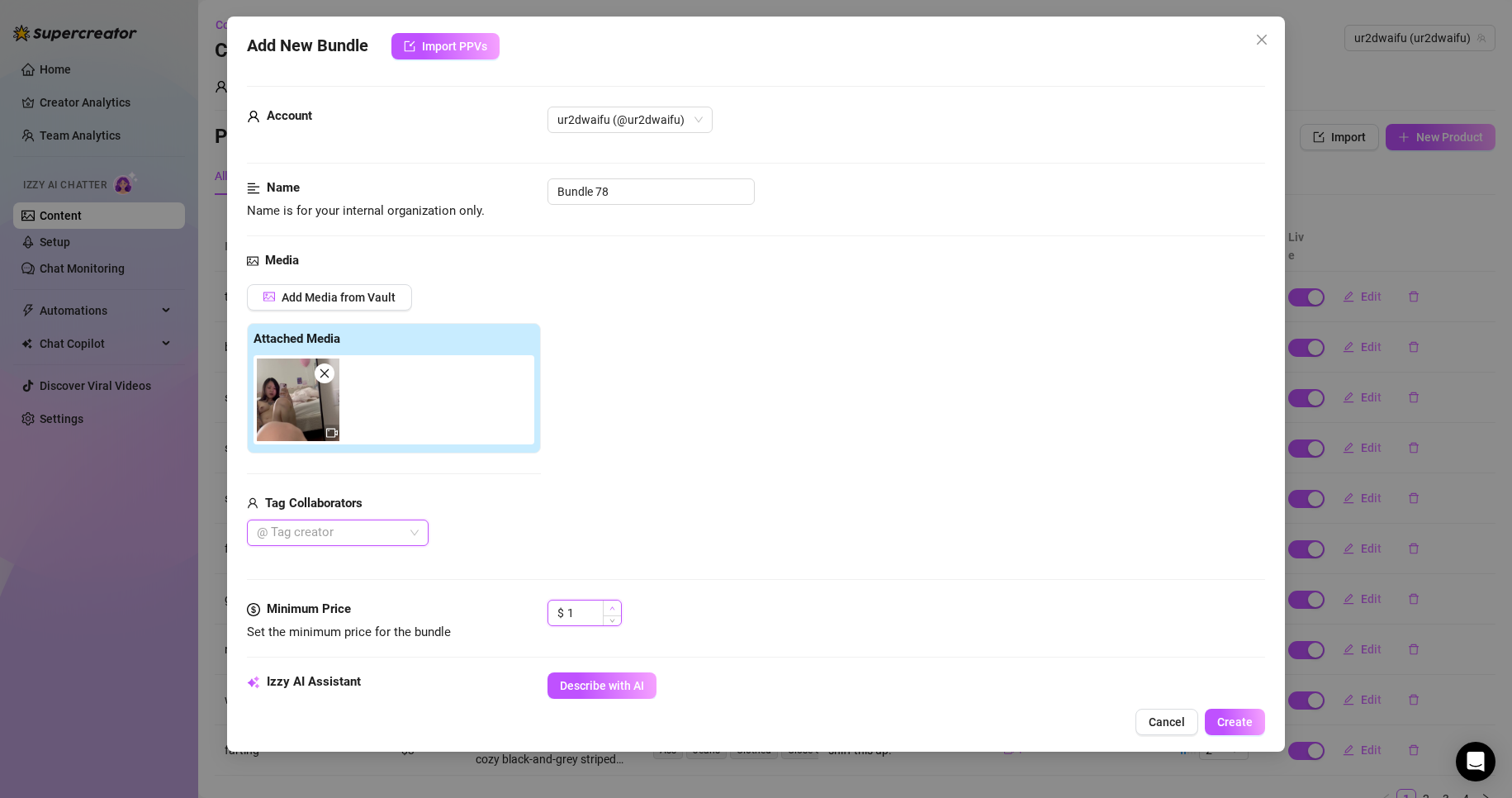
click at [613, 608] on icon "up" at bounding box center [612, 608] width 6 height 6
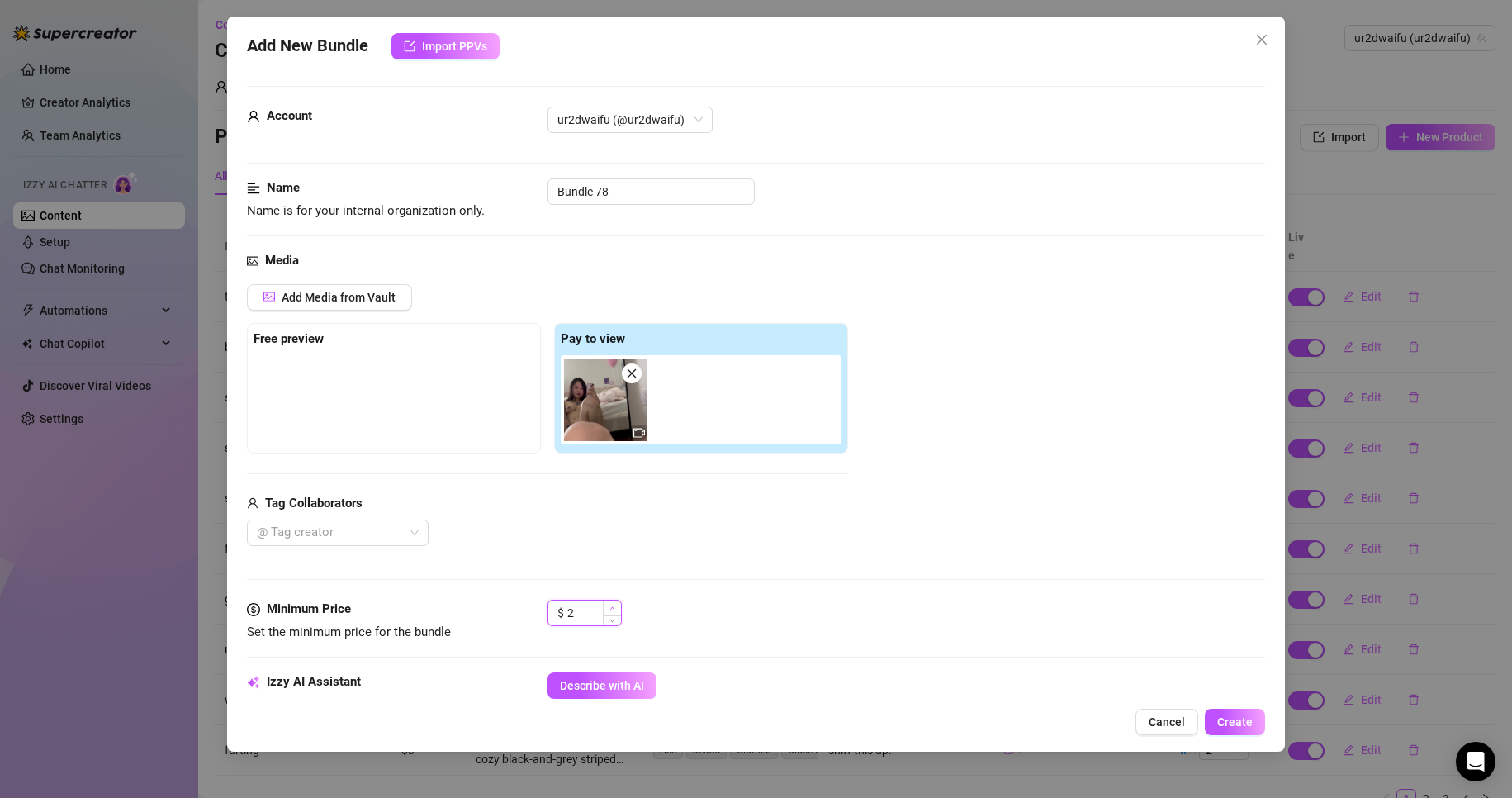
click at [613, 608] on icon "up" at bounding box center [612, 608] width 5 height 3
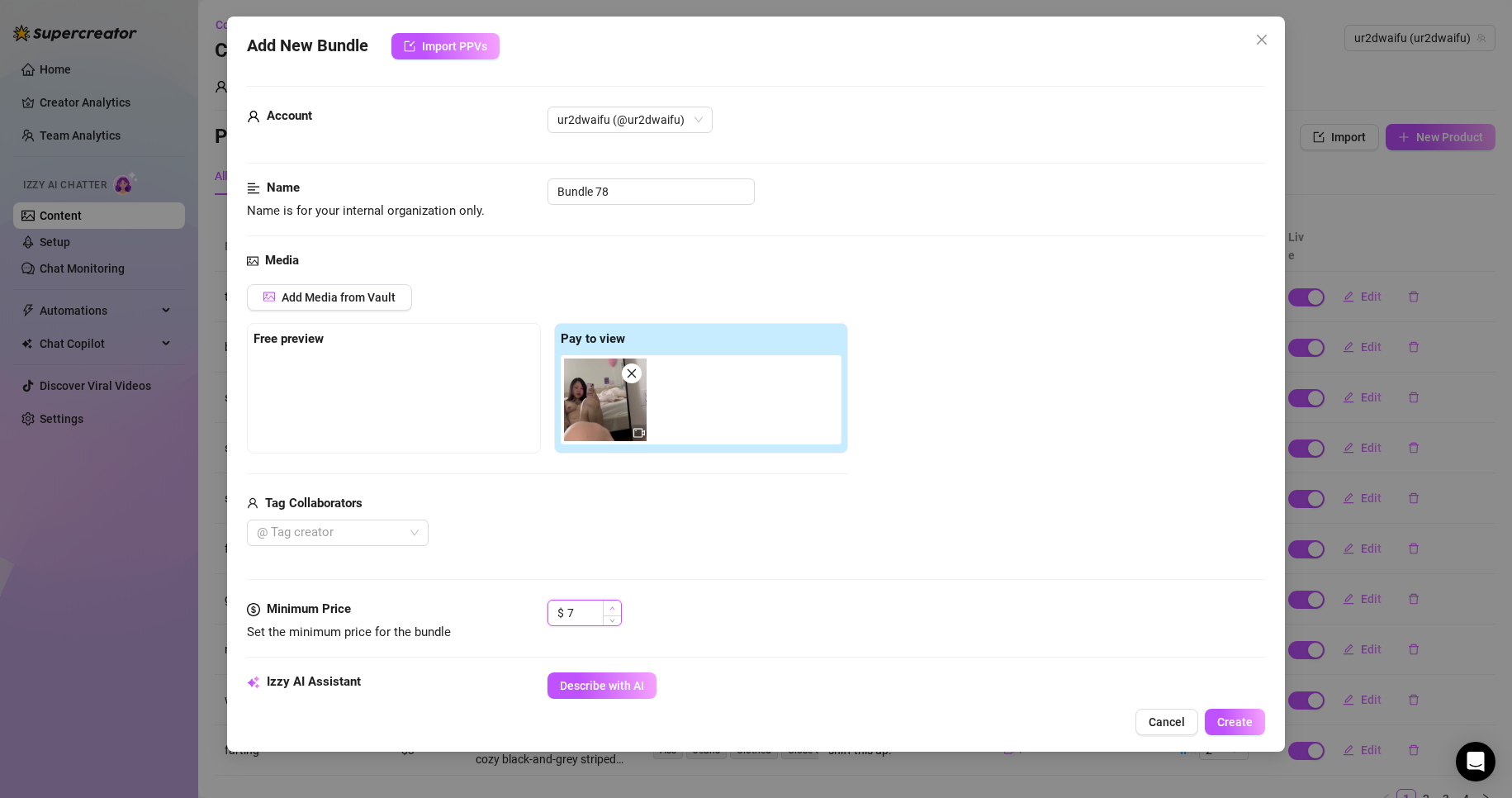
click at [613, 609] on icon "up" at bounding box center [612, 608] width 6 height 6
click at [613, 616] on span "Decrease Value" at bounding box center [612, 618] width 18 height 15
click at [604, 681] on span "Describe with AI" at bounding box center [601, 686] width 84 height 13
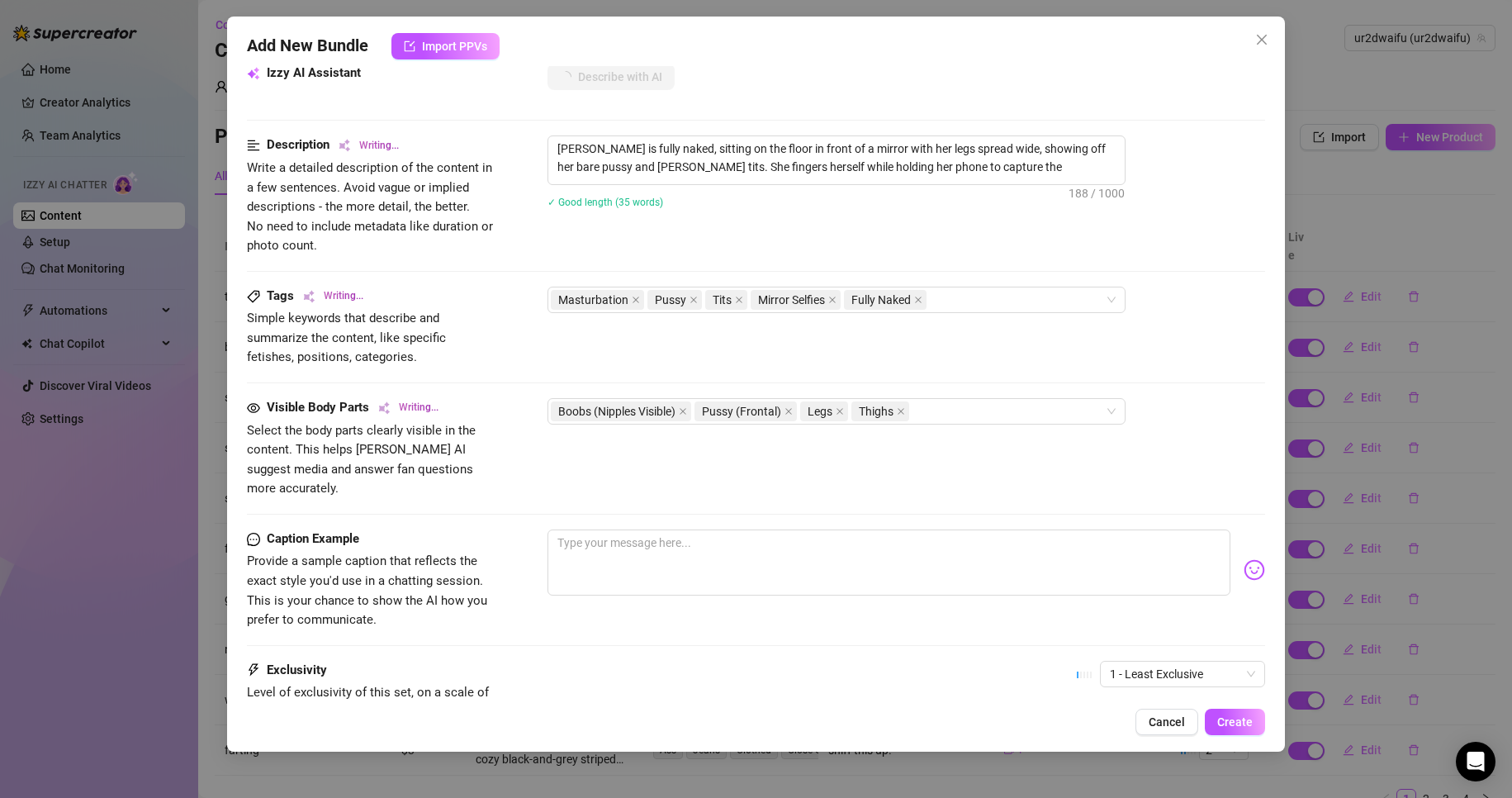
scroll to position [661, 0]
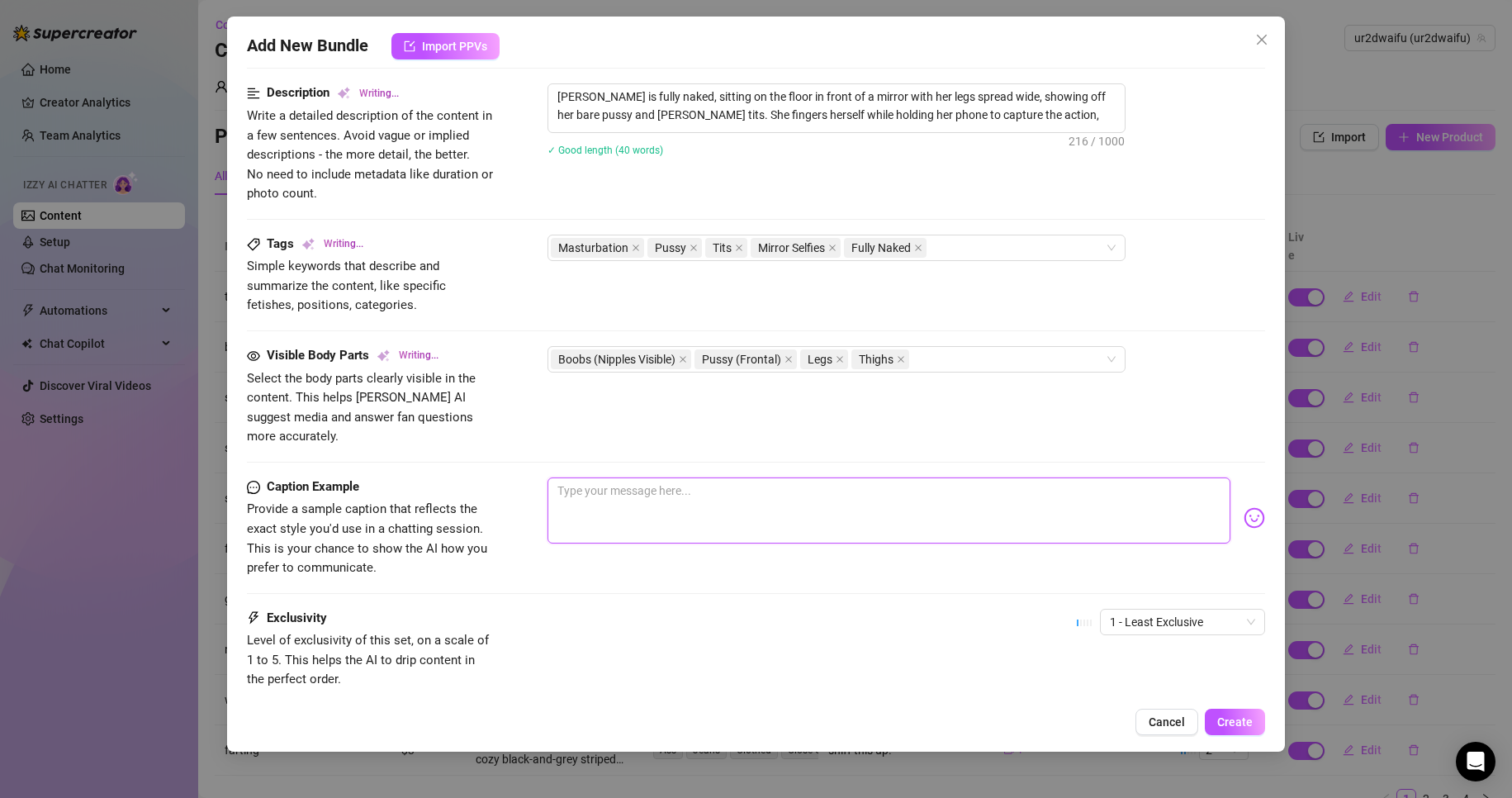
click at [690, 499] on textarea at bounding box center [889, 510] width 684 height 66
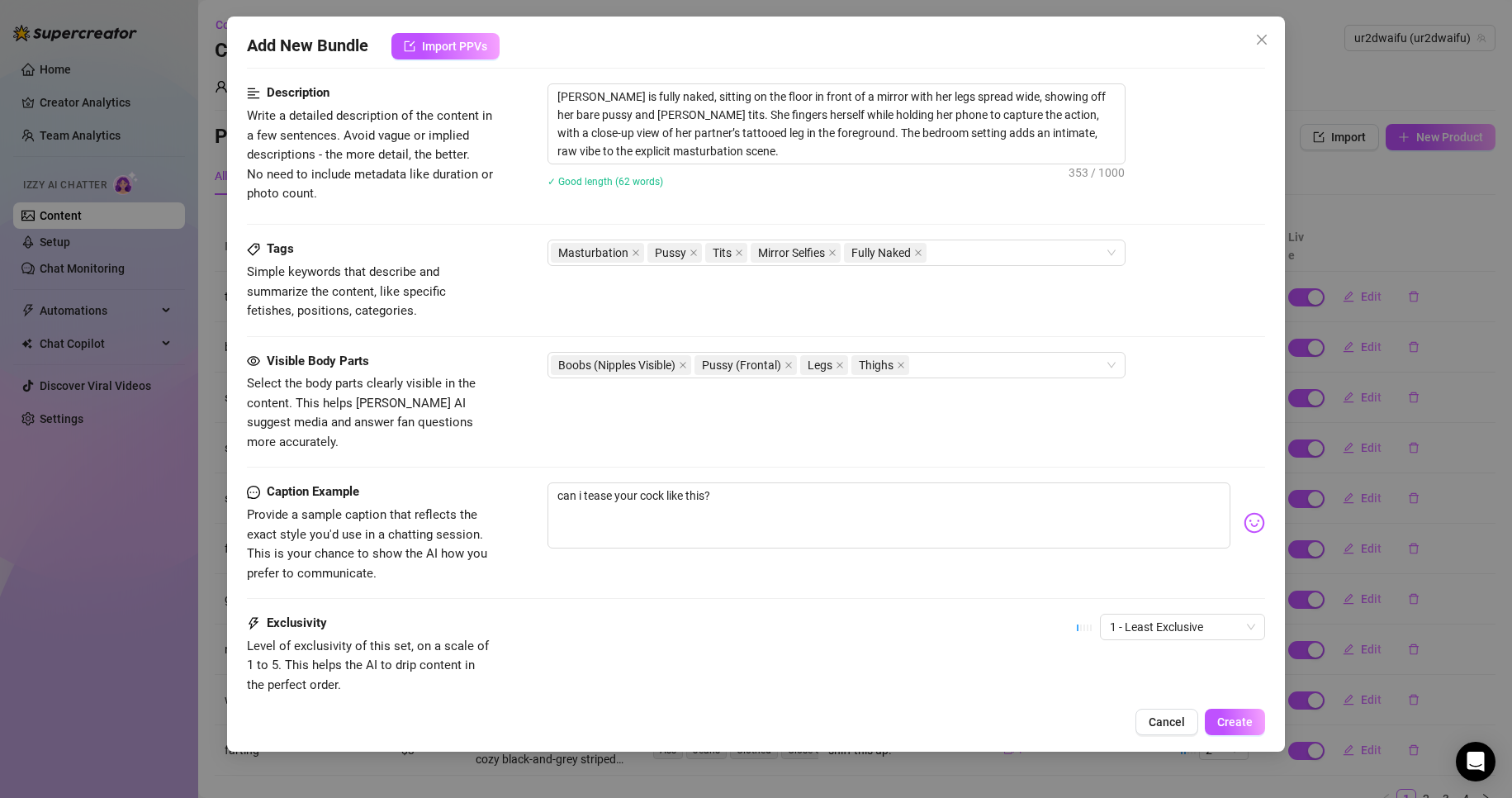
click at [975, 239] on div "Description Write a detailed description of the content in a few sentences. Avo…" at bounding box center [756, 161] width 1020 height 156
click at [975, 242] on div "Masturbation Pussy Tits Mirror Selfies Fully Naked" at bounding box center [827, 253] width 554 height 23
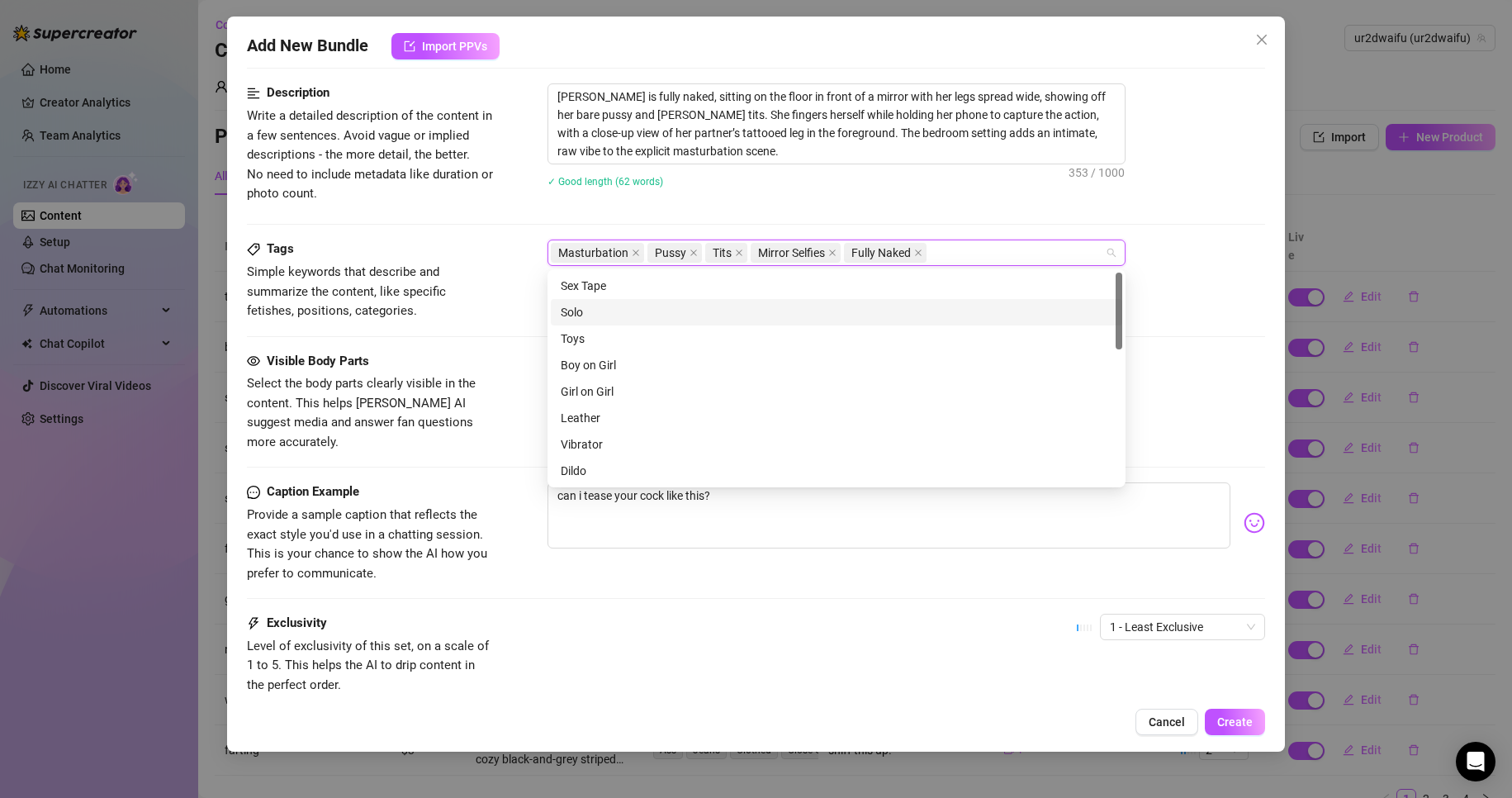
click at [827, 322] on div "Solo" at bounding box center [836, 312] width 571 height 27
click at [810, 333] on div "Toys" at bounding box center [836, 339] width 551 height 18
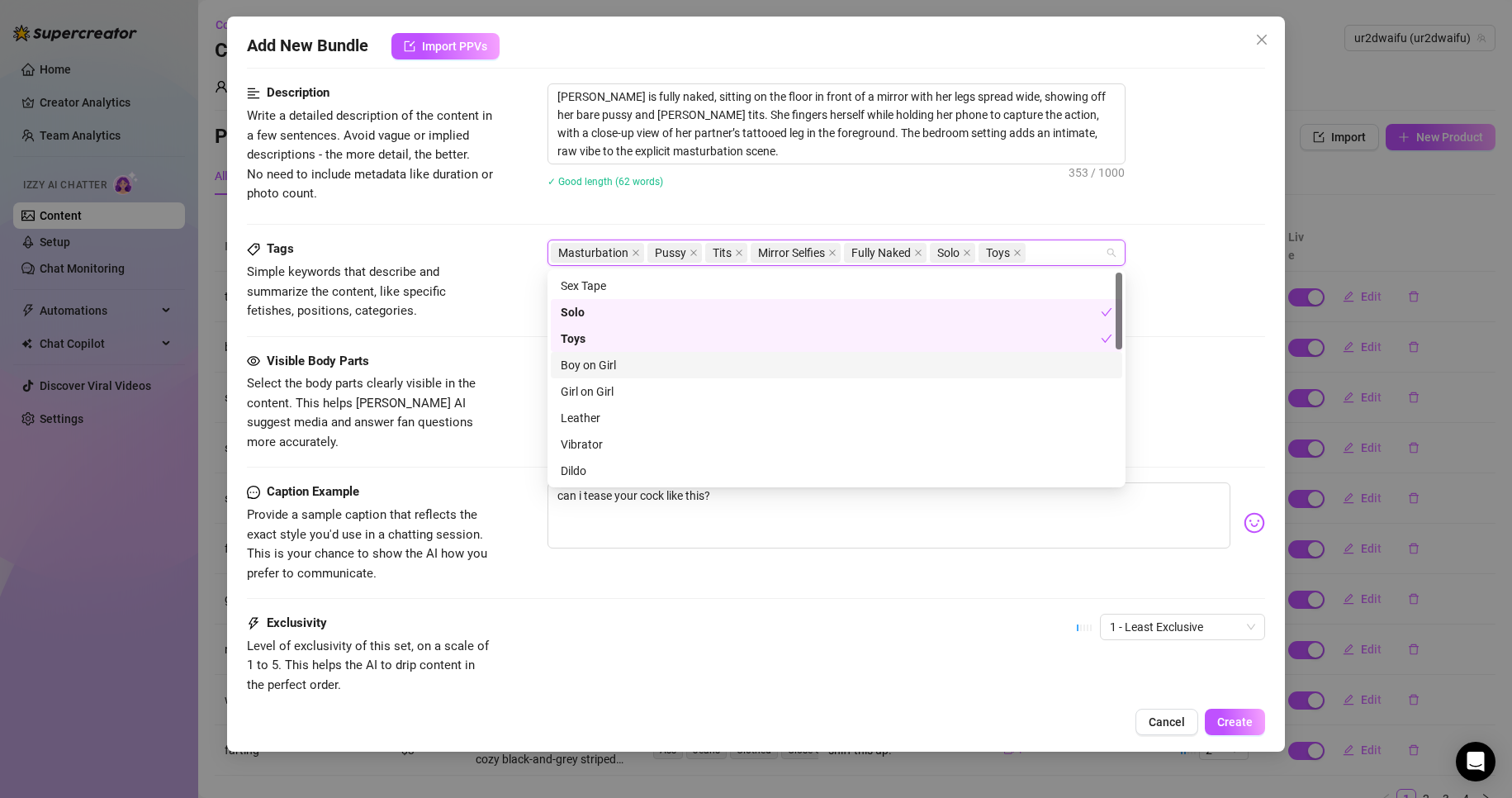
scroll to position [82, 0]
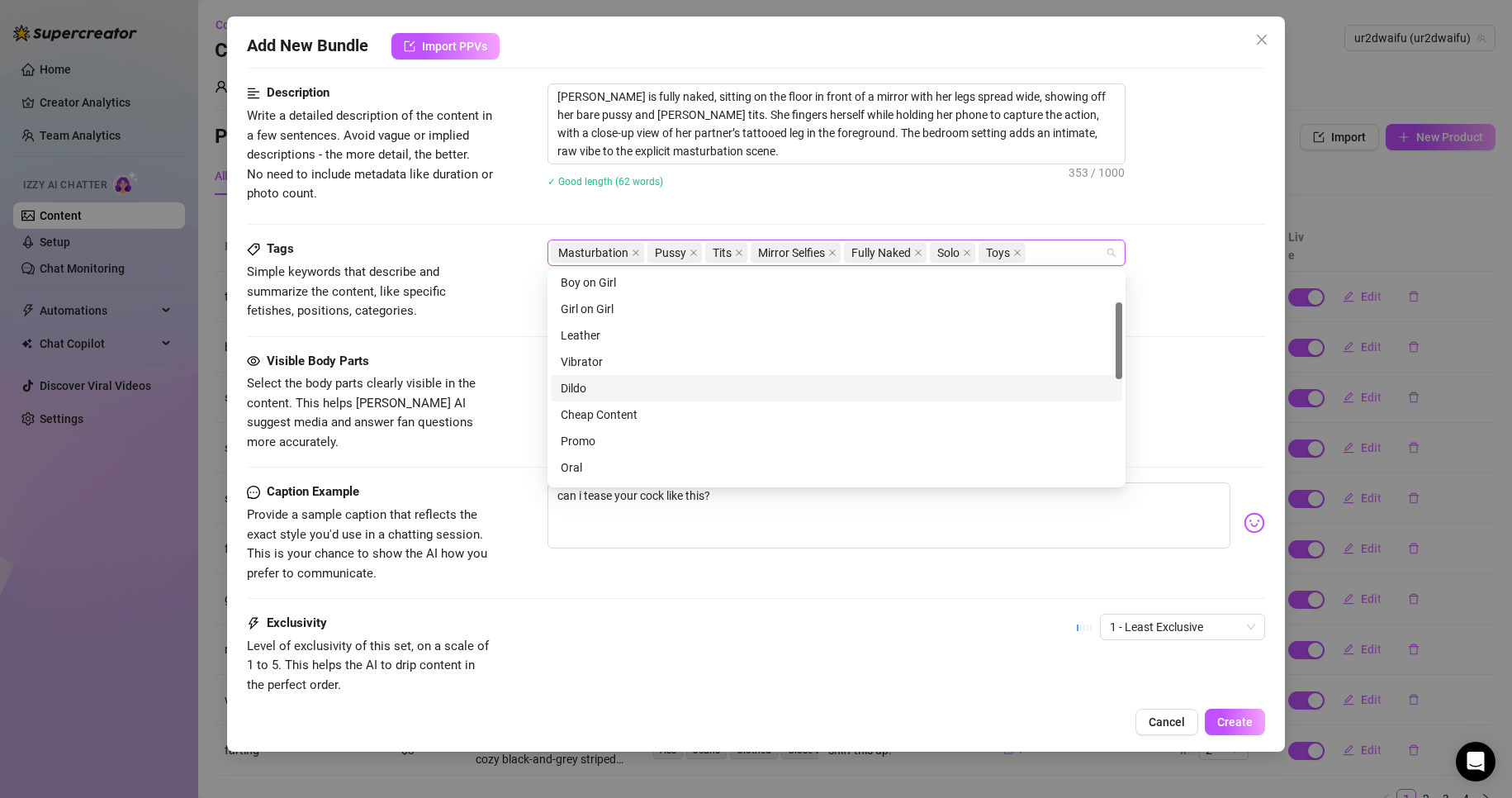
click at [679, 383] on div "Dildo" at bounding box center [836, 388] width 551 height 18
click at [758, 178] on div "✓ Good length (62 words)" at bounding box center [906, 181] width 719 height 18
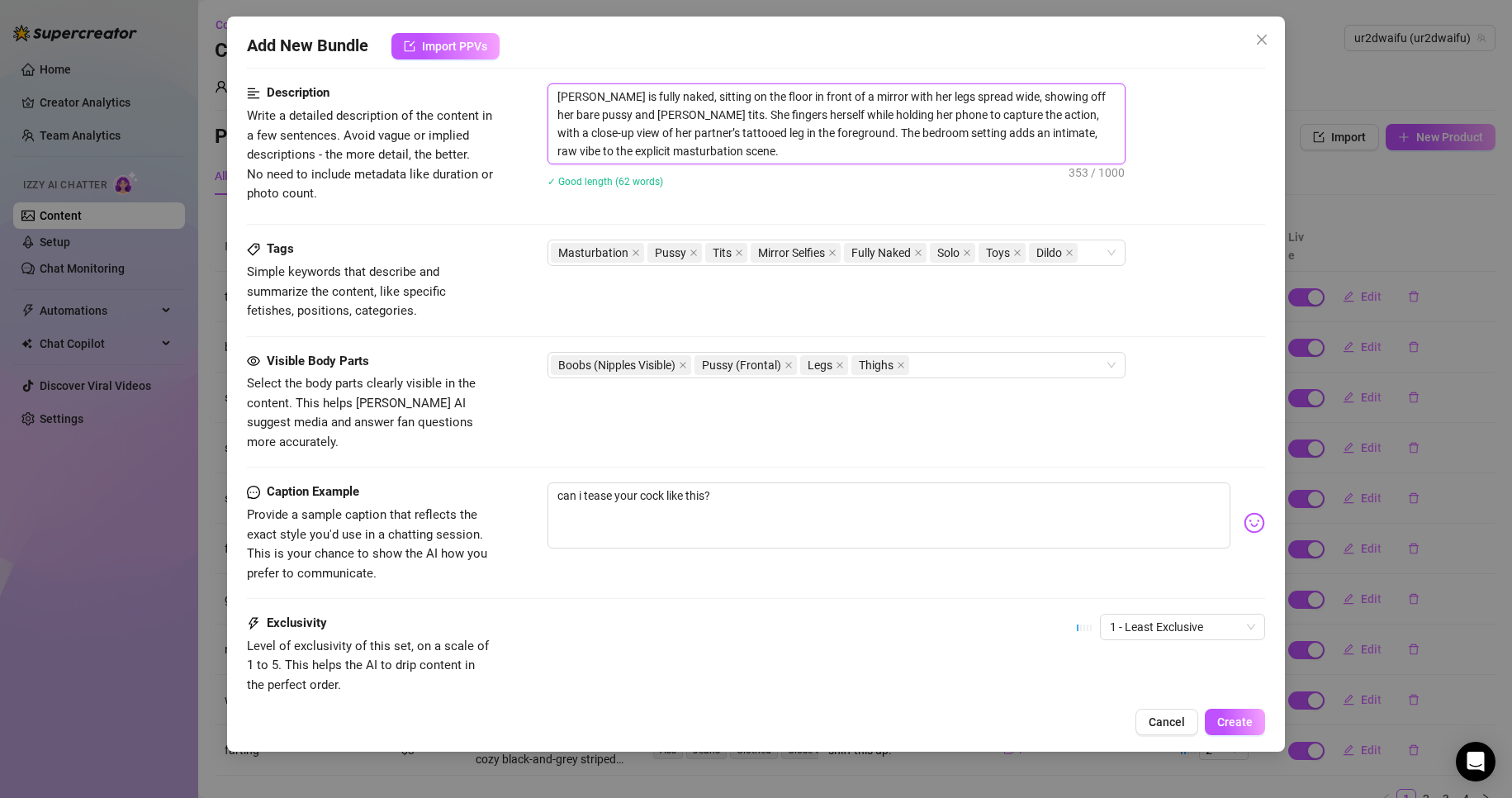
drag, startPoint x: 760, startPoint y: 118, endPoint x: 689, endPoint y: 112, distance: 71.3
click at [689, 112] on textarea "[PERSON_NAME] is fully naked, sitting on the floor in front of a mirror with he…" at bounding box center [836, 123] width 576 height 79
drag, startPoint x: 931, startPoint y: 132, endPoint x: 587, endPoint y: 130, distance: 344.0
click at [587, 130] on textarea "[PERSON_NAME] is fully naked, sitting on the floor in front of a mirror with he…" at bounding box center [836, 123] width 576 height 79
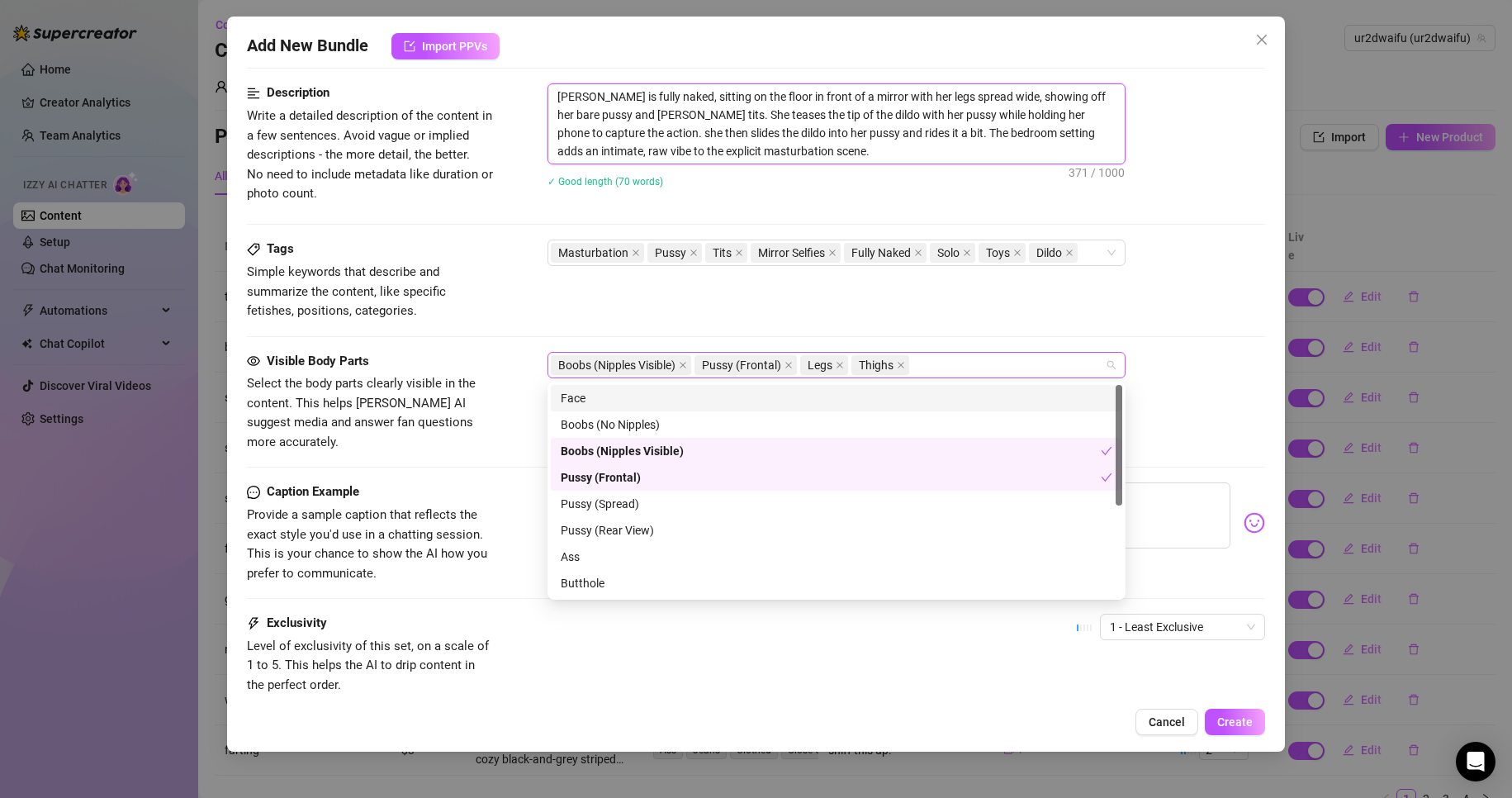
click at [979, 354] on div "Boobs (Nipples Visible) Pussy (Frontal) Legs Thighs" at bounding box center [827, 365] width 554 height 23
click at [901, 391] on div "Face" at bounding box center [836, 398] width 551 height 18
click at [1036, 330] on div "Tags Simple keywords that describe and summarize the content, like specific fet…" at bounding box center [756, 296] width 1020 height 112
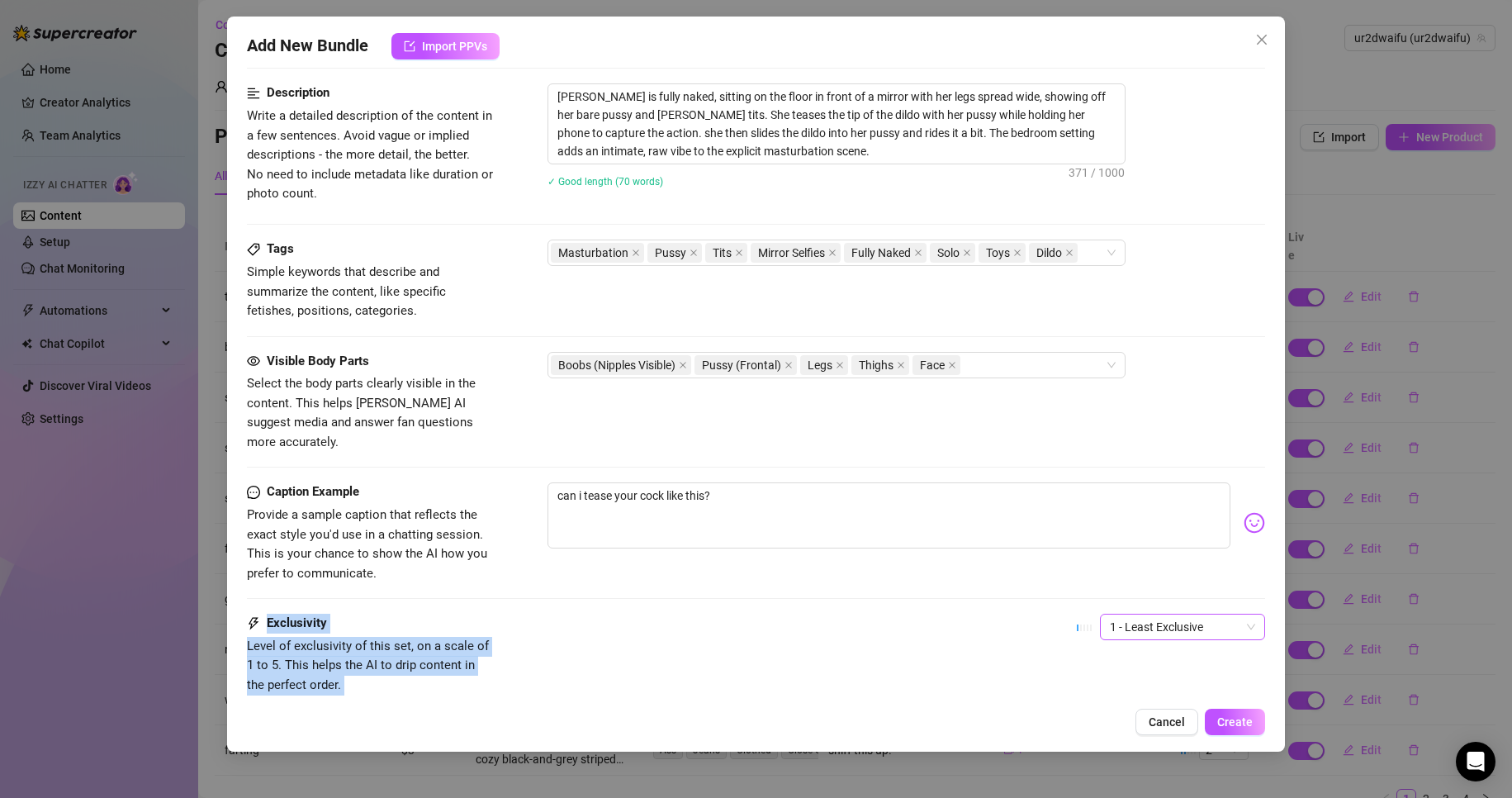
click at [1157, 605] on form "Account ur2dwaifu (@ur2dwaifu) Name Name is for your internal organization only…" at bounding box center [756, 122] width 1020 height 1393
click at [1157, 615] on span "1 - Least Exclusive" at bounding box center [1183, 627] width 146 height 25
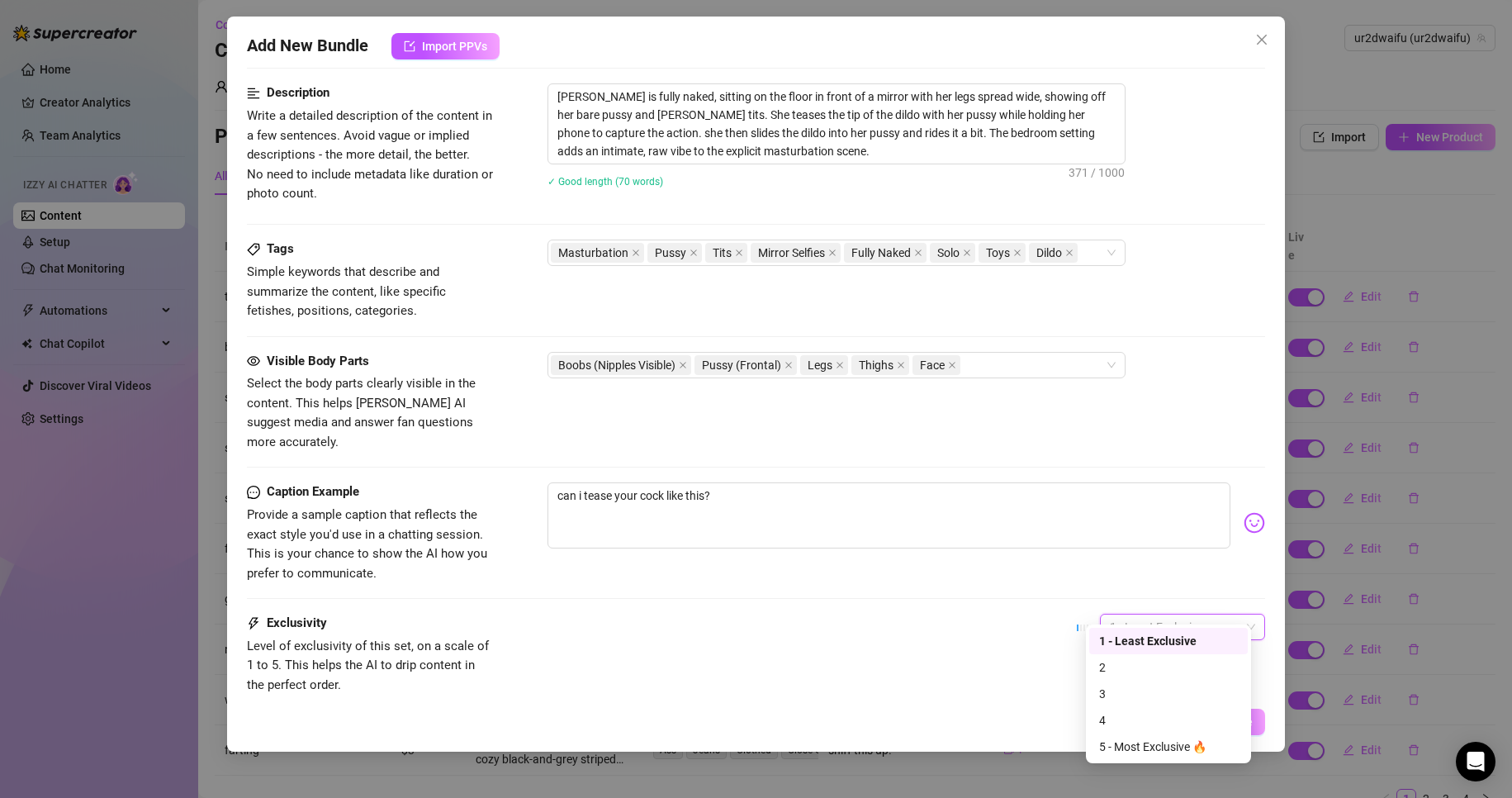
click at [1123, 656] on div "2" at bounding box center [1169, 667] width 158 height 27
click at [1129, 592] on div "Caption Example Provide a sample caption that reflects the exact style you'd us…" at bounding box center [756, 548] width 1020 height 132
click at [1131, 615] on span "2" at bounding box center [1183, 627] width 146 height 25
click at [1133, 636] on div "1 - Least Exclusive" at bounding box center [1169, 641] width 139 height 18
click at [1143, 583] on div "Caption Example Provide a sample caption that reflects the exact style you'd us…" at bounding box center [756, 548] width 1020 height 132
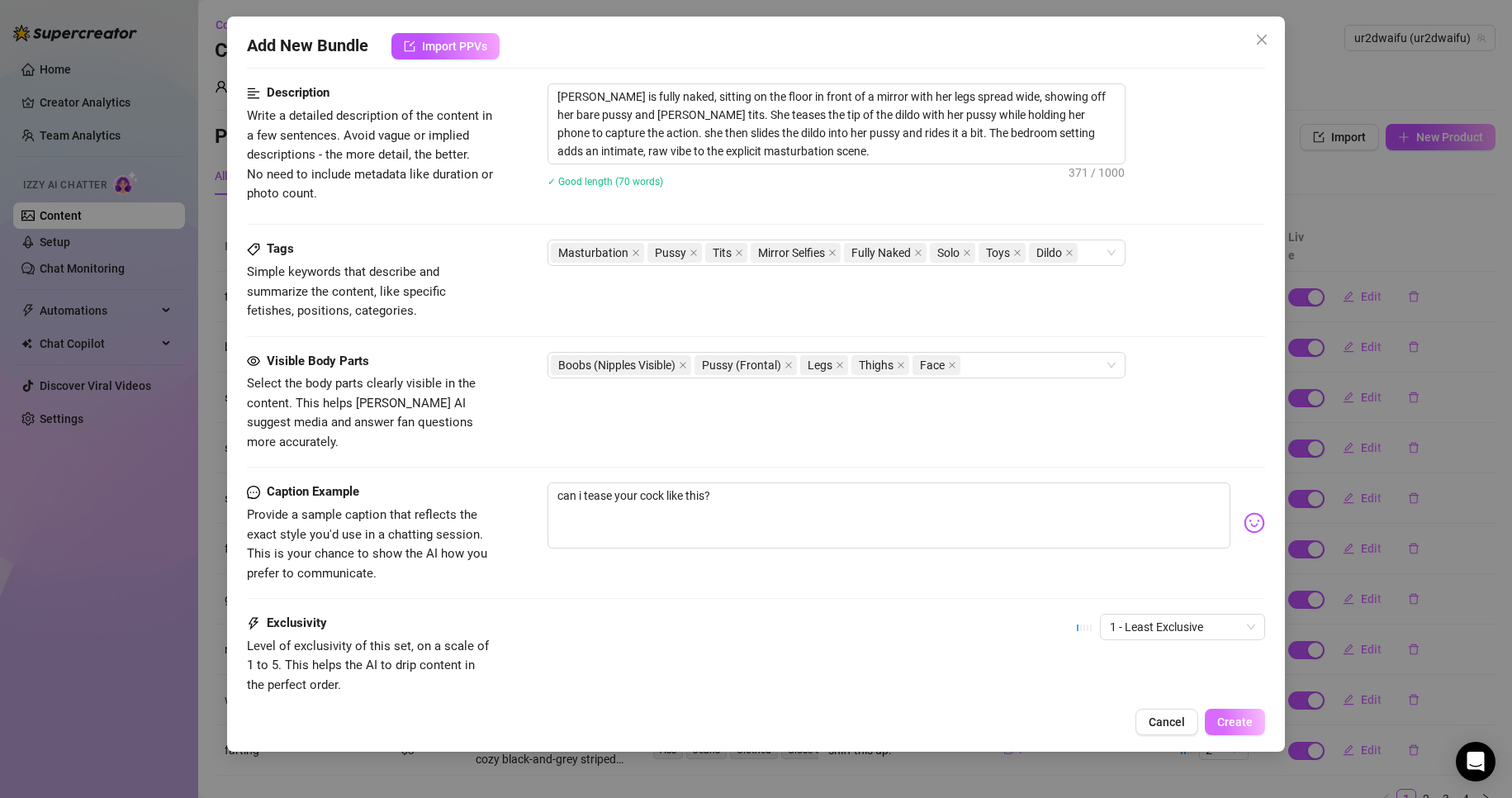
click at [1230, 712] on button "Create" at bounding box center [1235, 722] width 60 height 27
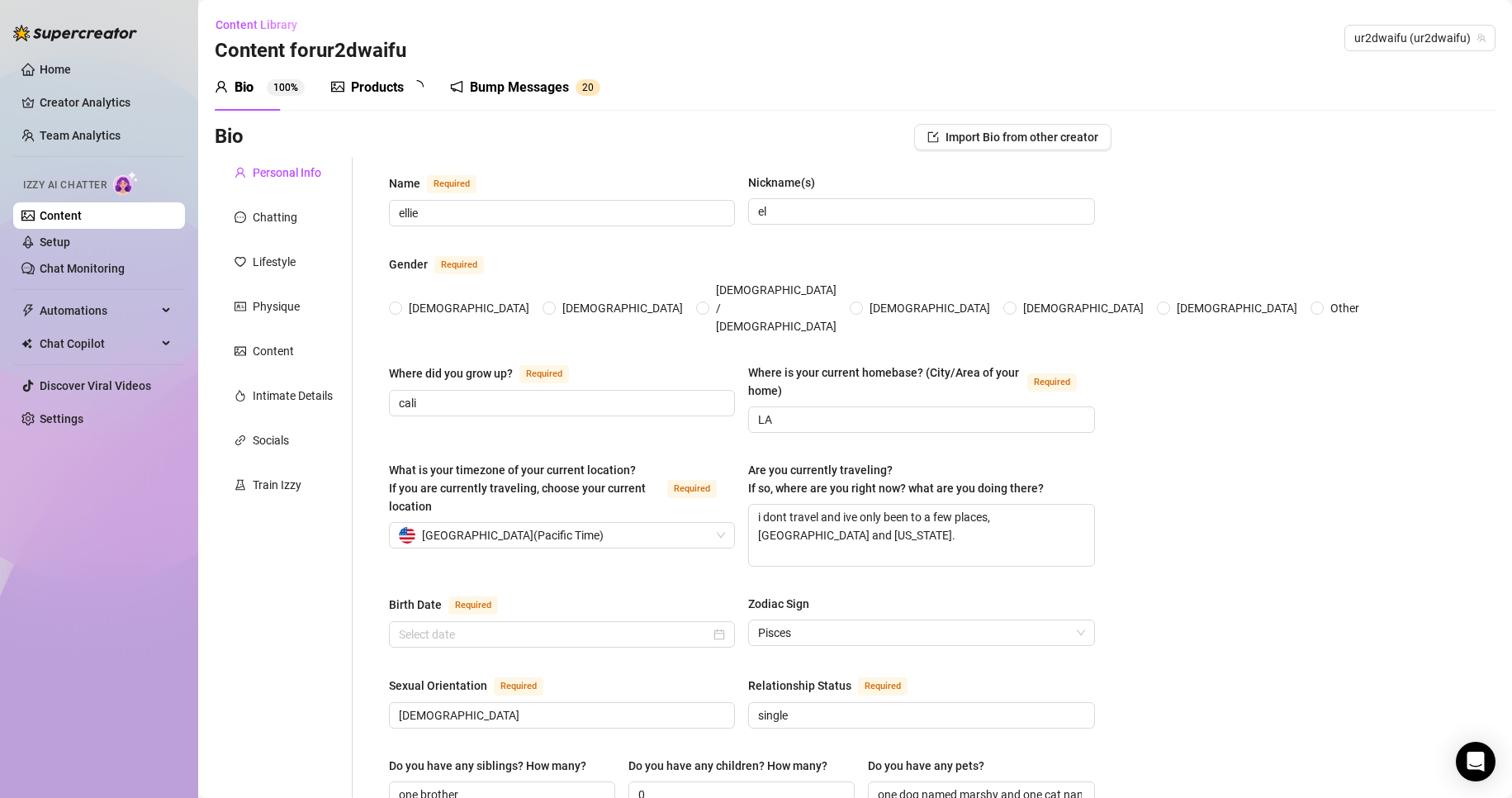
radio input "true"
type input "[DATE]"
click at [125, 272] on link "Chat Monitoring" at bounding box center [82, 268] width 85 height 13
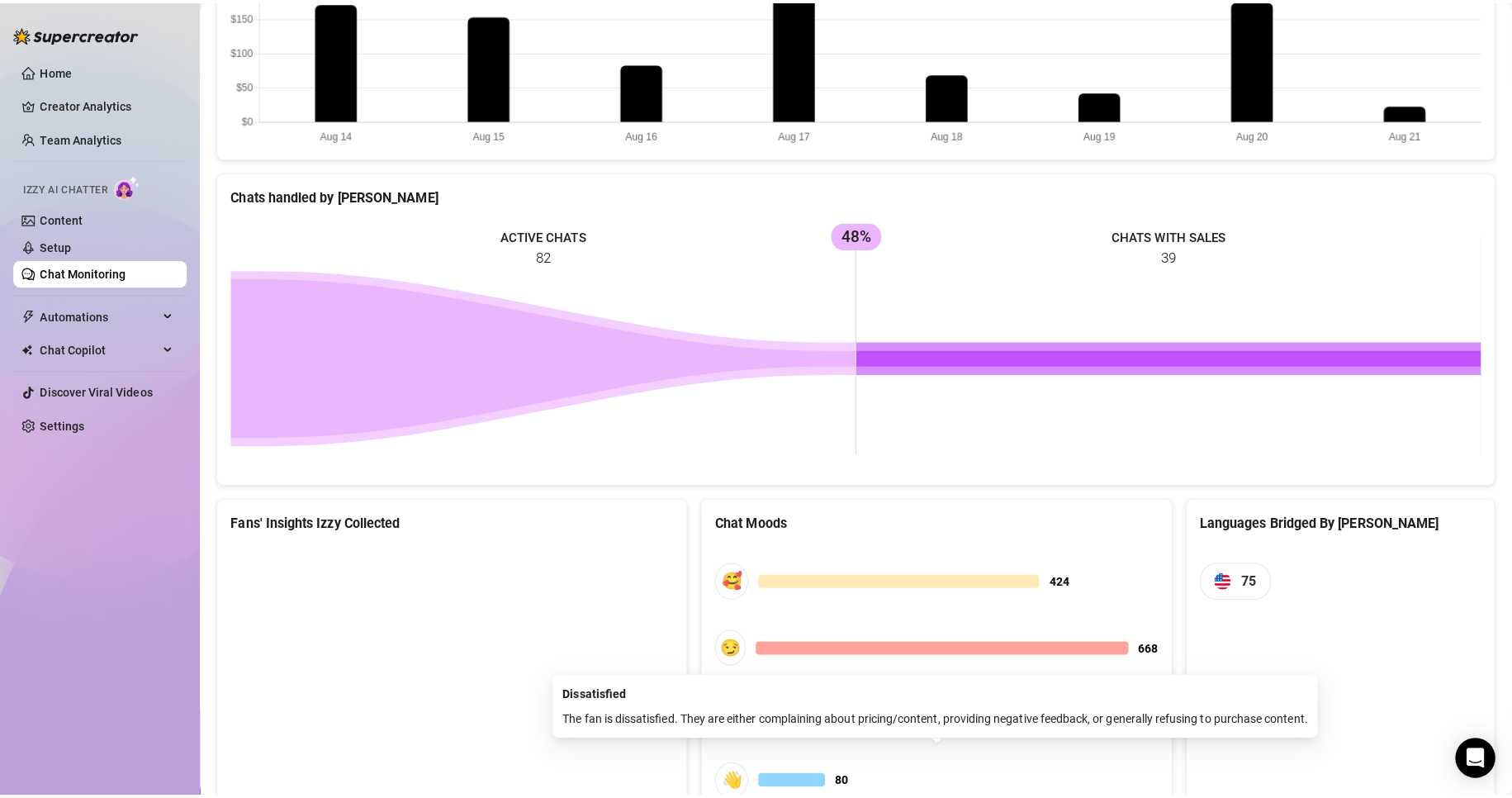
scroll to position [370, 0]
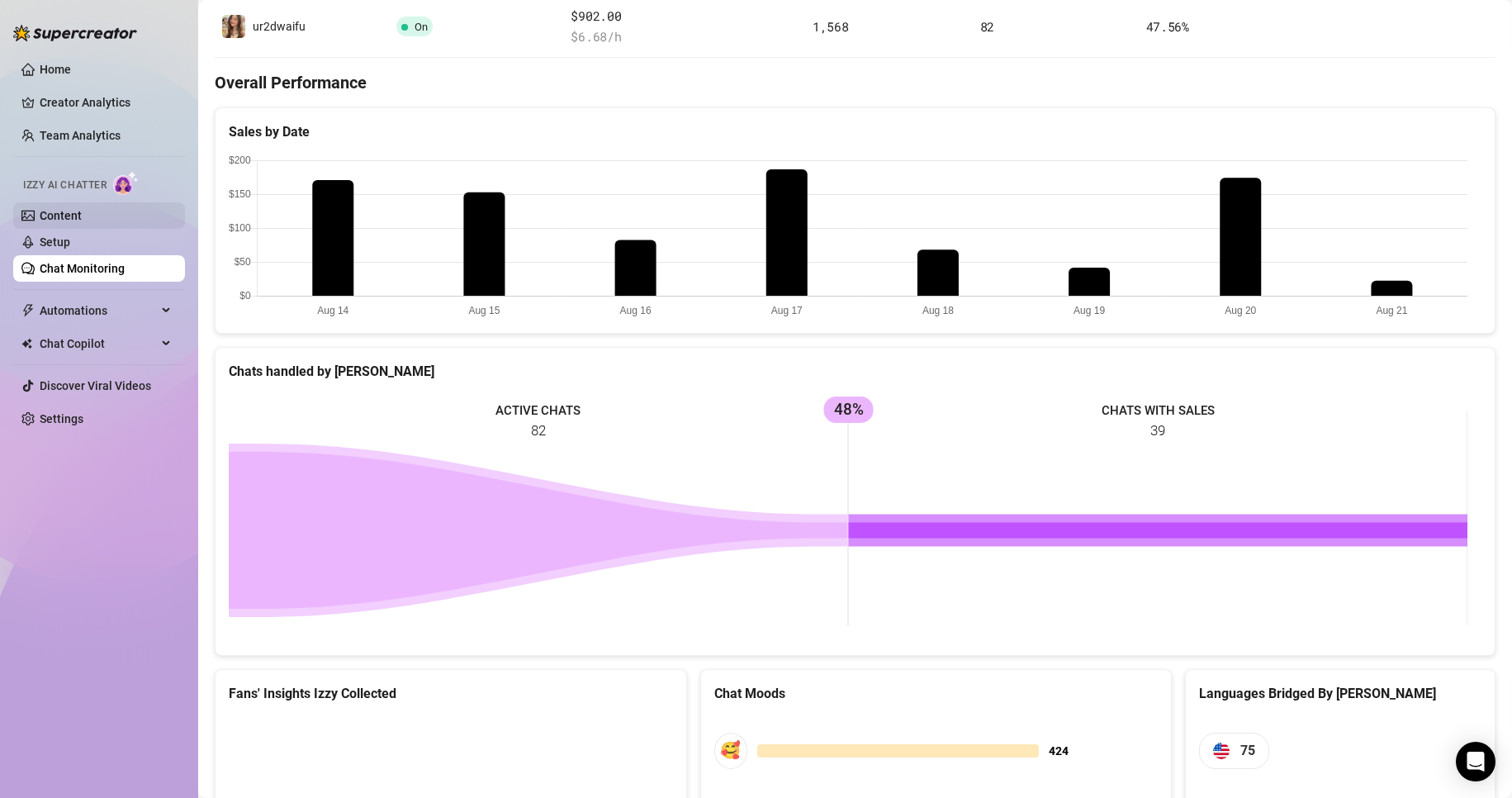
click at [82, 209] on link "Content" at bounding box center [61, 216] width 42 height 13
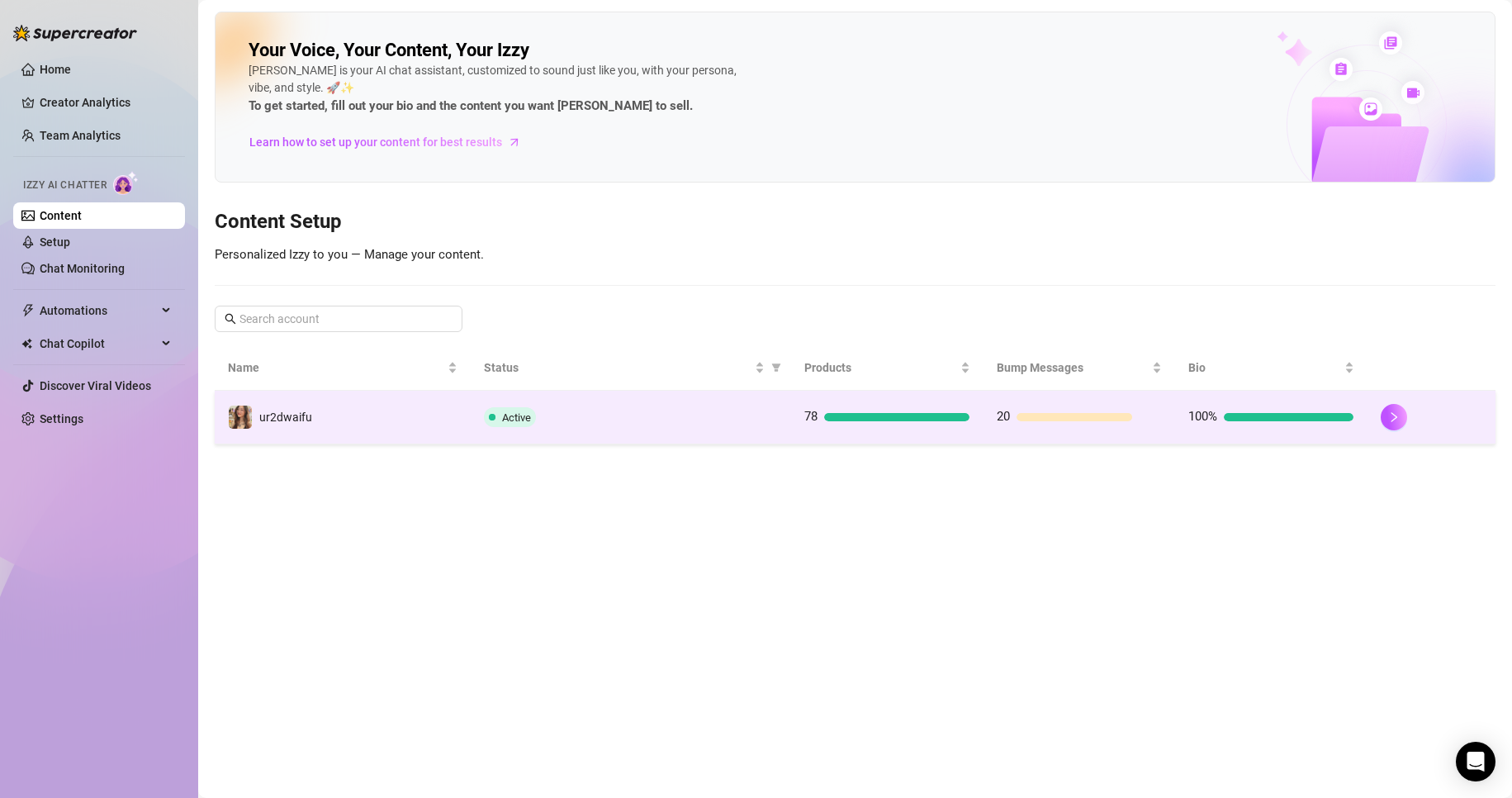
click at [374, 394] on td "ur2dwaifu" at bounding box center [342, 417] width 256 height 53
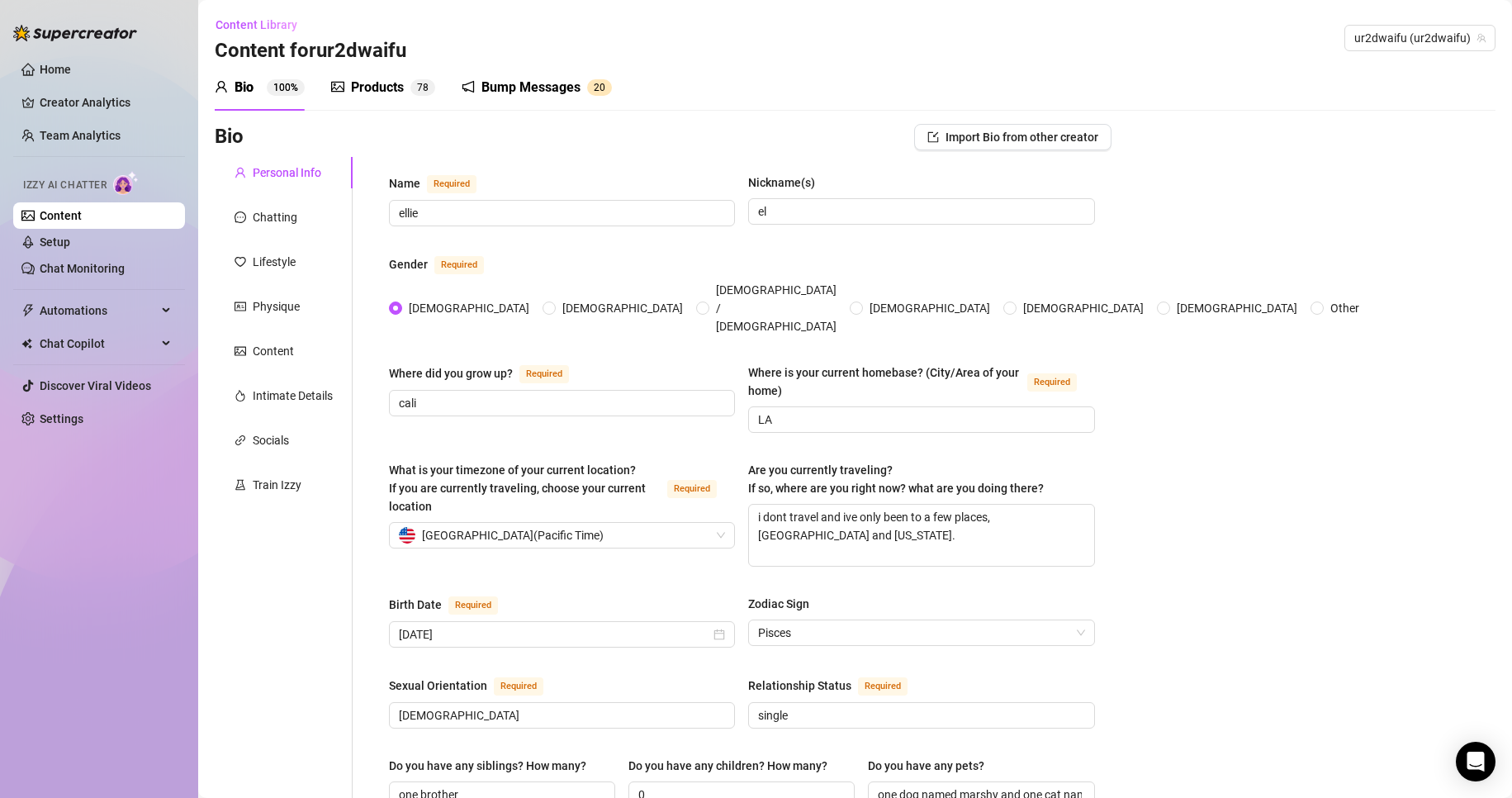
click at [342, 88] on icon "picture" at bounding box center [338, 87] width 13 height 13
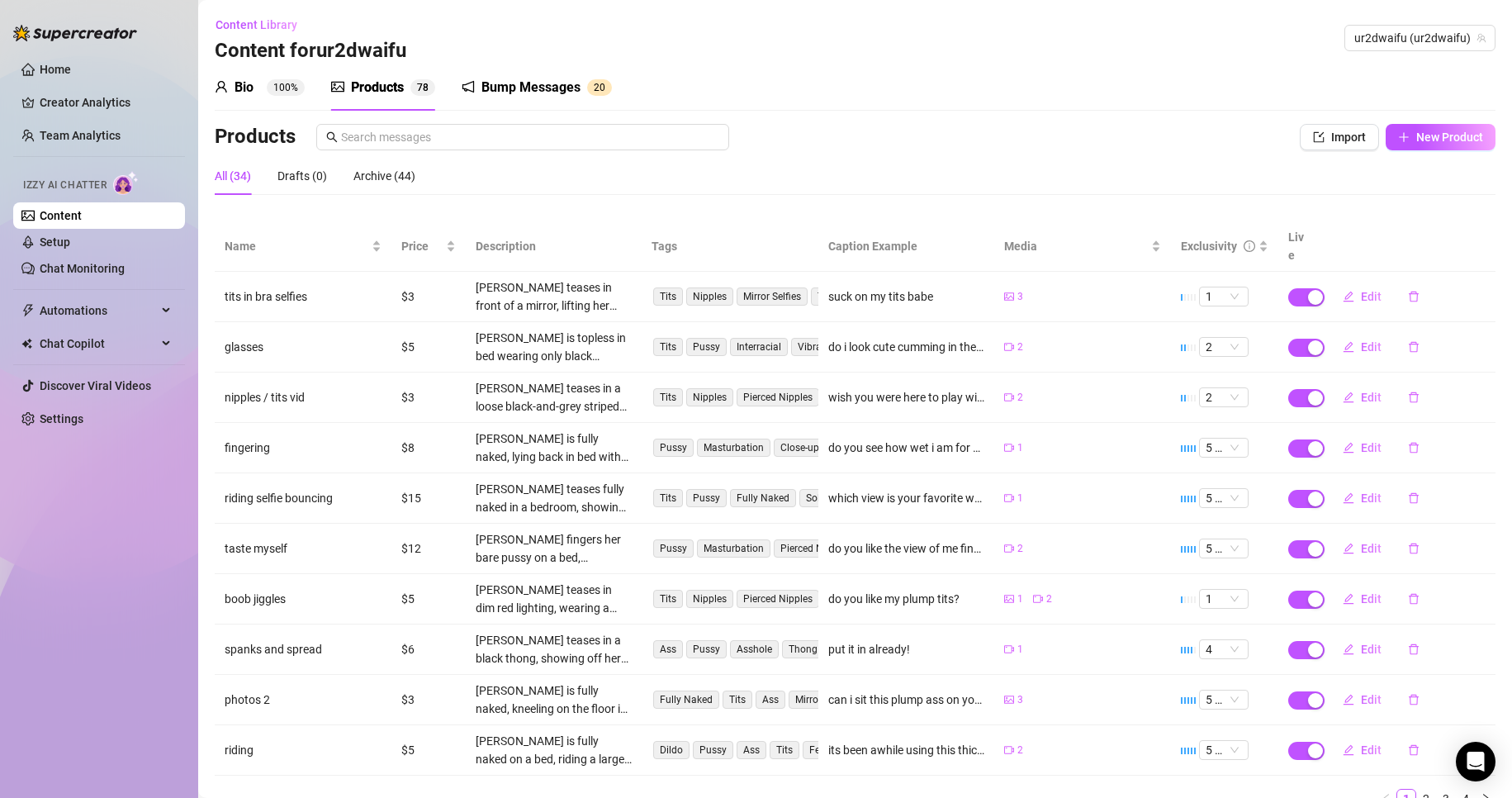
click at [520, 82] on div "Bump Messages" at bounding box center [531, 87] width 99 height 20
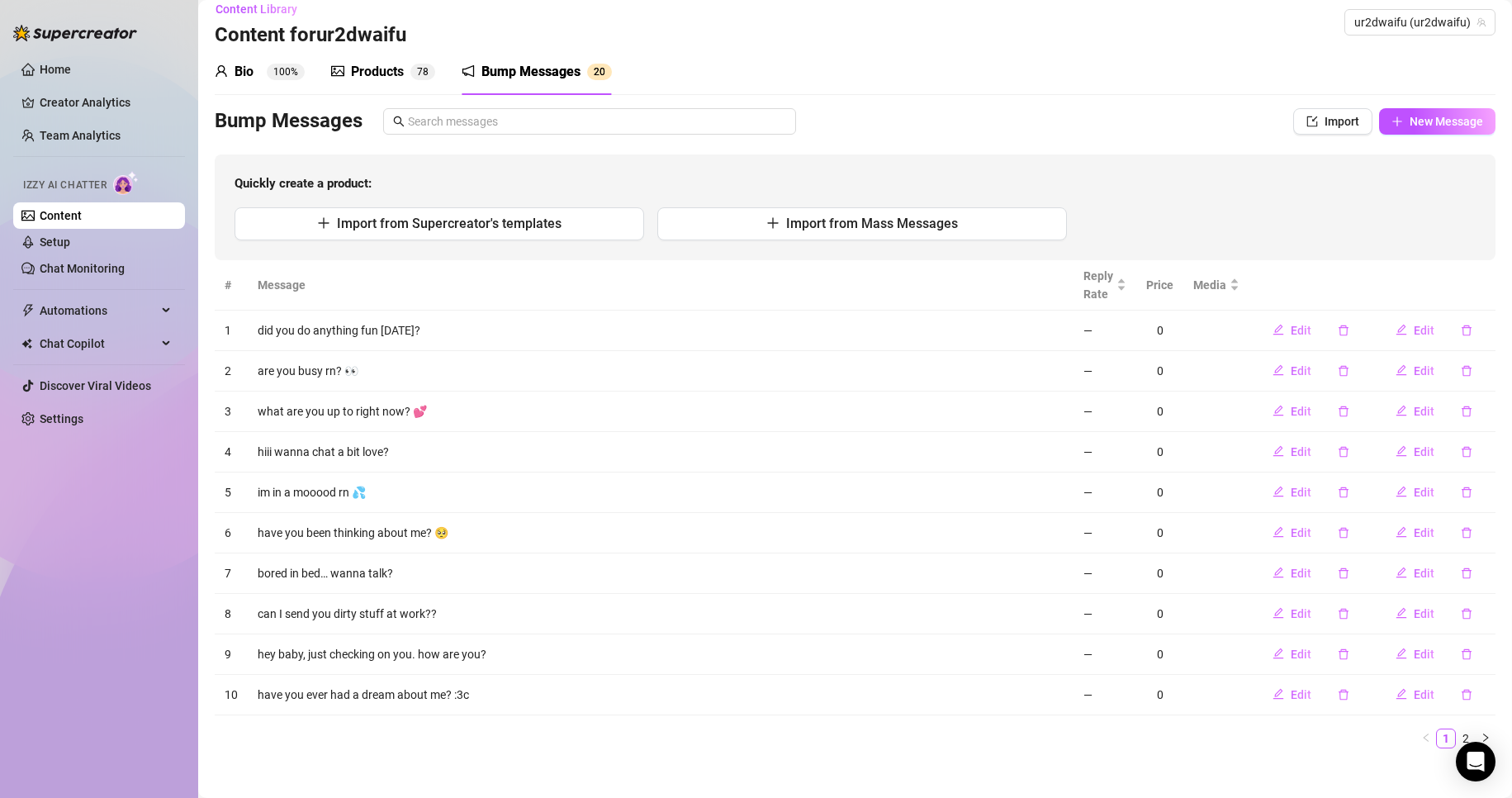
scroll to position [29, 0]
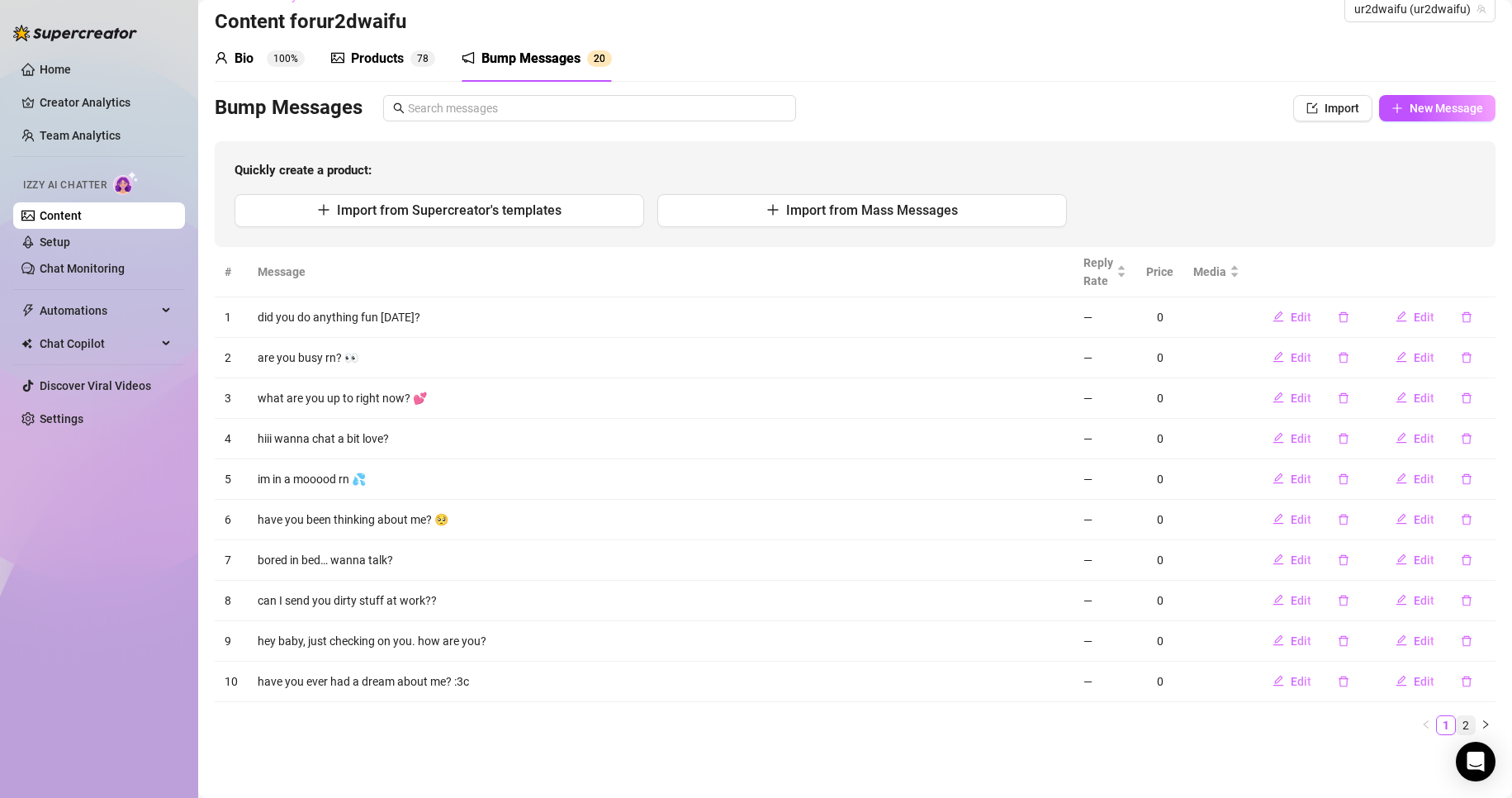
click at [1457, 729] on link "2" at bounding box center [1466, 726] width 18 height 18
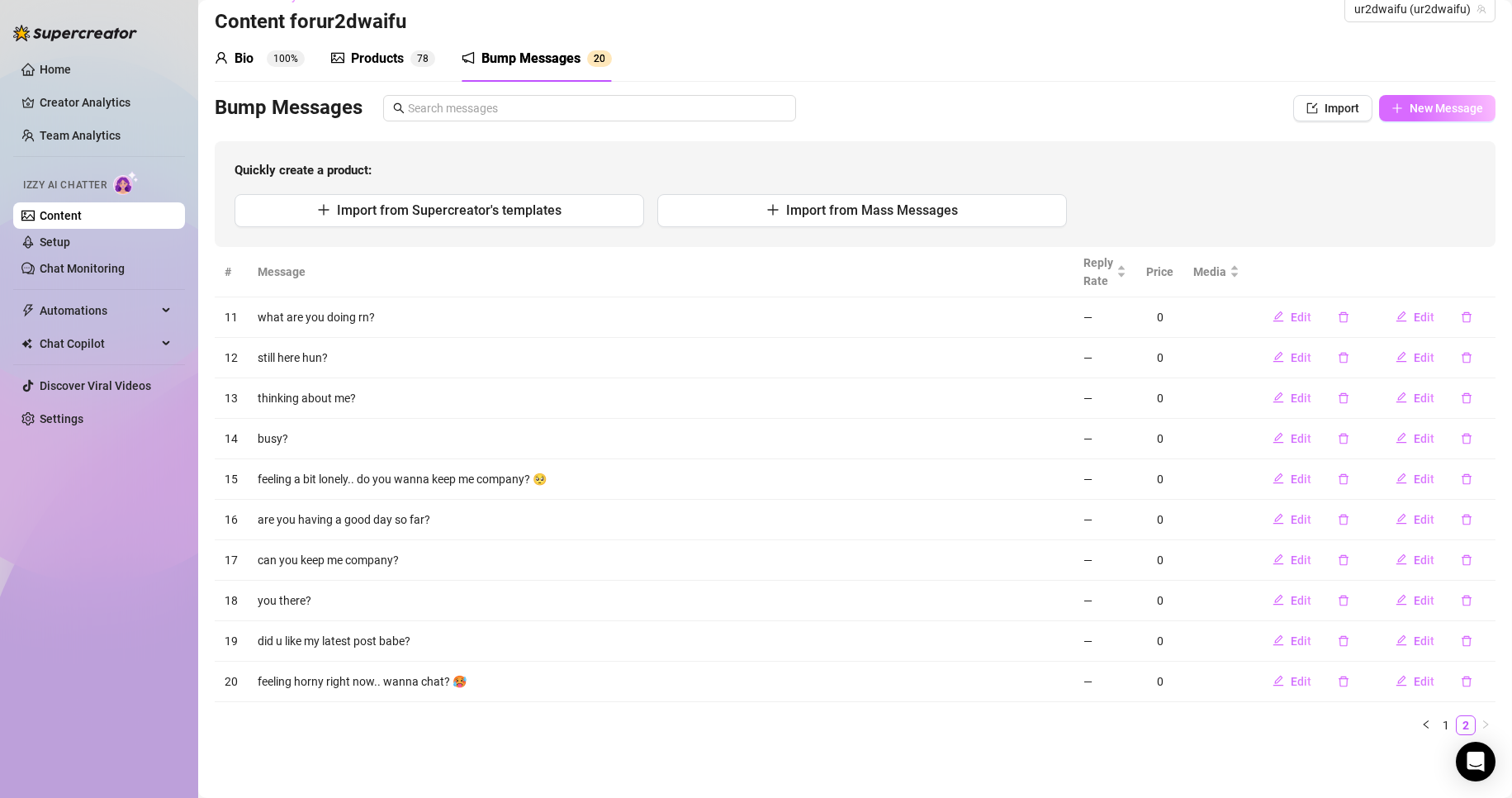
click at [1410, 105] on span "New Message" at bounding box center [1447, 108] width 73 height 13
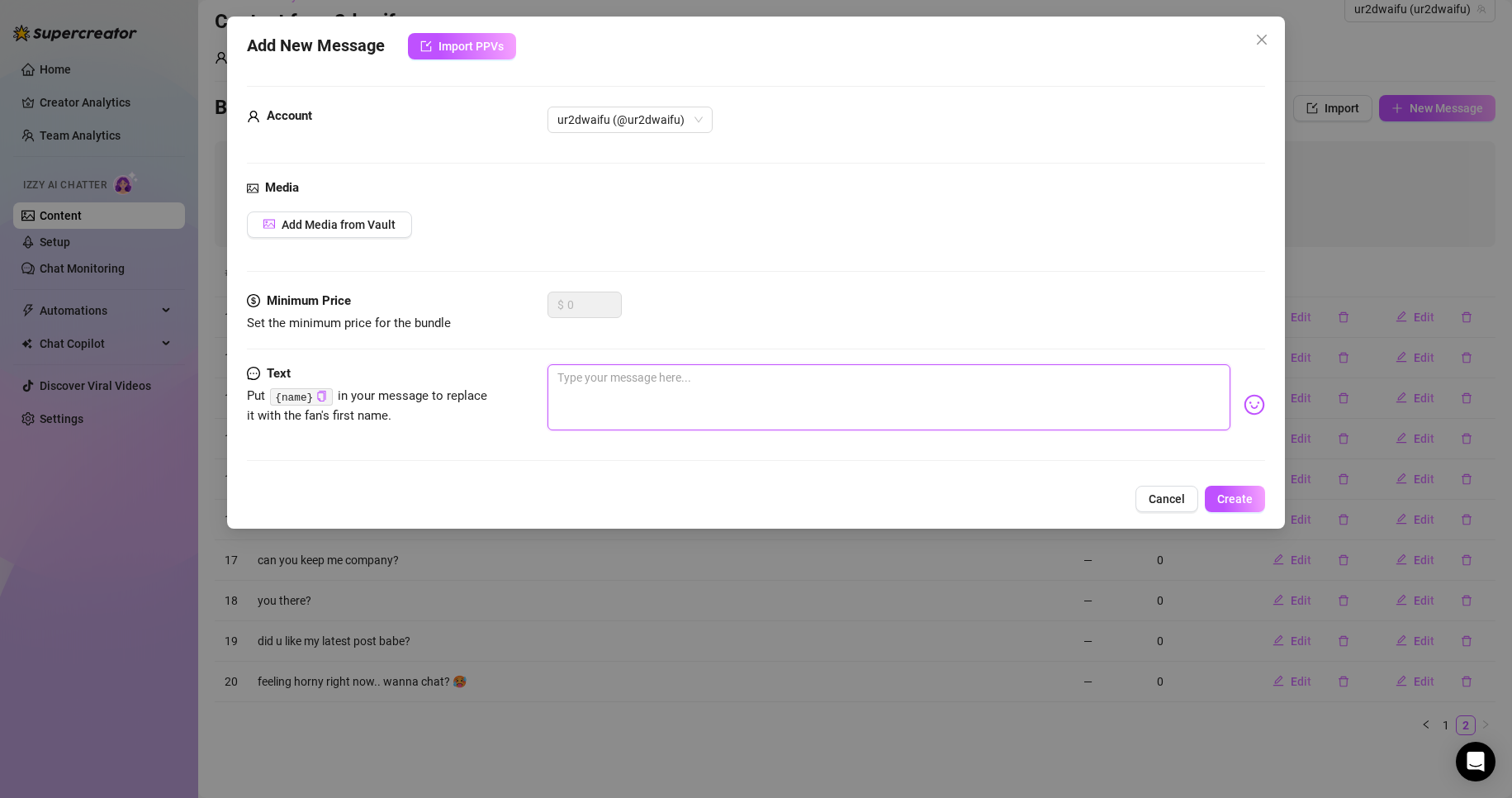
click at [604, 394] on textarea at bounding box center [889, 397] width 684 height 66
type textarea "d"
type textarea "di"
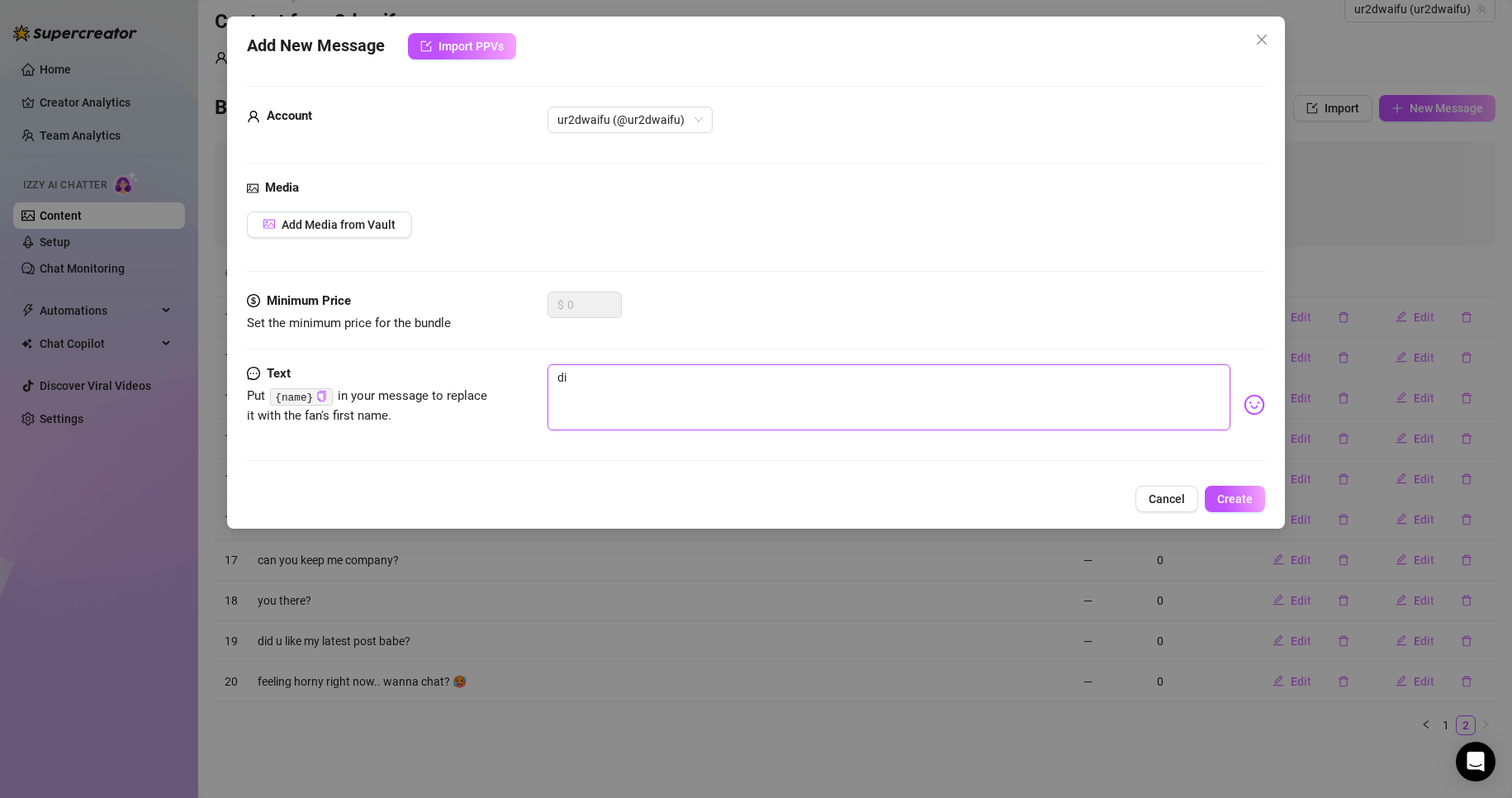
type textarea "did"
type textarea "did y"
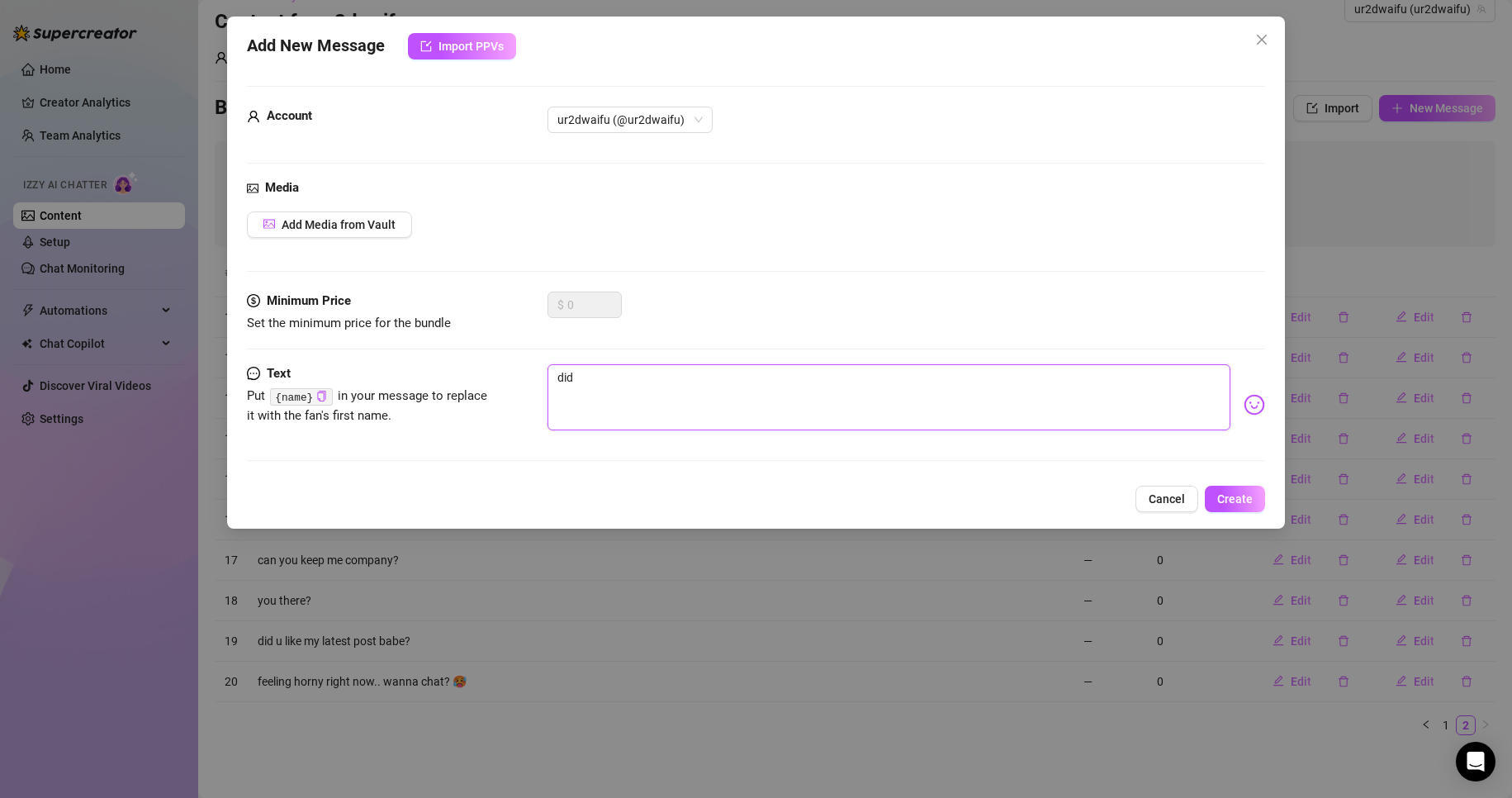
type textarea "did y"
type textarea "did yo"
type textarea "did you"
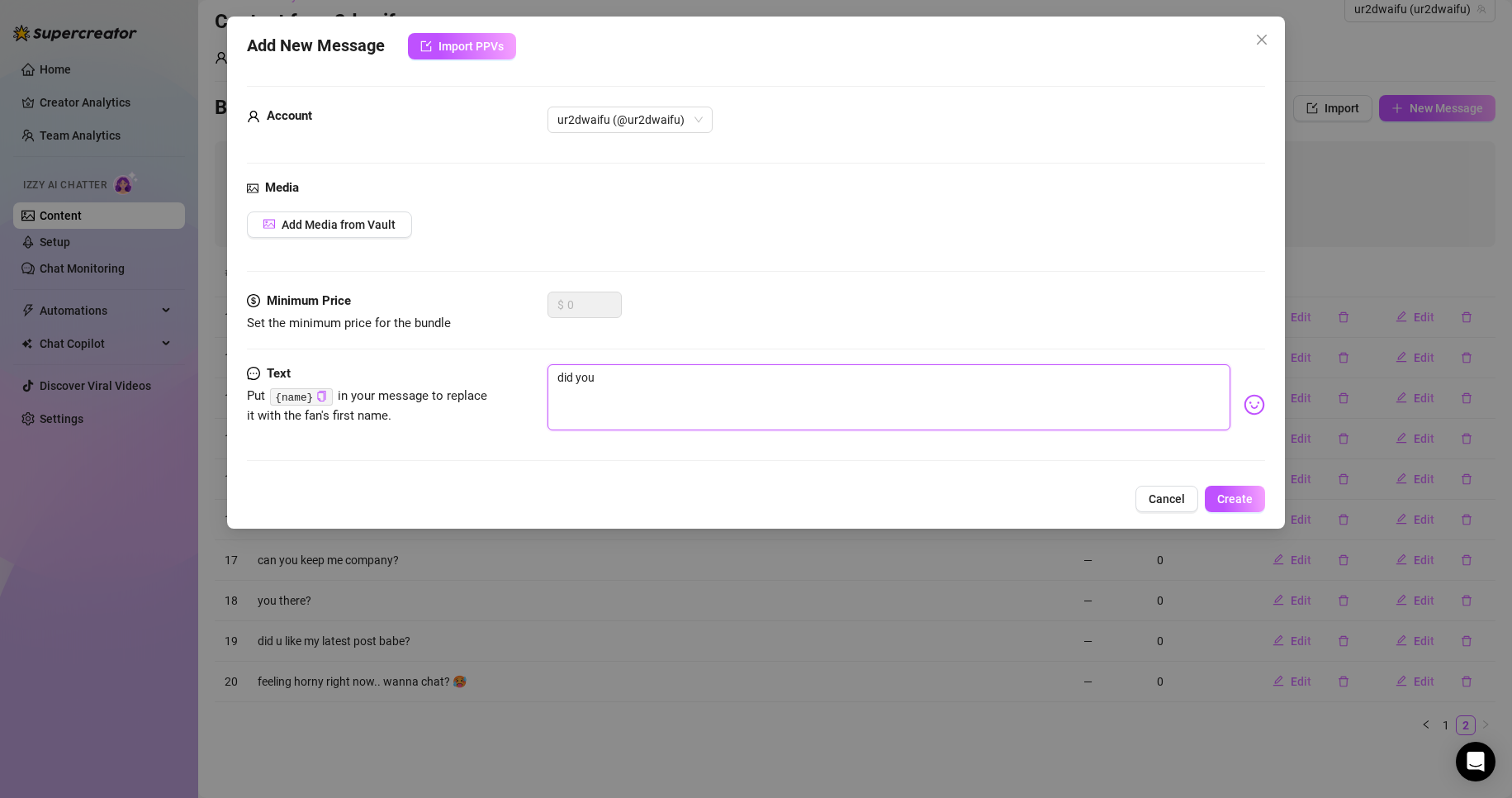
type textarea "did you"
type textarea "did you f"
type textarea "did you fo"
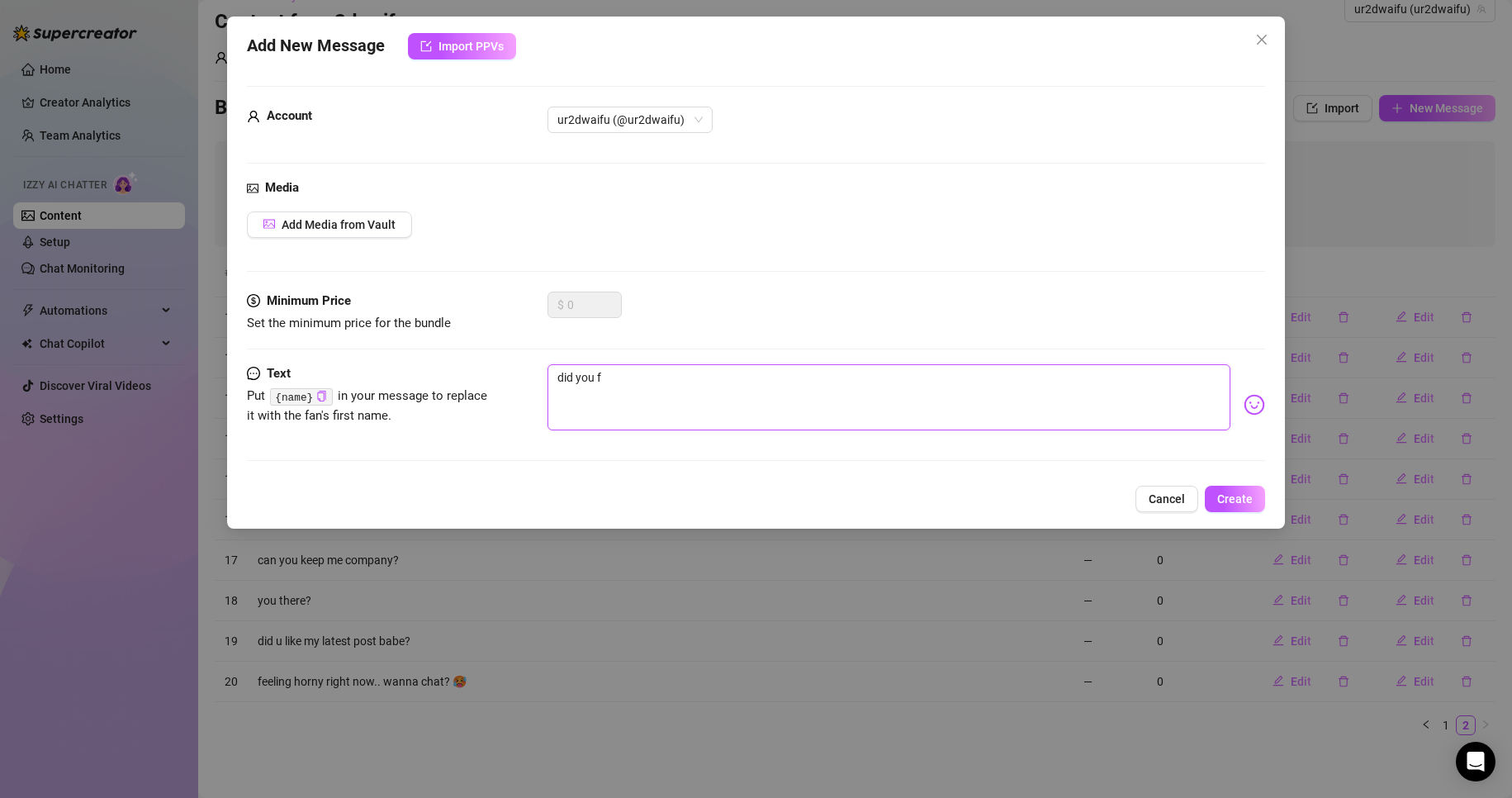
type textarea "did you fo"
type textarea "did you for"
type textarea "did you forg"
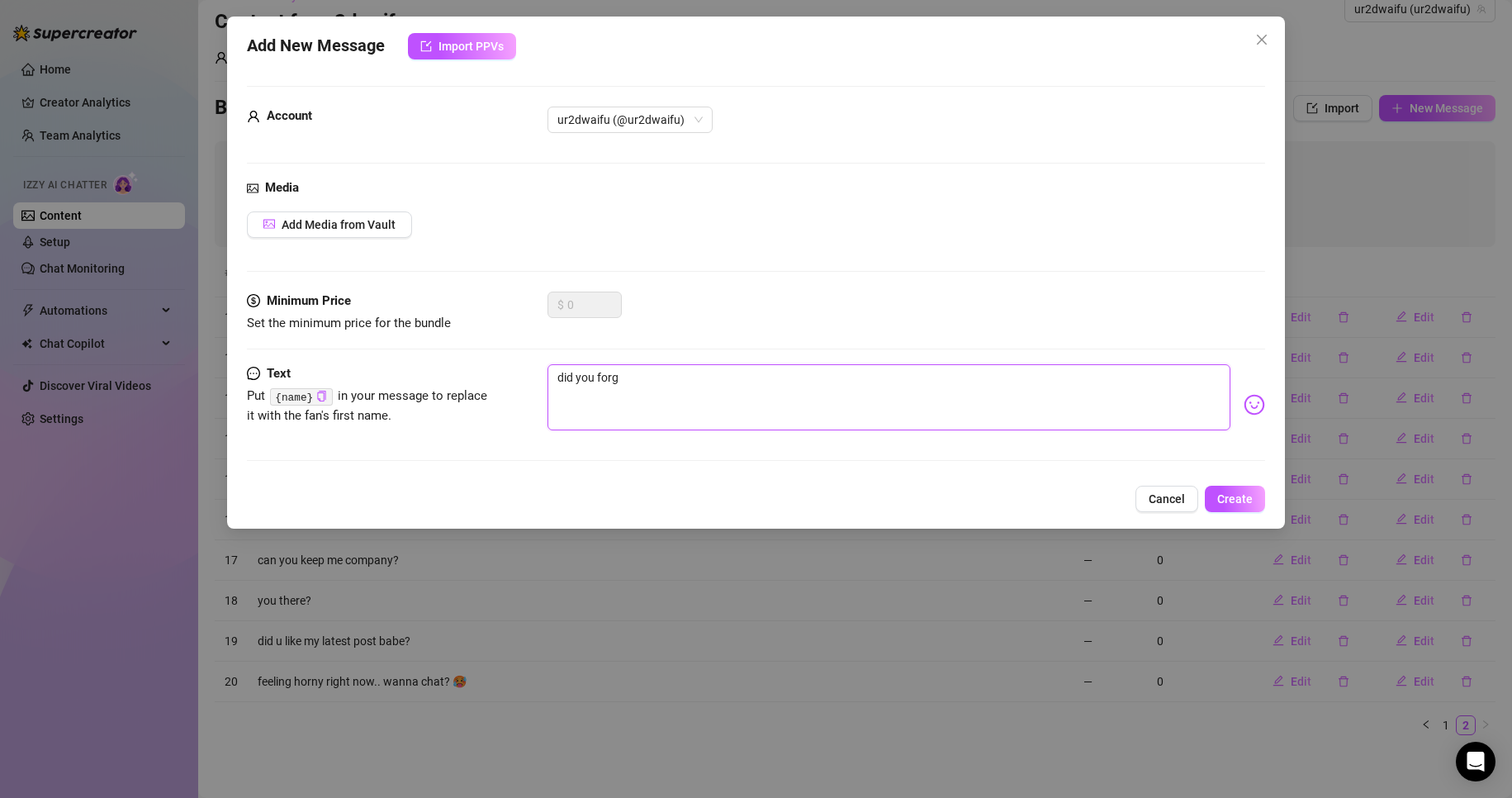
type textarea "did you forge"
type textarea "did you forget"
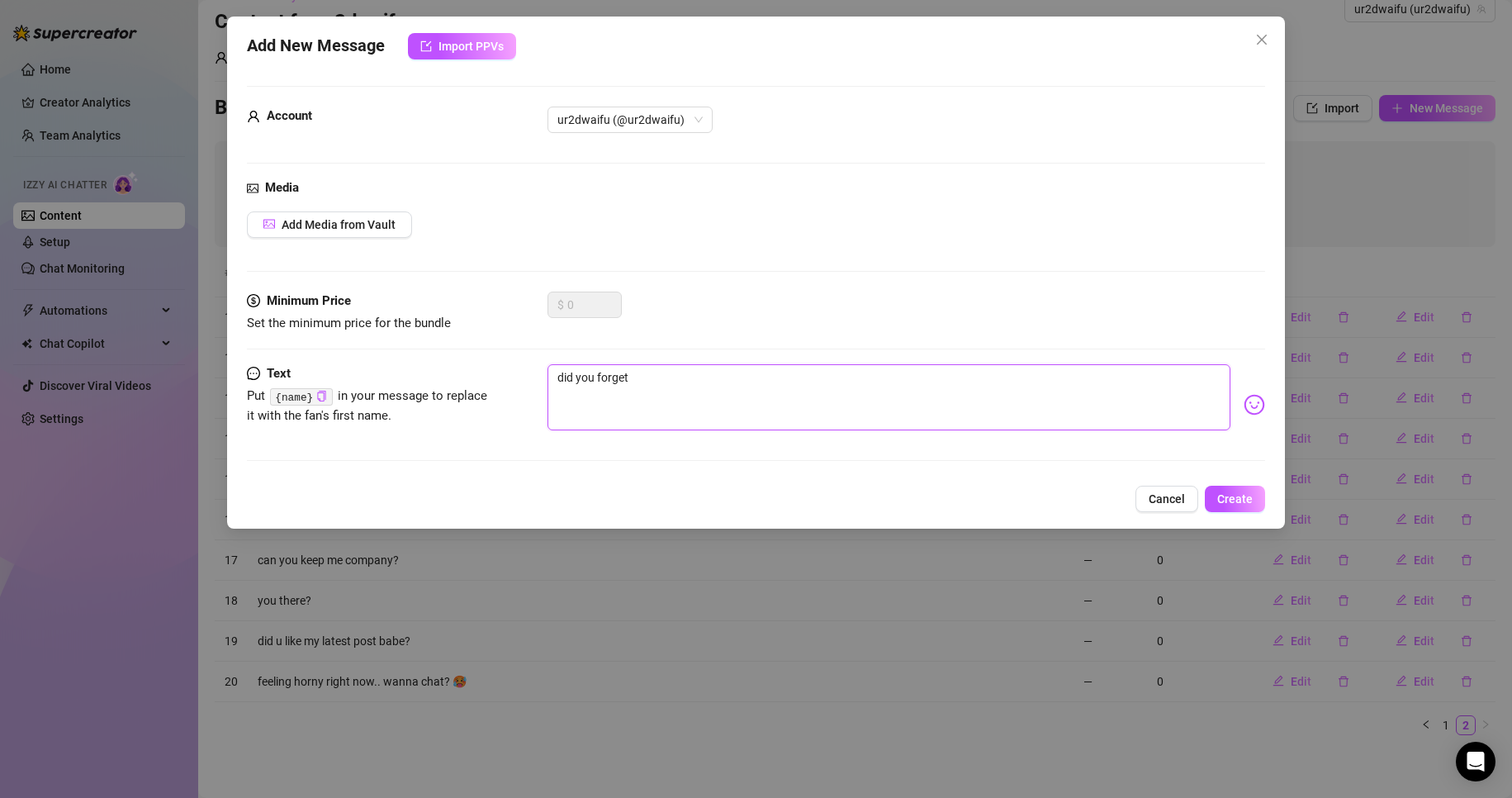
type textarea "did you forget"
type textarea "did you forget a"
type textarea "did you forget ab"
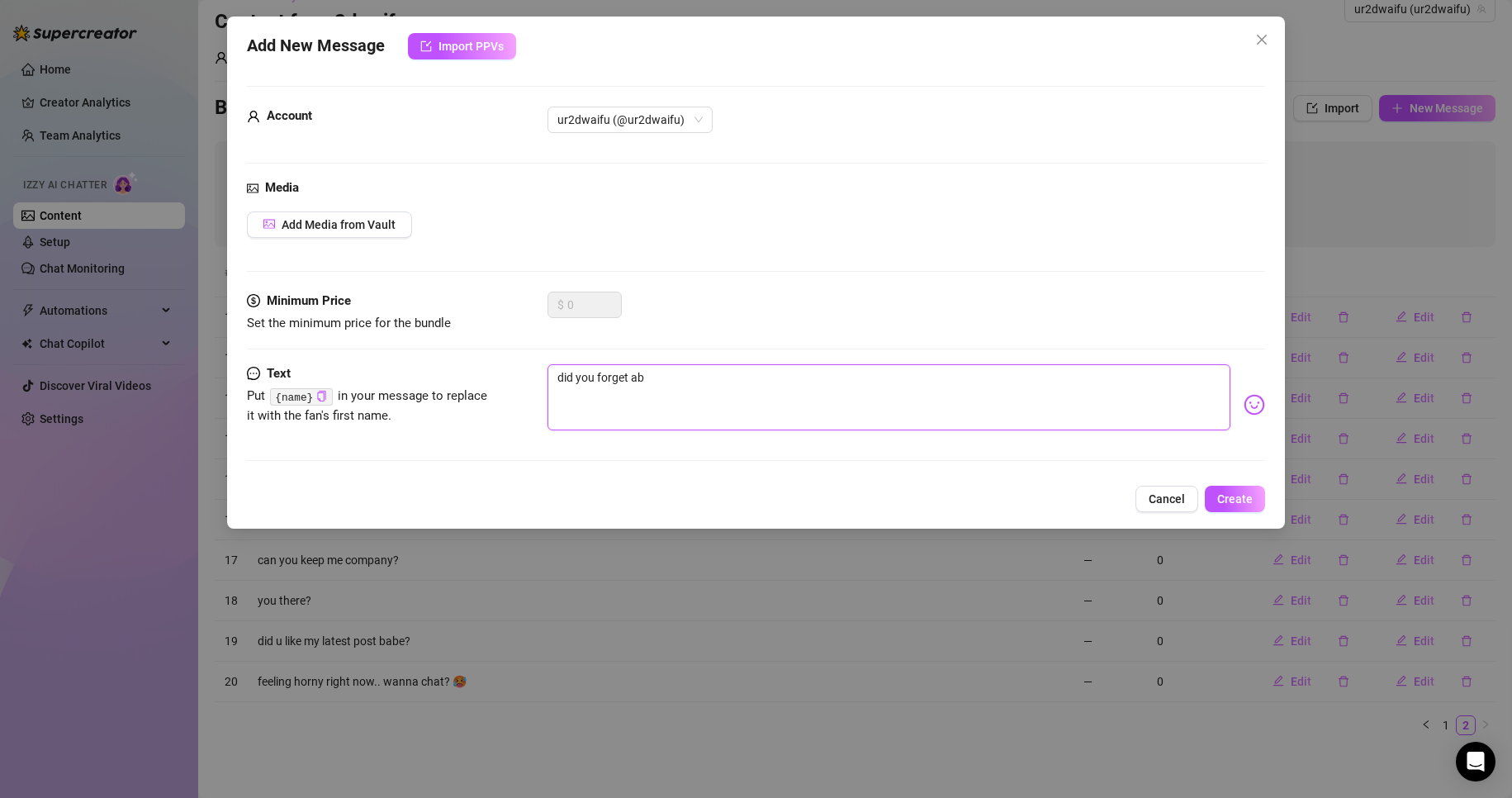
type textarea "did you forget abo"
type textarea "did you forget abou"
type textarea "did you forget about"
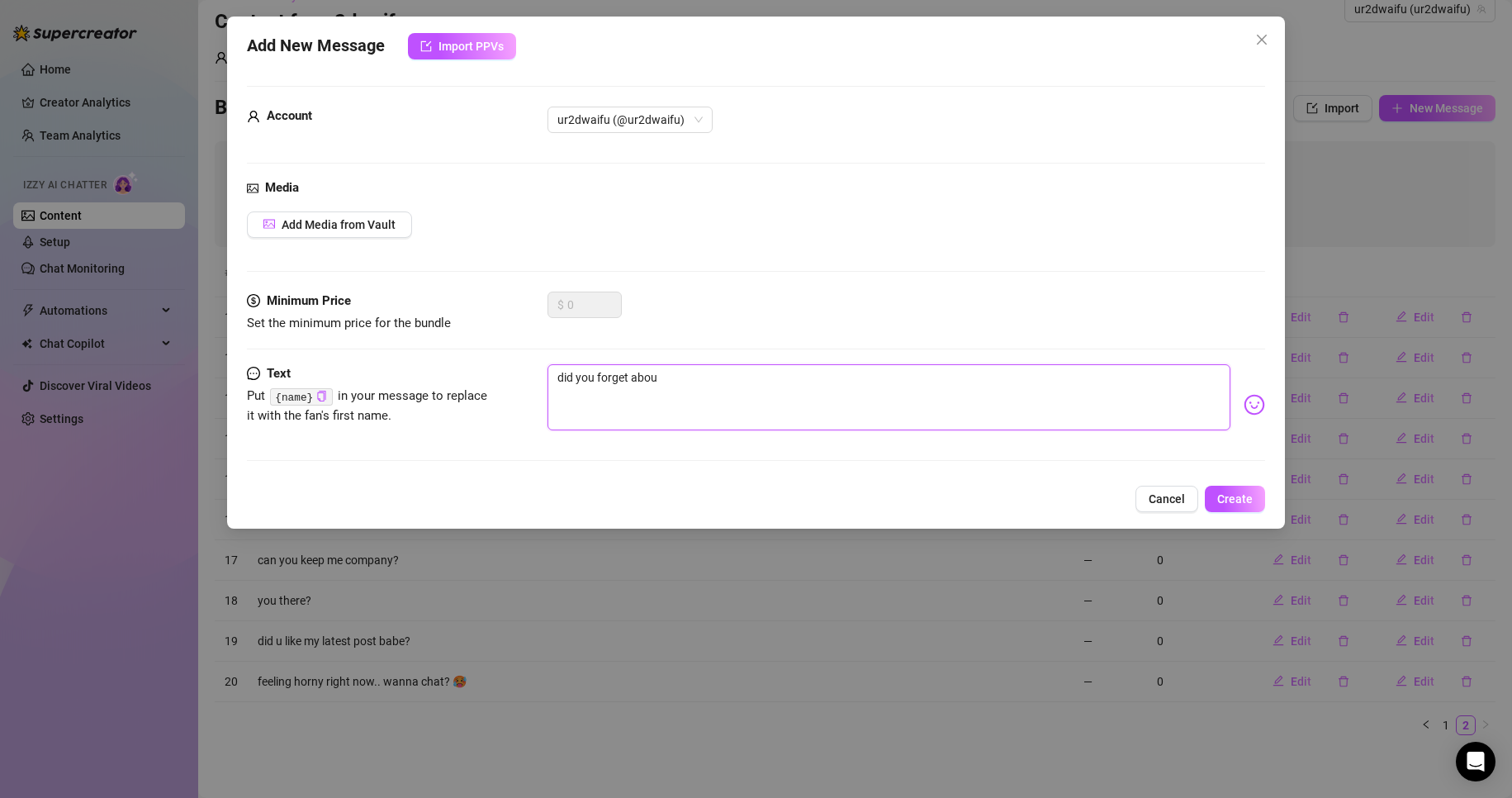
type textarea "did you forget about"
type textarea "did you forget about m"
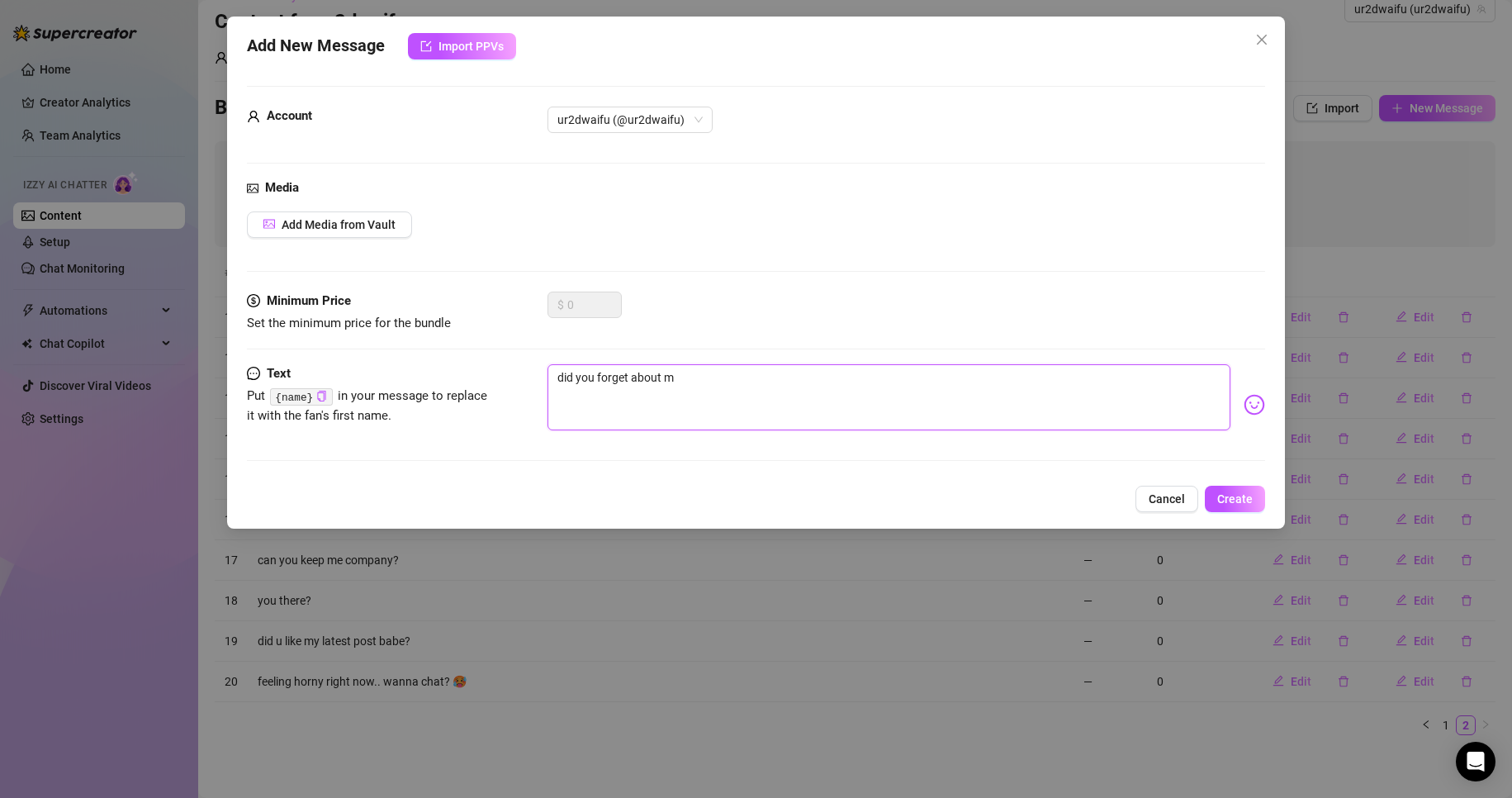
type textarea "did you forget about me"
type textarea "did you forget about me?"
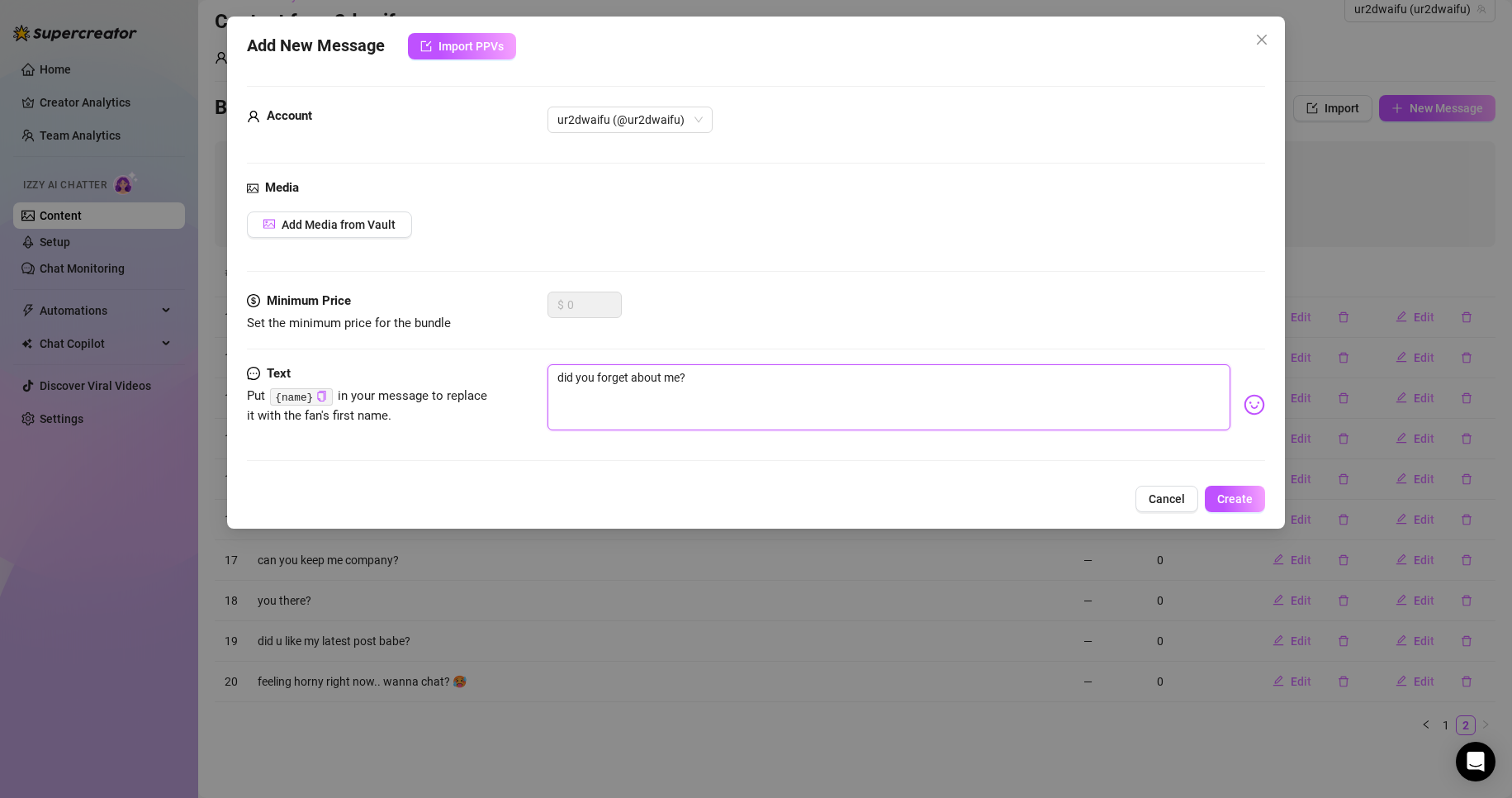
type textarea "did you forget about me?"
click at [1244, 408] on img at bounding box center [1255, 405] width 22 height 22
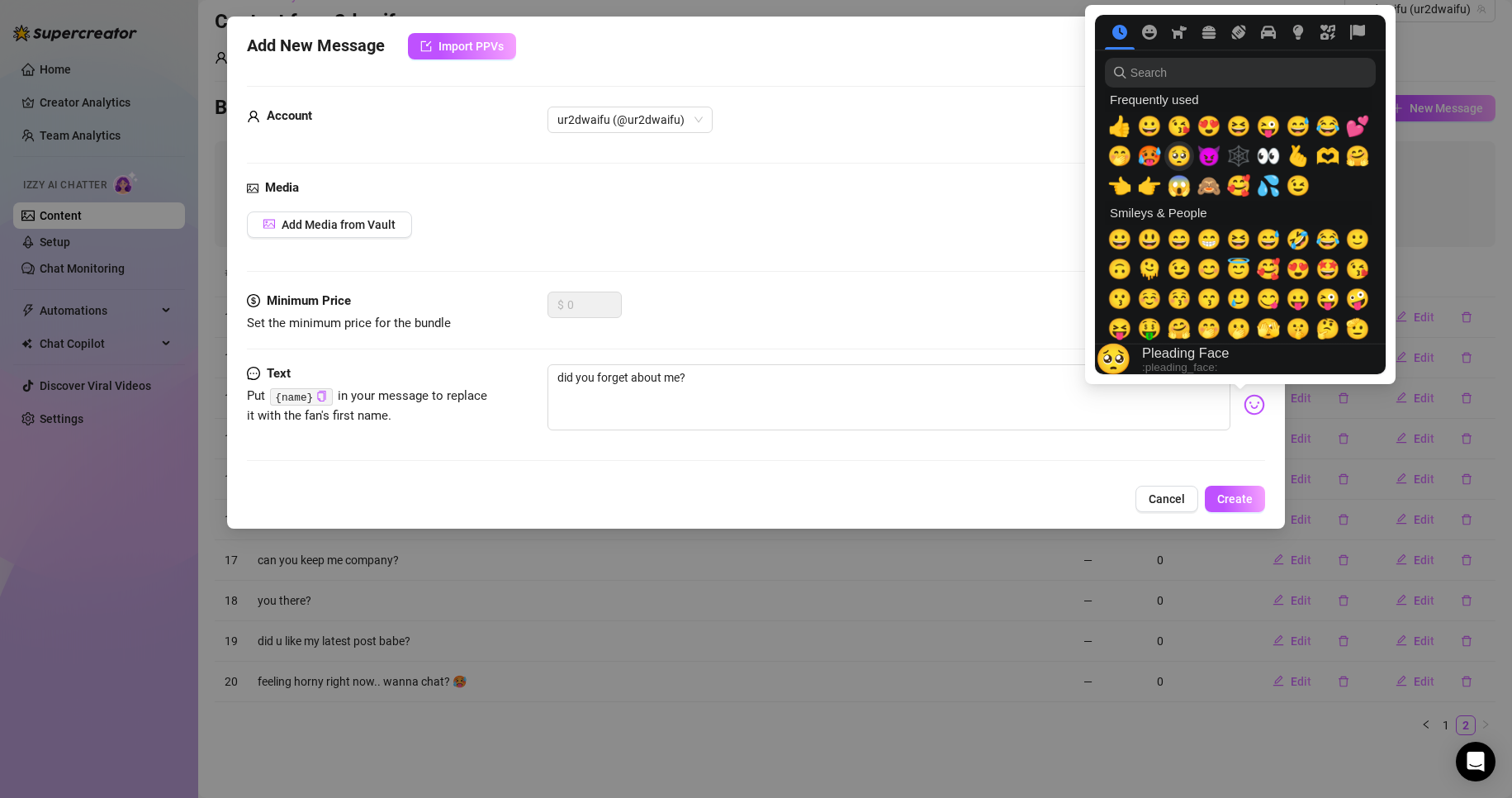
click at [1180, 160] on span "🥺" at bounding box center [1180, 157] width 25 height 23
type textarea "did you forget about me? 🥺"
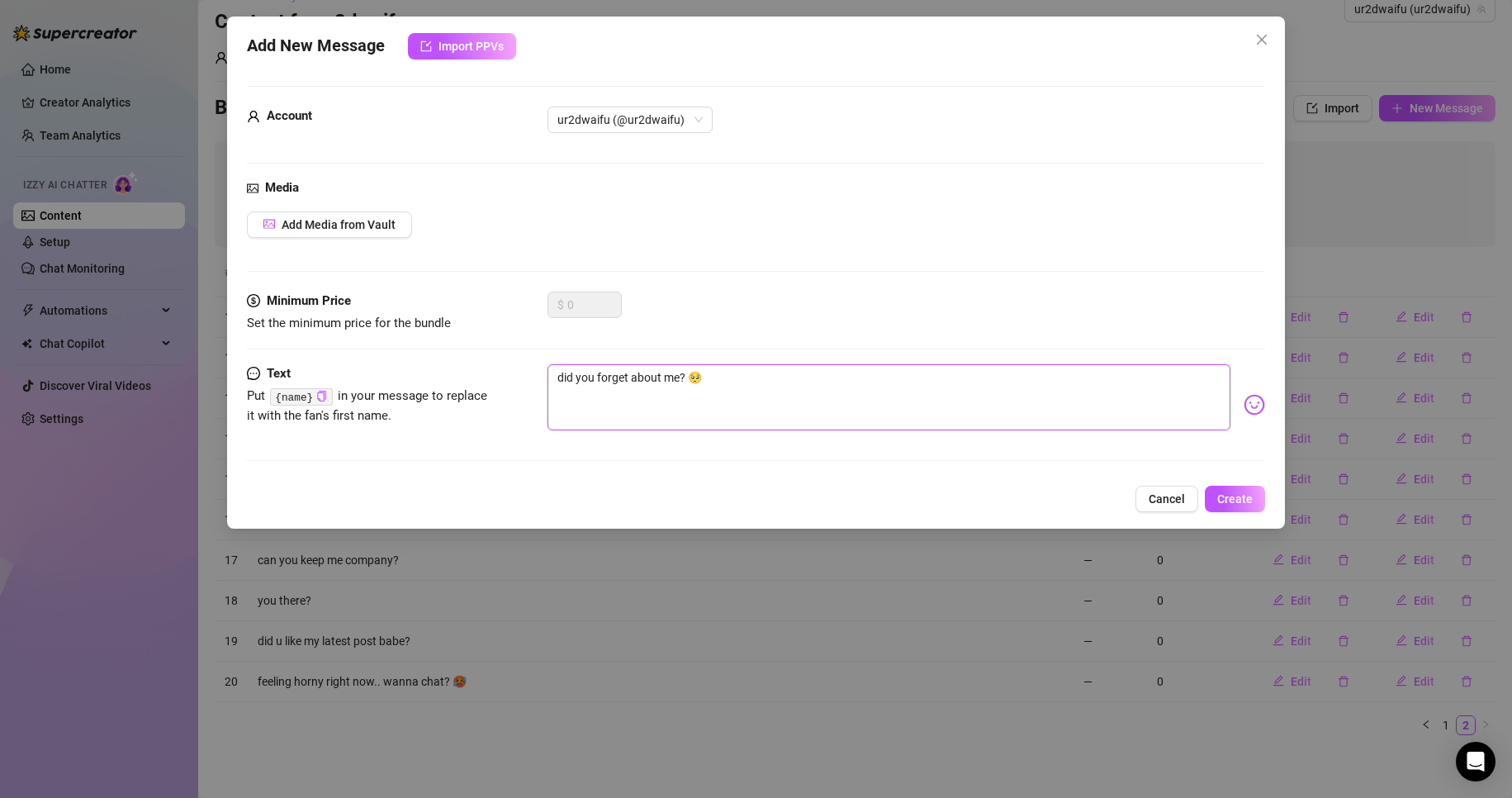
click at [903, 396] on textarea "did you forget about me? 🥺" at bounding box center [889, 397] width 684 height 66
type textarea "did you forget about me? 🥺"
click at [1243, 496] on span "Create" at bounding box center [1235, 499] width 36 height 13
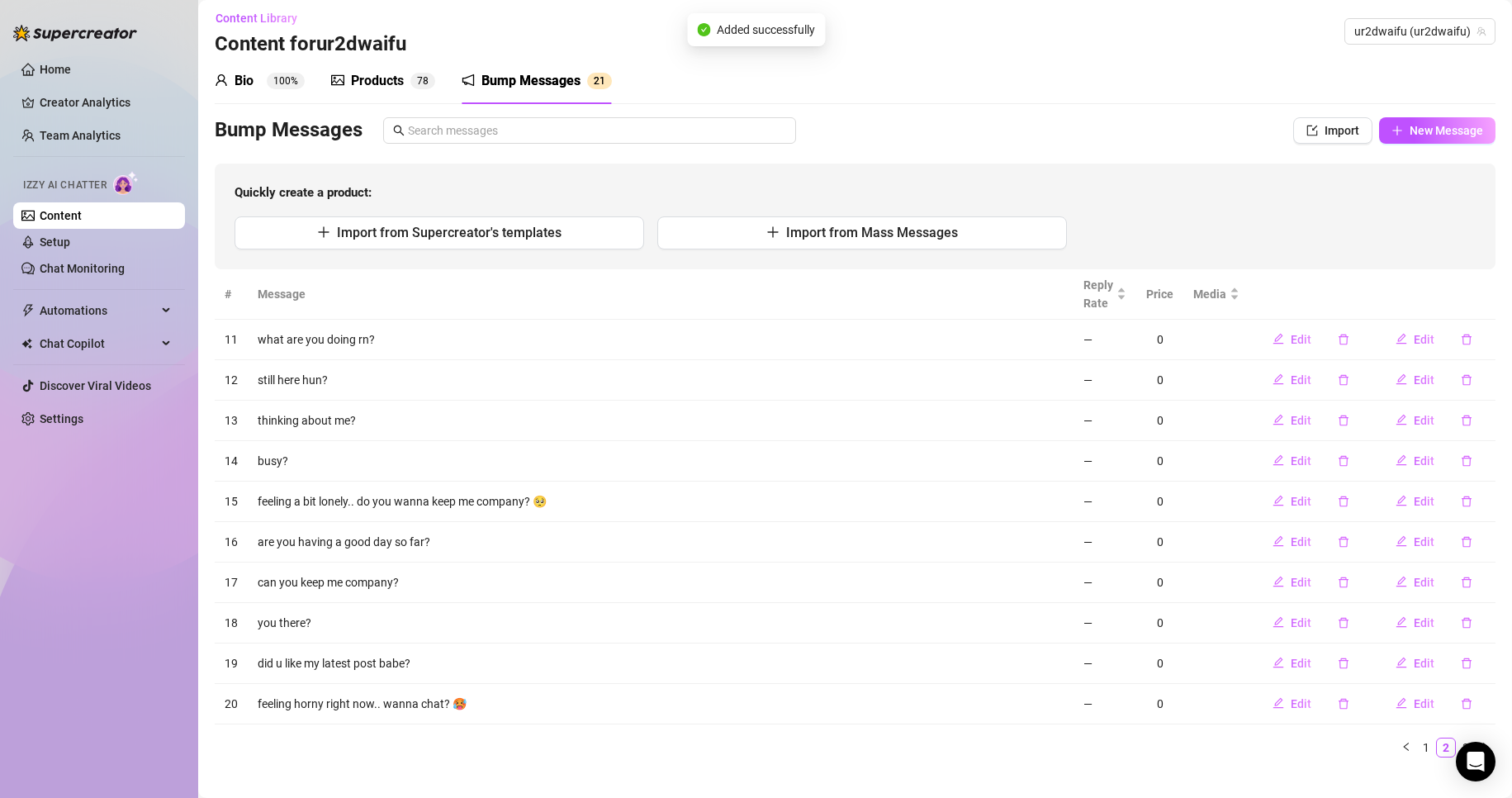
scroll to position [0, 0]
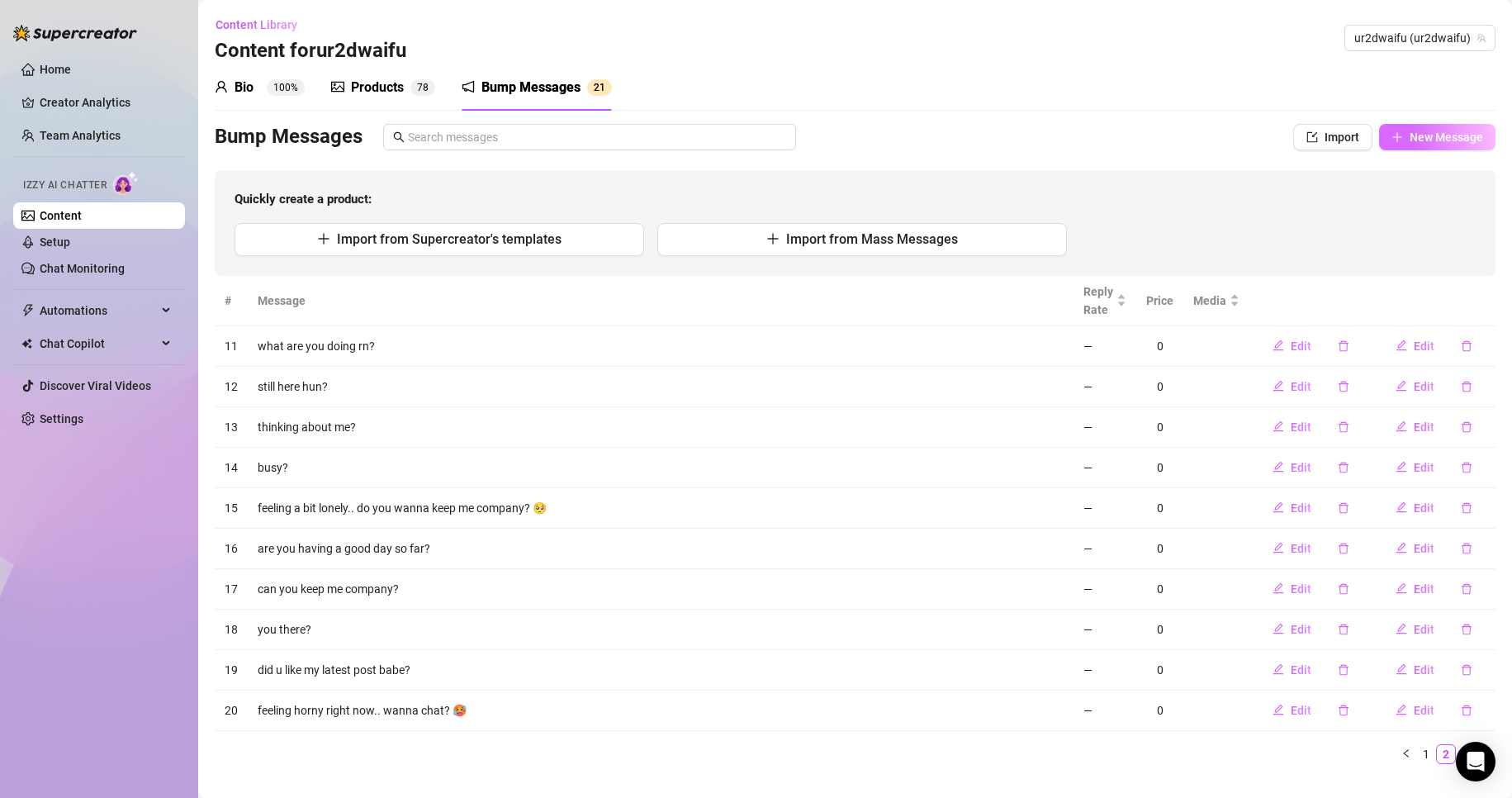
click at [1410, 135] on span "New Message" at bounding box center [1447, 137] width 73 height 13
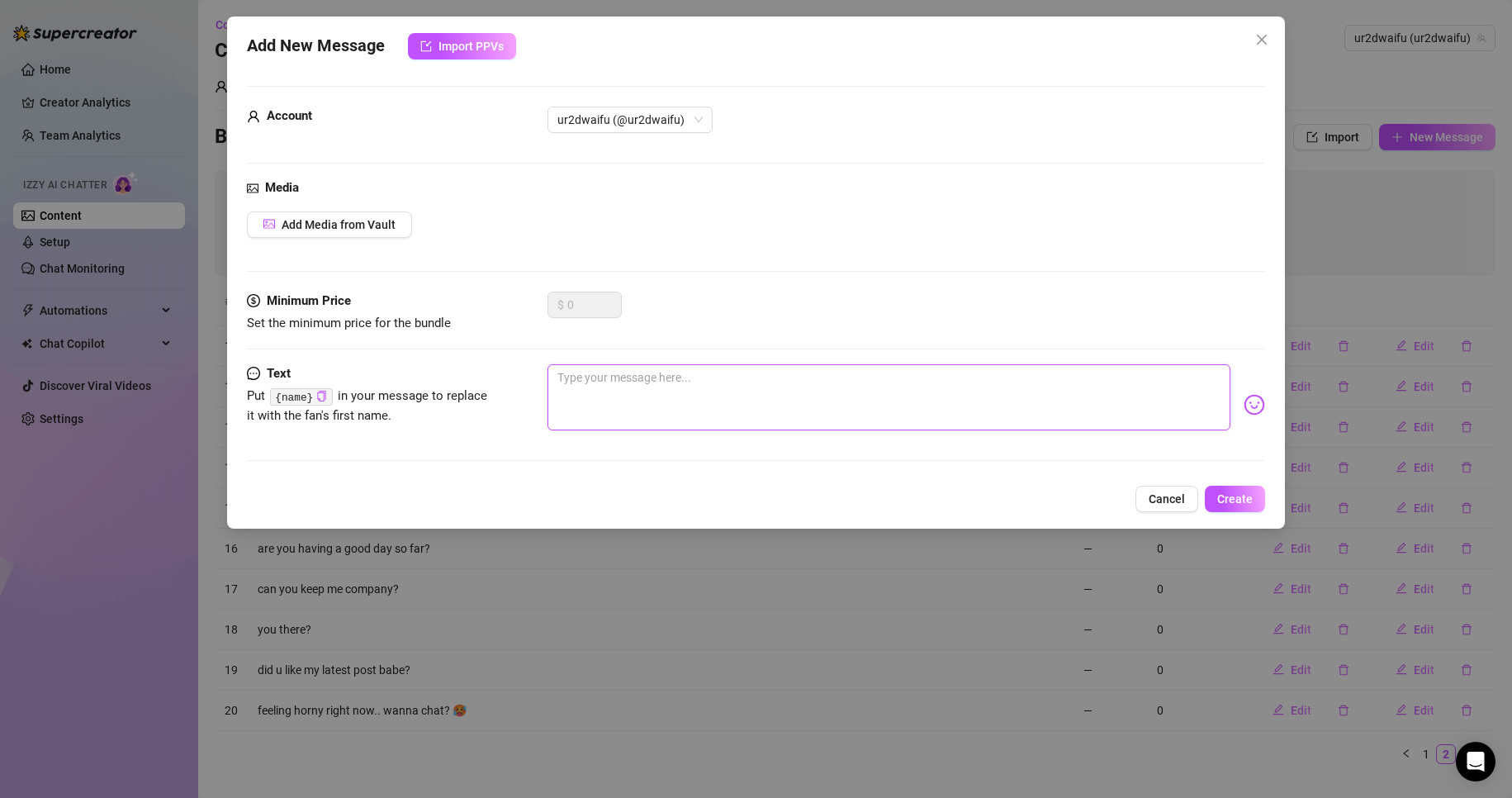
click at [787, 379] on textarea at bounding box center [889, 397] width 684 height 66
type textarea "h"
type textarea "ho"
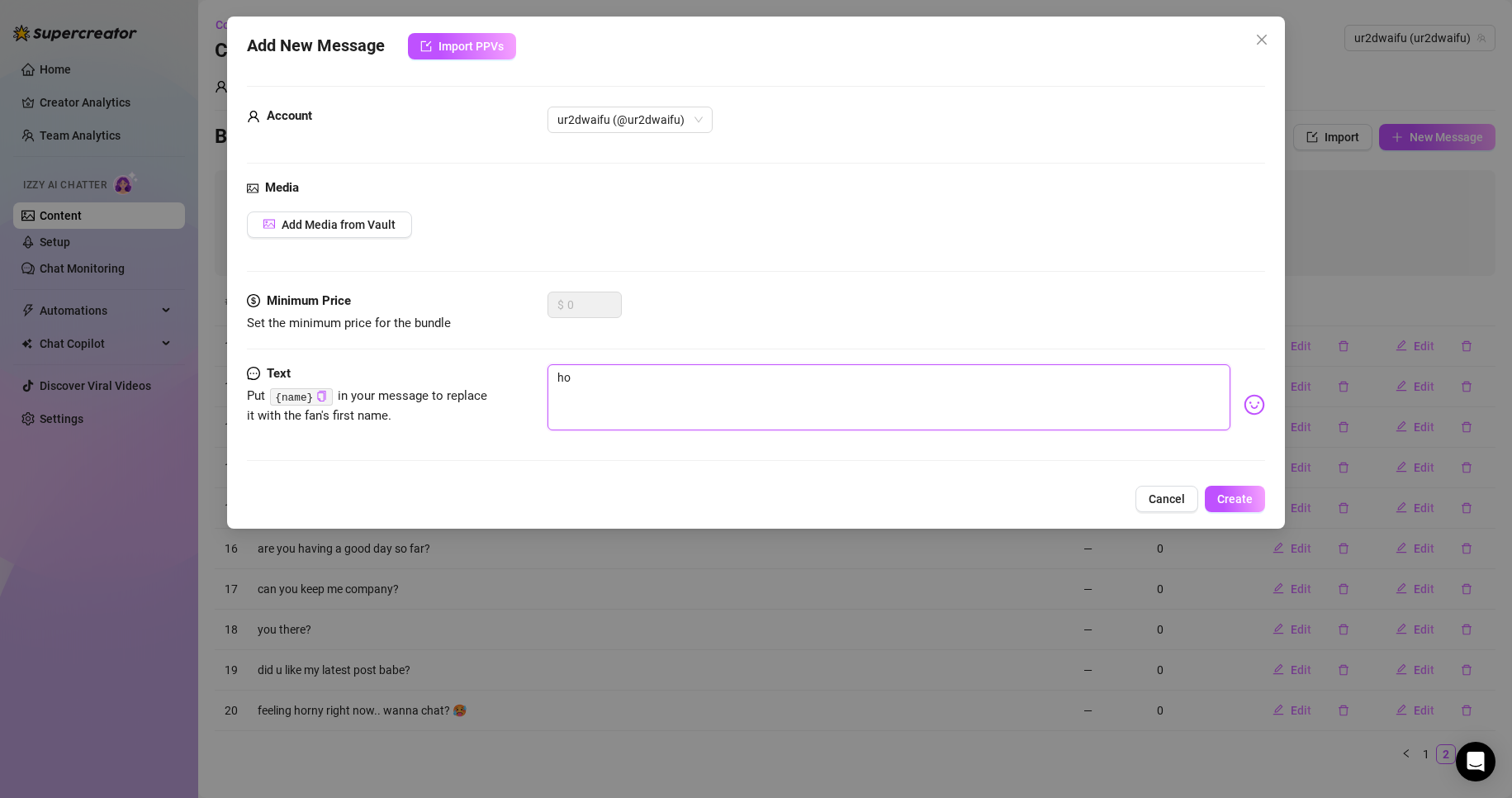
type textarea "how"
type textarea "how h"
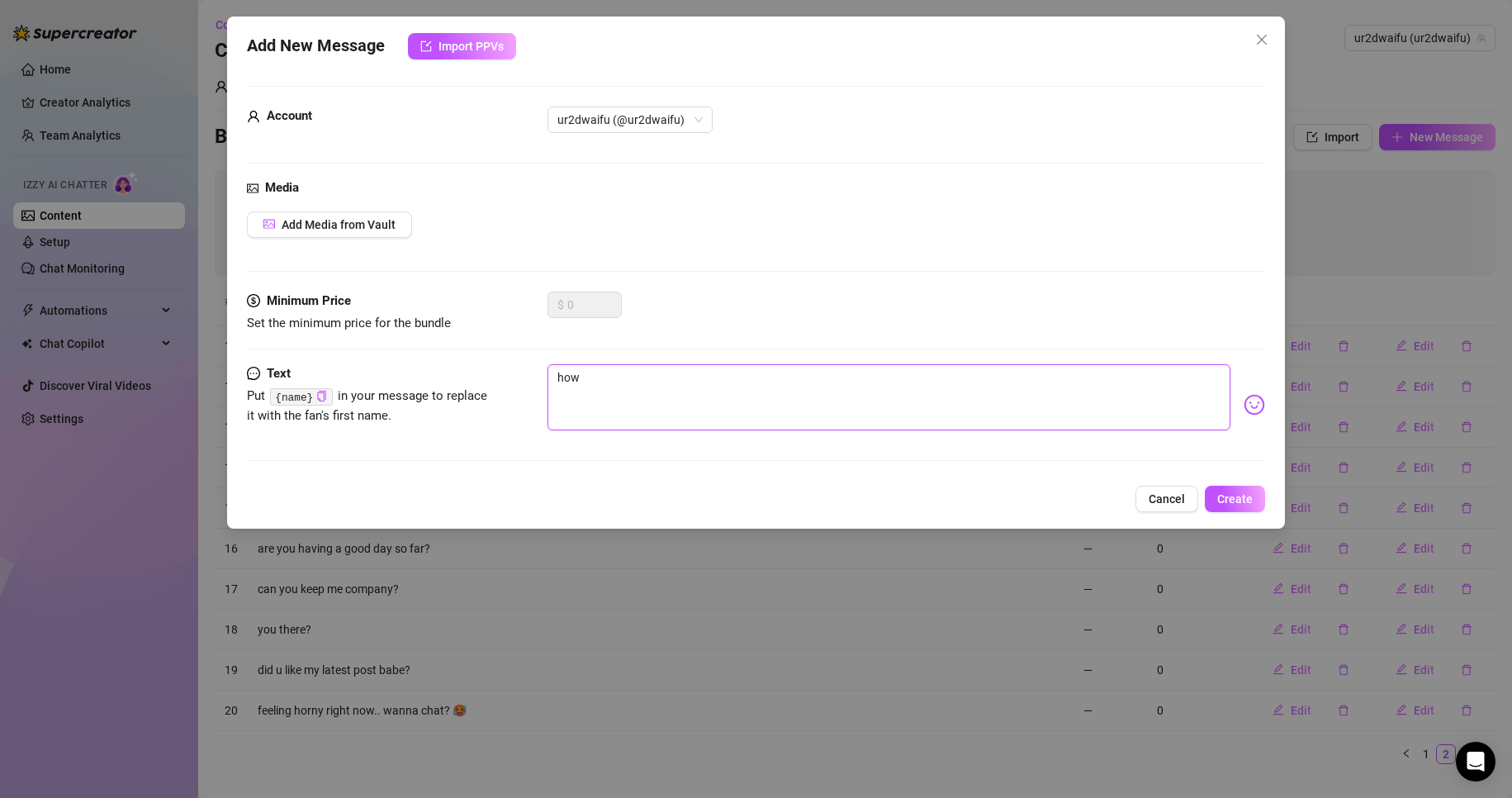
type textarea "how h"
type textarea "how ha"
type textarea "how hav"
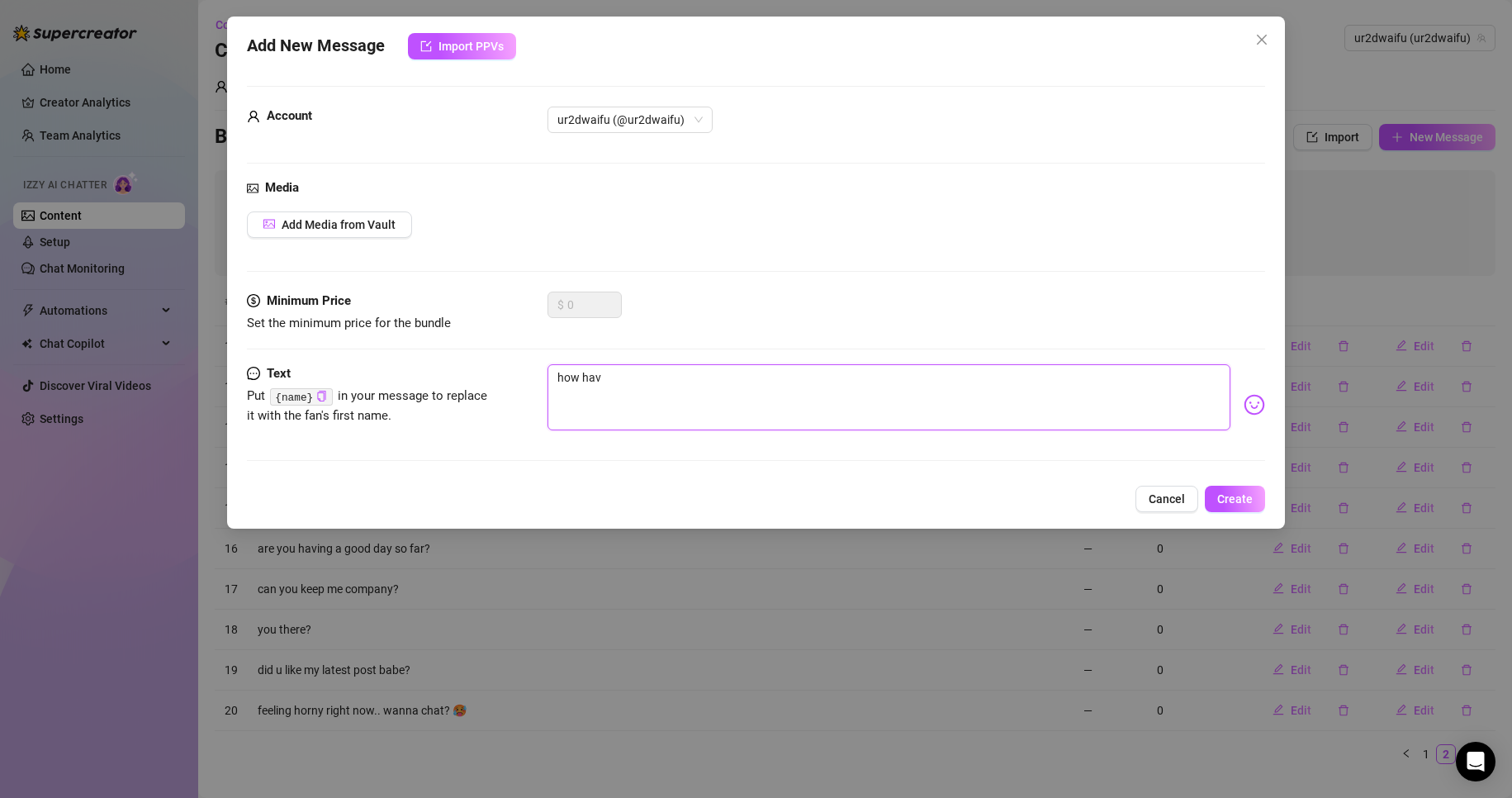
type textarea "how have"
type textarea "how have y"
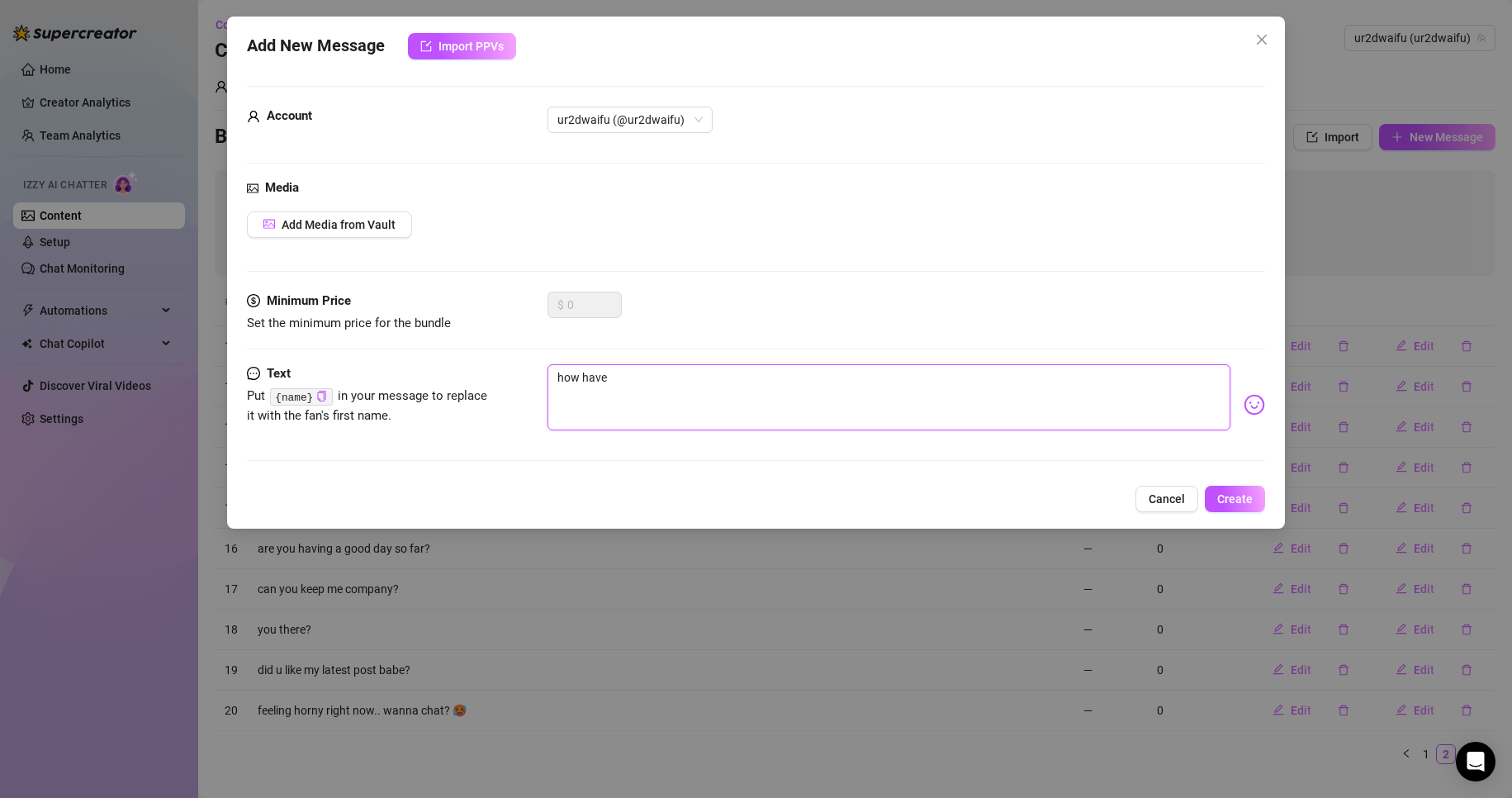
type textarea "how have y"
type textarea "how have yo"
type textarea "how have you"
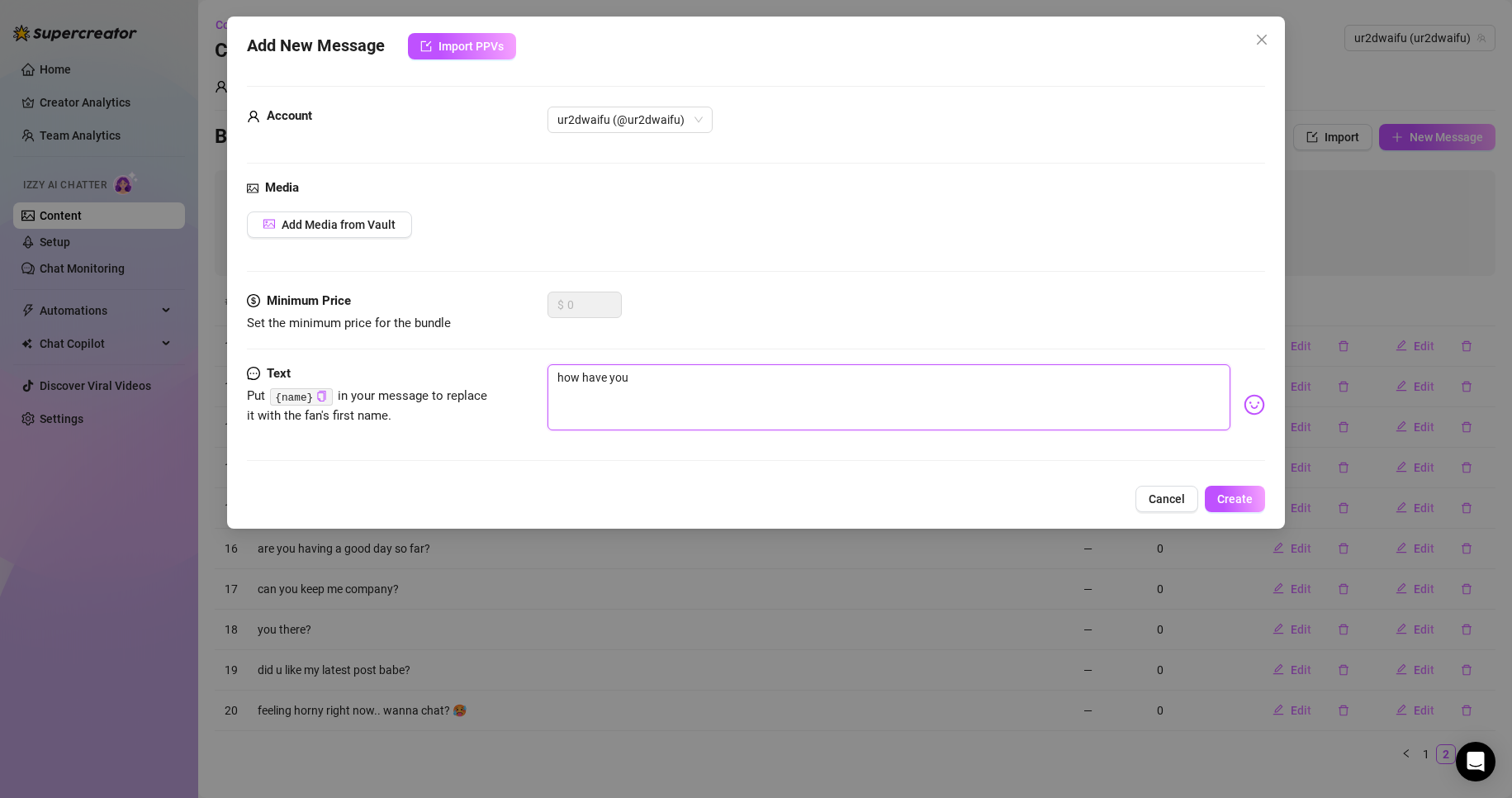
type textarea "how have you"
type textarea "how have you b"
type textarea "how have you be"
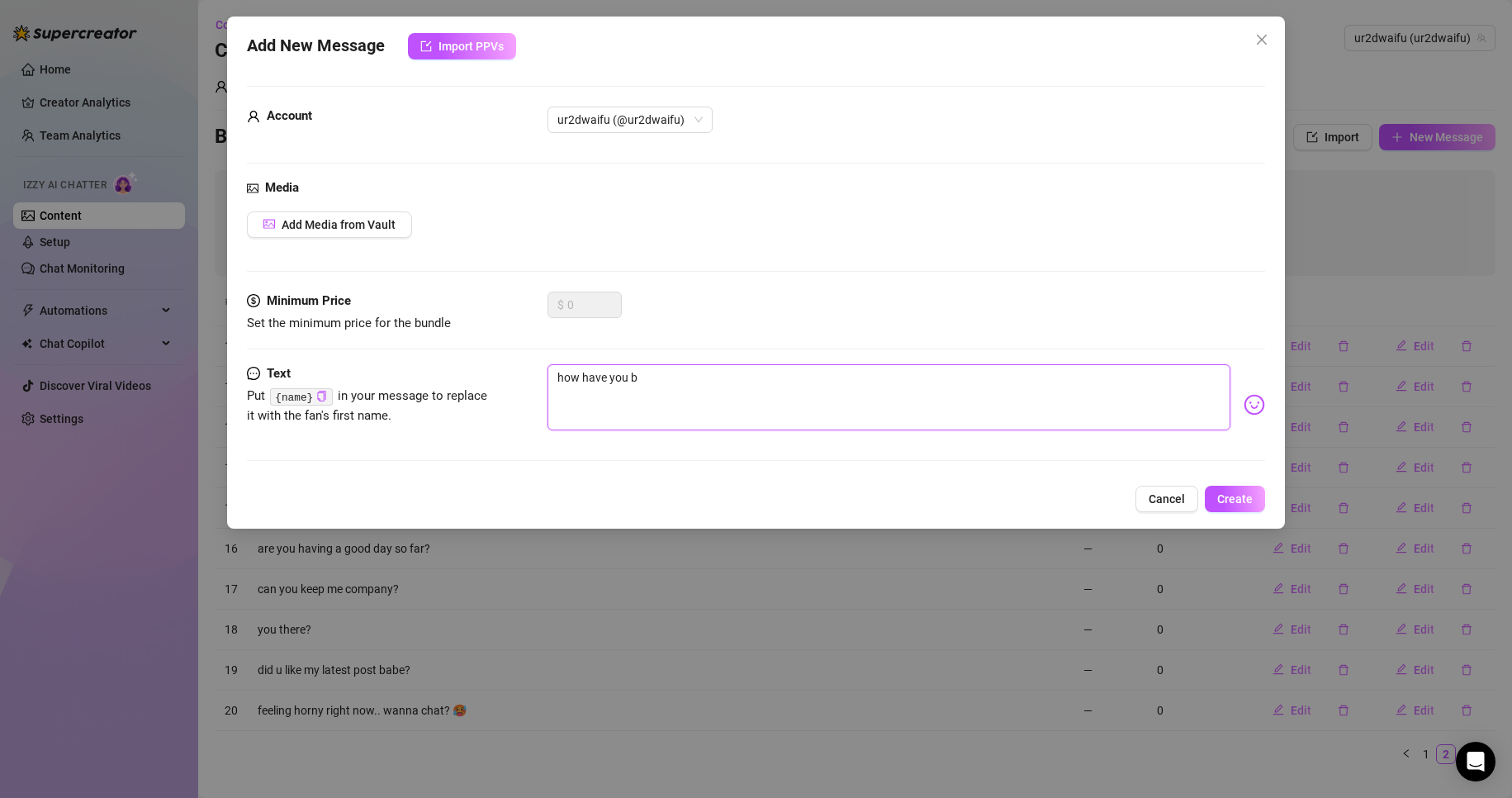
type textarea "how have you be"
type textarea "how have you bee"
type textarea "how have you been"
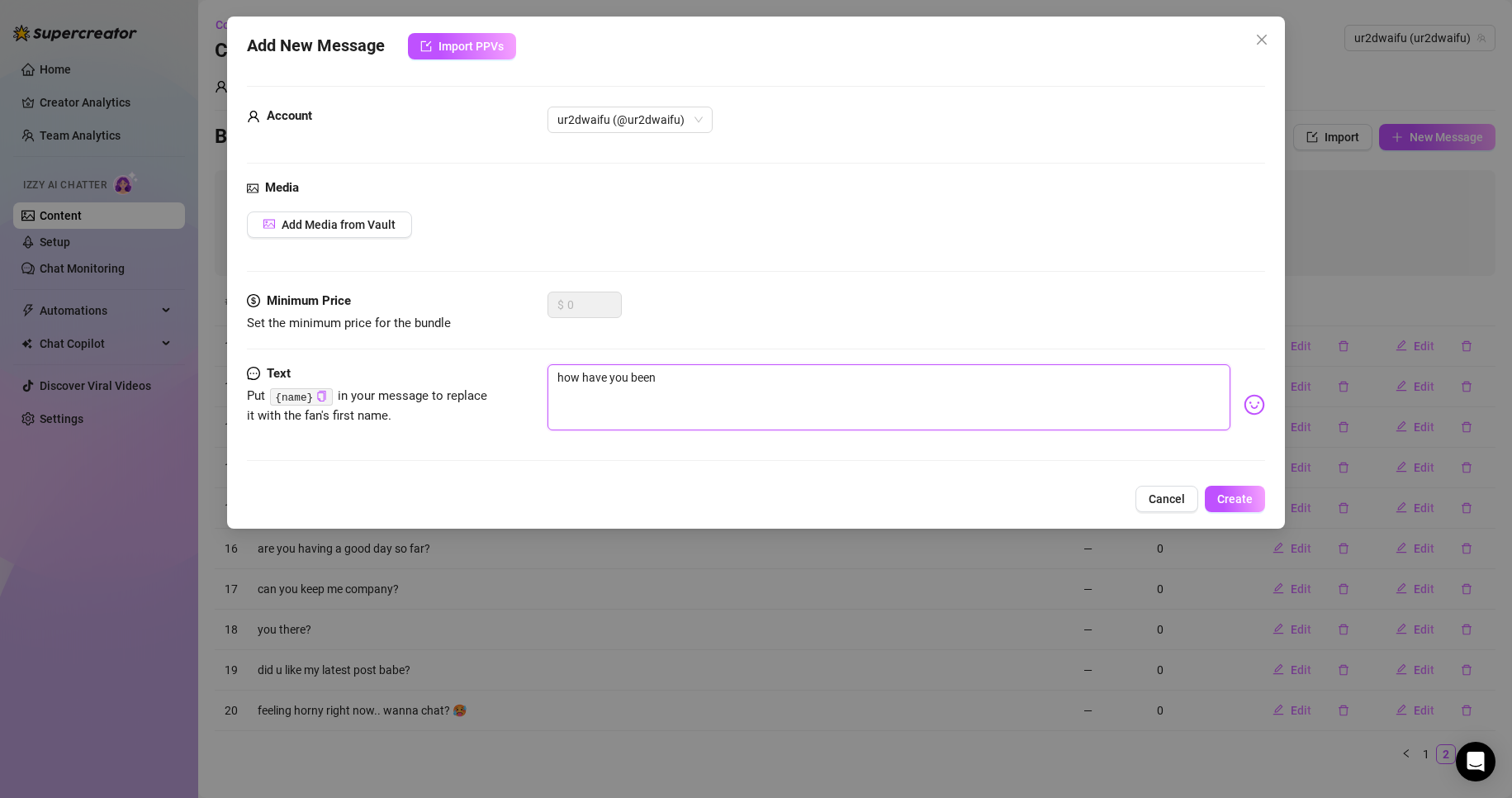
type textarea "how have you been"
type textarea "how have you been l"
type textarea "how have you been la"
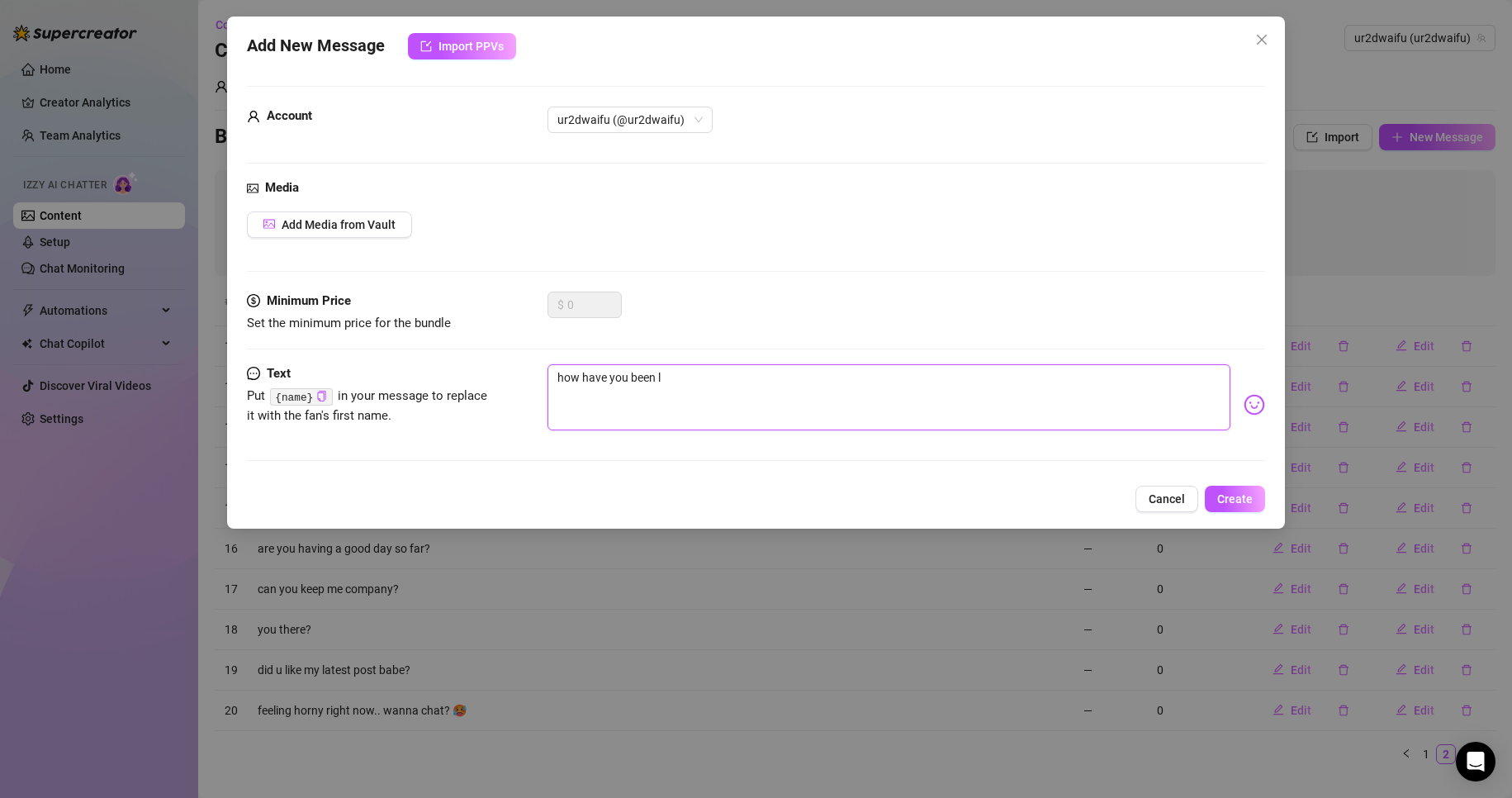
type textarea "how have you been la"
type textarea "how have you been lat"
type textarea "how have you been late"
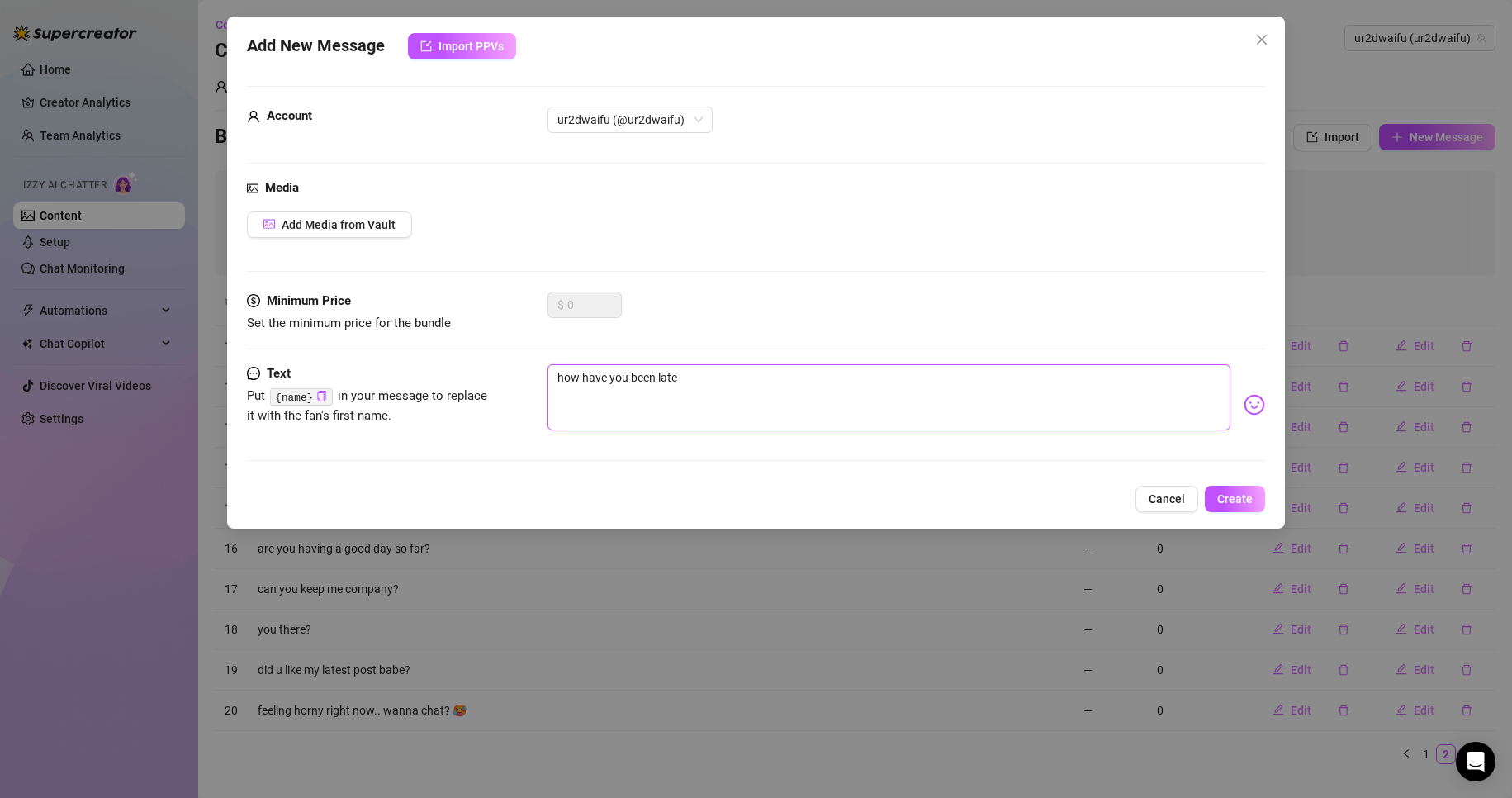
type textarea "how have you been latel"
type textarea "how have you been lately"
type textarea "how have you been lately?"
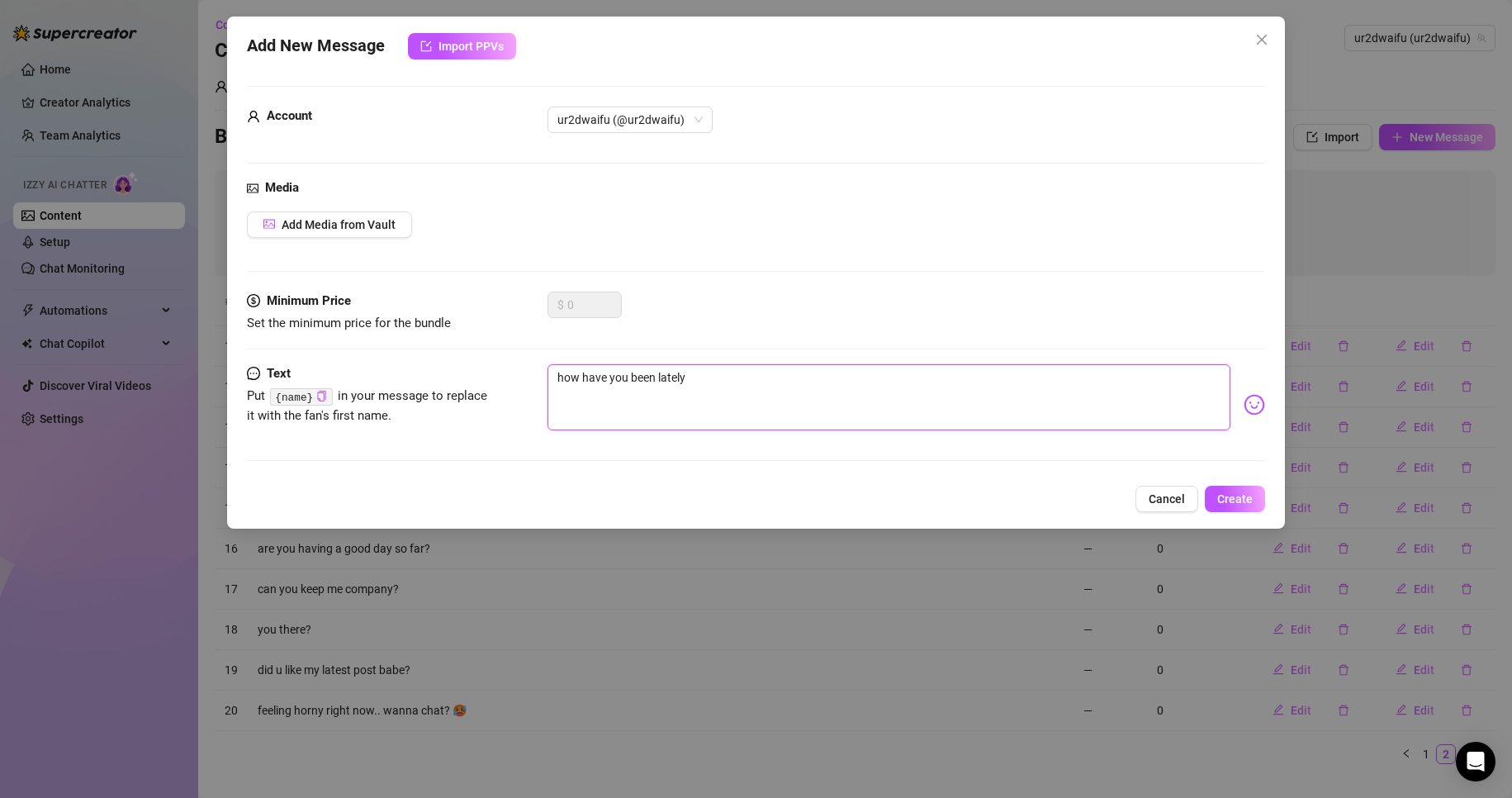
type textarea "how have you been lately?"
click at [560, 377] on textarea "how have you been lately?" at bounding box center [889, 397] width 684 height 66
type textarea "hhow have you been lately?"
type textarea "hihow have you been lately?"
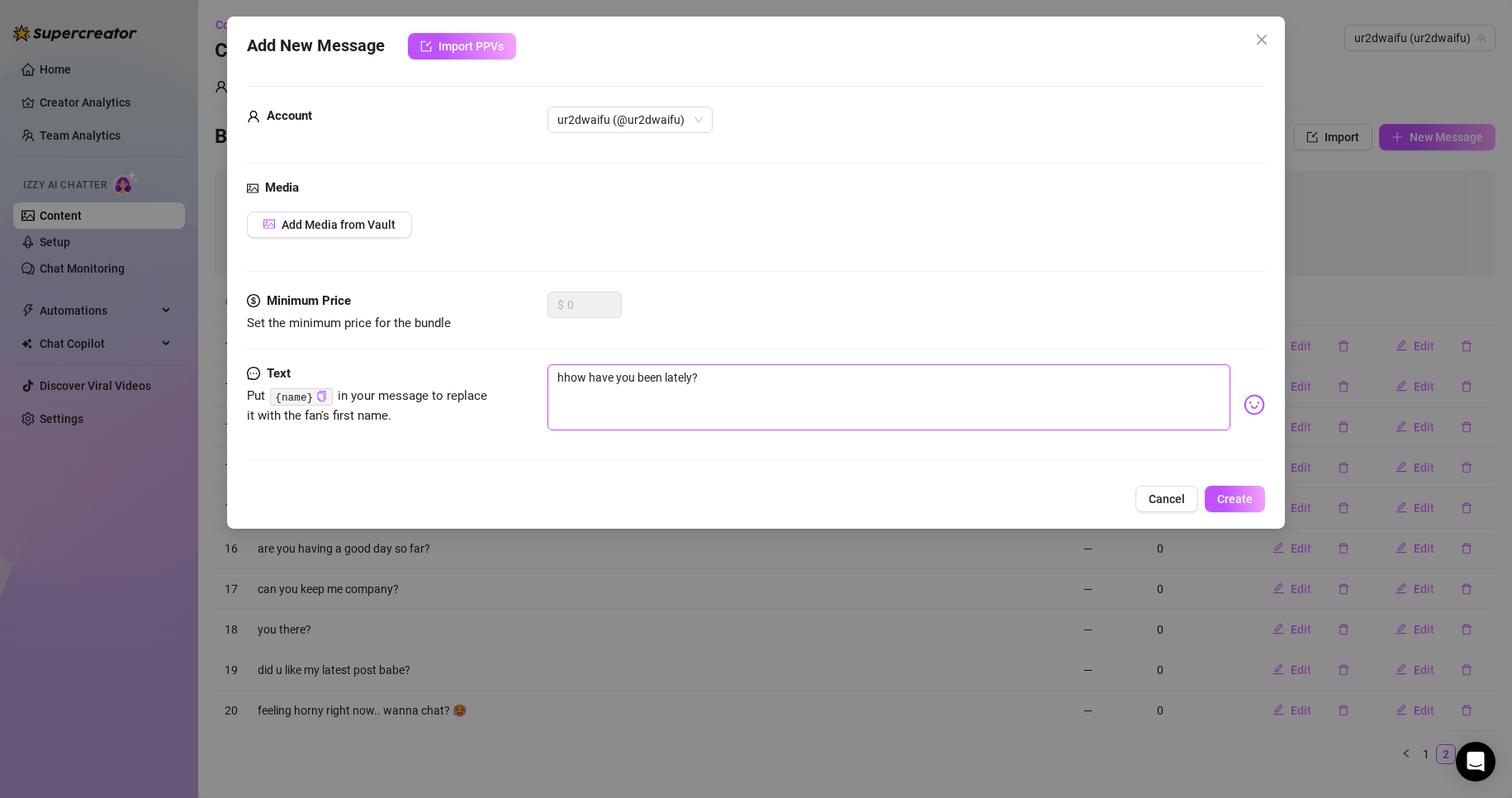
type textarea "hihow have you been lately?"
type textarea "hiihow have you been lately?"
type textarea "hiiihow have you been lately?"
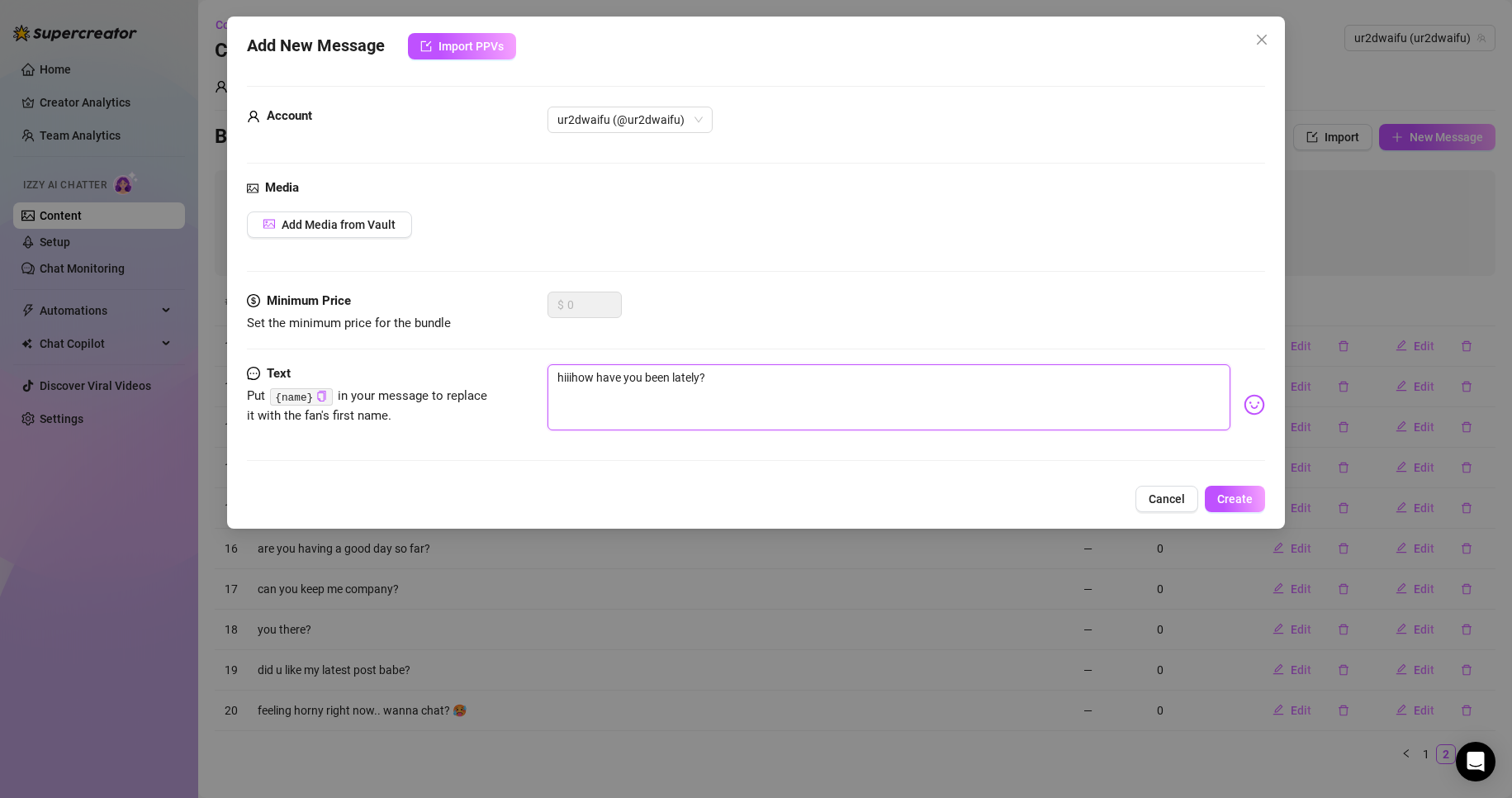
type textarea "hiii how have you been lately?"
click at [1257, 502] on button "Create" at bounding box center [1235, 499] width 60 height 27
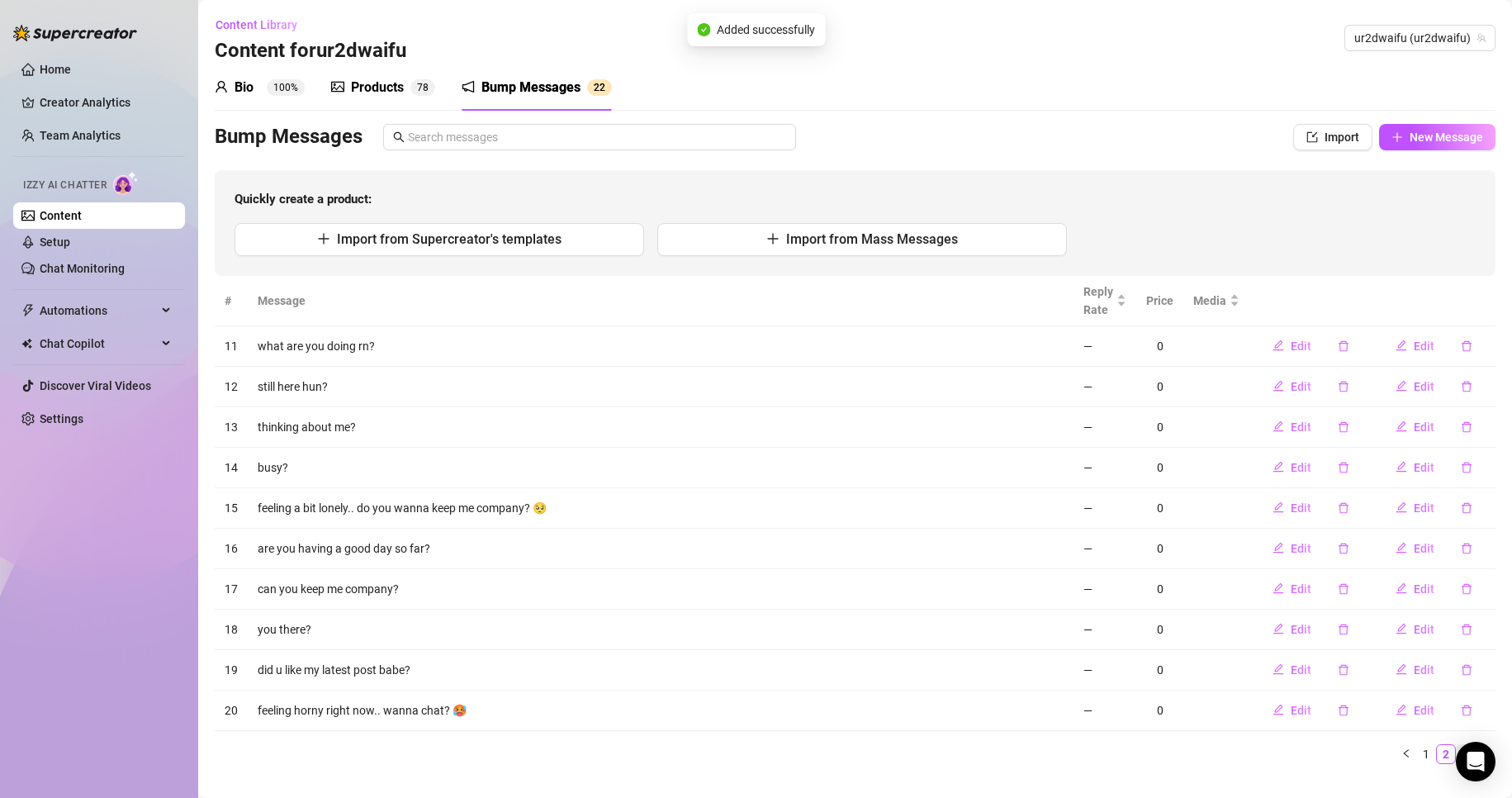
click at [1457, 747] on link "3" at bounding box center [1466, 754] width 18 height 18
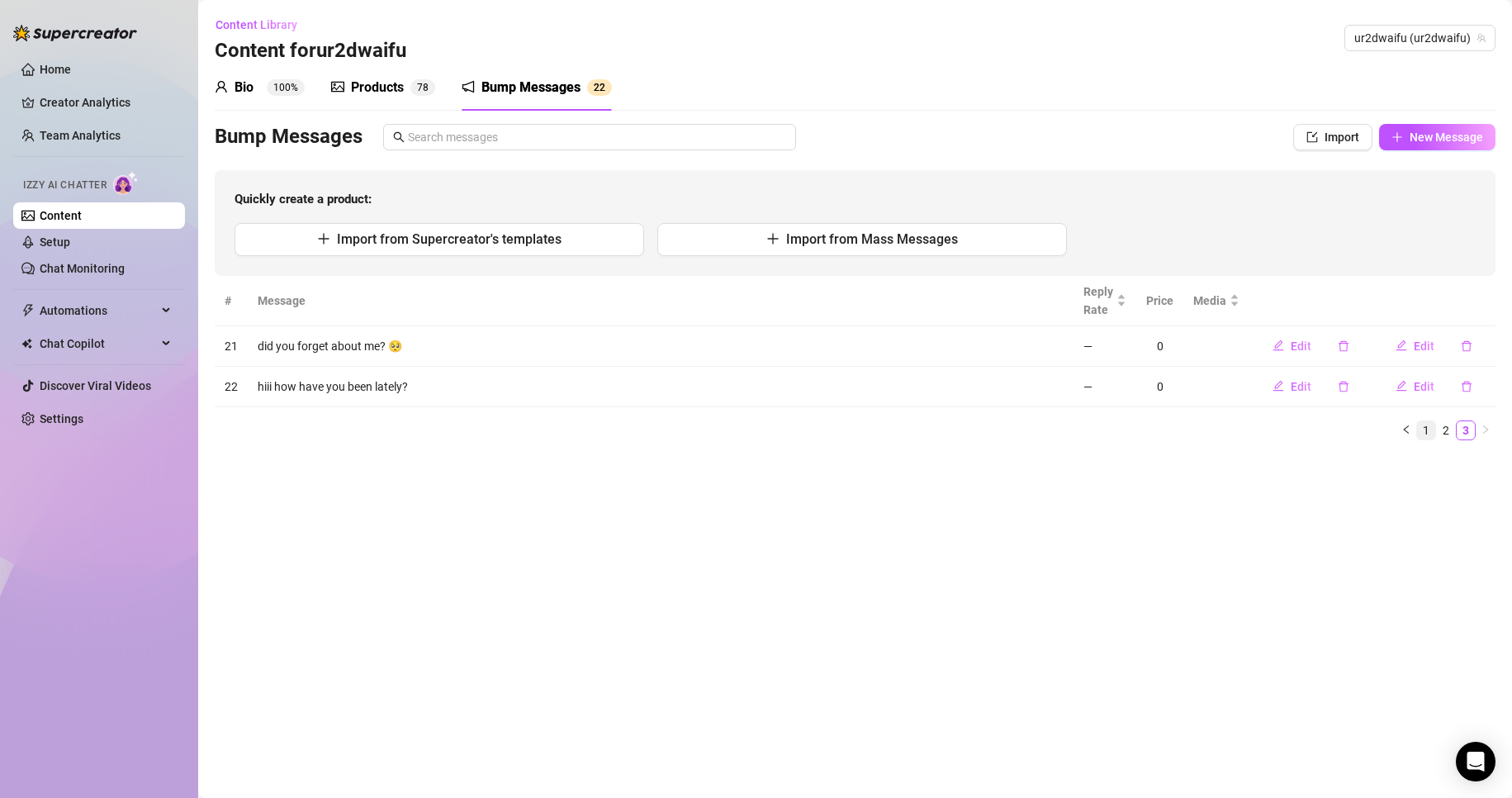
click at [1429, 431] on link "1" at bounding box center [1426, 431] width 18 height 18
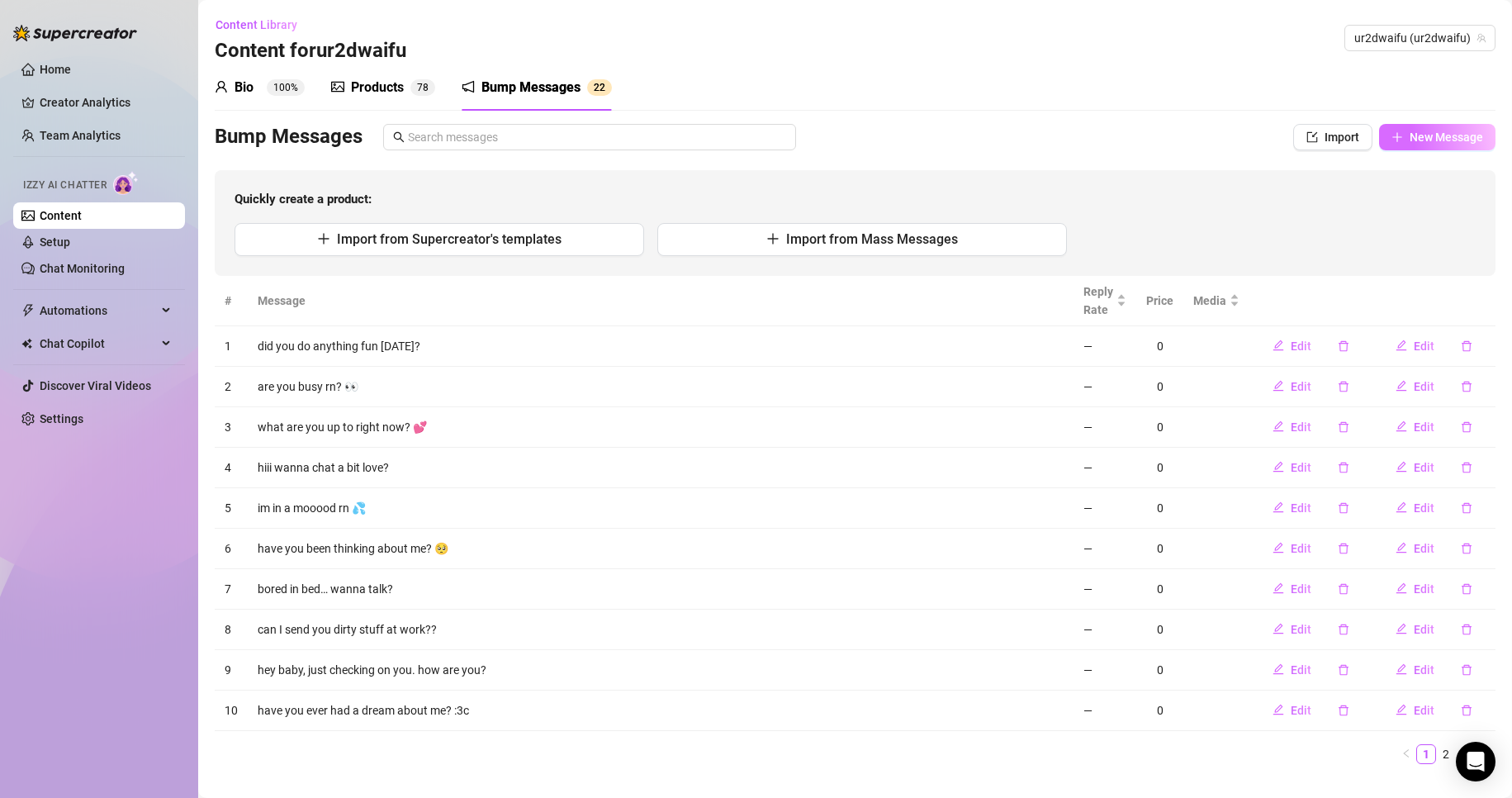
click at [1413, 137] on span "New Message" at bounding box center [1447, 137] width 73 height 13
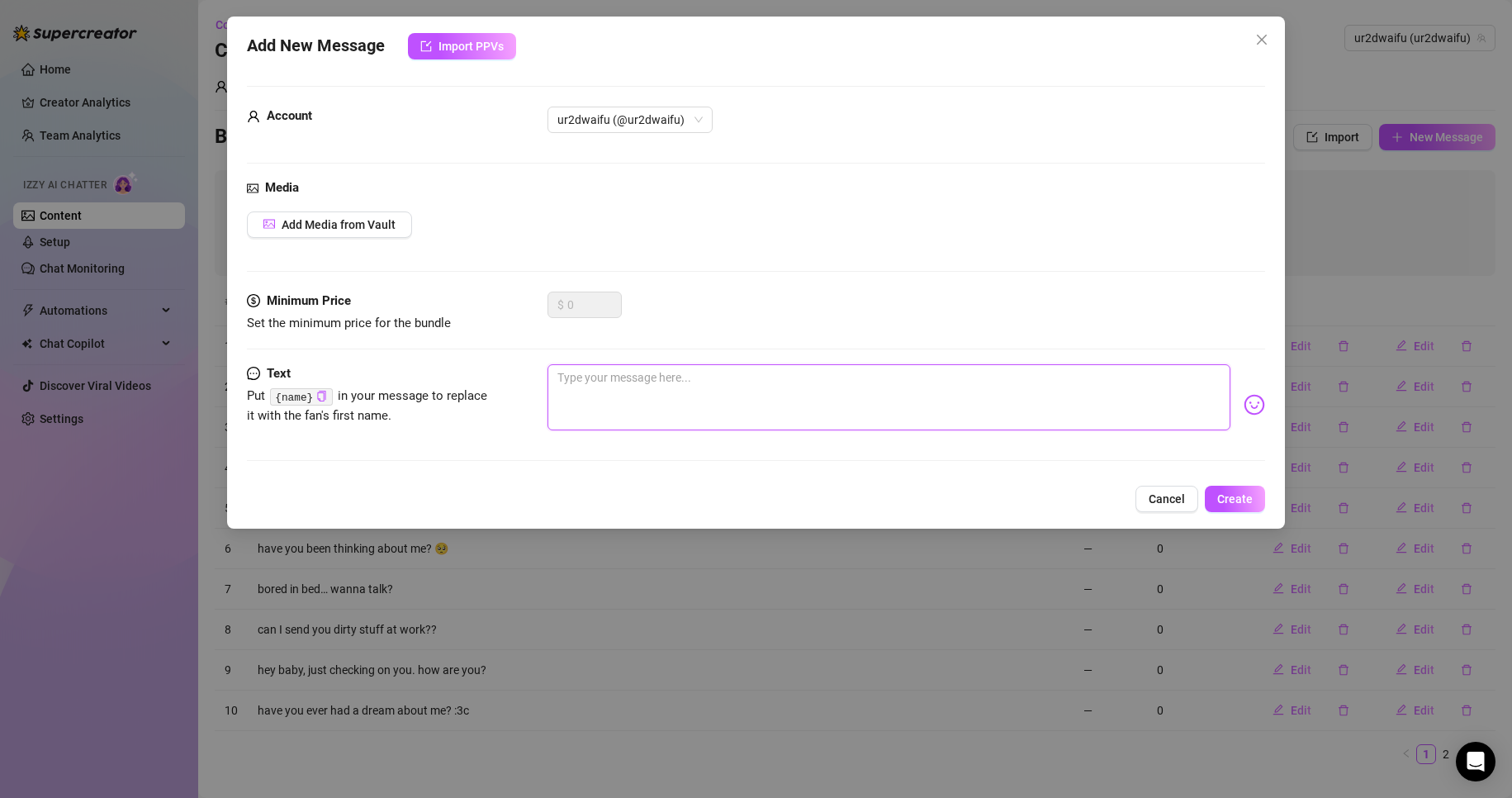
click at [716, 387] on textarea at bounding box center [889, 397] width 684 height 66
type textarea "c"
type textarea "ca"
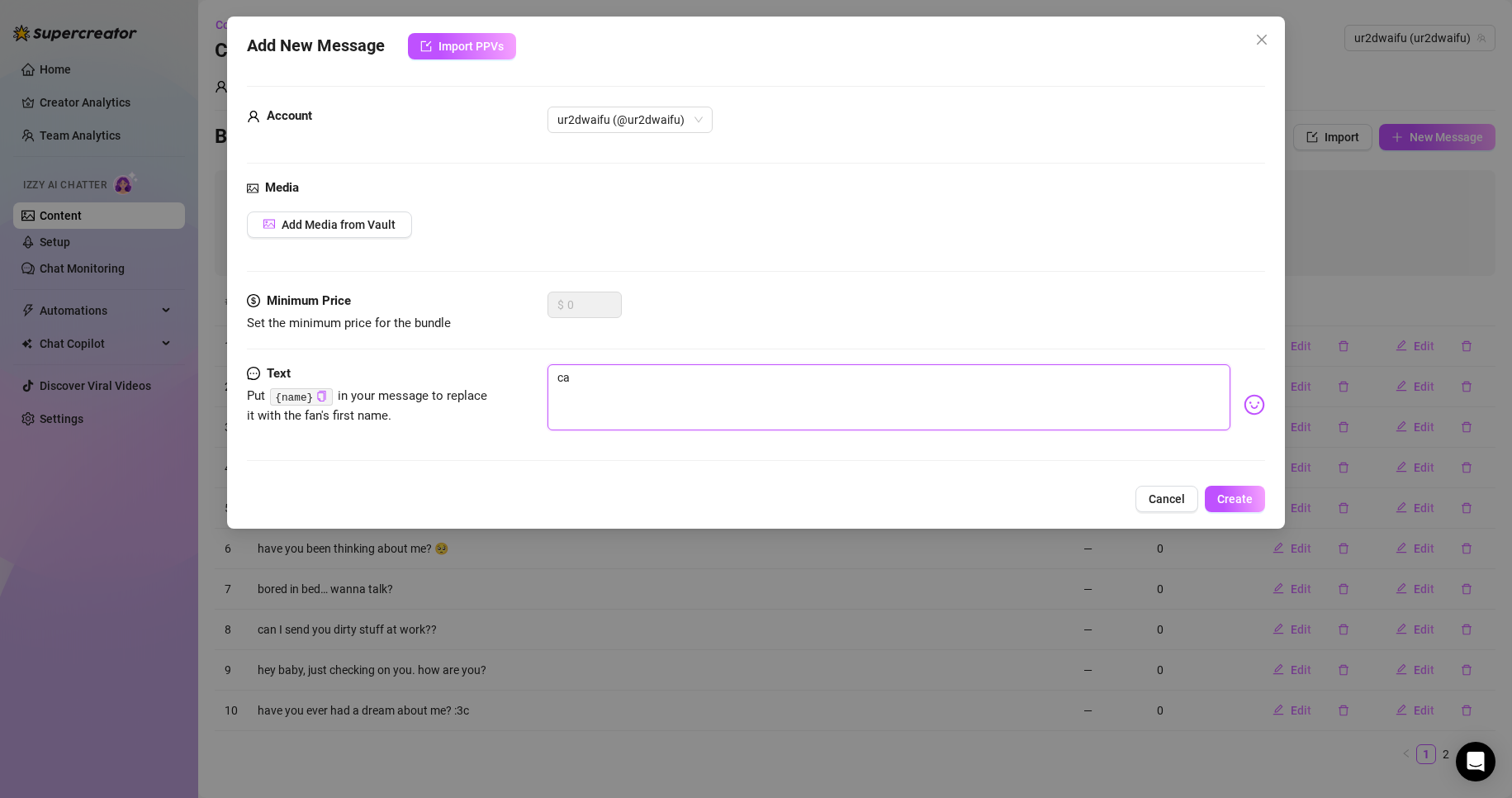
type textarea "can"
type textarea "can i"
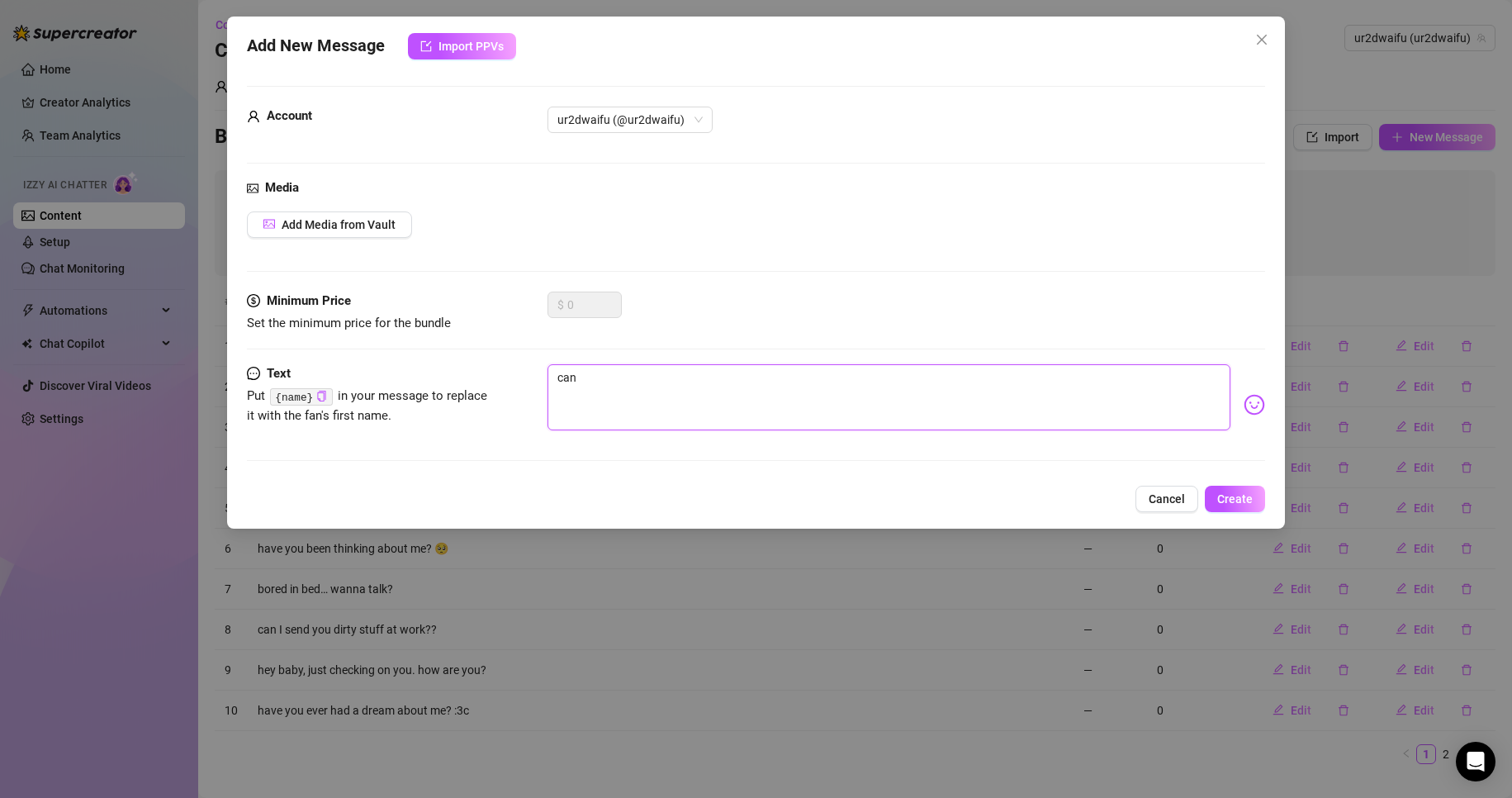
type textarea "can i"
type textarea "can i h"
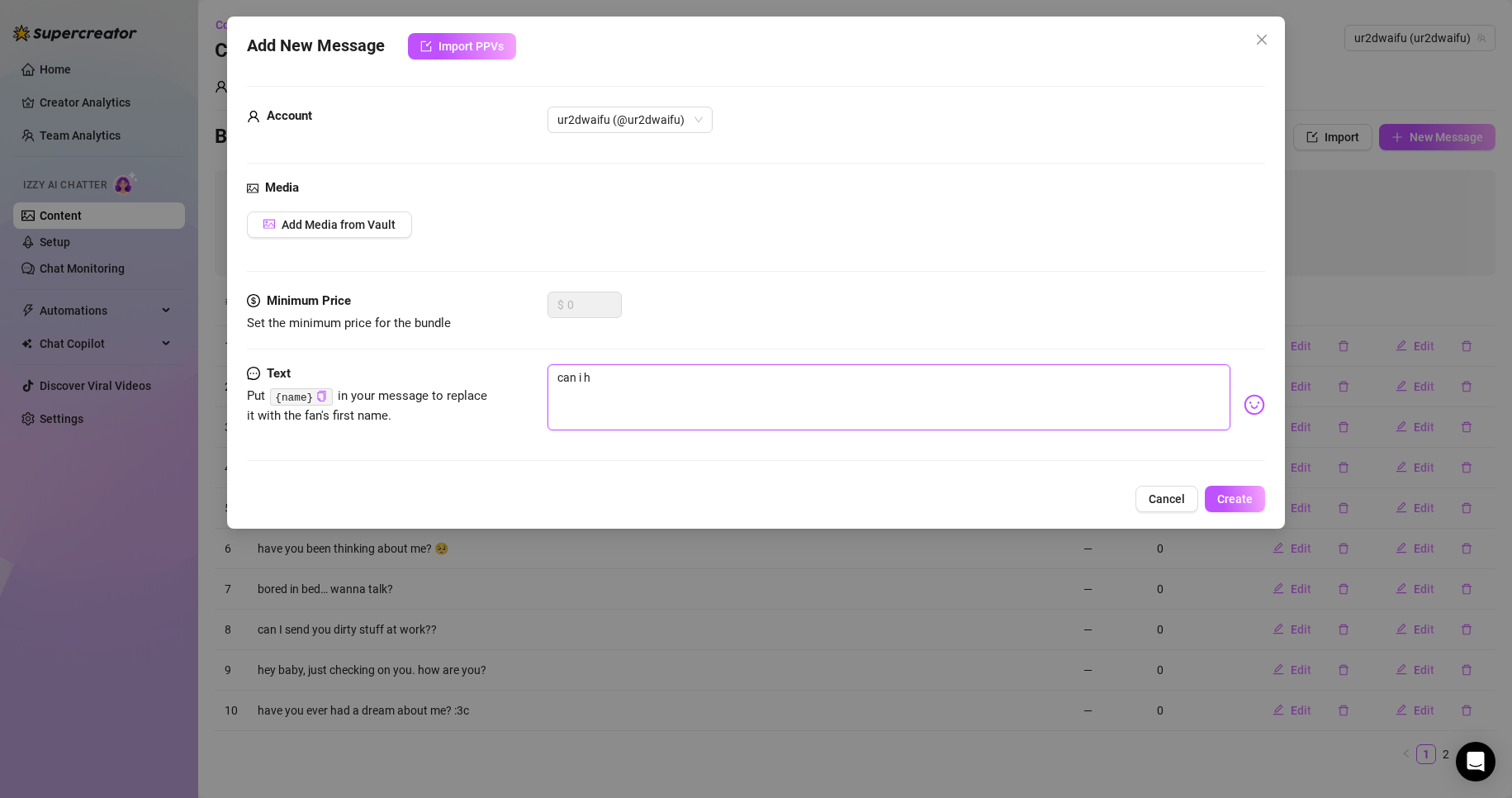
type textarea "can i ha"
type textarea "can i hav"
type textarea "can i have"
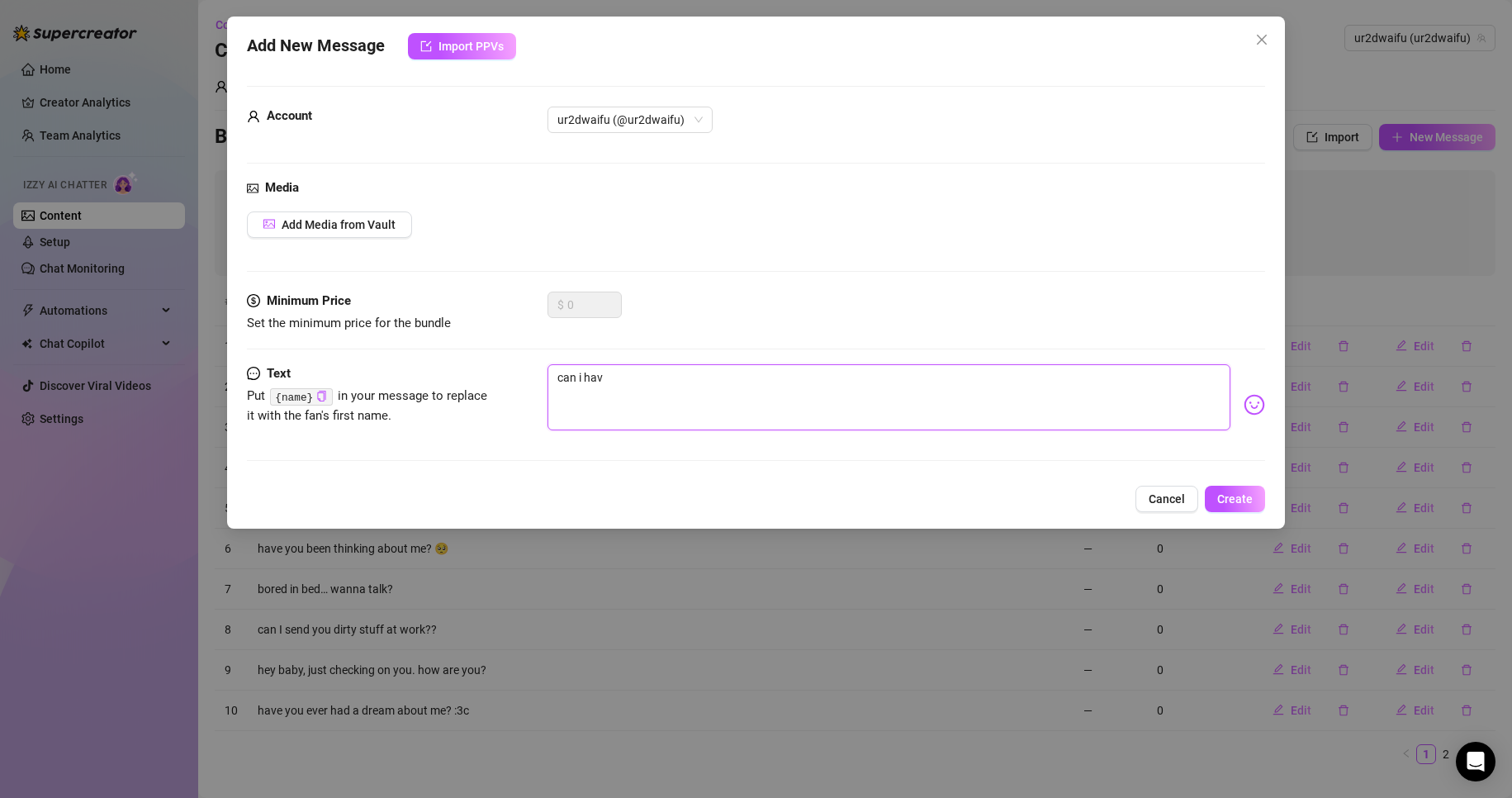
type textarea "can i have"
type textarea "can i have a"
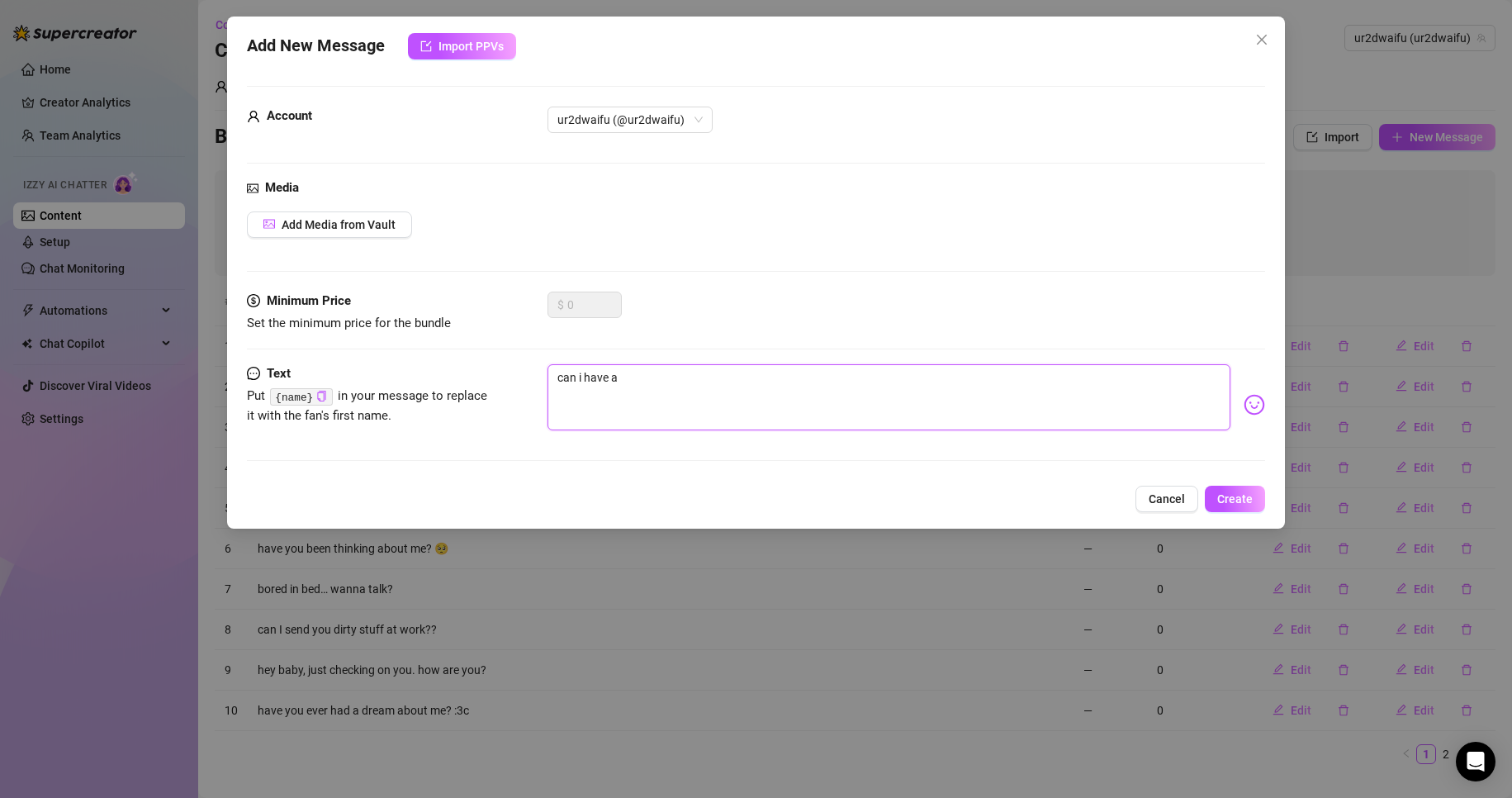
type textarea "can i have a"
type textarea "can i have a b"
type textarea "can i have a bi"
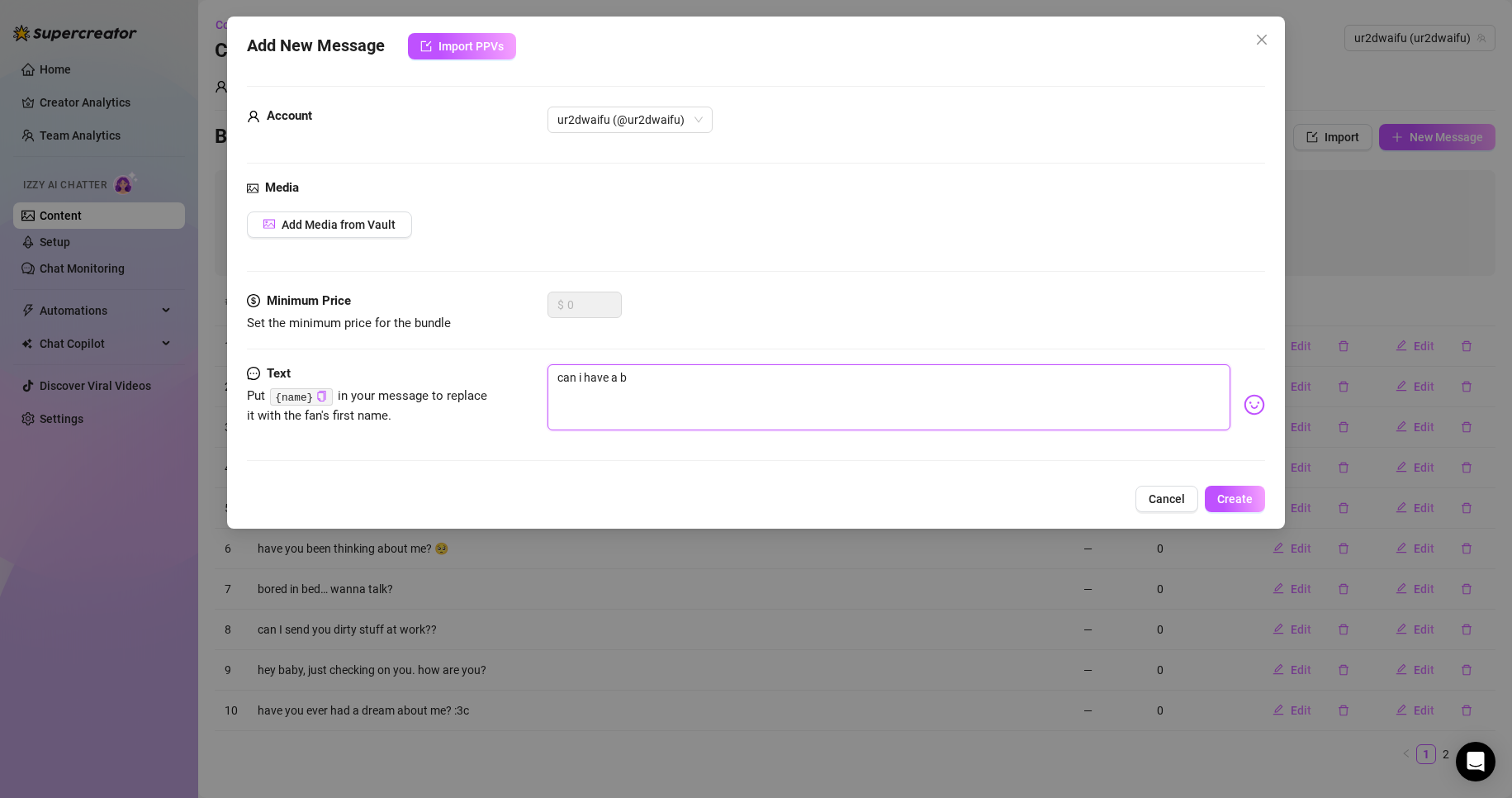
type textarea "can i have a bi"
type textarea "can i have a bit"
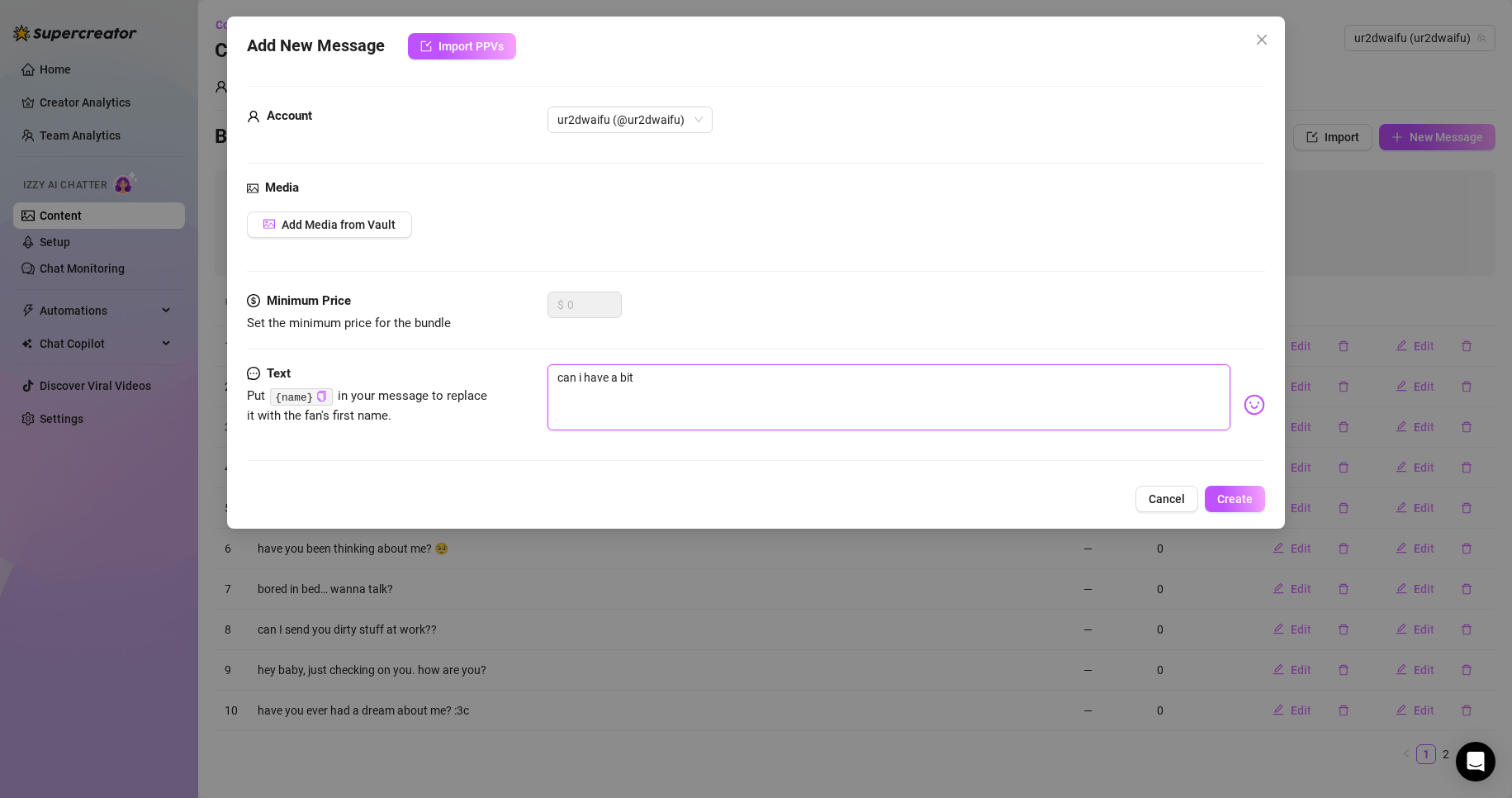
type textarea "can i have a bit o"
type textarea "can i have a bit of"
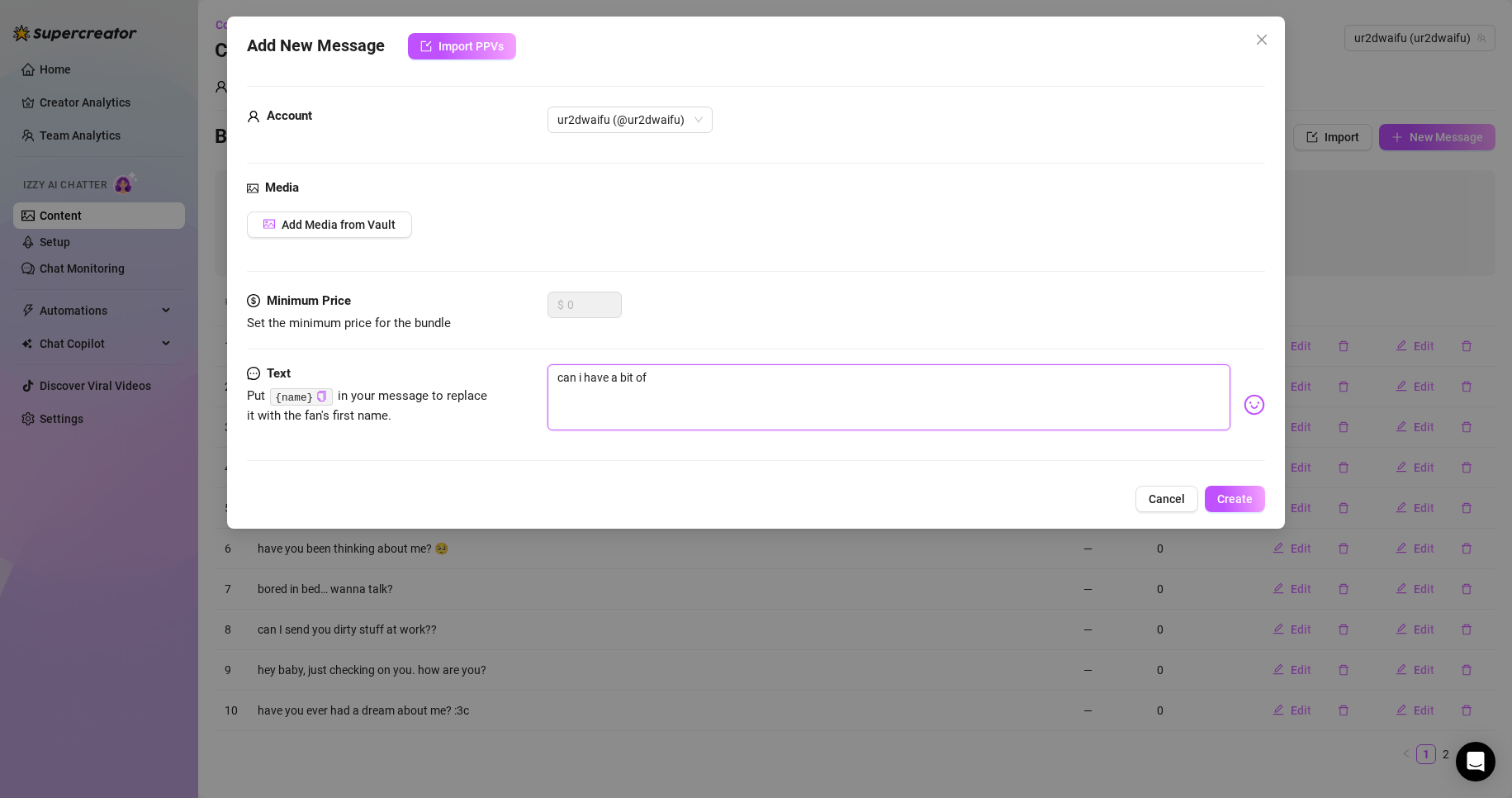
type textarea "can i have a bit of"
type textarea "can i have a bit of y"
type textarea "can i have a bit of yo"
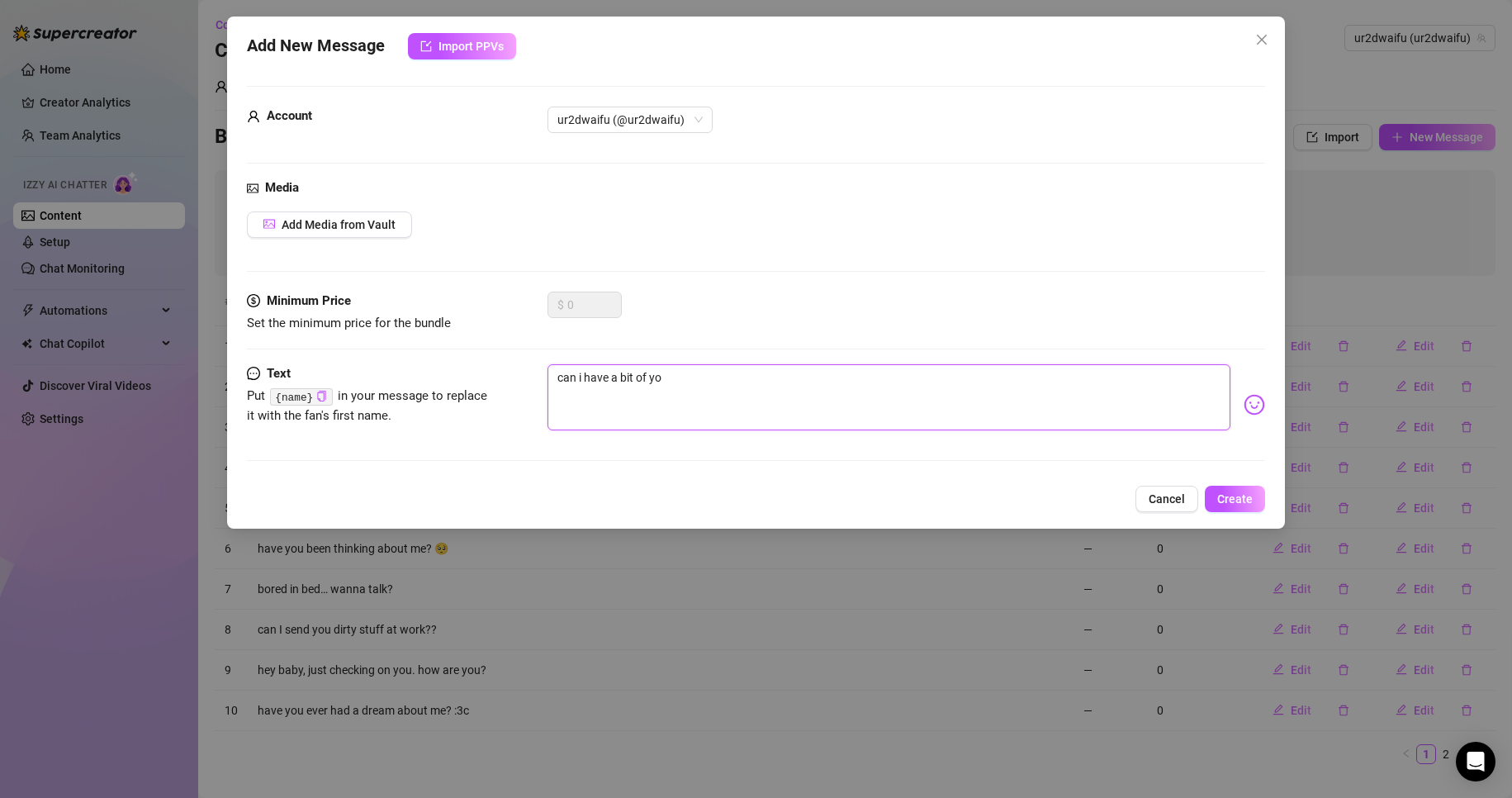
type textarea "can i have a bit of you"
type textarea "can i have a bit of your"
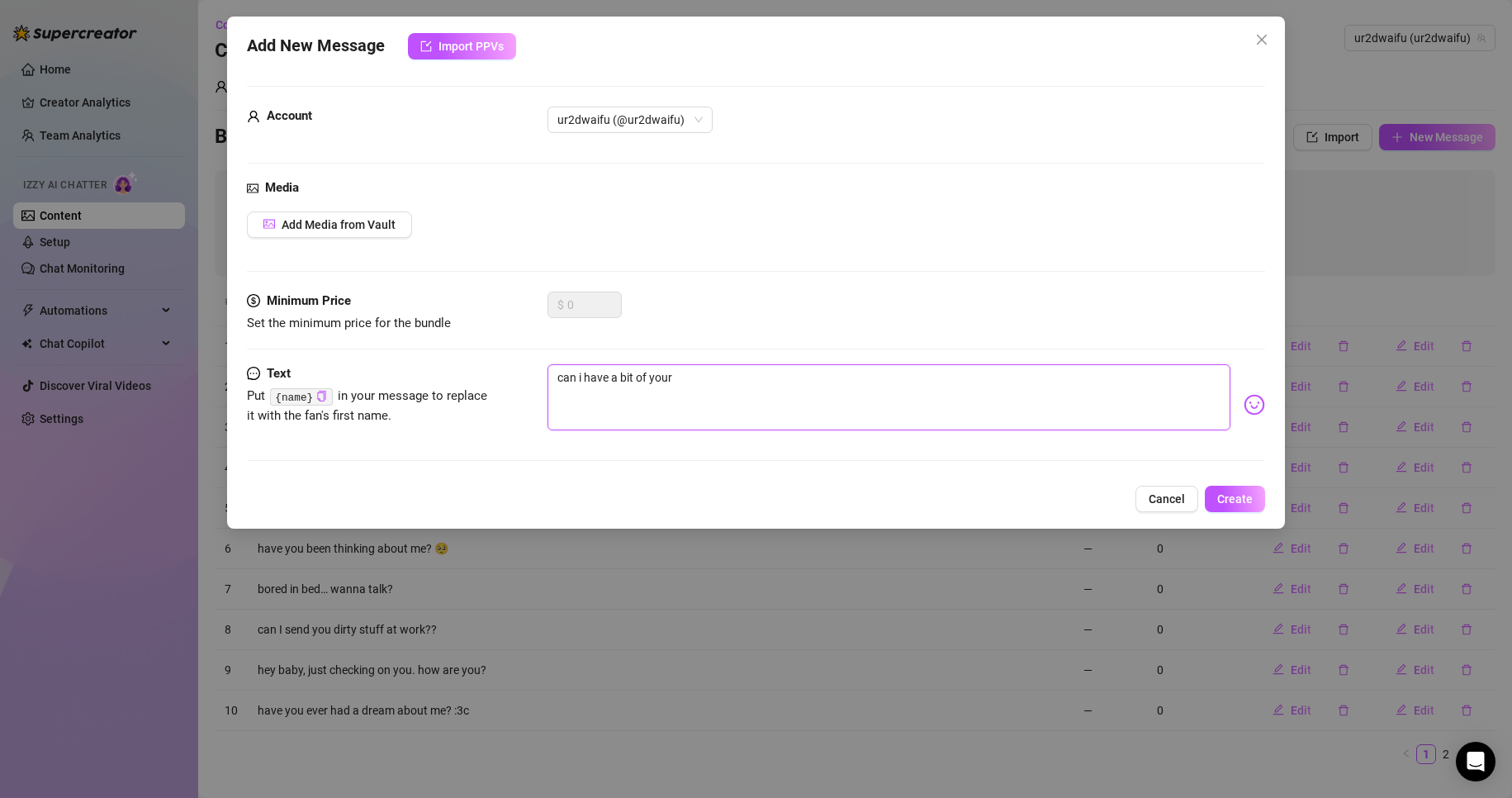
type textarea "can i have a bit of your"
type textarea "can i have a bit of your a"
type textarea "can i have a bit of your at"
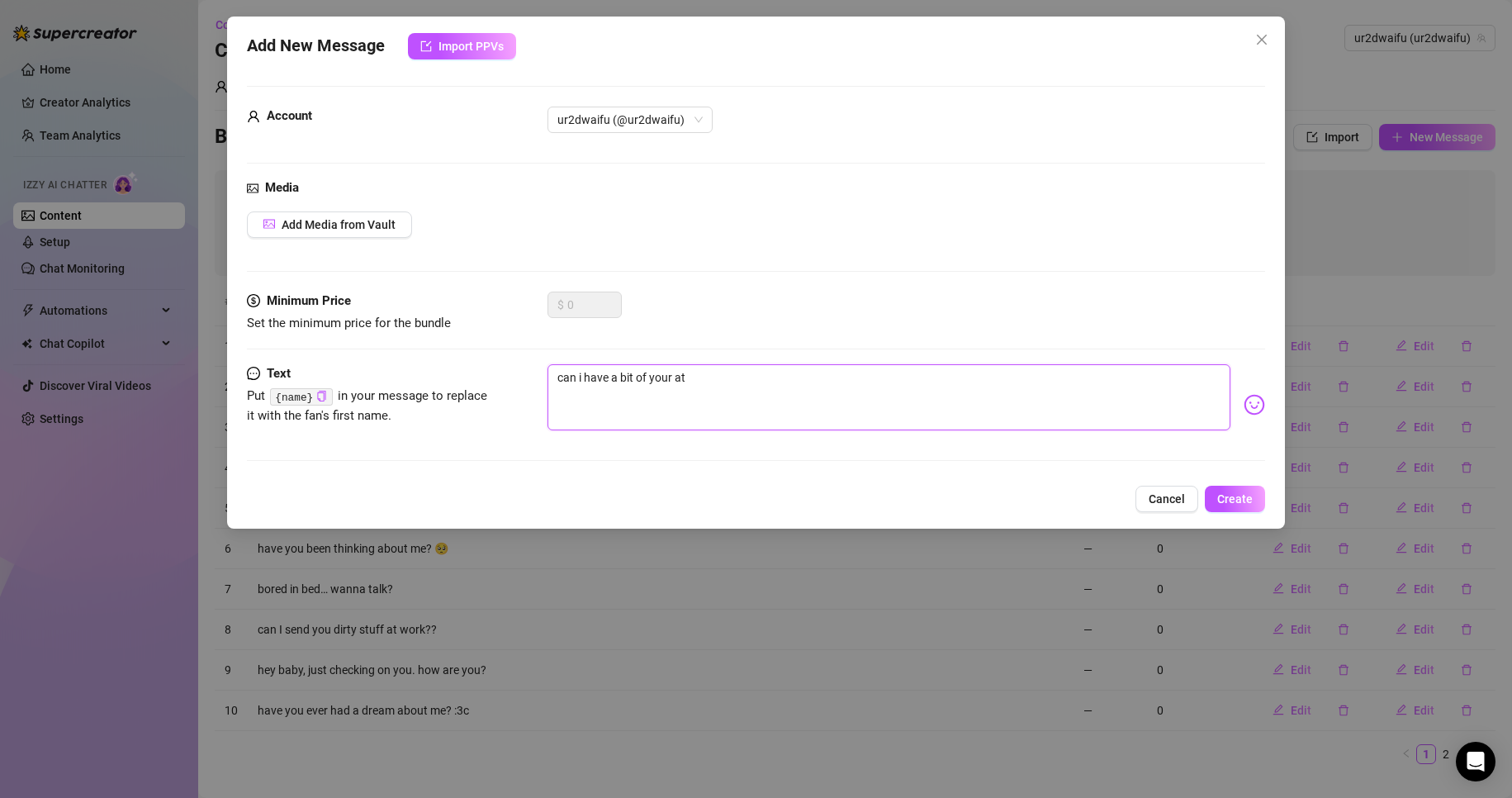
type textarea "can i have a bit of your att"
type textarea "can i have a bit of your atte"
type textarea "can i have a bit of your atten"
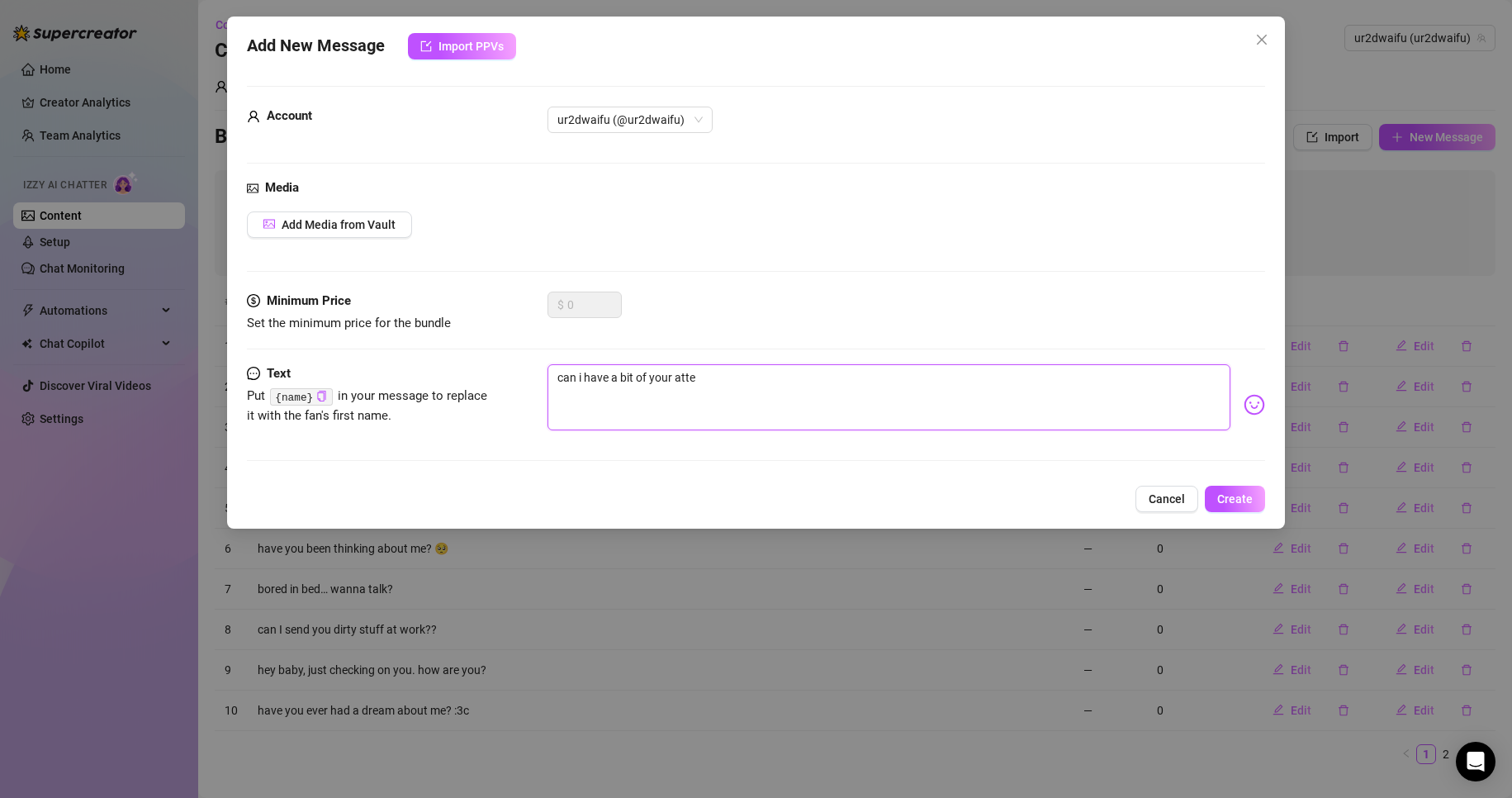
type textarea "can i have a bit of your atten"
type textarea "can i have a bit of your attent"
type textarea "can i have a bit of your attenti"
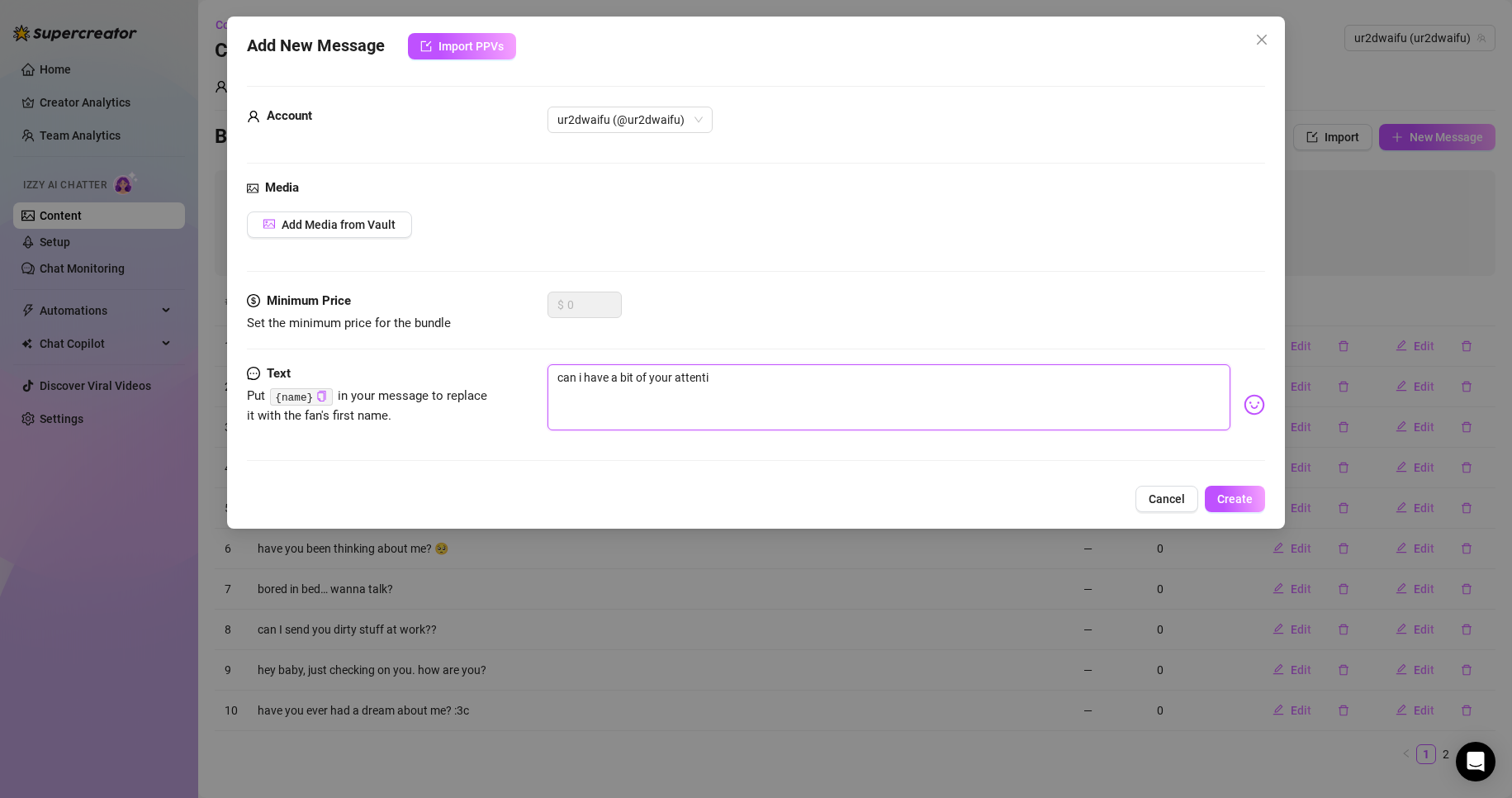
type textarea "can i have a bit of your attentio"
type textarea "can i have a bit of your attention"
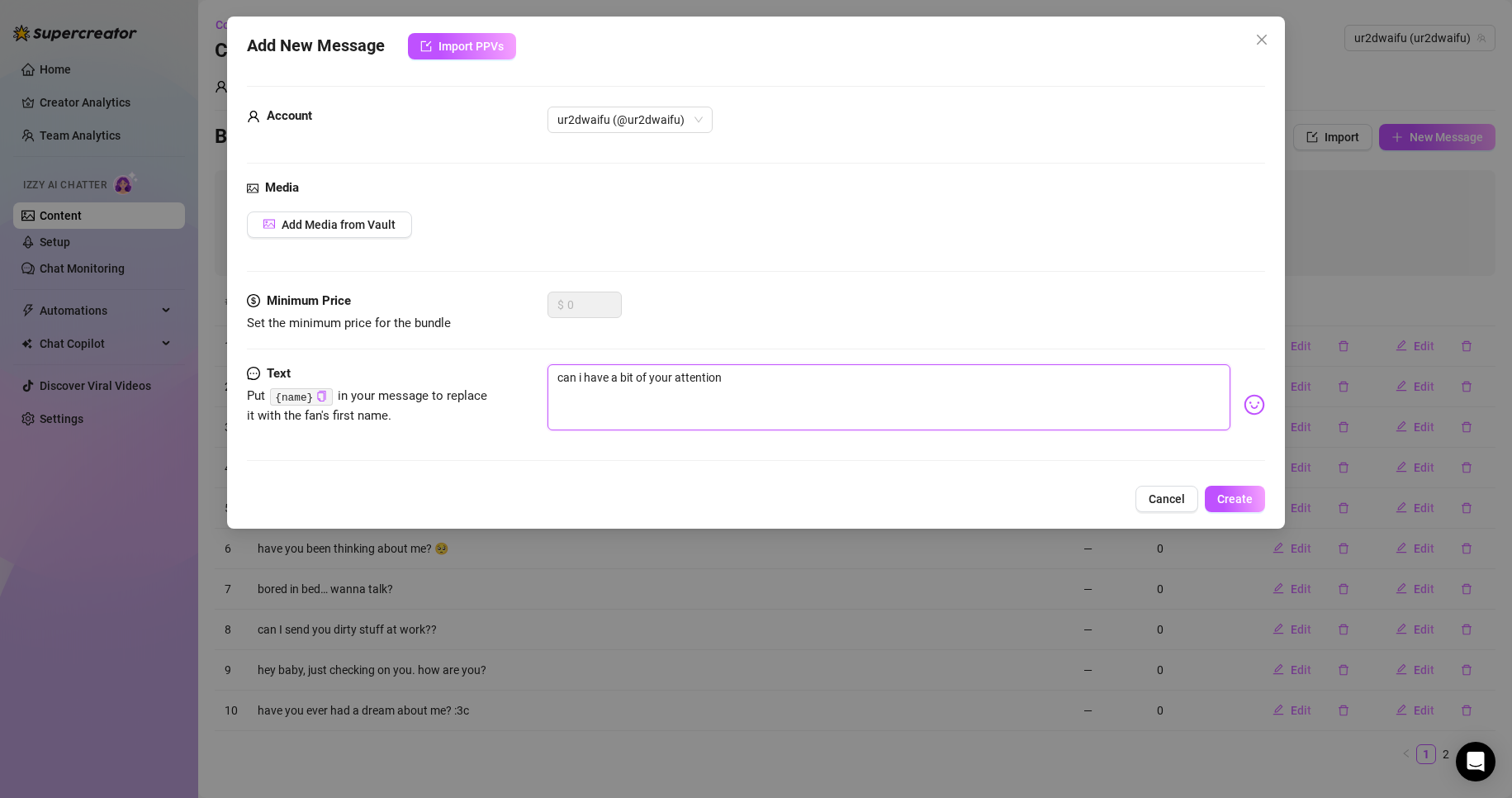
type textarea "can i have a bit of your attention"
type textarea "can i have a bit of your attention r"
type textarea "can i have a bit of your attention ri"
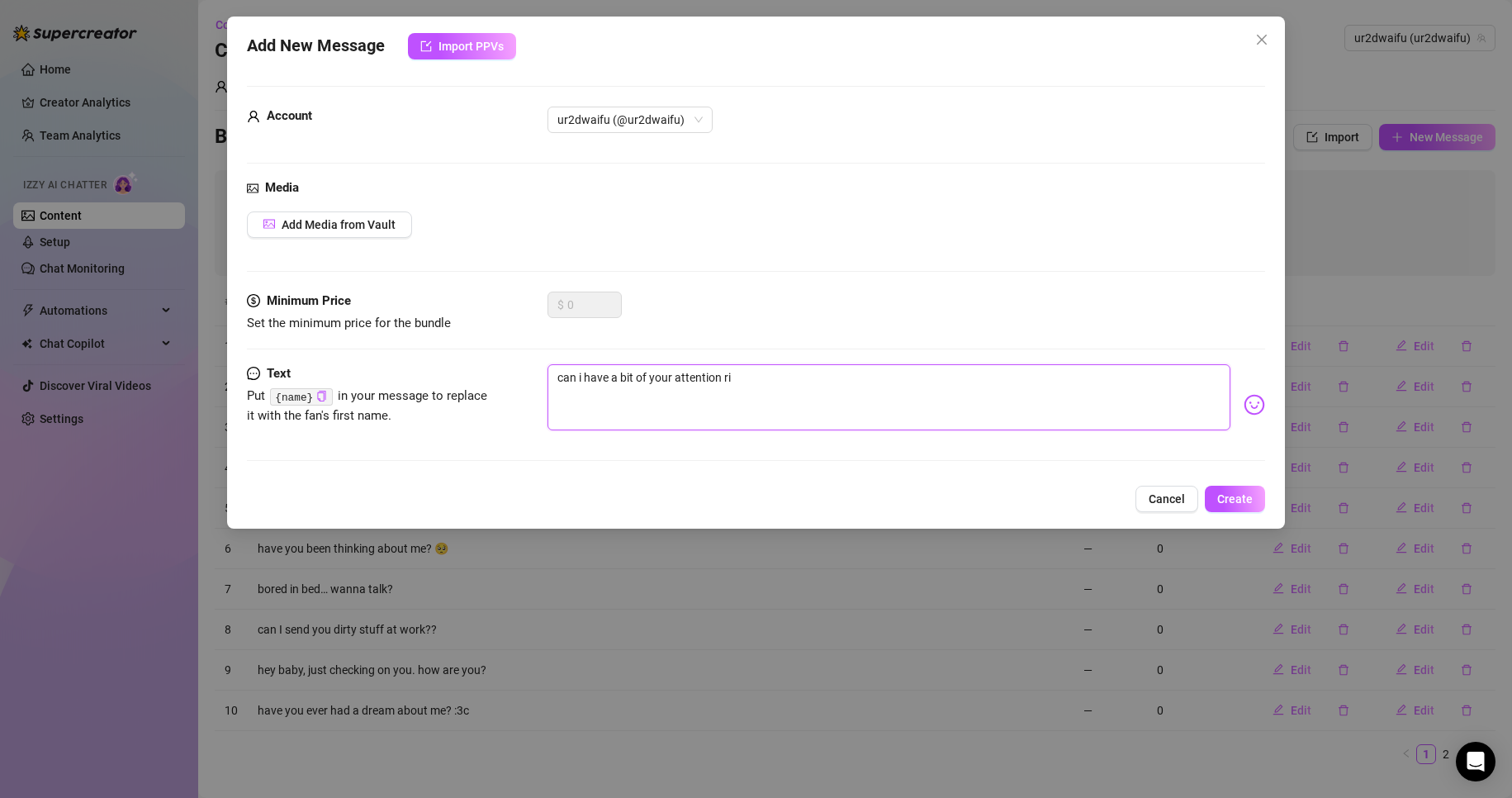
type textarea "can i have a bit of your attention rig"
type textarea "can i have a bit of your attention righ"
type textarea "can i have a bit of your attention right"
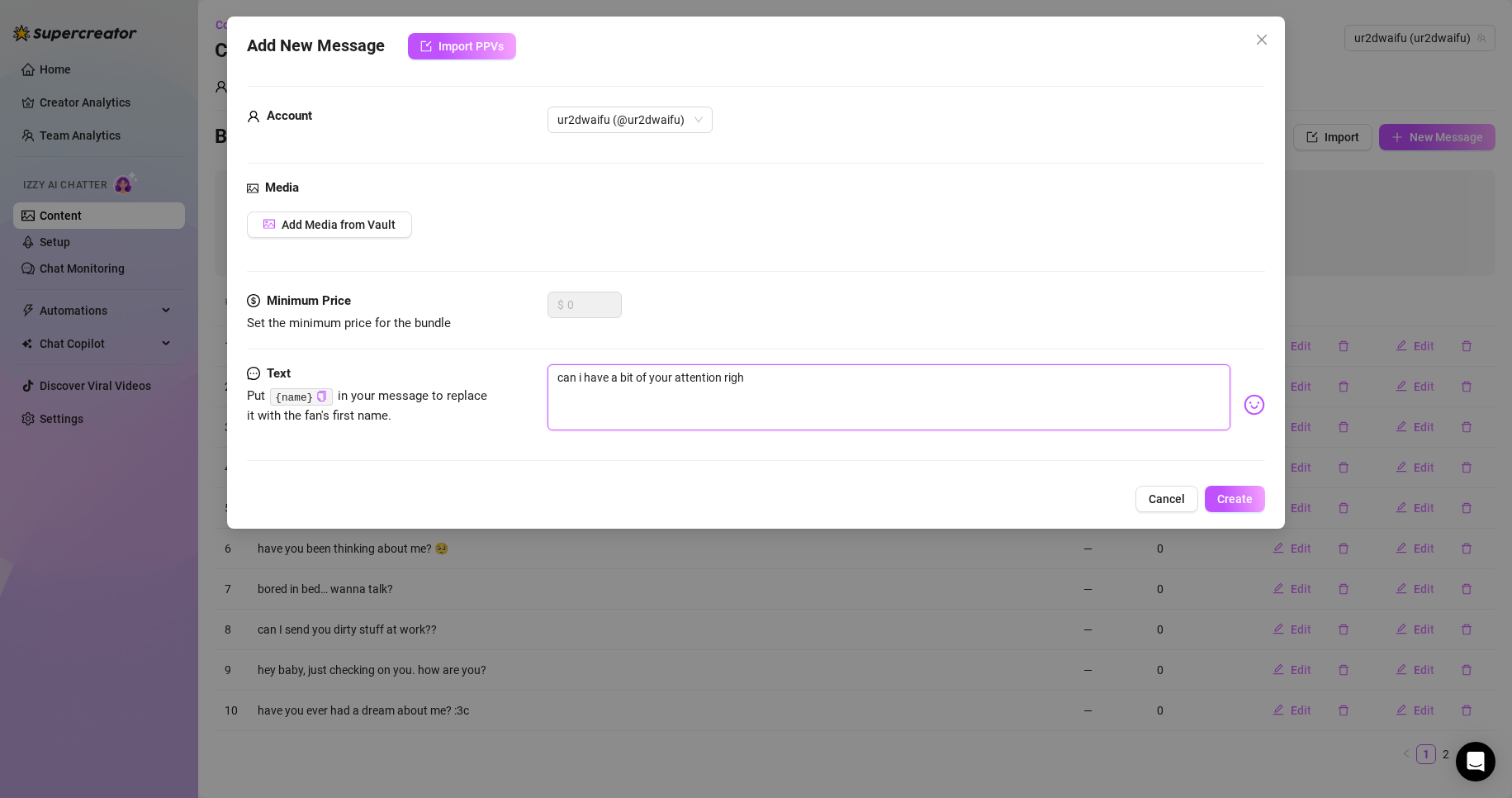
type textarea "can i have a bit of your attention right"
type textarea "can i have a bit of your attention right n"
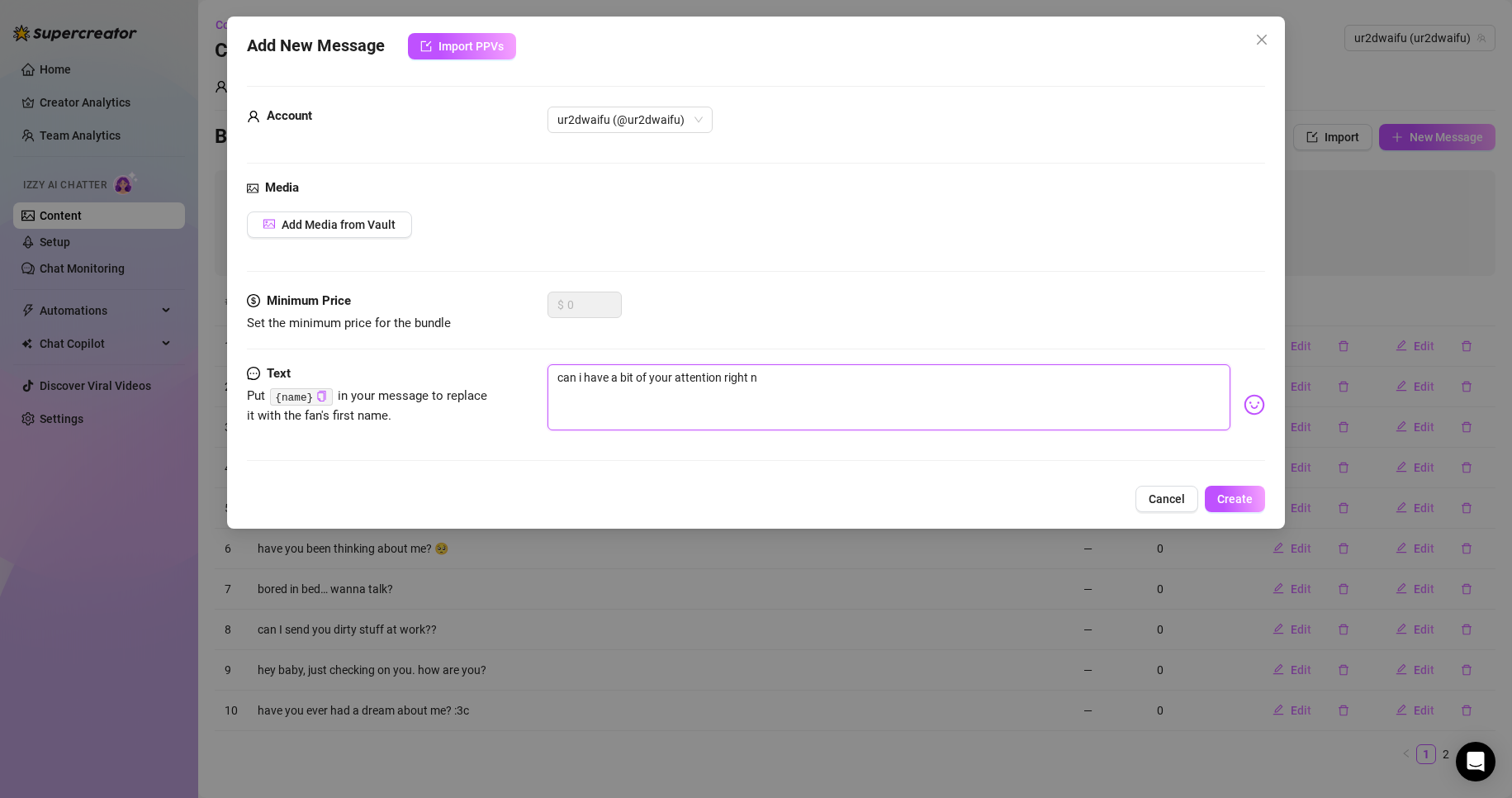
type textarea "can i have a bit of your attention right no"
click at [1244, 407] on img at bounding box center [1255, 405] width 22 height 22
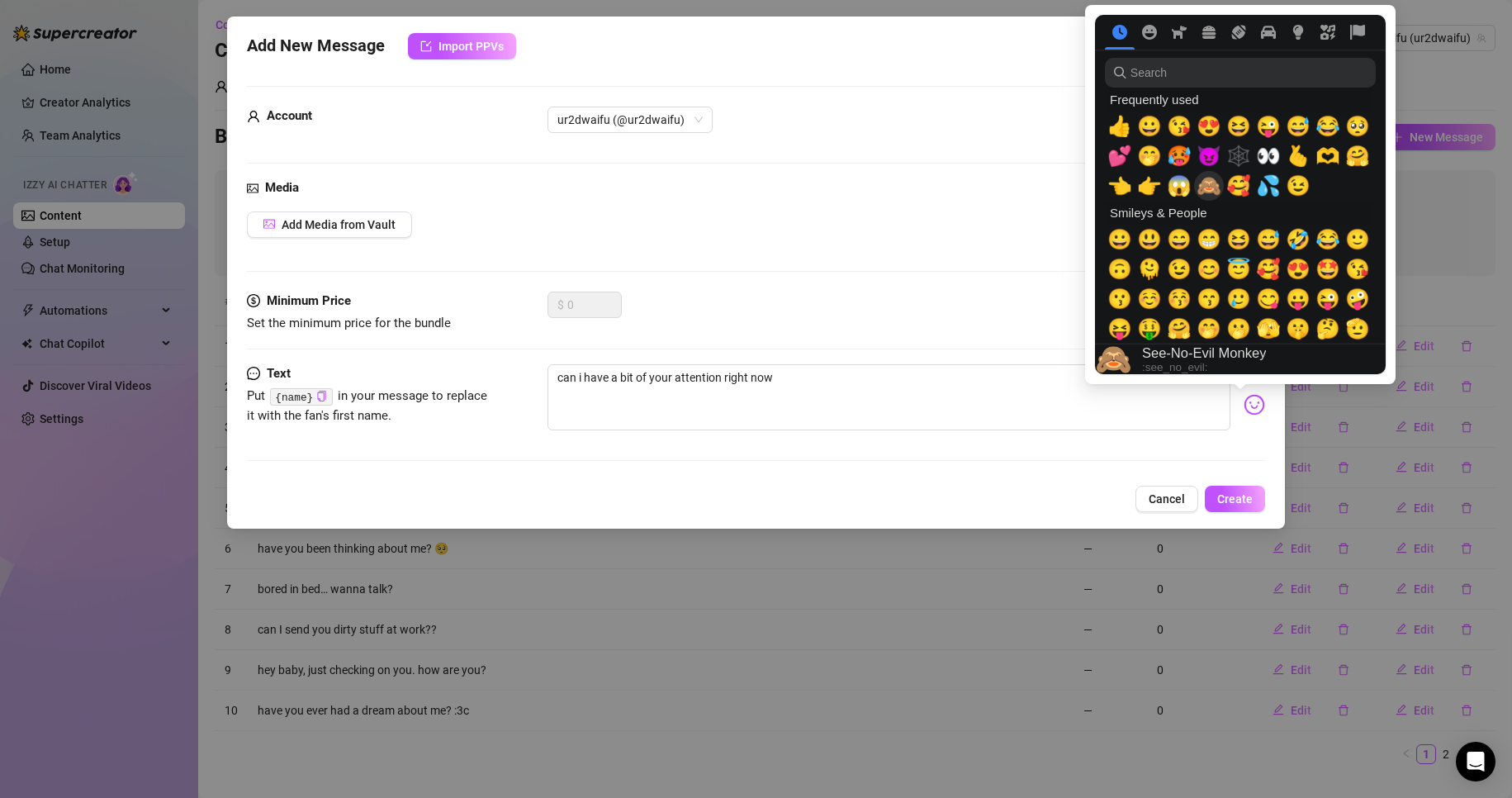
click at [1210, 192] on span "🙈" at bounding box center [1210, 186] width 25 height 23
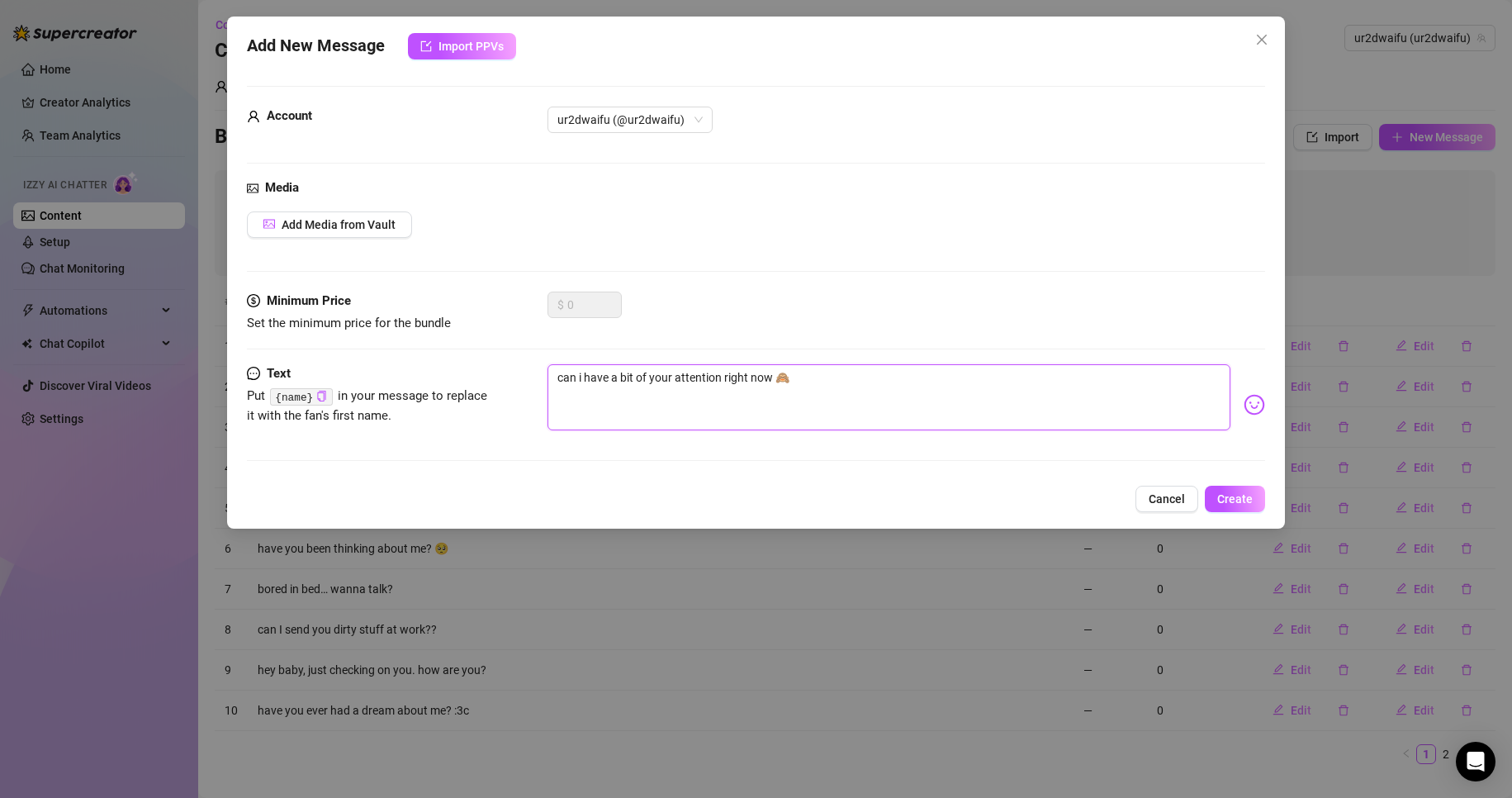
click at [1167, 423] on textarea "can i have a bit of your attention right now 🙈" at bounding box center [889, 397] width 684 height 66
click at [1225, 501] on span "Create" at bounding box center [1235, 499] width 36 height 13
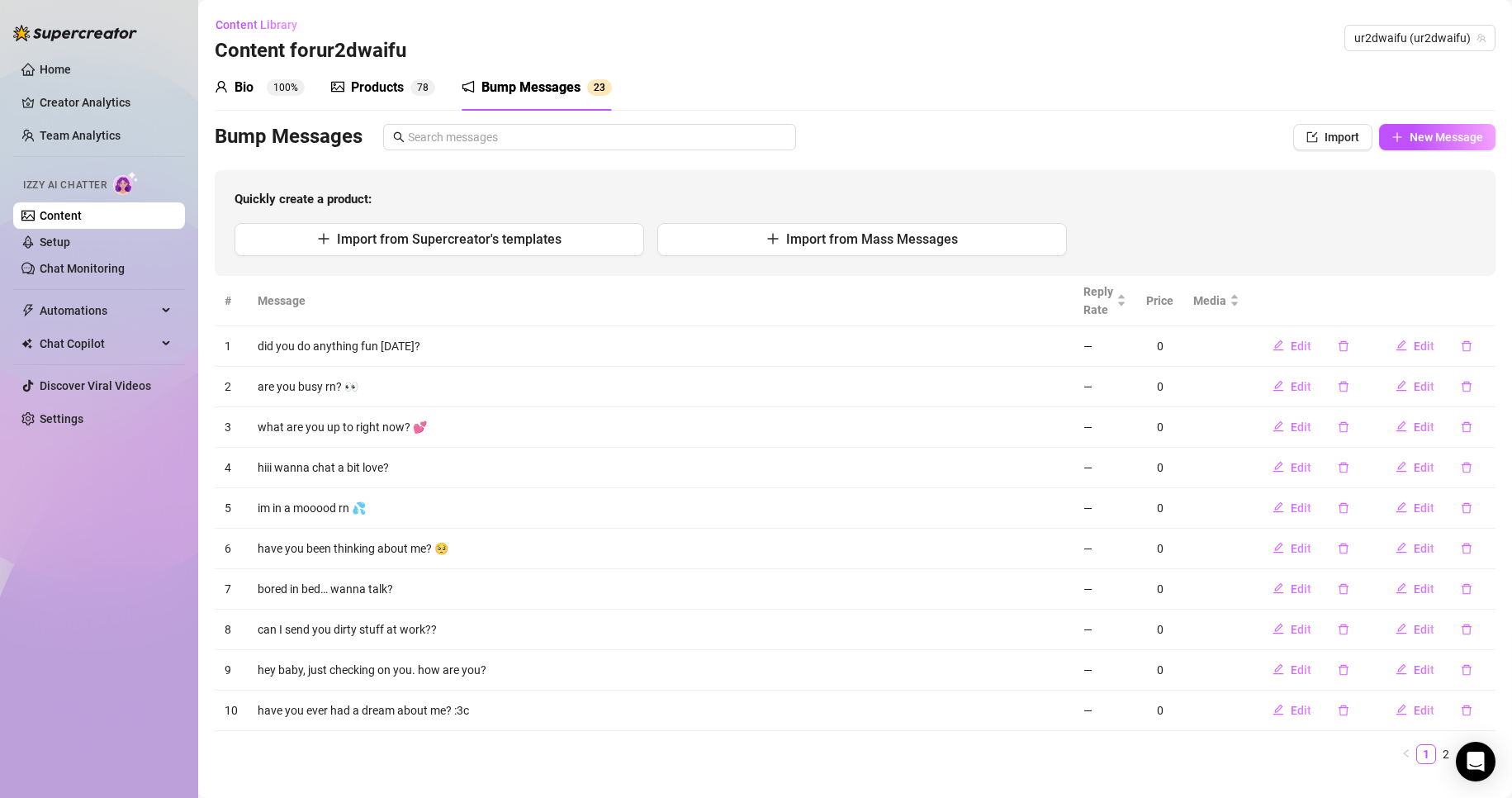
drag, startPoint x: 797, startPoint y: 90, endPoint x: 798, endPoint y: 111, distance: 21.0
click at [796, 92] on div "Bio 100% Products 7 8 Bump Messages 2 3" at bounding box center [856, 87] width 1281 height 47
click at [752, 15] on div "Content Library Content for ur2dwaifu ur2dwaifu (ur2dwaifu)" at bounding box center [856, 37] width 1281 height 52
click at [1410, 140] on span "New Message" at bounding box center [1447, 137] width 73 height 13
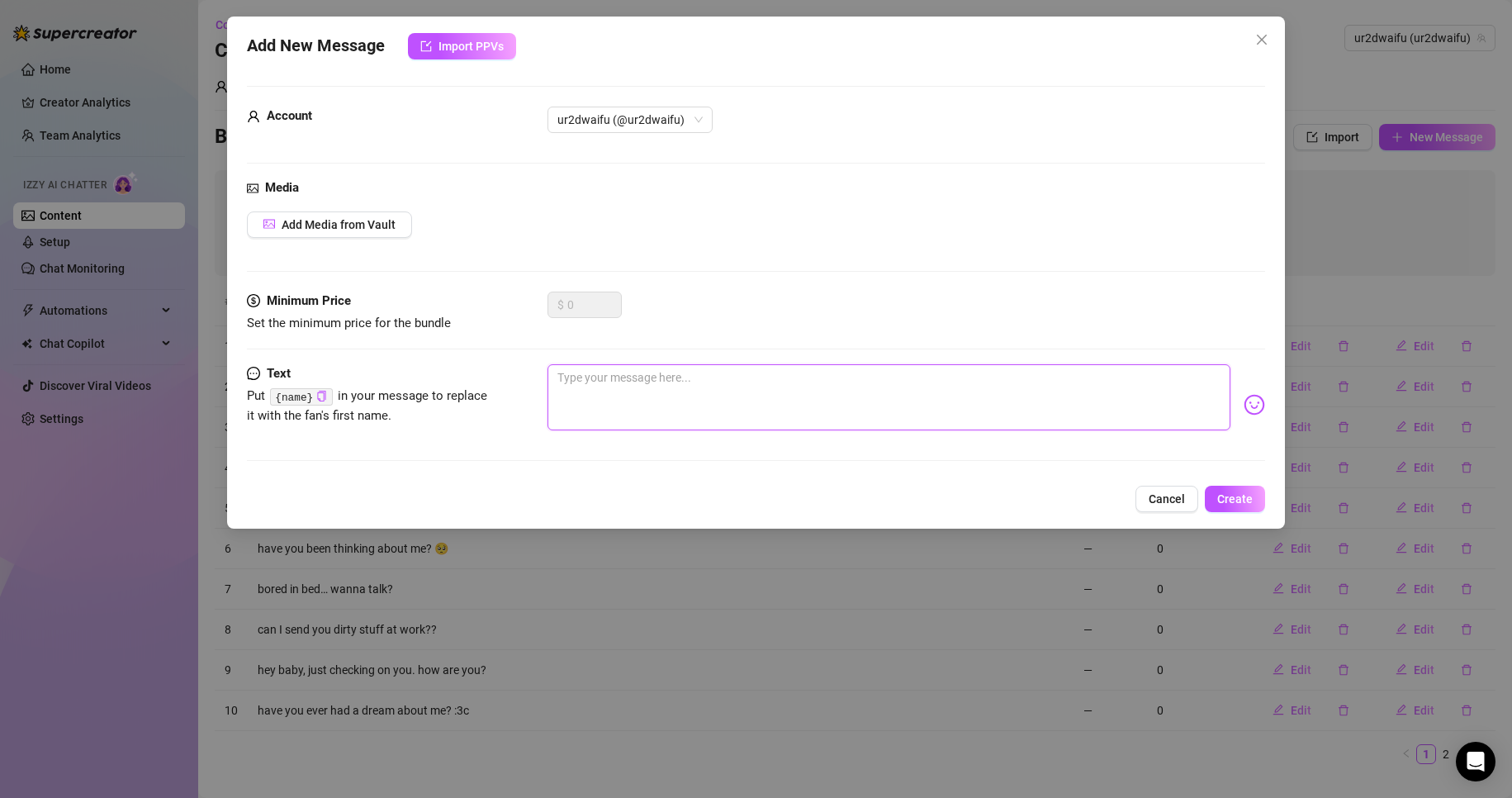
click at [757, 386] on textarea at bounding box center [889, 397] width 684 height 66
click at [1230, 506] on button "Create" at bounding box center [1235, 499] width 60 height 27
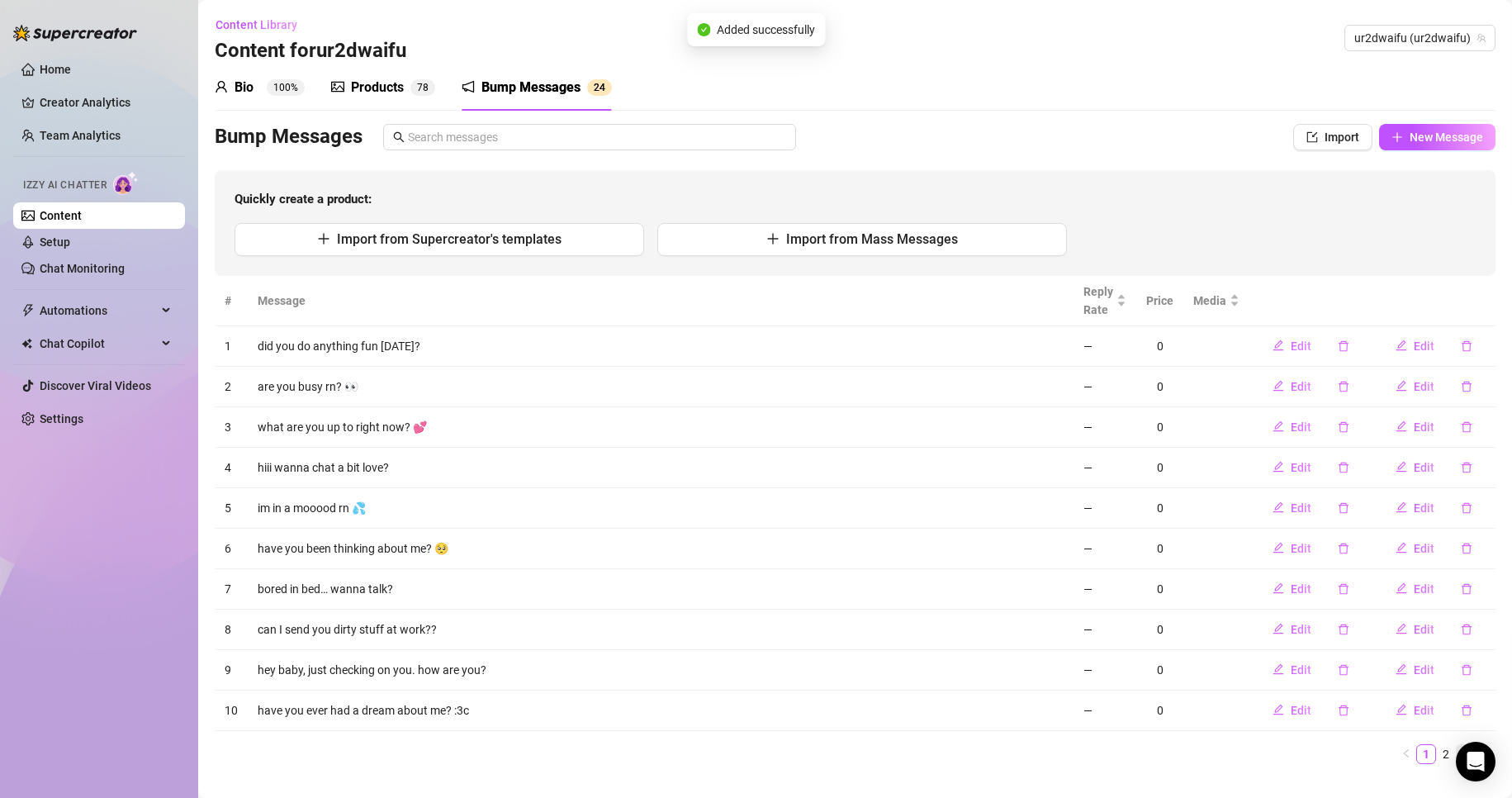
click at [1457, 758] on link "3" at bounding box center [1466, 754] width 18 height 18
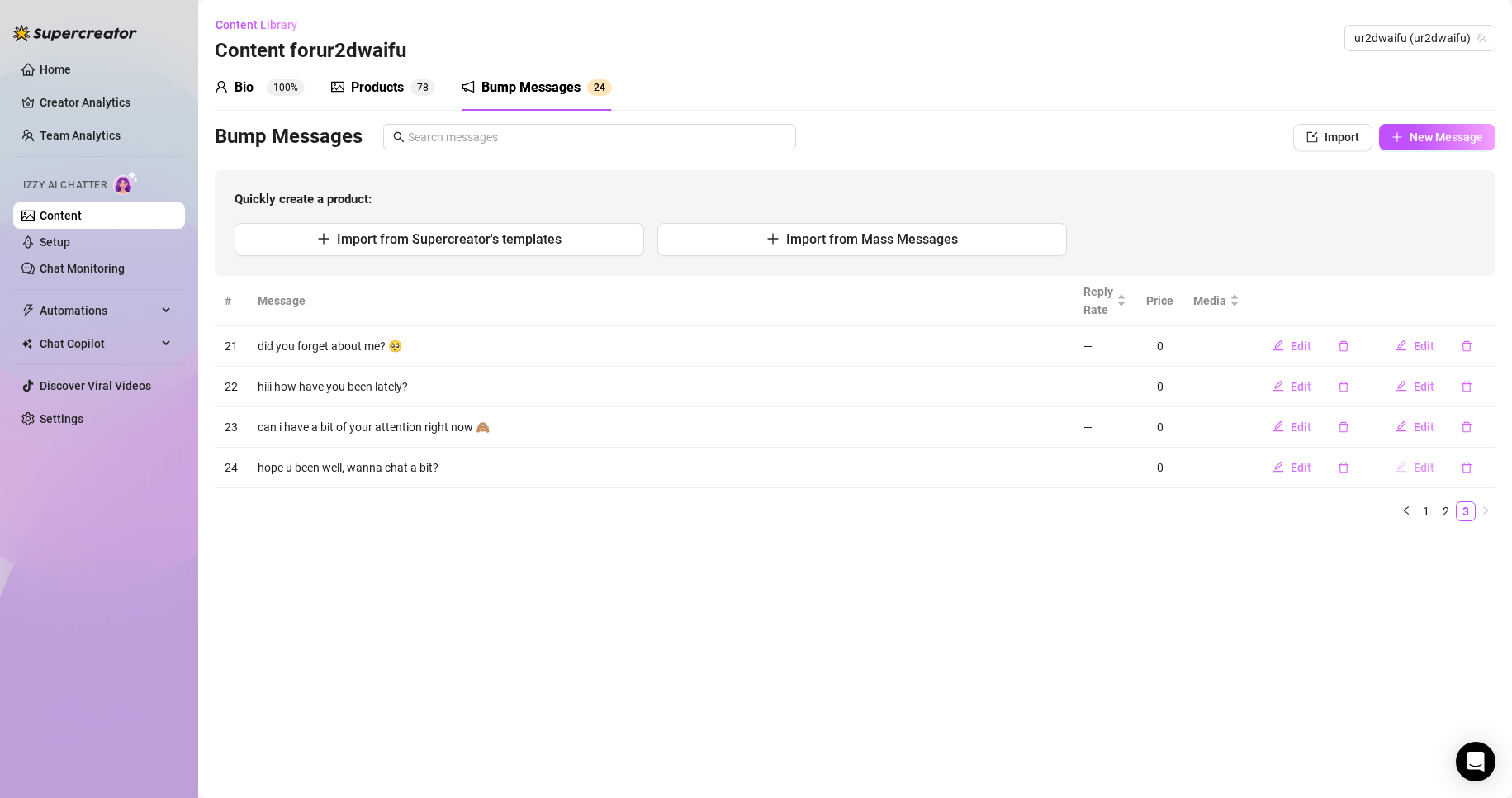
click at [1418, 467] on span "Edit" at bounding box center [1424, 467] width 21 height 13
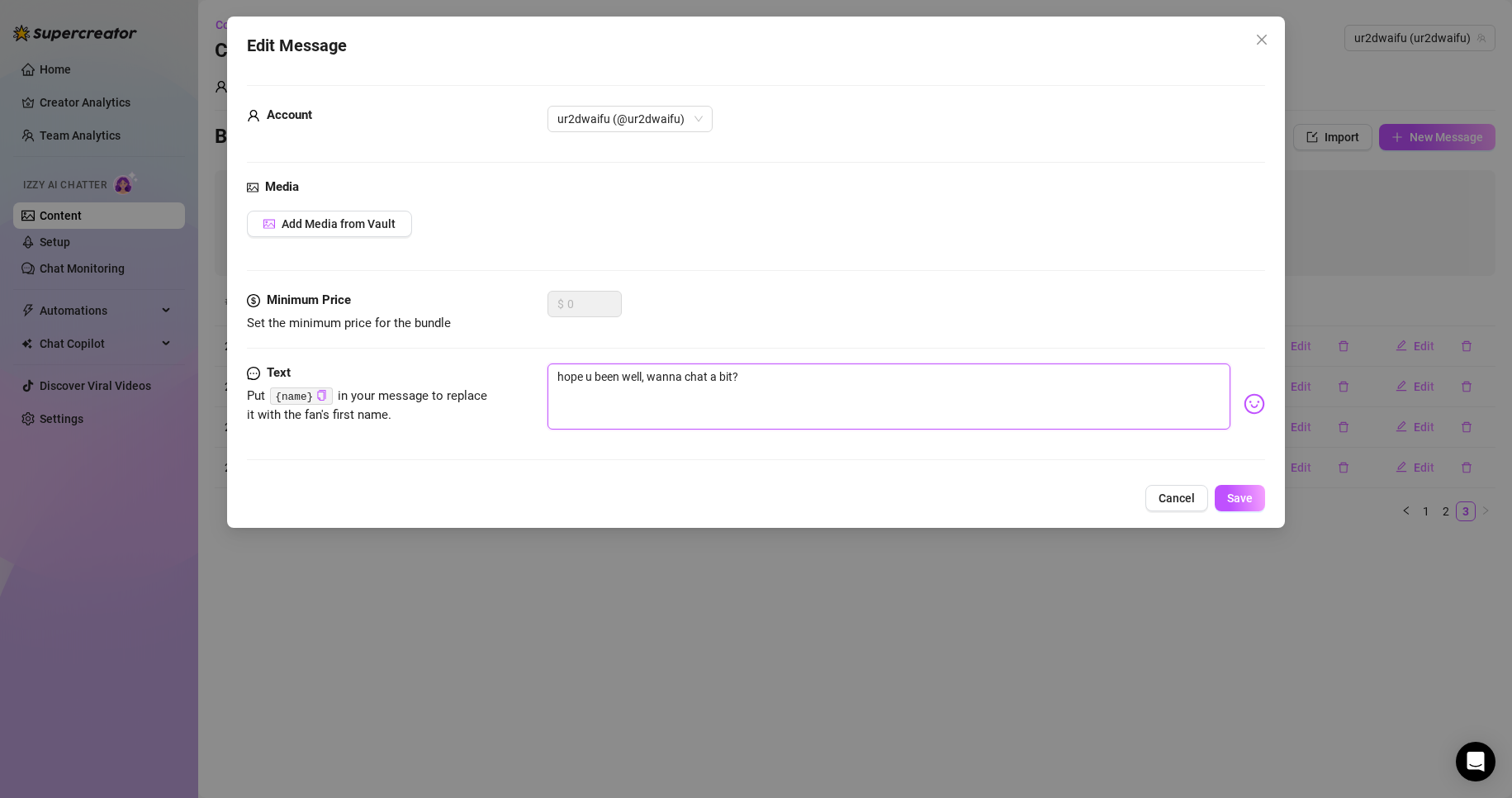
click at [583, 372] on textarea "hope u been well, wanna chat a bit?" at bounding box center [889, 396] width 684 height 66
click at [1261, 497] on button "Save" at bounding box center [1240, 498] width 50 height 27
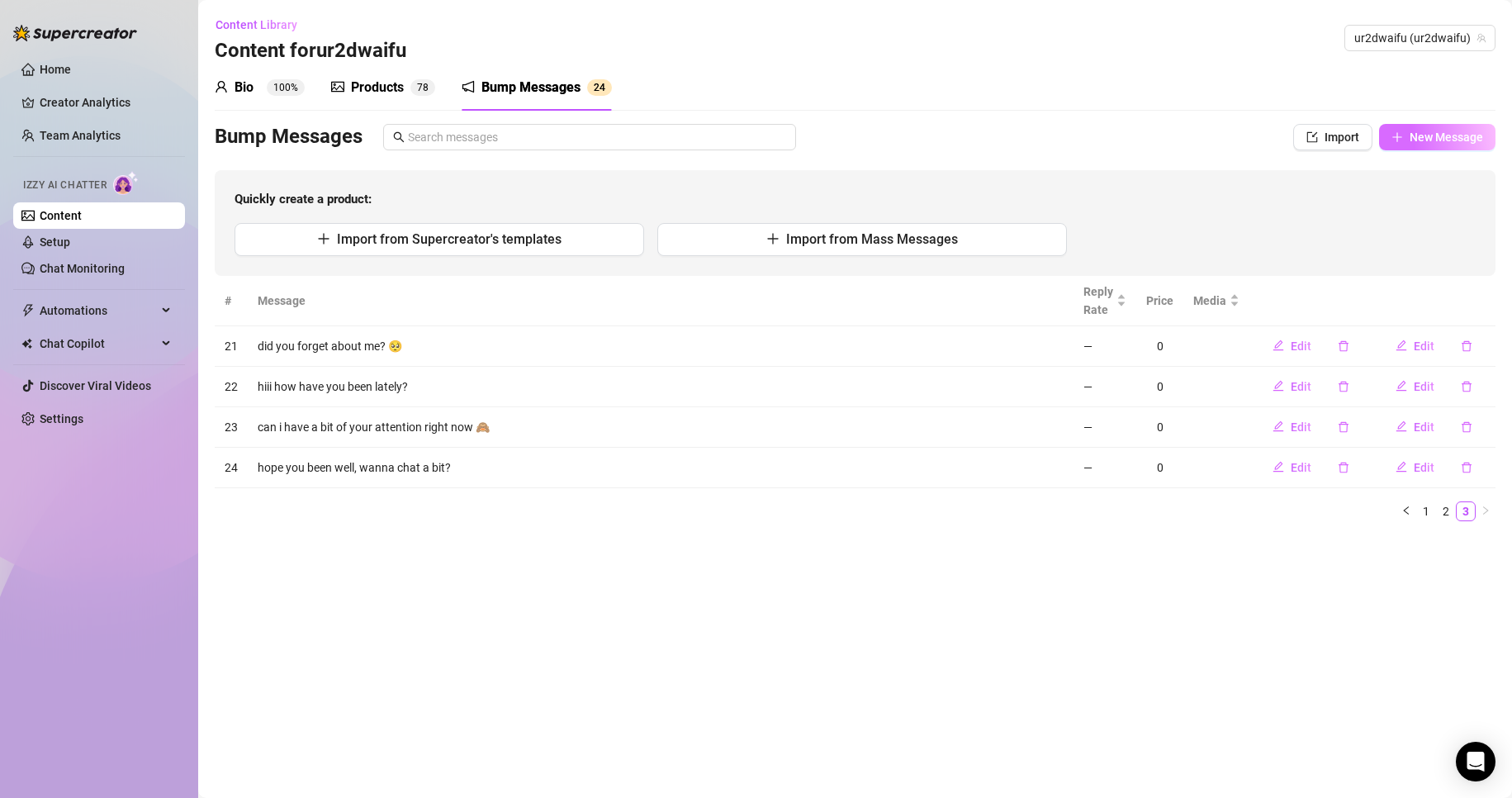
click at [1449, 137] on span "New Message" at bounding box center [1447, 137] width 73 height 13
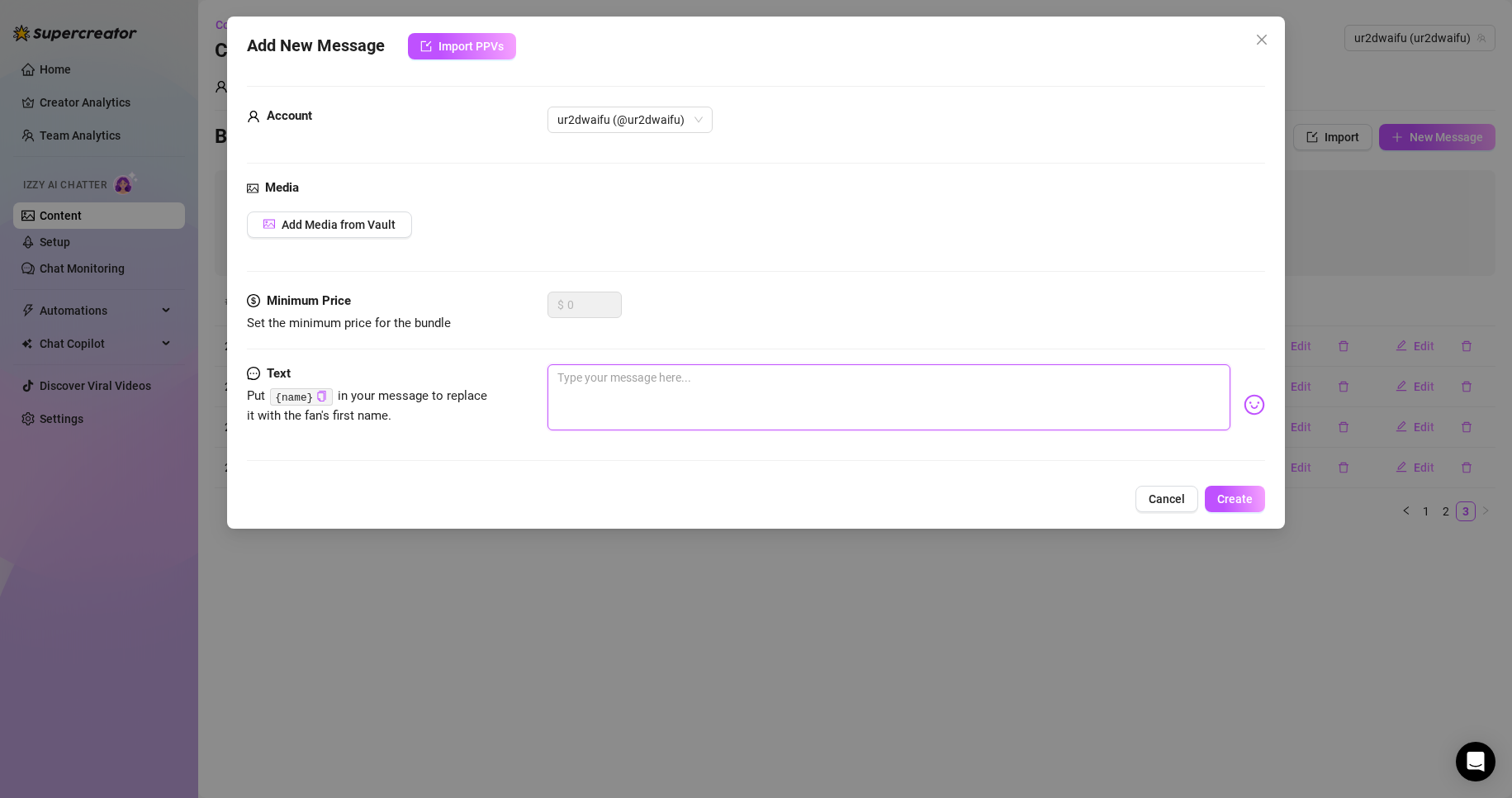
click at [832, 405] on textarea at bounding box center [889, 397] width 684 height 66
click at [1243, 488] on button "Create" at bounding box center [1235, 499] width 60 height 27
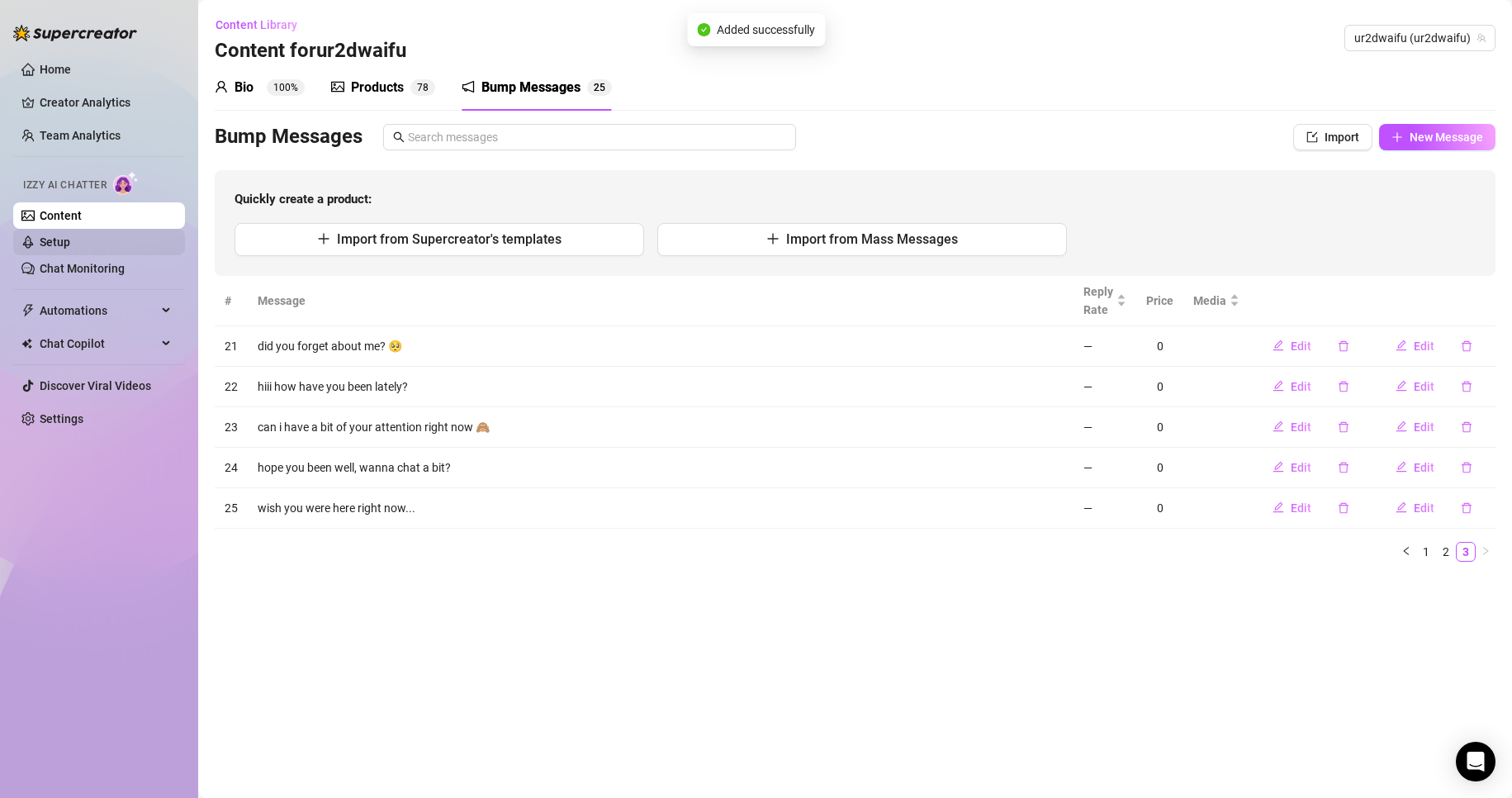
click at [70, 236] on link "Setup" at bounding box center [55, 242] width 31 height 13
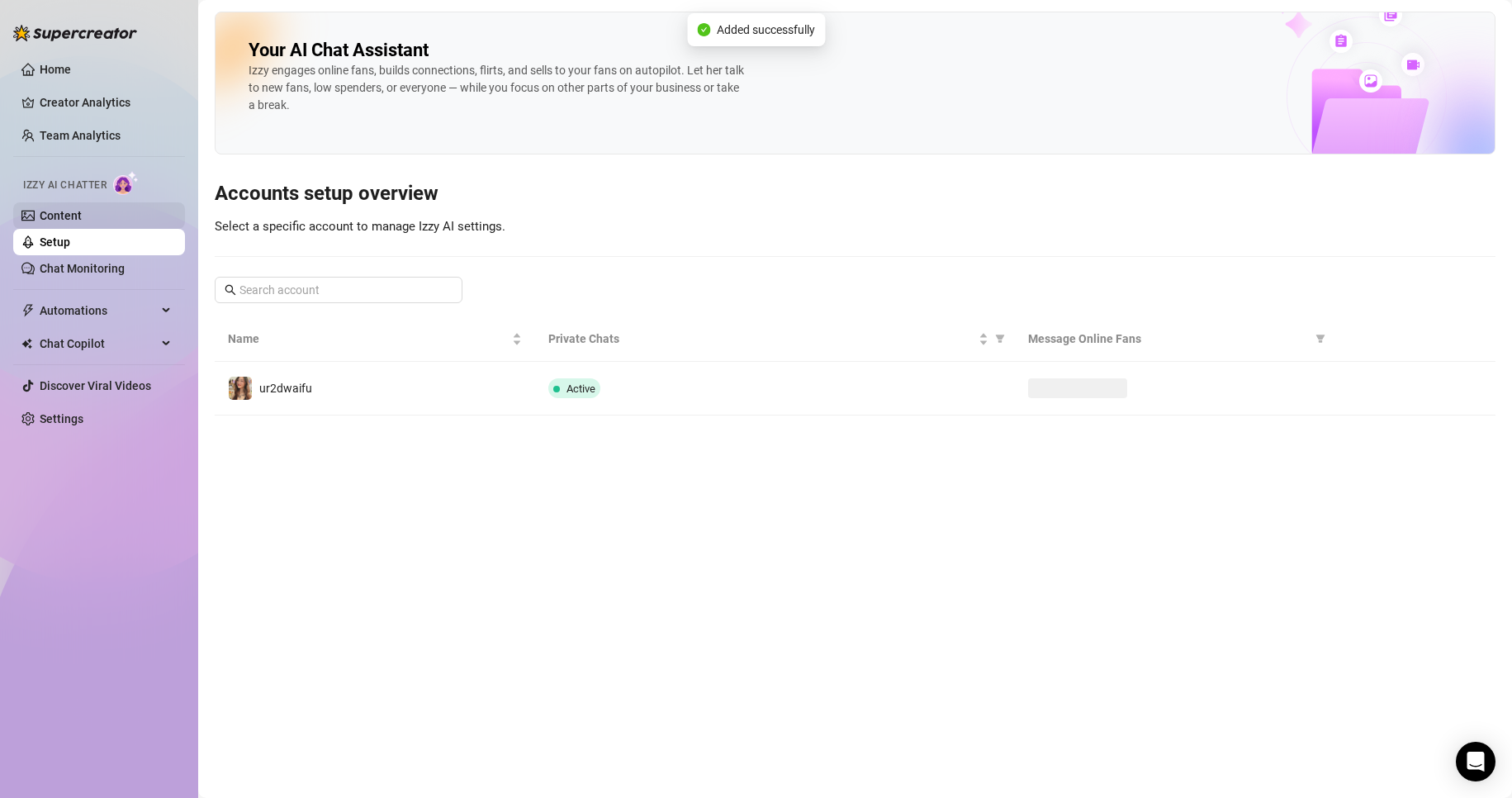
click at [82, 215] on link "Content" at bounding box center [61, 216] width 42 height 13
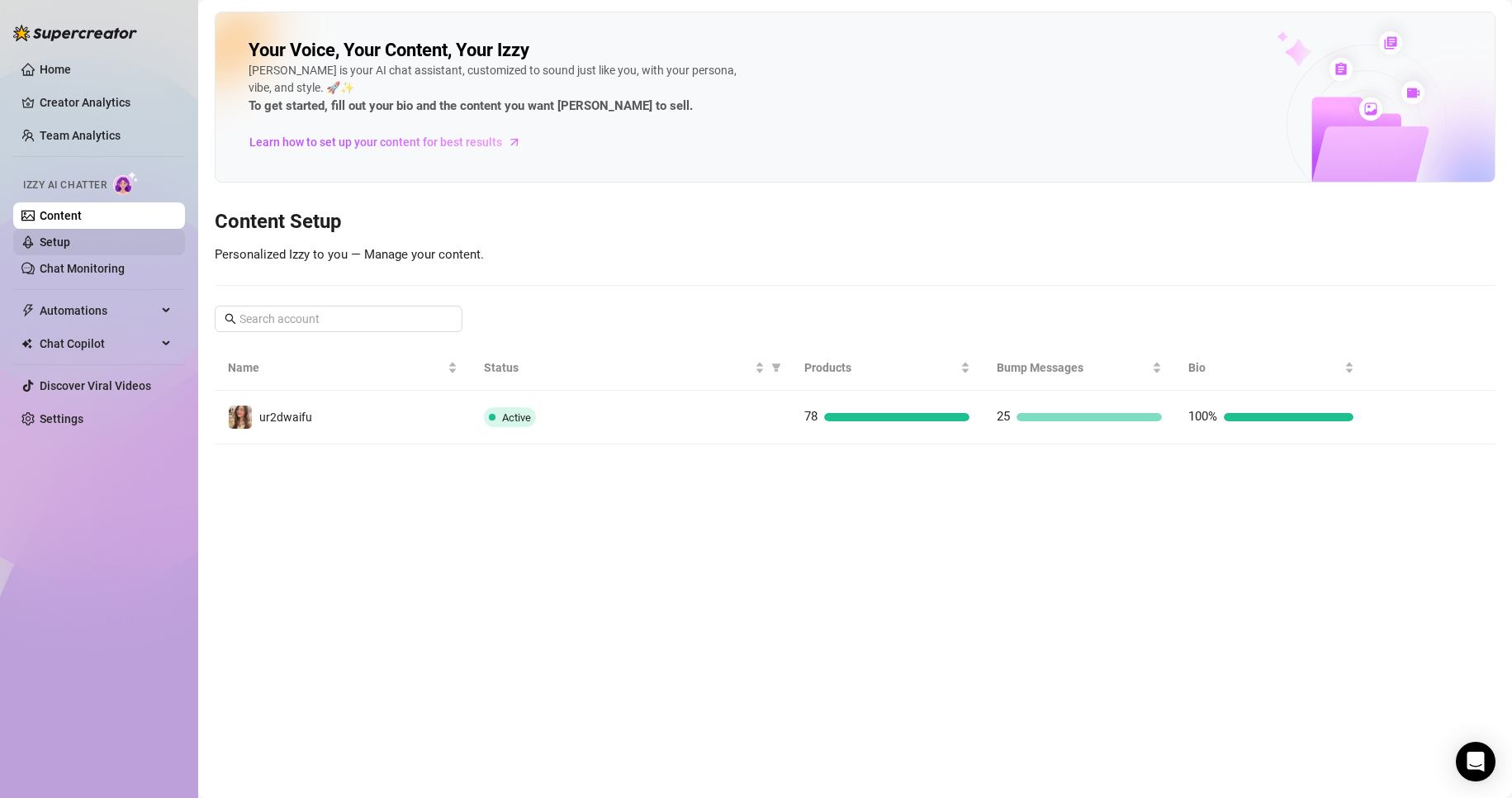
click at [70, 236] on link "Setup" at bounding box center [55, 242] width 31 height 13
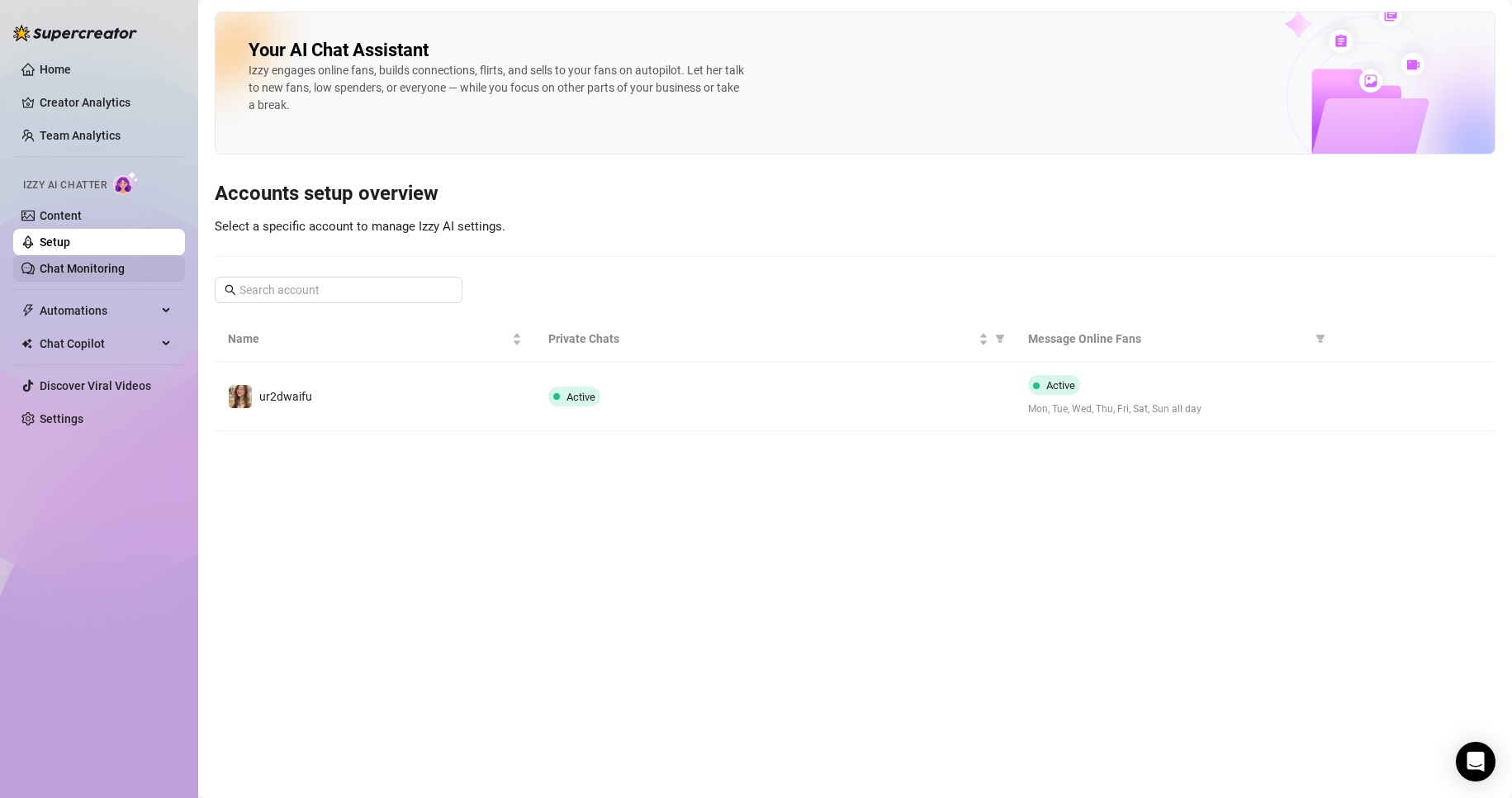
click at [125, 262] on link "Chat Monitoring" at bounding box center [82, 268] width 85 height 13
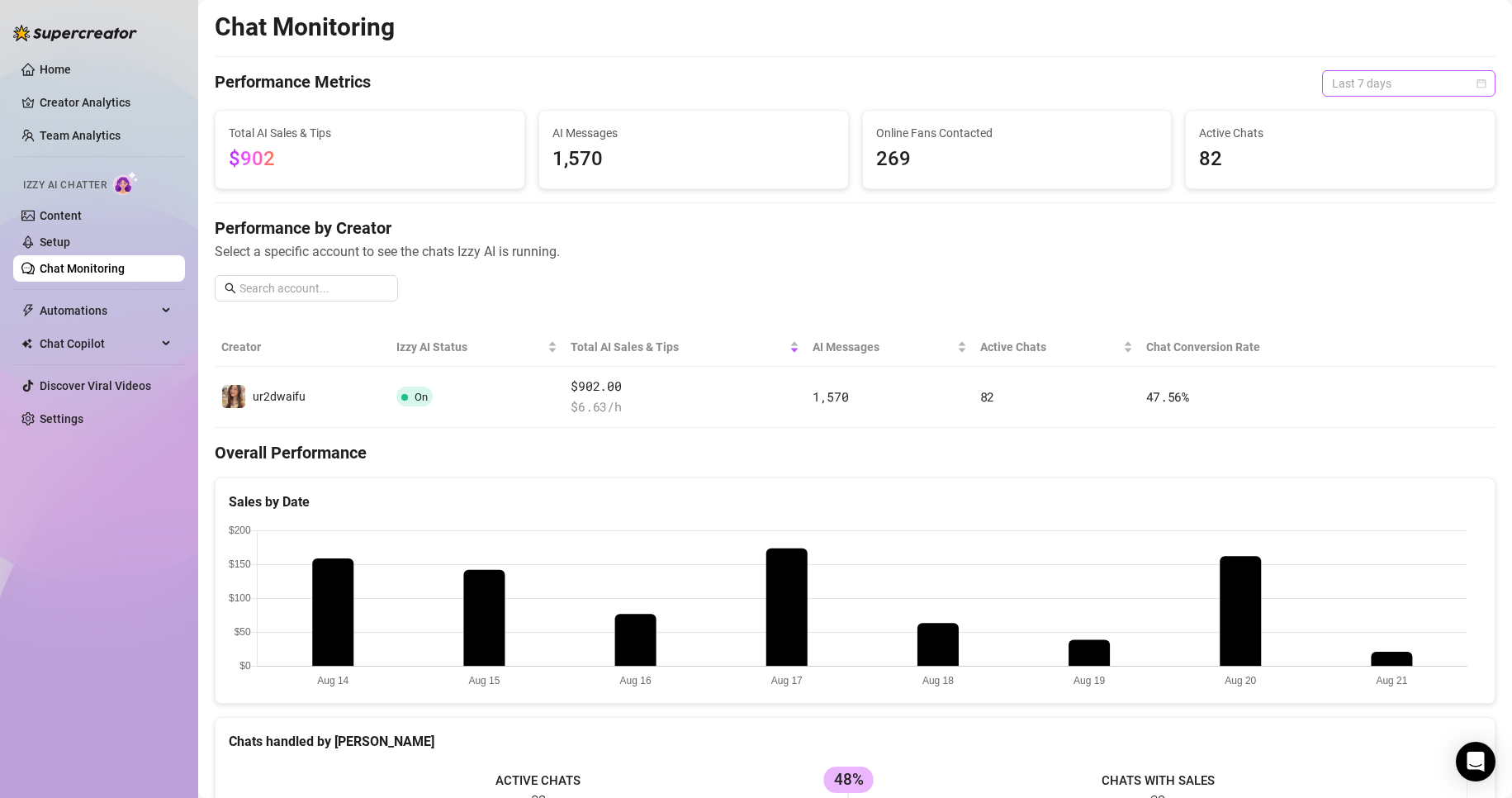
click at [1368, 87] on span "Last 7 days" at bounding box center [1409, 83] width 153 height 25
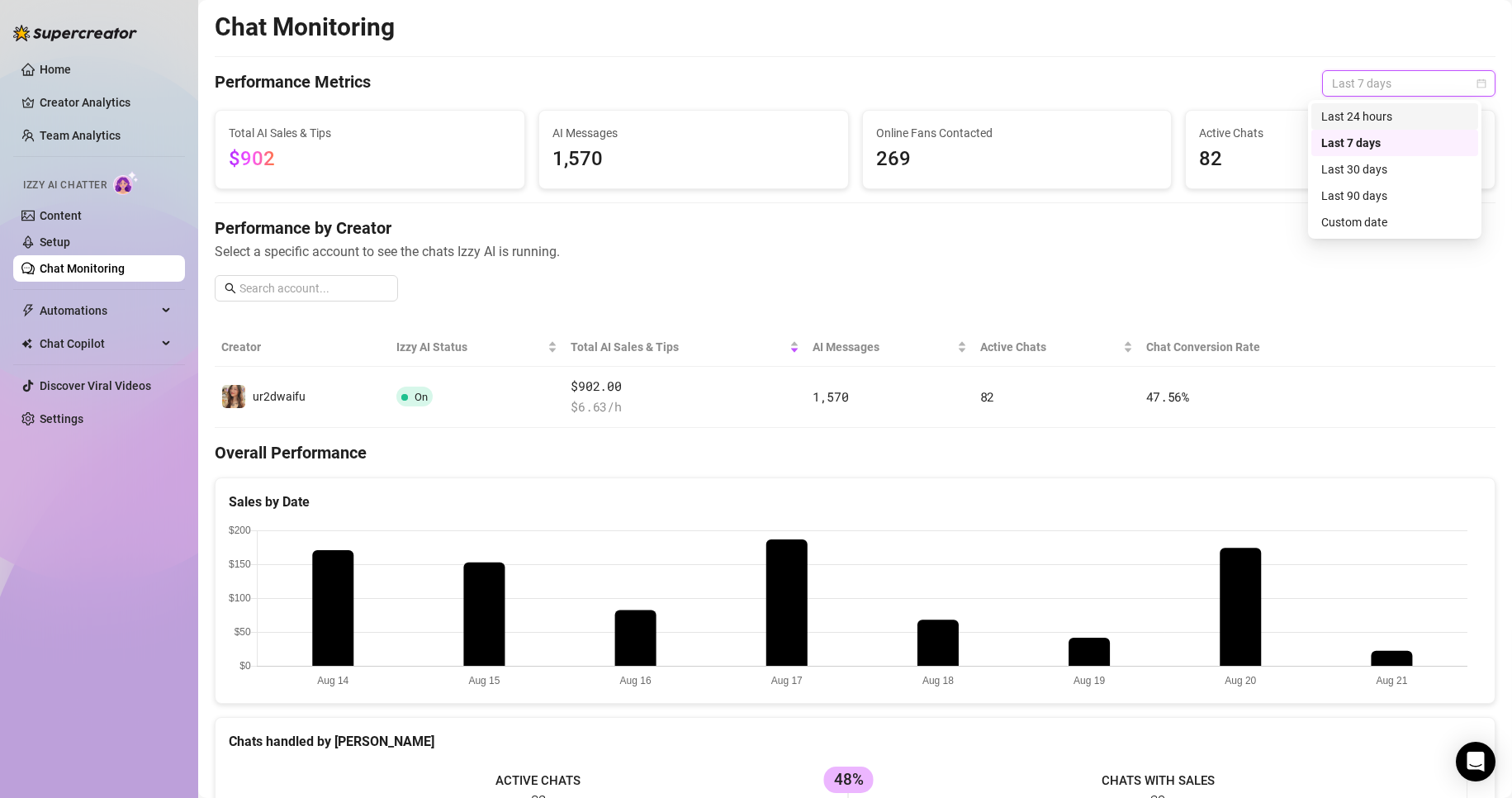
click at [1371, 121] on div "Last 24 hours" at bounding box center [1395, 117] width 147 height 18
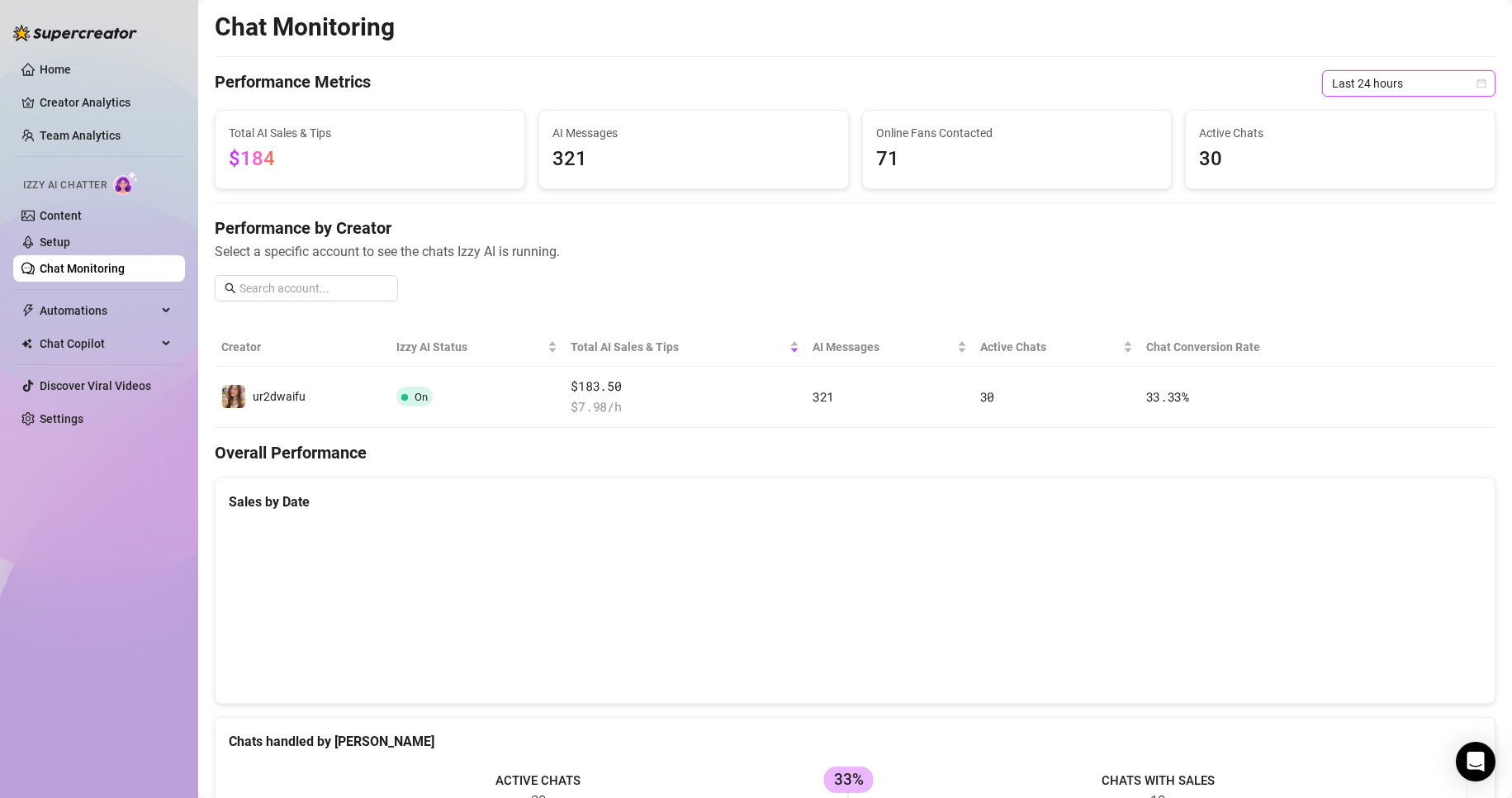
click at [1365, 87] on span "Last 24 hours" at bounding box center [1409, 83] width 153 height 25
click at [1378, 193] on div "Last 90 days" at bounding box center [1395, 196] width 147 height 18
click at [1349, 86] on span "Last 90 days" at bounding box center [1409, 83] width 153 height 25
click at [1359, 135] on div "Last 7 days" at bounding box center [1395, 143] width 147 height 18
